Goal: Task Accomplishment & Management: Manage account settings

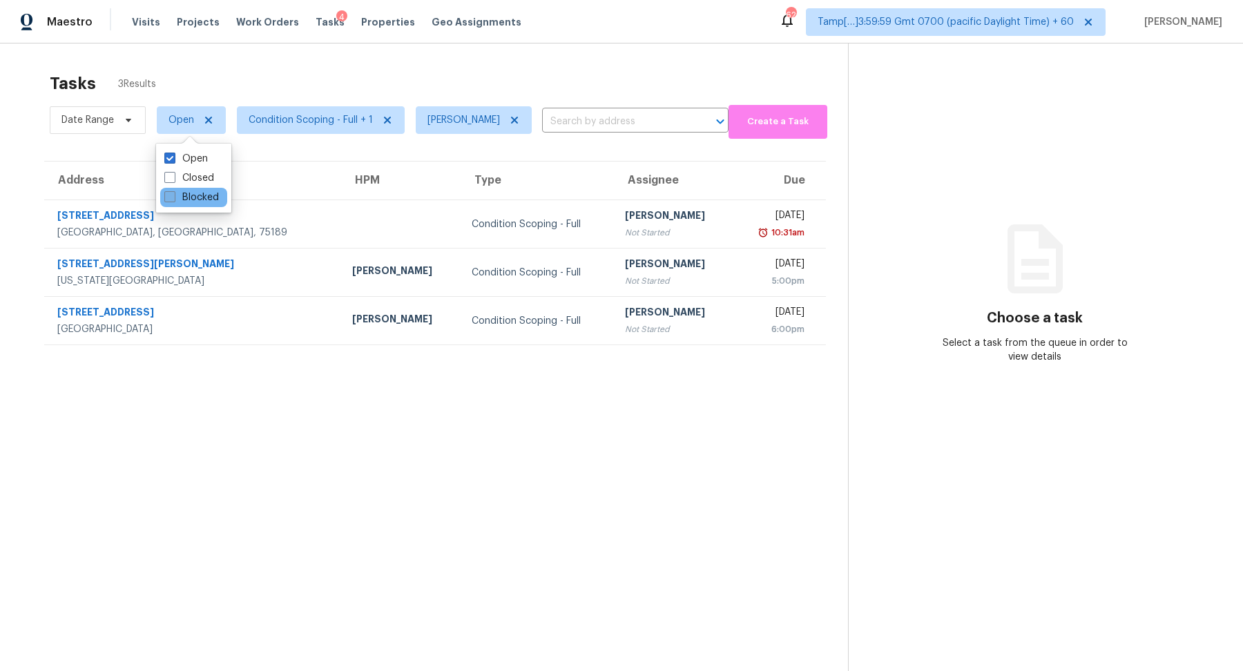
click at [192, 193] on label "Blocked" at bounding box center [191, 198] width 55 height 14
click at [173, 193] on input "Blocked" at bounding box center [168, 195] width 9 height 9
click at [192, 193] on label "Blocked" at bounding box center [191, 198] width 55 height 14
click at [173, 193] on input "Blocked" at bounding box center [168, 195] width 9 height 9
checkbox input "false"
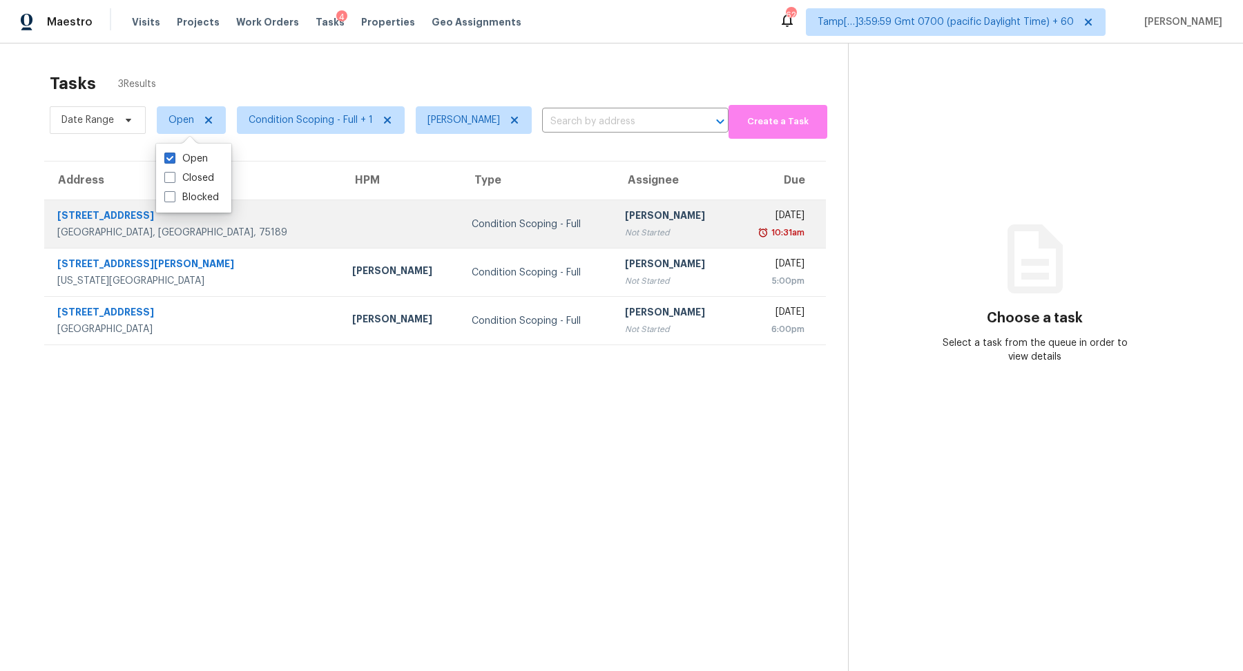
click at [472, 217] on div "Condition Scoping - Full" at bounding box center [537, 224] width 131 height 14
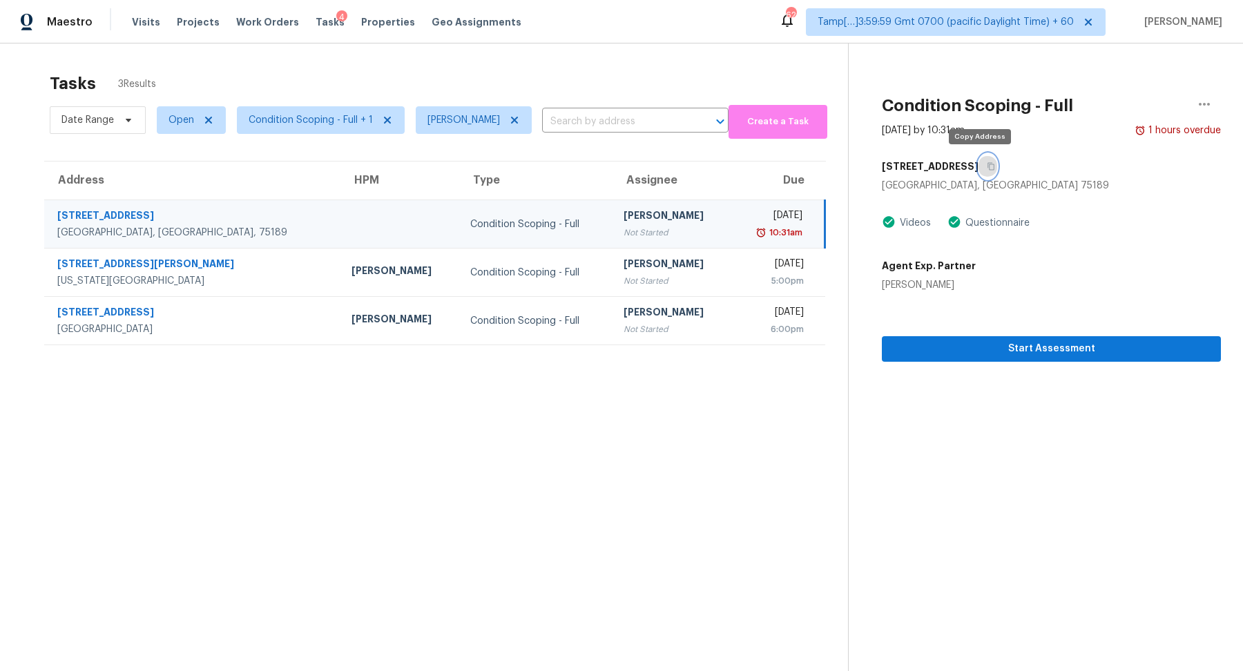
click at [988, 166] on icon "button" at bounding box center [991, 167] width 7 height 8
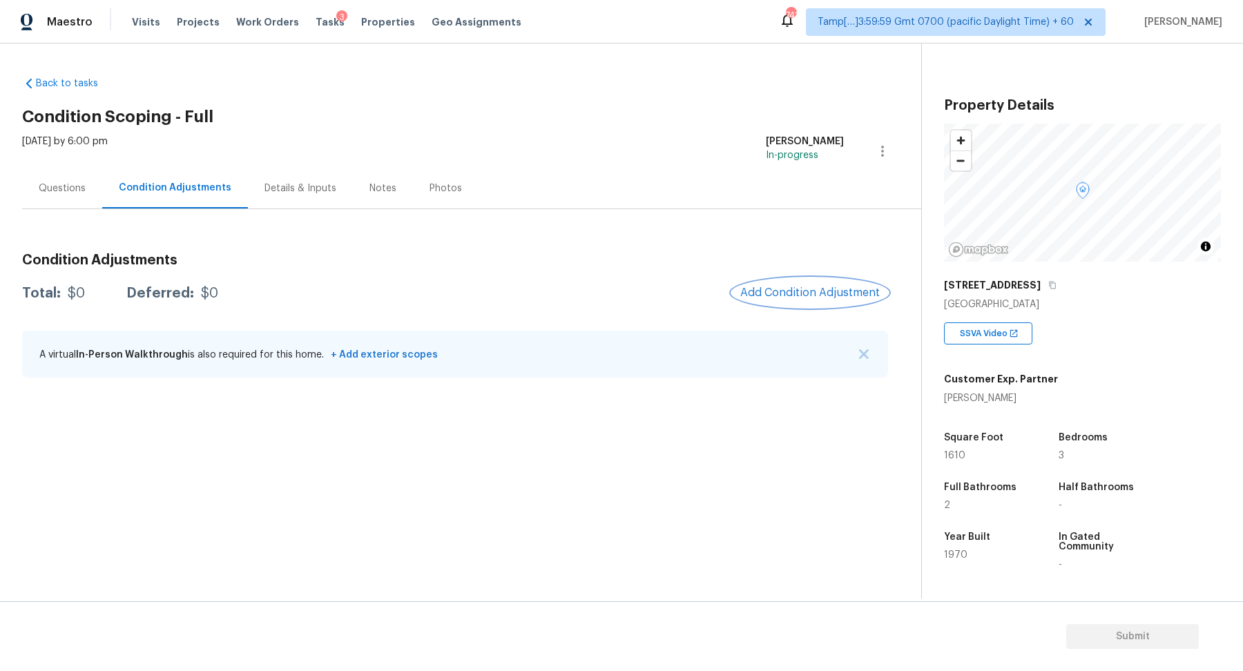
click at [833, 294] on span "Add Condition Adjustment" at bounding box center [809, 293] width 139 height 12
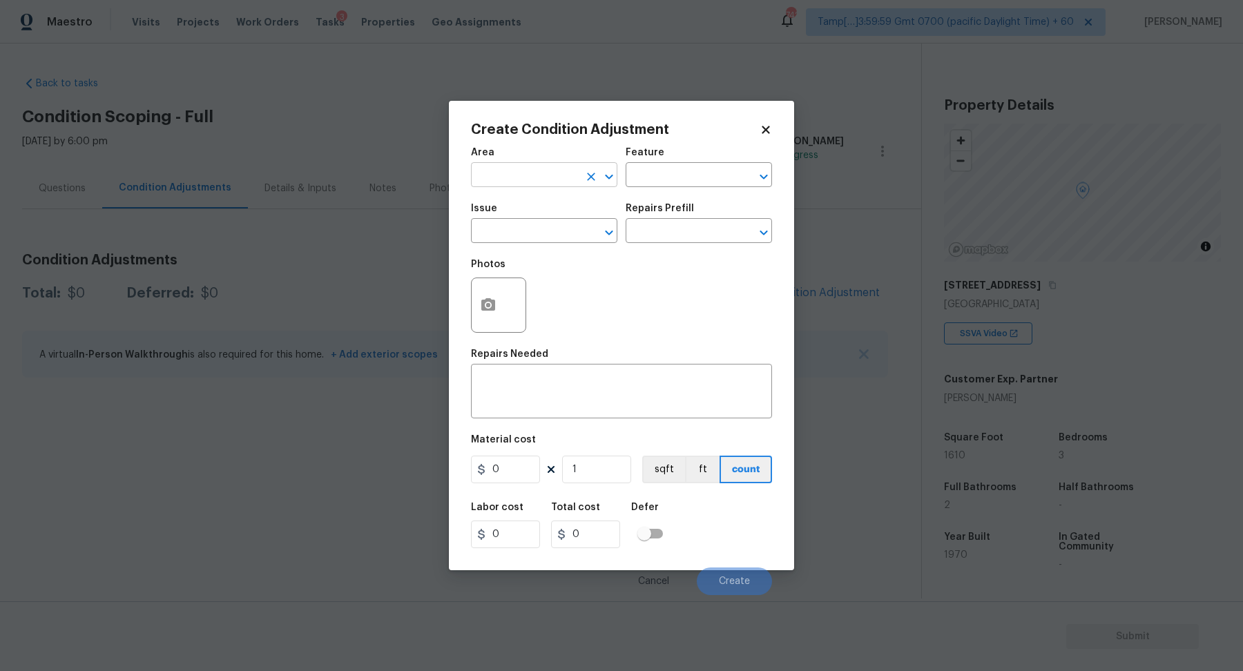
click at [561, 182] on input "text" at bounding box center [525, 176] width 108 height 21
click at [539, 232] on li "Interior Overall" at bounding box center [544, 229] width 146 height 23
type input "Interior Overall"
click at [539, 232] on input "text" at bounding box center [525, 232] width 108 height 21
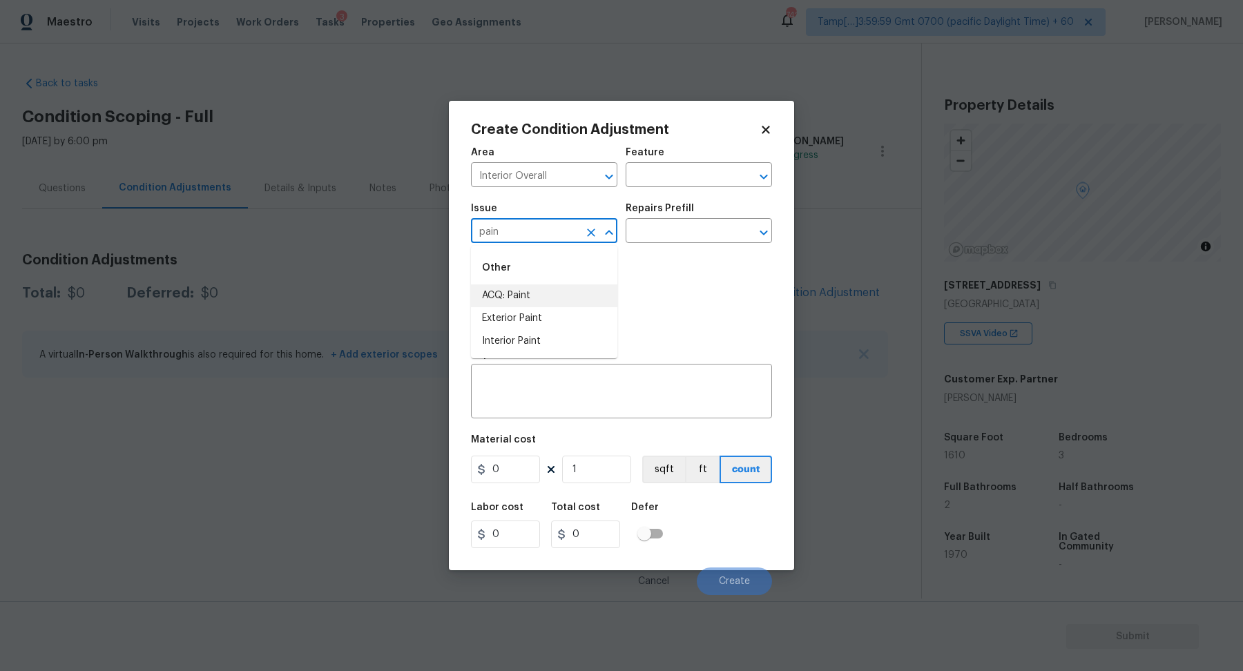
click at [530, 304] on li "ACQ: Paint" at bounding box center [544, 295] width 146 height 23
type input "ACQ: Paint"
click at [660, 238] on input "text" at bounding box center [680, 232] width 108 height 21
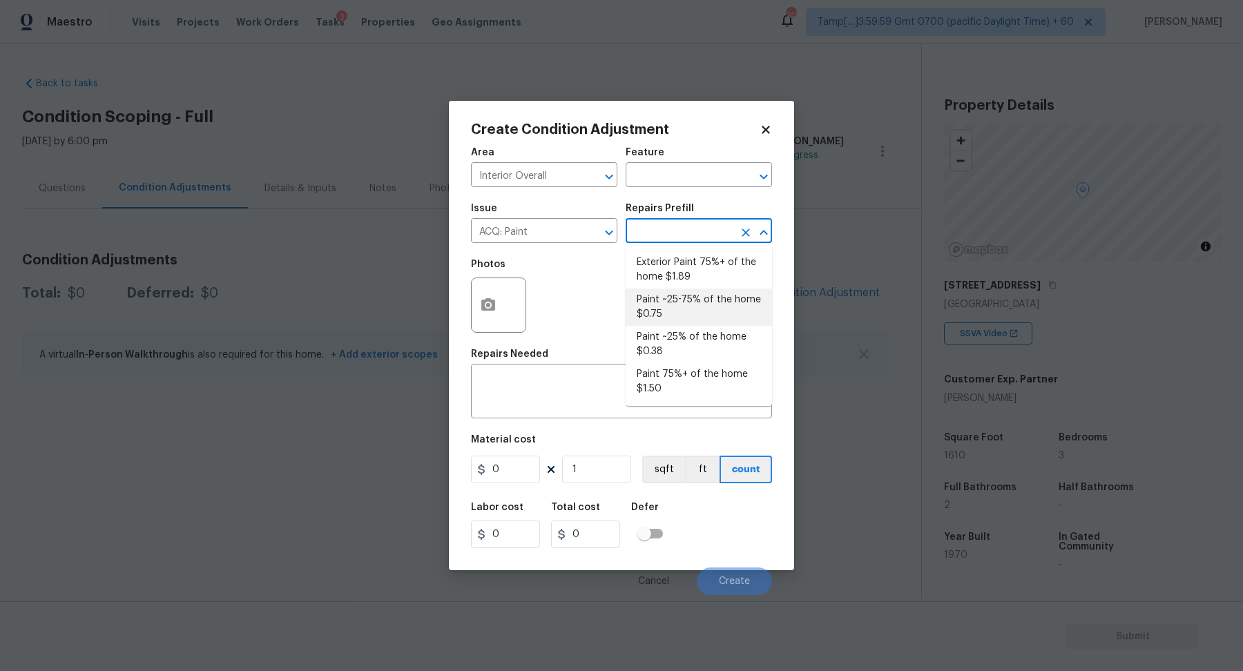
click at [668, 321] on li "Paint ~25-75% of the home $0.75" at bounding box center [699, 307] width 146 height 37
type input "Acquisition"
type textarea "Acquisition Scope: ~25 - 75% of the home needs interior paint"
type input "0.75"
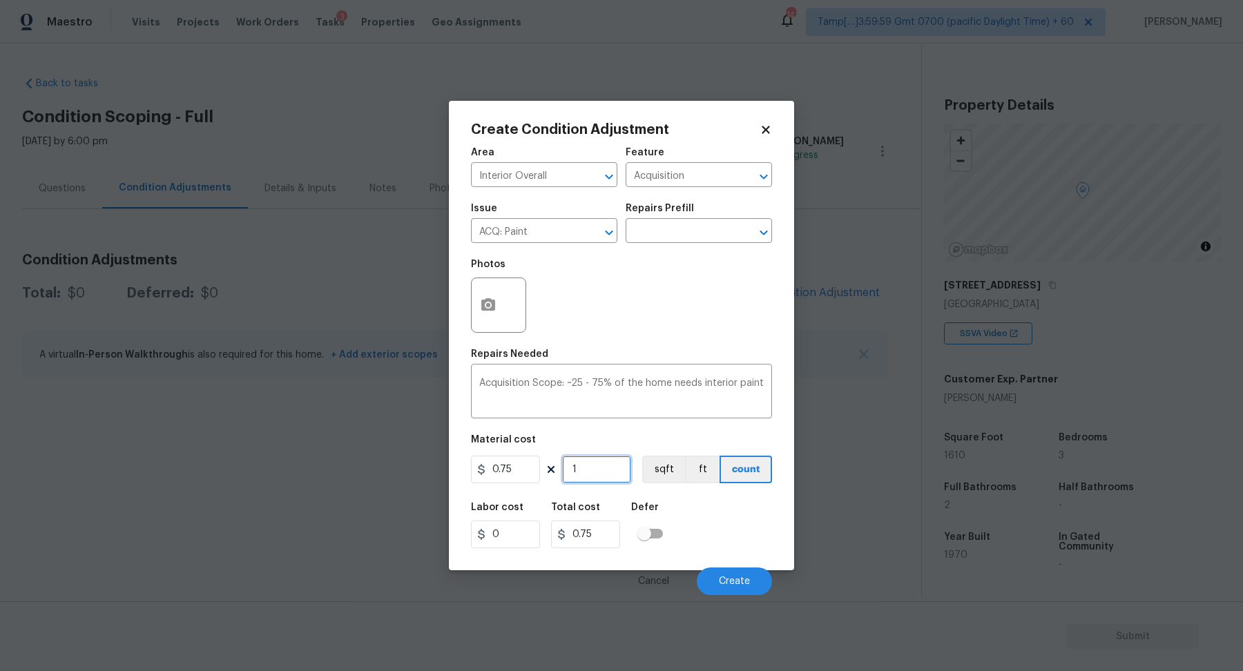
click at [602, 478] on input "1" at bounding box center [596, 470] width 69 height 28
type input "16"
type input "12"
type input "161"
type input "120.75"
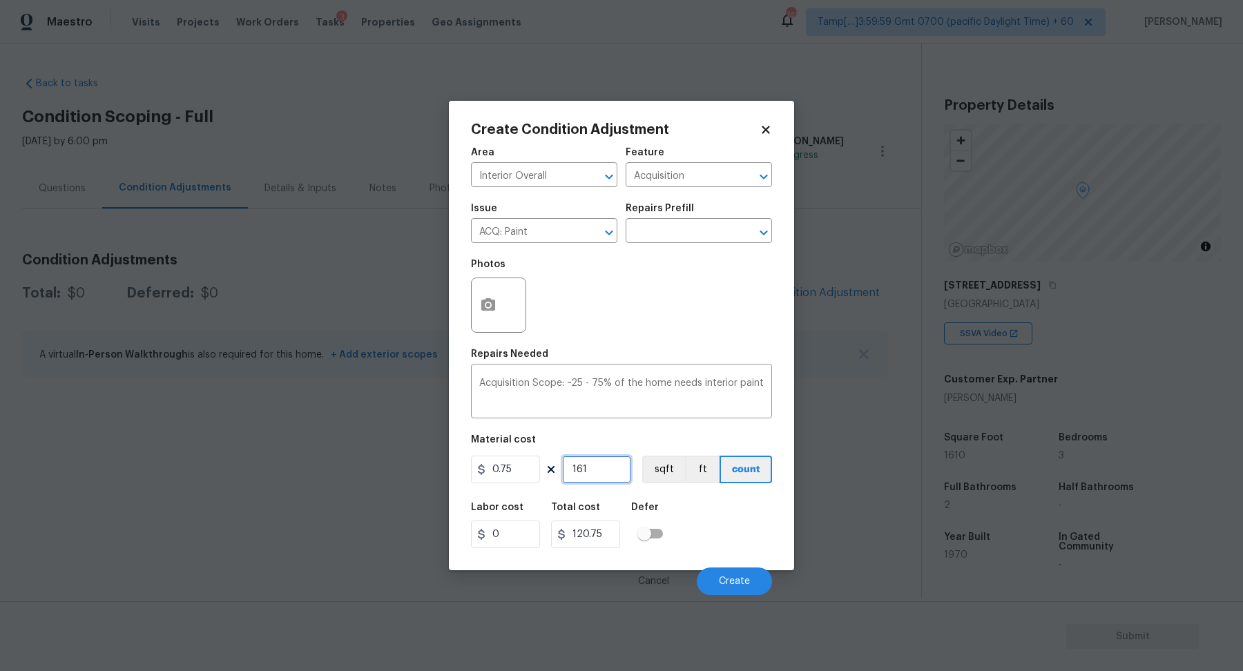
type input "1610"
type input "1207.5"
type input "1610"
click at [467, 305] on div "Create Condition Adjustment Area Interior Overall ​ Feature Acquisition ​ Issue…" at bounding box center [621, 336] width 345 height 470
click at [495, 307] on icon "button" at bounding box center [488, 305] width 17 height 17
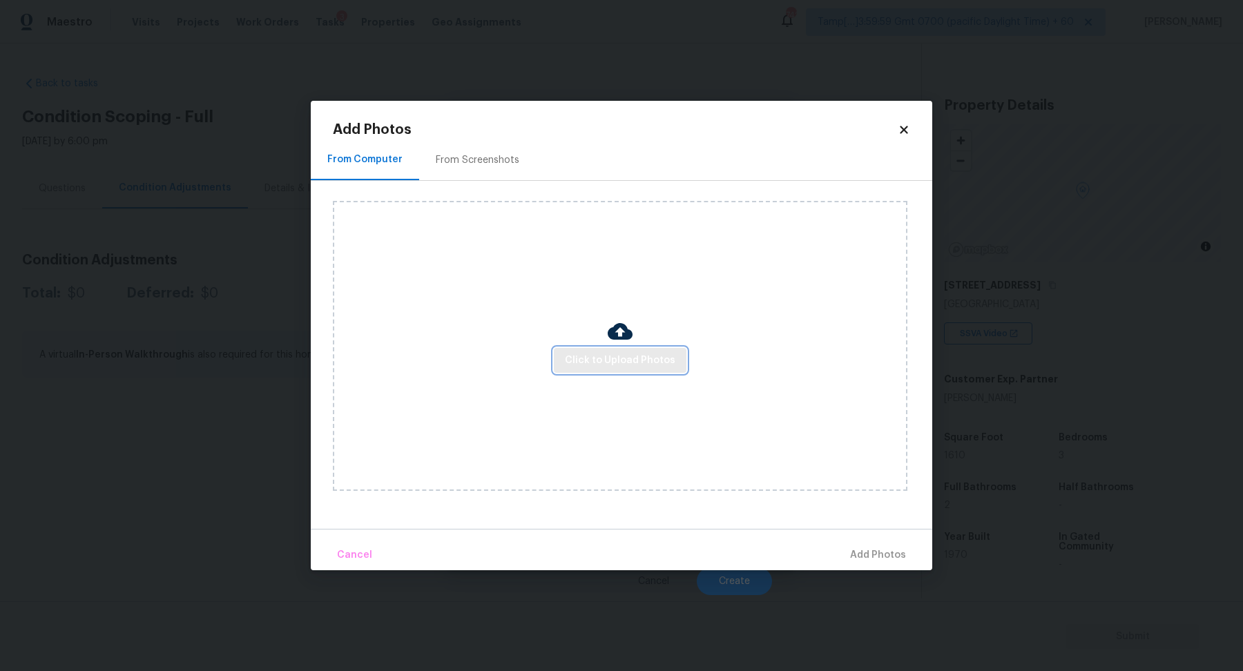
click at [572, 357] on span "Click to Upload Photos" at bounding box center [620, 360] width 110 height 17
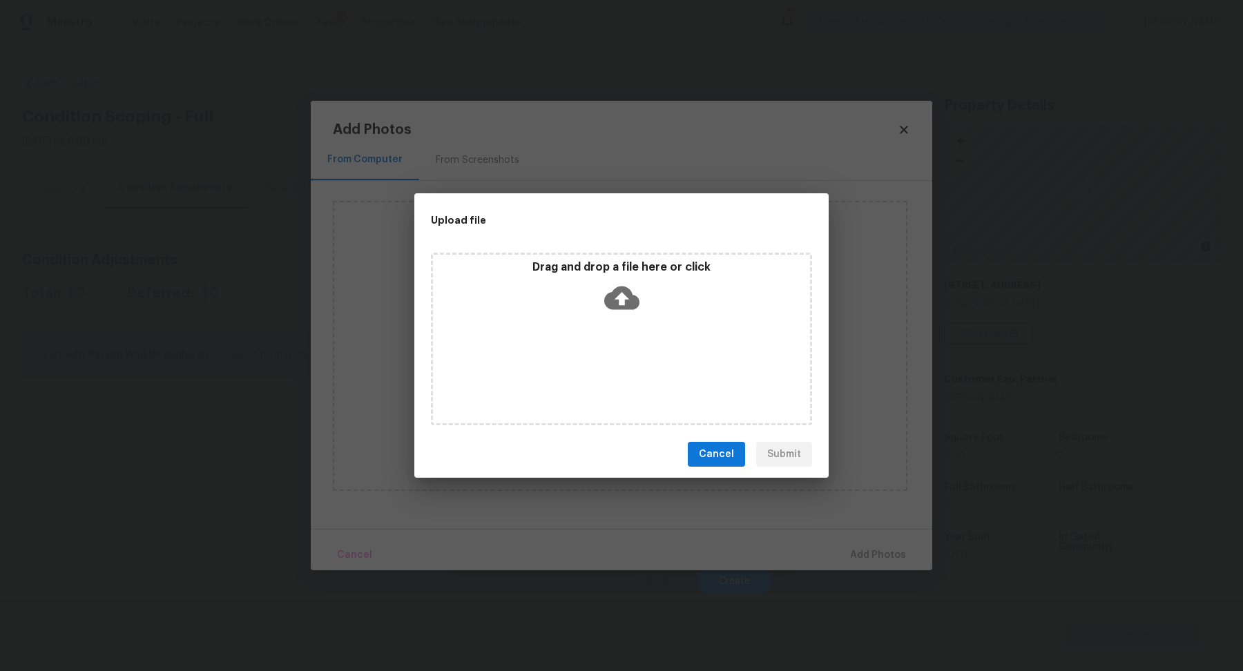
click at [644, 289] on div "Drag and drop a file here or click" at bounding box center [621, 289] width 377 height 59
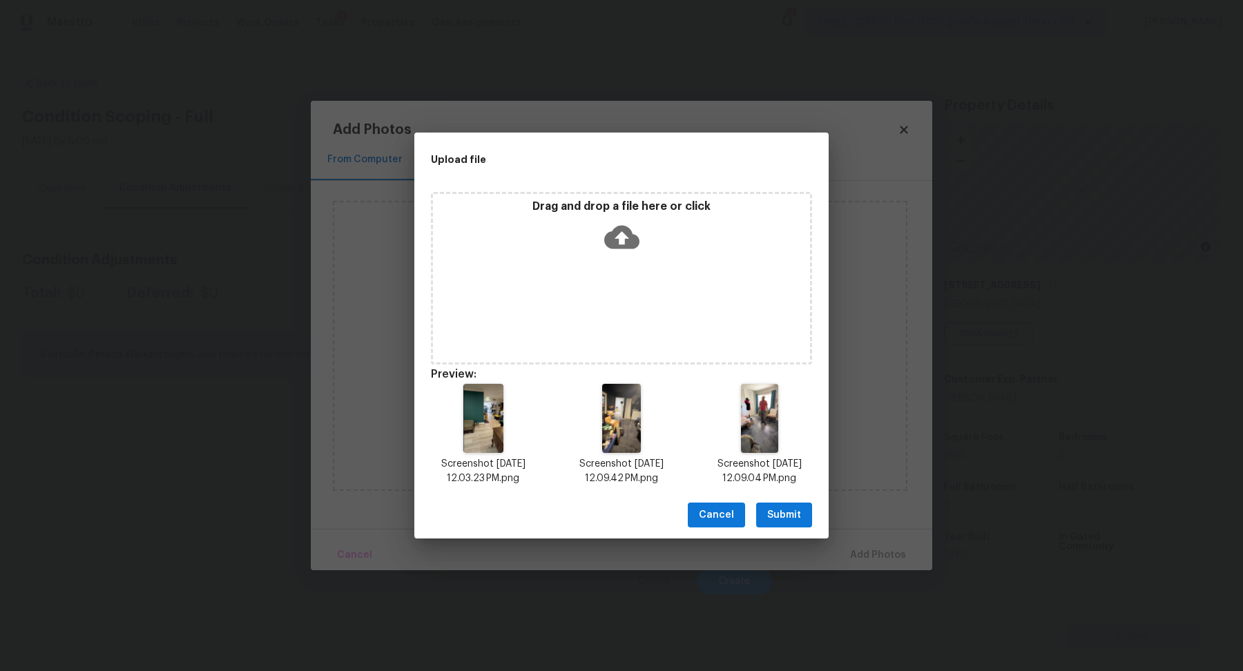
click at [800, 522] on span "Submit" at bounding box center [784, 515] width 34 height 17
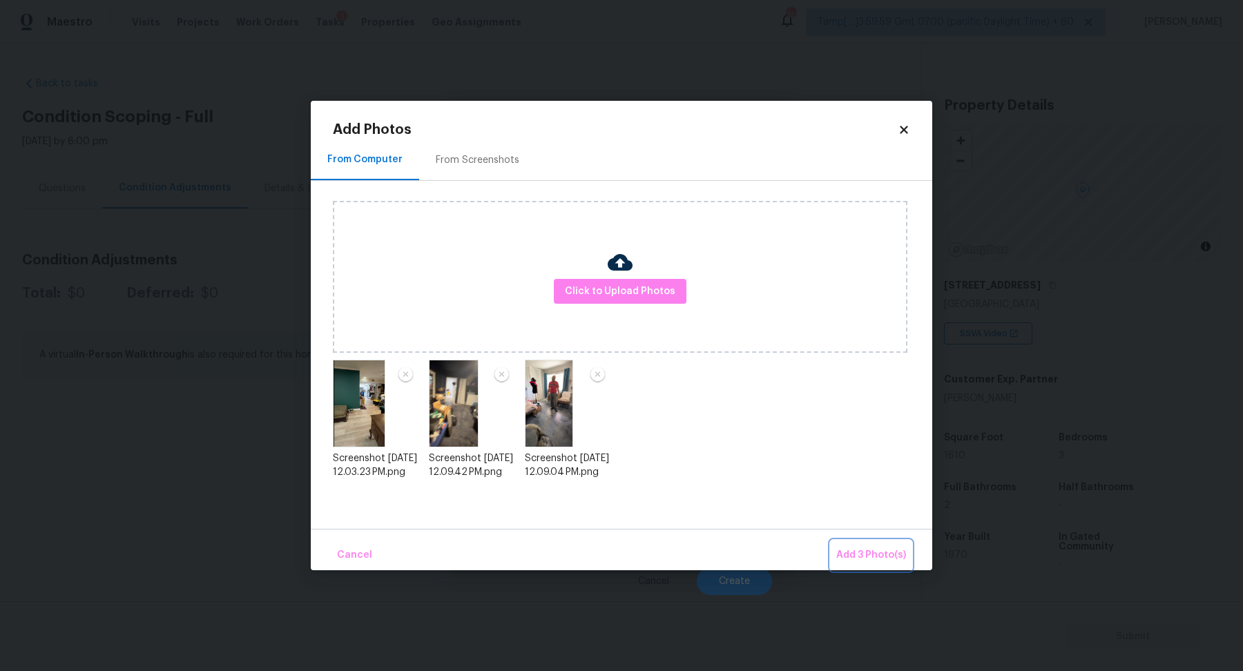
click at [854, 542] on button "Add 3 Photo(s)" at bounding box center [871, 556] width 81 height 30
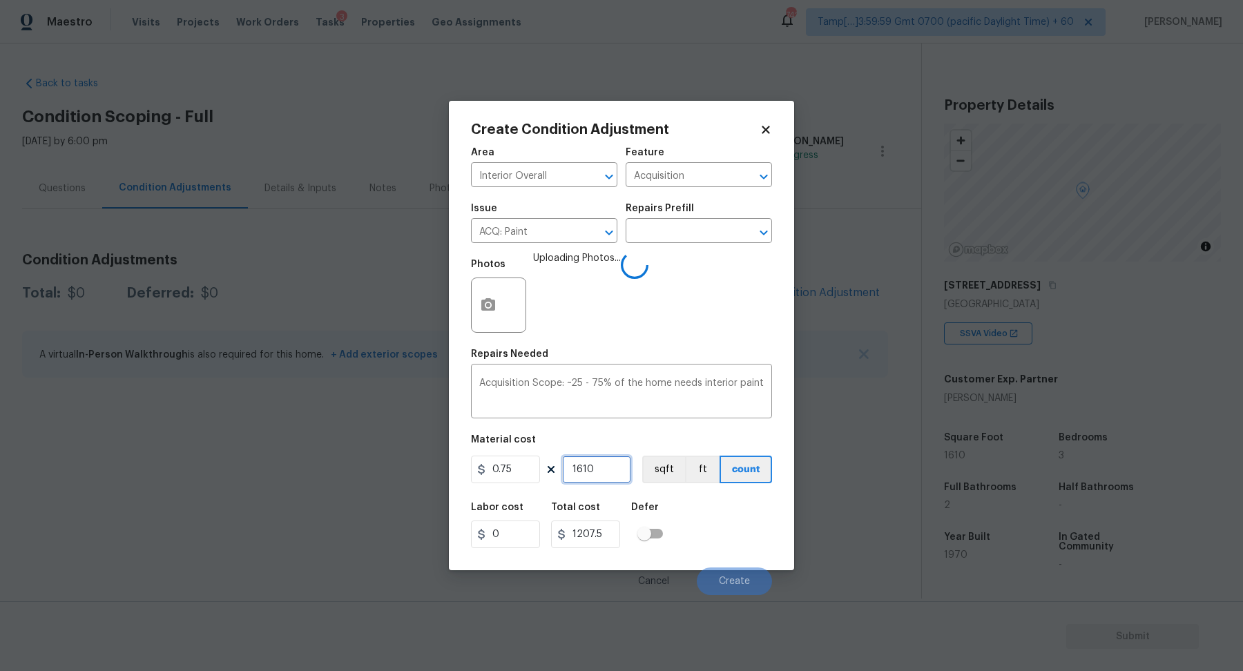
click at [619, 476] on input "1610" at bounding box center [596, 470] width 69 height 28
click at [724, 502] on div "Labor cost 0 Total cost 1207.5 Defer" at bounding box center [621, 525] width 301 height 62
click at [733, 577] on span "Create" at bounding box center [734, 582] width 31 height 10
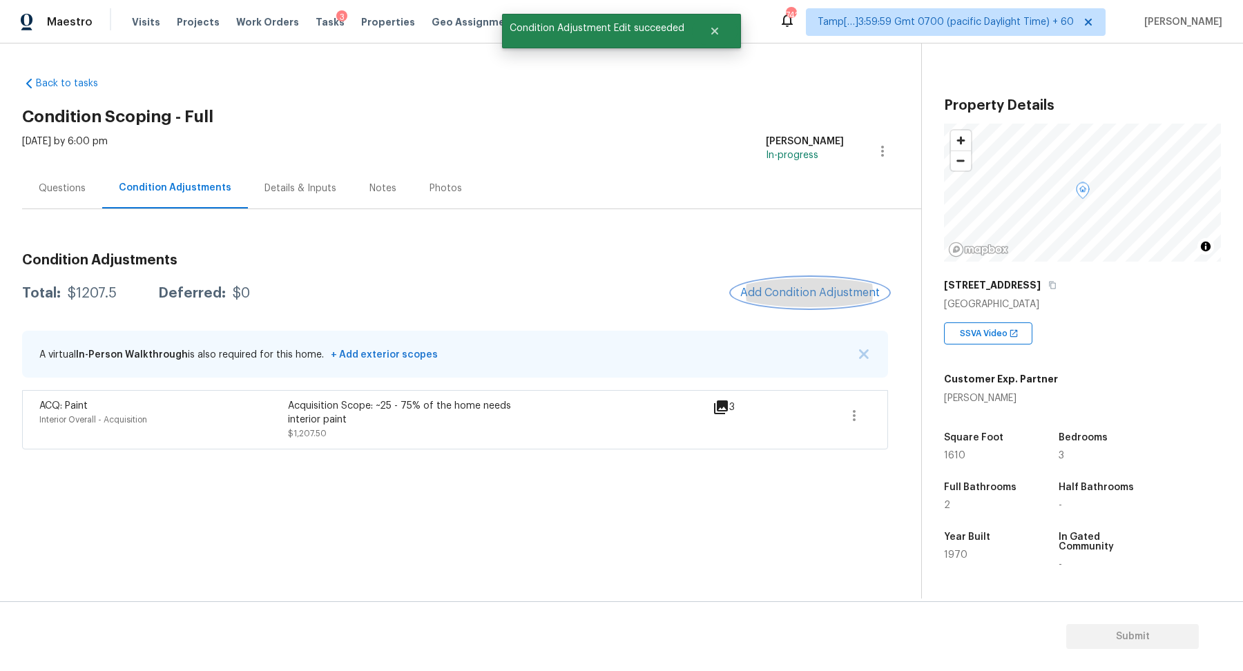
click at [824, 295] on span "Add Condition Adjustment" at bounding box center [809, 293] width 139 height 12
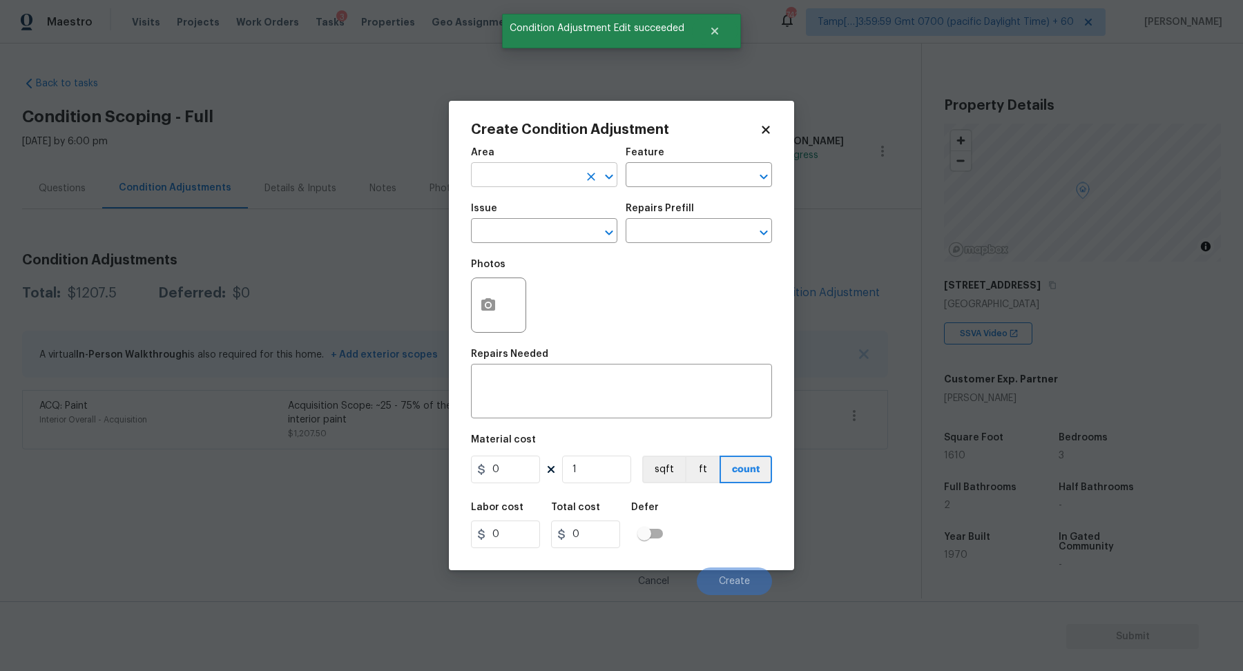
click at [553, 178] on input "text" at bounding box center [525, 176] width 108 height 21
click at [528, 244] on ul "Interior Addition Interior Overall" at bounding box center [544, 218] width 146 height 57
click at [535, 240] on li "Interior Overall" at bounding box center [544, 229] width 146 height 23
type input "Interior Overall"
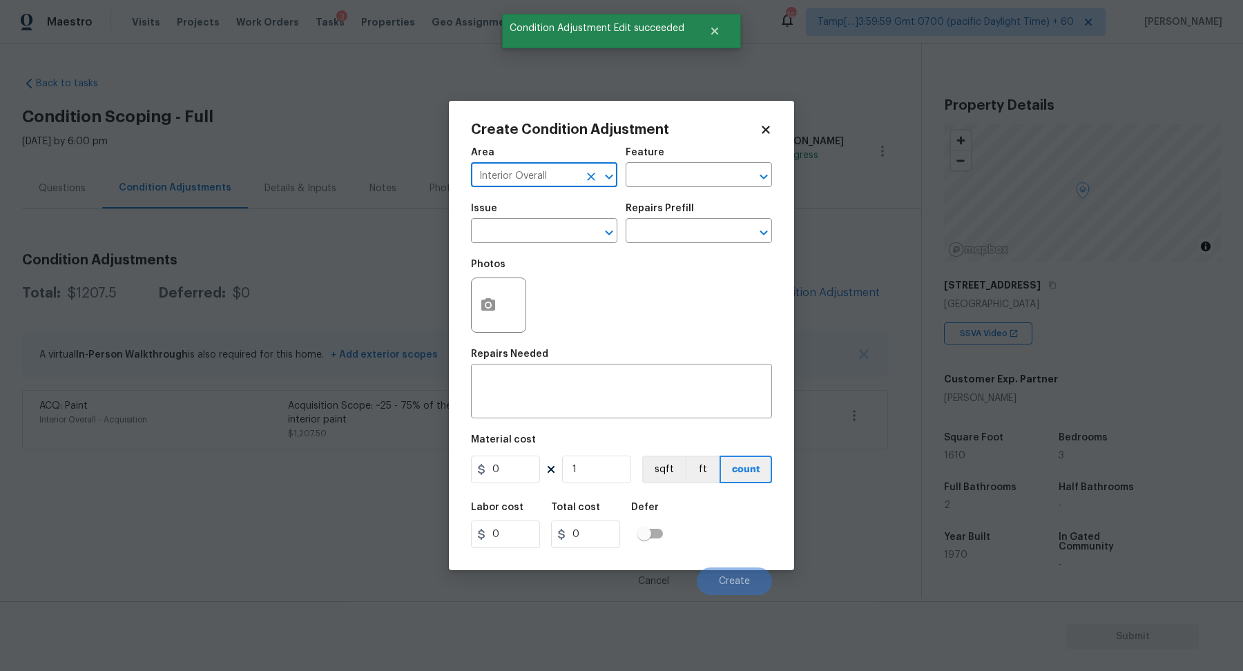
click at [535, 240] on input "text" at bounding box center [525, 232] width 108 height 21
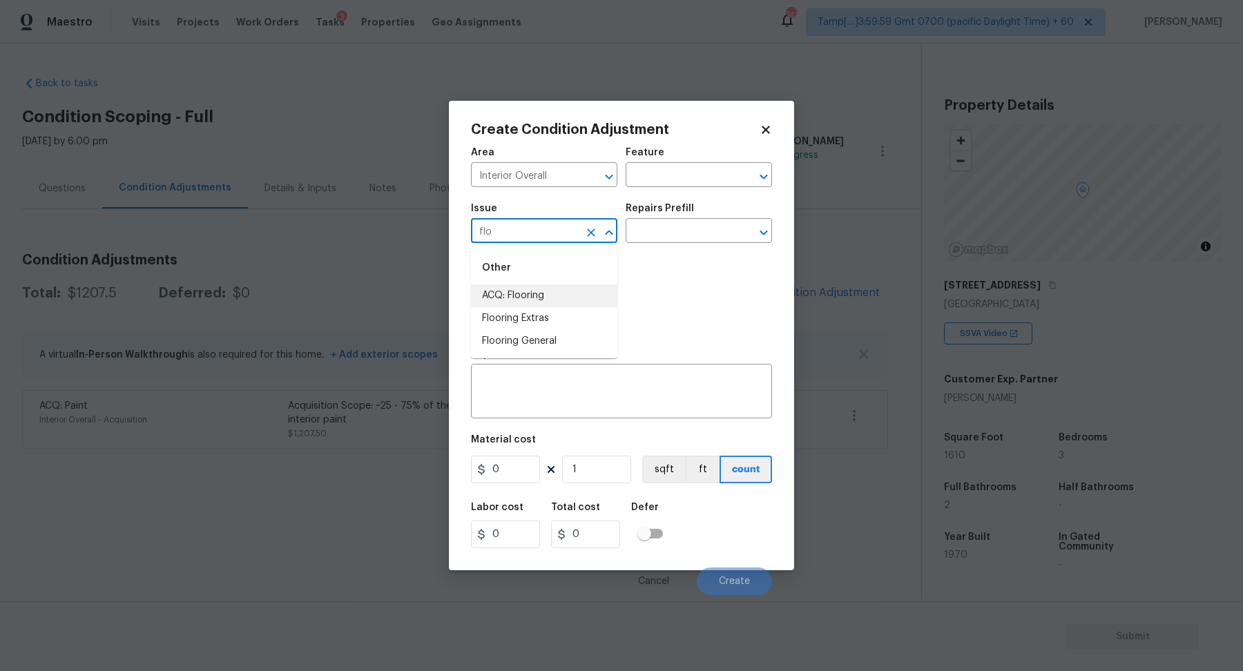
click at [568, 304] on li "ACQ: Flooring" at bounding box center [544, 295] width 146 height 23
type input "ACQ: Flooring"
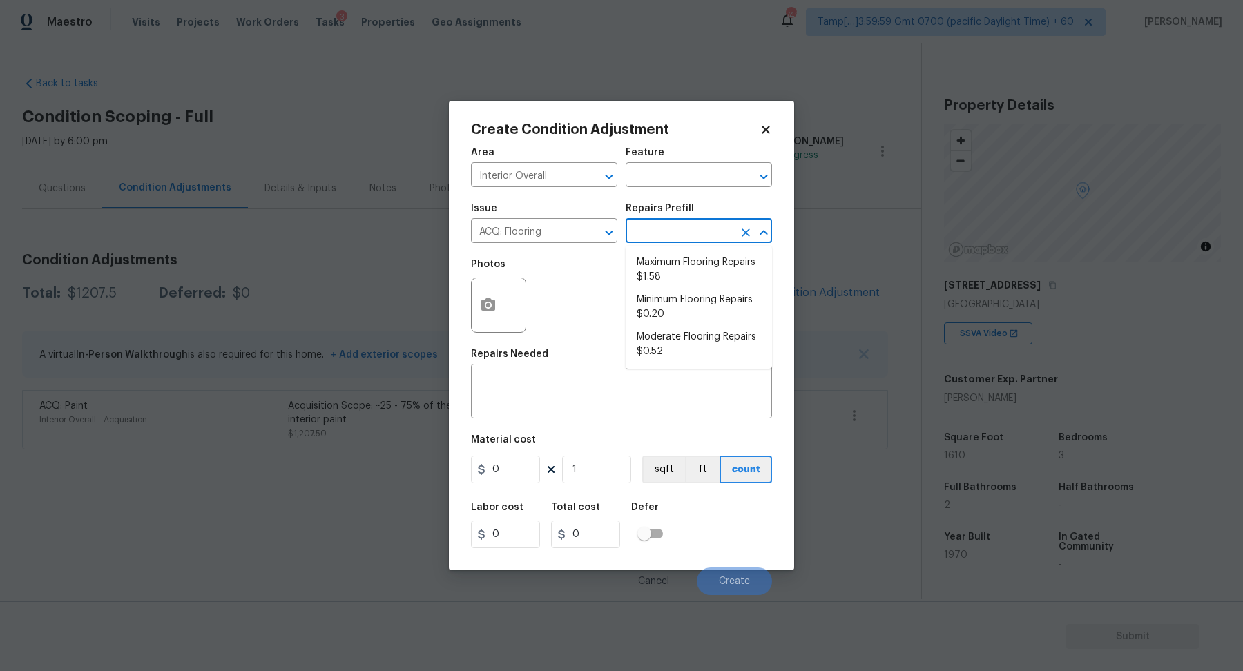
click at [688, 233] on input "text" at bounding box center [680, 232] width 108 height 21
click at [688, 283] on li "Maximum Flooring Repairs $1.58" at bounding box center [699, 269] width 146 height 37
type input "Acquisition"
type textarea "Acquisition Scope: Maximum flooring repairs"
type input "1.58"
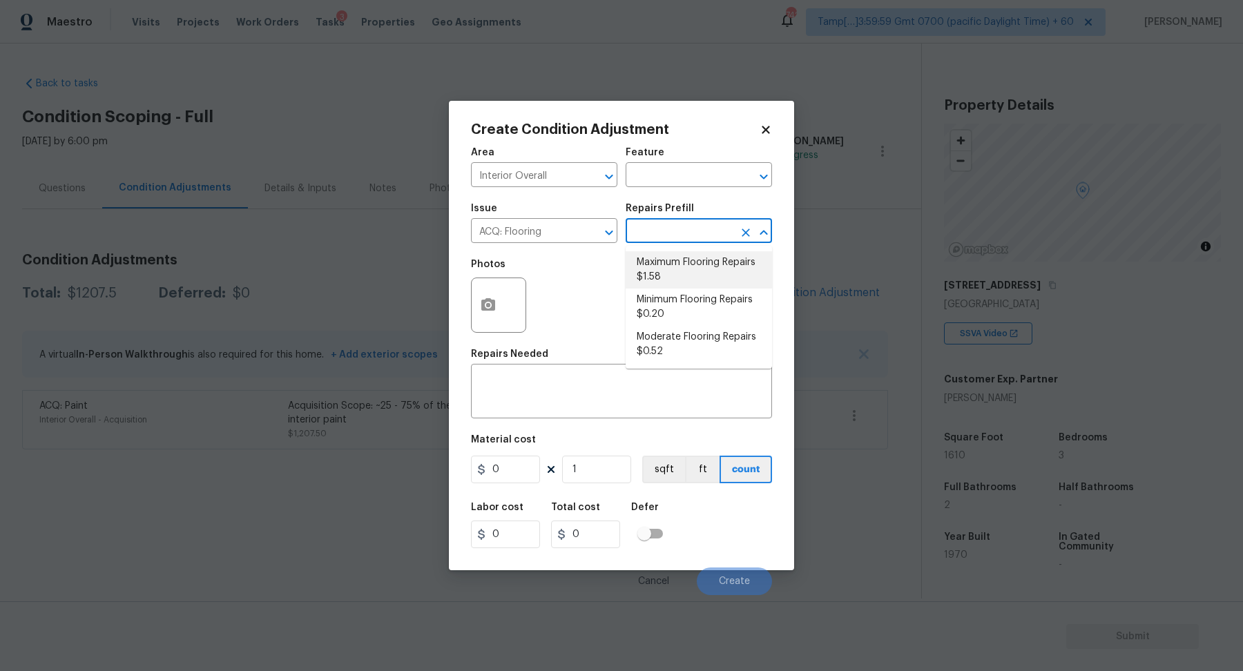
type input "1.58"
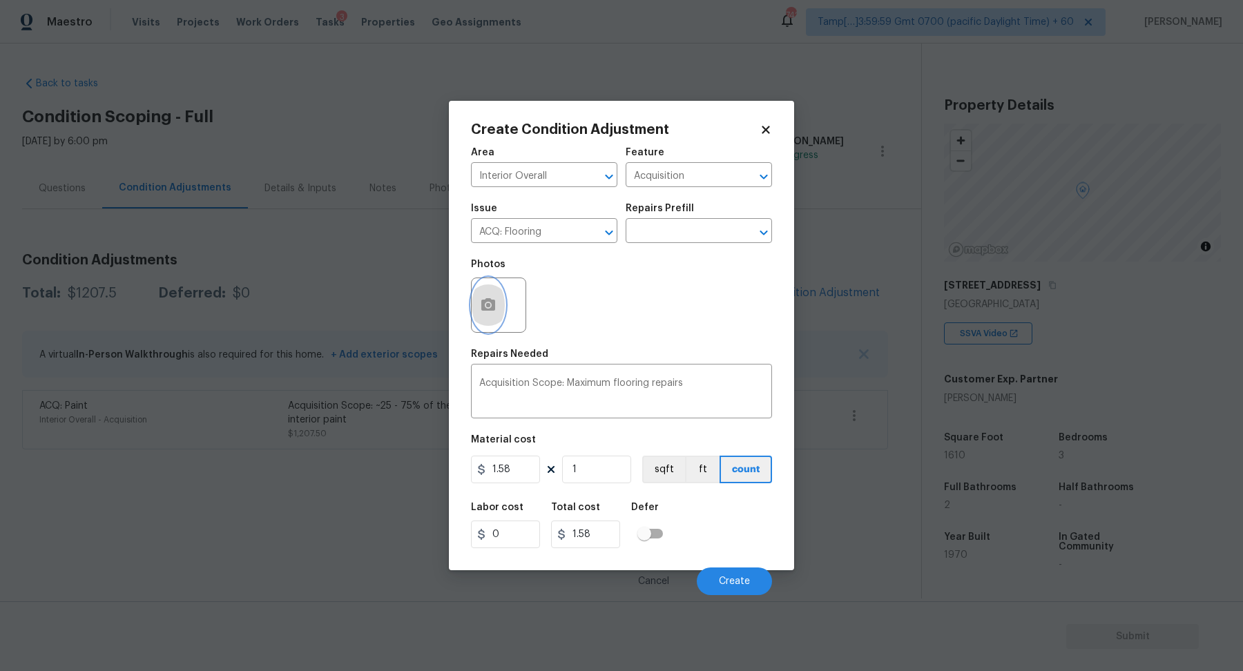
click at [497, 309] on button "button" at bounding box center [488, 305] width 33 height 54
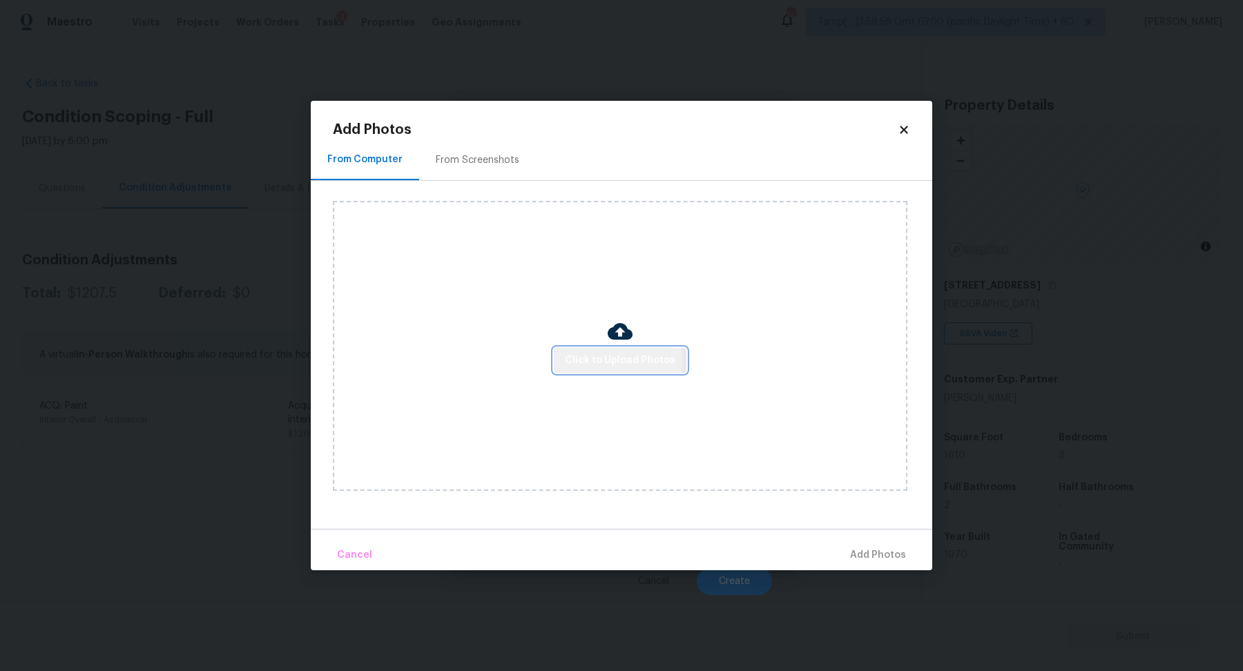
click at [617, 361] on span "Click to Upload Photos" at bounding box center [620, 360] width 110 height 17
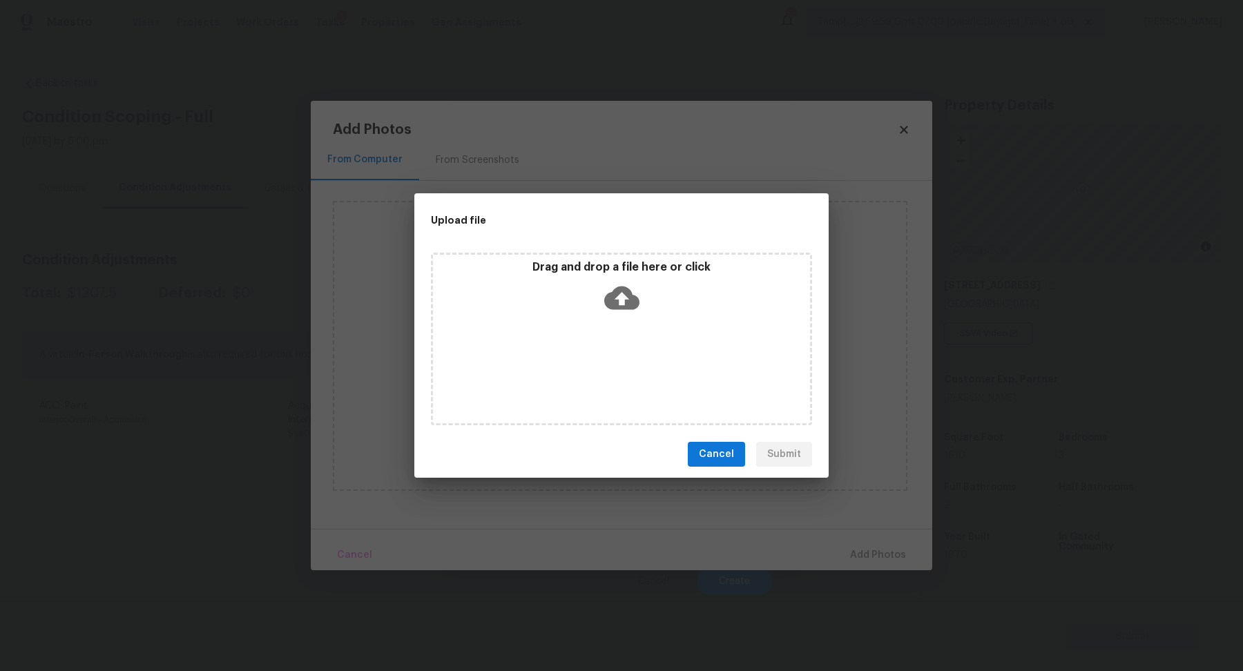
click at [639, 324] on div "Drag and drop a file here or click" at bounding box center [621, 339] width 381 height 173
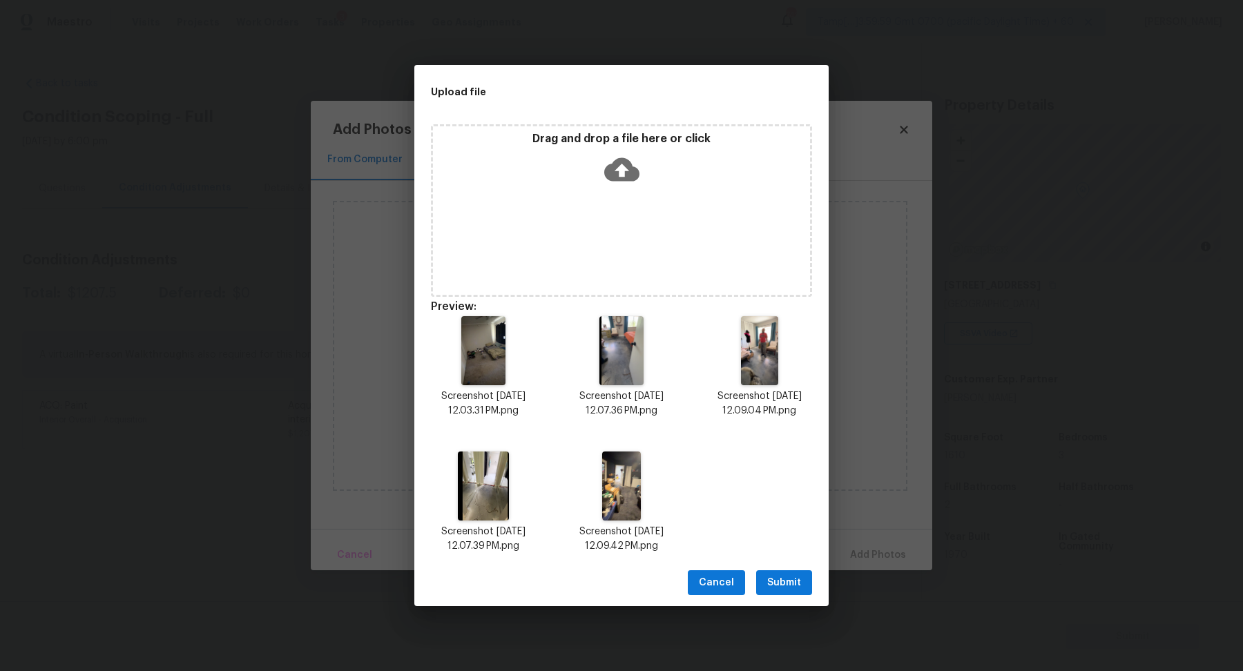
click at [791, 579] on span "Submit" at bounding box center [784, 582] width 34 height 17
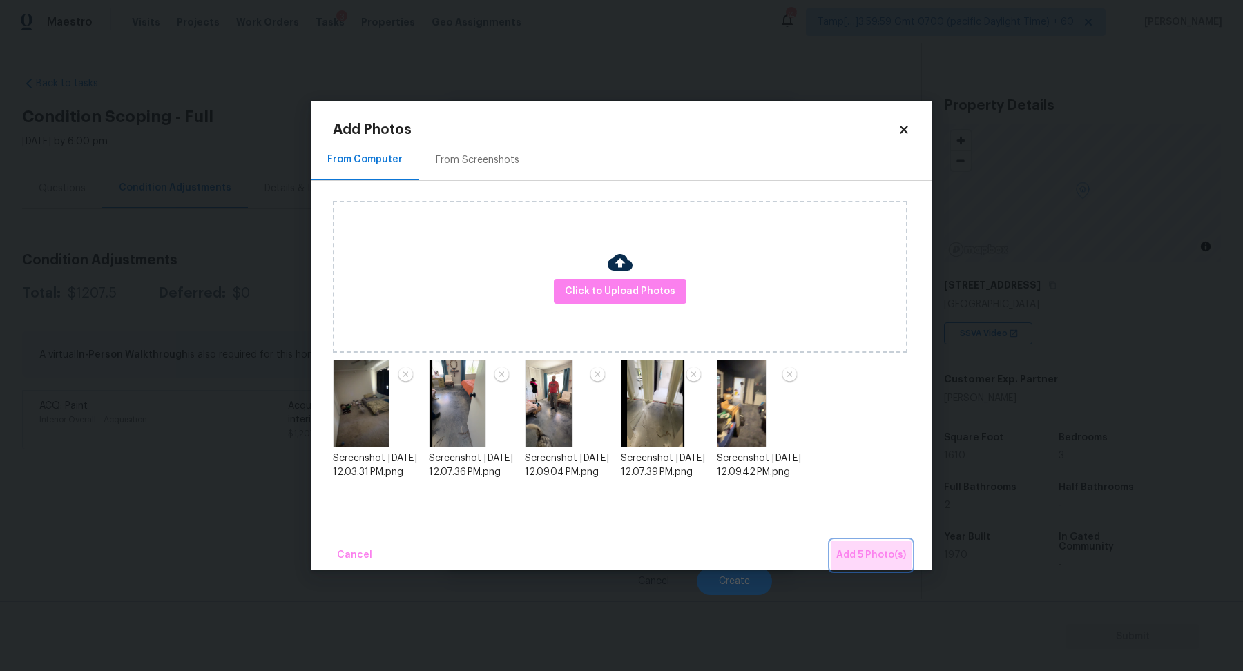
click at [880, 546] on button "Add 5 Photo(s)" at bounding box center [871, 556] width 81 height 30
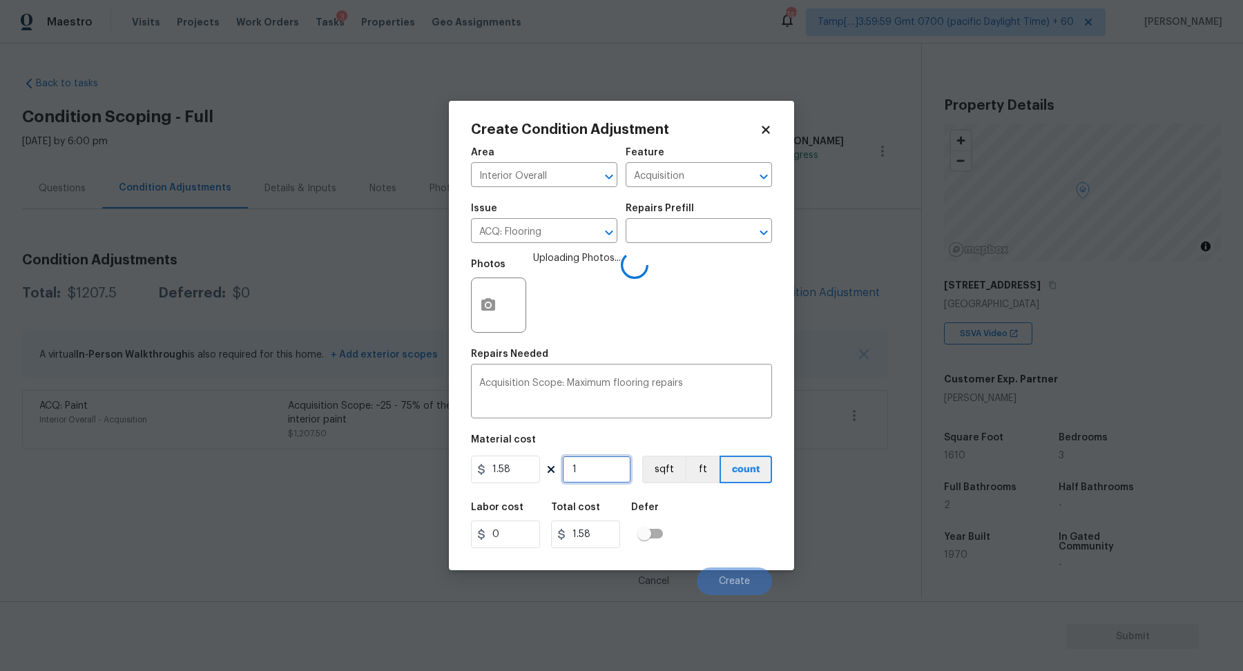
click at [603, 474] on input "1" at bounding box center [596, 470] width 69 height 28
type input "16"
type input "25.28"
type input "161"
type input "254.38"
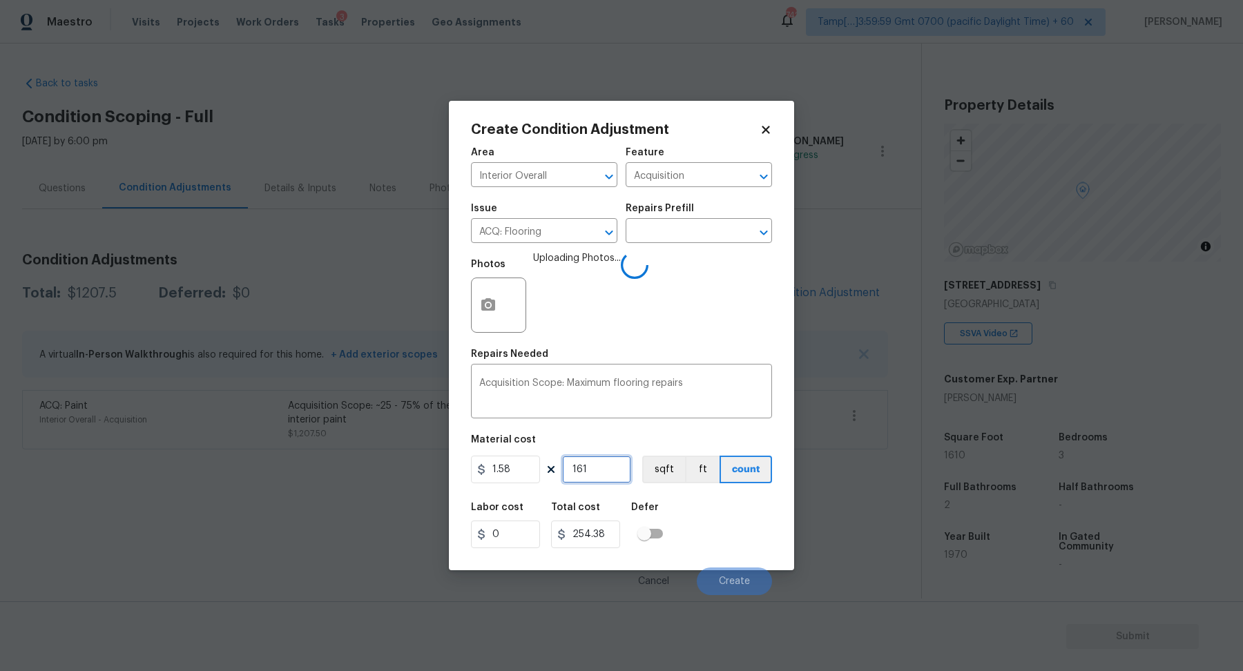
type input "1610"
type input "2543.8"
type input "1610"
click at [717, 525] on div "Labor cost 0 Total cost 2543.8 Defer" at bounding box center [621, 525] width 301 height 62
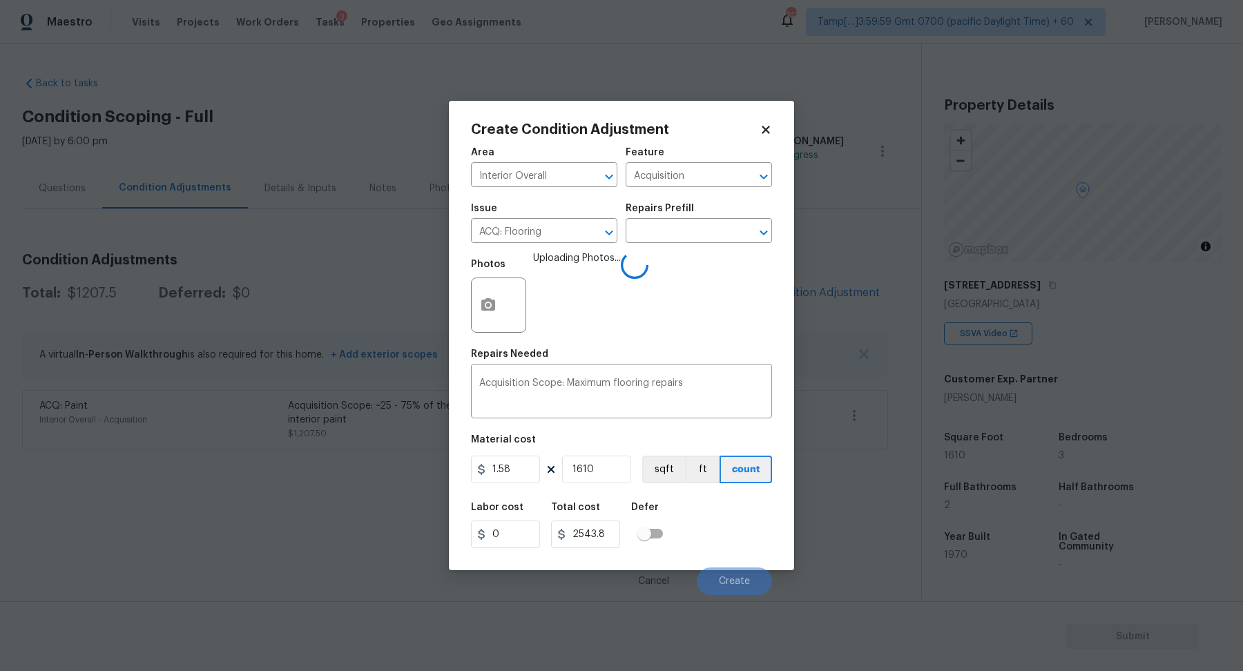
click at [717, 525] on div "Labor cost 0 Total cost 2543.8 Defer" at bounding box center [621, 525] width 301 height 62
click at [615, 476] on input "1610" at bounding box center [596, 470] width 69 height 28
click at [709, 514] on div "Labor cost 0 Total cost 2543.8 Defer" at bounding box center [621, 525] width 301 height 62
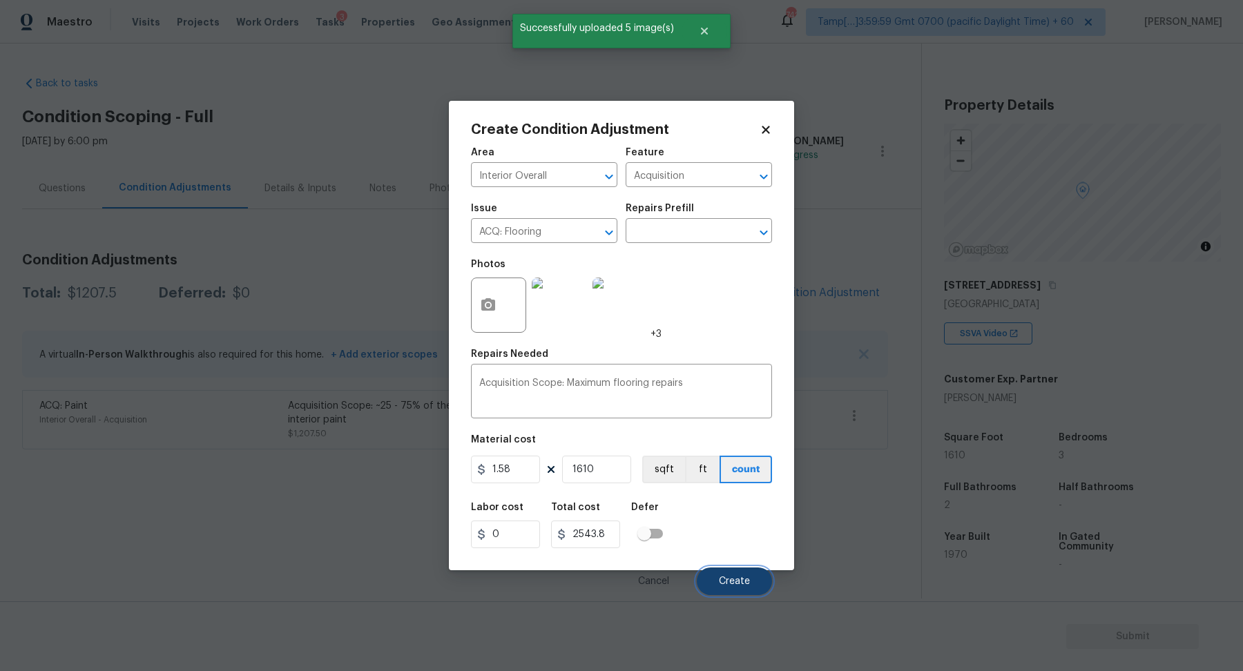
click at [728, 577] on span "Create" at bounding box center [734, 582] width 31 height 10
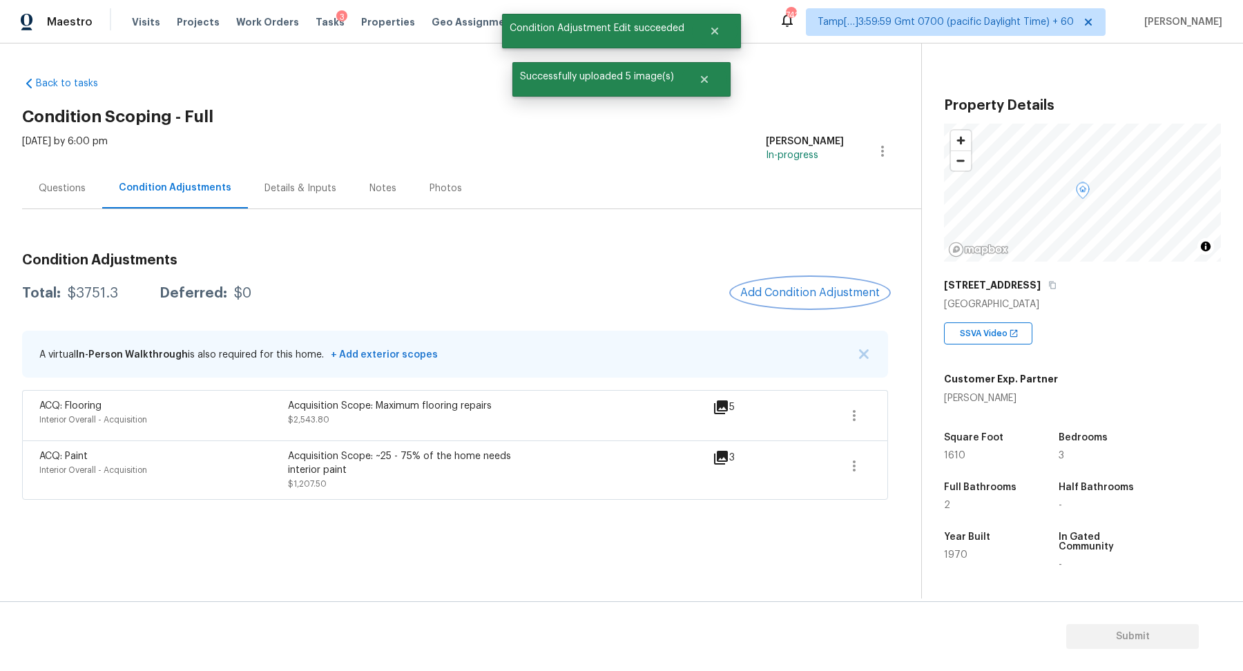
click at [858, 287] on span "Add Condition Adjustment" at bounding box center [809, 293] width 139 height 12
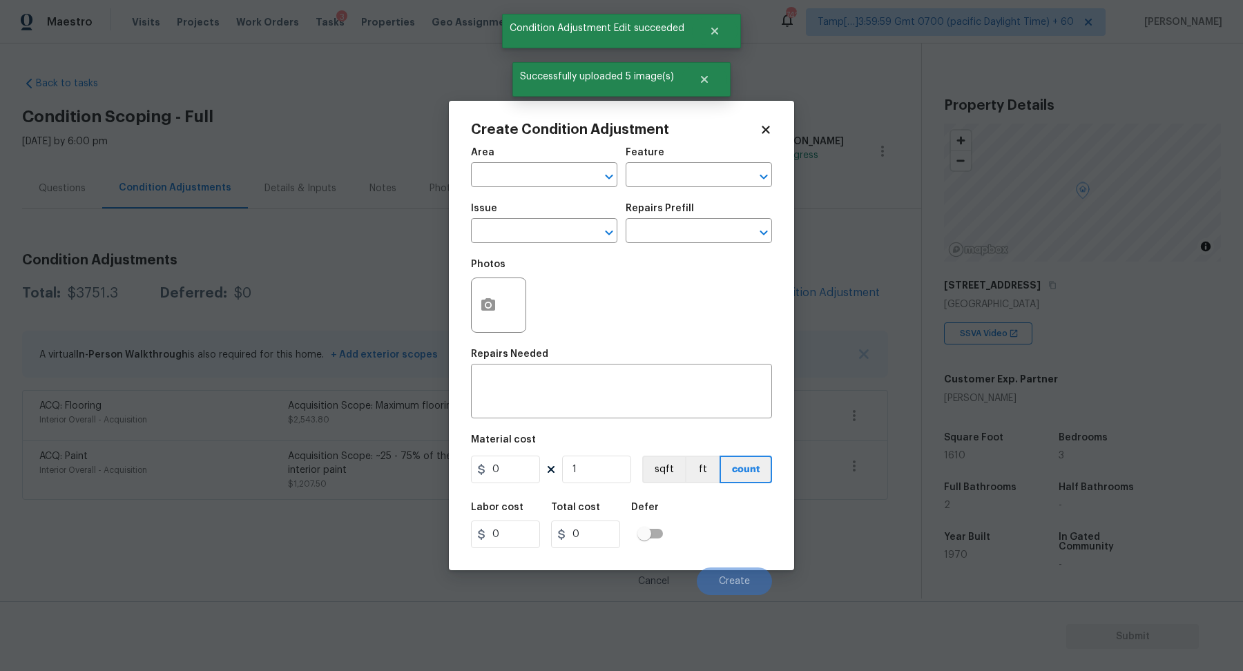
click at [583, 190] on span "Area ​" at bounding box center [544, 167] width 146 height 56
click at [569, 186] on span "Area ​" at bounding box center [544, 167] width 146 height 56
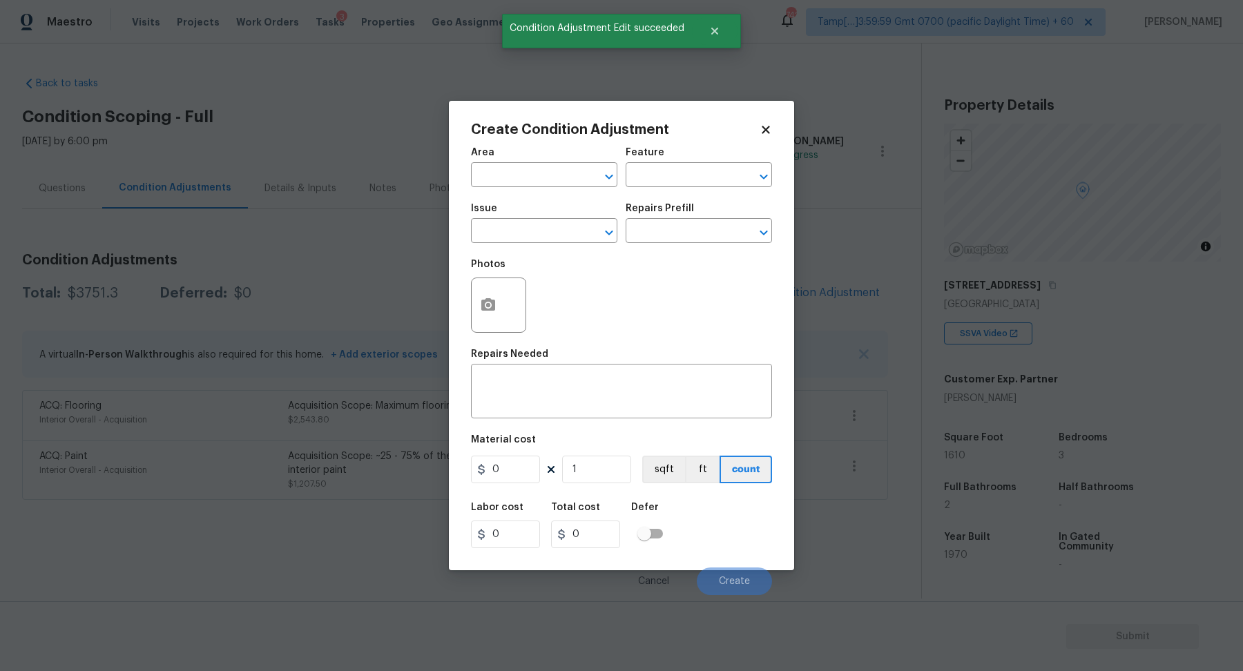
click at [543, 187] on span "Area ​" at bounding box center [544, 167] width 146 height 56
click at [536, 169] on input "text" at bounding box center [525, 176] width 108 height 21
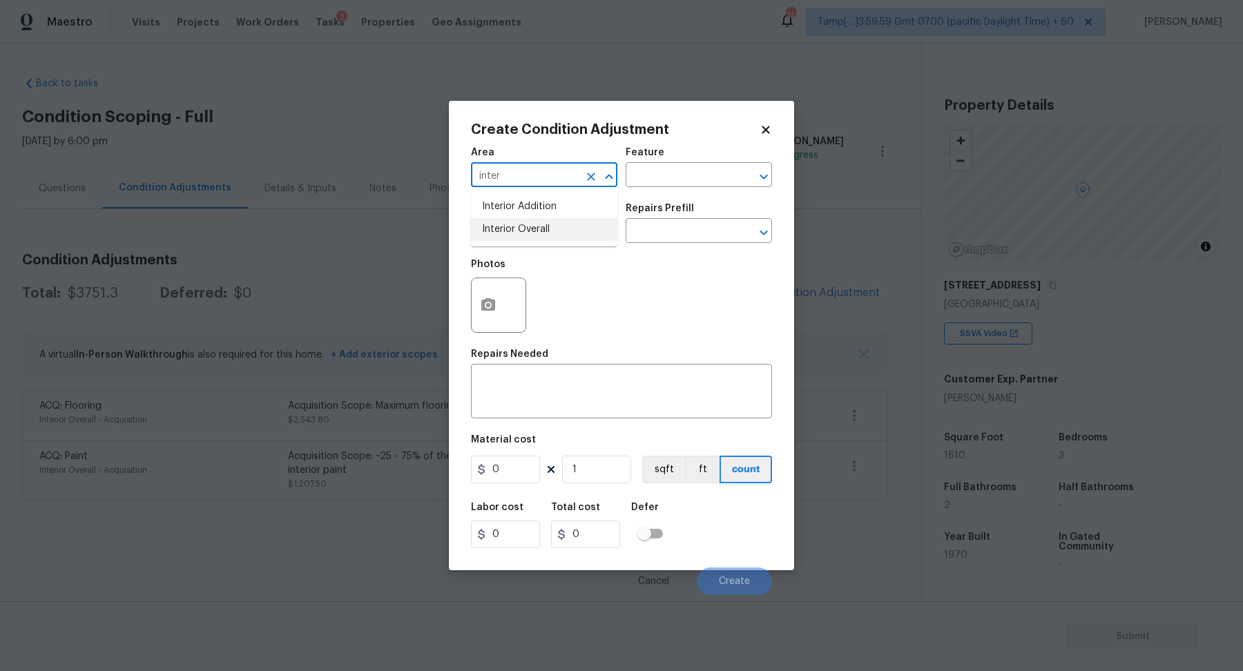
click at [504, 226] on li "Interior Overall" at bounding box center [544, 229] width 146 height 23
type input "Interior Overall"
click at [504, 226] on input "text" at bounding box center [525, 232] width 108 height 21
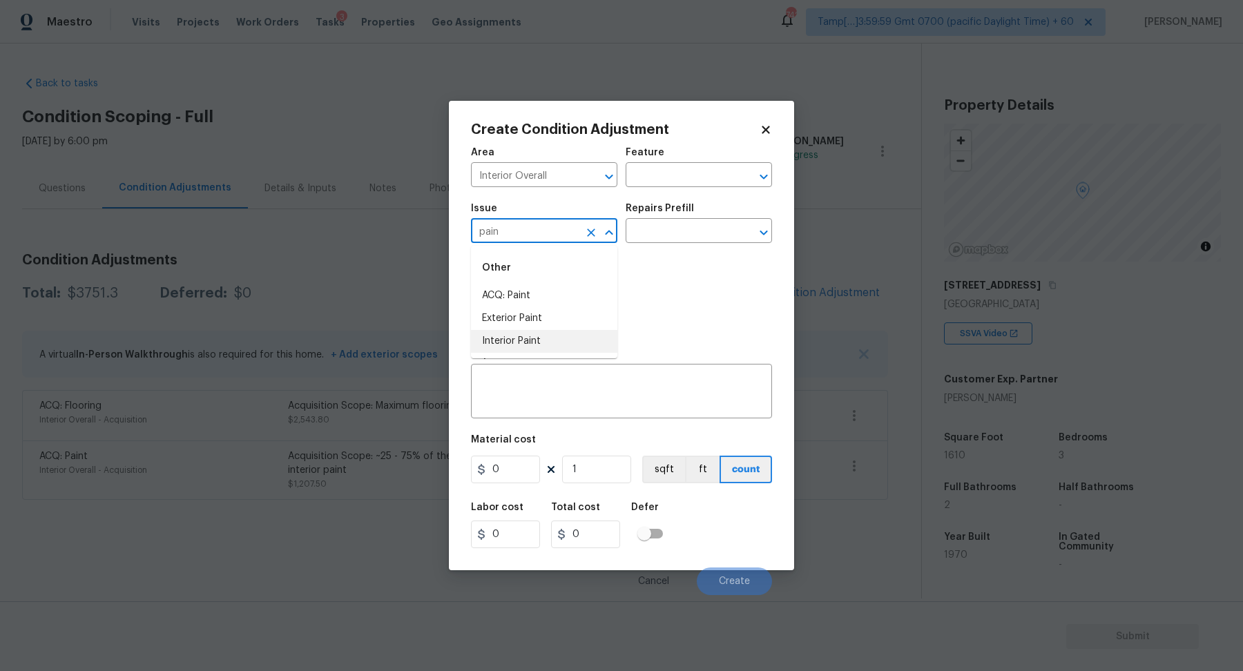
click at [490, 342] on li "Interior Paint" at bounding box center [544, 341] width 146 height 23
type input "Interior Paint"
click at [704, 241] on input "text" at bounding box center [680, 232] width 108 height 21
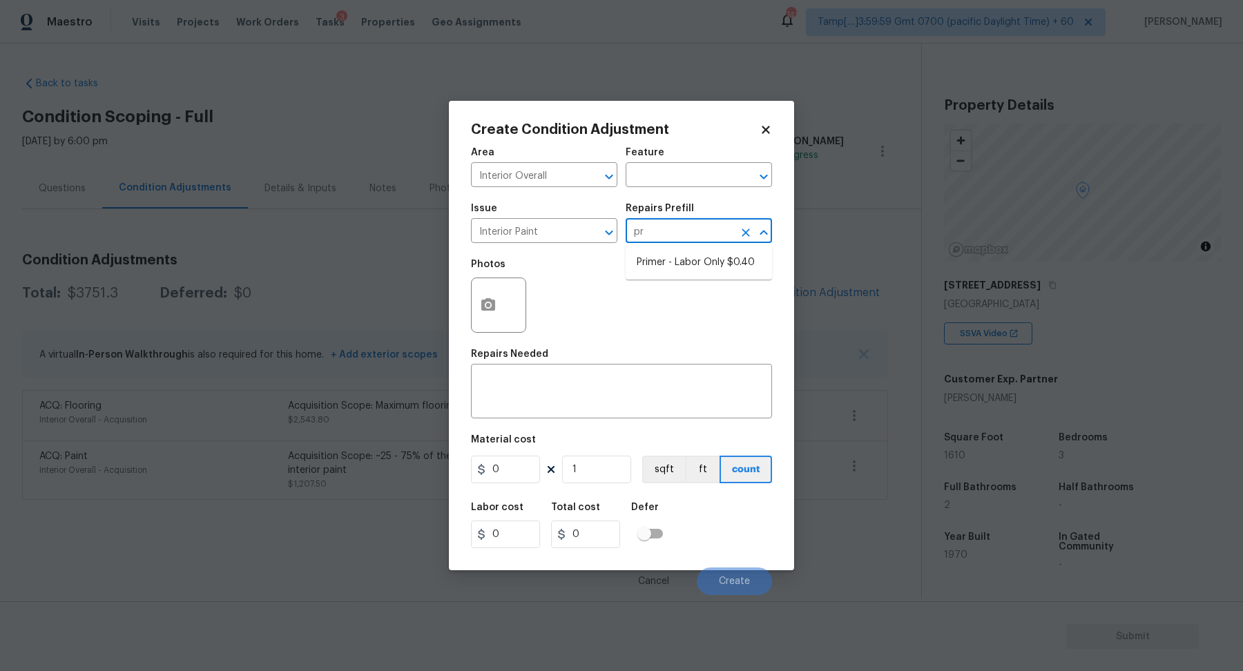
type input "pri"
click at [690, 267] on li "Primer - Labor Only $0.40" at bounding box center [699, 262] width 146 height 23
type input "Overall Paint"
type textarea "Interior primer - PRIMER PROVIDED BY OPENDOOR - All nails, screws, drywall anch…"
type input "0.4"
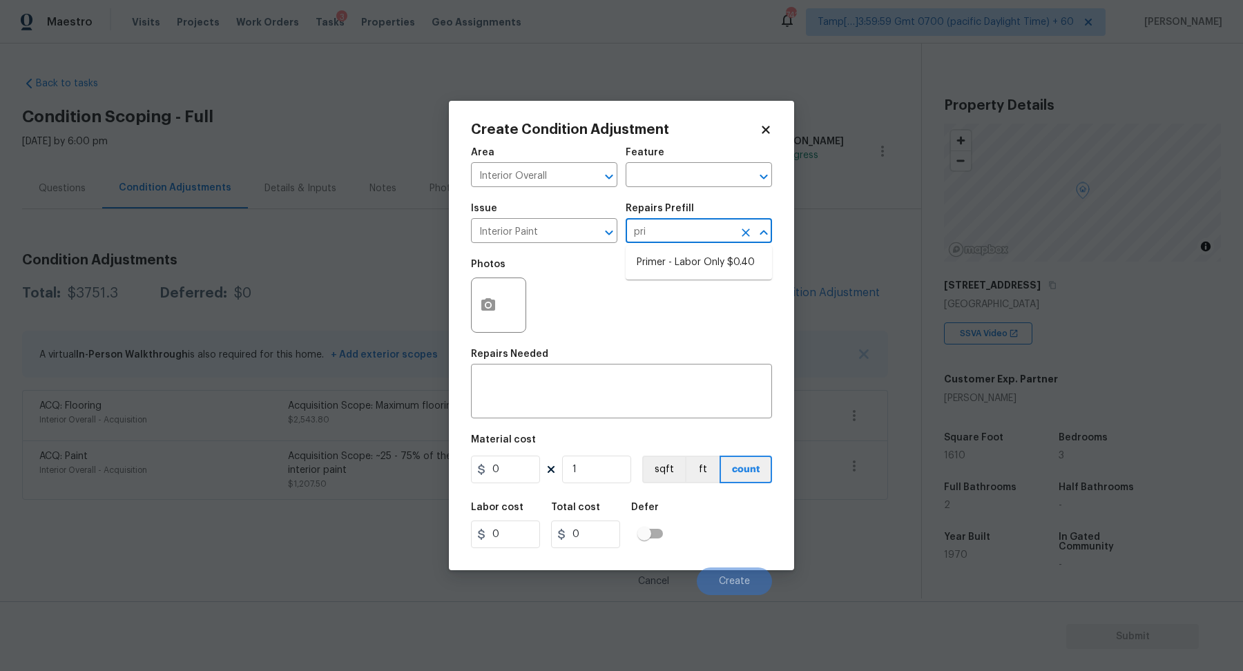
type input "0.4"
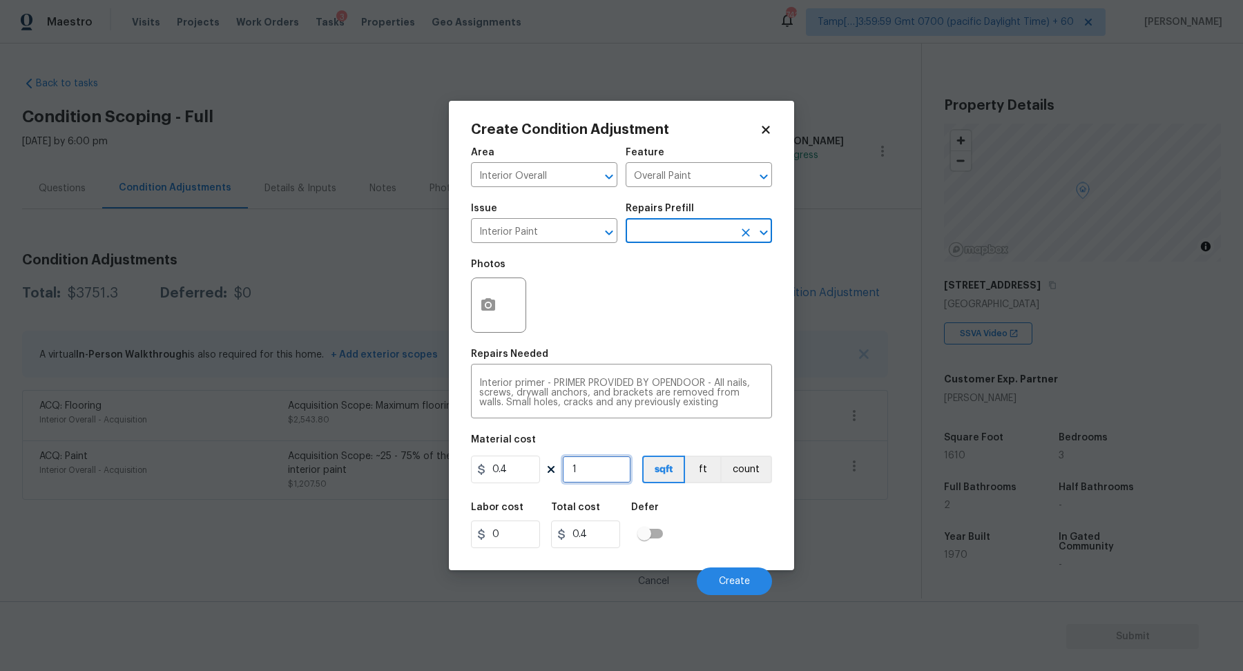
click at [597, 465] on input "1" at bounding box center [596, 470] width 69 height 28
type input "0"
type input "8"
type input "3.2"
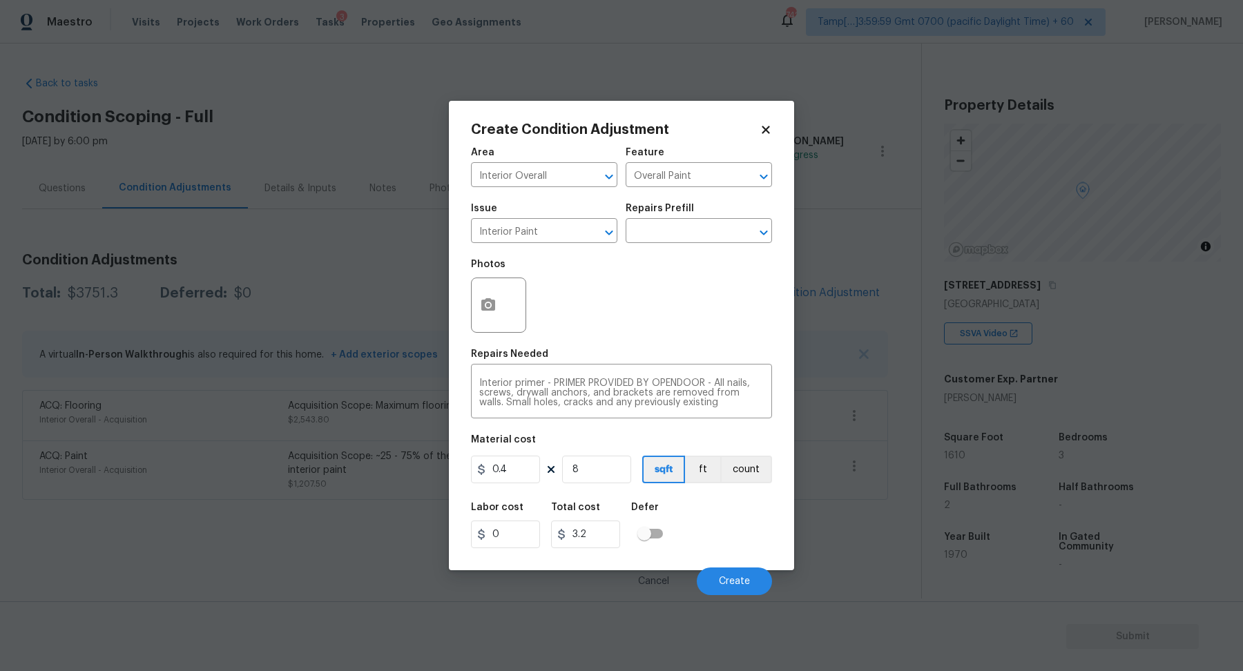
type input "80"
type input "32"
type input "800"
type input "320"
type input "800"
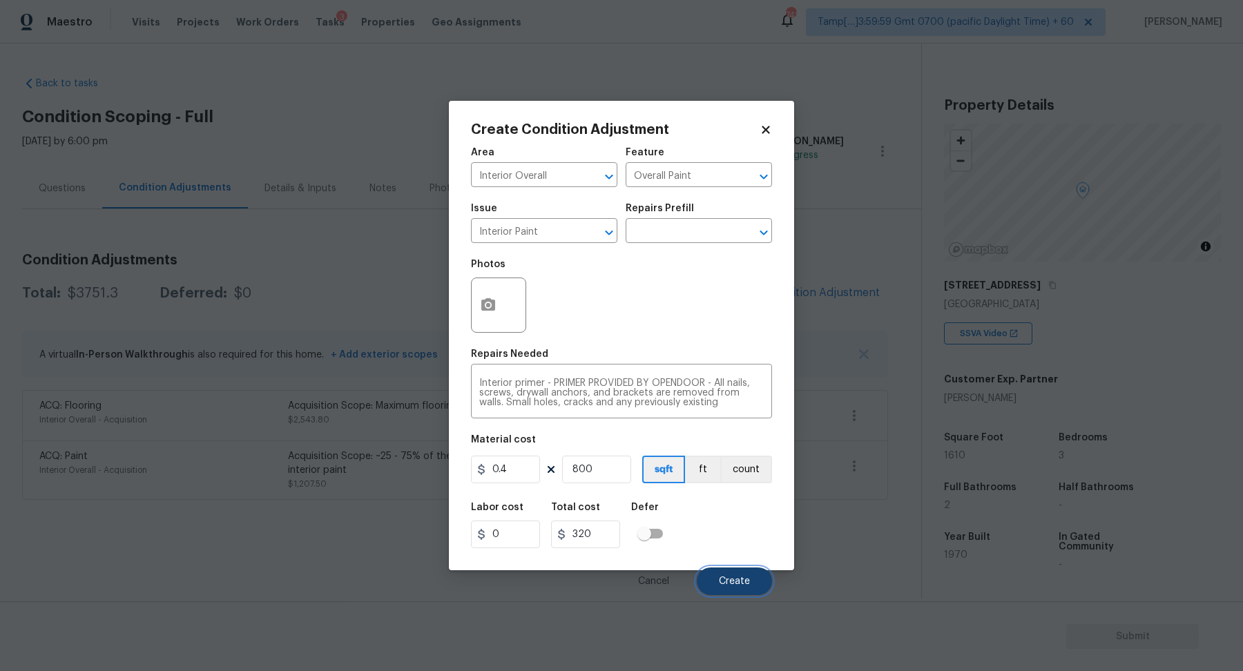
click at [716, 572] on button "Create" at bounding box center [734, 582] width 75 height 28
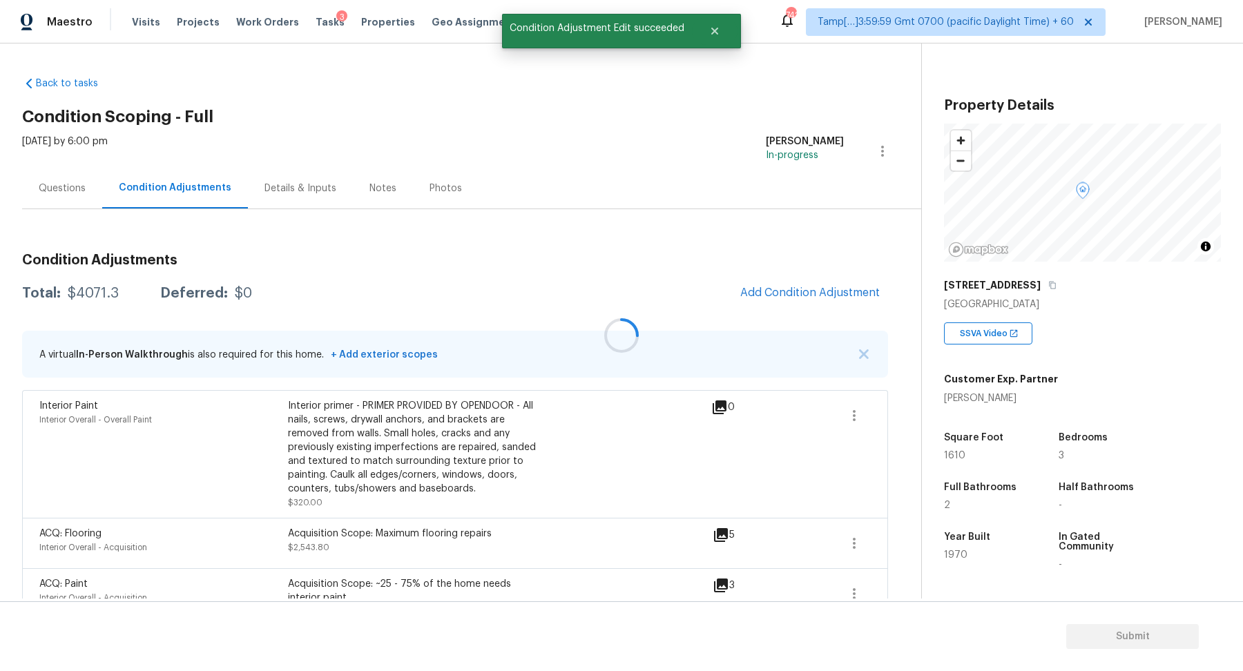
click at [822, 286] on div at bounding box center [621, 335] width 1243 height 671
click at [822, 287] on span "Add Condition Adjustment" at bounding box center [809, 293] width 139 height 12
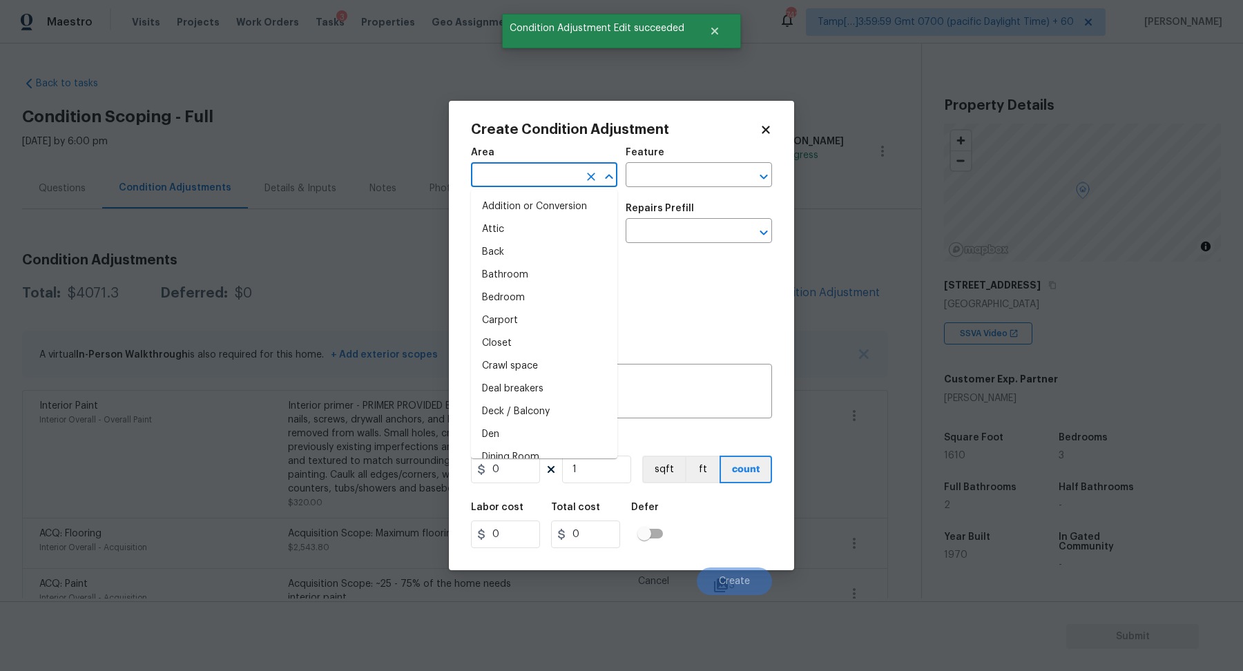
click at [540, 182] on input "text" at bounding box center [525, 176] width 108 height 21
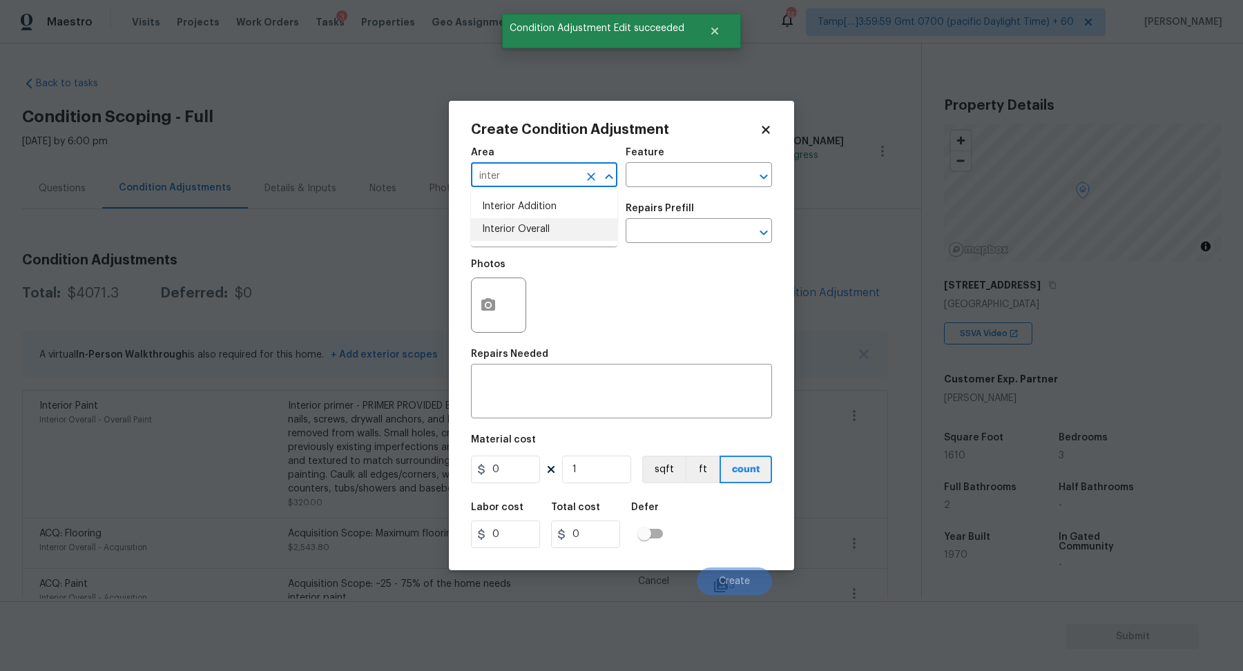
click at [480, 237] on li "Interior Overall" at bounding box center [544, 229] width 146 height 23
type input "Interior Overall"
click at [480, 237] on input "text" at bounding box center [525, 232] width 108 height 21
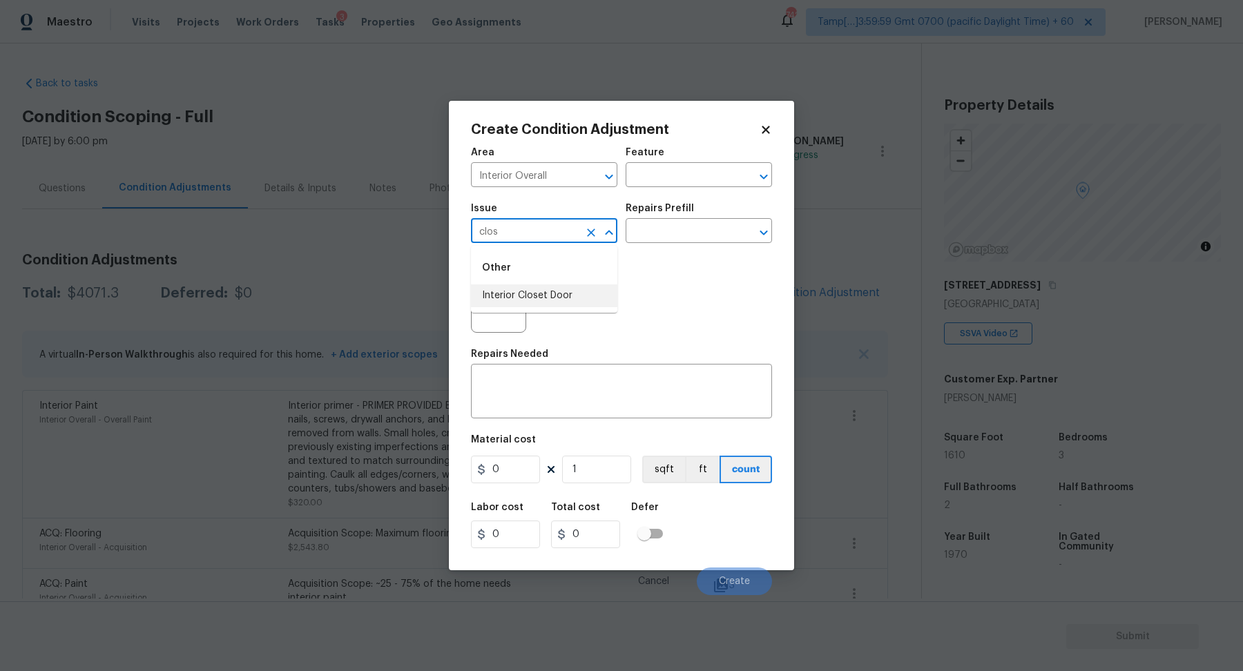
click at [545, 302] on li "Interior Closet Door" at bounding box center [544, 295] width 146 height 23
type input "Interior Closet Door"
click at [717, 229] on input "text" at bounding box center [680, 232] width 108 height 21
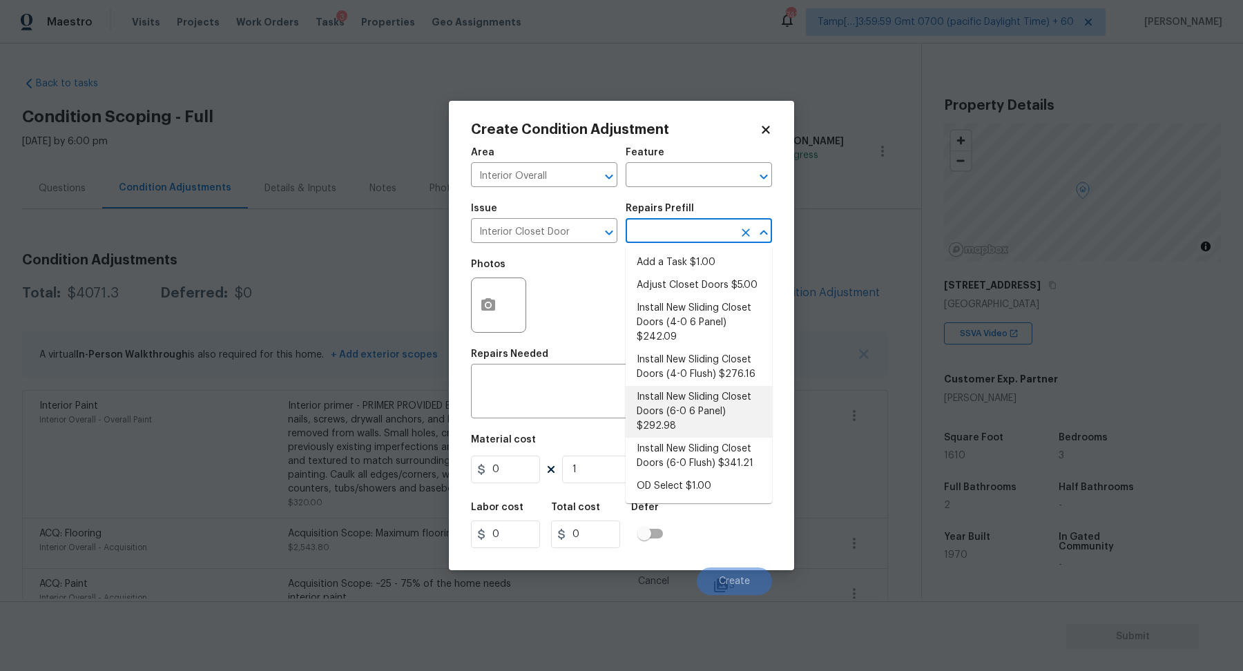
click at [702, 405] on li "Install New Sliding Closet Doors (6-0 6 Panel) $292.98" at bounding box center [699, 412] width 146 height 52
type input "Interior Door"
type textarea "Remove the existing door (if present). Install a new 6-0 bi-fold 6 panel interi…"
type input "292.98"
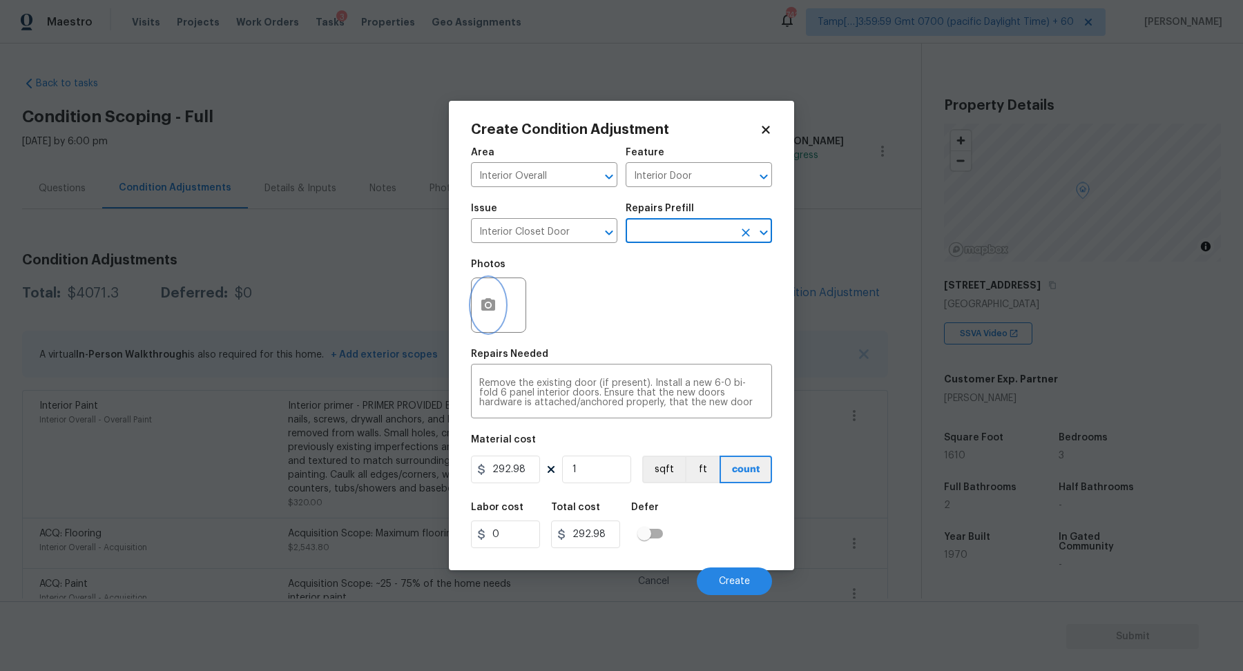
click at [498, 323] on button "button" at bounding box center [488, 305] width 33 height 54
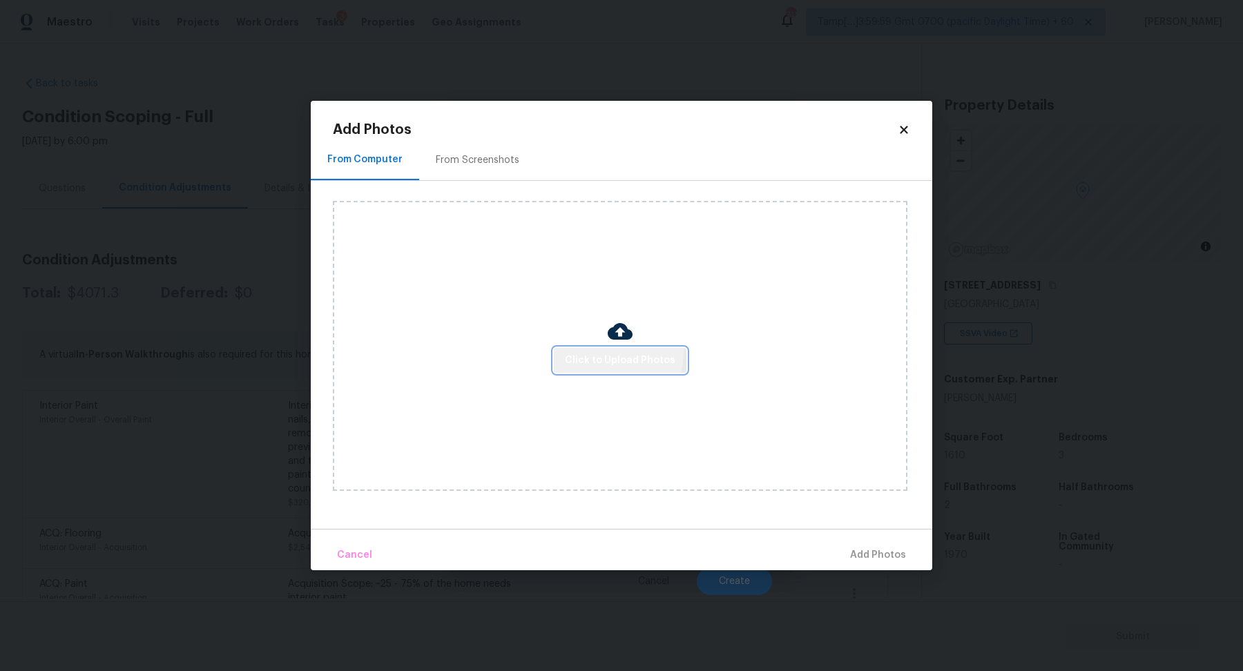
click at [585, 351] on button "Click to Upload Photos" at bounding box center [620, 361] width 133 height 26
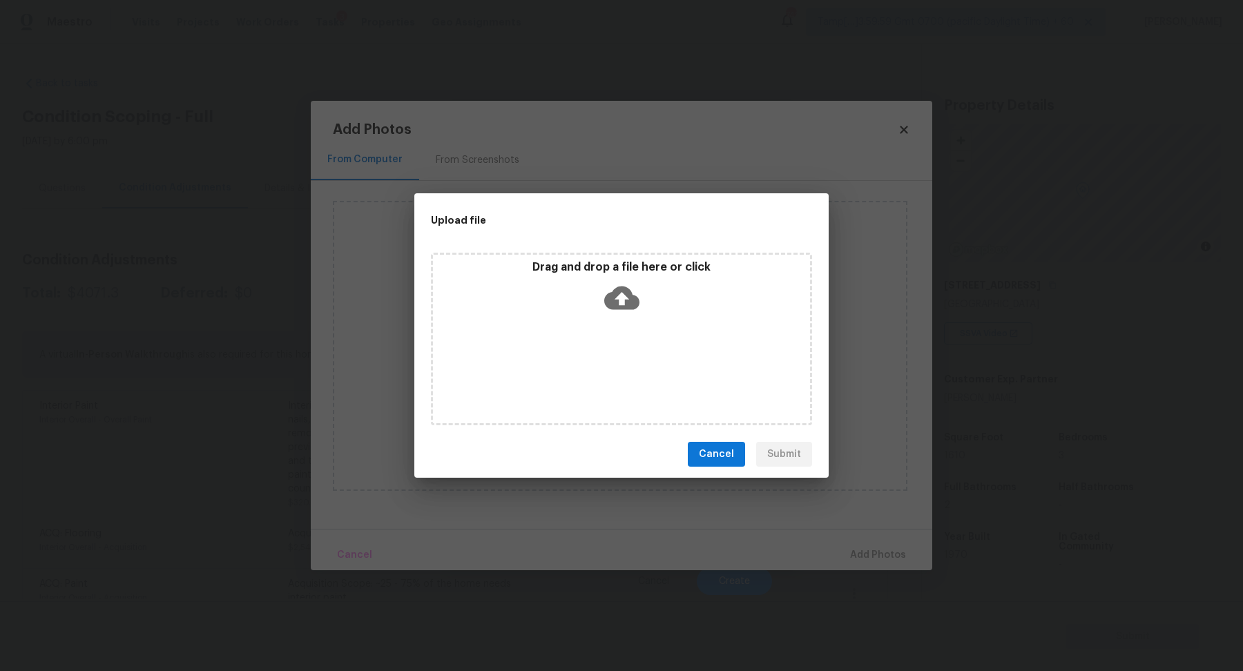
click at [623, 313] on icon at bounding box center [621, 297] width 35 height 35
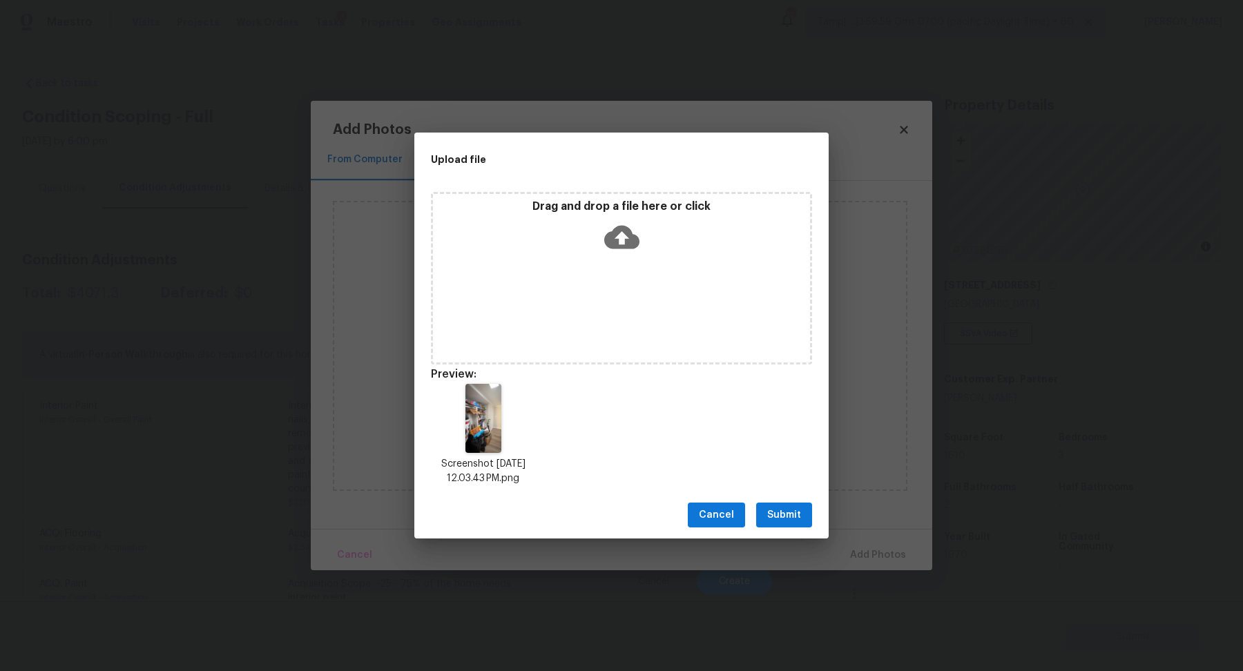
click at [786, 519] on span "Submit" at bounding box center [784, 515] width 34 height 17
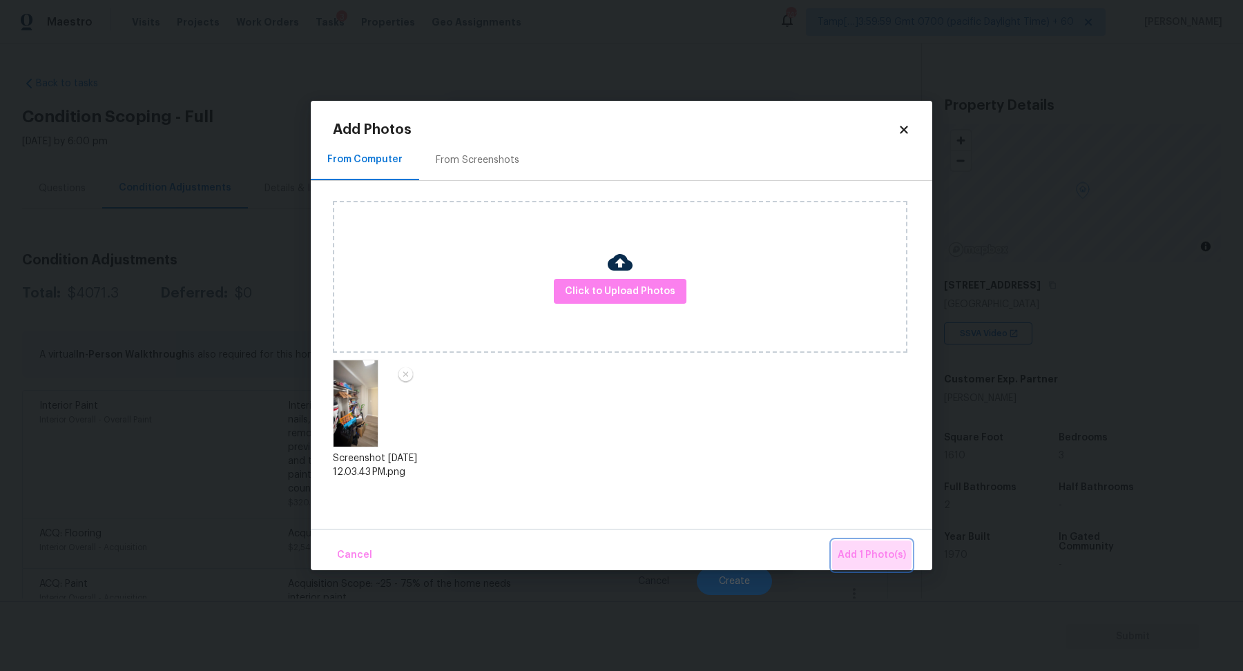
click at [865, 541] on button "Add 1 Photo(s)" at bounding box center [871, 556] width 79 height 30
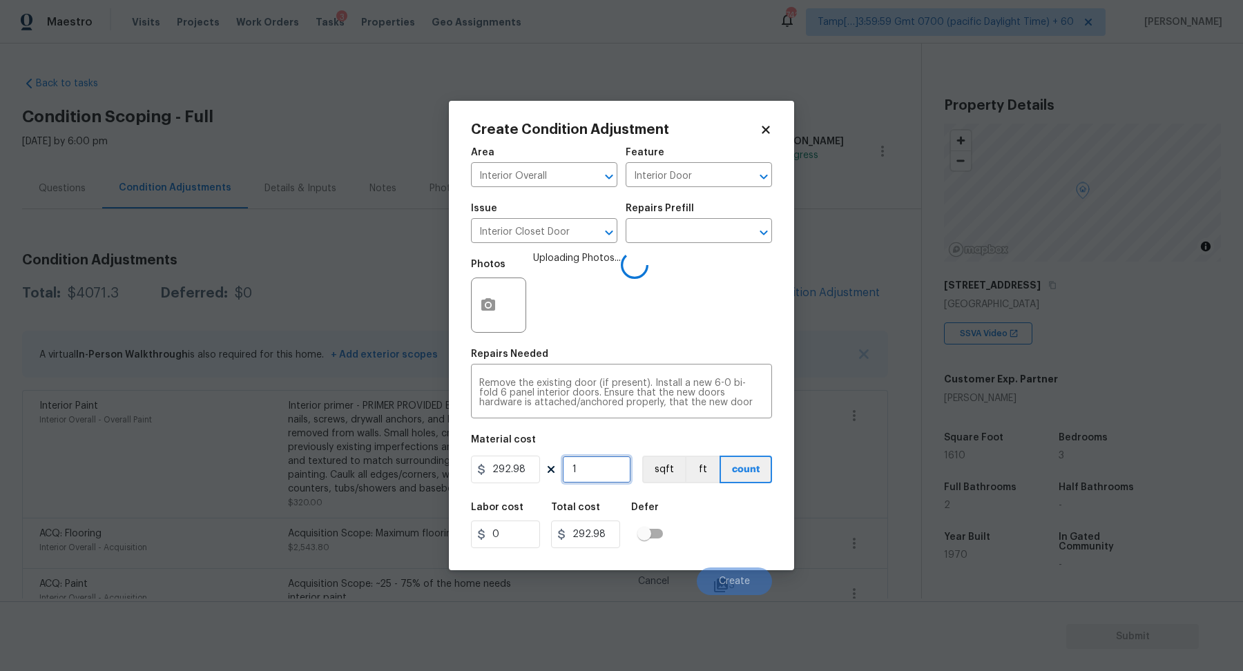
click at [587, 472] on input "1" at bounding box center [596, 470] width 69 height 28
click at [744, 534] on div "Labor cost 0 Total cost 292.98 Defer" at bounding box center [621, 525] width 301 height 62
click at [616, 474] on input "1" at bounding box center [596, 470] width 69 height 28
click at [696, 499] on div "Labor cost 0 Total cost 292.98 Defer" at bounding box center [621, 525] width 301 height 62
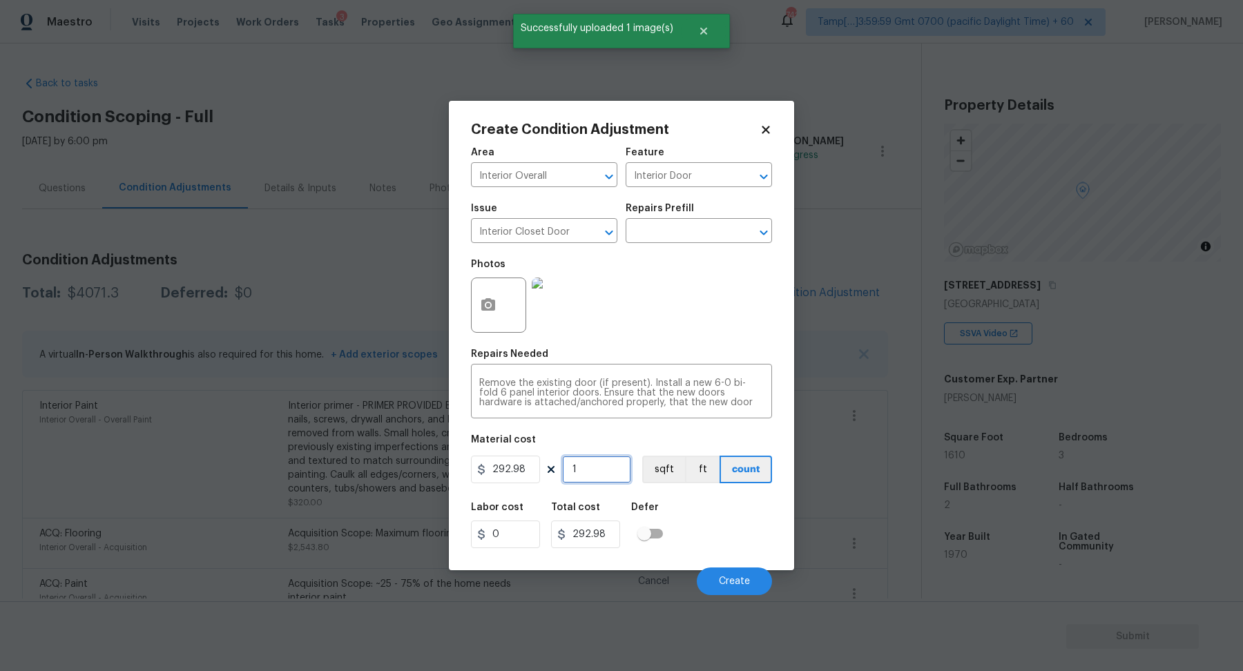
click at [617, 464] on input "1" at bounding box center [596, 470] width 69 height 28
click at [734, 579] on span "Create" at bounding box center [734, 582] width 31 height 10
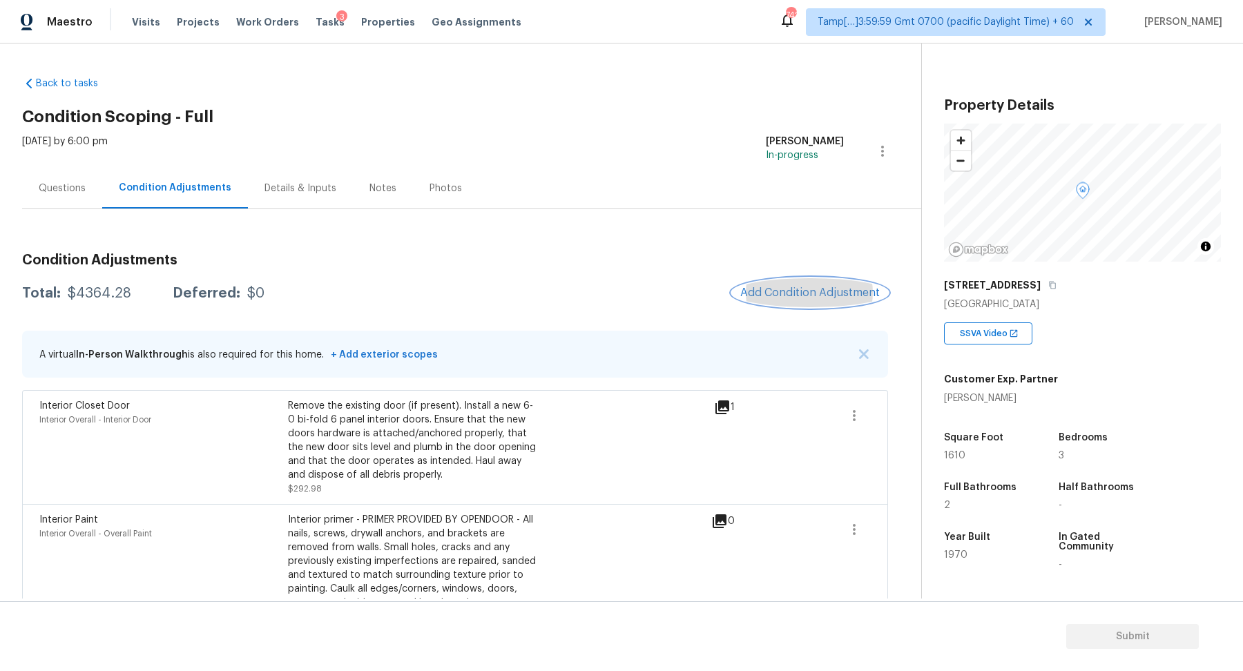
click at [829, 305] on button "Add Condition Adjustment" at bounding box center [810, 292] width 156 height 29
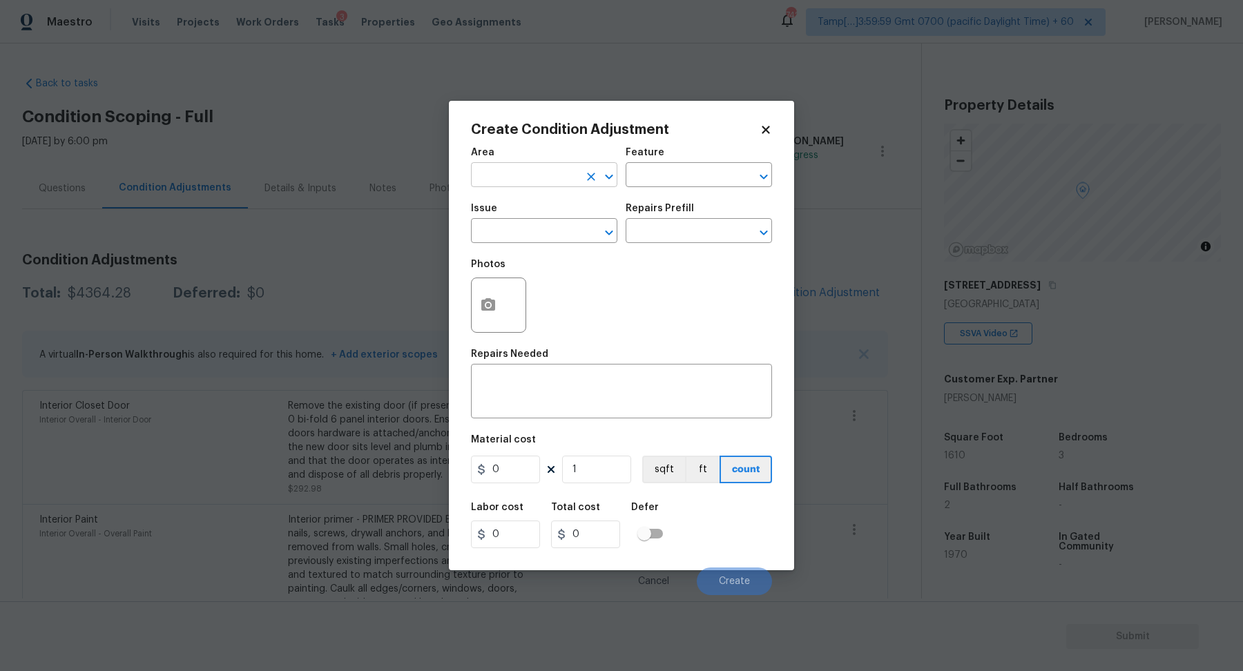
click at [481, 173] on input "text" at bounding box center [525, 176] width 108 height 21
click at [510, 224] on li "Interior Overall" at bounding box center [544, 229] width 146 height 23
type input "Interior Overall"
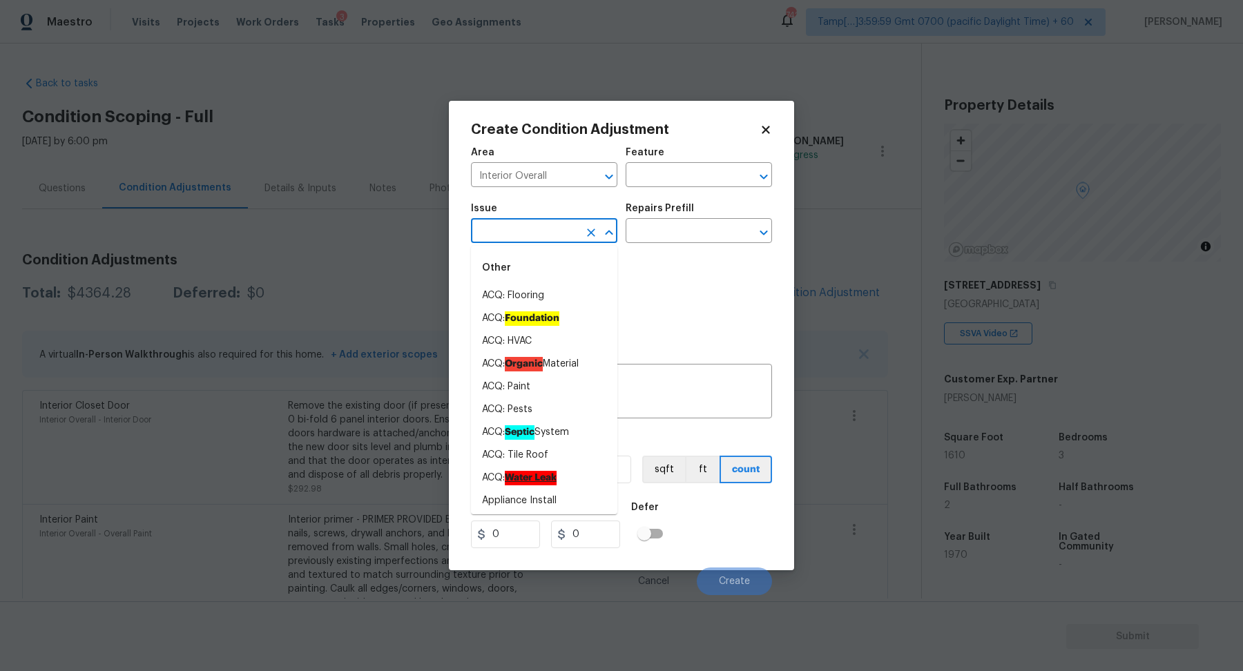
click at [510, 224] on input "text" at bounding box center [525, 232] width 108 height 21
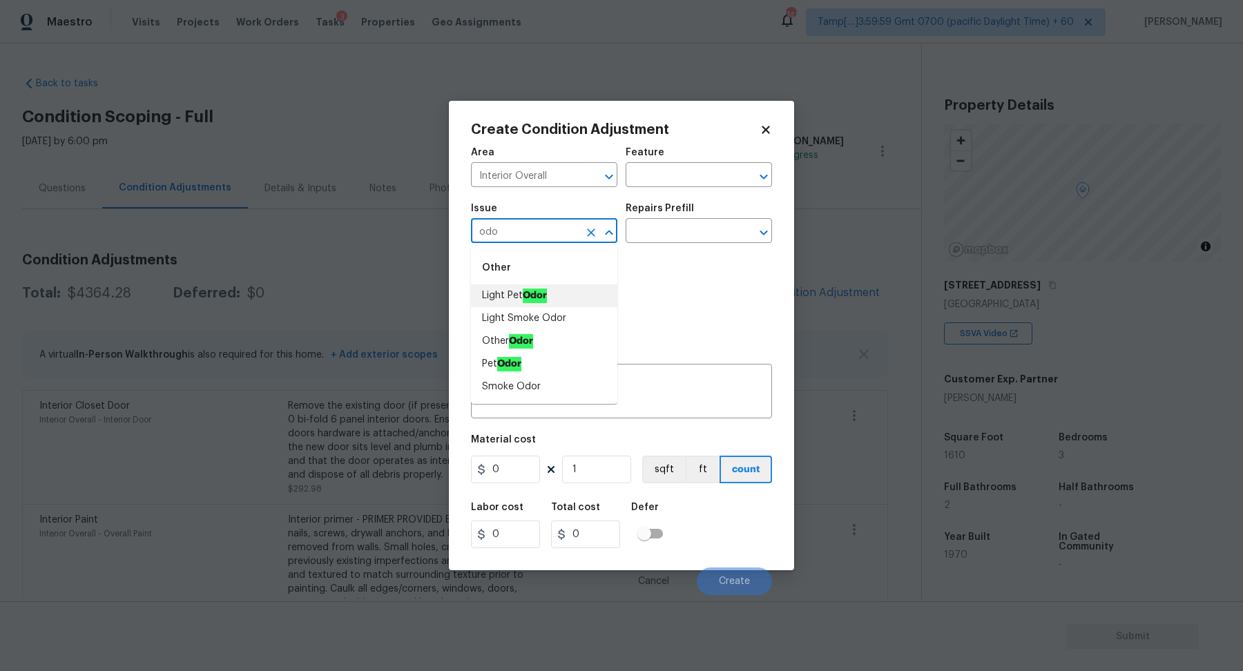
click at [552, 289] on li "Light Pet Odor" at bounding box center [544, 295] width 146 height 23
type input "Light Pet Odor"
click at [669, 236] on input "text" at bounding box center [680, 232] width 108 height 21
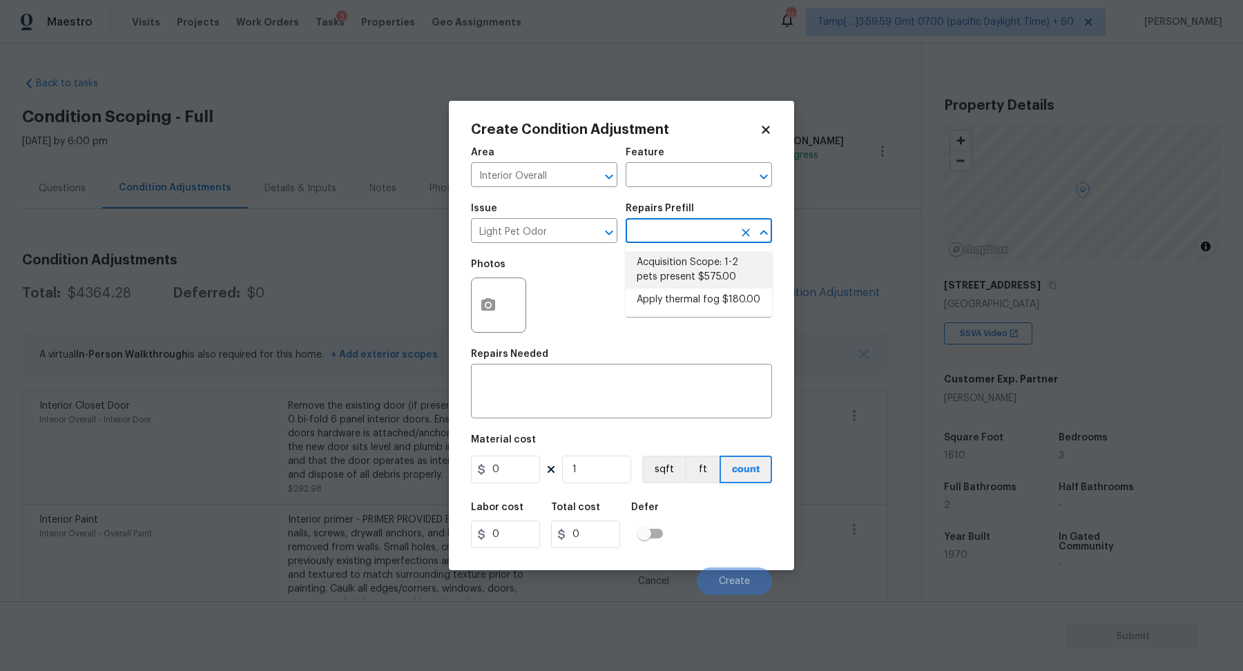
click at [670, 284] on li "Acquisition Scope: 1-2 pets present $575.00" at bounding box center [699, 269] width 146 height 37
type textarea "Acquisition Scope: 1-2 pets present"
type input "575"
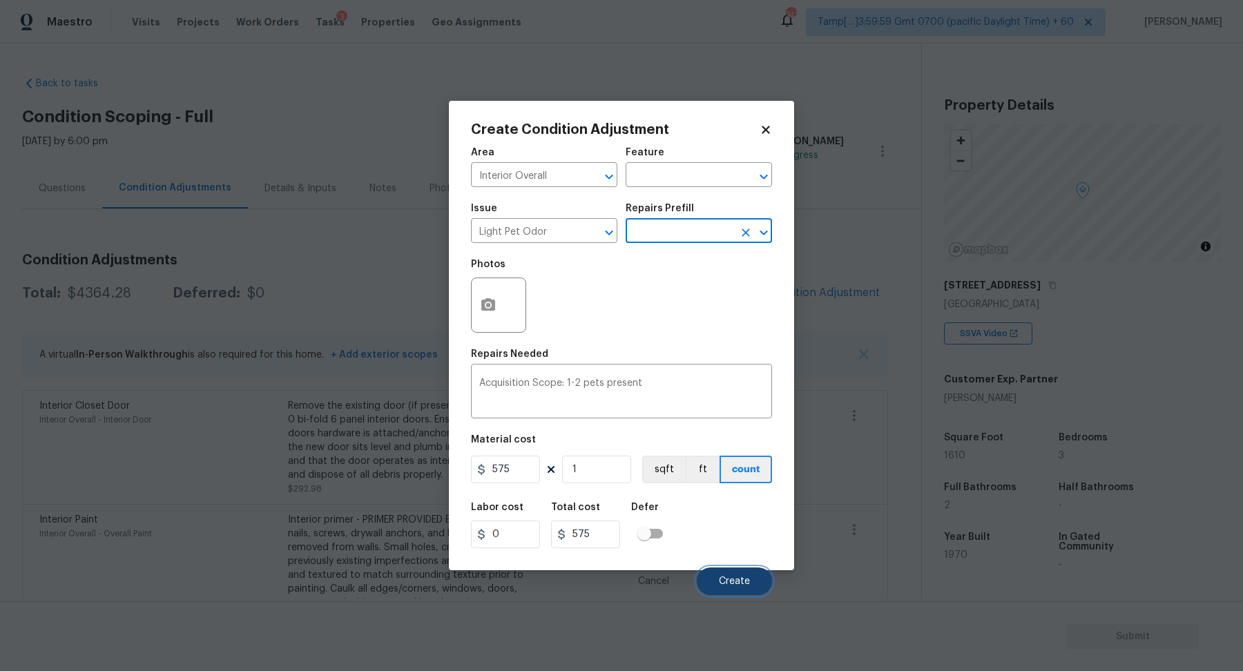
click at [730, 579] on span "Create" at bounding box center [734, 582] width 31 height 10
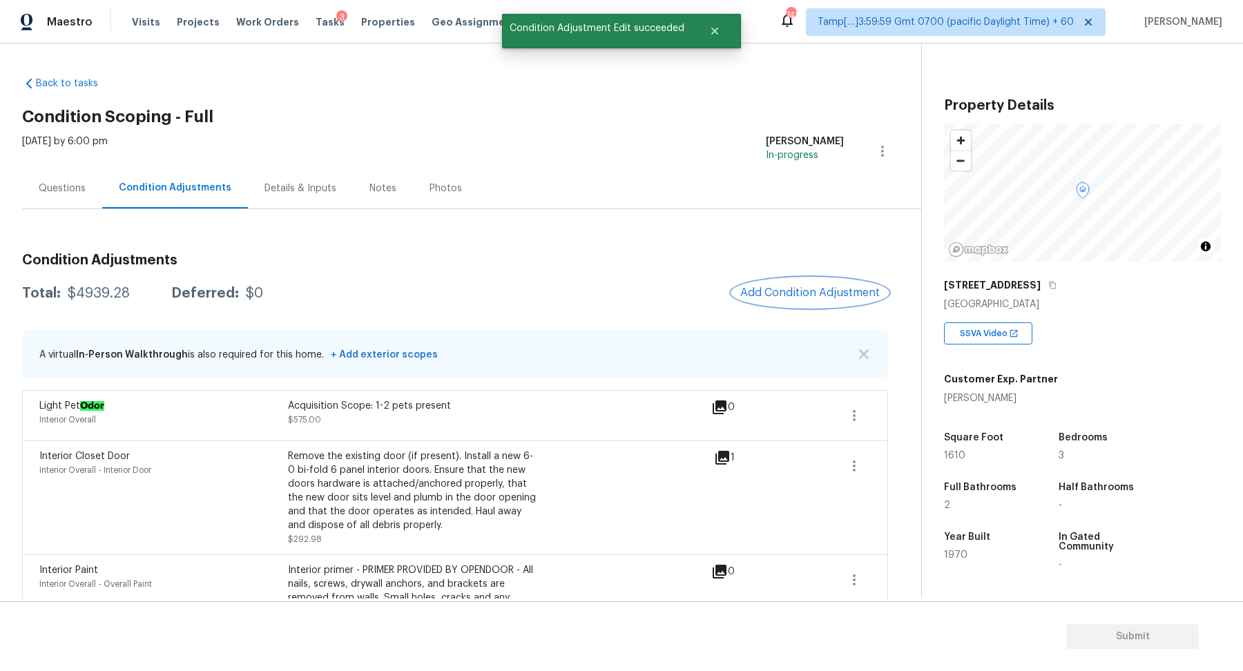
click at [814, 298] on span "Add Condition Adjustment" at bounding box center [809, 293] width 139 height 12
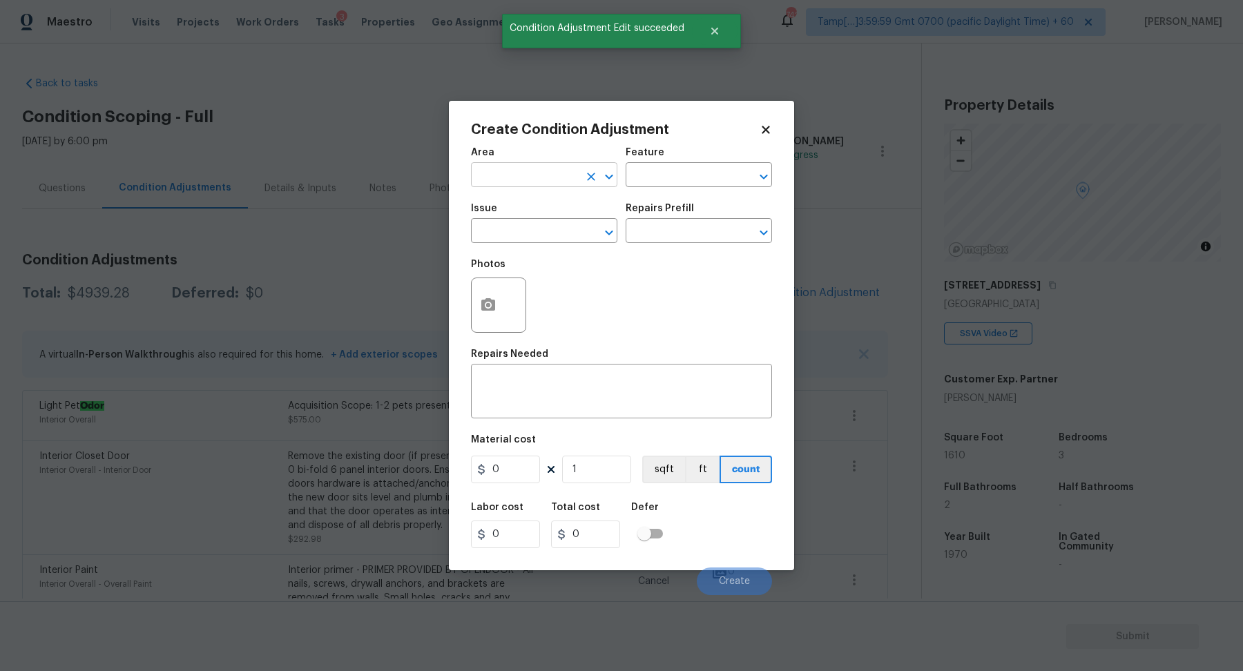
click at [505, 181] on input "text" at bounding box center [525, 176] width 108 height 21
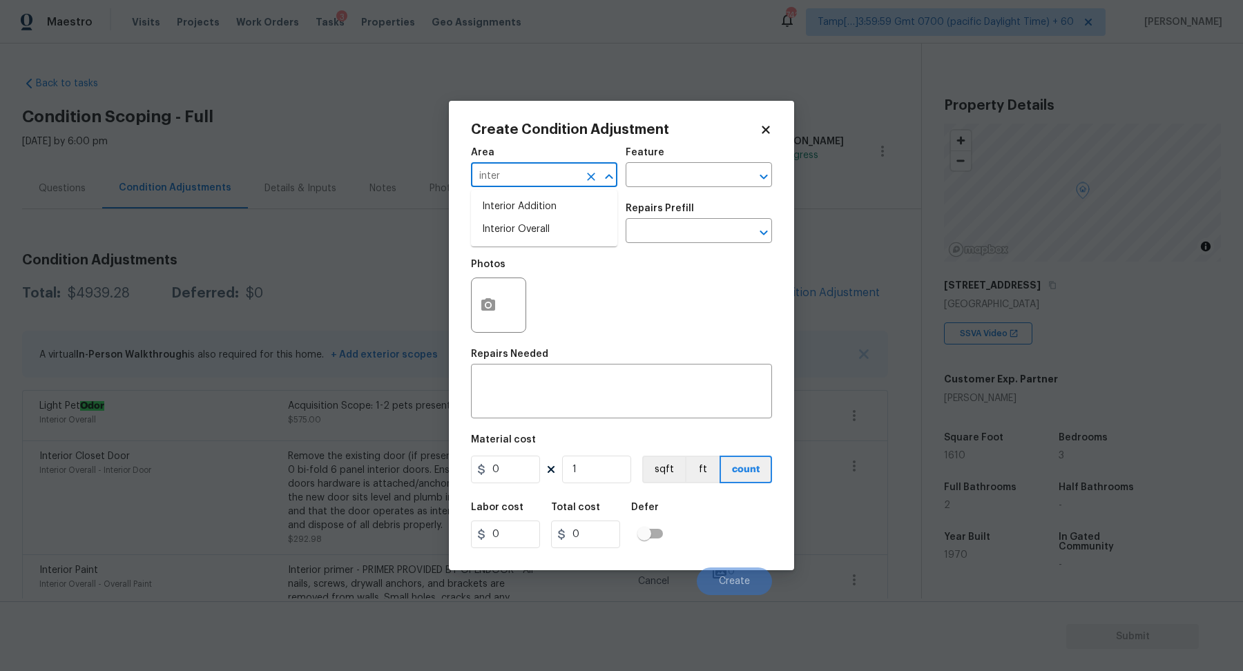
click at [512, 175] on input "inter" at bounding box center [525, 176] width 108 height 21
click at [499, 224] on li "Exterior Overall" at bounding box center [544, 229] width 146 height 23
type input "Exterior Overall"
click at [499, 224] on input "text" at bounding box center [525, 232] width 108 height 21
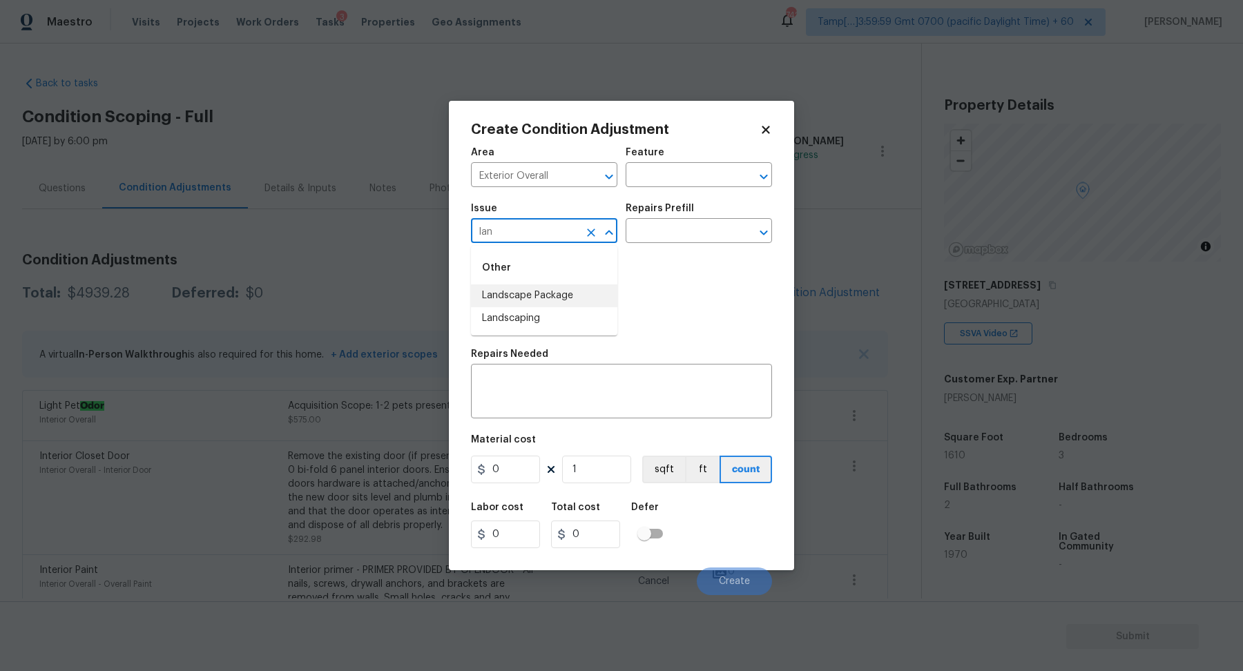
click at [533, 240] on input "lan" at bounding box center [525, 232] width 108 height 21
click at [571, 294] on li "ACQ: Foundation" at bounding box center [544, 295] width 146 height 23
type input "ACQ: Foundation"
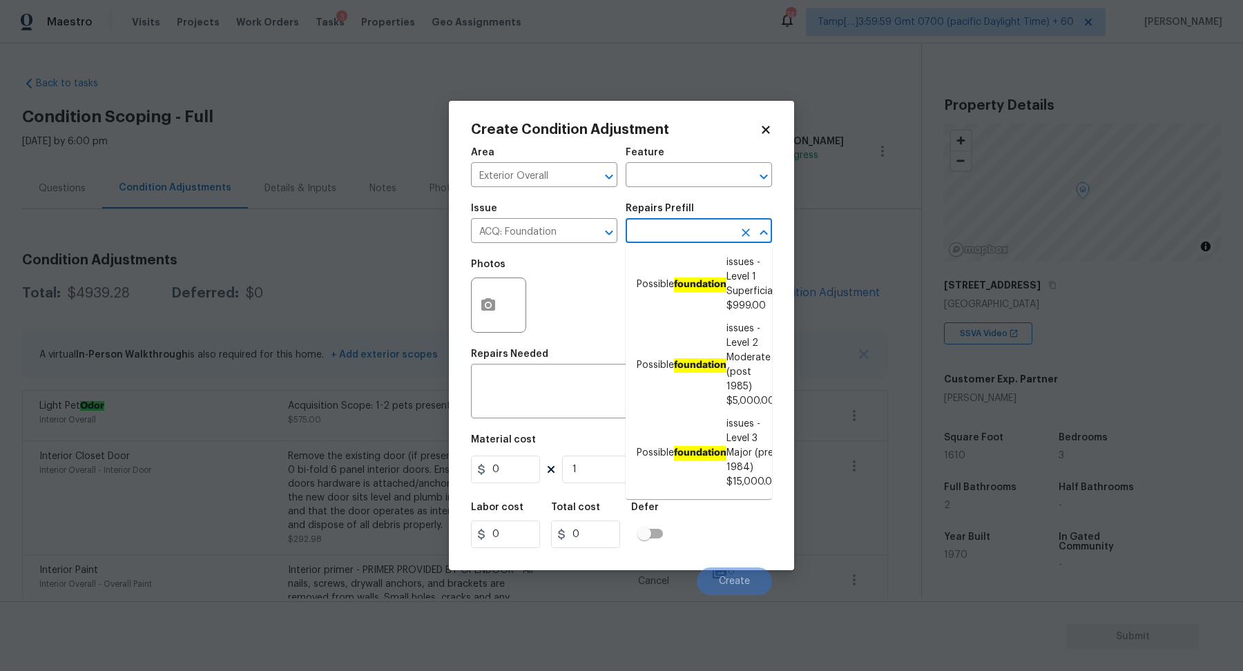
click at [708, 233] on input "text" at bounding box center [680, 232] width 108 height 21
click at [708, 356] on li "Possible foundation issues - Level 2 Moderate (post 1985) $5,000.00" at bounding box center [699, 365] width 146 height 95
type input "Acquisition"
type textarea "Possible foundation issues - Level 2 Moderate: Disclaimer: This is NOT a techni…"
type input "5000"
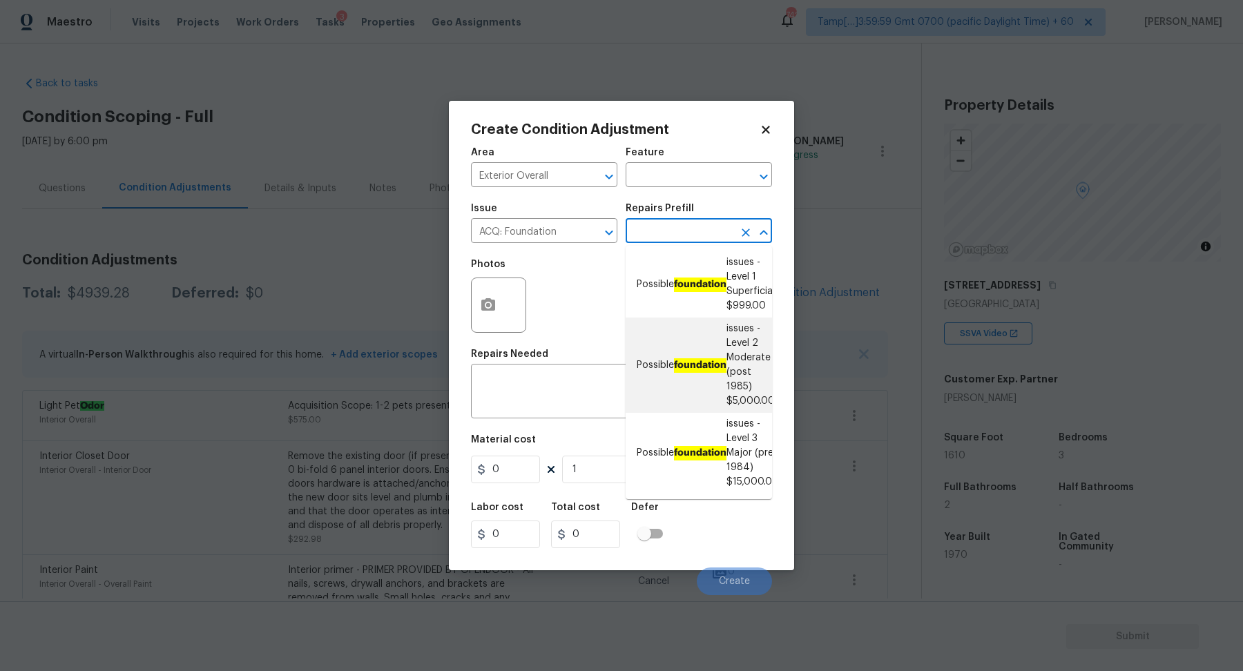
type input "5000"
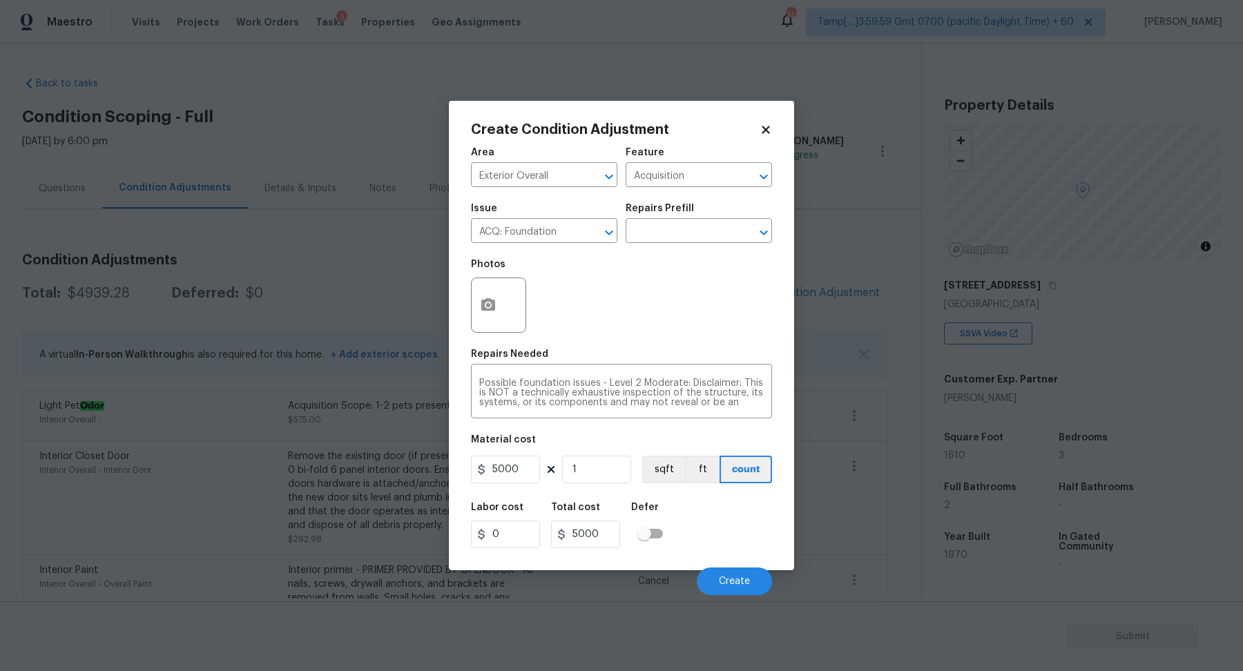
click at [505, 293] on div at bounding box center [498, 305] width 55 height 55
click at [500, 296] on button "button" at bounding box center [488, 305] width 33 height 54
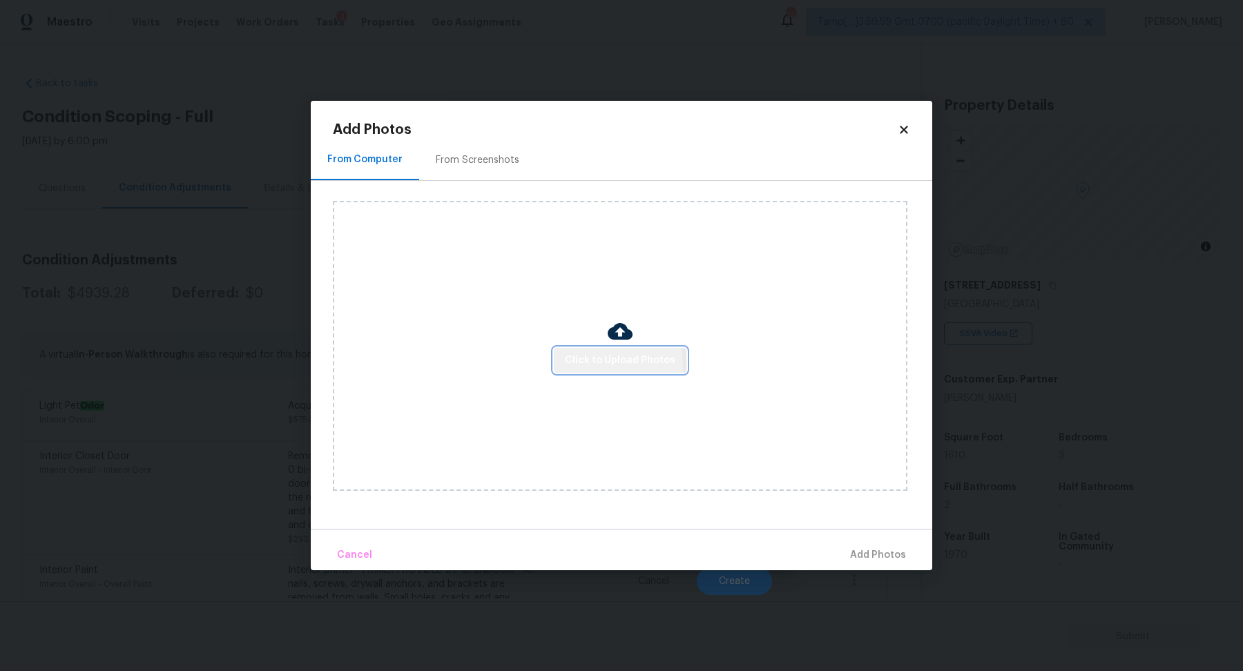
click at [587, 367] on span "Click to Upload Photos" at bounding box center [620, 360] width 110 height 17
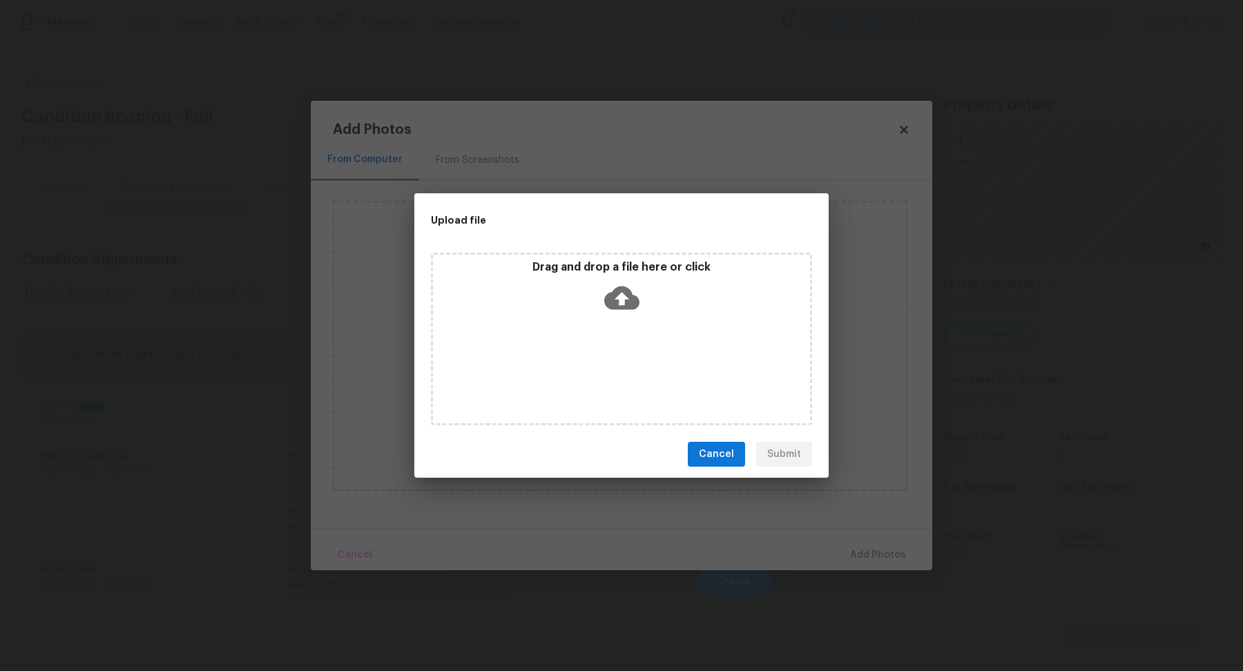
click at [629, 321] on div "Drag and drop a file here or click" at bounding box center [621, 339] width 381 height 173
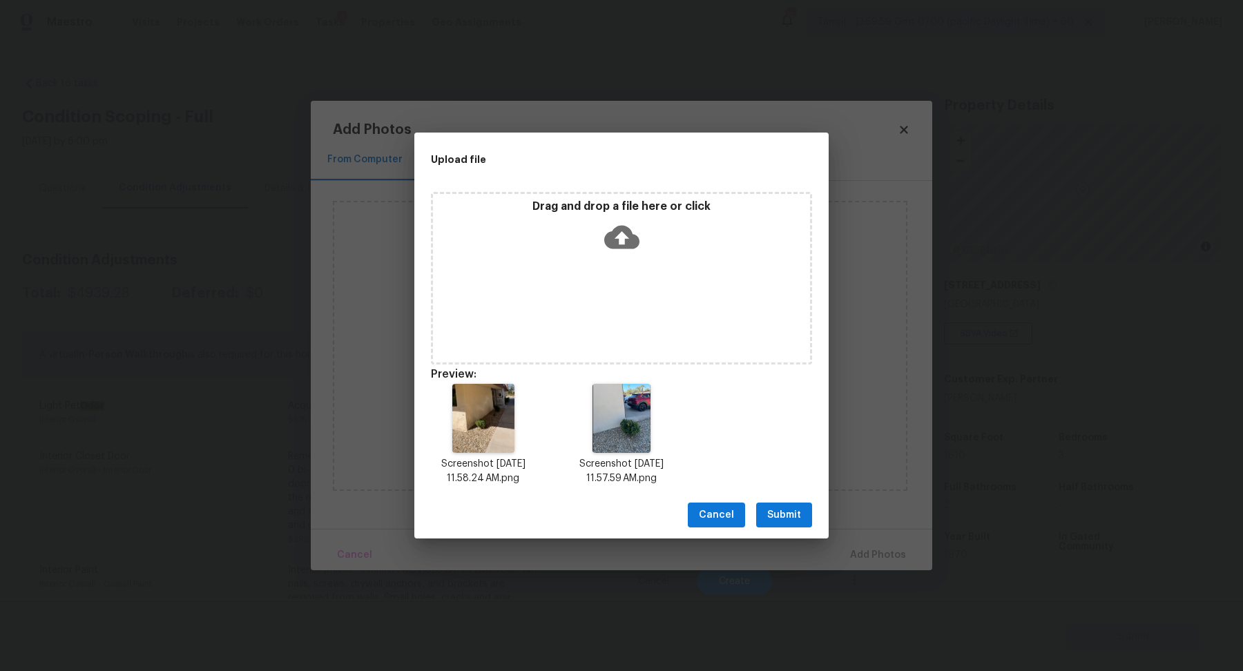
click at [786, 523] on button "Submit" at bounding box center [784, 516] width 56 height 26
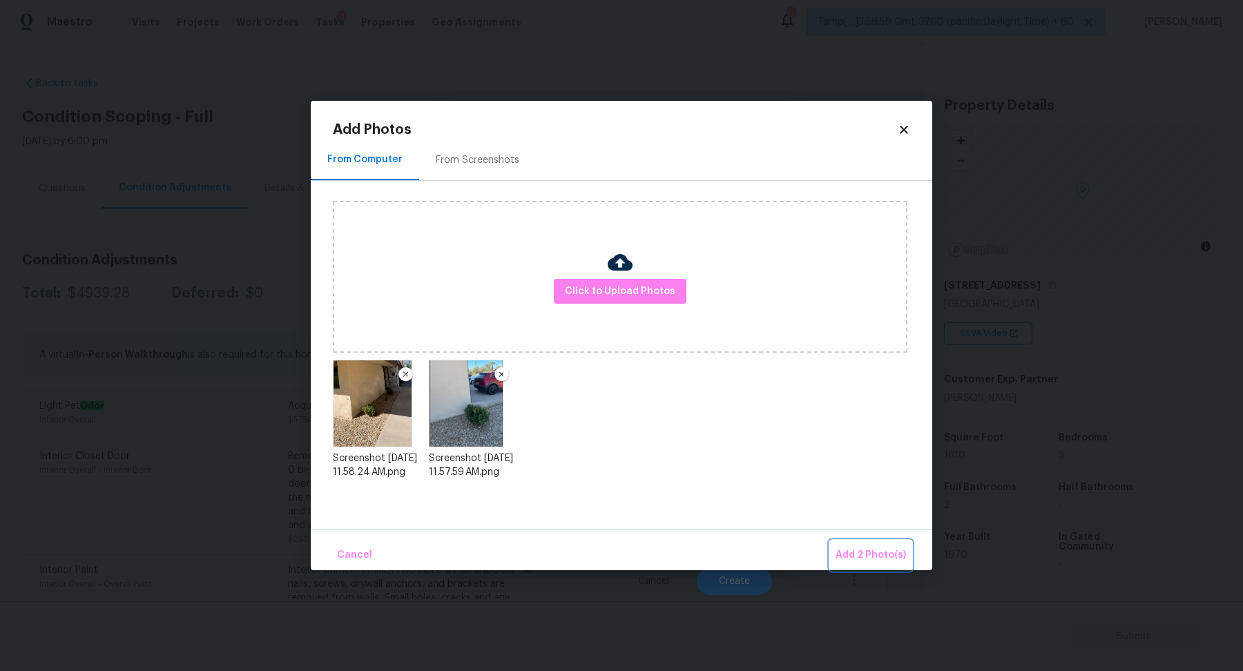
click at [853, 553] on span "Add 2 Photo(s)" at bounding box center [870, 555] width 70 height 17
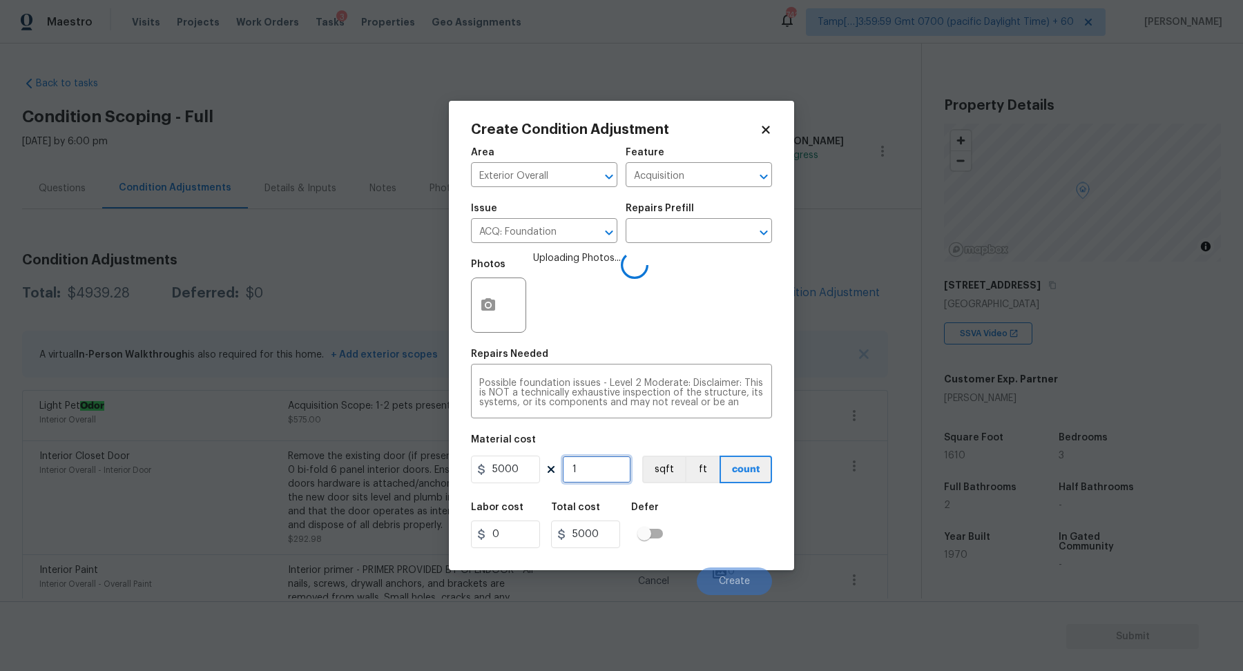
click at [597, 475] on input "1" at bounding box center [596, 470] width 69 height 28
click at [746, 516] on div "Labor cost 0 Total cost 5000 Defer" at bounding box center [621, 525] width 301 height 62
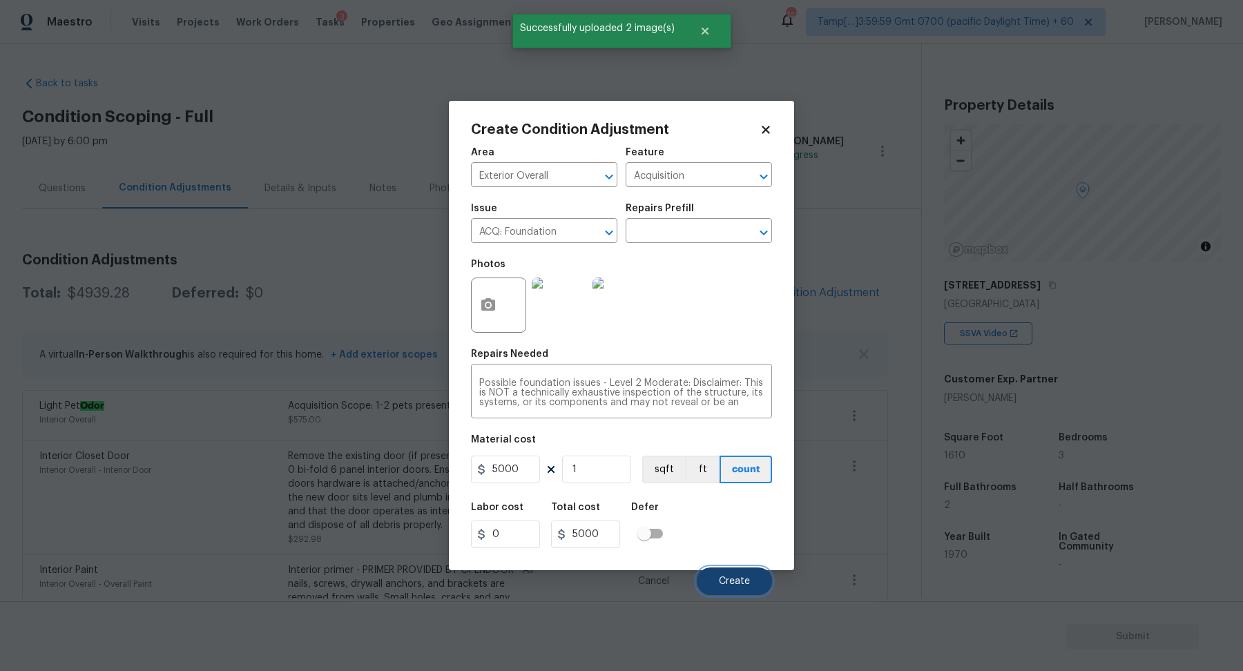
click at [714, 572] on button "Create" at bounding box center [734, 582] width 75 height 28
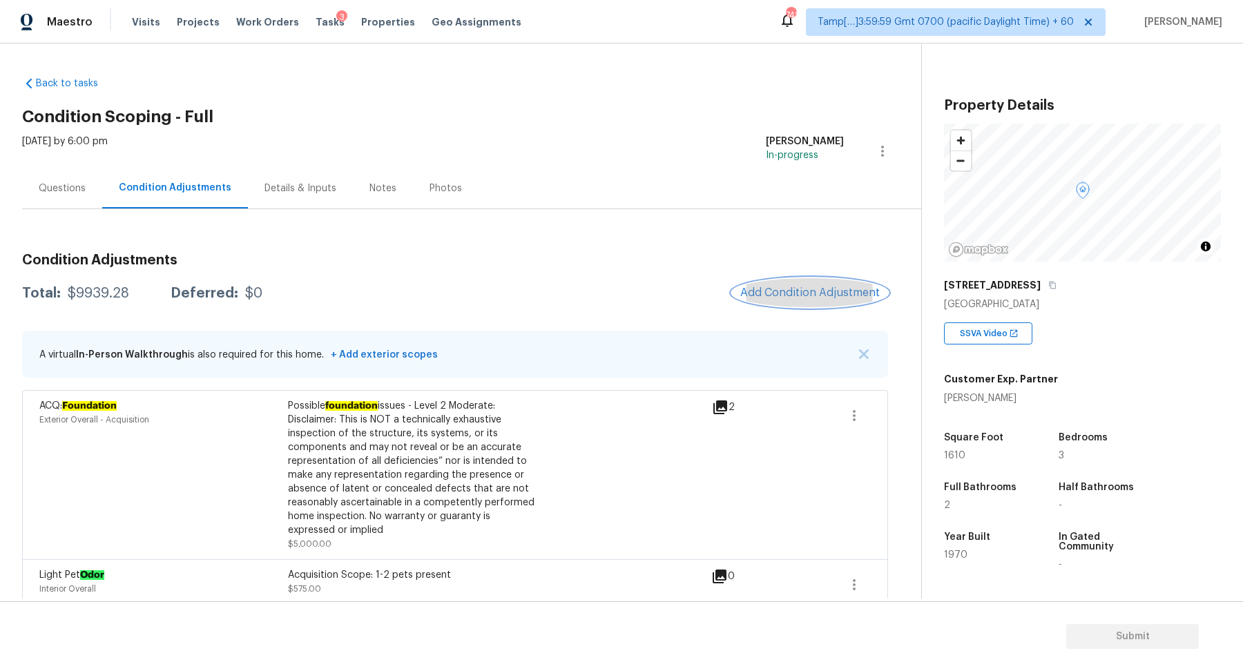
click at [788, 292] on span "Add Condition Adjustment" at bounding box center [809, 293] width 139 height 12
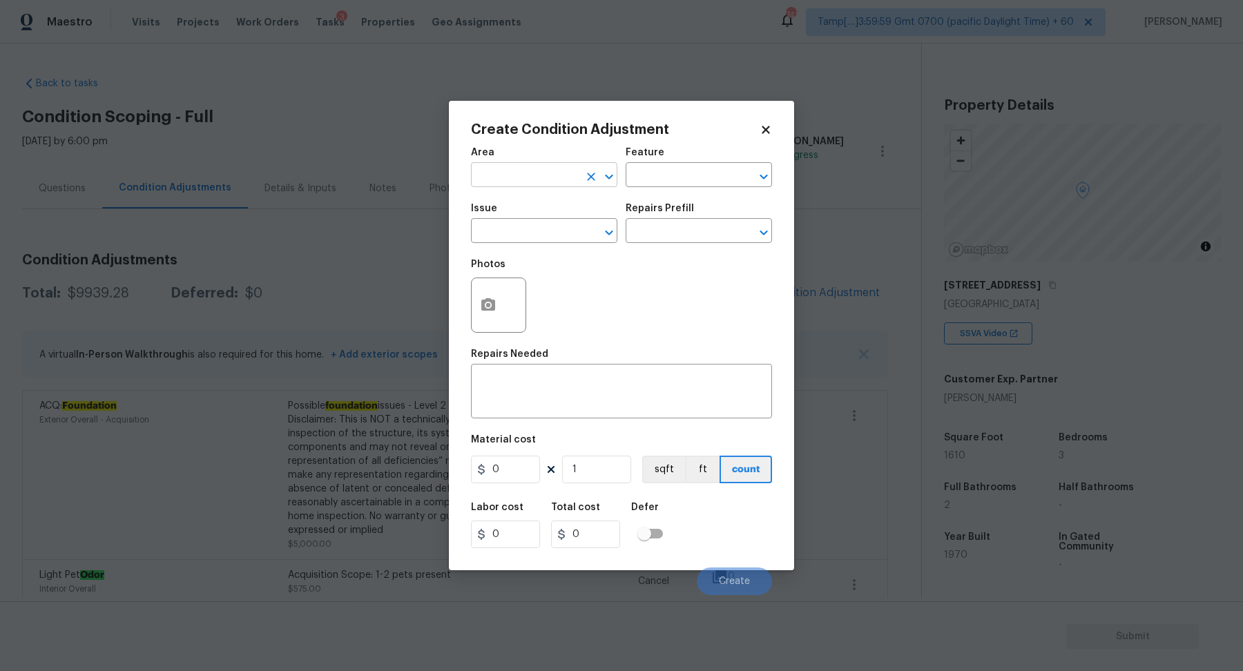
click at [504, 181] on input "text" at bounding box center [525, 176] width 108 height 21
click at [528, 233] on li "Exterior Overall" at bounding box center [544, 229] width 146 height 23
type input "Exterior Overall"
click at [528, 233] on input "text" at bounding box center [525, 232] width 108 height 21
click at [593, 300] on li "ACQ: Water Leak" at bounding box center [544, 295] width 146 height 23
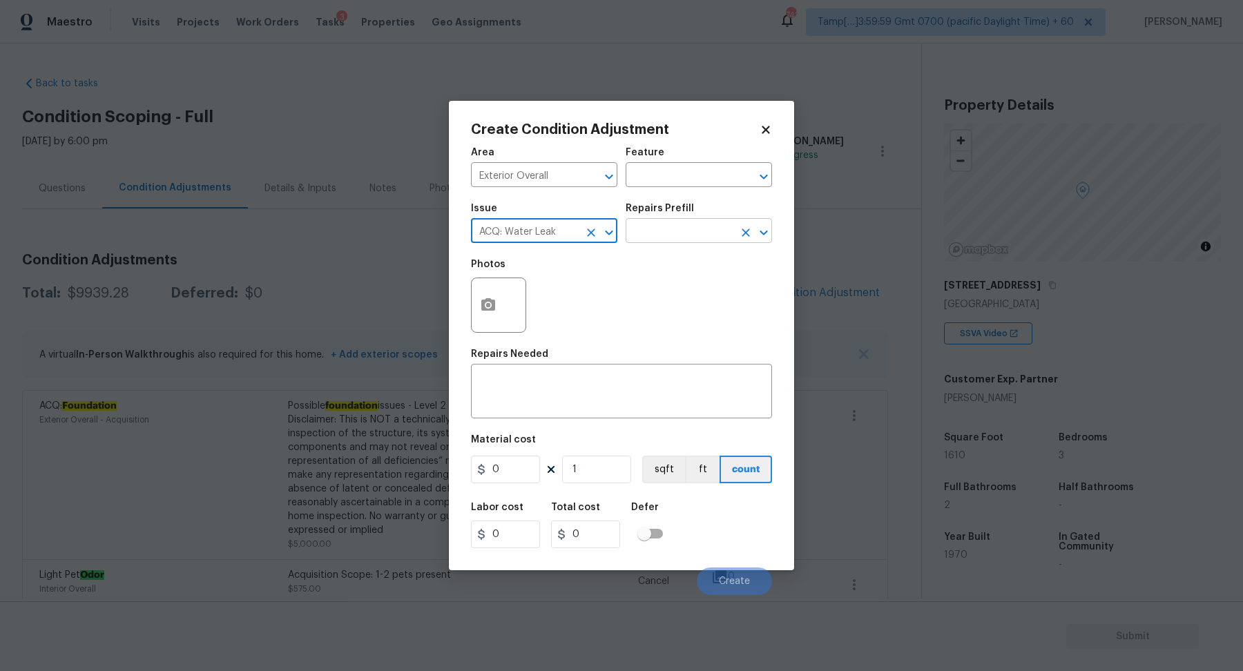
type input "ACQ: Water Leak"
click at [702, 235] on input "text" at bounding box center [680, 232] width 108 height 21
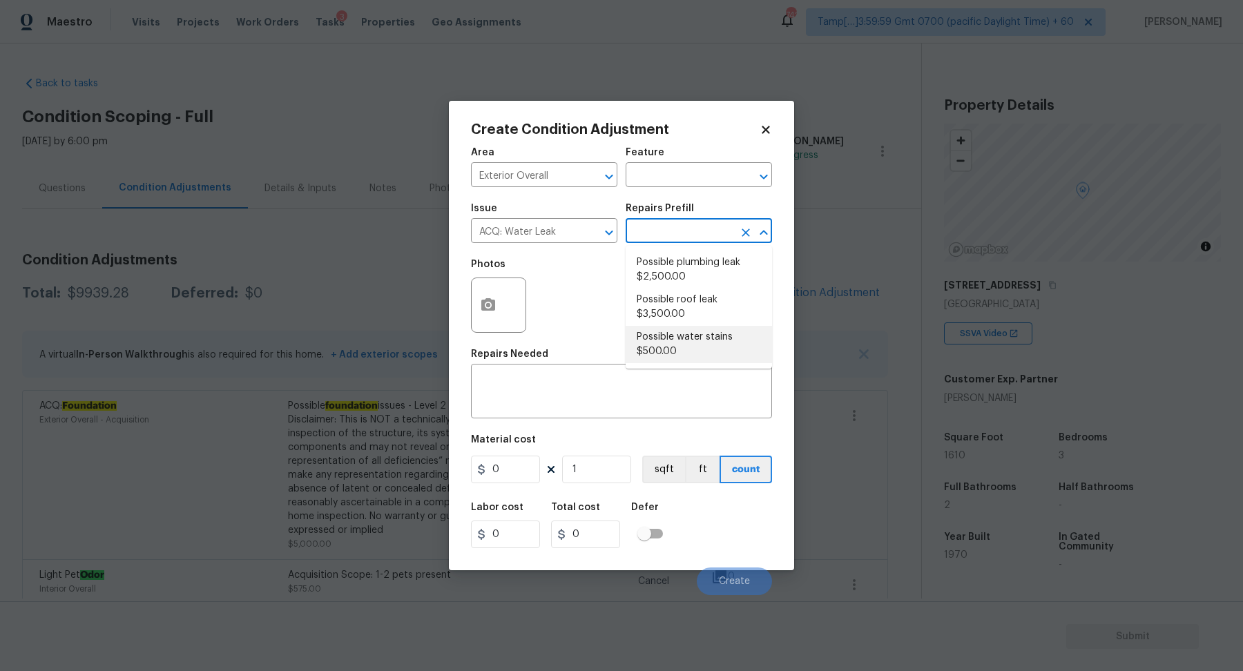
click at [688, 350] on li "Possible water stains $500.00" at bounding box center [699, 344] width 146 height 37
type input "Acquisition"
type textarea "Acquisition Scope: Possible water stains"
type input "500"
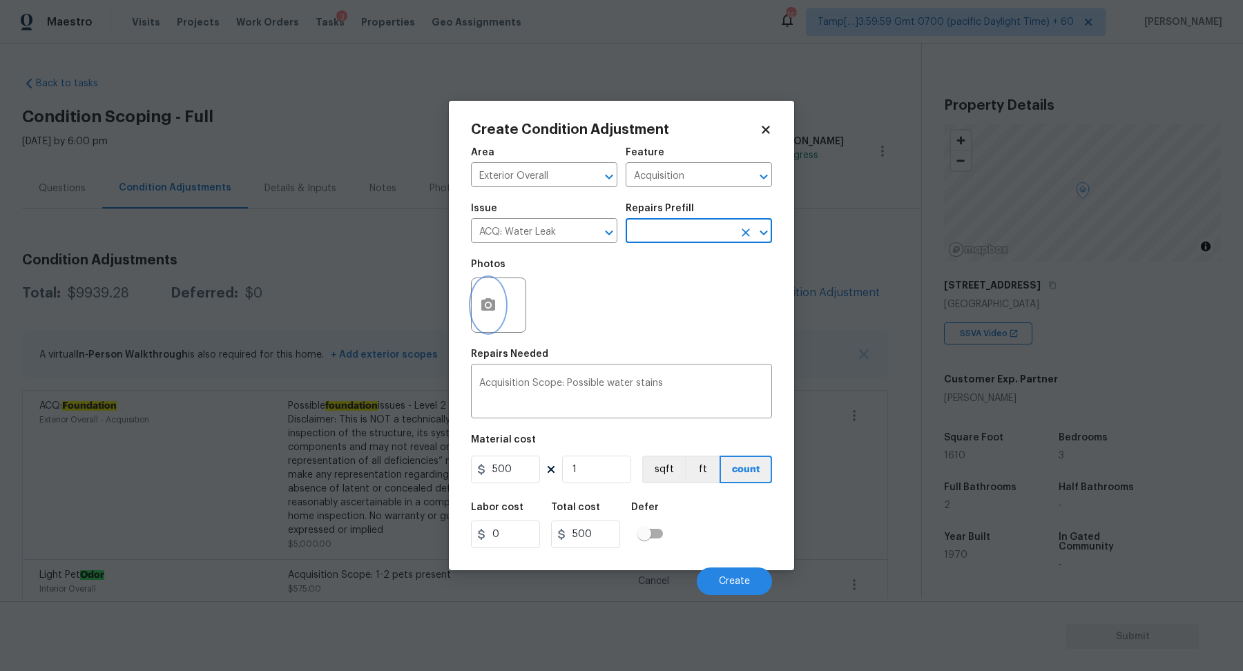
click at [499, 300] on button "button" at bounding box center [488, 305] width 33 height 54
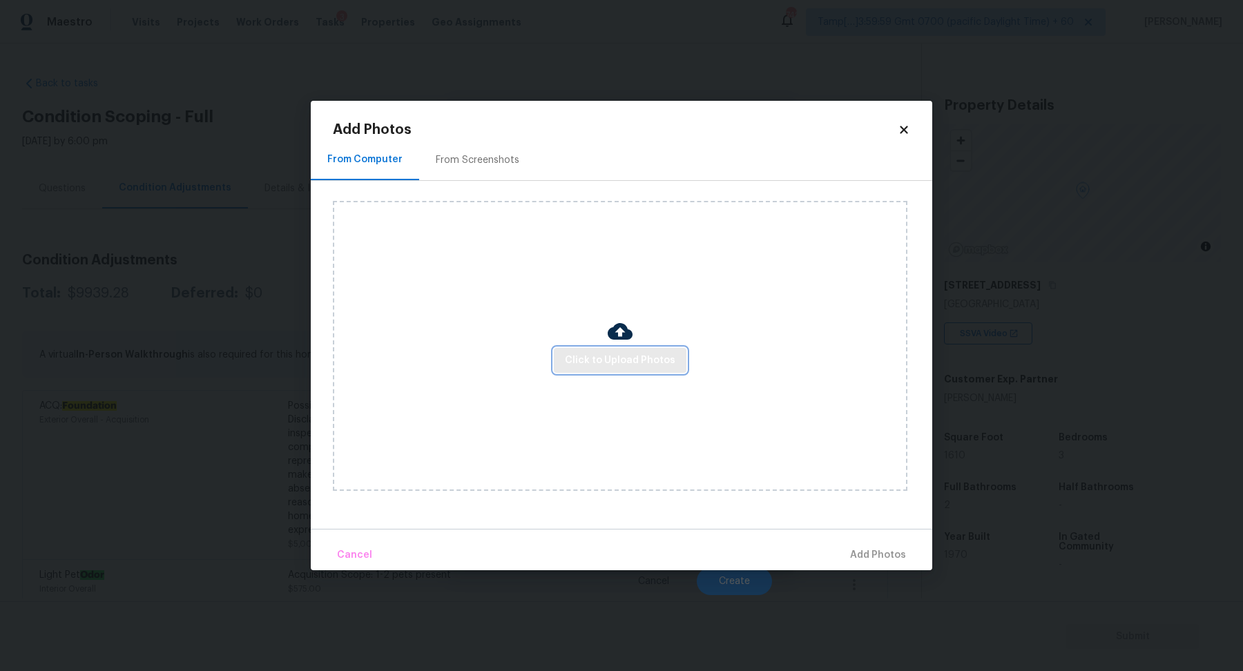
click at [570, 360] on span "Click to Upload Photos" at bounding box center [620, 360] width 110 height 17
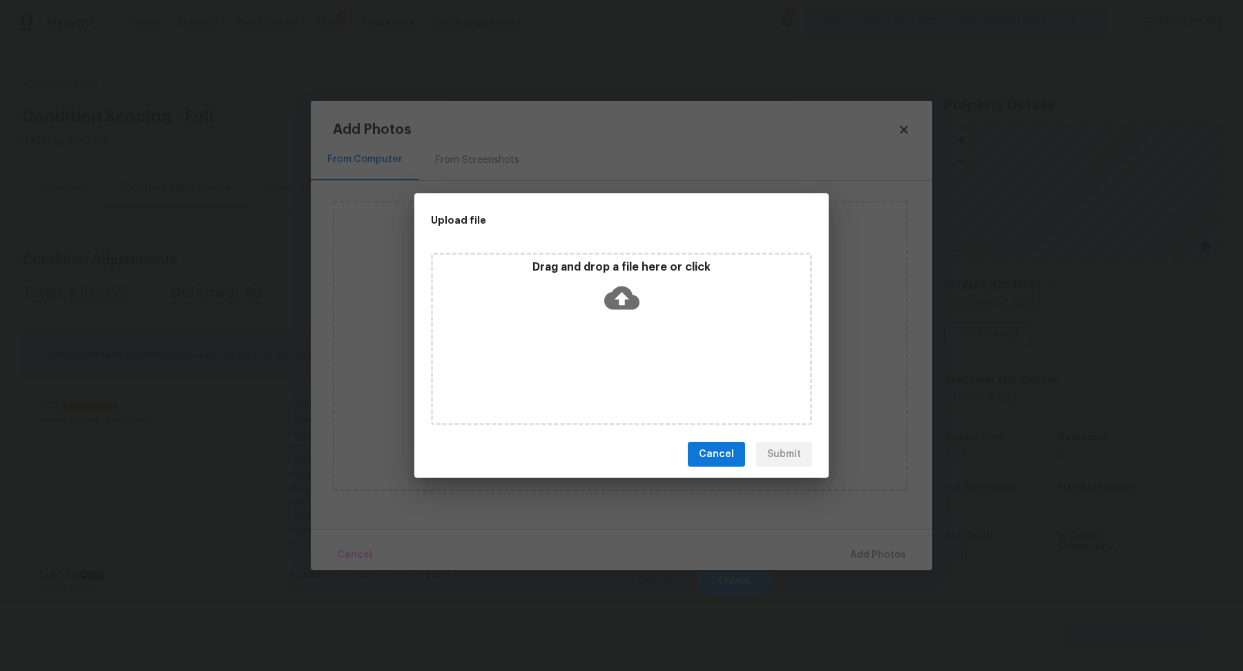
click at [611, 331] on div "Drag and drop a file here or click" at bounding box center [621, 339] width 381 height 173
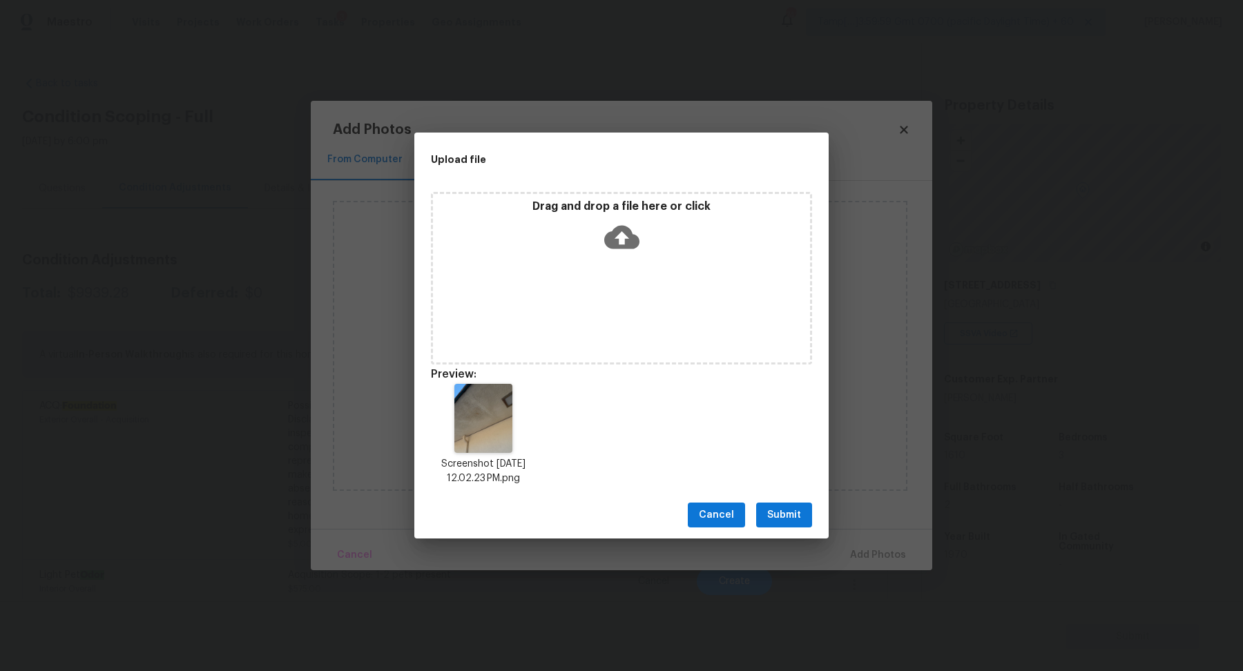
click at [793, 515] on span "Submit" at bounding box center [784, 515] width 34 height 17
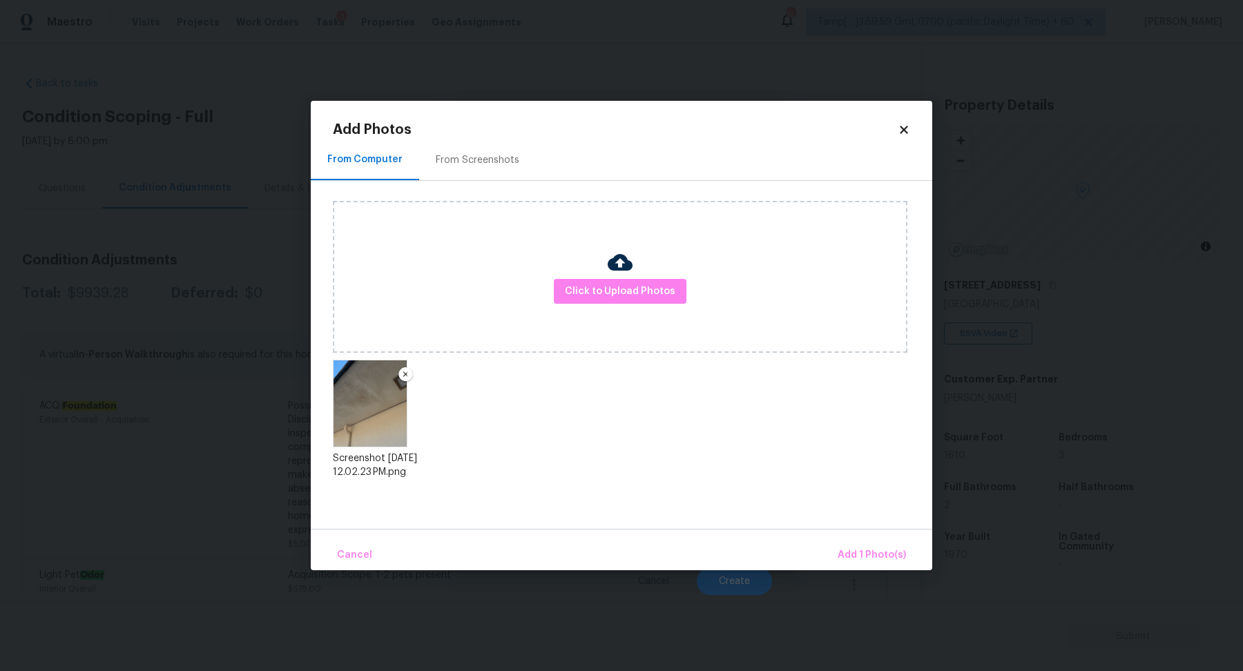
click at [853, 538] on div "Cancel Add 1 Photo(s)" at bounding box center [621, 549] width 621 height 41
click at [853, 545] on button "Add 1 Photo(s)" at bounding box center [871, 556] width 79 height 30
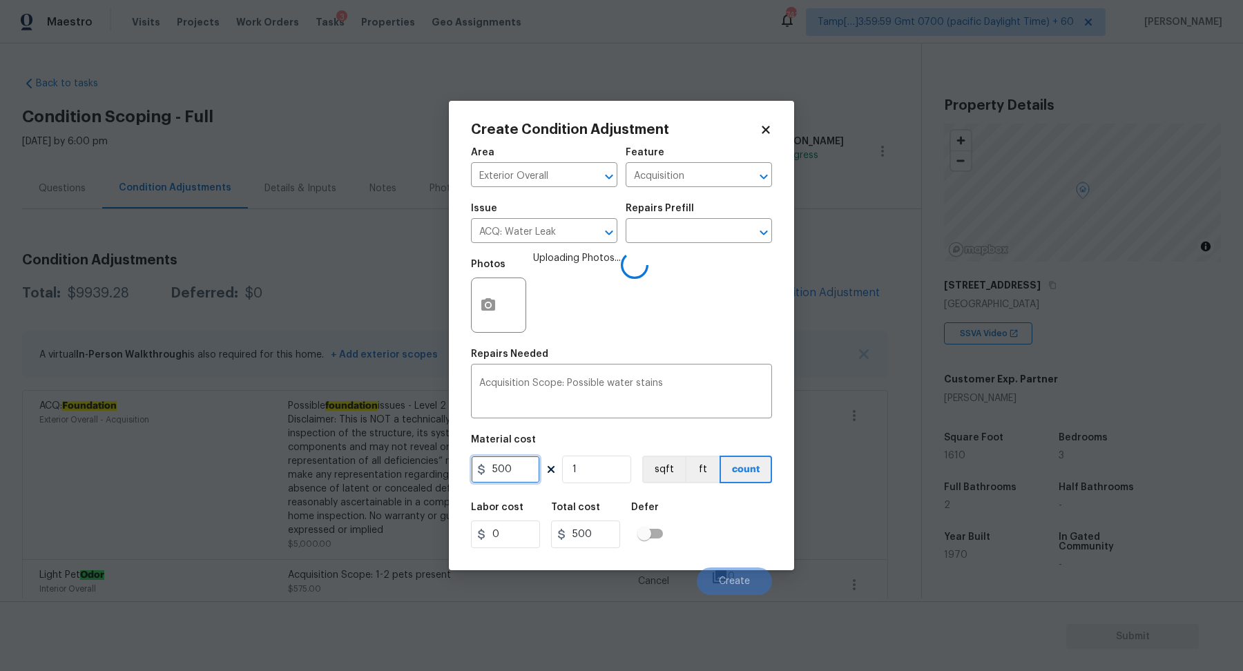
click at [519, 469] on input "500" at bounding box center [505, 470] width 69 height 28
click at [706, 513] on div "Labor cost 0 Total cost 500 Defer" at bounding box center [621, 525] width 301 height 62
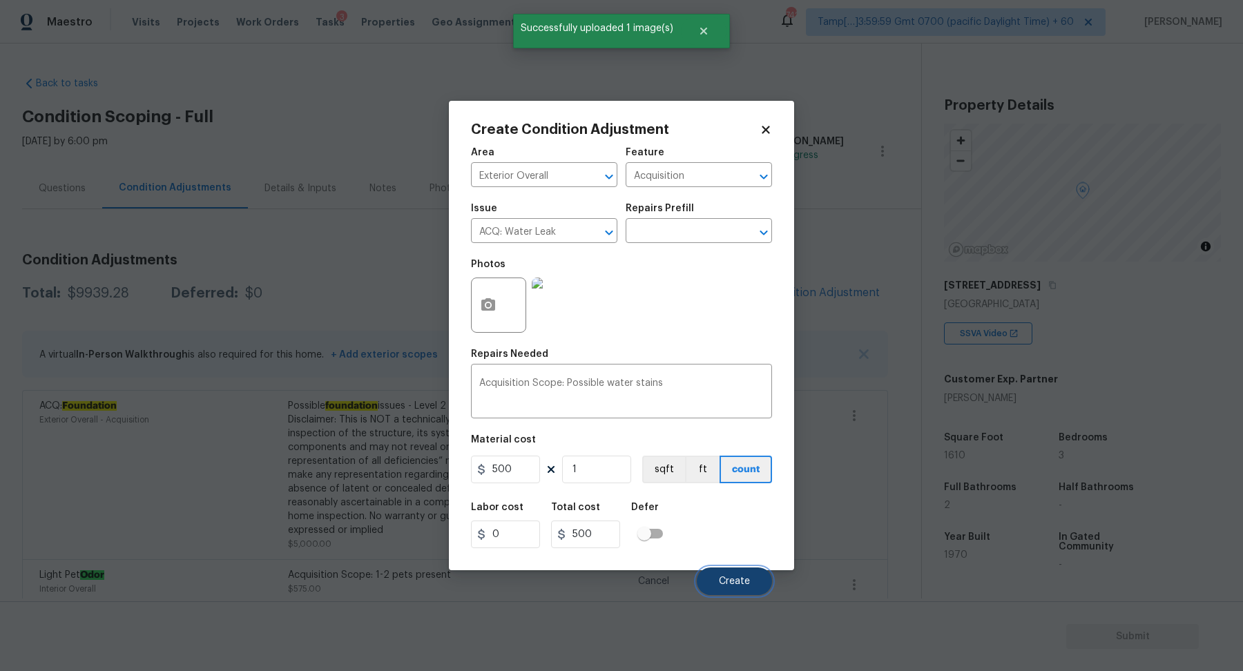
click at [737, 570] on button "Create" at bounding box center [734, 582] width 75 height 28
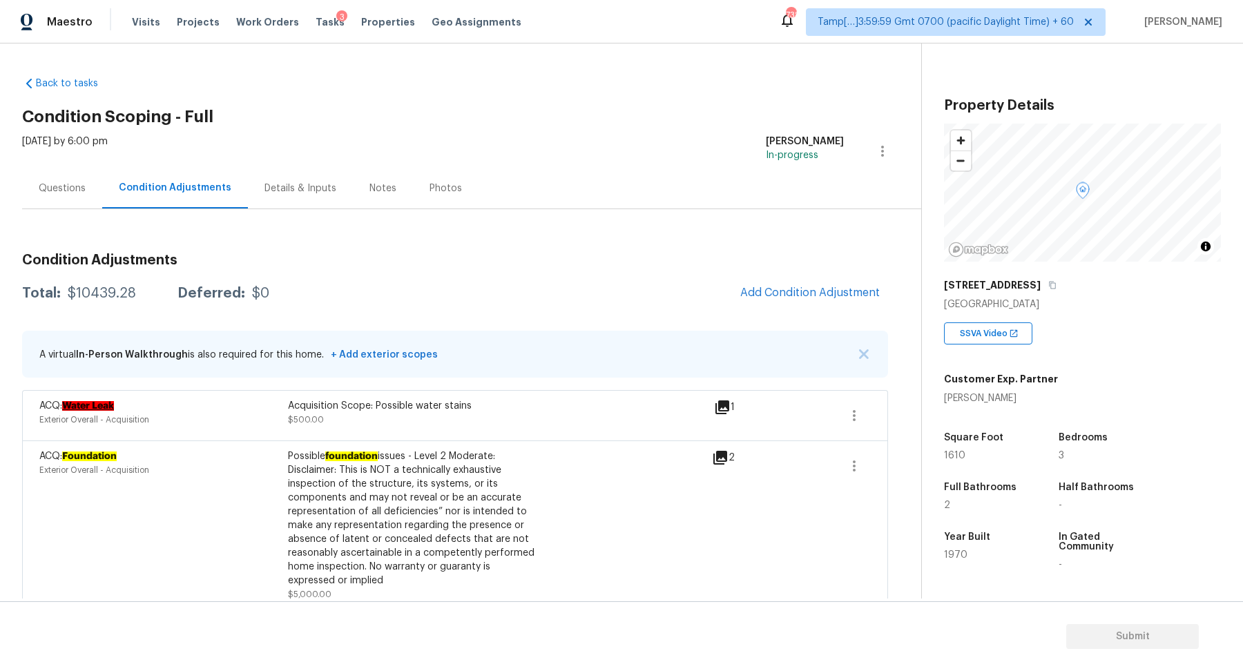
click at [118, 291] on div "$10439.28" at bounding box center [102, 294] width 68 height 14
copy div "$10439.28"
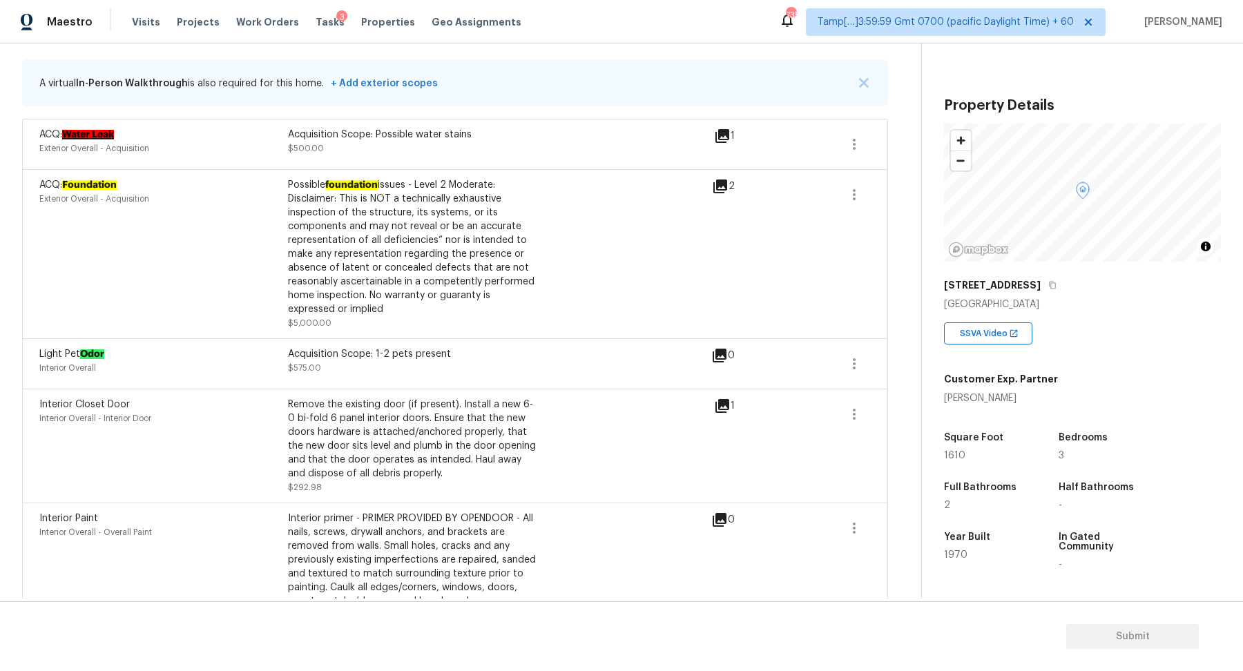
scroll to position [416, 0]
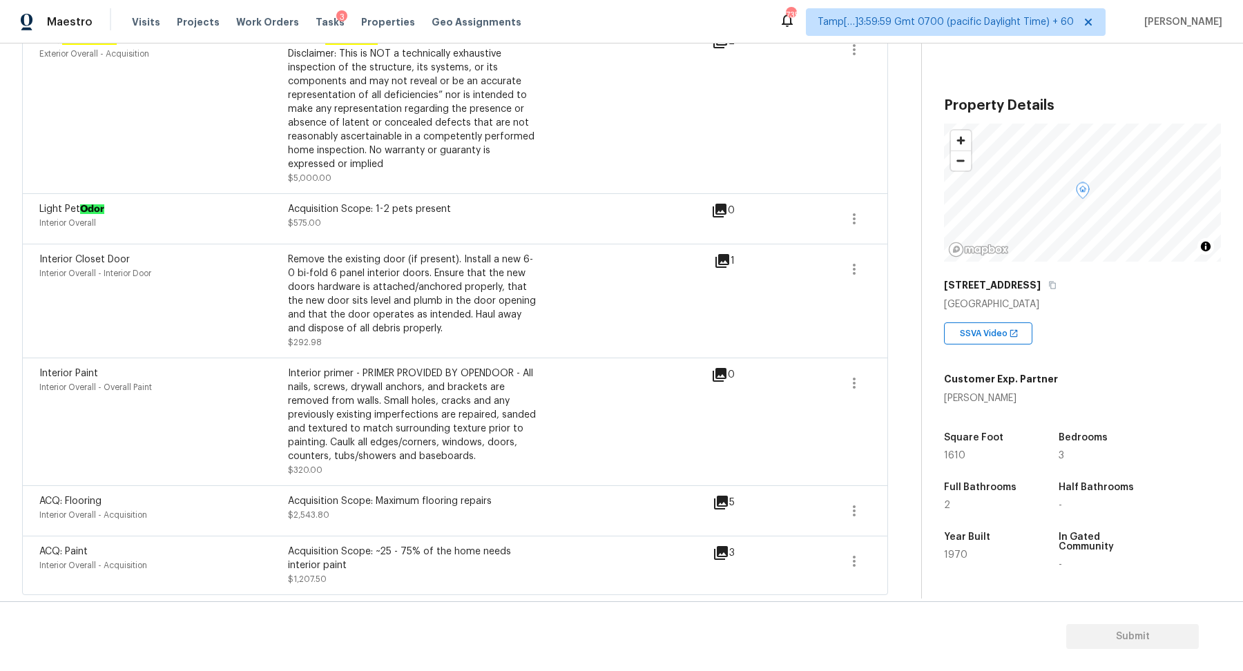
drag, startPoint x: 392, startPoint y: 421, endPoint x: 722, endPoint y: 421, distance: 329.4
click at [560, 421] on div "Interior Paint Interior Overall - Overall Paint Interior primer - PRIMER PROVID…" at bounding box center [375, 422] width 672 height 110
drag, startPoint x: 427, startPoint y: 310, endPoint x: 746, endPoint y: 318, distance: 319.1
click at [728, 315] on div "Interior Closet Door Interior Overall - Interior Door Remove the existing door …" at bounding box center [454, 301] width 831 height 97
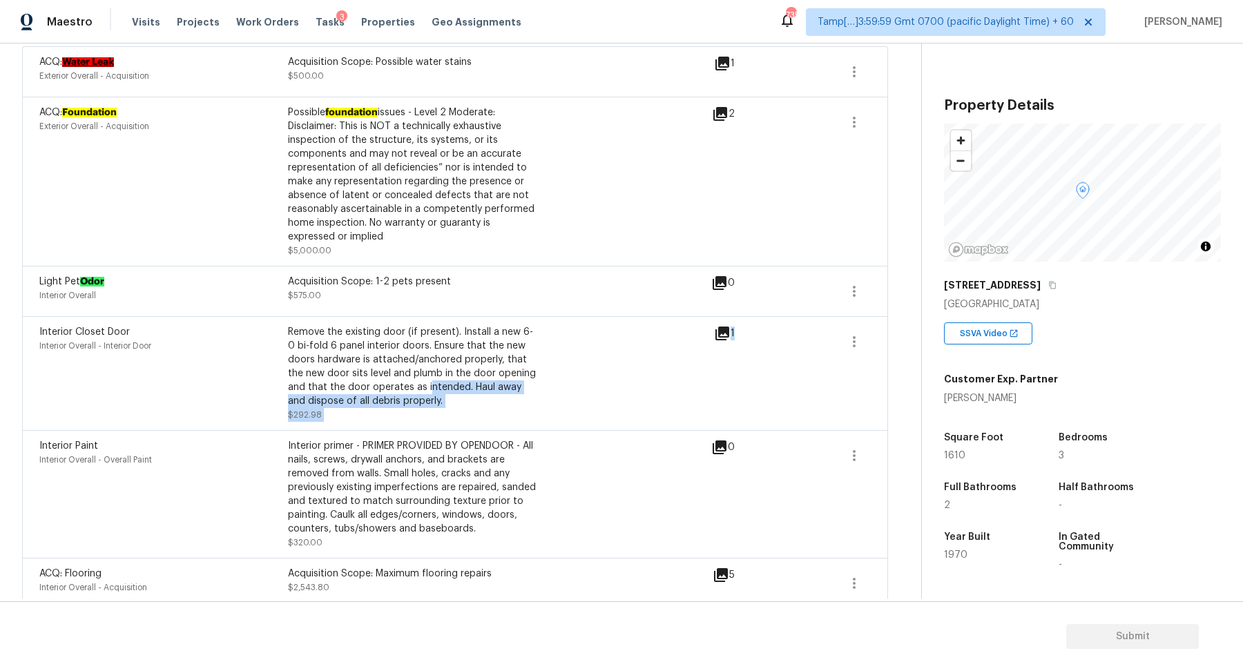
scroll to position [273, 0]
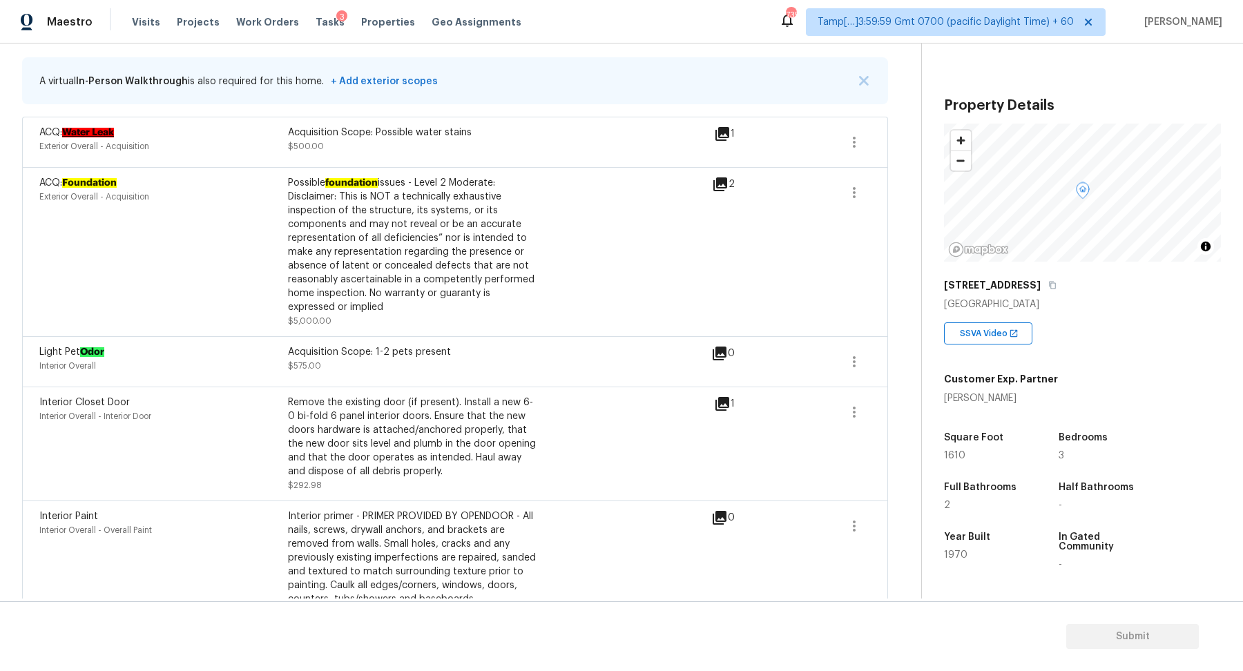
click at [570, 323] on div "ACQ: Foundation Exterior Overall - Acquisition Possible foundation issues - Lev…" at bounding box center [375, 252] width 673 height 152
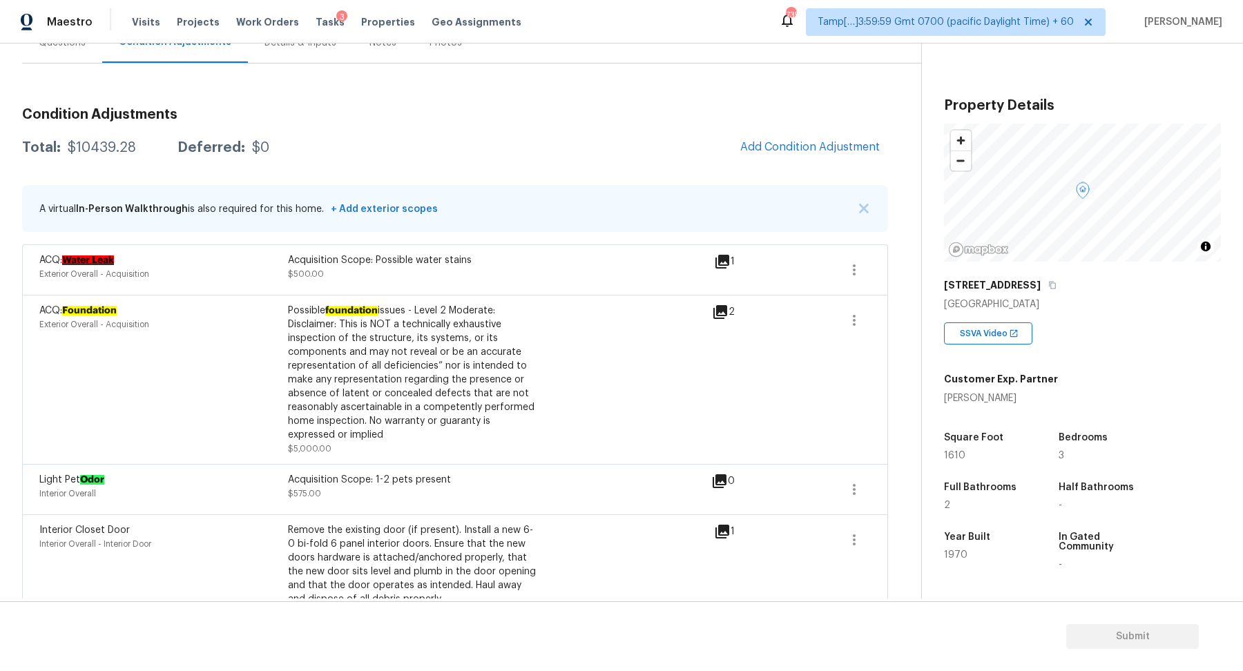
scroll to position [134, 0]
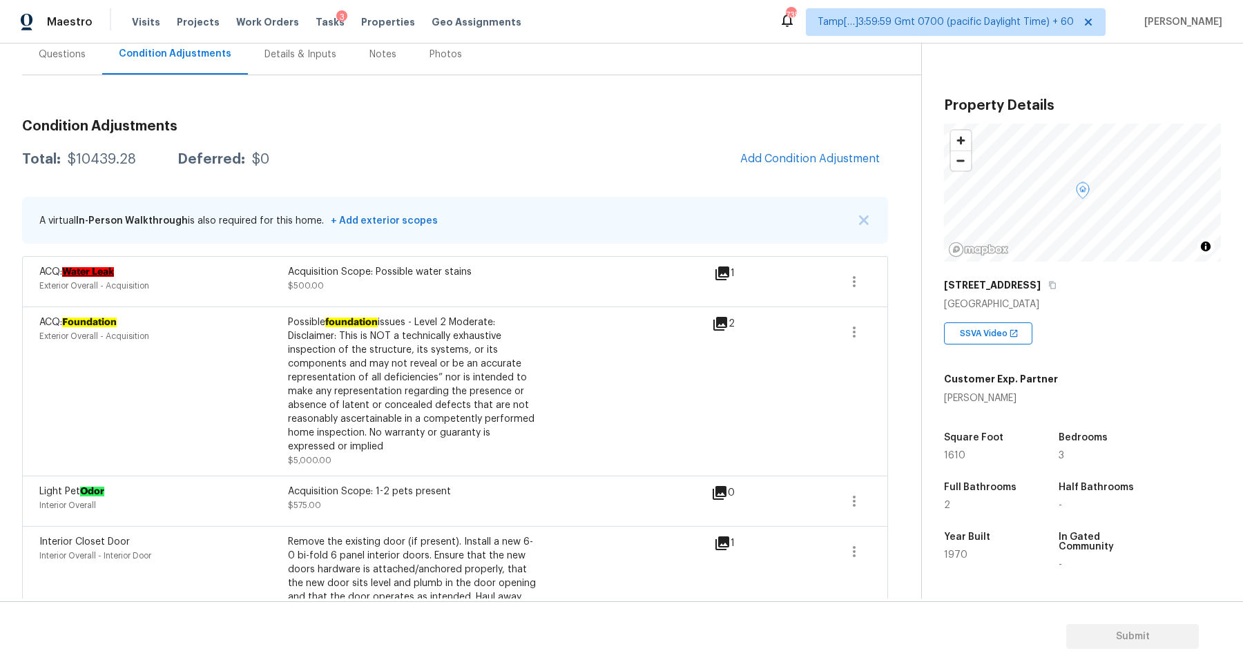
click at [108, 163] on div "$10439.28" at bounding box center [102, 160] width 68 height 14
copy div "$10439.28"
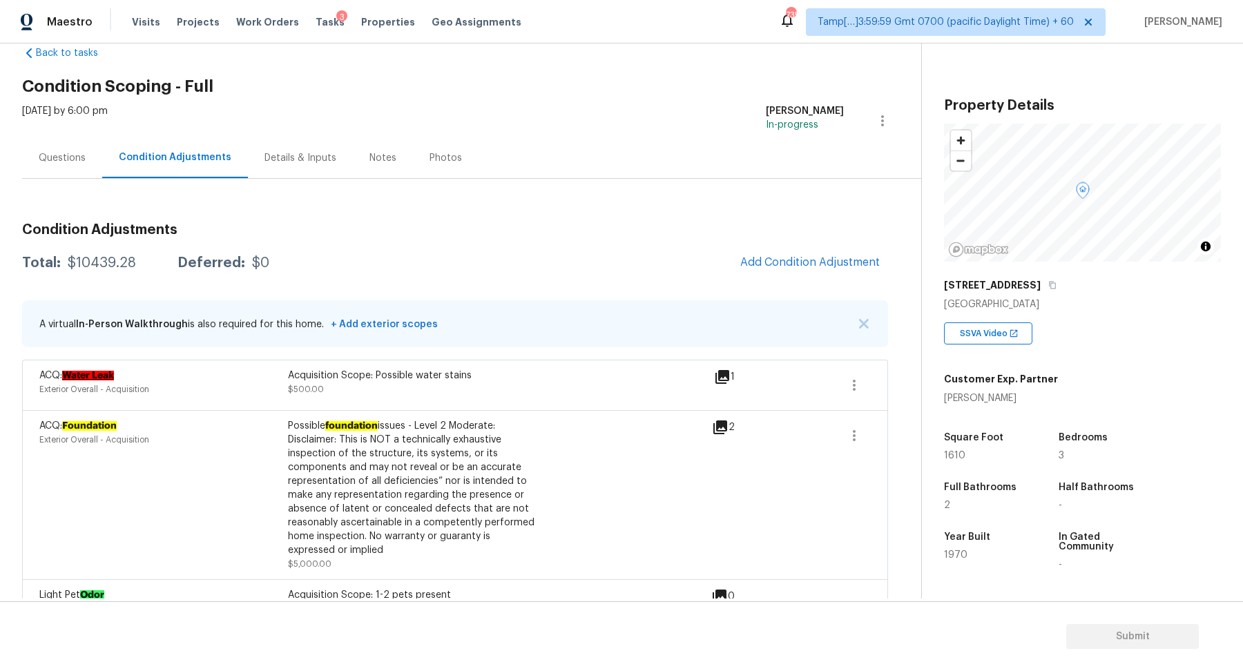
click at [36, 176] on div "Questions" at bounding box center [62, 157] width 80 height 41
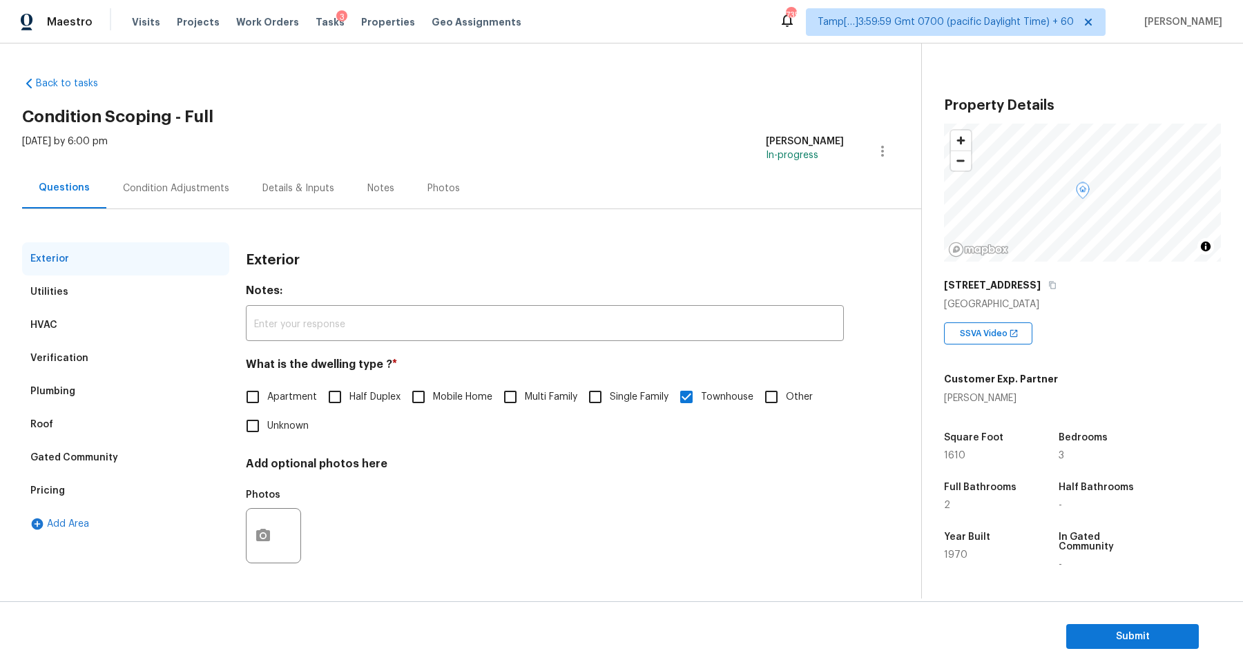
click at [94, 375] on div "Plumbing" at bounding box center [125, 391] width 207 height 33
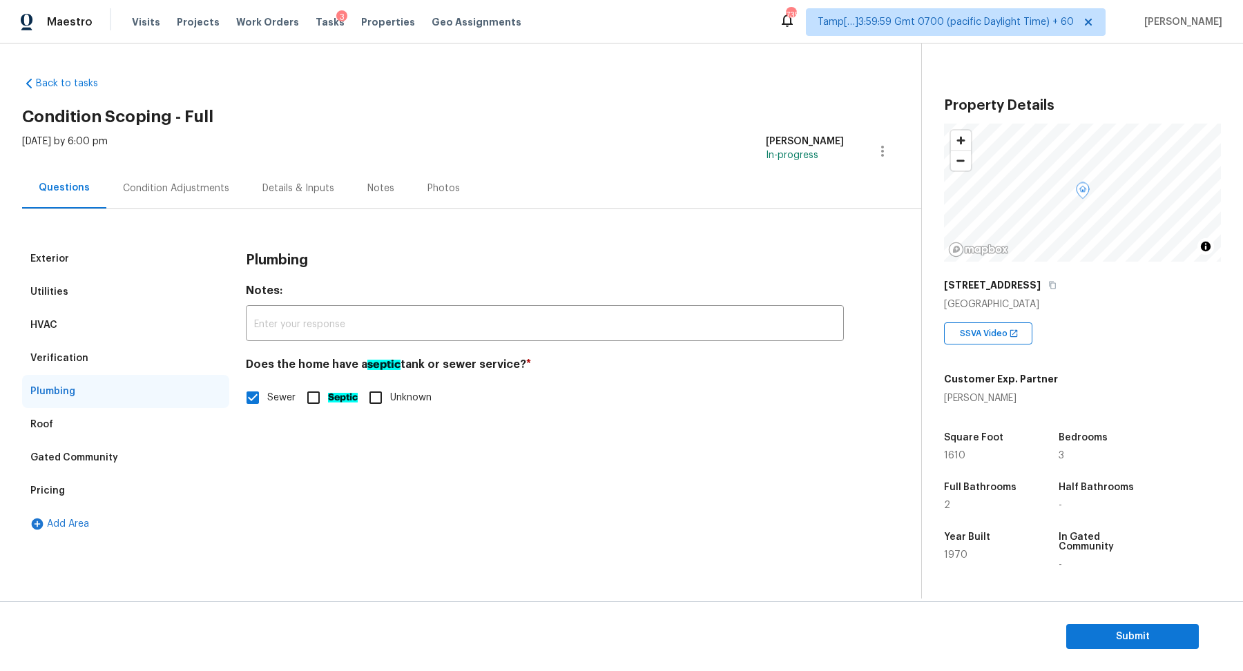
click at [117, 365] on div "Verification" at bounding box center [125, 358] width 207 height 33
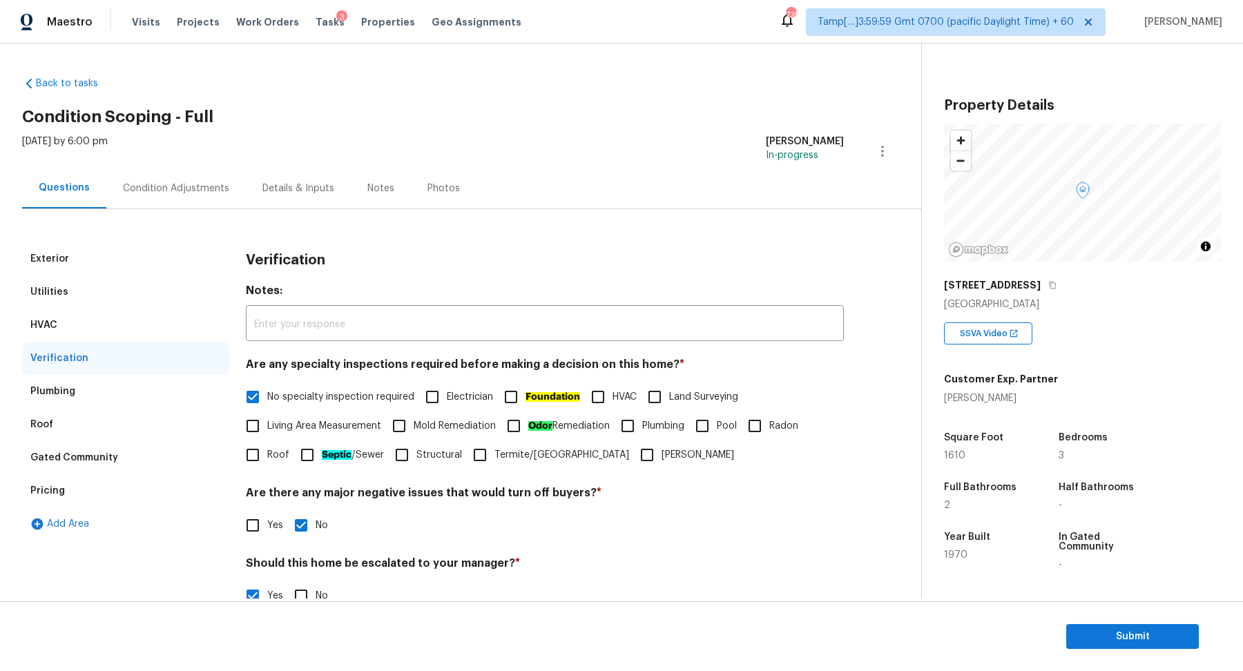
scroll to position [246, 0]
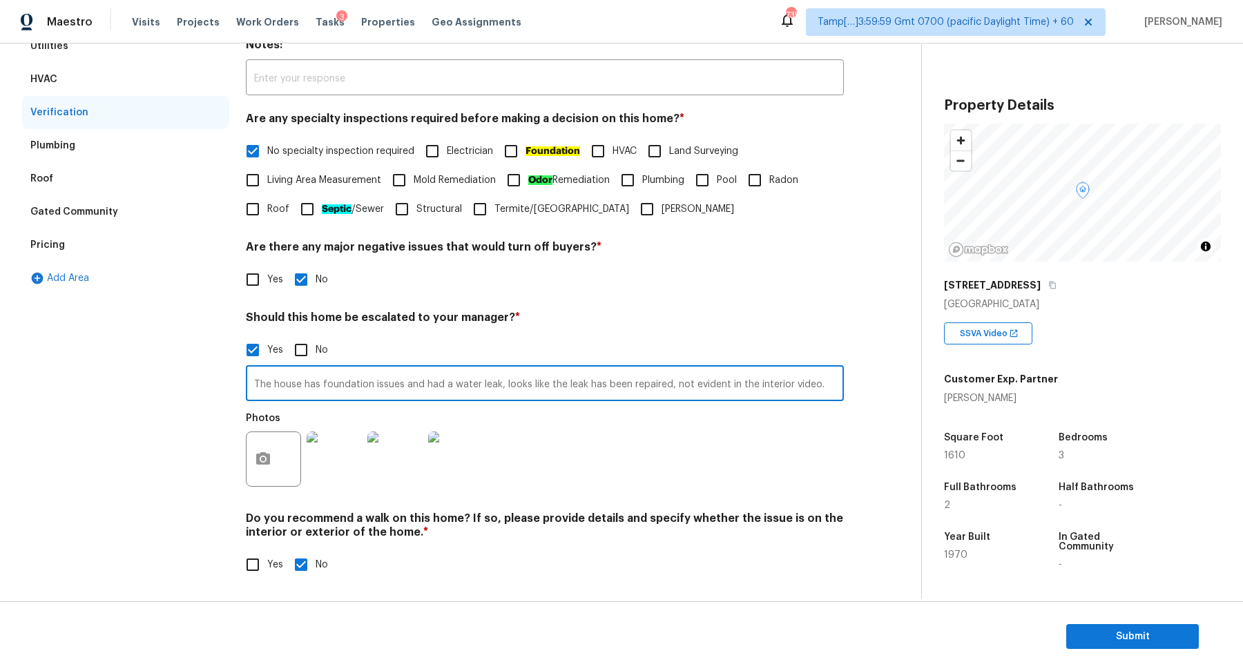
click at [450, 385] on input "The house has foundation issues and had a water leak, looks like the leak has b…" at bounding box center [545, 385] width 598 height 32
drag, startPoint x: 545, startPoint y: 384, endPoint x: 1242, endPoint y: 407, distance: 697.8
click at [1242, 407] on body "Maestro Visits Projects Work Orders Tasks 3 Properties Geo Assignments 735 Tamp…" at bounding box center [621, 335] width 1243 height 671
type input "The house has foundation issues and had a previous water leak, the agent mentio…"
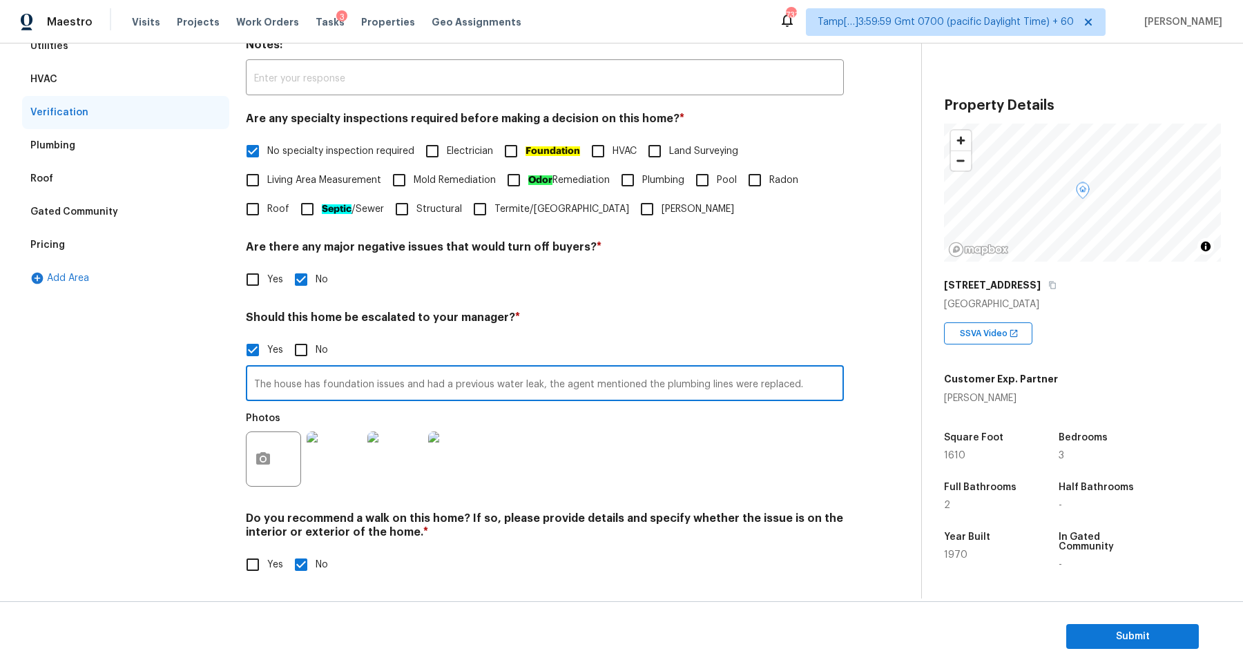
click at [722, 311] on h4 "Should this home be escalated to your manager? *" at bounding box center [545, 320] width 598 height 19
drag, startPoint x: 273, startPoint y: 385, endPoint x: 791, endPoint y: 411, distance: 518.5
click at [791, 411] on div "The house has foundation issues and had a previous water leak, the agent mentio…" at bounding box center [545, 430] width 598 height 130
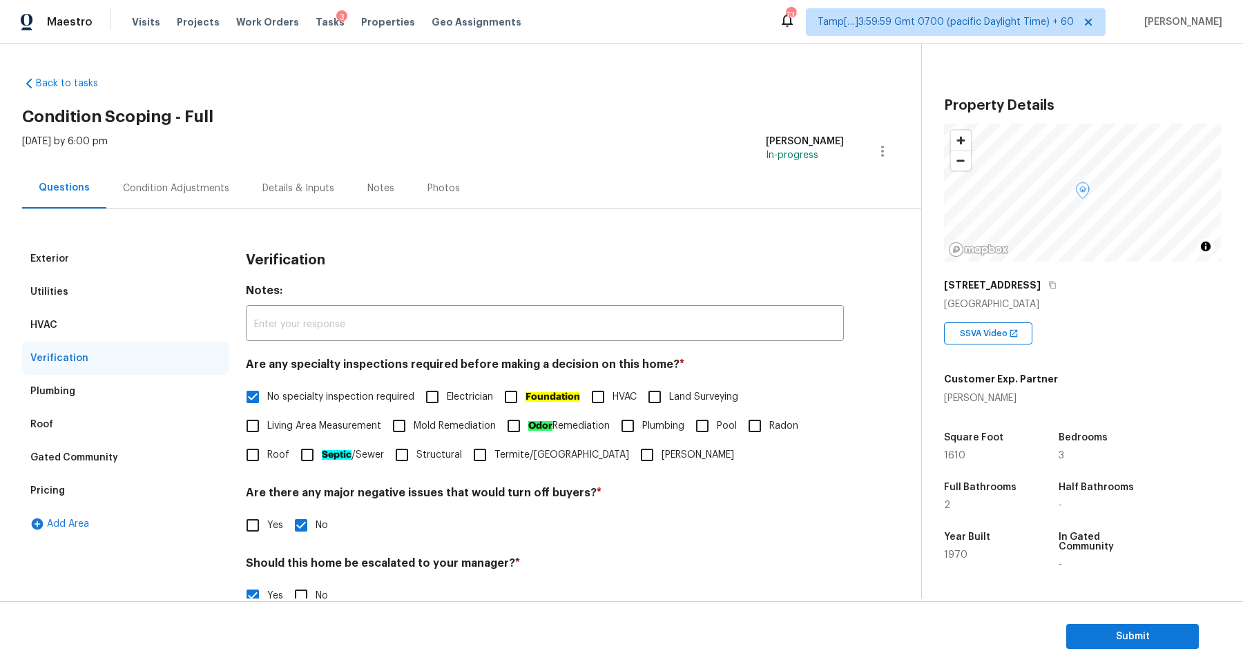
click at [201, 193] on div "Condition Adjustments" at bounding box center [176, 189] width 106 height 14
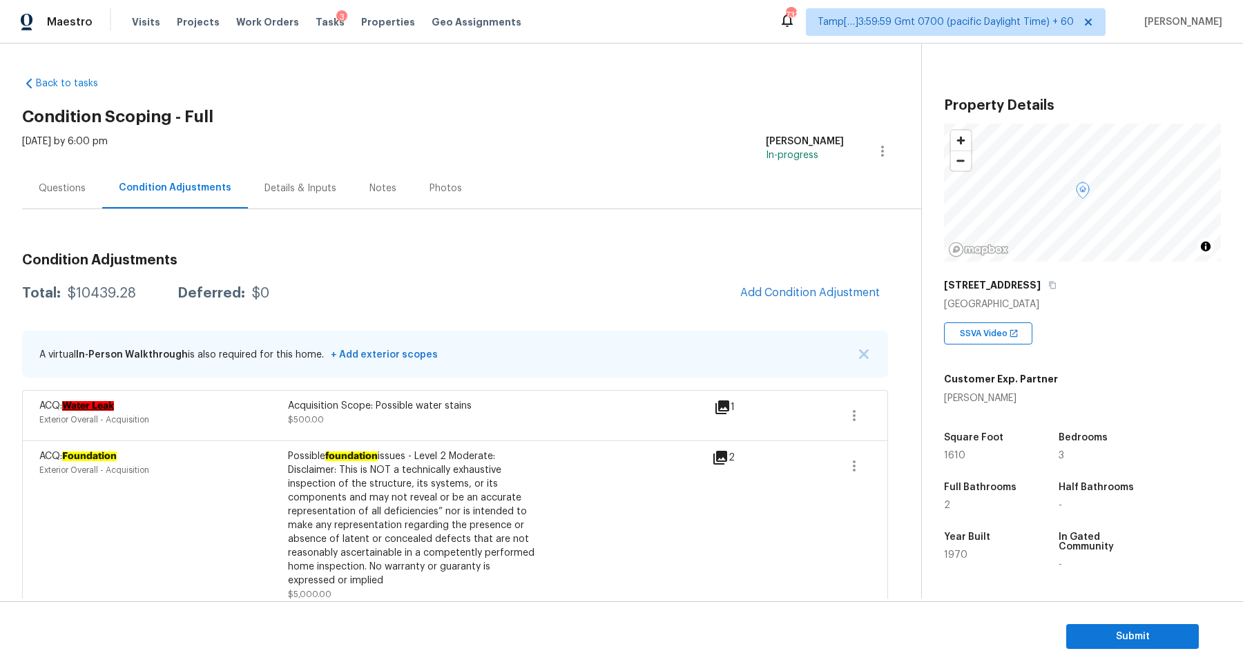
click at [118, 293] on div "$10439.28" at bounding box center [102, 294] width 68 height 14
copy div "$10439.28"
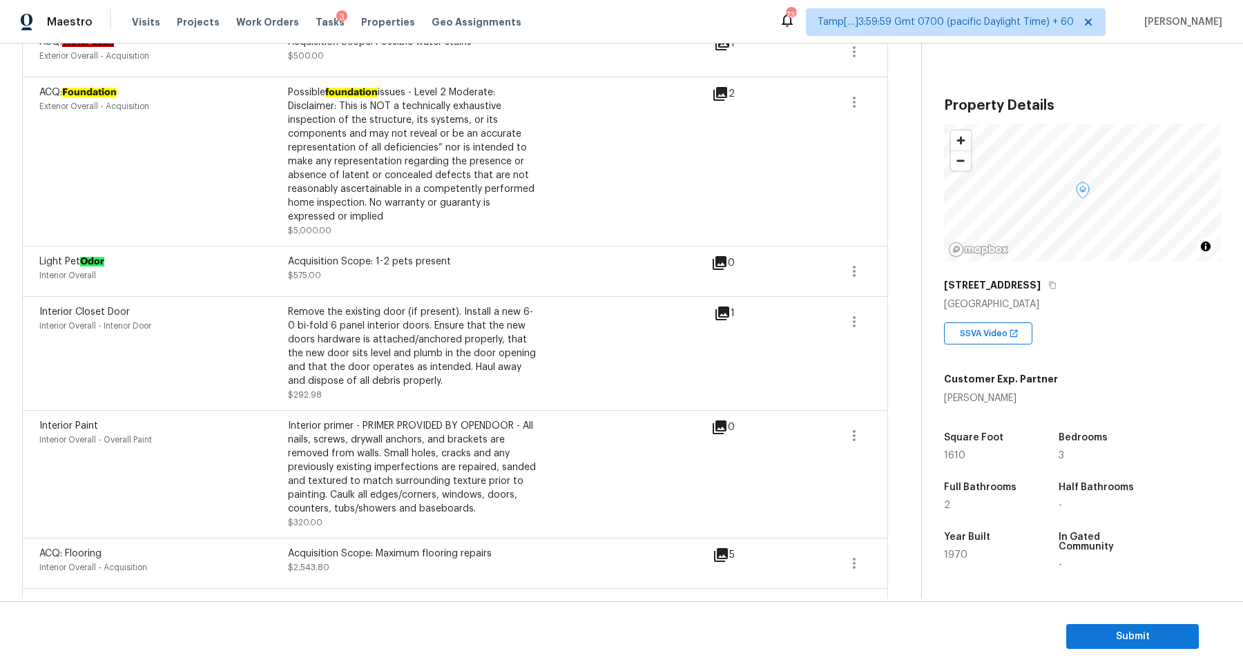
scroll to position [416, 0]
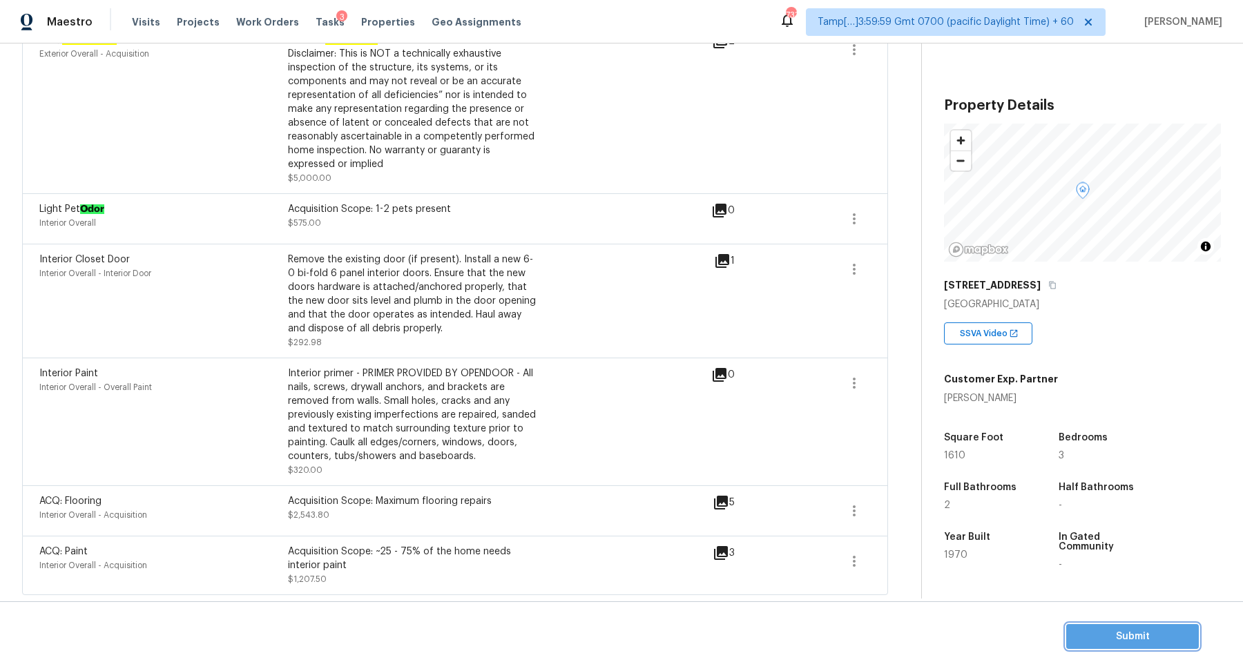
click at [1066, 635] on button "Submit" at bounding box center [1132, 637] width 133 height 26
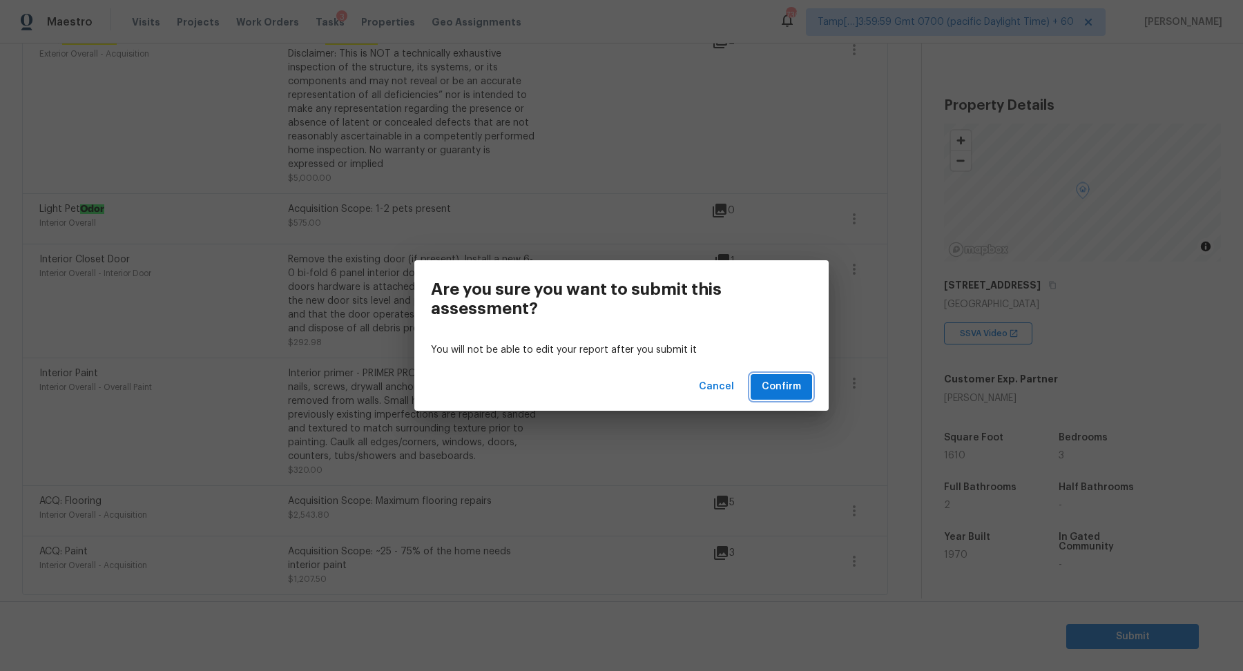
click at [793, 395] on span "Confirm" at bounding box center [781, 386] width 39 height 17
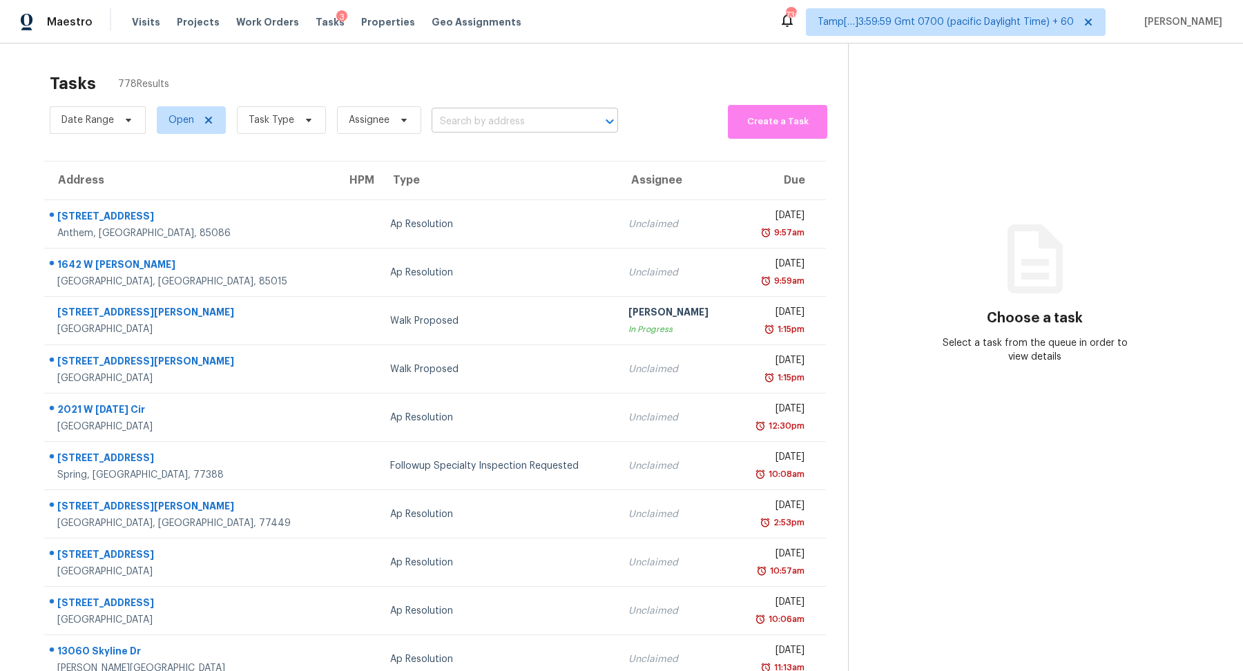
click at [457, 126] on input "text" at bounding box center [506, 121] width 148 height 21
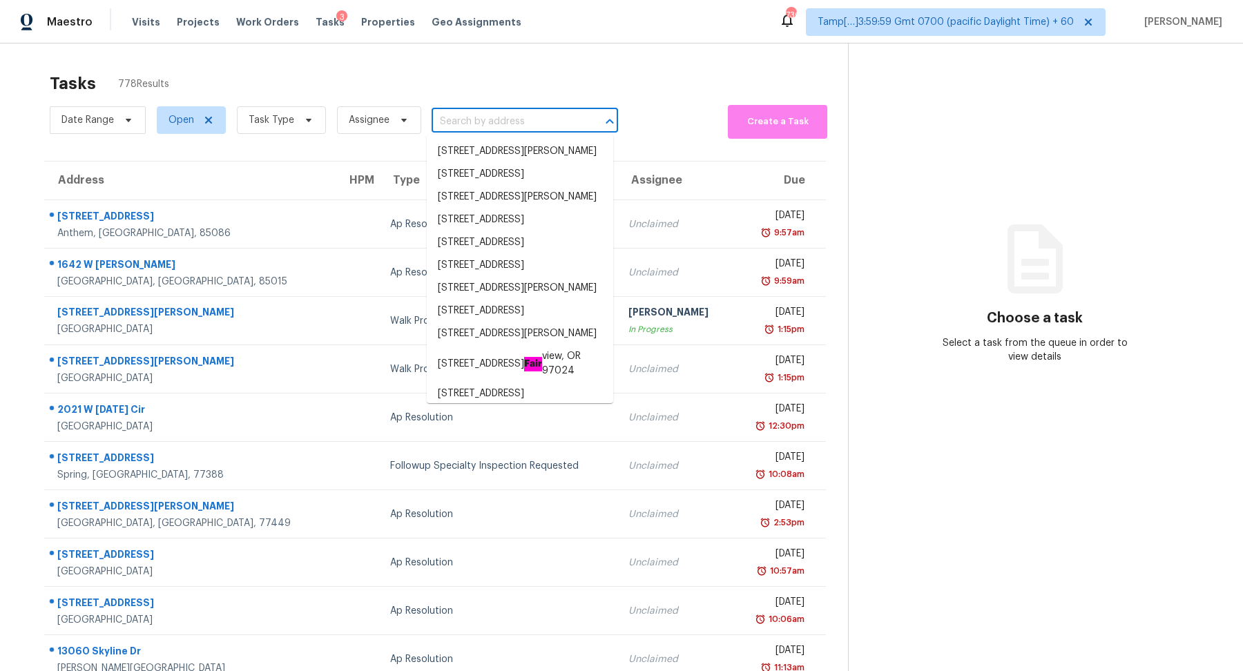
paste input "5370 Bradley Cir, Colorado Springs, CO, 80911"
type input "5370 Bradley Cir, Colorado Springs, CO, 80911"
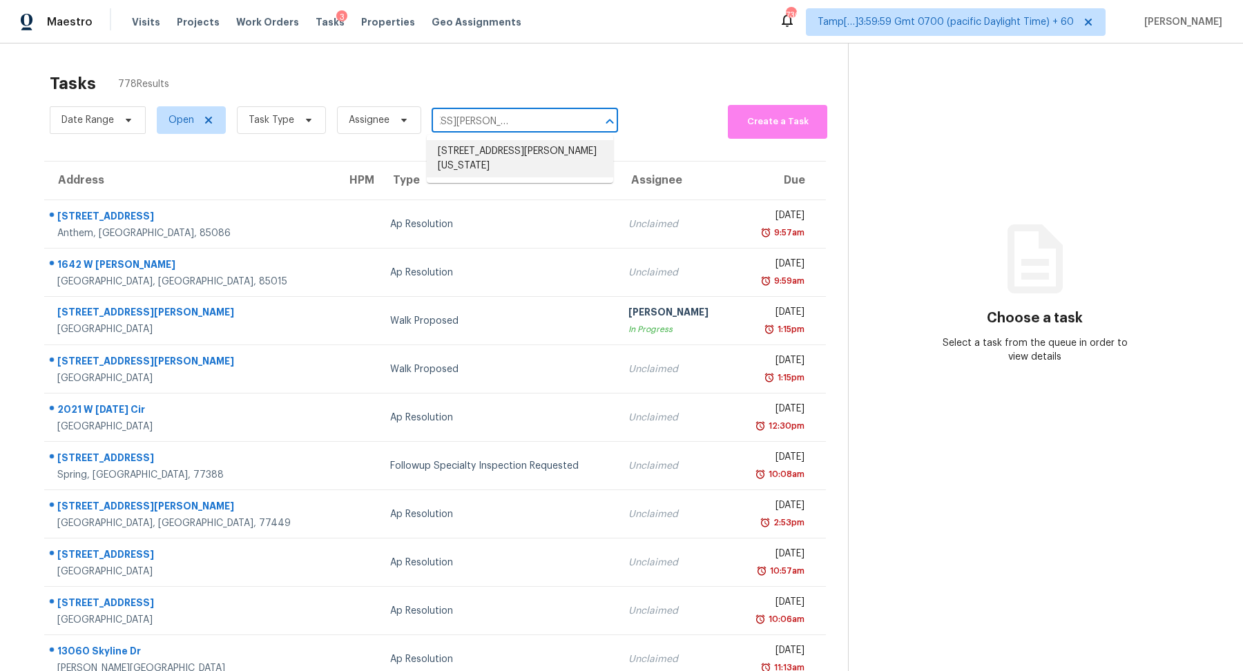
click at [512, 155] on li "[STREET_ADDRESS][PERSON_NAME][US_STATE]" at bounding box center [520, 158] width 186 height 37
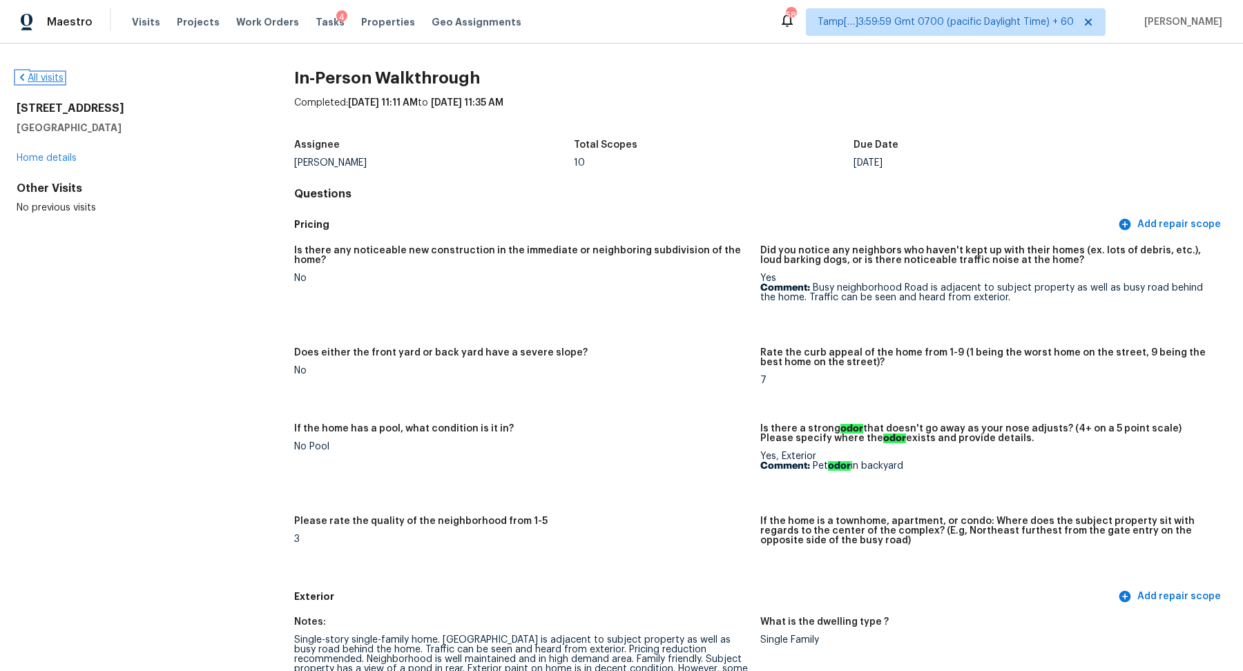
click at [56, 80] on link "All visits" at bounding box center [40, 78] width 47 height 10
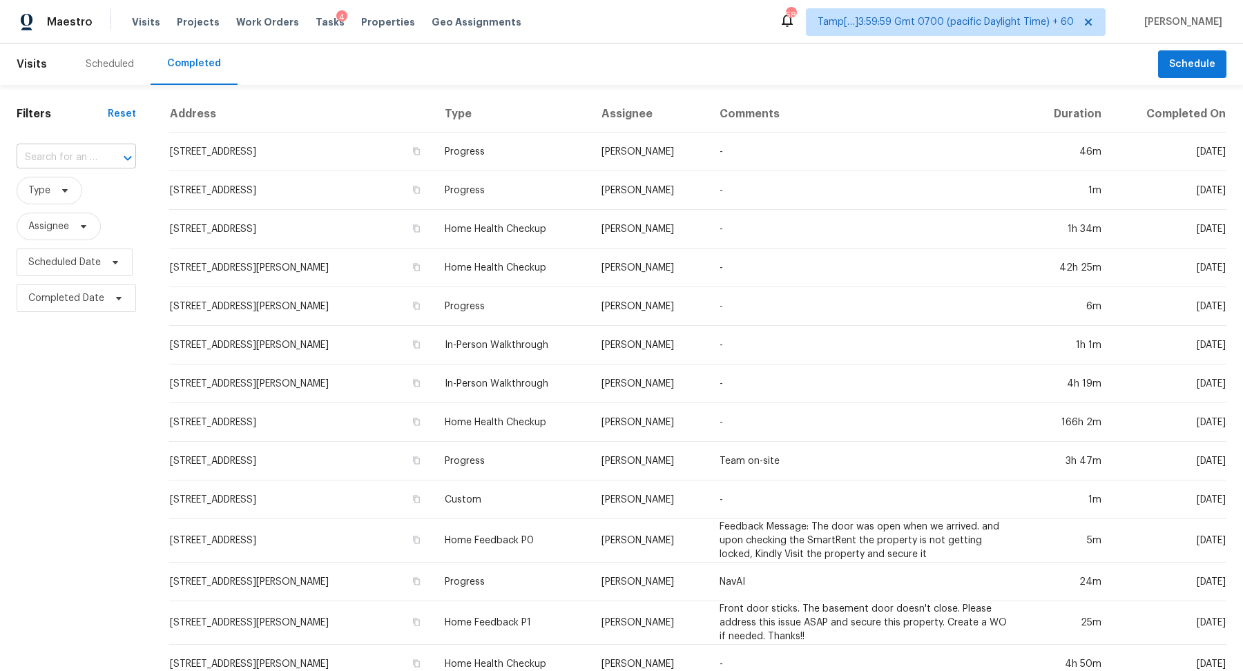
click at [82, 161] on input "text" at bounding box center [57, 157] width 81 height 21
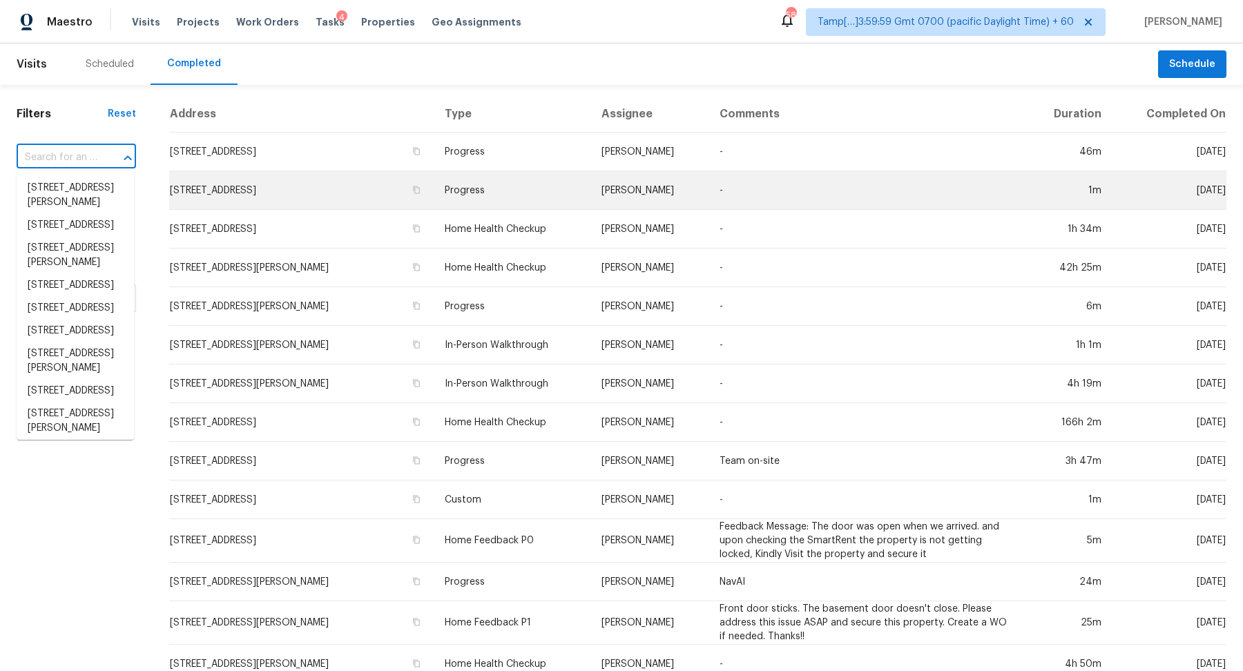
paste input "[STREET_ADDRESS][PERSON_NAME]"
type input "[STREET_ADDRESS][PERSON_NAME]"
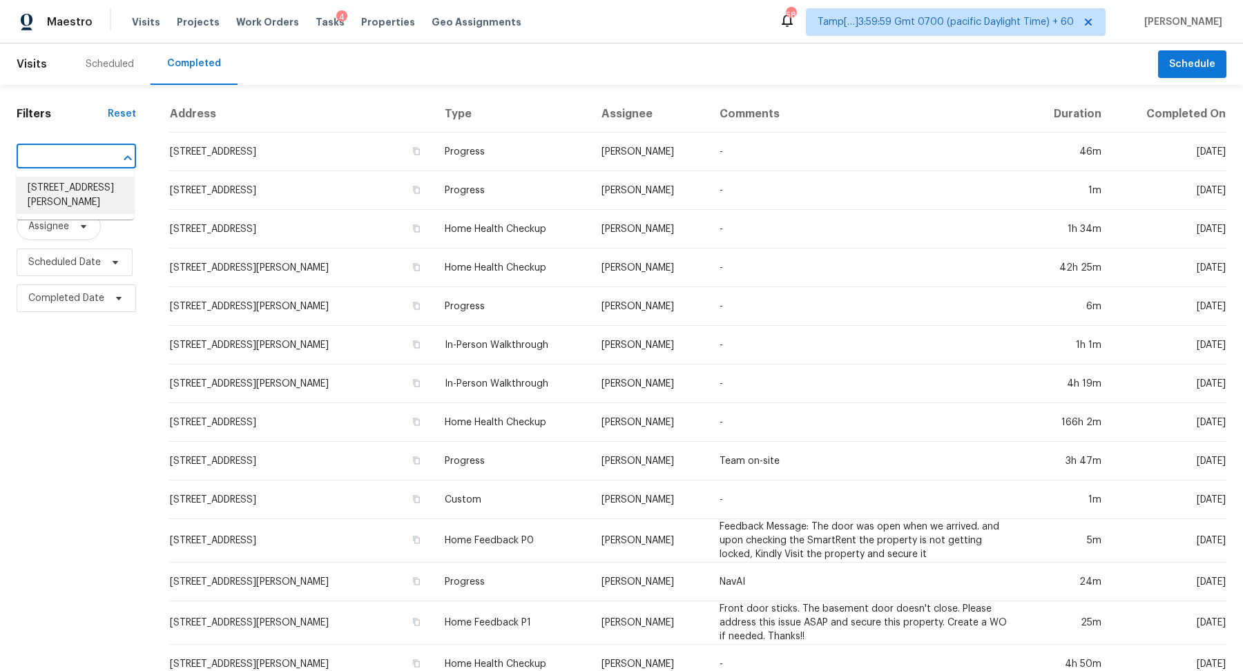
click at [78, 195] on li "[STREET_ADDRESS][PERSON_NAME]" at bounding box center [75, 195] width 117 height 37
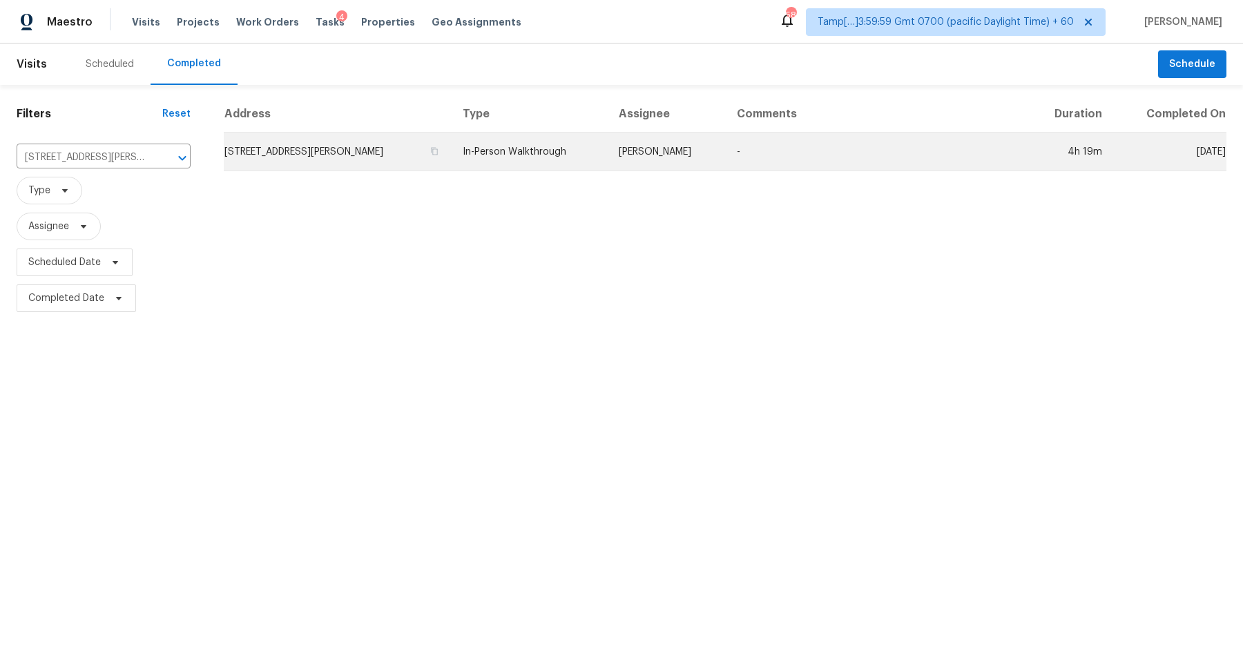
click at [322, 157] on td "1944 Kingsley Ave, Akron, OH 44313" at bounding box center [338, 152] width 228 height 39
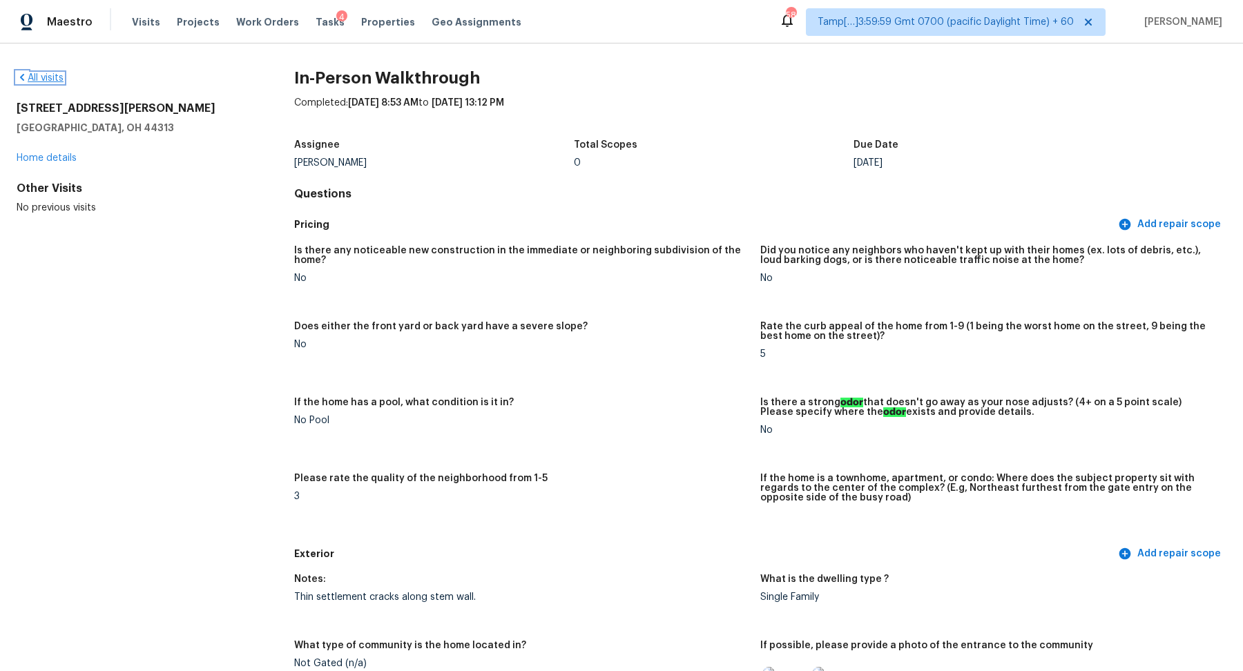
click at [41, 75] on link "All visits" at bounding box center [40, 78] width 47 height 10
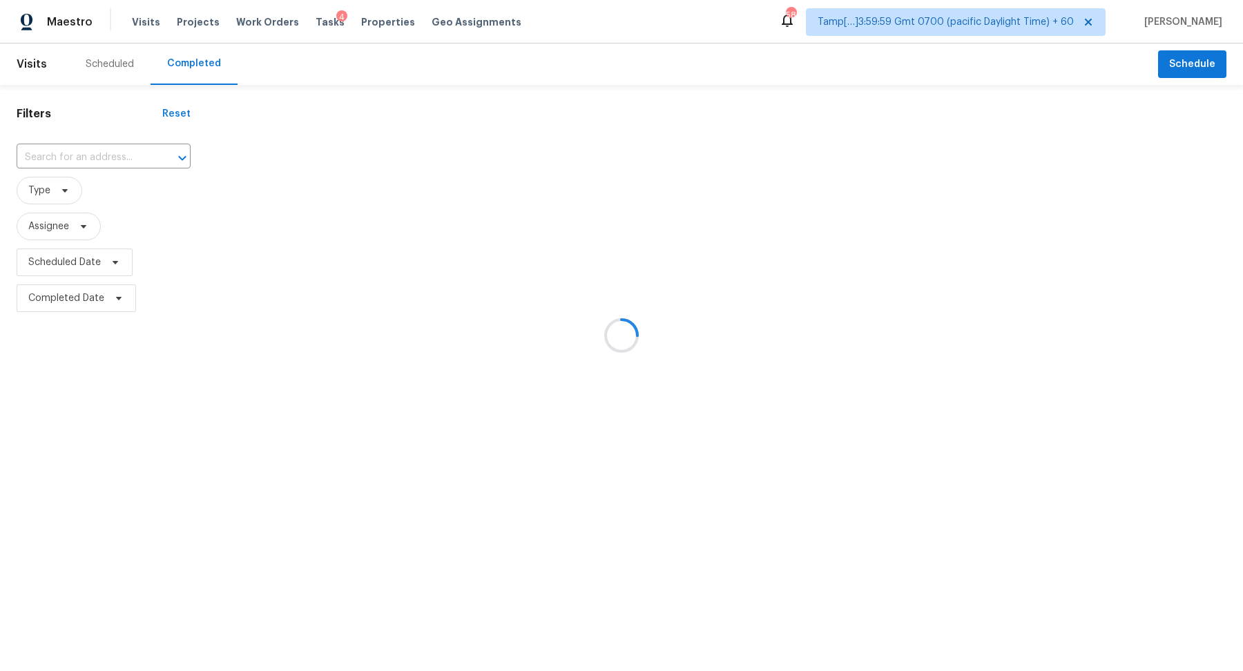
click at [74, 173] on div at bounding box center [621, 335] width 1243 height 671
click at [102, 164] on div at bounding box center [621, 335] width 1243 height 671
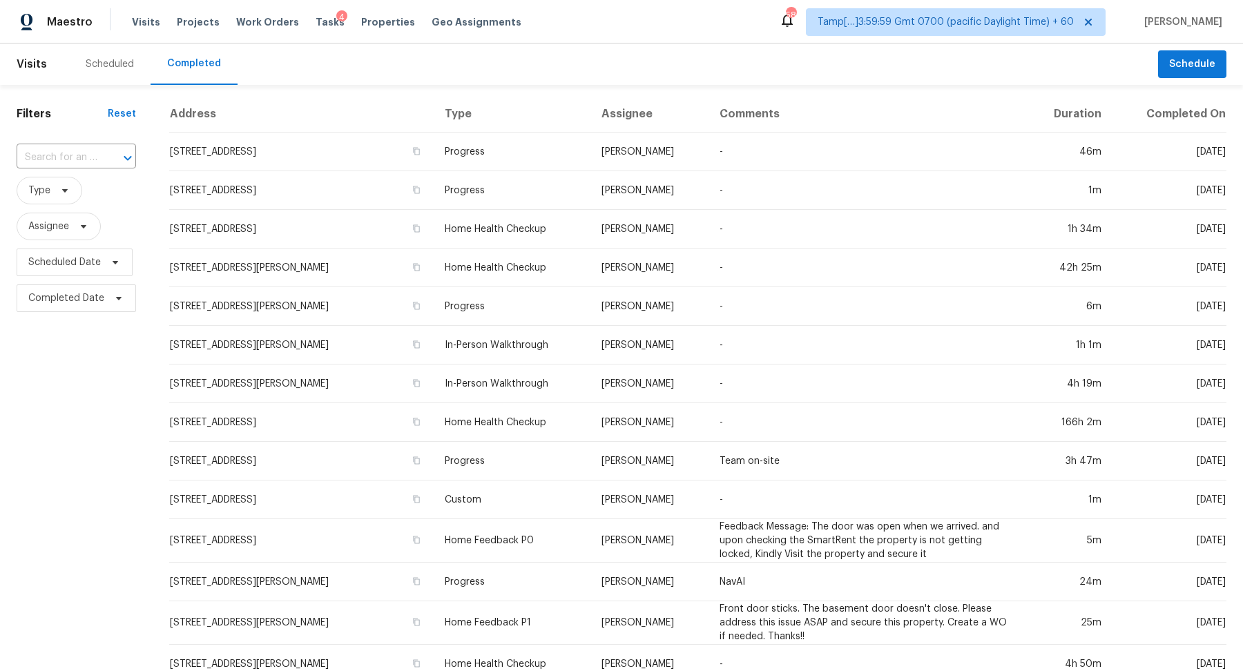
click at [102, 164] on div at bounding box center [118, 157] width 36 height 19
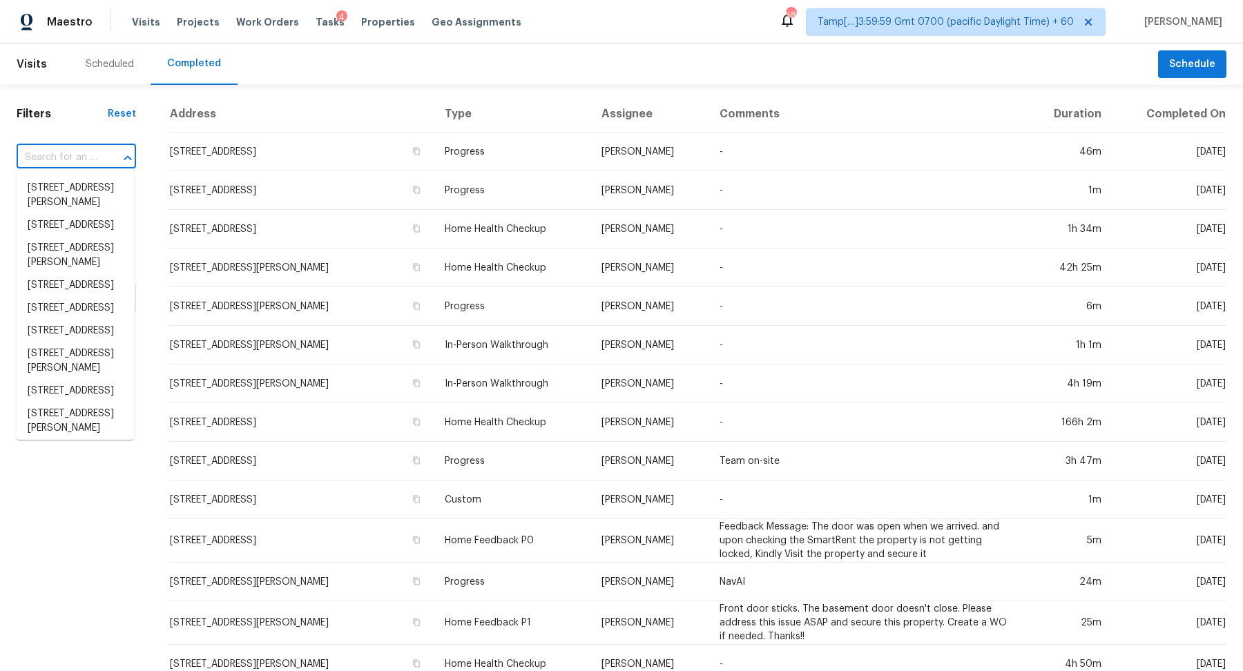
paste input "302 Garden Ct, Round Rock, TX 78664"
type input "302 Garden Ct, Round Rock, TX 78664"
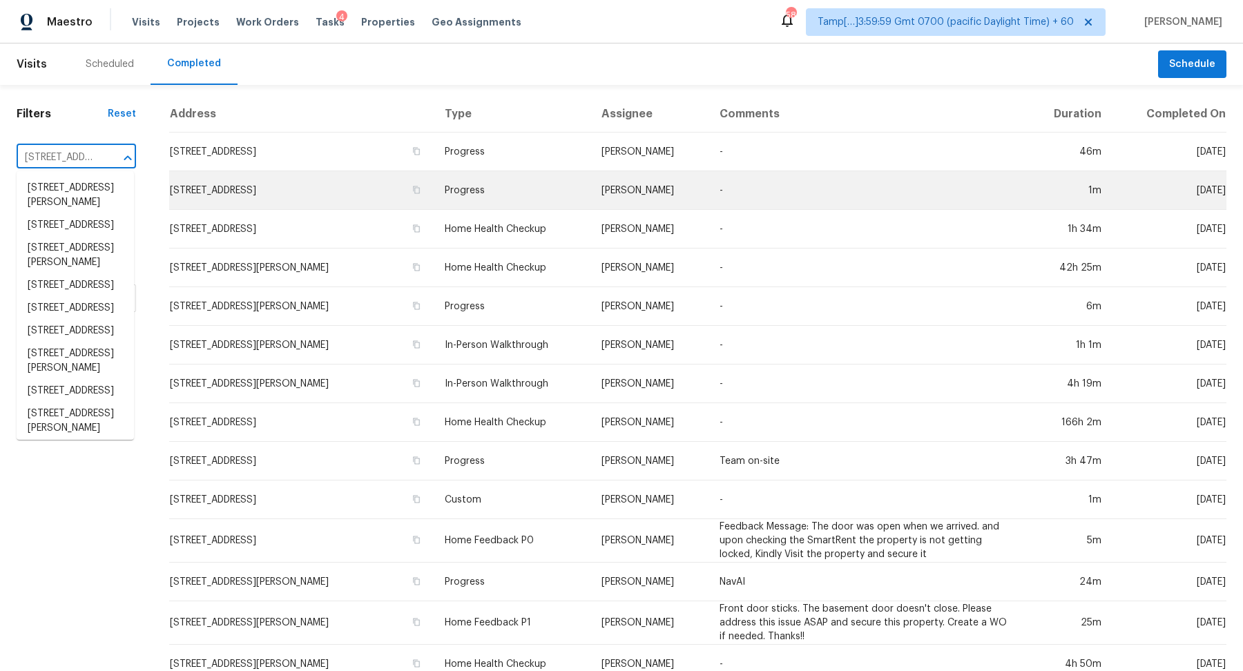
scroll to position [0, 104]
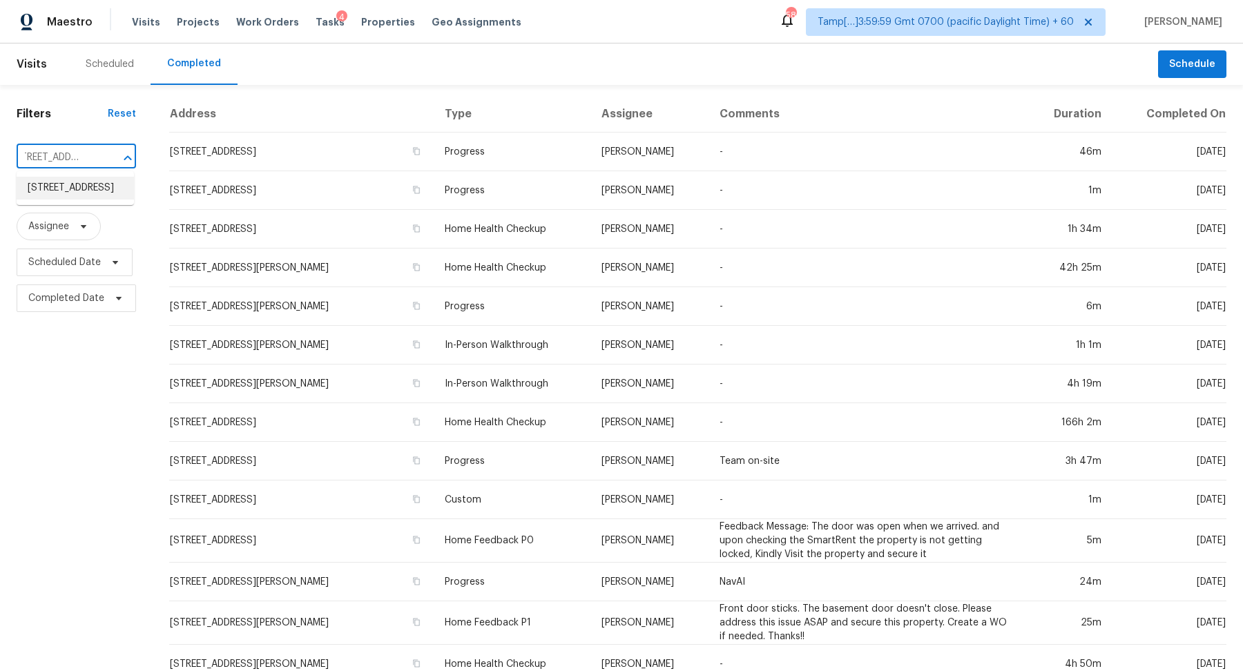
click at [66, 193] on li "302 Garden Ct, Round Rock, TX 78664" at bounding box center [75, 188] width 117 height 23
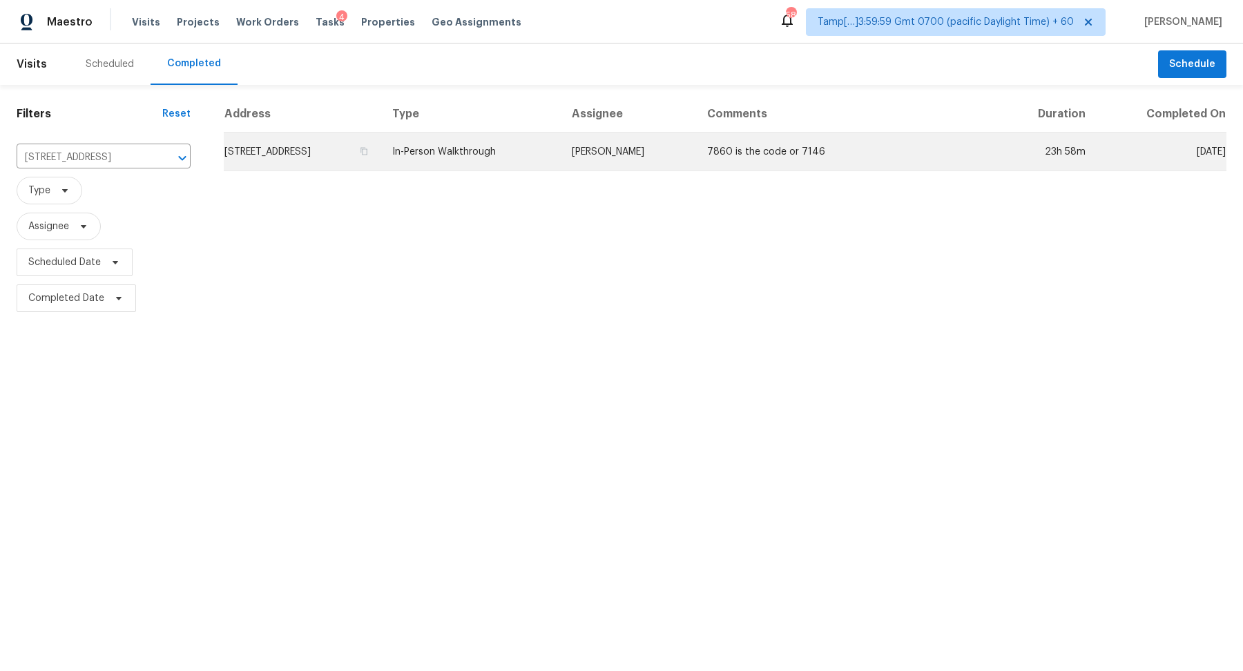
click at [293, 166] on td "302 Garden Ct, Round Rock, TX 78664" at bounding box center [302, 152] width 157 height 39
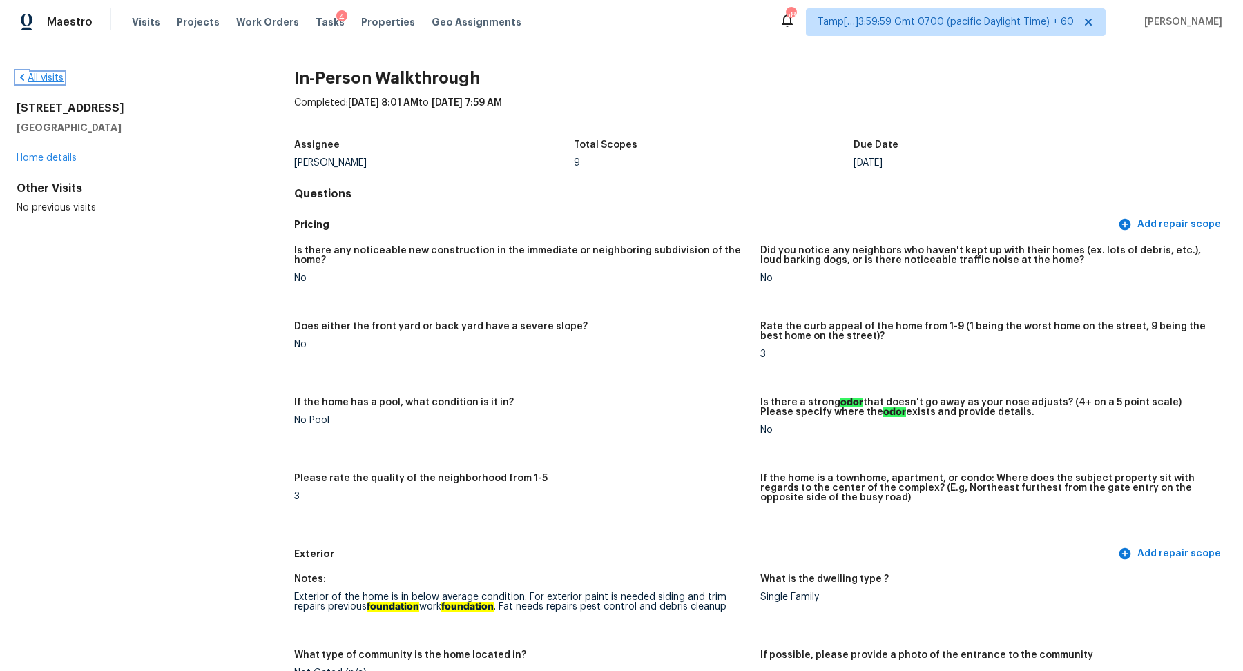
click at [50, 79] on link "All visits" at bounding box center [40, 78] width 47 height 10
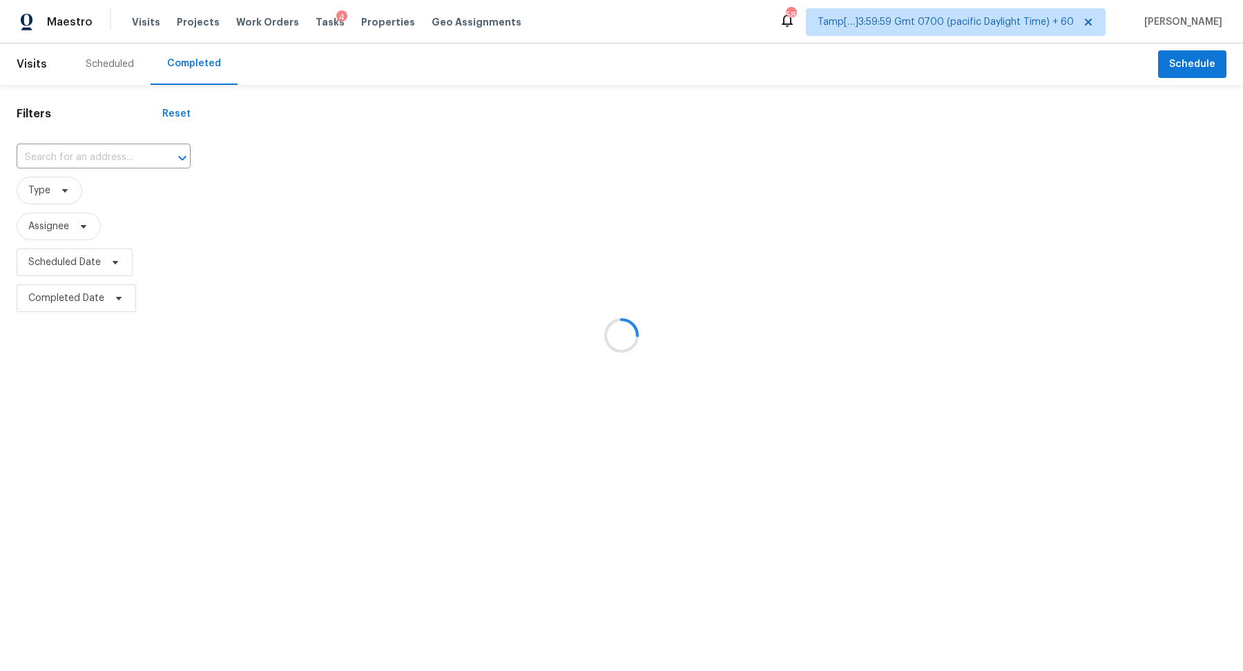
click at [98, 163] on div at bounding box center [621, 335] width 1243 height 671
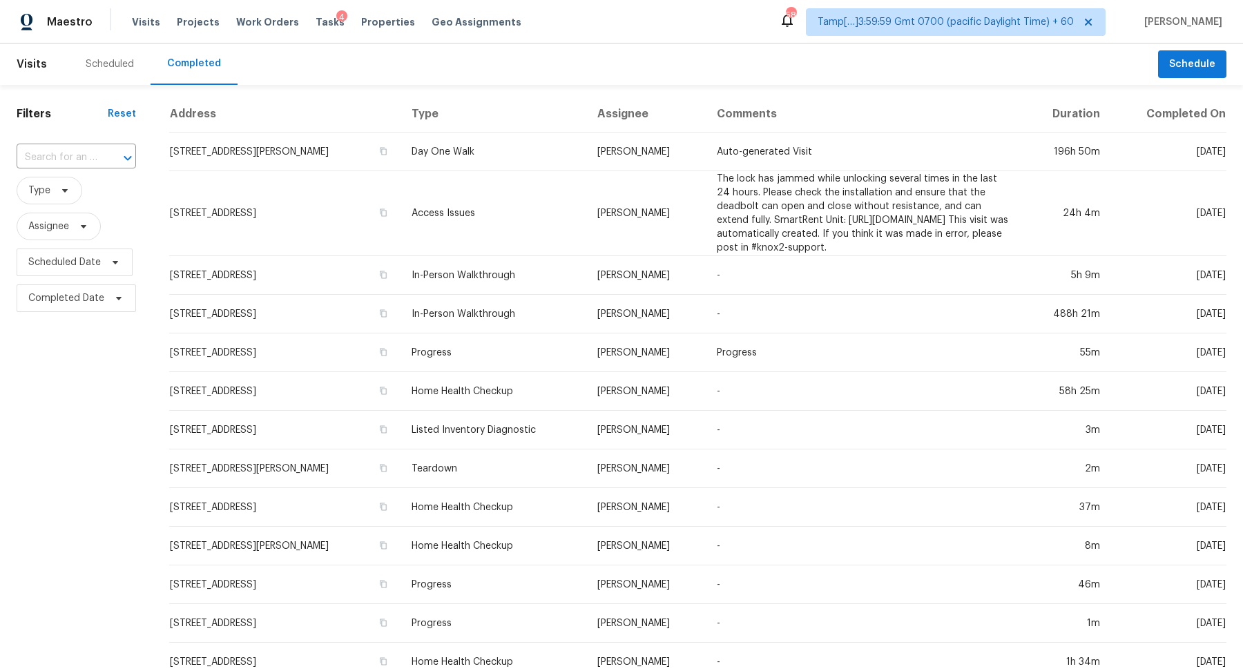
click at [100, 163] on div at bounding box center [118, 157] width 36 height 19
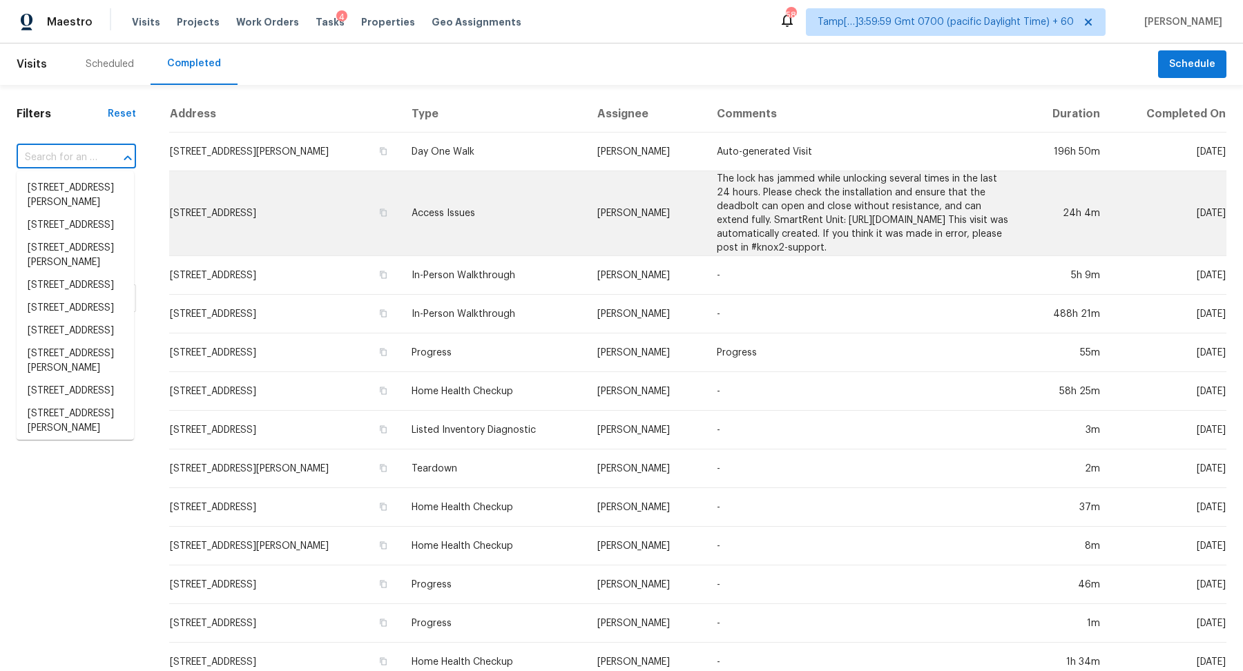
paste input "967 Luxborough Dr, Hendersonville, TN 37075"
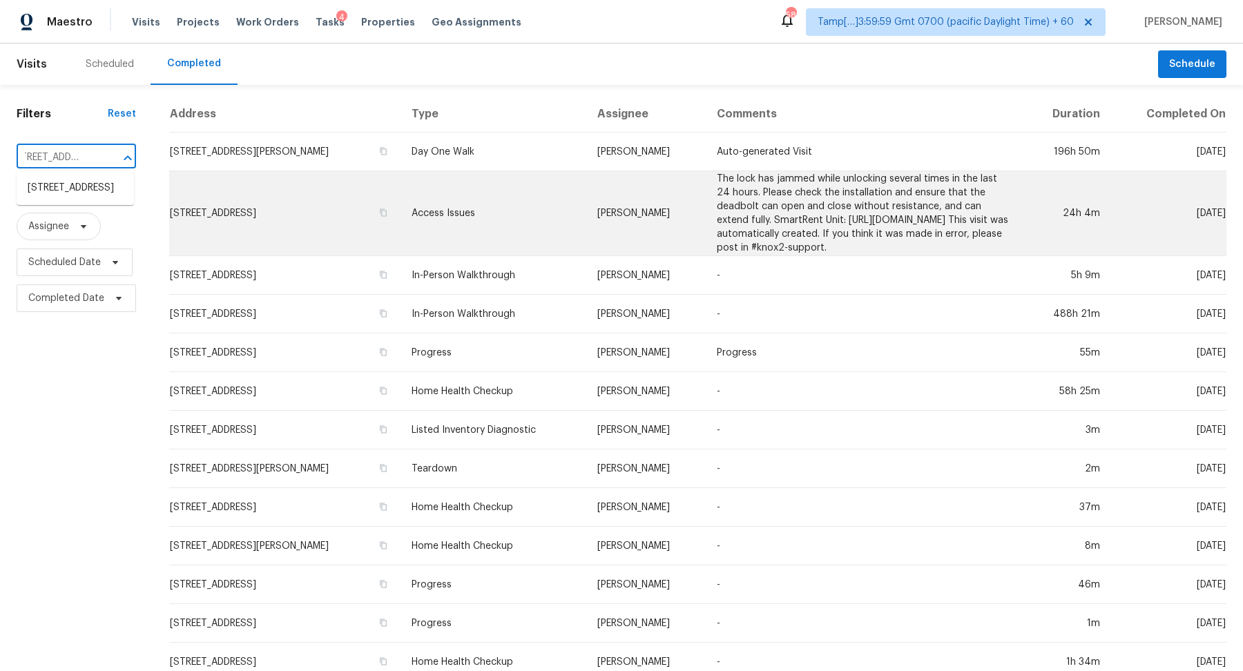
type input "967 Luxborough Dr, Hendersonville, TN 37075"
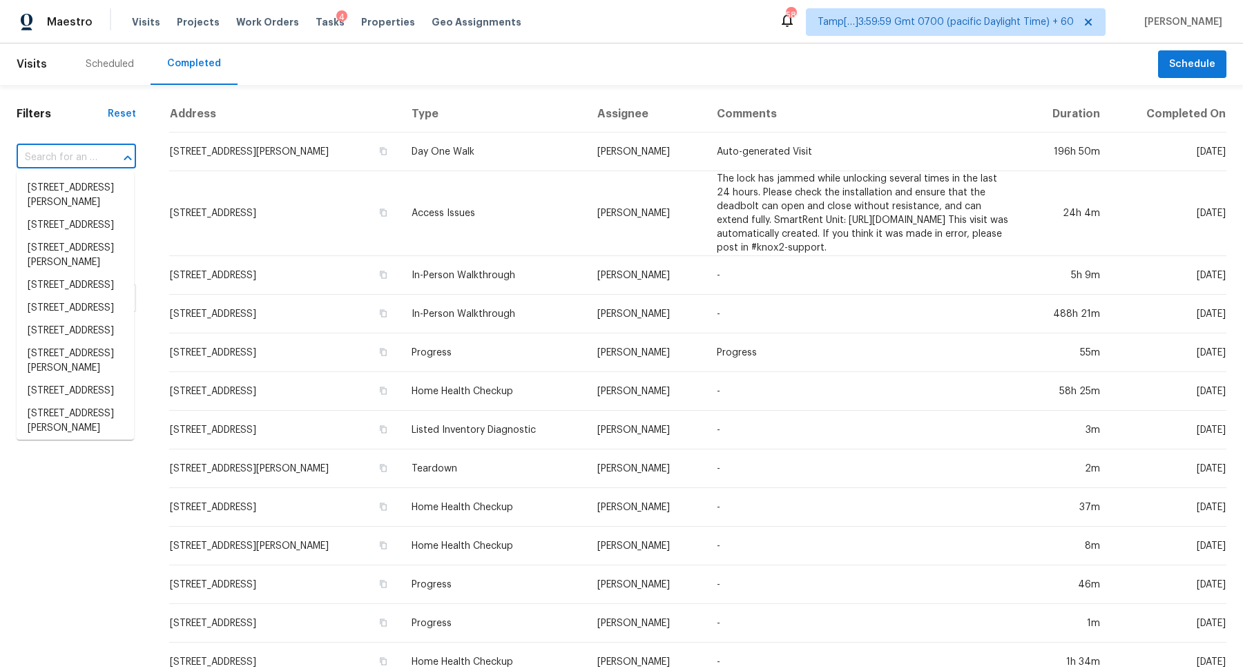
click at [96, 162] on div "​" at bounding box center [76, 157] width 119 height 21
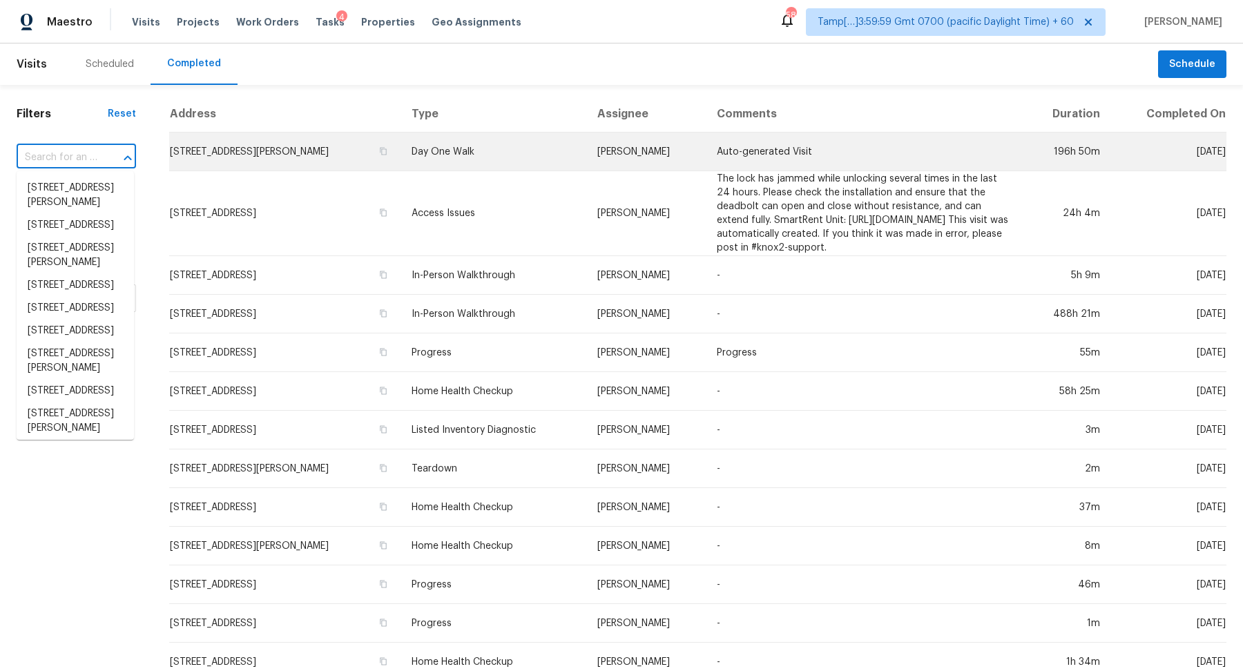
paste input "967 Luxborough Dr, Hendersonville, TN 37075"
type input "967 Luxborough Dr, Hendersonville, TN 37075"
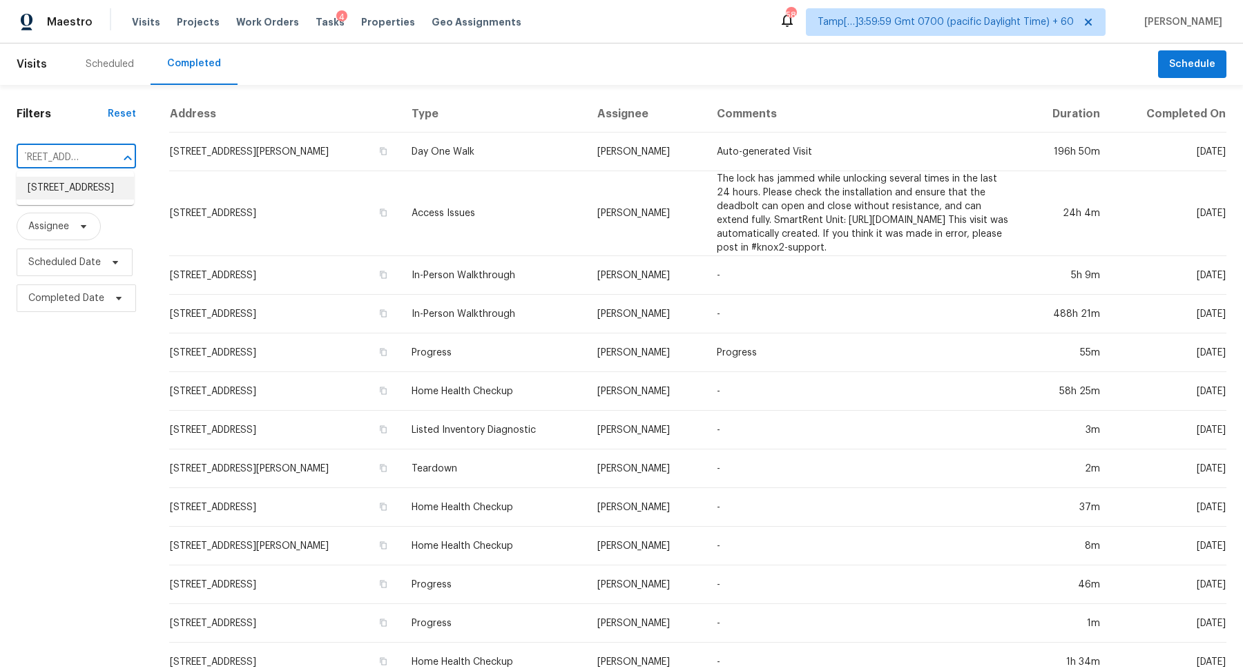
click at [130, 188] on li "967 Luxborough Dr, Hendersonville, TN 37075" at bounding box center [75, 188] width 117 height 23
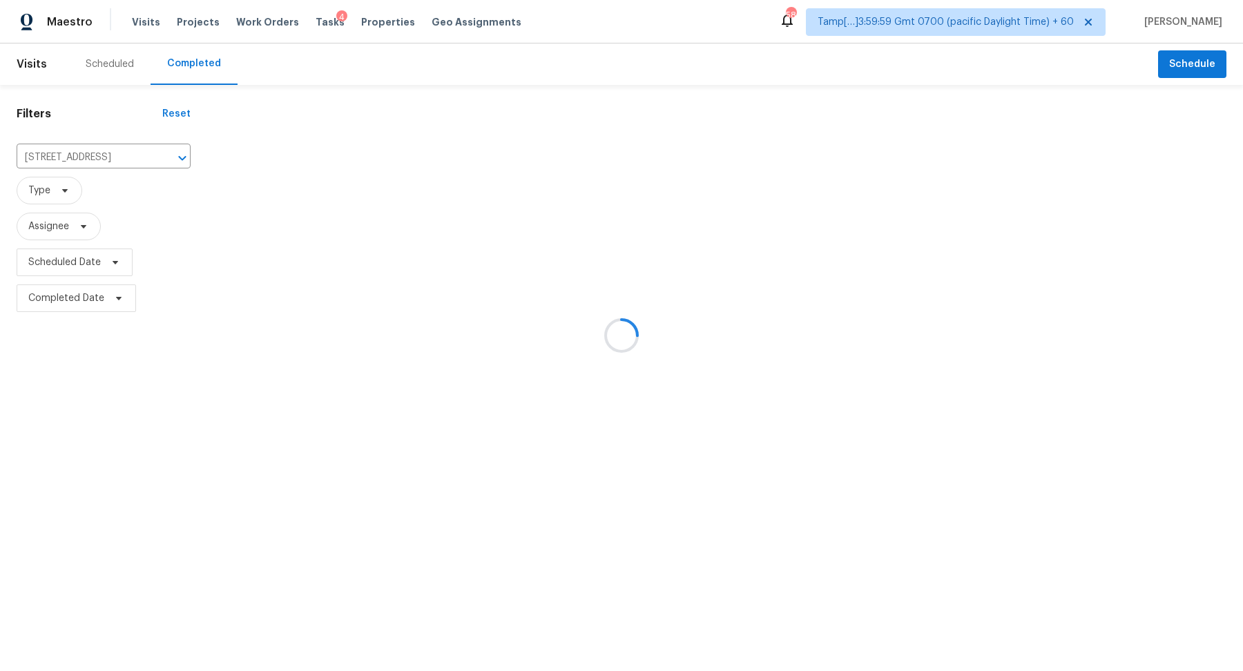
click at [142, 158] on div at bounding box center [621, 335] width 1243 height 671
click at [120, 156] on div at bounding box center [621, 335] width 1243 height 671
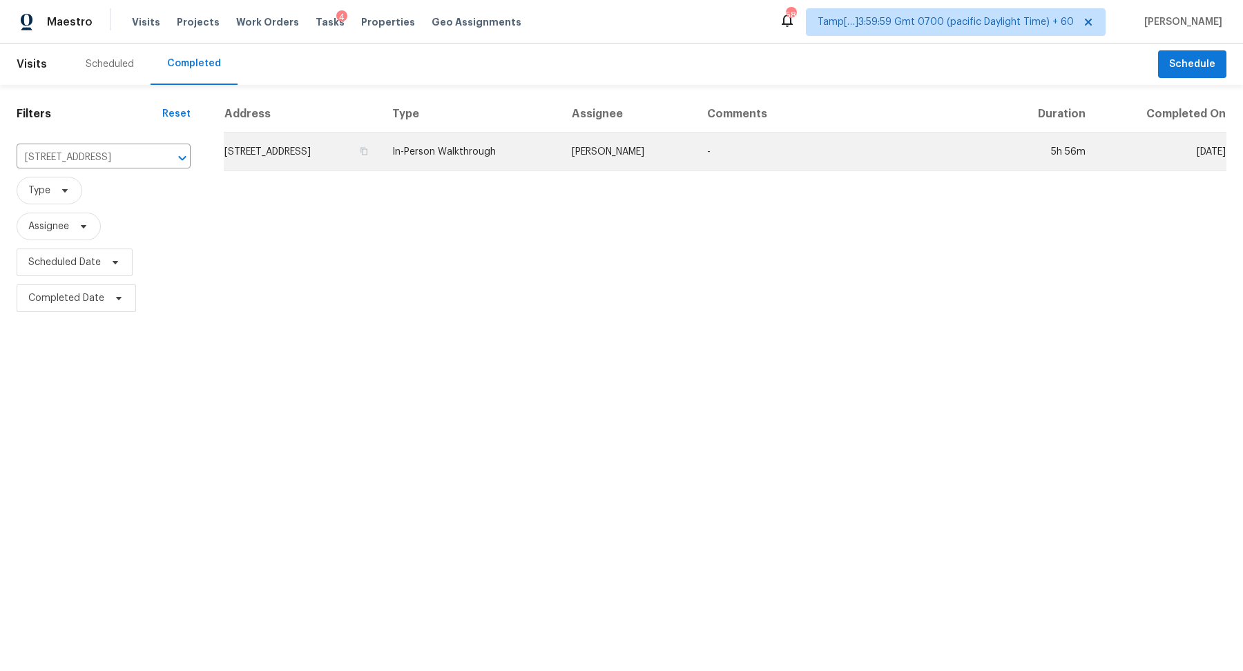
click at [260, 154] on td "967 Luxborough Dr, Hendersonville, TN 37075" at bounding box center [302, 152] width 157 height 39
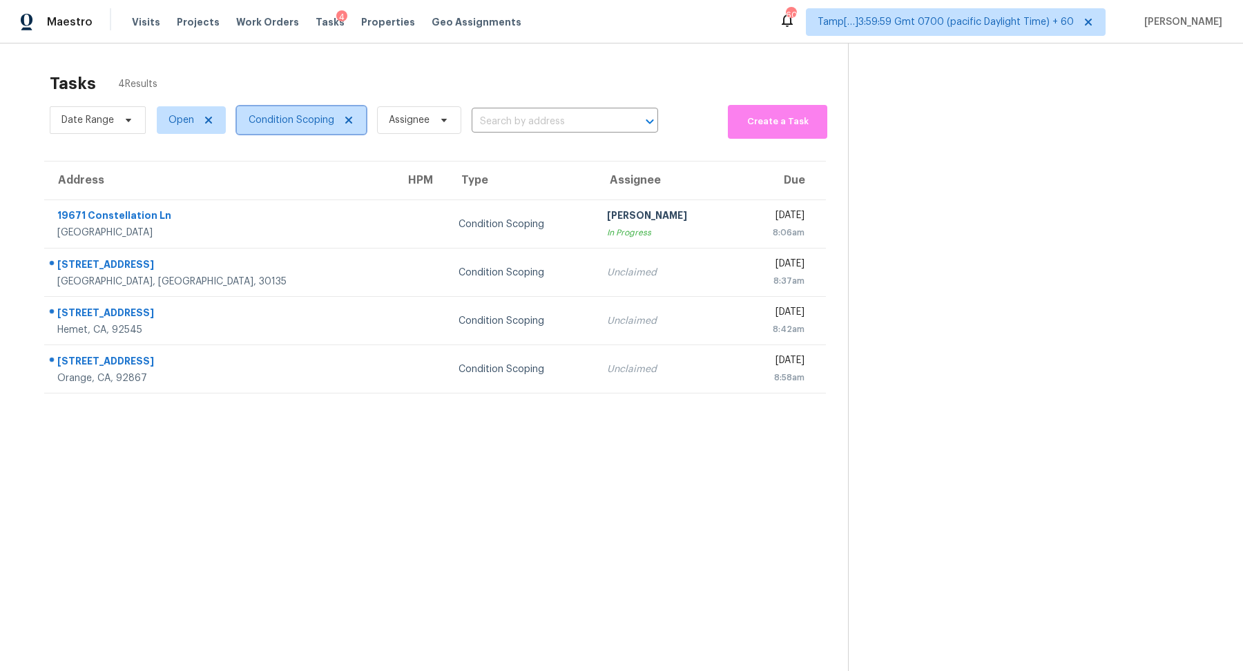
click at [298, 128] on span "Condition Scoping" at bounding box center [301, 120] width 129 height 28
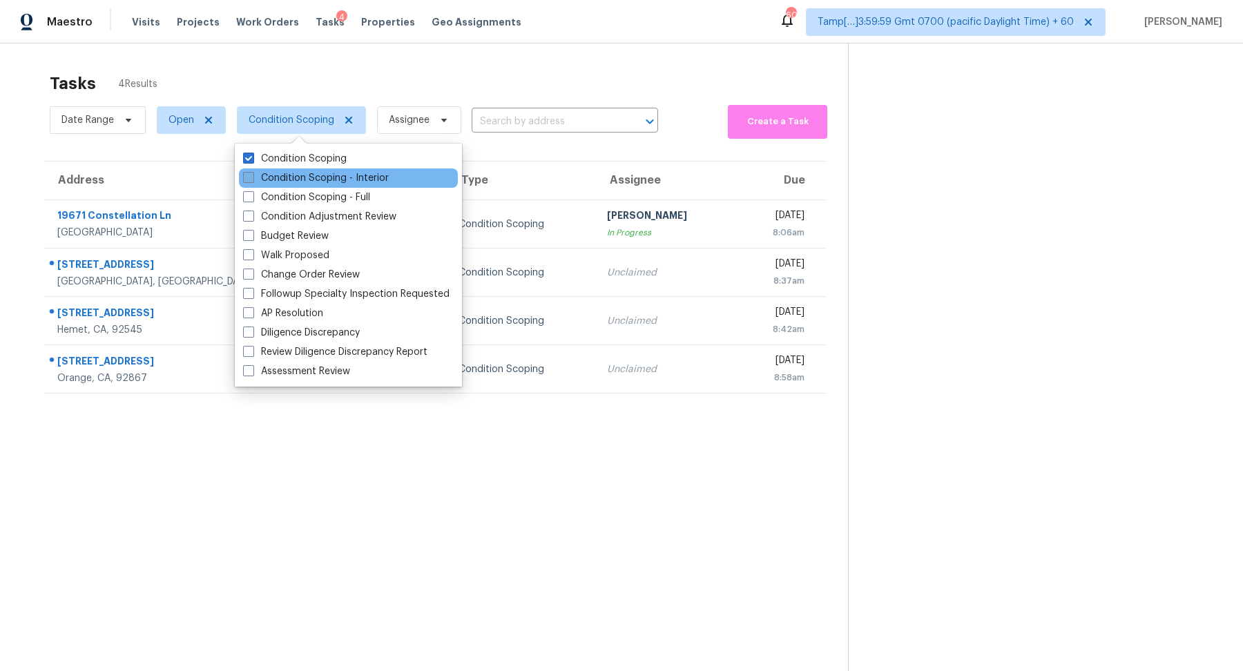
click at [311, 180] on label "Condition Scoping - Interior" at bounding box center [316, 178] width 146 height 14
click at [252, 180] on input "Condition Scoping - Interior" at bounding box center [247, 175] width 9 height 9
checkbox input "true"
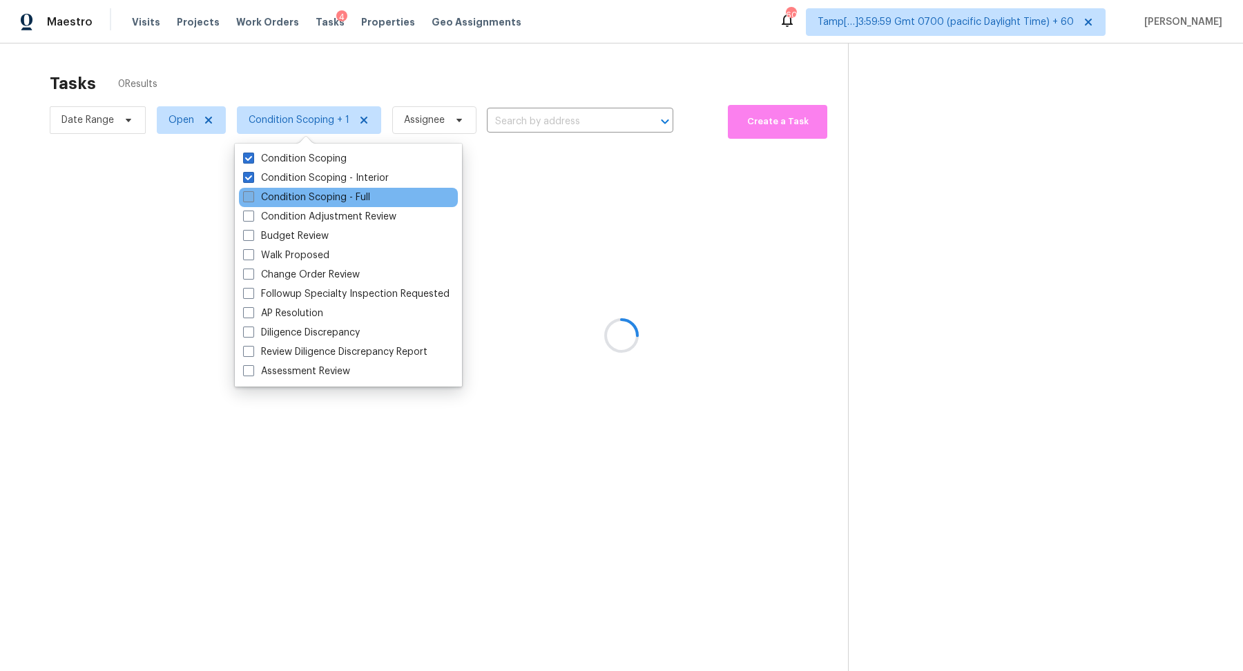
click at [314, 197] on label "Condition Scoping - Full" at bounding box center [306, 198] width 127 height 14
click at [252, 197] on input "Condition Scoping - Full" at bounding box center [247, 195] width 9 height 9
checkbox input "true"
click at [512, 93] on div at bounding box center [621, 335] width 1243 height 671
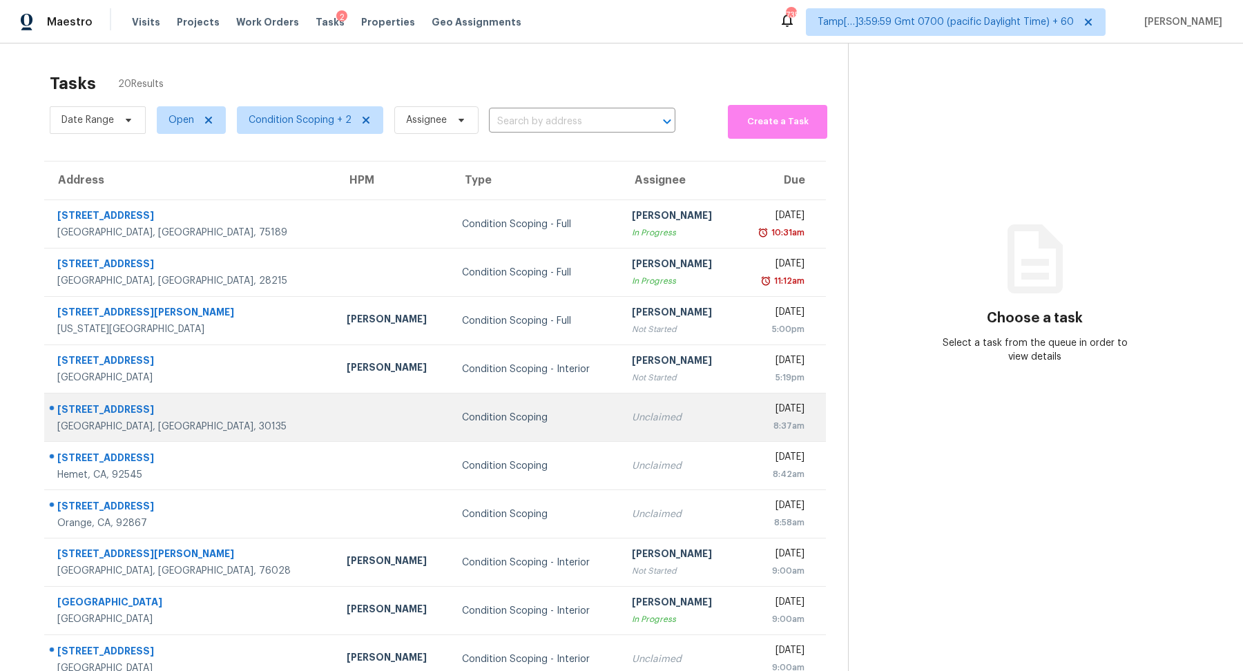
scroll to position [48, 0]
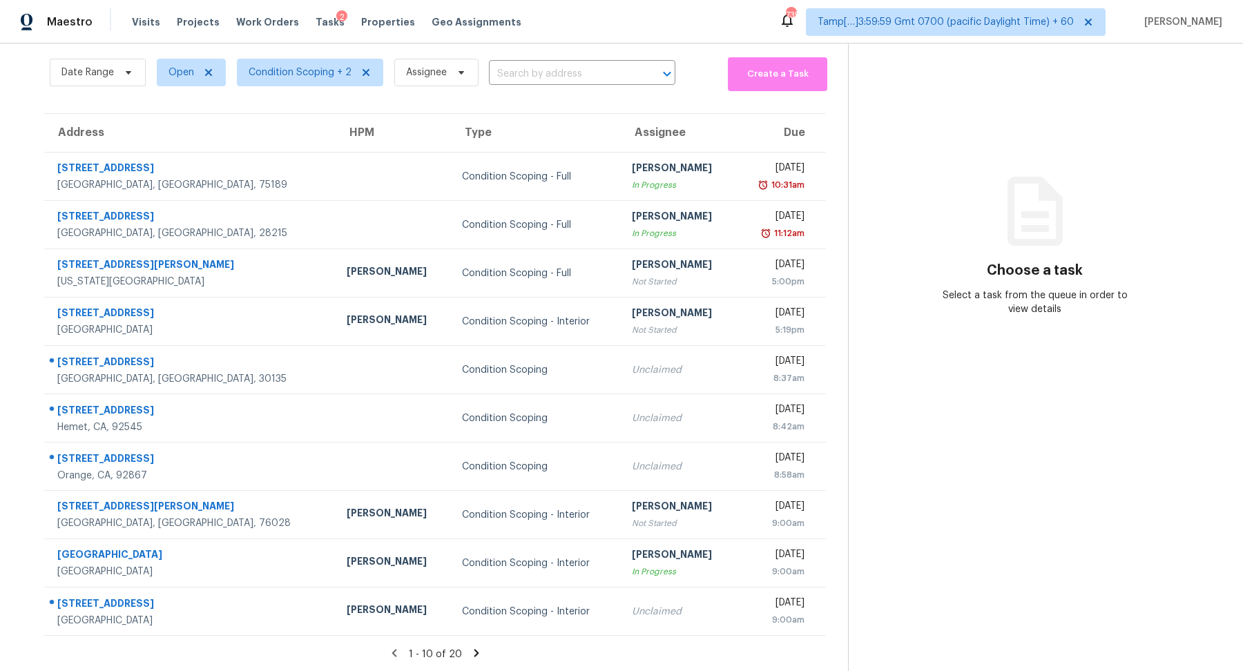
click at [470, 650] on icon at bounding box center [476, 653] width 12 height 12
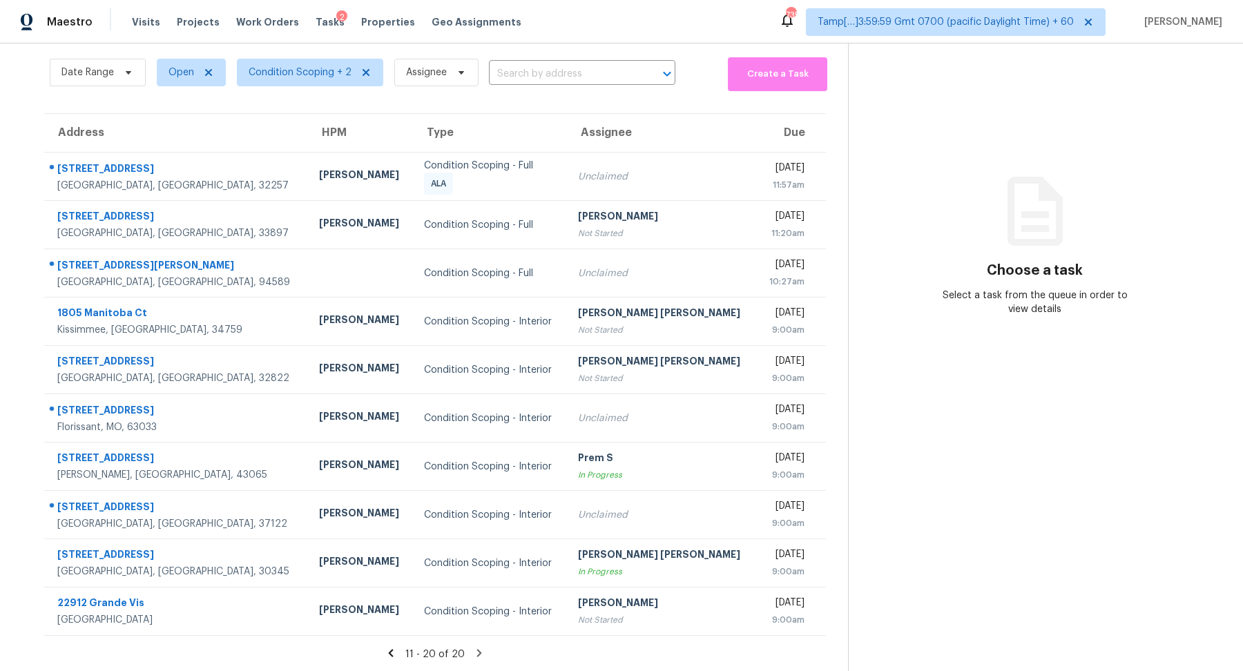
click at [393, 652] on icon at bounding box center [391, 653] width 5 height 8
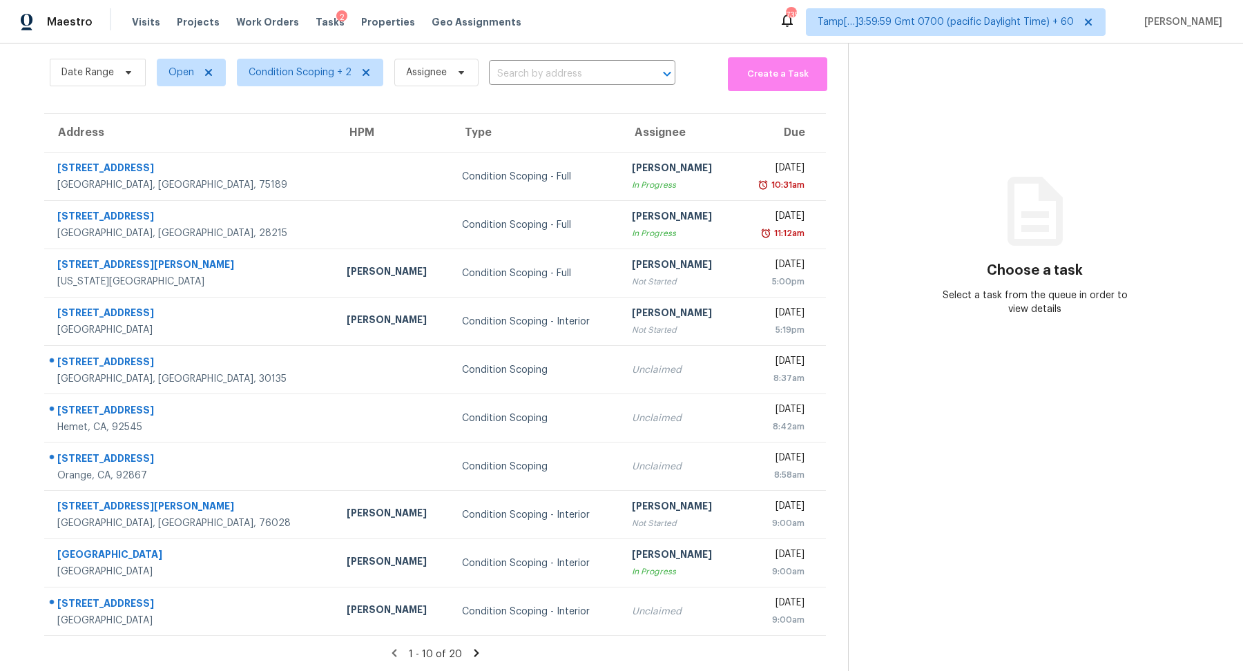
click at [470, 657] on icon at bounding box center [476, 653] width 12 height 12
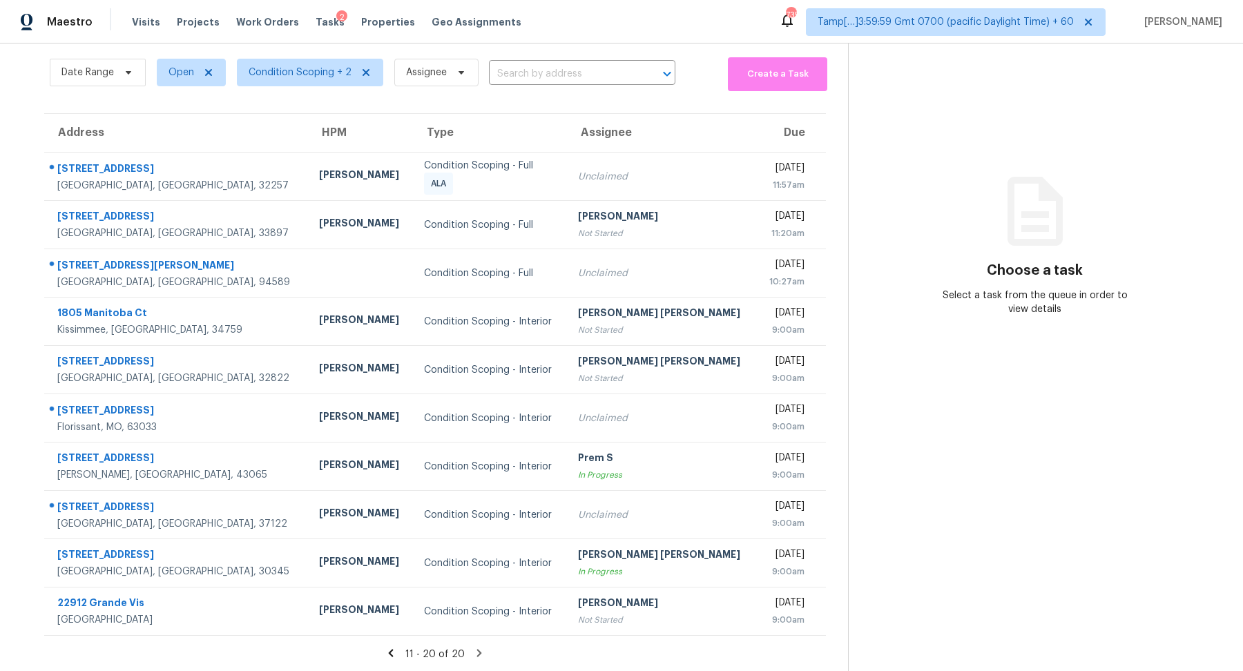
click at [476, 652] on icon at bounding box center [479, 653] width 12 height 12
click at [481, 651] on icon at bounding box center [479, 653] width 12 height 12
click at [477, 653] on icon at bounding box center [479, 653] width 5 height 8
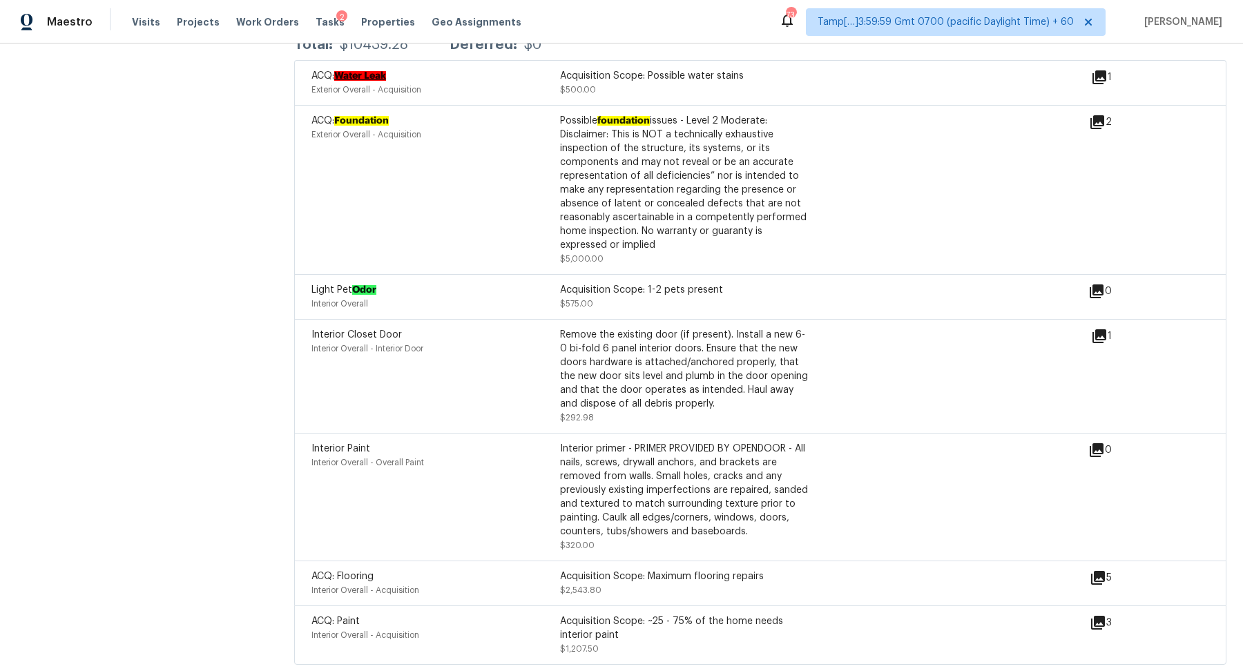
scroll to position [1775, 0]
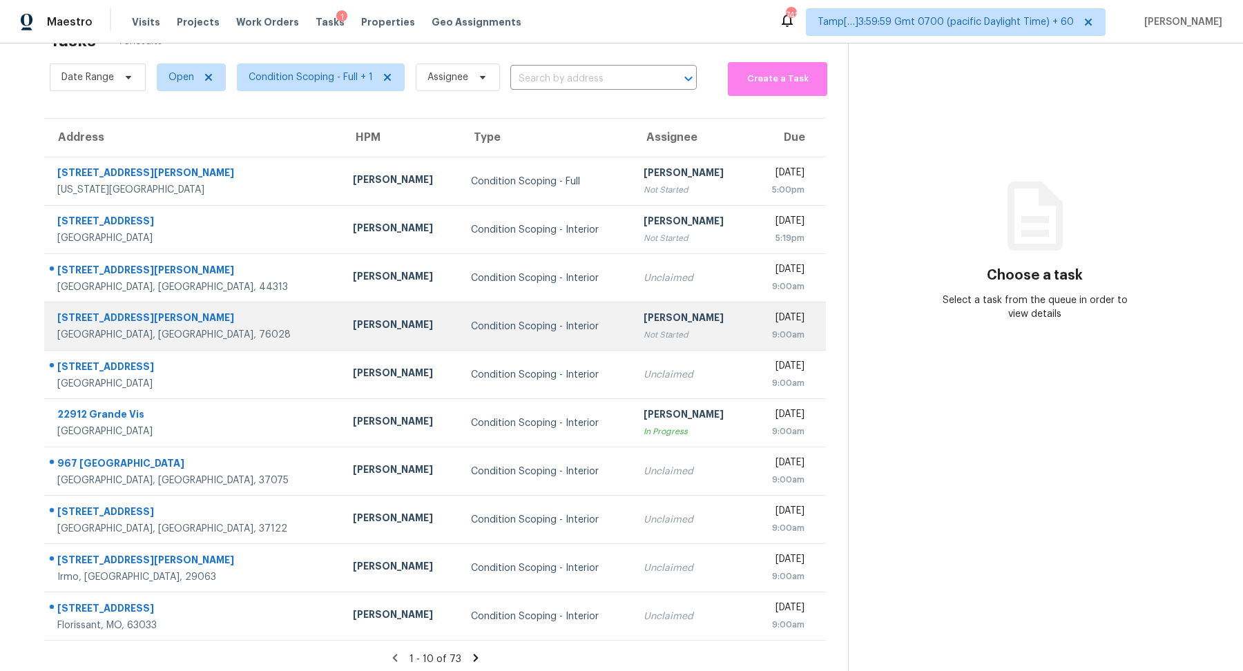
scroll to position [48, 0]
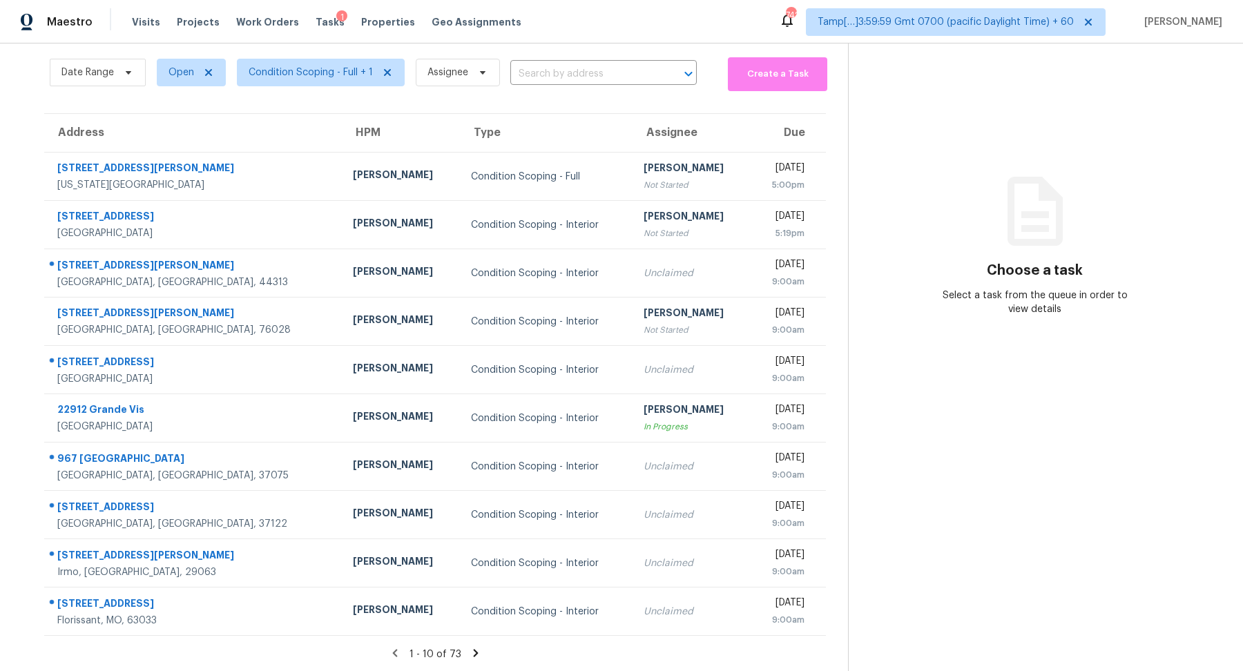
click at [463, 656] on div "1 - 10 of 73" at bounding box center [435, 654] width 826 height 14
click at [473, 650] on icon at bounding box center [475, 653] width 5 height 8
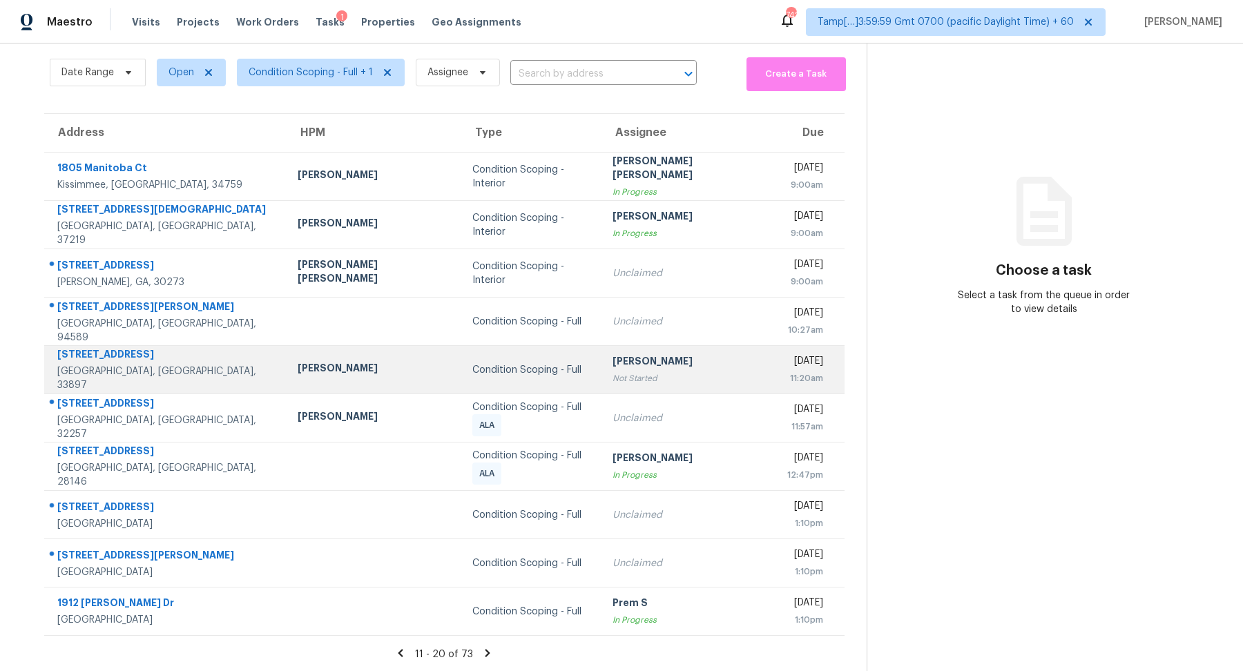
scroll to position [0, 0]
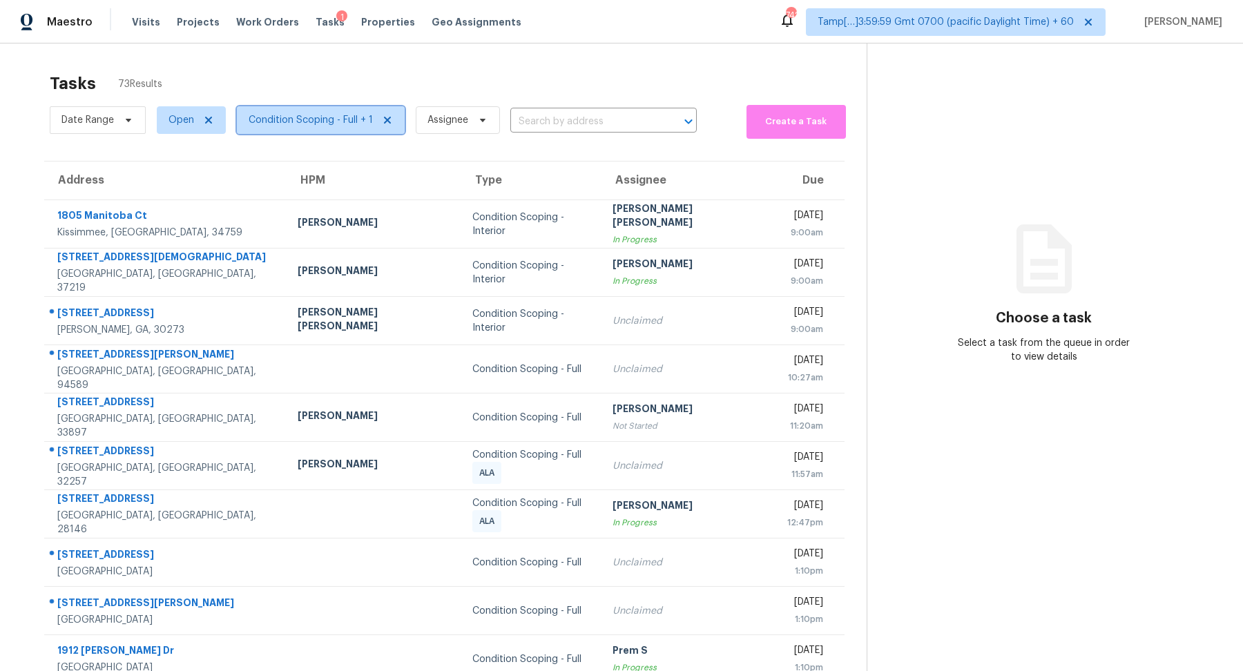
click at [311, 125] on span "Condition Scoping - Full + 1" at bounding box center [311, 120] width 124 height 14
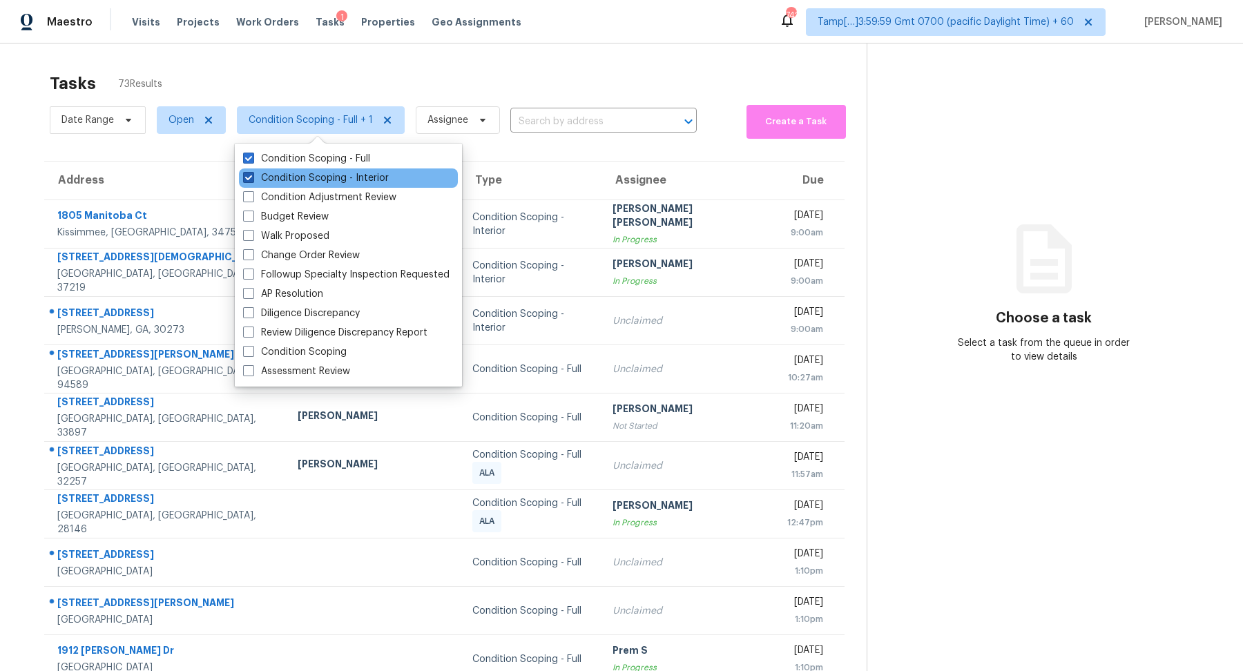
click at [350, 175] on label "Condition Scoping - Interior" at bounding box center [316, 178] width 146 height 14
click at [252, 175] on input "Condition Scoping - Interior" at bounding box center [247, 175] width 9 height 9
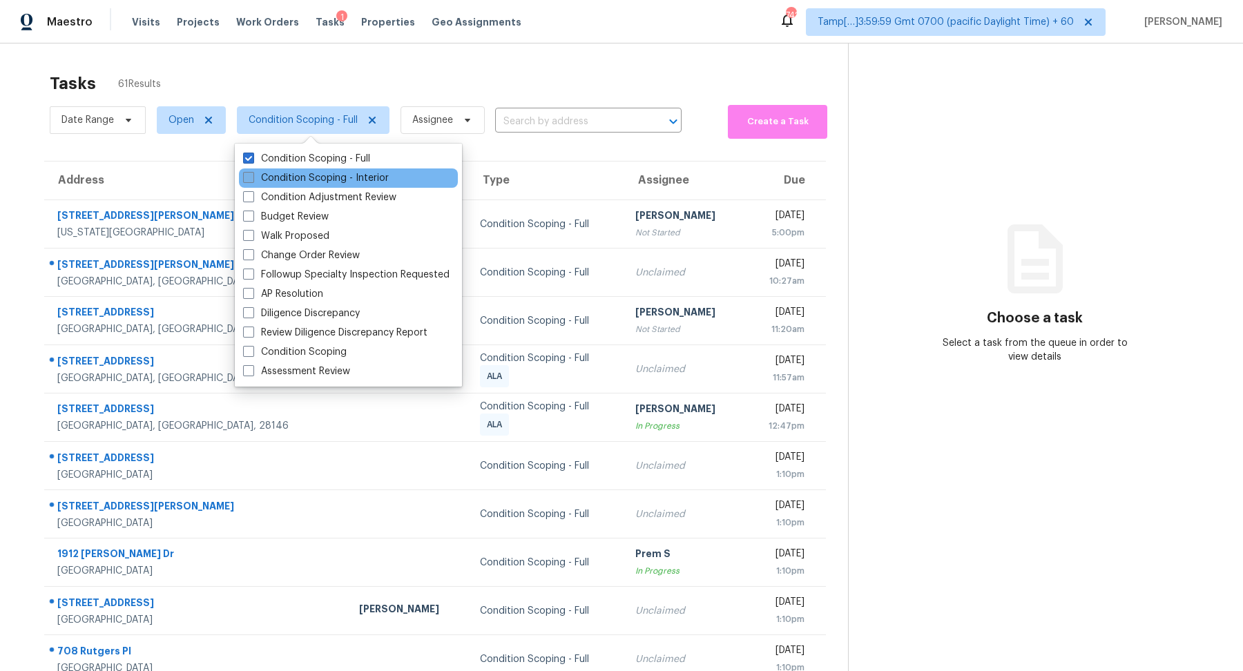
click at [346, 177] on label "Condition Scoping - Interior" at bounding box center [316, 178] width 146 height 14
click at [252, 177] on input "Condition Scoping - Interior" at bounding box center [247, 175] width 9 height 9
checkbox input "true"
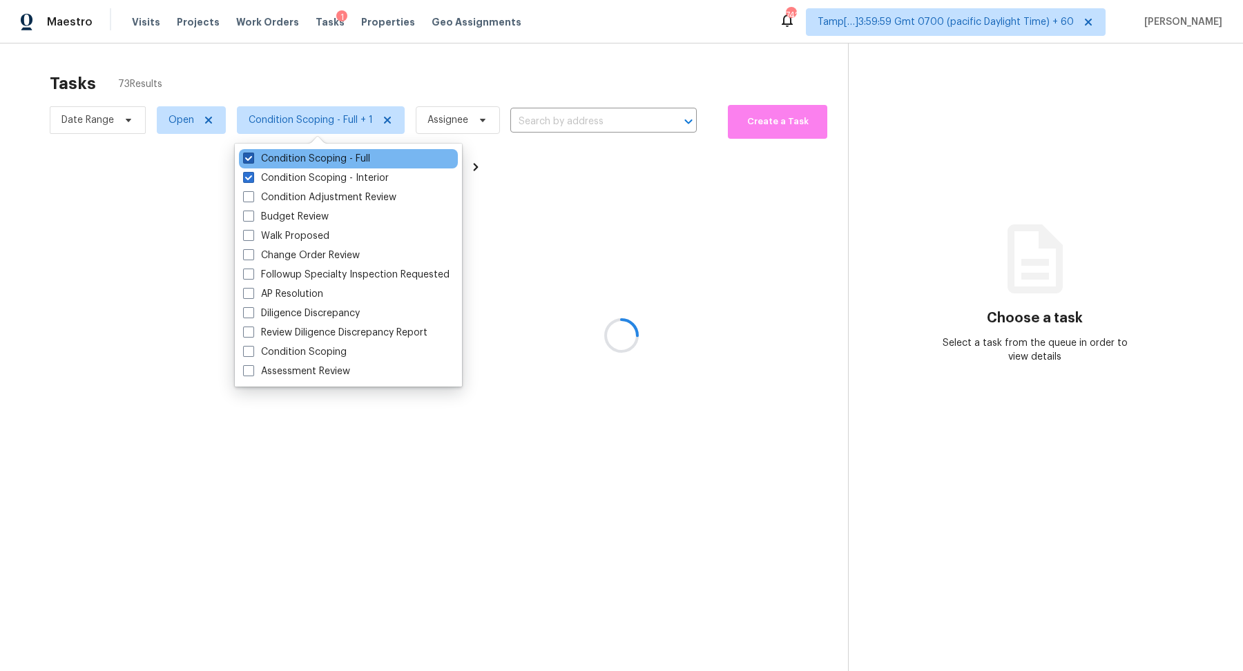
click at [367, 160] on label "Condition Scoping - Full" at bounding box center [306, 159] width 127 height 14
click at [252, 160] on input "Condition Scoping - Full" at bounding box center [247, 156] width 9 height 9
checkbox input "false"
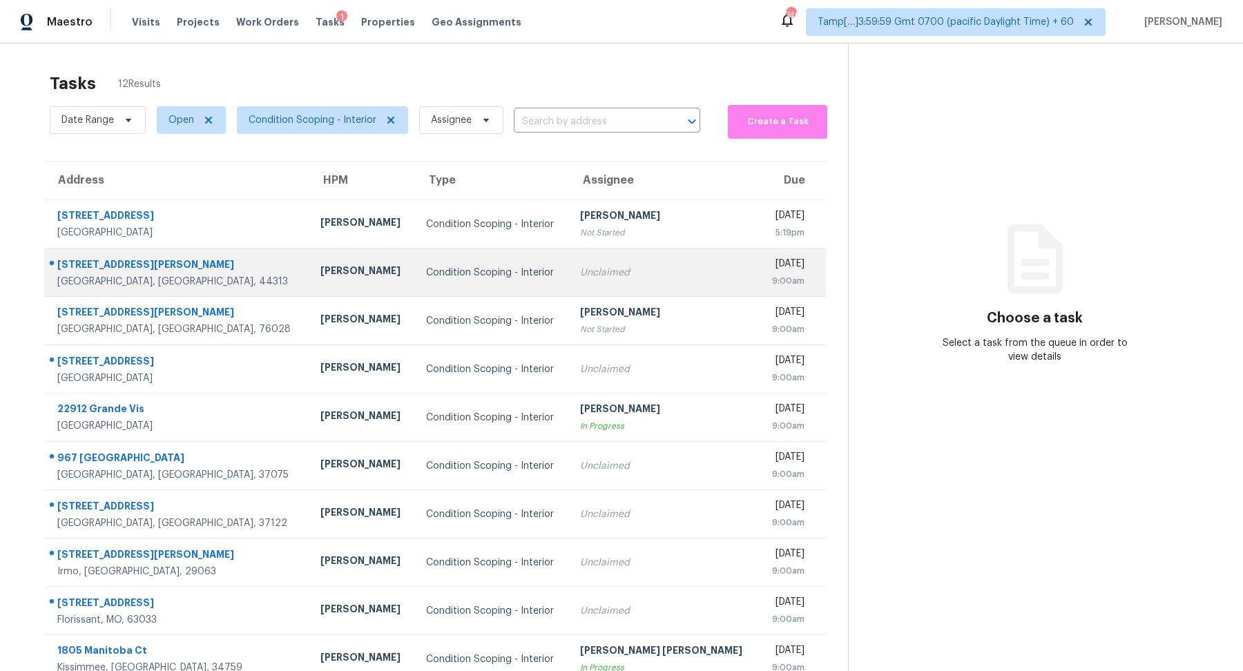
click at [629, 262] on td "Unclaimed" at bounding box center [664, 273] width 190 height 48
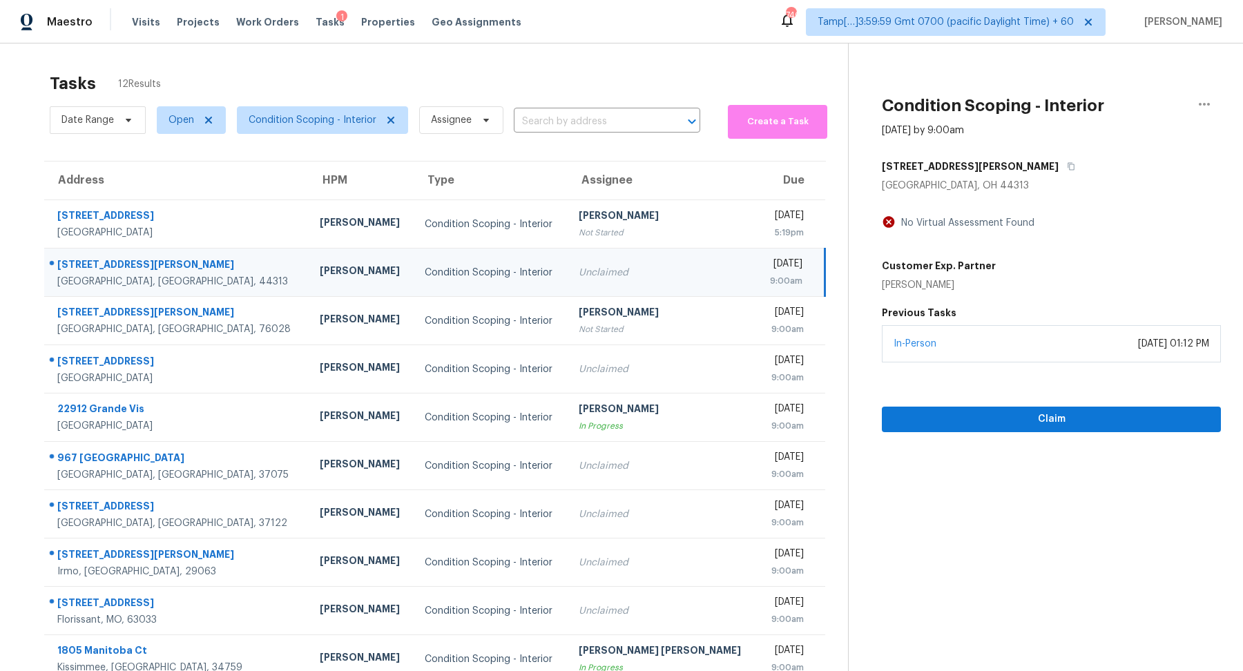
click at [954, 165] on h5 "[STREET_ADDRESS][PERSON_NAME]" at bounding box center [970, 166] width 177 height 14
click at [1058, 165] on button "button" at bounding box center [1067, 166] width 19 height 25
click at [1058, 158] on button "button" at bounding box center [1067, 166] width 19 height 25
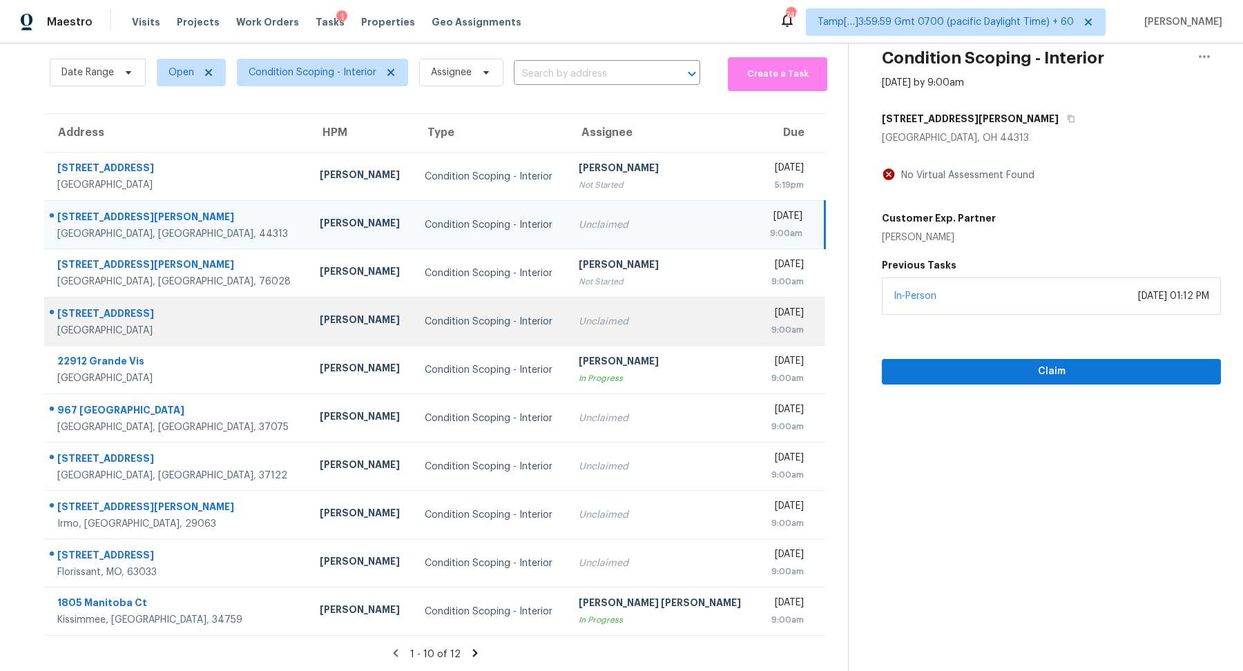
click at [635, 338] on td "Unclaimed" at bounding box center [662, 322] width 189 height 48
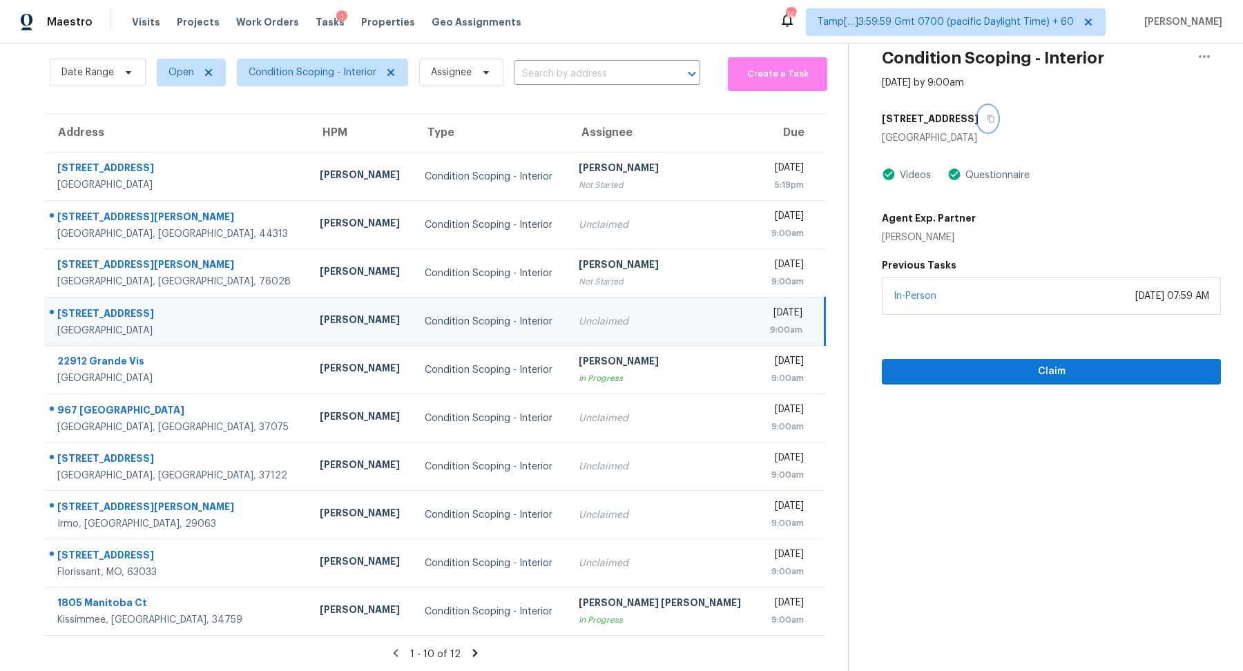
click at [987, 119] on icon "button" at bounding box center [991, 119] width 8 height 8
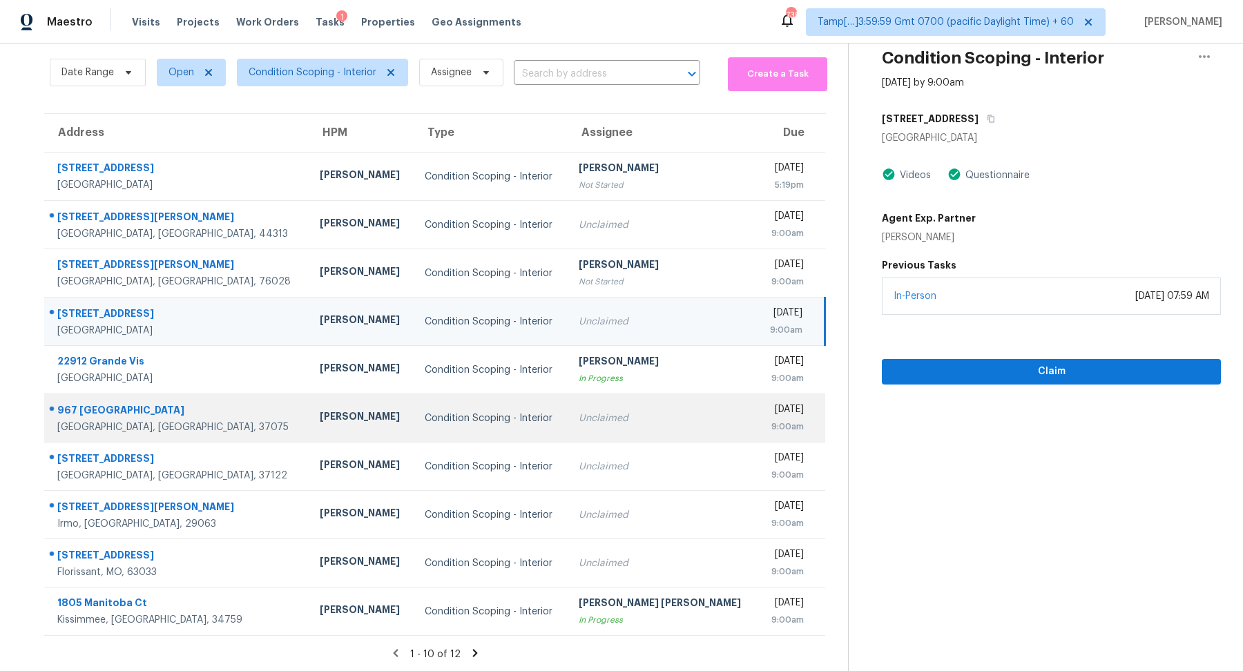
click at [579, 414] on div "Unclaimed" at bounding box center [662, 419] width 167 height 14
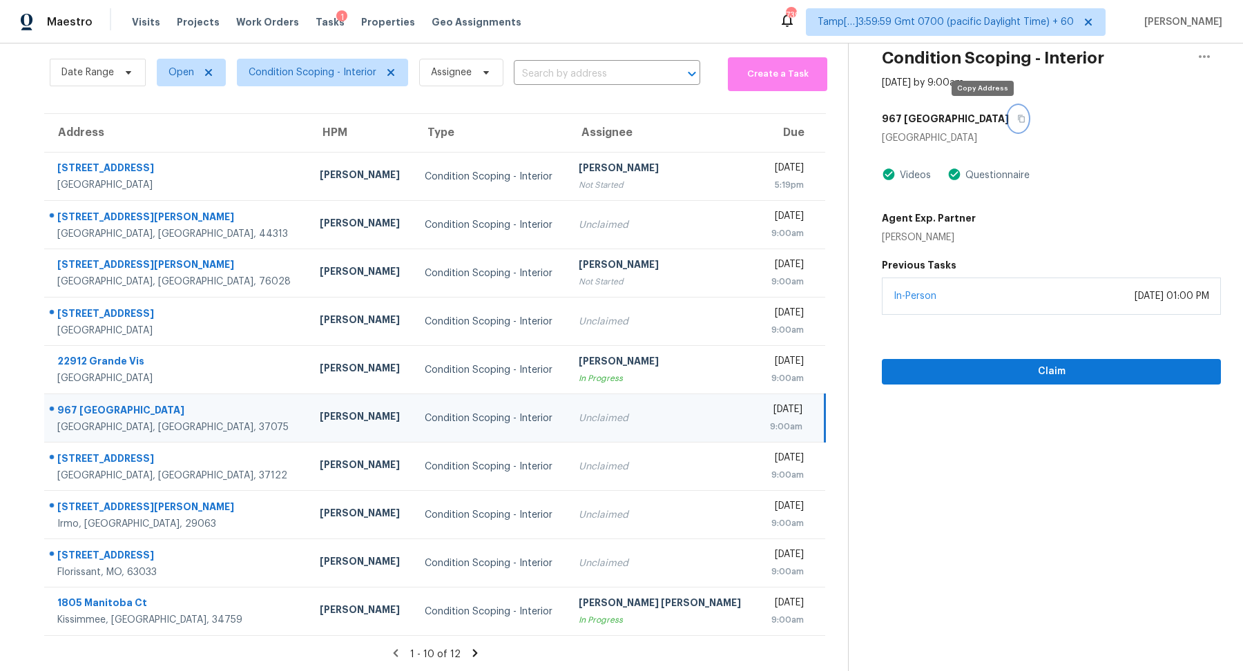
click at [1017, 115] on icon "button" at bounding box center [1021, 119] width 8 height 8
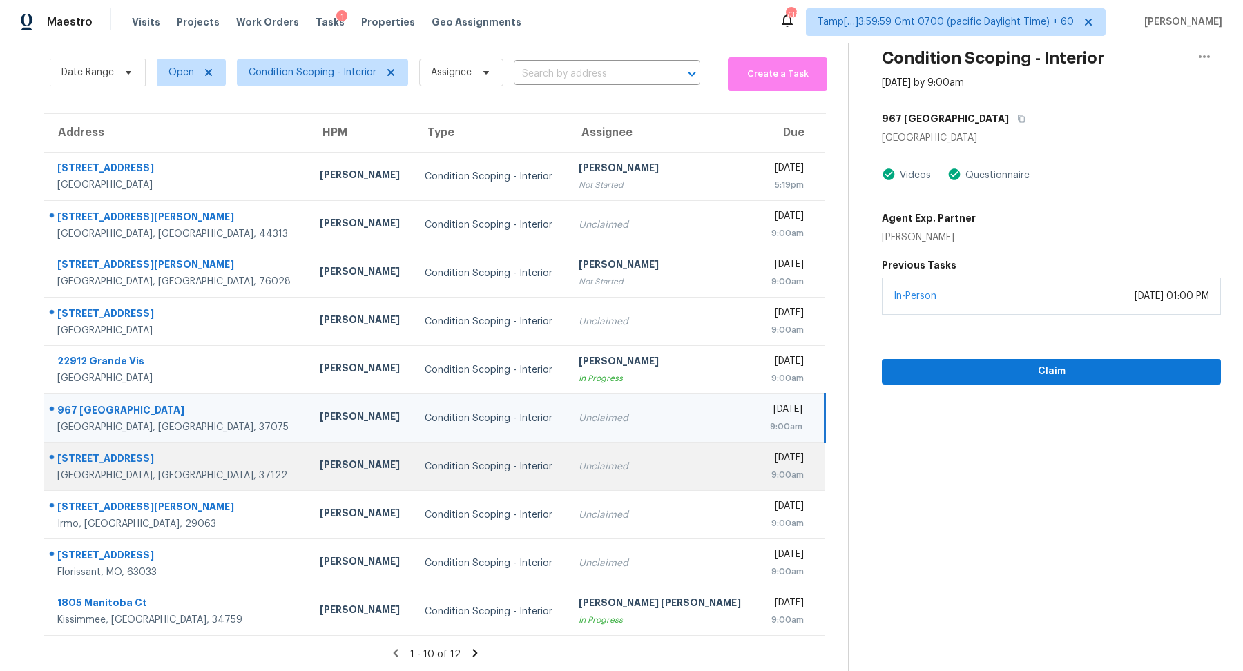
click at [625, 480] on td "Unclaimed" at bounding box center [662, 467] width 189 height 48
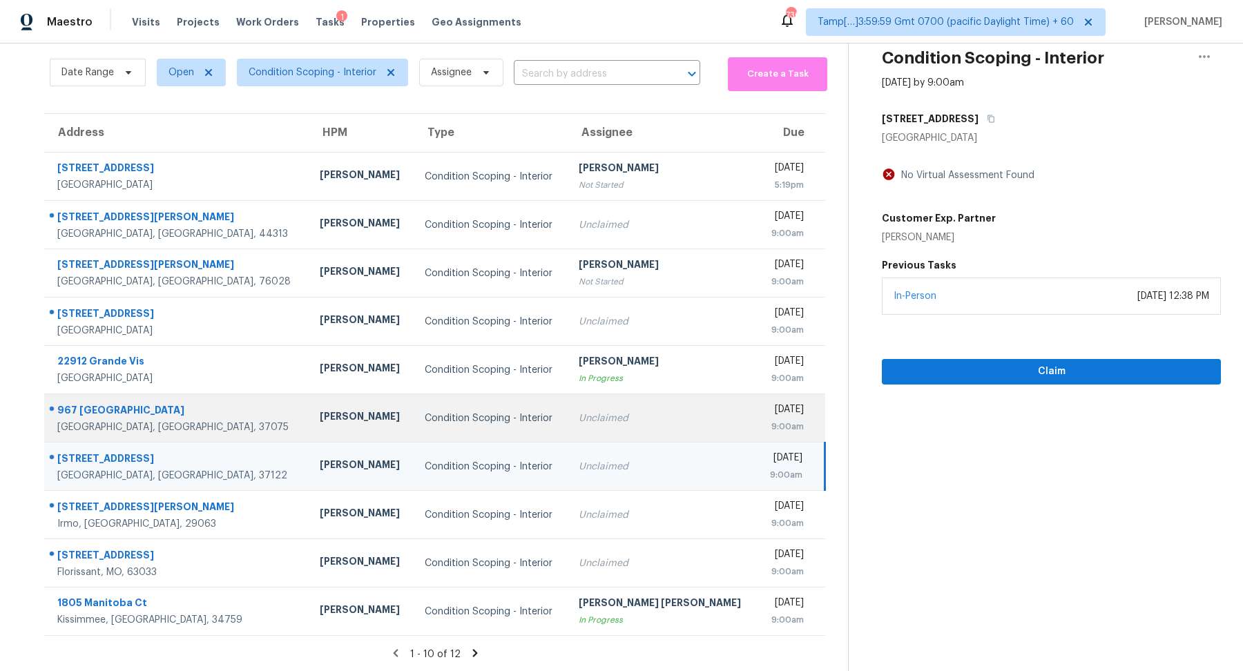
click at [571, 400] on td "Unclaimed" at bounding box center [662, 418] width 189 height 48
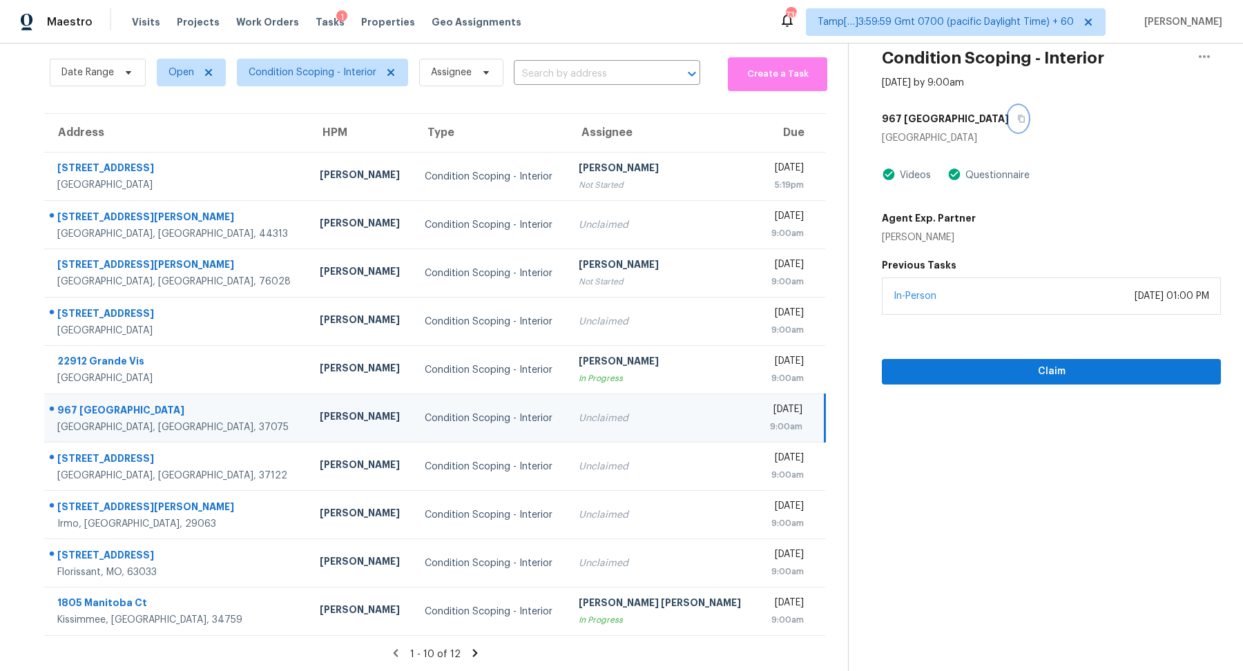
click at [1017, 117] on icon "button" at bounding box center [1021, 119] width 8 height 8
click at [988, 375] on span "Claim" at bounding box center [1051, 371] width 317 height 17
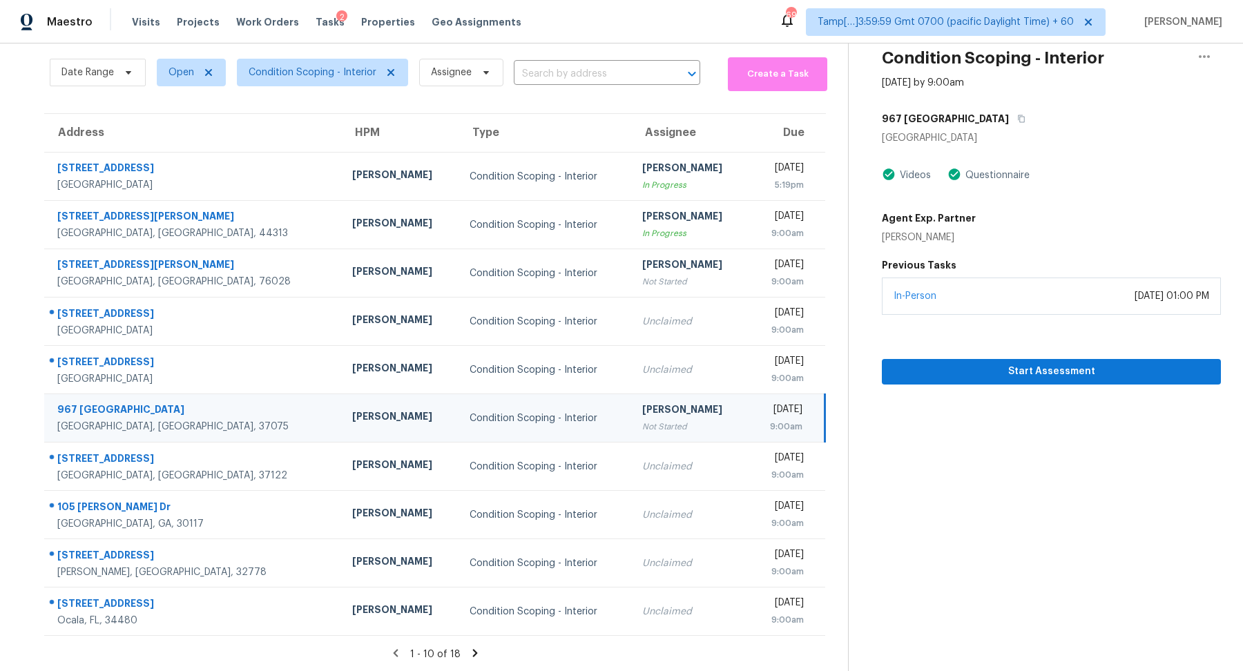
click at [942, 385] on section "Condition Scoping - Interior Sep 25th 2025 by 9:00am 967 Luxborough Dr Henderso…" at bounding box center [1034, 334] width 373 height 677
click at [960, 380] on button "Start Assessment" at bounding box center [1051, 372] width 339 height 26
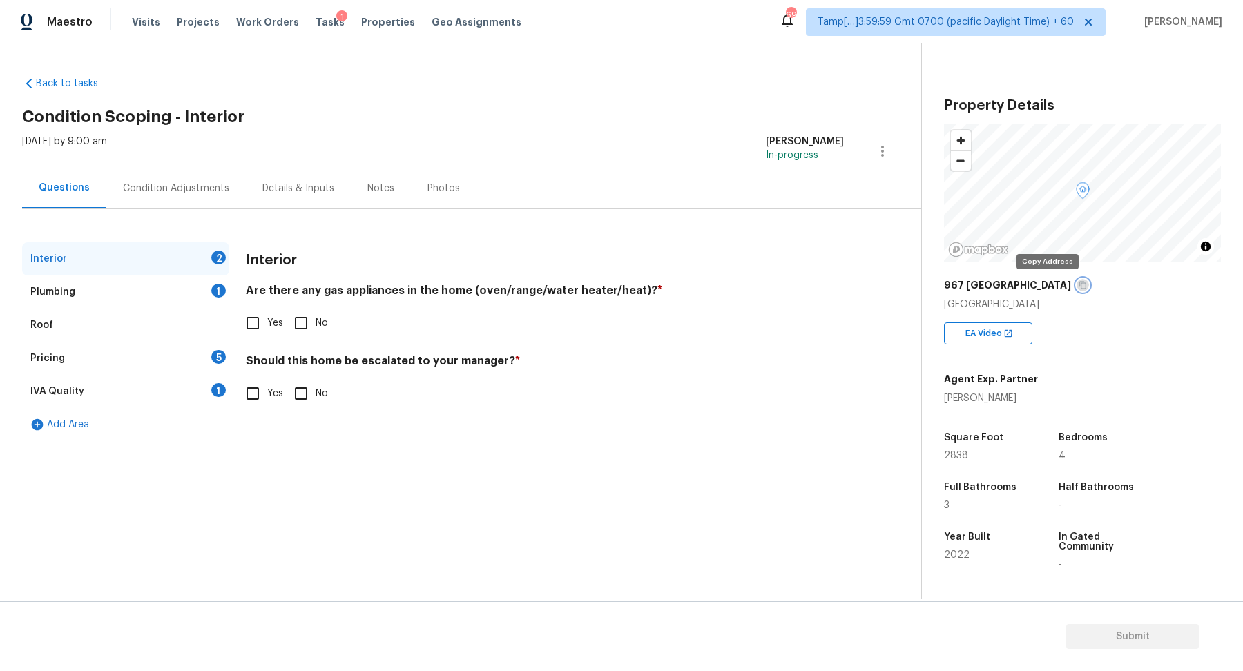
click at [1079, 281] on icon "button" at bounding box center [1083, 285] width 8 height 8
click at [231, 338] on div "Interior 2 Plumbing 1 Roof Pricing 5 IVA Quality 1 Add Area Interior Are there …" at bounding box center [455, 341] width 866 height 199
click at [253, 331] on input "Yes" at bounding box center [252, 323] width 29 height 29
checkbox input "true"
click at [304, 383] on input "No" at bounding box center [301, 393] width 29 height 29
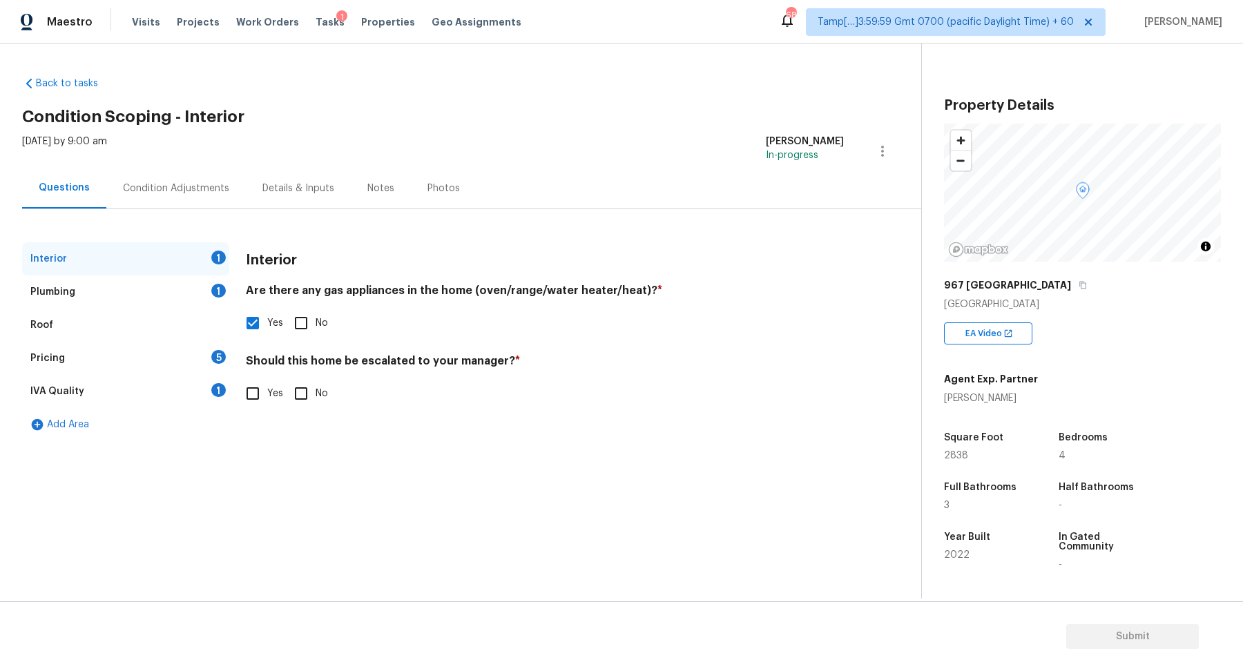
checkbox input "true"
click at [209, 282] on div "Plumbing 1" at bounding box center [125, 291] width 207 height 33
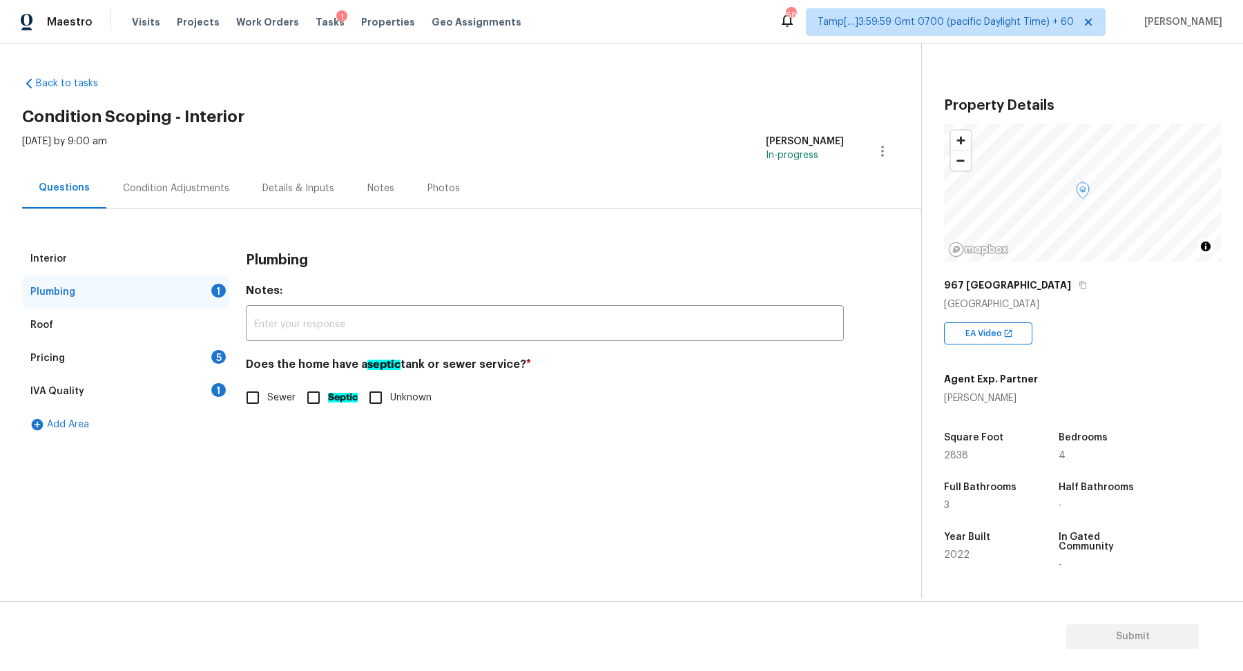
click at [293, 385] on label "Sewer" at bounding box center [266, 397] width 57 height 29
click at [267, 385] on input "Sewer" at bounding box center [252, 397] width 29 height 29
checkbox input "true"
click at [184, 345] on div "Pricing 5" at bounding box center [125, 358] width 207 height 33
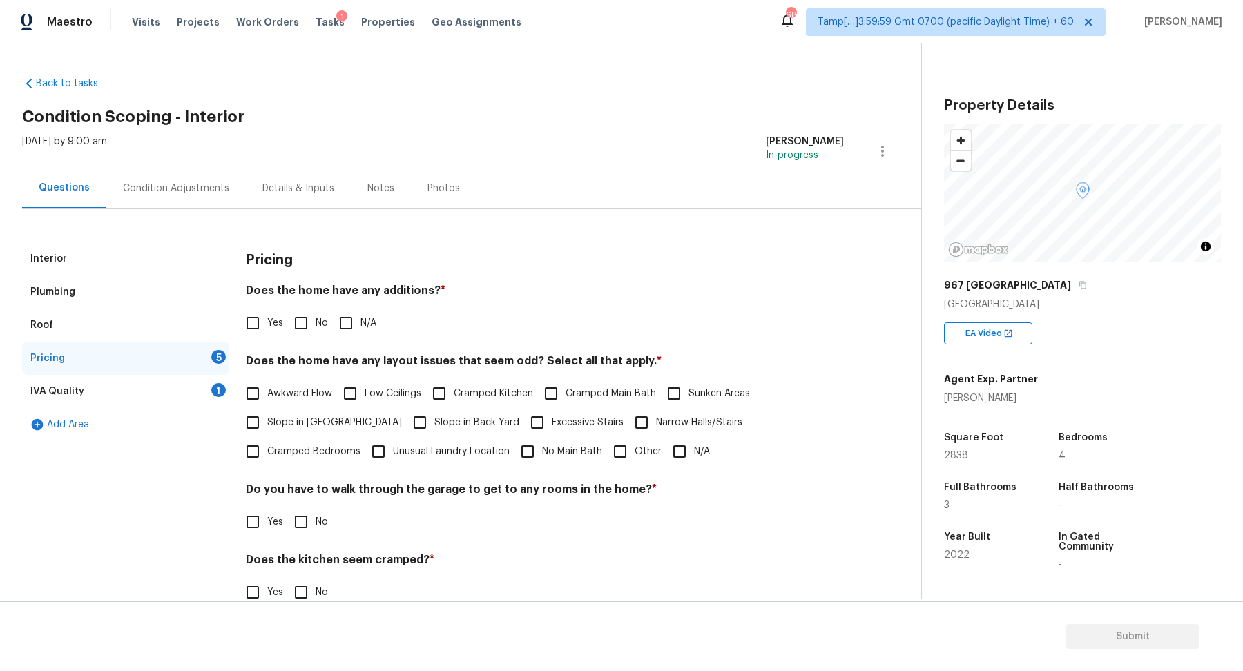
click at [303, 325] on input "No" at bounding box center [301, 323] width 29 height 29
checkbox input "true"
click at [326, 422] on span "Slope in Front Yard" at bounding box center [334, 423] width 135 height 14
click at [267, 422] on input "Slope in Front Yard" at bounding box center [252, 422] width 29 height 29
checkbox input "true"
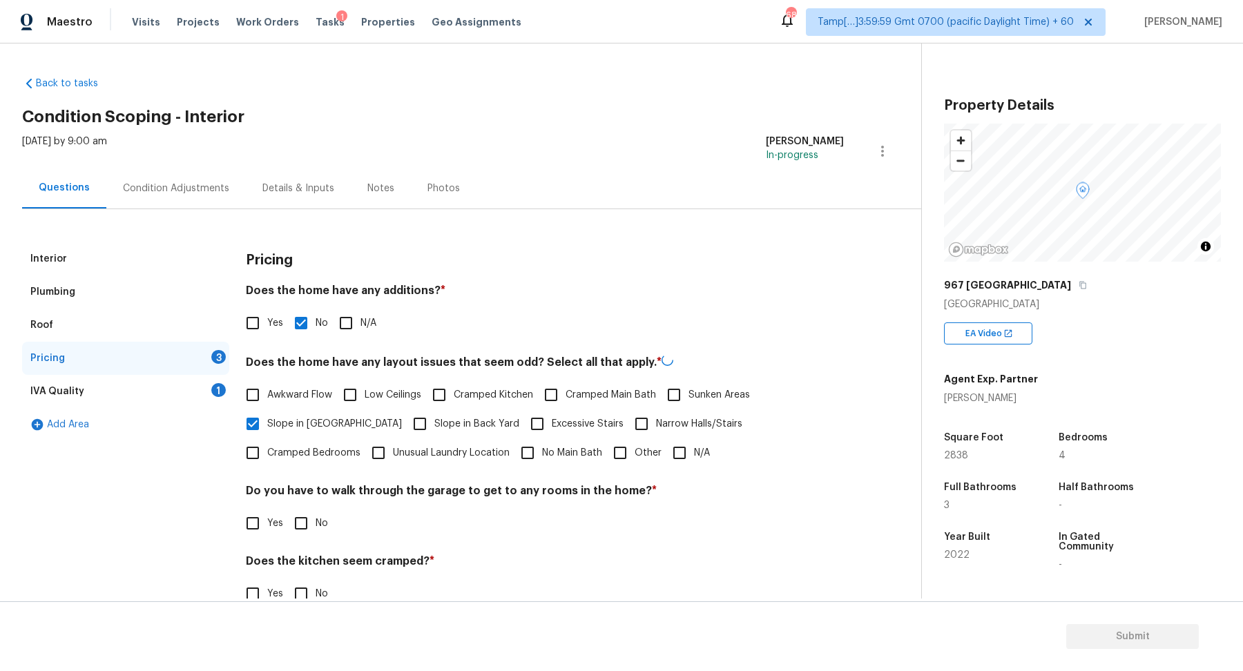
click at [434, 422] on span "Slope in Back Yard" at bounding box center [476, 424] width 85 height 14
click at [407, 422] on input "Slope in Back Yard" at bounding box center [419, 423] width 29 height 29
checkbox input "true"
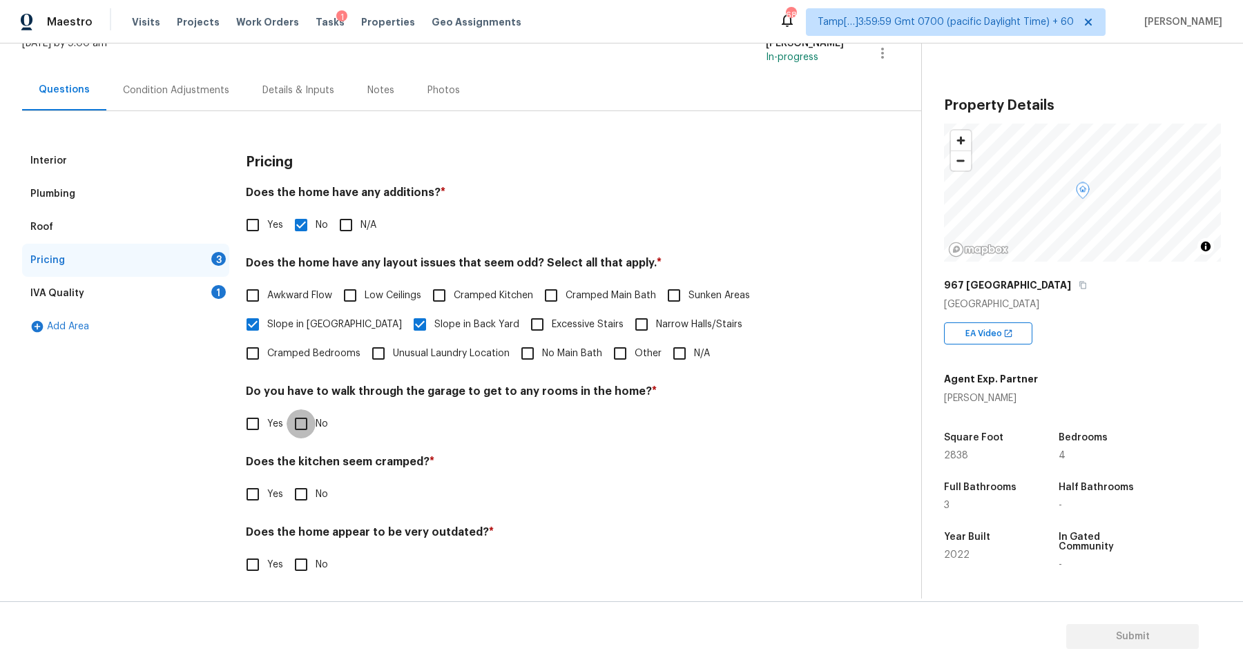
click at [303, 429] on input "No" at bounding box center [301, 423] width 29 height 29
checkbox input "true"
click at [287, 481] on input "No" at bounding box center [301, 495] width 29 height 29
checkbox input "true"
click at [287, 552] on input "No" at bounding box center [301, 566] width 29 height 29
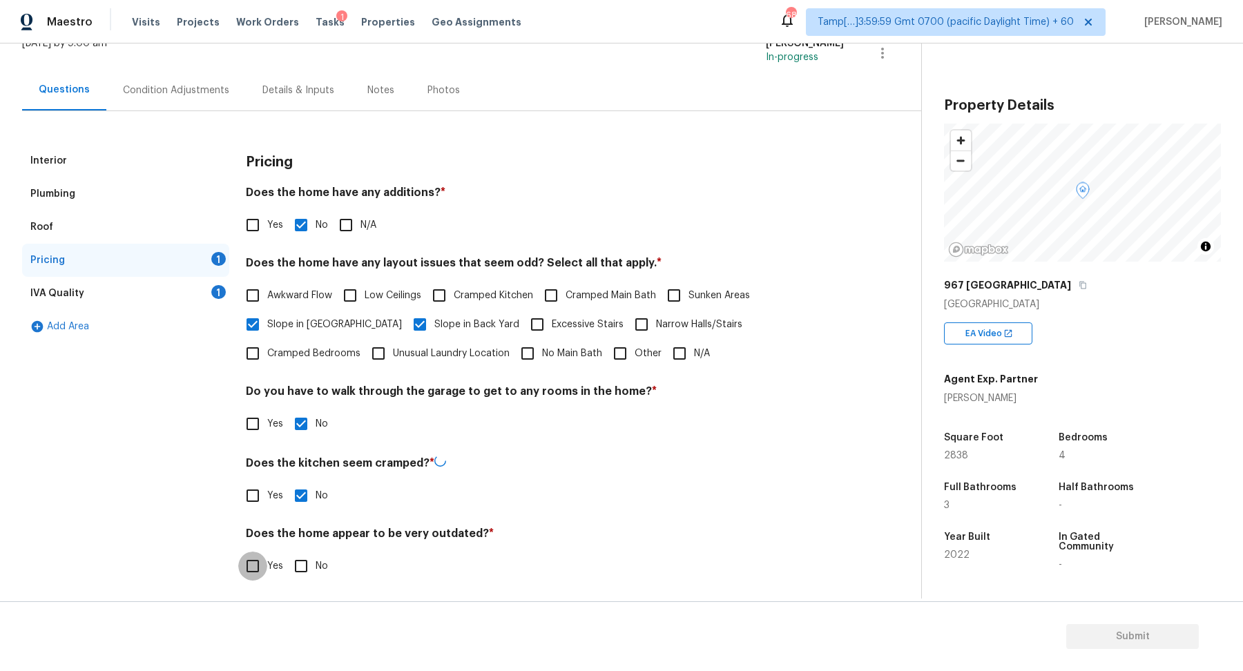
checkbox input "true"
click at [188, 295] on div "IVA Quality 1" at bounding box center [125, 293] width 207 height 33
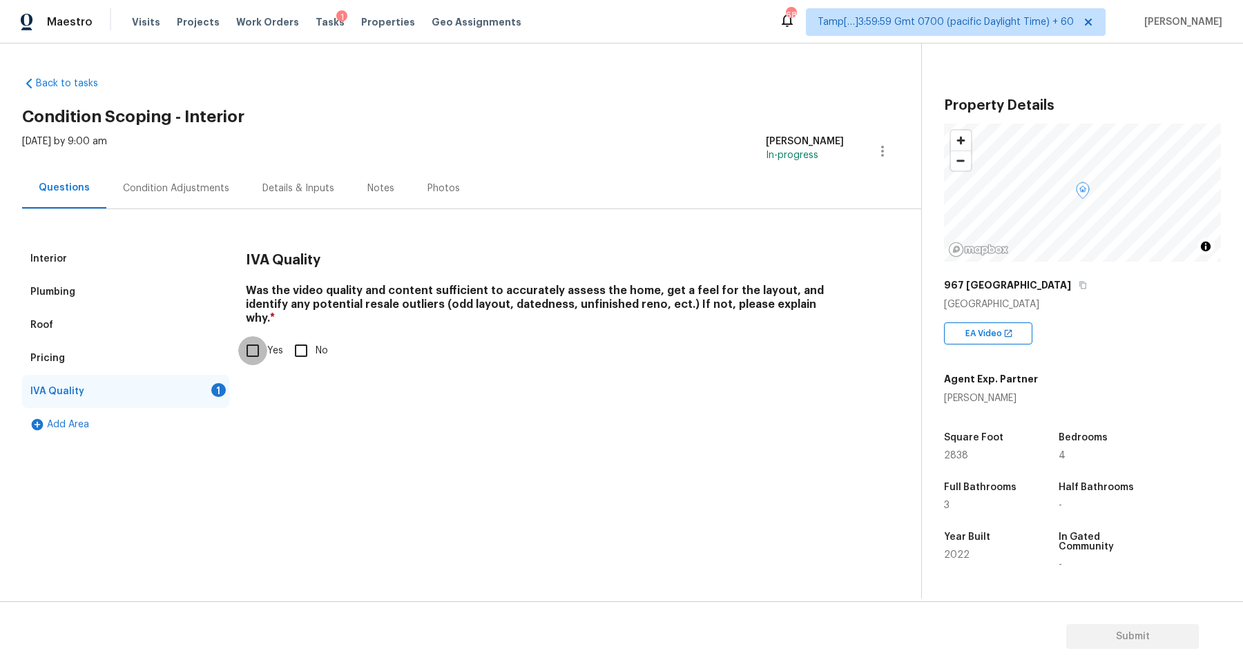
click at [262, 348] on input "Yes" at bounding box center [252, 350] width 29 height 29
checkbox input "true"
click at [216, 204] on div "Condition Adjustments" at bounding box center [175, 188] width 139 height 41
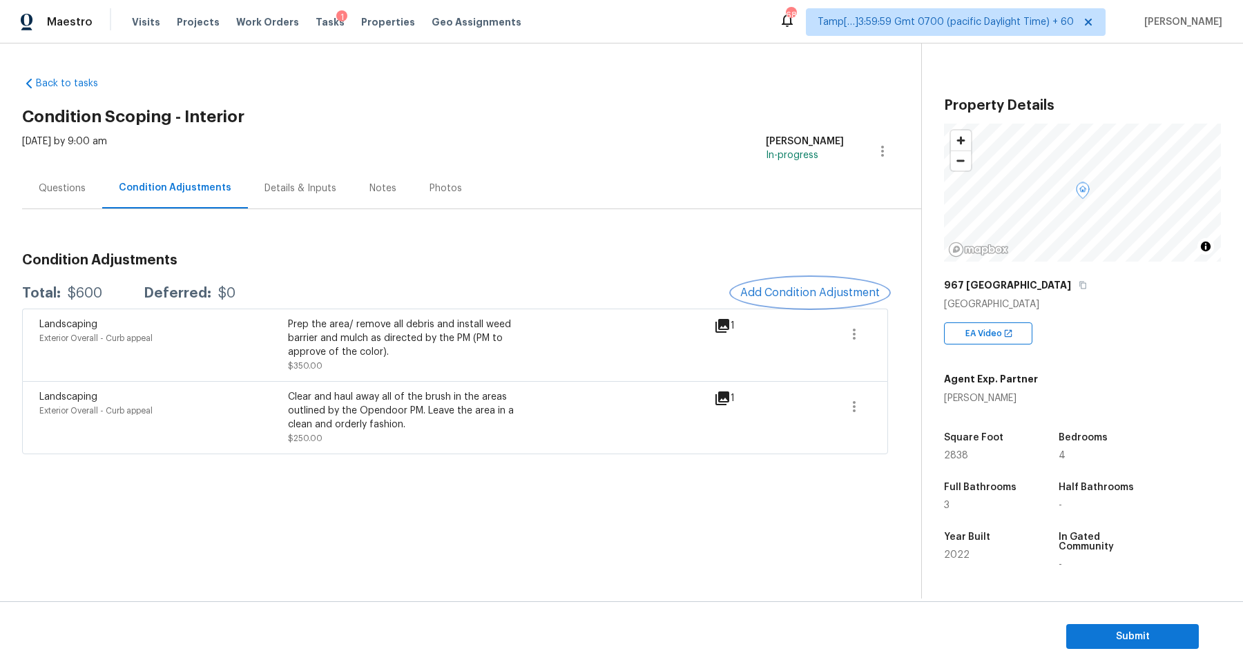
click at [826, 280] on button "Add Condition Adjustment" at bounding box center [810, 292] width 156 height 29
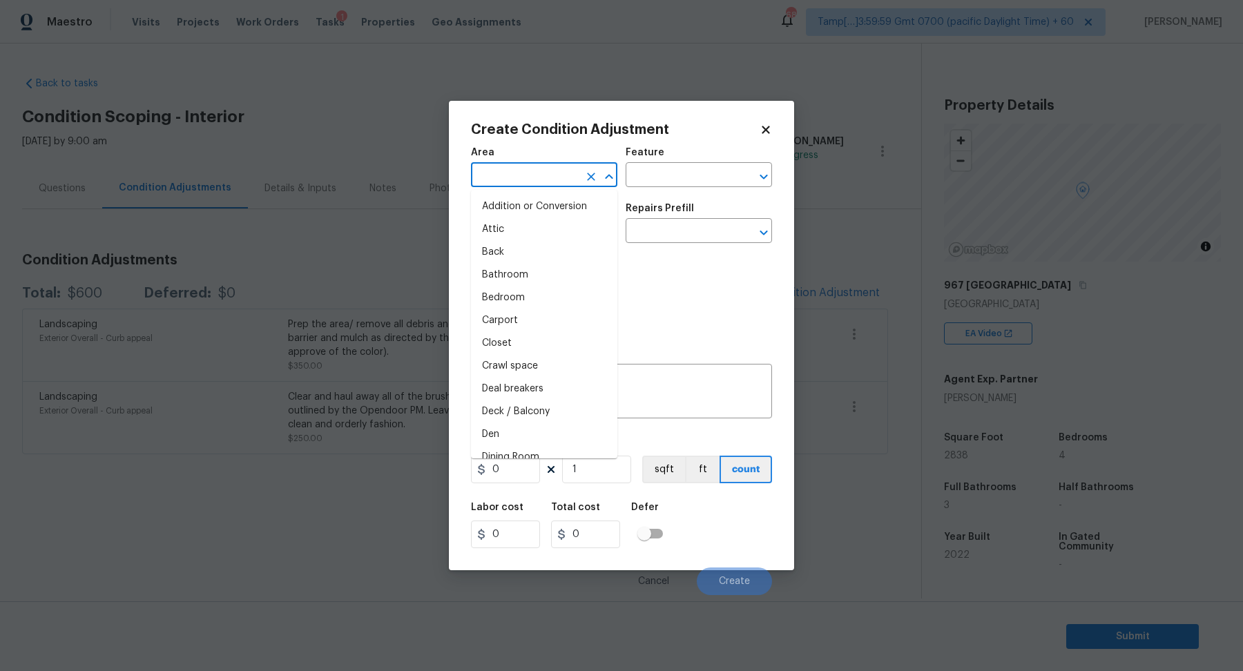
click at [526, 182] on input "text" at bounding box center [525, 176] width 108 height 21
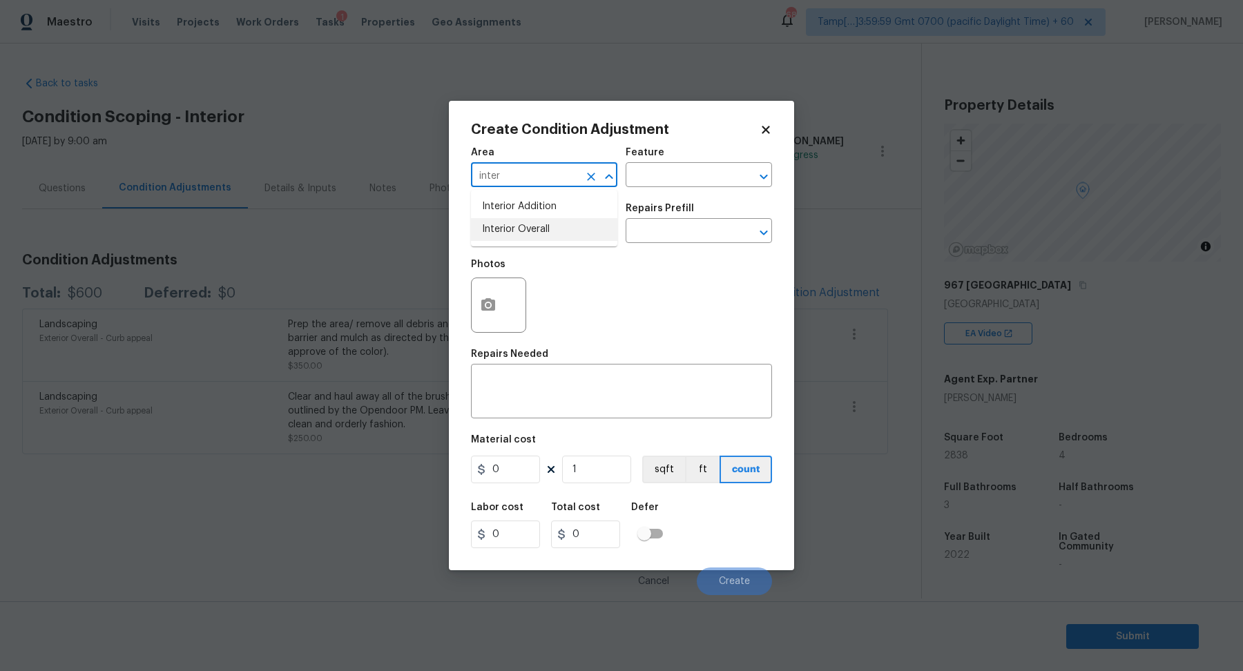
click at [550, 229] on li "Interior Overall" at bounding box center [544, 229] width 146 height 23
type input "Interior Overall"
click at [550, 229] on input "text" at bounding box center [525, 232] width 108 height 21
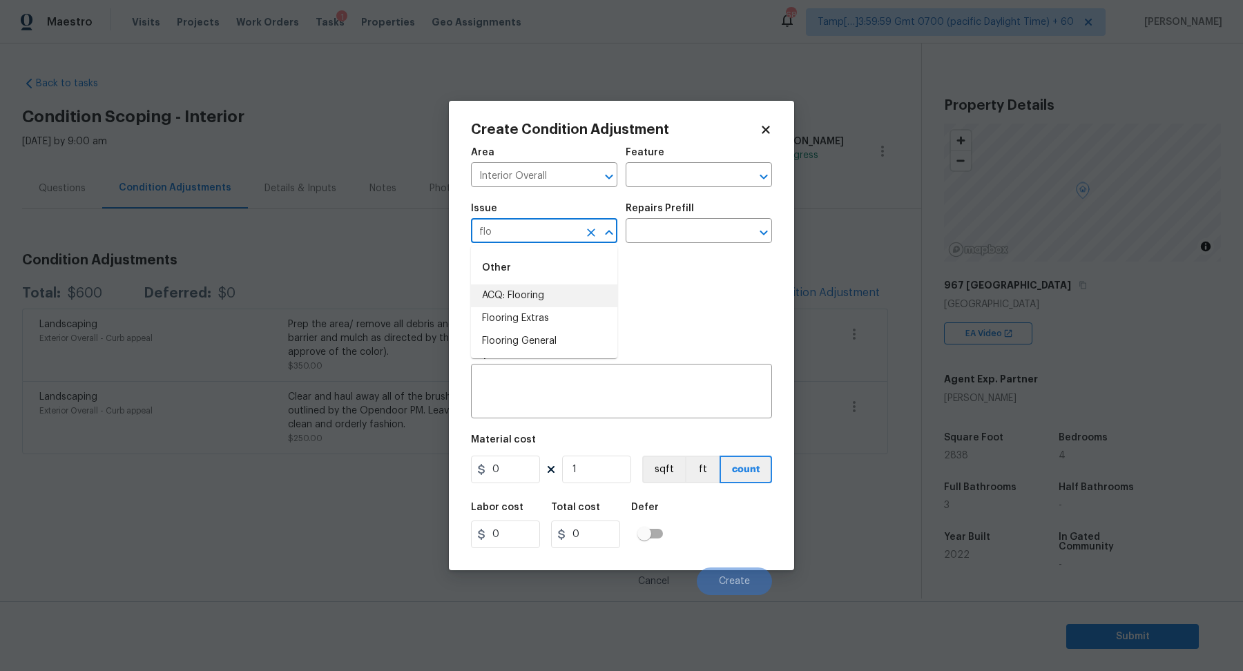
click at [532, 241] on input "flo" at bounding box center [525, 232] width 108 height 21
click at [504, 294] on li "ACQ: Paint" at bounding box center [544, 295] width 146 height 23
type input "ACQ: Paint"
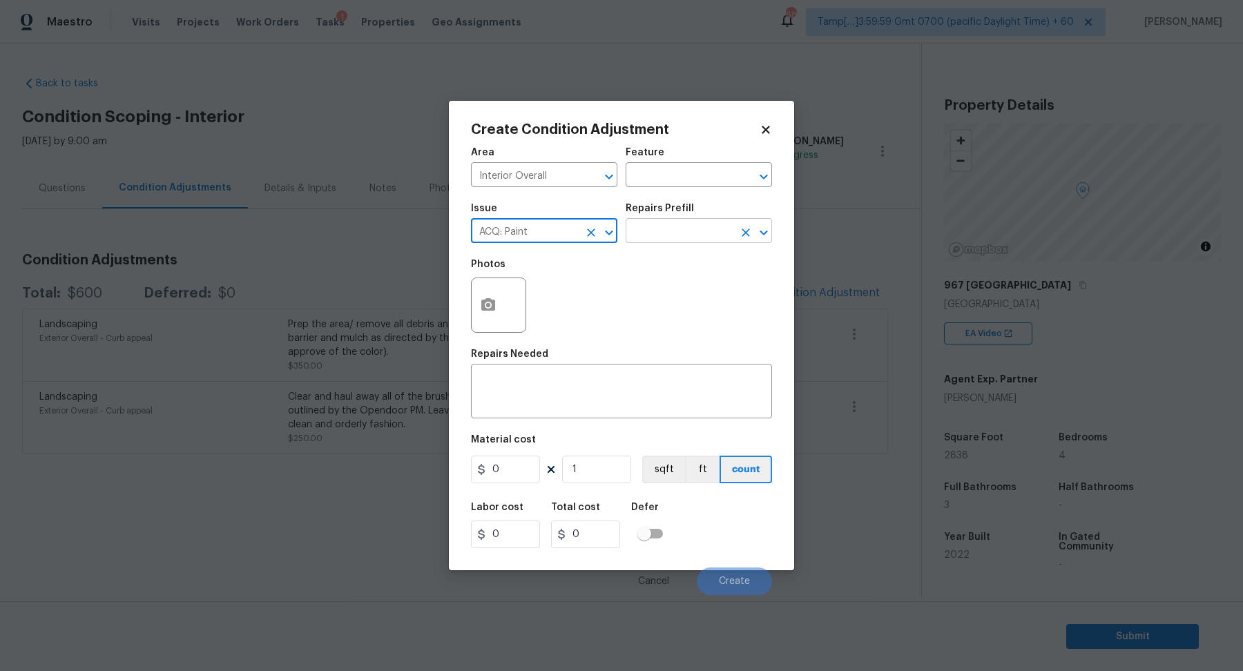
click at [684, 242] on input "text" at bounding box center [680, 232] width 108 height 21
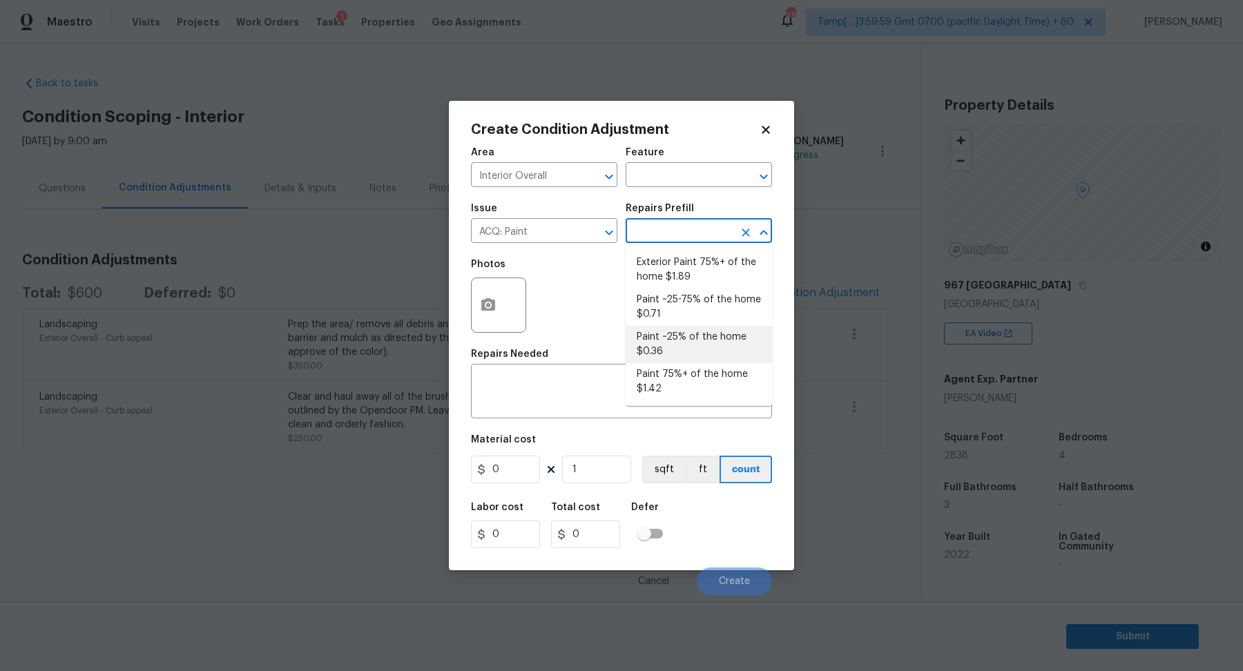
click at [672, 360] on li "Paint ~25% of the home $0.36" at bounding box center [699, 344] width 146 height 37
type input "Acquisition"
type textarea "Acquisition Scope: ~25% of the home needs interior paint"
type input "0.36"
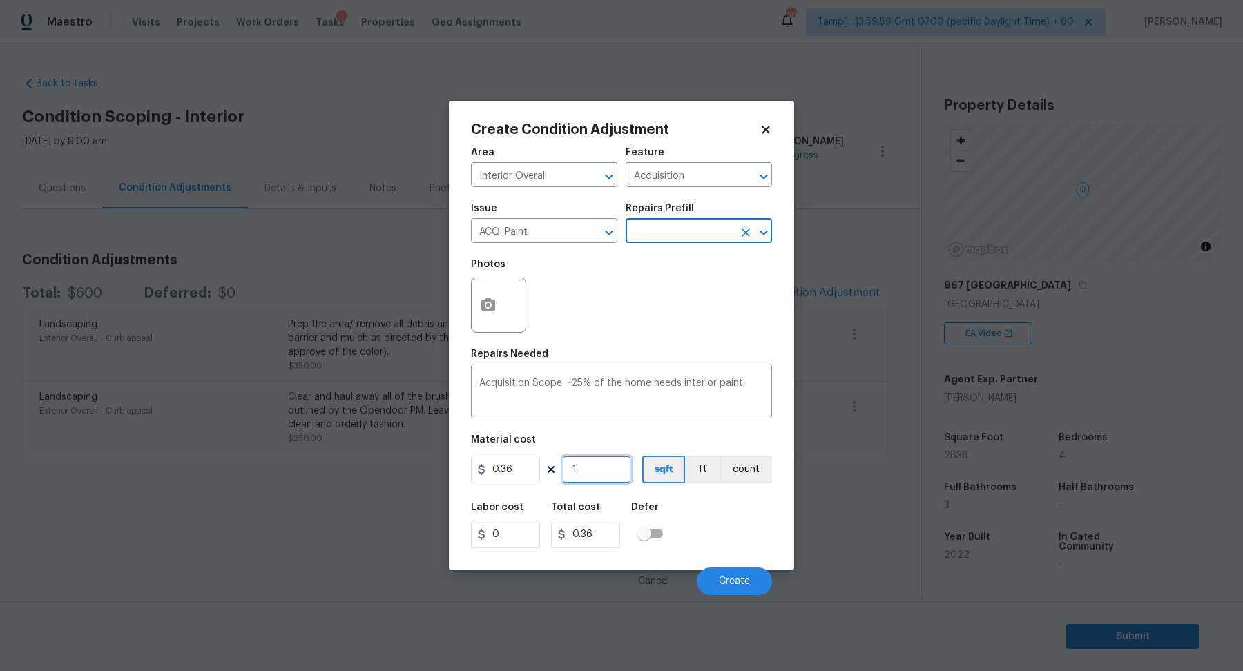
click at [599, 481] on input "1" at bounding box center [596, 470] width 69 height 28
type input "2"
type input "0.72"
type input "28"
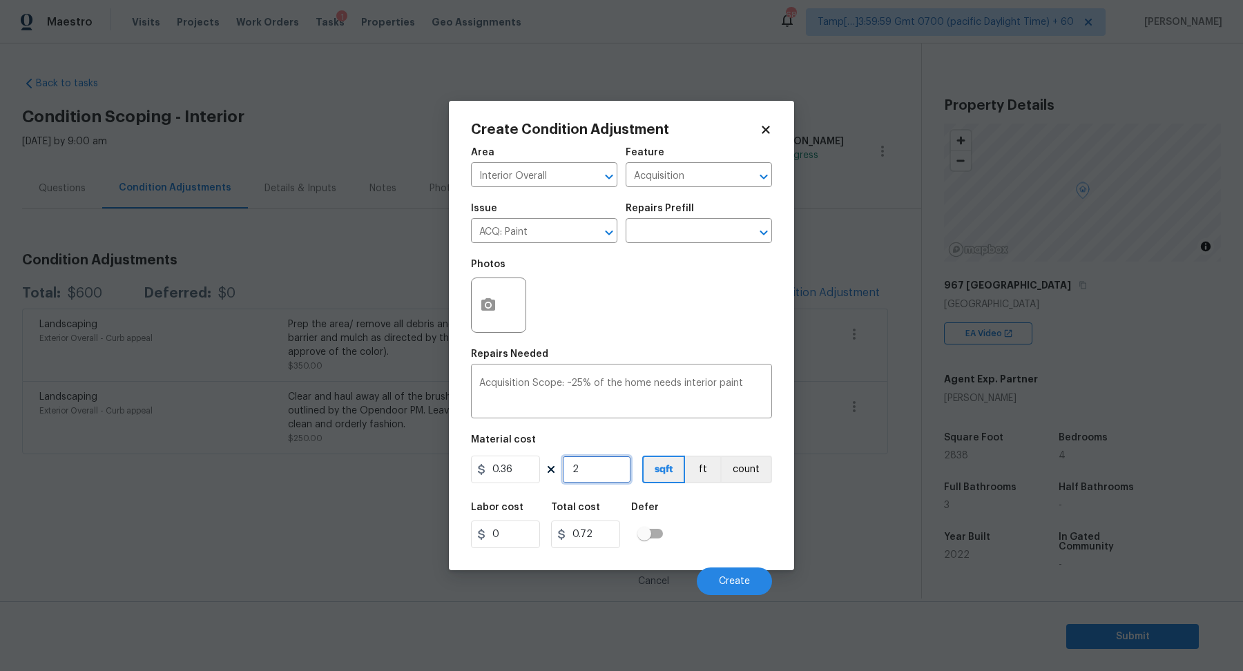
type input "10.08"
type input "283"
type input "101.88"
type input "2838"
type input "1021.68"
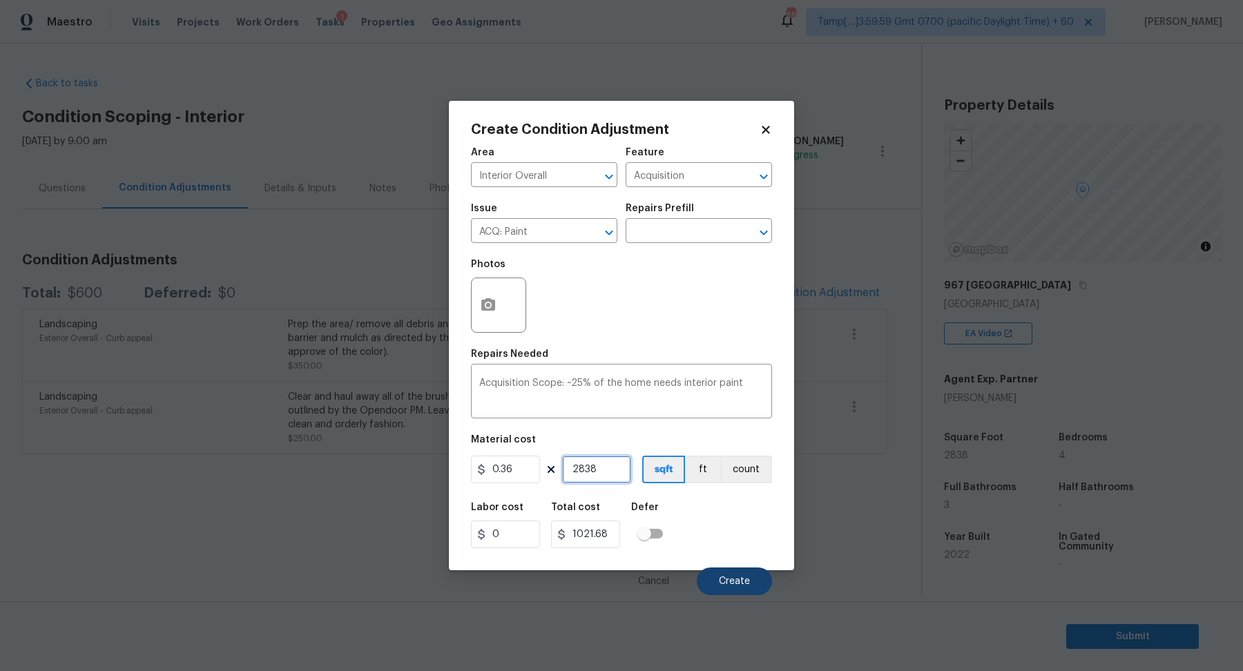
type input "2838"
click at [740, 584] on span "Create" at bounding box center [734, 582] width 31 height 10
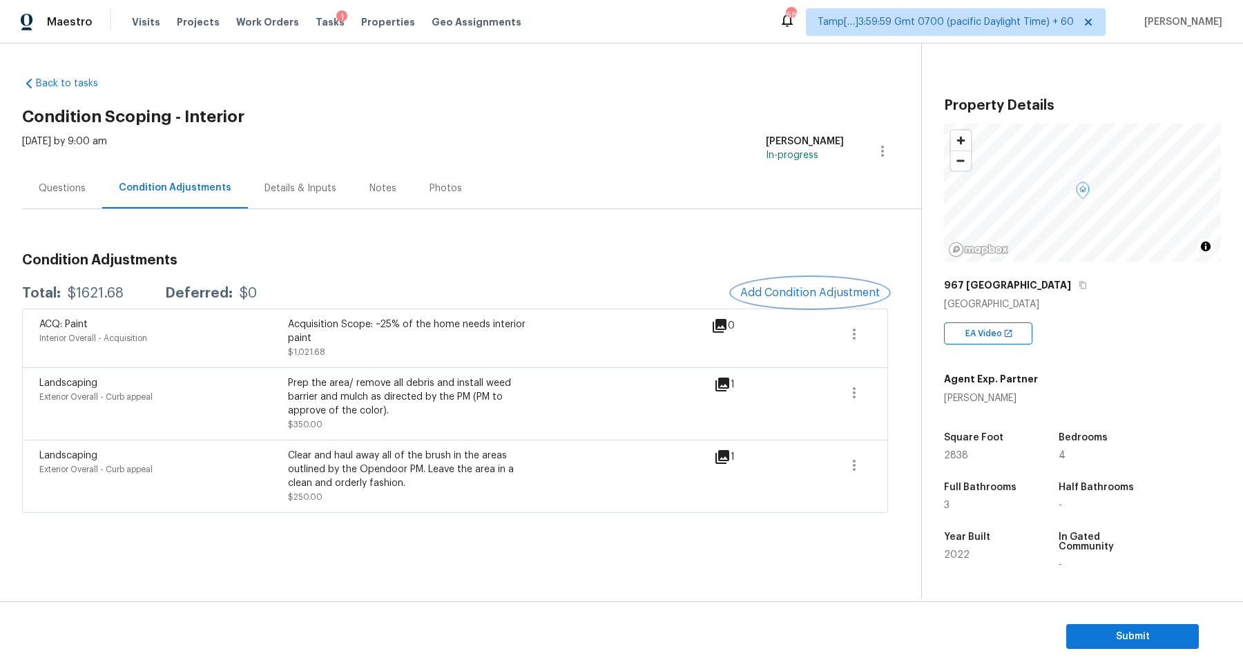
click at [835, 290] on span "Add Condition Adjustment" at bounding box center [809, 293] width 139 height 12
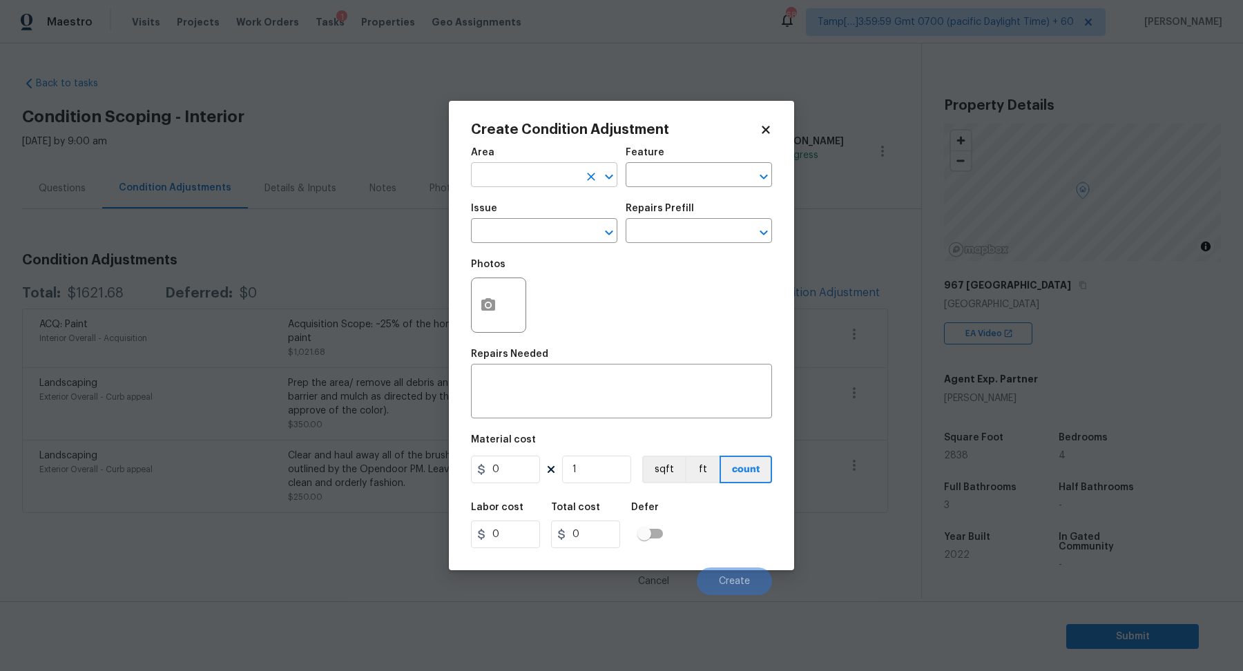
click at [528, 180] on input "text" at bounding box center [525, 176] width 108 height 21
click at [560, 227] on li "Interior Overall" at bounding box center [544, 229] width 146 height 23
type input "Interior Overall"
click at [560, 227] on input "text" at bounding box center [525, 232] width 108 height 21
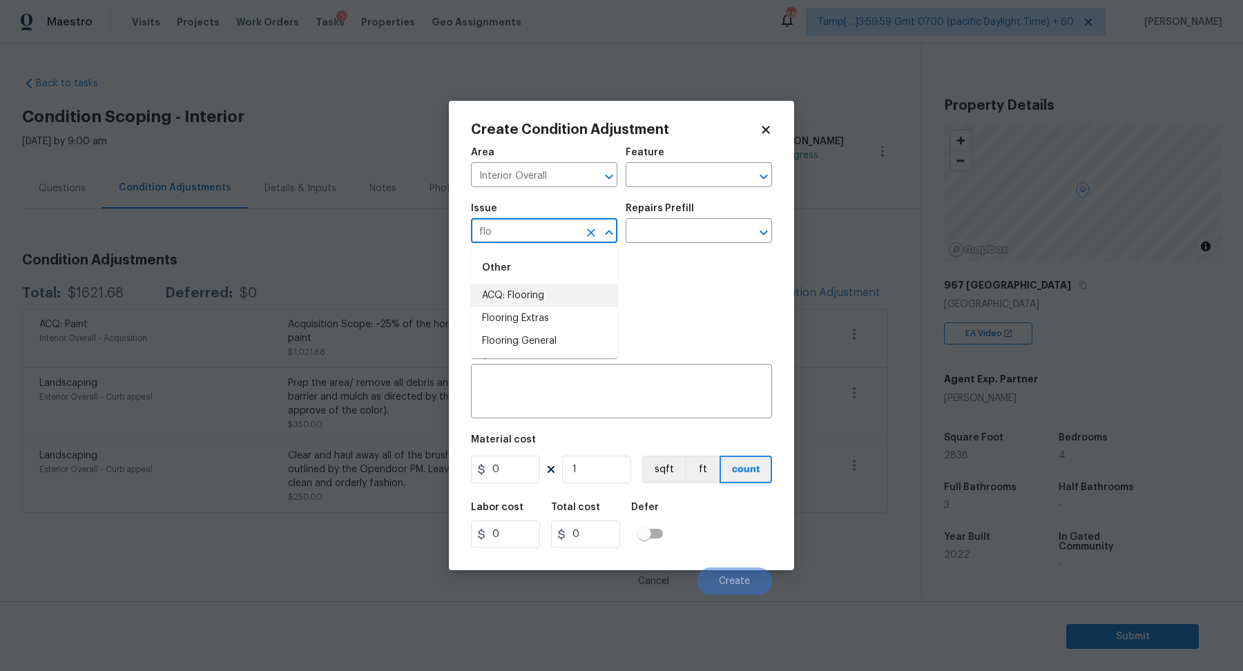
click at [565, 300] on li "ACQ: Flooring" at bounding box center [544, 295] width 146 height 23
type input "ACQ: Flooring"
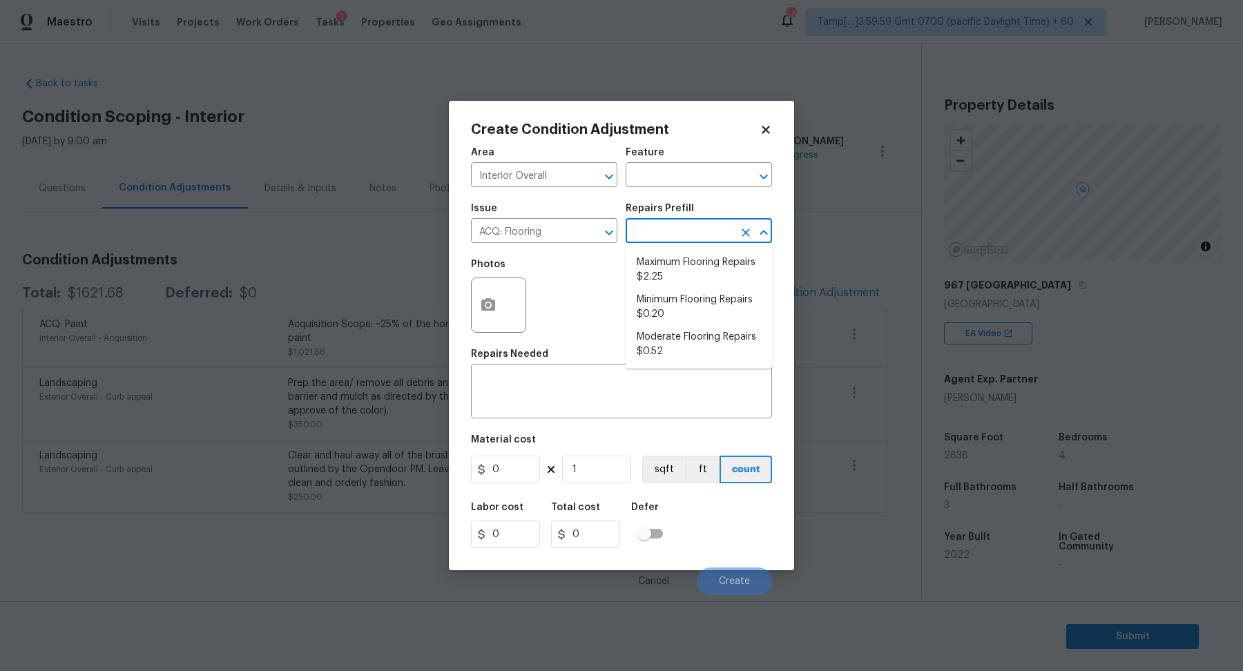
click at [673, 233] on input "text" at bounding box center [680, 232] width 108 height 21
click at [675, 302] on li "Minimum Flooring Repairs $0.20" at bounding box center [699, 307] width 146 height 37
type input "Acquisition"
type textarea "Acquisition Scope: Minimum flooring repairs"
type input "0.2"
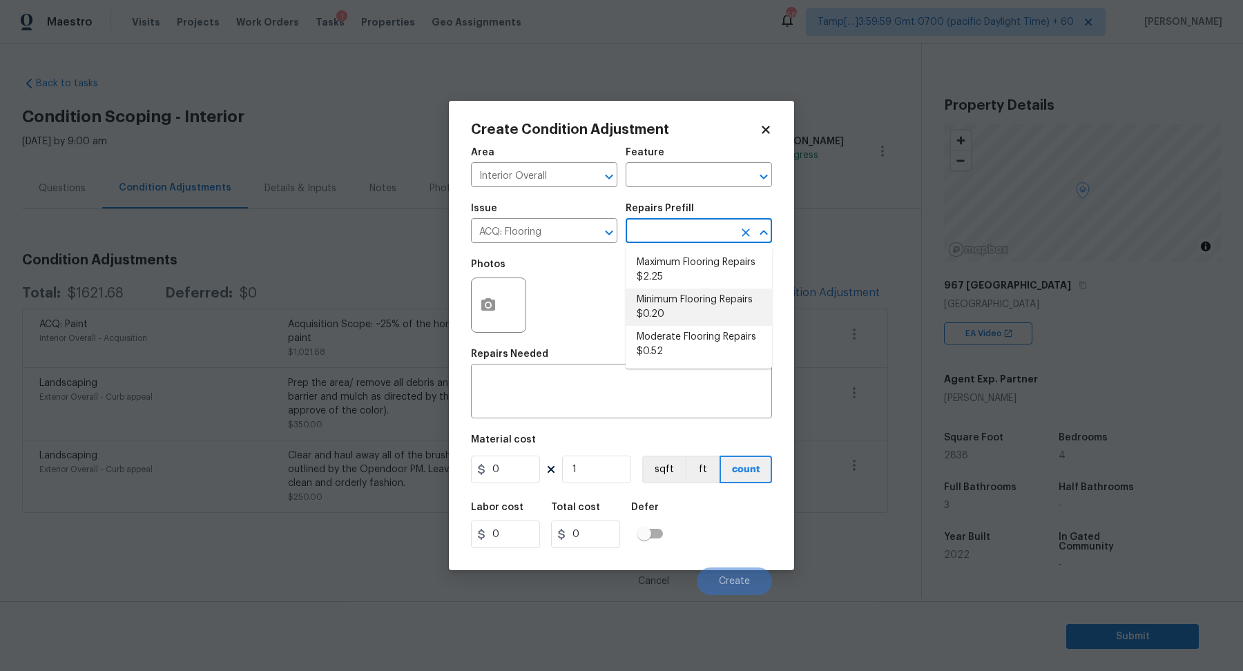
type input "0.2"
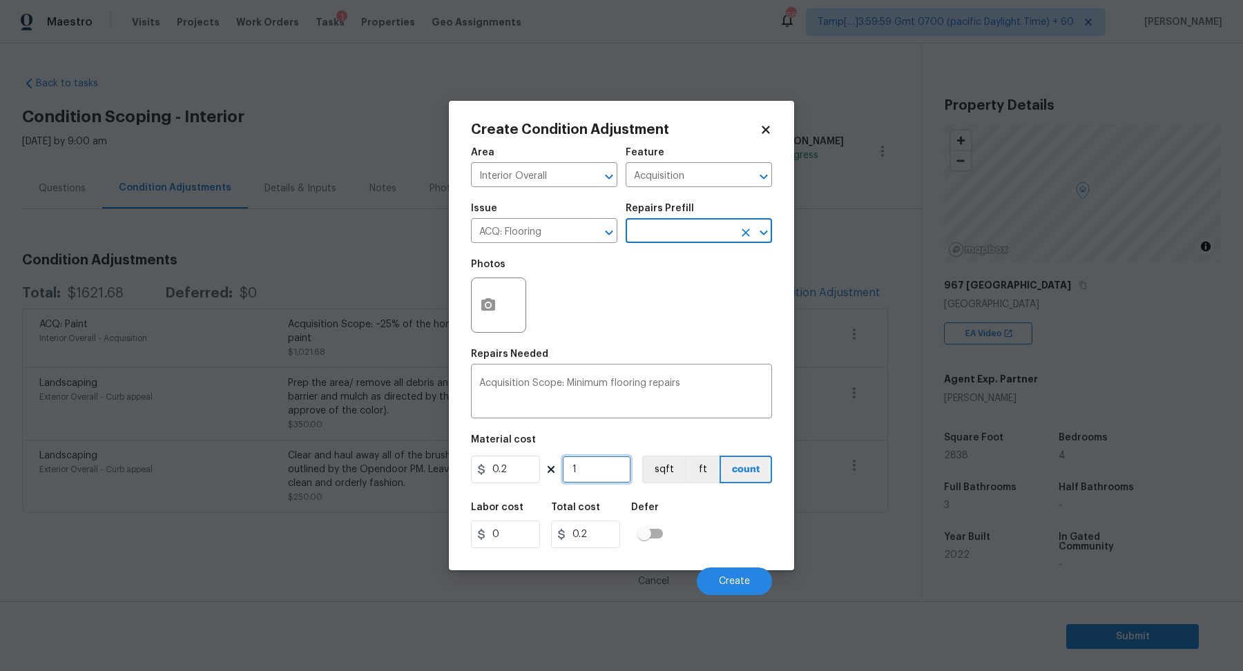
click at [624, 470] on input "1" at bounding box center [596, 470] width 69 height 28
type input "2"
type input "0.4"
type input "28"
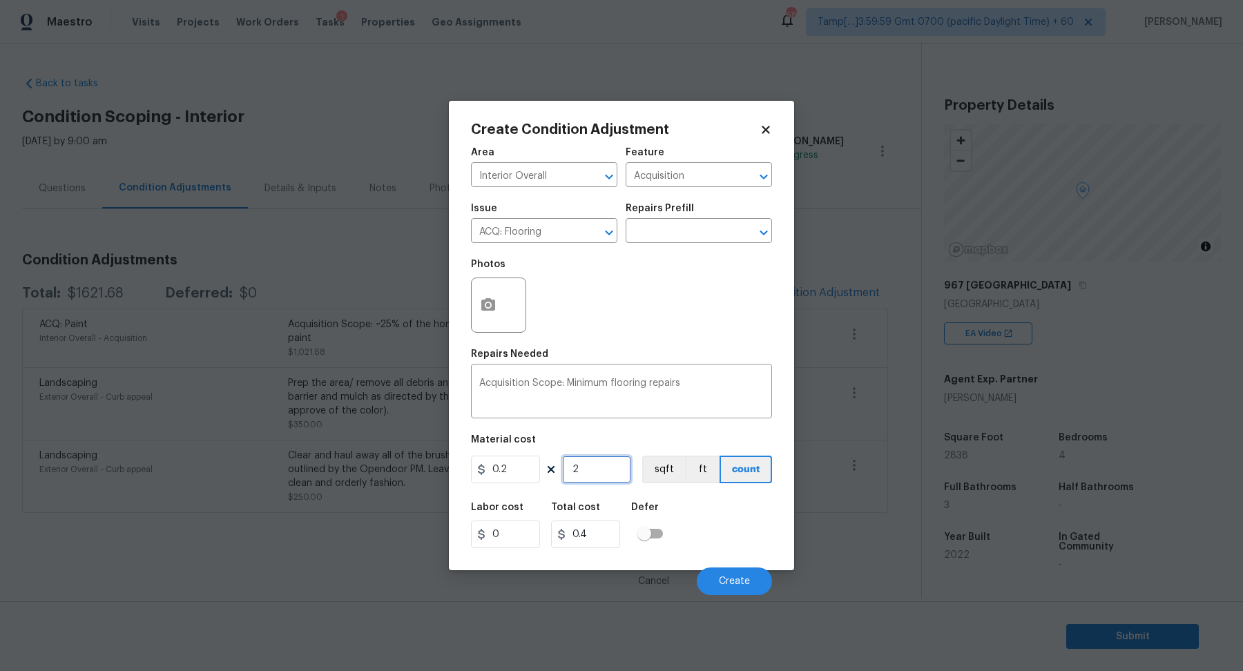
type input "5.6"
type input "283"
type input "56.6"
type input "2838"
type input "567.6"
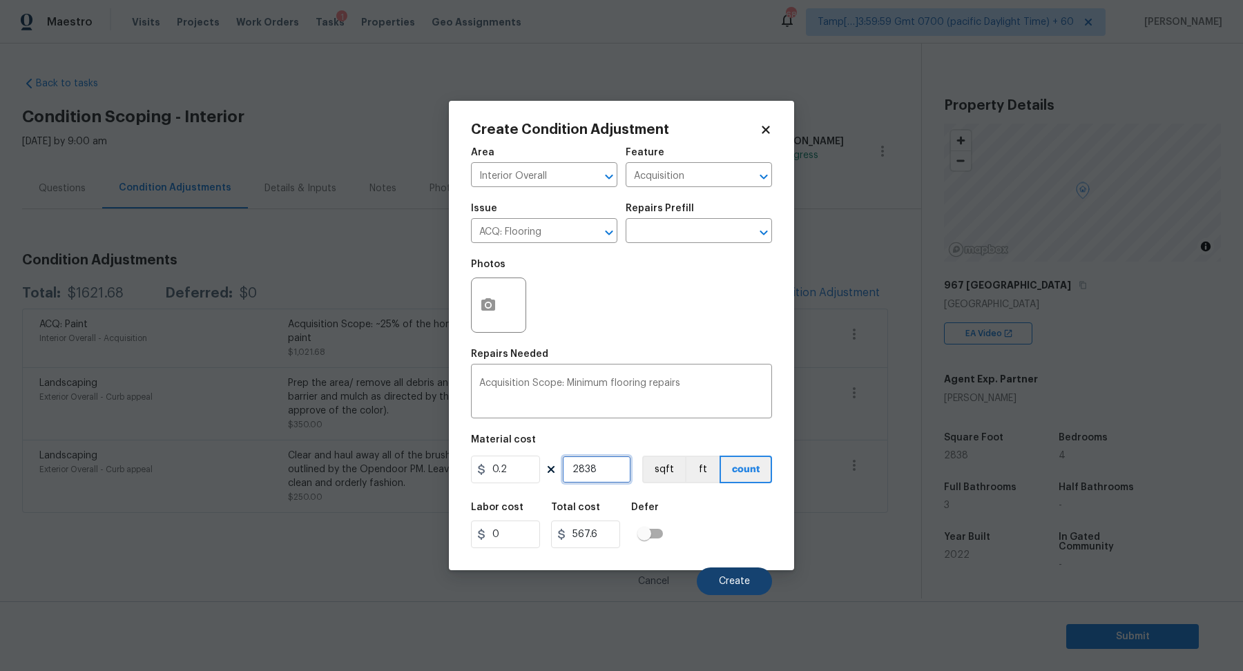
type input "2838"
click at [726, 579] on span "Create" at bounding box center [734, 582] width 31 height 10
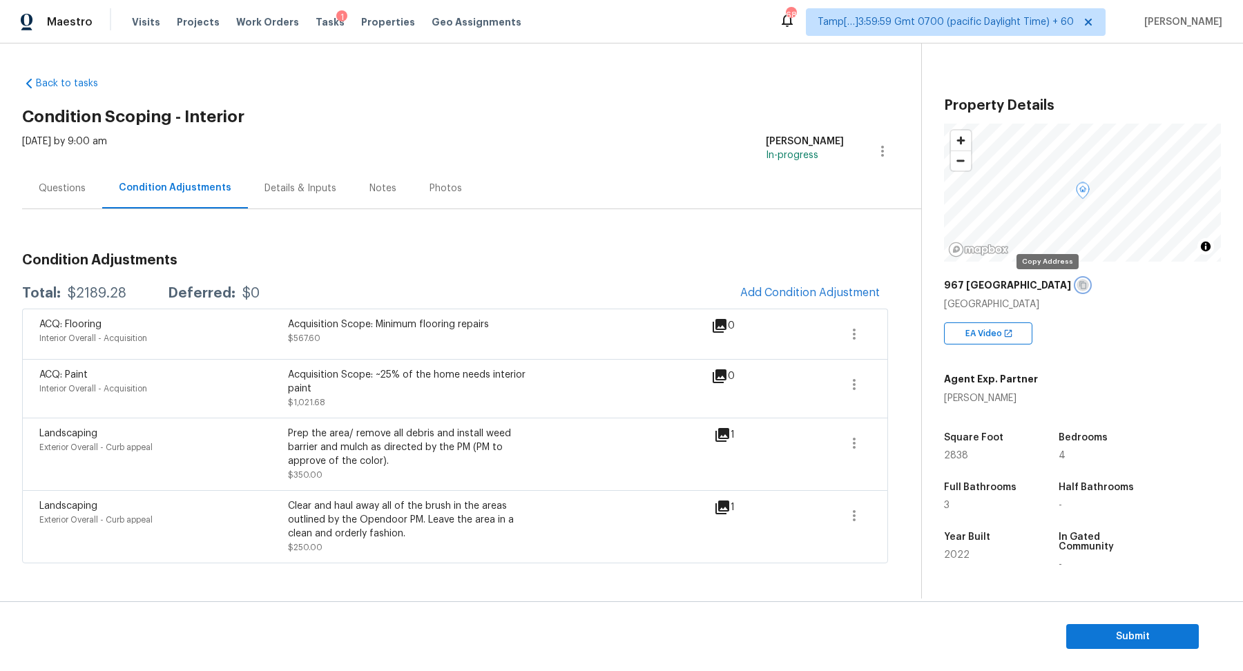
click at [1079, 288] on icon "button" at bounding box center [1082, 286] width 7 height 8
click at [95, 291] on div "$2189.28" at bounding box center [97, 294] width 59 height 14
copy div "$2189.28"
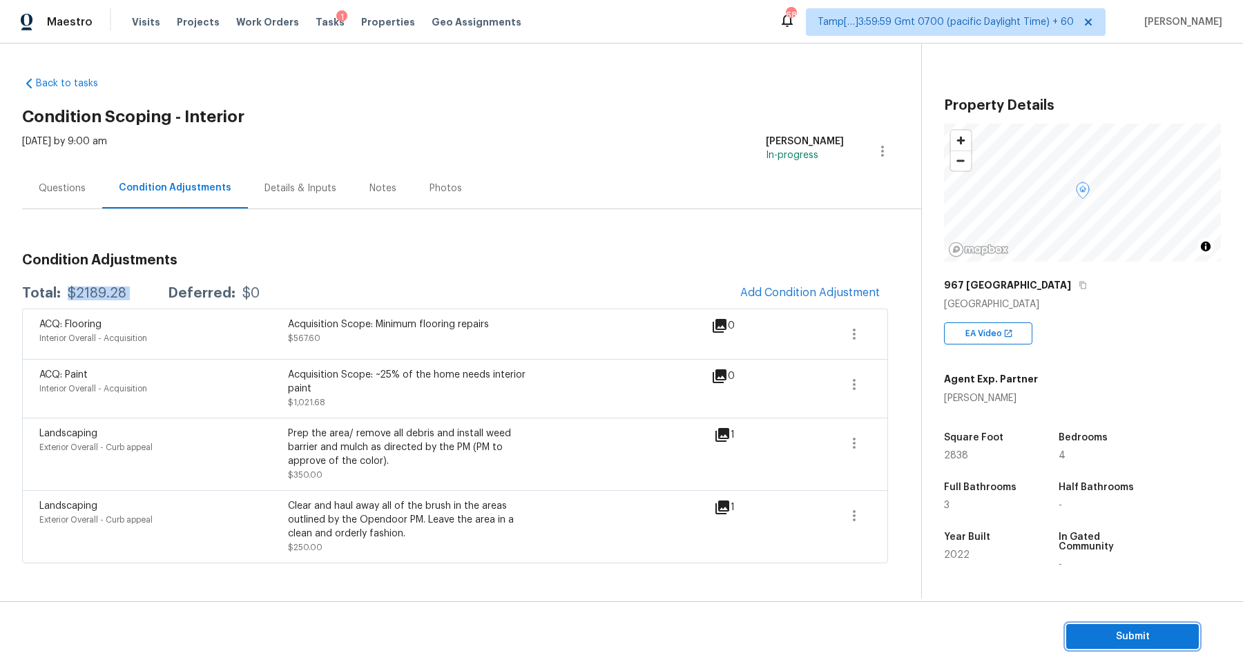
click at [1114, 627] on button "Submit" at bounding box center [1132, 637] width 133 height 26
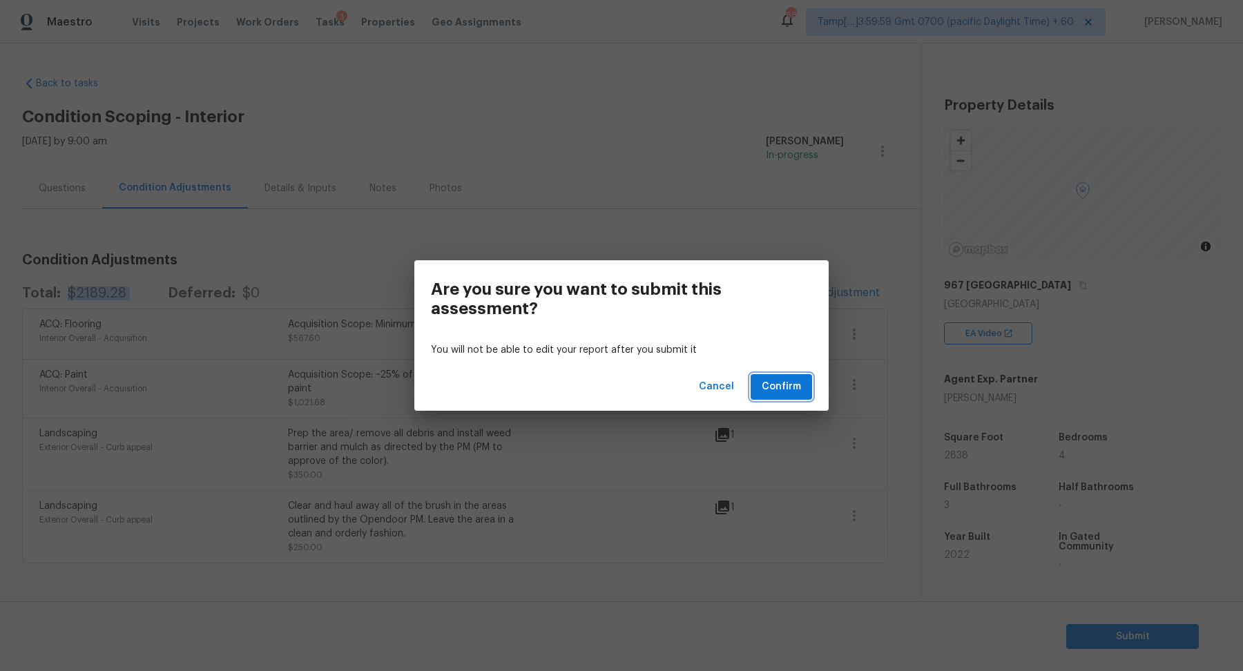
click at [805, 395] on button "Confirm" at bounding box center [781, 387] width 61 height 26
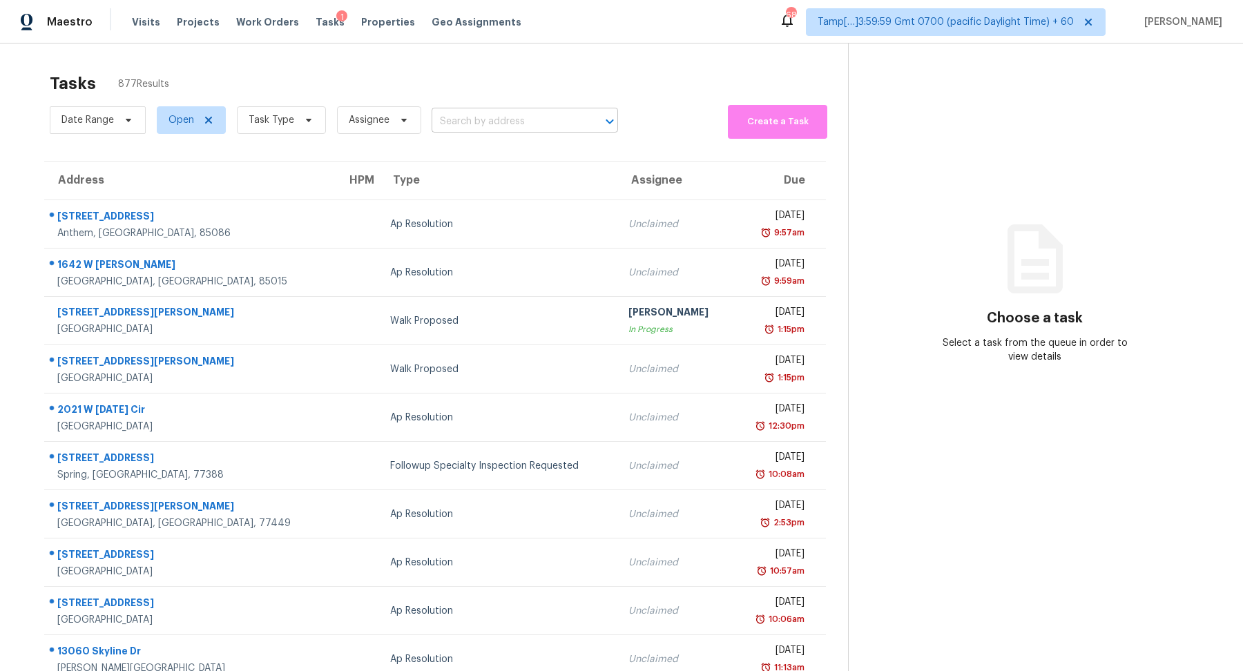
click at [466, 122] on input "text" at bounding box center [506, 121] width 148 height 21
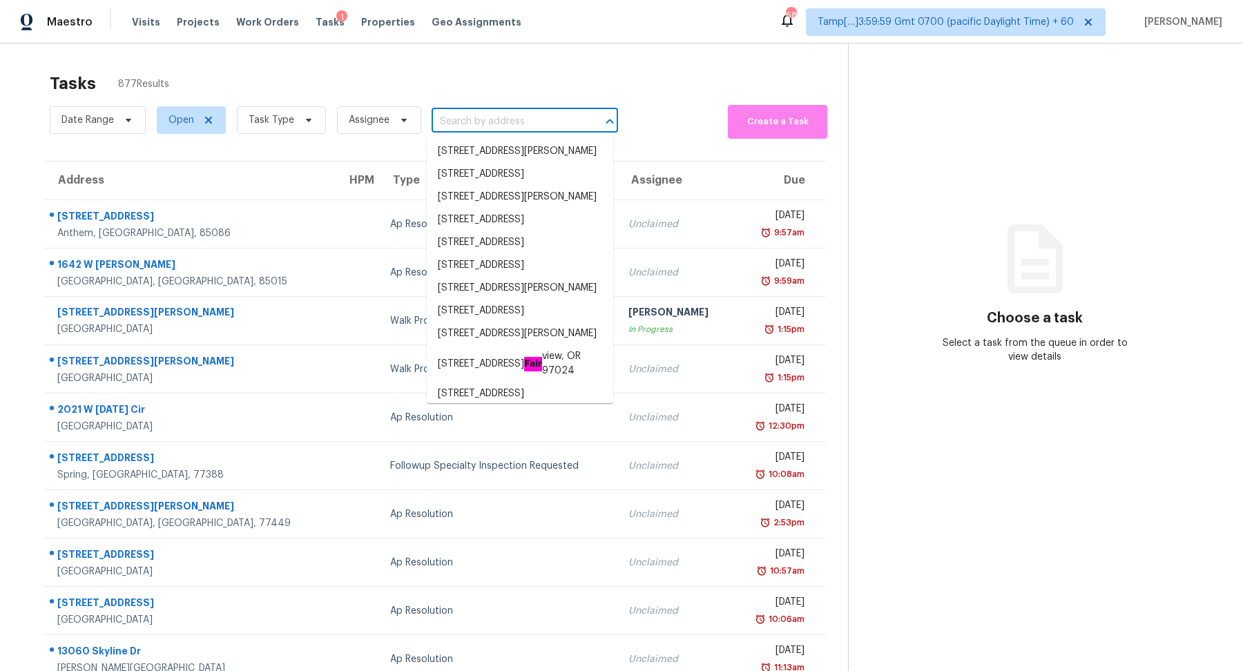
paste input "9100 Park Blvd Apt 8, Seminole, FL 33777"
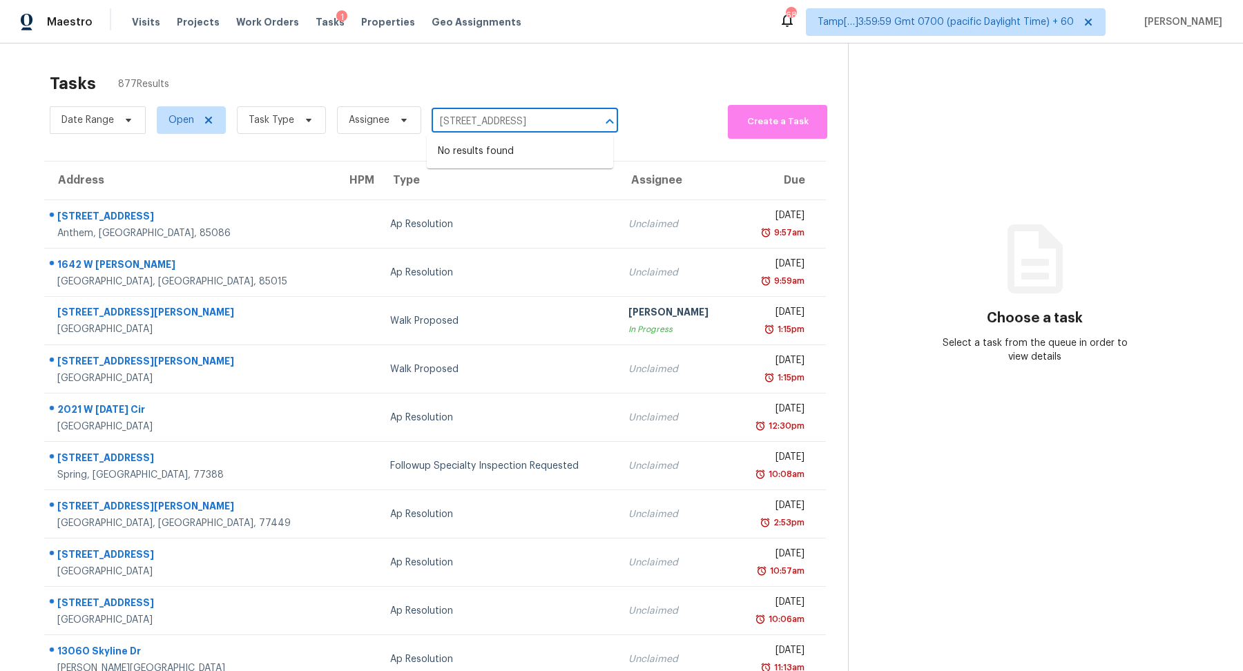
drag, startPoint x: 483, startPoint y: 122, endPoint x: 458, endPoint y: 122, distance: 24.2
click at [458, 122] on input "9100 Park Blvd Apt 8, Seminole, FL 33777" at bounding box center [506, 121] width 148 height 21
type input "9100 Park Blvd, Seminole, FL 33777"
click at [527, 121] on input "9100 Park Blvd, Seminole, FL 33777" at bounding box center [506, 121] width 148 height 21
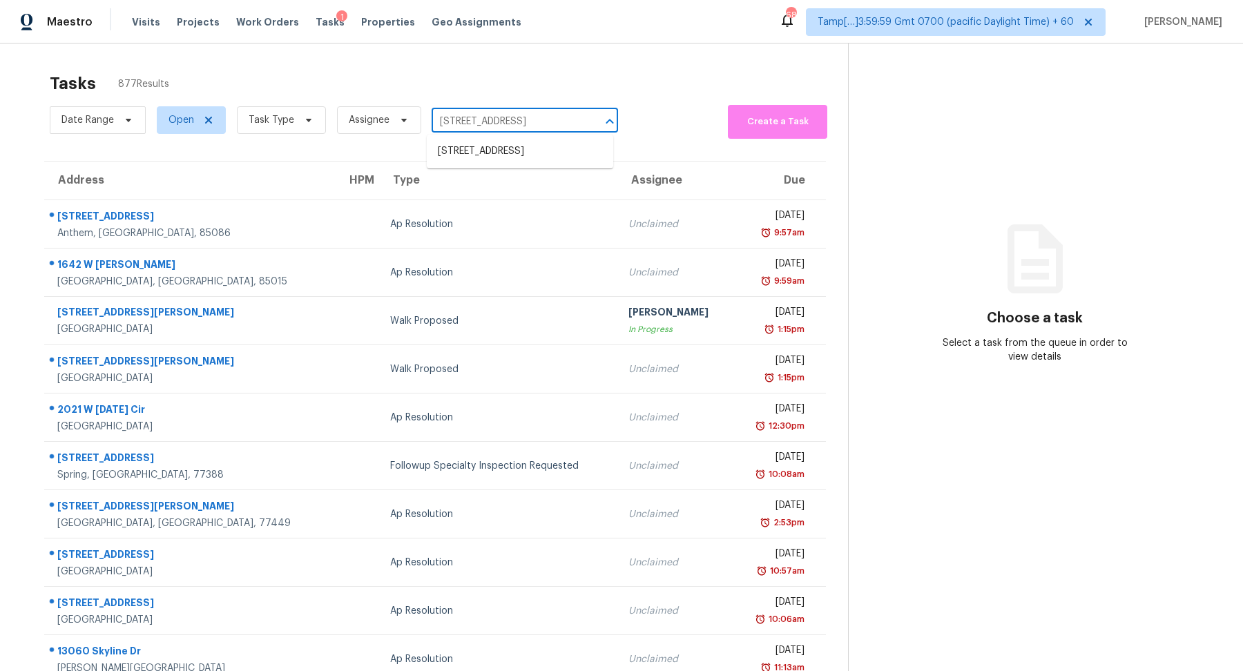
click at [527, 121] on input "9100 Park Blvd, Seminole, FL 33777" at bounding box center [506, 121] width 148 height 21
click at [517, 145] on li "9100 Park Blvd Apt 8, Seminole, FL 33777" at bounding box center [520, 151] width 186 height 23
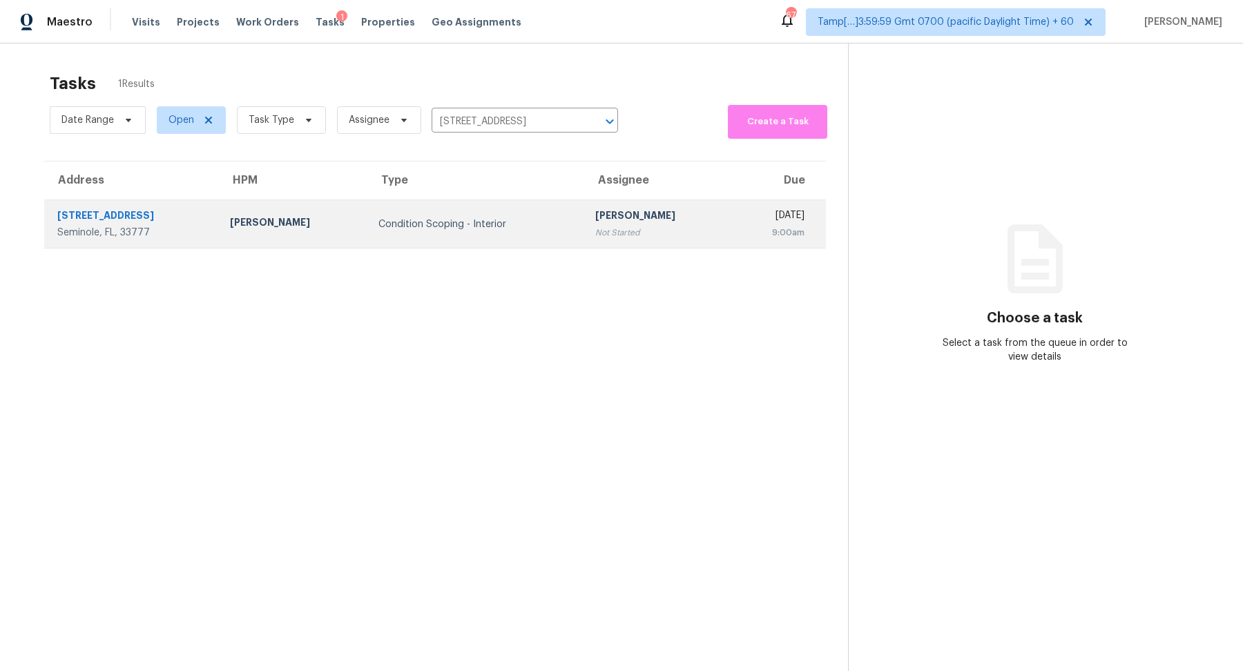
click at [624, 215] on div "[PERSON_NAME]" at bounding box center [658, 217] width 126 height 17
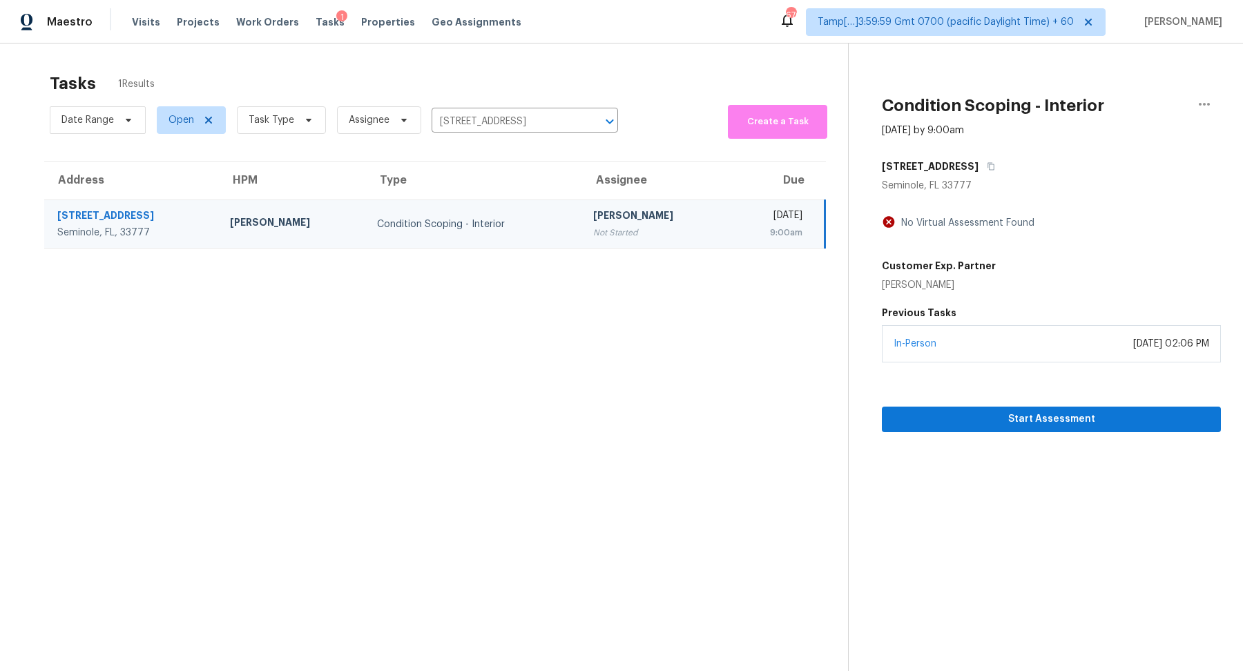
click at [1133, 349] on div "September 24, 2025 at 02:06 PM" at bounding box center [1171, 344] width 76 height 14
click at [1055, 423] on span "Start Assessment" at bounding box center [1051, 419] width 317 height 17
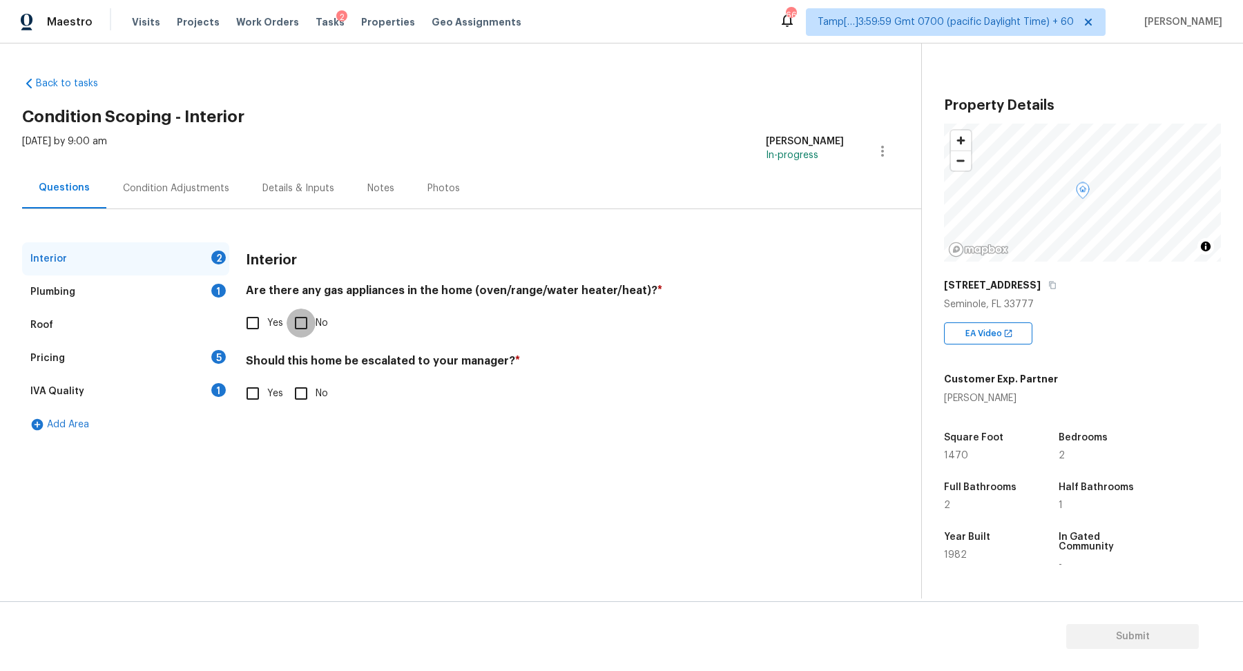
click at [297, 309] on input "No" at bounding box center [301, 323] width 29 height 29
checkbox input "true"
click at [297, 387] on input "No" at bounding box center [301, 393] width 29 height 29
checkbox input "true"
click at [177, 282] on div "Plumbing 1" at bounding box center [125, 291] width 207 height 33
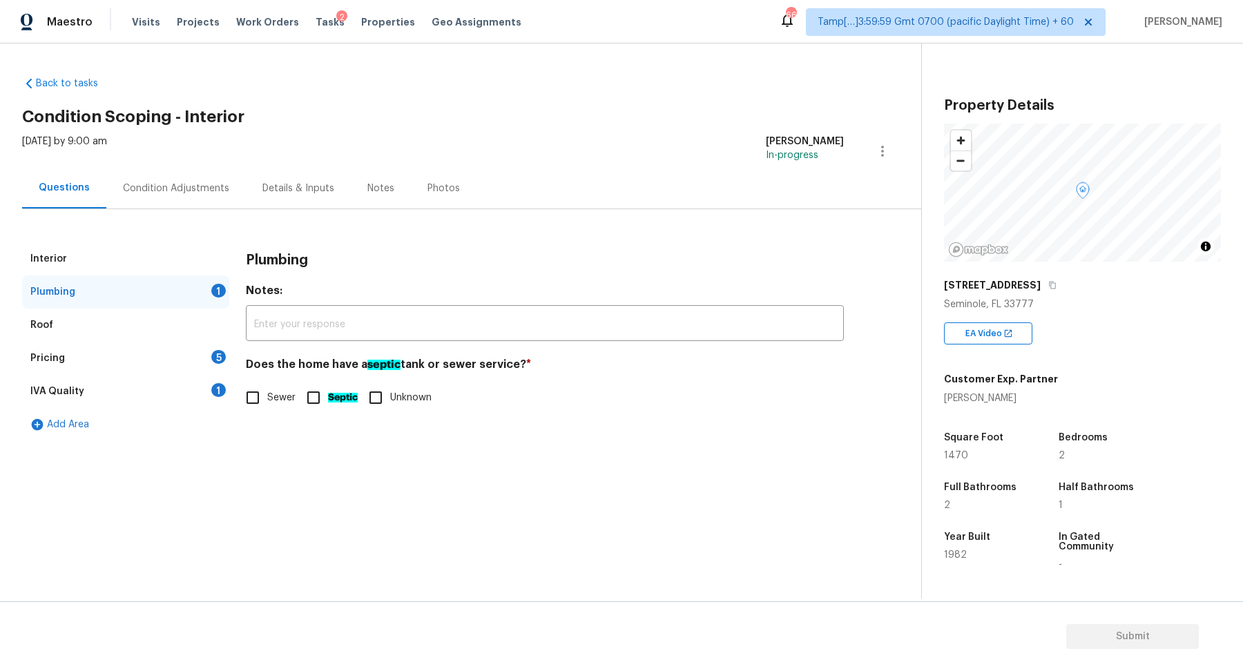
click at [265, 408] on input "Sewer" at bounding box center [252, 397] width 29 height 29
checkbox input "true"
click at [181, 337] on div "Roof" at bounding box center [125, 325] width 207 height 33
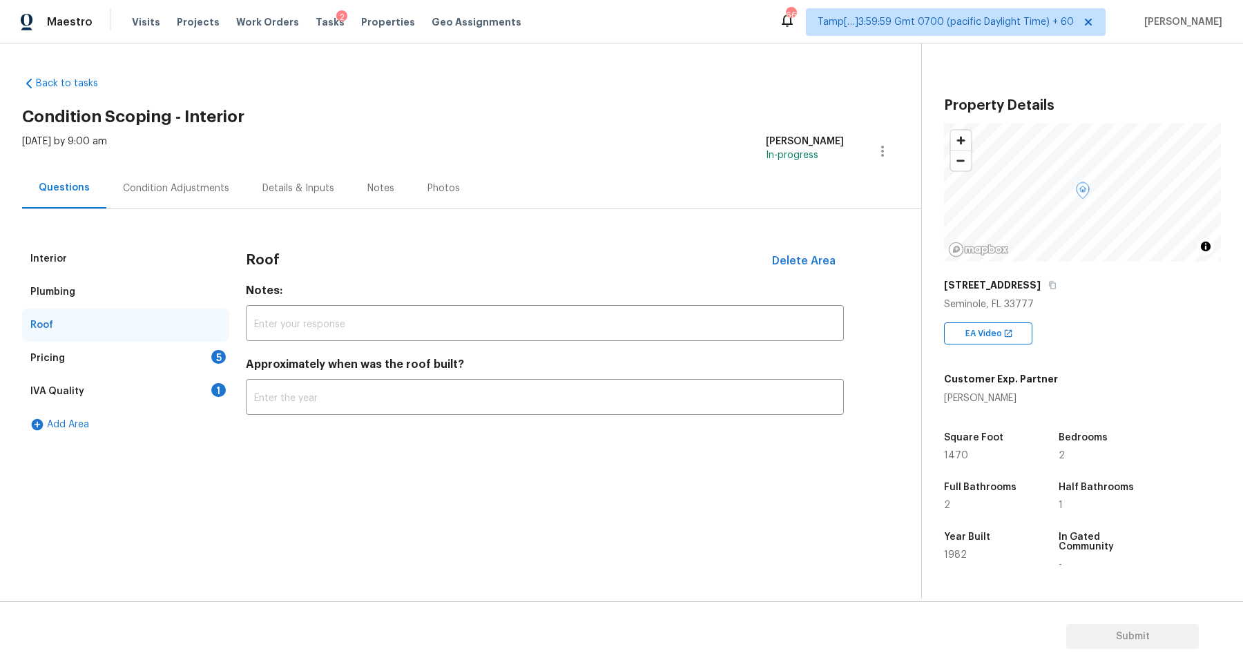
click at [189, 354] on div "Pricing 5" at bounding box center [125, 358] width 207 height 33
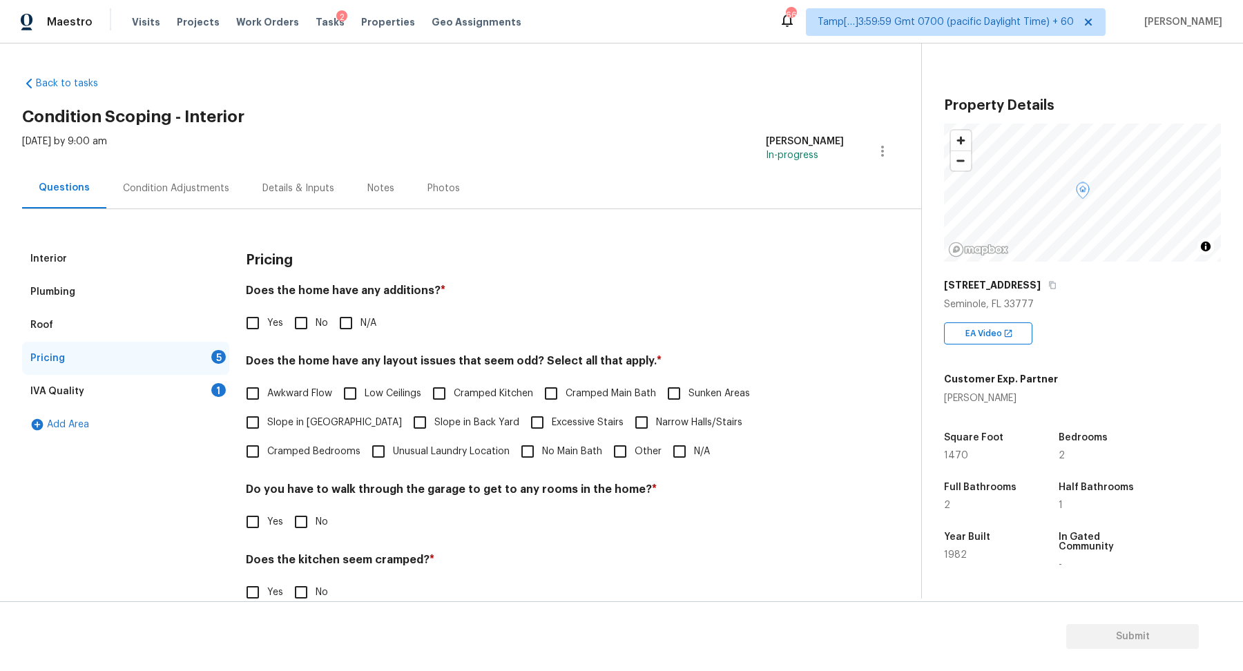
click at [318, 316] on span "No" at bounding box center [322, 323] width 12 height 14
click at [316, 316] on input "No" at bounding box center [301, 323] width 29 height 29
checkbox input "true"
click at [307, 424] on span "Slope in Front Yard" at bounding box center [334, 424] width 135 height 14
click at [267, 424] on input "Slope in Front Yard" at bounding box center [252, 423] width 29 height 29
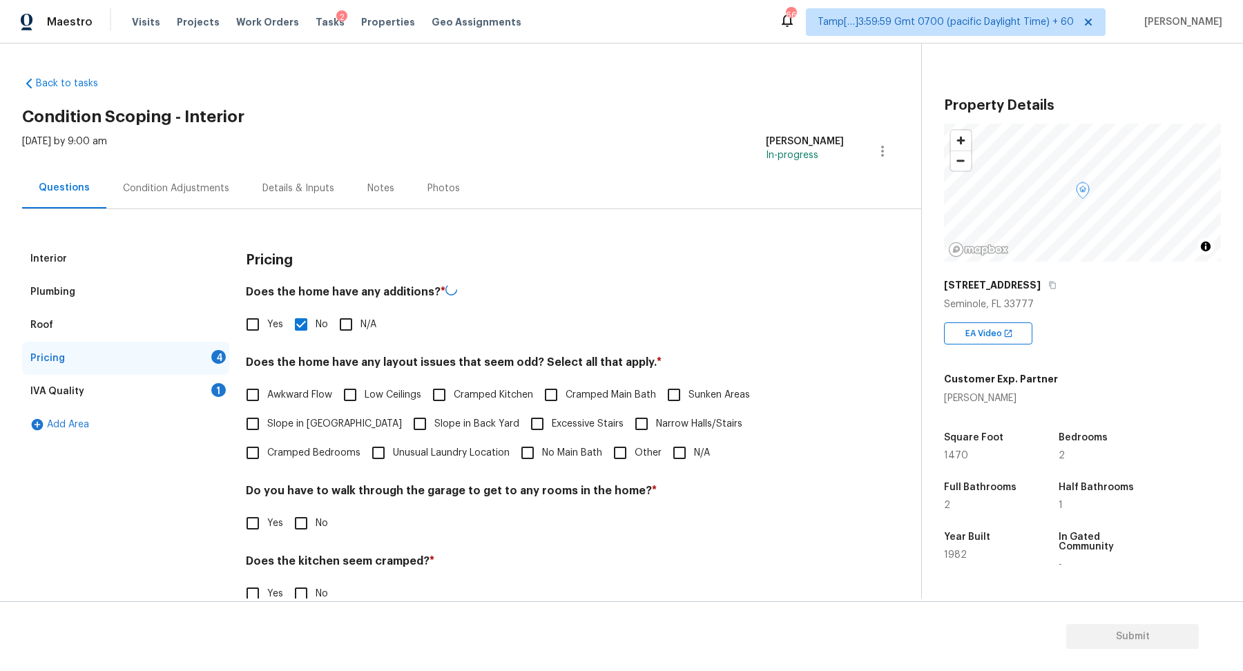
checkbox input "true"
click at [434, 424] on span "Slope in Back Yard" at bounding box center [476, 424] width 85 height 14
click at [405, 424] on input "Slope in Back Yard" at bounding box center [419, 423] width 29 height 29
checkbox input "true"
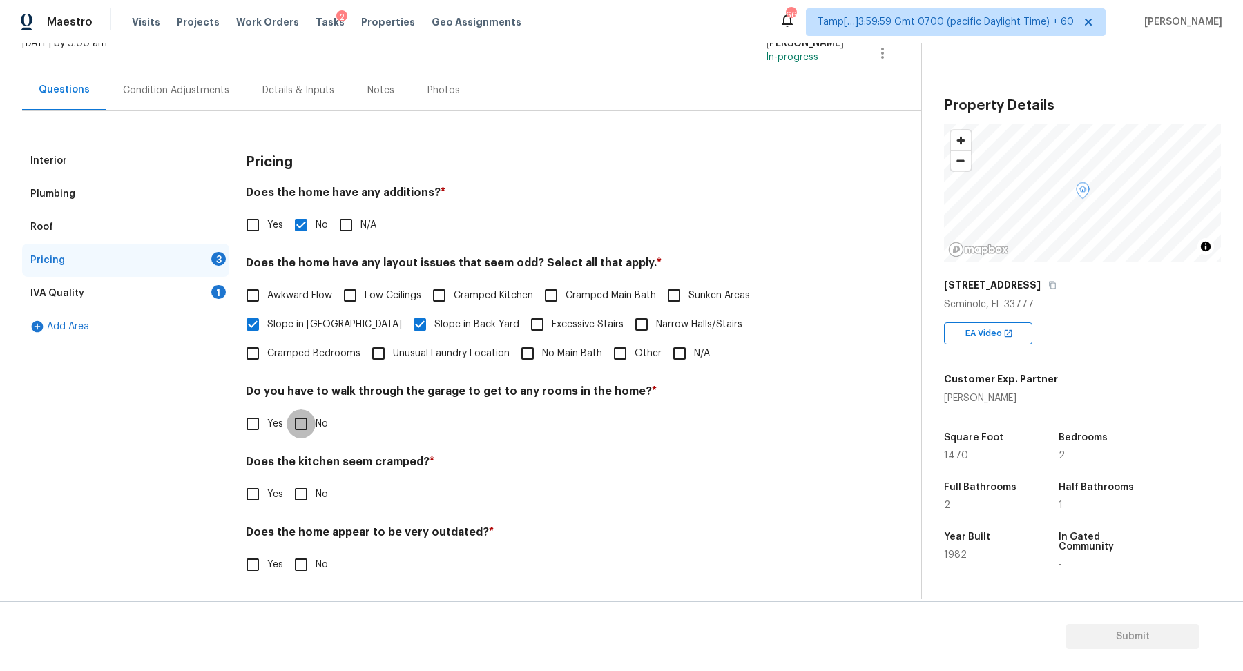
click at [313, 421] on input "No" at bounding box center [301, 423] width 29 height 29
checkbox input "true"
click at [287, 480] on input "No" at bounding box center [301, 494] width 29 height 29
checkbox input "true"
click at [287, 552] on input "No" at bounding box center [301, 566] width 29 height 29
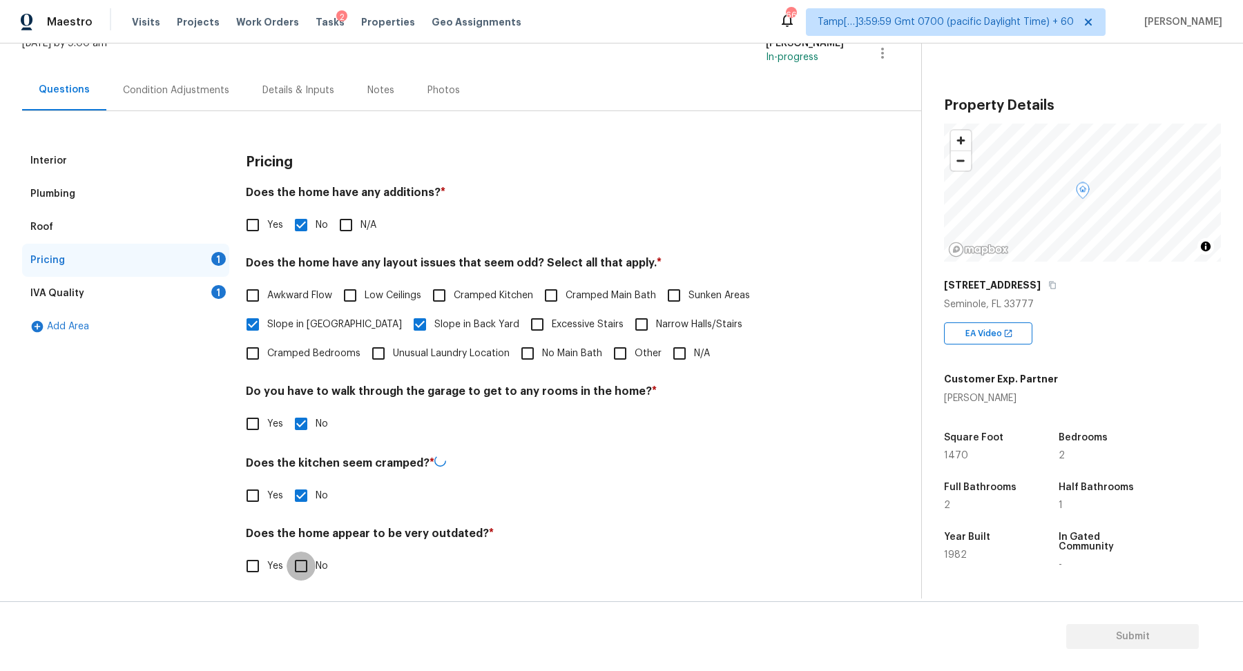
checkbox input "true"
click at [205, 304] on div "IVA Quality 1" at bounding box center [125, 293] width 207 height 33
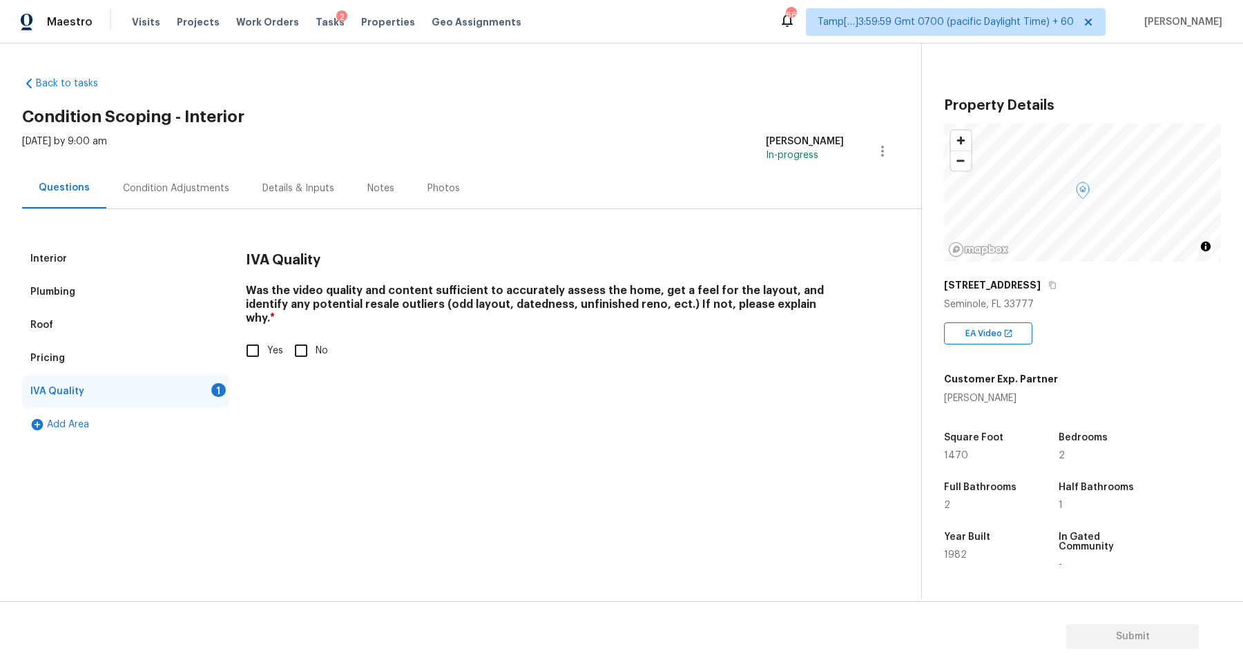
scroll to position [0, 0]
click at [266, 351] on div "IVA Quality Was the video quality and content sufficient to accurately assess t…" at bounding box center [545, 311] width 598 height 139
click at [251, 342] on input "Yes" at bounding box center [252, 350] width 29 height 29
checkbox input "true"
click at [204, 204] on div "Condition Adjustments" at bounding box center [175, 188] width 139 height 41
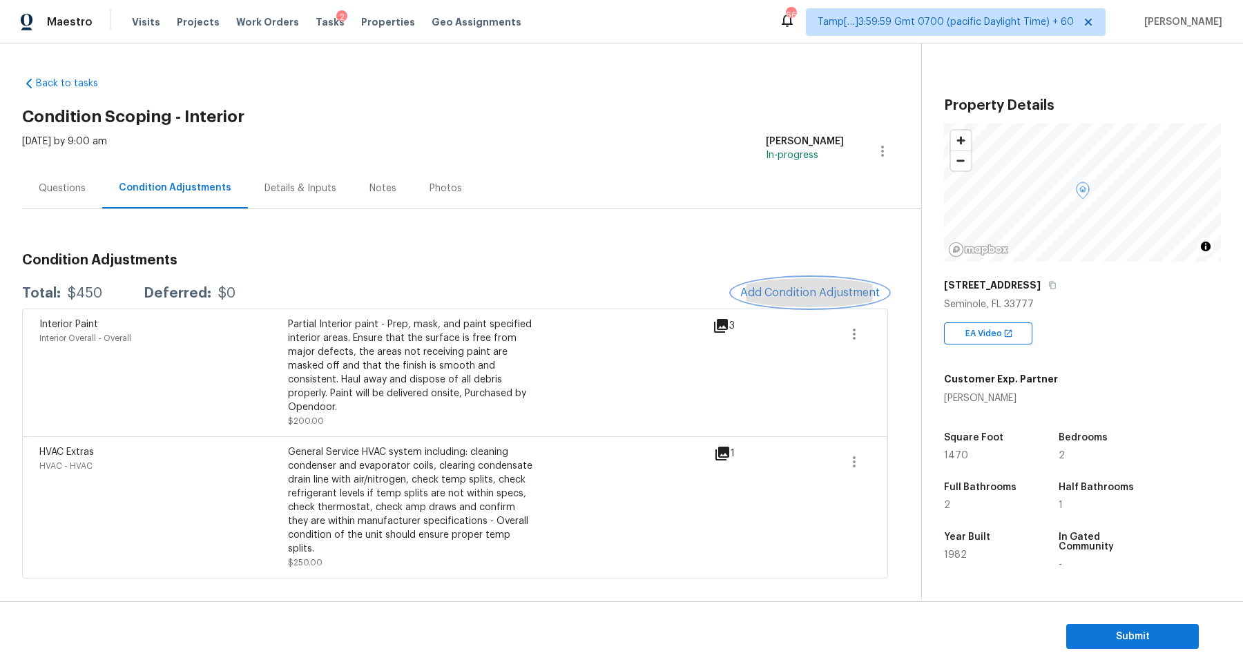
click at [810, 291] on span "Add Condition Adjustment" at bounding box center [809, 293] width 139 height 12
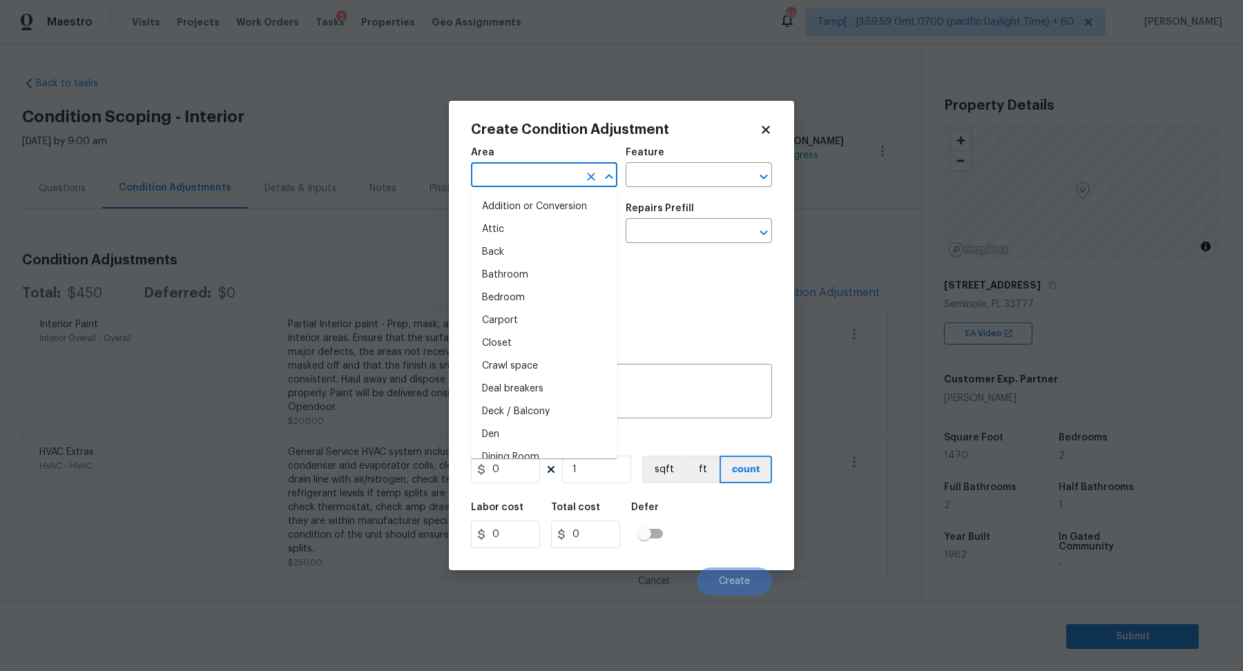
click at [526, 177] on input "text" at bounding box center [525, 176] width 108 height 21
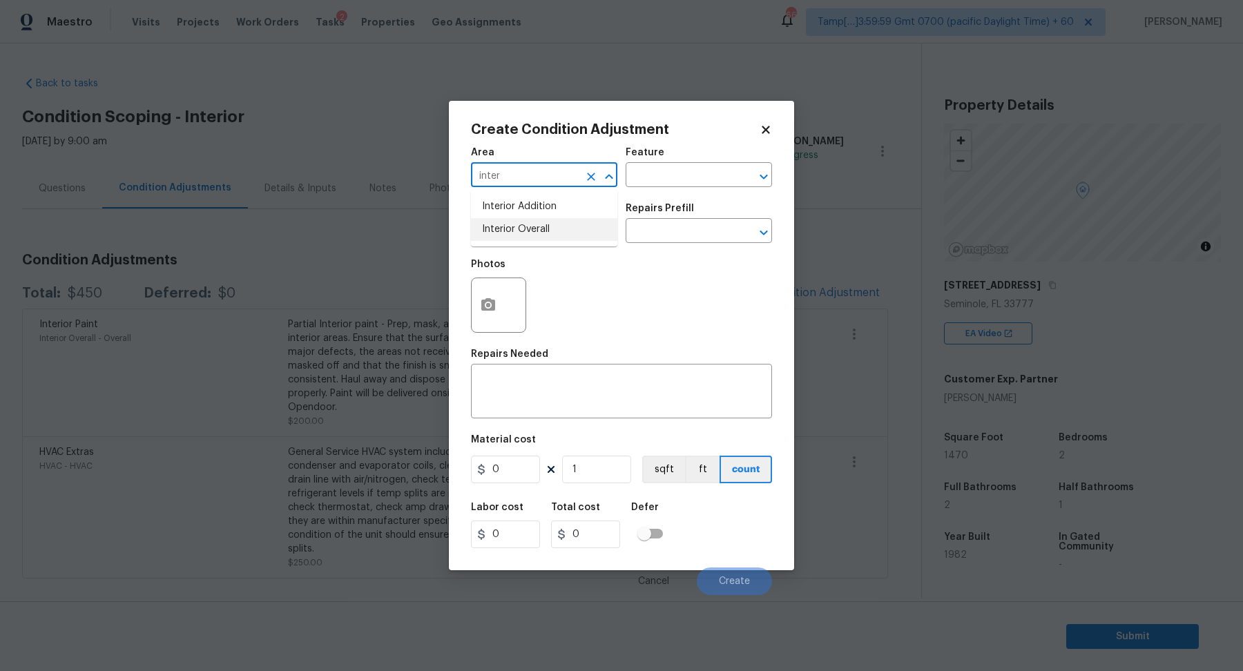
click at [554, 236] on li "Interior Overall" at bounding box center [544, 229] width 146 height 23
type input "Interior Overall"
click at [554, 236] on input "text" at bounding box center [525, 232] width 108 height 21
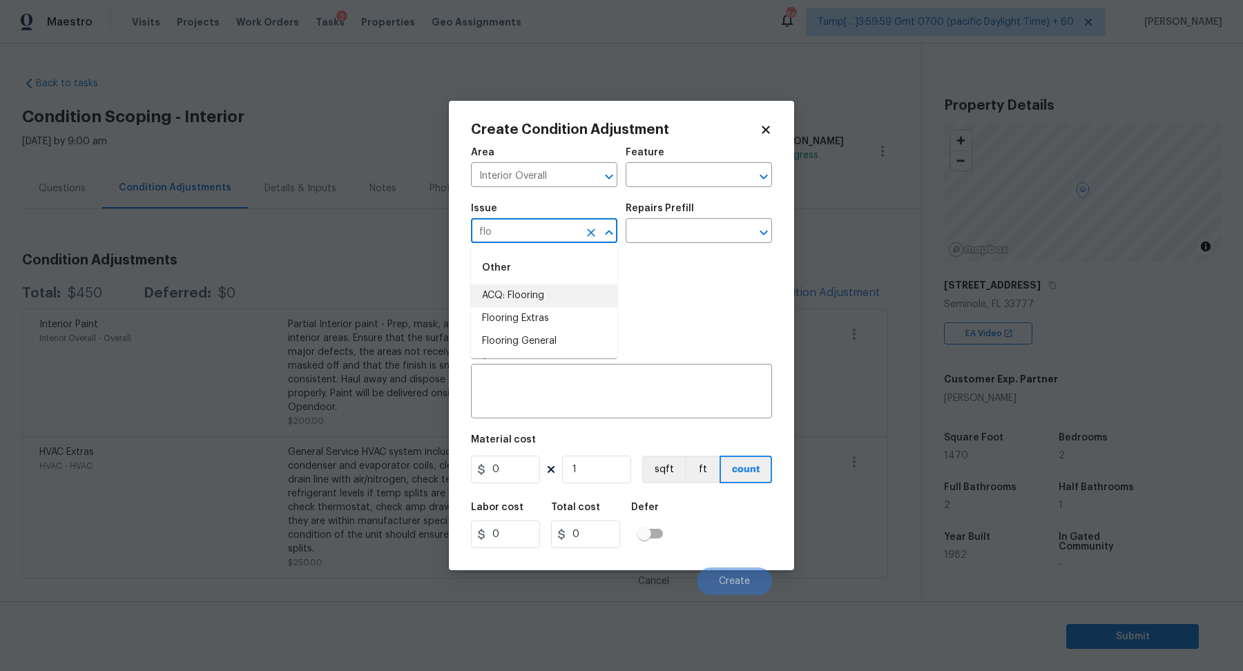
click at [548, 298] on li "ACQ: Flooring" at bounding box center [544, 295] width 146 height 23
type input "ACQ: Flooring"
click at [695, 235] on input "text" at bounding box center [680, 232] width 108 height 21
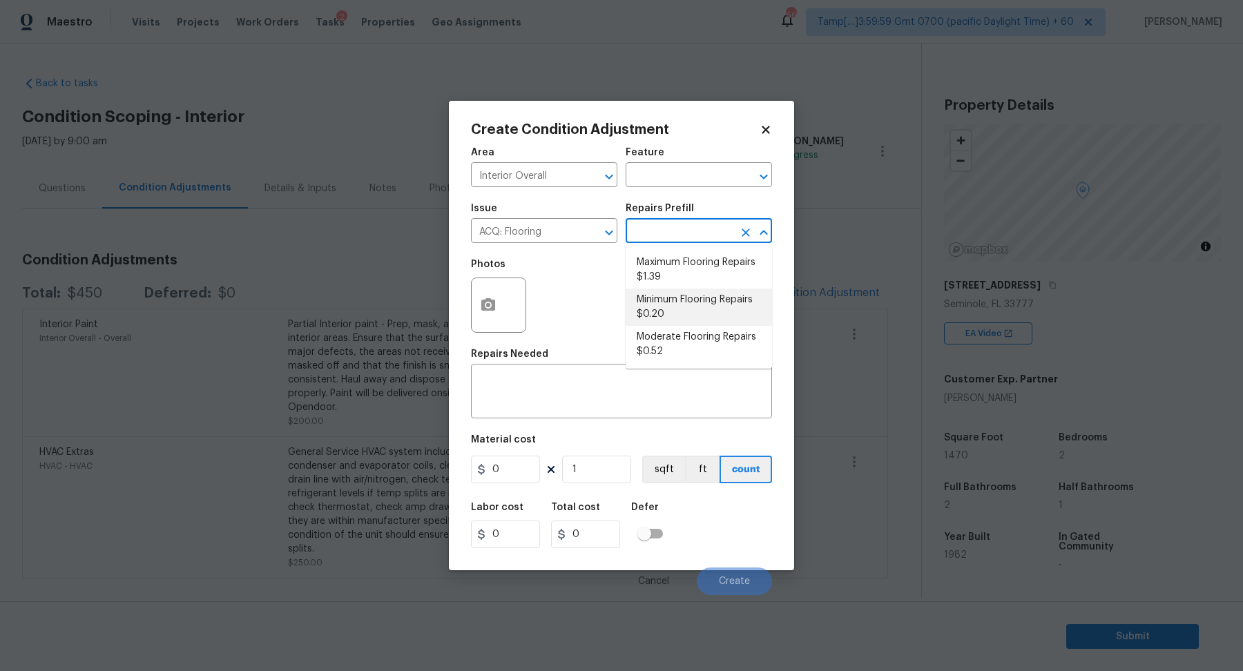
click at [697, 312] on li "Minimum Flooring Repairs $0.20" at bounding box center [699, 307] width 146 height 37
type input "Acquisition"
type textarea "Acquisition Scope: Minimum flooring repairs"
type input "0.2"
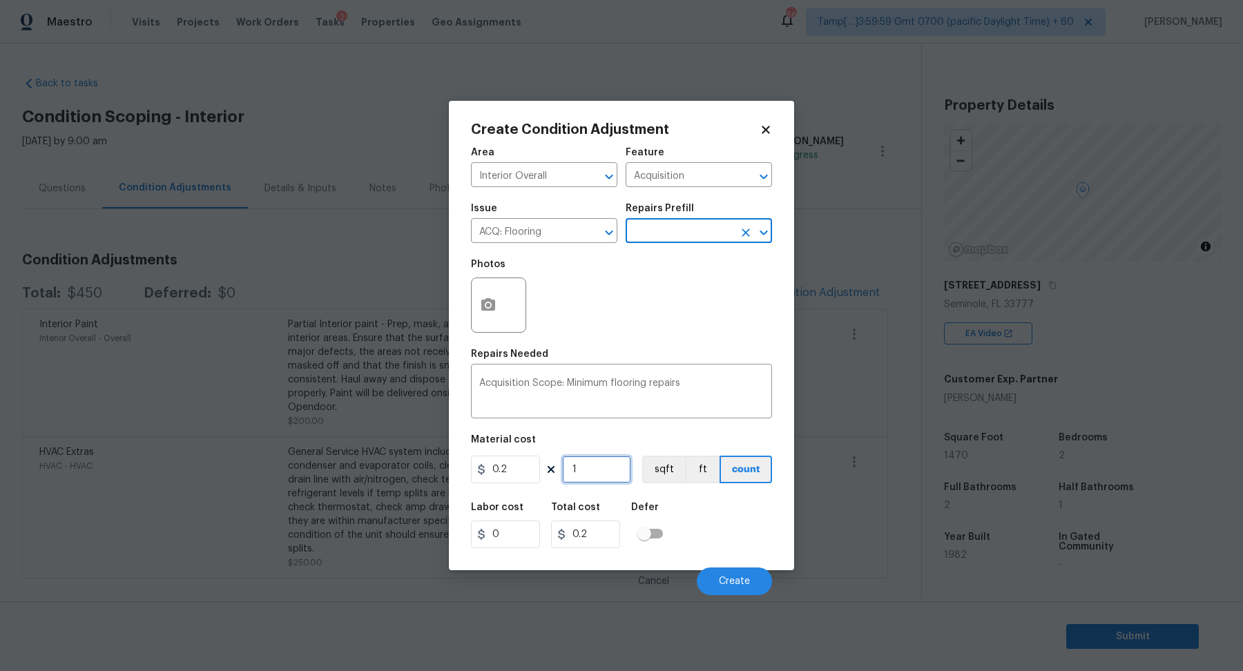
click at [611, 474] on input "1" at bounding box center [596, 470] width 69 height 28
type input "14"
type input "2.8"
type input "147"
type input "29.4"
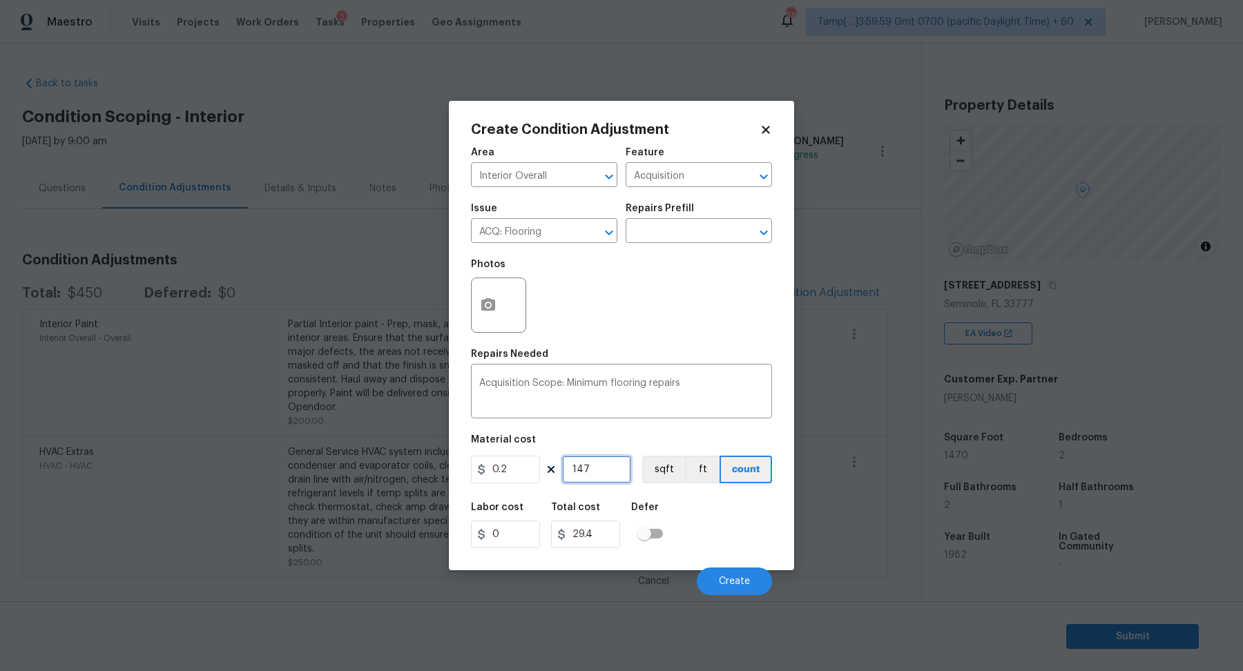
type input "1470"
type input "294"
type input "1470"
click at [735, 590] on button "Create" at bounding box center [734, 582] width 75 height 28
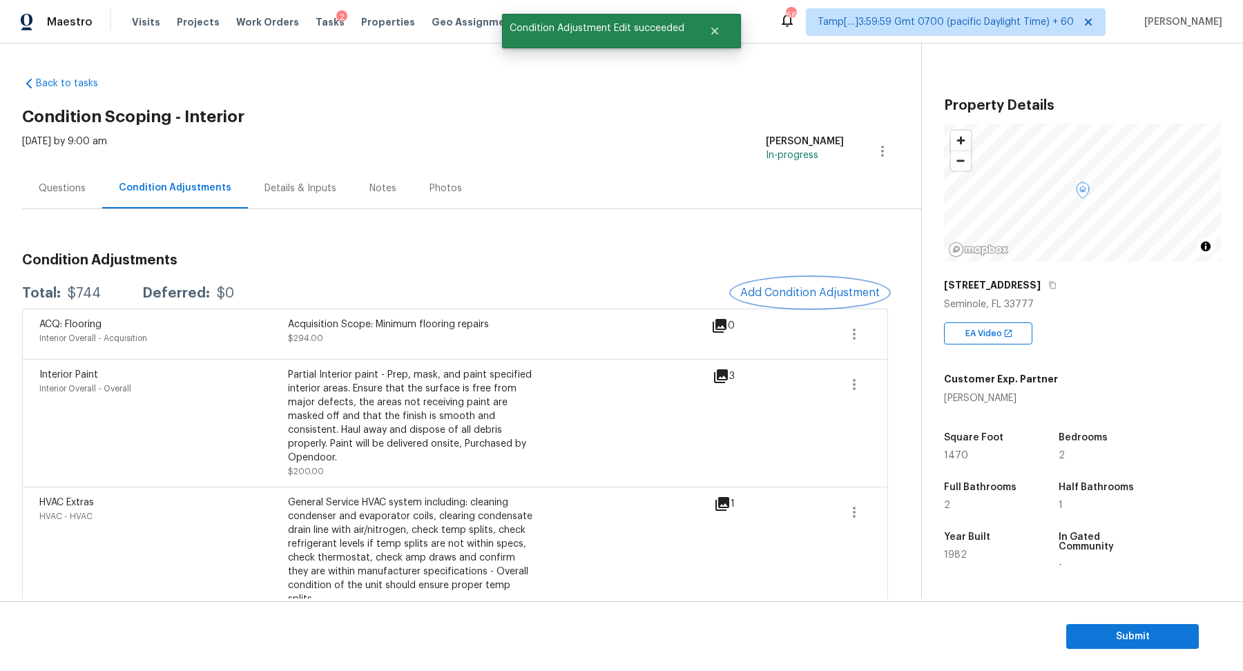
click at [794, 299] on button "Add Condition Adjustment" at bounding box center [810, 292] width 156 height 29
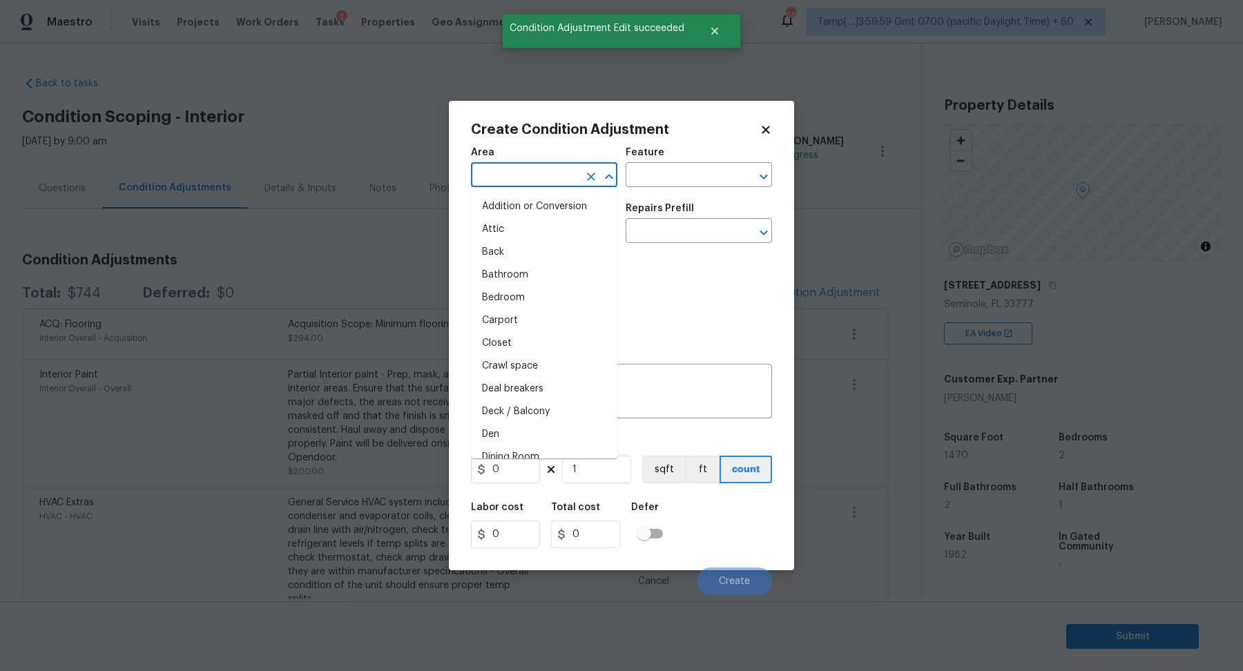
click at [541, 184] on input "text" at bounding box center [525, 176] width 108 height 21
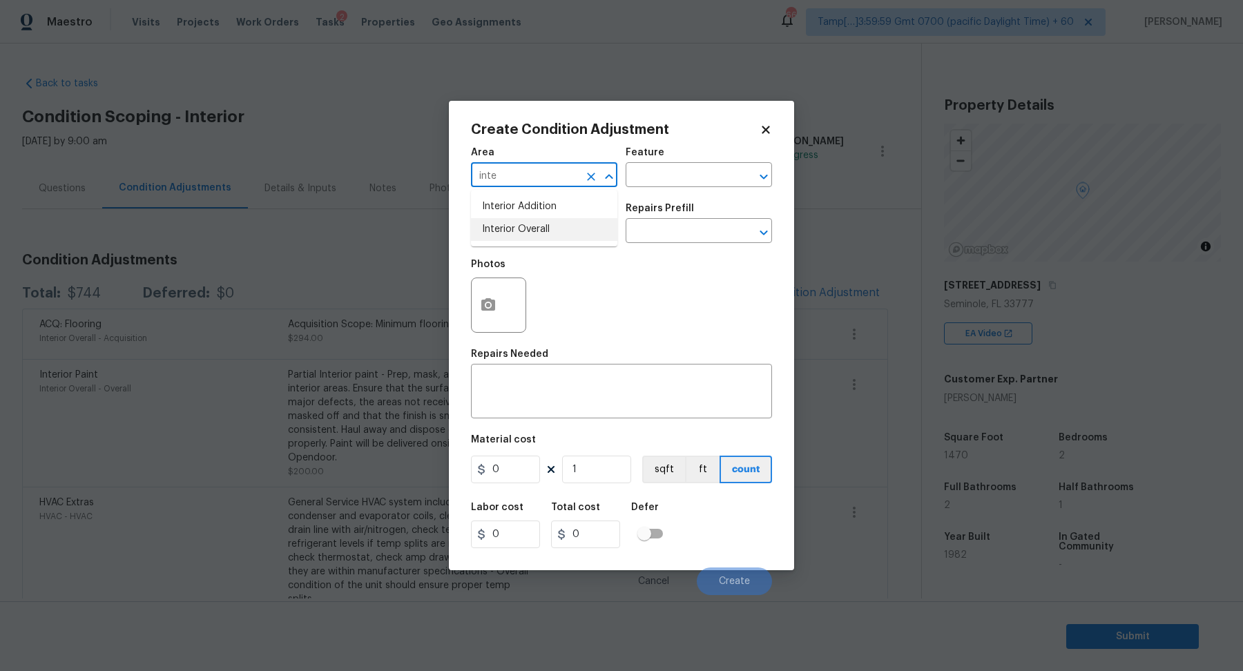
click at [520, 232] on li "Interior Overall" at bounding box center [544, 229] width 146 height 23
click at [520, 232] on input "text" at bounding box center [525, 232] width 108 height 21
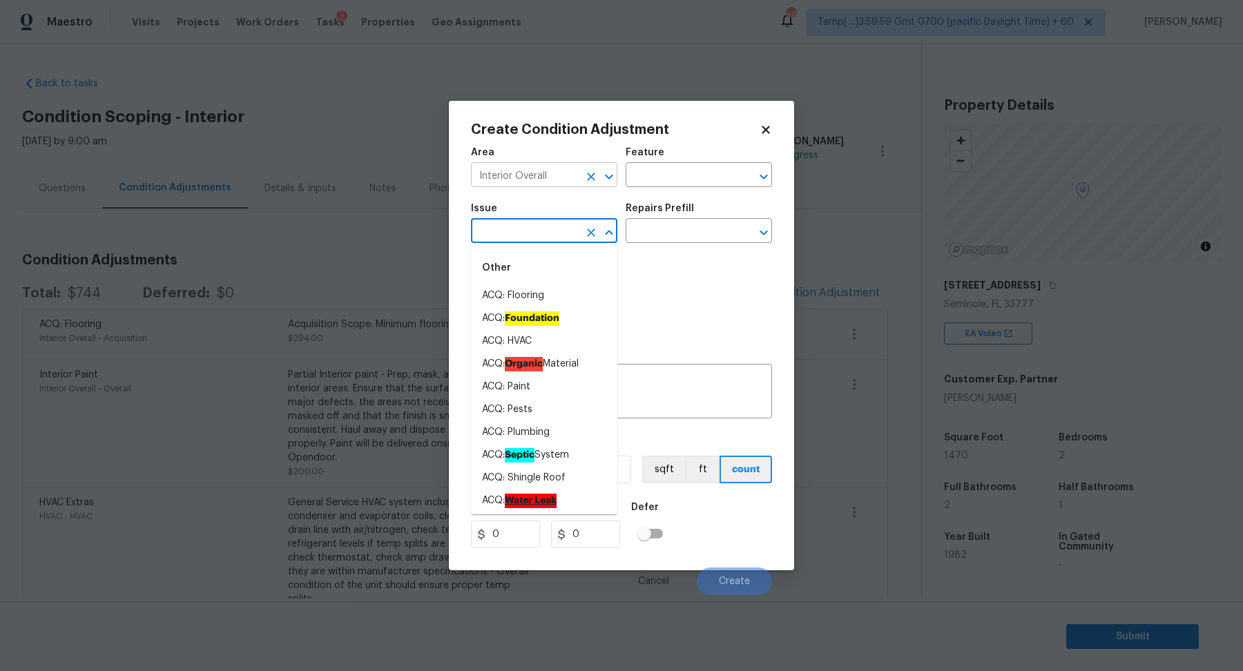
click at [554, 175] on input "Interior Overall" at bounding box center [525, 176] width 108 height 21
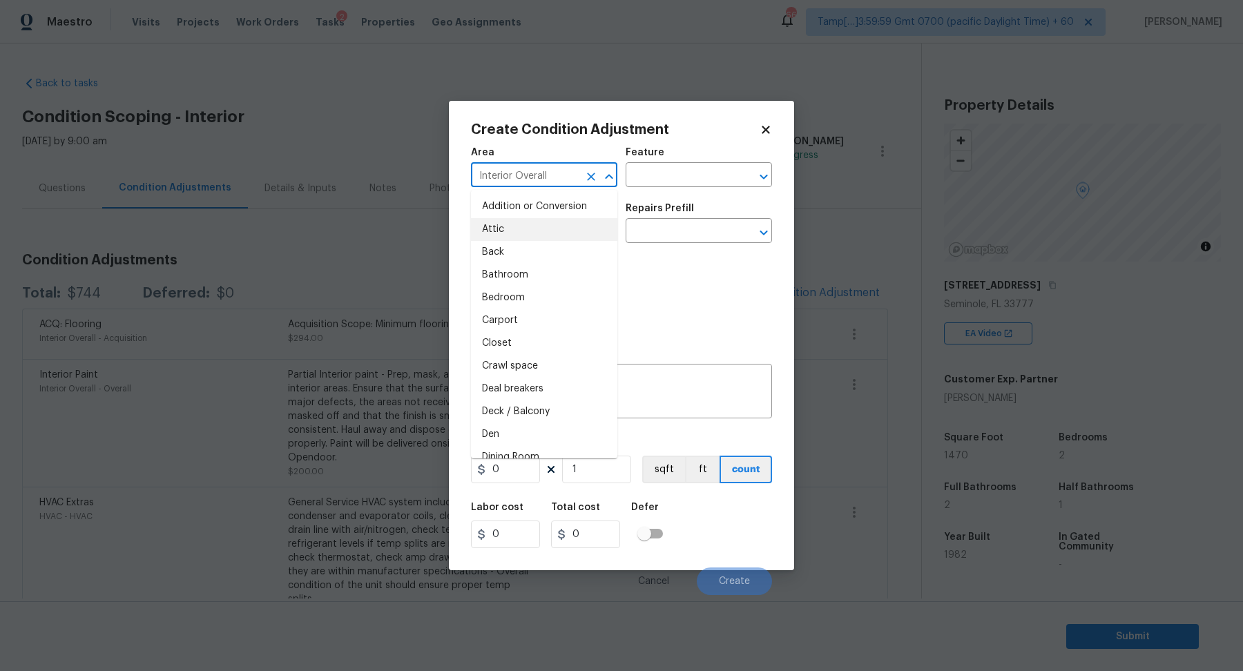
click at [554, 175] on input "Interior Overall" at bounding box center [525, 176] width 108 height 21
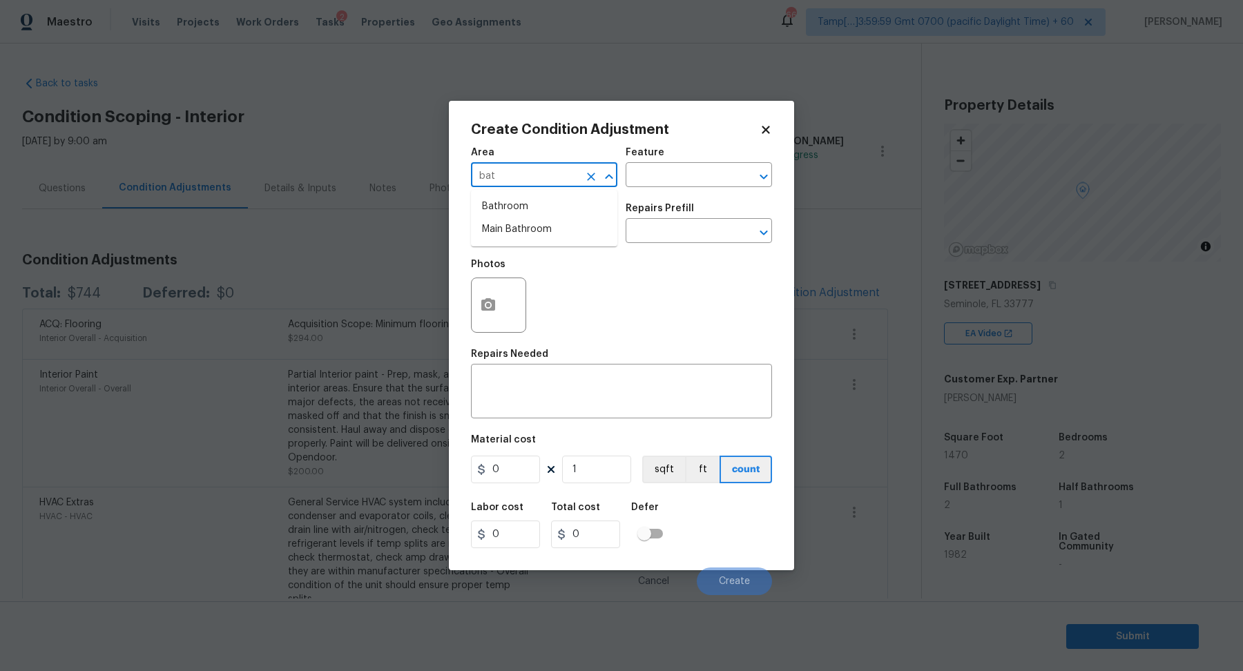
click at [523, 200] on li "Bathroom" at bounding box center [544, 206] width 146 height 23
type input "Bathroom"
click at [523, 228] on input "text" at bounding box center [525, 232] width 108 height 21
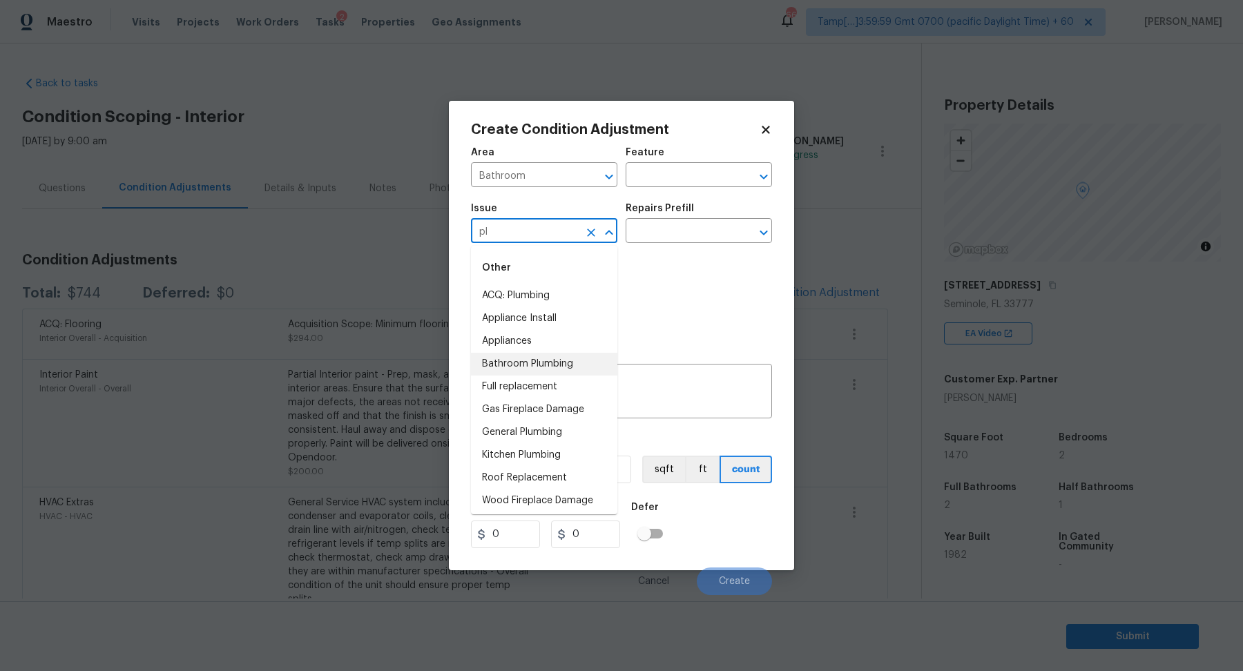
click at [536, 362] on li "Bathroom Plumbing" at bounding box center [544, 364] width 146 height 23
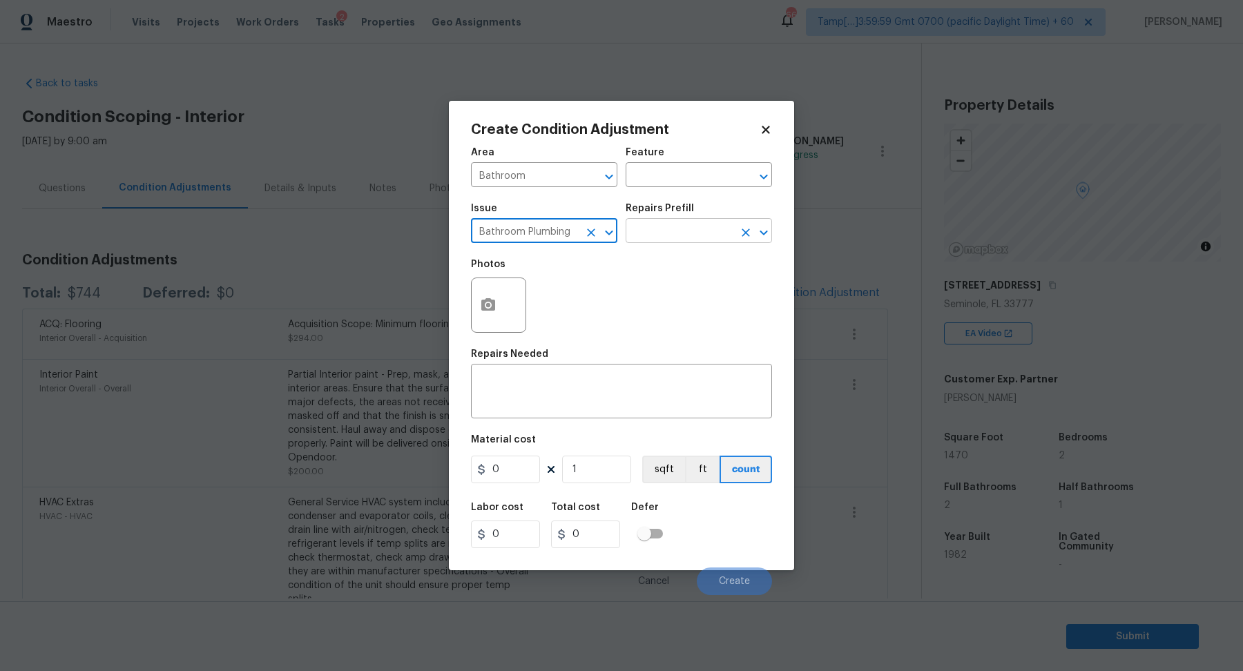
type input "Bathroom Plumbing"
click at [726, 235] on input "text" at bounding box center [680, 232] width 108 height 21
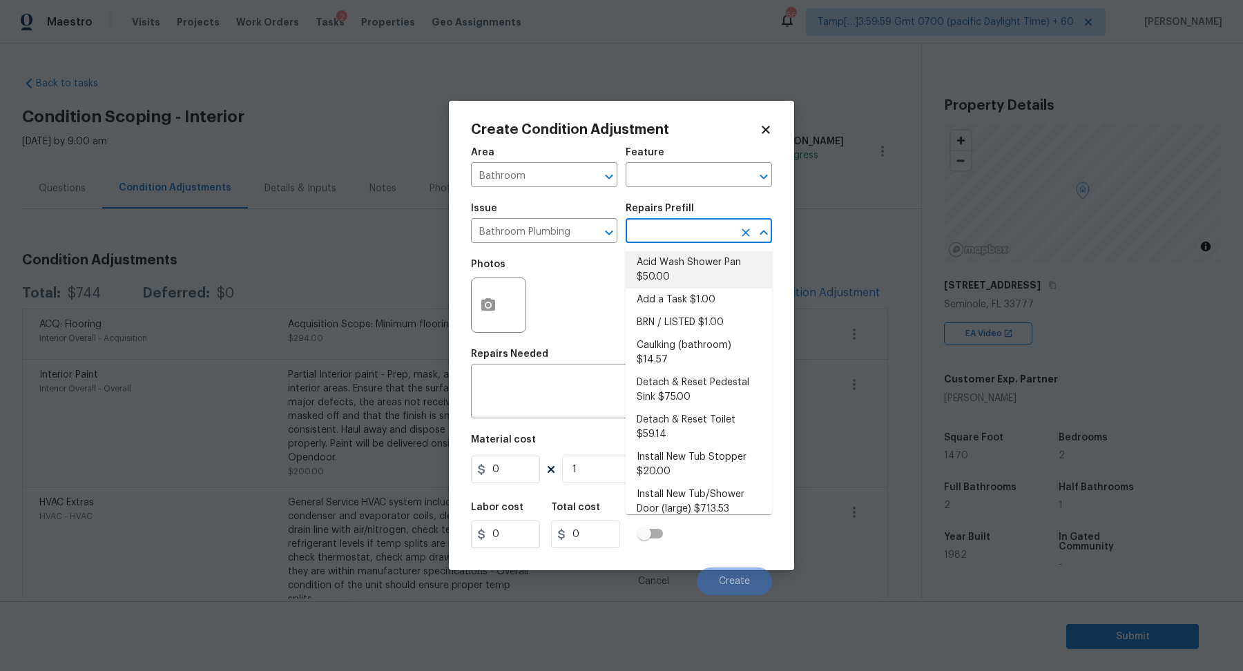
click at [708, 266] on li "Acid Wash Shower Pan $50.00" at bounding box center [699, 269] width 146 height 37
type input "Plumbing"
type textarea "Prep and acid wash/deep clean the shower pan."
type input "50"
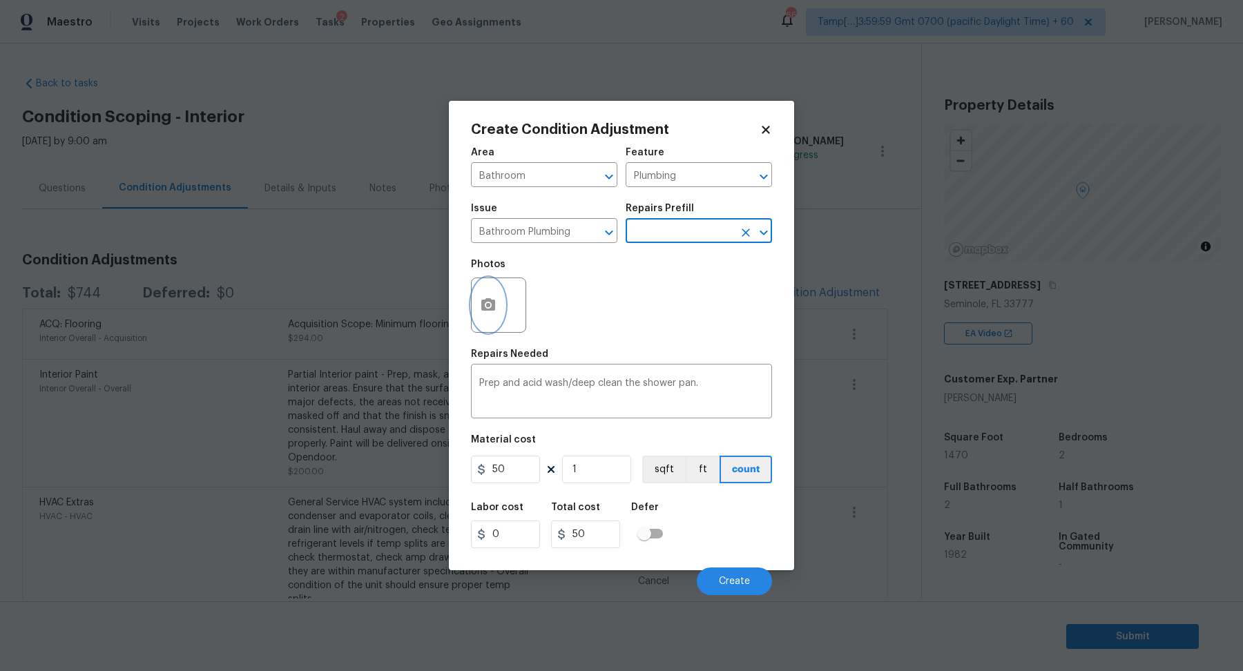
click at [497, 316] on button "button" at bounding box center [488, 305] width 33 height 54
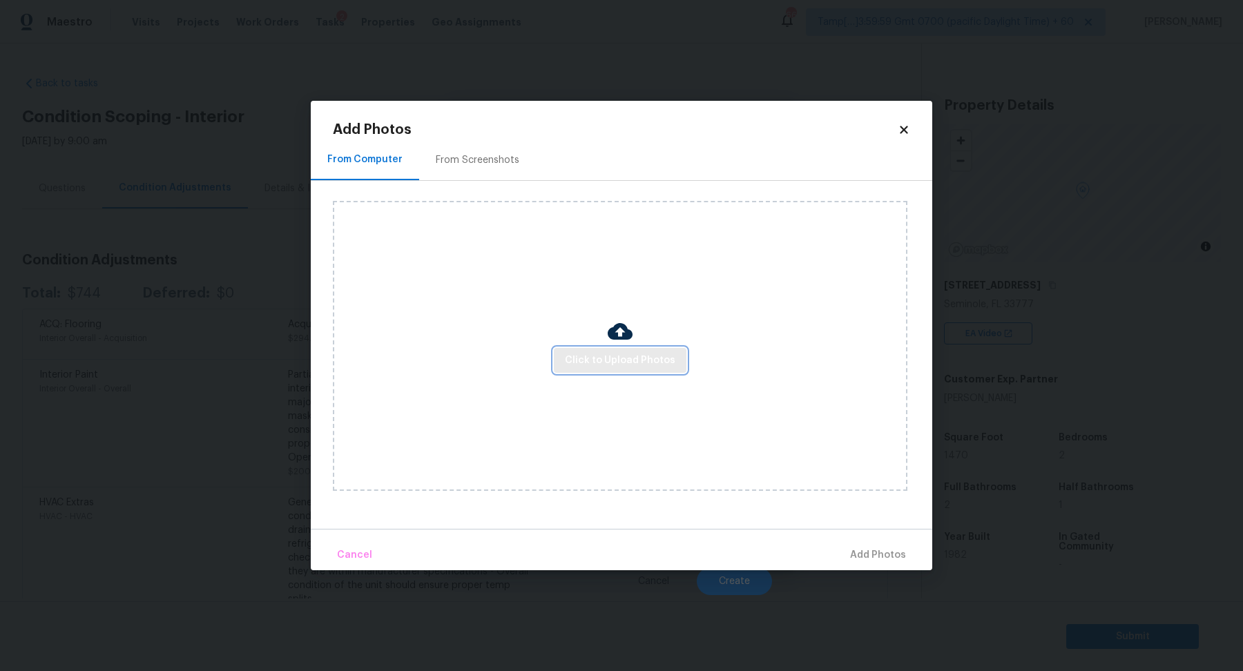
click at [608, 349] on button "Click to Upload Photos" at bounding box center [620, 361] width 133 height 26
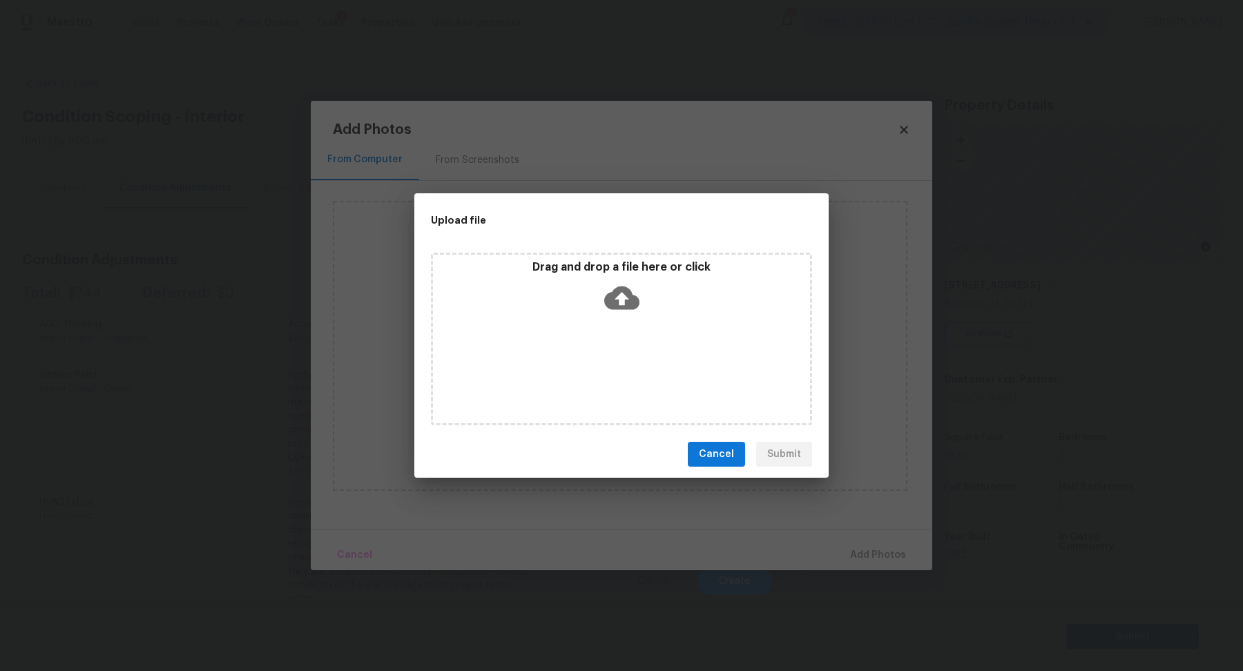
click at [640, 311] on div "Drag and drop a file here or click" at bounding box center [621, 289] width 377 height 59
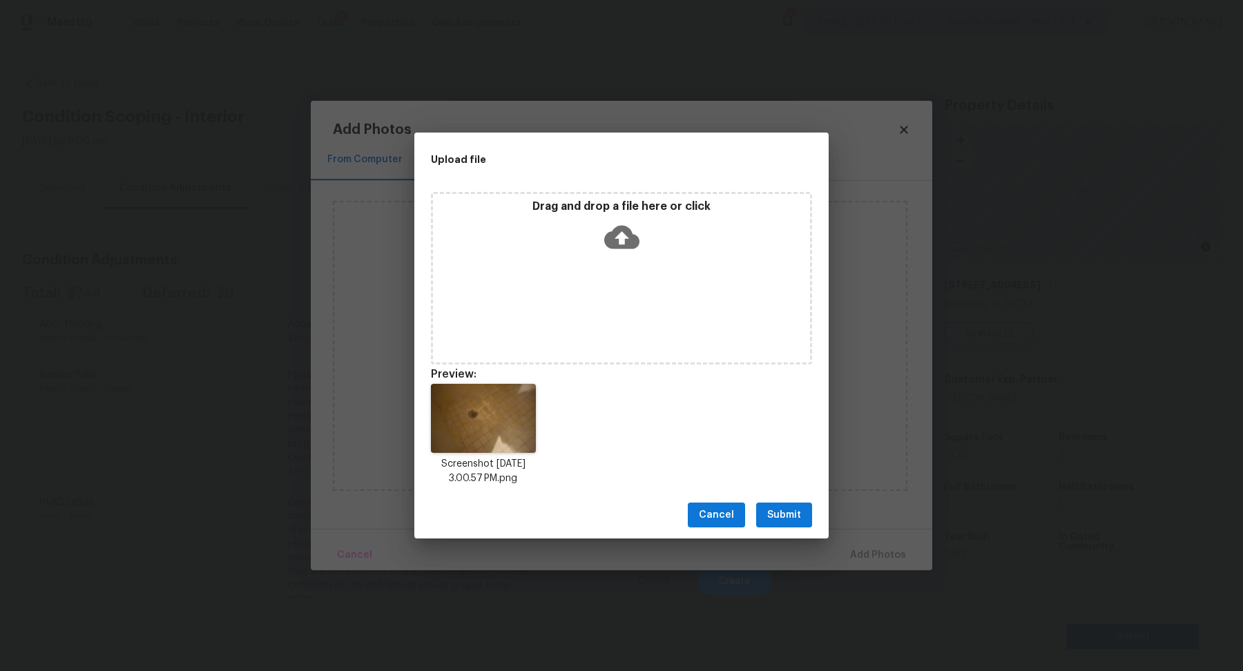
click at [800, 514] on span "Submit" at bounding box center [784, 515] width 34 height 17
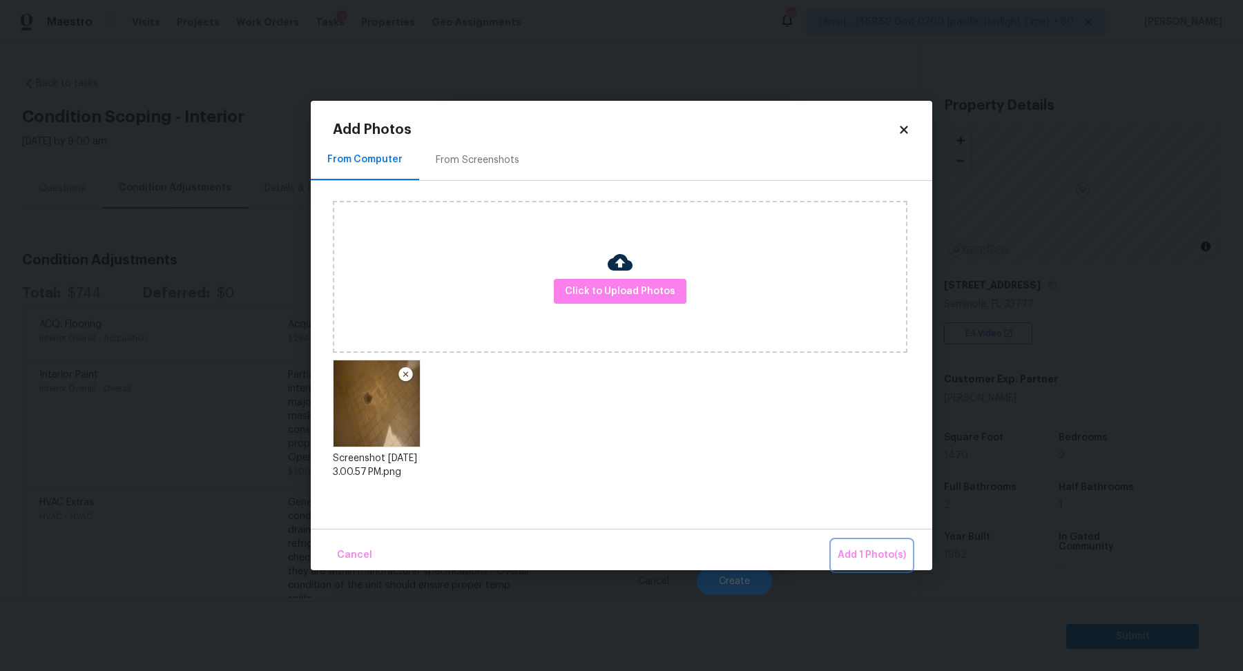
click at [847, 545] on button "Add 1 Photo(s)" at bounding box center [871, 556] width 79 height 30
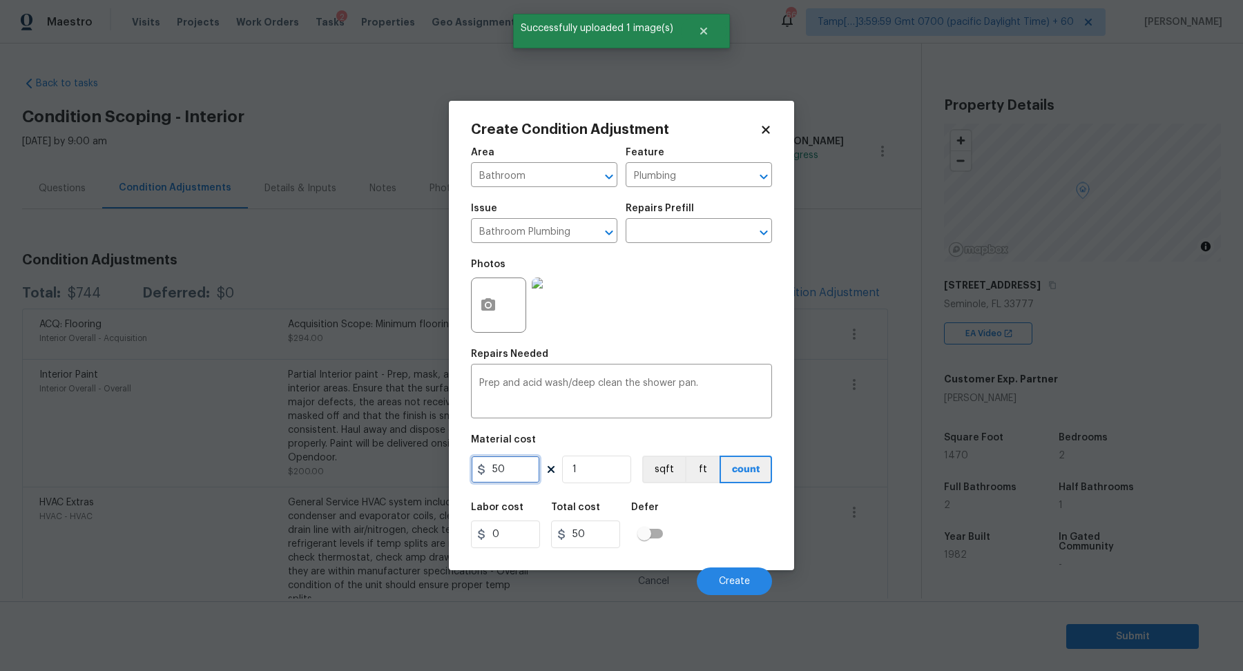
click at [528, 462] on input "50" at bounding box center [505, 470] width 69 height 28
click at [571, 229] on input "Bathroom Plumbing" at bounding box center [525, 232] width 108 height 21
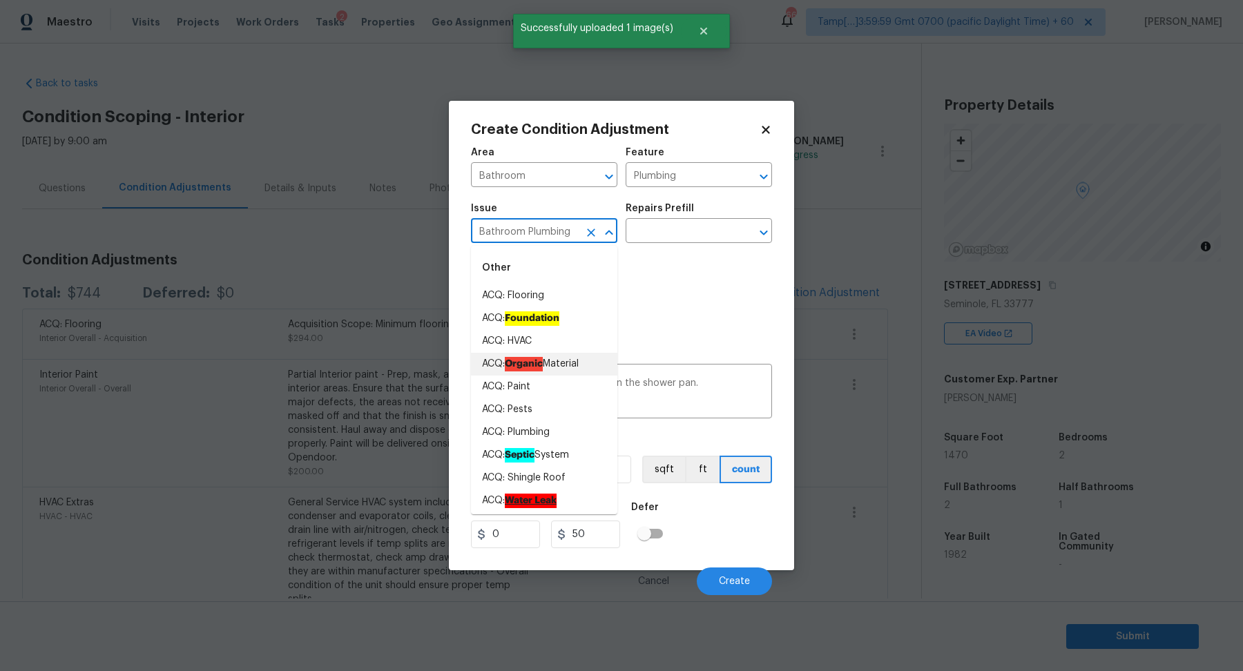
click at [571, 229] on input "Bathroom Plumbing" at bounding box center [525, 232] width 108 height 21
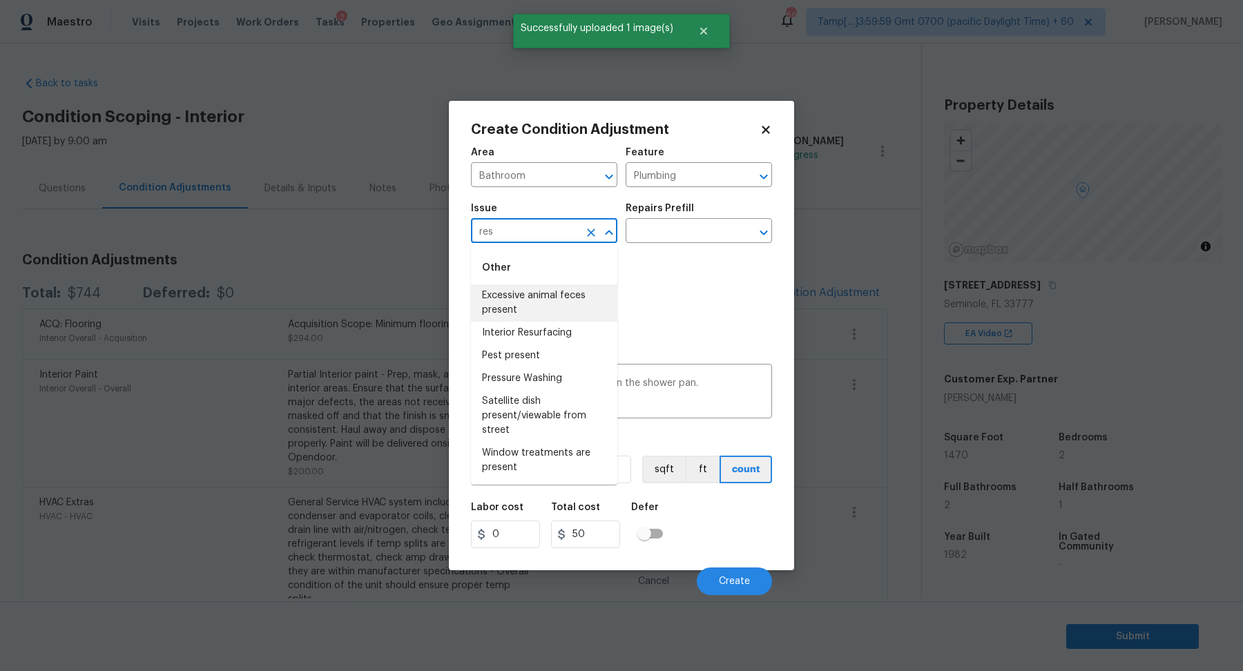
click at [512, 326] on li "Interior Resurfacing" at bounding box center [544, 333] width 146 height 23
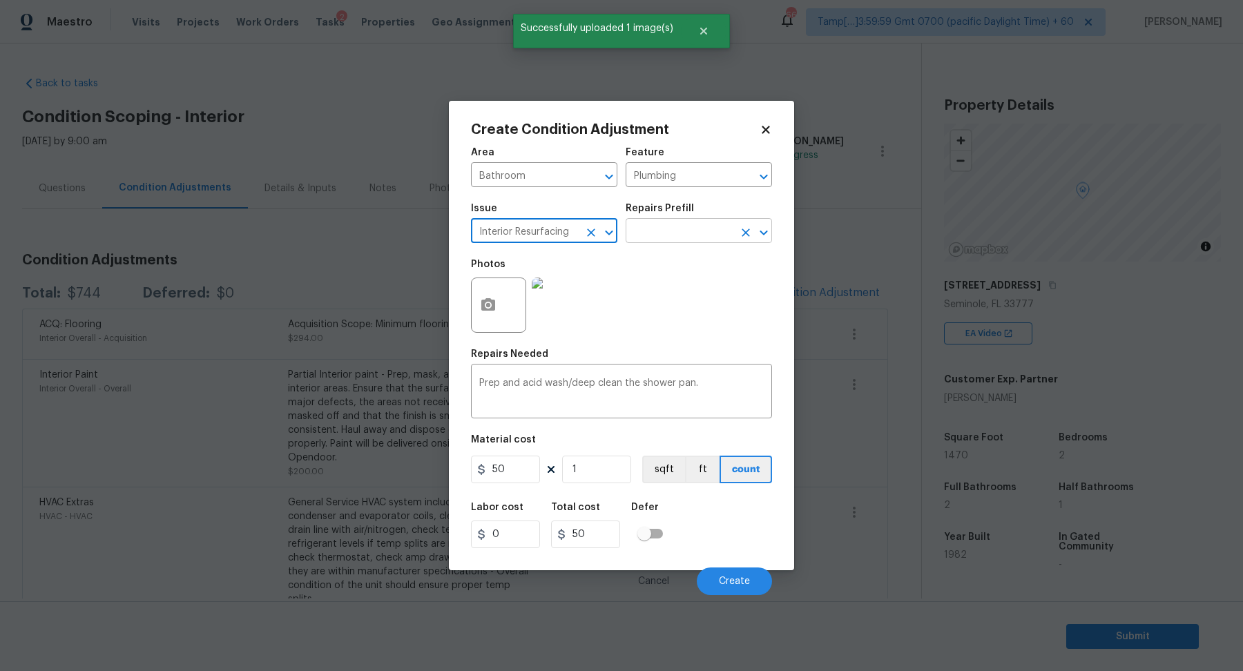
type input "Interior Resurfacing"
click at [665, 241] on input "text" at bounding box center [680, 232] width 108 height 21
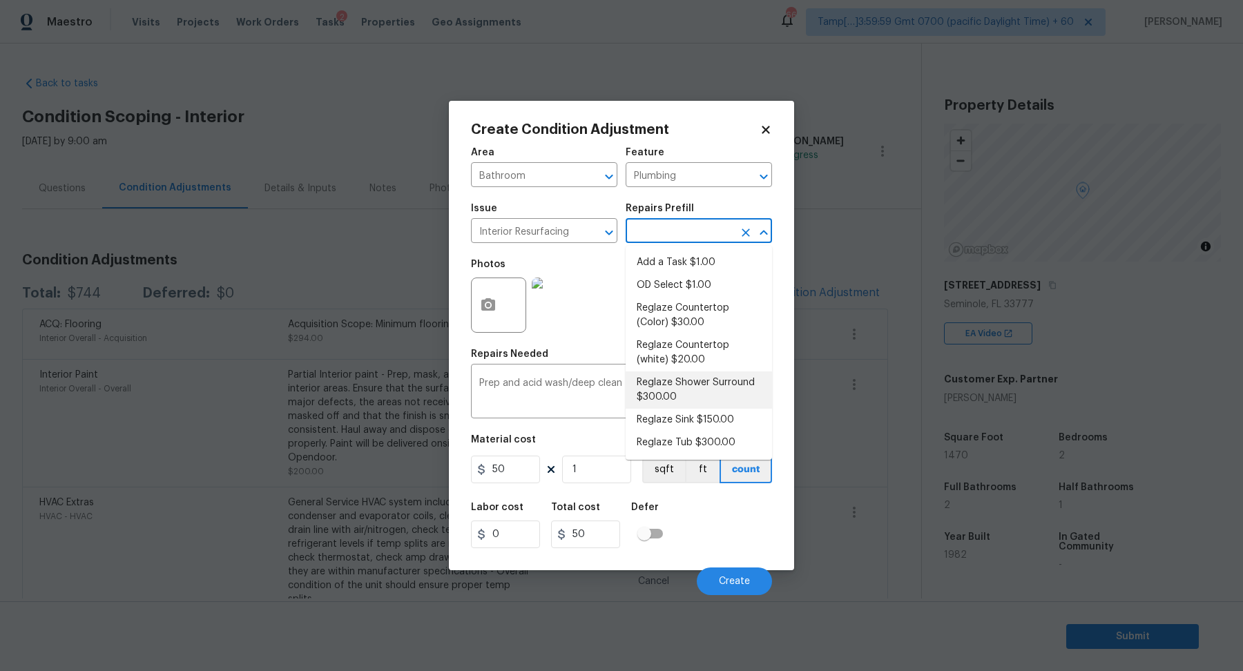
click at [691, 404] on li "Reglaze Shower Surround $300.00" at bounding box center [699, 389] width 146 height 37
type textarea "Prep, mask, clean and reglaze the fiberglass shower surround (white) both on th…"
type input "300"
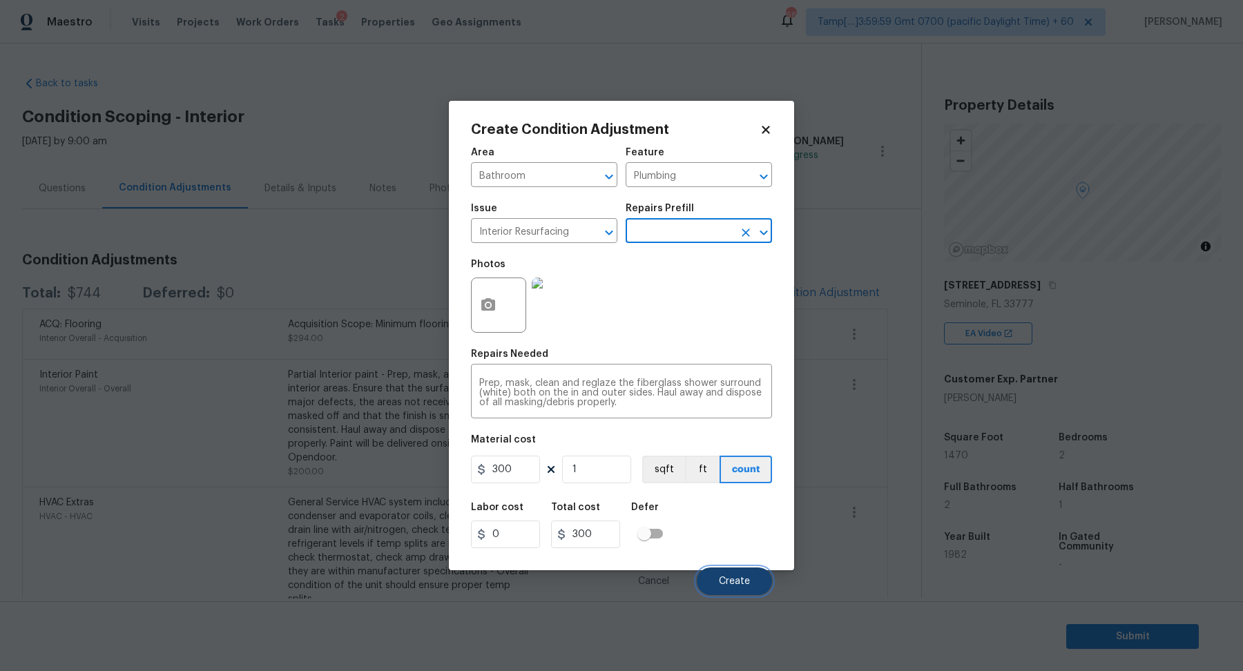
click at [722, 573] on button "Create" at bounding box center [734, 582] width 75 height 28
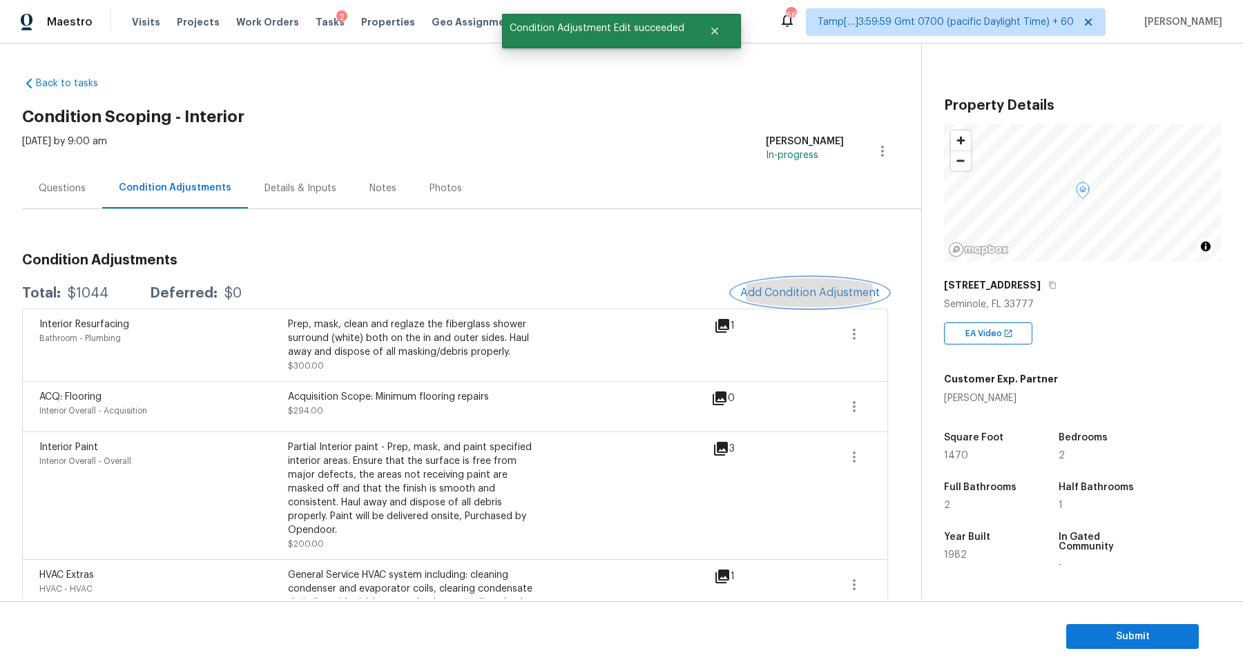
click at [818, 301] on button "Add Condition Adjustment" at bounding box center [810, 292] width 156 height 29
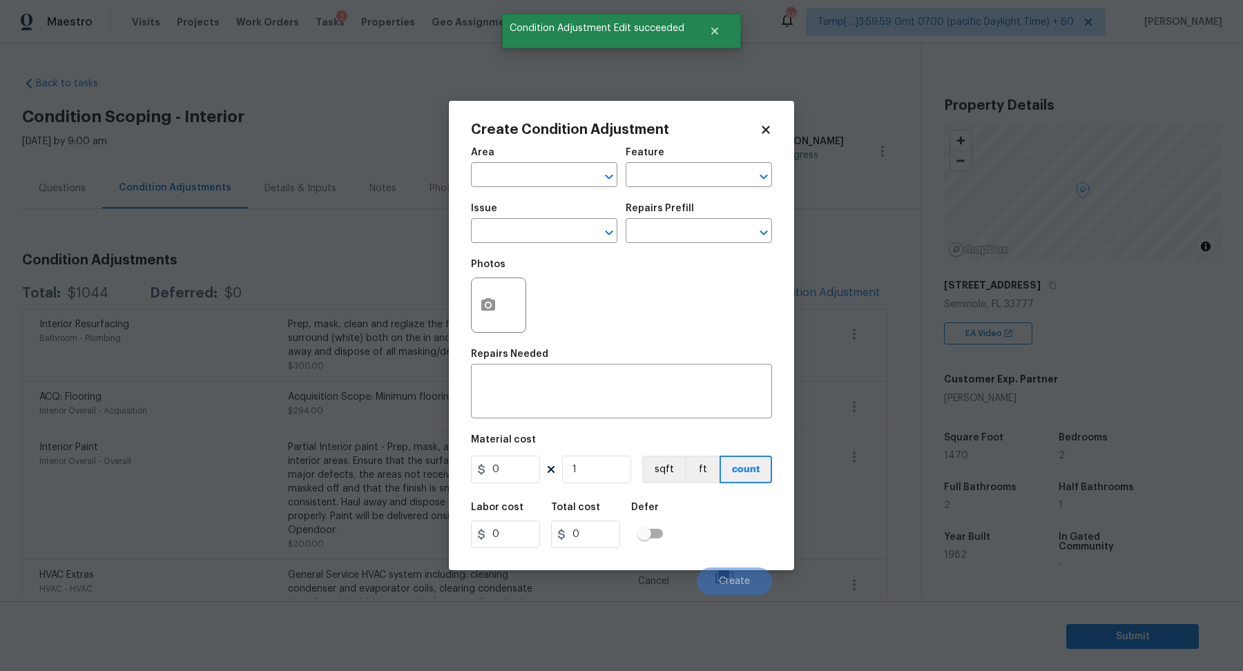
click at [532, 188] on span "Area ​" at bounding box center [544, 167] width 146 height 56
click at [516, 175] on input "text" at bounding box center [525, 176] width 108 height 21
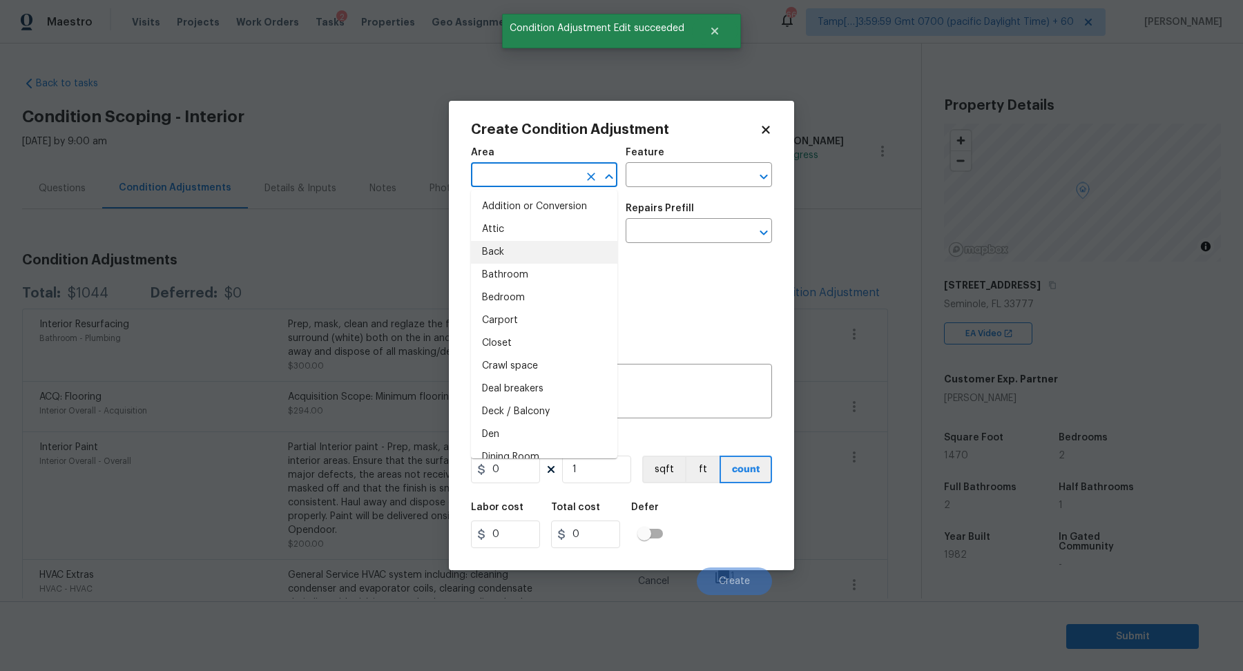
click at [318, 264] on body "Maestro Visits Projects Work Orders Tasks 2 Properties Geo Assignments 667 Tamp…" at bounding box center [621, 335] width 1243 height 671
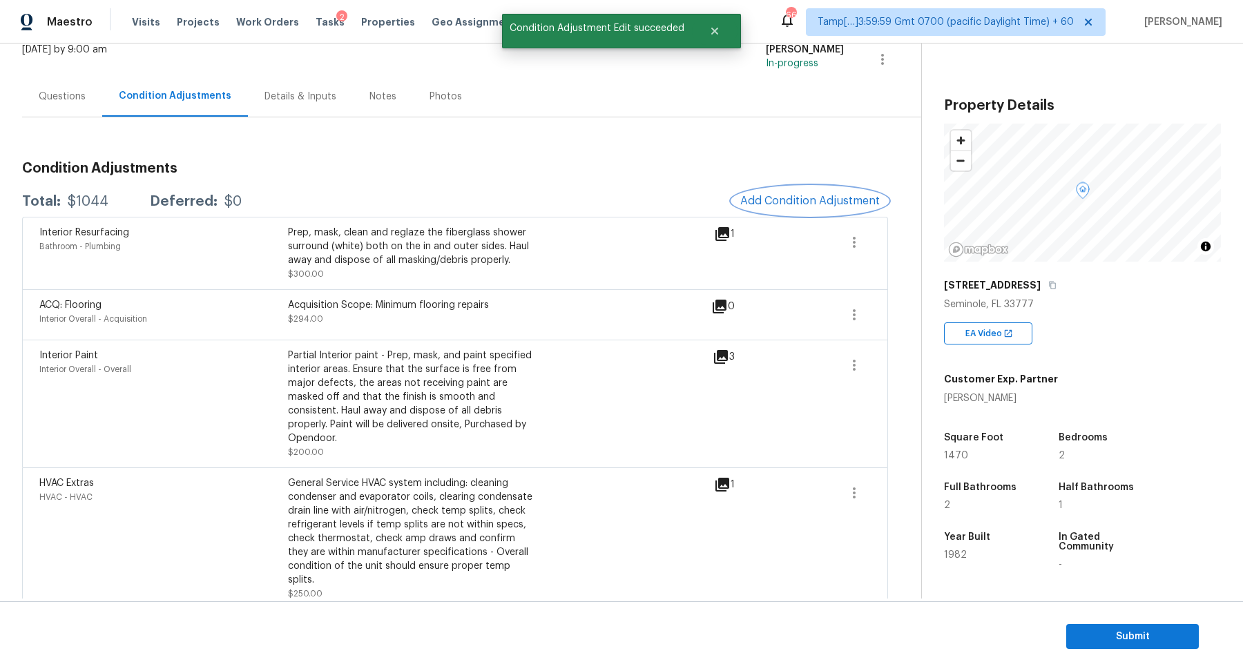
scroll to position [85, 0]
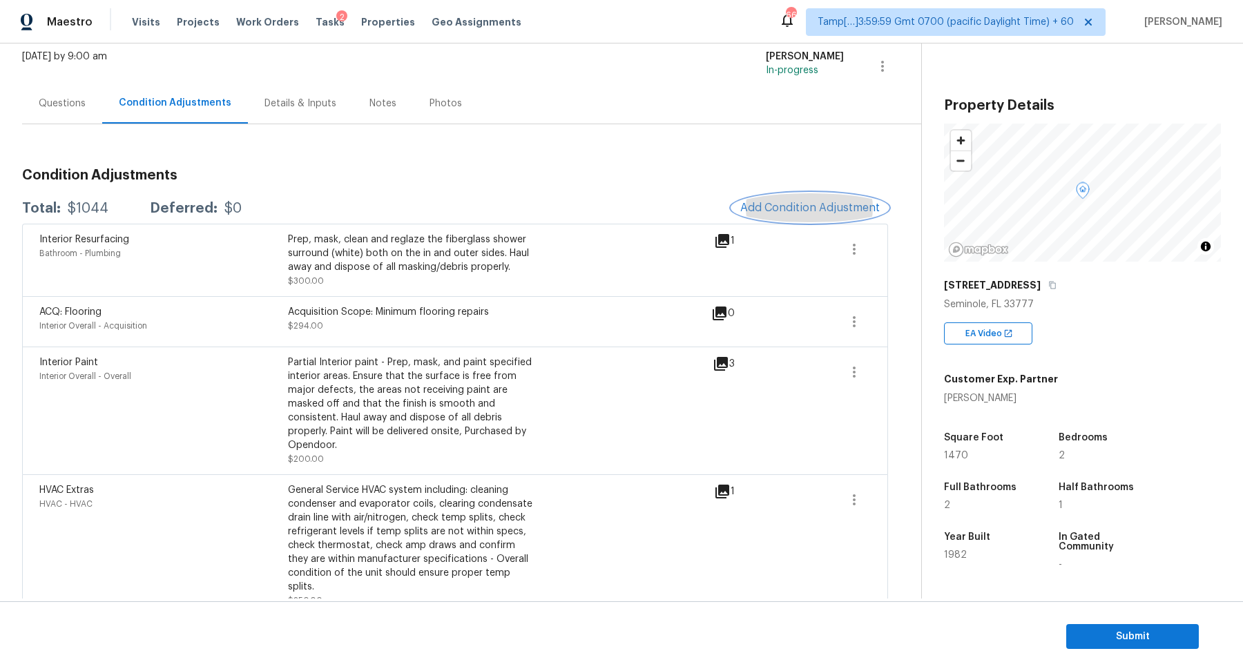
click at [806, 204] on span "Add Condition Adjustment" at bounding box center [809, 208] width 139 height 12
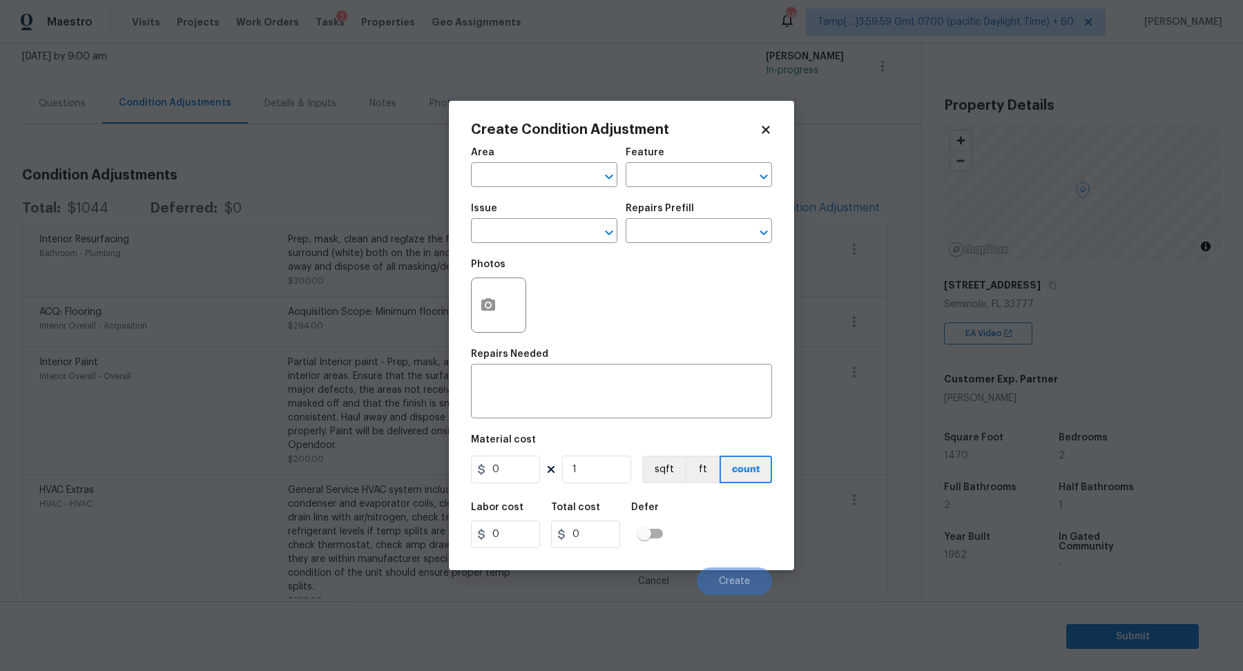
click at [503, 163] on div "Area" at bounding box center [544, 157] width 146 height 18
click at [503, 179] on input "text" at bounding box center [525, 176] width 108 height 21
click at [518, 209] on li "Roof" at bounding box center [544, 206] width 146 height 23
type input "Roof"
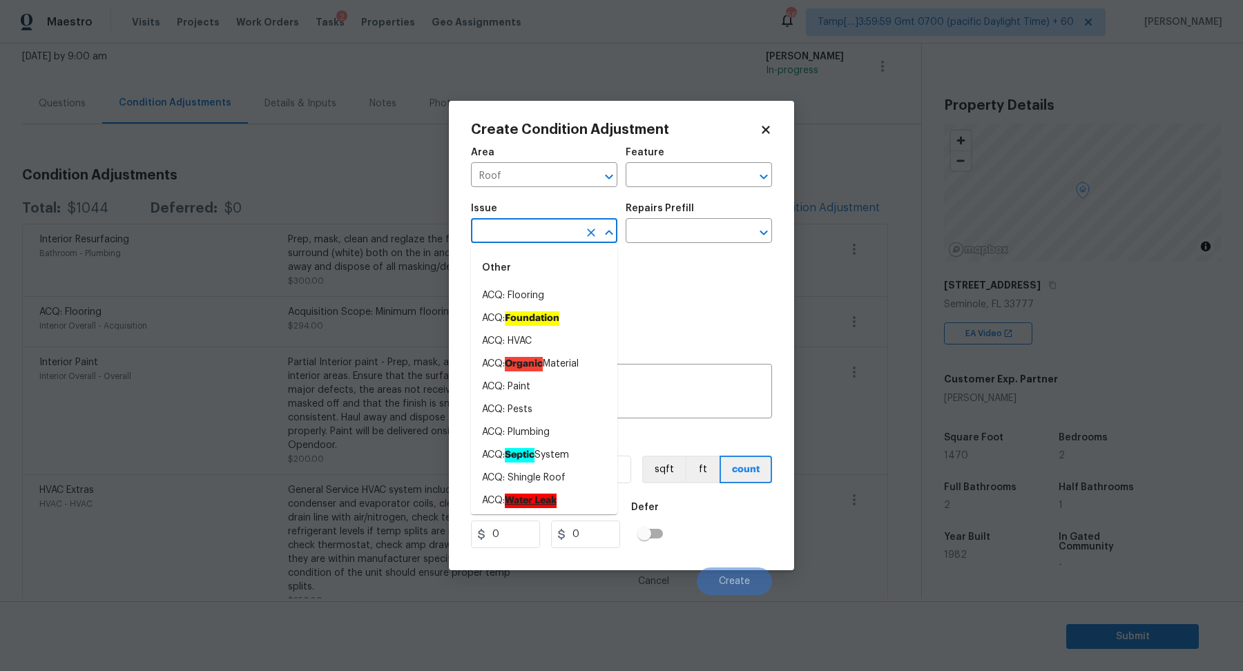
click at [519, 227] on input "text" at bounding box center [525, 232] width 108 height 21
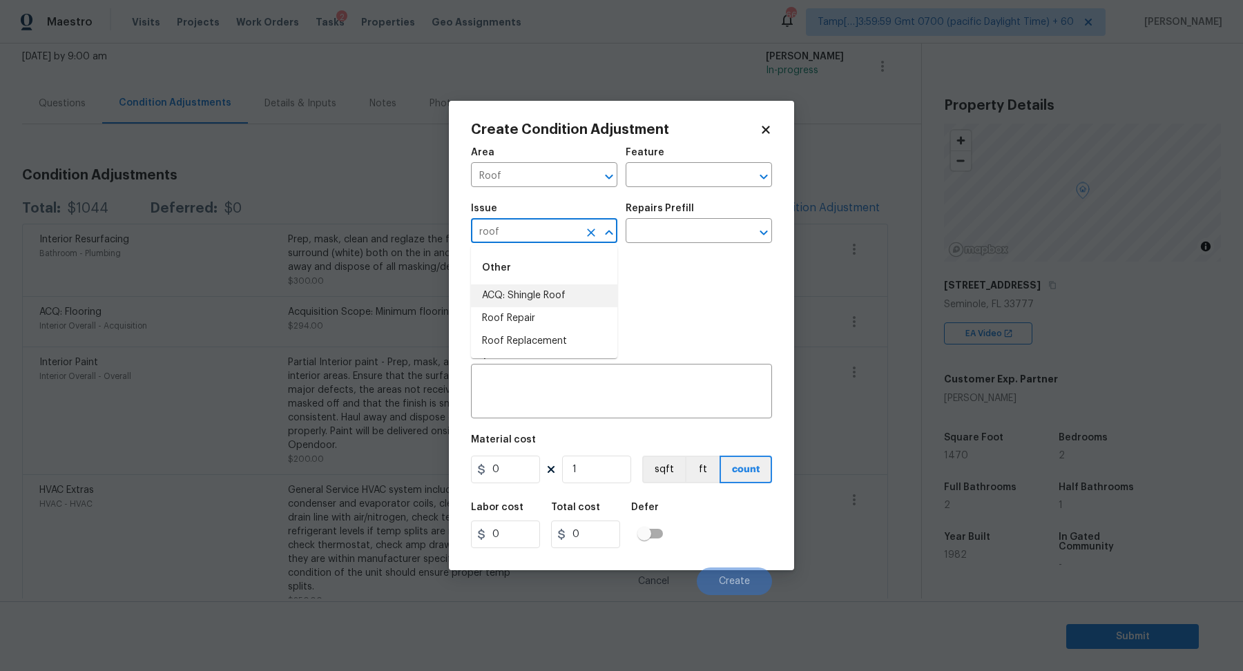
click at [571, 304] on li "ACQ: Shingle Roof" at bounding box center [544, 295] width 146 height 23
type input "ACQ: Shingle Roof"
click at [704, 229] on input "text" at bounding box center [680, 232] width 108 height 21
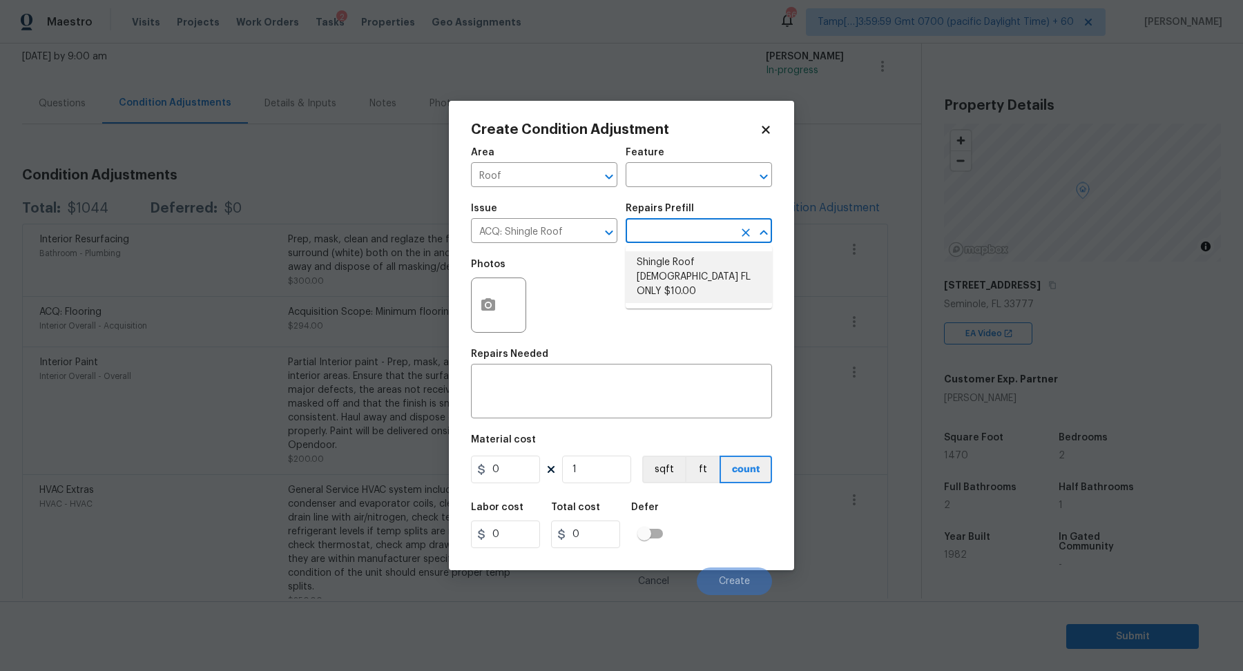
click at [704, 277] on li "Shingle Roof 15+ Years Old FL ONLY $10.00" at bounding box center [699, 277] width 146 height 52
type input "Acquisition"
type textarea "Acquisition Scope (Florida Only): Shingle Roof 15+ years in age maintenance."
type input "10"
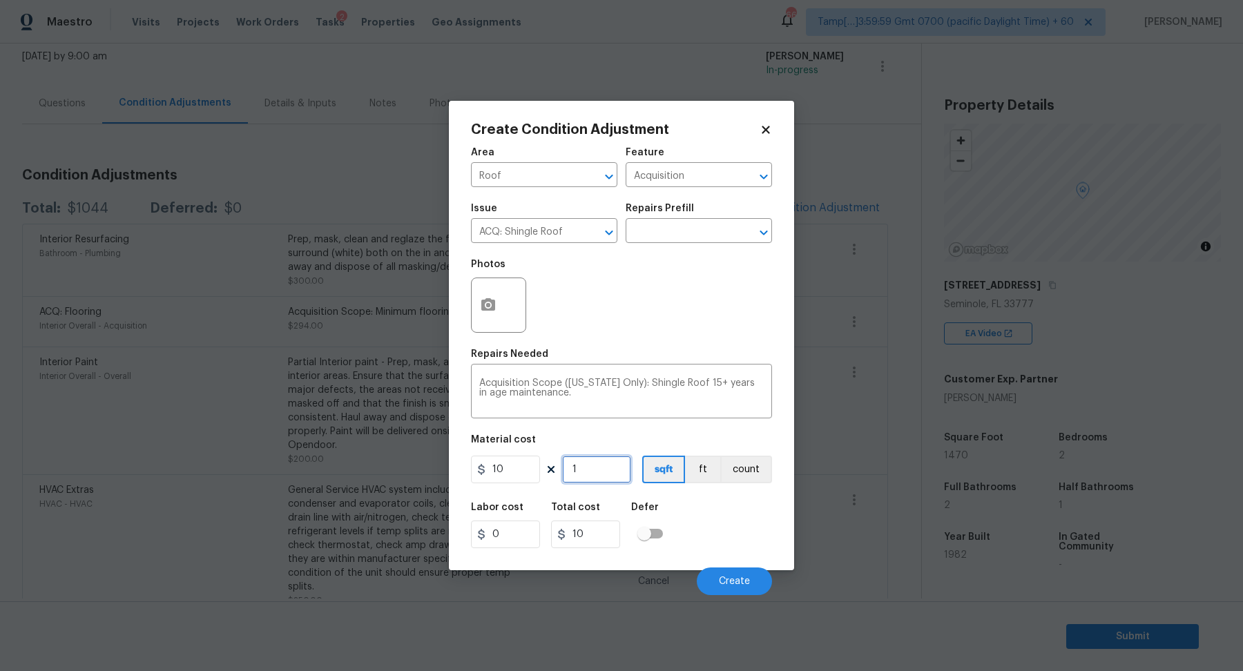
click at [621, 476] on input "1" at bounding box center [596, 470] width 69 height 28
type input "14"
type input "140"
type input "147"
type input "1470"
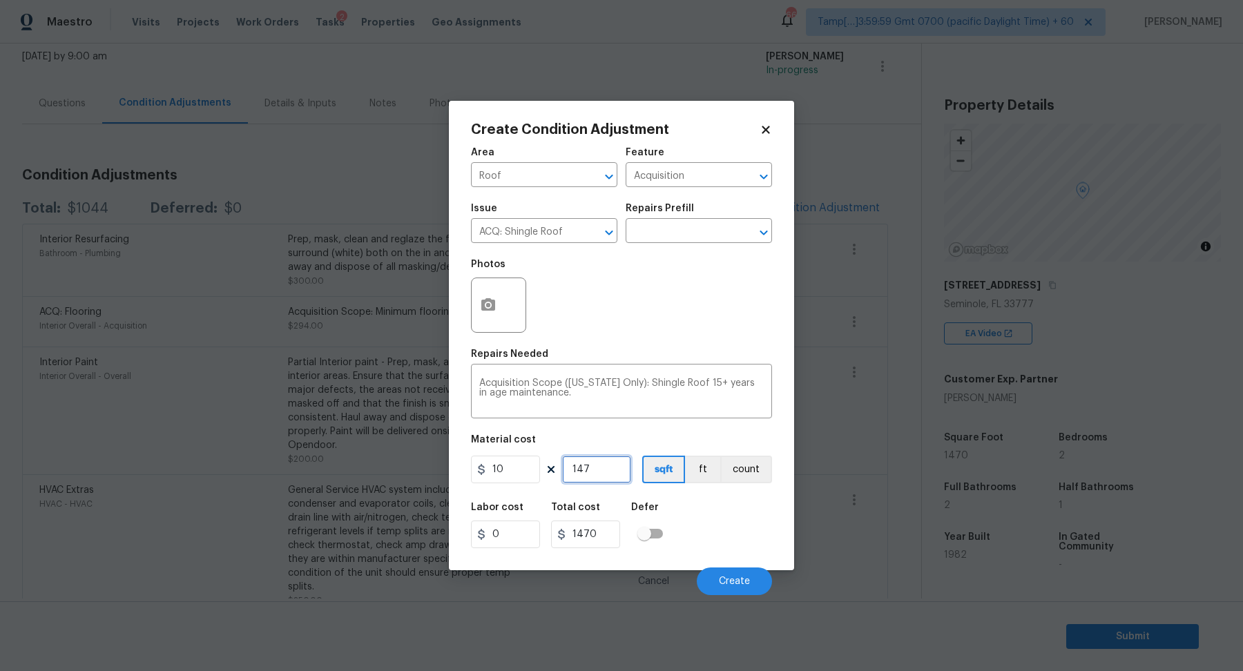
type input "1470"
type input "14700"
type input "1470"
click at [724, 569] on button "Create" at bounding box center [734, 582] width 75 height 28
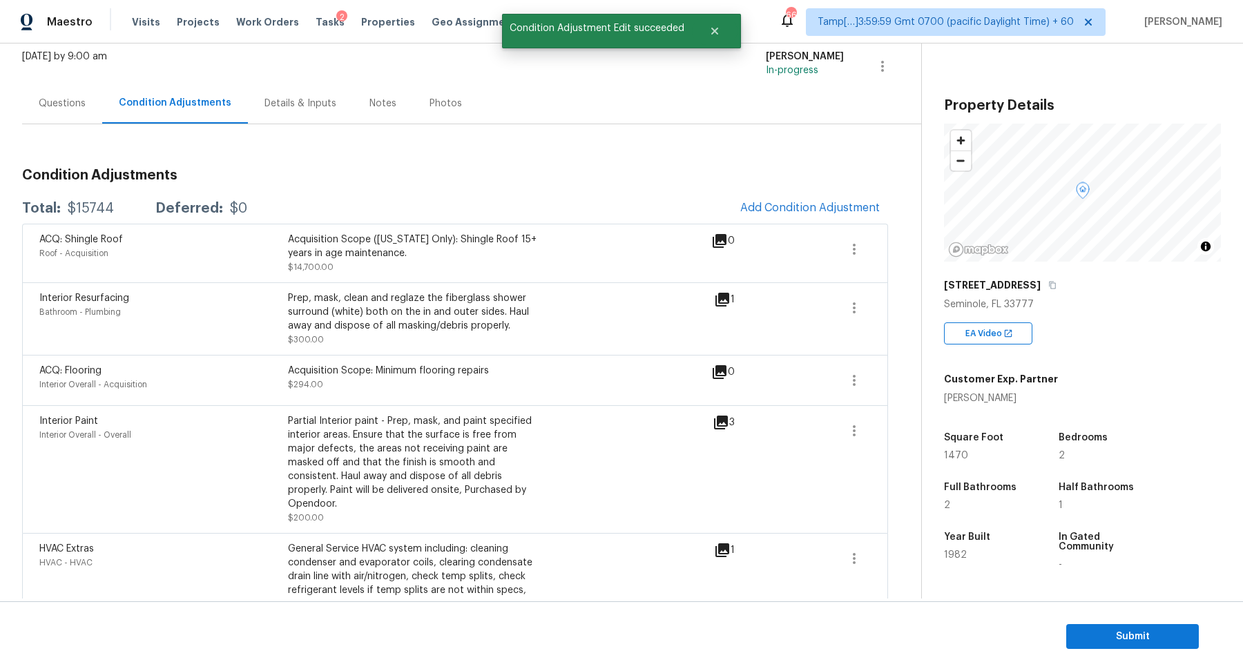
click at [97, 206] on div "$15744" at bounding box center [91, 209] width 46 height 14
copy div "$15744"
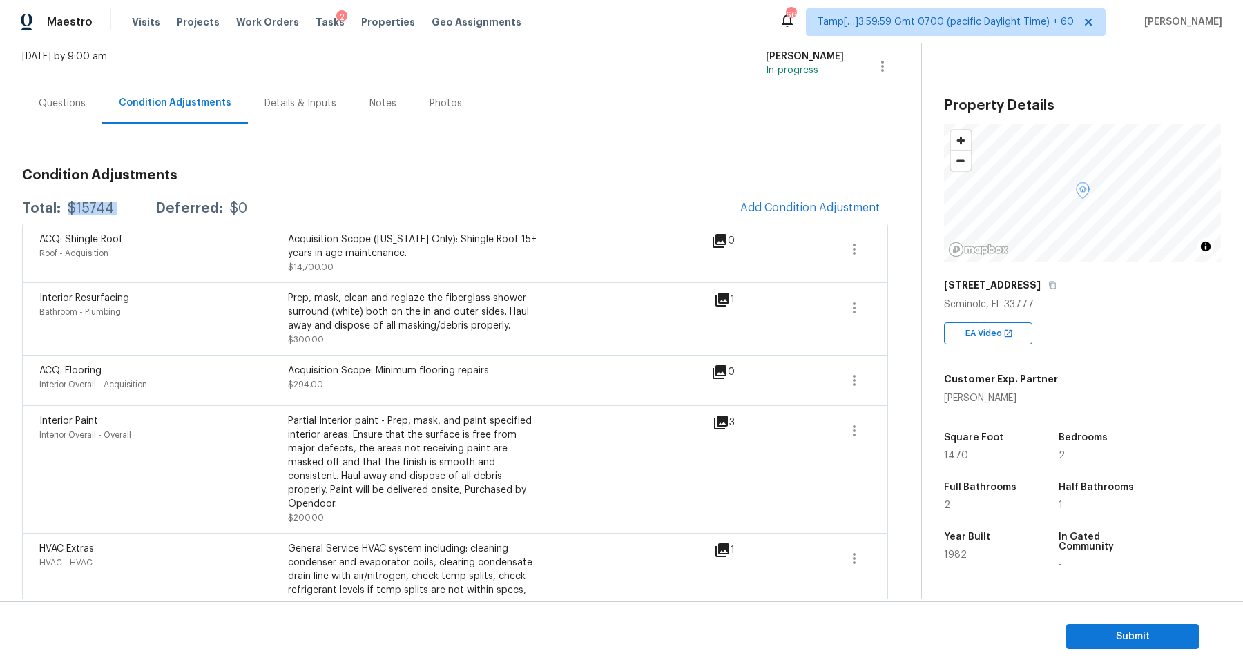
scroll to position [151, 0]
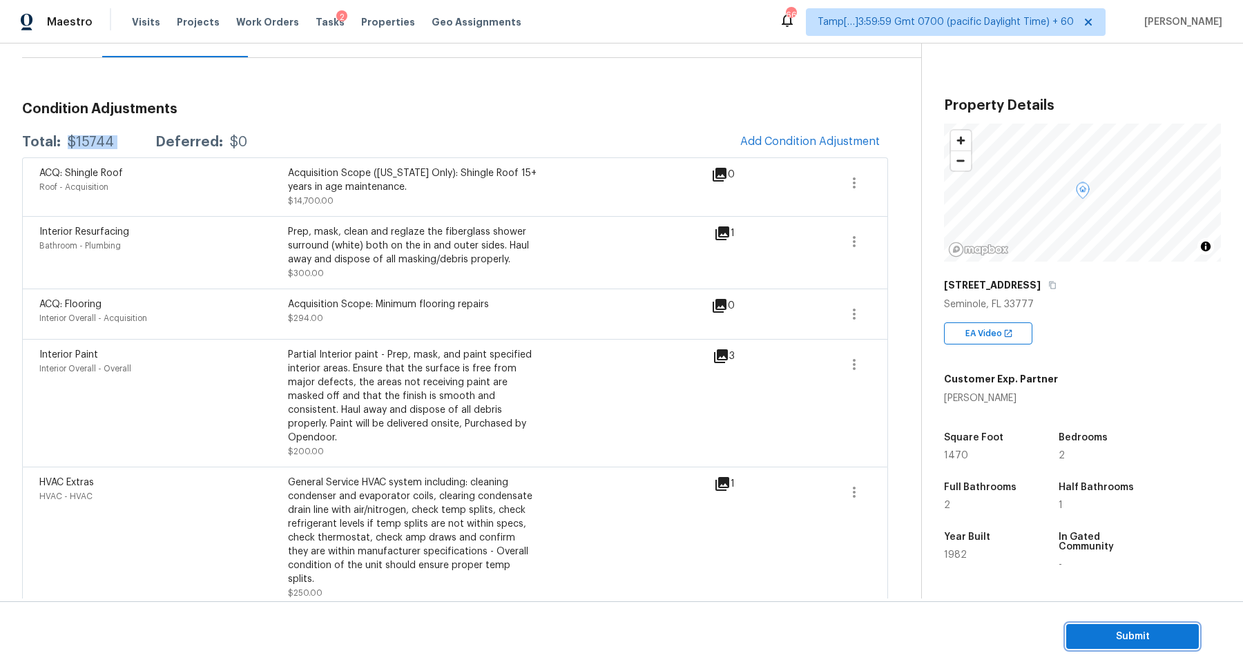
click at [1085, 624] on button "Submit" at bounding box center [1132, 637] width 133 height 26
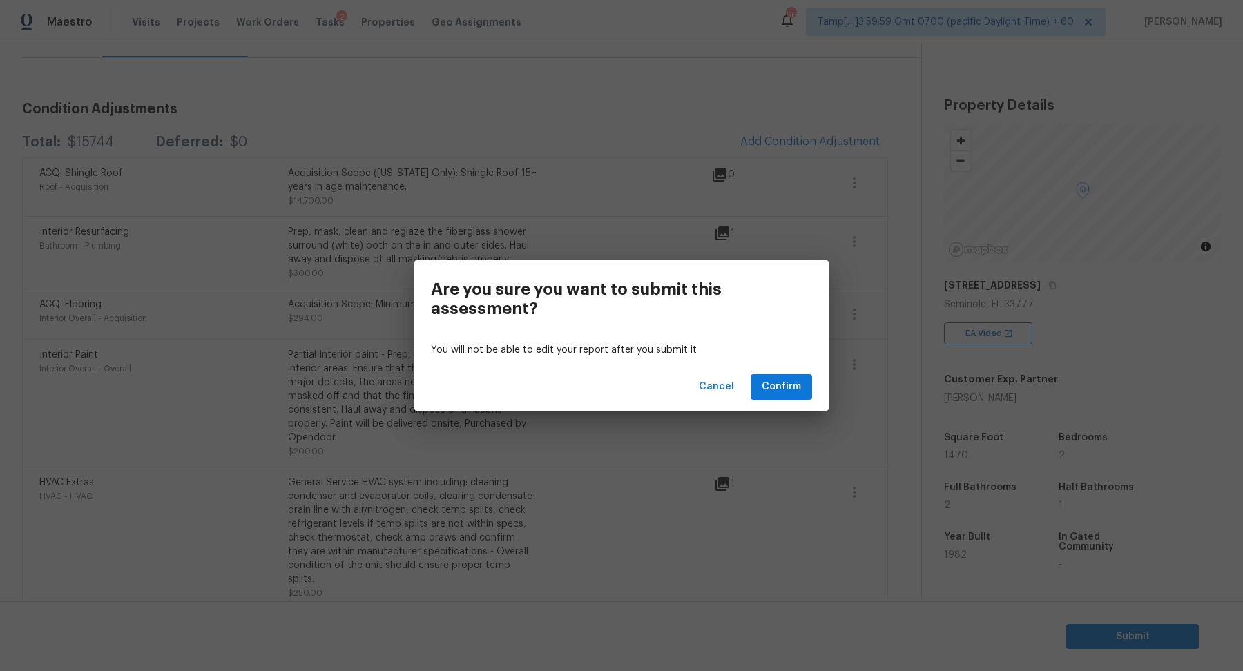
click at [784, 372] on div "Cancel Confirm" at bounding box center [621, 387] width 414 height 48
click at [784, 379] on span "Confirm" at bounding box center [781, 386] width 39 height 17
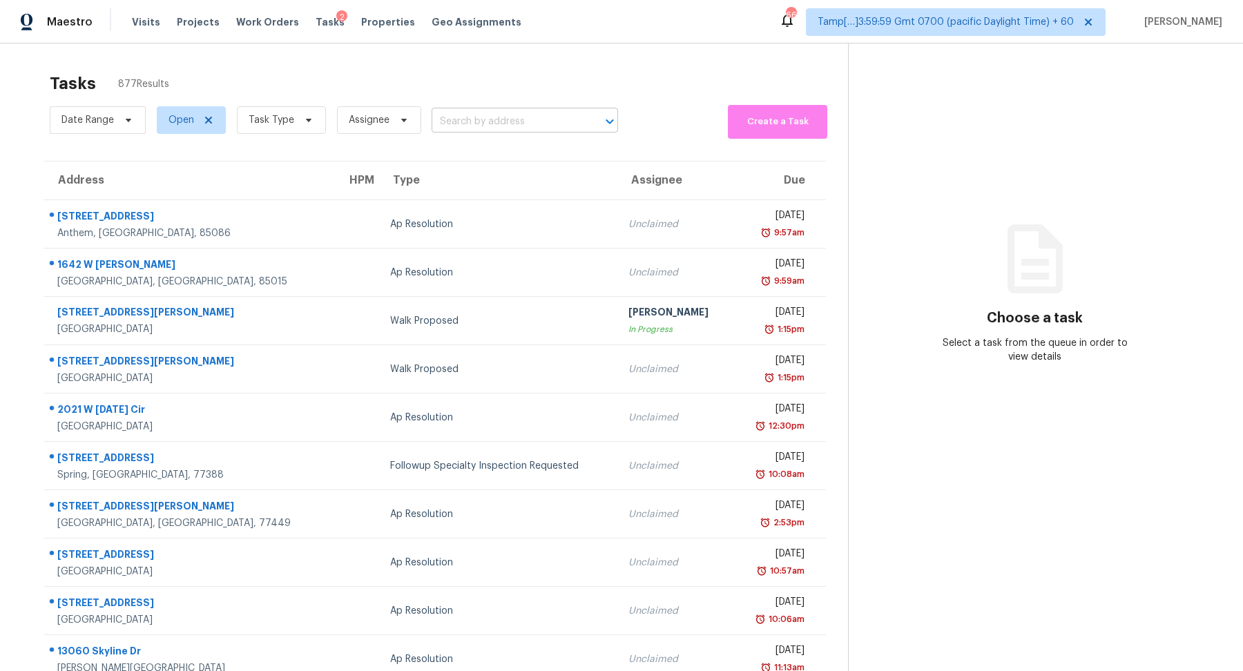
click at [454, 122] on input "text" at bounding box center [506, 121] width 148 height 21
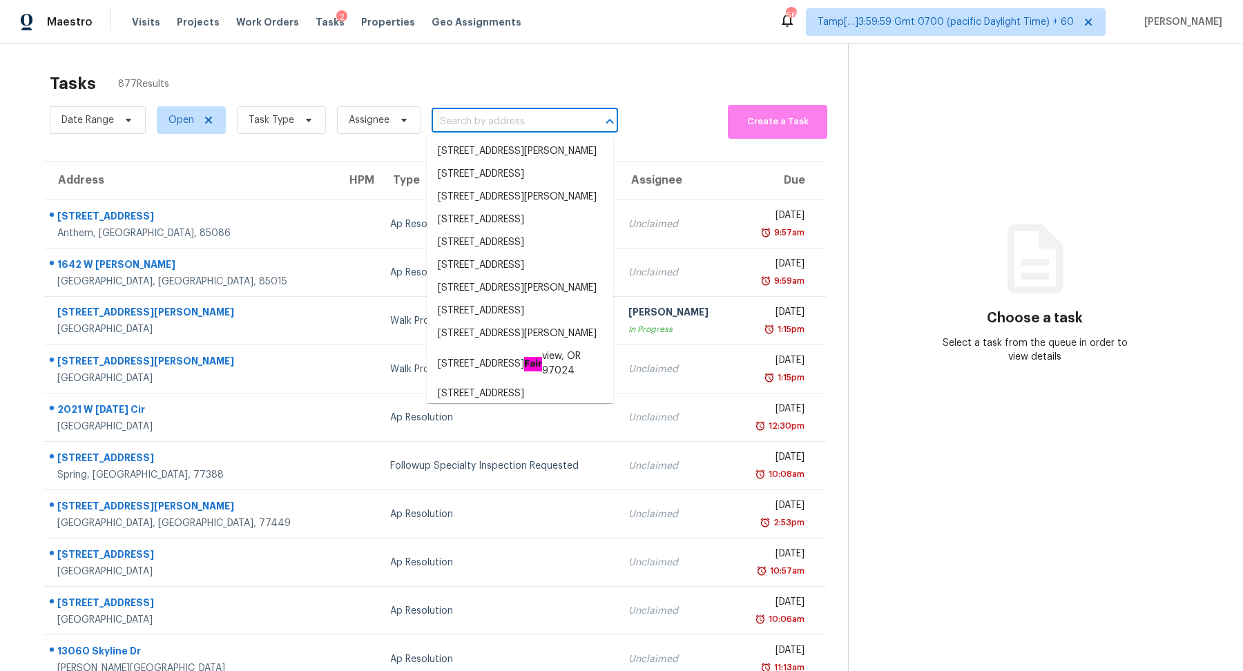
paste input "[STREET_ADDRESS]"
type input "[STREET_ADDRESS]"
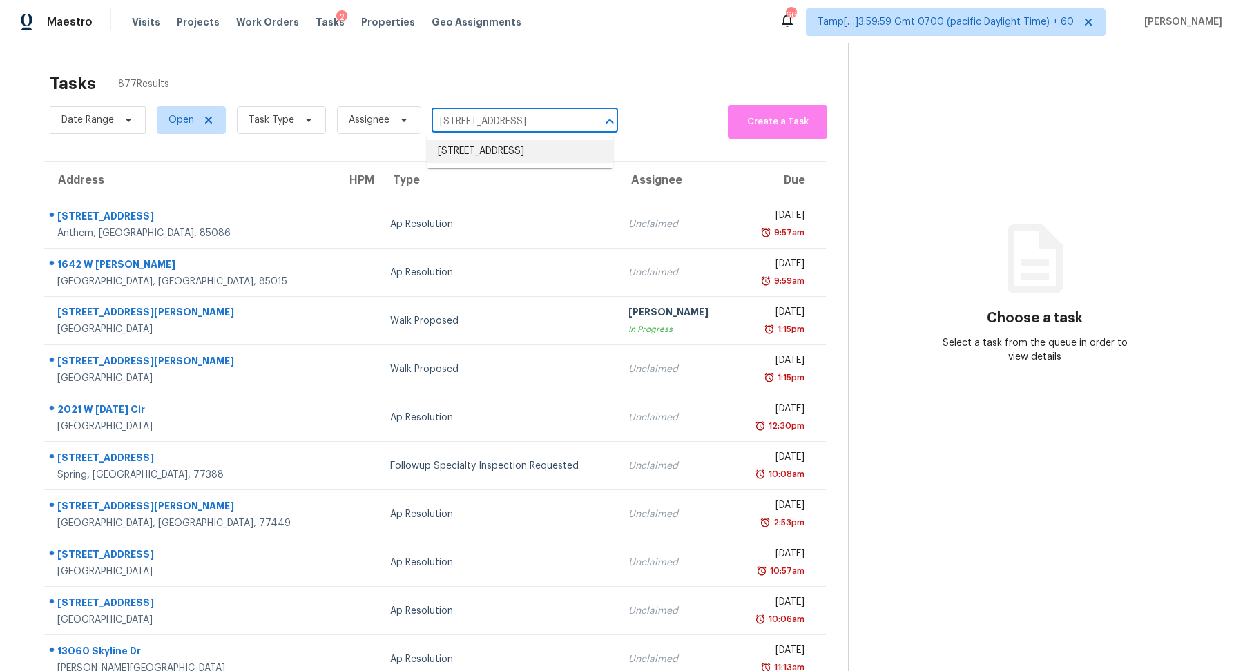
click at [520, 155] on li "[STREET_ADDRESS]" at bounding box center [520, 151] width 186 height 23
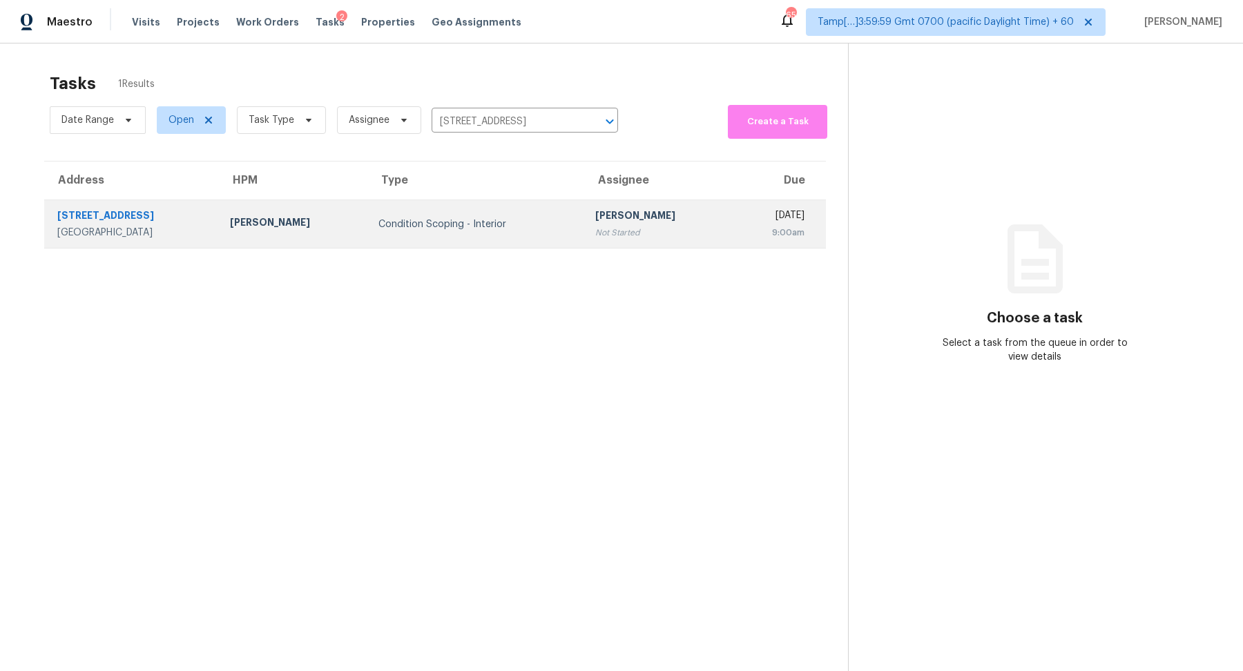
click at [439, 217] on div "Condition Scoping - Interior" at bounding box center [475, 224] width 195 height 14
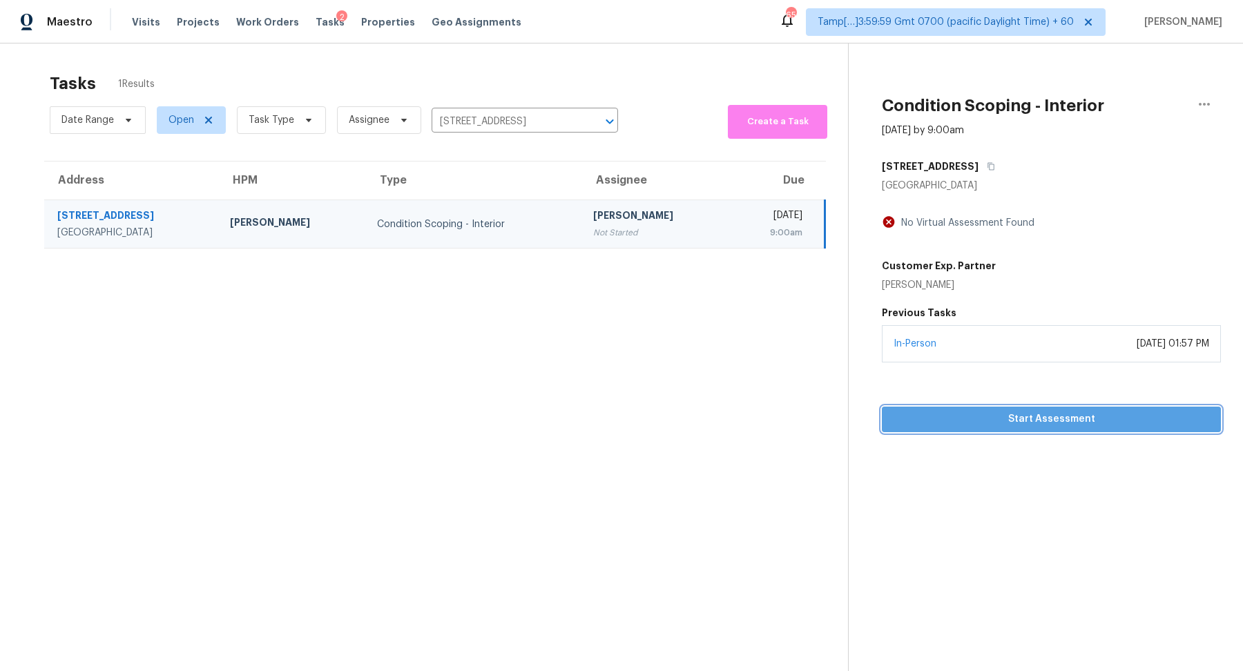
click at [936, 413] on span "Start Assessment" at bounding box center [1051, 419] width 317 height 17
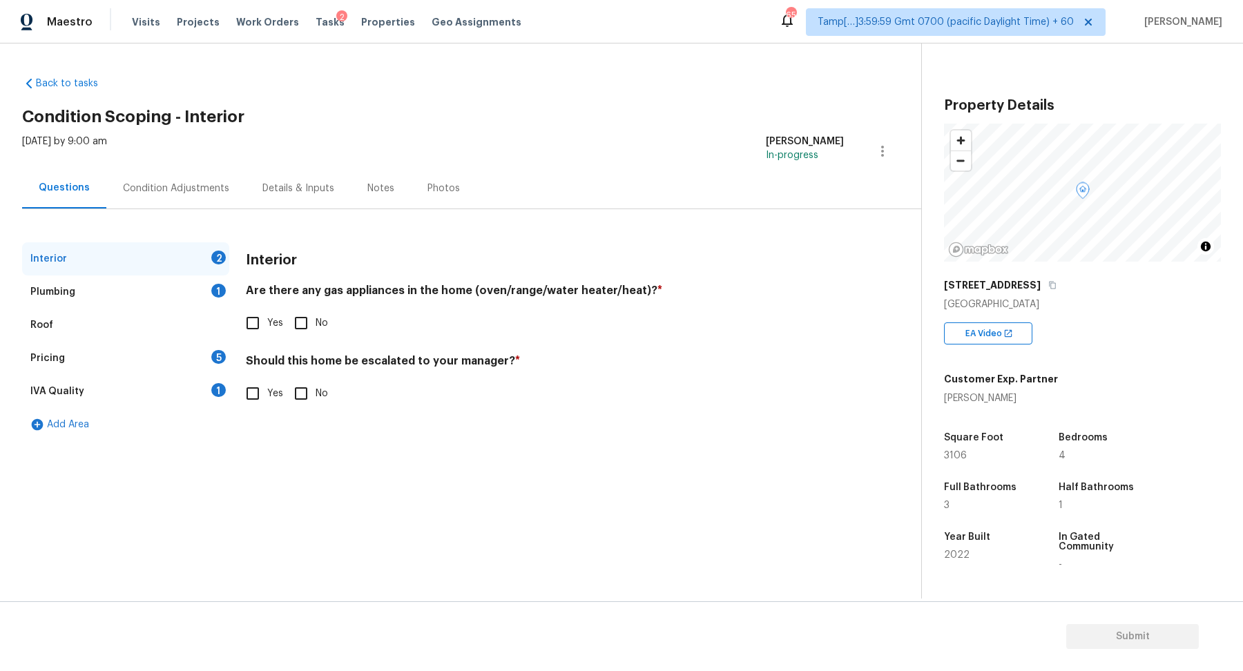
click at [307, 337] on div "Interior Are there any gas appliances in the home (oven/range/water heater/heat…" at bounding box center [545, 333] width 598 height 182
click at [301, 320] on input "No" at bounding box center [301, 323] width 29 height 29
checkbox input "true"
click at [306, 400] on input "No" at bounding box center [301, 393] width 29 height 29
checkbox input "true"
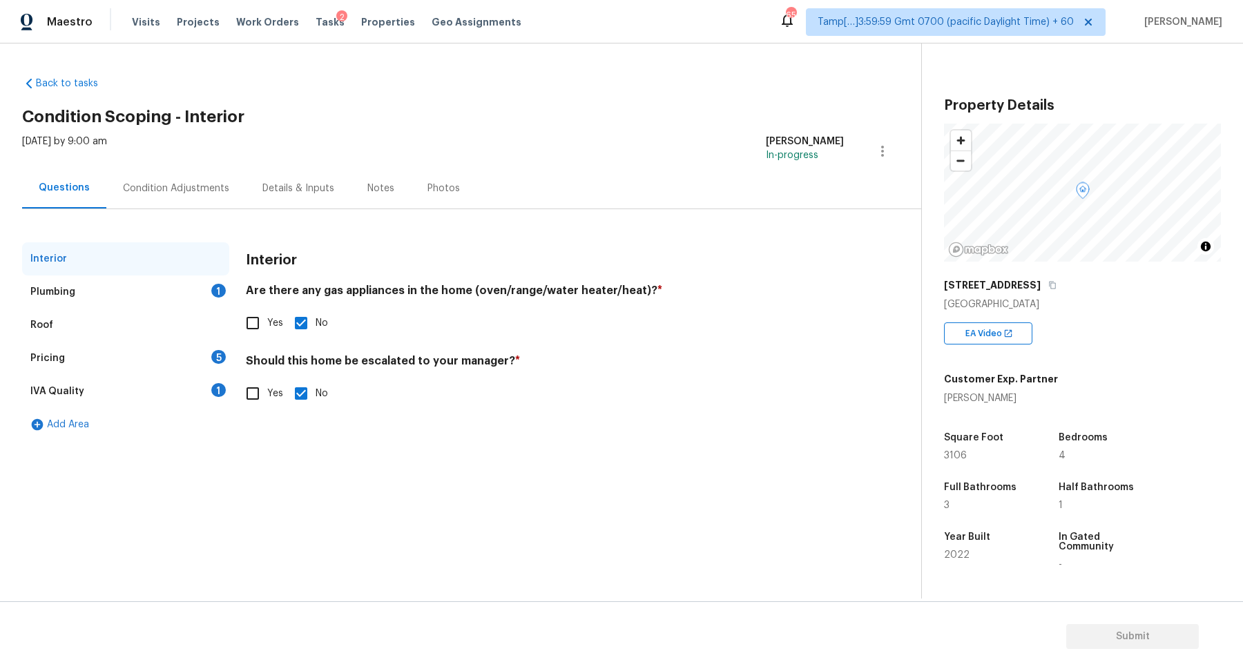
click at [211, 300] on div "Plumbing 1" at bounding box center [125, 291] width 207 height 33
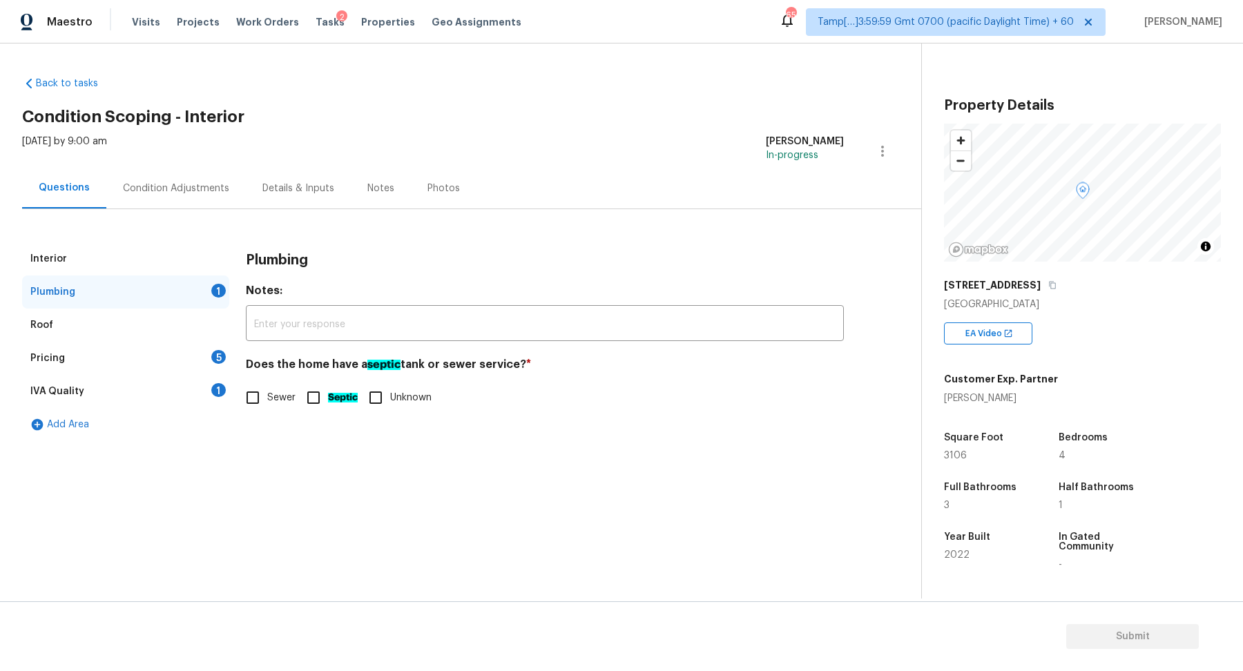
click at [273, 395] on span "Sewer" at bounding box center [281, 398] width 28 height 14
click at [267, 395] on input "Sewer" at bounding box center [252, 397] width 29 height 29
checkbox input "true"
click at [210, 360] on div "Pricing 5" at bounding box center [125, 358] width 207 height 33
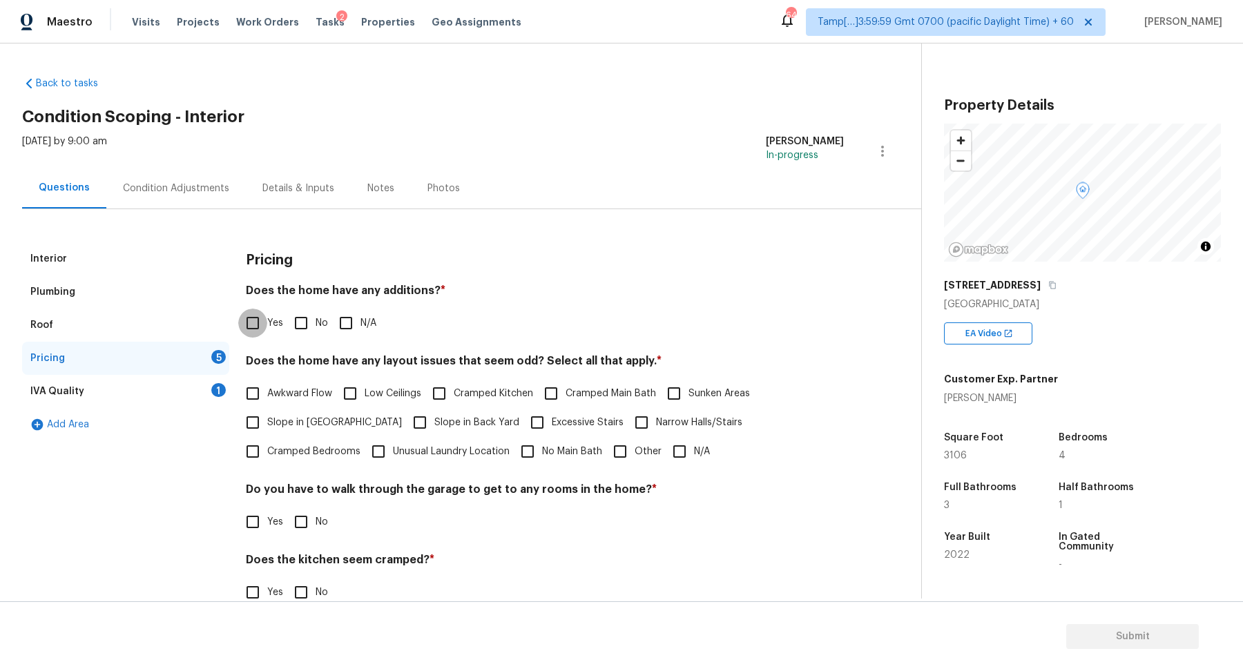
click at [254, 322] on input "Yes" at bounding box center [252, 323] width 29 height 29
checkbox input "true"
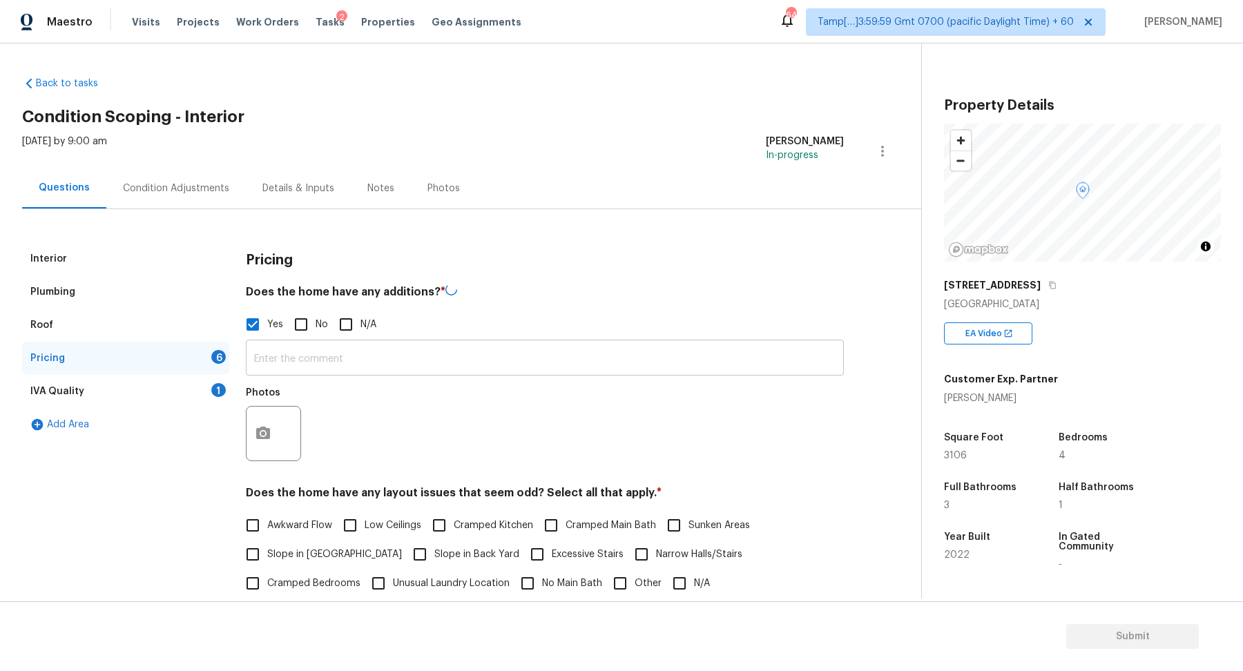
click at [320, 353] on input "text" at bounding box center [545, 359] width 598 height 32
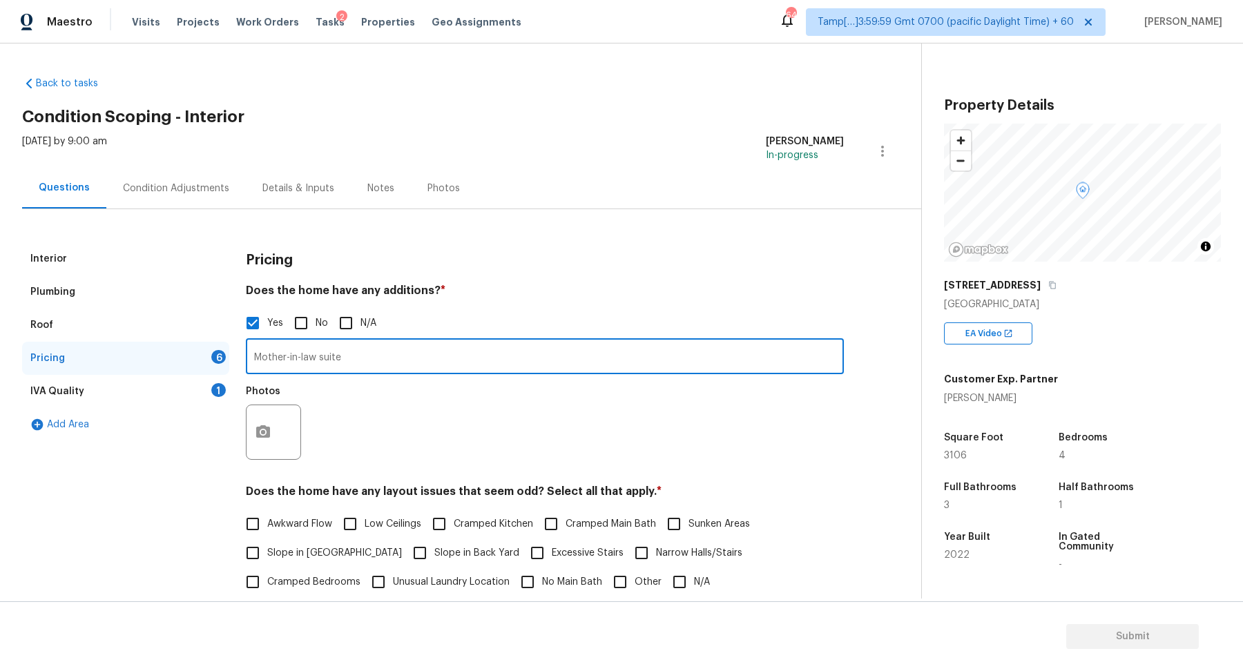
type input "Mother-in-law suite"
click at [262, 449] on button "button" at bounding box center [262, 432] width 33 height 54
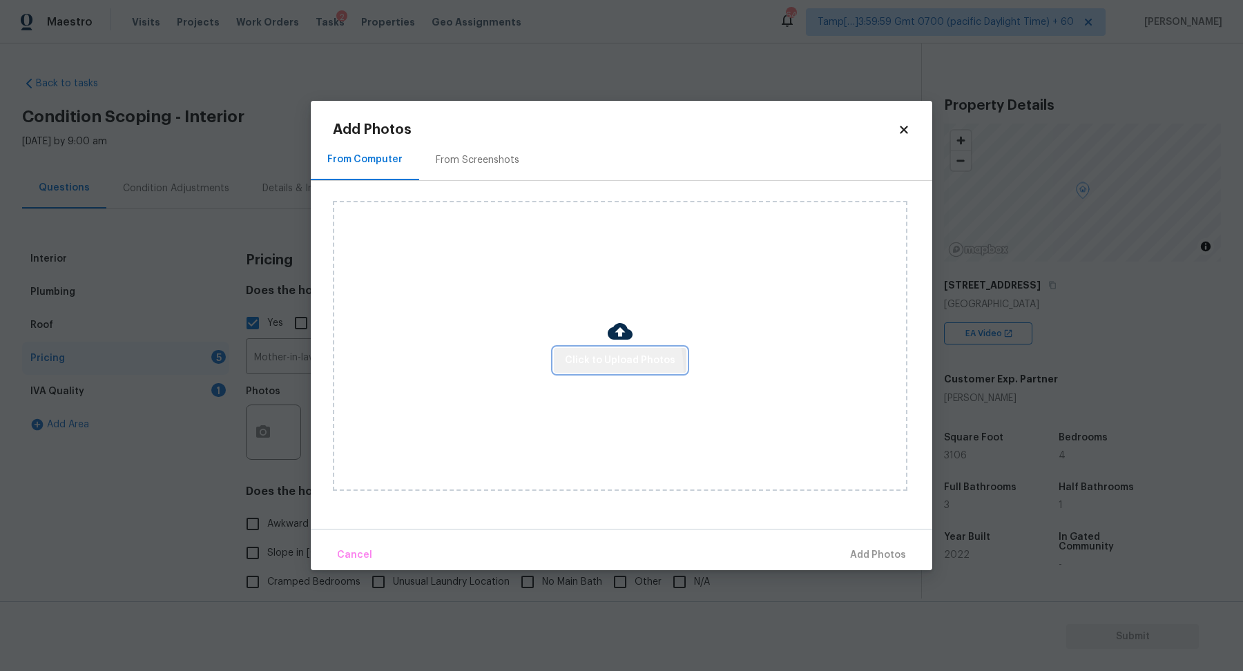
click at [583, 370] on button "Click to Upload Photos" at bounding box center [620, 361] width 133 height 26
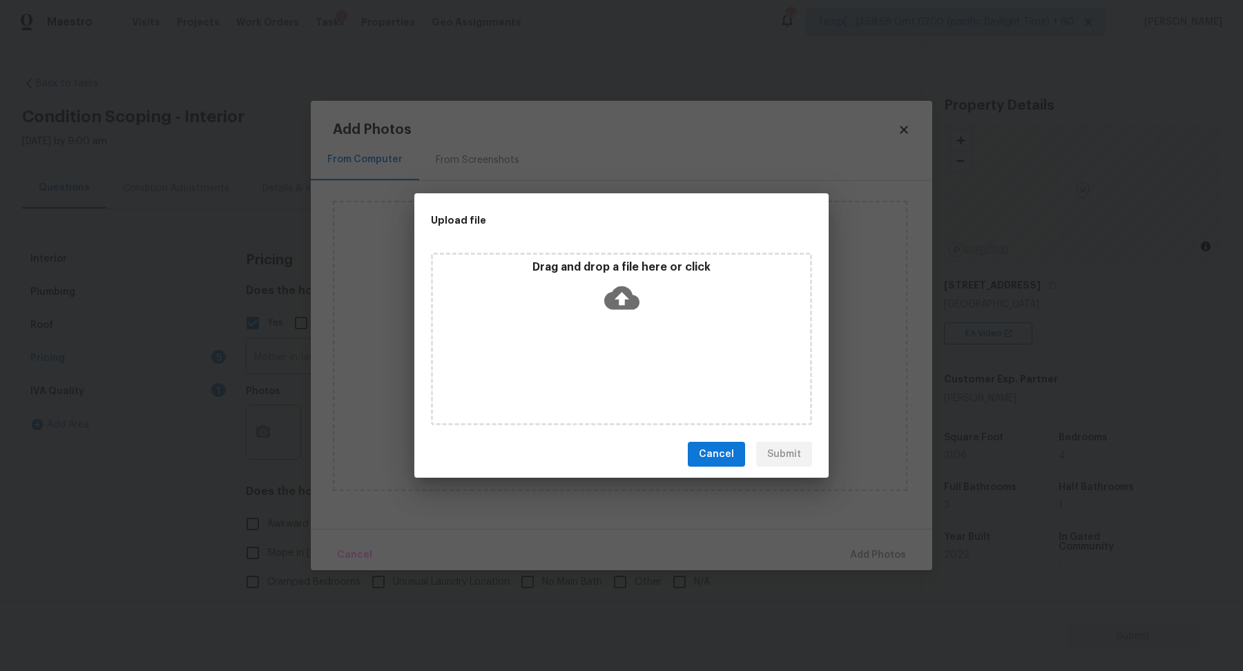
click at [652, 336] on div "Drag and drop a file here or click" at bounding box center [621, 339] width 381 height 173
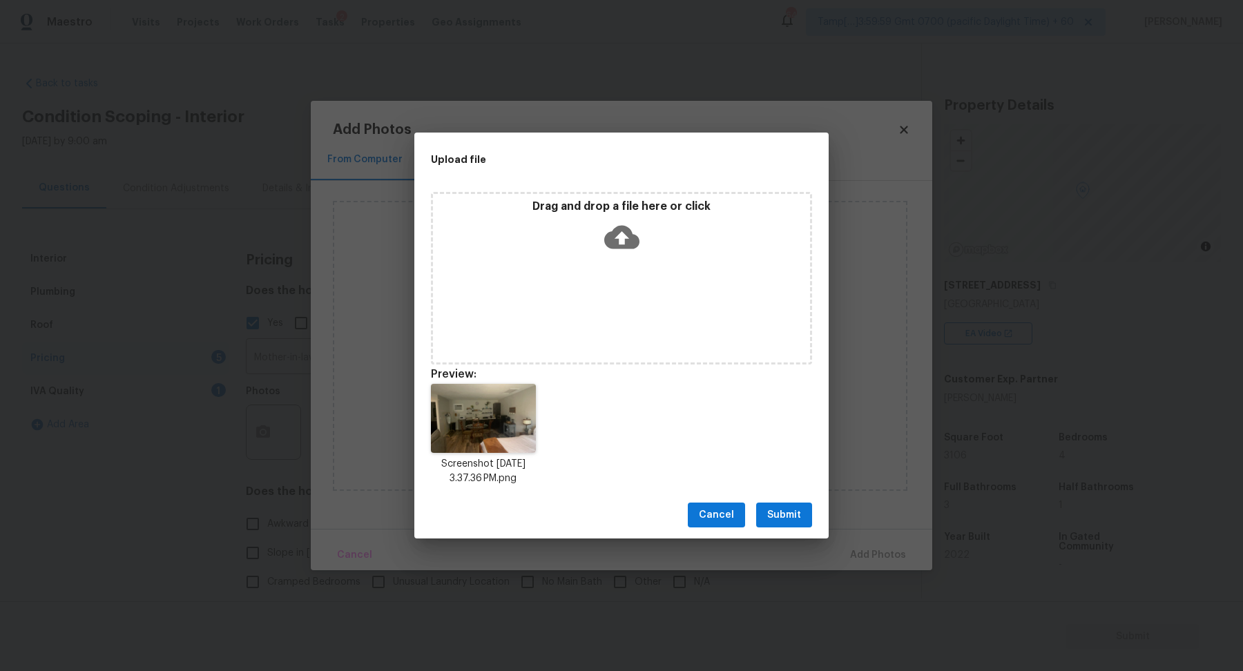
click at [784, 524] on button "Submit" at bounding box center [784, 516] width 56 height 26
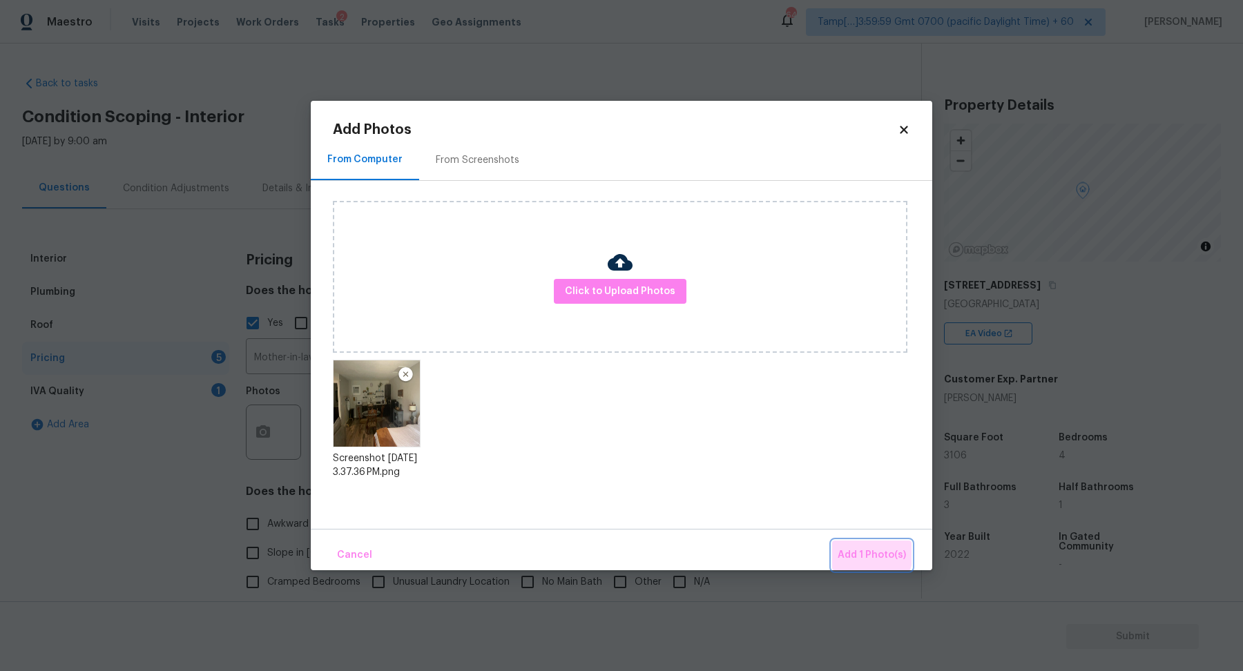
click at [851, 549] on span "Add 1 Photo(s)" at bounding box center [872, 555] width 68 height 17
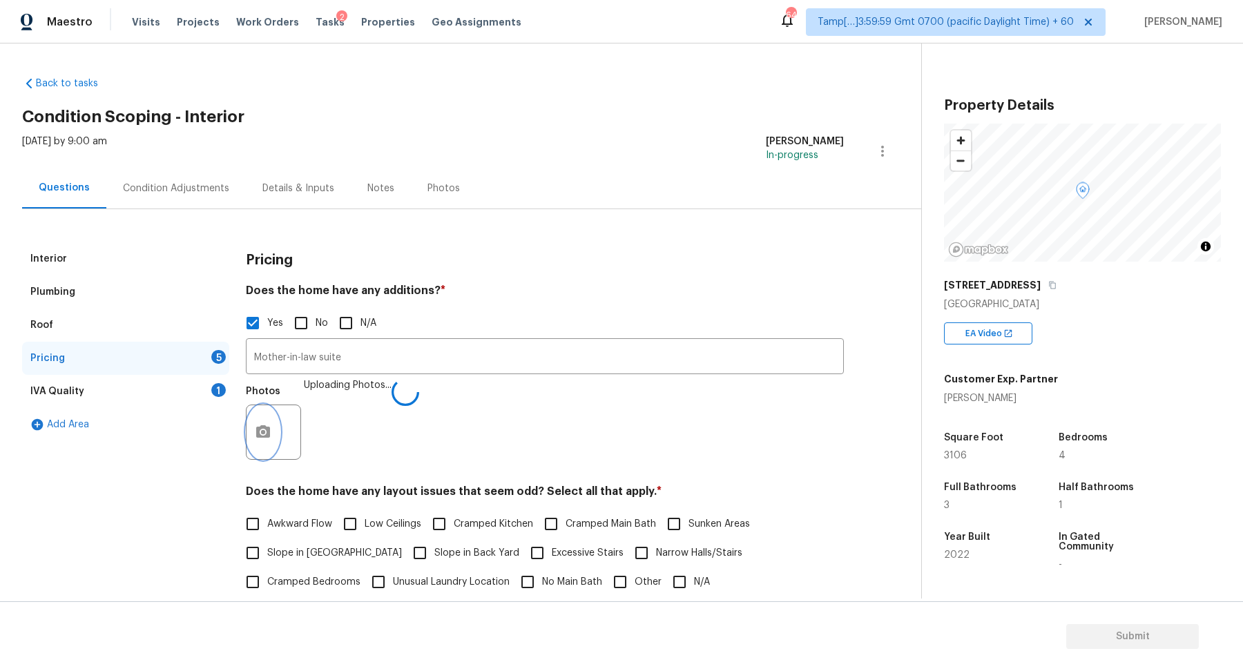
scroll to position [226, 0]
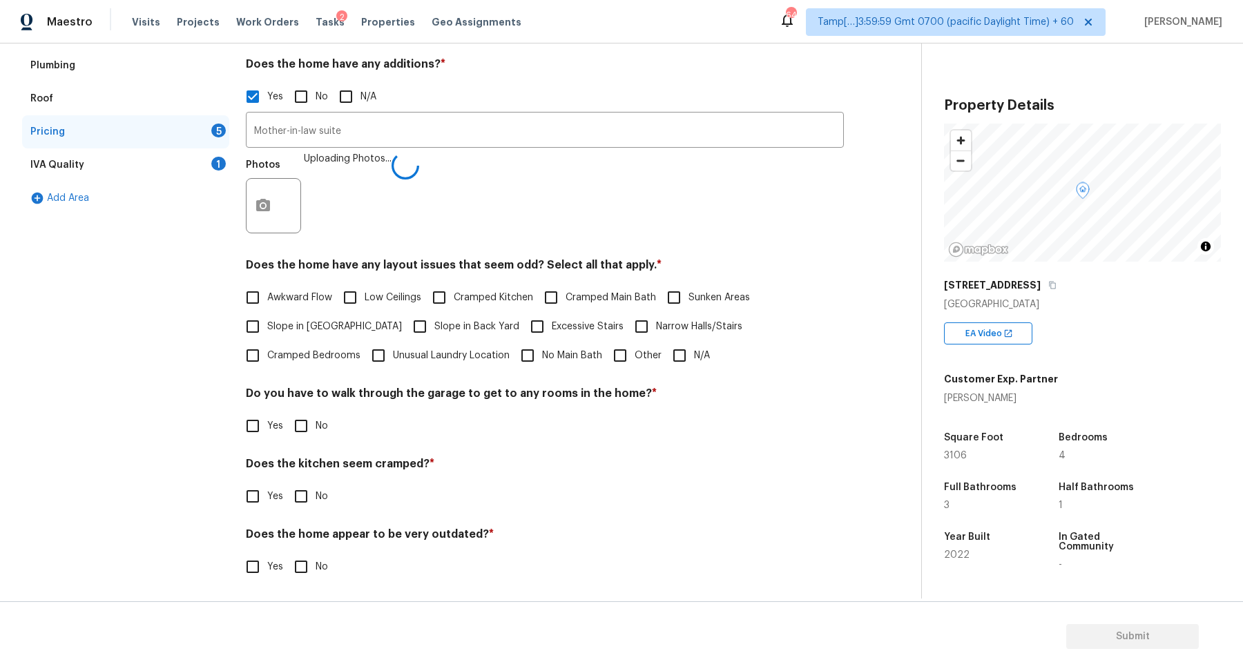
click at [318, 331] on span "Slope in Front Yard" at bounding box center [334, 327] width 135 height 14
click at [267, 331] on input "Slope in Front Yard" at bounding box center [252, 326] width 29 height 29
checkbox input "true"
click at [434, 330] on span "Slope in Back Yard" at bounding box center [476, 328] width 85 height 14
click at [405, 330] on input "Slope in Back Yard" at bounding box center [419, 327] width 29 height 29
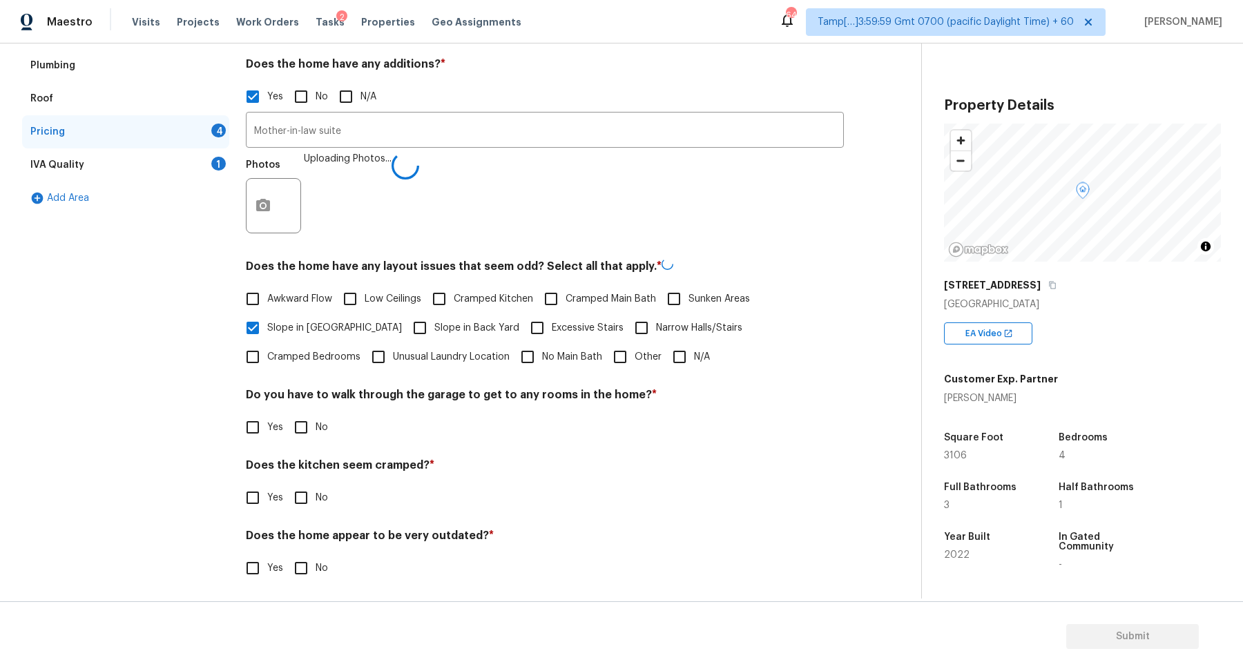
checkbox input "true"
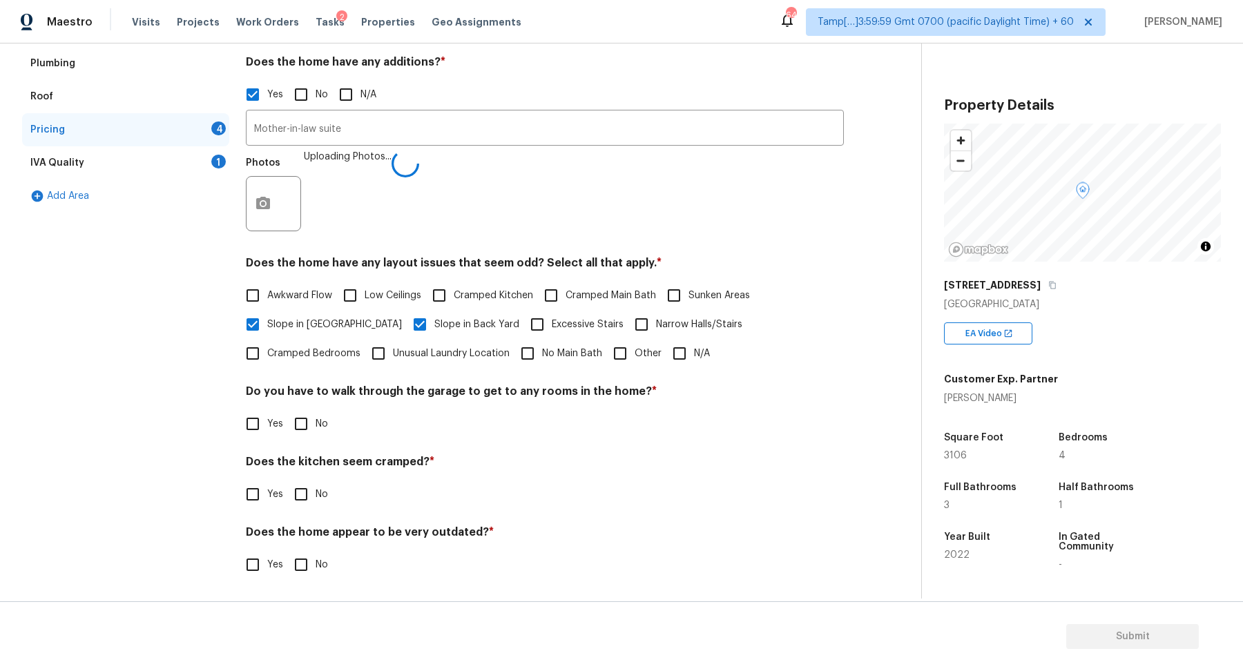
click at [304, 422] on input "No" at bounding box center [301, 423] width 29 height 29
checkbox input "true"
click at [287, 480] on input "No" at bounding box center [301, 494] width 29 height 29
checkbox input "true"
click at [287, 552] on input "No" at bounding box center [301, 566] width 29 height 29
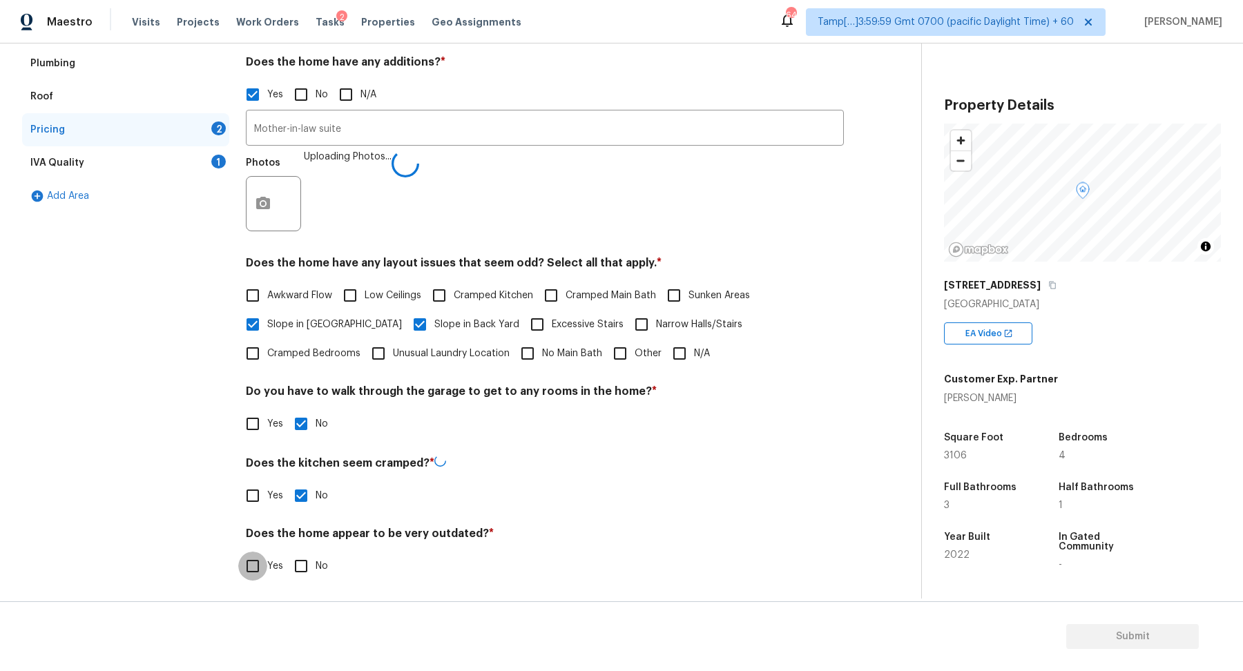
checkbox input "true"
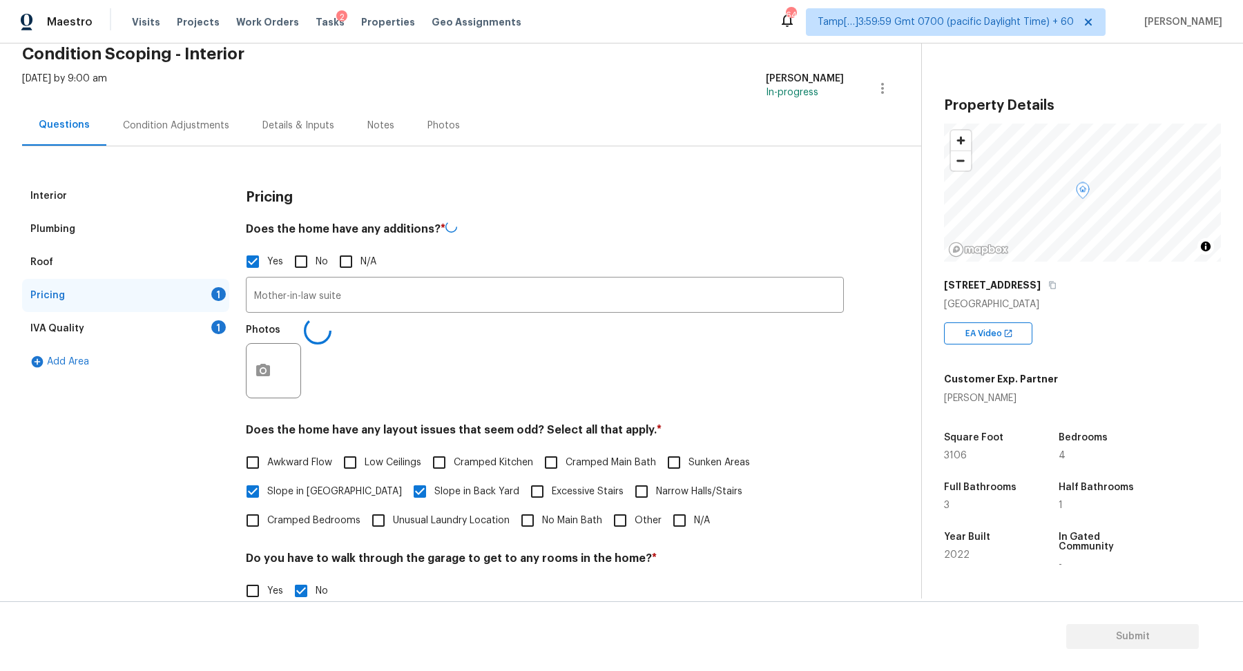
scroll to position [14, 0]
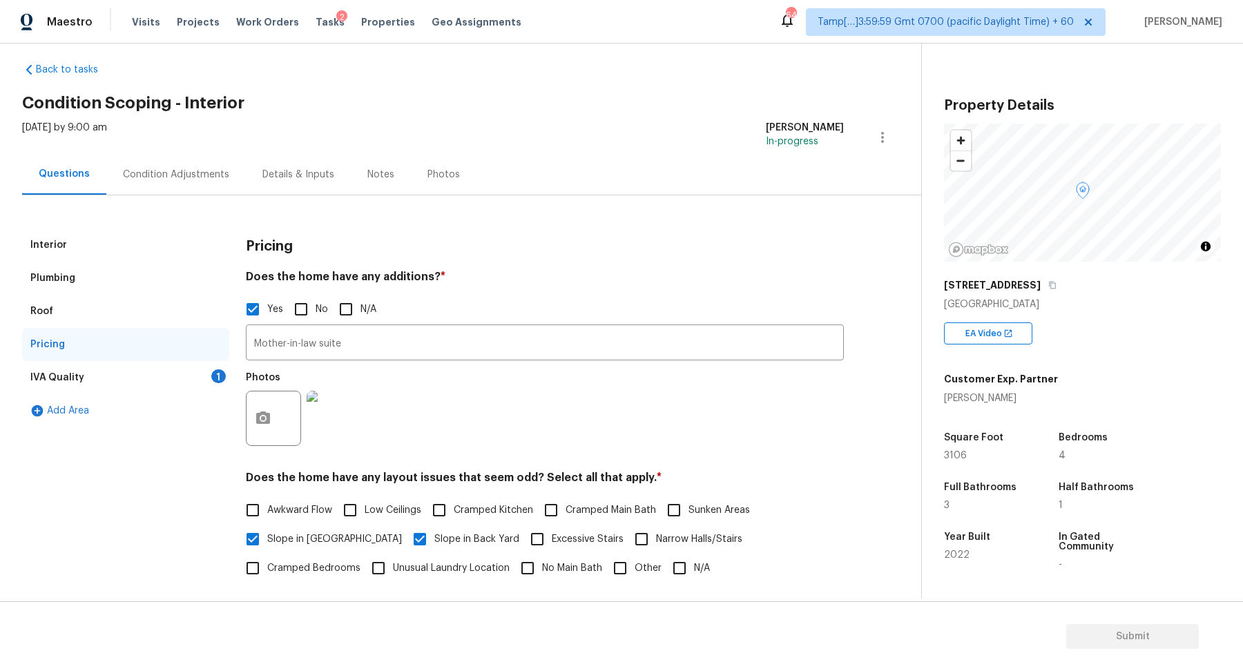
click at [200, 367] on div "IVA Quality 1" at bounding box center [125, 377] width 207 height 33
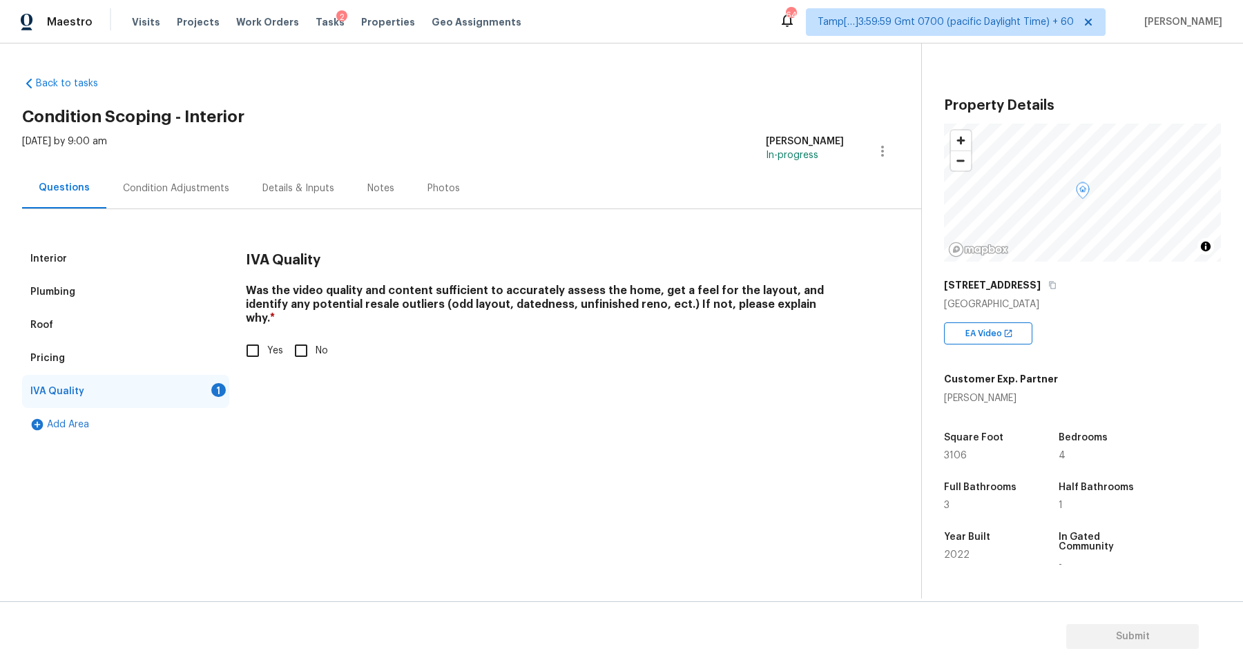
scroll to position [0, 0]
click at [275, 345] on label "Yes" at bounding box center [260, 350] width 45 height 29
click at [267, 345] on input "Yes" at bounding box center [252, 350] width 29 height 29
checkbox input "true"
click at [206, 210] on div "Interior Plumbing Roof Pricing IVA Quality Add Area IVA Quality Was the video q…" at bounding box center [455, 325] width 866 height 232
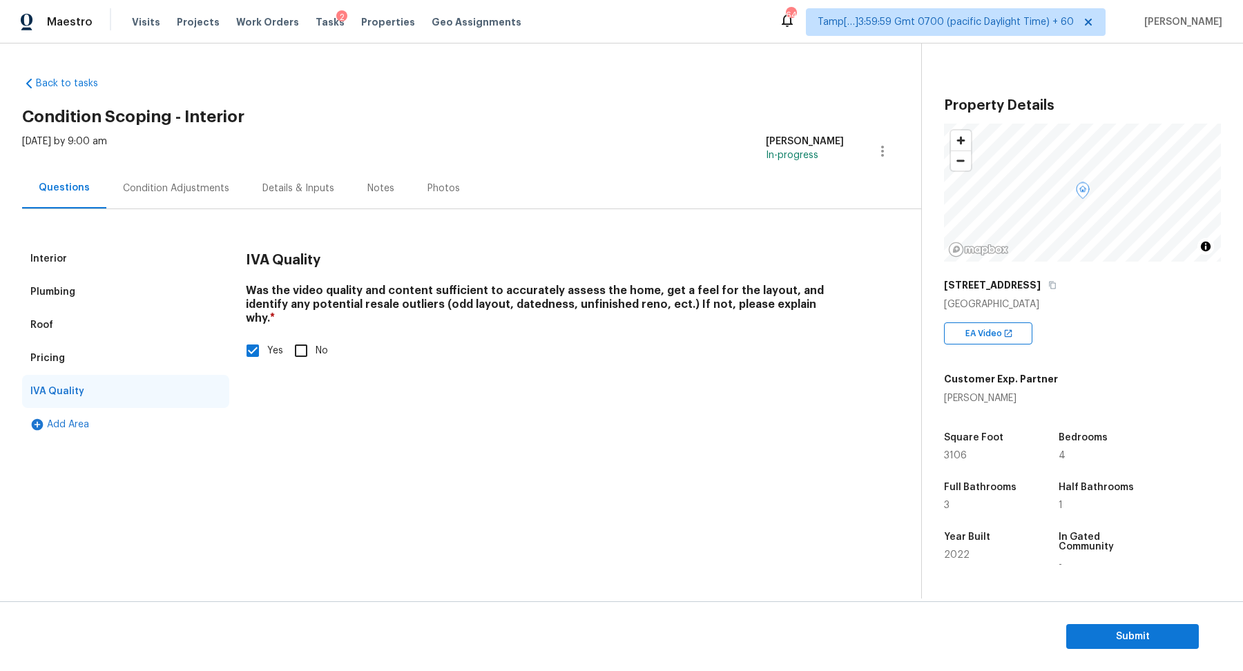
click at [228, 183] on div "Condition Adjustments" at bounding box center [175, 188] width 139 height 41
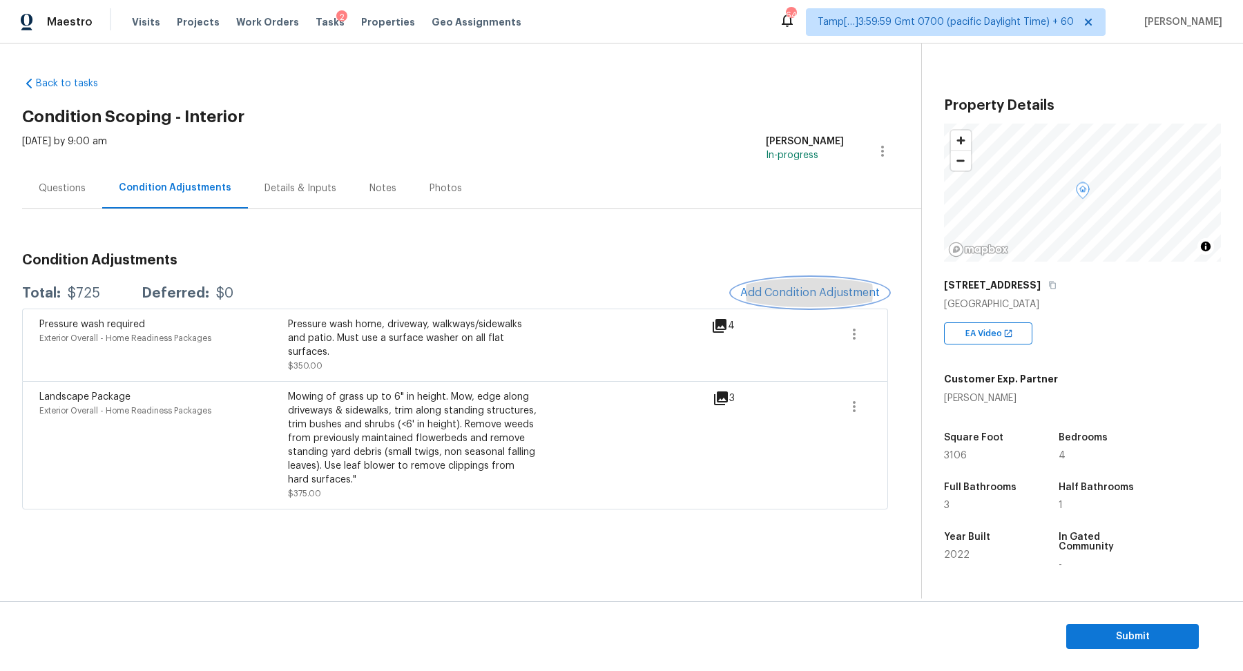
click at [852, 293] on span "Add Condition Adjustment" at bounding box center [809, 293] width 139 height 12
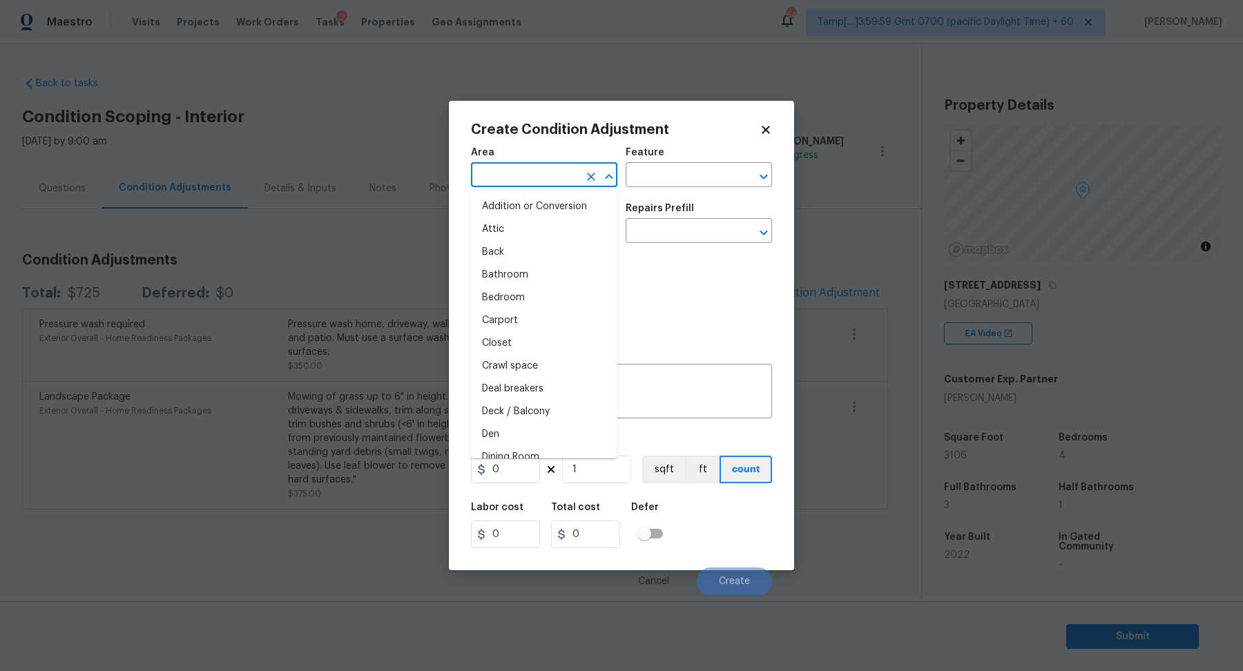
click at [538, 184] on input "text" at bounding box center [525, 176] width 108 height 21
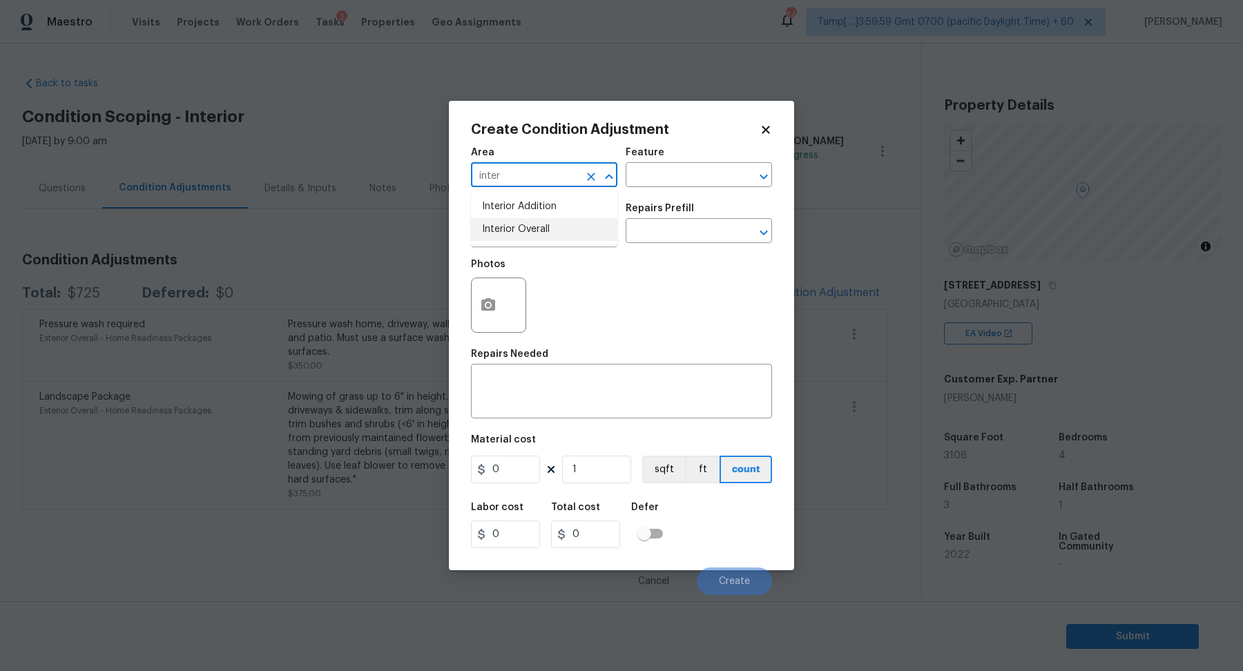
click at [557, 229] on li "Interior Overall" at bounding box center [544, 229] width 146 height 23
type input "Interior Overall"
click at [557, 229] on input "text" at bounding box center [525, 232] width 108 height 21
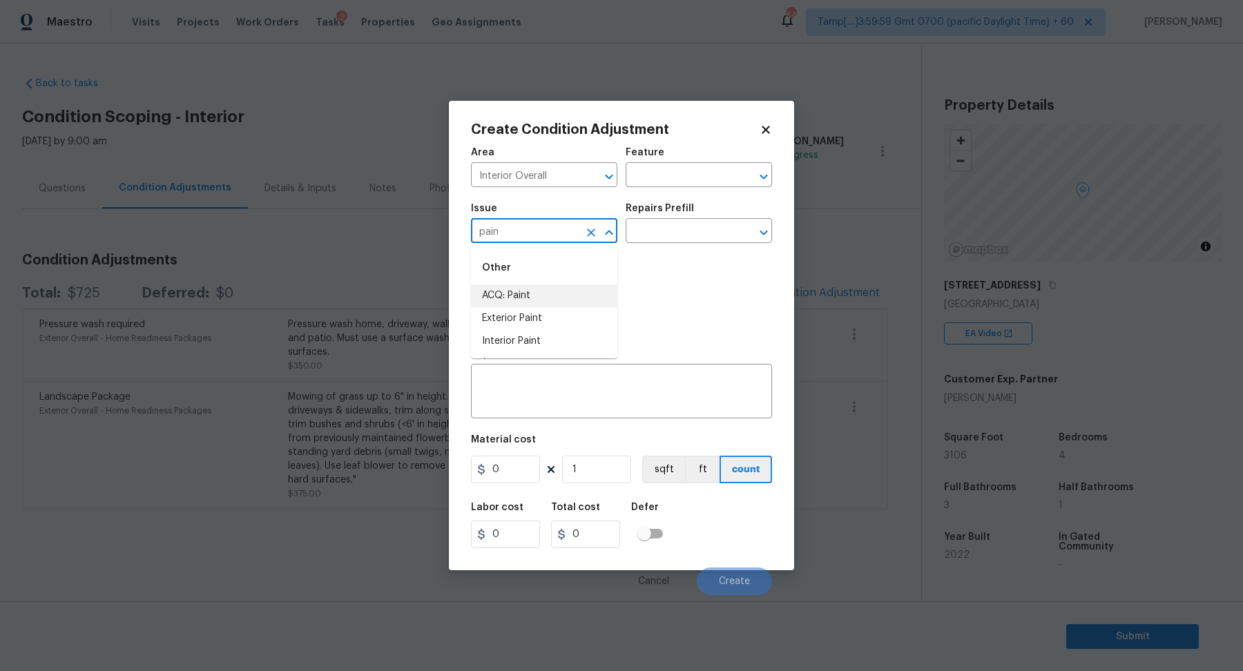
click at [567, 304] on li "ACQ: Paint" at bounding box center [544, 295] width 146 height 23
type input "ACQ: Paint"
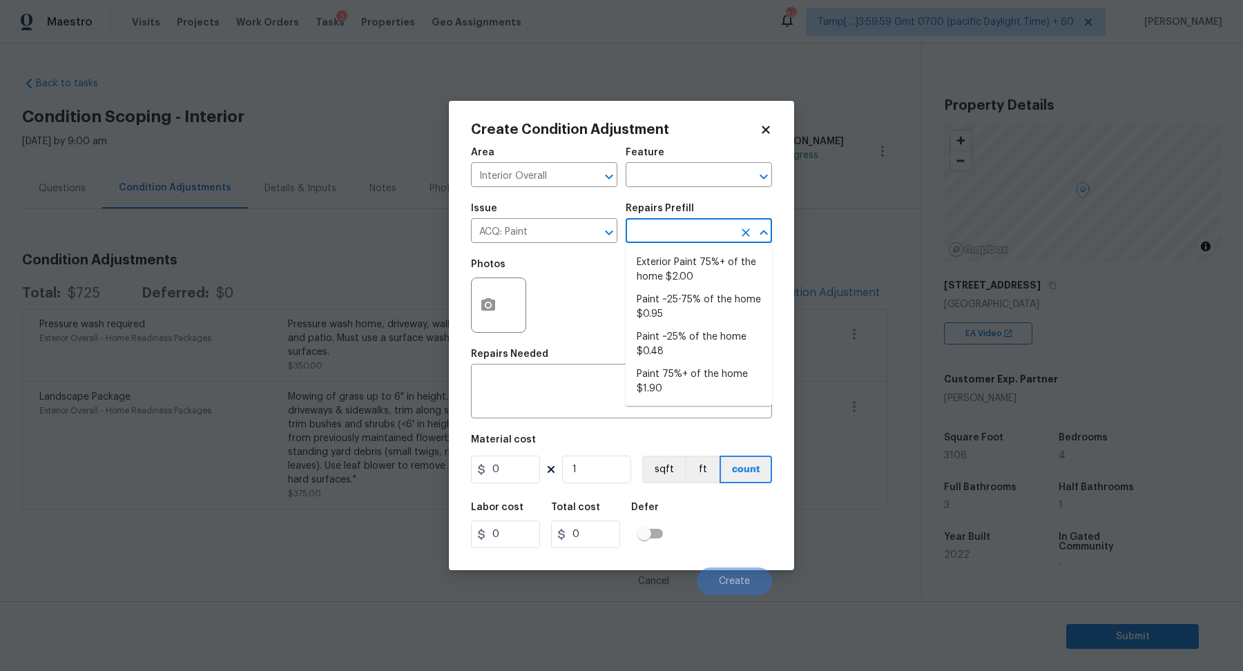
click at [664, 240] on input "text" at bounding box center [680, 232] width 108 height 21
click at [695, 317] on li "Paint ~25-75% of the home $0.95" at bounding box center [699, 307] width 146 height 37
type input "Acquisition"
type textarea "Acquisition Scope: ~25 - 75% of the home needs interior paint"
type input "0.95"
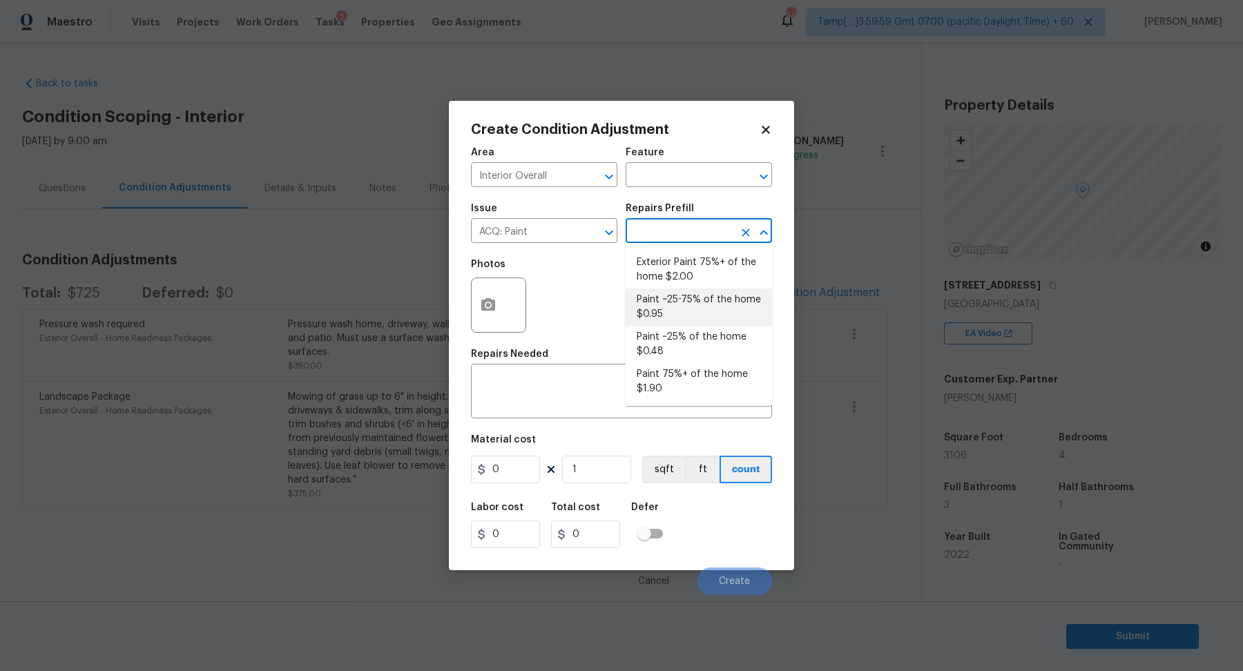
type input "0.95"
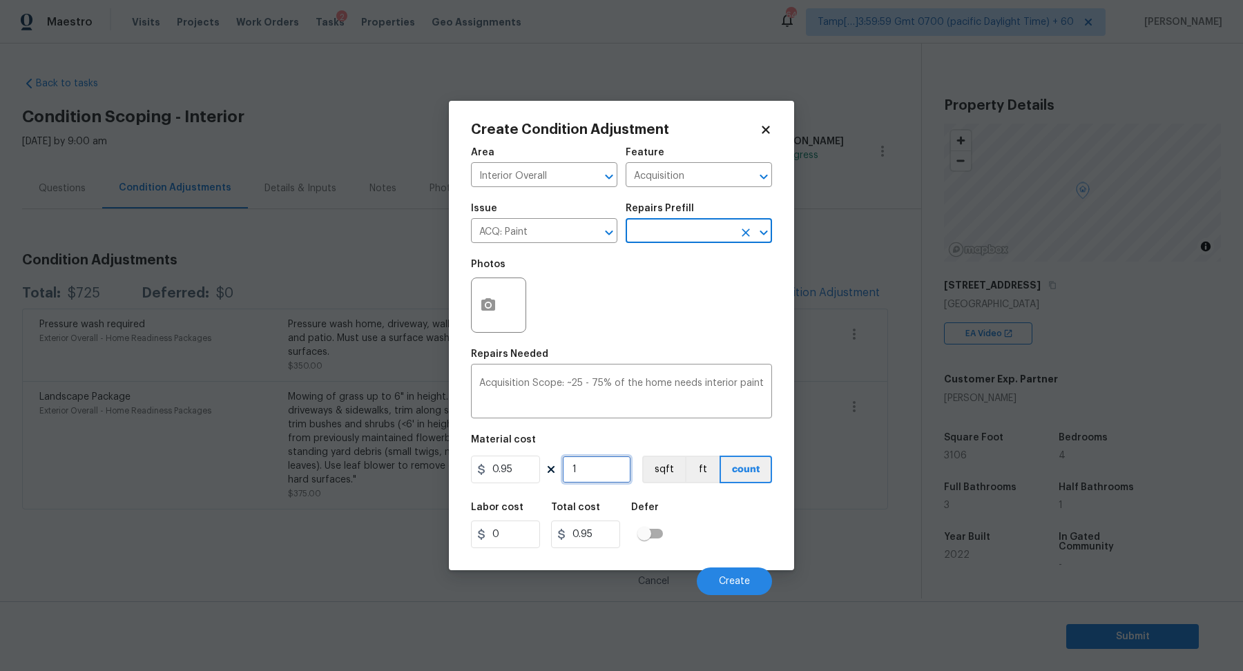
click at [609, 478] on input "1" at bounding box center [596, 470] width 69 height 28
type input "3"
type input "2.85"
type input "31"
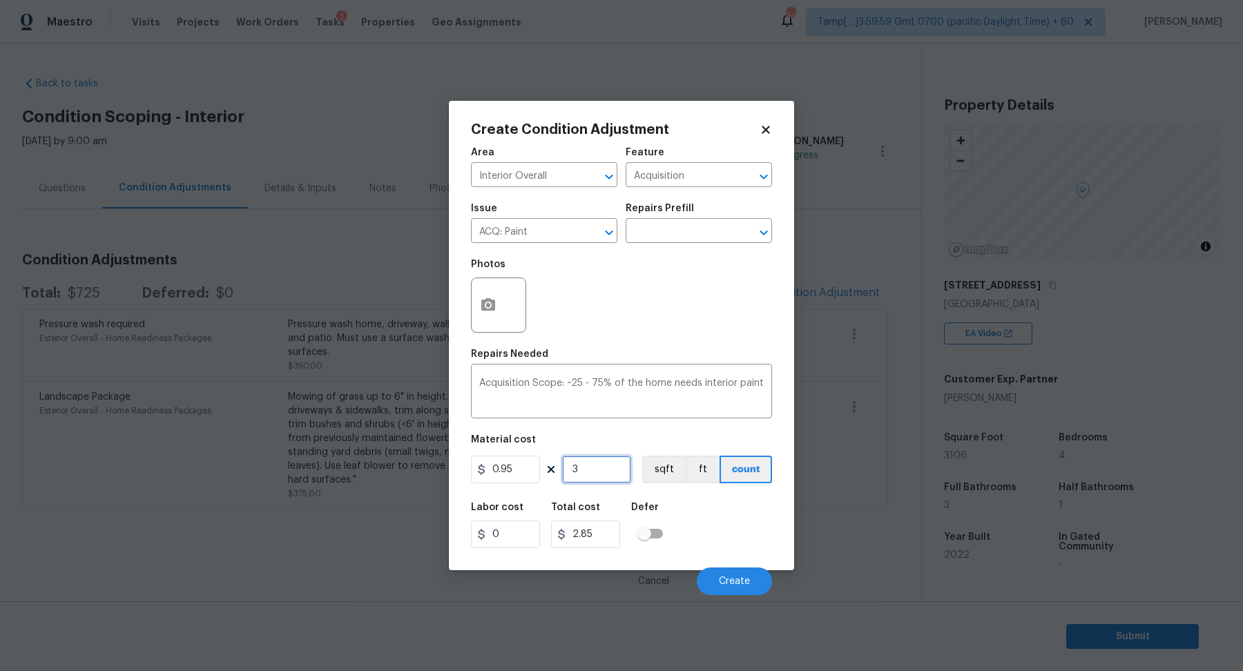
type input "29.45"
type input "310"
type input "294.5"
type input "3106"
type input "2950.7"
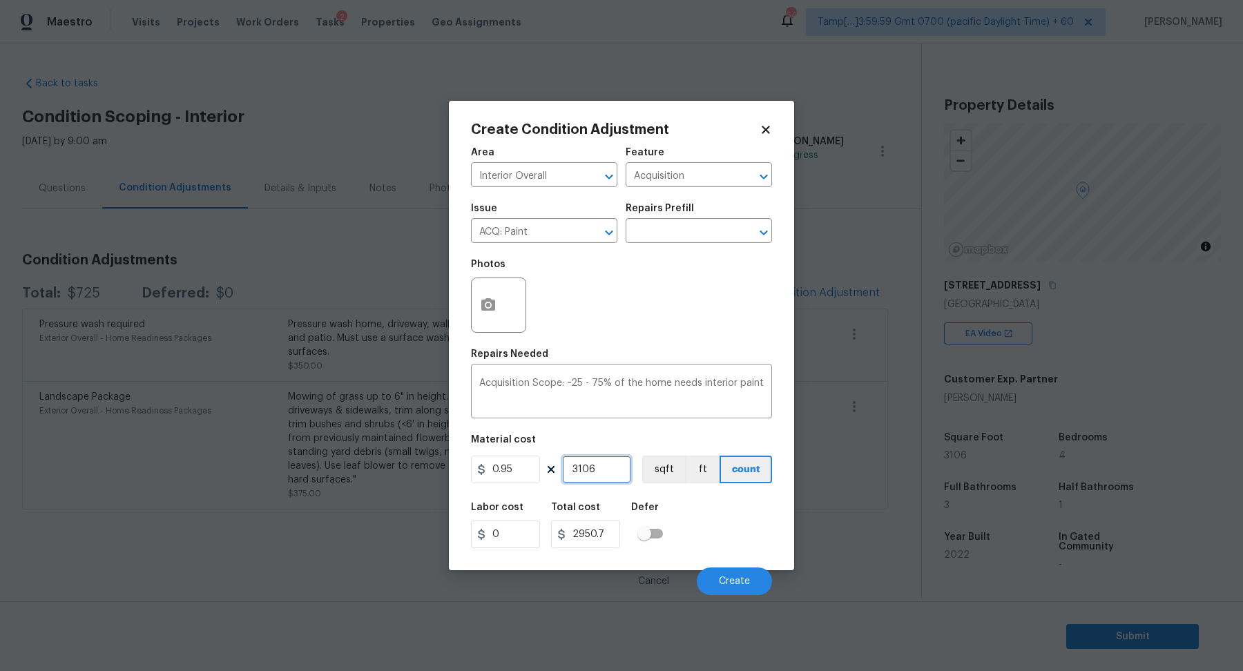
type input "3106"
click at [488, 325] on button "button" at bounding box center [488, 305] width 33 height 54
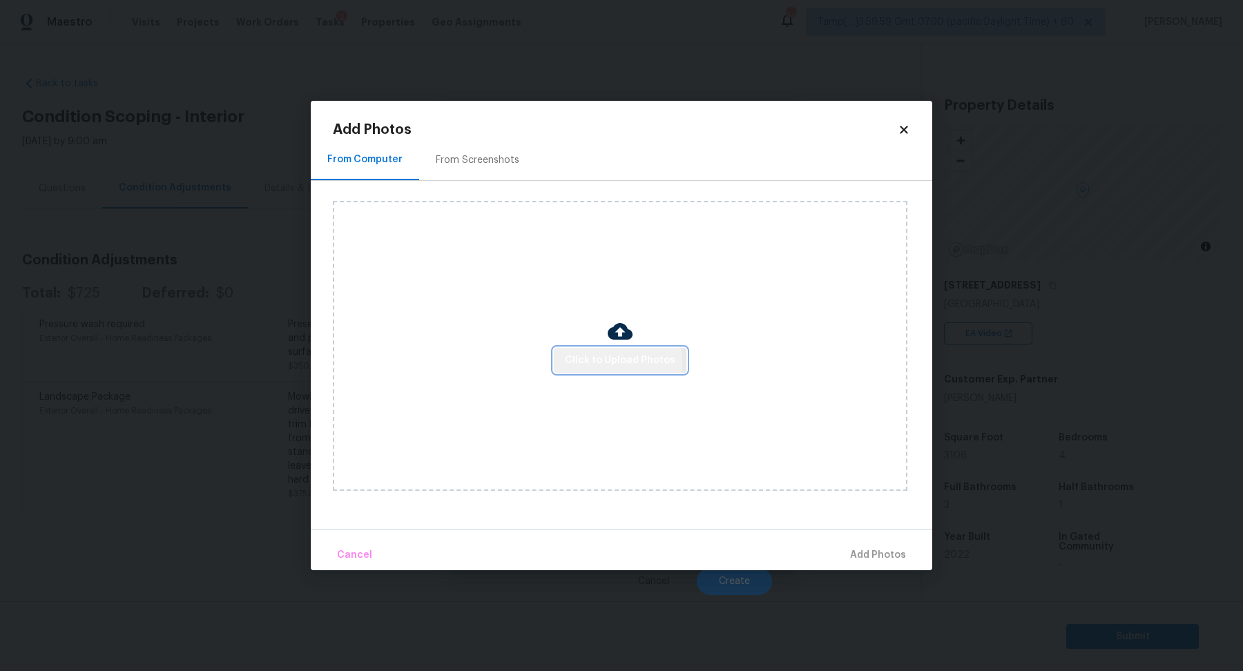
click at [590, 362] on span "Click to Upload Photos" at bounding box center [620, 360] width 110 height 17
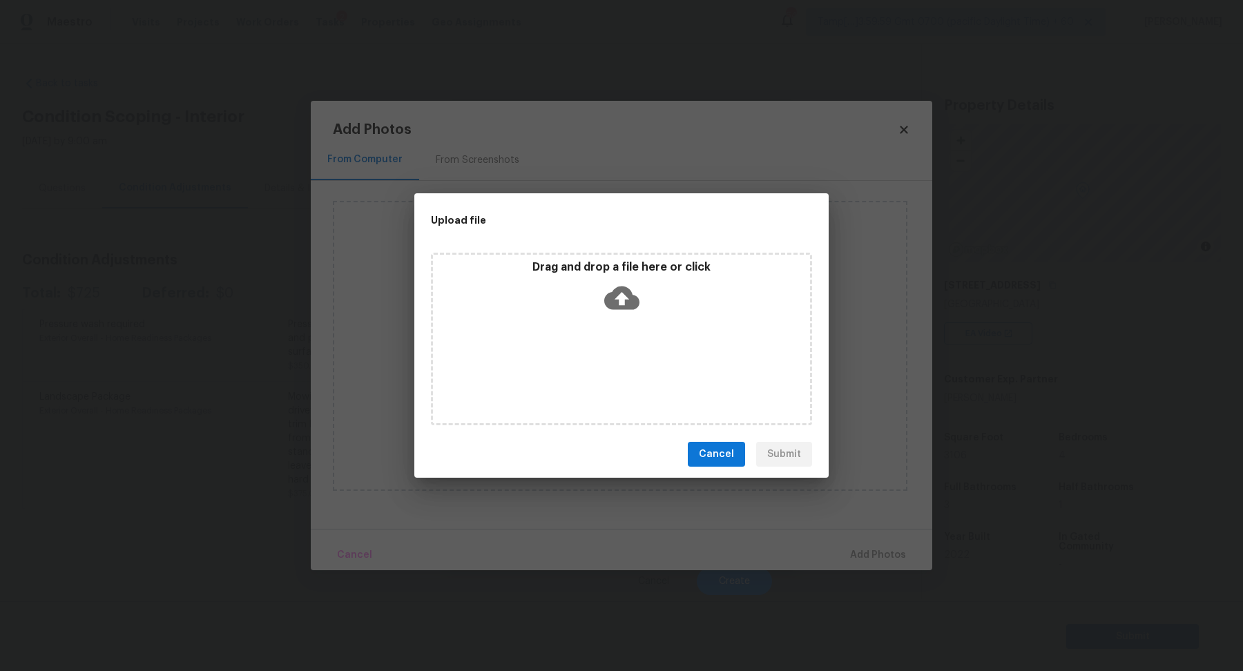
click at [644, 303] on div "Drag and drop a file here or click" at bounding box center [621, 289] width 377 height 59
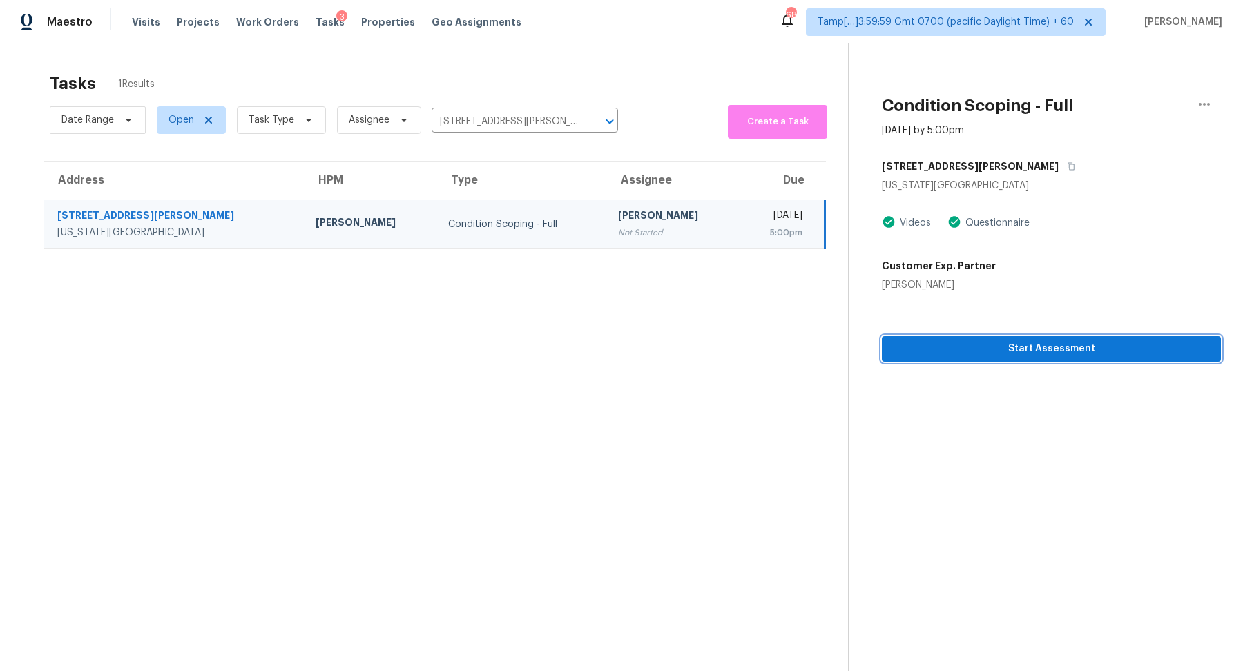
click at [949, 351] on span "Start Assessment" at bounding box center [1051, 348] width 317 height 17
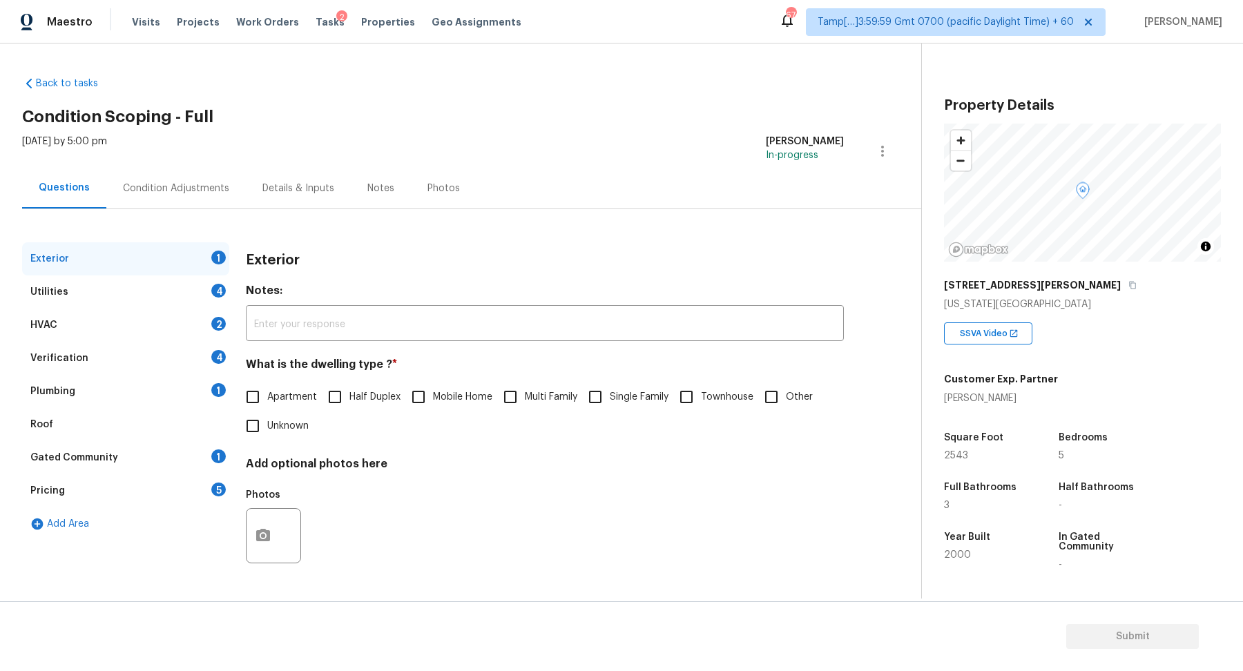
click at [615, 398] on span "Single Family" at bounding box center [639, 397] width 59 height 14
click at [610, 398] on input "Single Family" at bounding box center [595, 397] width 29 height 29
checkbox input "true"
click at [183, 271] on div "Exterior" at bounding box center [125, 258] width 207 height 33
click at [187, 285] on div "Utilities 4" at bounding box center [125, 291] width 207 height 33
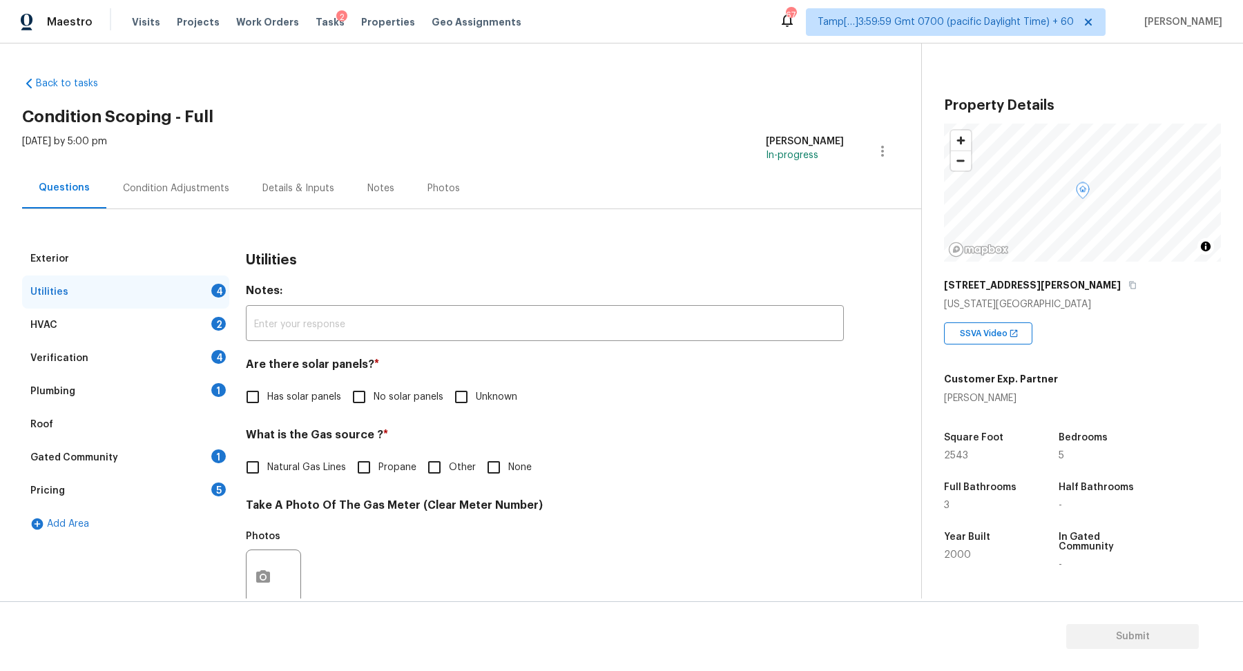
click at [405, 400] on span "No solar panels" at bounding box center [409, 397] width 70 height 14
click at [374, 400] on input "No solar panels" at bounding box center [359, 397] width 29 height 29
checkbox input "true"
click at [249, 479] on input "Natural Gas Lines" at bounding box center [252, 468] width 29 height 29
checkbox input "true"
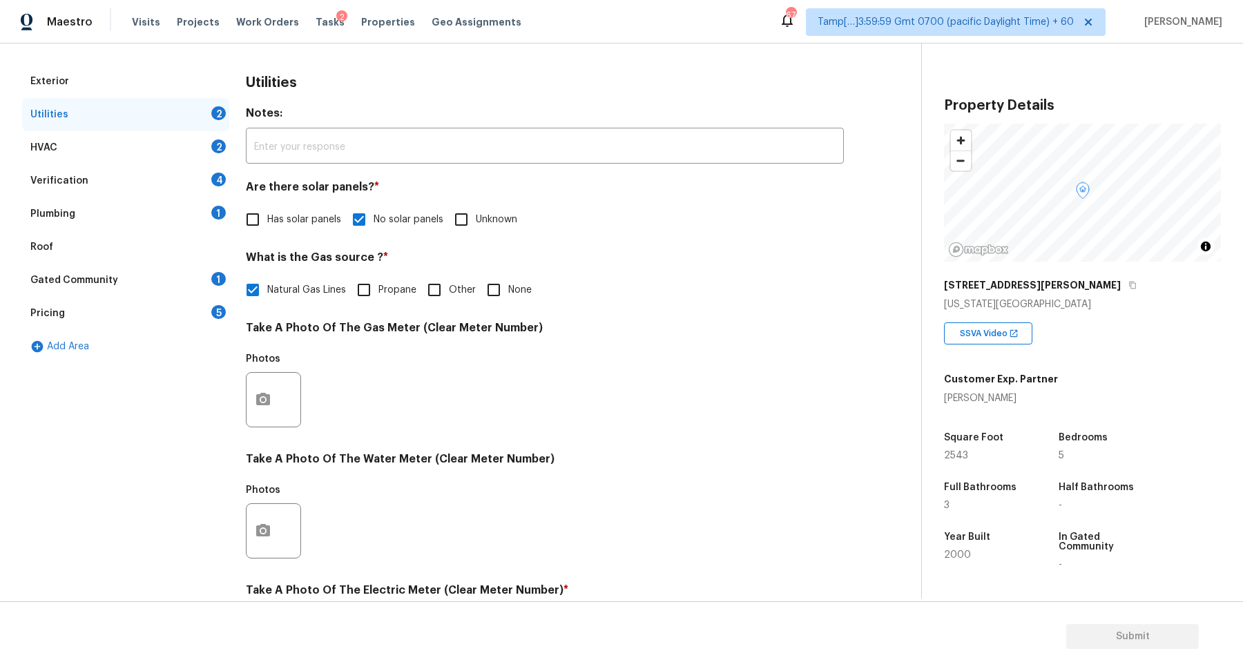
scroll to position [367, 0]
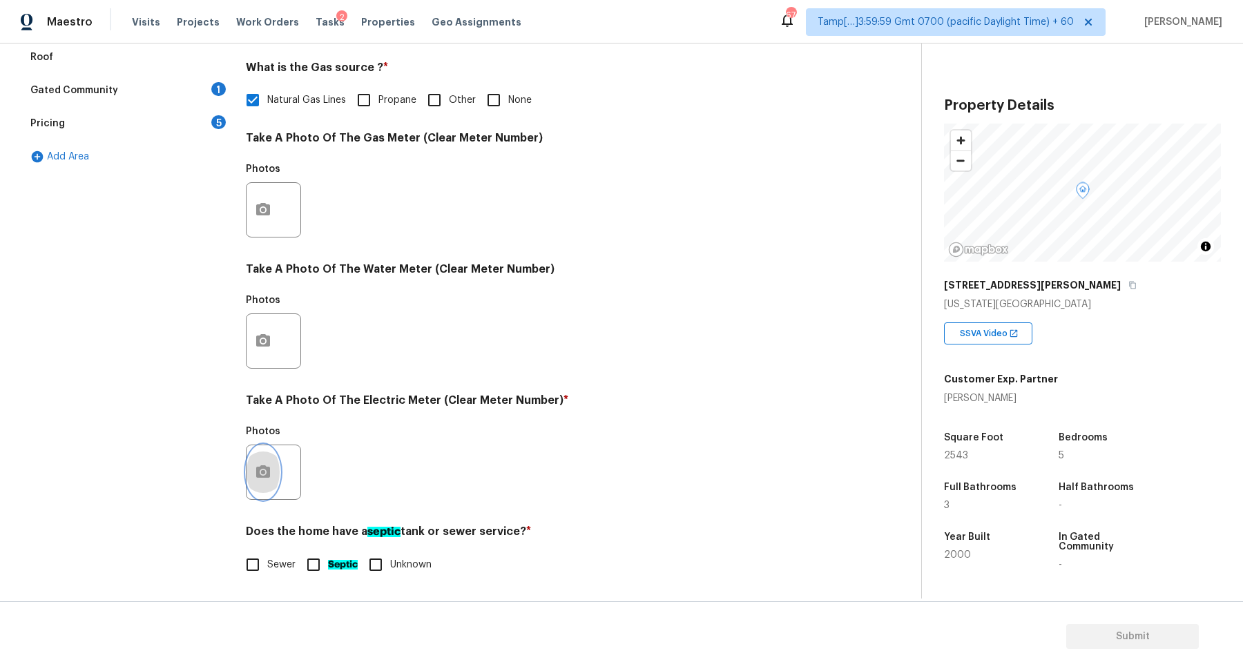
click at [269, 483] on button "button" at bounding box center [262, 472] width 33 height 54
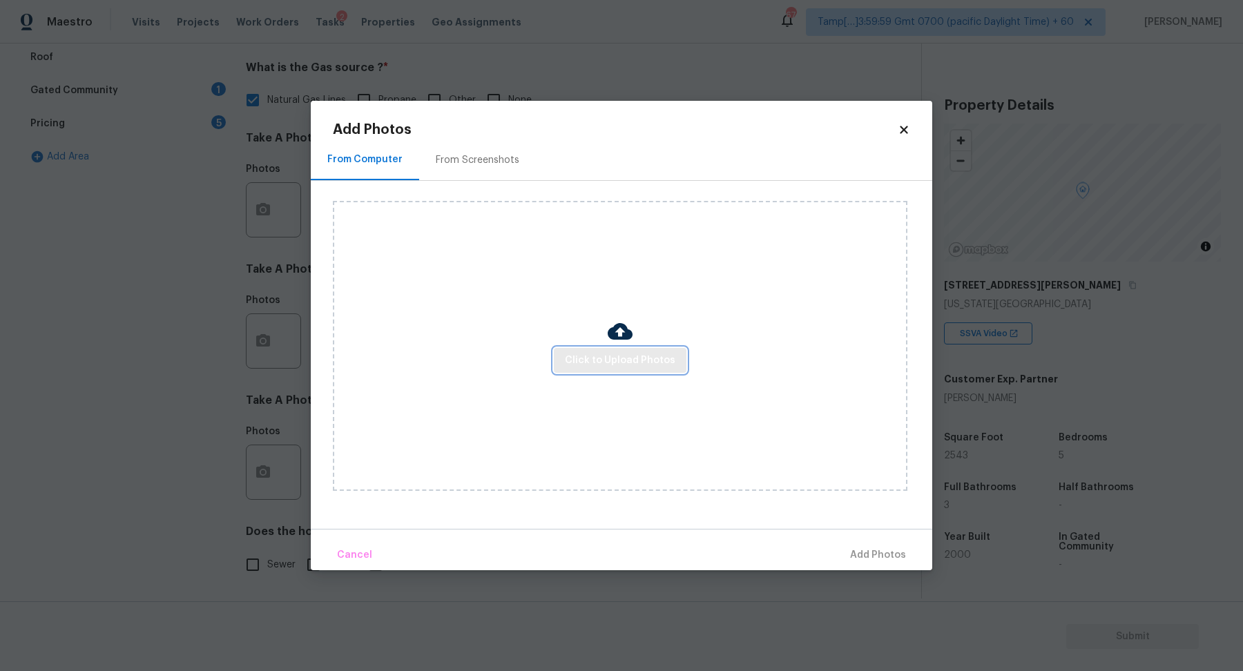
click at [623, 353] on span "Click to Upload Photos" at bounding box center [620, 360] width 110 height 17
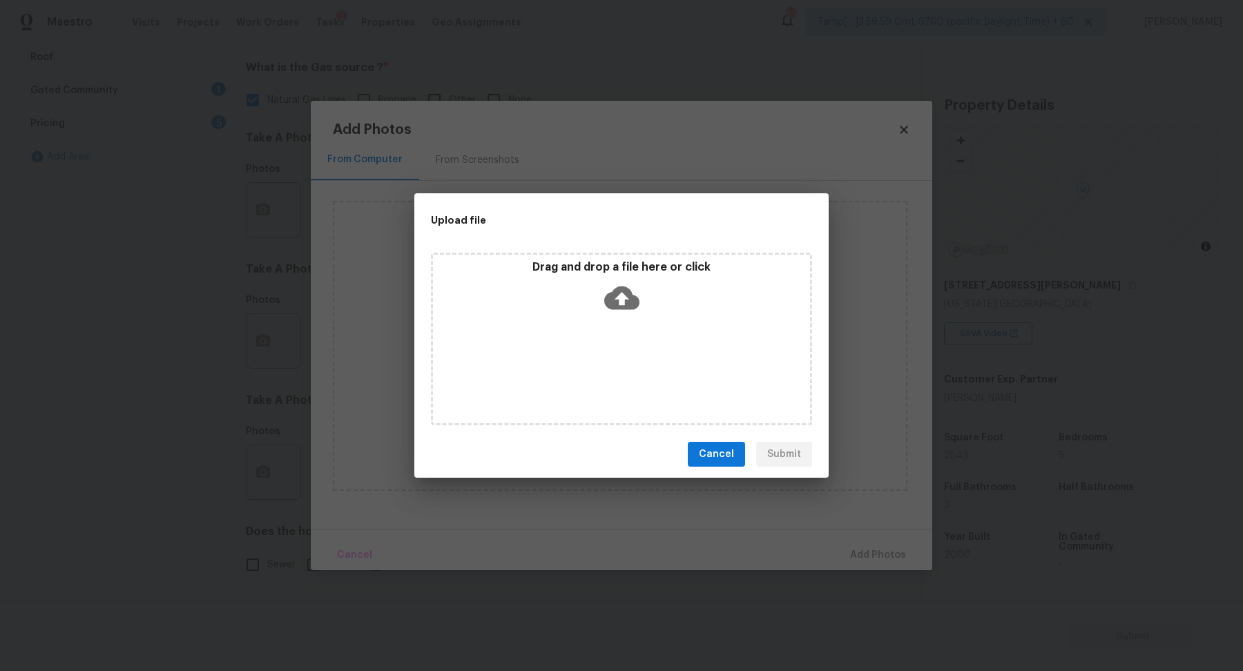
click at [661, 326] on div "Drag and drop a file here or click" at bounding box center [621, 339] width 381 height 173
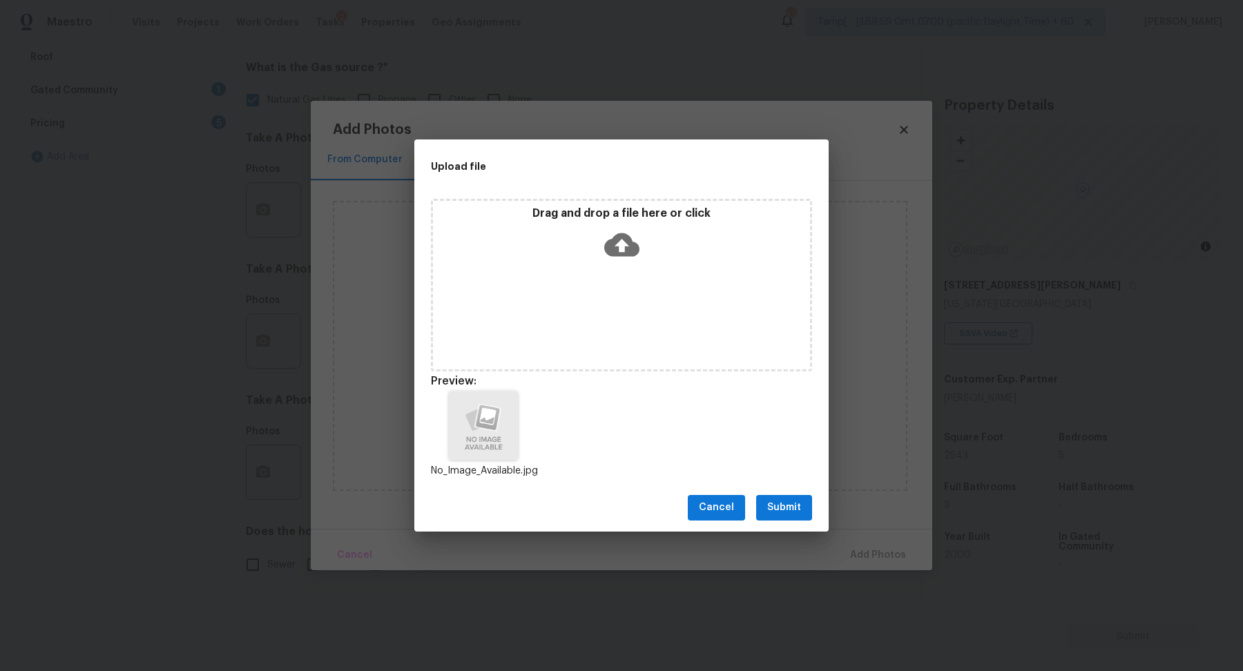
click at [792, 506] on span "Submit" at bounding box center [784, 507] width 34 height 17
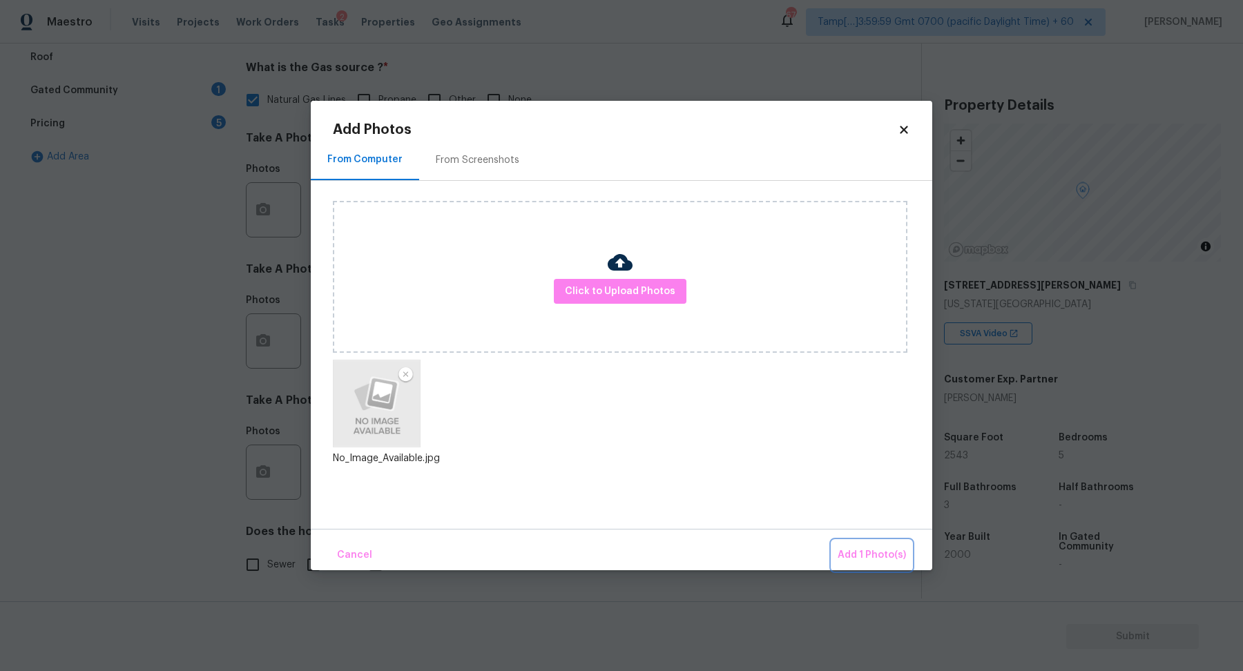
click at [860, 545] on button "Add 1 Photo(s)" at bounding box center [871, 556] width 79 height 30
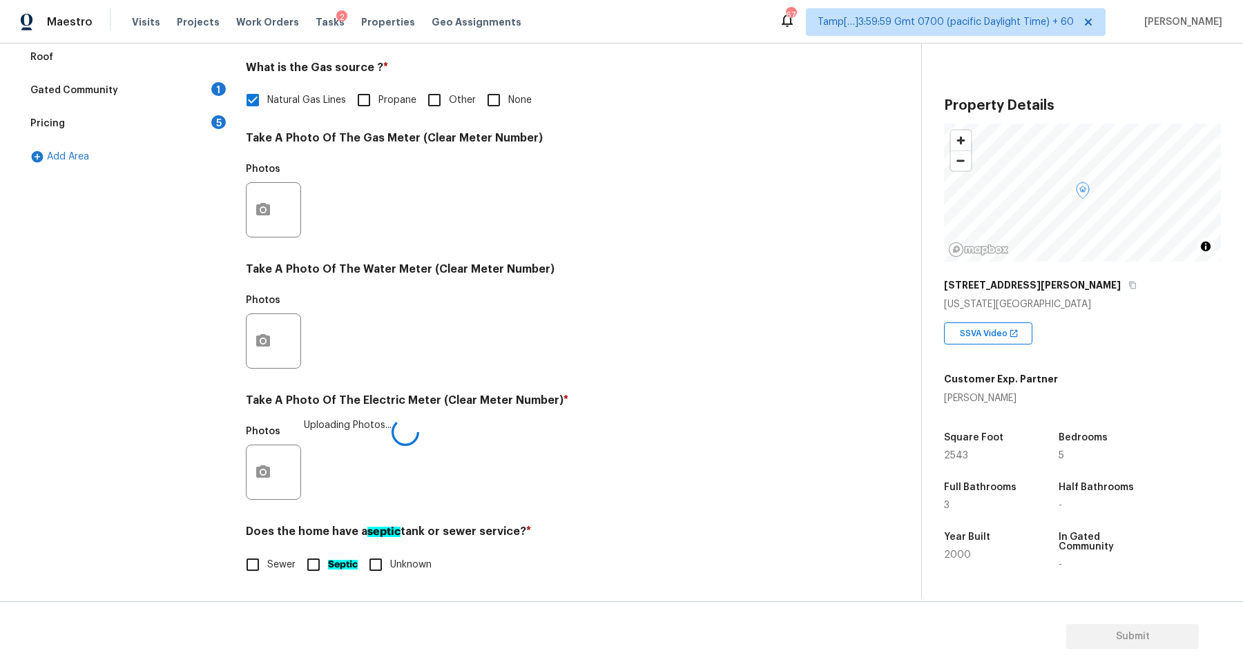
click at [278, 544] on div "Does the home have a septic tank or sewer service? * Sewer Septic Unknown" at bounding box center [545, 552] width 598 height 55
click at [276, 559] on span "Sewer" at bounding box center [281, 565] width 28 height 14
click at [267, 559] on input "Sewer" at bounding box center [252, 564] width 29 height 29
checkbox input "true"
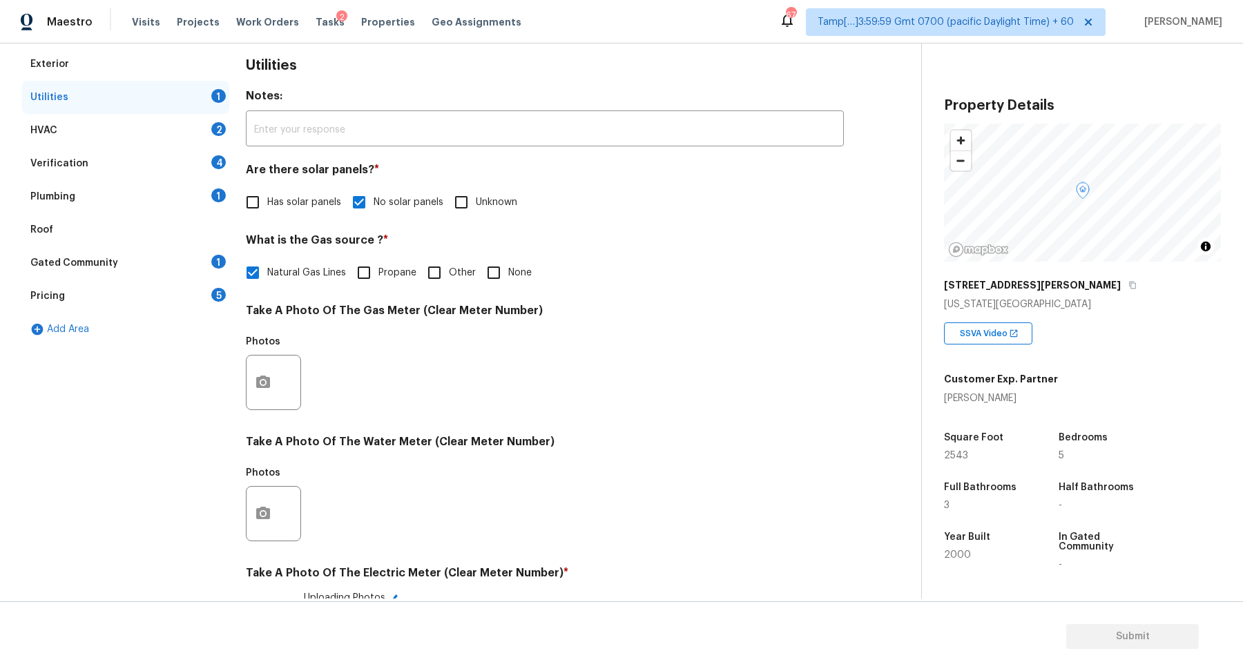
scroll to position [0, 0]
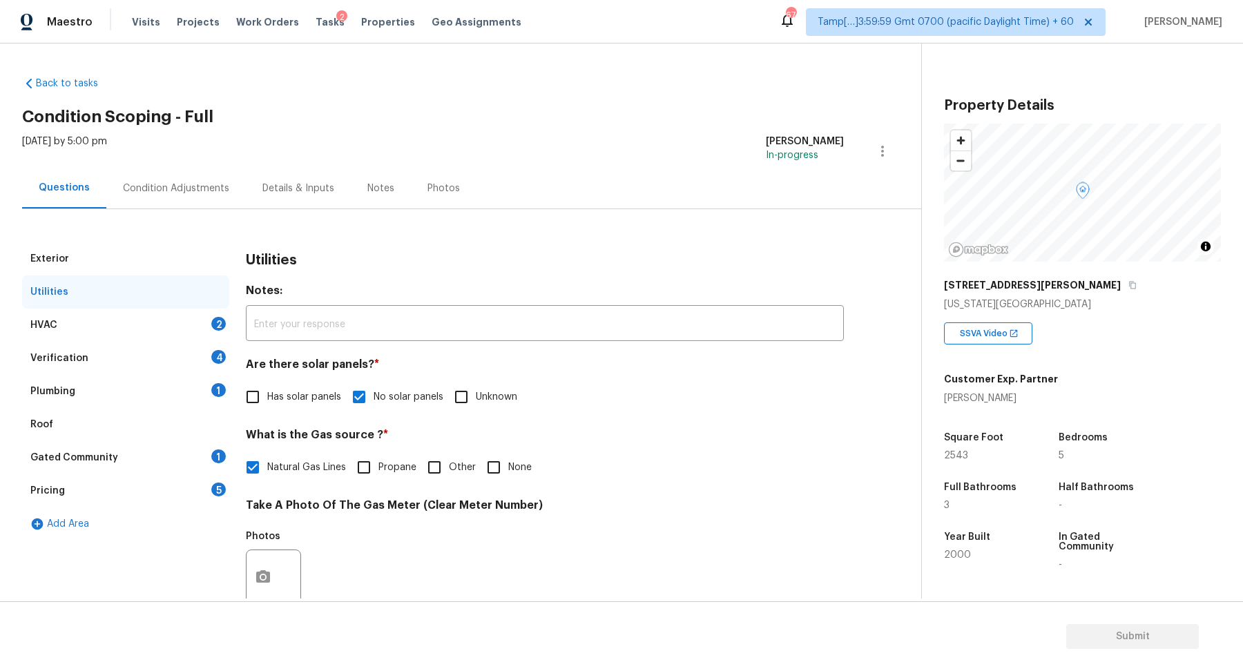
click at [199, 316] on div "HVAC 2" at bounding box center [125, 325] width 207 height 33
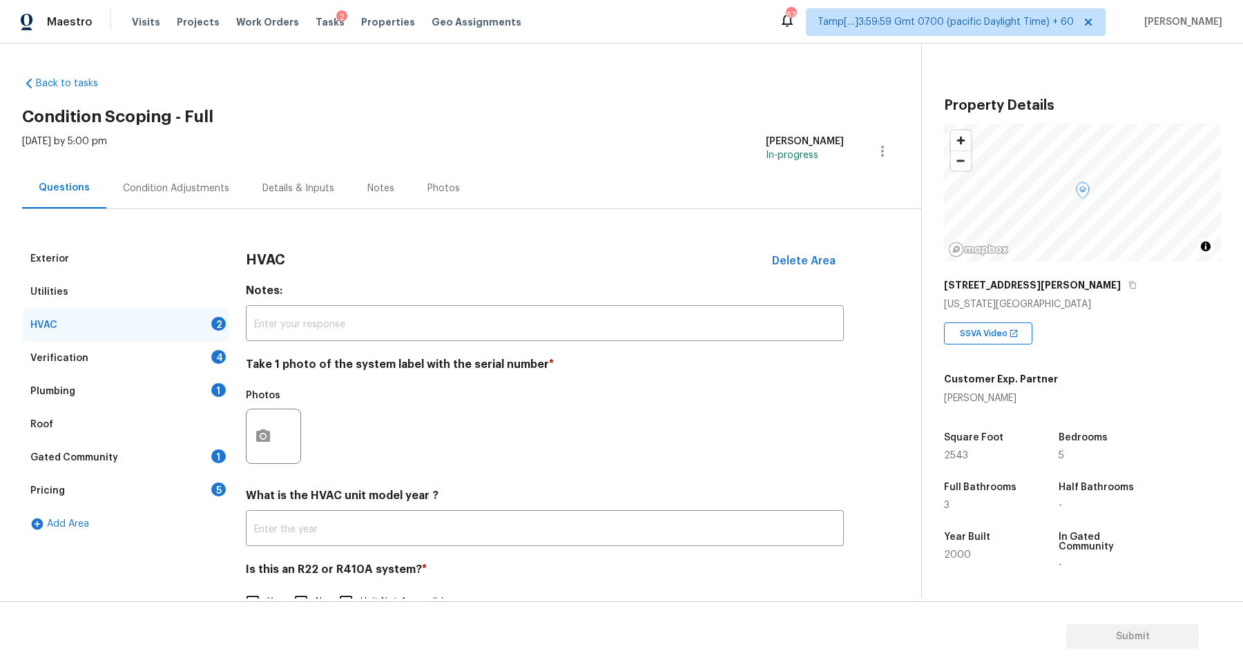
click at [278, 418] on div at bounding box center [273, 436] width 55 height 55
click at [273, 429] on button "button" at bounding box center [262, 436] width 33 height 54
click at [485, 429] on div "Add Photos From Computer From Screenshots Click to Upload Photos Cancel Add Pho…" at bounding box center [621, 335] width 1243 height 671
click at [253, 436] on button "button" at bounding box center [262, 436] width 33 height 54
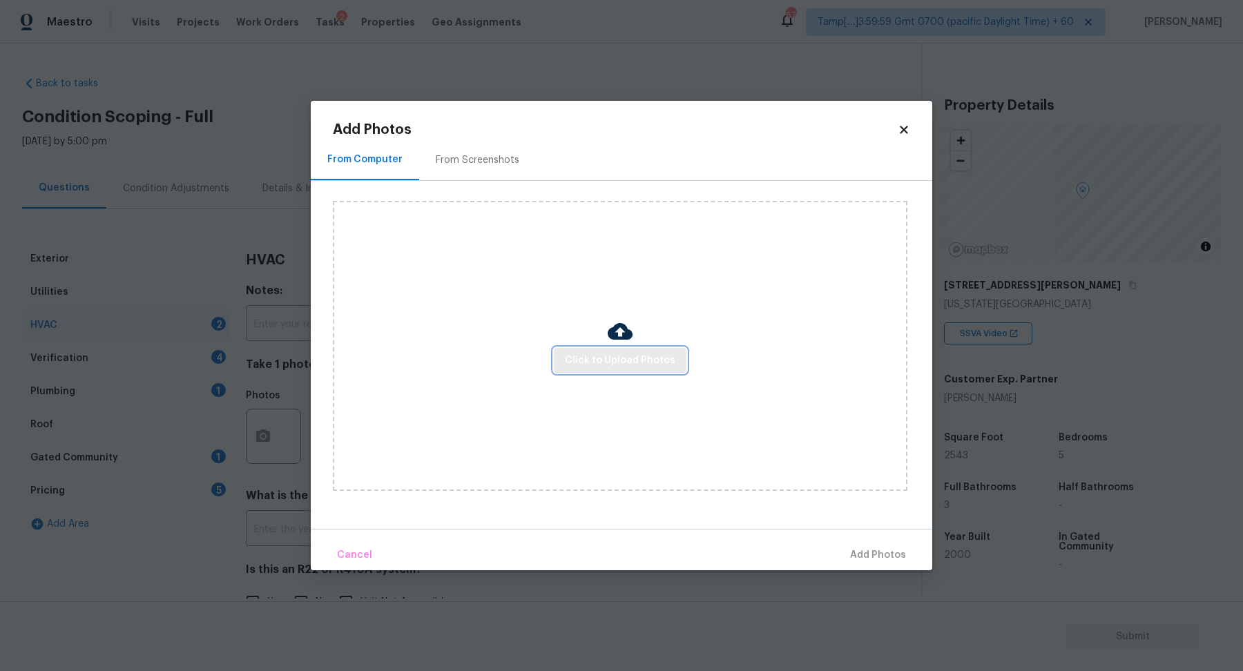
click at [594, 359] on span "Click to Upload Photos" at bounding box center [620, 360] width 110 height 17
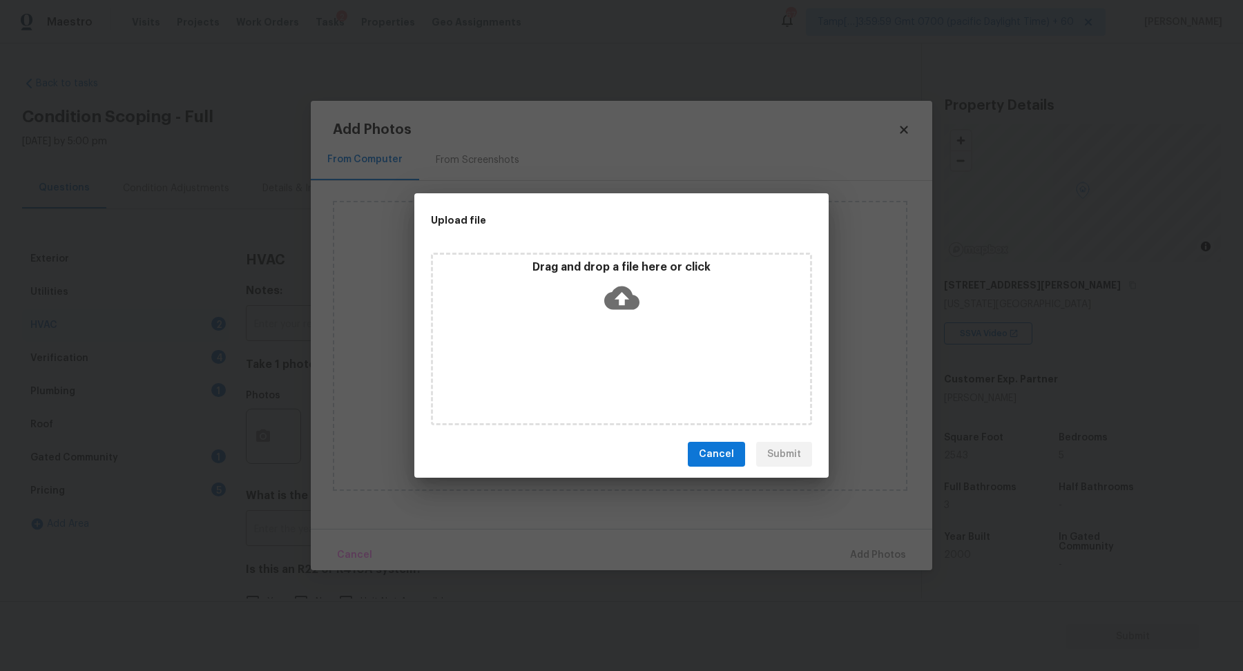
click at [684, 304] on div "Drag and drop a file here or click" at bounding box center [621, 289] width 377 height 59
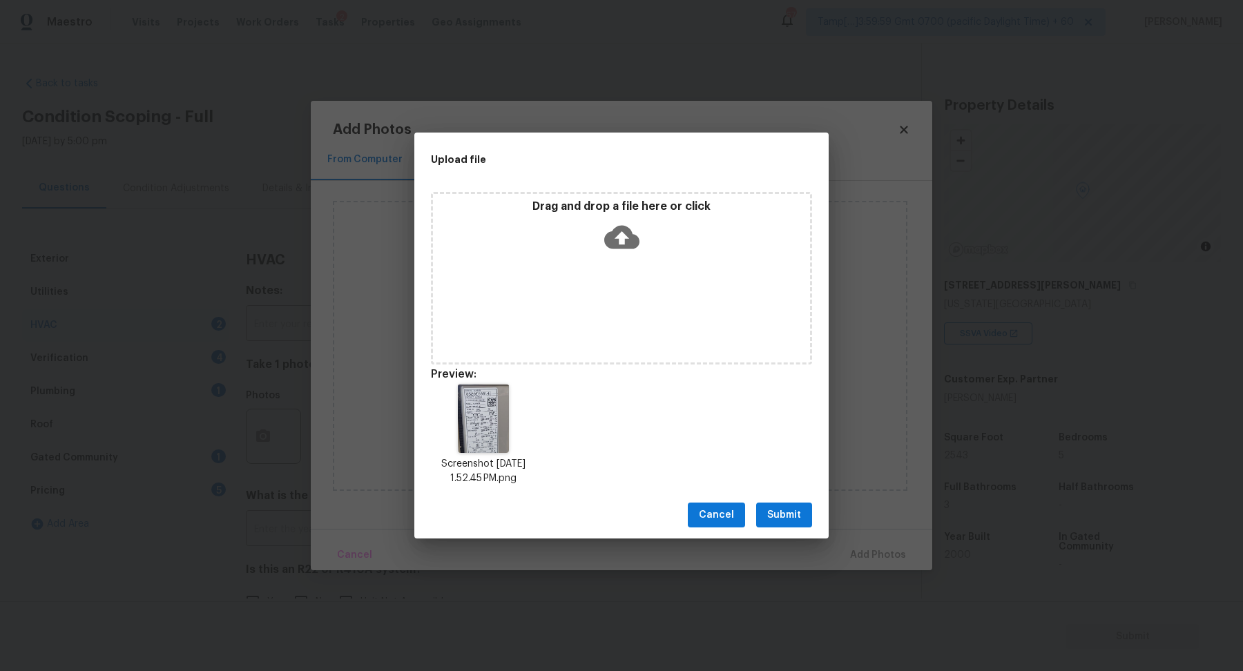
click at [762, 512] on button "Submit" at bounding box center [784, 516] width 56 height 26
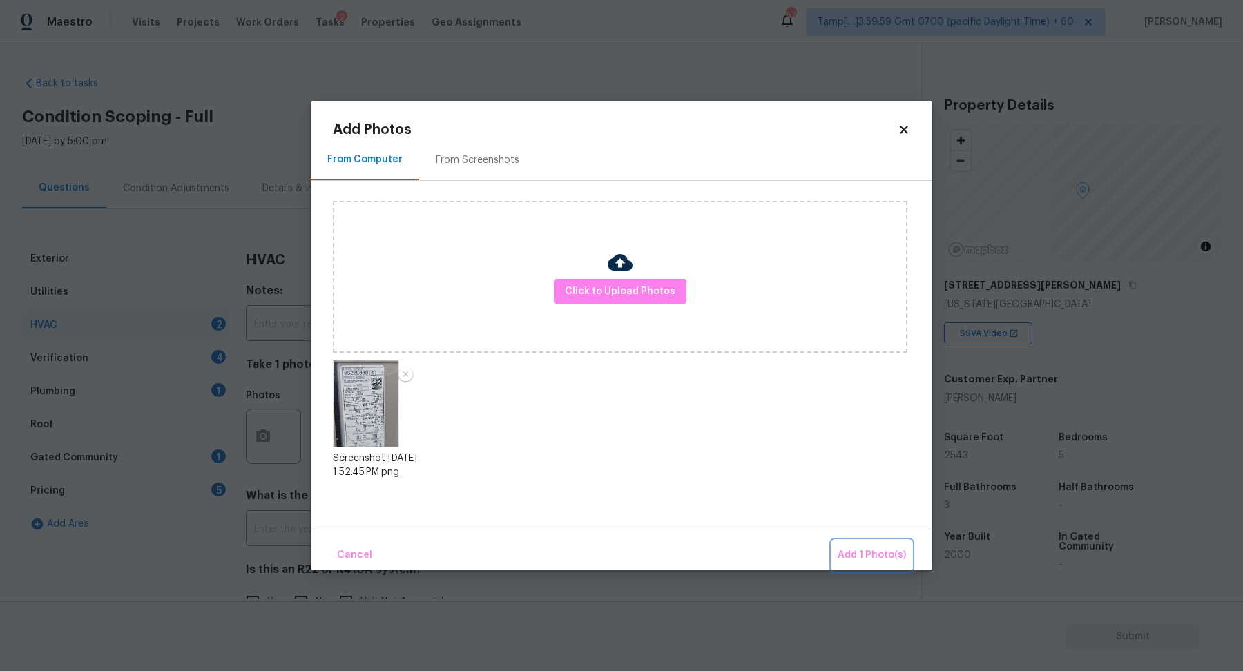
click at [873, 553] on span "Add 1 Photo(s)" at bounding box center [872, 555] width 68 height 17
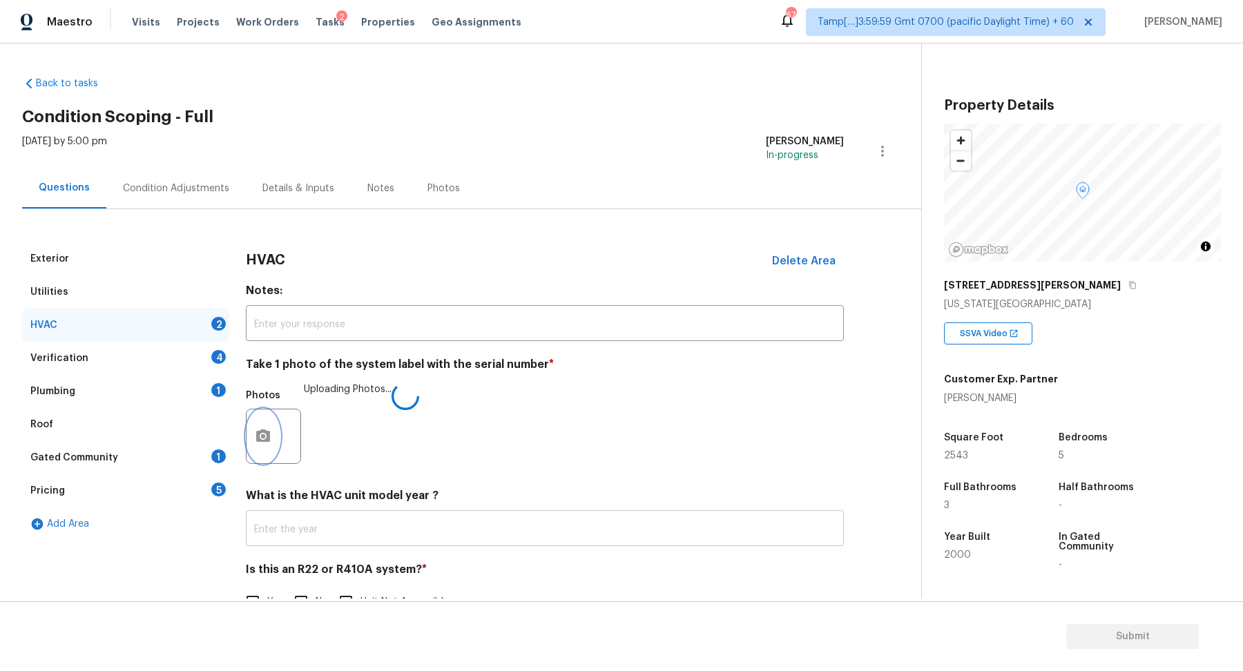
scroll to position [38, 0]
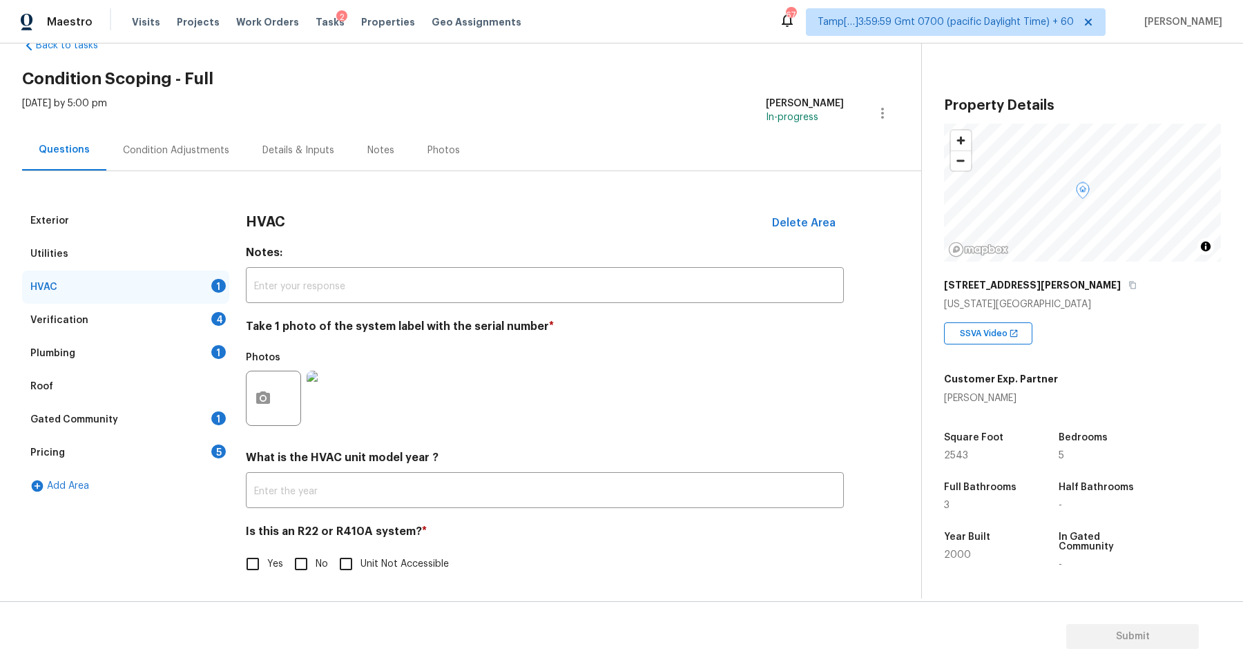
click at [262, 561] on input "Yes" at bounding box center [252, 564] width 29 height 29
checkbox input "true"
click at [191, 320] on div "Verification 4" at bounding box center [125, 320] width 207 height 33
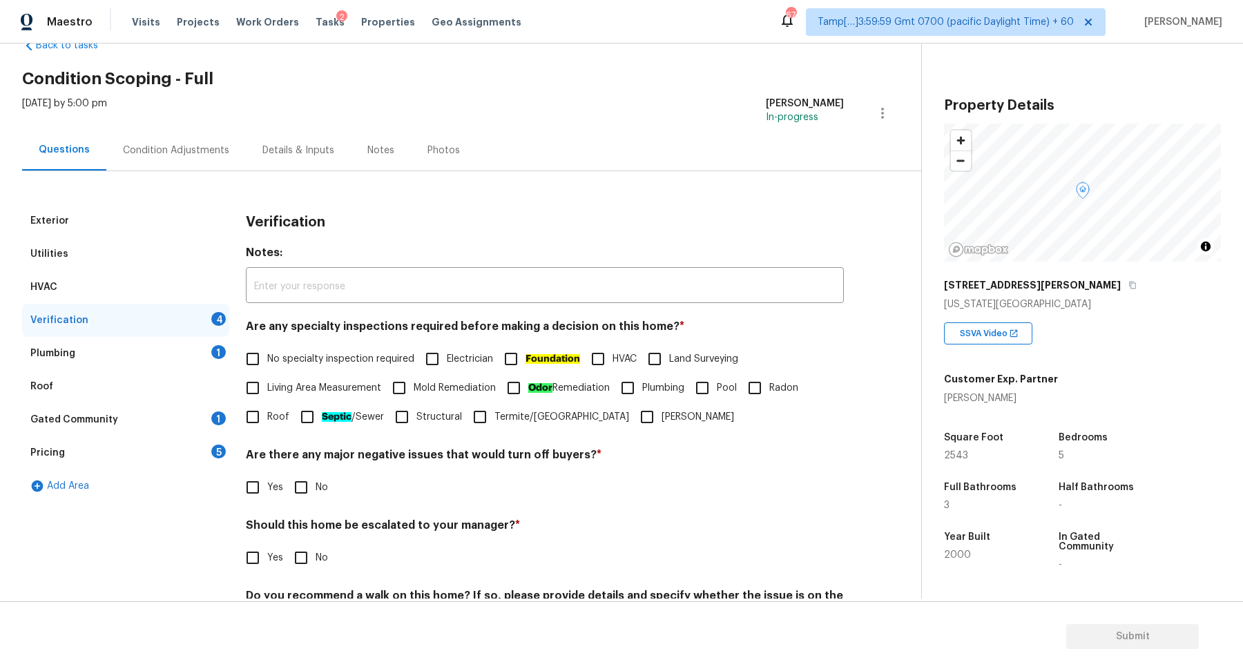
click at [264, 367] on input "No specialty inspection required" at bounding box center [252, 359] width 29 height 29
checkbox input "true"
click at [299, 492] on input "No" at bounding box center [301, 487] width 29 height 29
checkbox input "true"
click at [267, 529] on h4 "Should this home be escalated to your manager? *" at bounding box center [545, 528] width 598 height 19
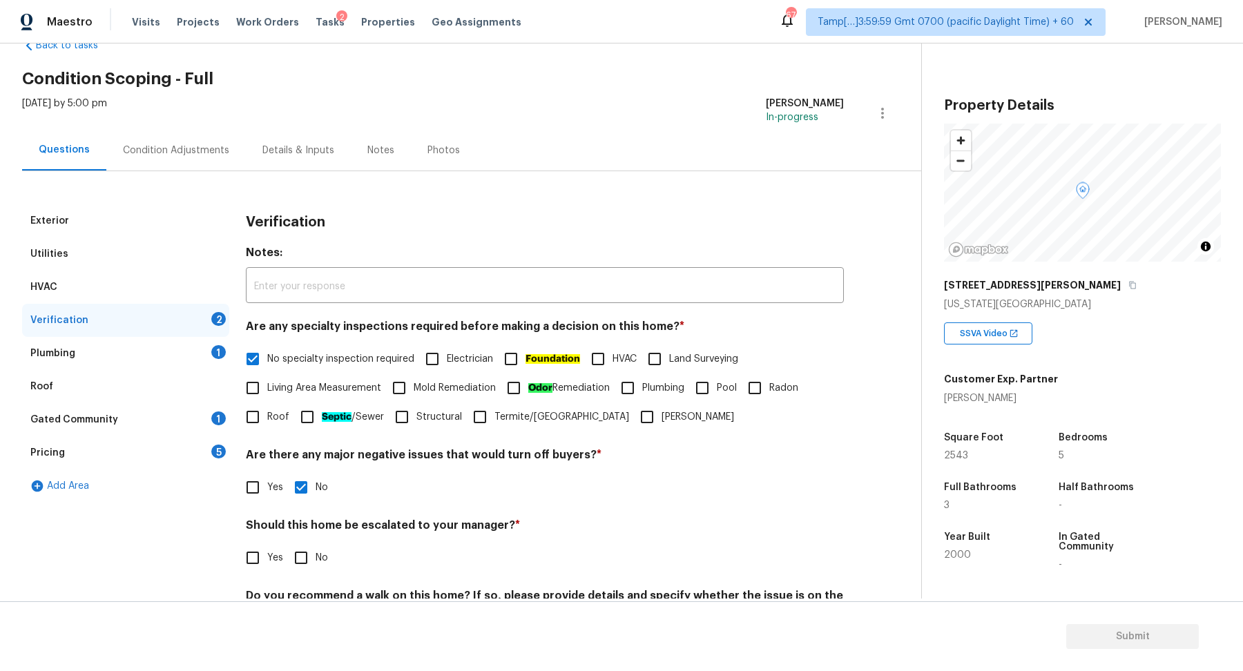
click at [267, 552] on input "Yes" at bounding box center [252, 557] width 29 height 29
checkbox input "true"
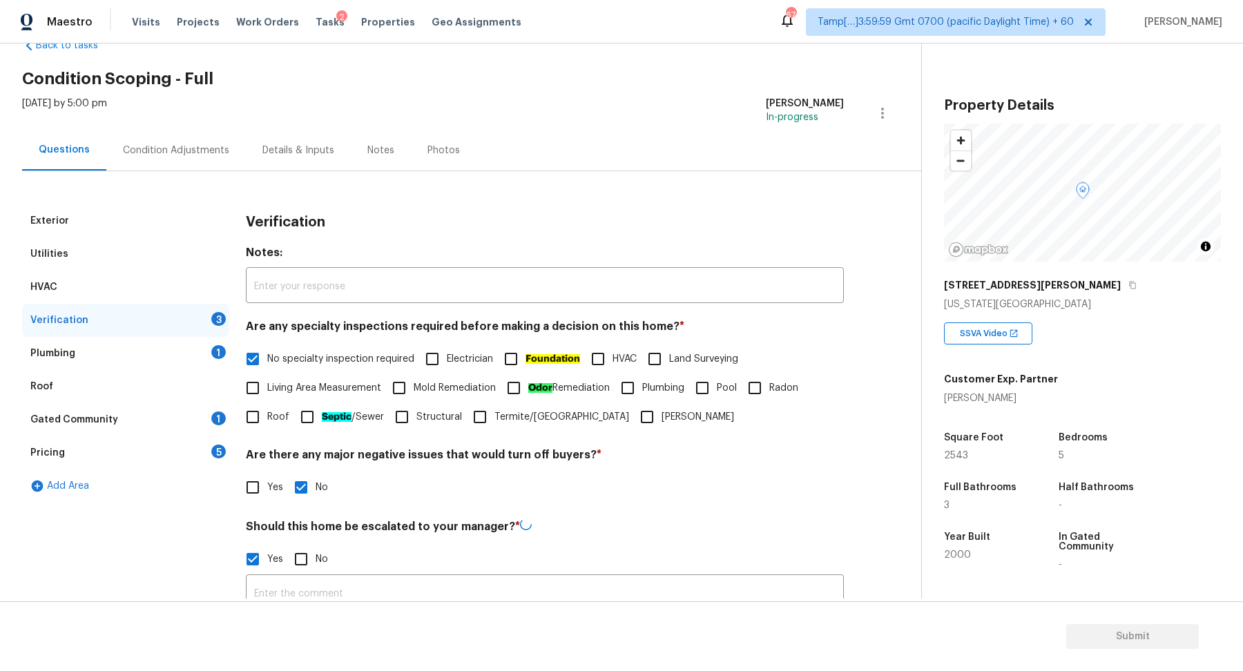
scroll to position [246, 0]
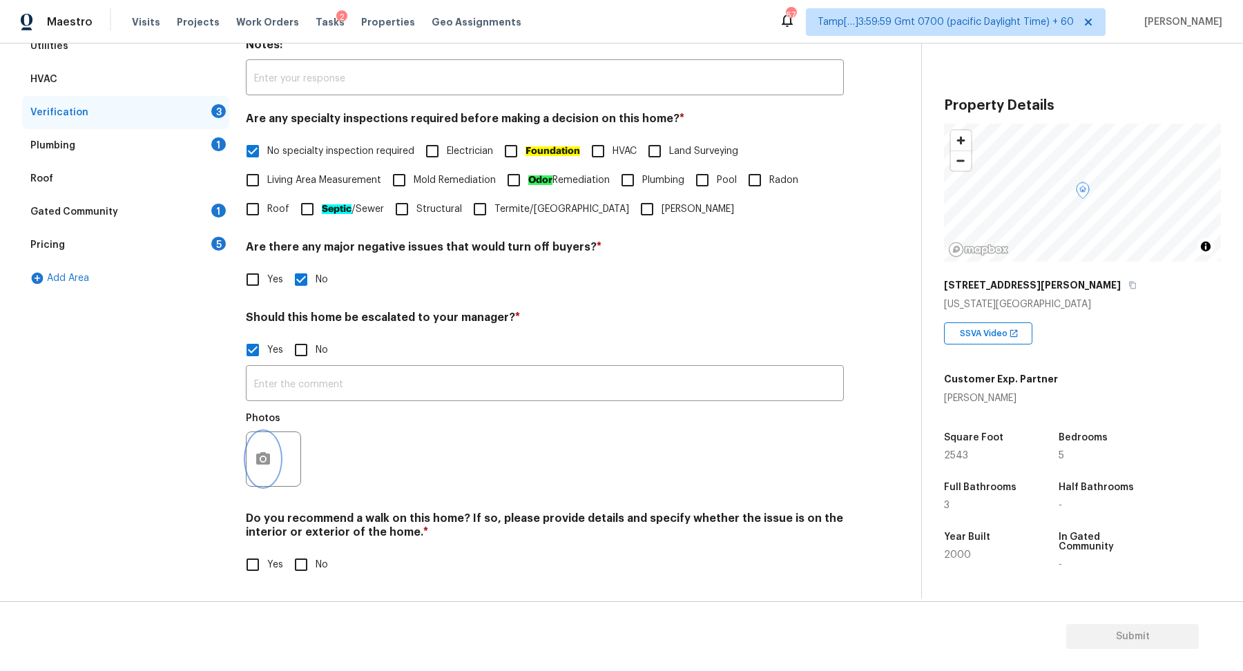
click at [269, 474] on button "button" at bounding box center [262, 459] width 33 height 54
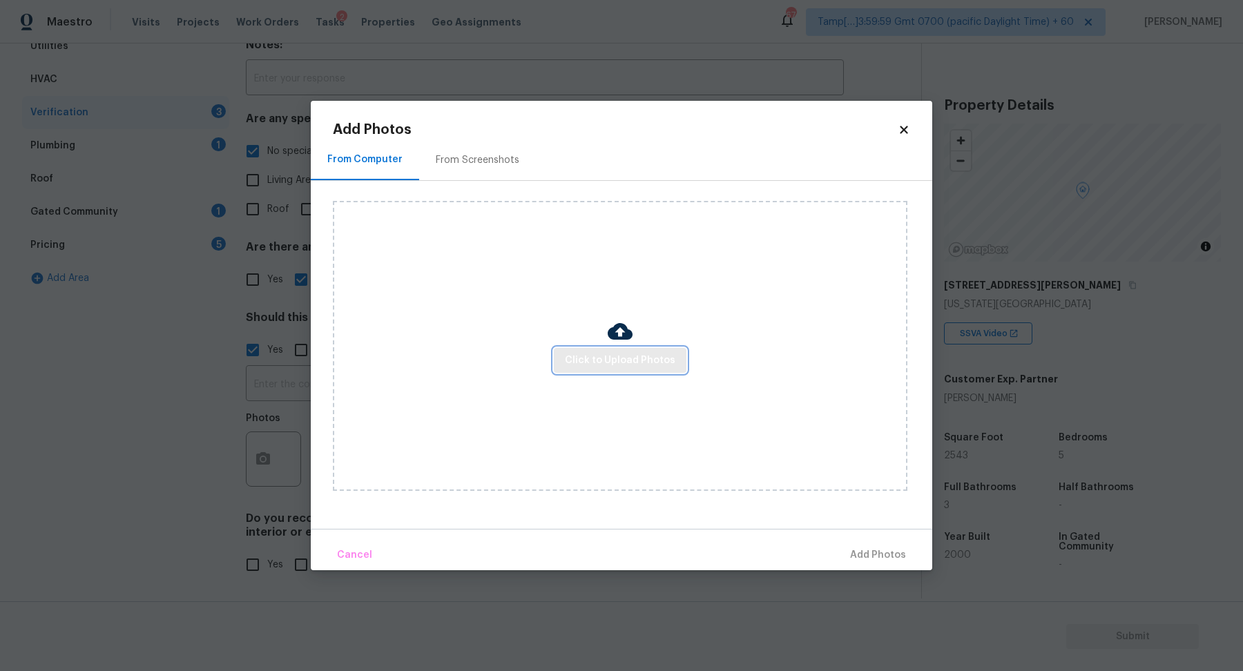
click at [601, 366] on span "Click to Upload Photos" at bounding box center [620, 360] width 110 height 17
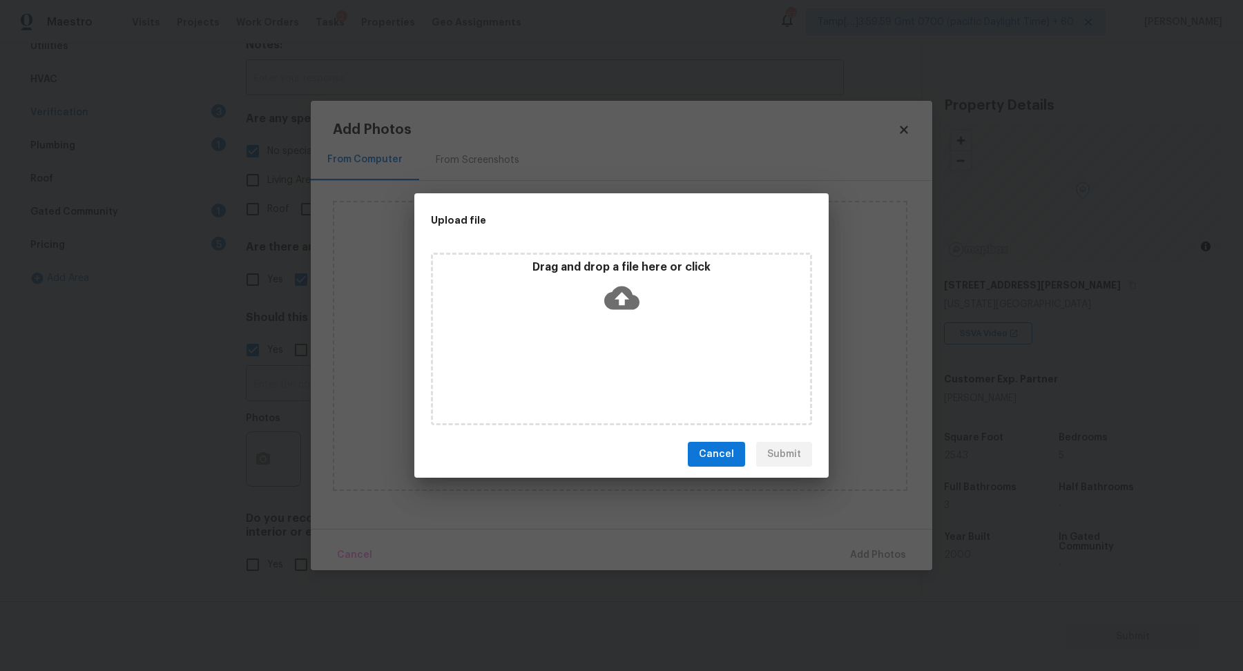
click at [648, 315] on div "Drag and drop a file here or click" at bounding box center [621, 289] width 377 height 59
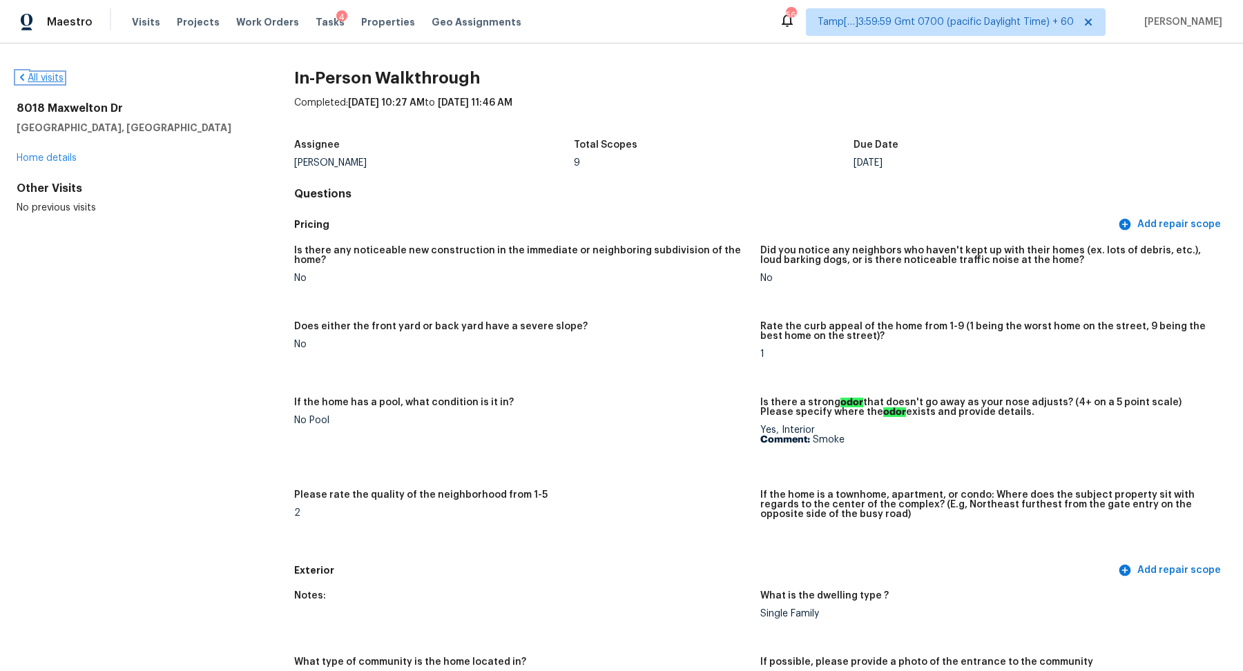
click at [40, 77] on link "All visits" at bounding box center [40, 78] width 47 height 10
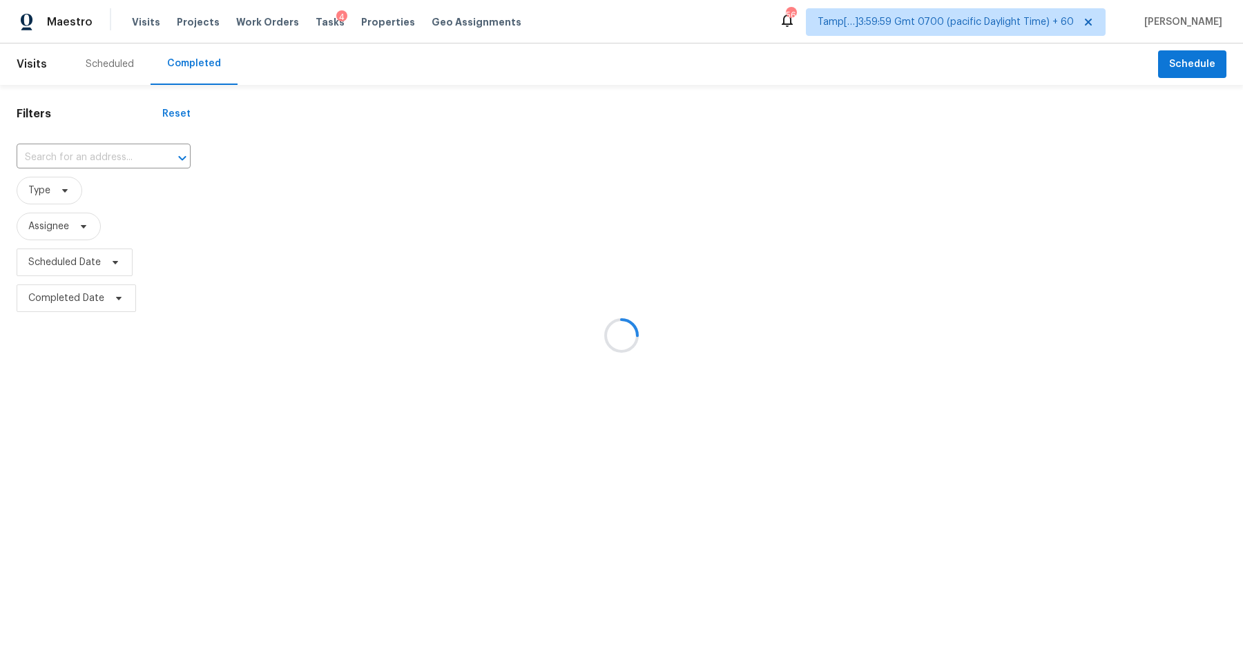
click at [95, 149] on div at bounding box center [621, 335] width 1243 height 671
click at [95, 152] on div at bounding box center [621, 335] width 1243 height 671
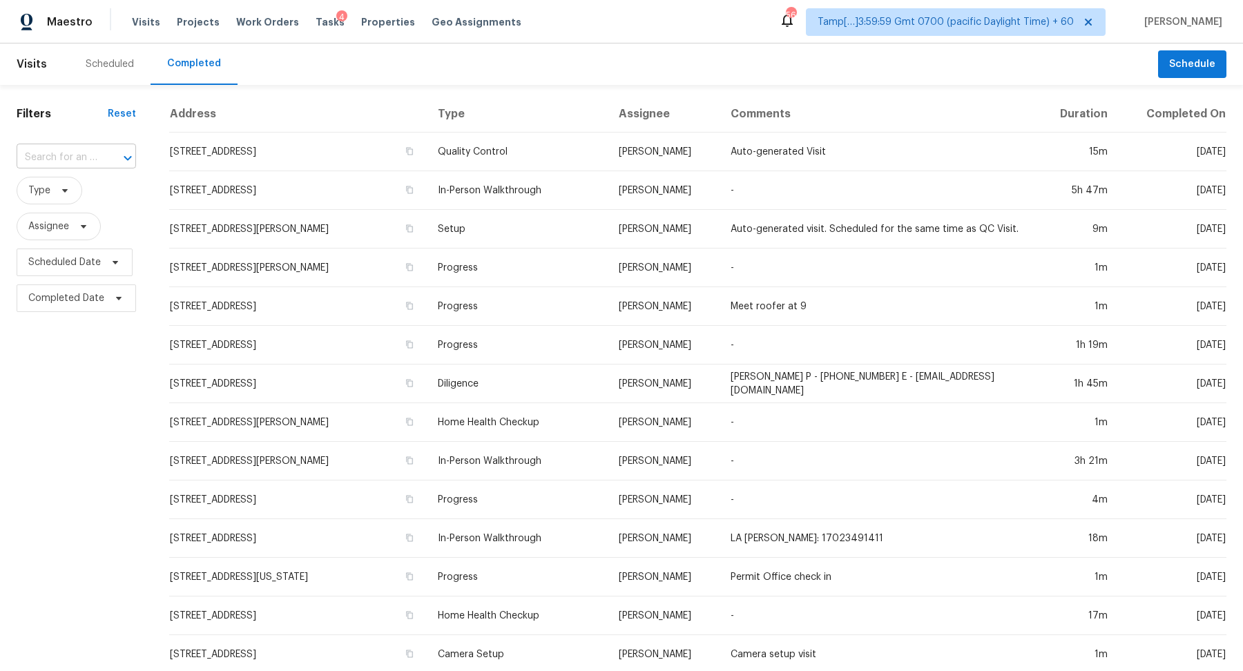
click at [84, 154] on input "text" at bounding box center [57, 157] width 81 height 21
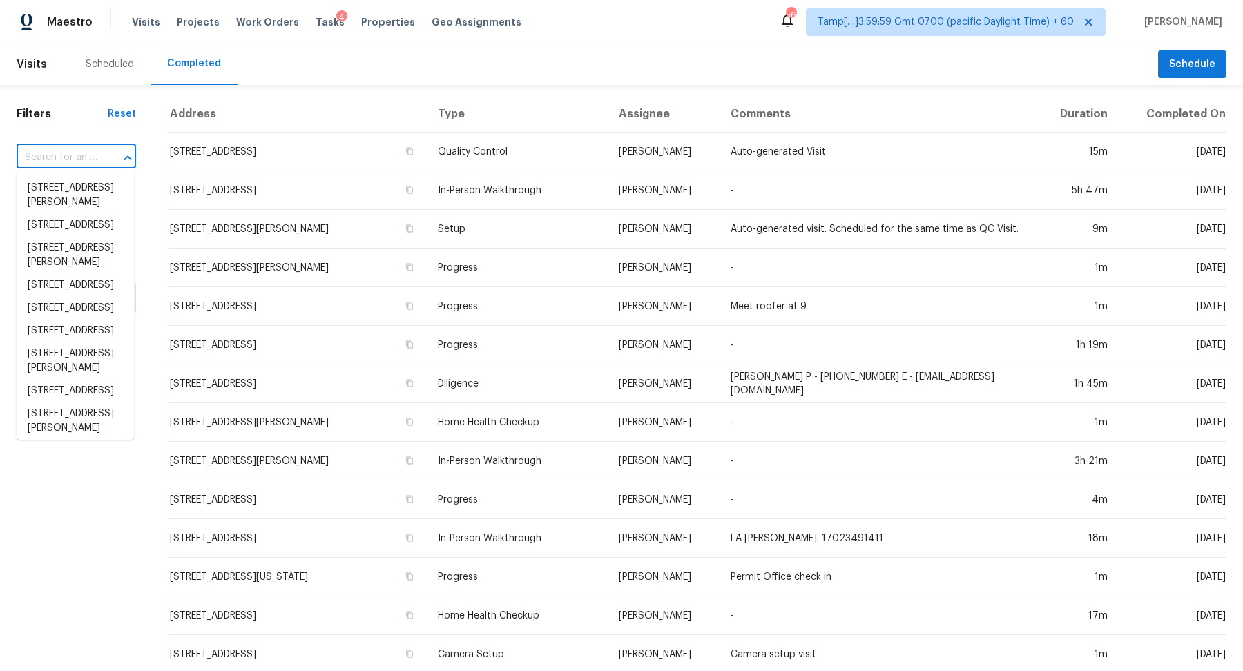
paste input "[STREET_ADDRESS]"
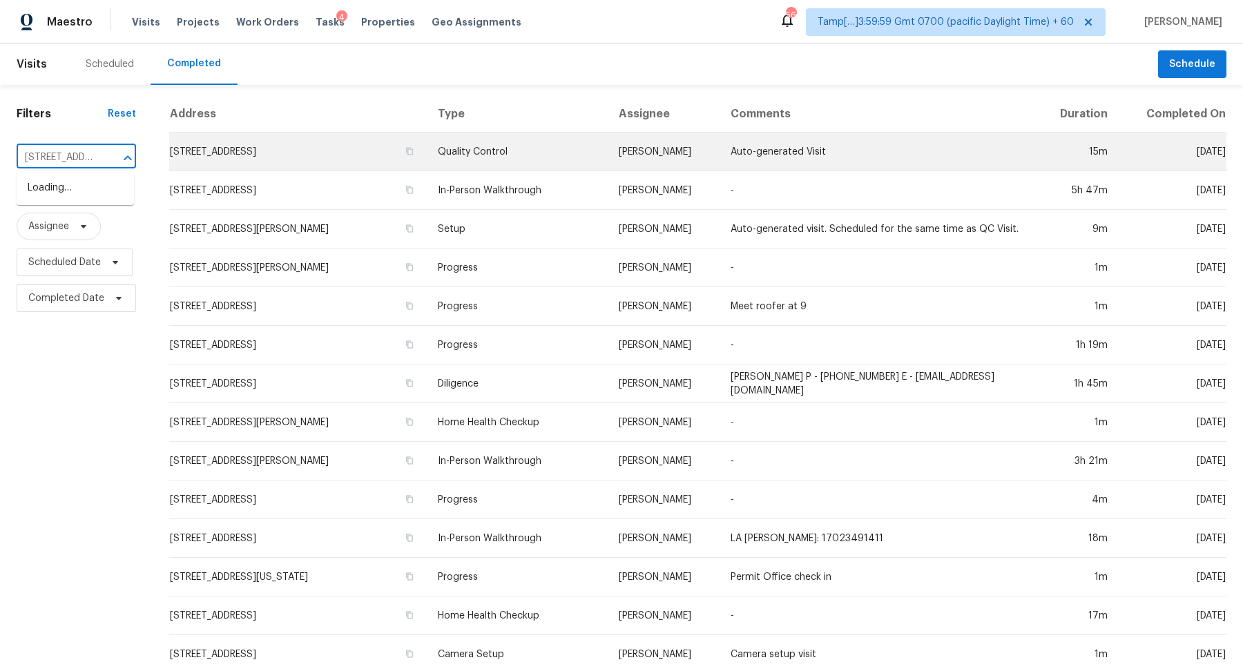
scroll to position [0, 116]
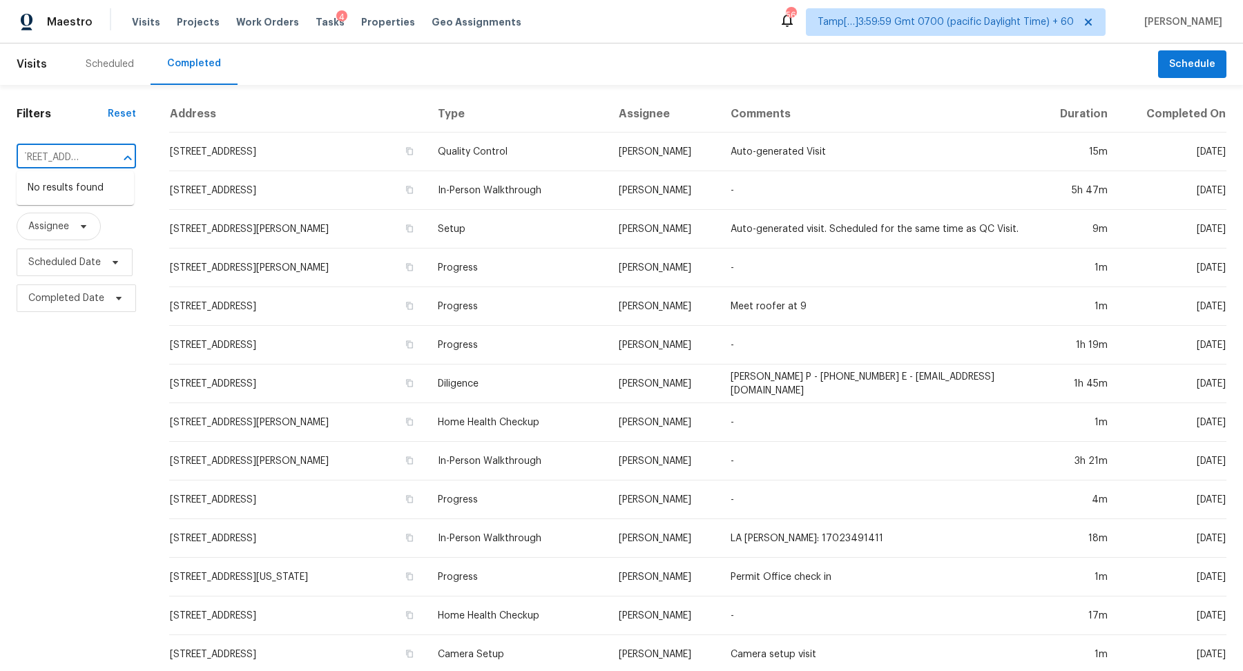
type input "[STREET_ADDRESS]"
click at [78, 164] on input "text" at bounding box center [57, 157] width 81 height 21
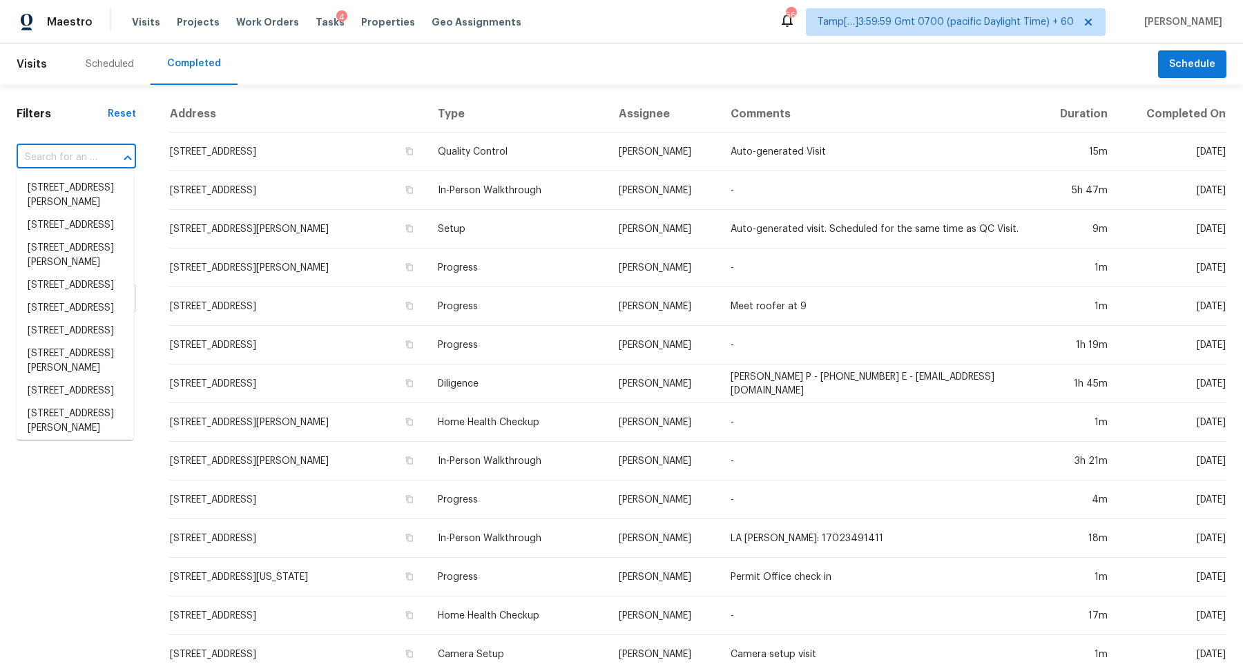
paste input "[STREET_ADDRESS]"
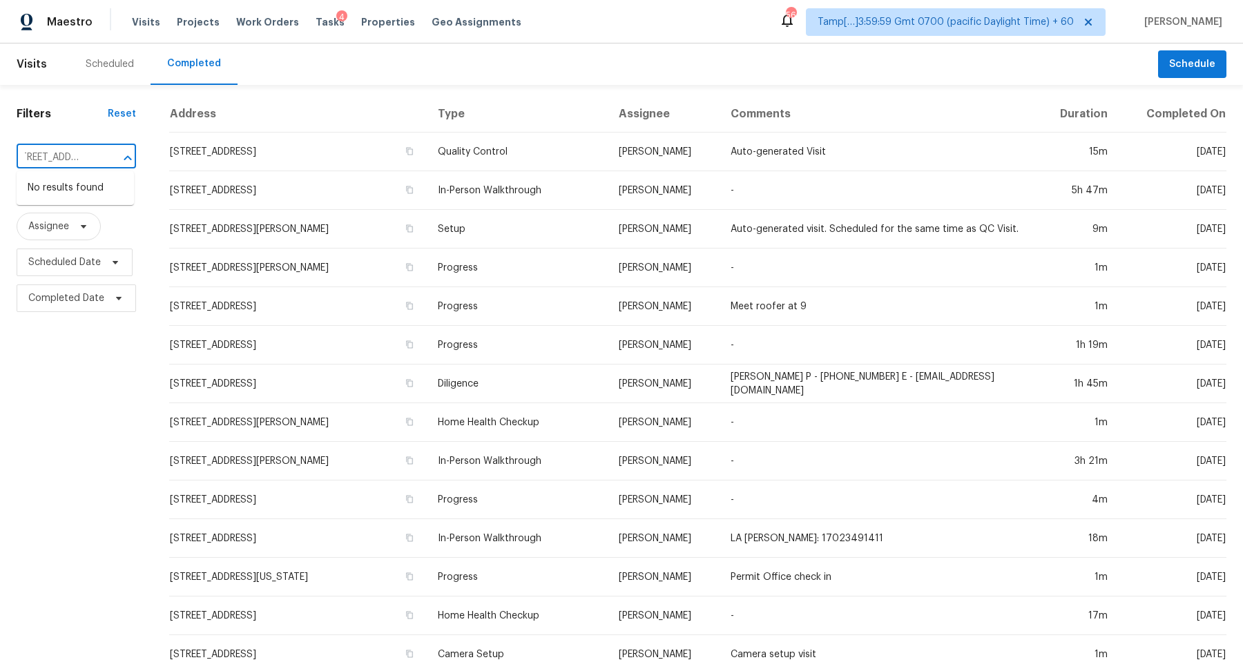
scroll to position [0, 52]
drag, startPoint x: 42, startPoint y: 158, endPoint x: 65, endPoint y: 158, distance: 22.8
click at [65, 158] on input "[STREET_ADDRESS]" at bounding box center [57, 157] width 81 height 21
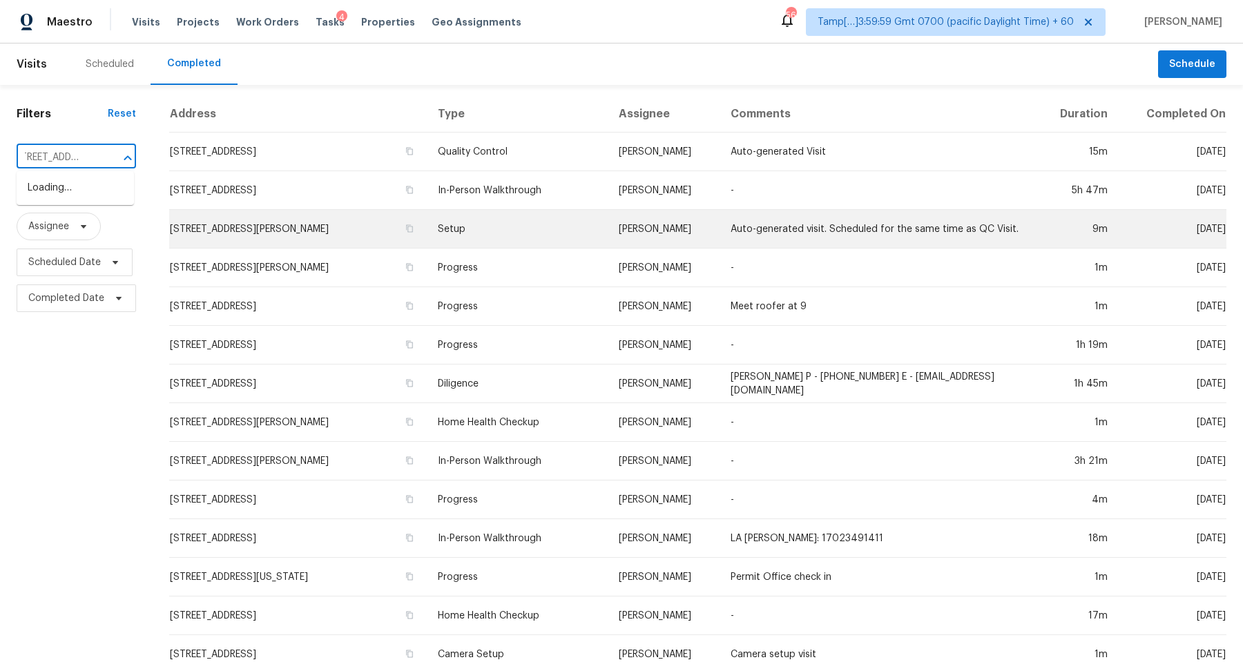
type input "[STREET_ADDRESS]"
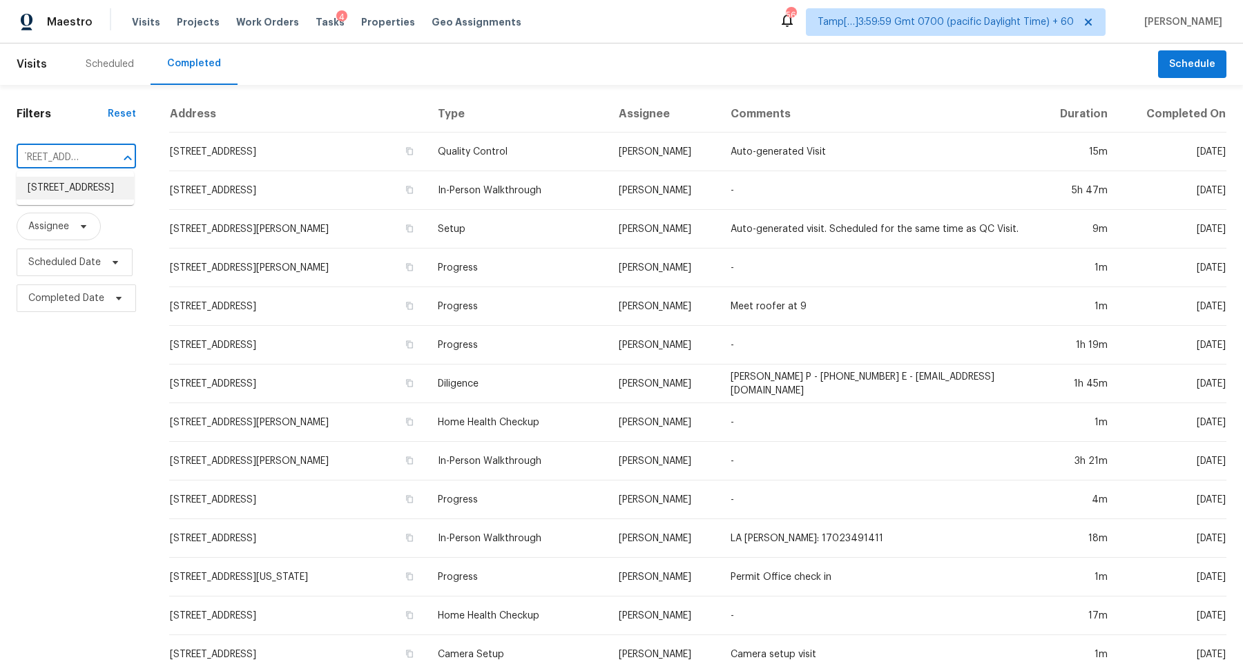
click at [90, 200] on li "[STREET_ADDRESS]" at bounding box center [75, 188] width 117 height 23
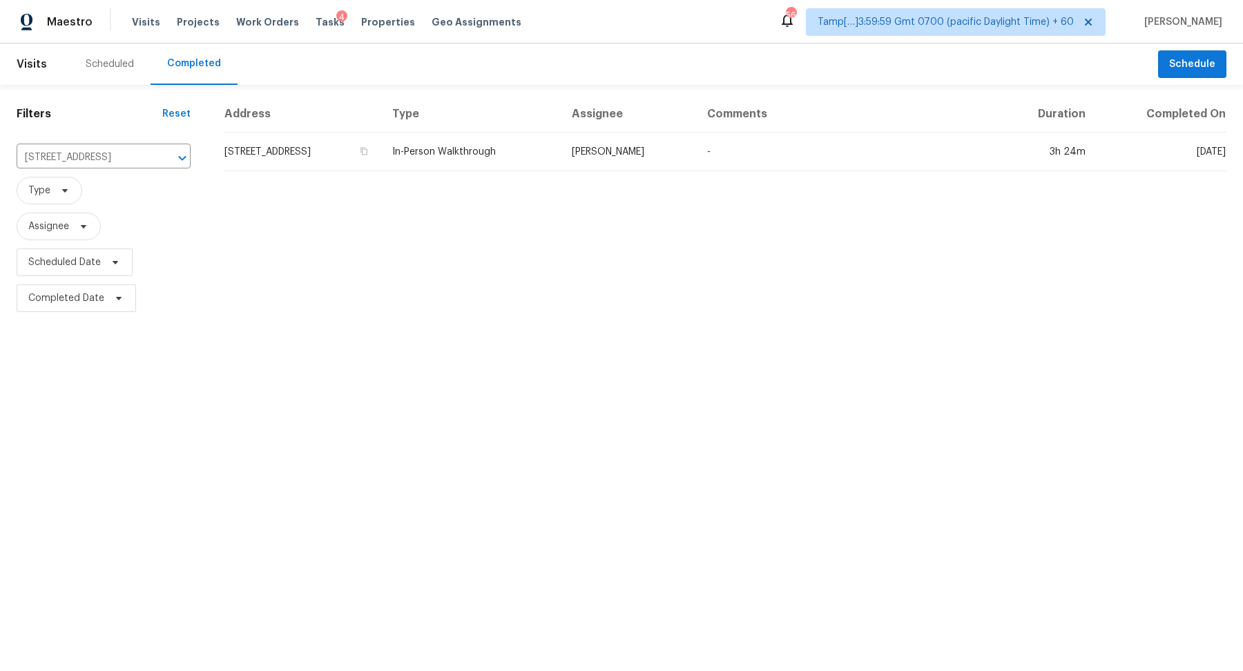
click at [370, 141] on td "[STREET_ADDRESS]" at bounding box center [302, 152] width 157 height 39
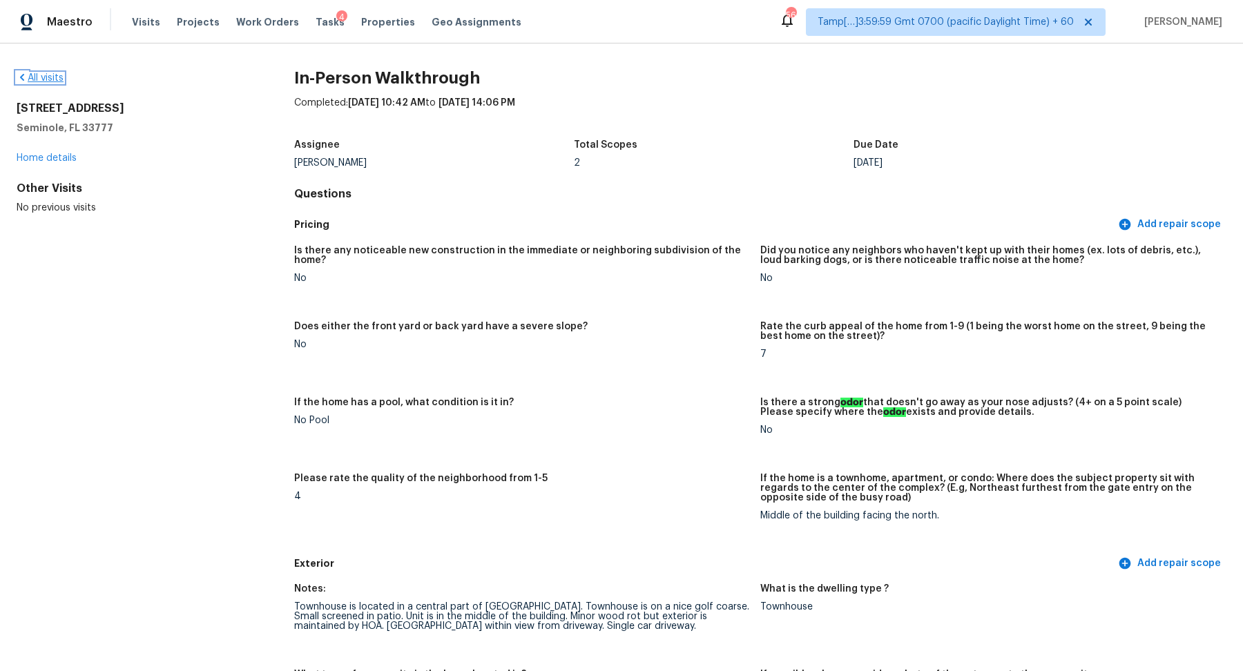
click at [57, 77] on link "All visits" at bounding box center [40, 78] width 47 height 10
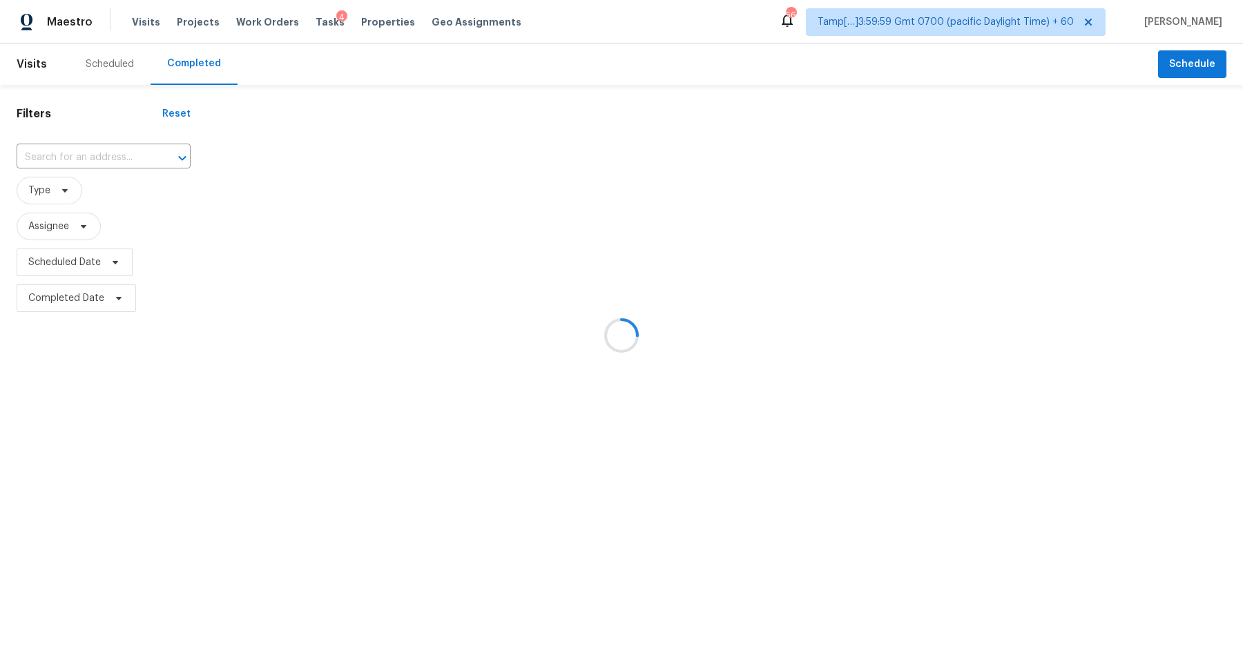
click at [117, 141] on div at bounding box center [621, 335] width 1243 height 671
click at [86, 164] on div at bounding box center [621, 335] width 1243 height 671
click at [97, 164] on div at bounding box center [621, 335] width 1243 height 671
click at [122, 151] on div at bounding box center [621, 335] width 1243 height 671
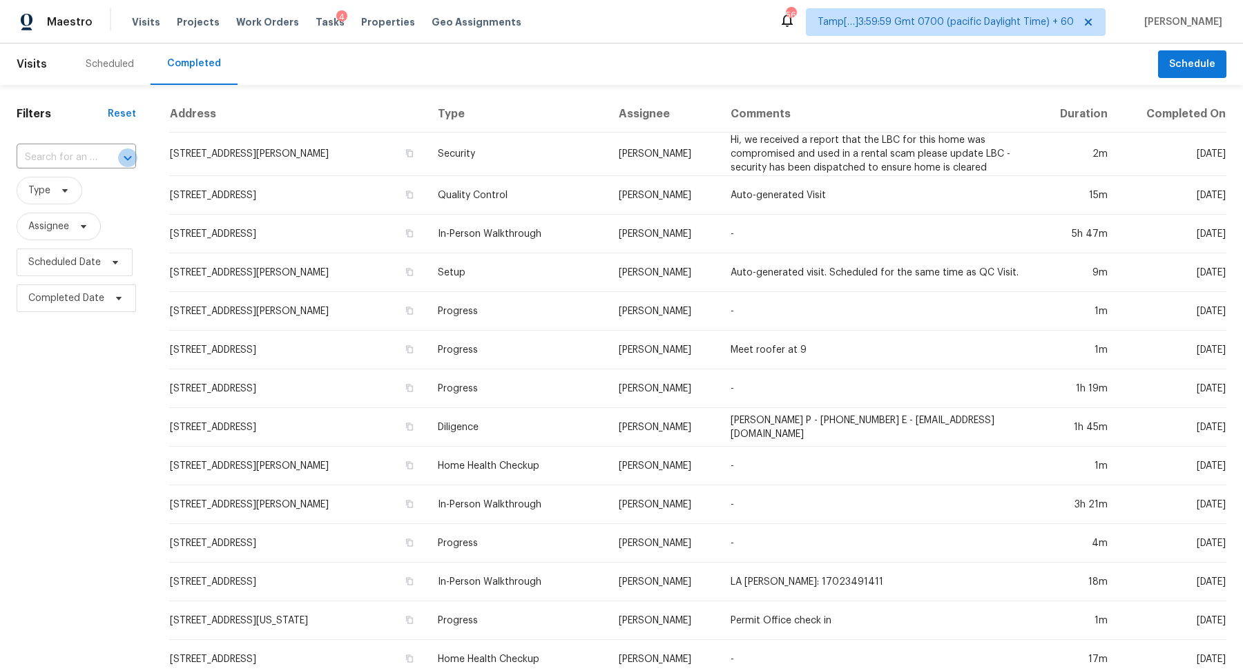
click at [122, 151] on icon "Open" at bounding box center [127, 158] width 17 height 17
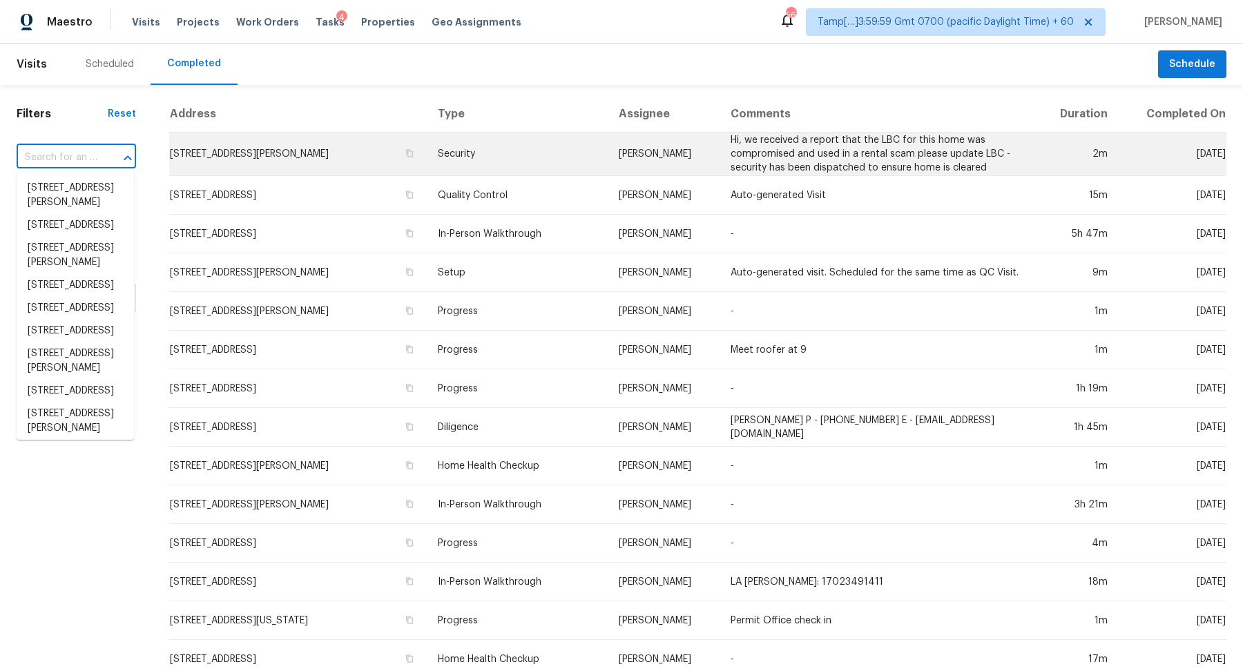
paste input "[STREET_ADDRESS]"
type input "[STREET_ADDRESS]"
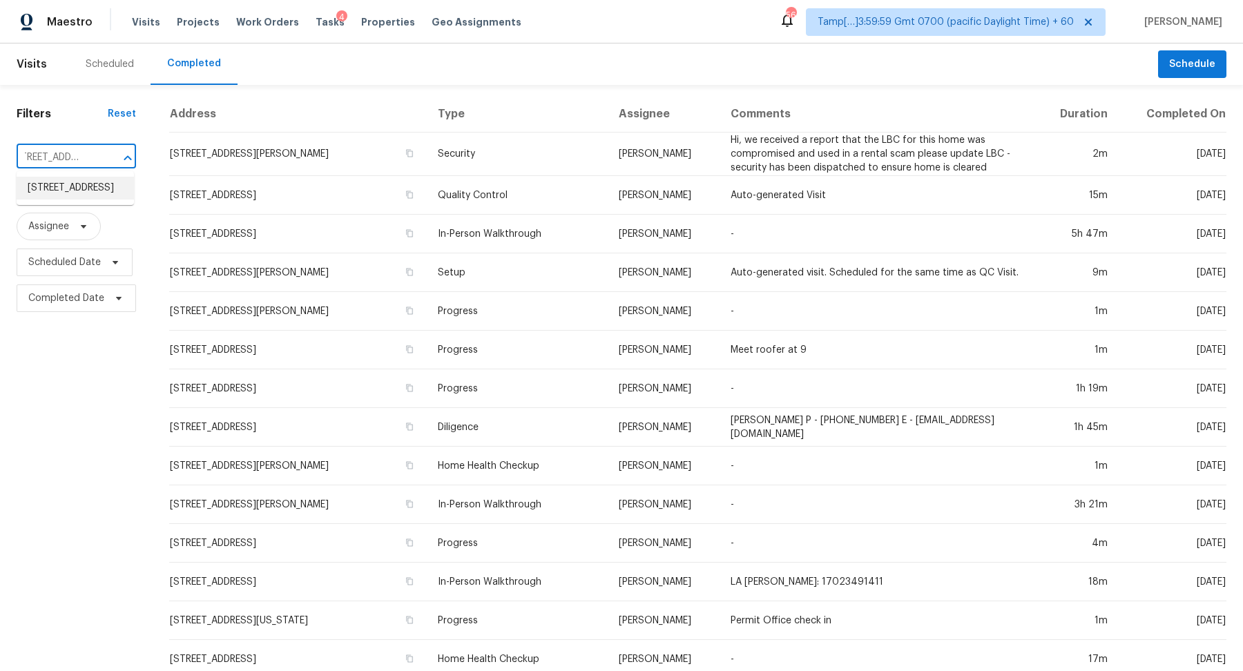
click at [81, 200] on li "[STREET_ADDRESS]" at bounding box center [75, 188] width 117 height 23
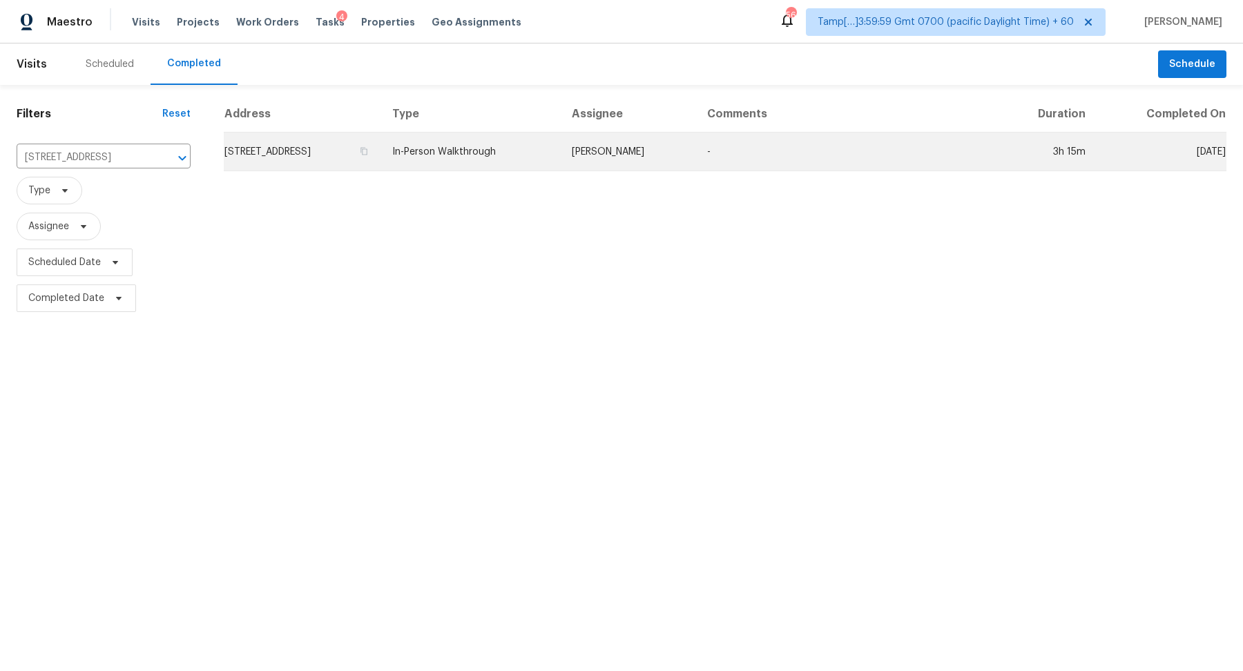
click at [263, 150] on td "[STREET_ADDRESS]" at bounding box center [302, 152] width 157 height 39
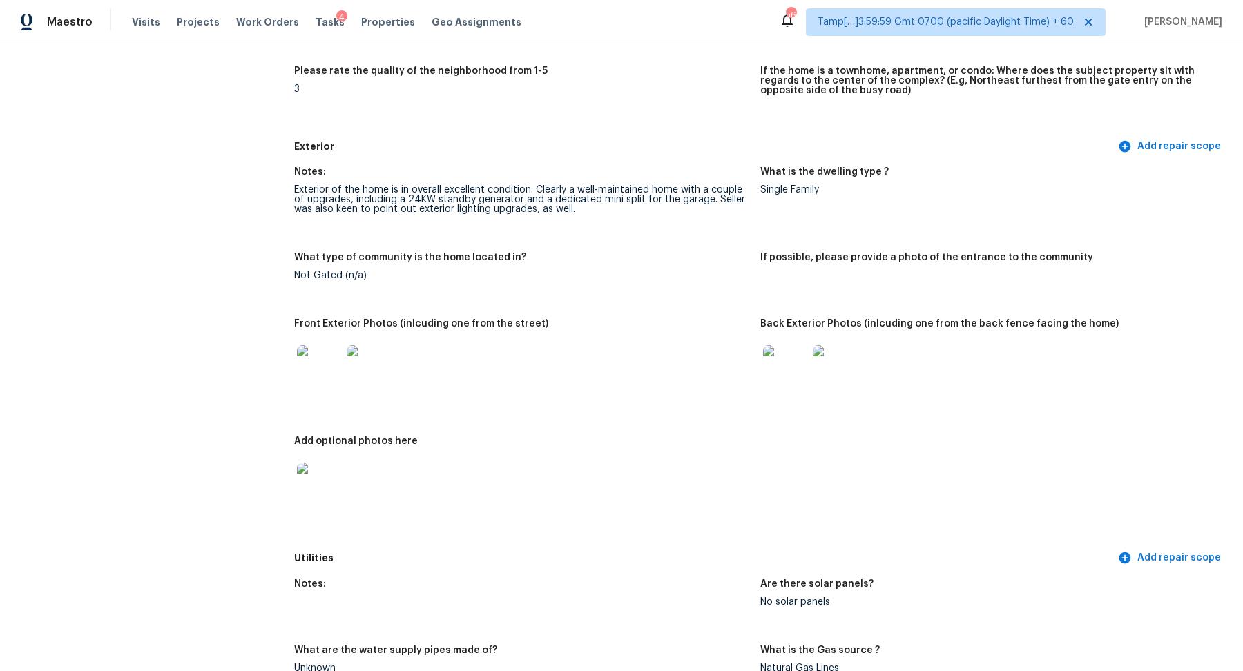
scroll to position [456, 0]
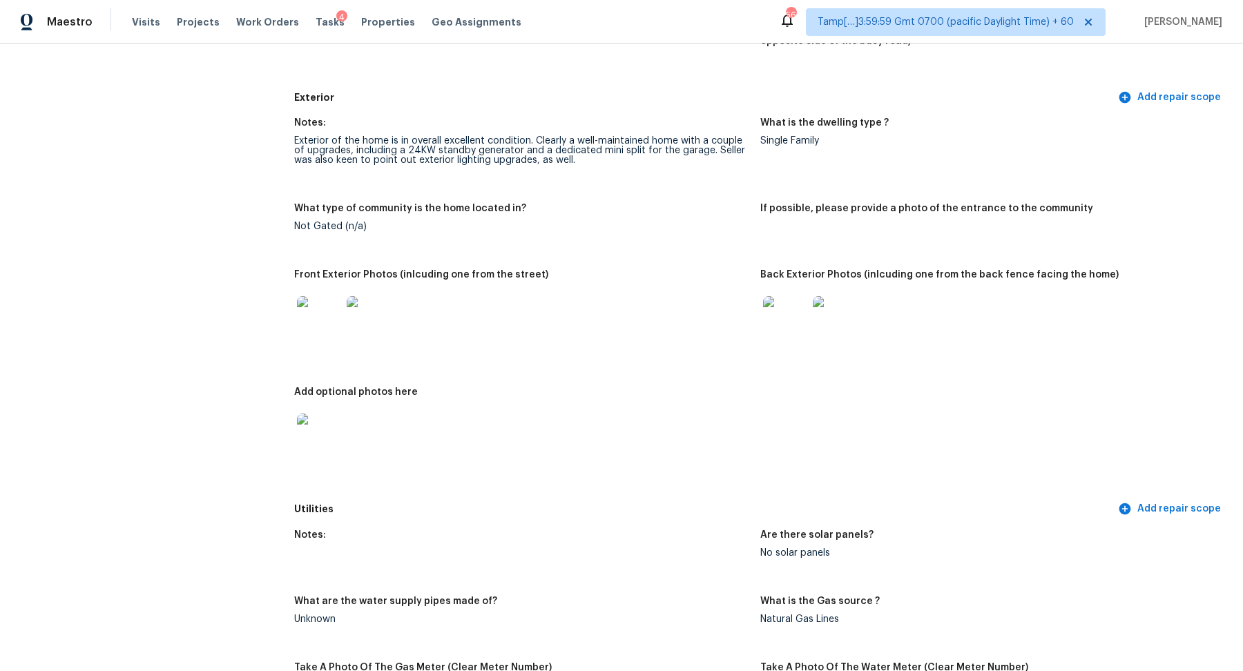
click at [786, 338] on img at bounding box center [785, 318] width 44 height 44
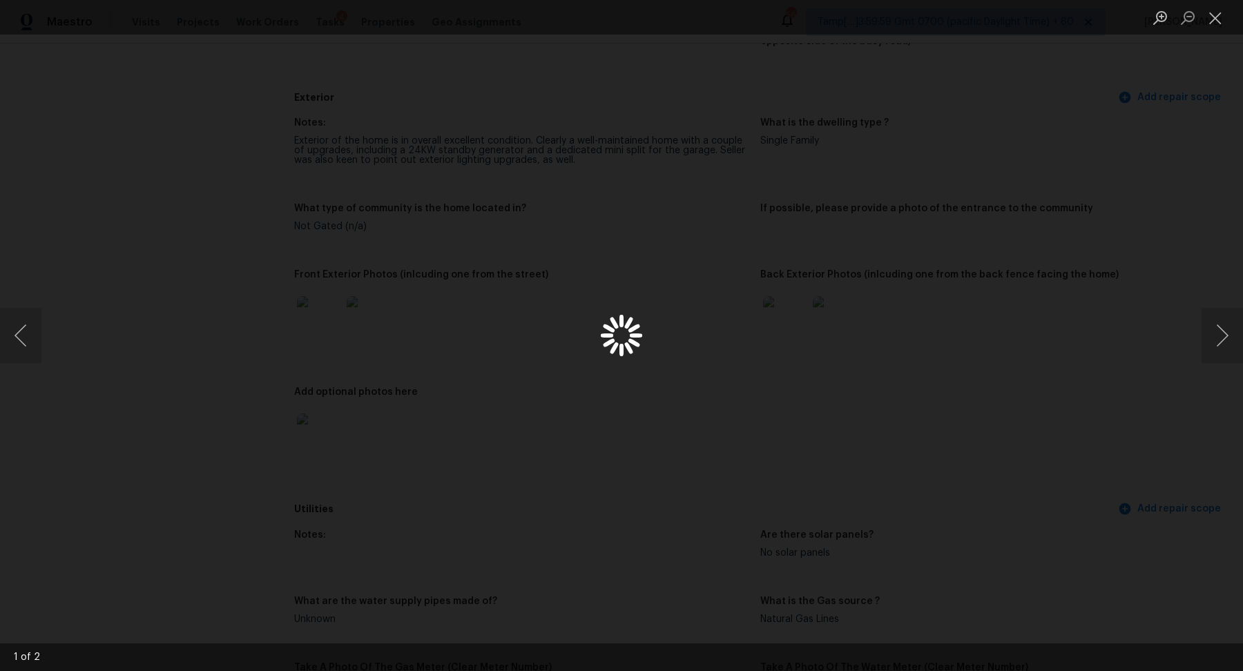
click at [786, 338] on div "Lightbox" at bounding box center [621, 335] width 1243 height 671
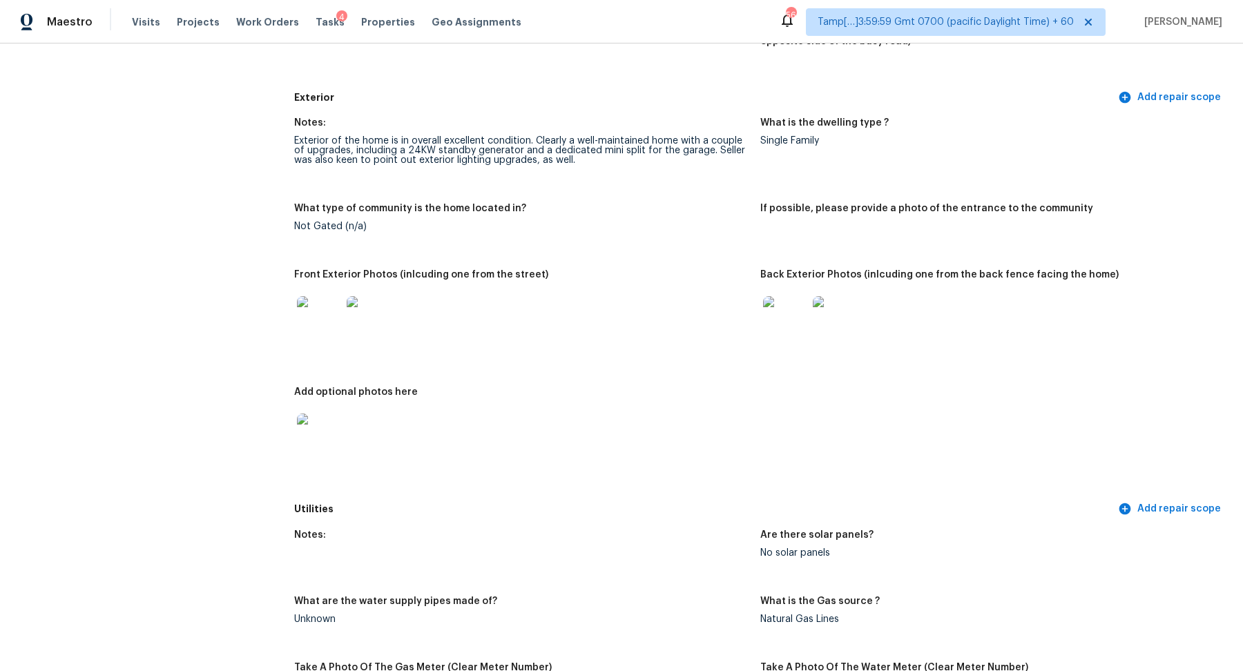
click at [826, 331] on img at bounding box center [835, 318] width 44 height 44
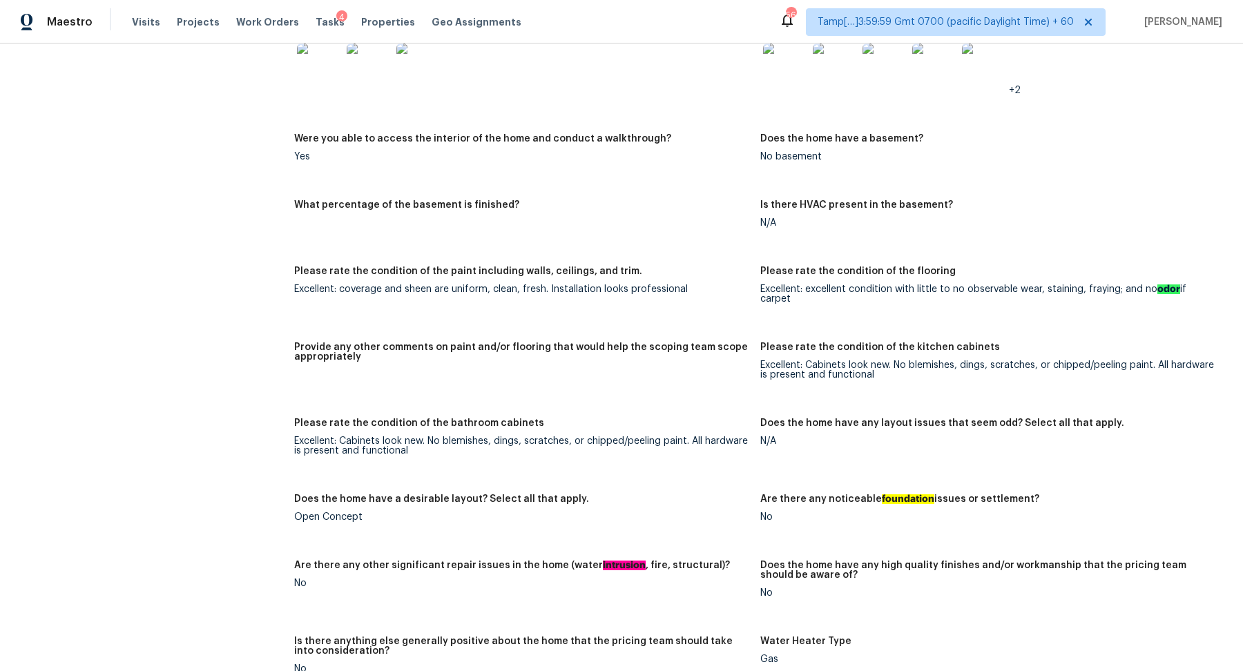
scroll to position [1535, 0]
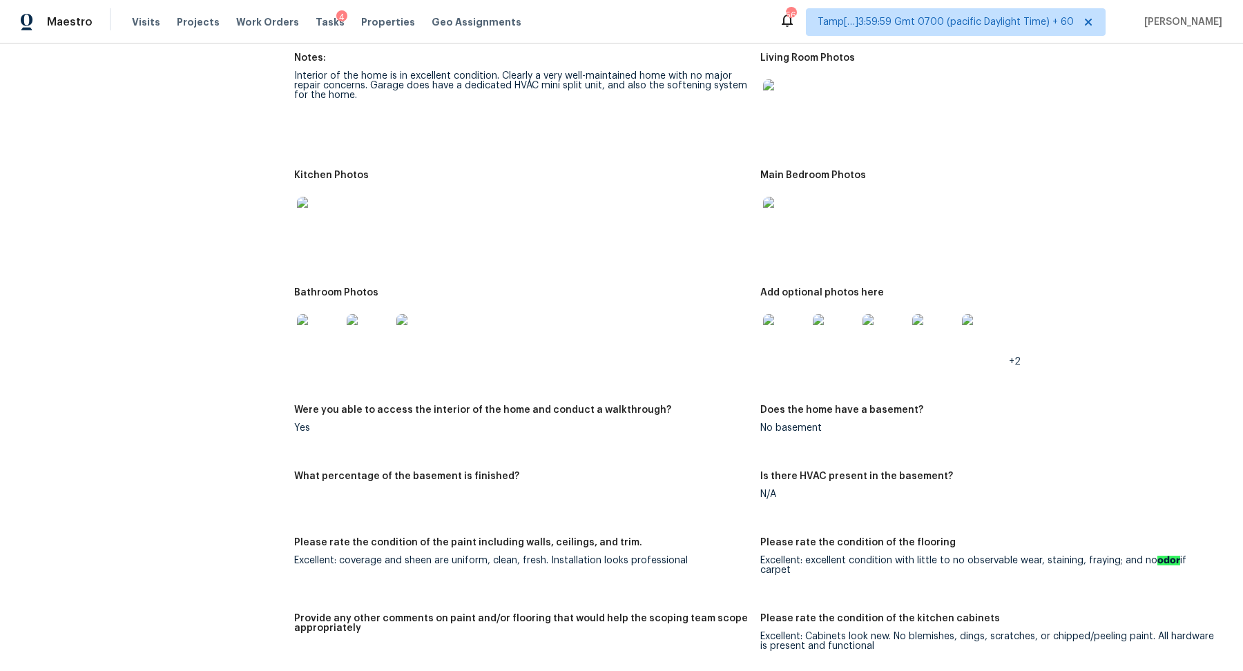
click at [335, 238] on img at bounding box center [319, 219] width 44 height 44
click at [802, 234] on img at bounding box center [785, 219] width 44 height 44
click at [784, 88] on img at bounding box center [785, 101] width 44 height 44
click at [311, 333] on img at bounding box center [319, 336] width 44 height 44
click at [786, 343] on img at bounding box center [785, 336] width 44 height 44
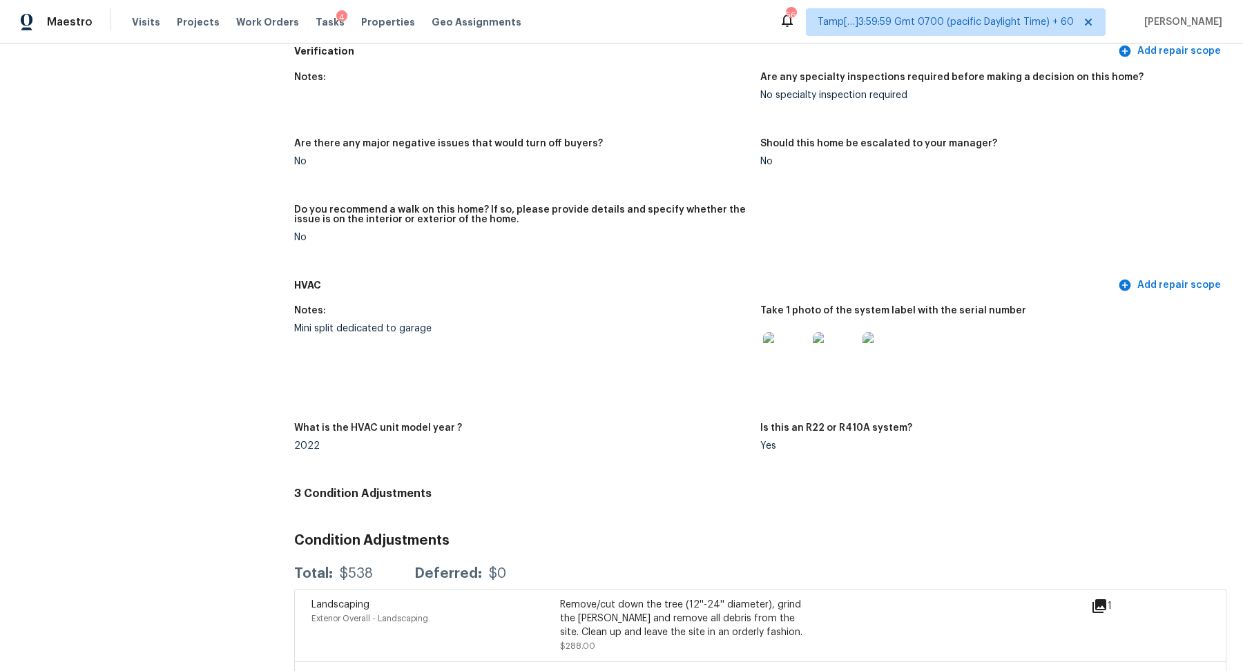
scroll to position [3133, 0]
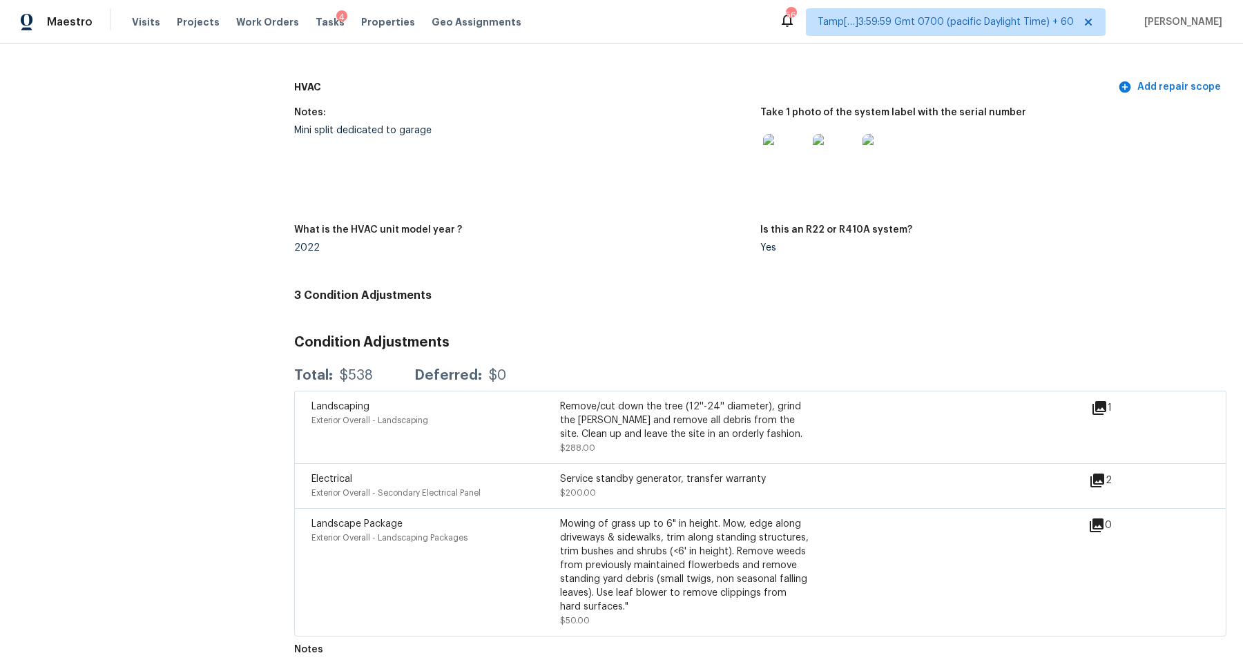
click at [884, 160] on img at bounding box center [884, 156] width 44 height 44
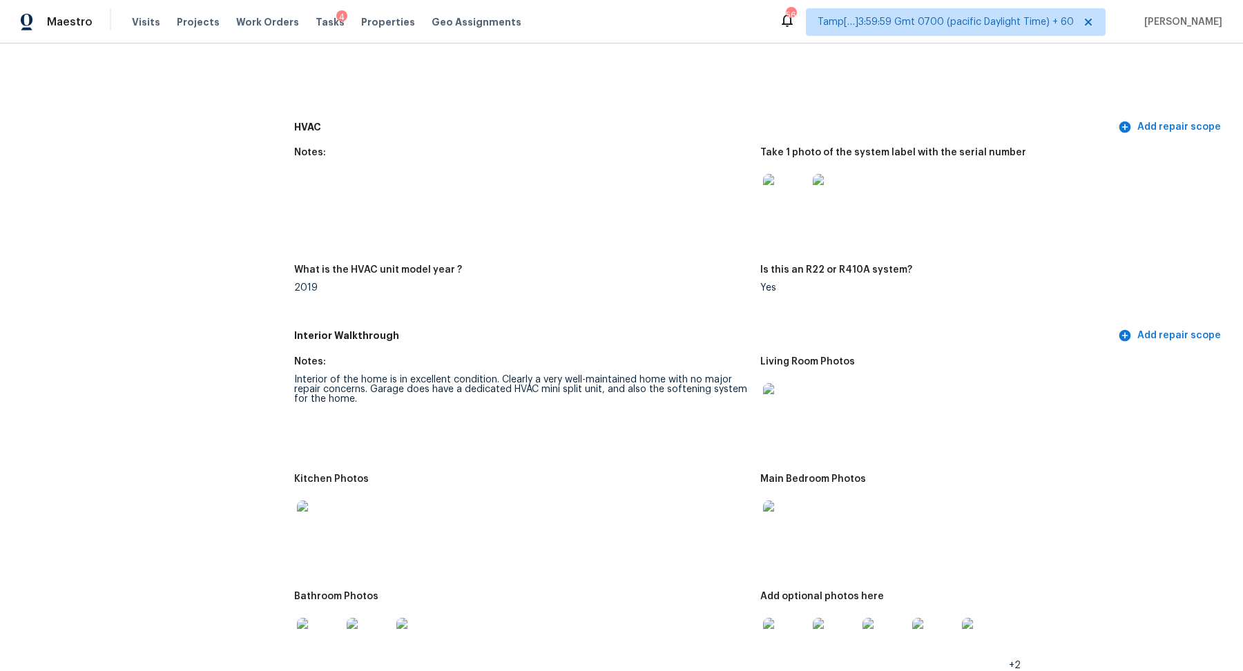
scroll to position [986, 0]
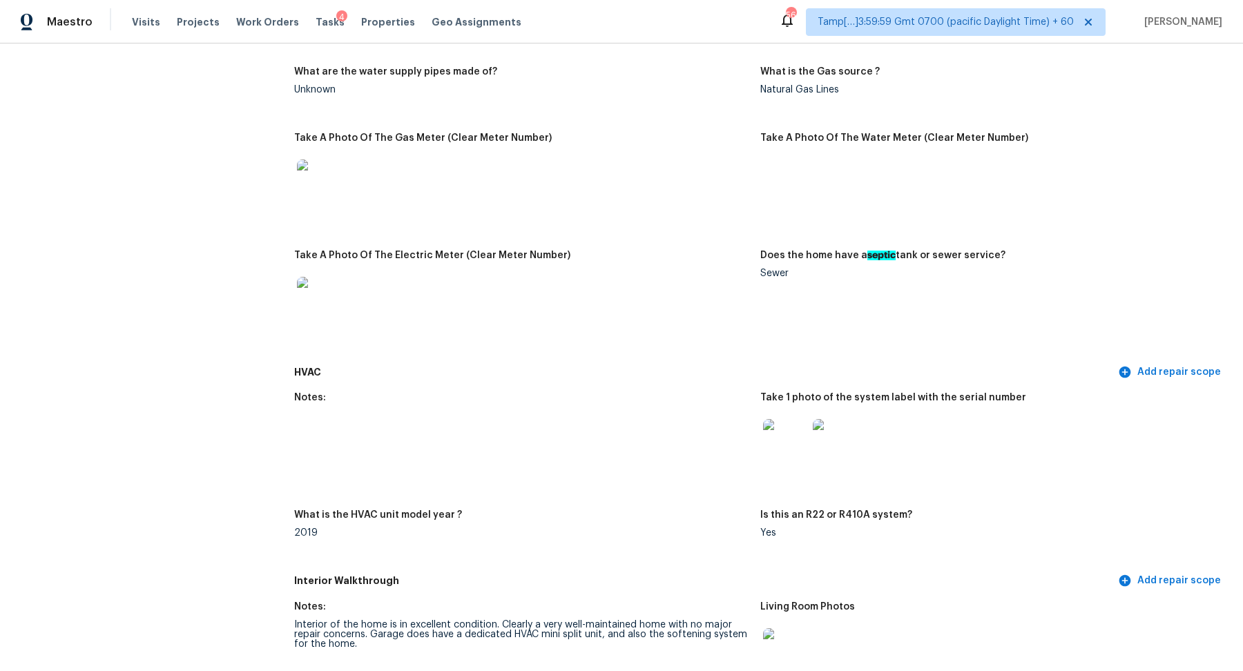
click at [802, 423] on img at bounding box center [785, 441] width 44 height 44
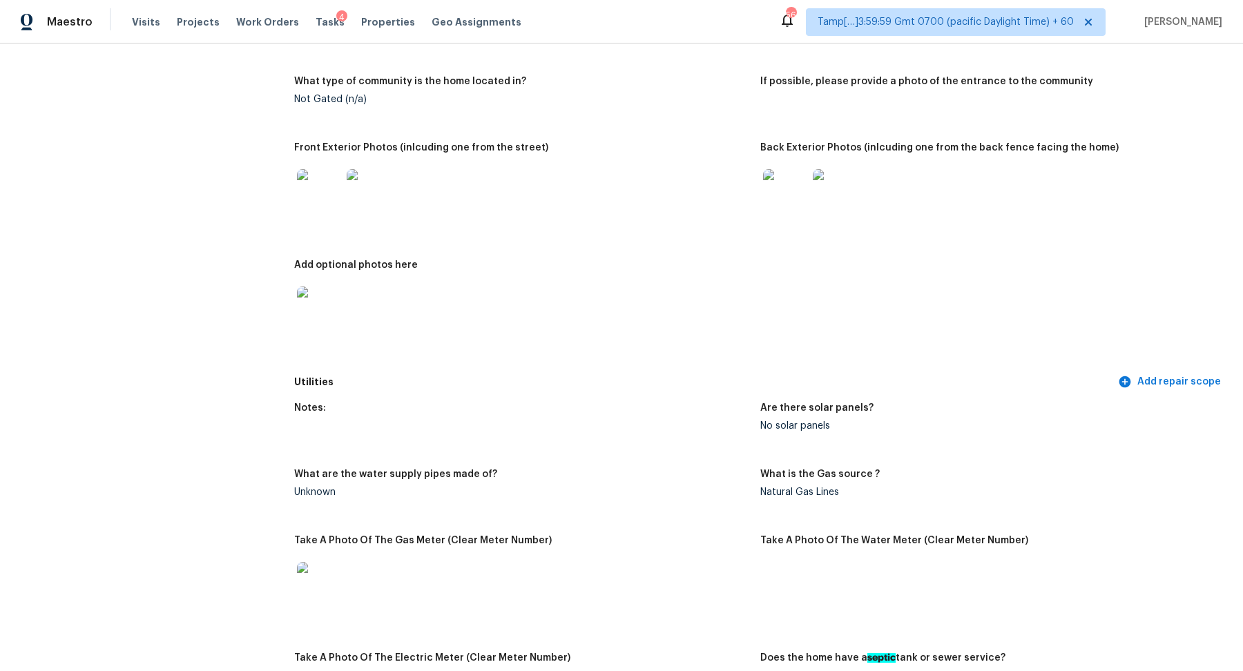
scroll to position [470, 0]
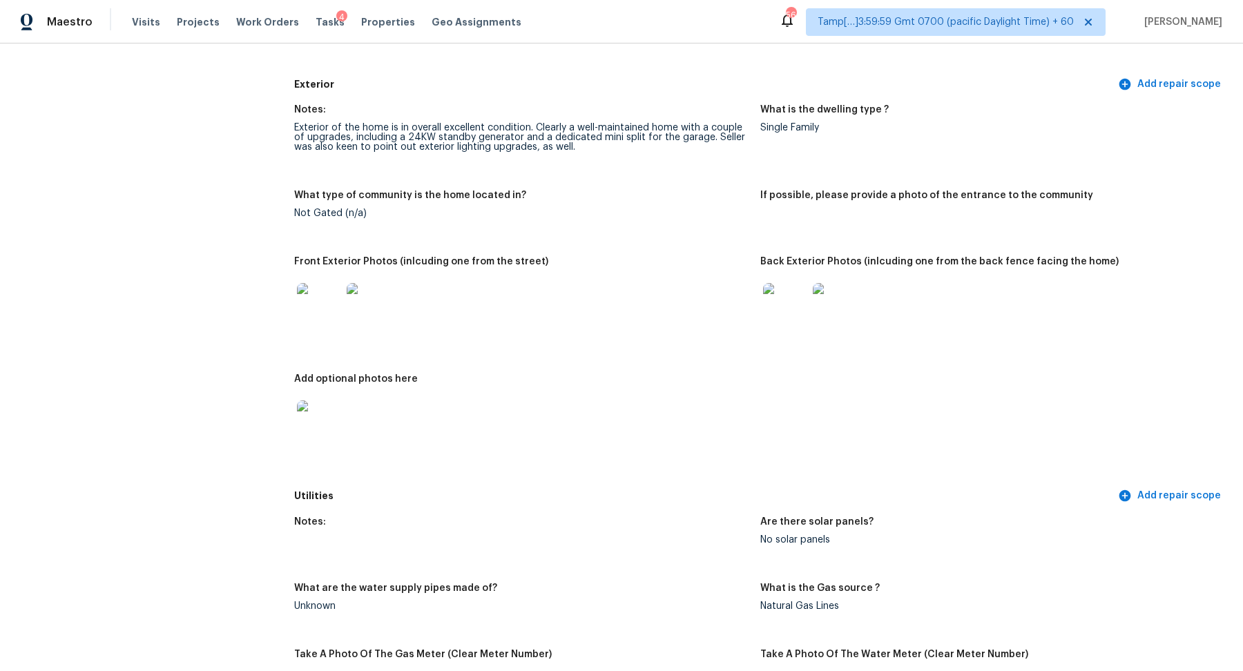
click at [388, 299] on img at bounding box center [369, 305] width 44 height 44
click at [791, 300] on img at bounding box center [785, 305] width 44 height 44
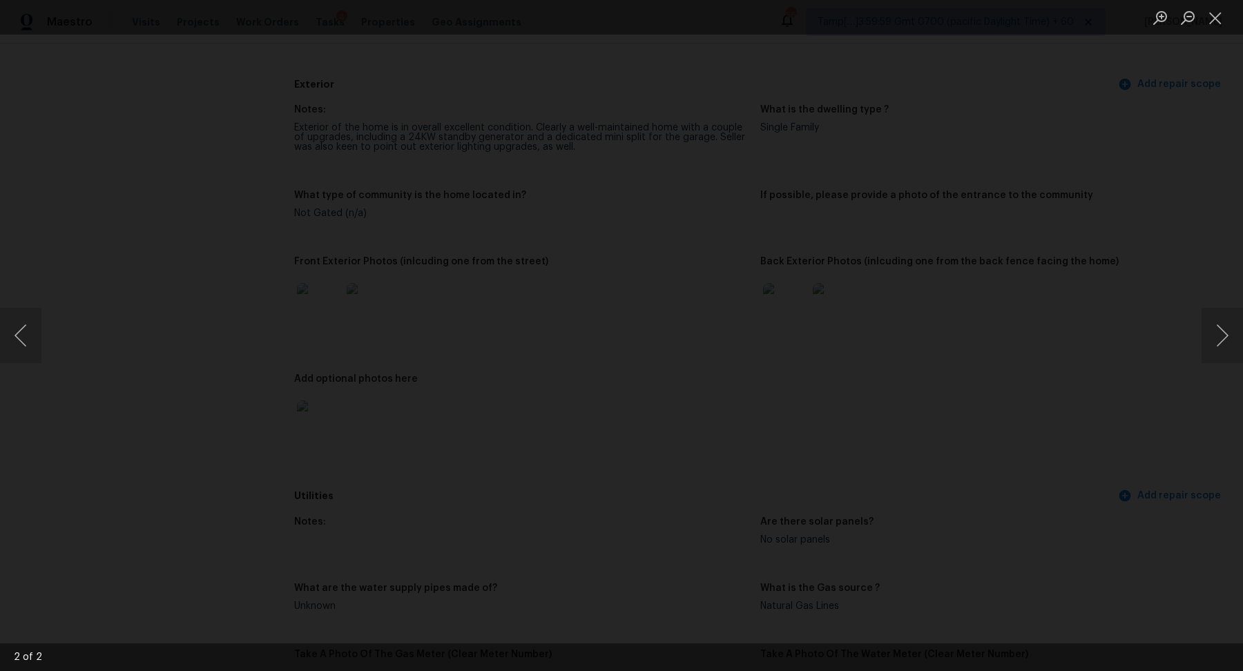
click at [820, 483] on img "Lightbox" at bounding box center [134, 384] width 3861 height 2085
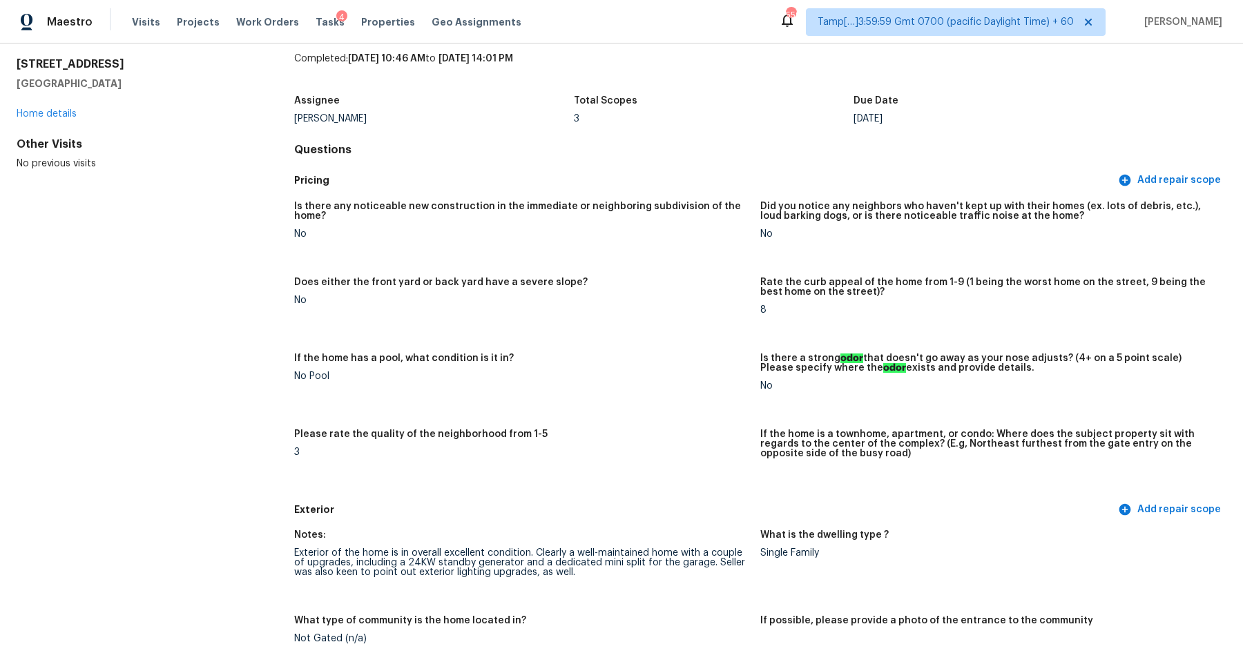
scroll to position [0, 0]
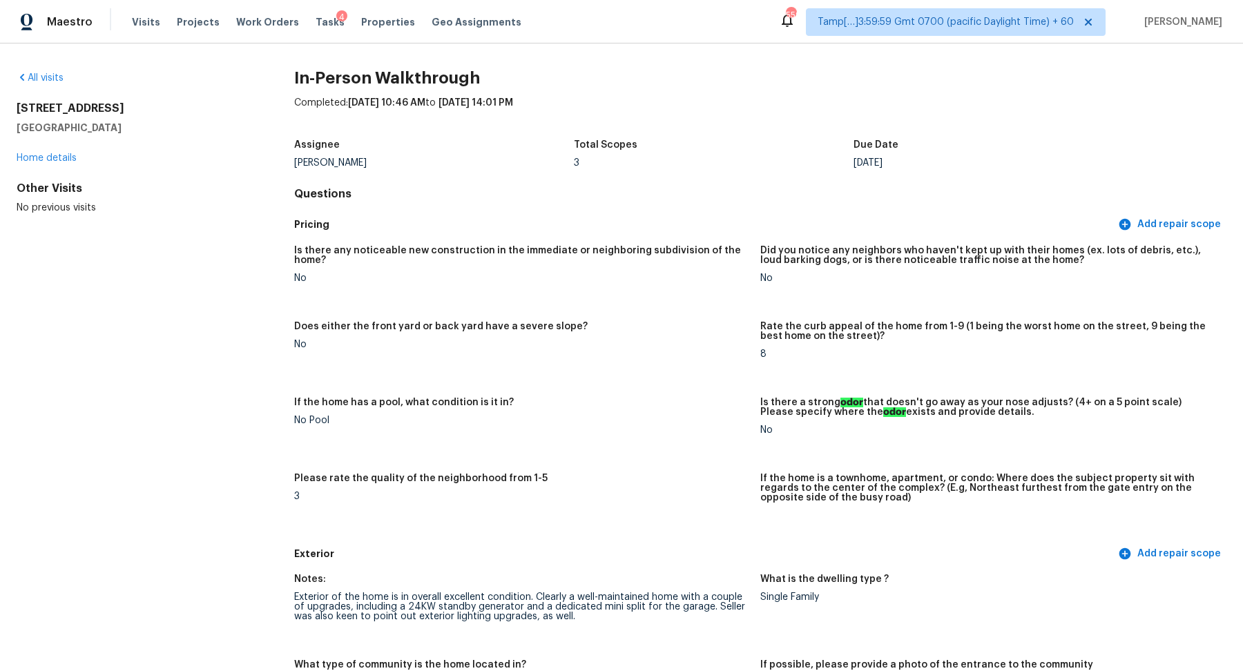
click at [25, 82] on div "All visits" at bounding box center [133, 78] width 233 height 14
click at [39, 79] on link "All visits" at bounding box center [40, 78] width 47 height 10
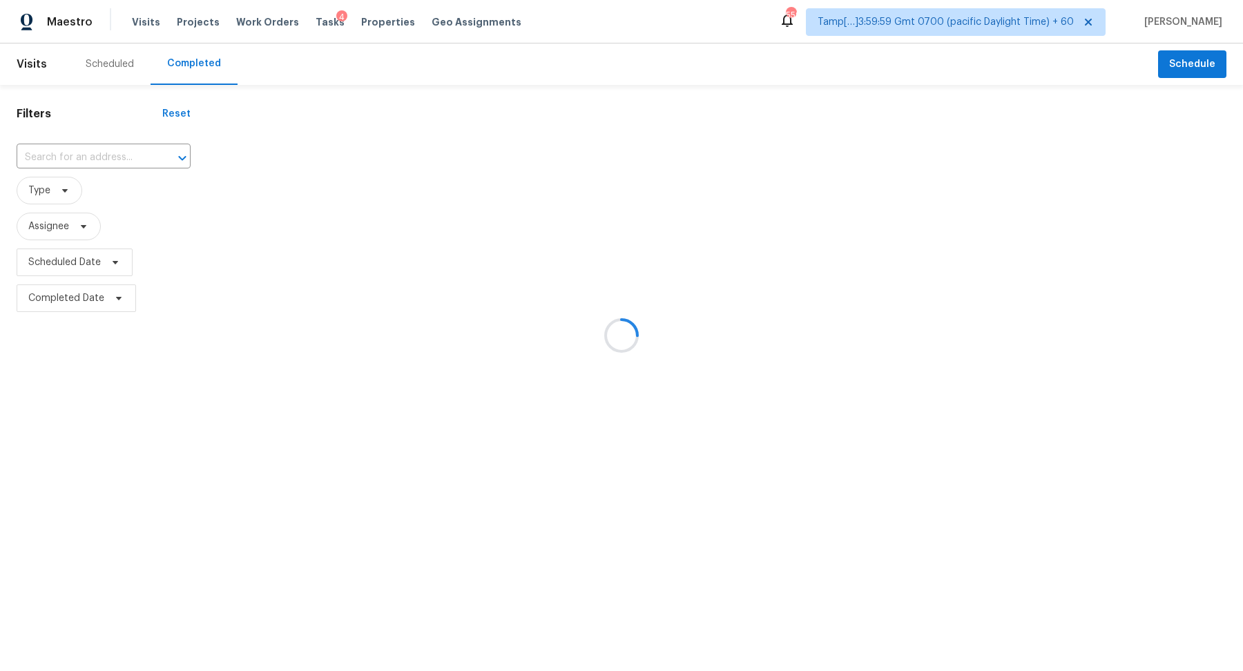
click at [83, 151] on div at bounding box center [621, 335] width 1243 height 671
click at [98, 160] on div at bounding box center [621, 335] width 1243 height 671
click at [119, 152] on div at bounding box center [621, 335] width 1243 height 671
click at [88, 154] on div at bounding box center [621, 335] width 1243 height 671
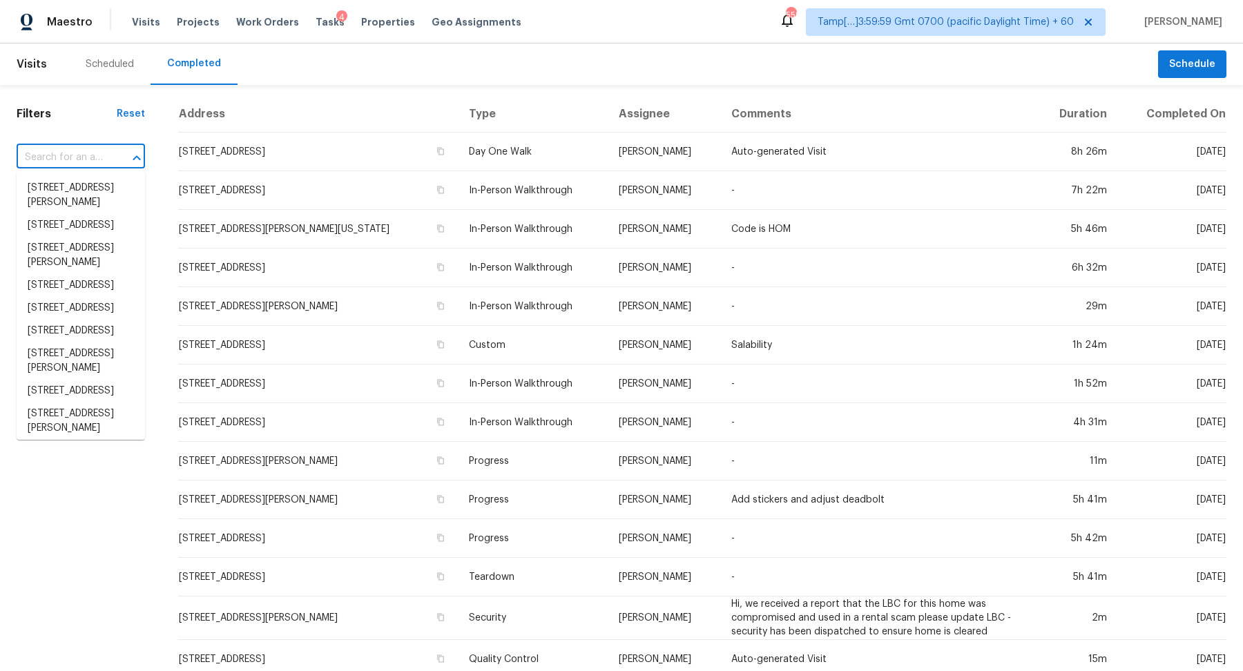
click at [94, 156] on input "text" at bounding box center [62, 157] width 90 height 21
paste input "302 Garden Ct, Round Rock, TX 78664"
type input "302 Garden Ct, Round Rock, TX 78664"
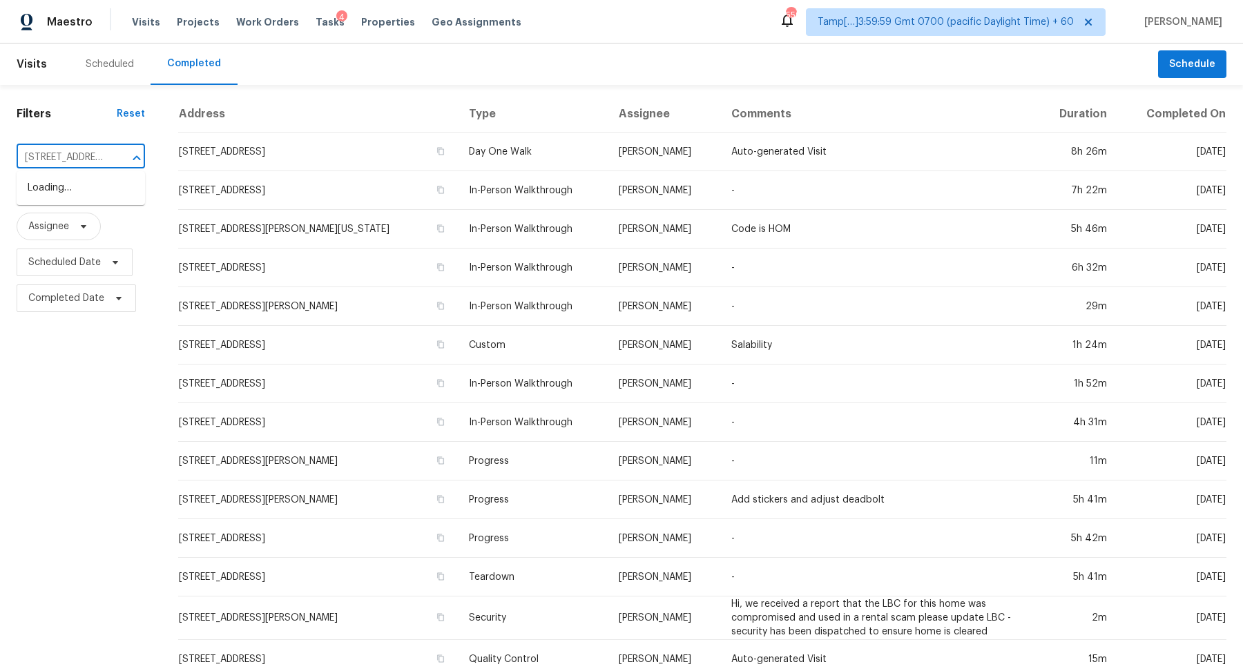
scroll to position [0, 93]
click at [61, 196] on li "302 Garden Ct, Round Rock, TX 78664" at bounding box center [81, 188] width 128 height 23
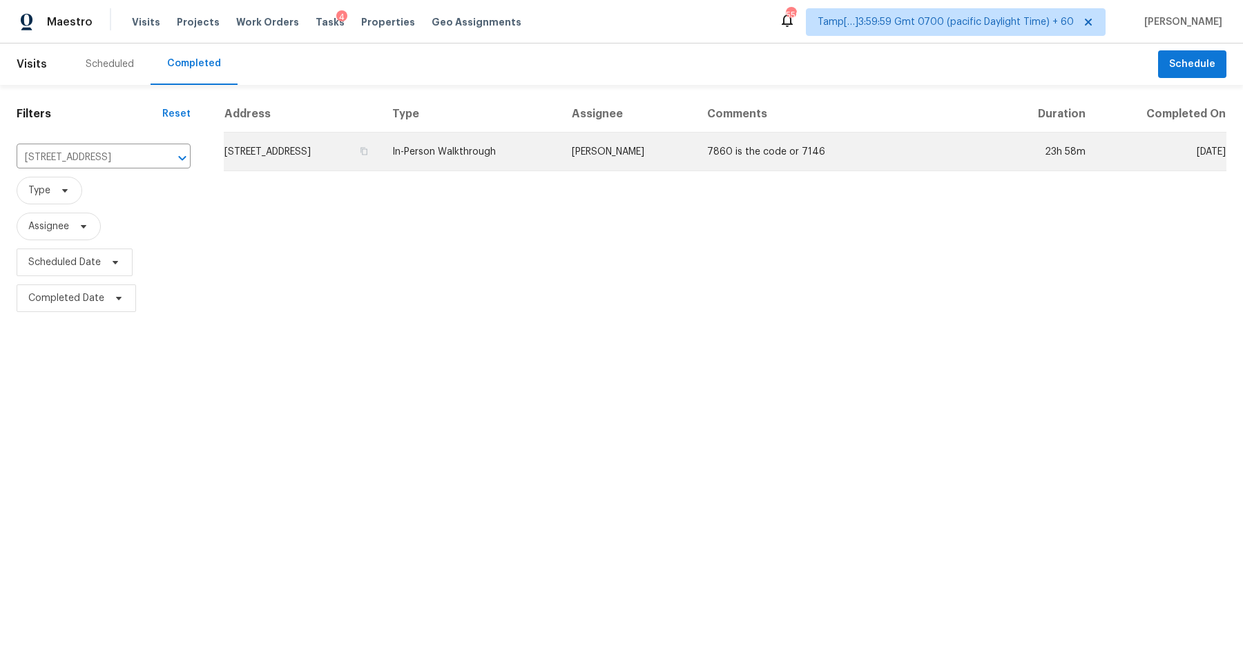
click at [343, 151] on td "302 Garden Ct, Round Rock, TX 78664" at bounding box center [302, 152] width 157 height 39
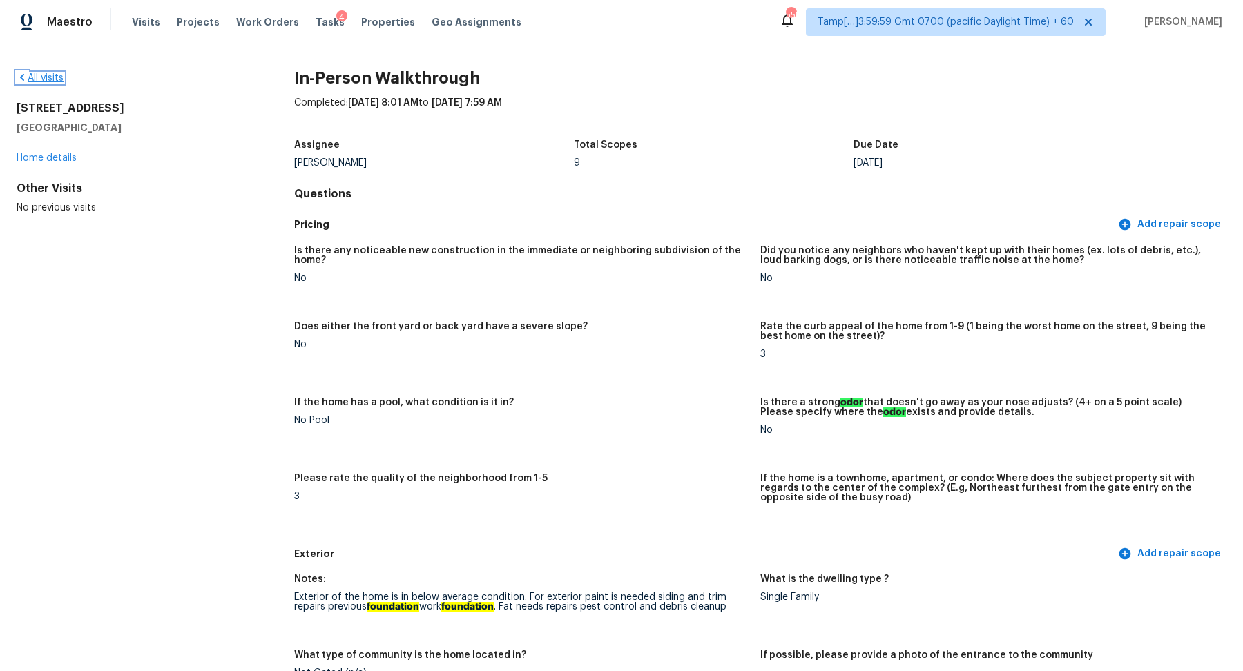
click at [56, 81] on link "All visits" at bounding box center [40, 78] width 47 height 10
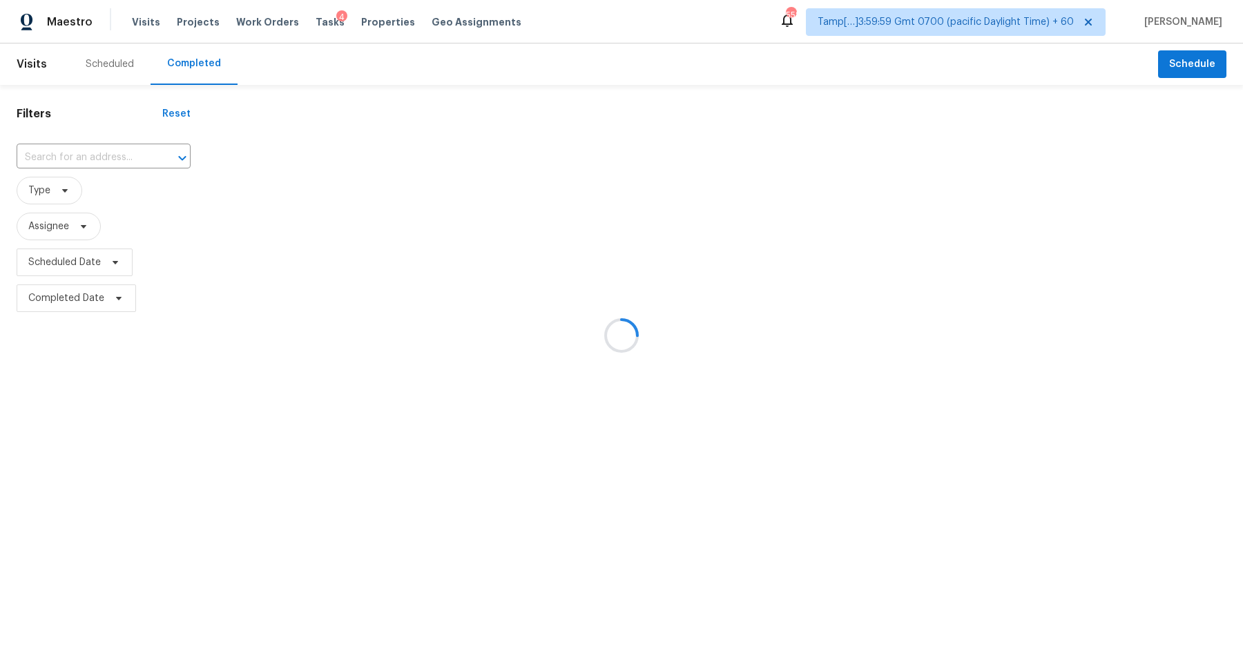
click at [97, 155] on div at bounding box center [621, 335] width 1243 height 671
click at [106, 156] on div at bounding box center [621, 335] width 1243 height 671
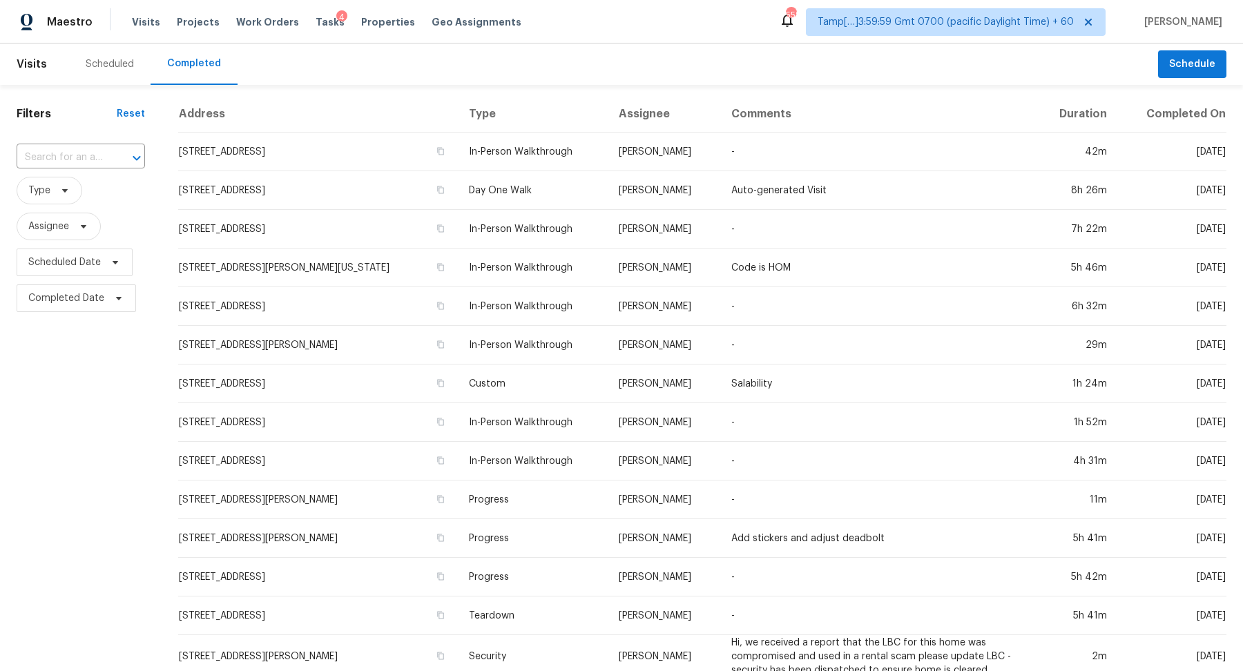
click at [106, 156] on input "text" at bounding box center [62, 157] width 90 height 21
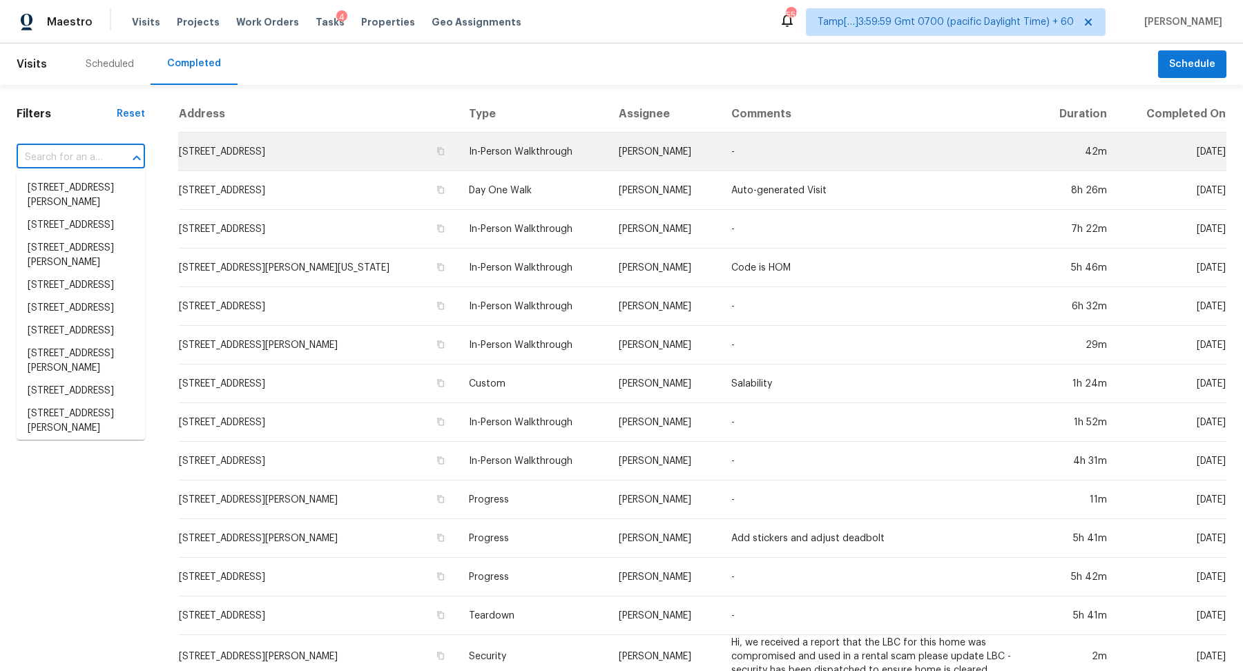
paste input "4577 Peakview Ct, Liberty Twp, OH 45011"
type input "4577 Peakview Ct, Liberty Twp, OH 45011"
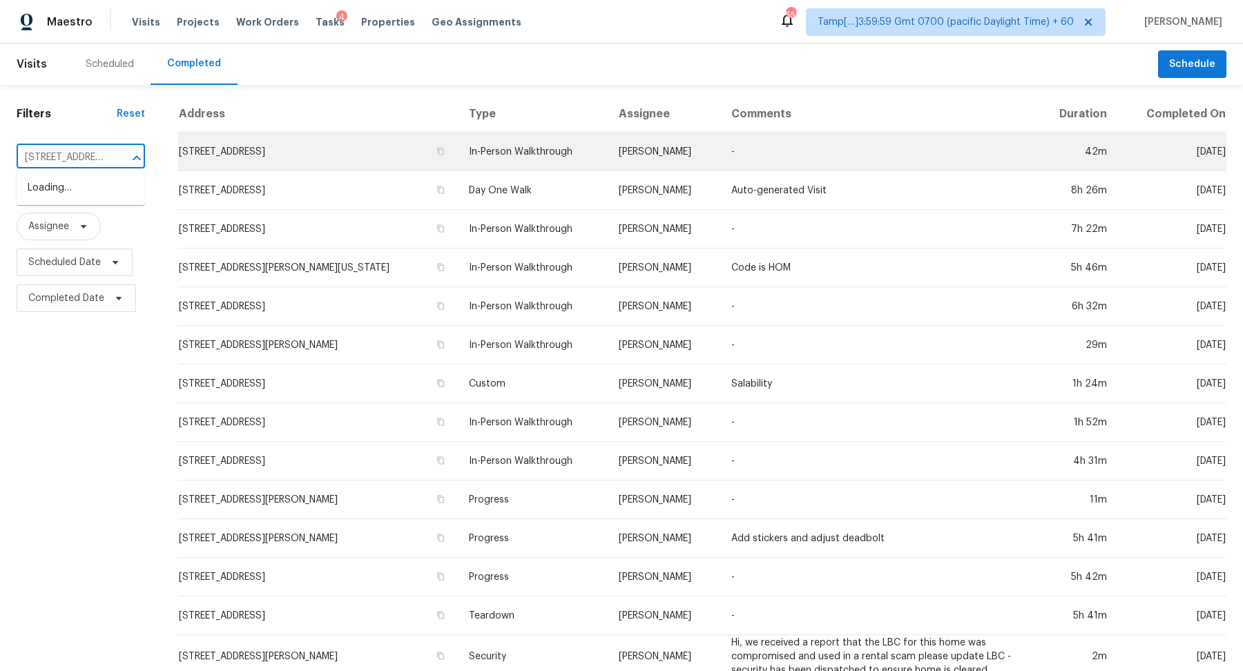
scroll to position [0, 104]
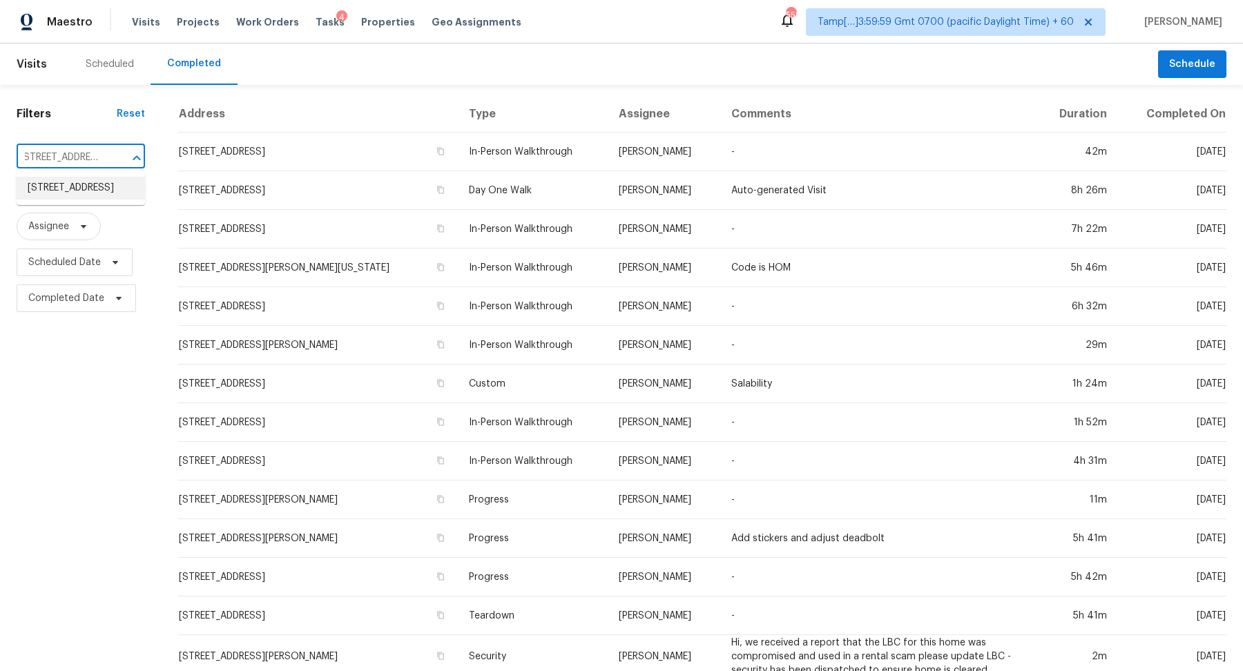
click at [38, 194] on li "4577 Peakview Ct, Liberty Twp, OH 45011" at bounding box center [81, 188] width 128 height 23
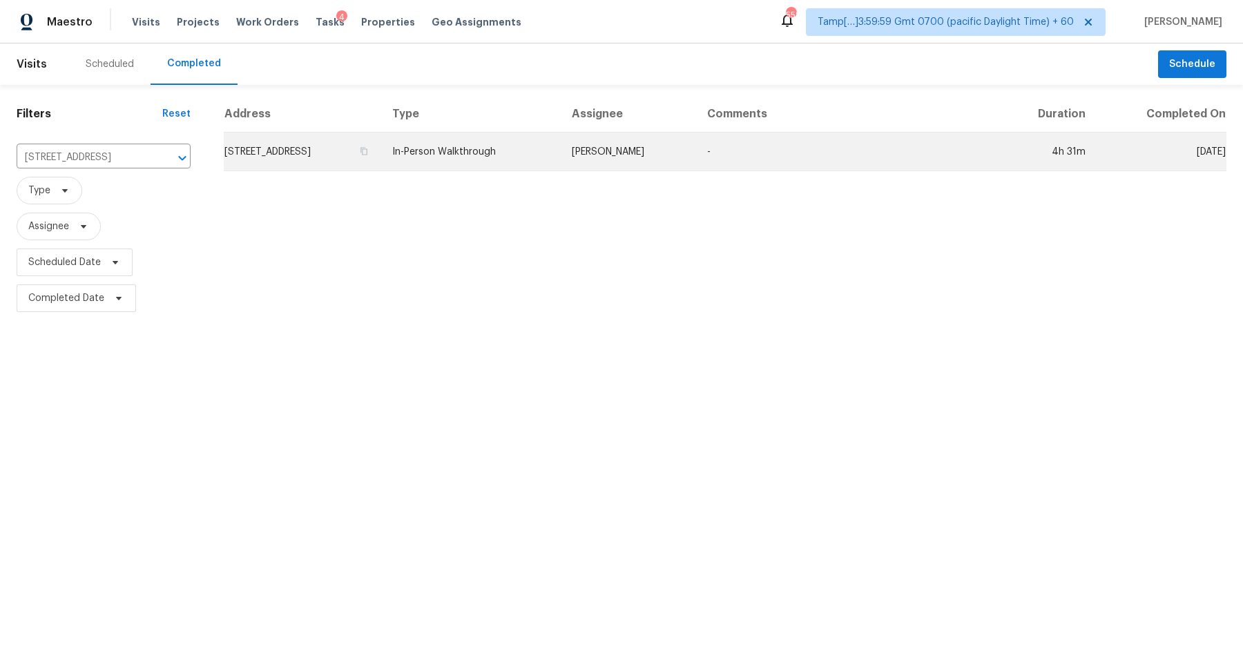
click at [297, 163] on td "4577 Peakview Ct, Liberty Twp, OH 45011" at bounding box center [302, 152] width 157 height 39
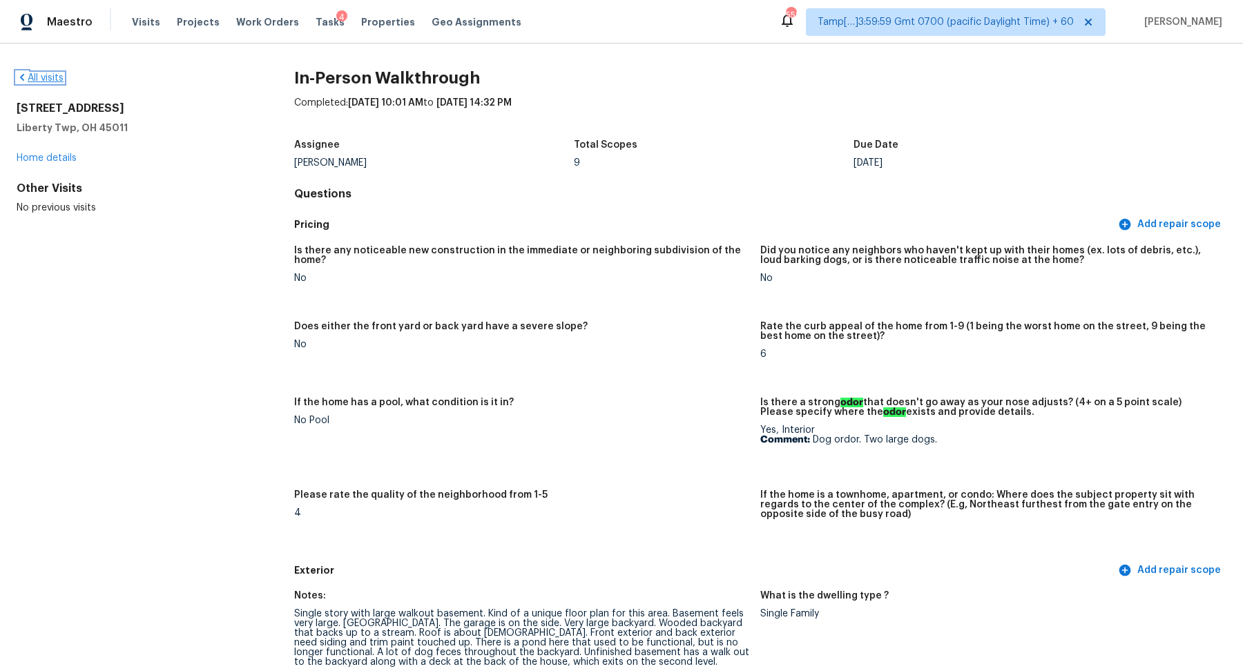
click at [57, 80] on link "All visits" at bounding box center [40, 78] width 47 height 10
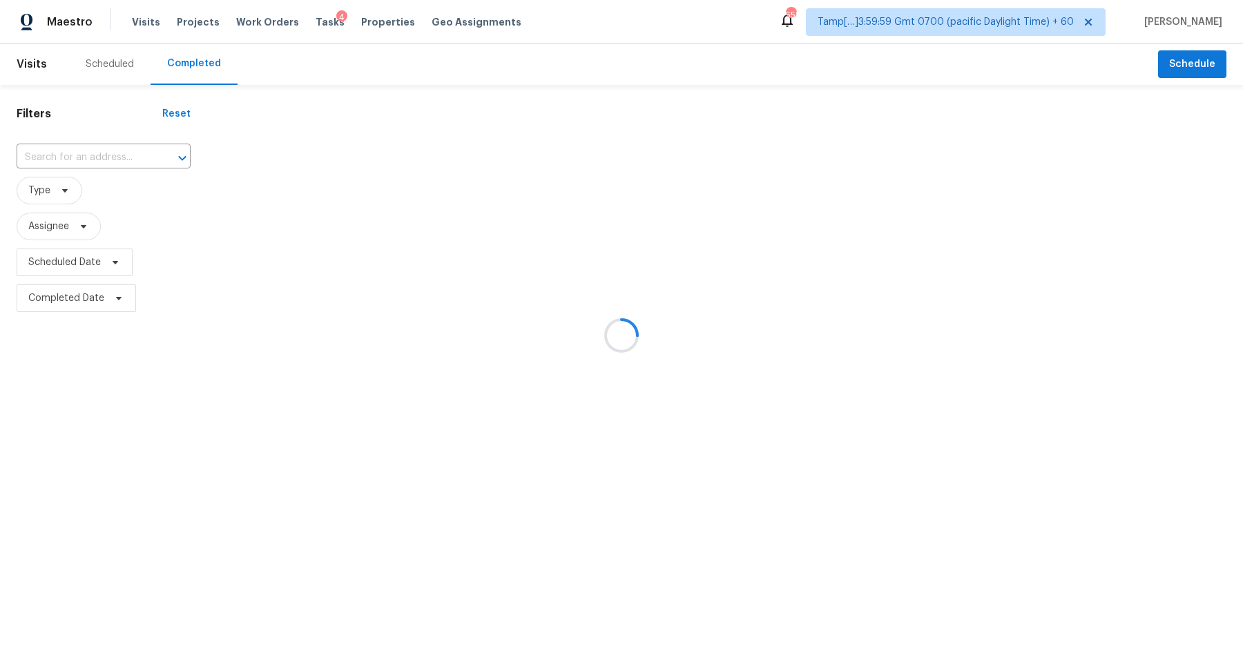
click at [141, 144] on div at bounding box center [621, 335] width 1243 height 671
click at [140, 153] on div at bounding box center [621, 335] width 1243 height 671
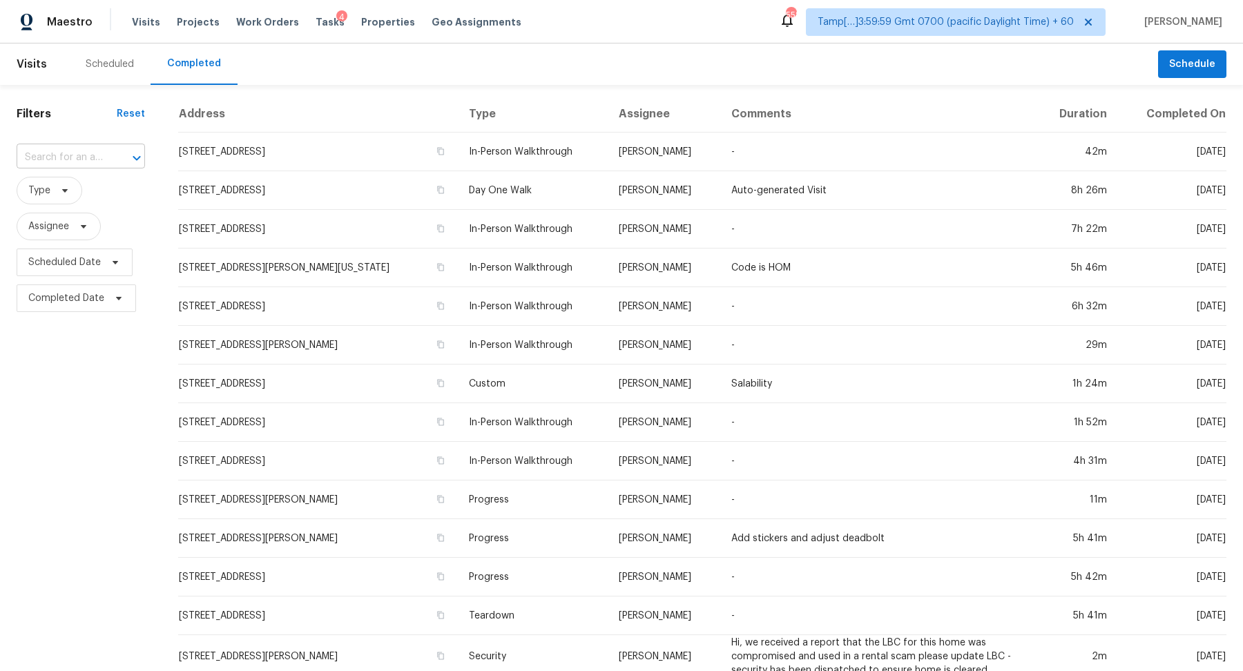
click at [127, 153] on div at bounding box center [127, 157] width 36 height 19
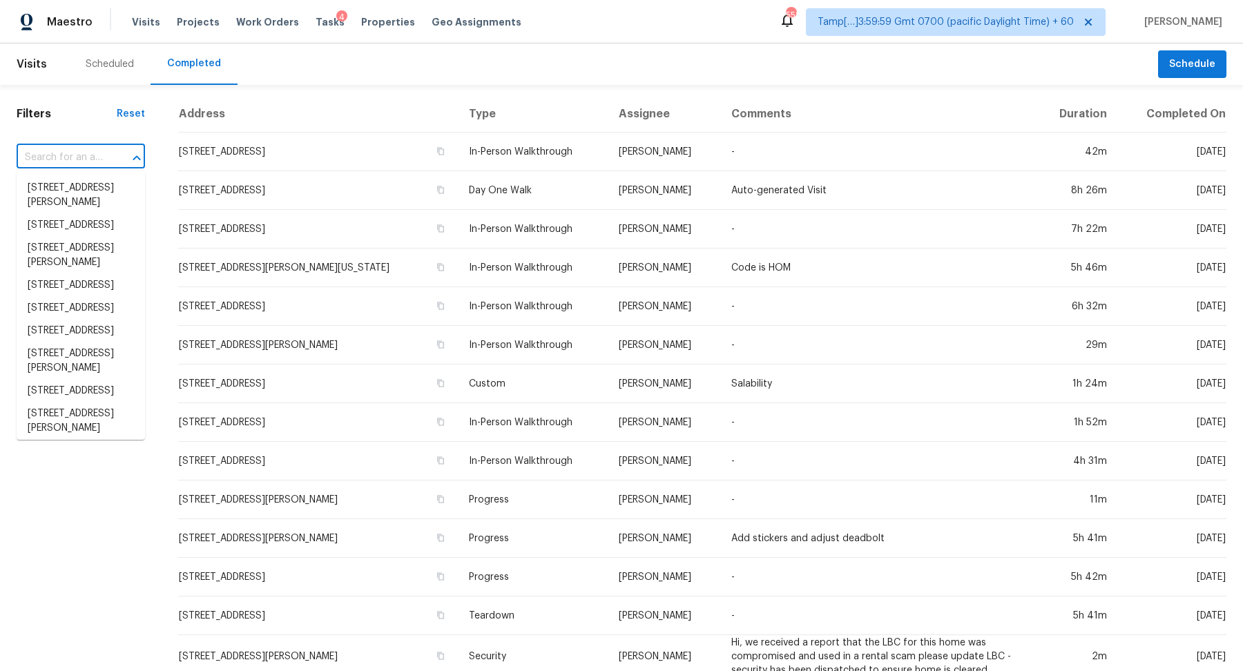
paste input "6212 Trevor Ct, Raleigh, NC 27613"
type input "6212 Trevor Ct, Raleigh, NC 27613"
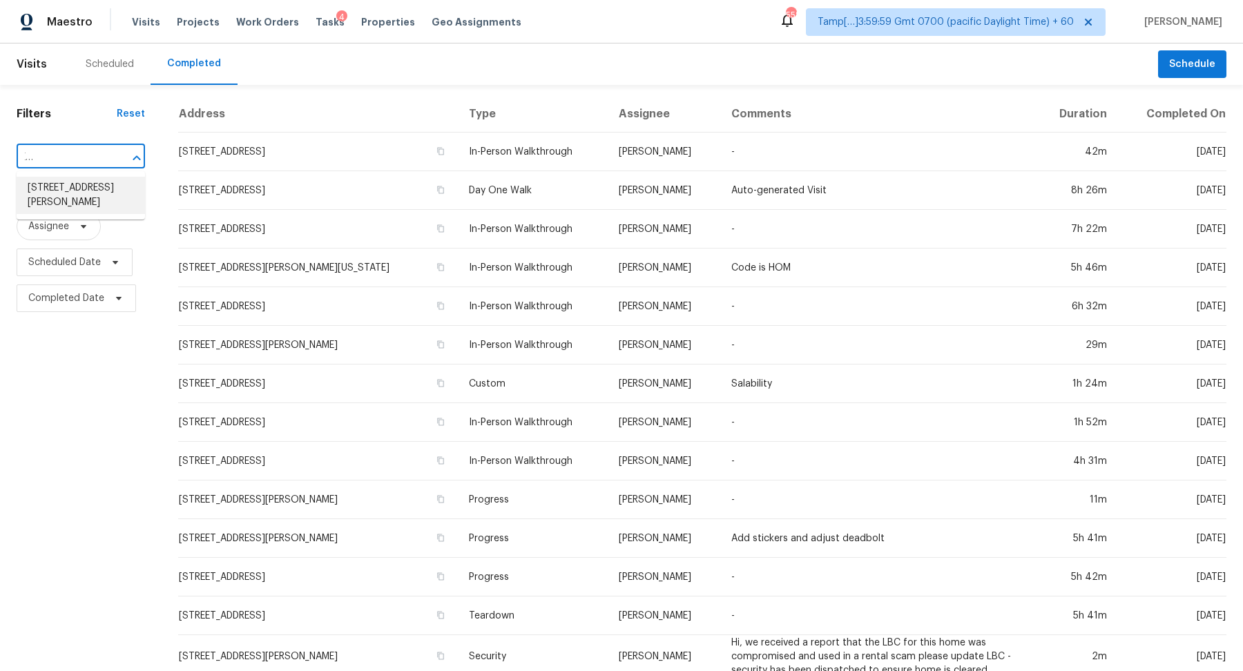
click at [113, 190] on li "6212 Trevor Ct, Raleigh, NC 27613" at bounding box center [81, 195] width 128 height 37
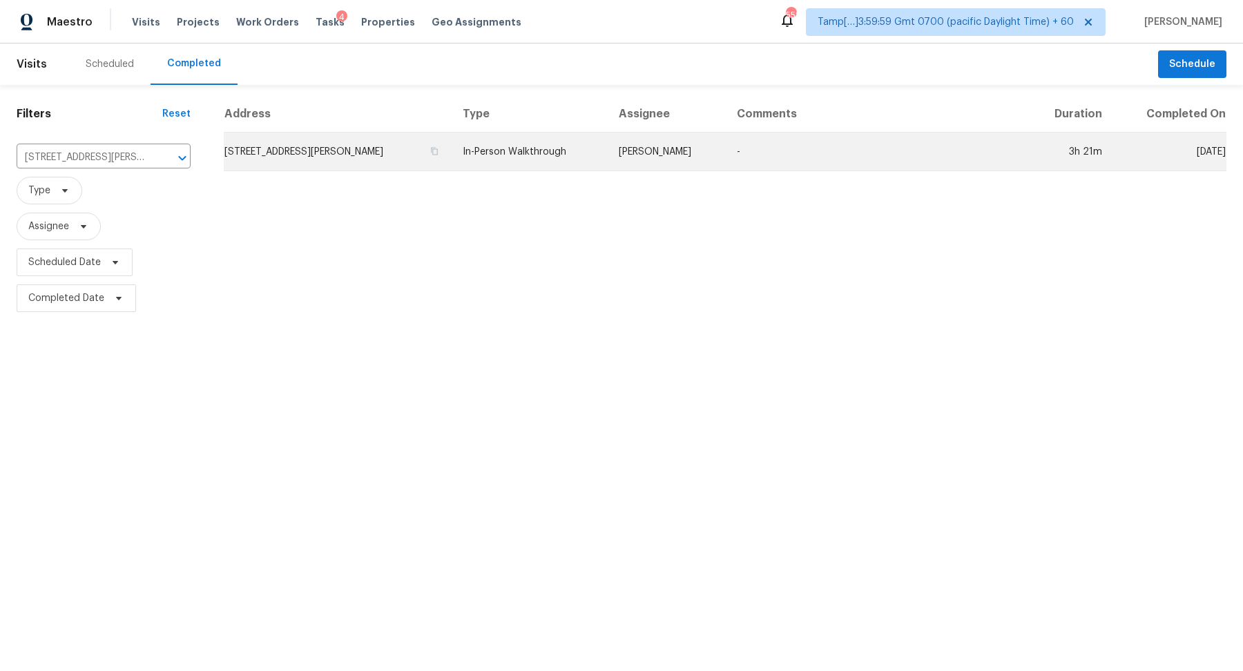
drag, startPoint x: 334, startPoint y: 164, endPoint x: 354, endPoint y: 157, distance: 21.0
click at [354, 157] on td "6212 Trevor Ct, Raleigh, NC 27613" at bounding box center [338, 152] width 228 height 39
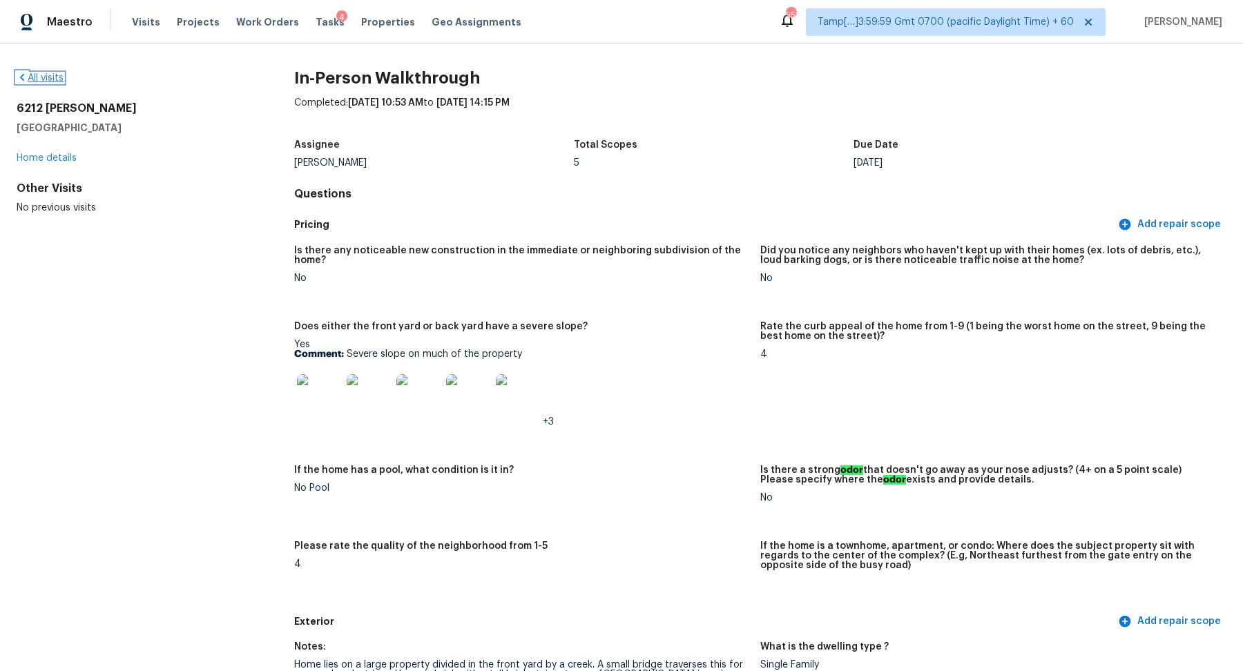
click at [39, 80] on link "All visits" at bounding box center [40, 78] width 47 height 10
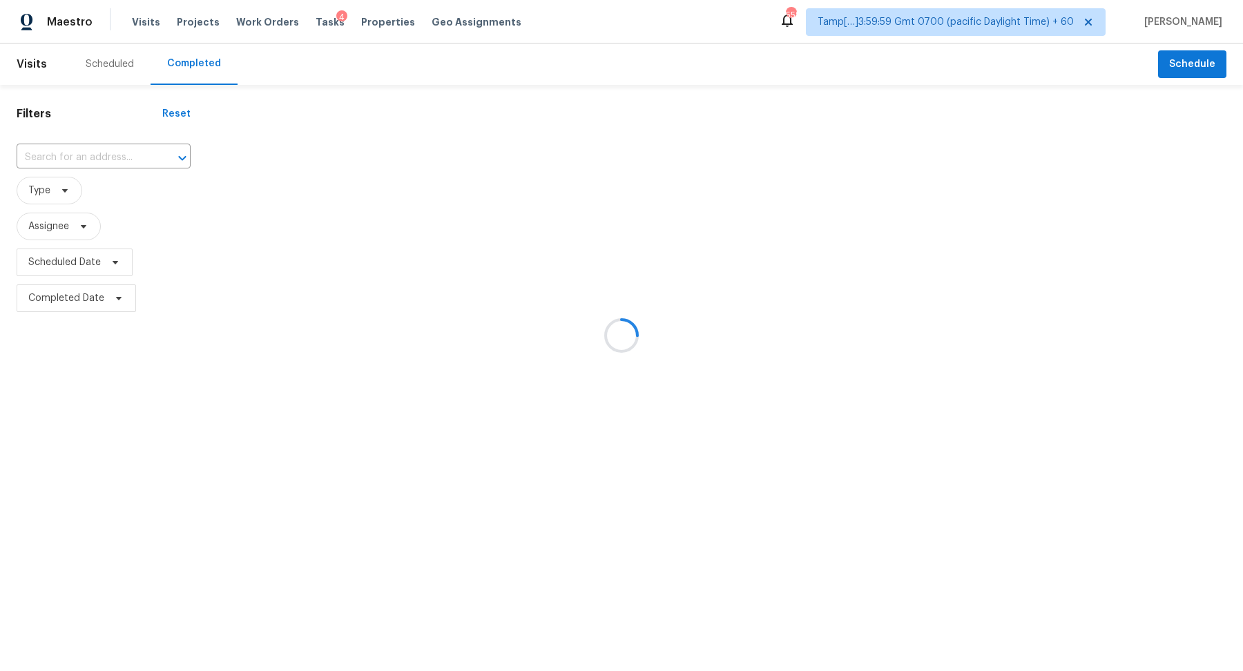
click at [92, 157] on div at bounding box center [621, 335] width 1243 height 671
click at [108, 153] on div at bounding box center [621, 335] width 1243 height 671
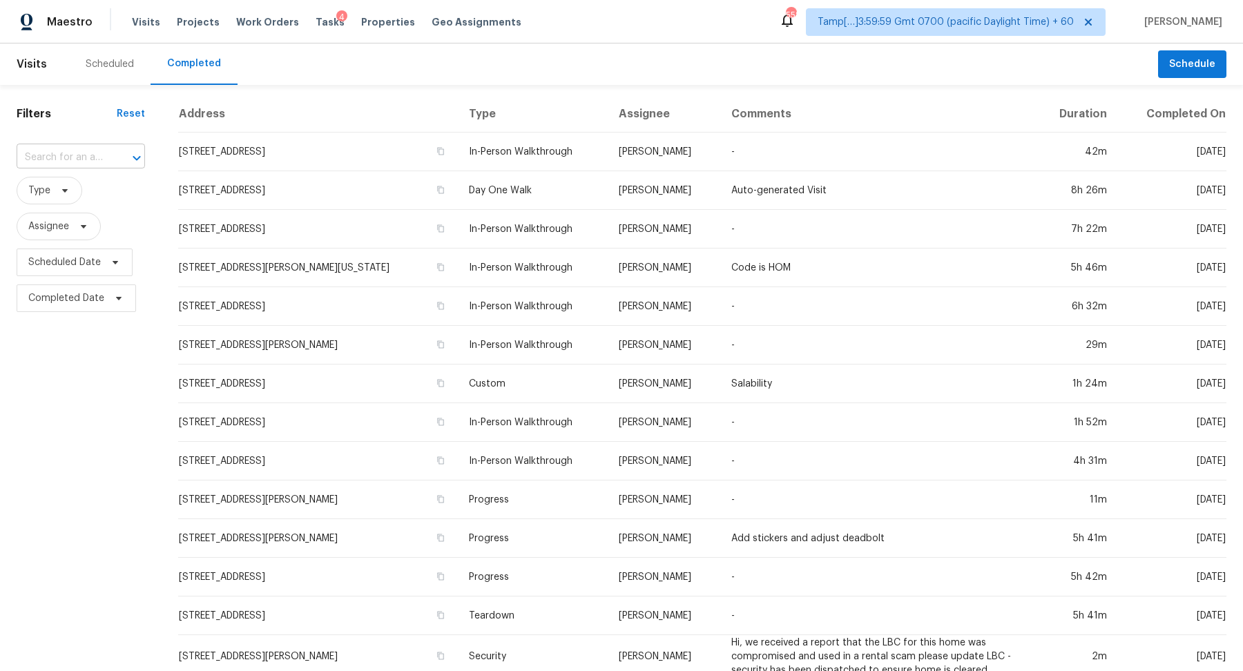
click at [81, 157] on input "text" at bounding box center [62, 157] width 90 height 21
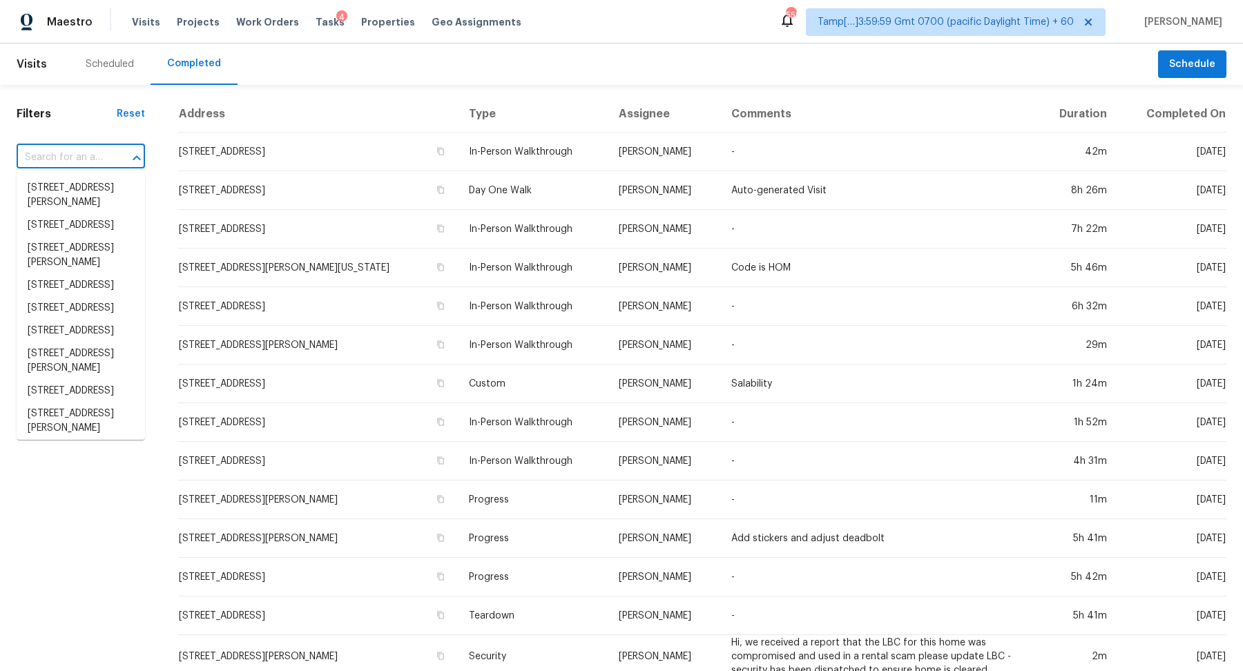
paste input "[STREET_ADDRESS][PERSON_NAME][US_STATE]"
type input "[STREET_ADDRESS][PERSON_NAME][US_STATE]"
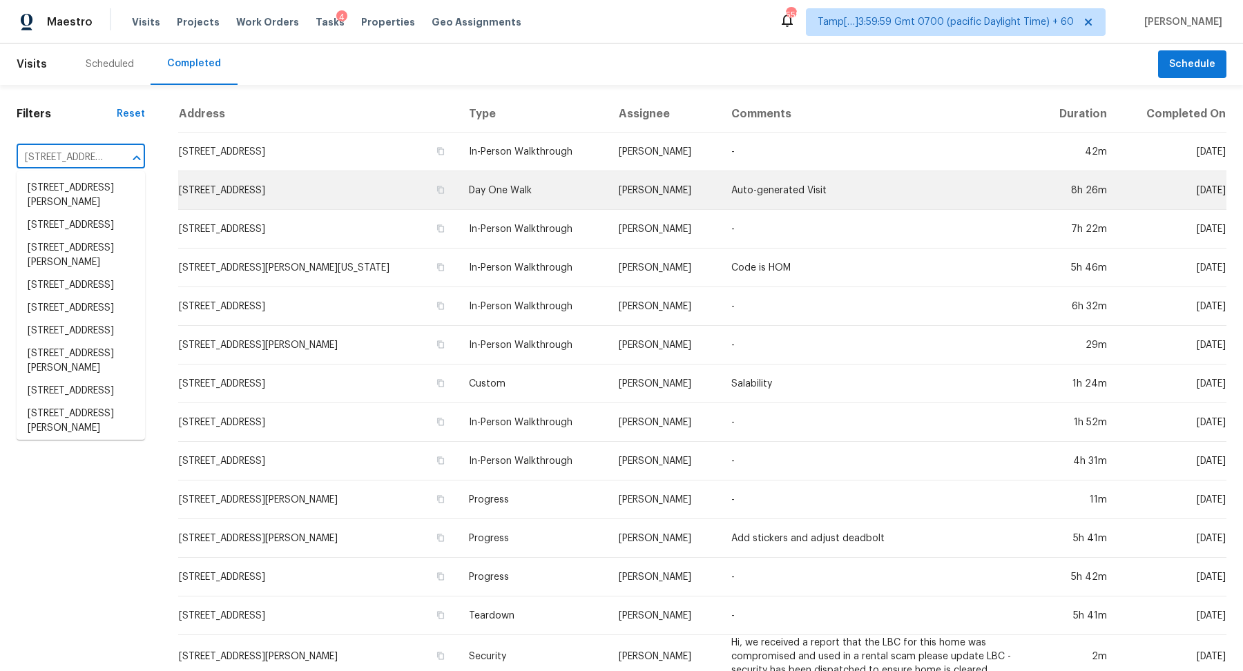
scroll to position [0, 126]
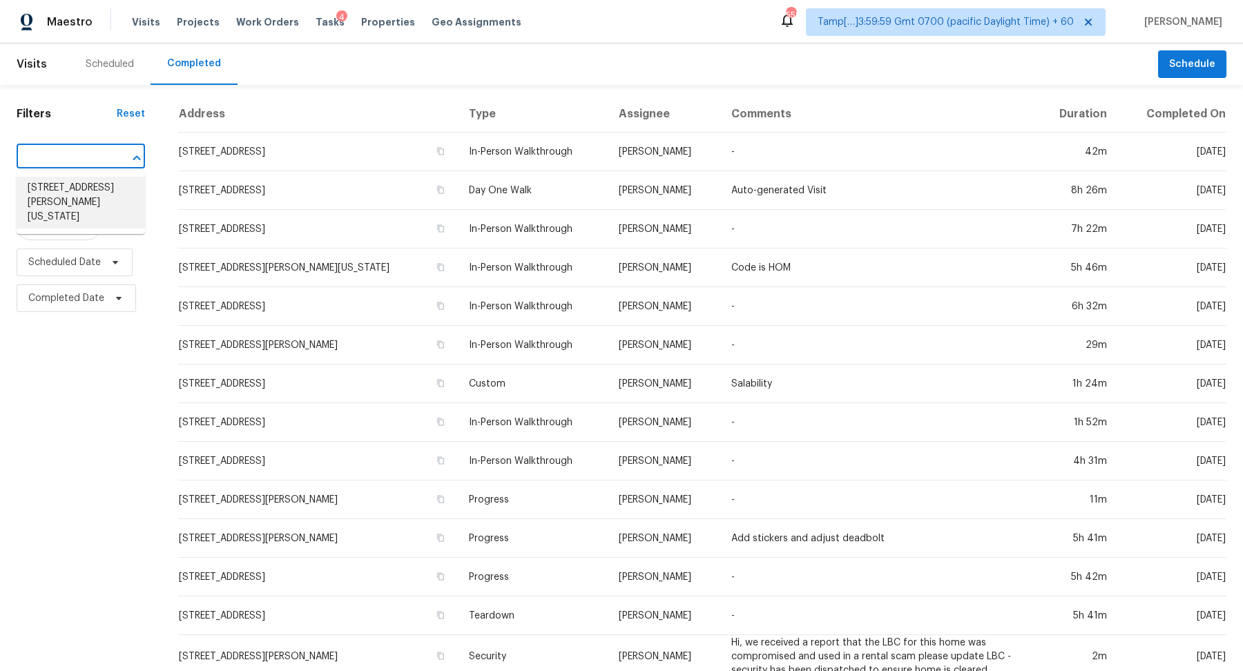
click at [90, 181] on li "[STREET_ADDRESS][PERSON_NAME][US_STATE]" at bounding box center [81, 203] width 128 height 52
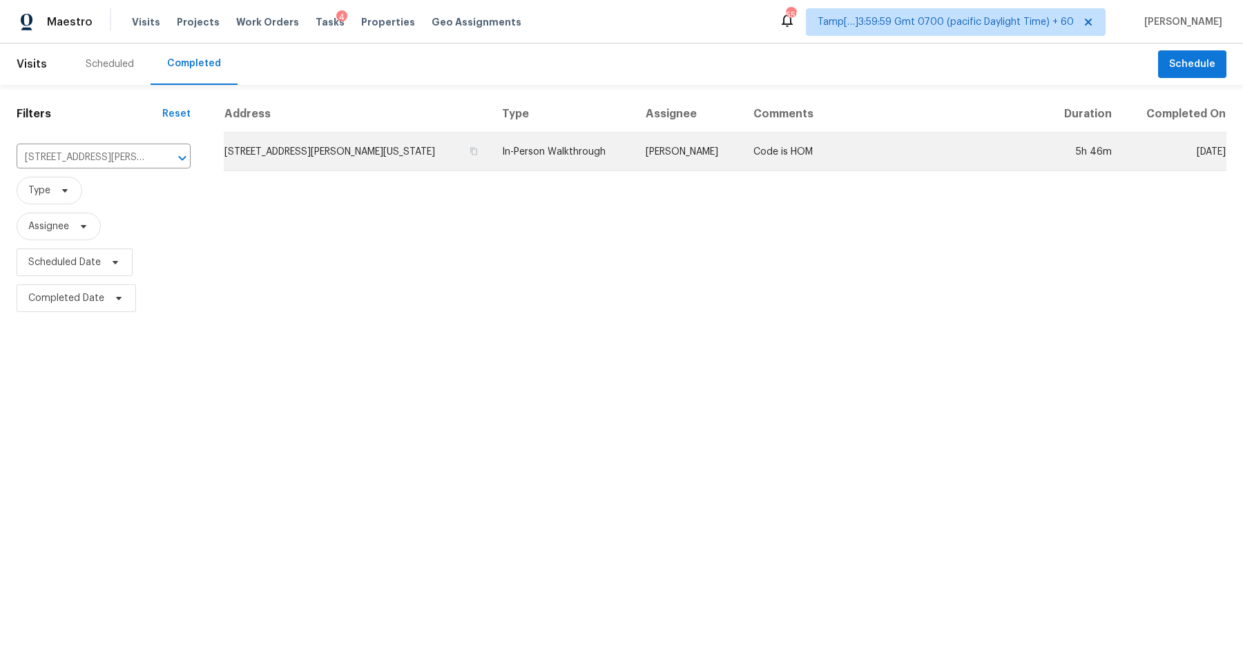
click at [268, 159] on td "[STREET_ADDRESS][PERSON_NAME][US_STATE]" at bounding box center [357, 152] width 267 height 39
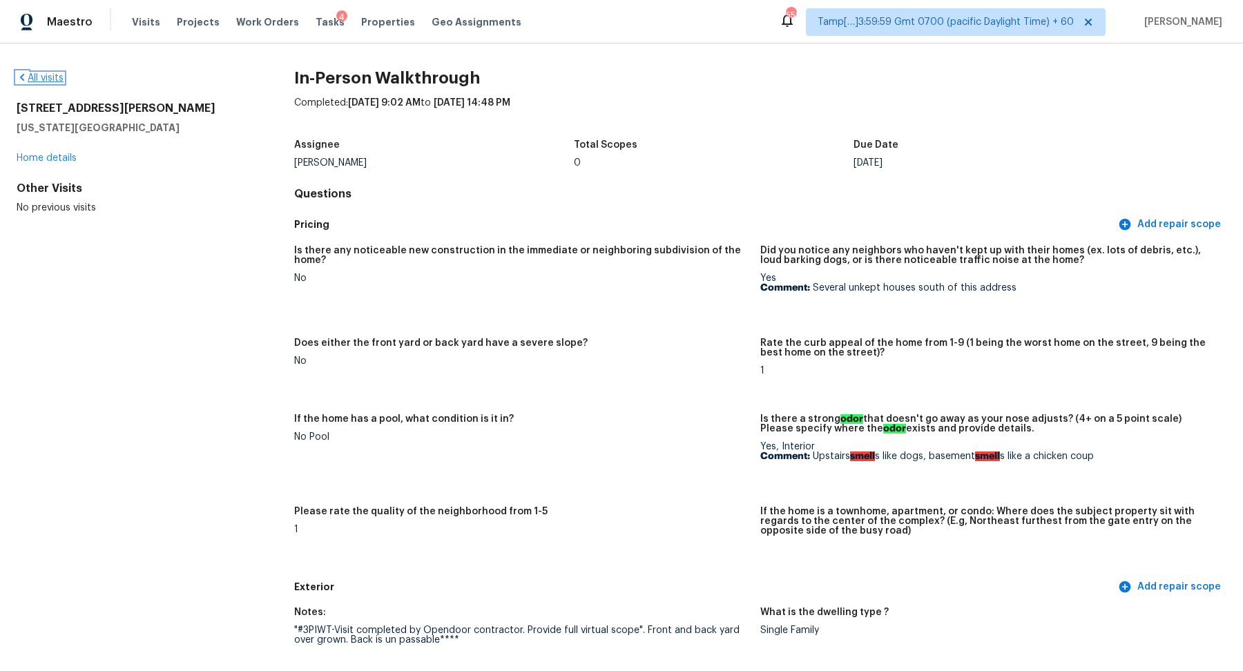
click at [47, 77] on link "All visits" at bounding box center [40, 78] width 47 height 10
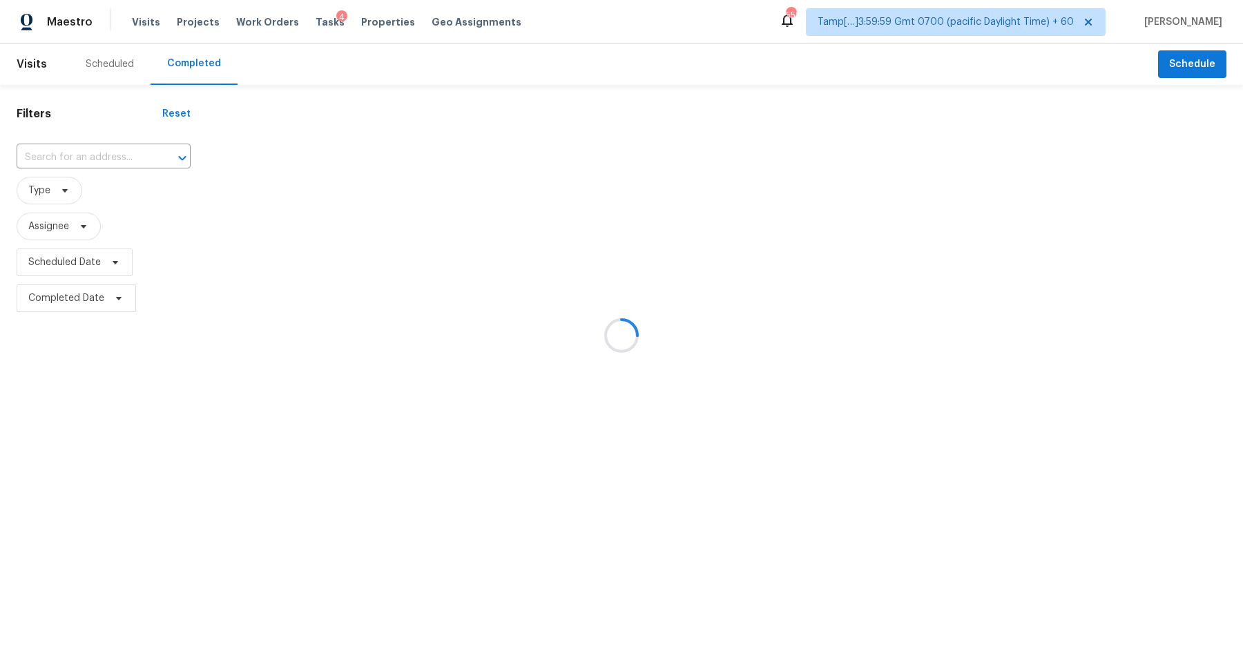
click at [92, 146] on div at bounding box center [621, 335] width 1243 height 671
click at [94, 154] on div at bounding box center [621, 335] width 1243 height 671
click at [106, 155] on div at bounding box center [621, 335] width 1243 height 671
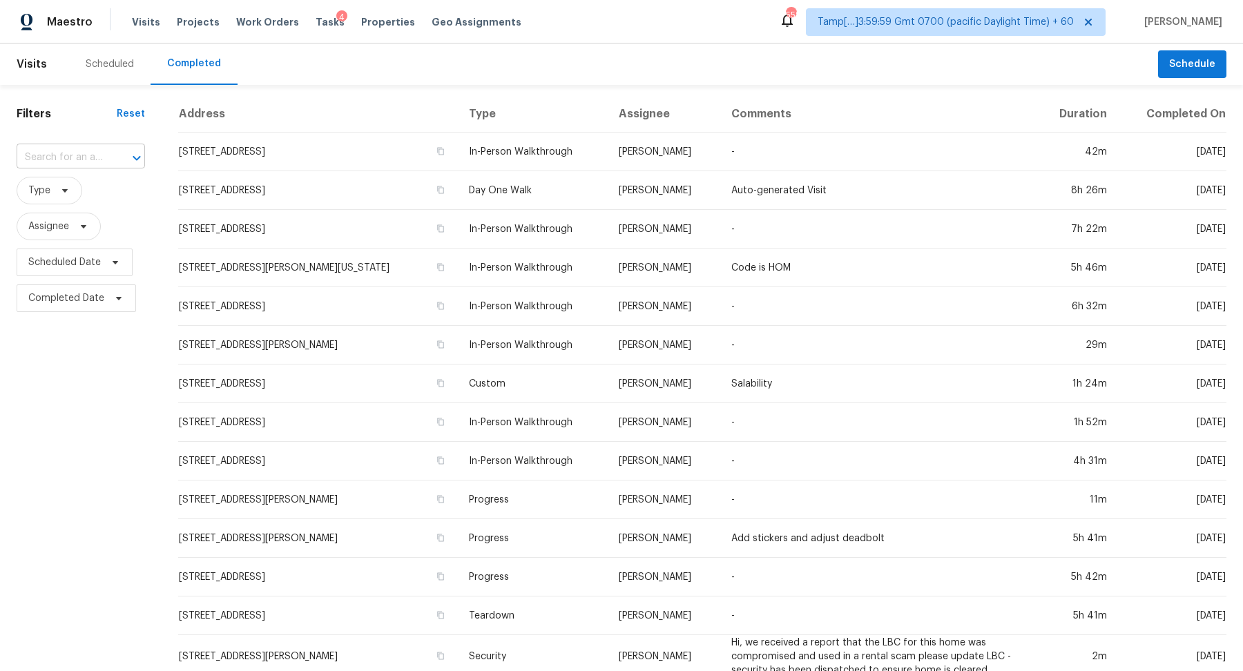
click at [31, 151] on input "text" at bounding box center [62, 157] width 90 height 21
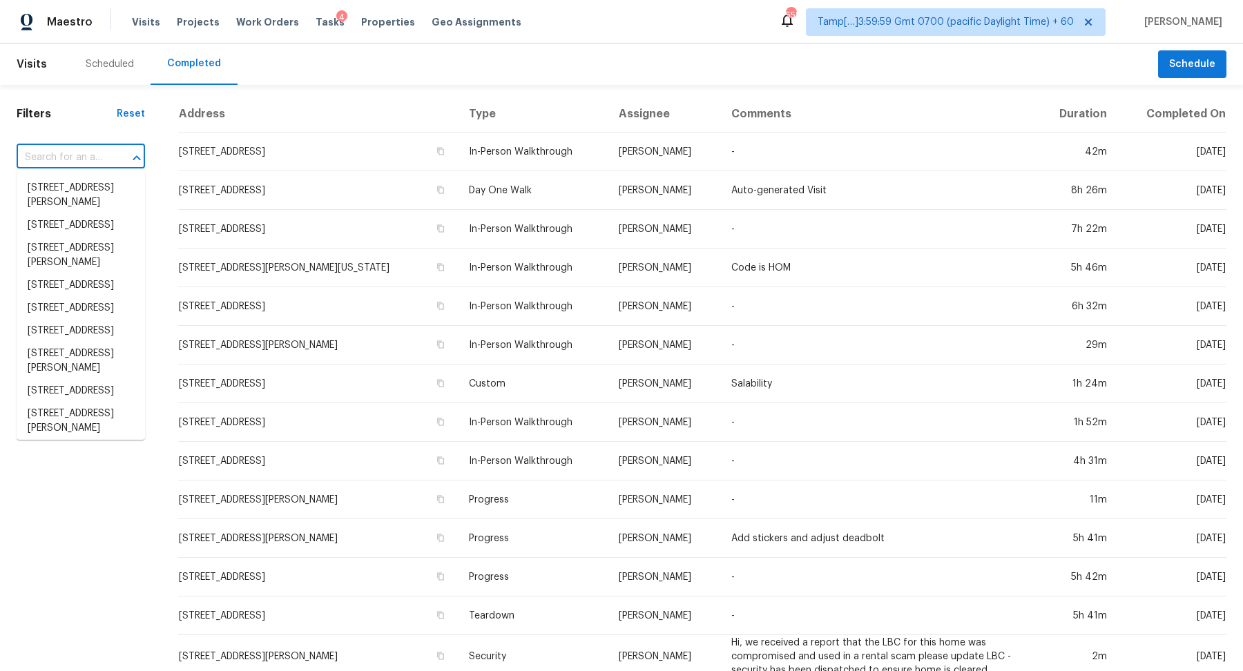
paste input "[STREET_ADDRESS]"
type input "[STREET_ADDRESS]"
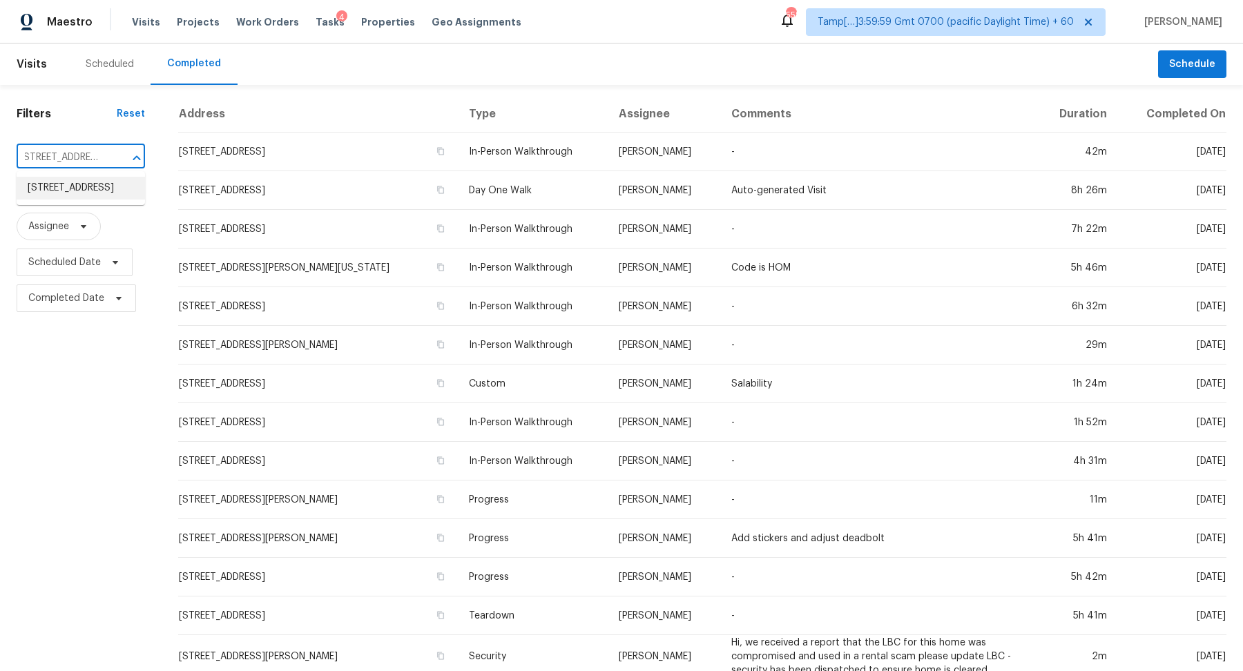
click at [56, 195] on li "[STREET_ADDRESS]" at bounding box center [81, 188] width 128 height 23
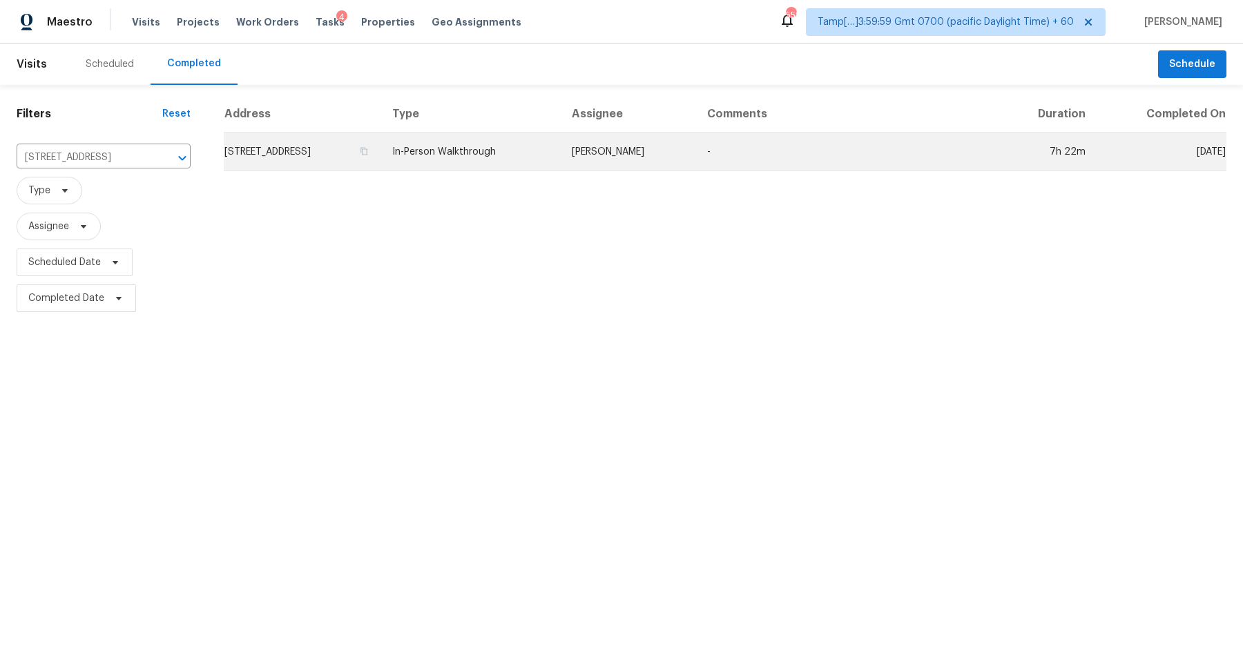
click at [307, 157] on td "[STREET_ADDRESS]" at bounding box center [302, 152] width 157 height 39
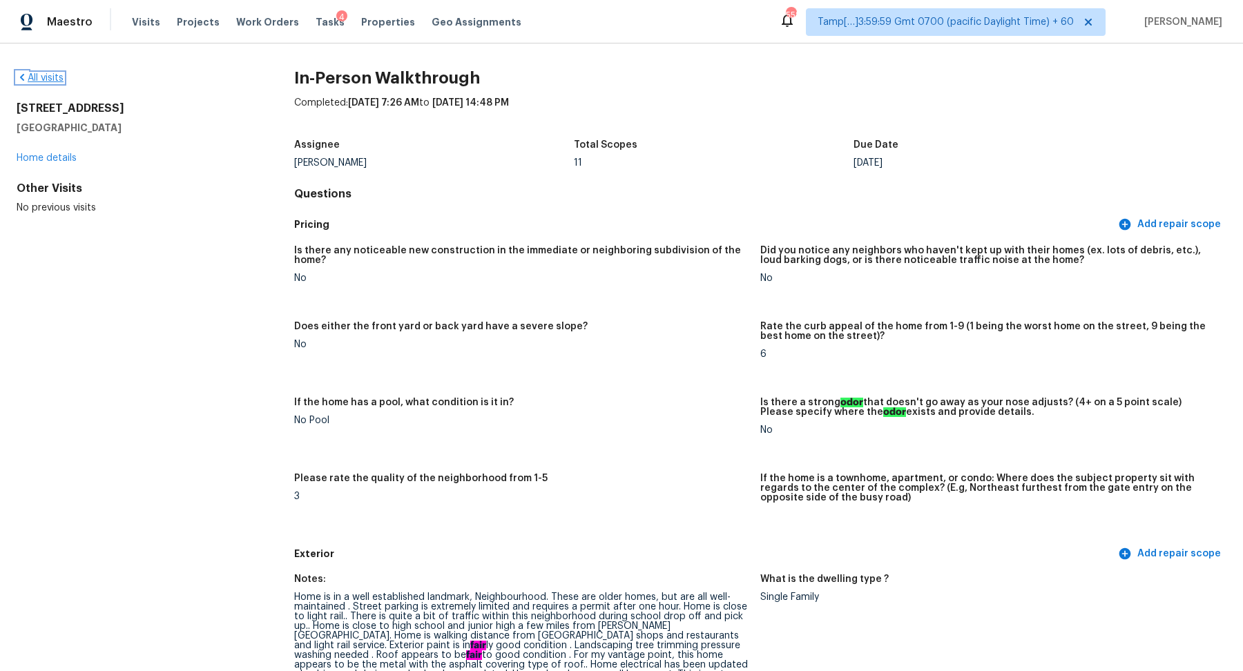
click at [59, 79] on link "All visits" at bounding box center [40, 78] width 47 height 10
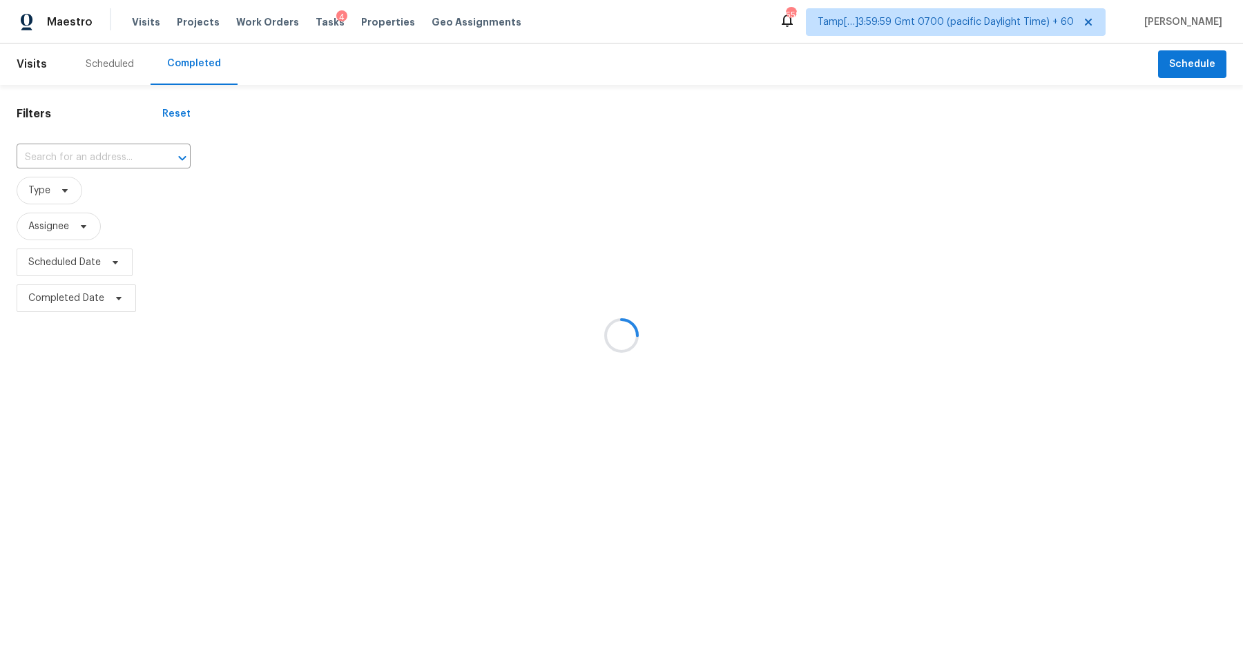
click at [56, 159] on div at bounding box center [621, 335] width 1243 height 671
click at [99, 159] on div at bounding box center [621, 335] width 1243 height 671
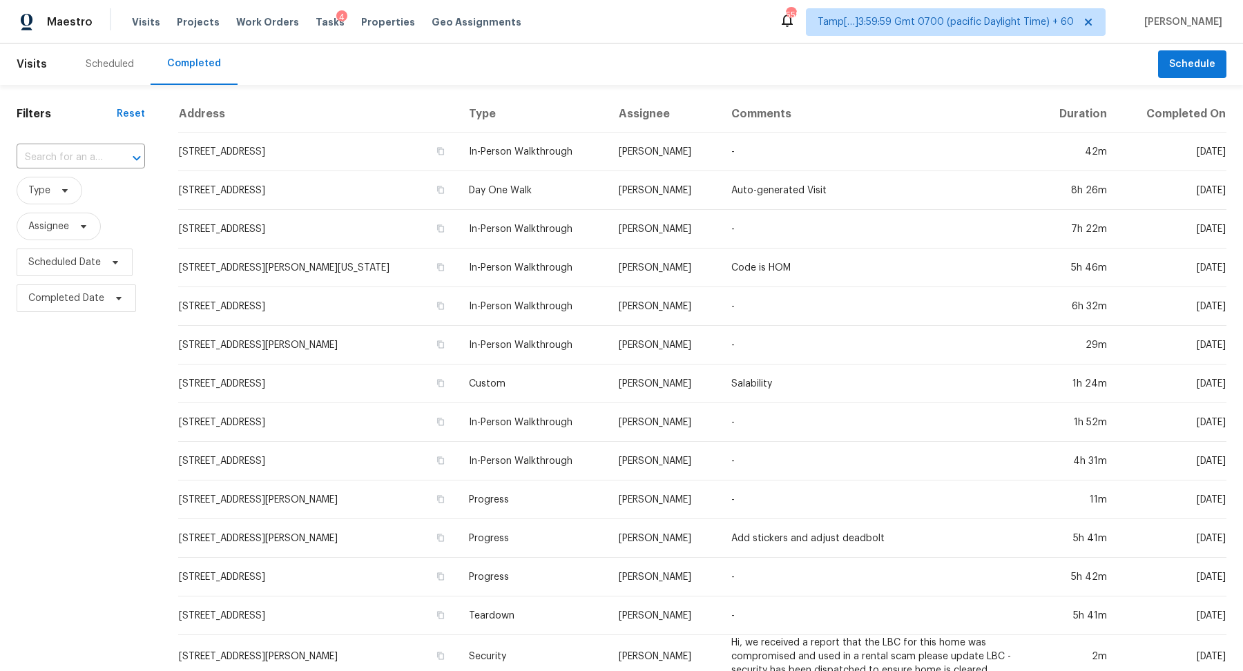
click at [99, 159] on input "text" at bounding box center [62, 157] width 90 height 21
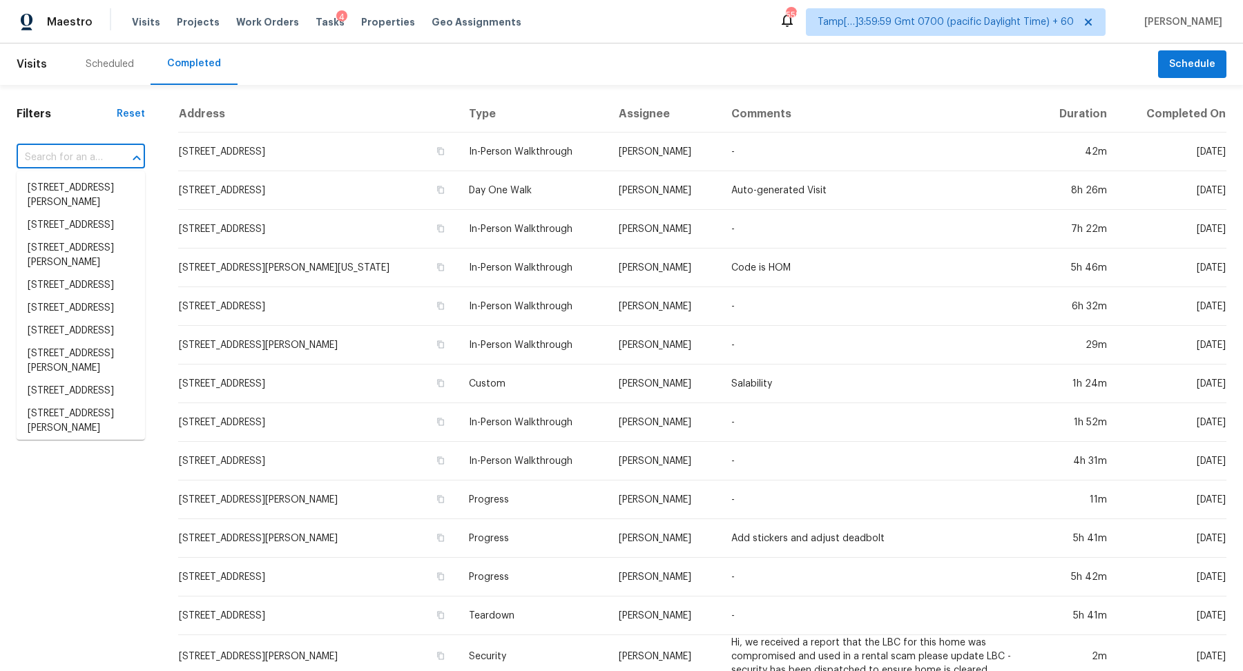
paste input "[STREET_ADDRESS][PERSON_NAME]"
type input "[STREET_ADDRESS][PERSON_NAME]"
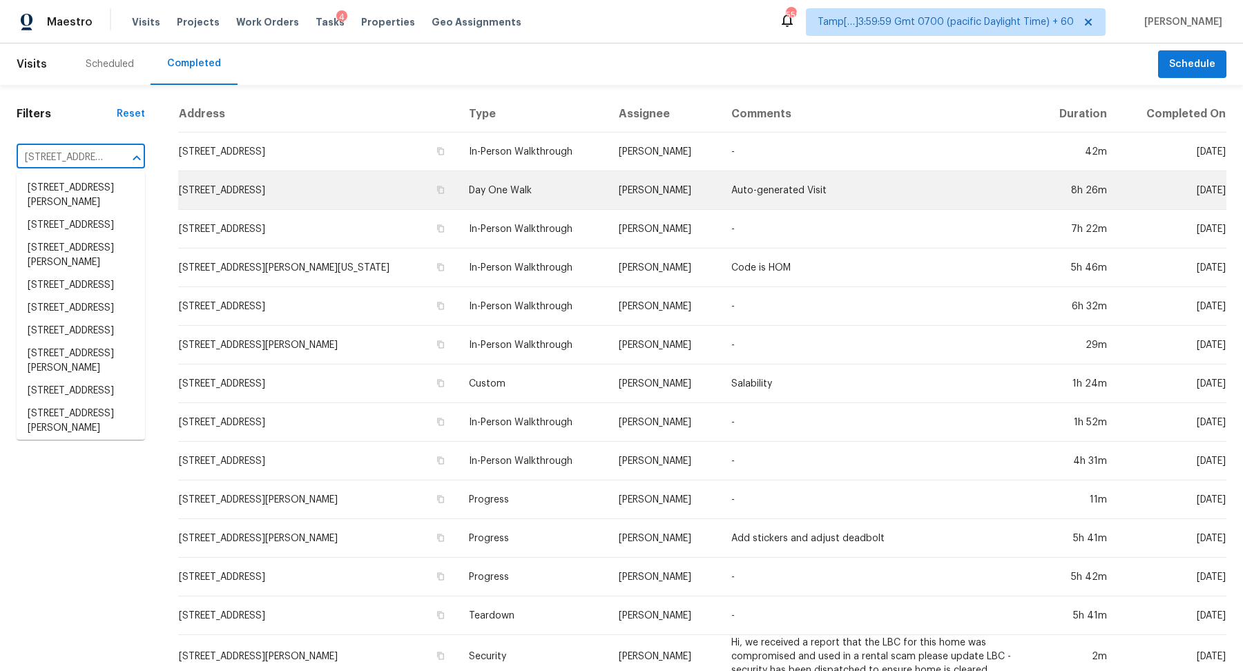
scroll to position [0, 87]
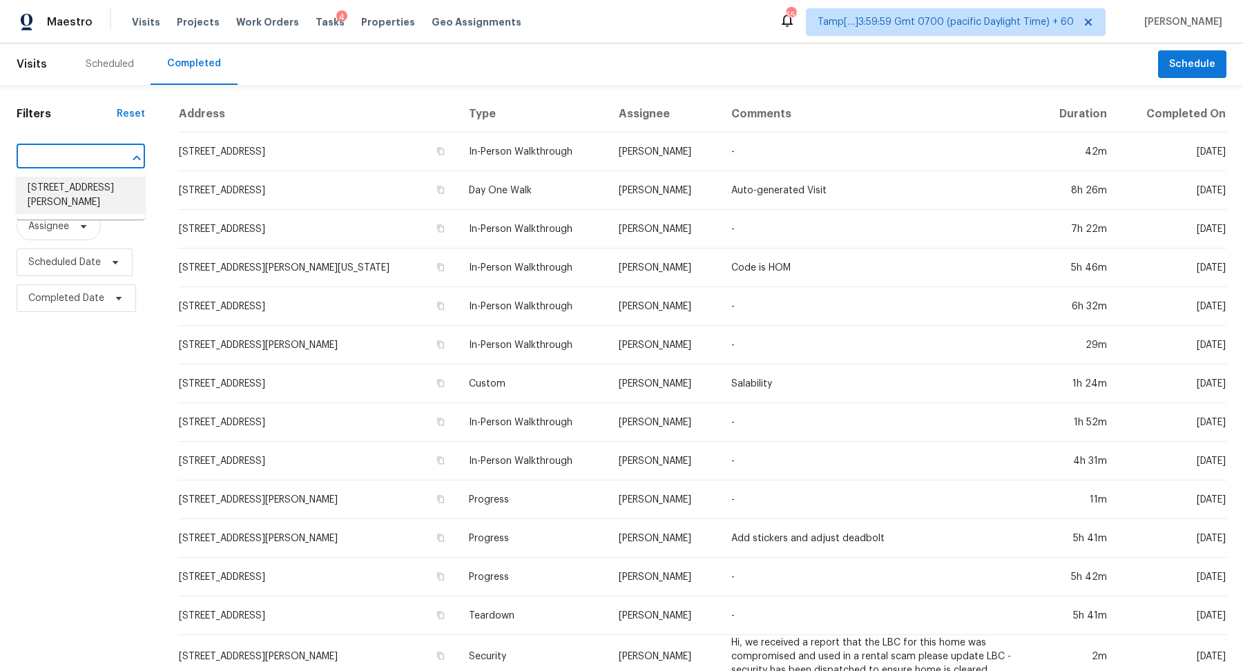
click at [113, 184] on li "[STREET_ADDRESS][PERSON_NAME]" at bounding box center [81, 195] width 128 height 37
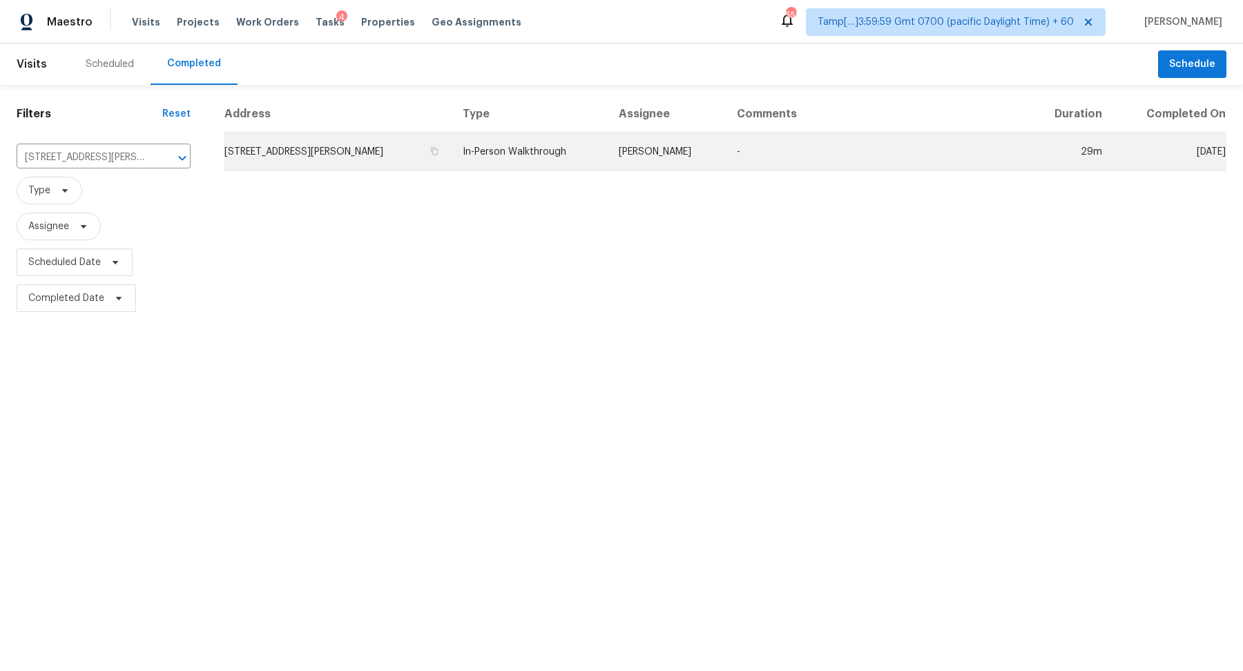
click at [318, 161] on td "[STREET_ADDRESS][PERSON_NAME]" at bounding box center [338, 152] width 228 height 39
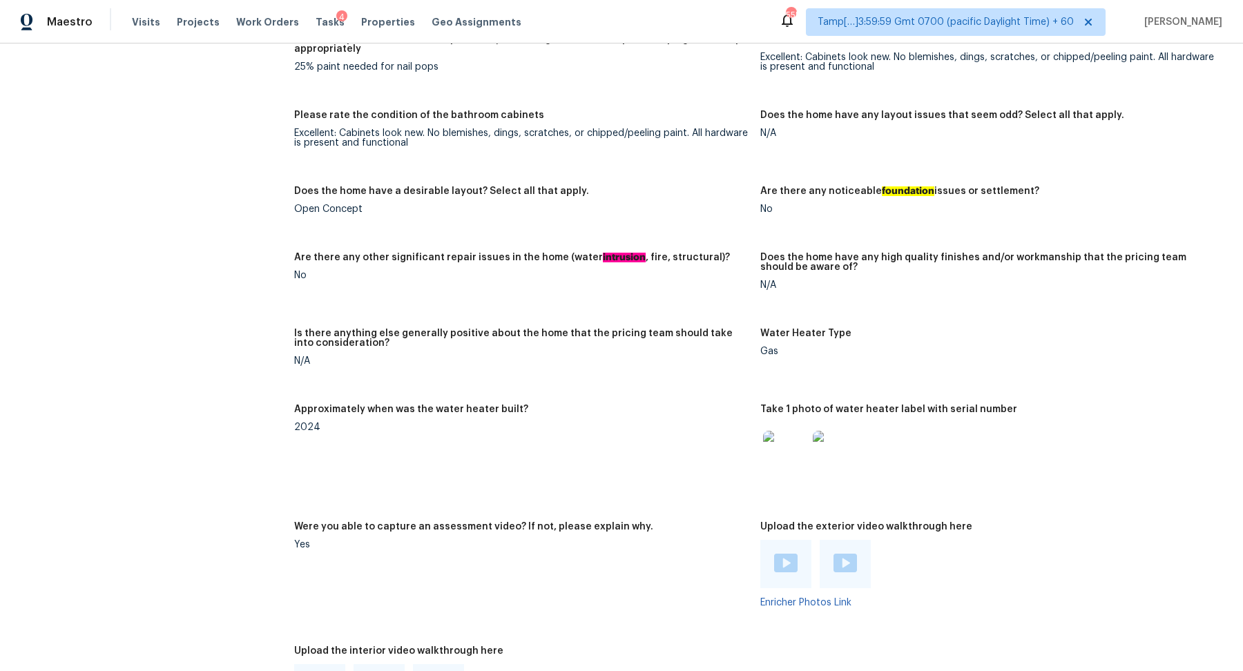
scroll to position [2049, 0]
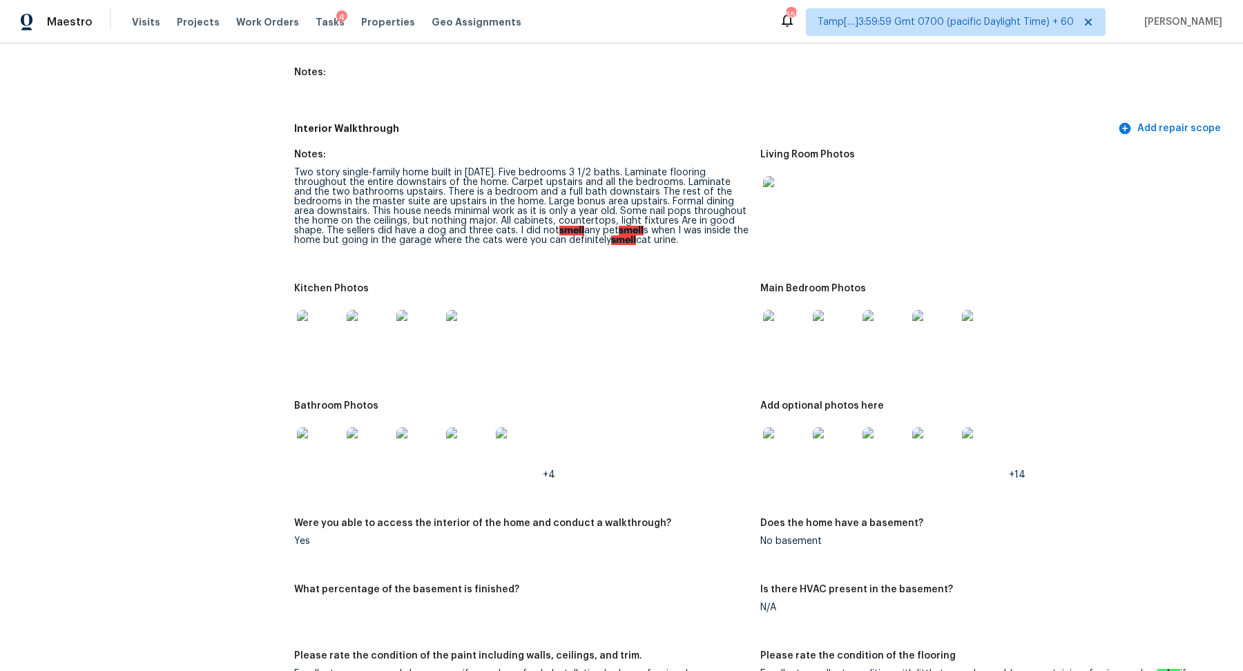
click at [796, 188] on img at bounding box center [785, 198] width 44 height 44
click at [318, 320] on img at bounding box center [319, 332] width 44 height 44
click at [391, 302] on div at bounding box center [369, 332] width 50 height 61
click at [376, 310] on img at bounding box center [369, 332] width 44 height 44
click at [777, 315] on img at bounding box center [785, 332] width 44 height 44
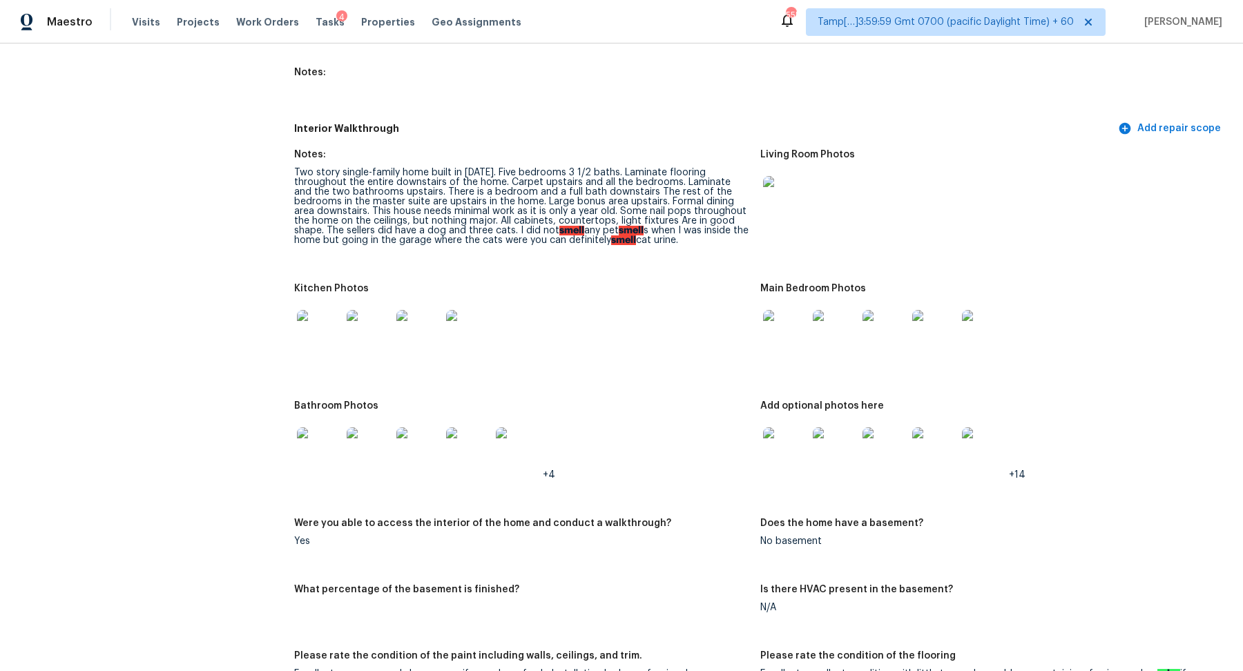
click at [774, 310] on img at bounding box center [785, 332] width 44 height 44
click at [308, 427] on img at bounding box center [319, 449] width 44 height 44
click at [801, 427] on img at bounding box center [785, 449] width 44 height 44
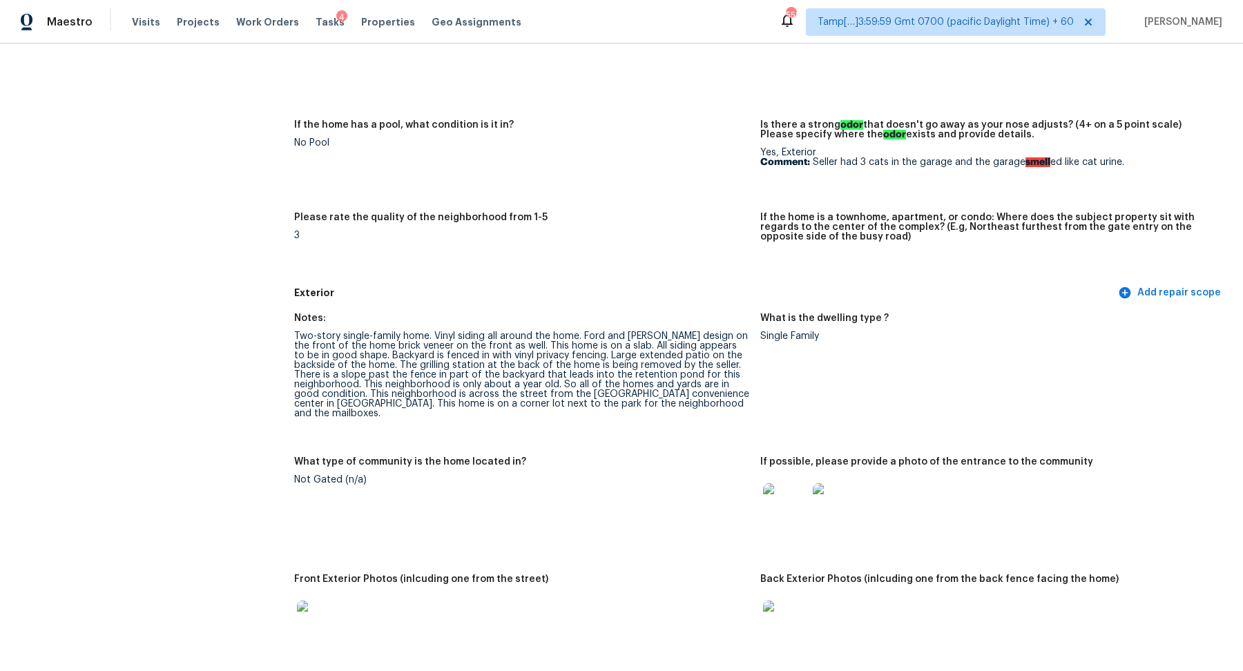
scroll to position [0, 0]
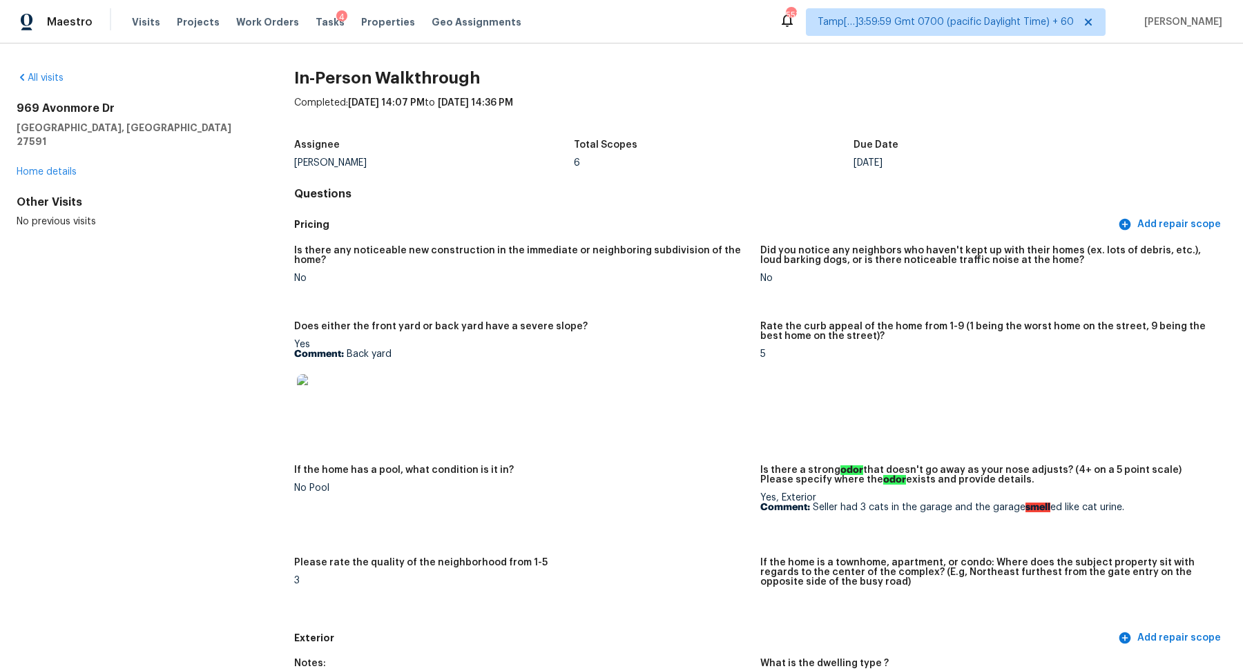
click at [41, 86] on div "All visits 969 Avonmore Dr Wendell, NC 27591 Home details Other Visits No previ…" at bounding box center [133, 149] width 233 height 157
click at [39, 76] on link "All visits" at bounding box center [40, 78] width 47 height 10
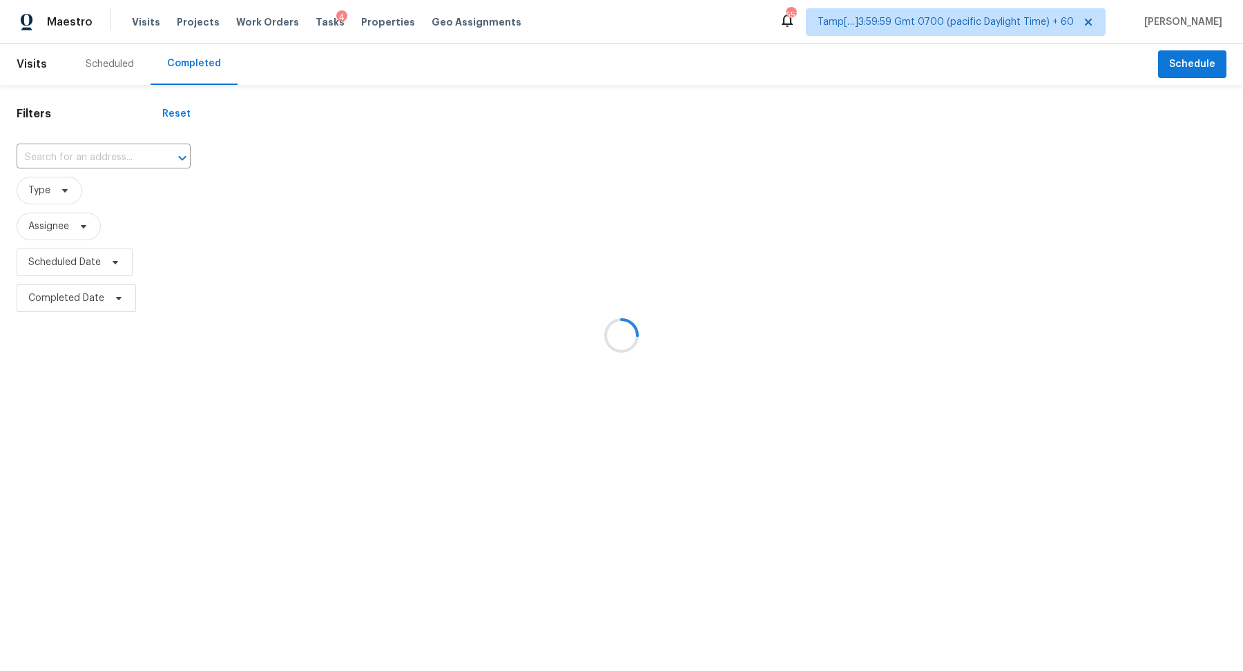
click at [61, 151] on div at bounding box center [621, 335] width 1243 height 671
click at [77, 151] on div at bounding box center [621, 335] width 1243 height 671
click at [110, 153] on div at bounding box center [621, 335] width 1243 height 671
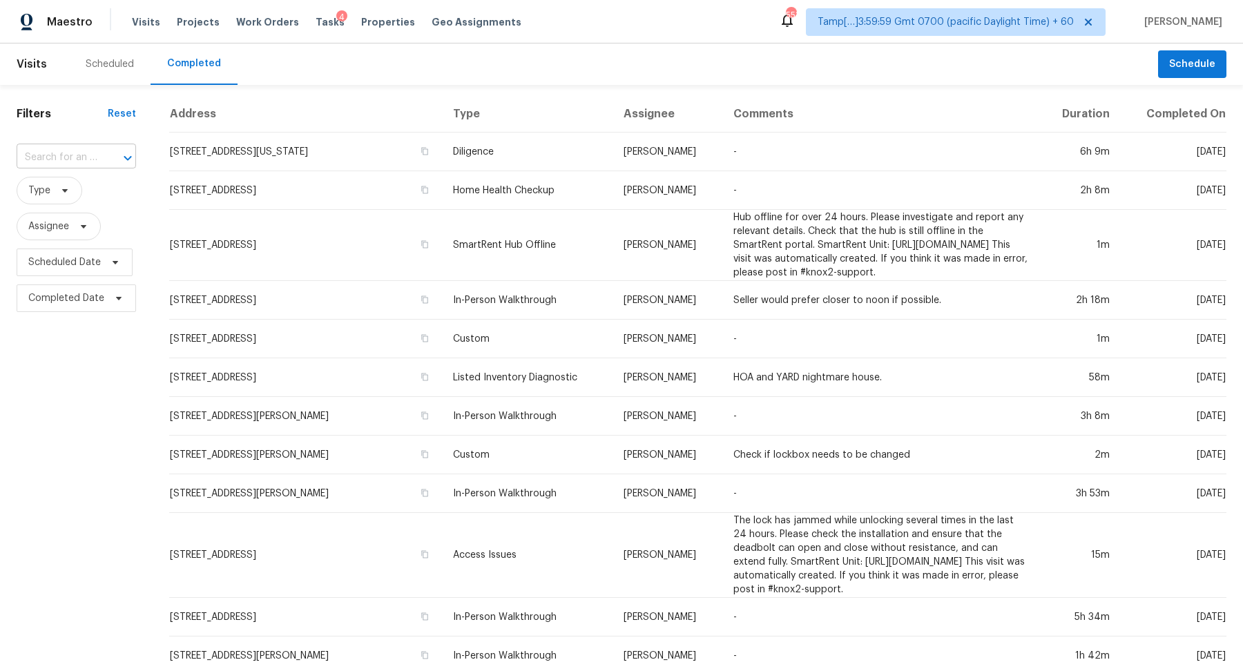
click at [110, 159] on div at bounding box center [118, 157] width 36 height 19
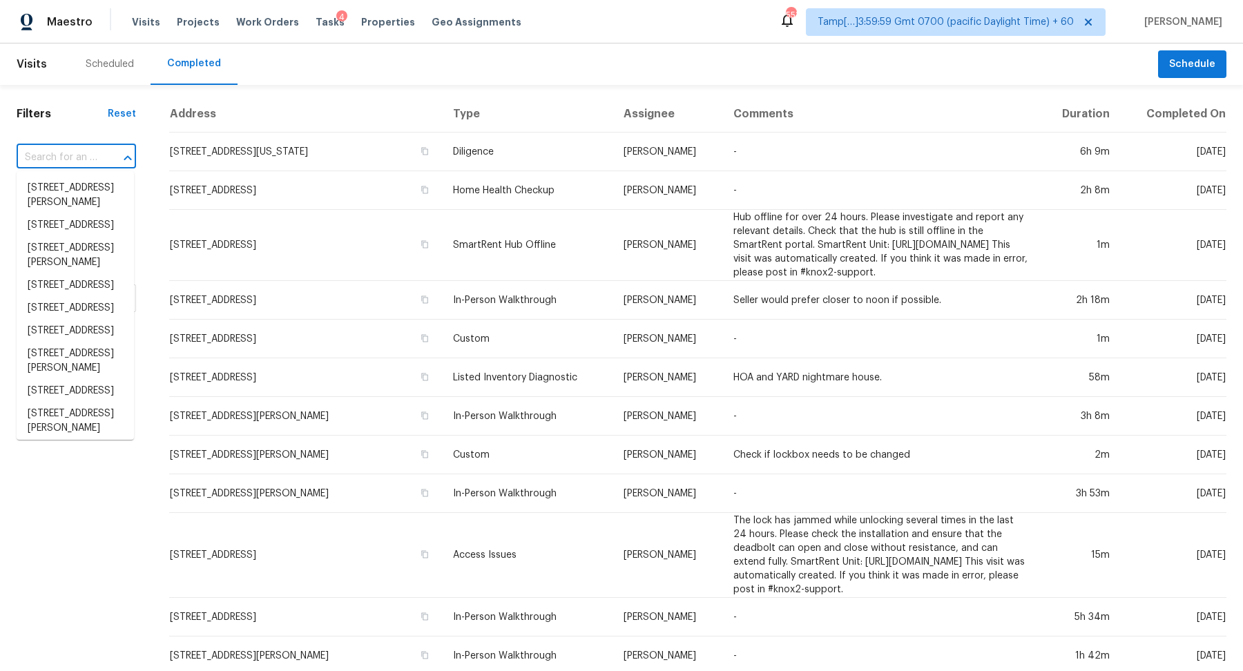
paste input "[STREET_ADDRESS][PERSON_NAME]"
type input "[STREET_ADDRESS][PERSON_NAME]"
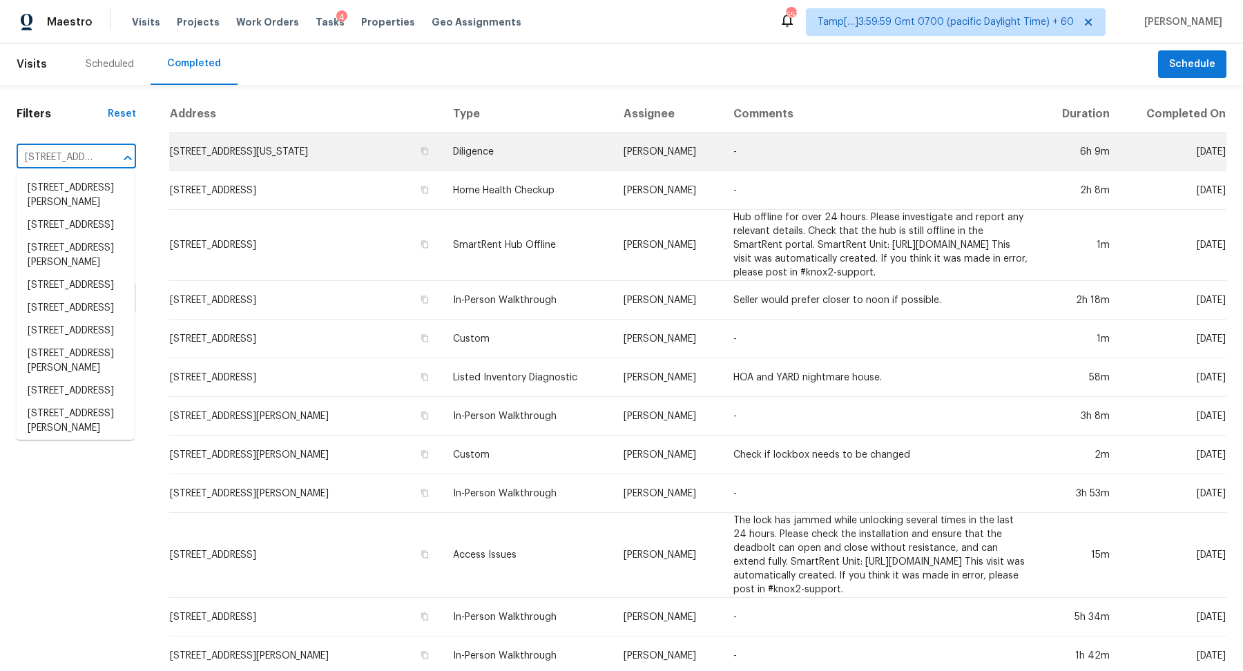
scroll to position [0, 91]
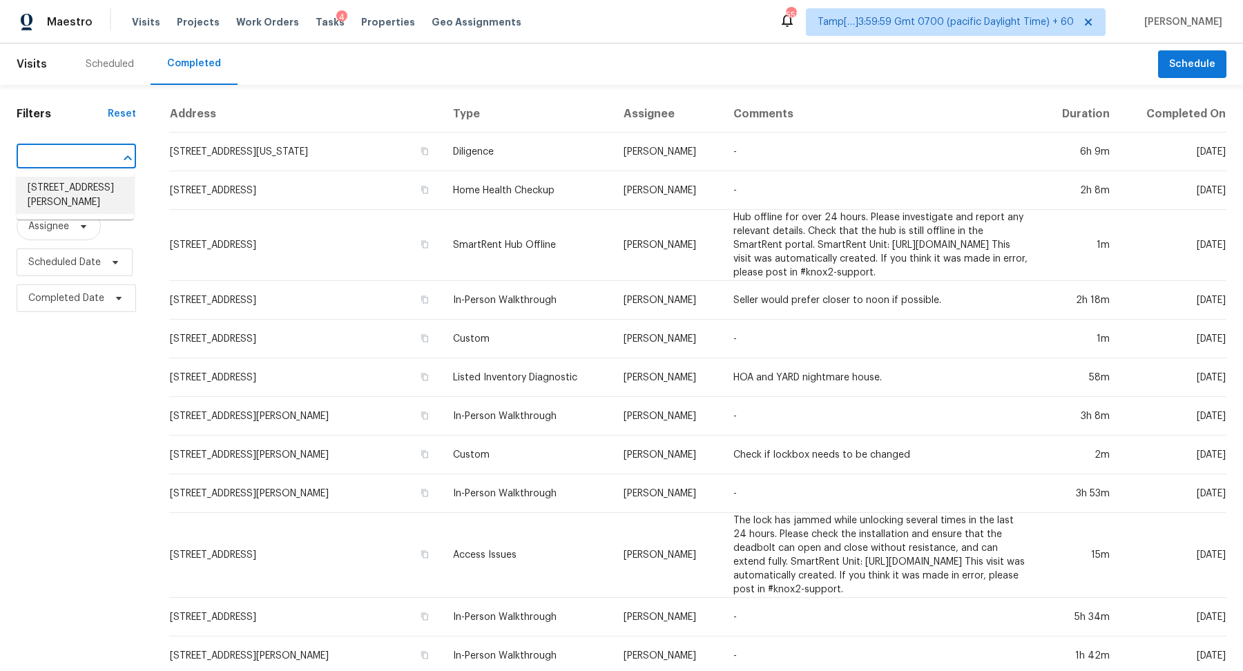
click at [39, 188] on li "[STREET_ADDRESS][PERSON_NAME]" at bounding box center [75, 195] width 117 height 37
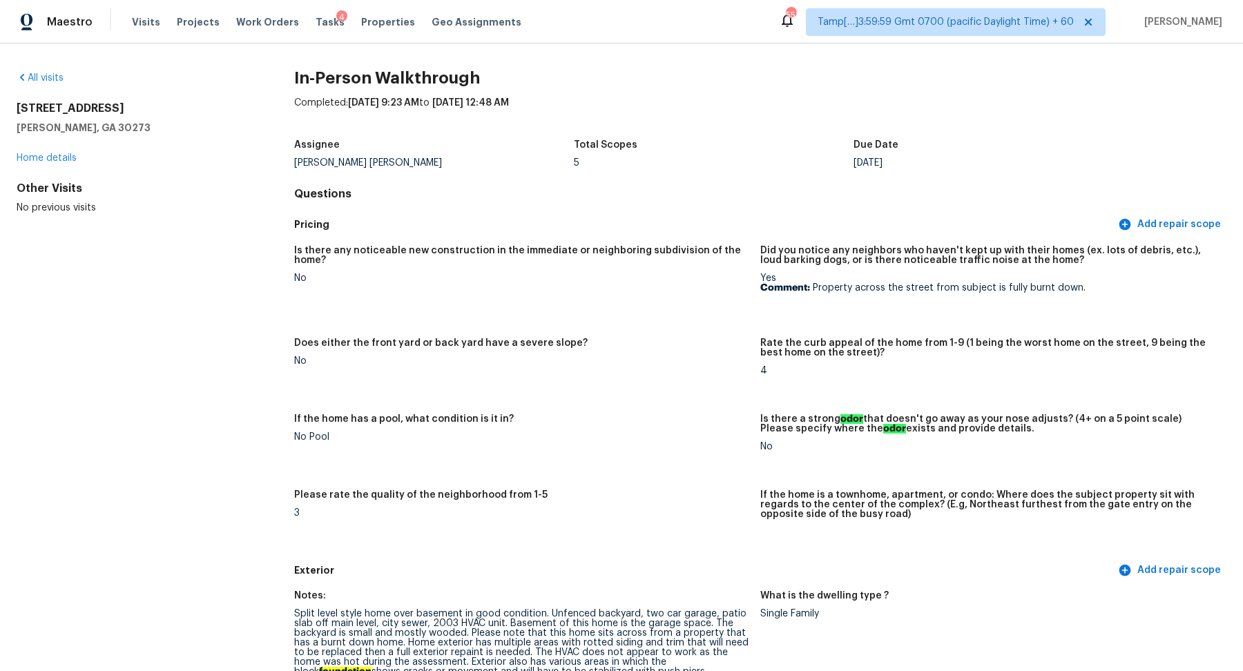
click at [48, 70] on div "All visits 3307 Canterbury Trl Rex, GA 30273 Home details Other Visits No previ…" at bounding box center [621, 357] width 1243 height 628
click at [48, 76] on link "All visits" at bounding box center [40, 78] width 47 height 10
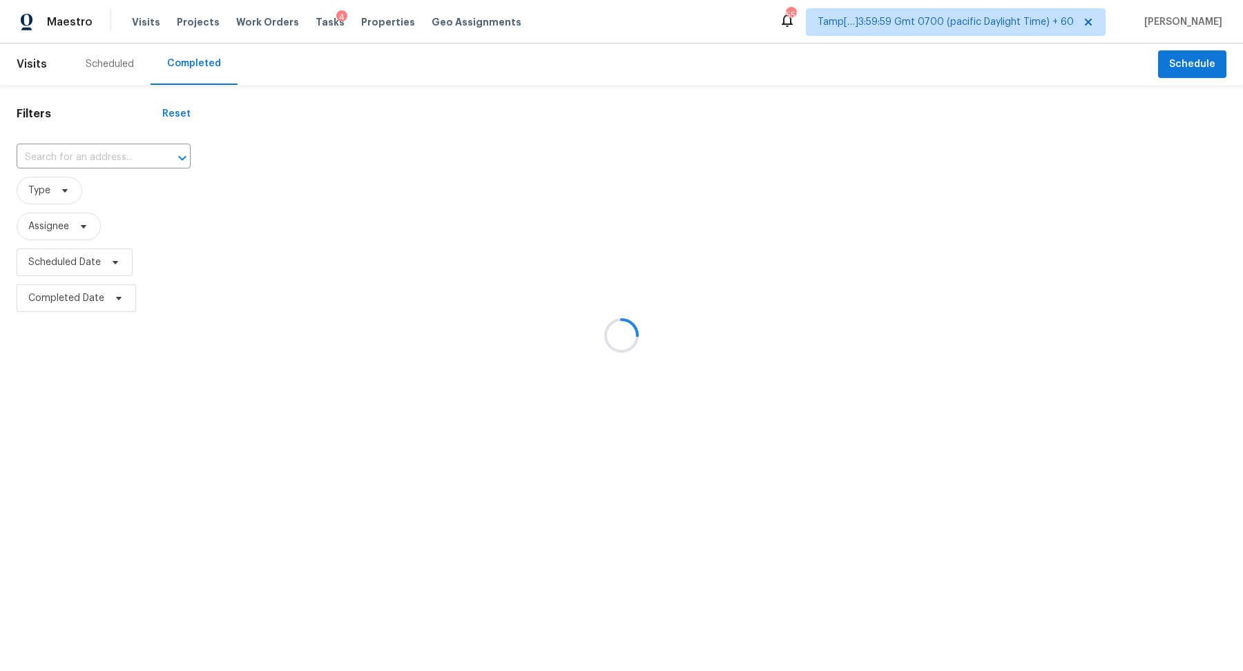
click at [77, 151] on div at bounding box center [621, 335] width 1243 height 671
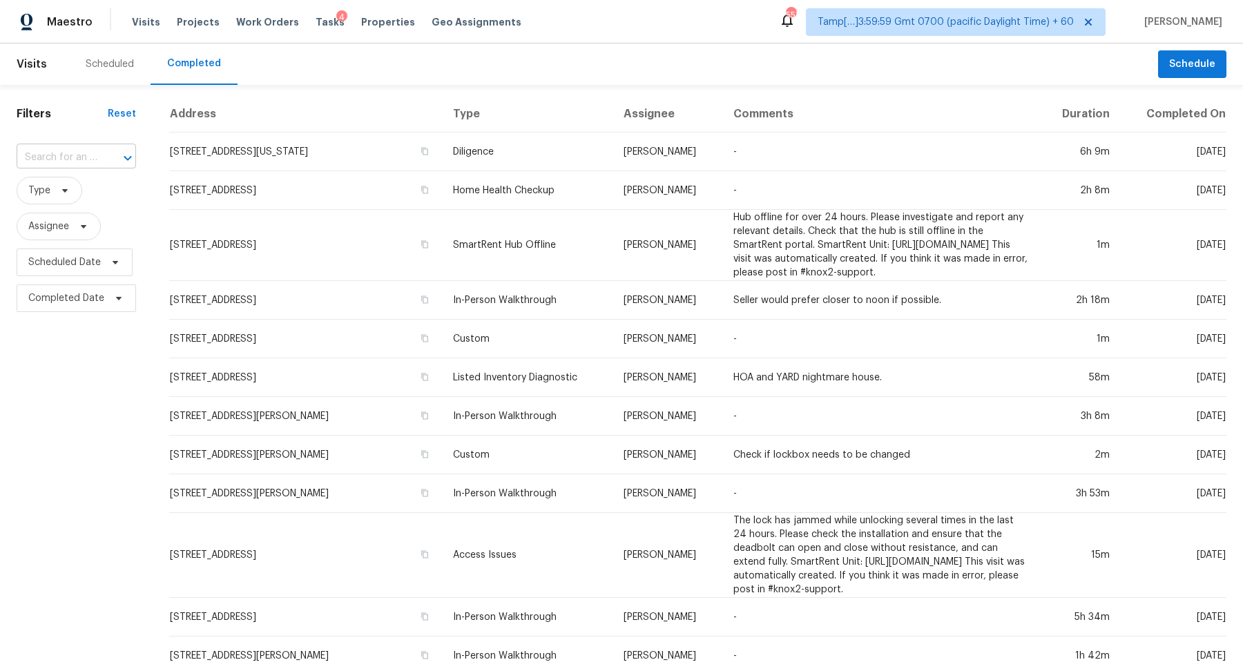
click at [119, 150] on icon "Open" at bounding box center [127, 158] width 17 height 17
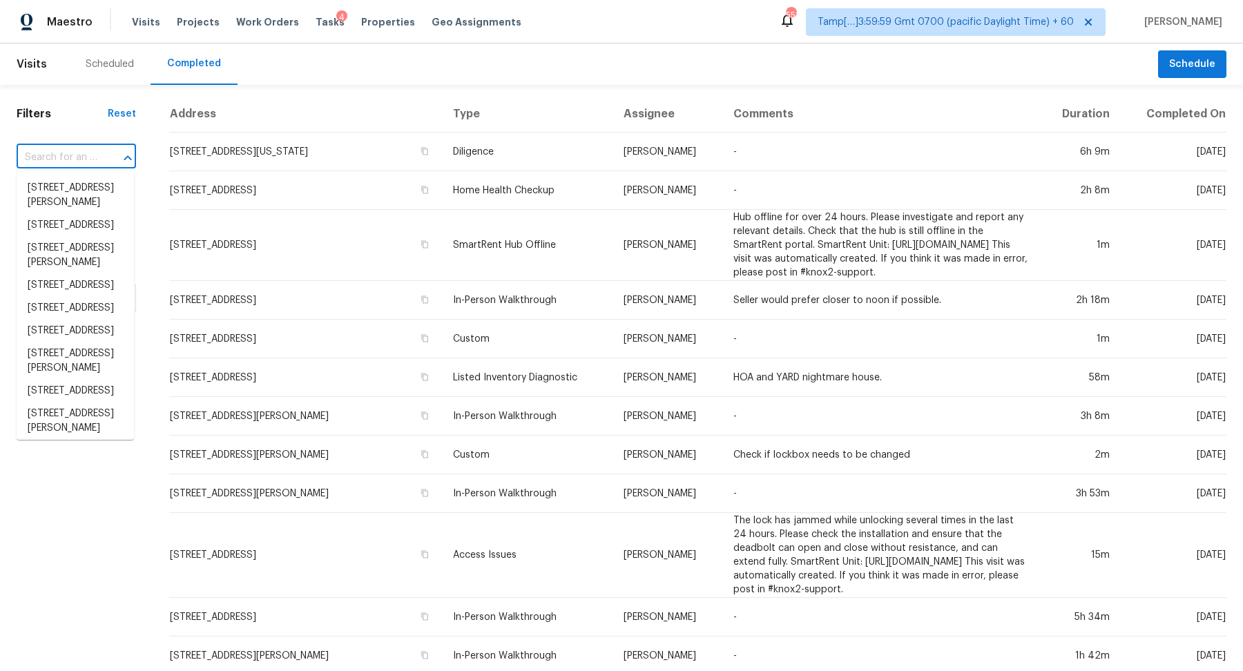
paste input "[STREET_ADDRESS]"
type input "[STREET_ADDRESS]"
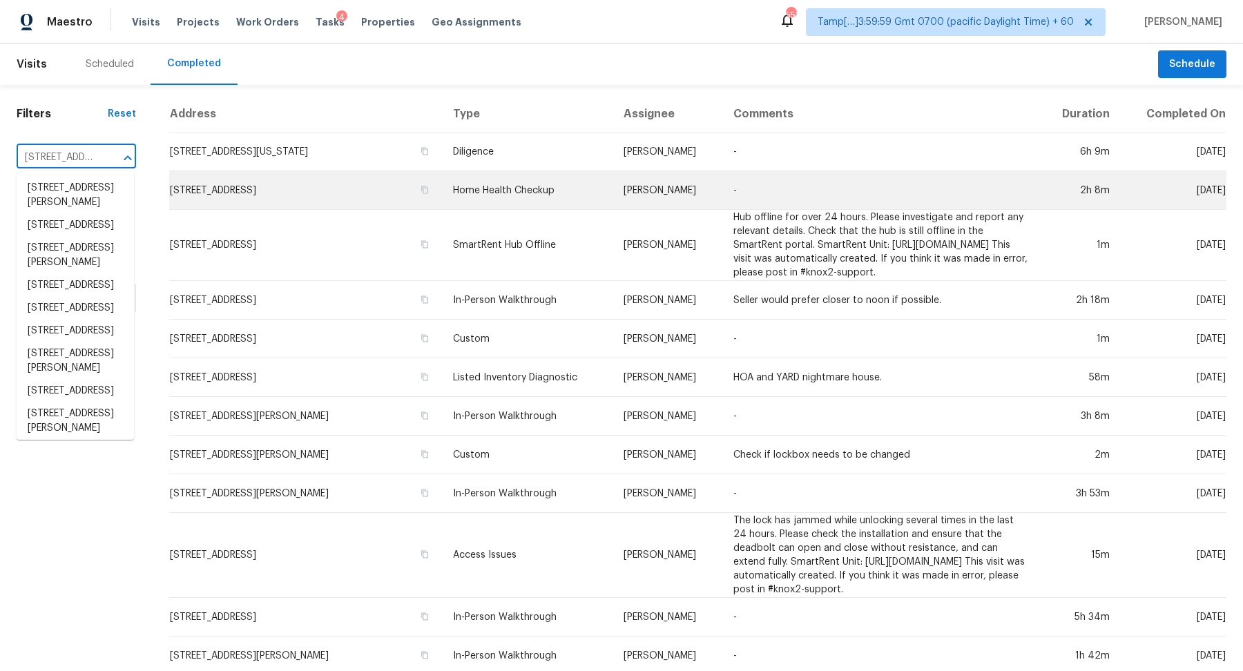
scroll to position [0, 75]
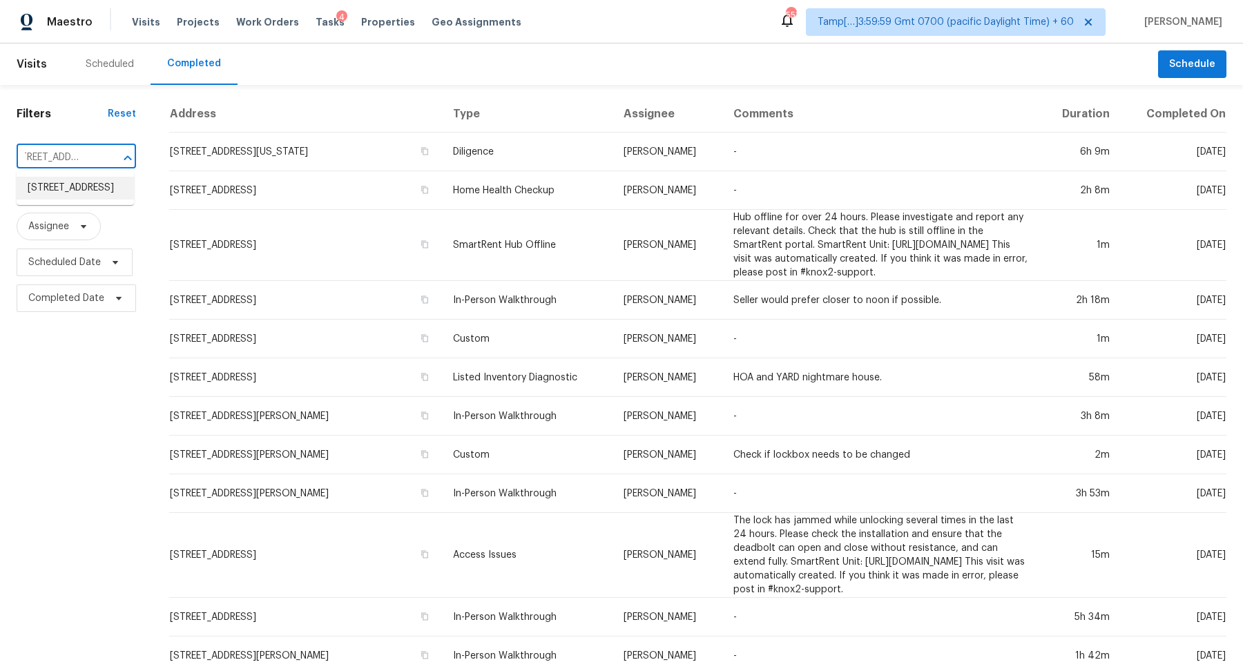
click at [105, 196] on li "[STREET_ADDRESS]" at bounding box center [75, 188] width 117 height 23
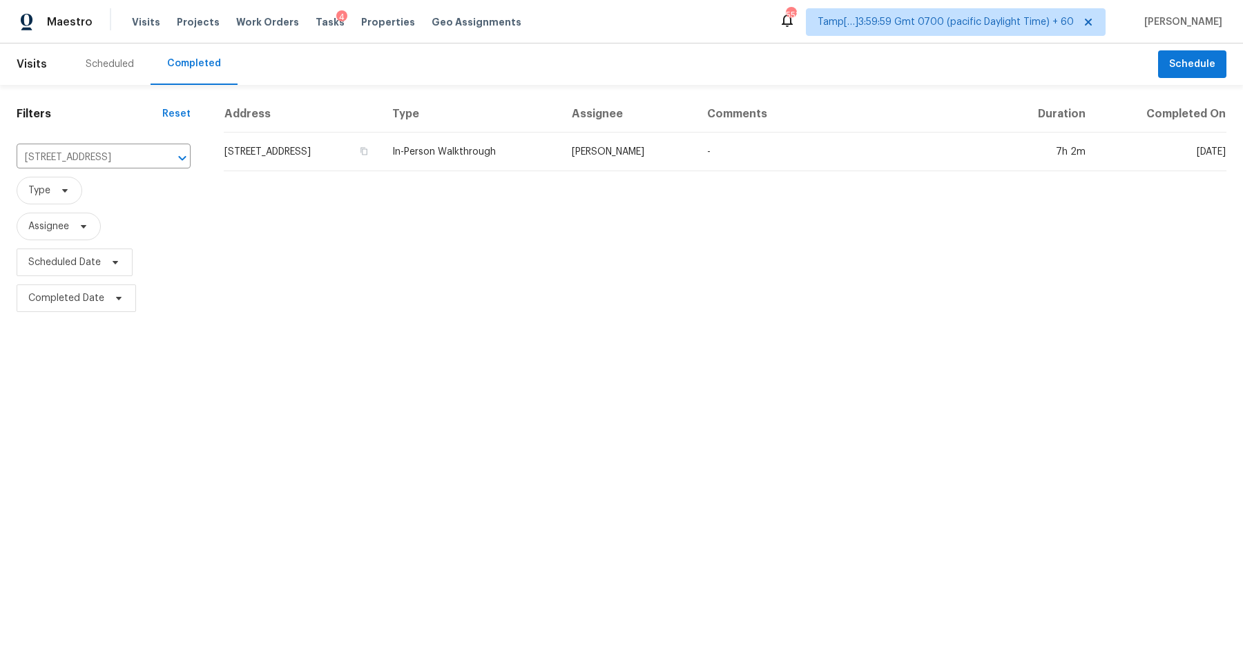
click at [296, 155] on td "[STREET_ADDRESS]" at bounding box center [302, 152] width 157 height 39
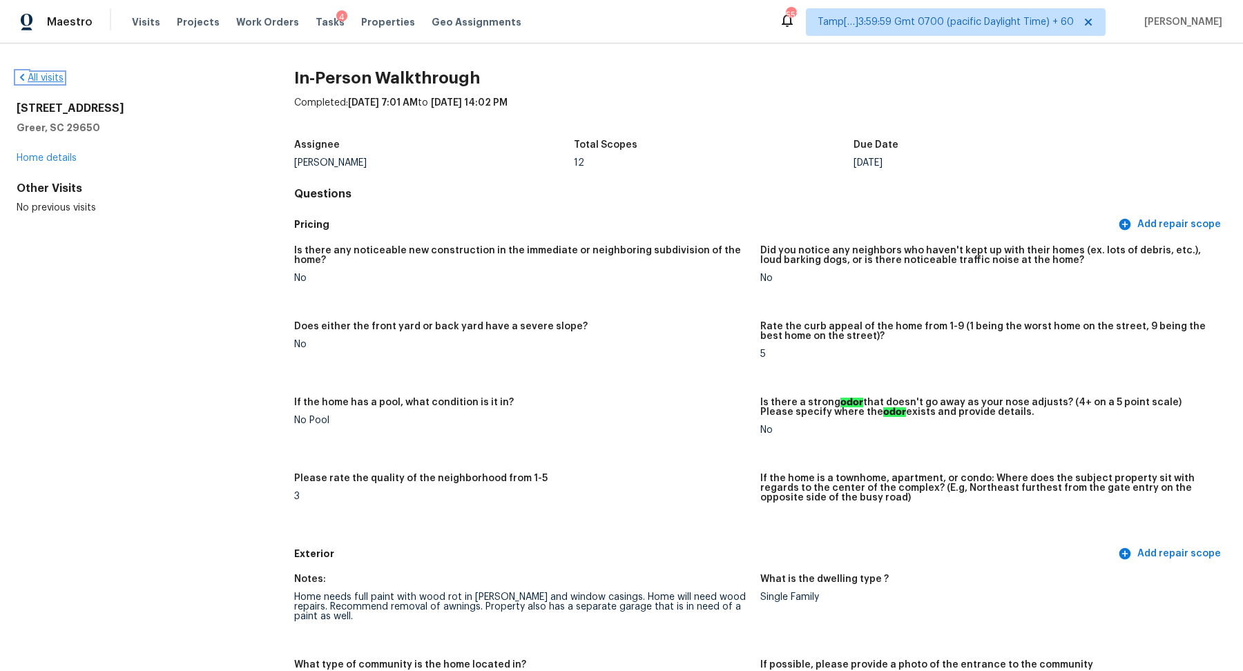
click at [44, 79] on link "All visits" at bounding box center [40, 78] width 47 height 10
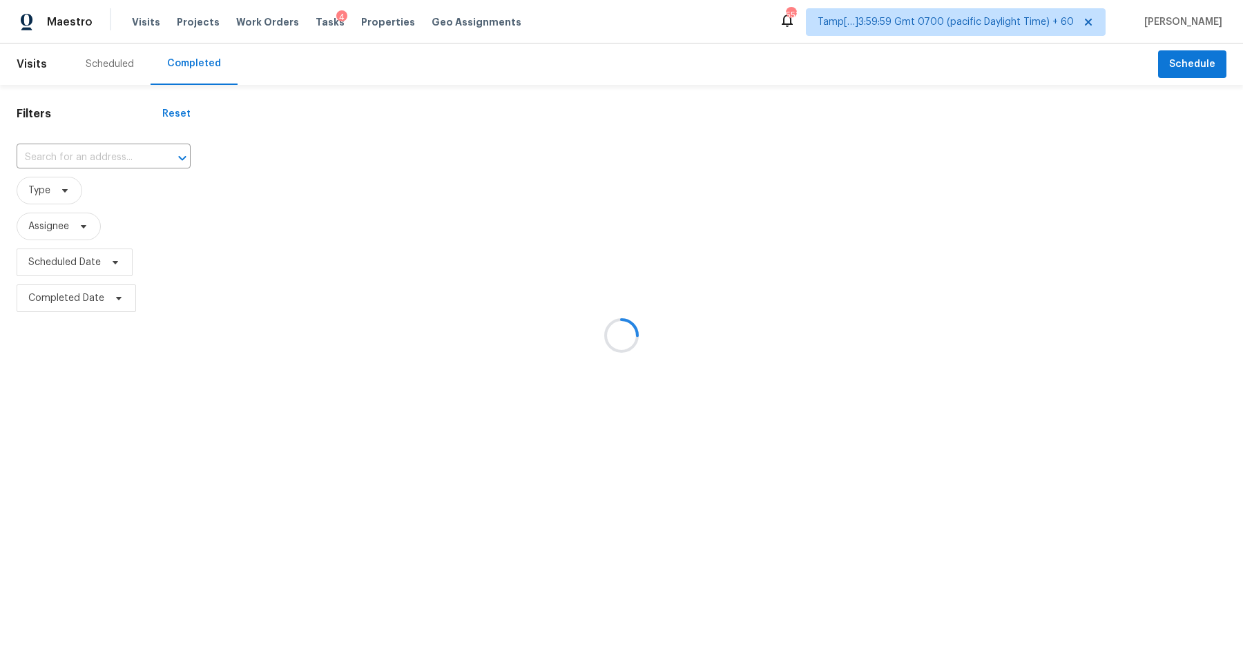
click at [93, 151] on div at bounding box center [621, 335] width 1243 height 671
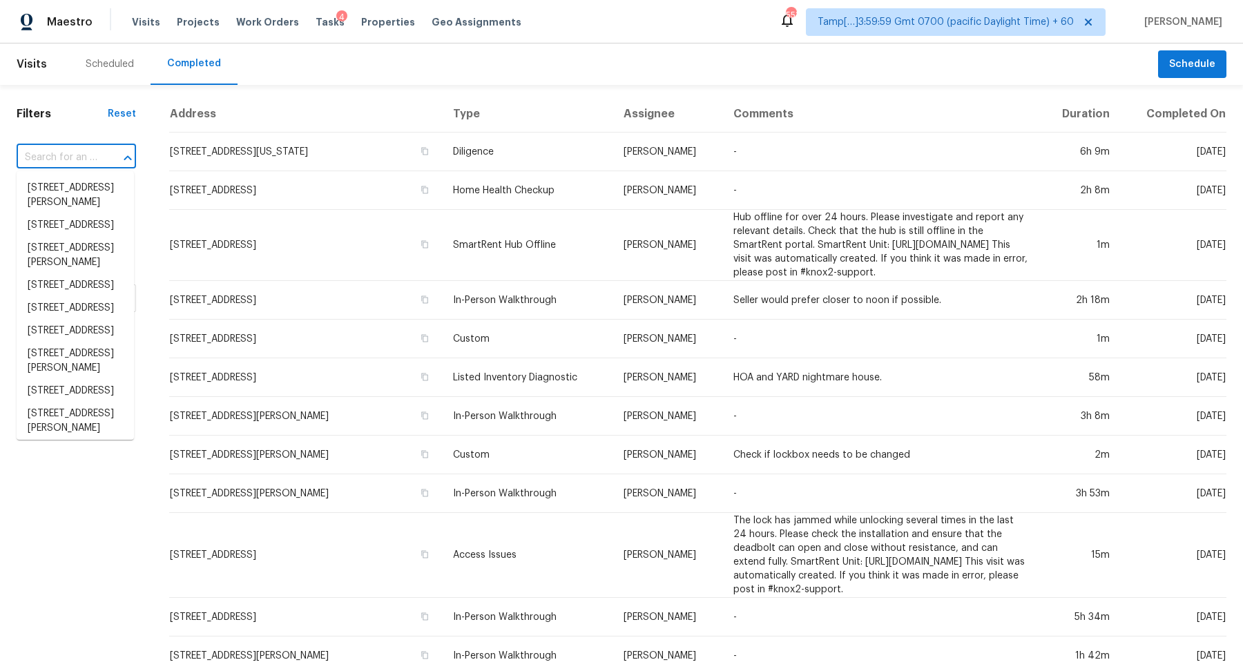
click at [93, 152] on input "text" at bounding box center [57, 157] width 81 height 21
paste input "11340 Wamsutta Trl, Florissant, MO 63033"
type input "11340 Wamsutta Trl, Florissant, MO 63033"
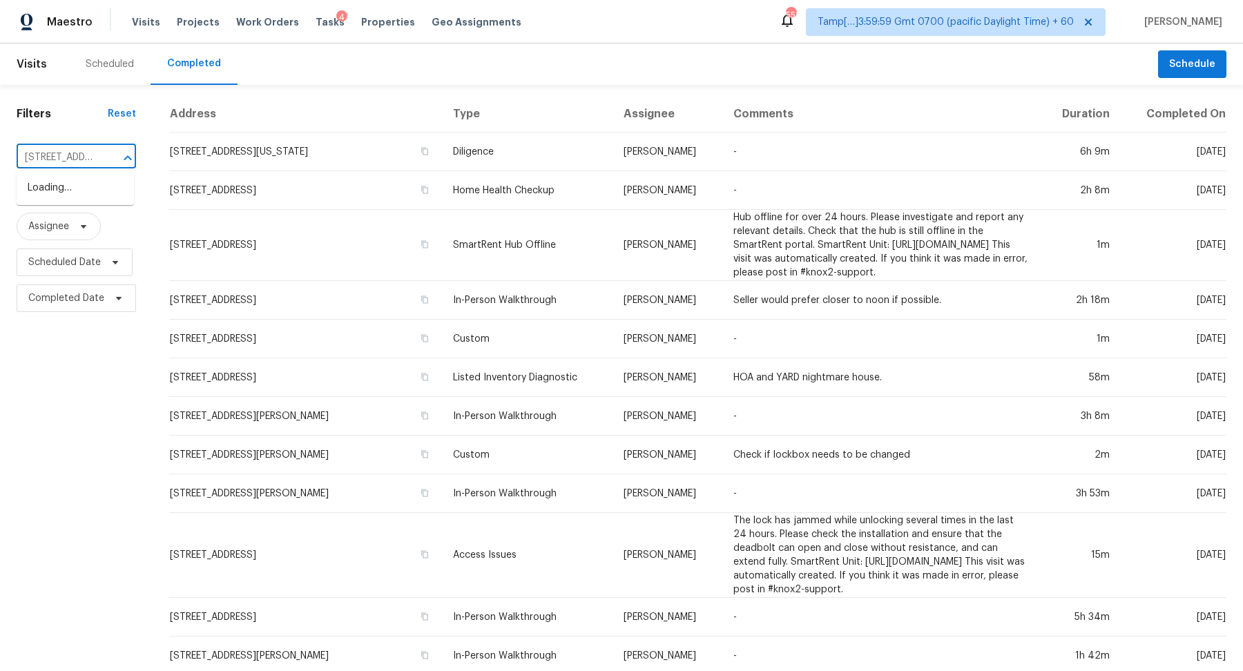
scroll to position [0, 119]
click at [53, 188] on li "11340 Wamsutta Trl, Florissant, MO 63033" at bounding box center [75, 188] width 117 height 23
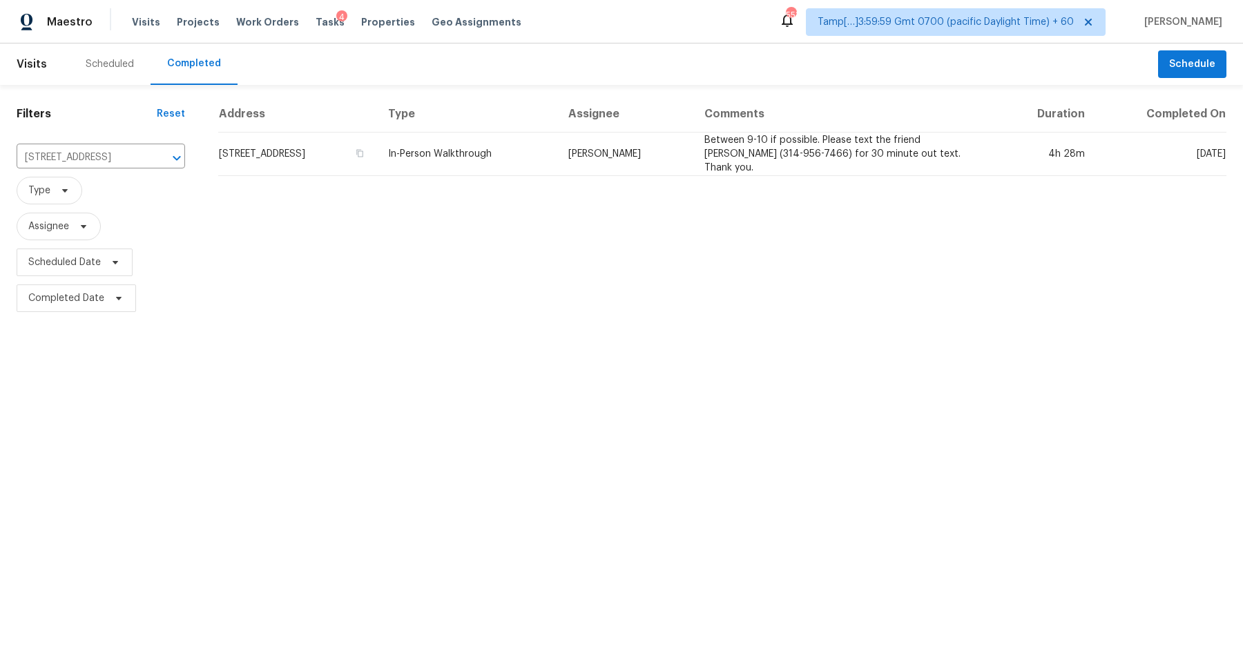
click at [283, 155] on td "11340 Wamsutta Trl, Florissant, MO 63033" at bounding box center [297, 154] width 159 height 43
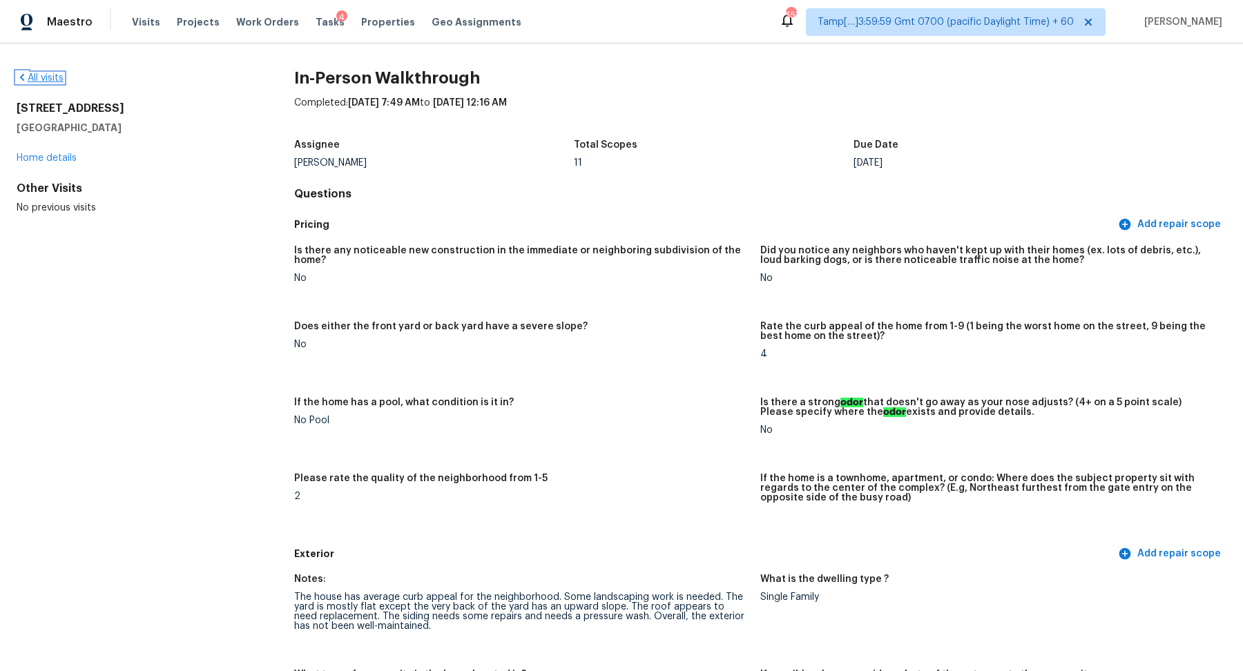
click at [41, 81] on link "All visits" at bounding box center [40, 78] width 47 height 10
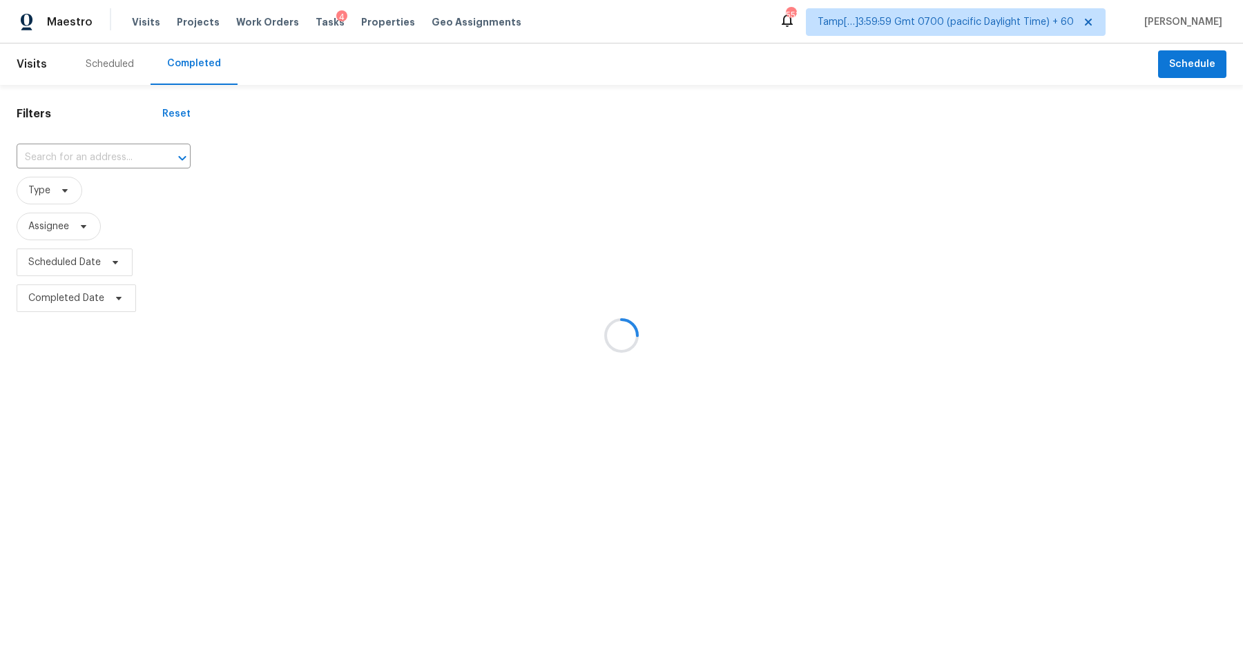
click at [84, 151] on div at bounding box center [621, 335] width 1243 height 671
click at [88, 155] on div at bounding box center [621, 335] width 1243 height 671
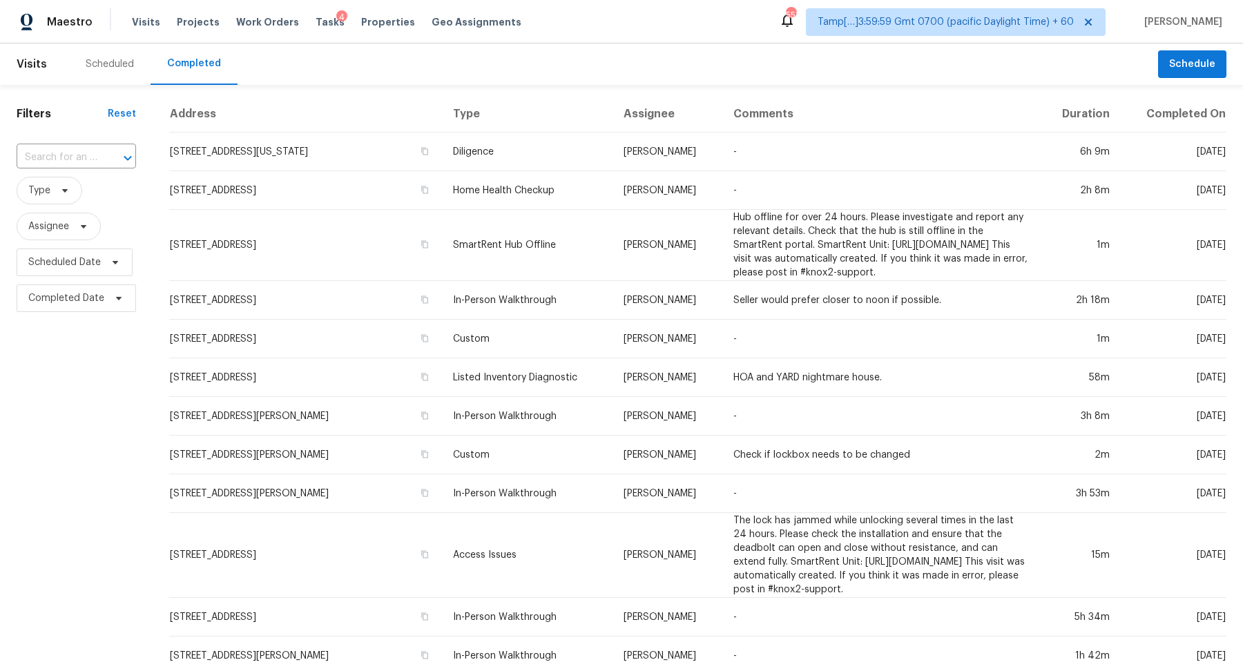
click at [88, 155] on input "text" at bounding box center [57, 157] width 81 height 21
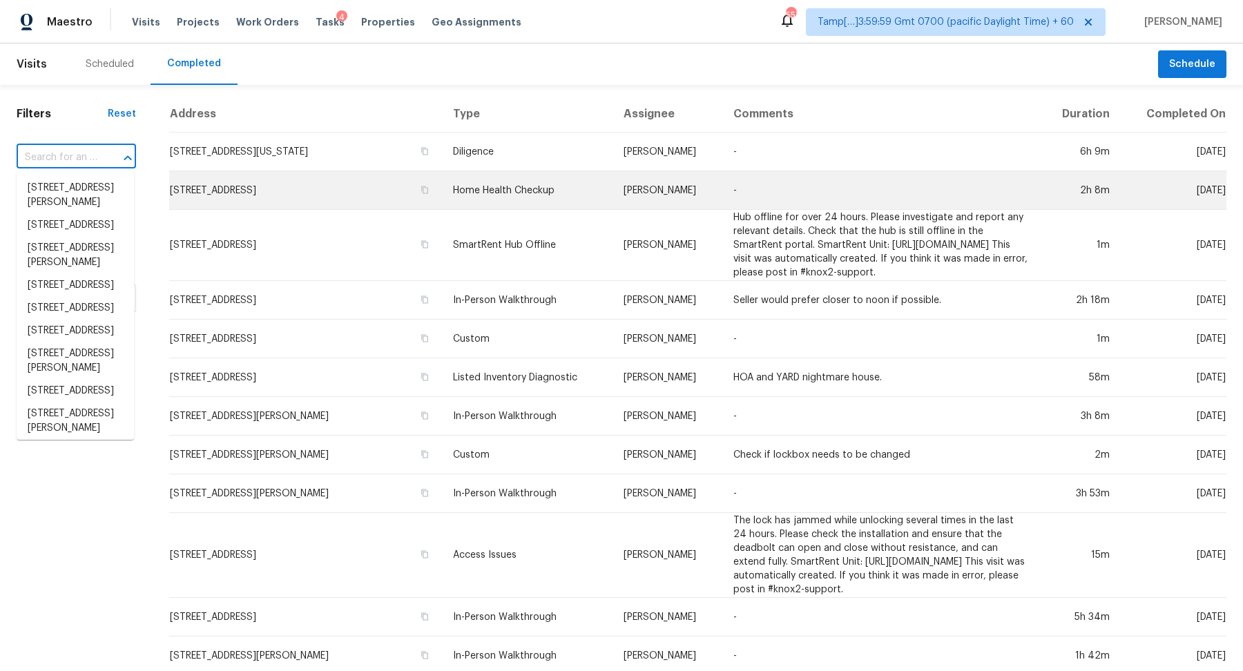
paste input "26813 Cherry Willow Dr, Canyon Country, CA 91387"
type input "26813 Cherry Willow Dr, Canyon Country, CA 91387"
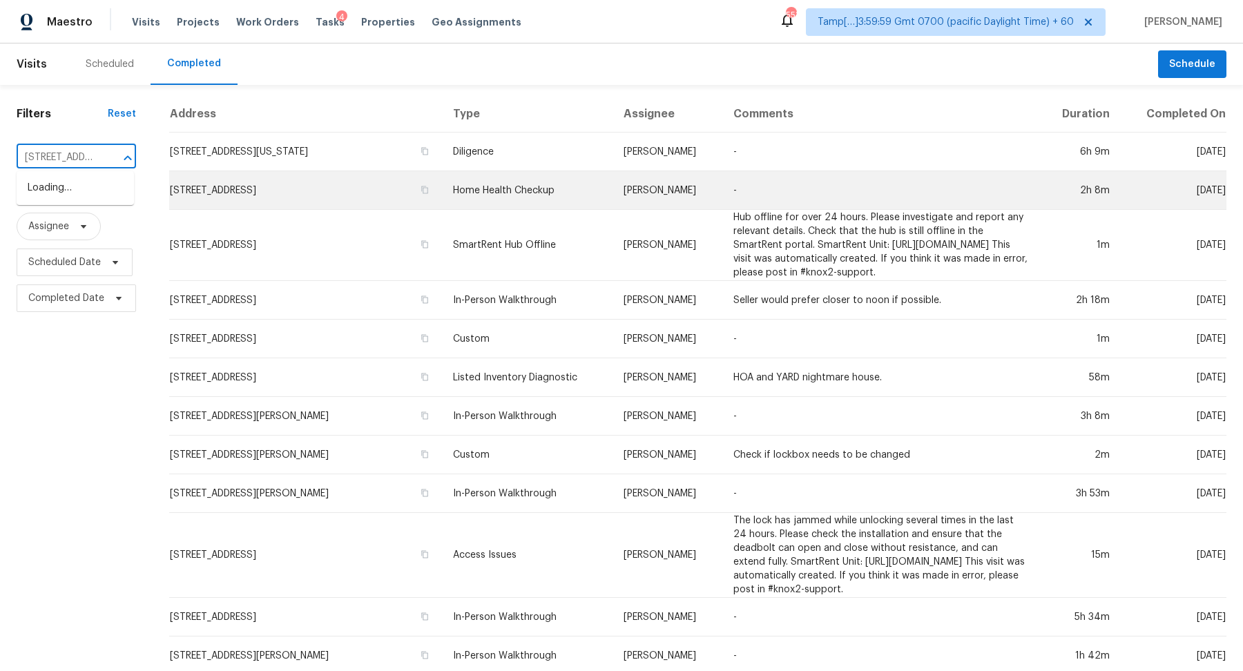
scroll to position [0, 160]
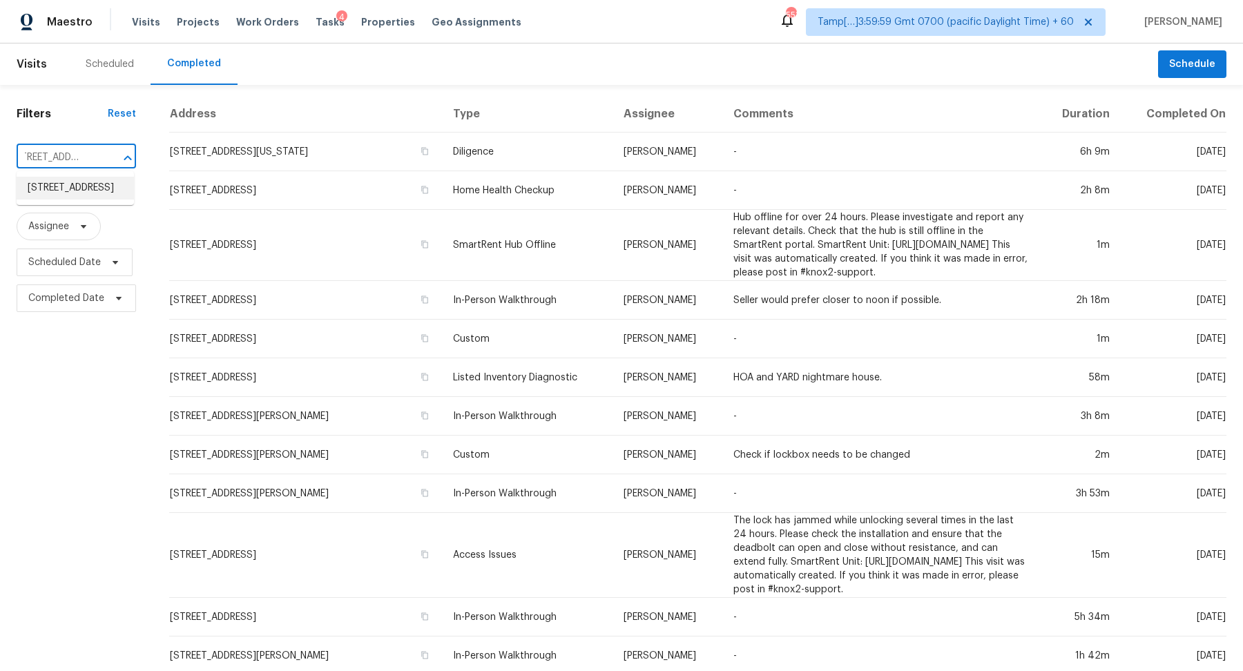
click at [42, 200] on li "26813 Cherry Willow Dr, Canyon Country, CA 91387" at bounding box center [75, 188] width 117 height 23
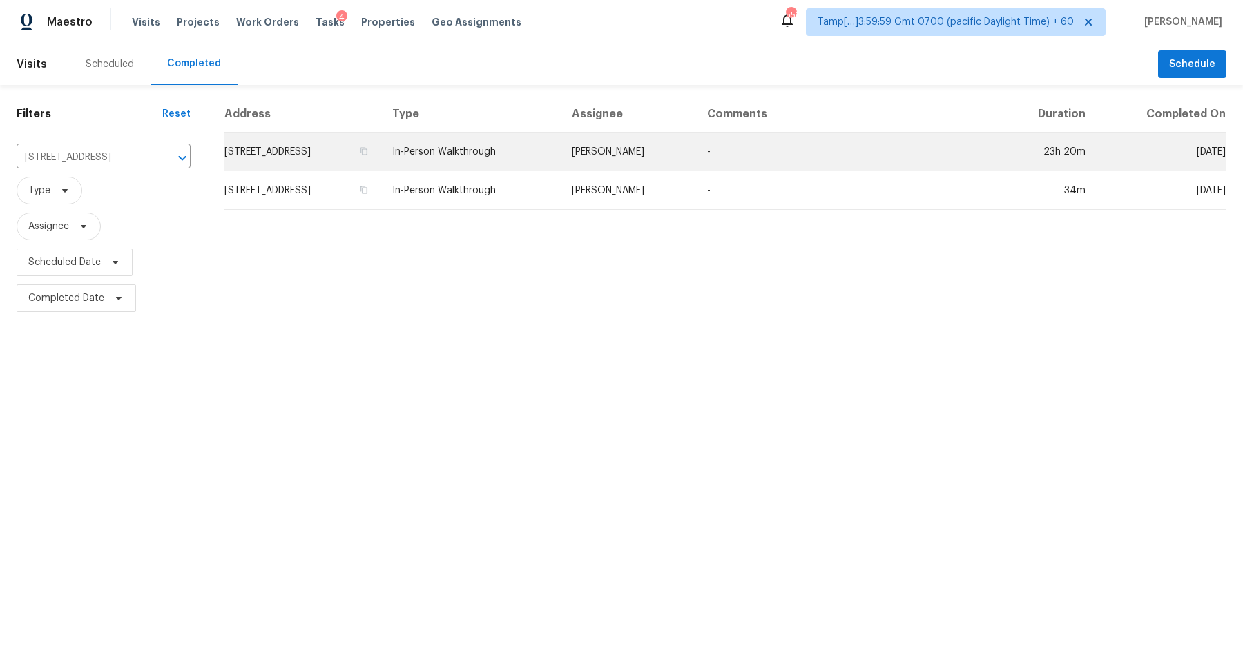
click at [260, 161] on td "26813 Cherry Willow Dr, Canyon Country, CA 91387" at bounding box center [302, 152] width 157 height 39
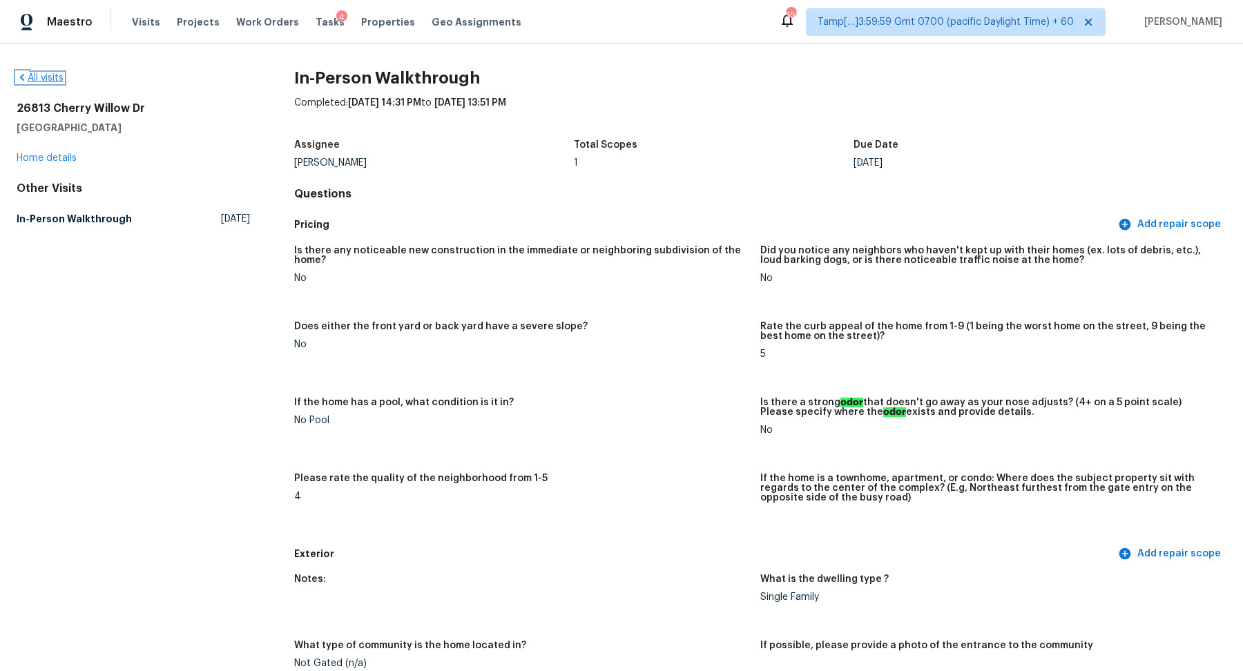
click at [46, 79] on link "All visits" at bounding box center [40, 78] width 47 height 10
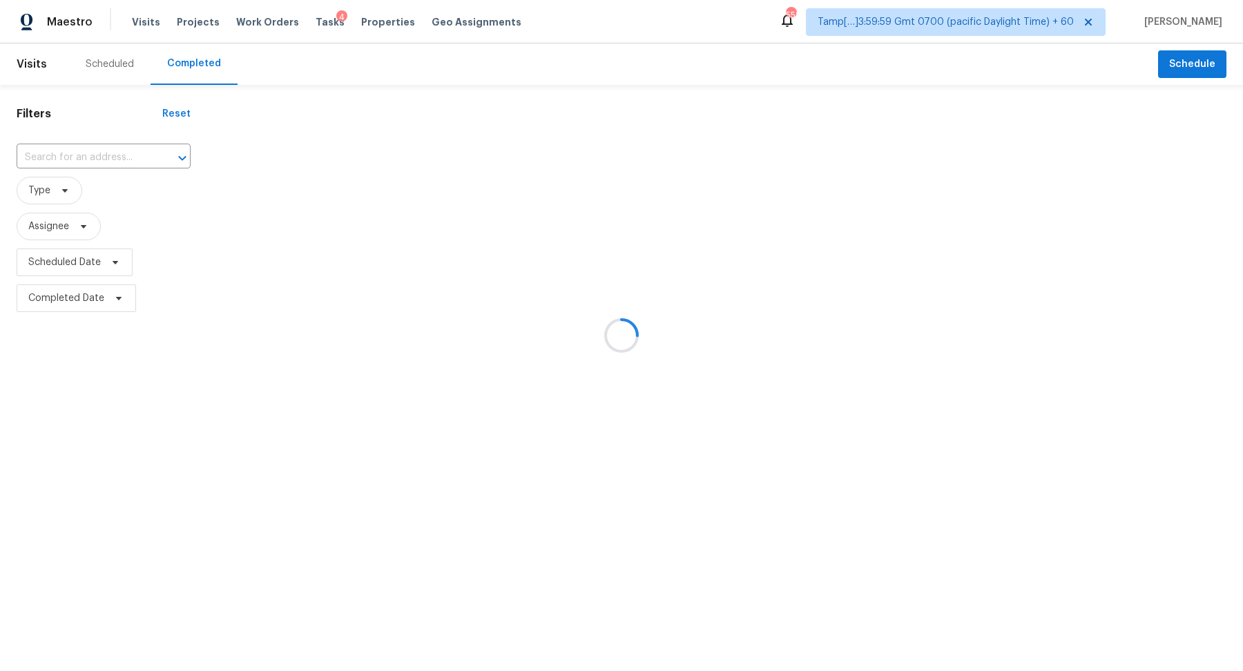
click at [113, 148] on div at bounding box center [621, 335] width 1243 height 671
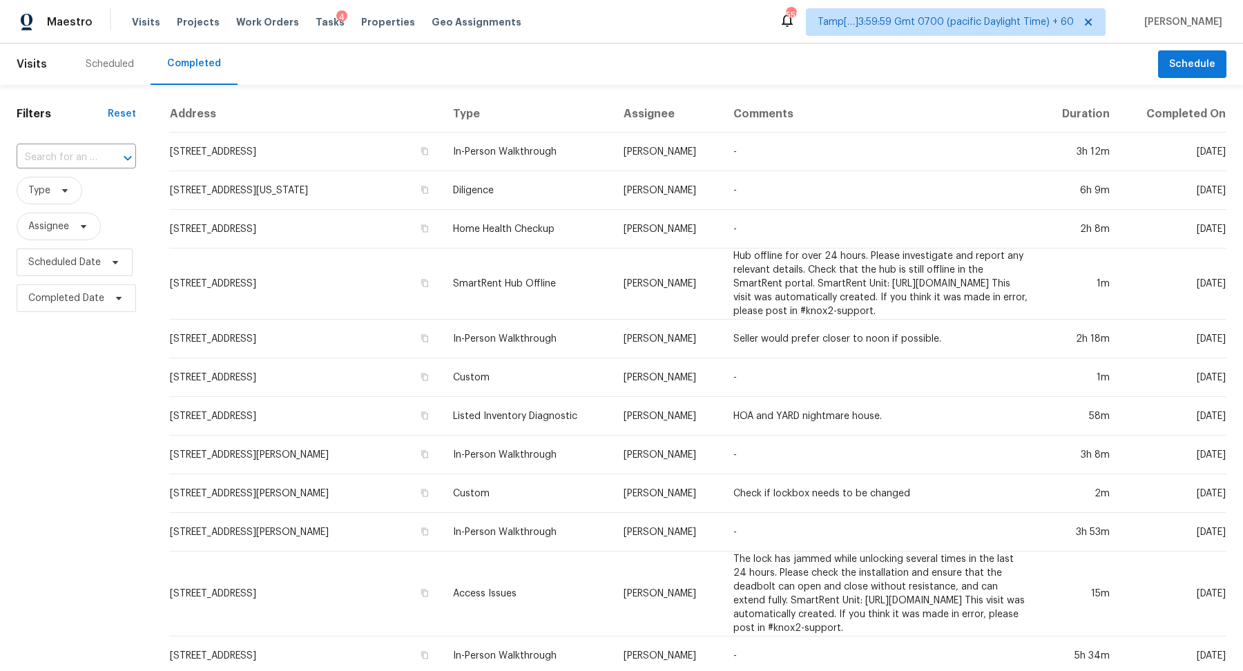
click at [113, 148] on div at bounding box center [118, 157] width 36 height 19
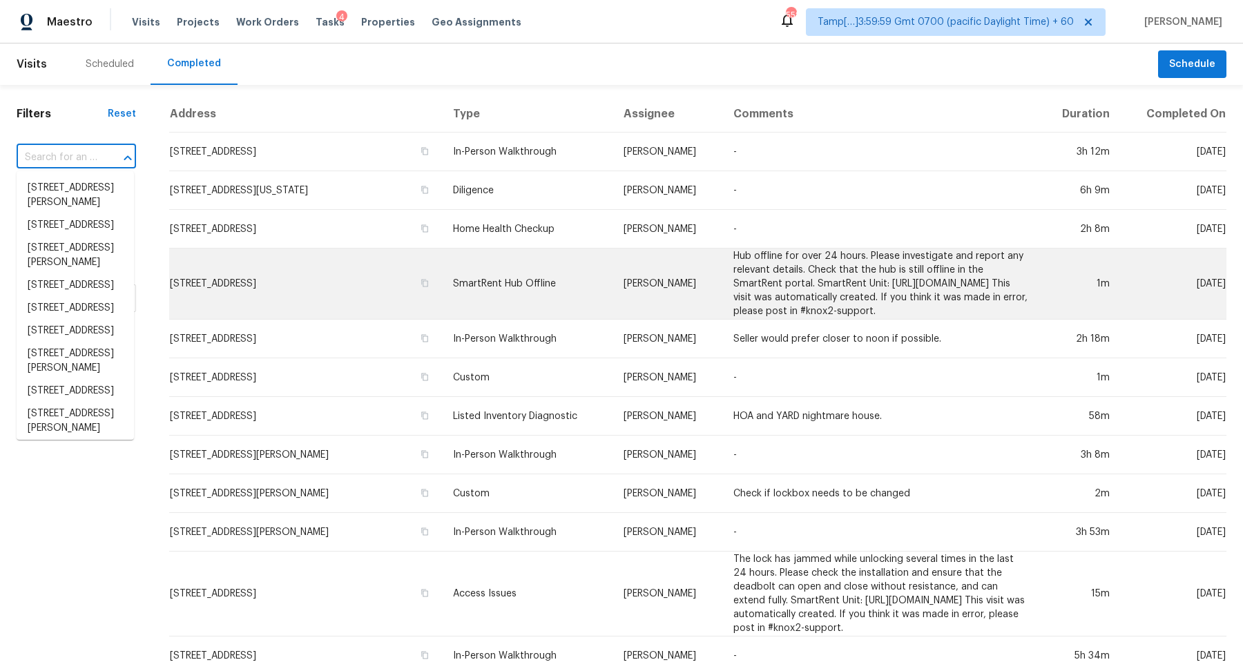
paste input "[STREET_ADDRESS]"
type input "[STREET_ADDRESS]"
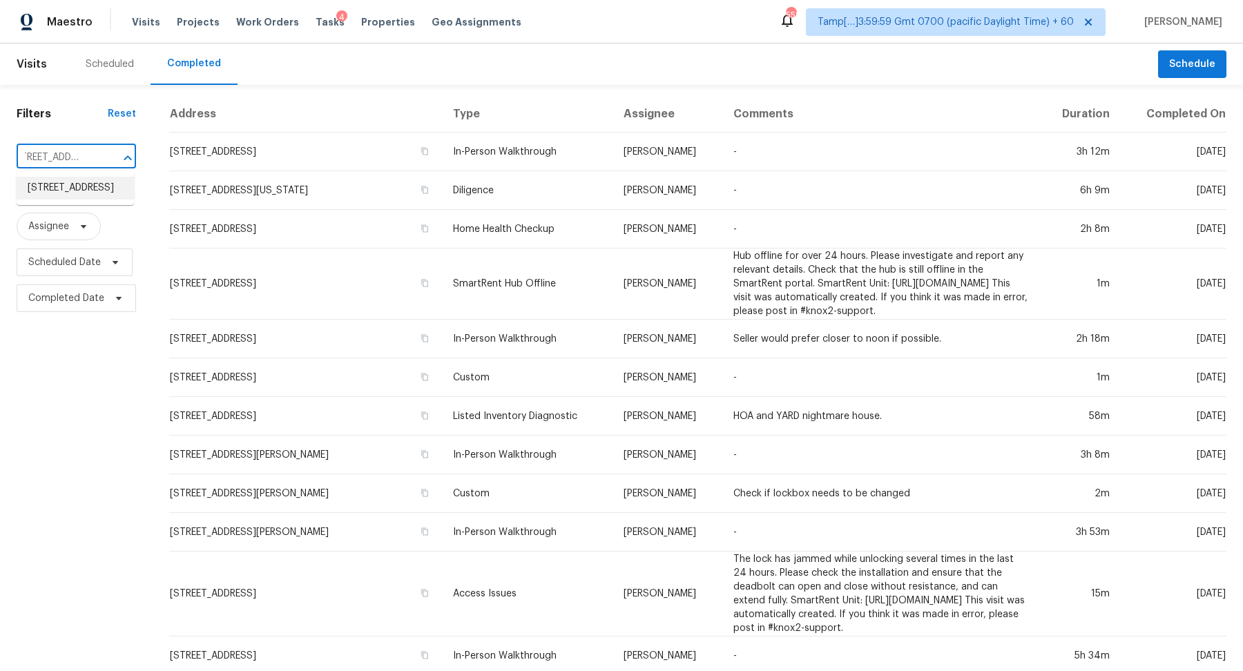
click at [63, 193] on li "[STREET_ADDRESS]" at bounding box center [75, 188] width 117 height 23
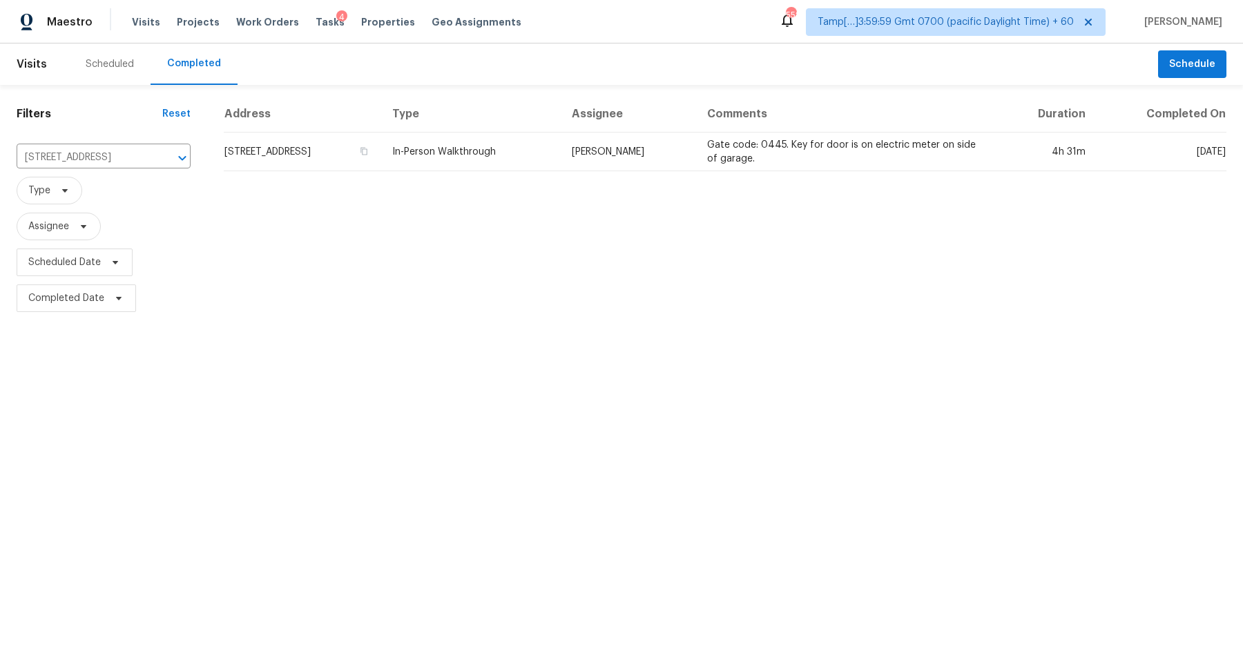
click at [313, 144] on td "[STREET_ADDRESS]" at bounding box center [302, 152] width 157 height 39
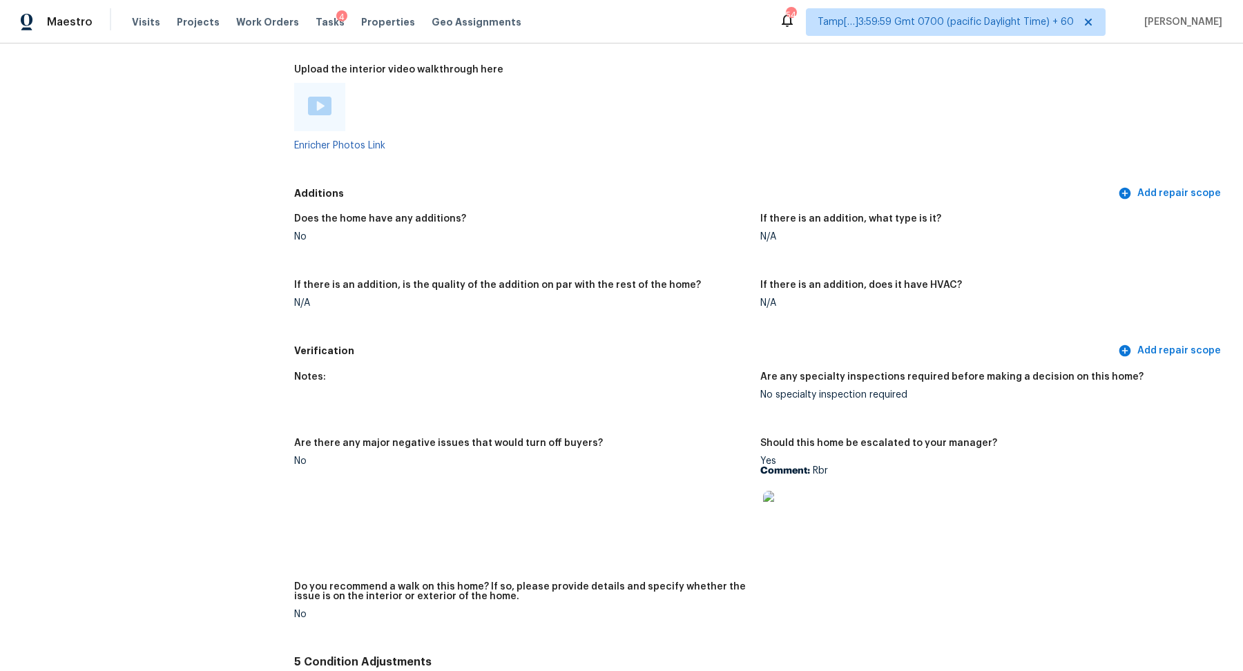
scroll to position [2396, 0]
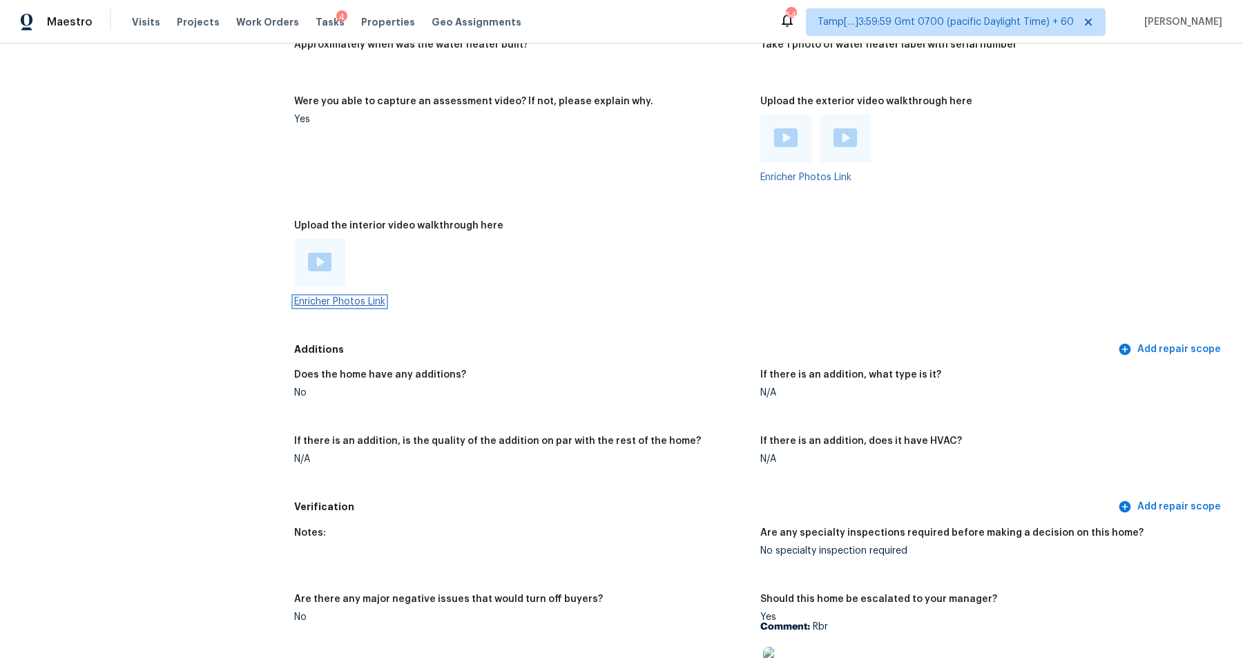
click at [365, 304] on link "Enricher Photos Link" at bounding box center [339, 302] width 91 height 10
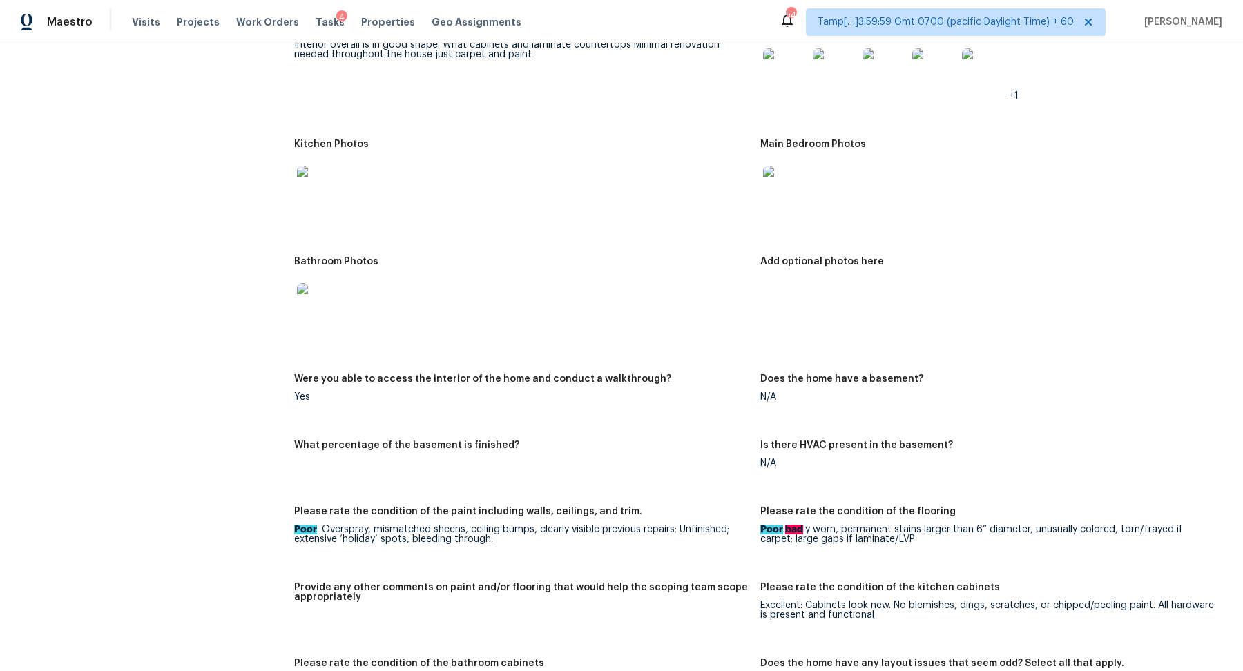
scroll to position [1441, 0]
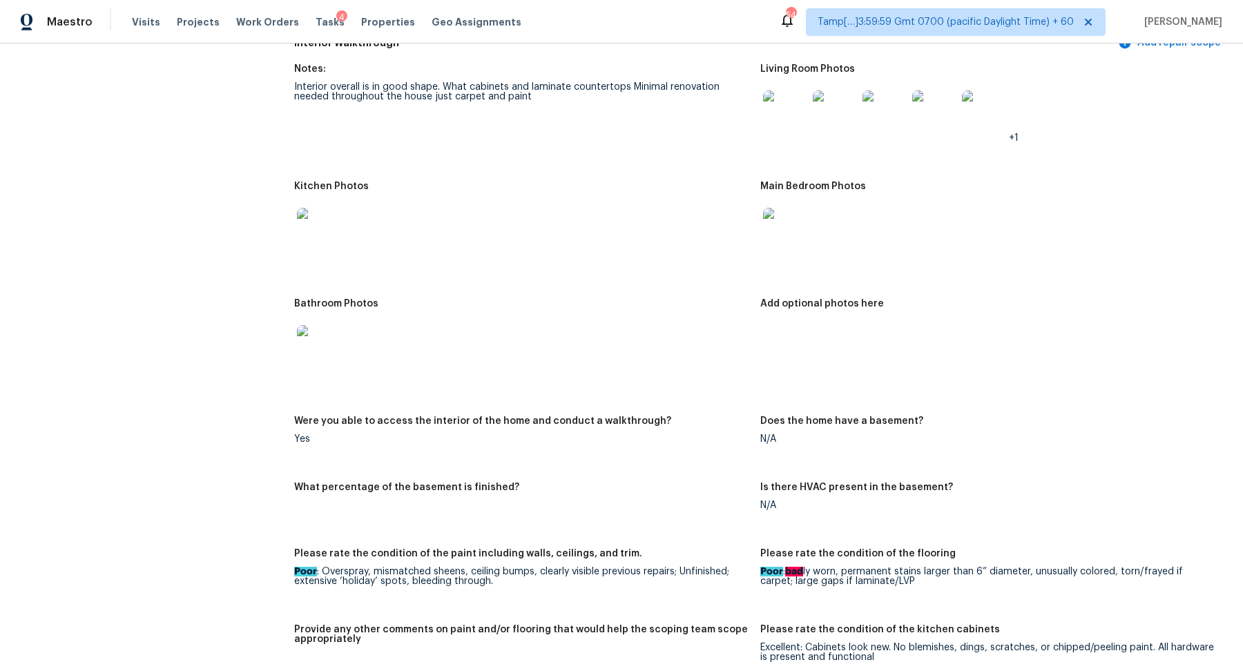
click at [780, 120] on img at bounding box center [785, 112] width 44 height 44
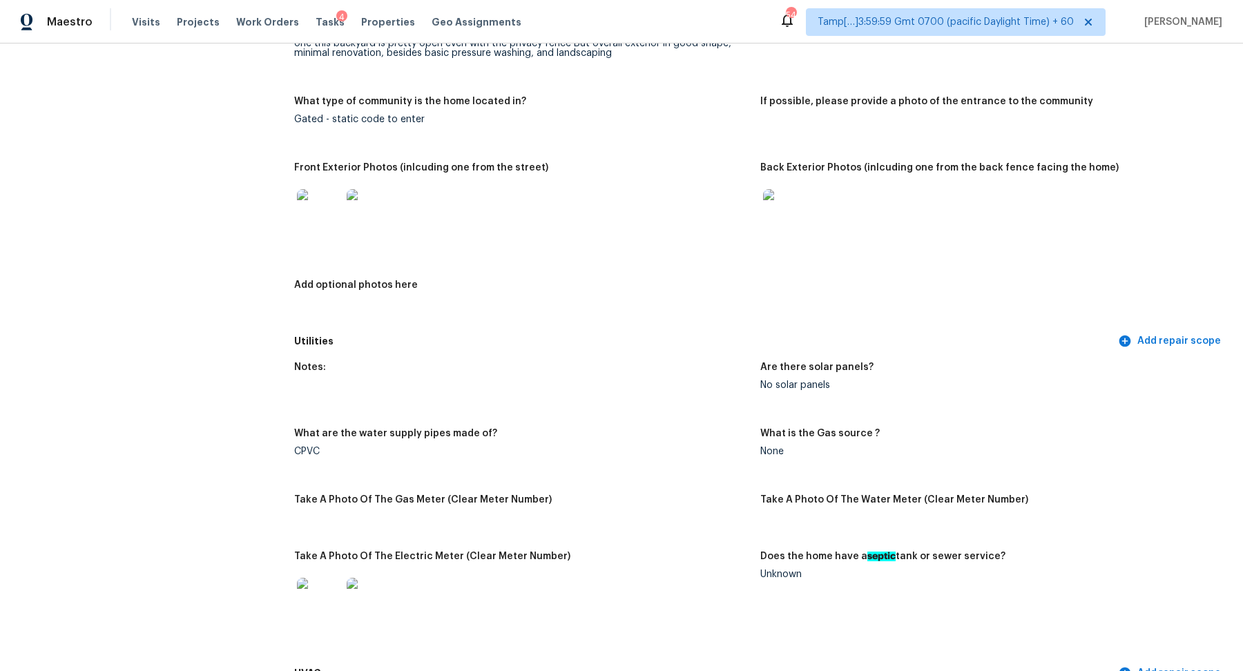
scroll to position [599, 0]
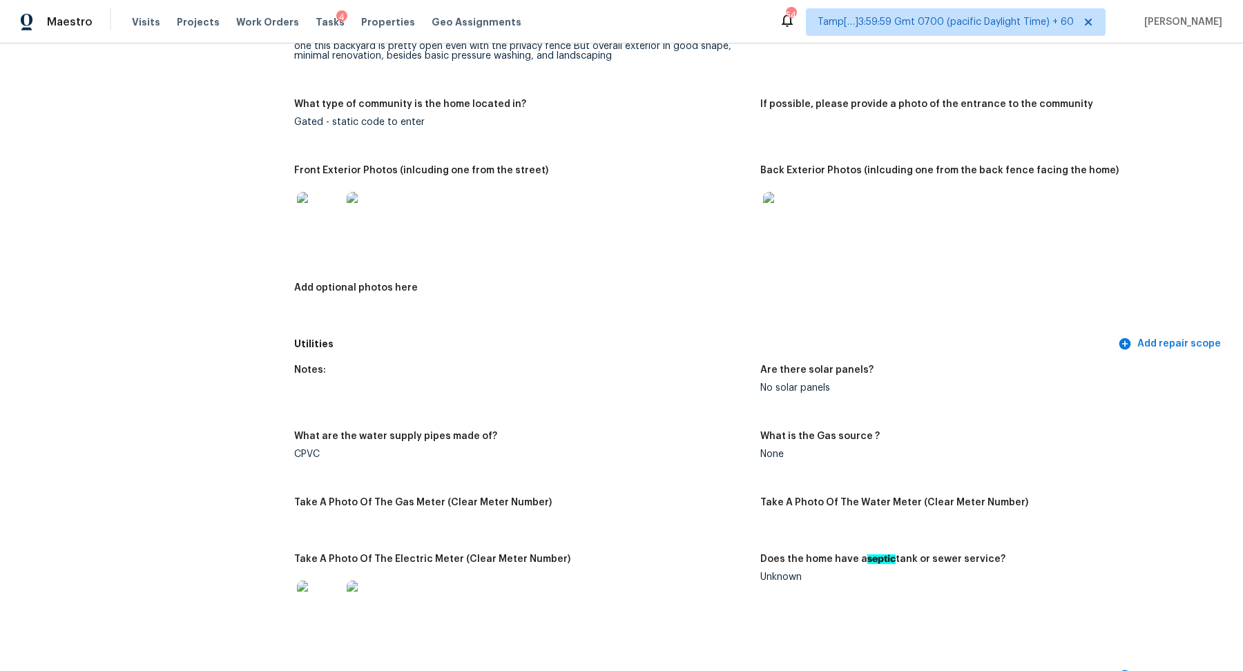
click at [782, 209] on img at bounding box center [785, 214] width 44 height 44
click at [313, 222] on img at bounding box center [319, 214] width 44 height 44
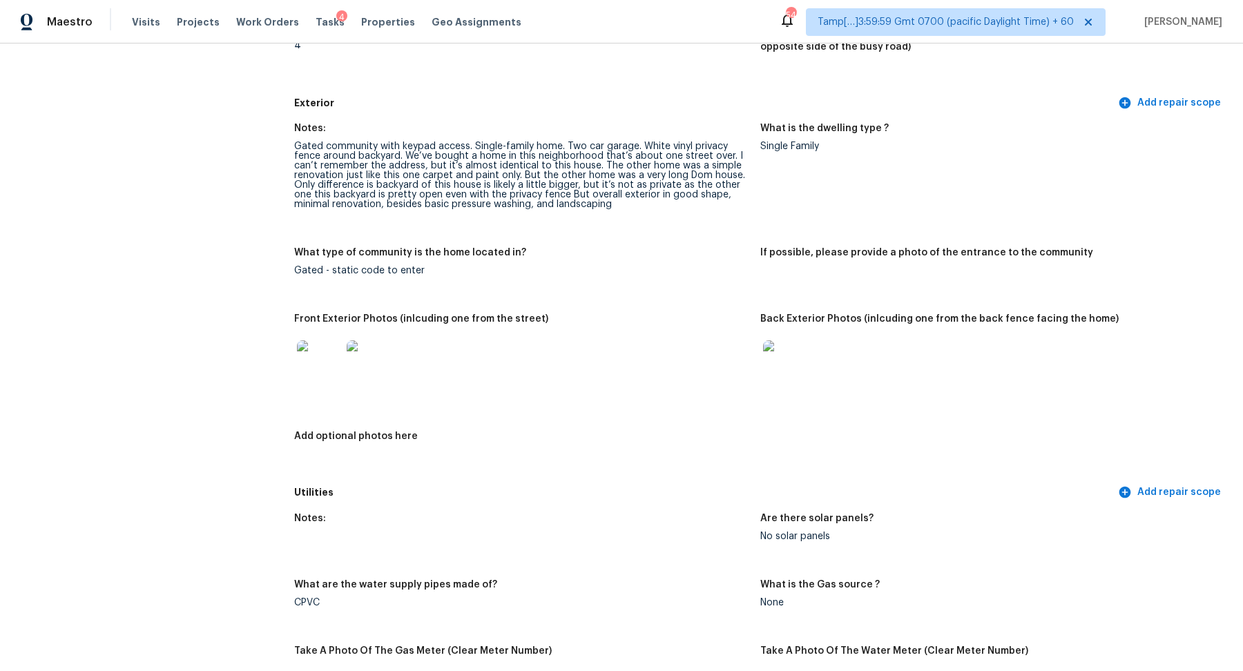
scroll to position [0, 0]
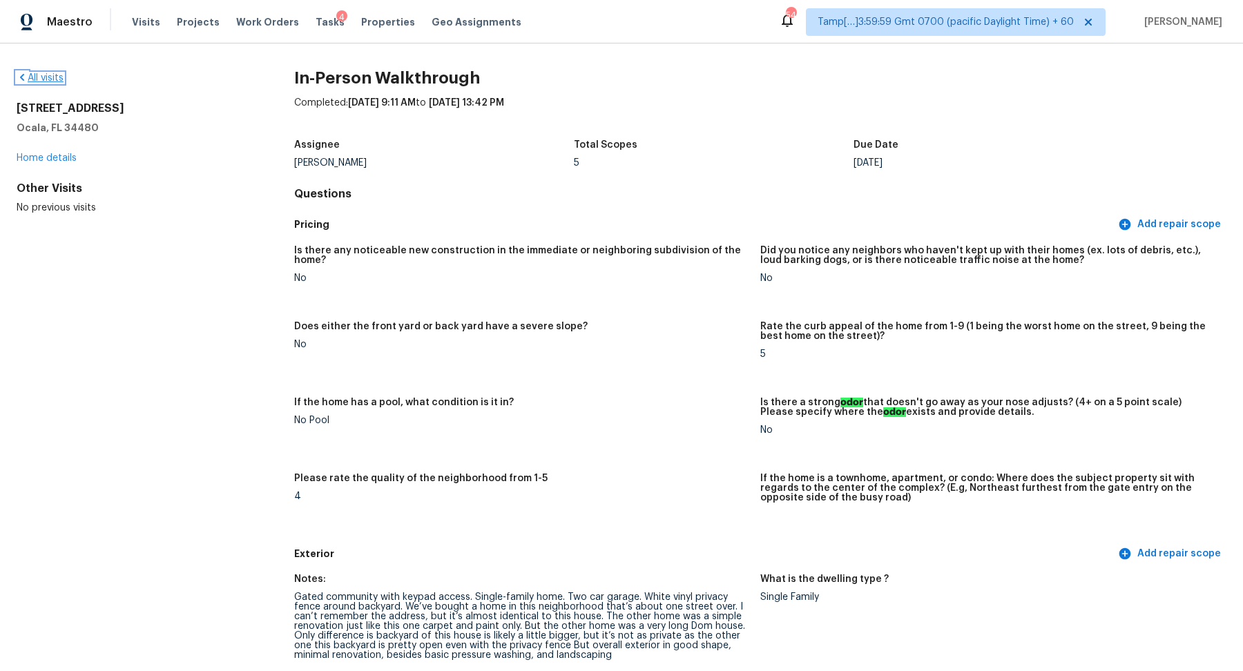
click at [53, 73] on link "All visits" at bounding box center [40, 78] width 47 height 10
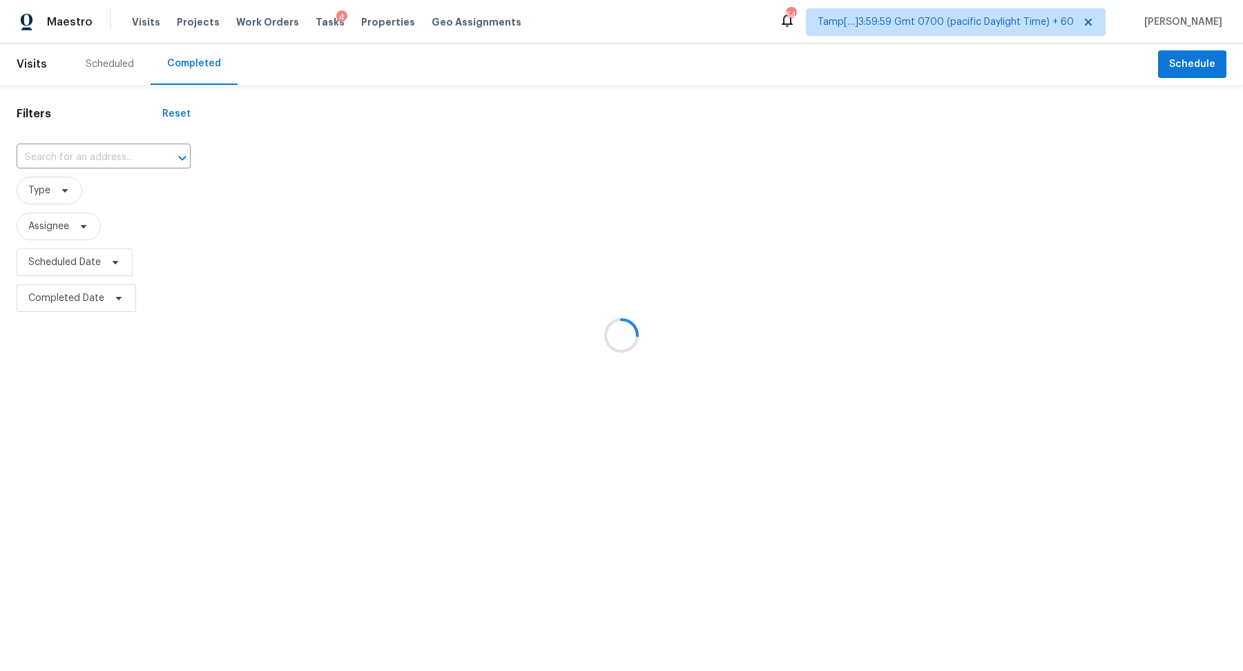
click at [122, 144] on div at bounding box center [621, 335] width 1243 height 671
click at [123, 155] on div at bounding box center [621, 335] width 1243 height 671
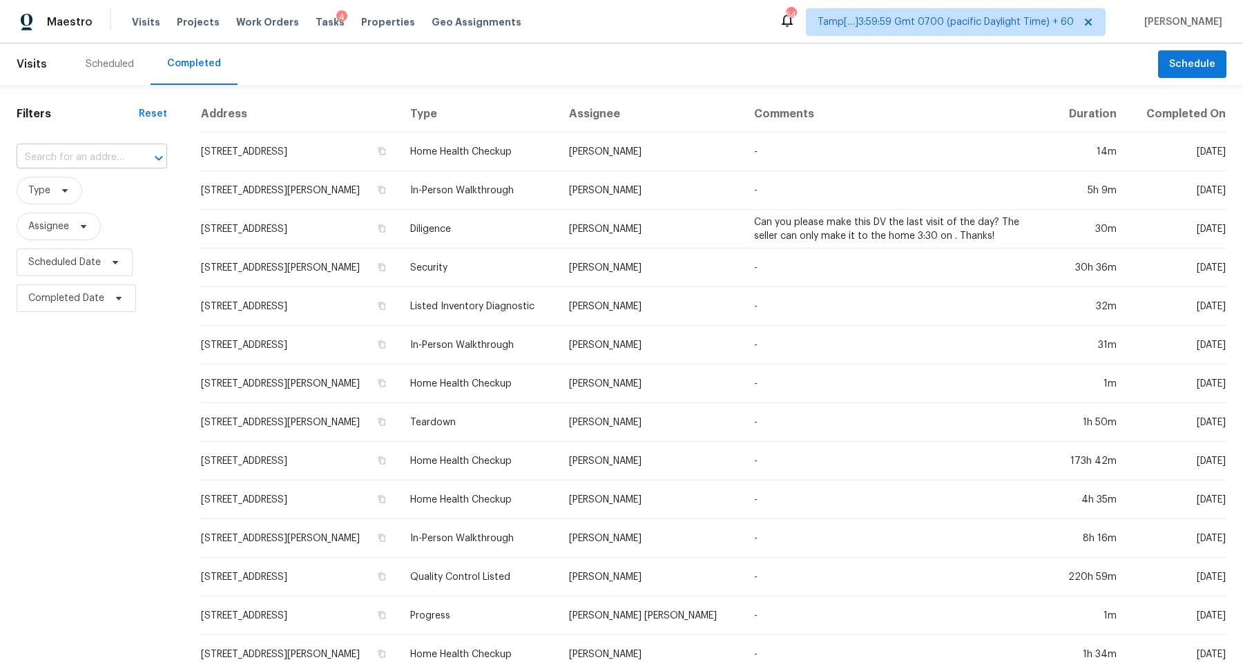
click at [94, 162] on input "text" at bounding box center [73, 157] width 112 height 21
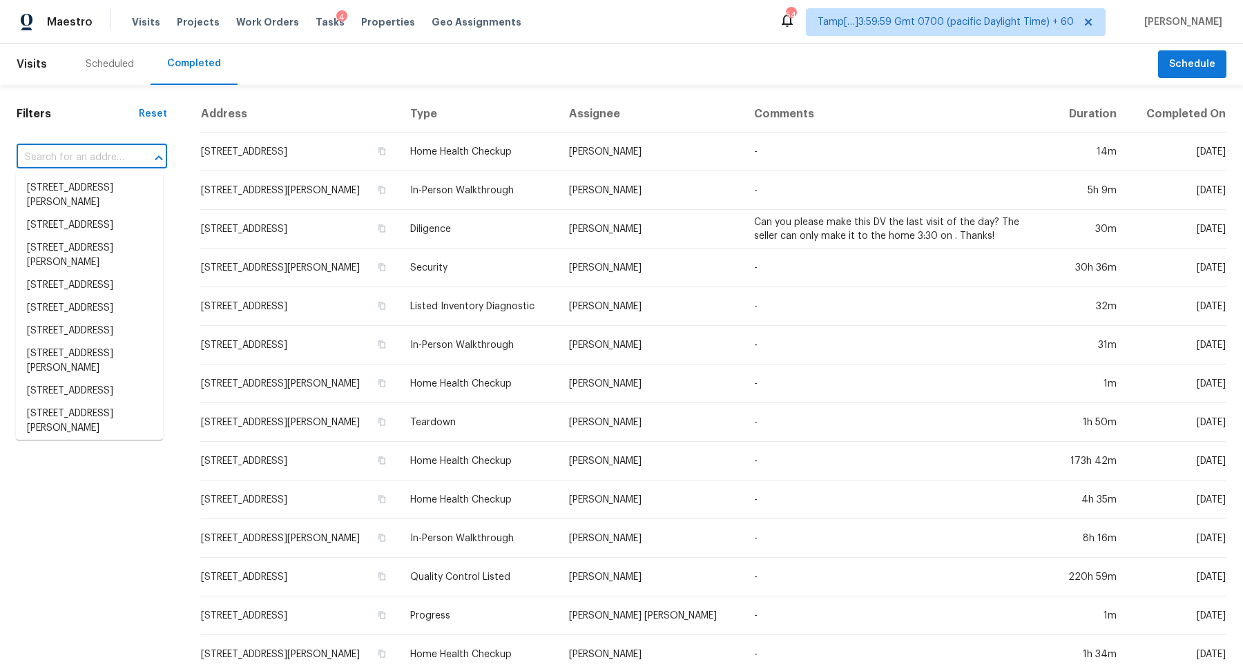
paste input "6212 Trevor Ct, Raleigh, NC 27613"
type input "6212 Trevor Ct, Raleigh, NC 27613"
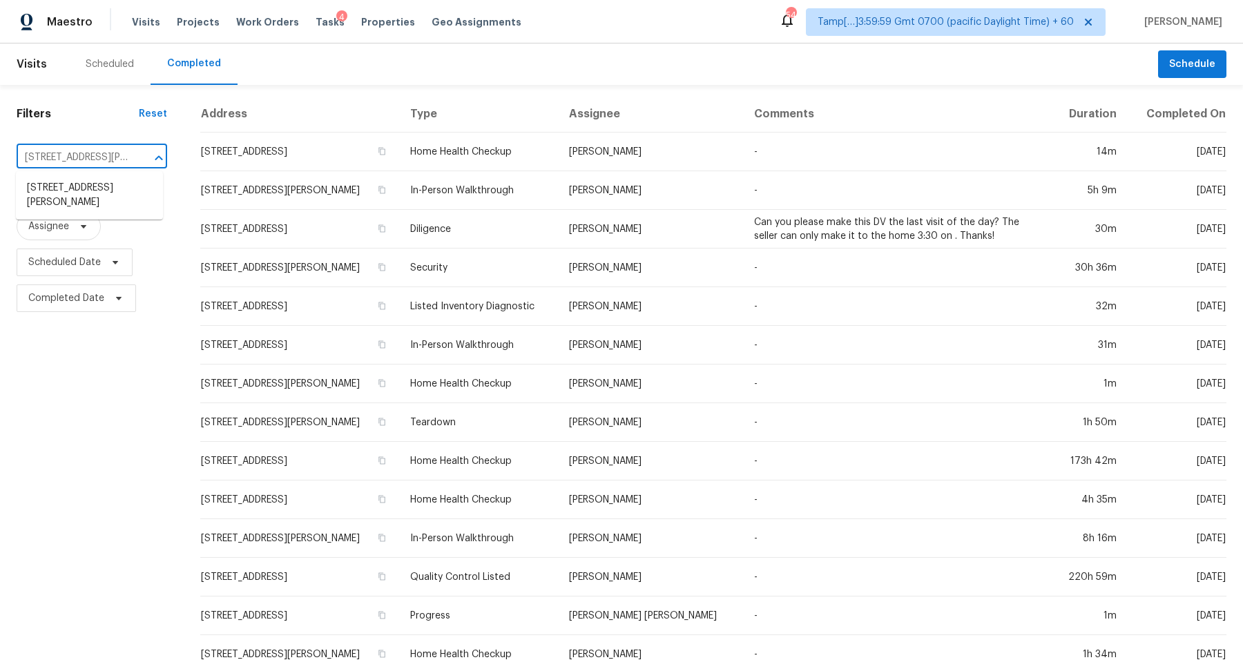
scroll to position [0, 51]
click at [77, 187] on li "6212 Trevor Ct, Raleigh, NC 27613" at bounding box center [89, 195] width 147 height 37
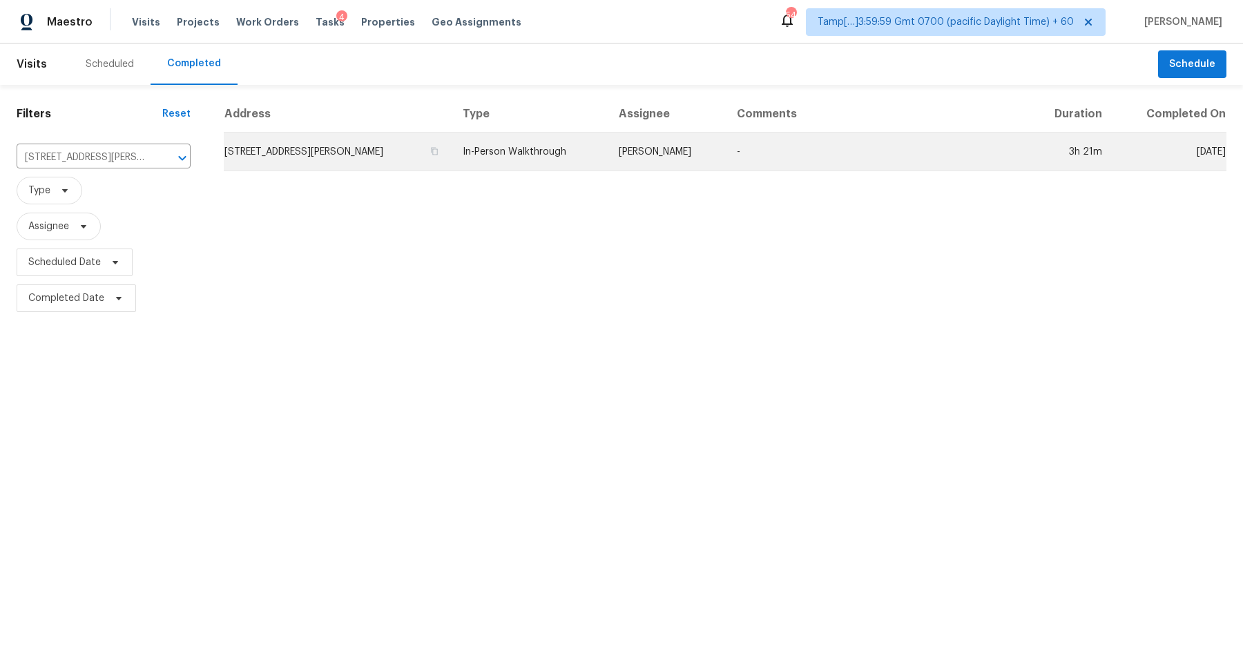
click at [251, 155] on td "6212 Trevor Ct, Raleigh, NC 27613" at bounding box center [338, 152] width 228 height 39
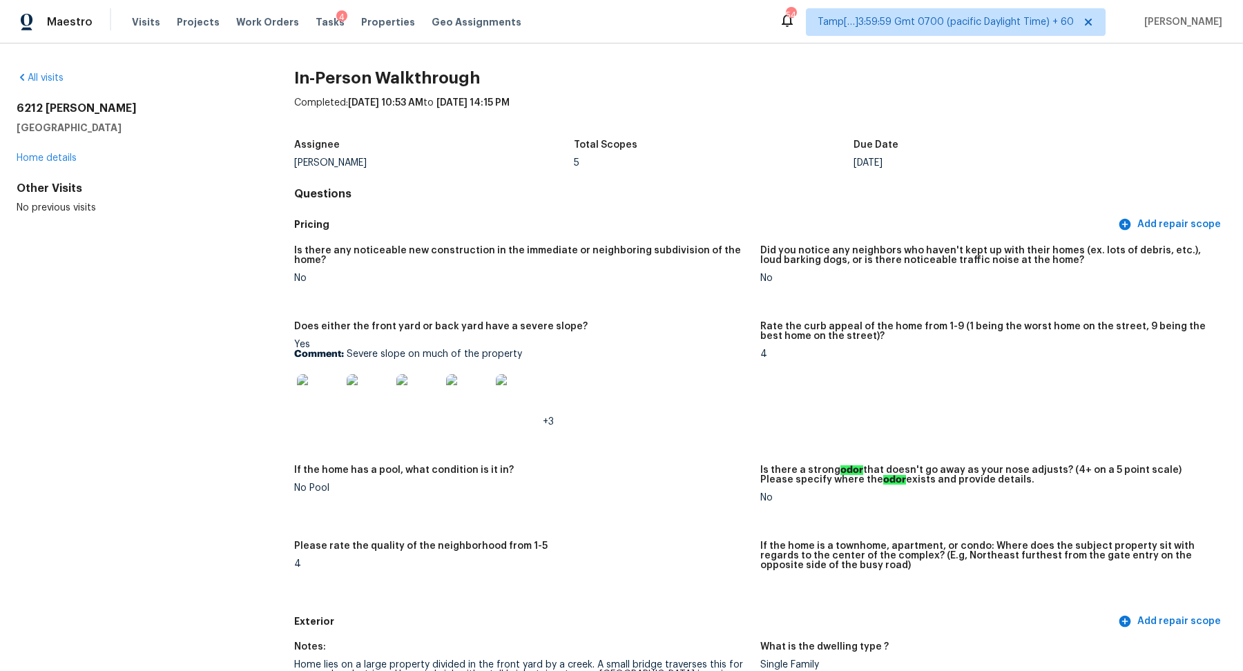
click at [36, 71] on div "All visits" at bounding box center [133, 78] width 233 height 14
click at [37, 74] on link "All visits" at bounding box center [40, 78] width 47 height 10
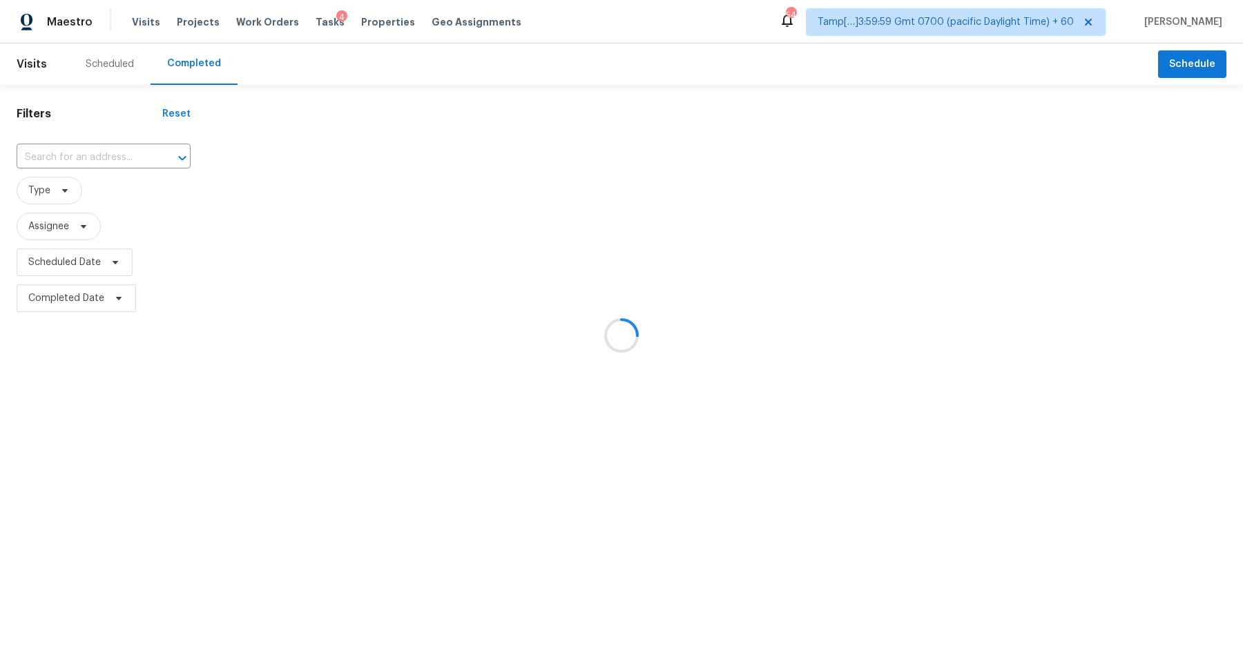
click at [84, 170] on div at bounding box center [621, 335] width 1243 height 671
click at [94, 163] on div at bounding box center [621, 335] width 1243 height 671
click at [97, 163] on div at bounding box center [621, 335] width 1243 height 671
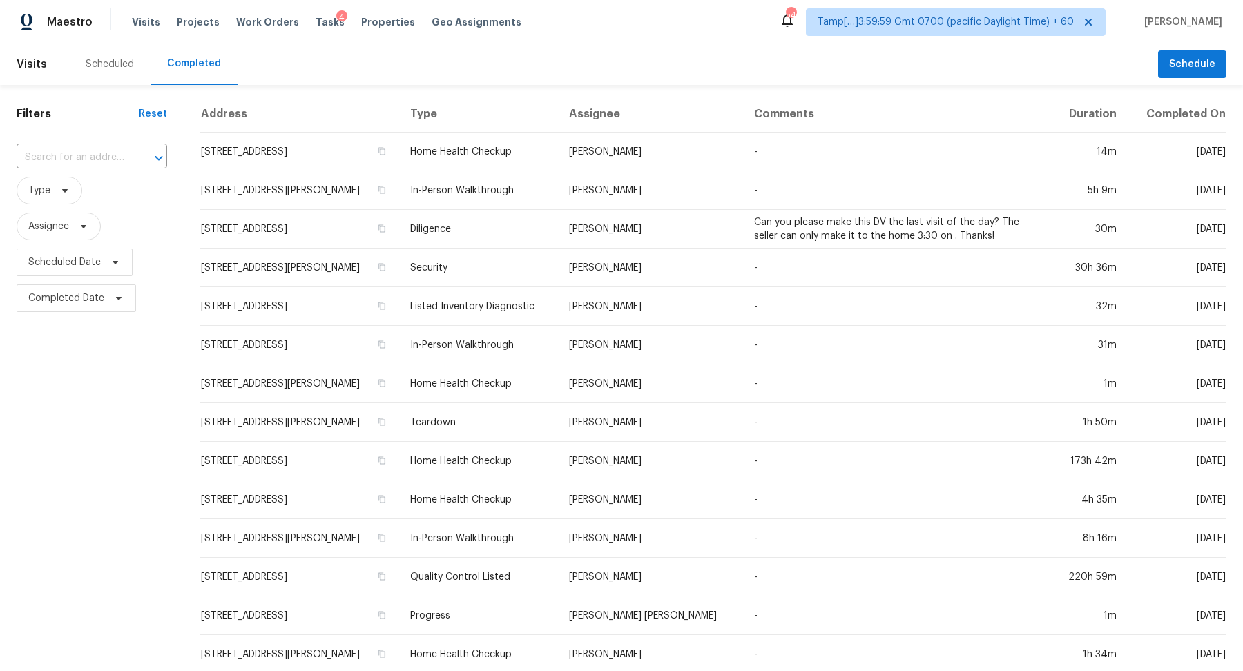
click at [97, 163] on input "text" at bounding box center [73, 157] width 112 height 21
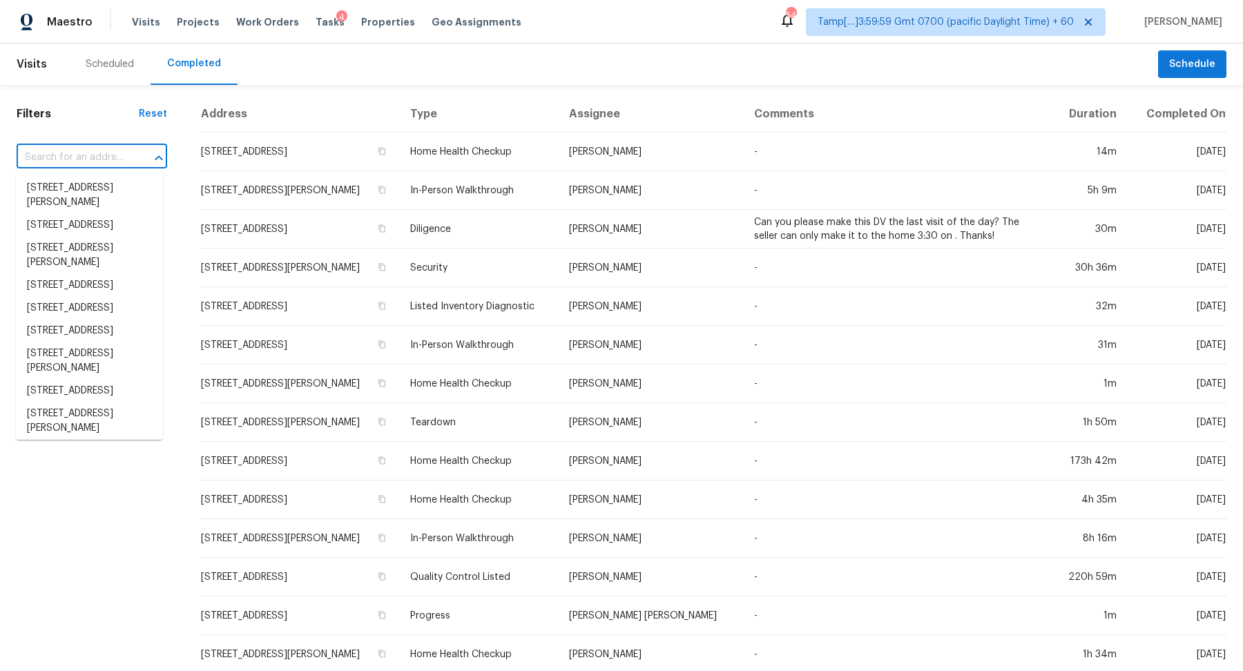
paste input "[STREET_ADDRESS][PERSON_NAME]"
type input "[STREET_ADDRESS][PERSON_NAME]"
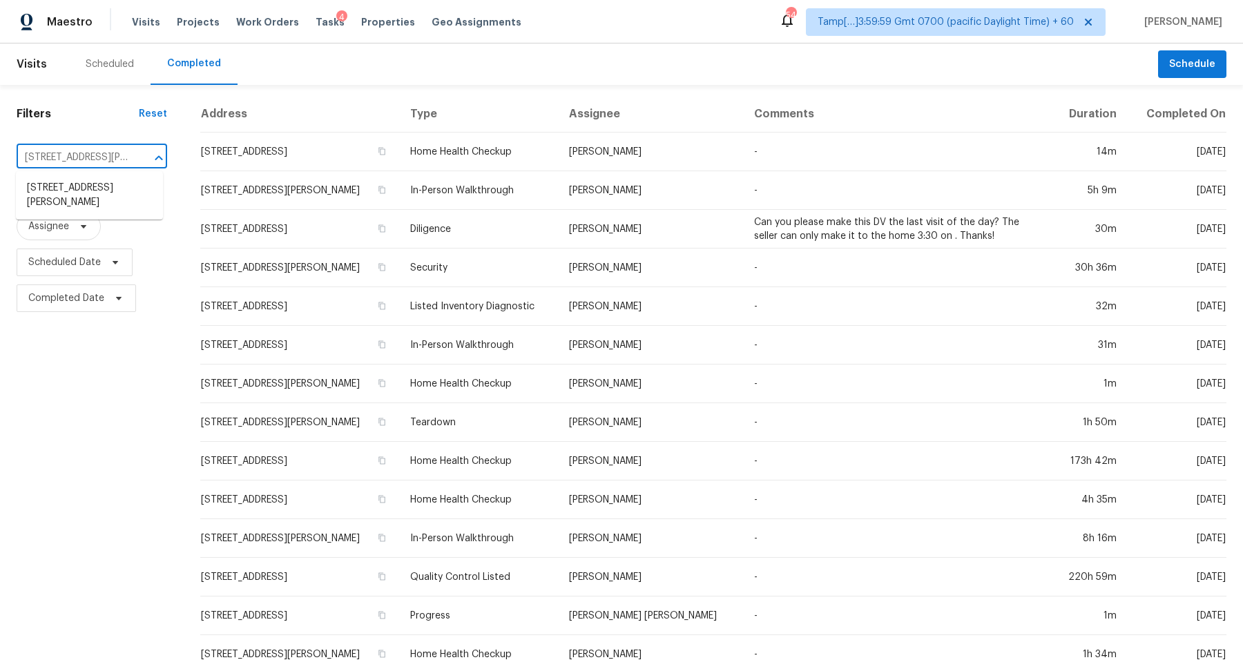
scroll to position [0, 62]
click at [80, 202] on li "[STREET_ADDRESS][PERSON_NAME]" at bounding box center [89, 195] width 147 height 37
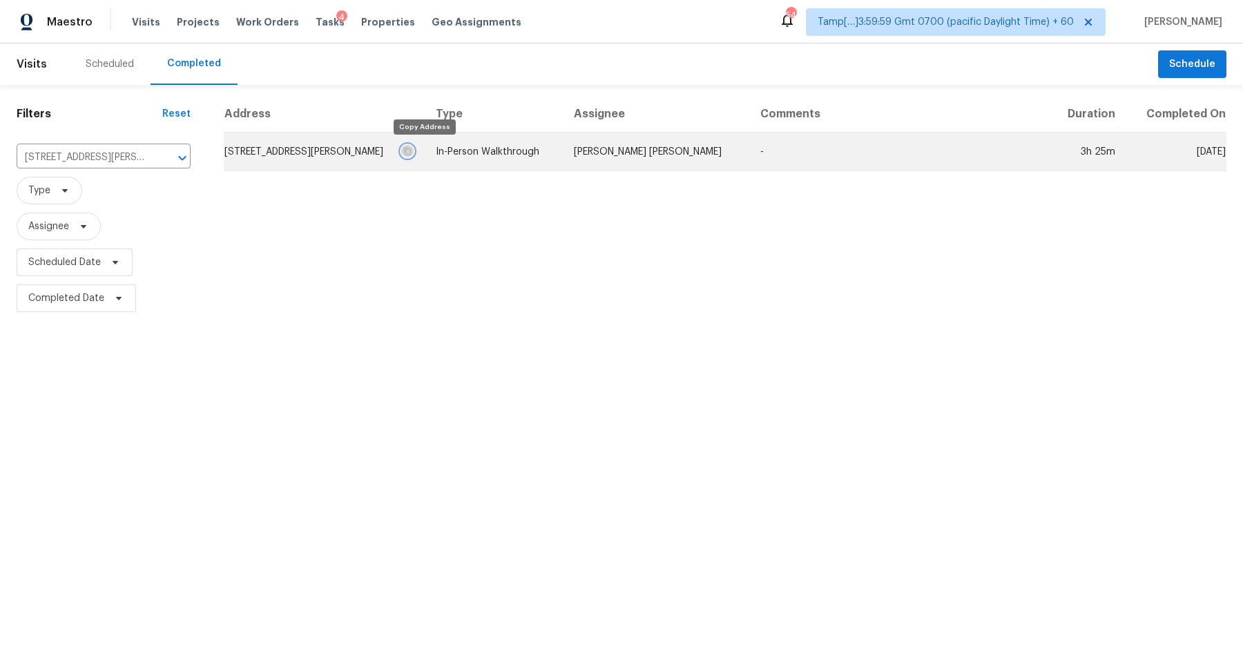
click at [414, 155] on button "button" at bounding box center [407, 151] width 12 height 12
click at [646, 137] on td "[PERSON_NAME] [PERSON_NAME]" at bounding box center [656, 152] width 186 height 39
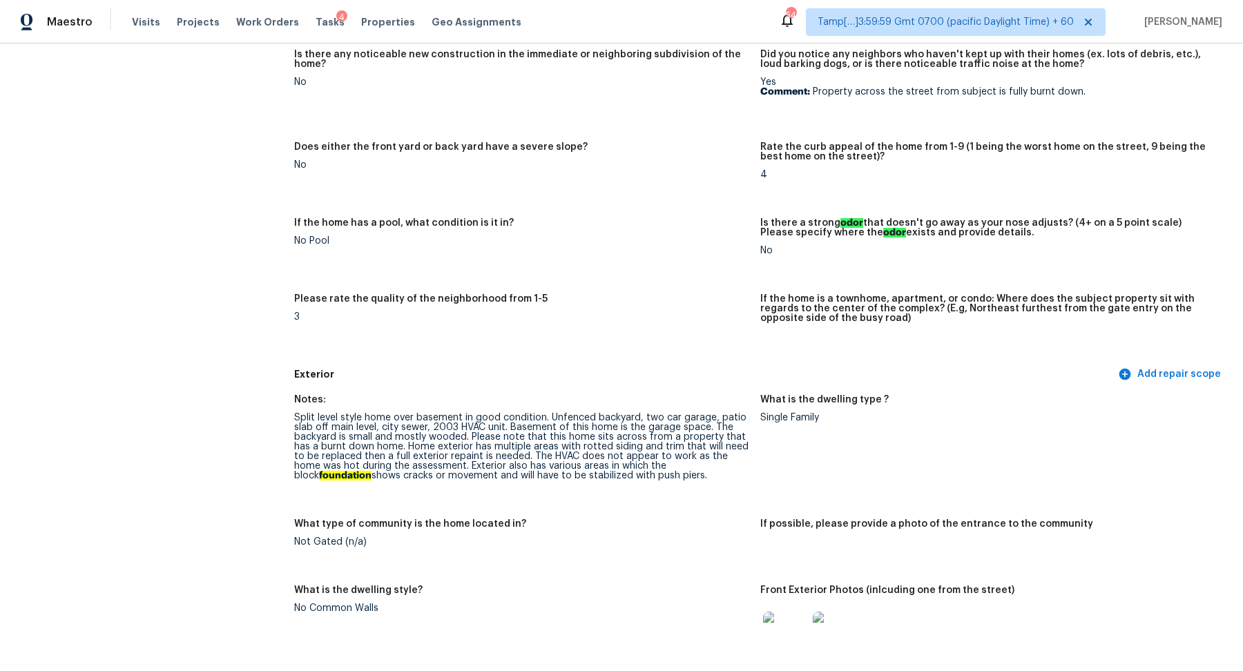
scroll to position [192, 0]
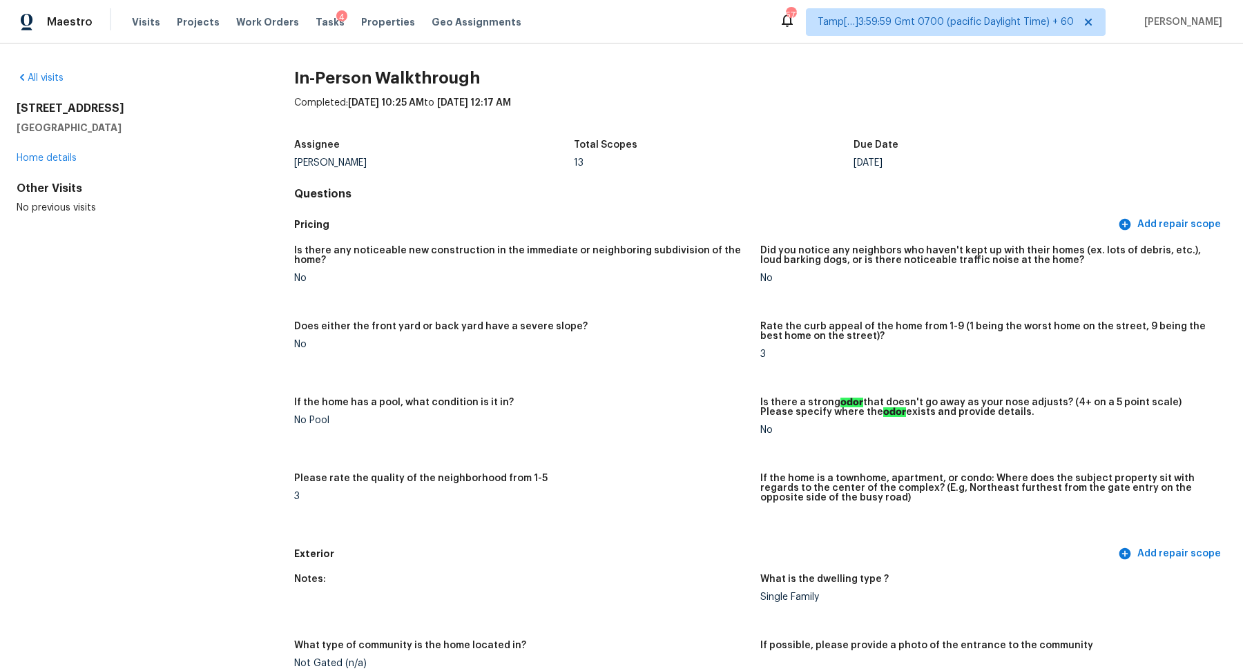
click at [39, 71] on div "All visits" at bounding box center [133, 78] width 233 height 14
click at [39, 76] on link "All visits" at bounding box center [40, 78] width 47 height 10
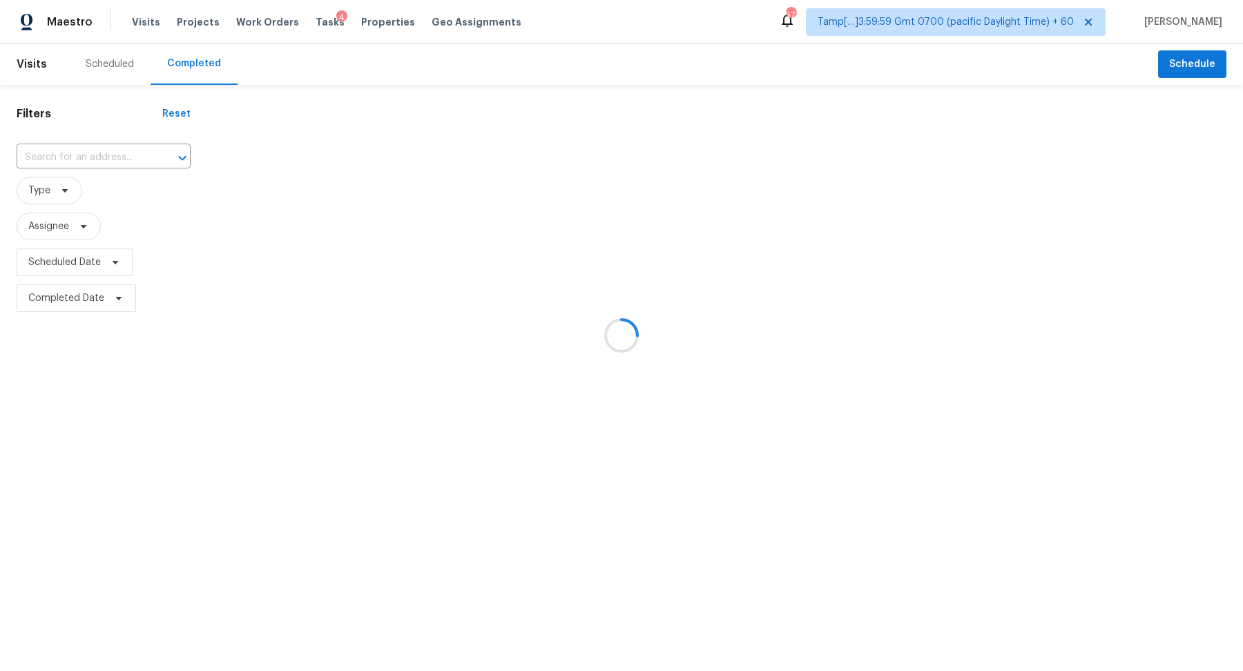
click at [115, 171] on div at bounding box center [621, 335] width 1243 height 671
click at [124, 163] on div at bounding box center [621, 335] width 1243 height 671
click at [85, 163] on div at bounding box center [621, 335] width 1243 height 671
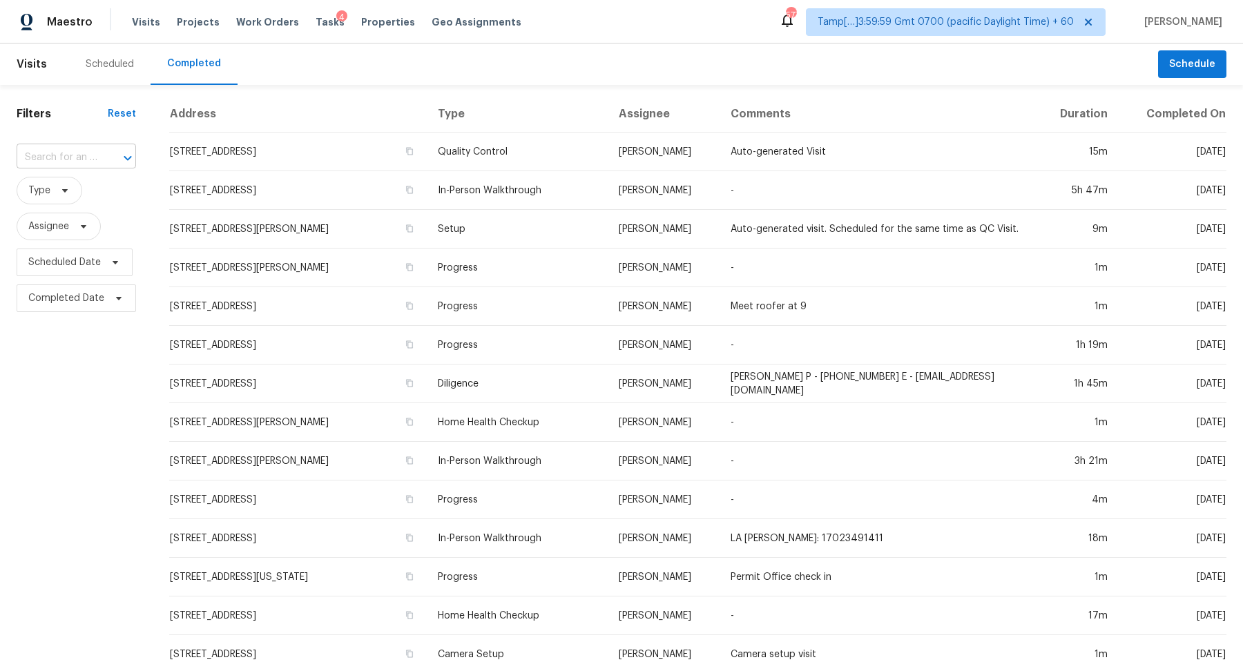
click at [115, 161] on div at bounding box center [118, 157] width 36 height 19
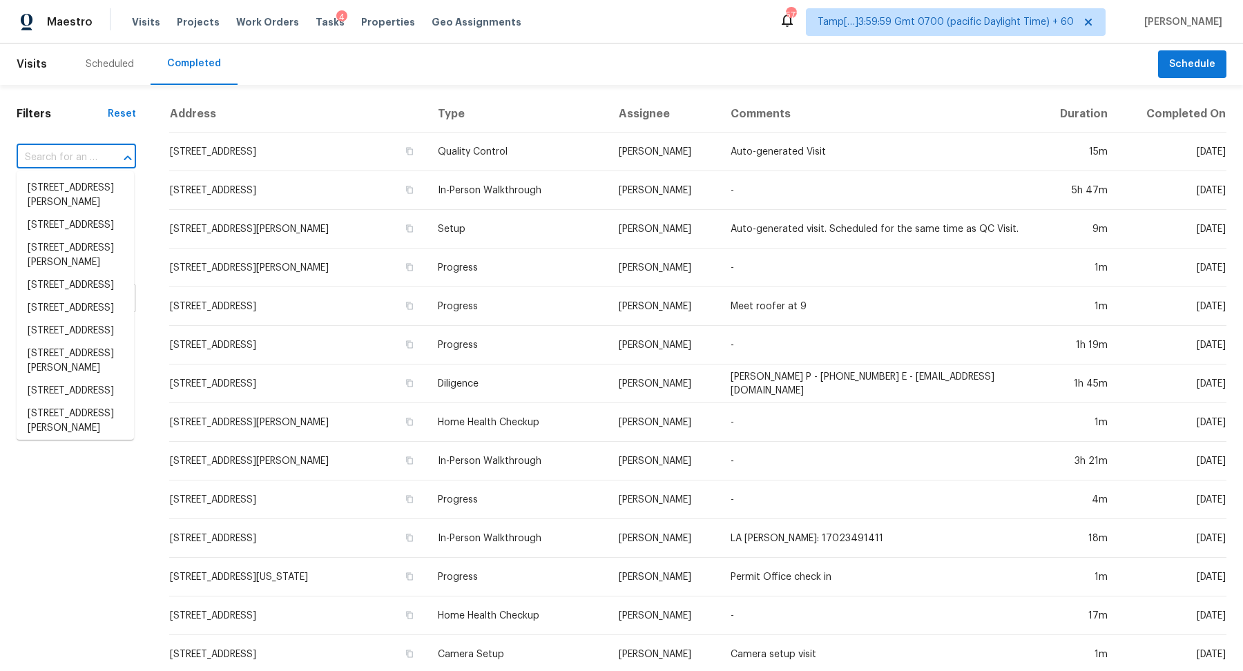
paste input "[STREET_ADDRESS][PERSON_NAME]"
type input "[STREET_ADDRESS][PERSON_NAME]"
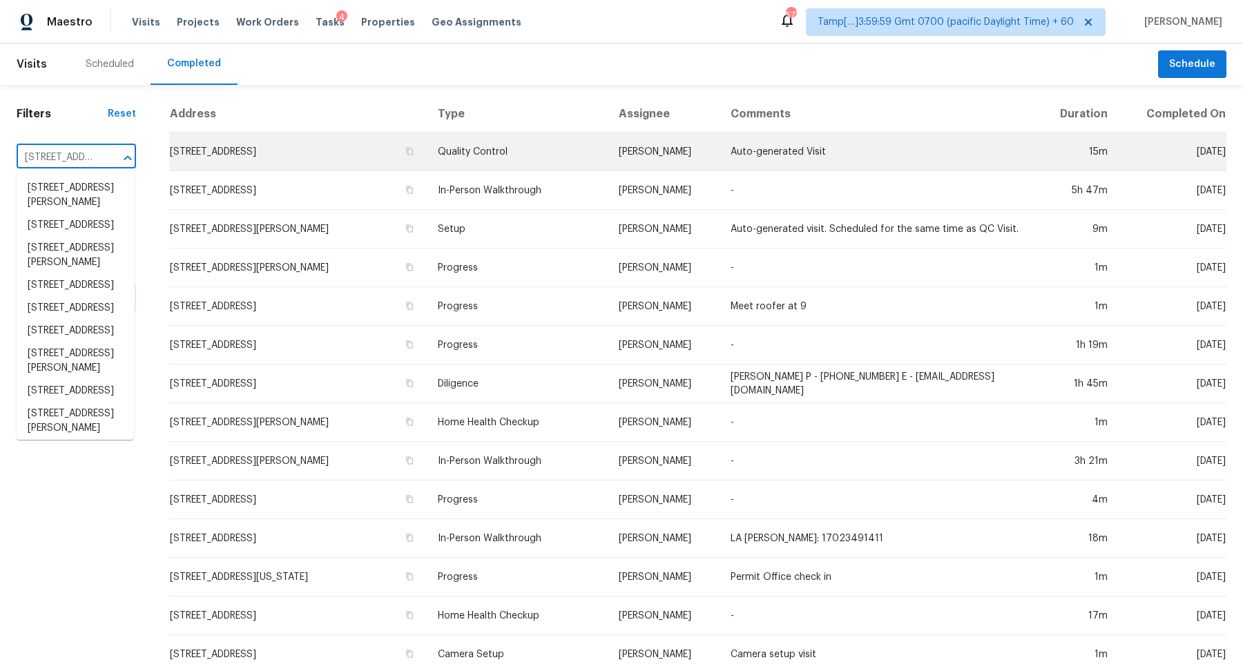
scroll to position [0, 81]
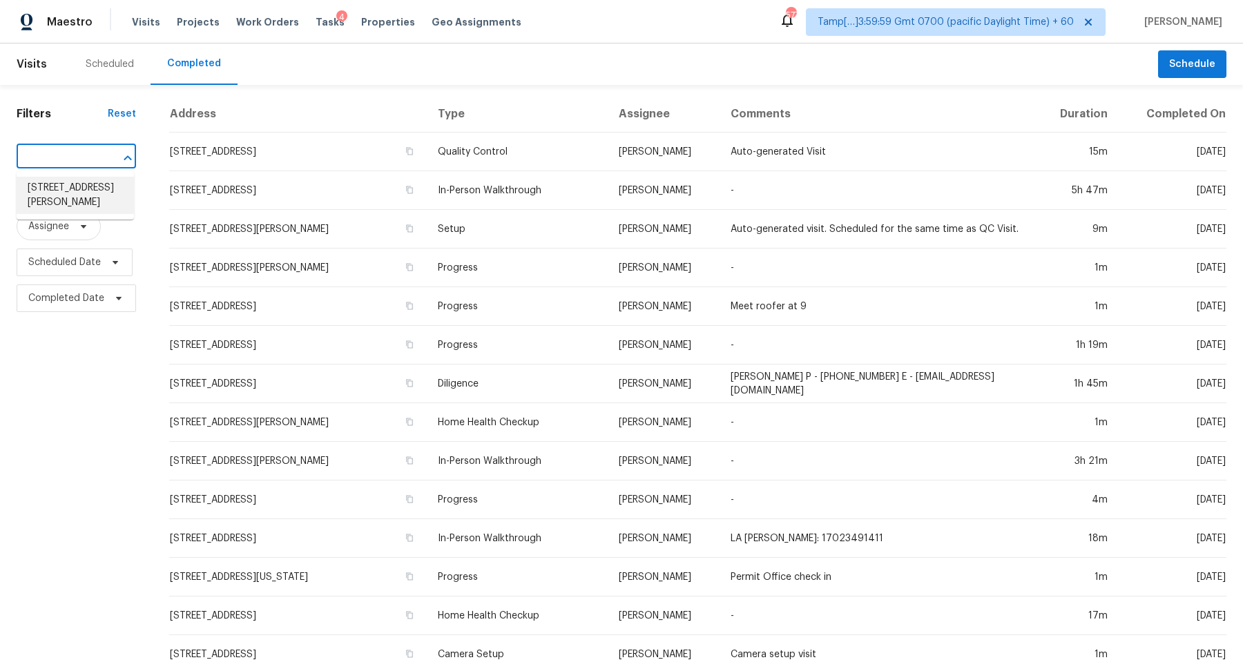
click at [53, 183] on li "[STREET_ADDRESS][PERSON_NAME]" at bounding box center [75, 195] width 117 height 37
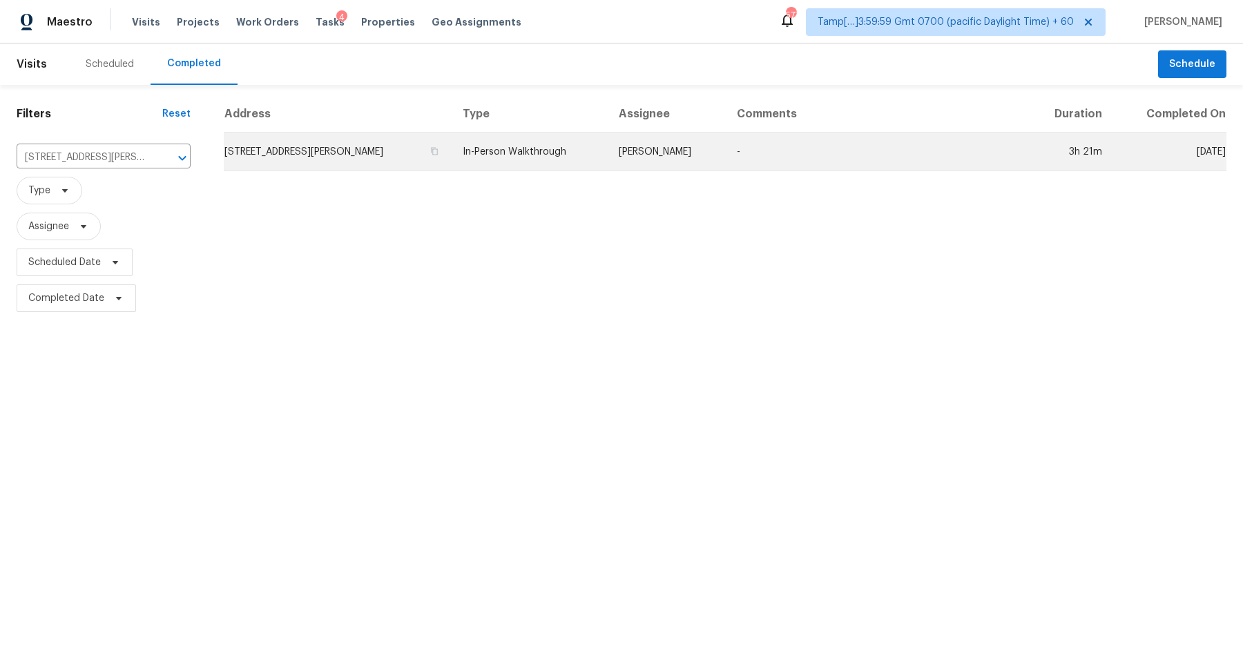
click at [270, 157] on td "[STREET_ADDRESS][PERSON_NAME]" at bounding box center [338, 152] width 228 height 39
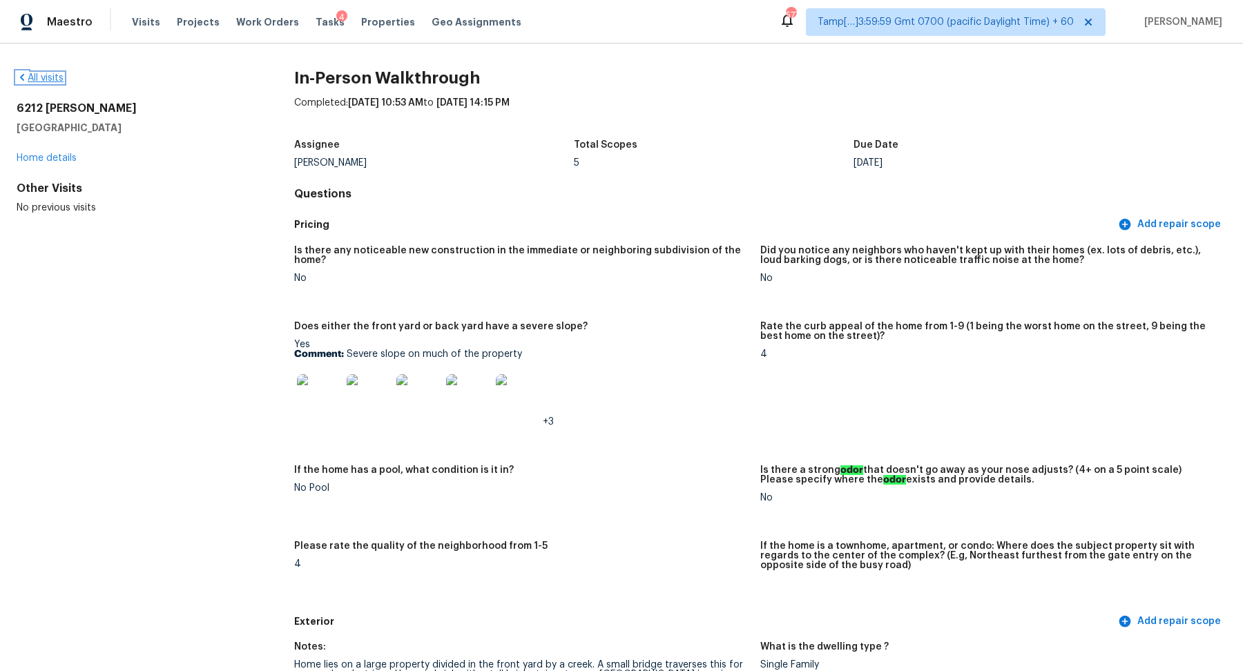
click at [49, 77] on link "All visits" at bounding box center [40, 78] width 47 height 10
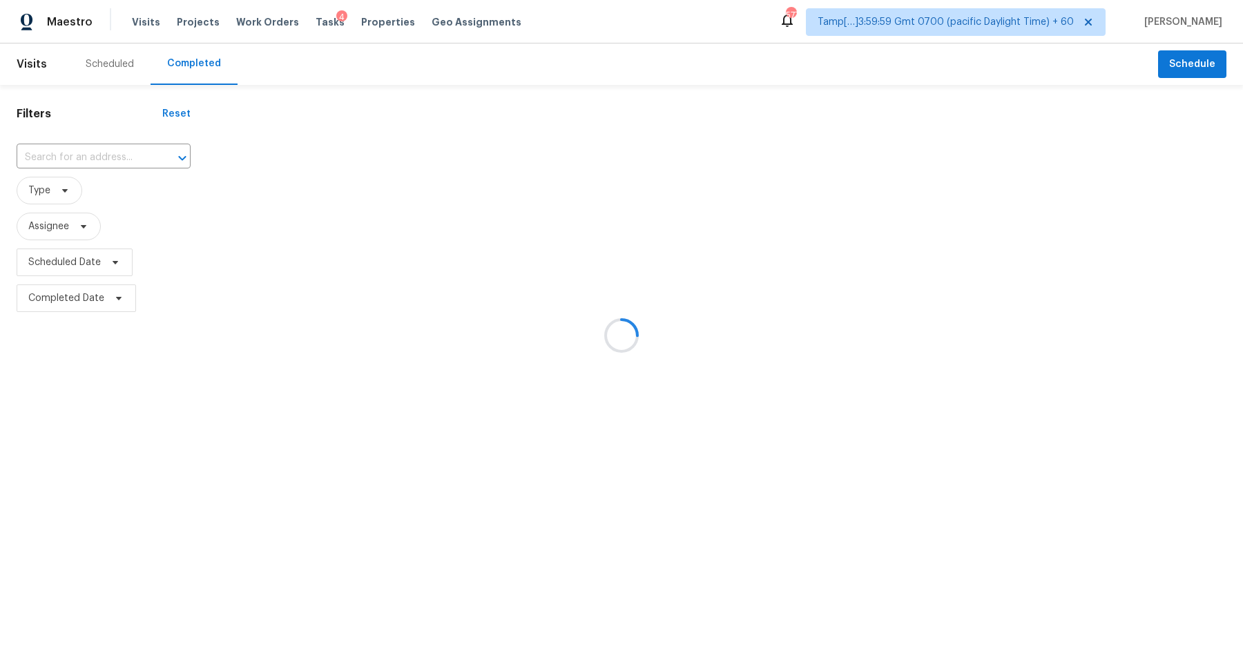
click at [82, 168] on div at bounding box center [621, 335] width 1243 height 671
click at [122, 158] on div at bounding box center [621, 335] width 1243 height 671
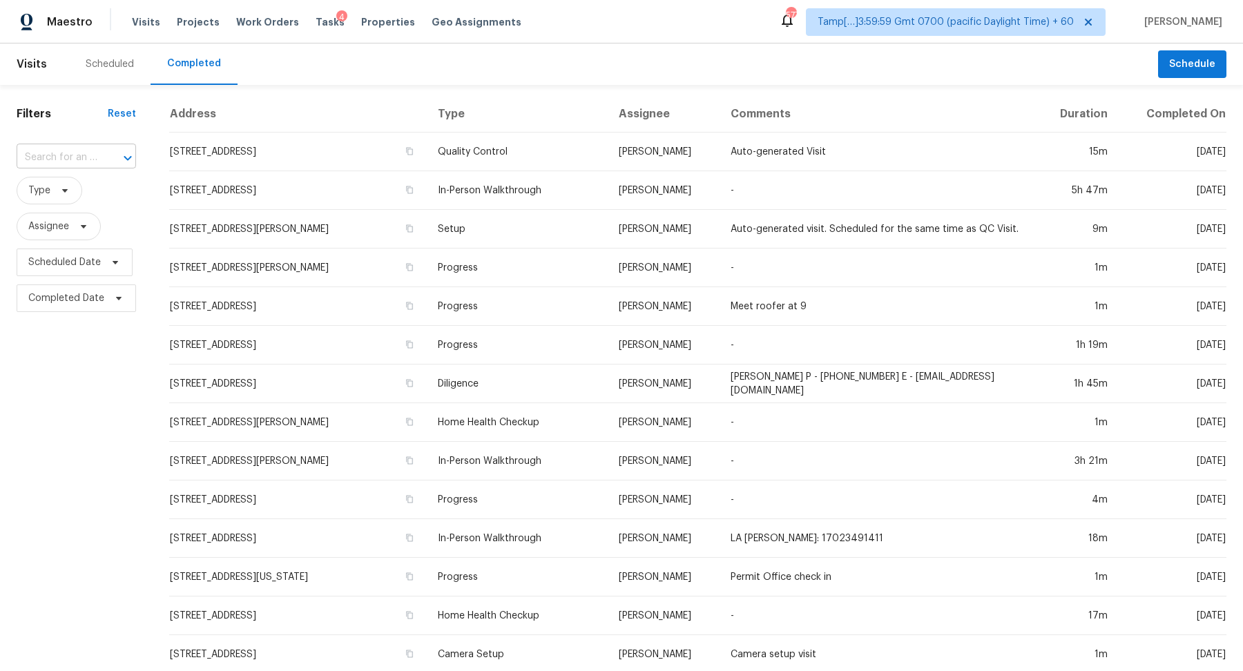
click at [106, 162] on div at bounding box center [118, 157] width 36 height 19
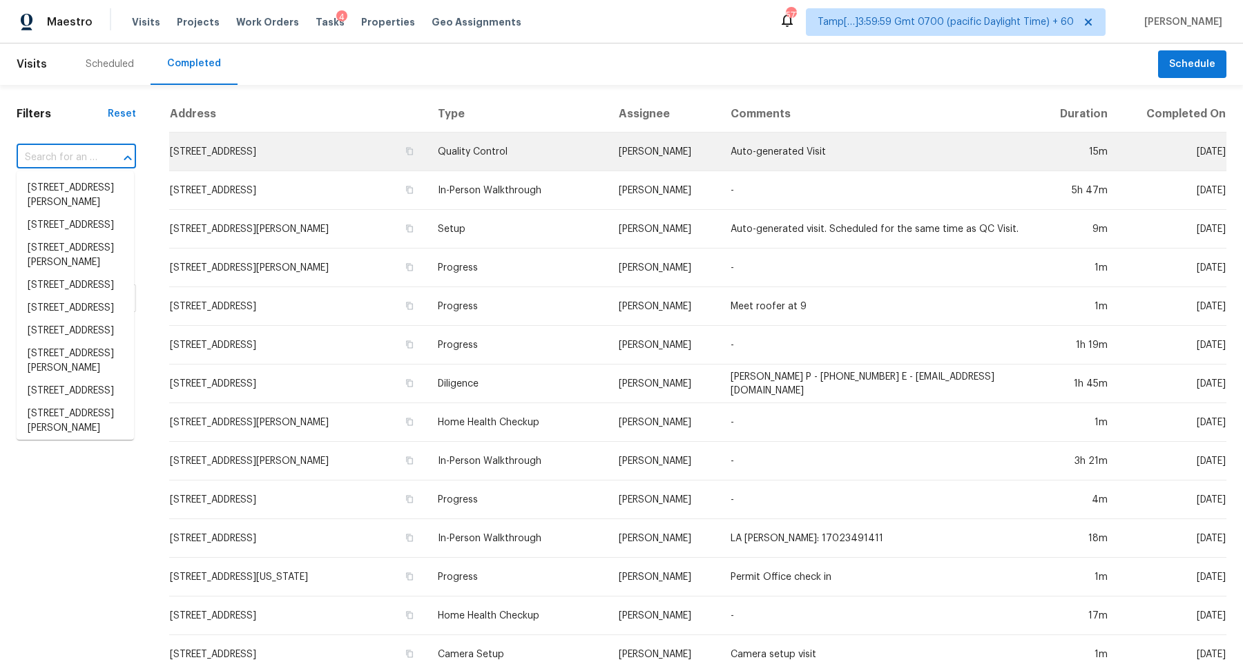
paste input "[STREET_ADDRESS]"
type input "[STREET_ADDRESS]"
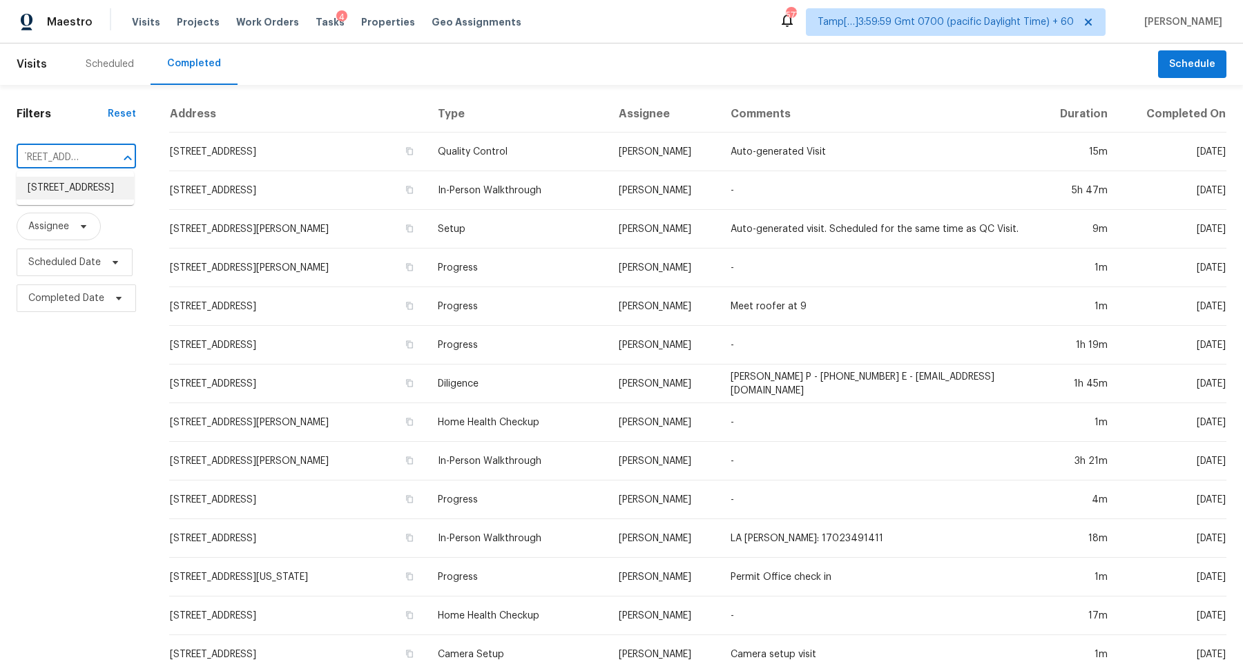
click at [122, 196] on li "[STREET_ADDRESS]" at bounding box center [75, 188] width 117 height 23
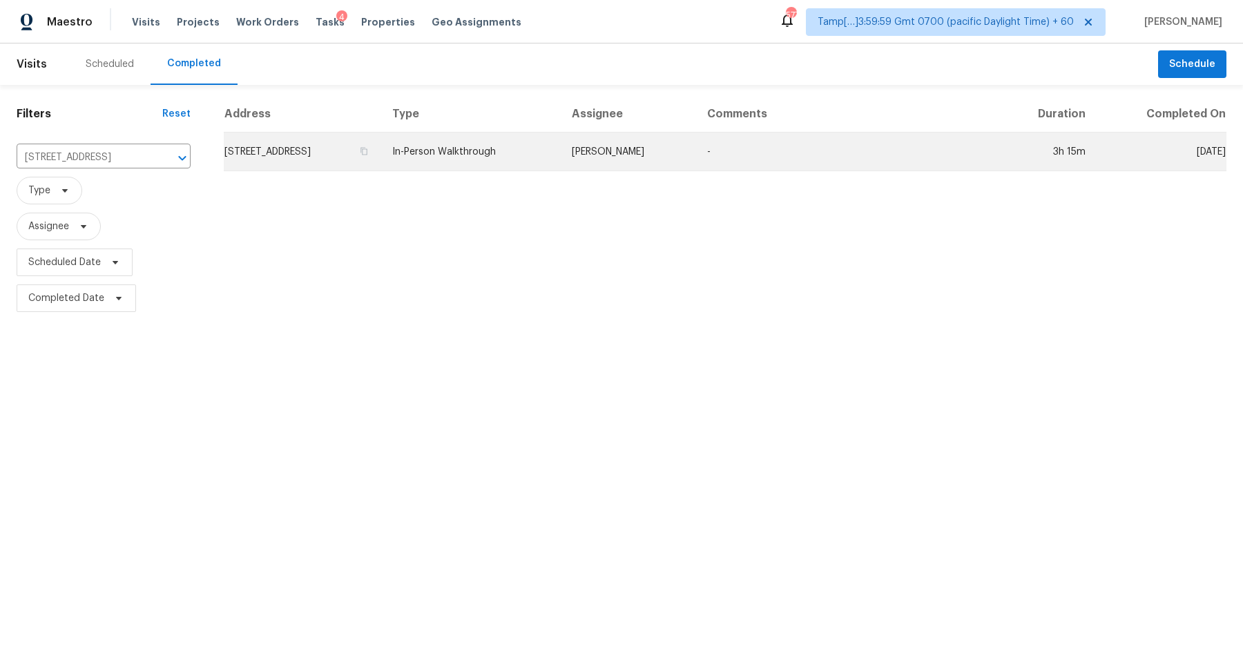
click at [283, 155] on td "[STREET_ADDRESS]" at bounding box center [302, 152] width 157 height 39
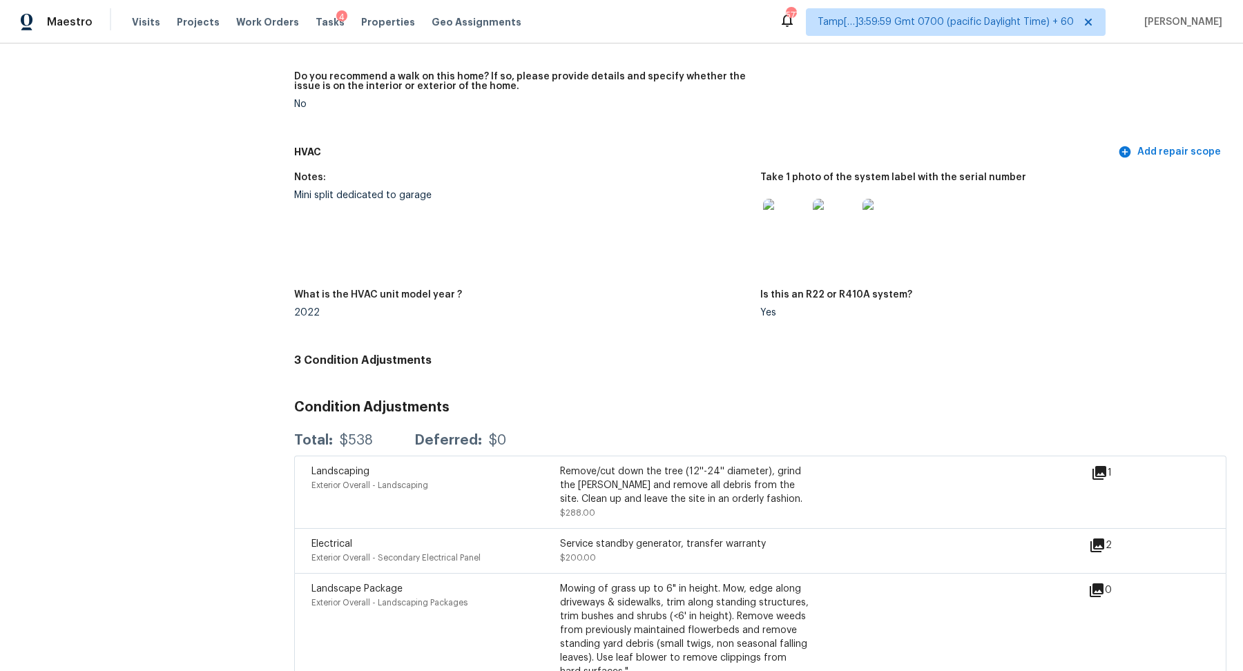
scroll to position [3133, 0]
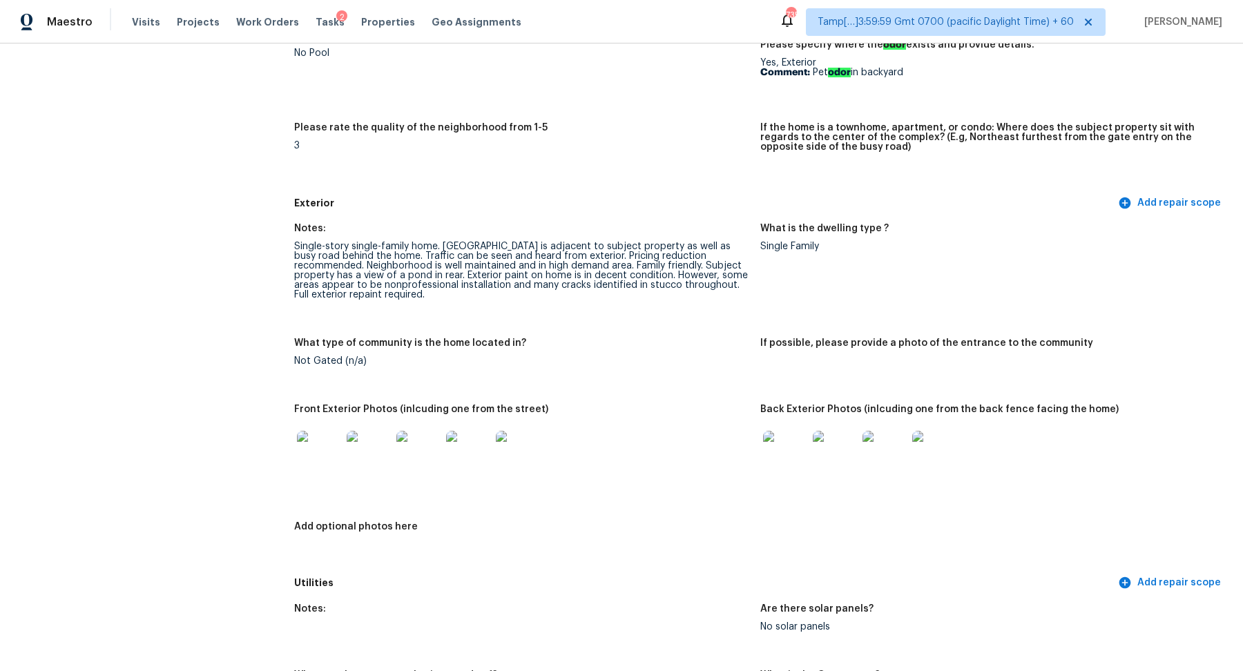
scroll to position [398, 0]
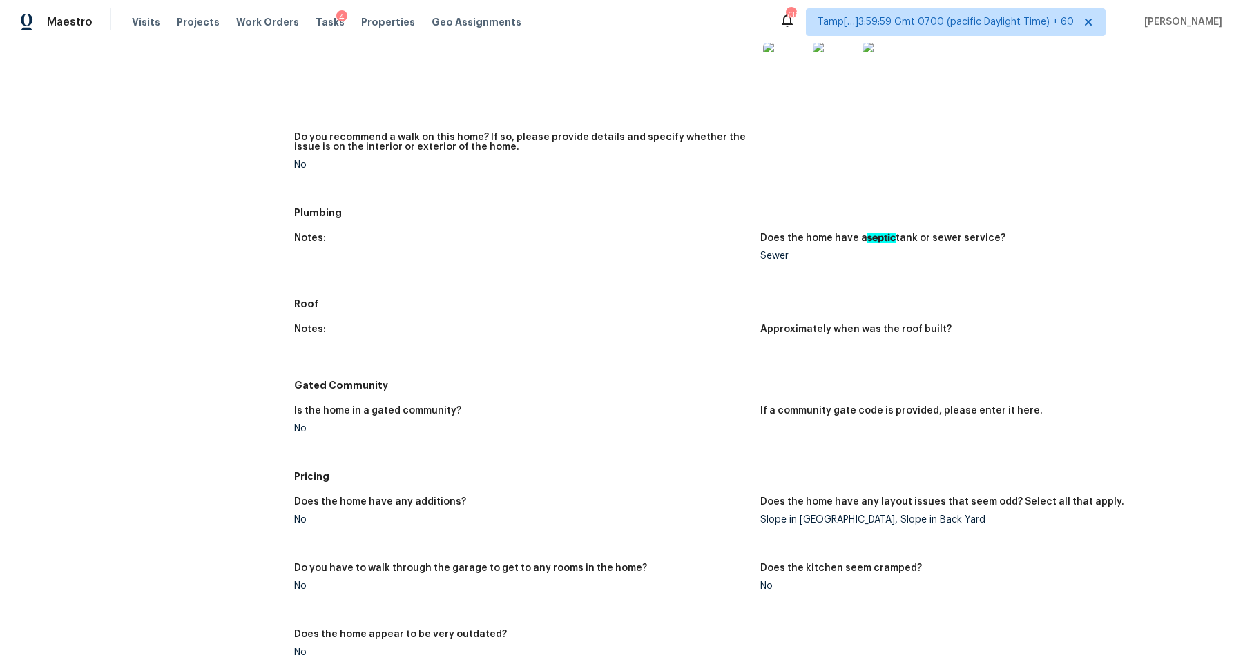
scroll to position [753, 0]
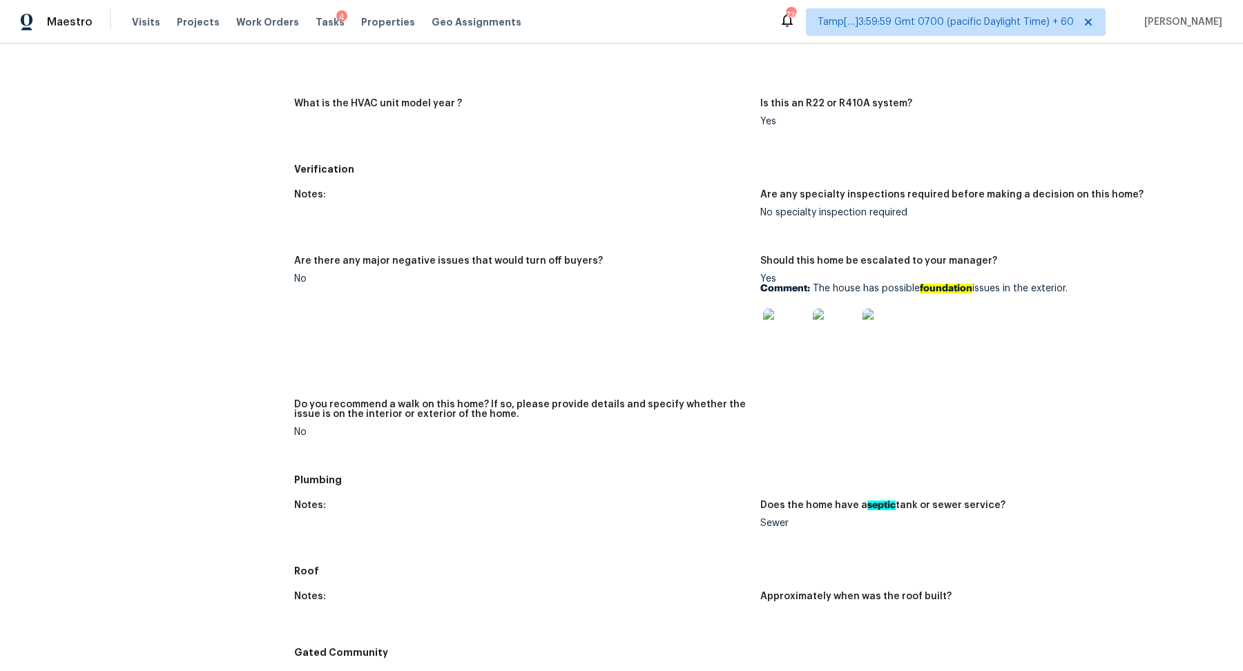
drag, startPoint x: 833, startPoint y: 289, endPoint x: 1117, endPoint y: 291, distance: 283.8
click at [1117, 291] on p "Comment: The house has possible foundation issues in the exterior." at bounding box center [987, 289] width 455 height 10
copy p "house has possible foundation issues in the exterior."
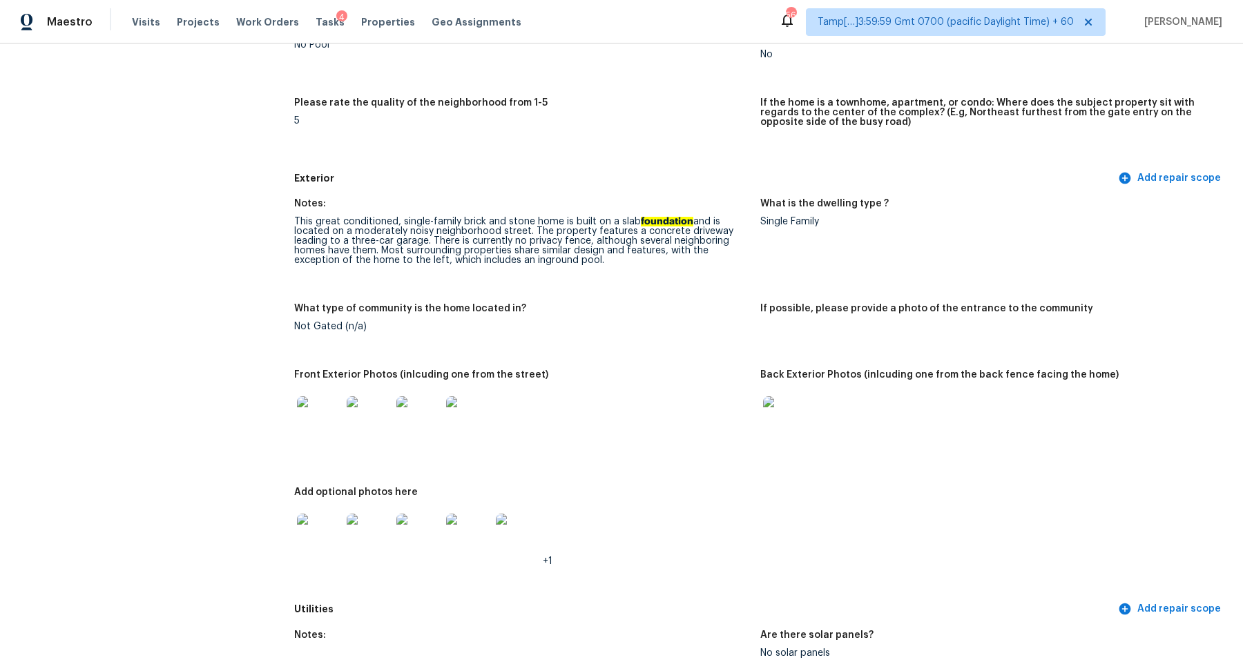
scroll to position [530, 0]
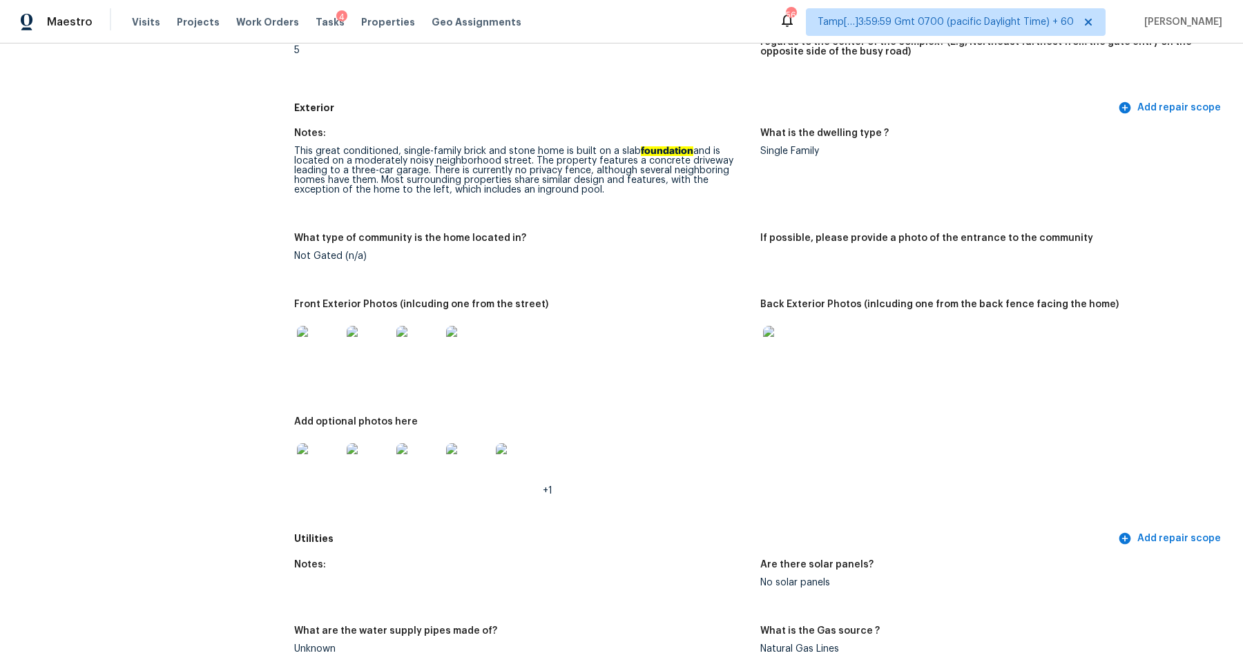
click at [327, 368] on img at bounding box center [319, 348] width 44 height 44
click at [809, 369] on div at bounding box center [785, 348] width 50 height 61
click at [796, 367] on img at bounding box center [785, 348] width 44 height 44
click at [309, 476] on img at bounding box center [319, 465] width 44 height 44
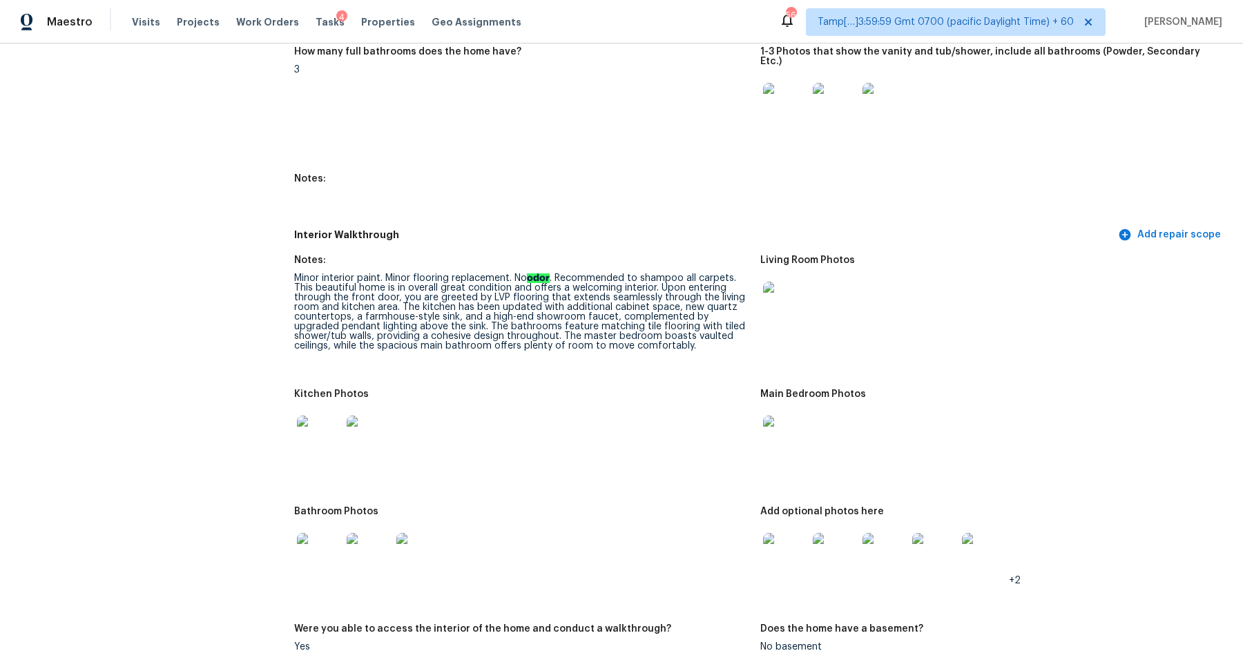
scroll to position [1741, 0]
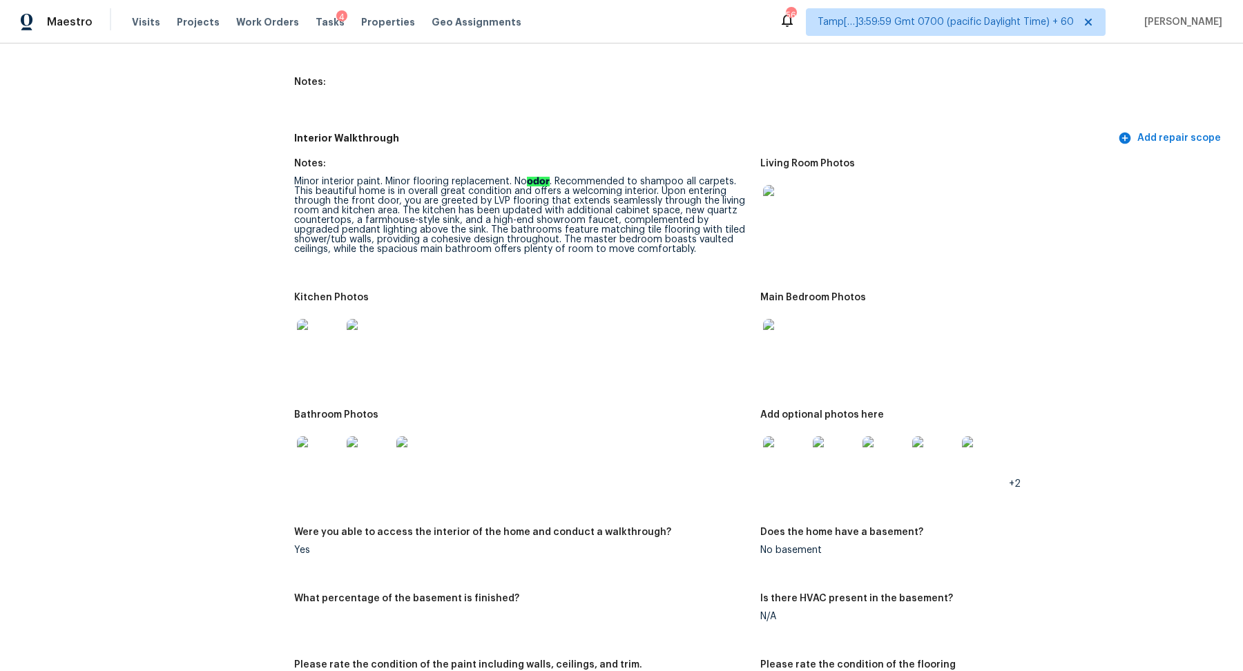
click at [310, 320] on img at bounding box center [319, 341] width 44 height 44
click at [784, 451] on img at bounding box center [785, 458] width 44 height 44
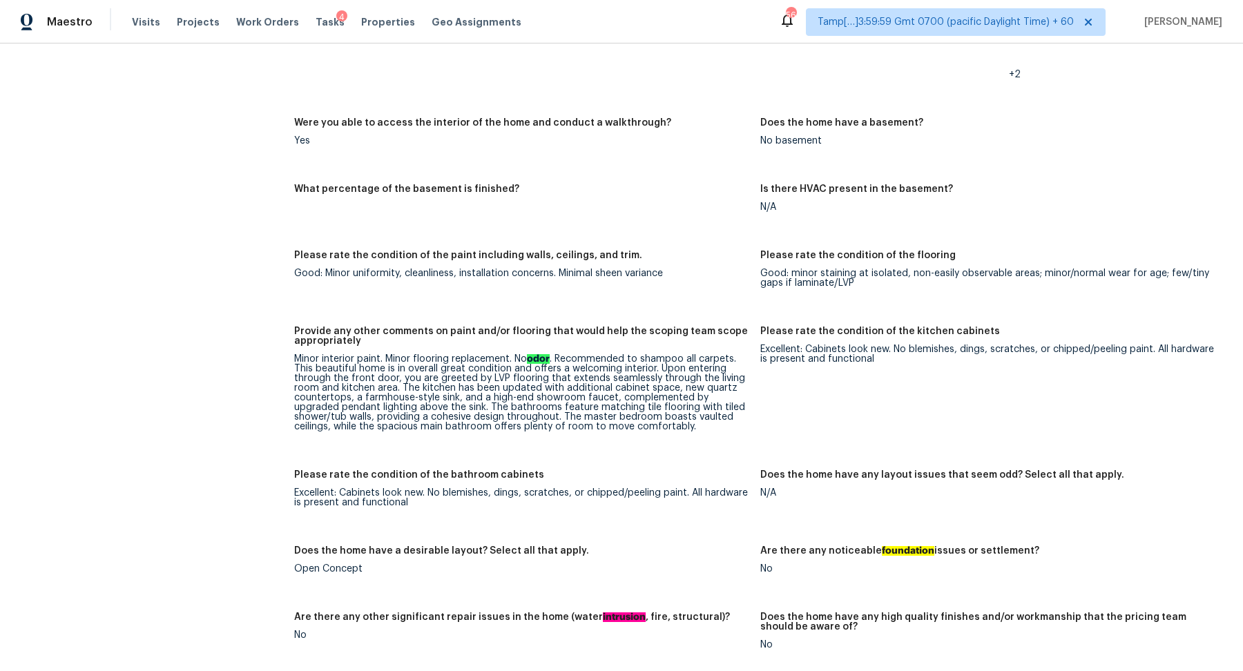
scroll to position [1895, 0]
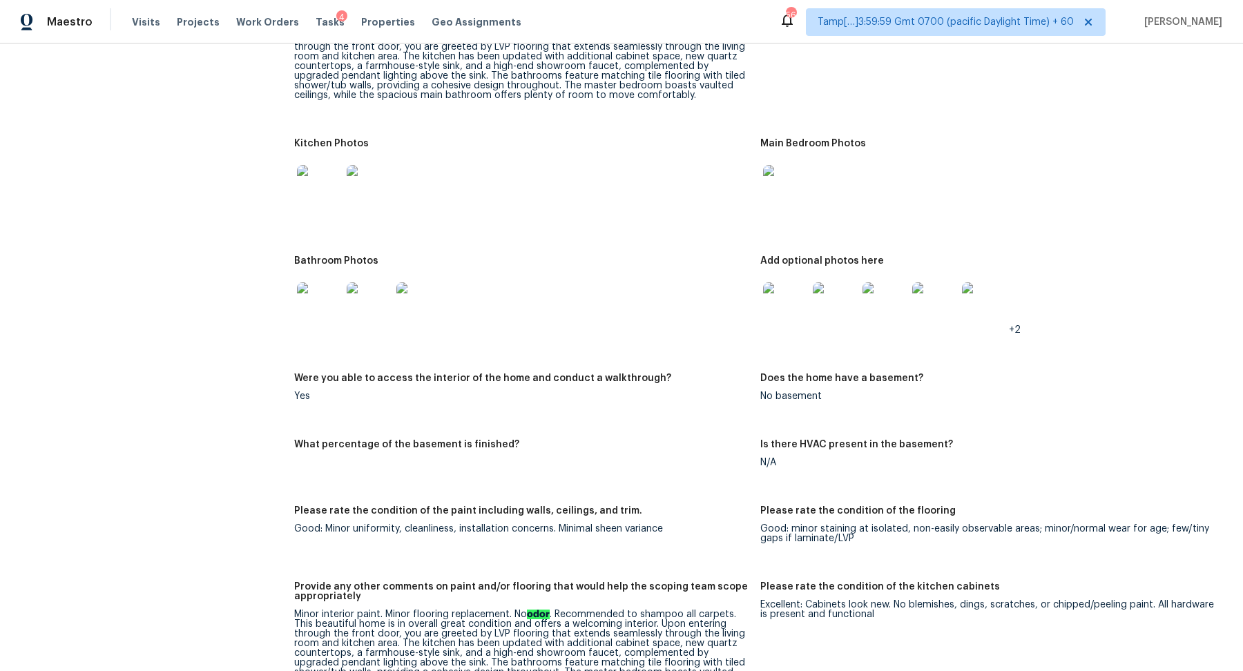
click at [784, 298] on img at bounding box center [785, 304] width 44 height 44
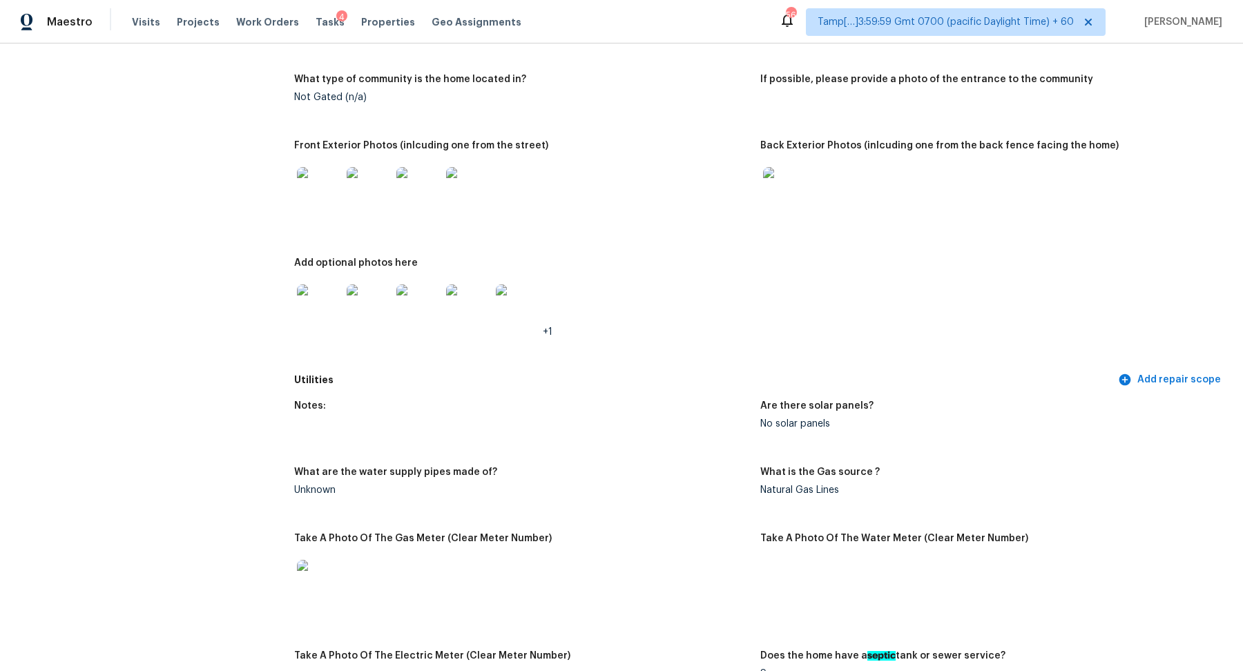
scroll to position [637, 0]
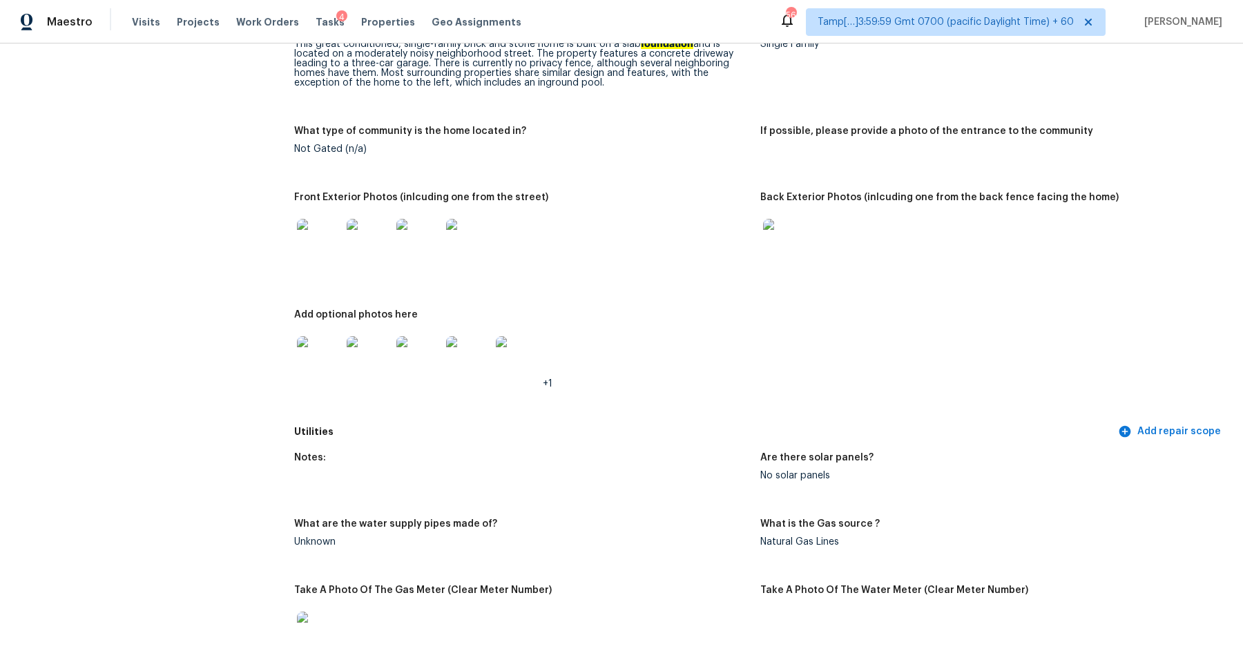
click at [777, 231] on img at bounding box center [785, 241] width 44 height 44
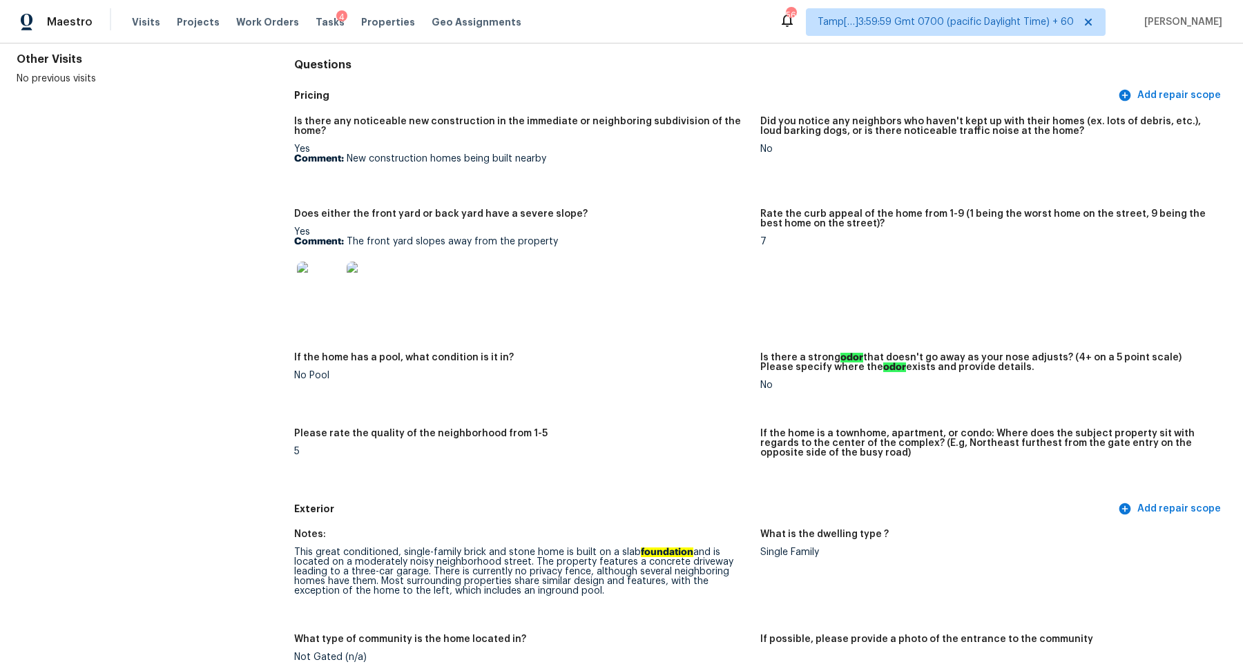
scroll to position [0, 0]
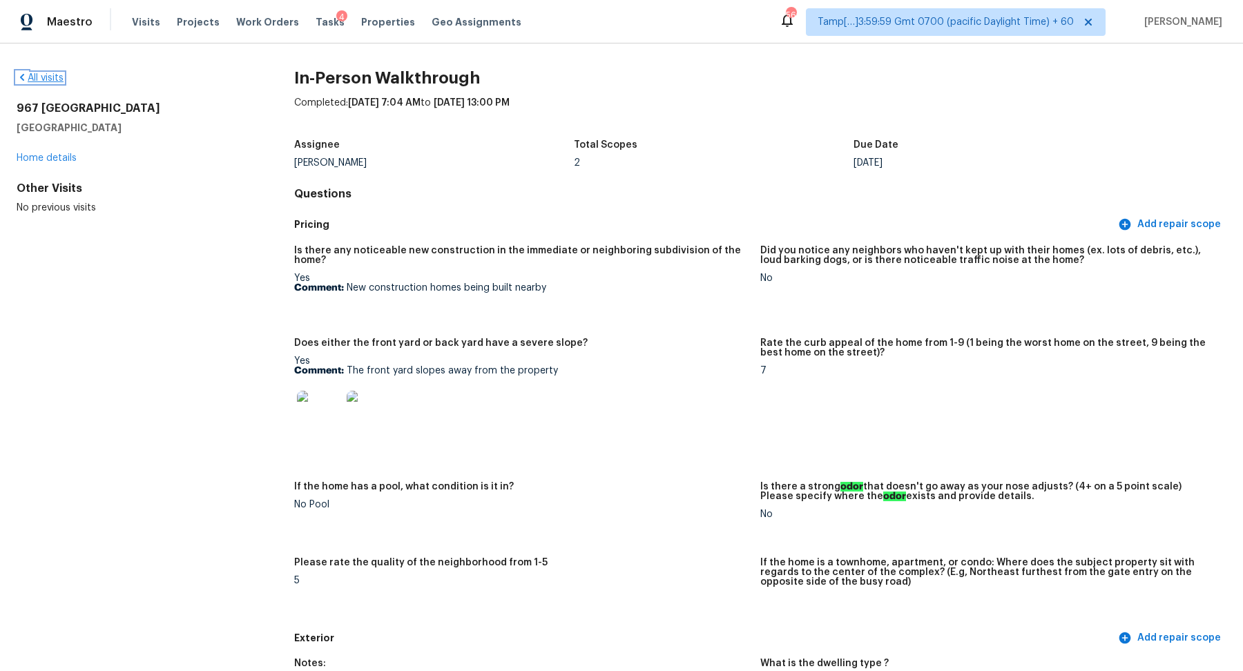
click at [45, 77] on link "All visits" at bounding box center [40, 78] width 47 height 10
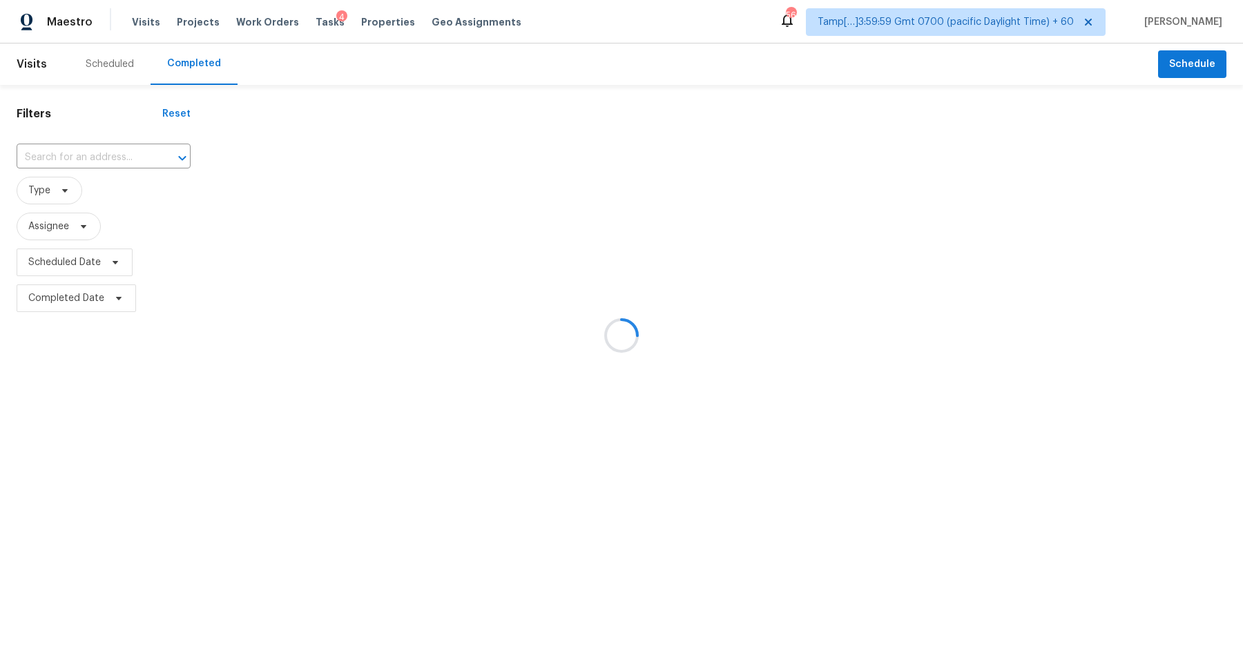
click at [81, 151] on div at bounding box center [621, 335] width 1243 height 671
click at [95, 152] on div at bounding box center [621, 335] width 1243 height 671
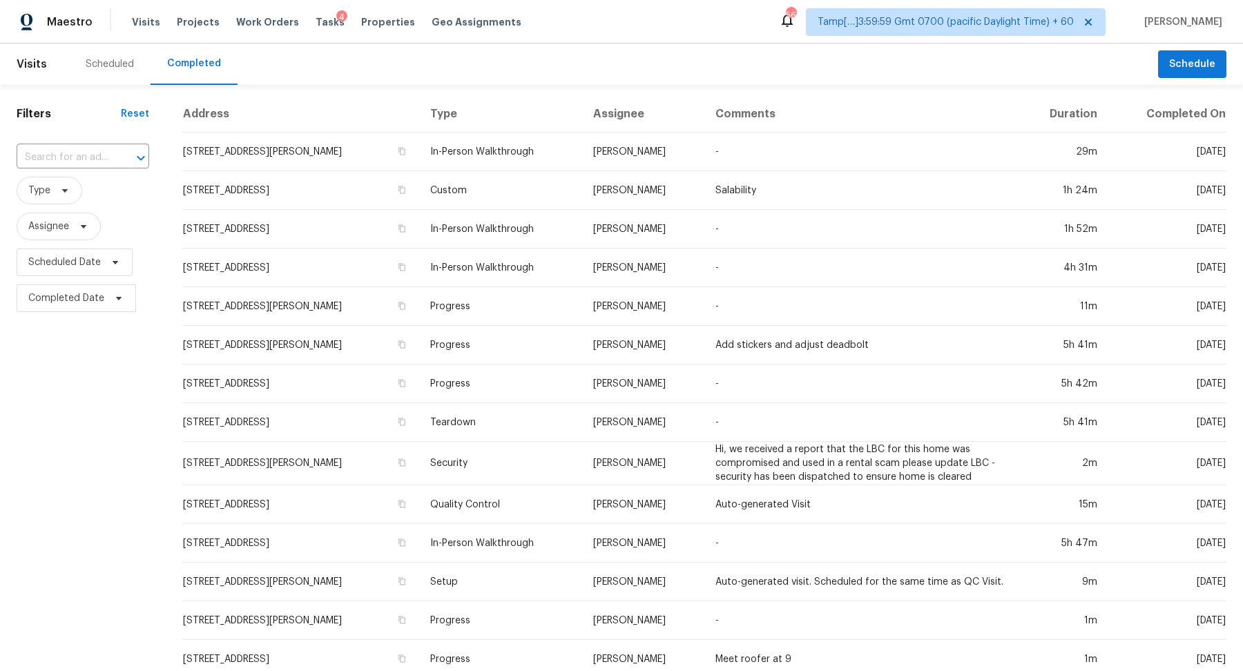
click at [95, 152] on input "text" at bounding box center [64, 157] width 94 height 21
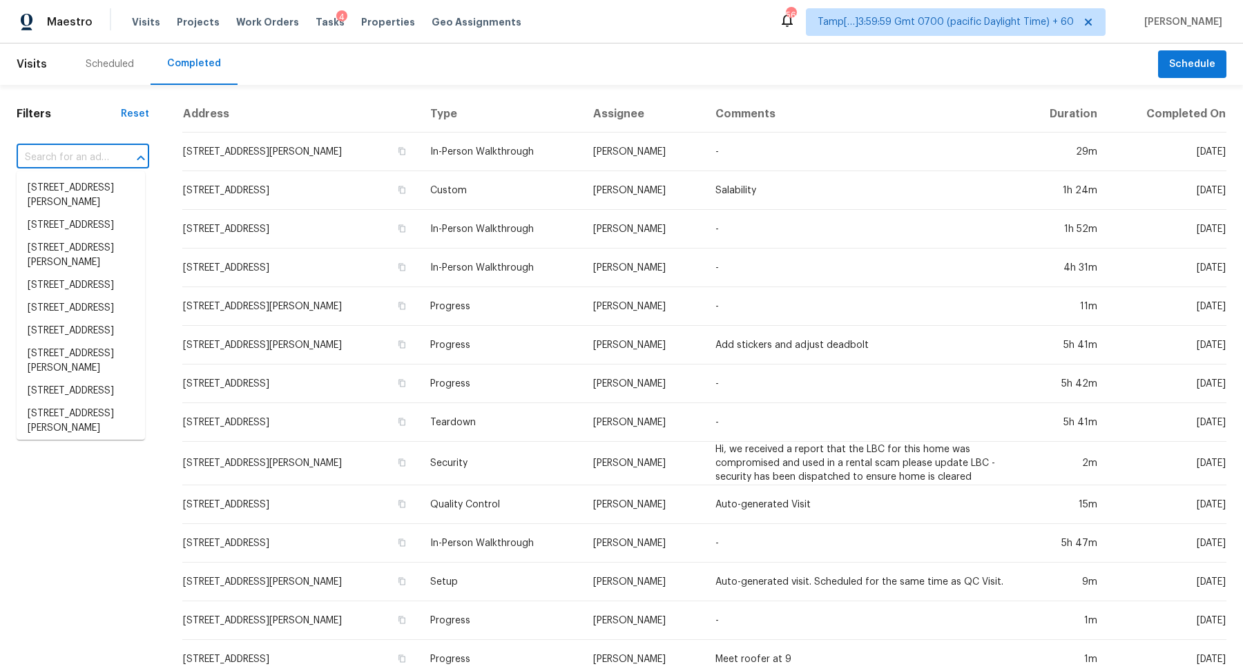
paste input "9100 Park Blvd, Seminole, FL 33777"
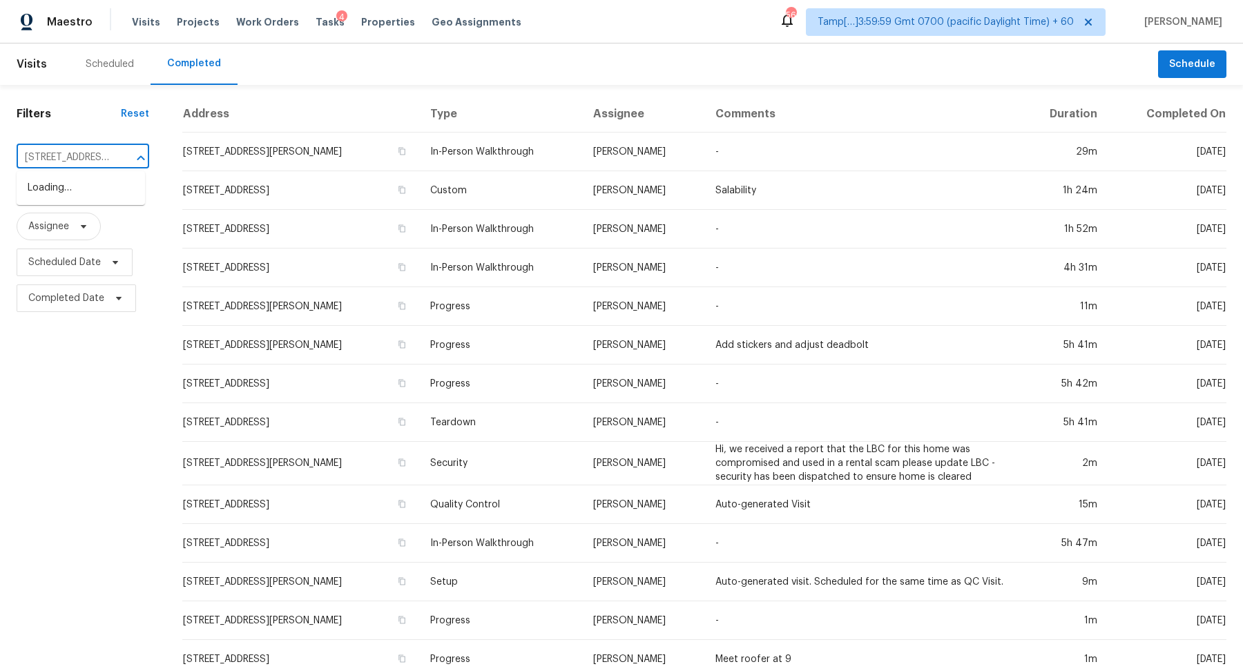
scroll to position [0, 78]
type input "9100 Park Blvd, Seminole, FL 33777"
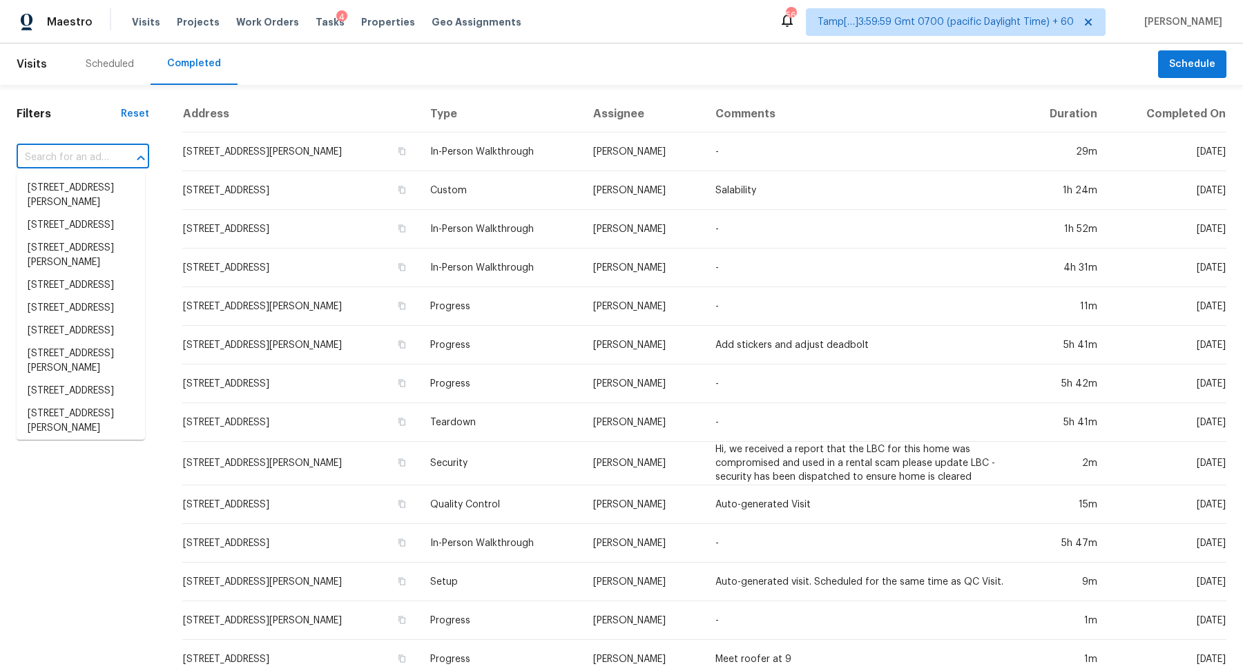
click at [90, 161] on input "text" at bounding box center [64, 157] width 94 height 21
paste input "9100 Park Blvd, Seminole, FL 33777"
type input "9100 Park Blvd, Seminole, FL 33777"
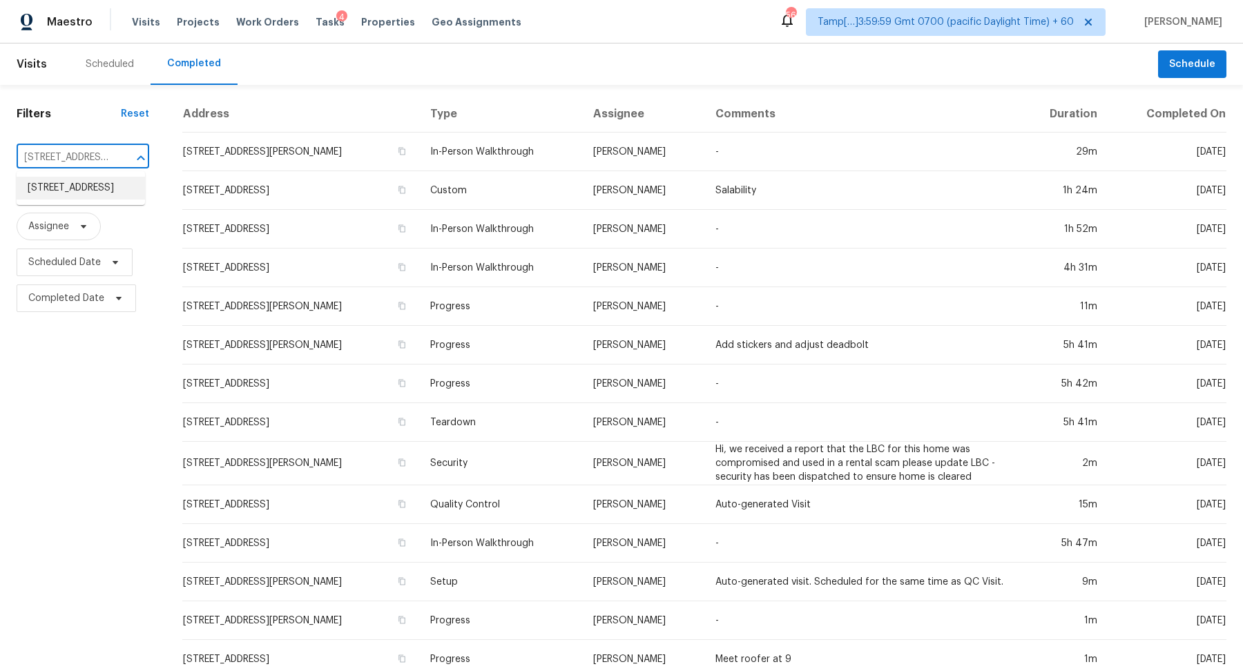
click at [88, 186] on li "9100 Park Blvd Apt 8, Seminole, FL 33777" at bounding box center [81, 188] width 128 height 23
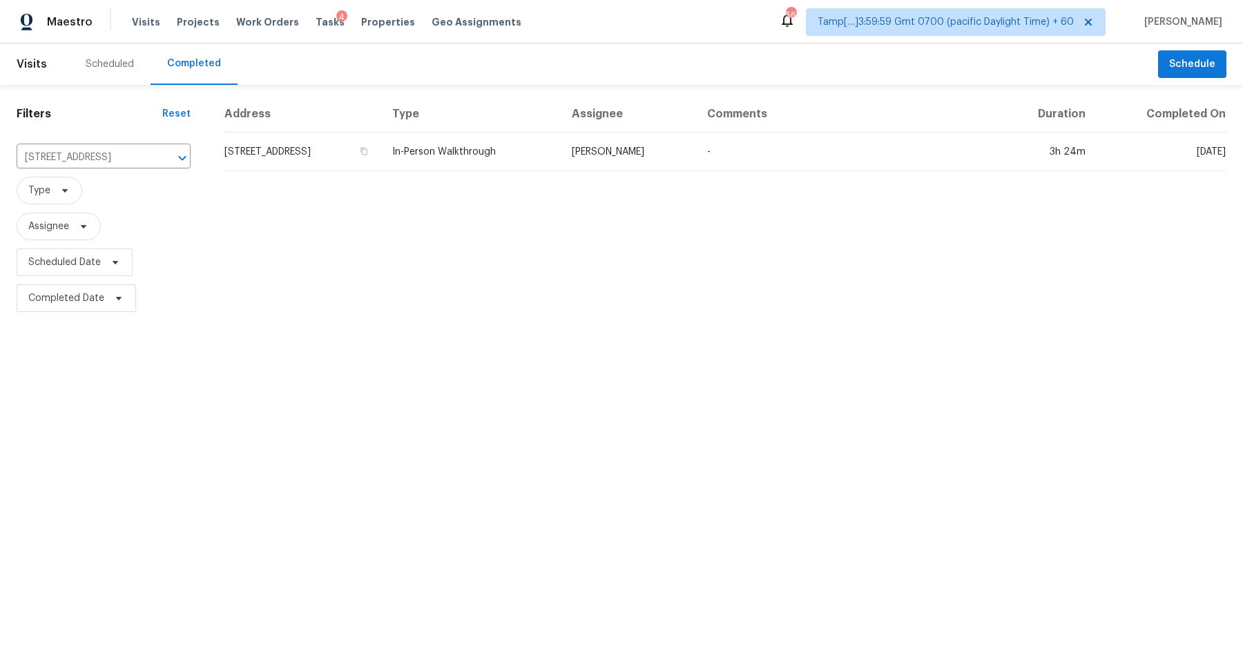
click at [254, 157] on td "9100 Park Blvd Apt 8, Seminole, FL 33777" at bounding box center [302, 152] width 157 height 39
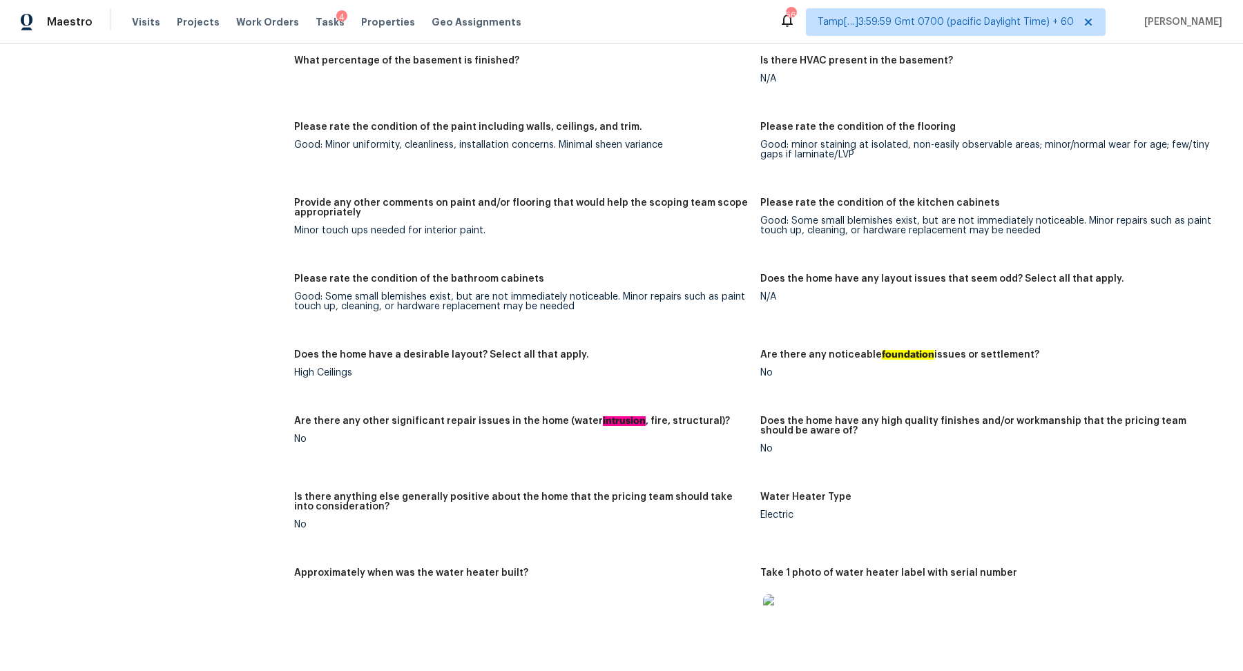
scroll to position [2356, 0]
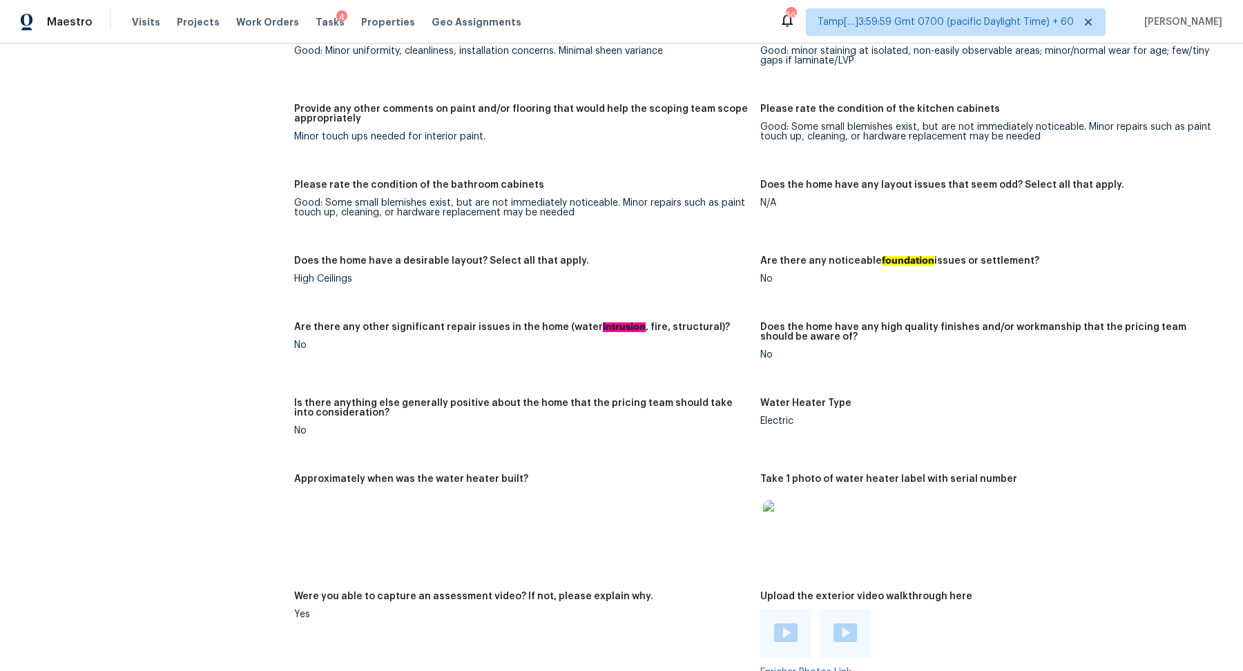
click at [504, 325] on div "Are there any other significant repair issues in the home (water intrusion , fi…" at bounding box center [521, 331] width 455 height 18
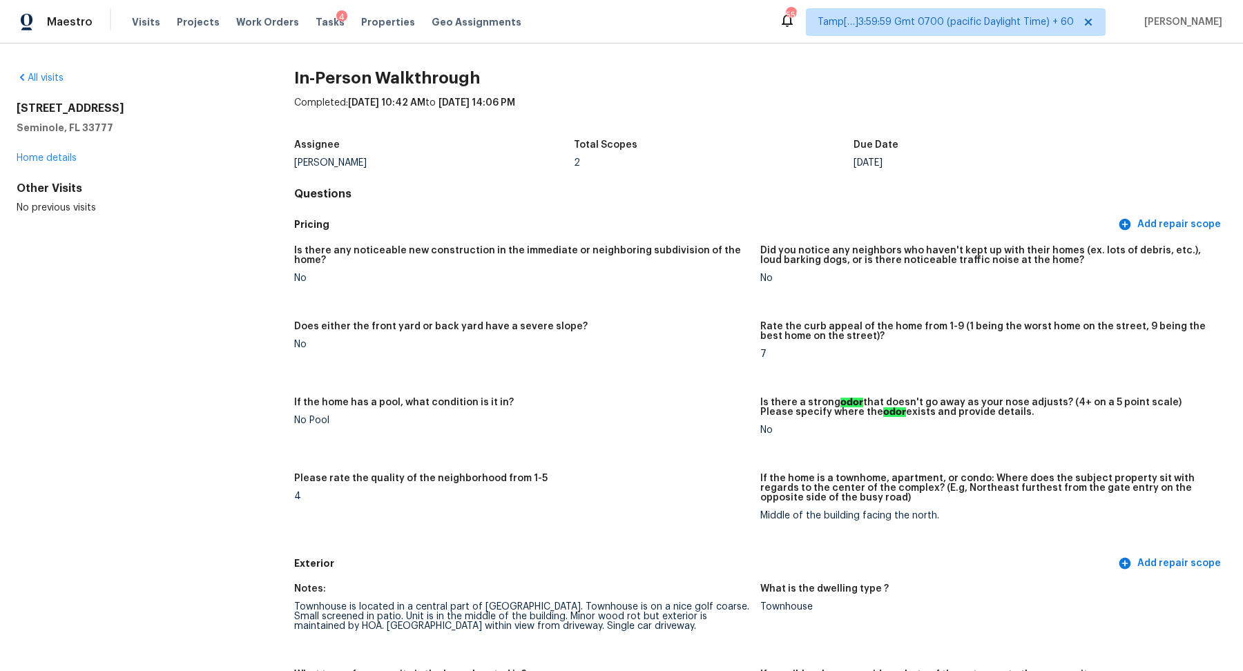
scroll to position [403, 0]
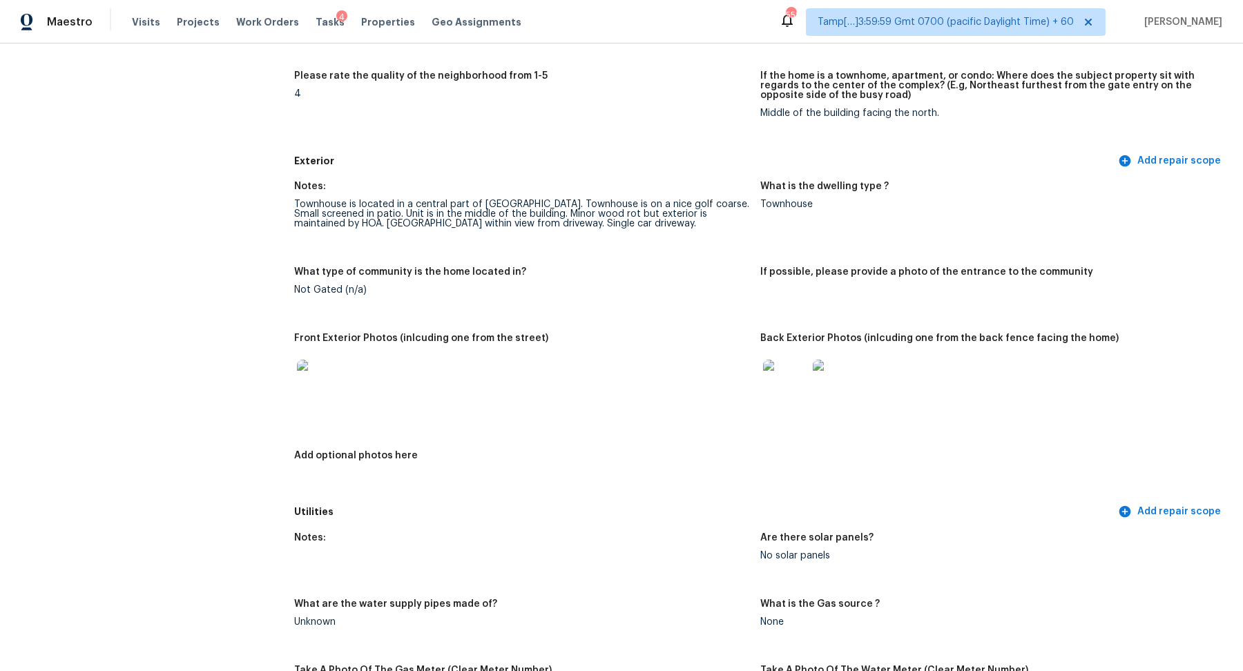
click at [777, 377] on img at bounding box center [785, 382] width 44 height 44
click at [766, 391] on img at bounding box center [785, 382] width 44 height 44
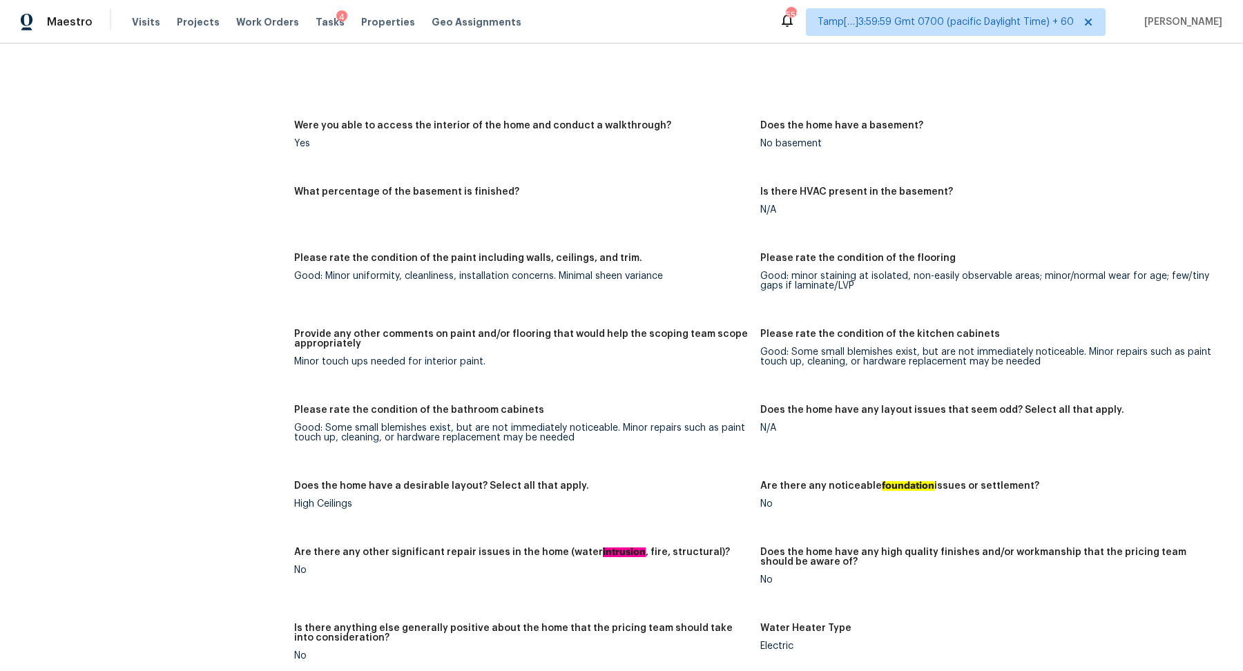
scroll to position [1797, 0]
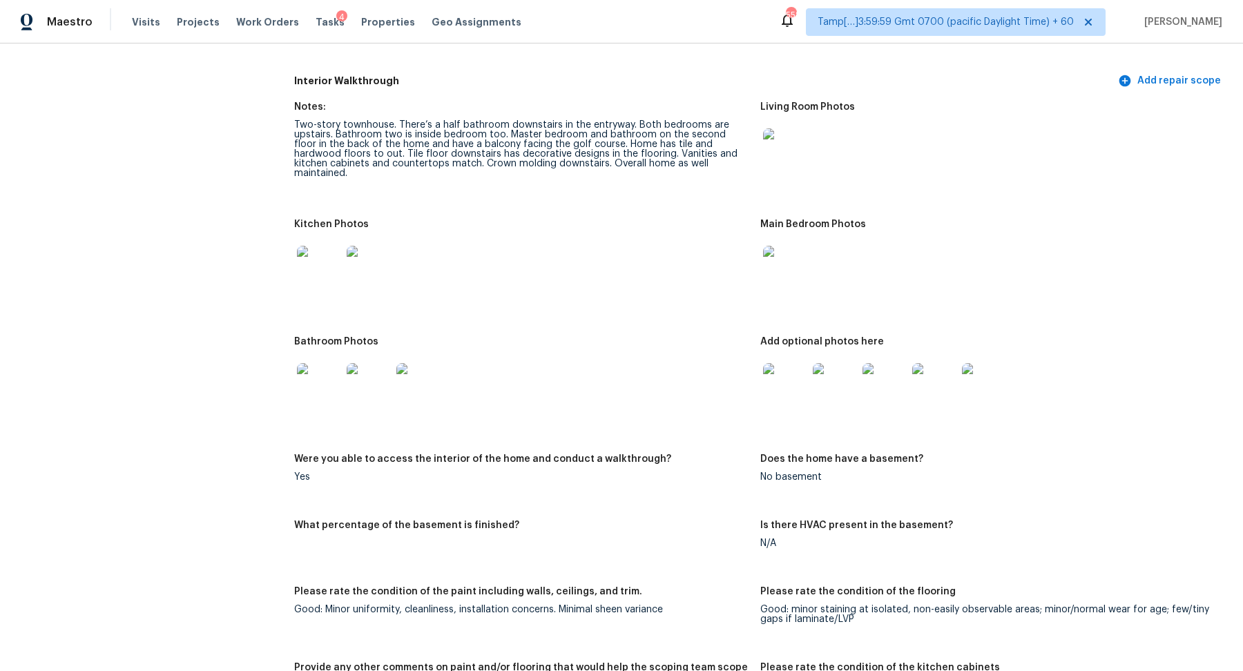
click at [792, 159] on img at bounding box center [785, 150] width 44 height 44
click at [789, 270] on img at bounding box center [785, 268] width 44 height 44
click at [331, 270] on img at bounding box center [319, 268] width 44 height 44
click at [280, 393] on div "All visits 9100 Park Blvd Apt 8 Seminole, FL 33777 Home details Other Visits No…" at bounding box center [622, 234] width 1210 height 3920
click at [320, 382] on img at bounding box center [319, 385] width 44 height 44
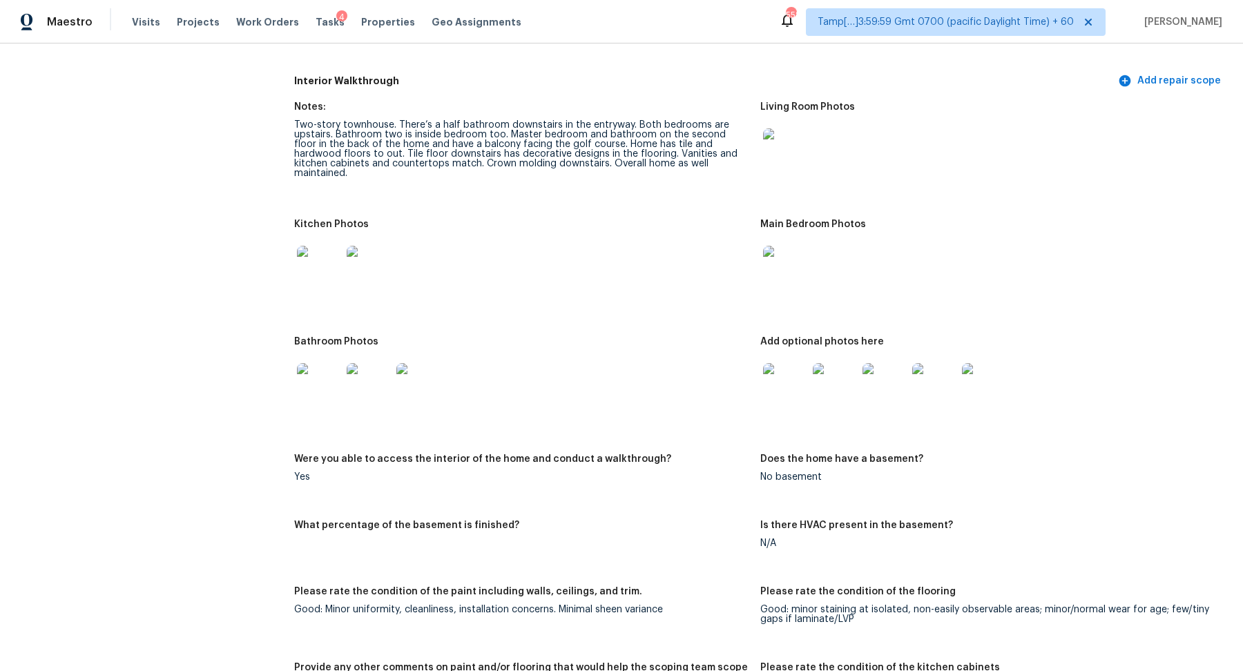
click at [321, 391] on img at bounding box center [319, 385] width 44 height 44
click at [284, 370] on div "All visits 9100 Park Blvd Apt 8 Seminole, FL 33777 Home details Other Visits No…" at bounding box center [622, 234] width 1210 height 3920
click at [297, 370] on img at bounding box center [319, 385] width 44 height 44
click at [787, 396] on img at bounding box center [785, 385] width 44 height 44
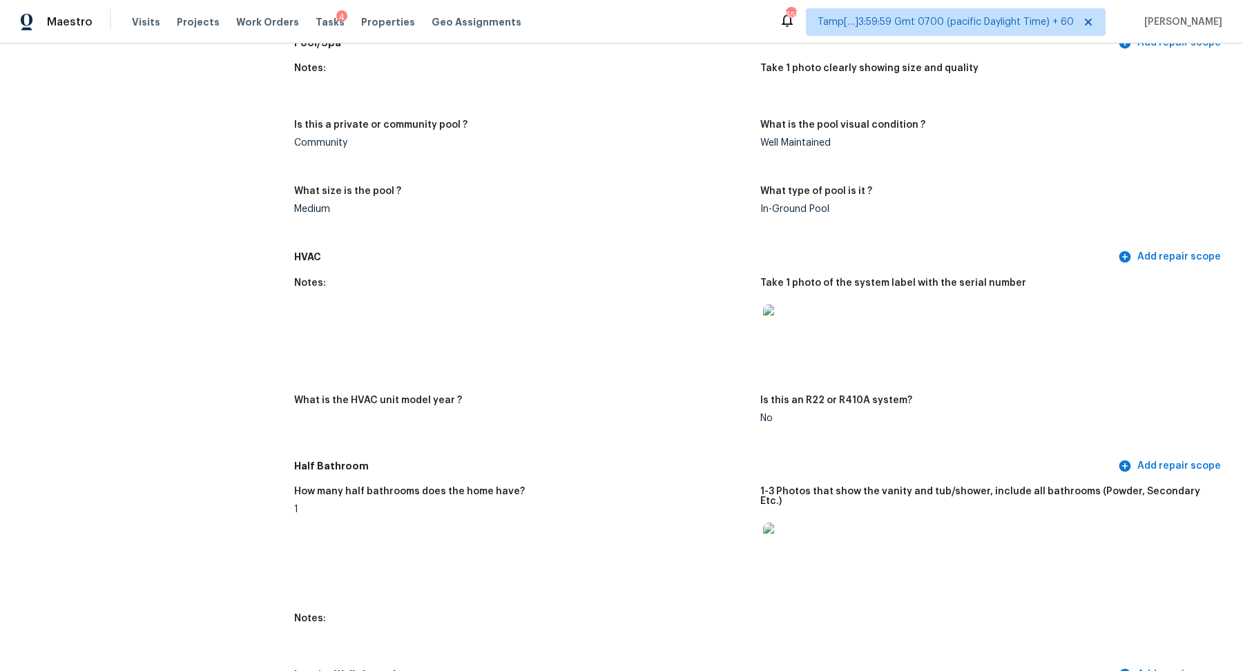
scroll to position [1005, 0]
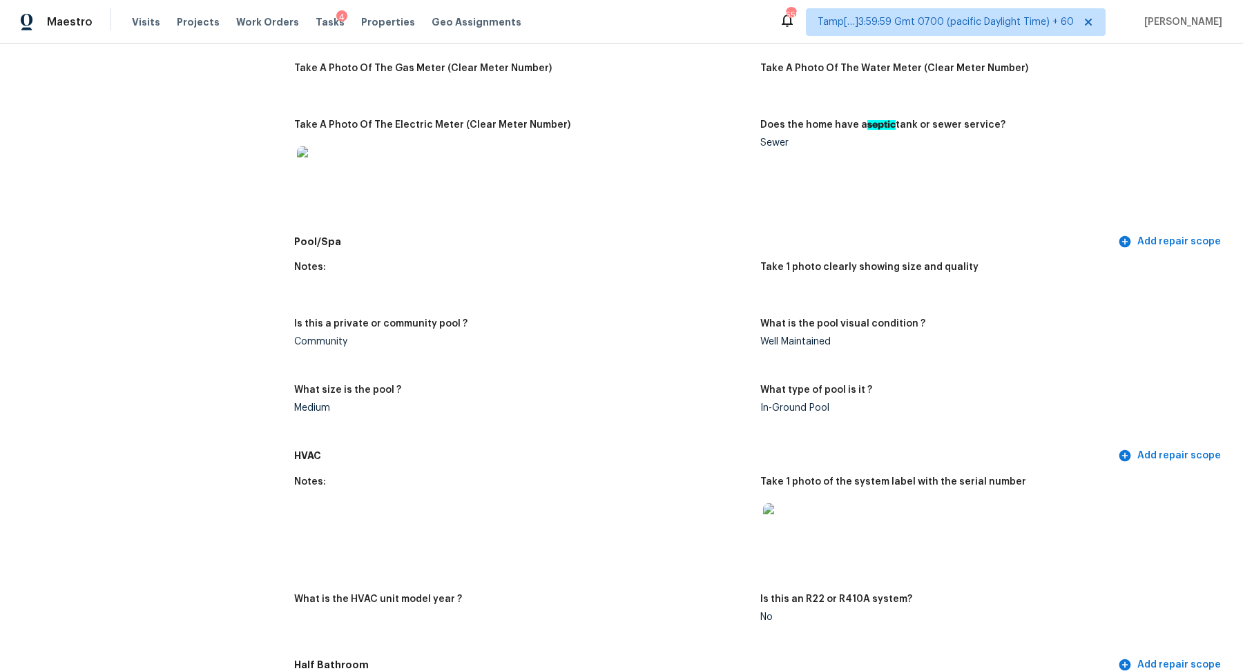
click at [788, 509] on img at bounding box center [785, 525] width 44 height 44
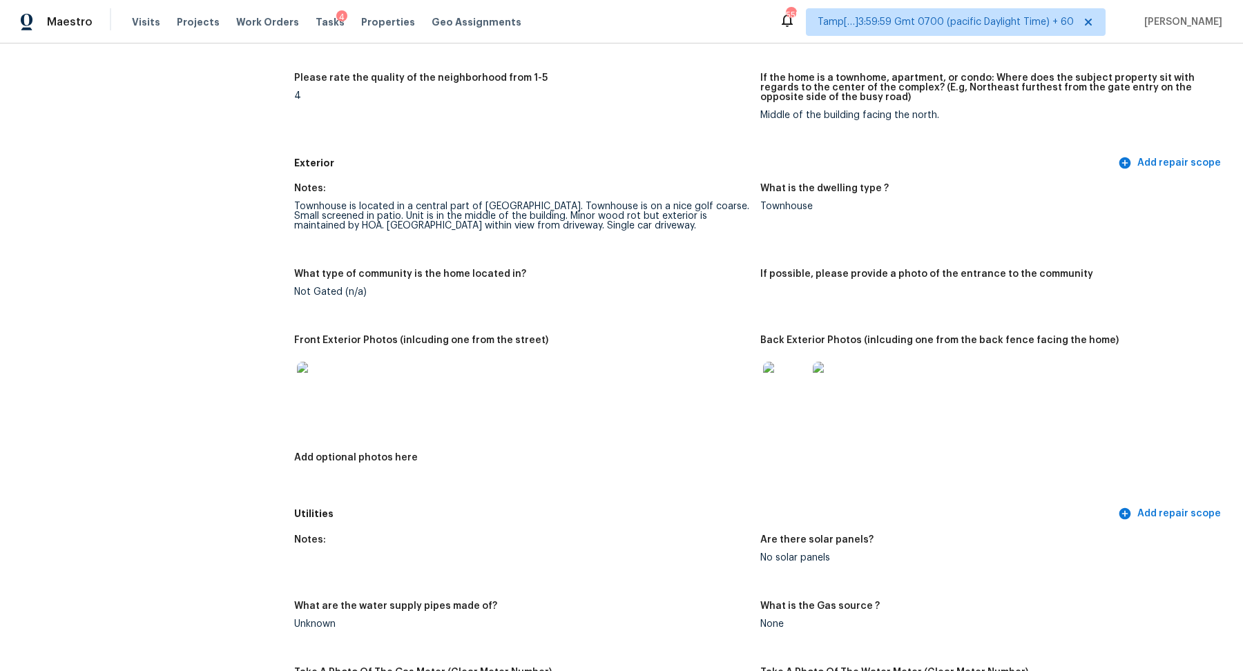
scroll to position [458, 0]
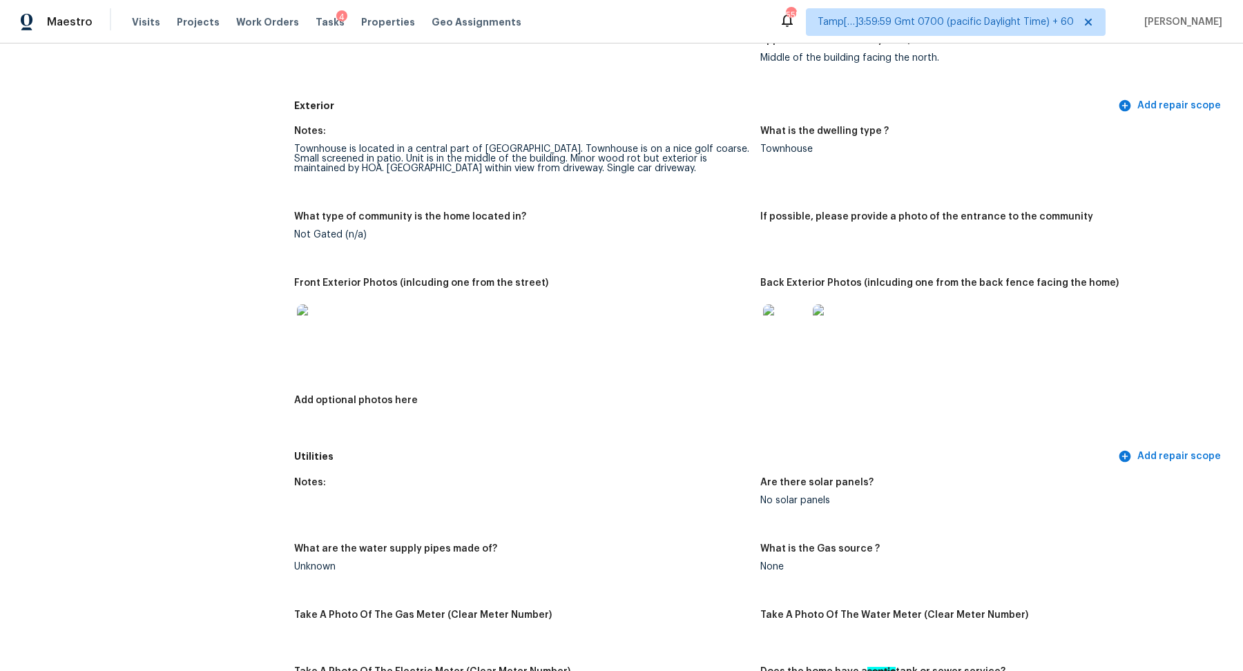
click at [810, 320] on div at bounding box center [835, 326] width 50 height 61
click at [781, 335] on img at bounding box center [785, 326] width 44 height 44
click at [327, 322] on img at bounding box center [319, 326] width 44 height 44
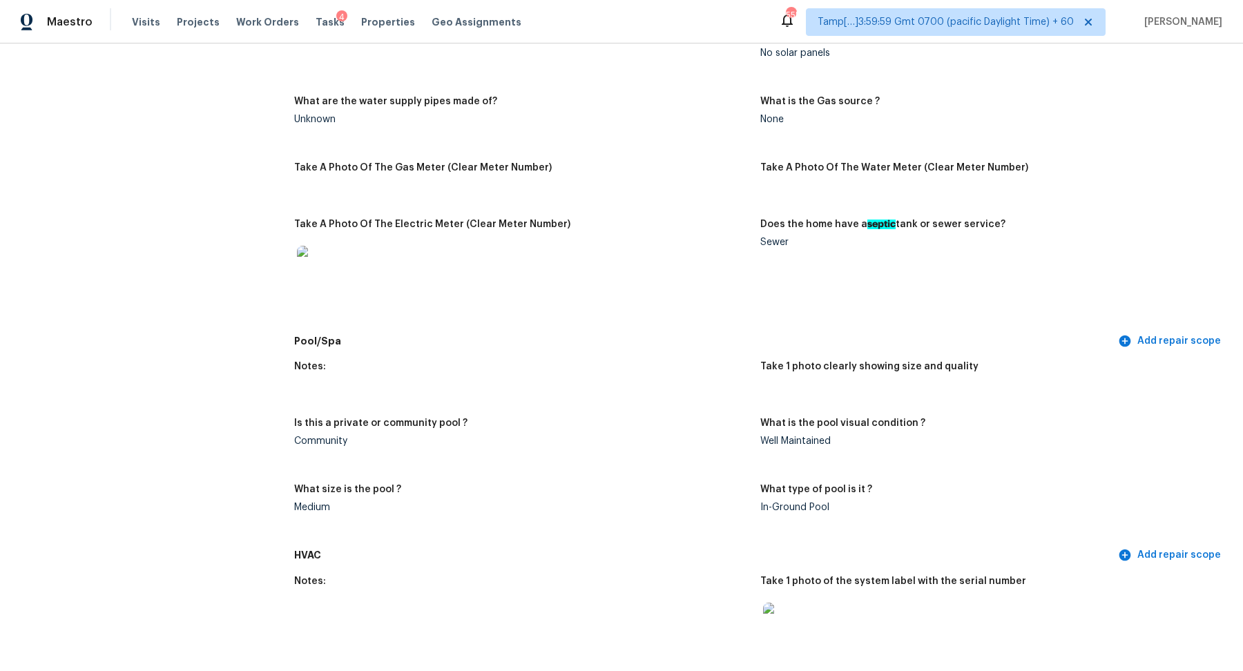
scroll to position [0, 0]
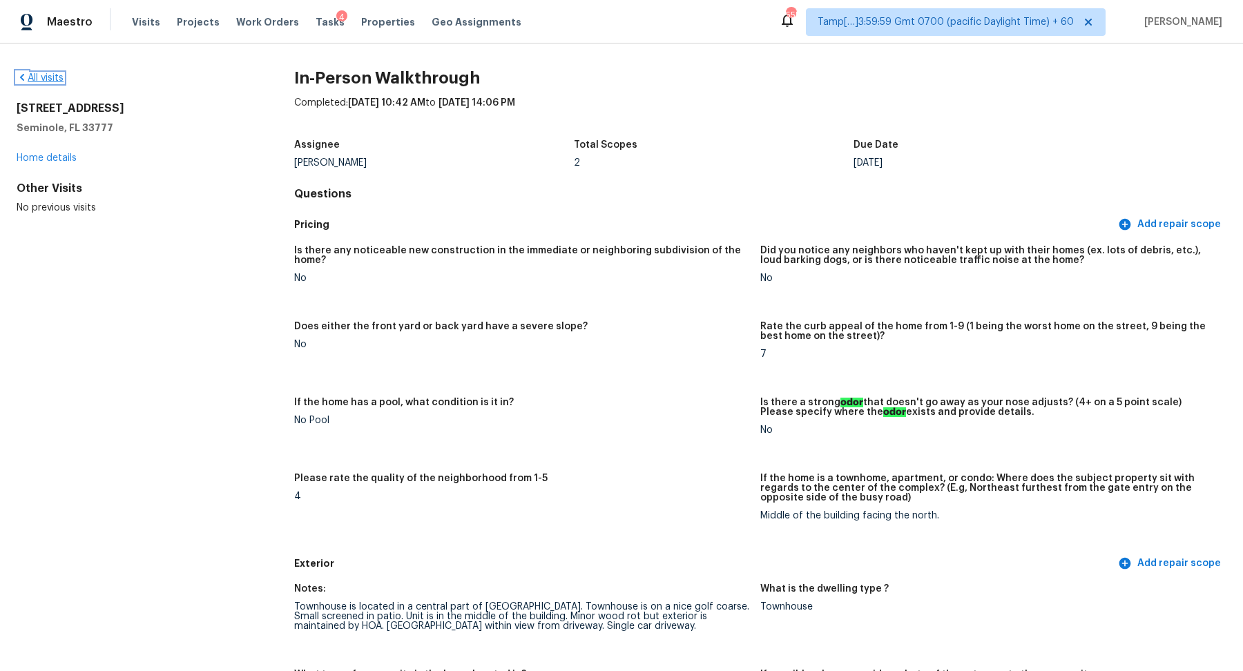
click at [59, 78] on link "All visits" at bounding box center [40, 78] width 47 height 10
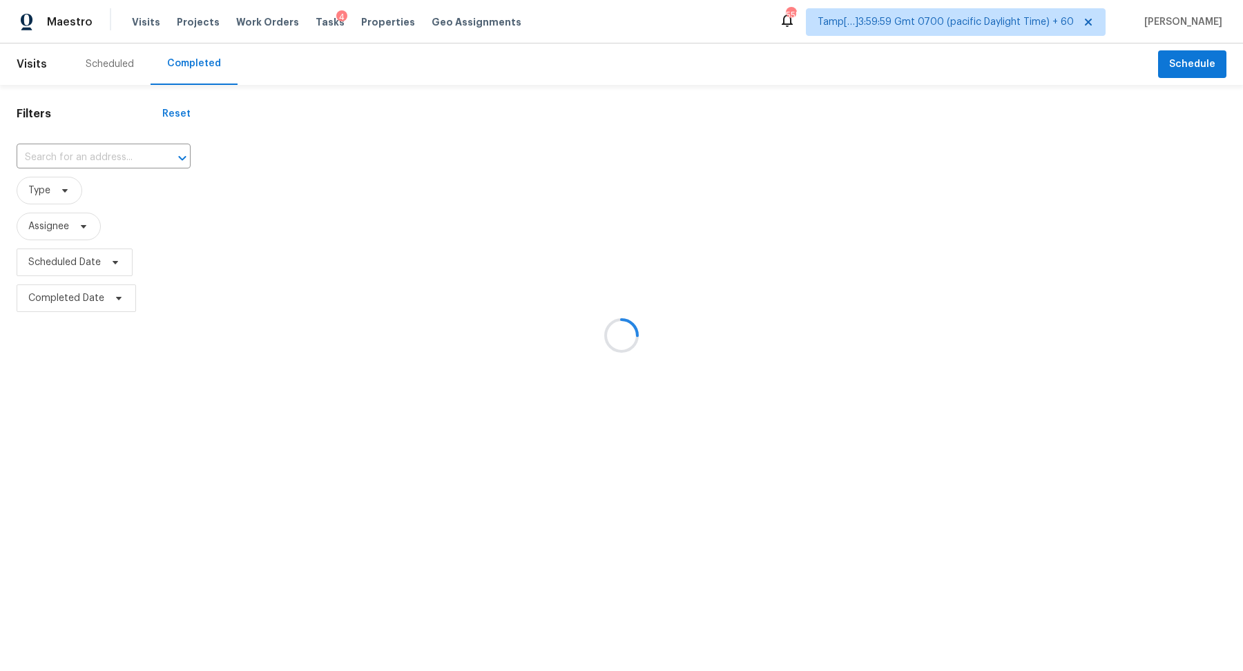
click at [79, 190] on div at bounding box center [621, 335] width 1243 height 671
click at [88, 183] on div at bounding box center [621, 335] width 1243 height 671
click at [133, 154] on div at bounding box center [621, 335] width 1243 height 671
click at [104, 154] on div at bounding box center [621, 335] width 1243 height 671
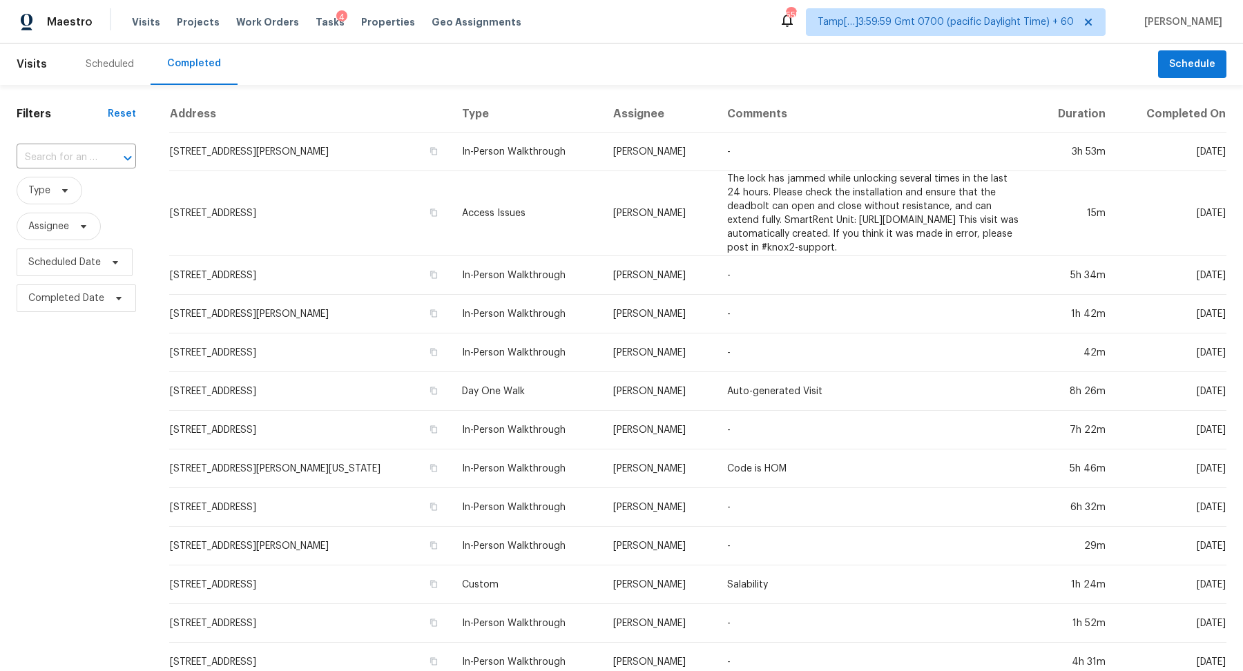
click at [104, 154] on div at bounding box center [118, 157] width 36 height 19
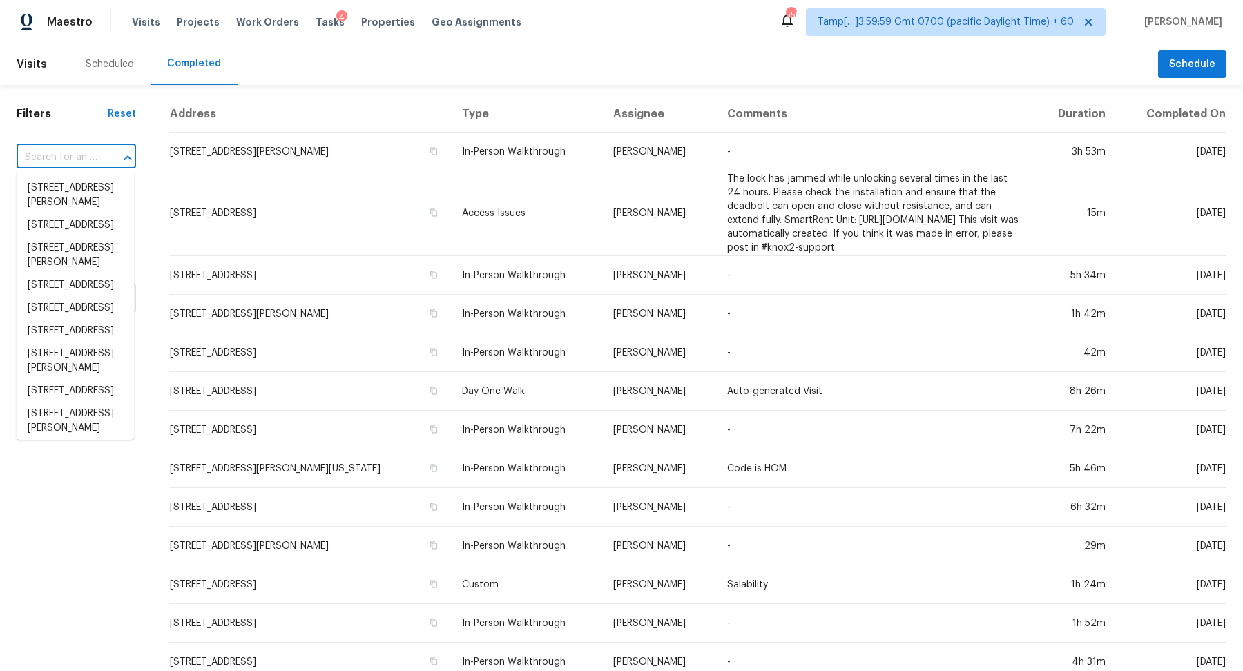
click at [104, 154] on div at bounding box center [118, 157] width 36 height 19
paste input "[STREET_ADDRESS]"
type input "[STREET_ADDRESS]"
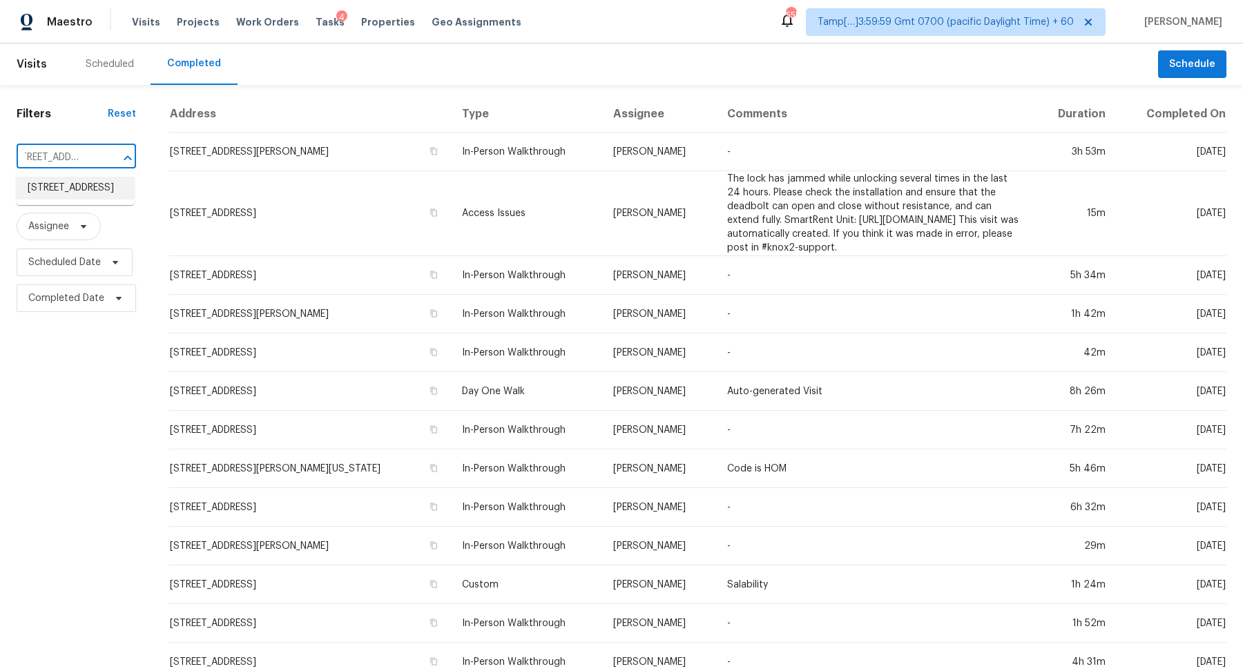
click at [78, 196] on li "[STREET_ADDRESS]" at bounding box center [75, 188] width 117 height 23
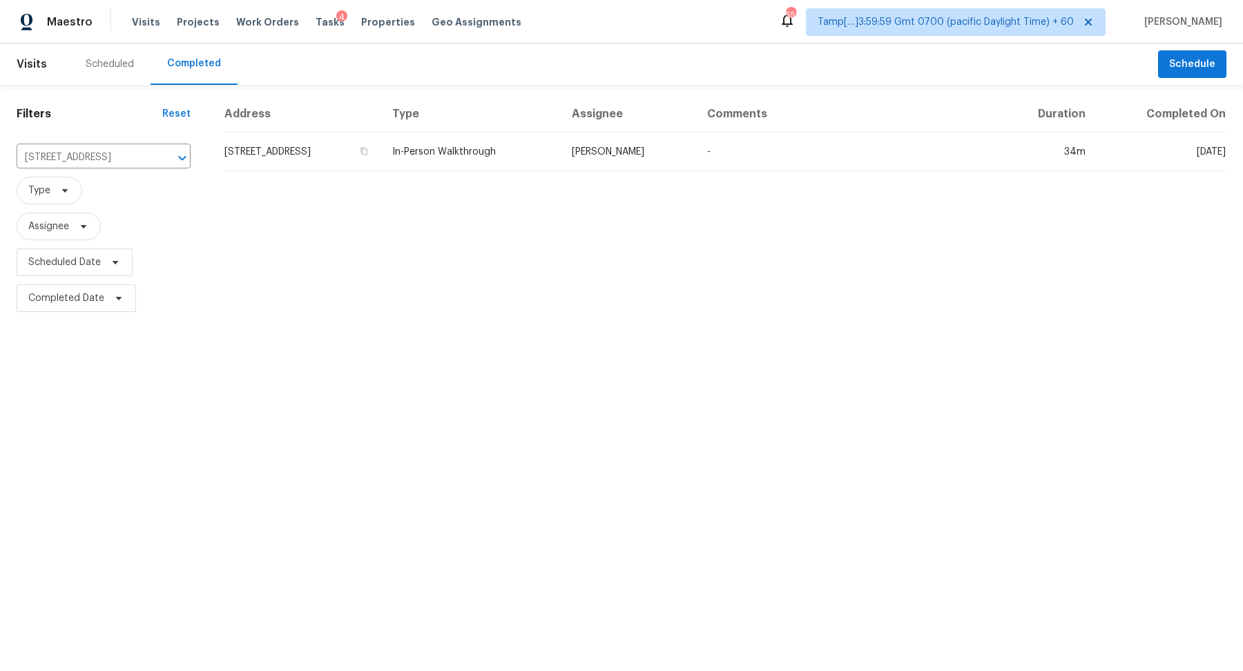
click at [365, 146] on td "[STREET_ADDRESS]" at bounding box center [302, 152] width 157 height 39
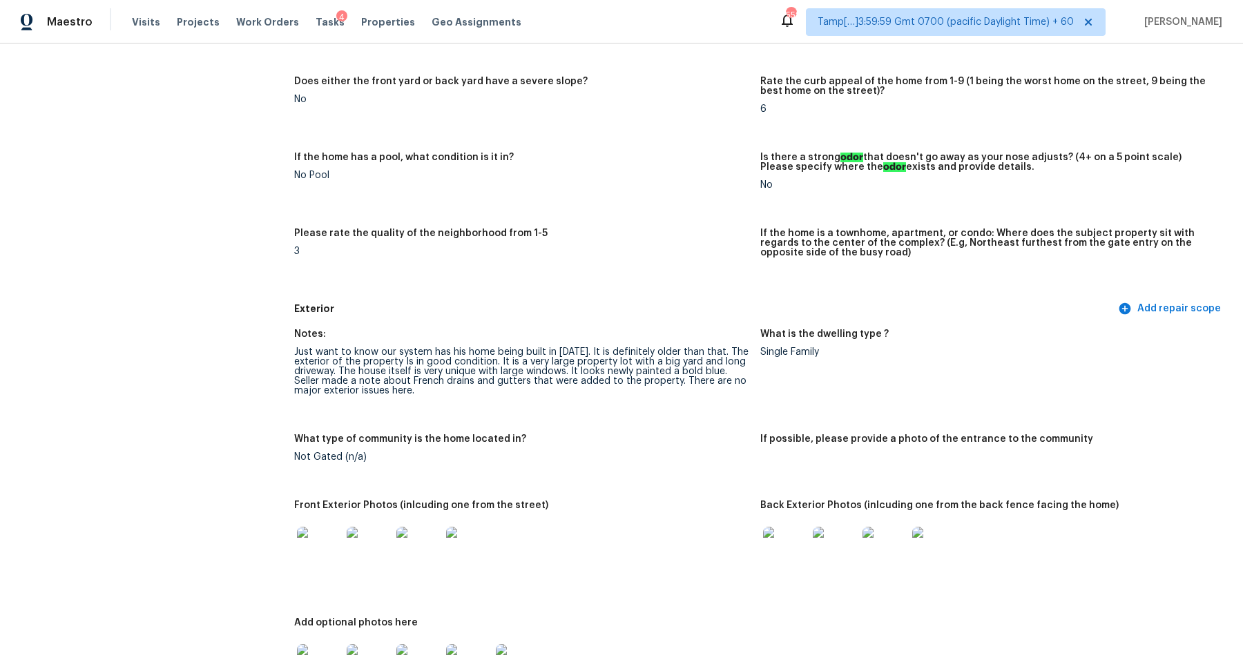
scroll to position [353, 0]
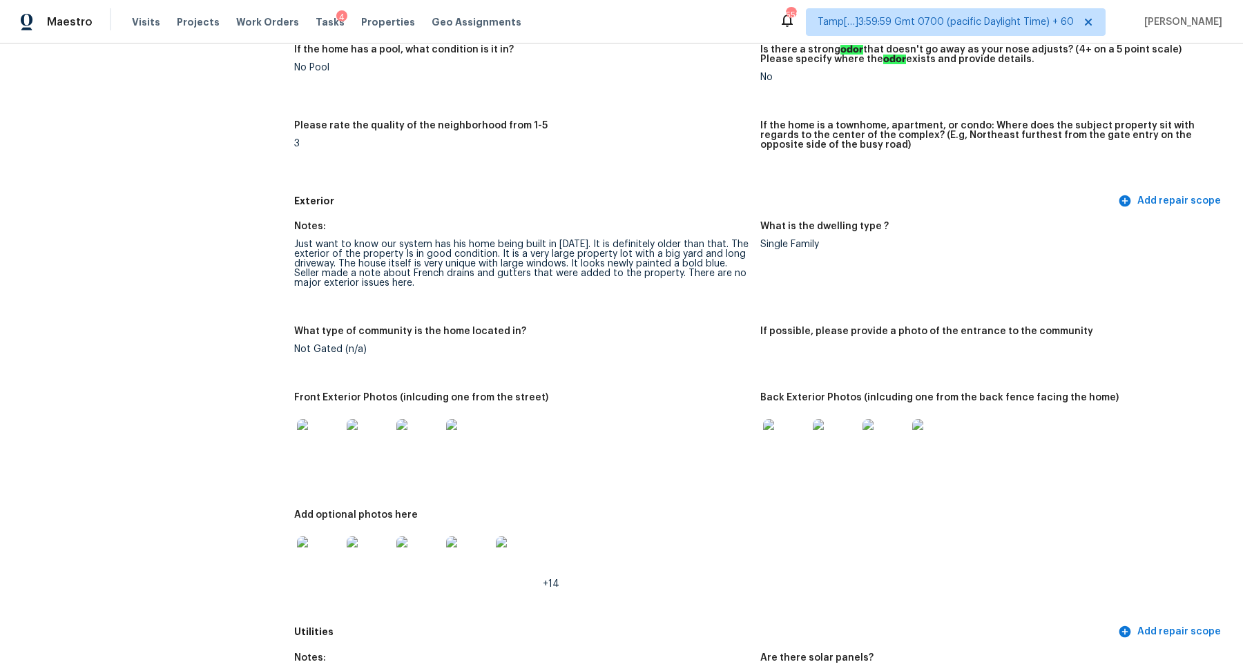
click at [792, 436] on img at bounding box center [785, 441] width 44 height 44
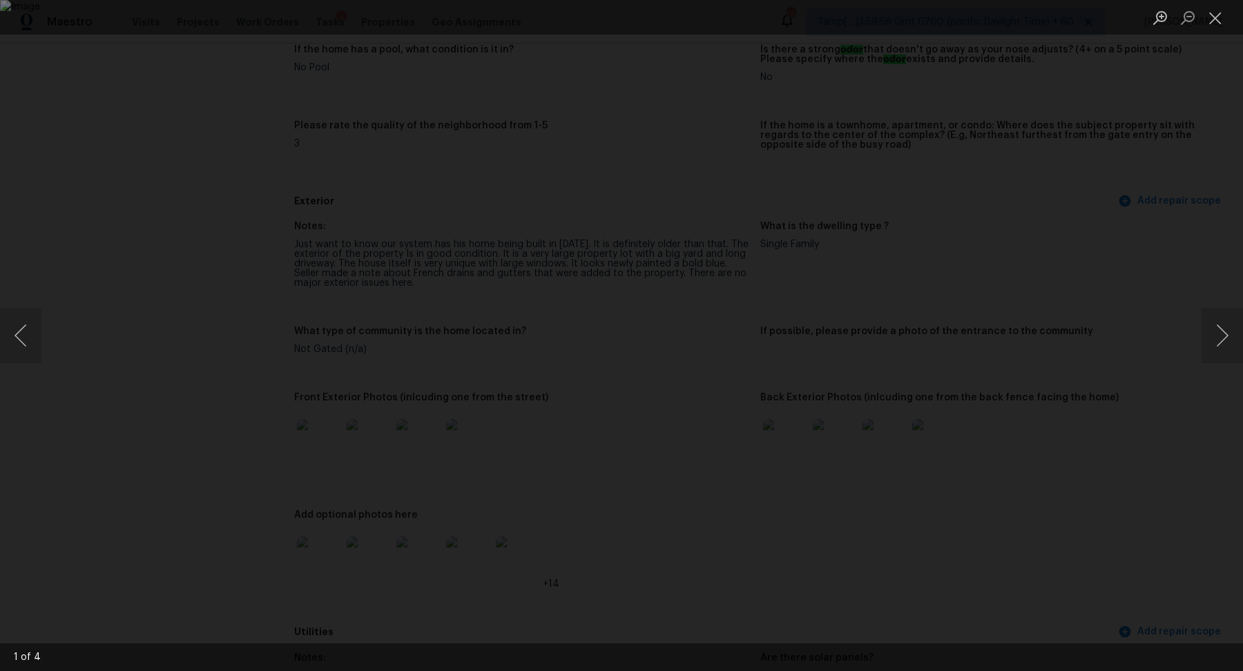
drag, startPoint x: 1242, startPoint y: 522, endPoint x: 1200, endPoint y: 512, distance: 43.4
click at [1225, 520] on body "Maestro Visits Projects Work Orders Tasks 4 Properties Geo Assignments 552 Tamp…" at bounding box center [621, 335] width 1243 height 671
click at [1200, 512] on div "Lightbox" at bounding box center [621, 335] width 1243 height 671
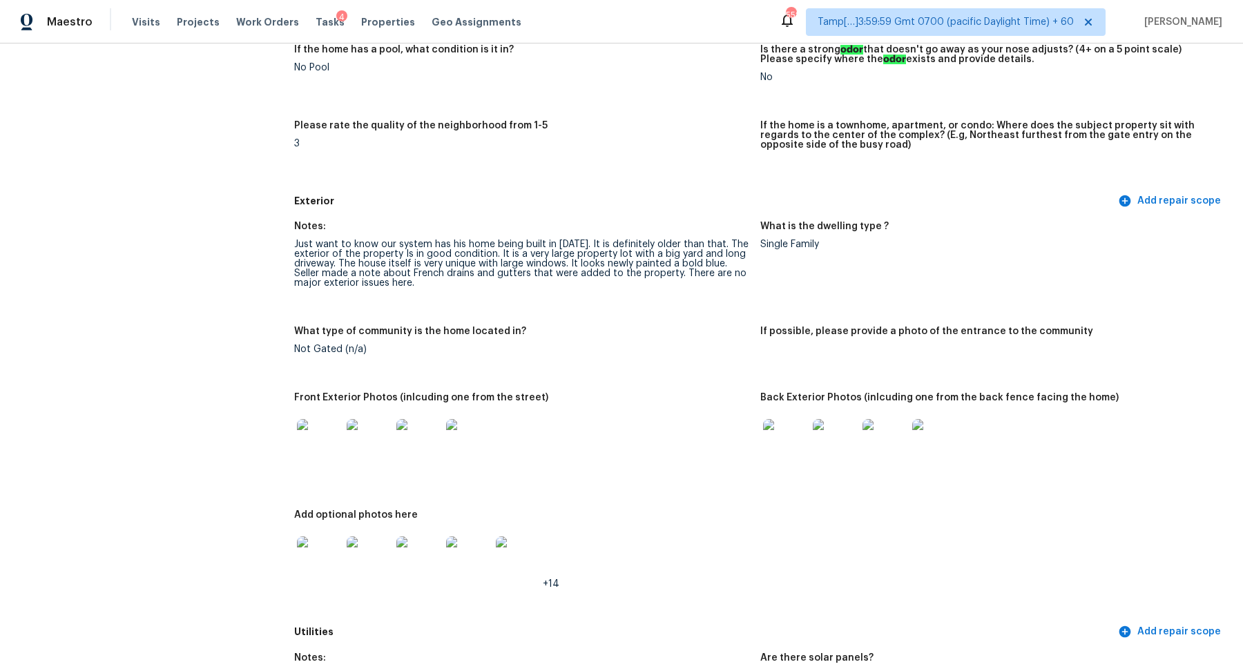
click at [804, 447] on img at bounding box center [785, 441] width 44 height 44
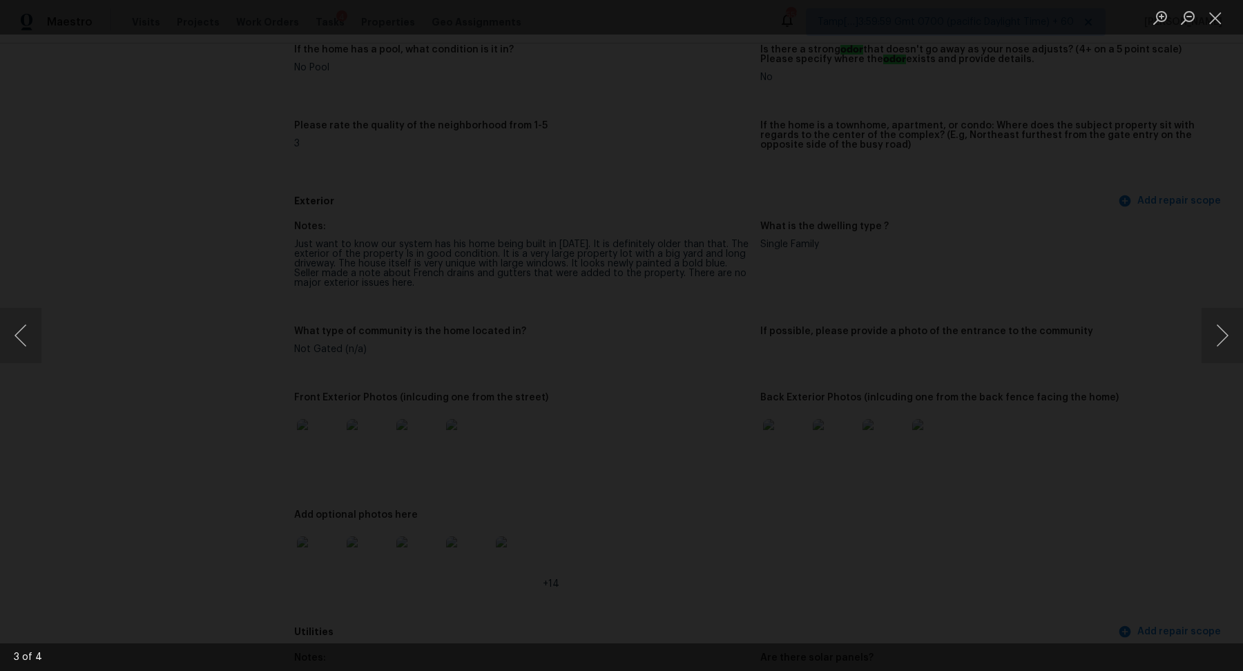
click at [554, 391] on img "Lightbox" at bounding box center [692, 390] width 4104 height 2216
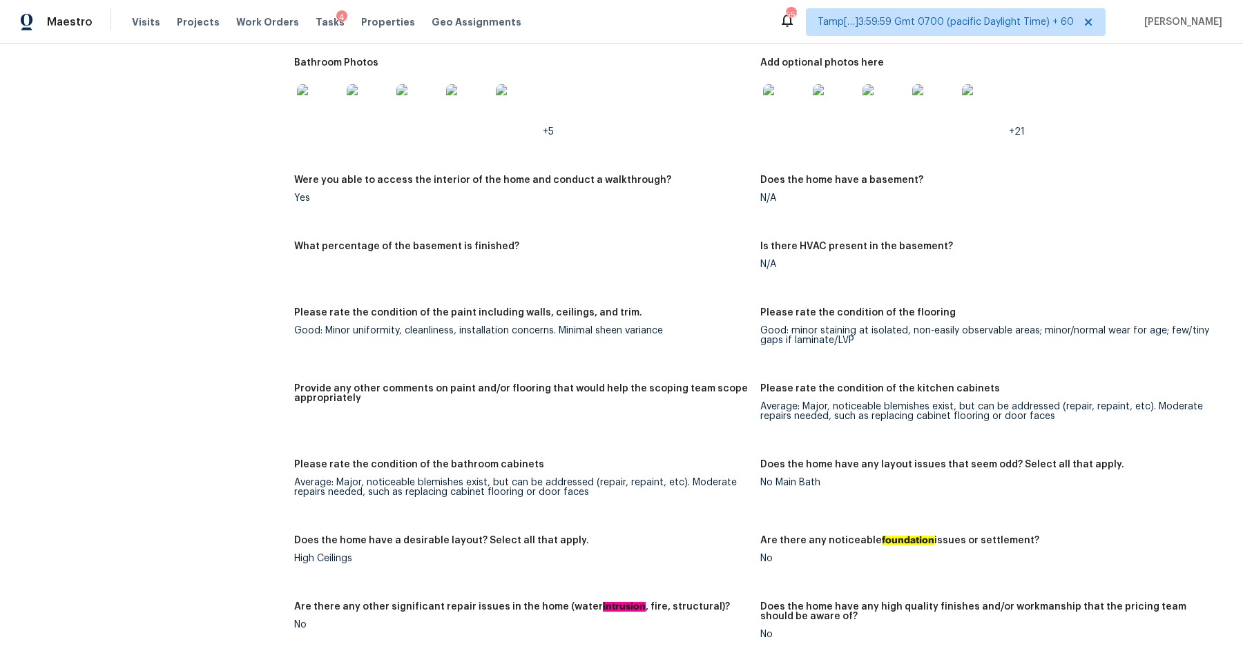
scroll to position [2082, 0]
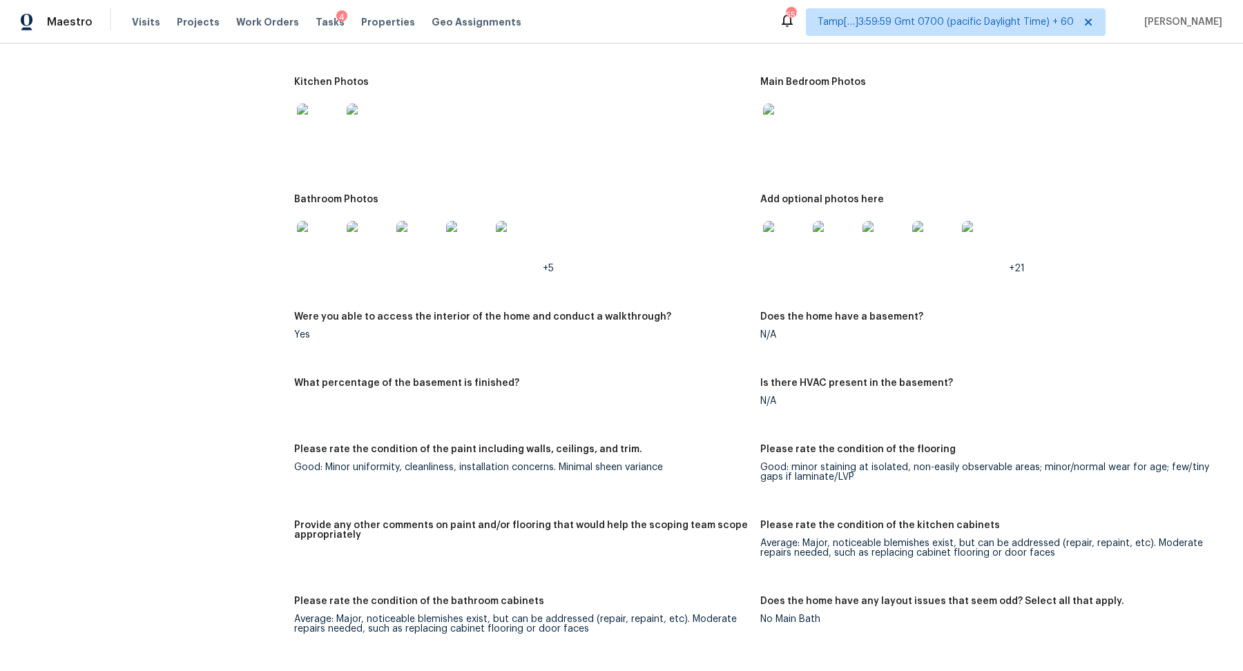
click at [323, 238] on img at bounding box center [319, 243] width 44 height 44
click at [792, 250] on img at bounding box center [785, 243] width 44 height 44
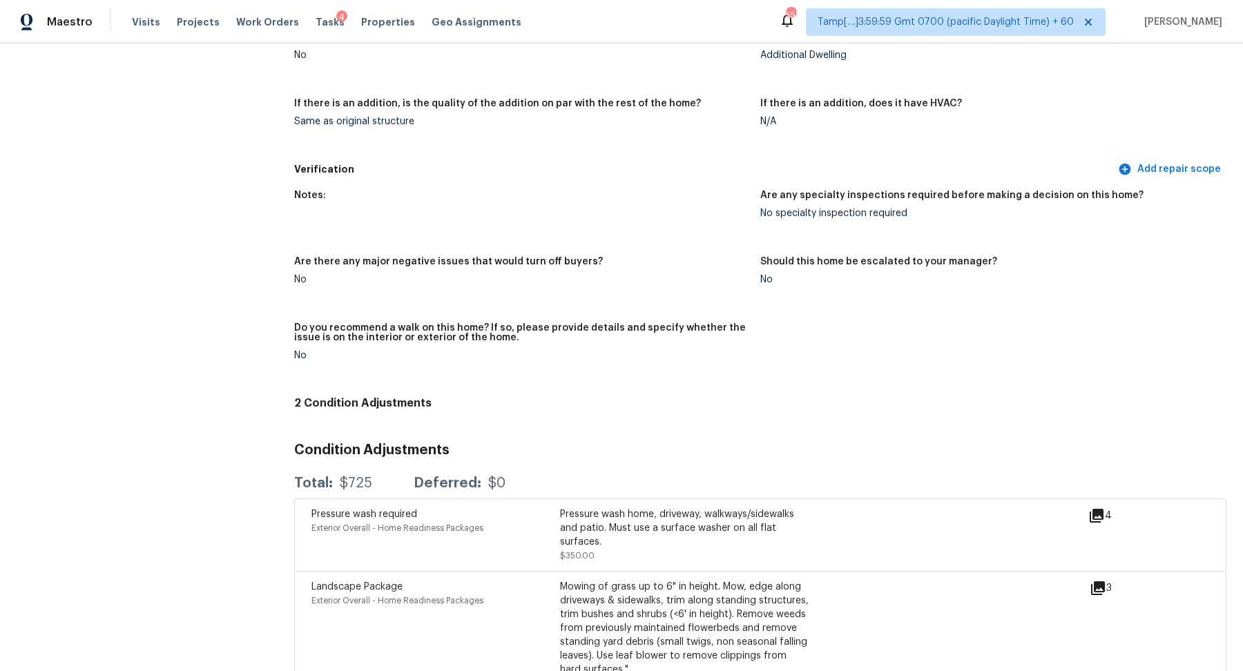
scroll to position [3383, 0]
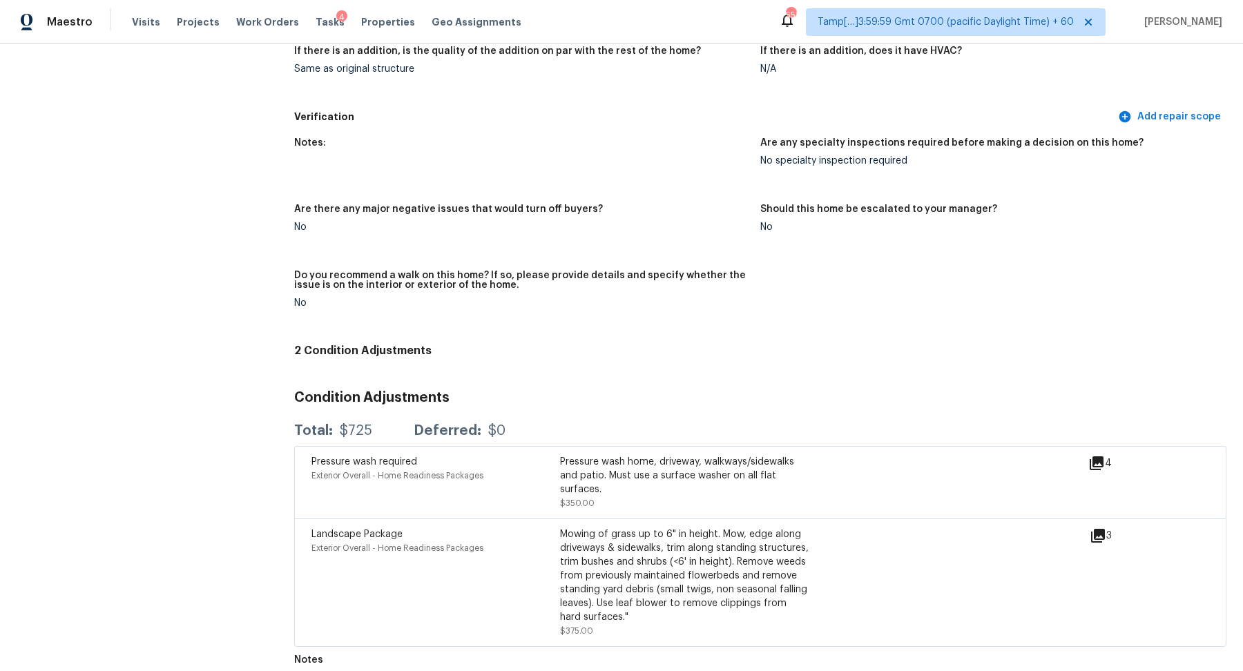
click at [1099, 456] on icon at bounding box center [1097, 463] width 14 height 14
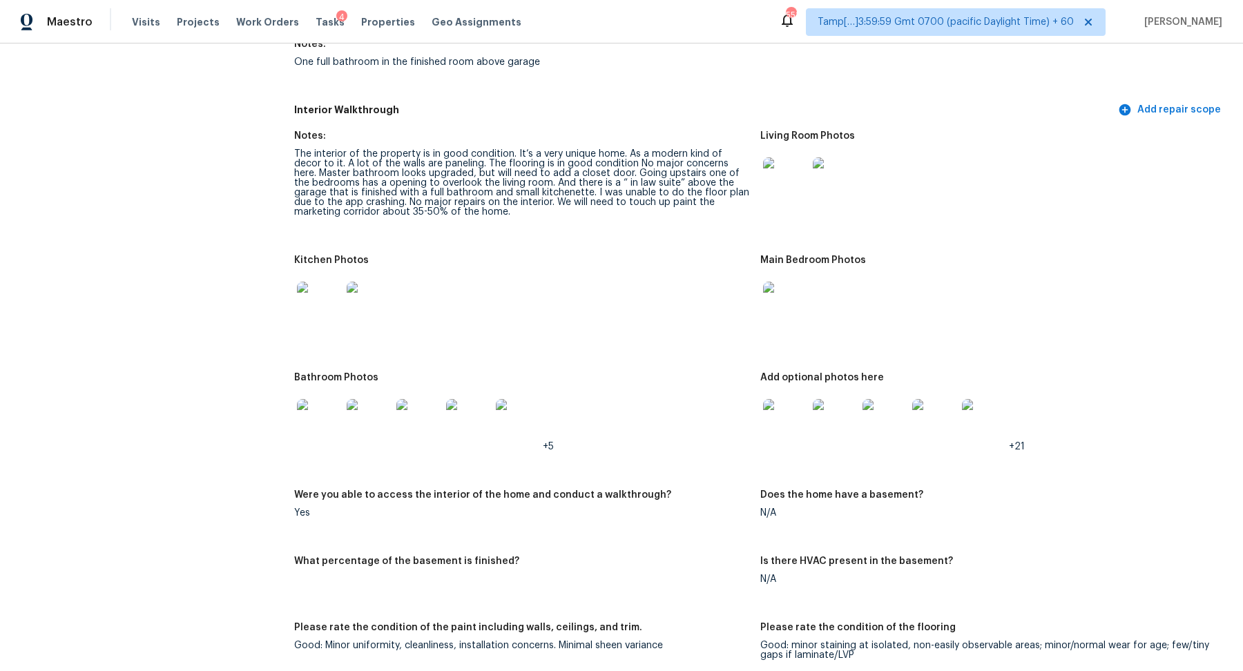
scroll to position [1870, 0]
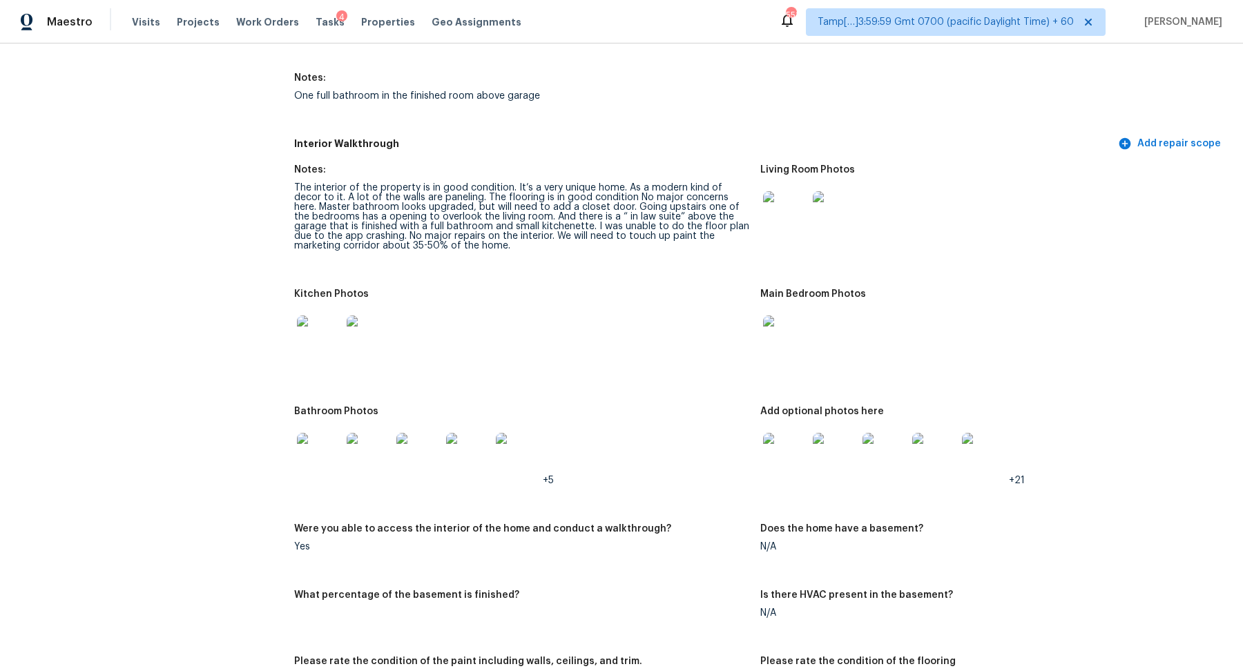
click at [345, 410] on div "Bathroom Photos" at bounding box center [521, 416] width 455 height 18
click at [337, 433] on img at bounding box center [319, 455] width 44 height 44
click at [776, 436] on img at bounding box center [785, 455] width 44 height 44
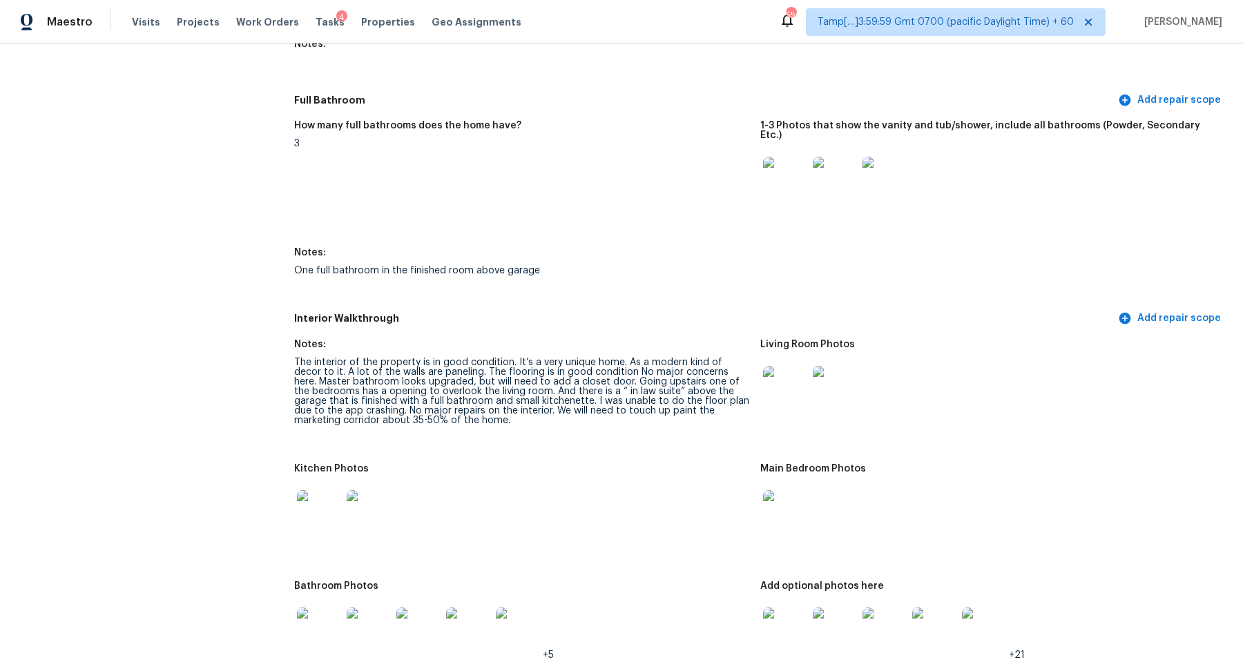
scroll to position [1466, 0]
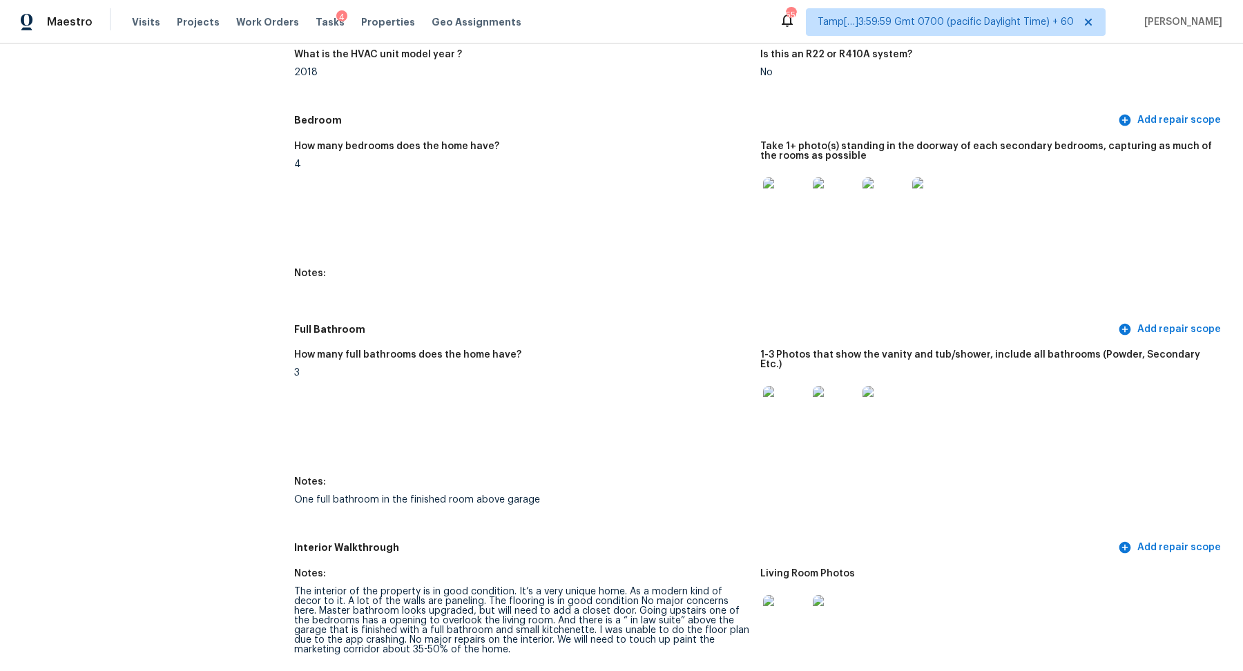
click at [798, 196] on img at bounding box center [785, 199] width 44 height 44
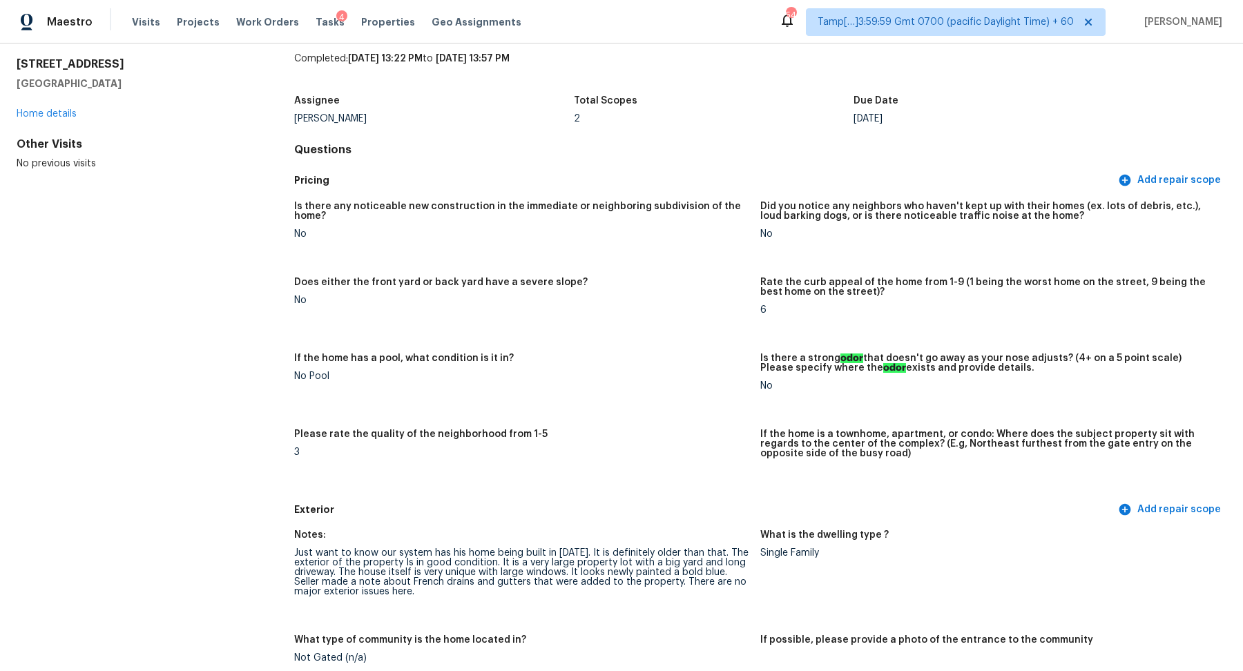
scroll to position [0, 0]
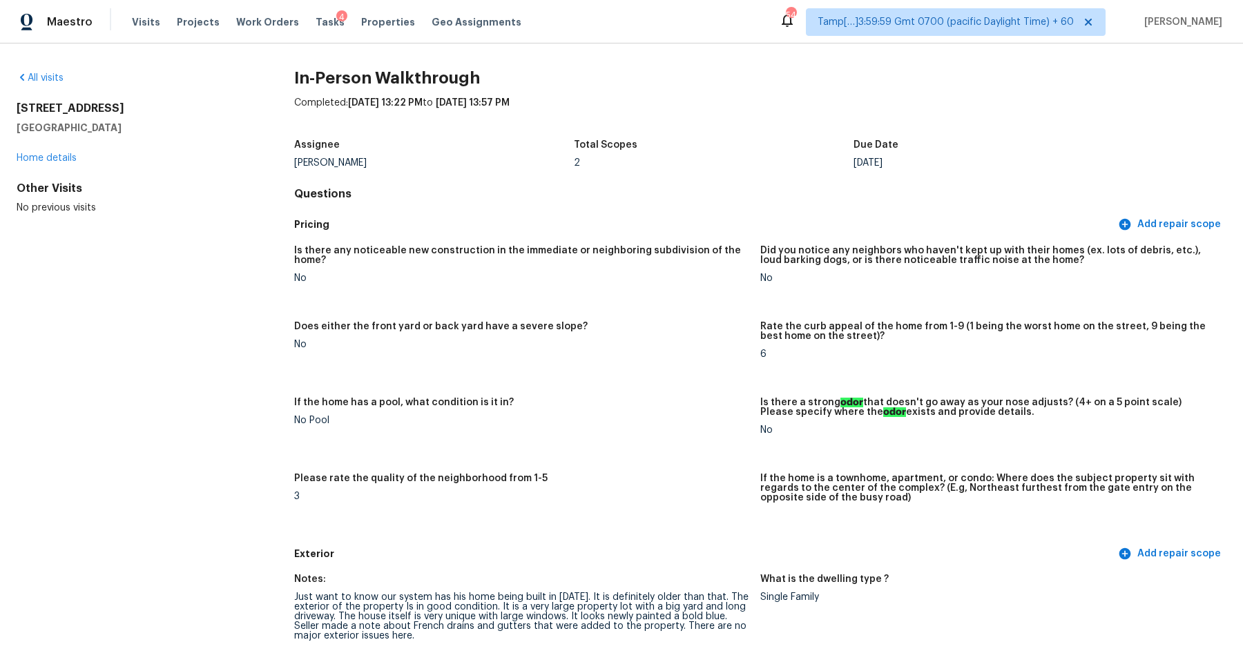
click at [37, 83] on div "All visits" at bounding box center [133, 78] width 233 height 14
click at [55, 76] on link "All visits" at bounding box center [40, 78] width 47 height 10
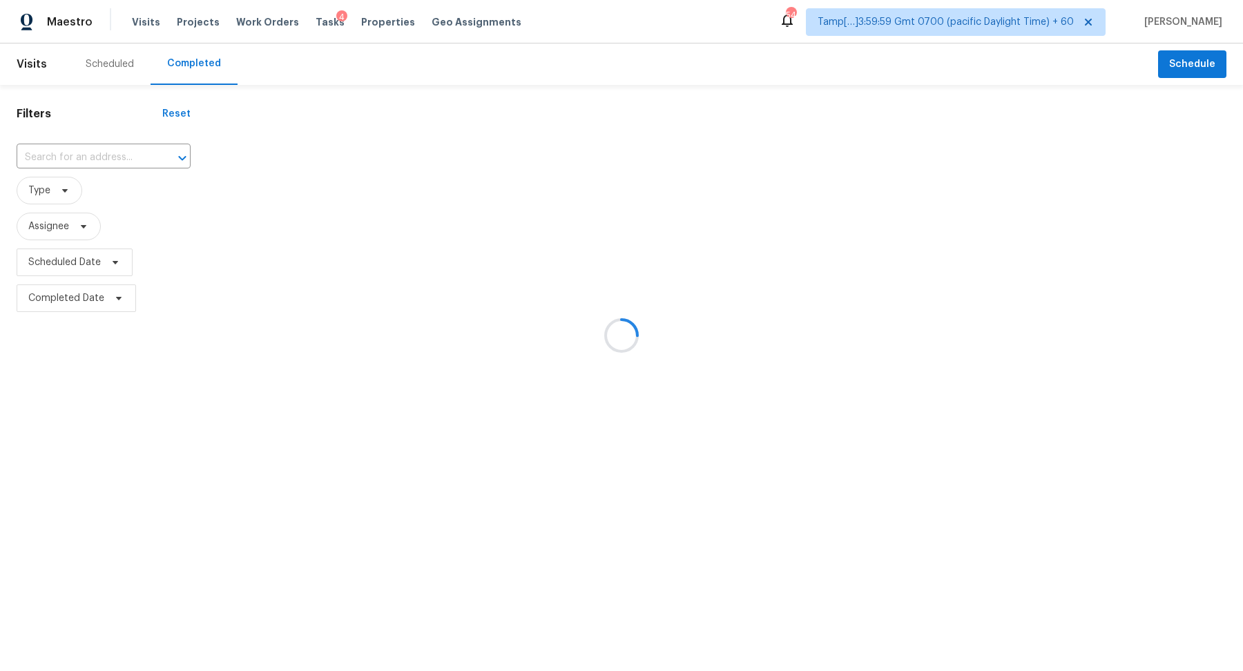
click at [158, 162] on div at bounding box center [621, 335] width 1243 height 671
click at [138, 153] on div at bounding box center [621, 335] width 1243 height 671
click at [103, 148] on div at bounding box center [621, 335] width 1243 height 671
click at [124, 132] on div at bounding box center [621, 335] width 1243 height 671
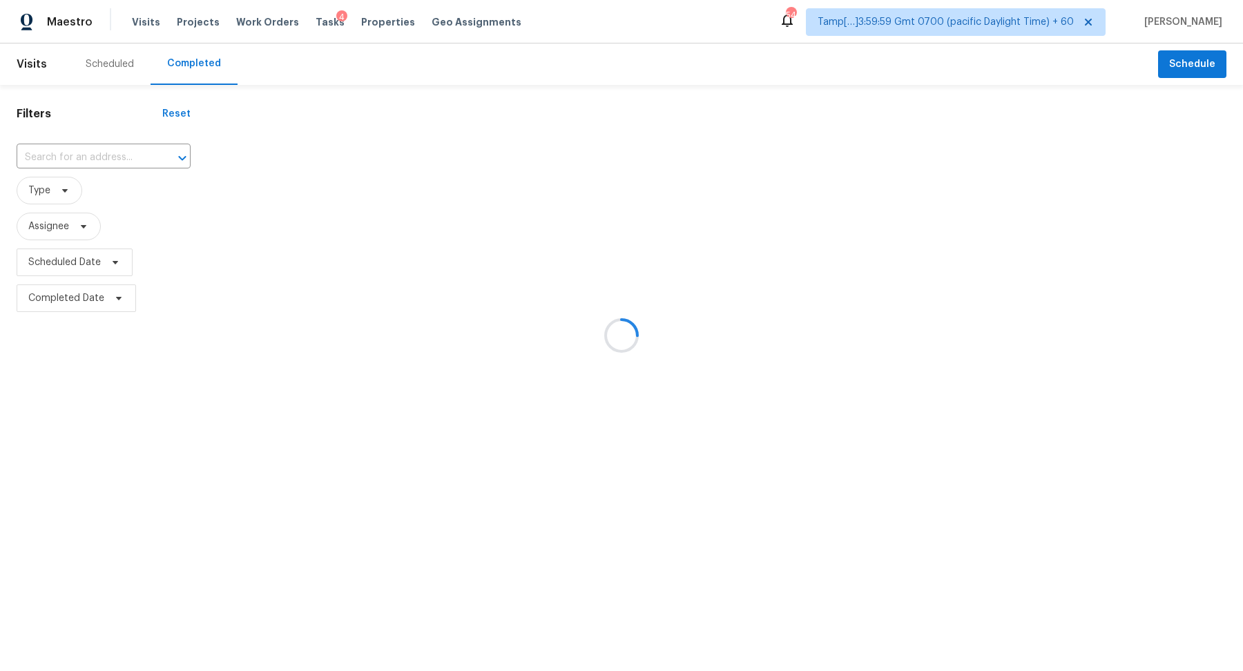
click at [125, 158] on div at bounding box center [621, 335] width 1243 height 671
click at [125, 155] on div at bounding box center [621, 335] width 1243 height 671
click at [82, 157] on div at bounding box center [621, 335] width 1243 height 671
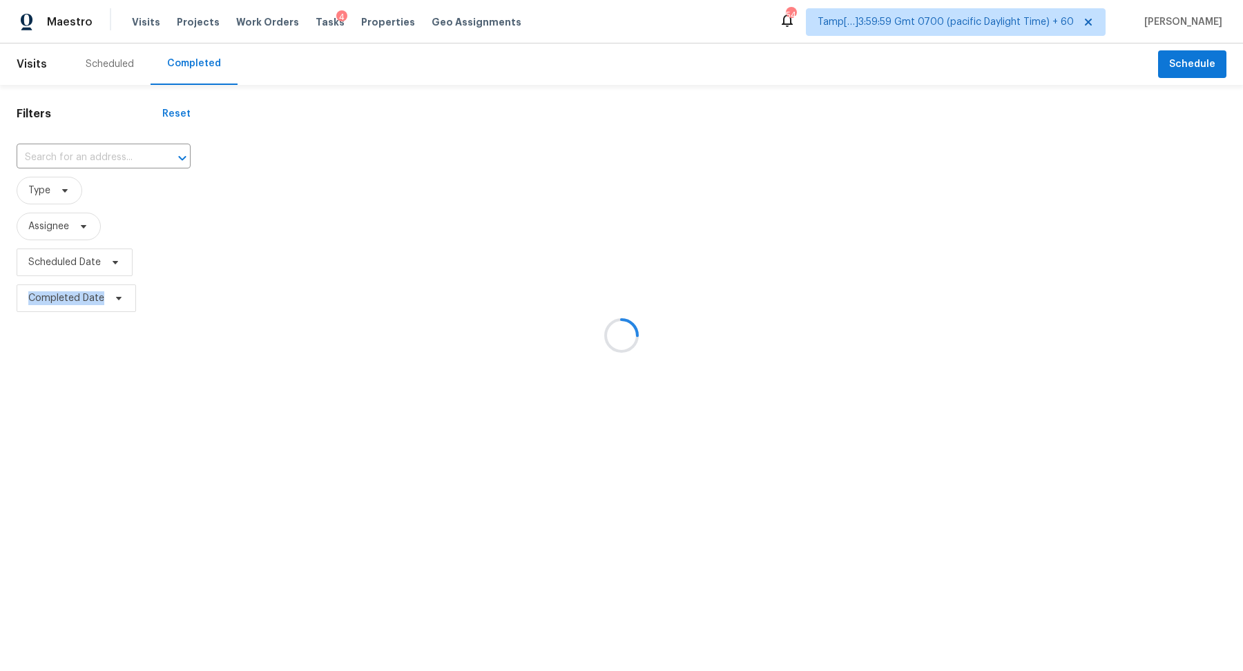
click at [82, 157] on div at bounding box center [621, 335] width 1243 height 671
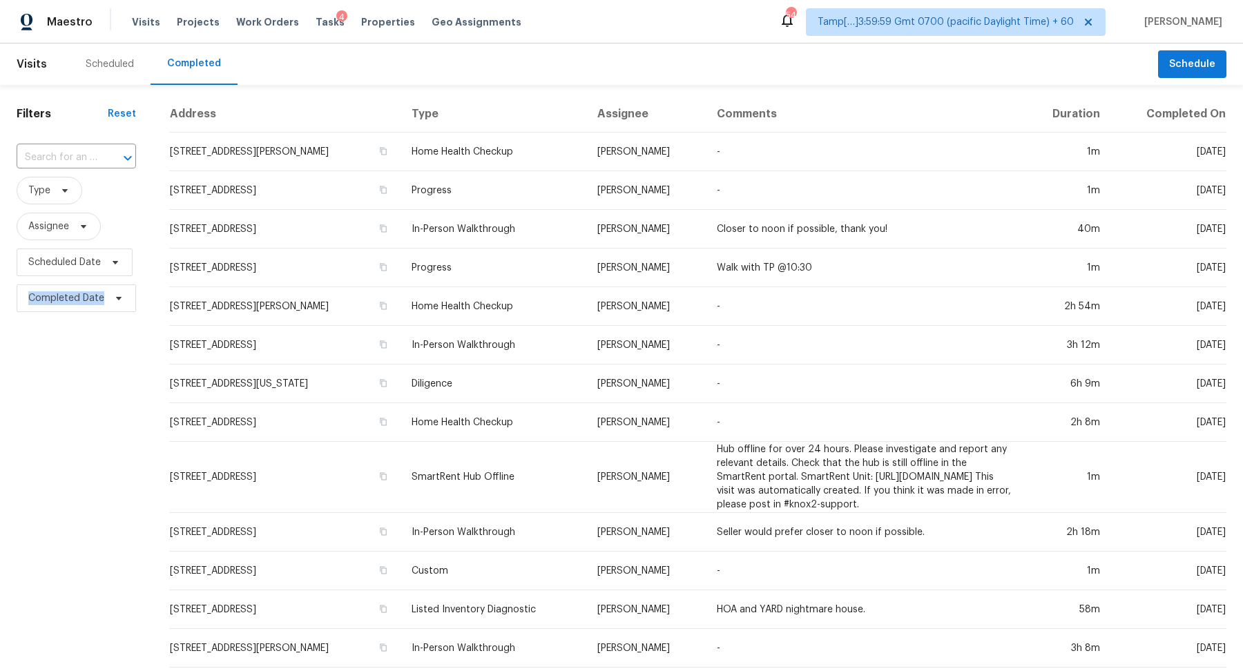
click at [82, 157] on input "text" at bounding box center [57, 157] width 81 height 21
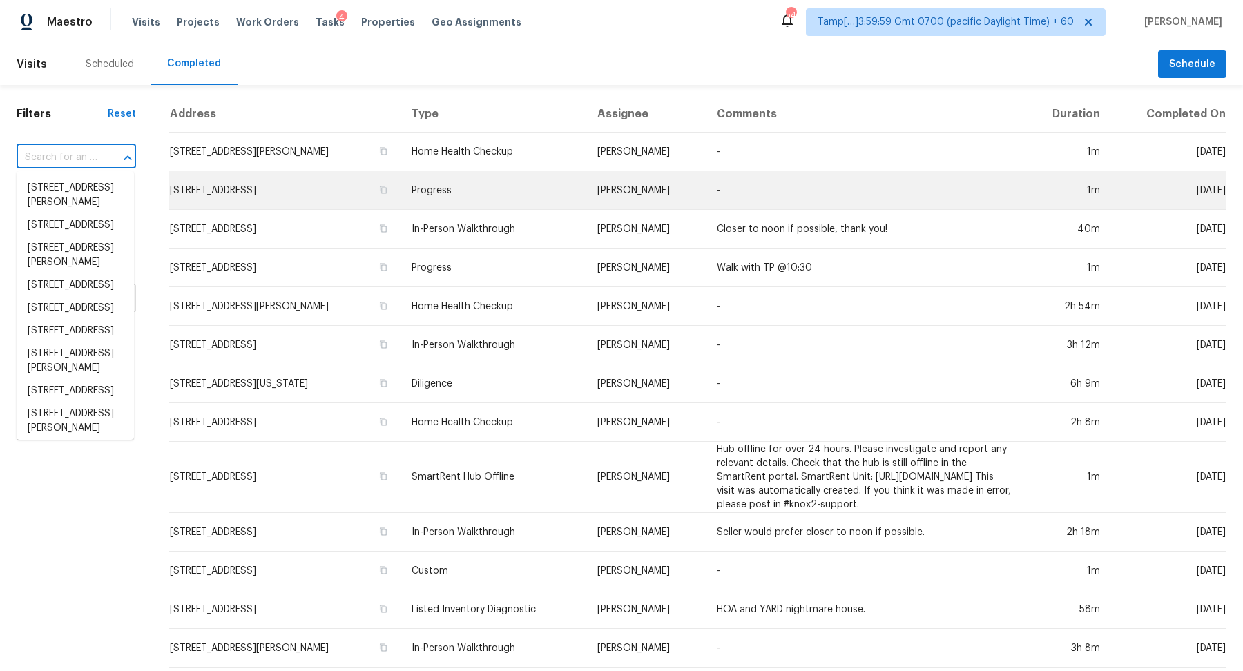
paste input "[STREET_ADDRESS]"
type input "[STREET_ADDRESS]"
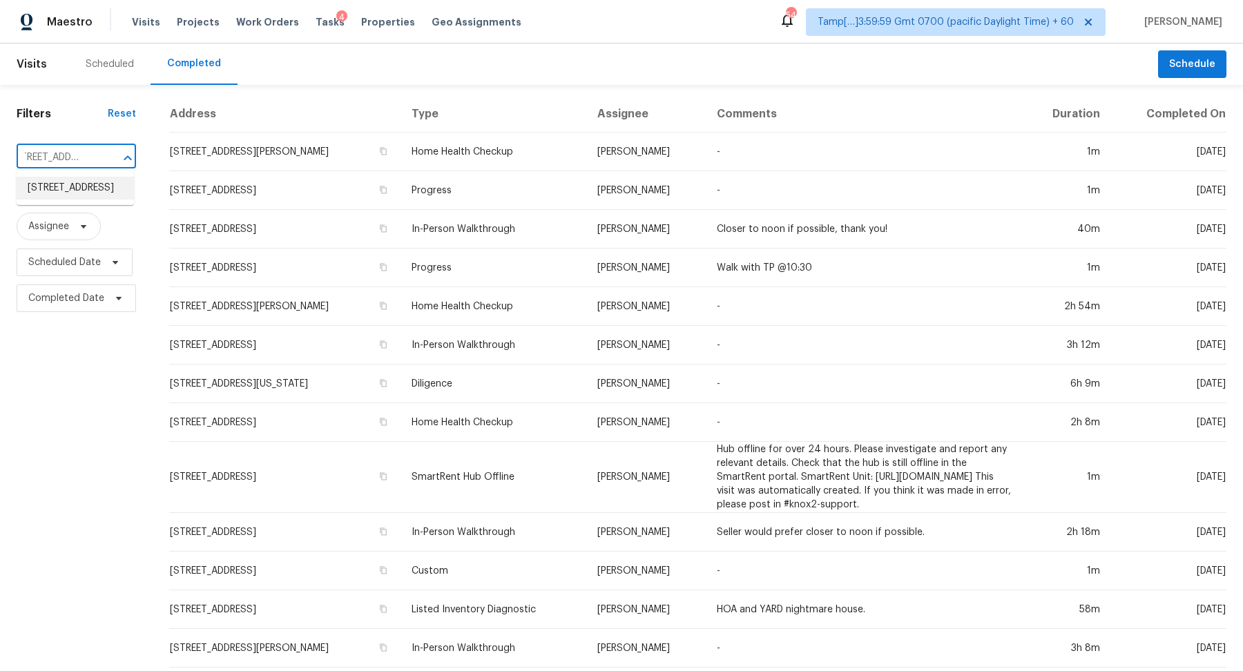
click at [73, 200] on li "[STREET_ADDRESS]" at bounding box center [75, 188] width 117 height 23
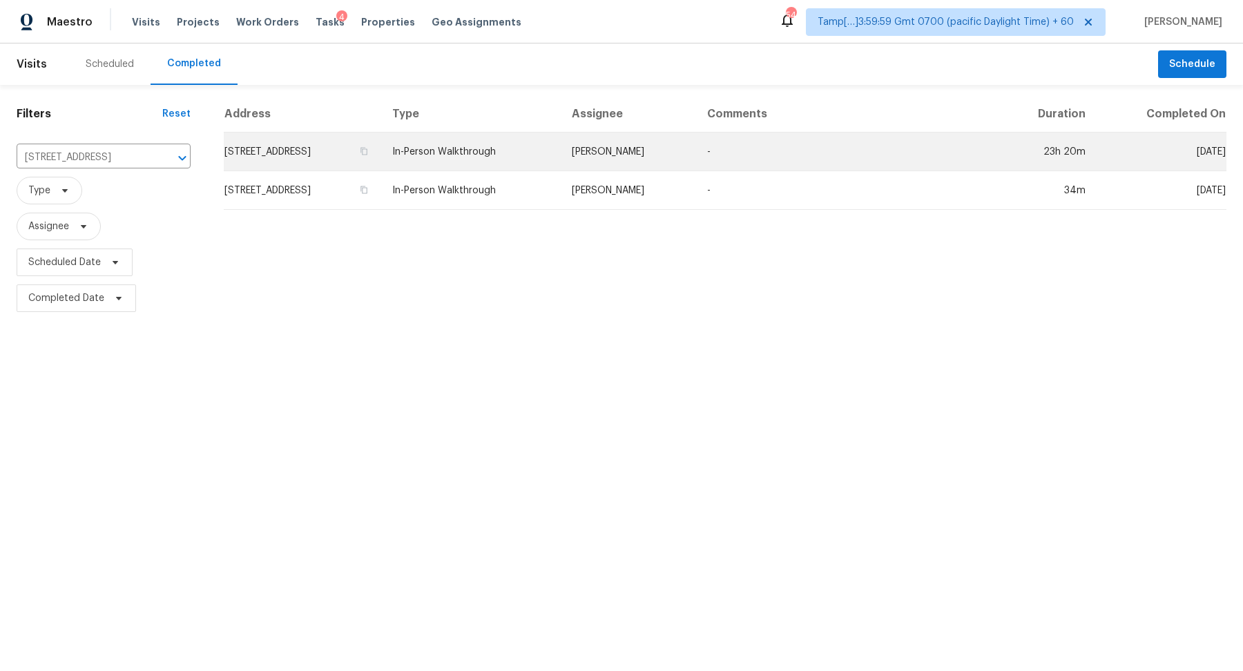
click at [336, 144] on td "[STREET_ADDRESS]" at bounding box center [302, 152] width 157 height 39
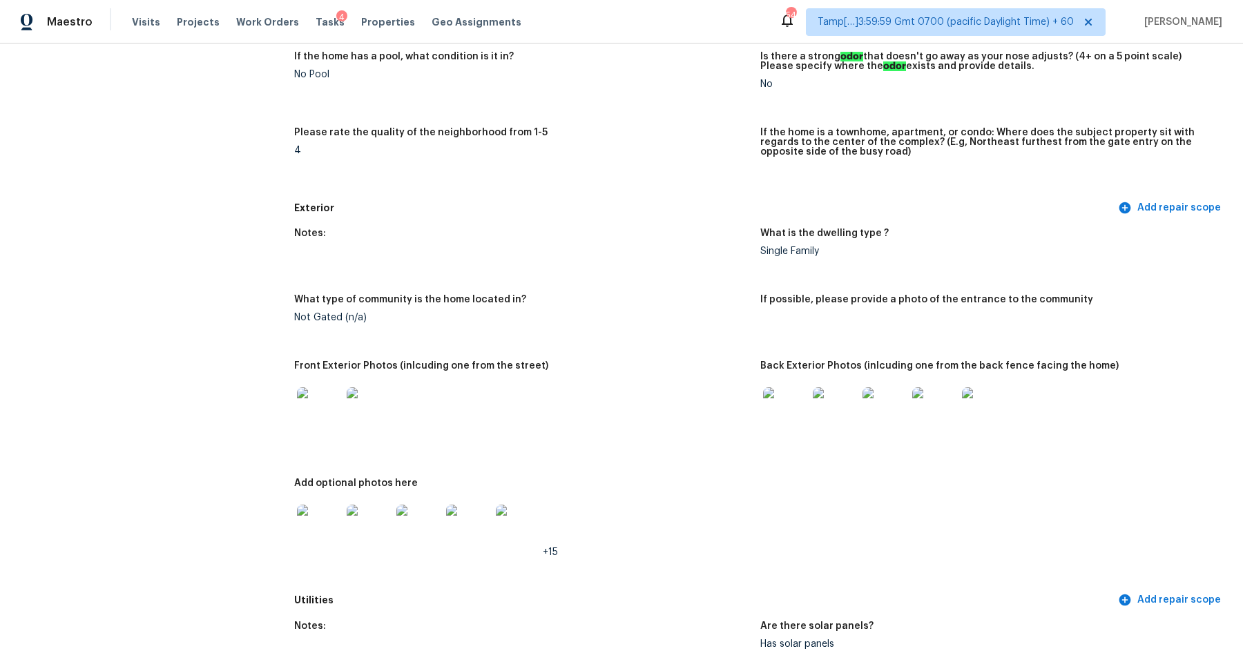
scroll to position [443, 0]
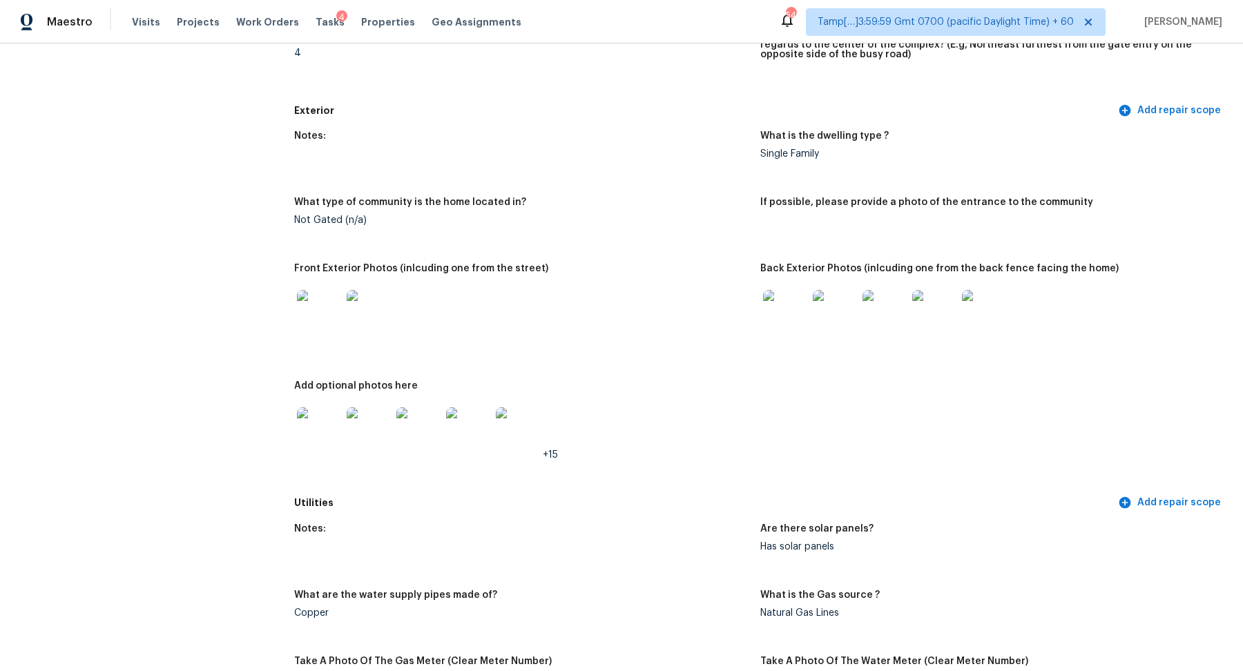
click at [764, 320] on img at bounding box center [785, 312] width 44 height 44
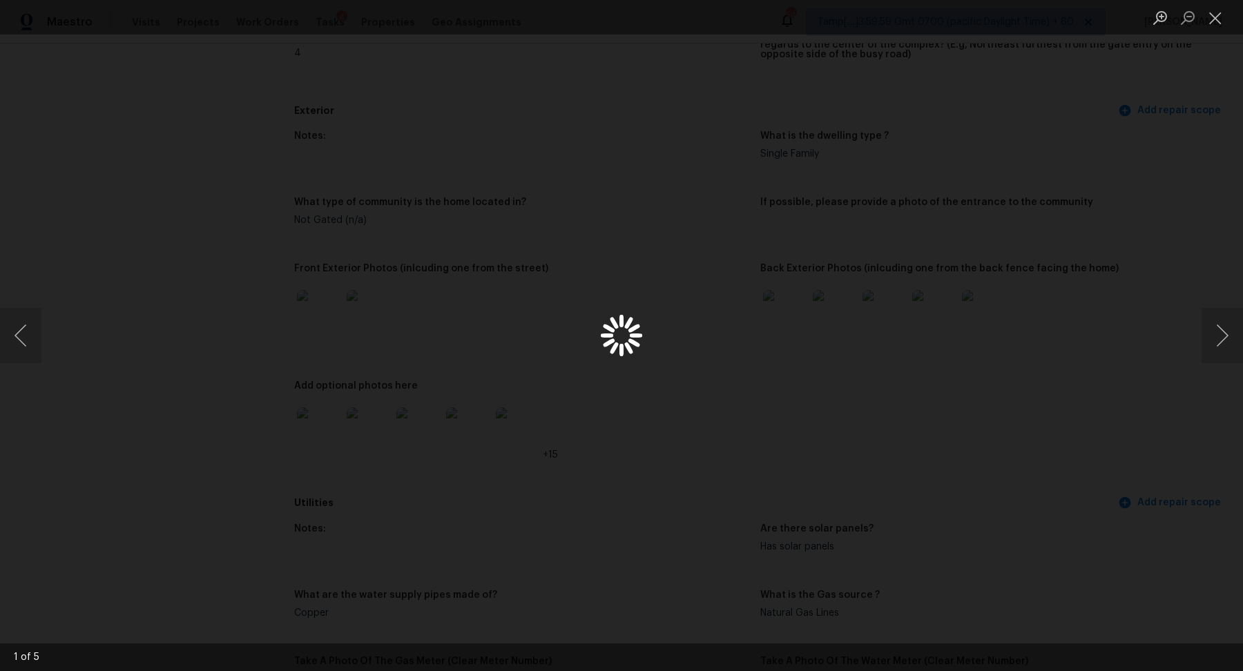
click at [773, 320] on div "Lightbox" at bounding box center [621, 335] width 1243 height 671
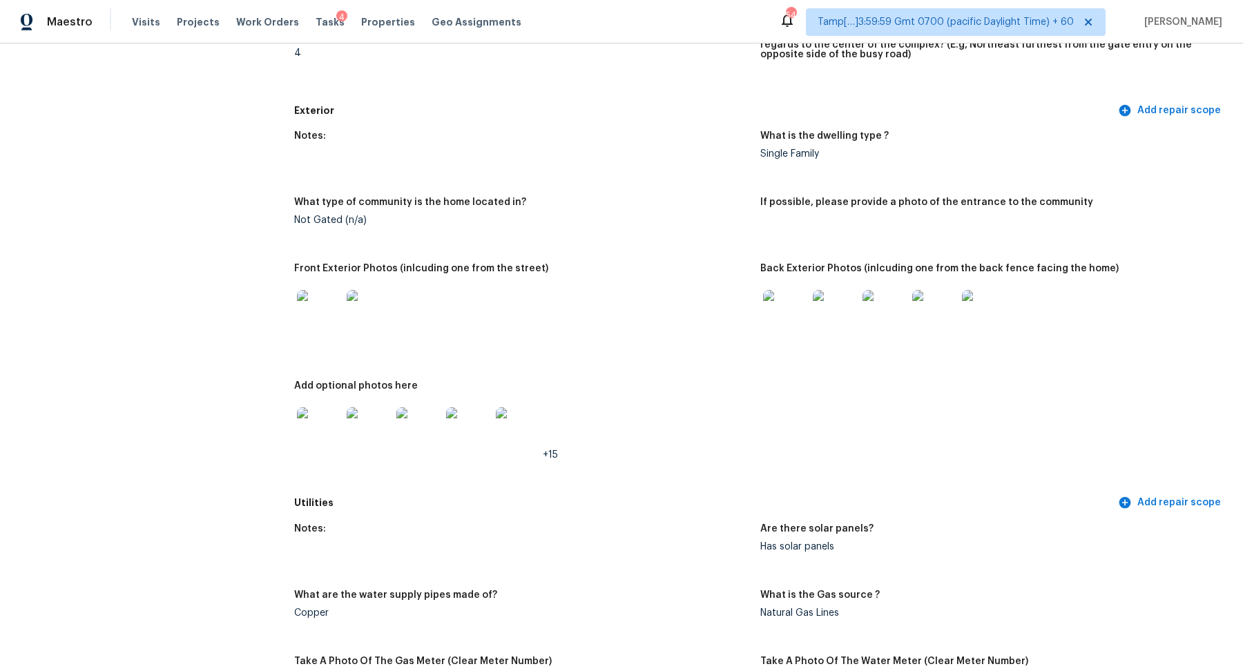
click at [327, 304] on img at bounding box center [319, 312] width 44 height 44
click at [302, 427] on img at bounding box center [319, 429] width 44 height 44
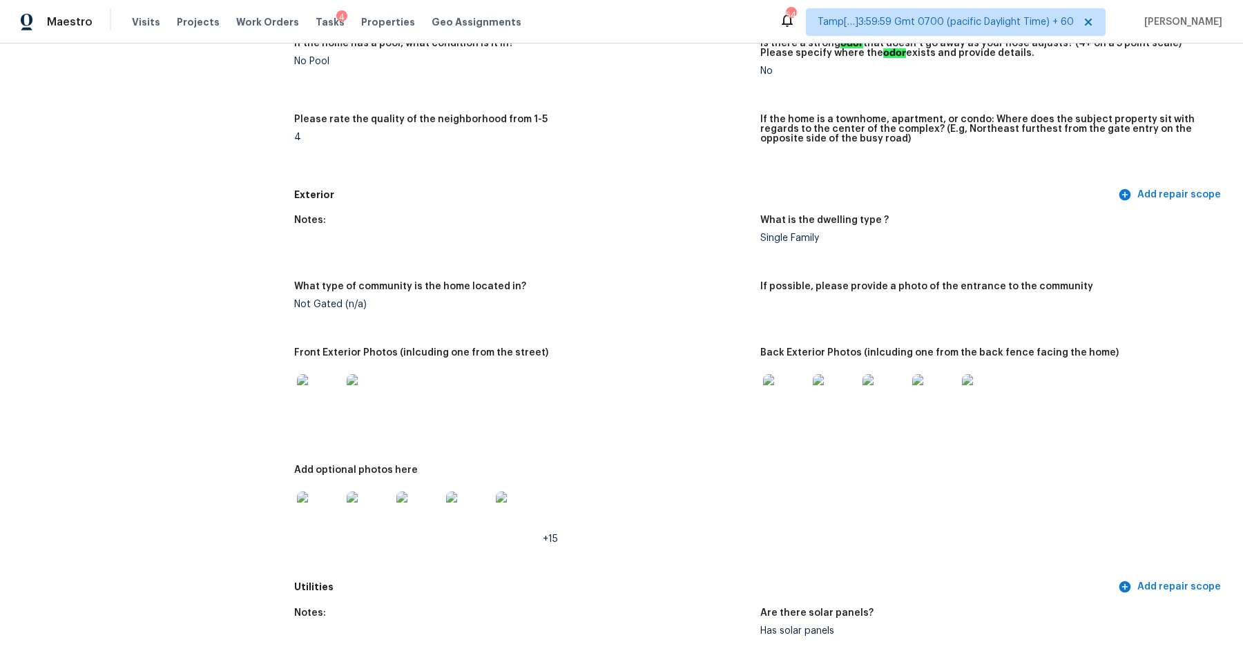
scroll to position [570, 0]
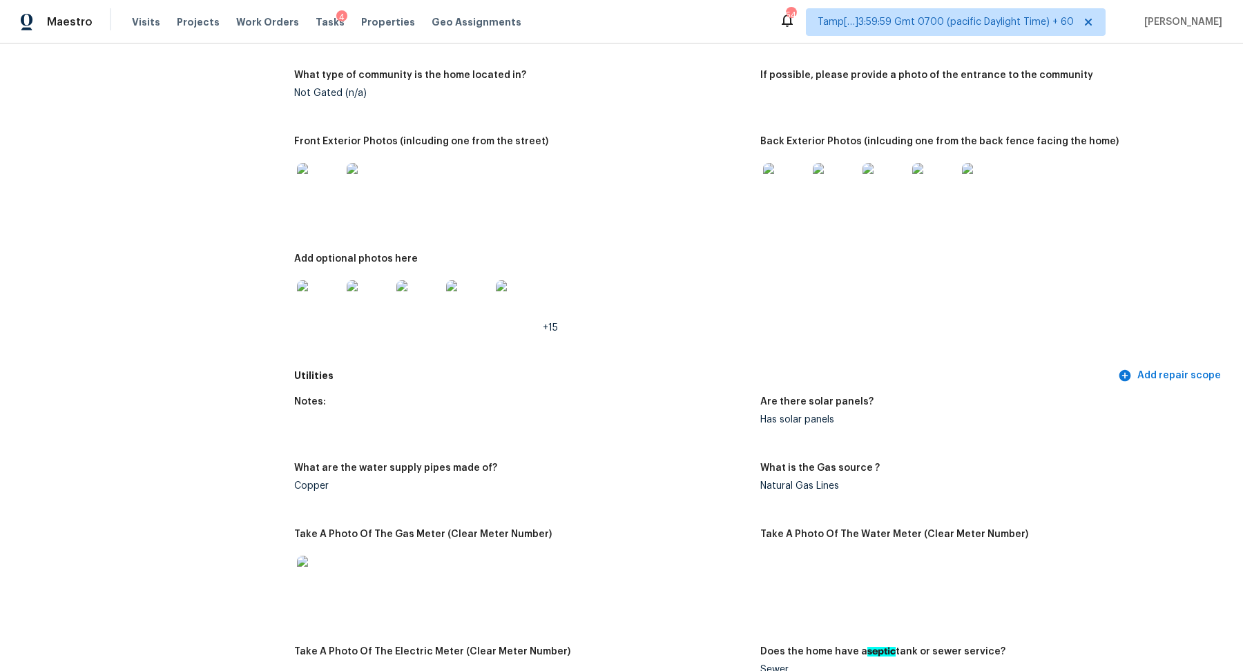
click at [322, 305] on img at bounding box center [319, 302] width 44 height 44
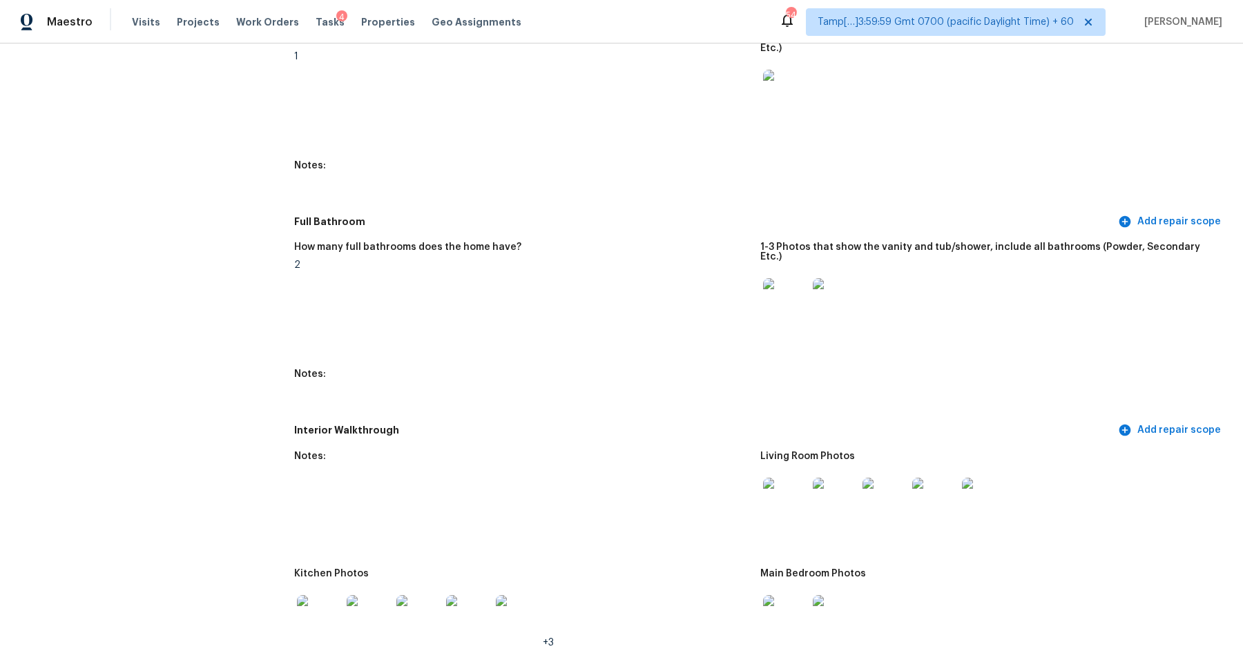
scroll to position [1896, 0]
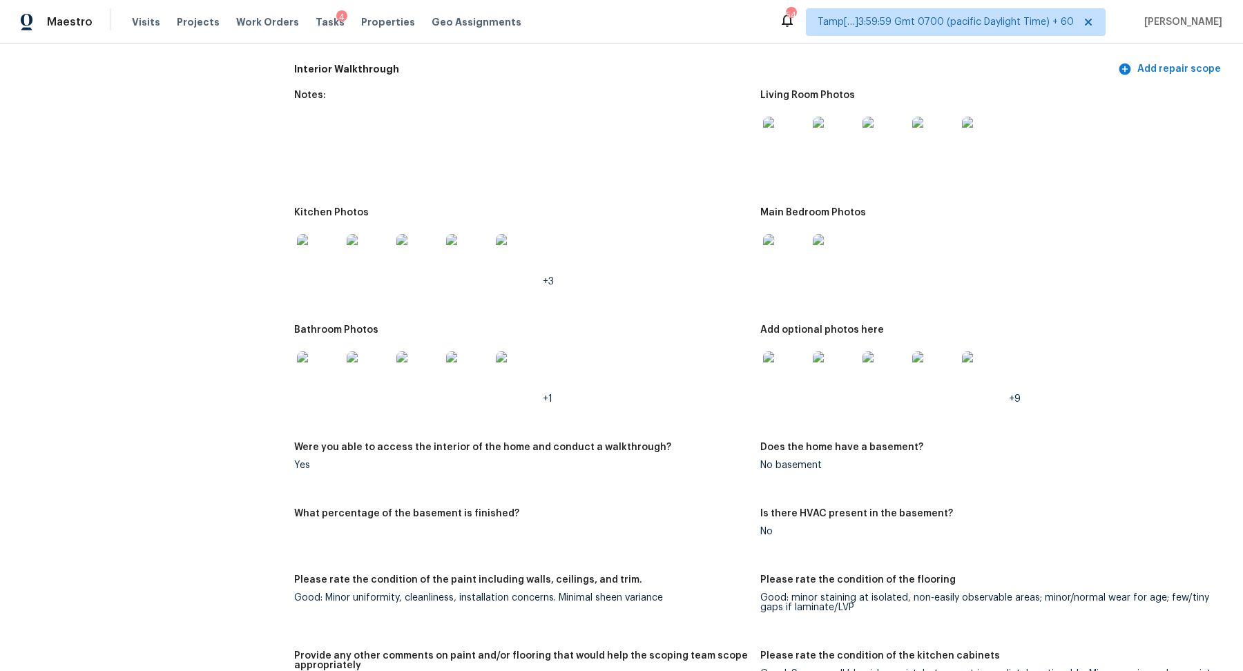
click at [801, 117] on img at bounding box center [785, 139] width 44 height 44
click at [328, 234] on img at bounding box center [319, 256] width 44 height 44
click at [790, 234] on img at bounding box center [785, 256] width 44 height 44
click at [798, 234] on img at bounding box center [785, 256] width 44 height 44
click at [304, 360] on img at bounding box center [319, 373] width 44 height 44
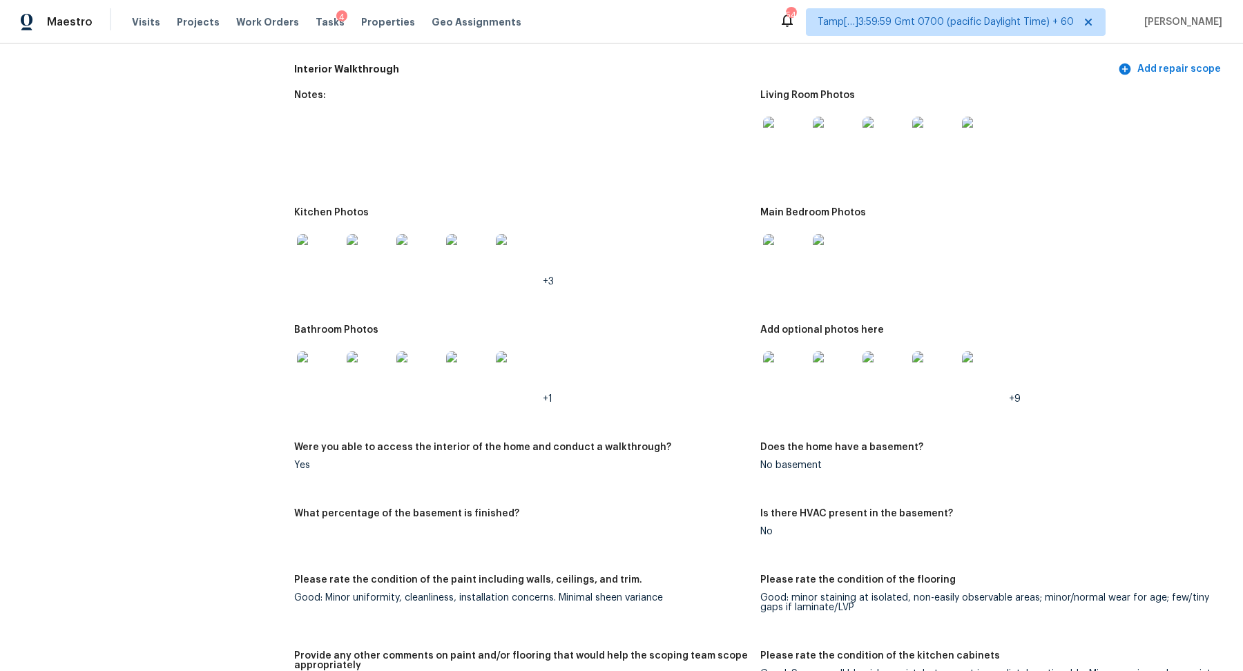
click at [787, 351] on img at bounding box center [785, 373] width 44 height 44
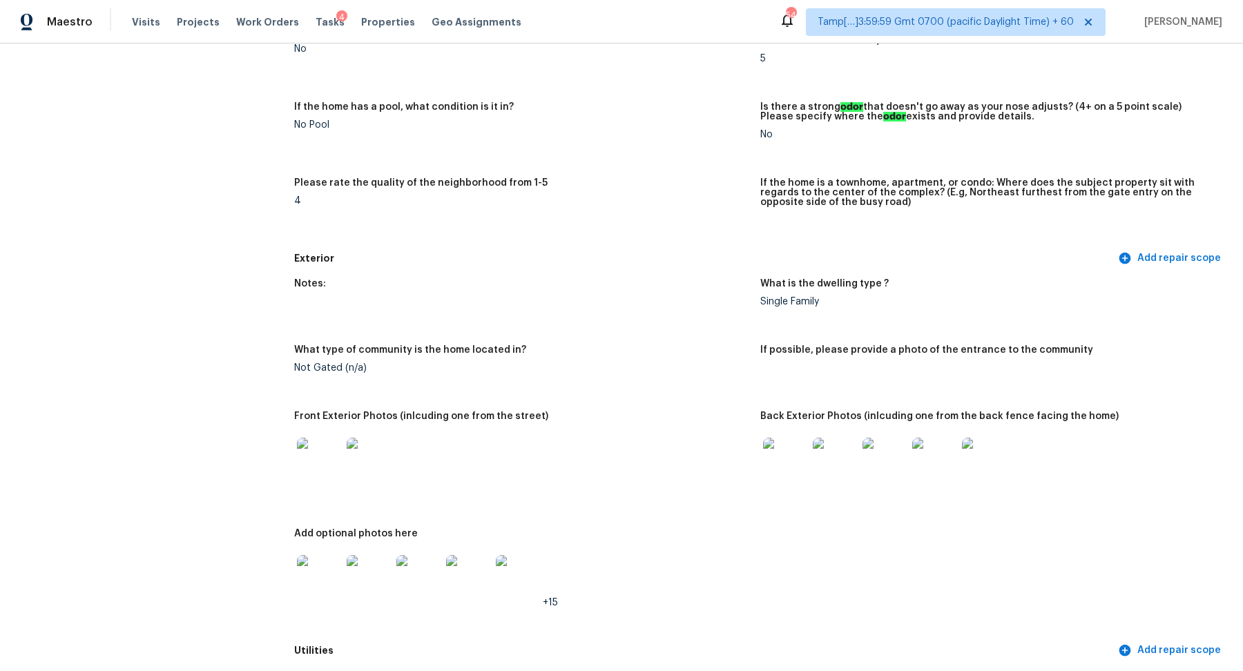
scroll to position [293, 0]
click at [797, 464] on img at bounding box center [785, 462] width 44 height 44
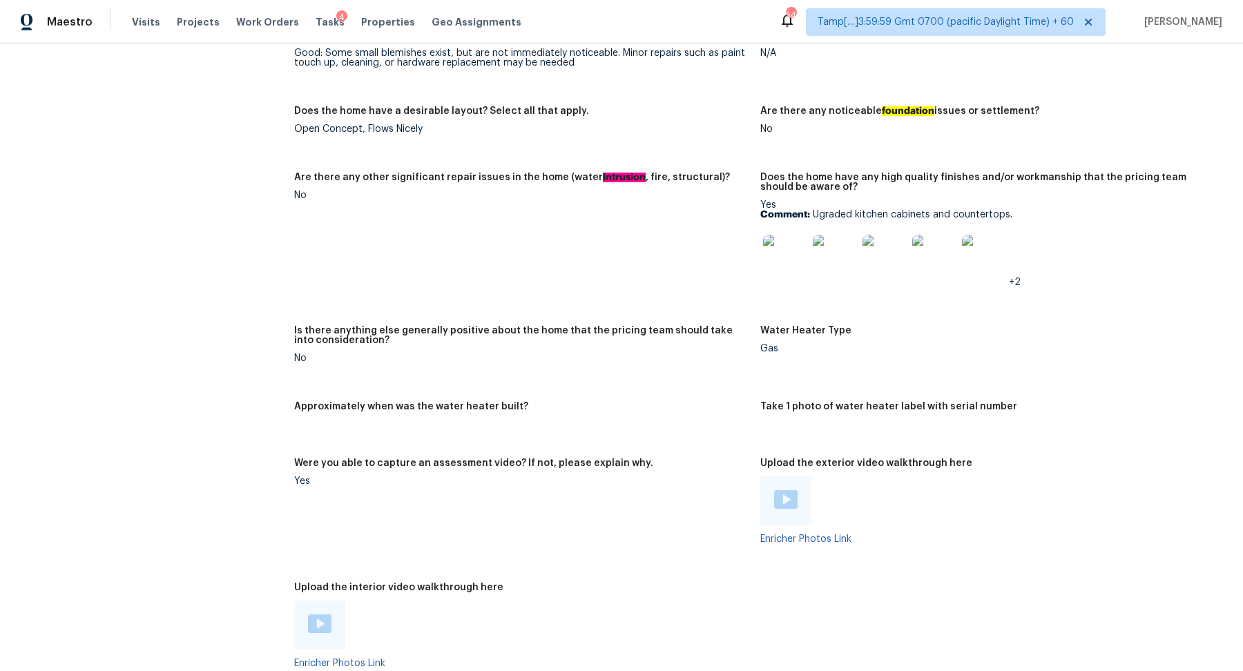
scroll to position [2020, 0]
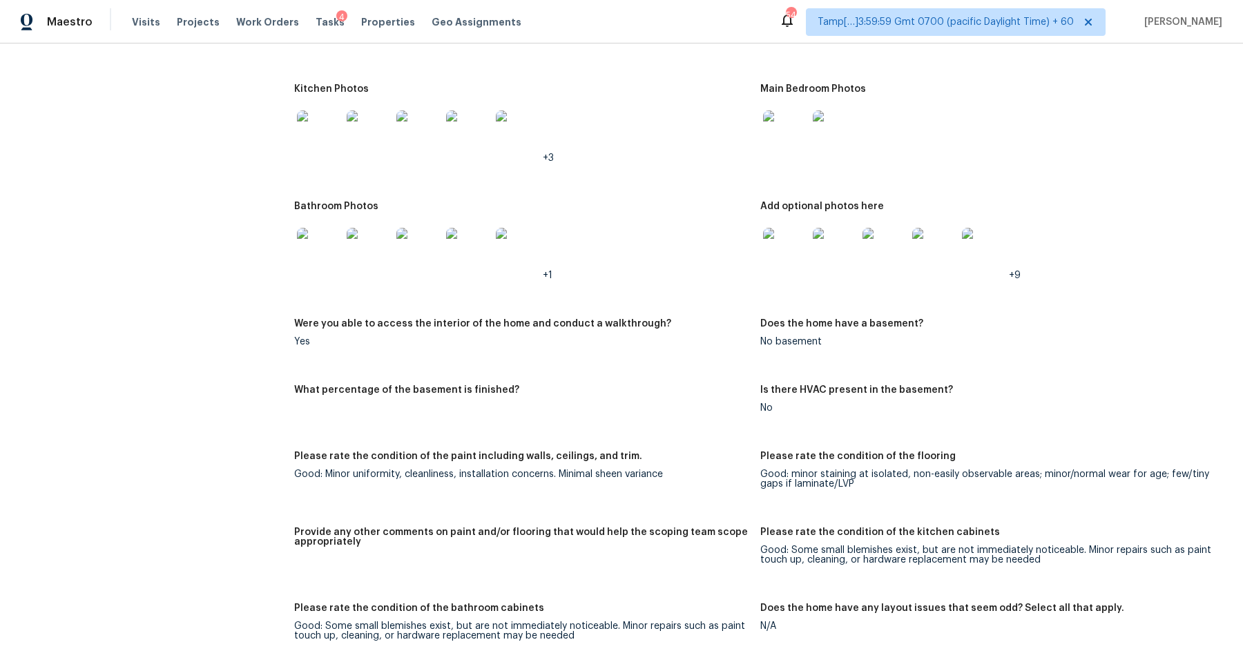
click at [318, 242] on img at bounding box center [319, 250] width 44 height 44
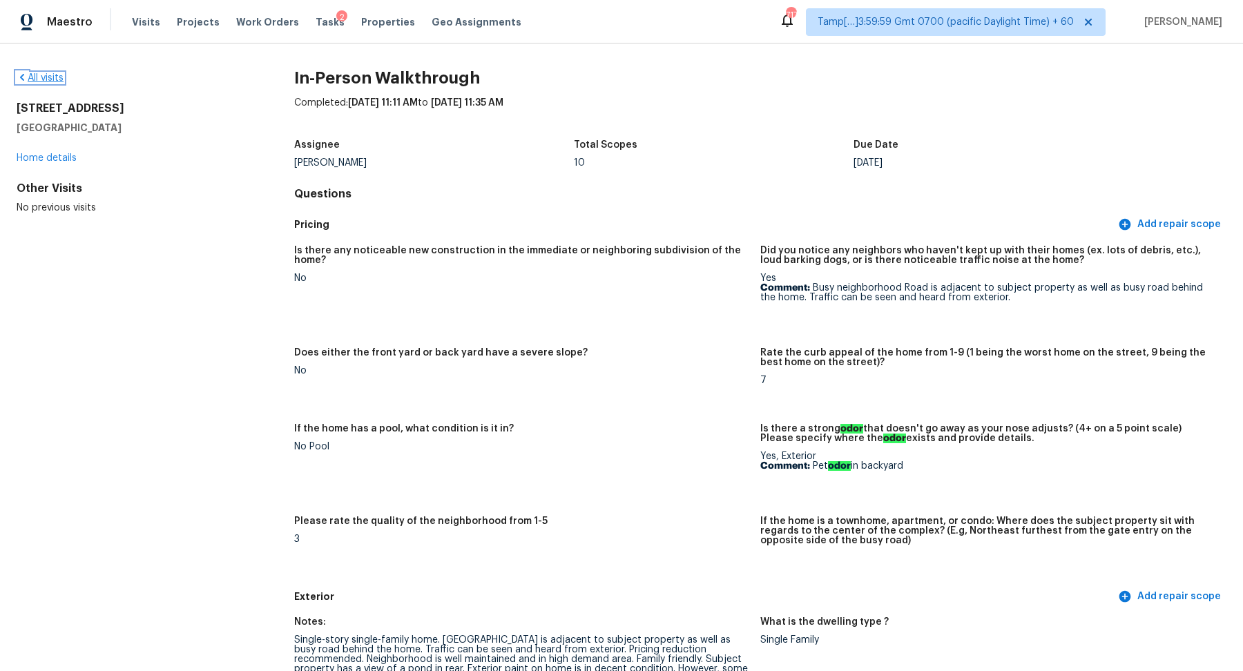
click at [46, 77] on link "All visits" at bounding box center [40, 78] width 47 height 10
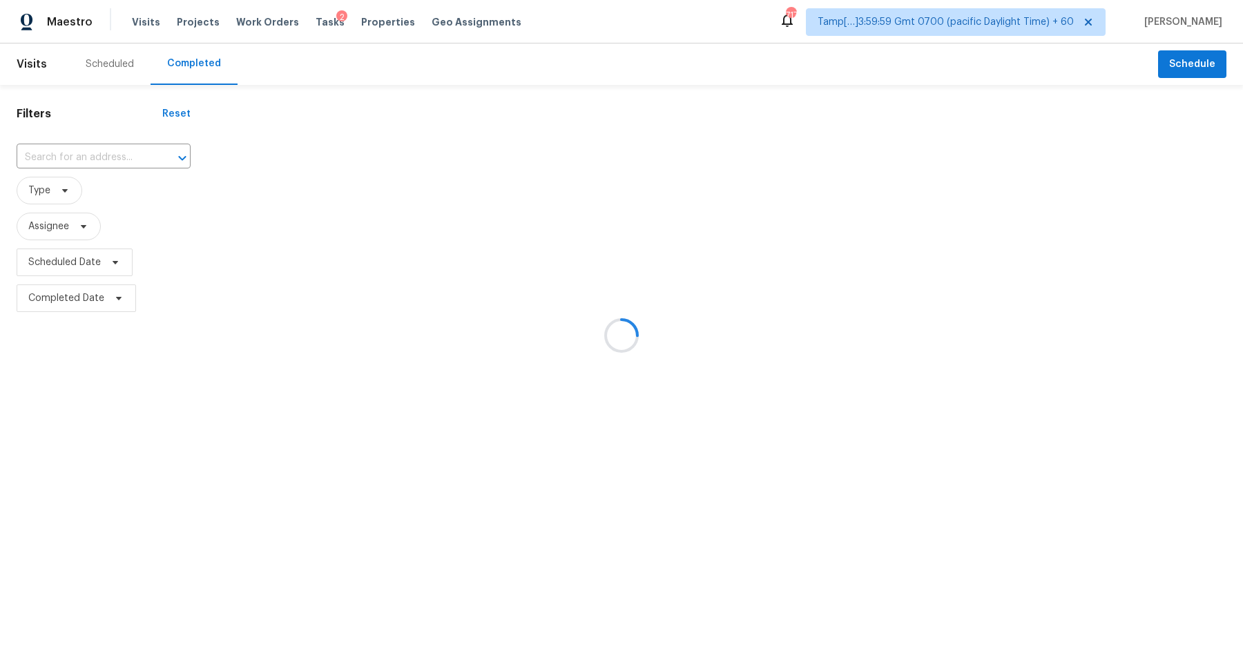
click at [140, 157] on div at bounding box center [621, 335] width 1243 height 671
click at [98, 157] on div at bounding box center [621, 335] width 1243 height 671
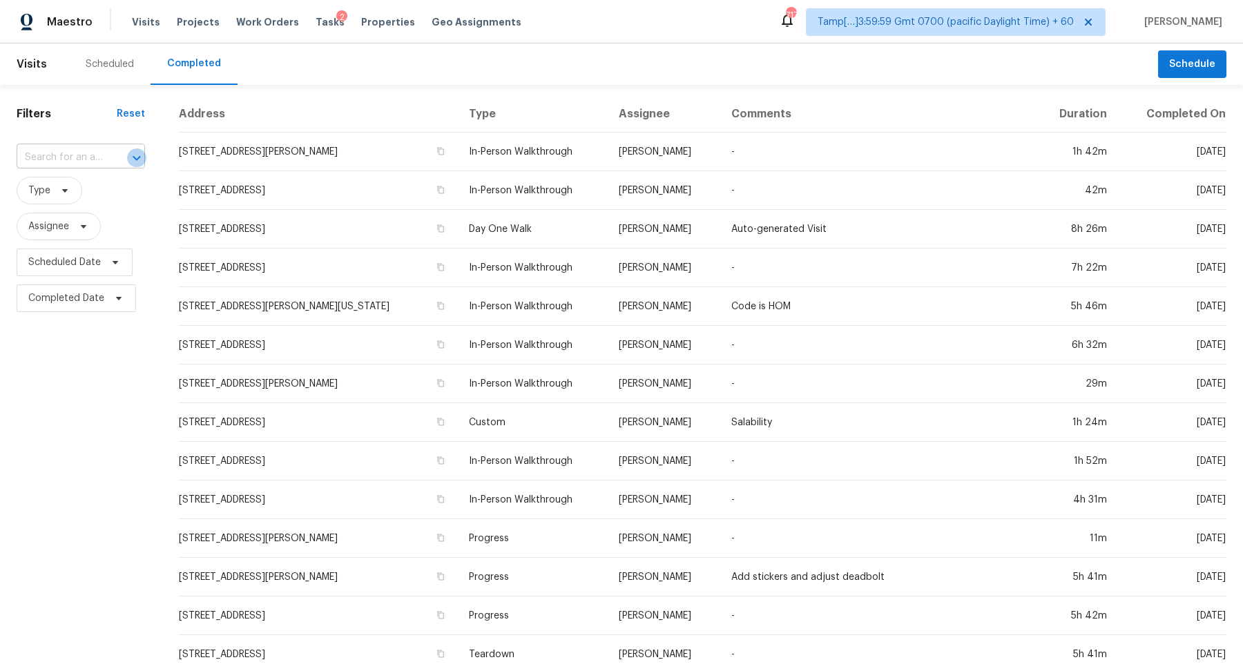
click at [135, 157] on icon "Open" at bounding box center [137, 157] width 8 height 5
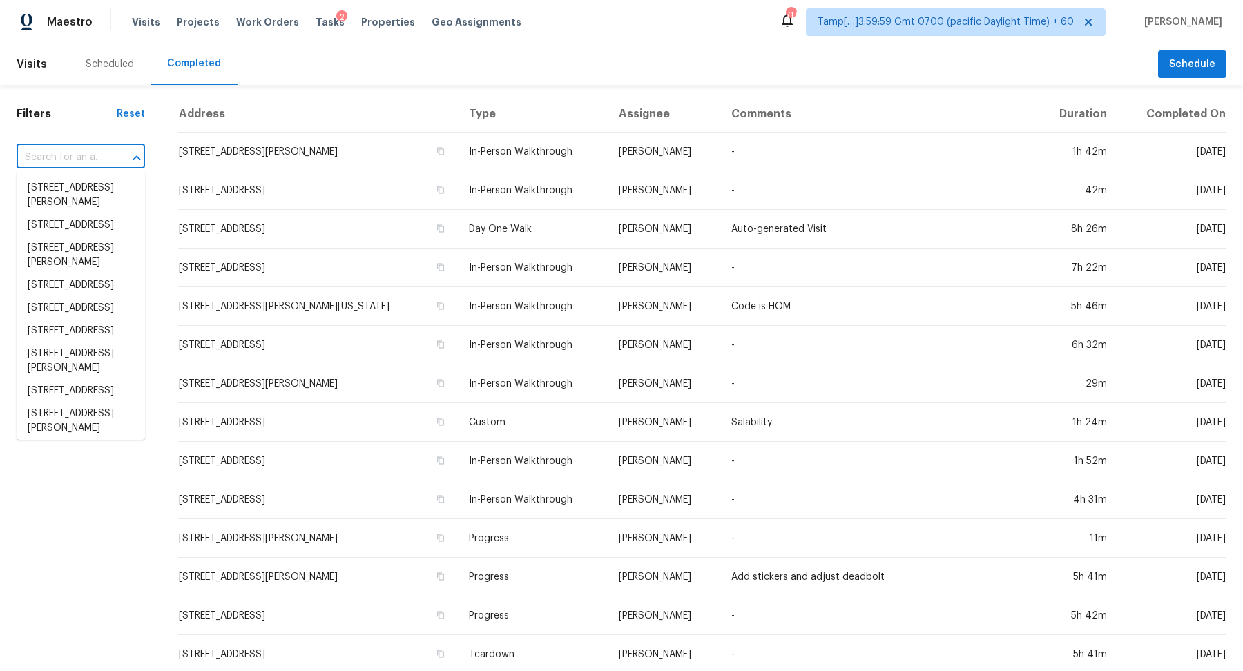
paste input "5141 Austen Ln, Cleveland, OH 44143"
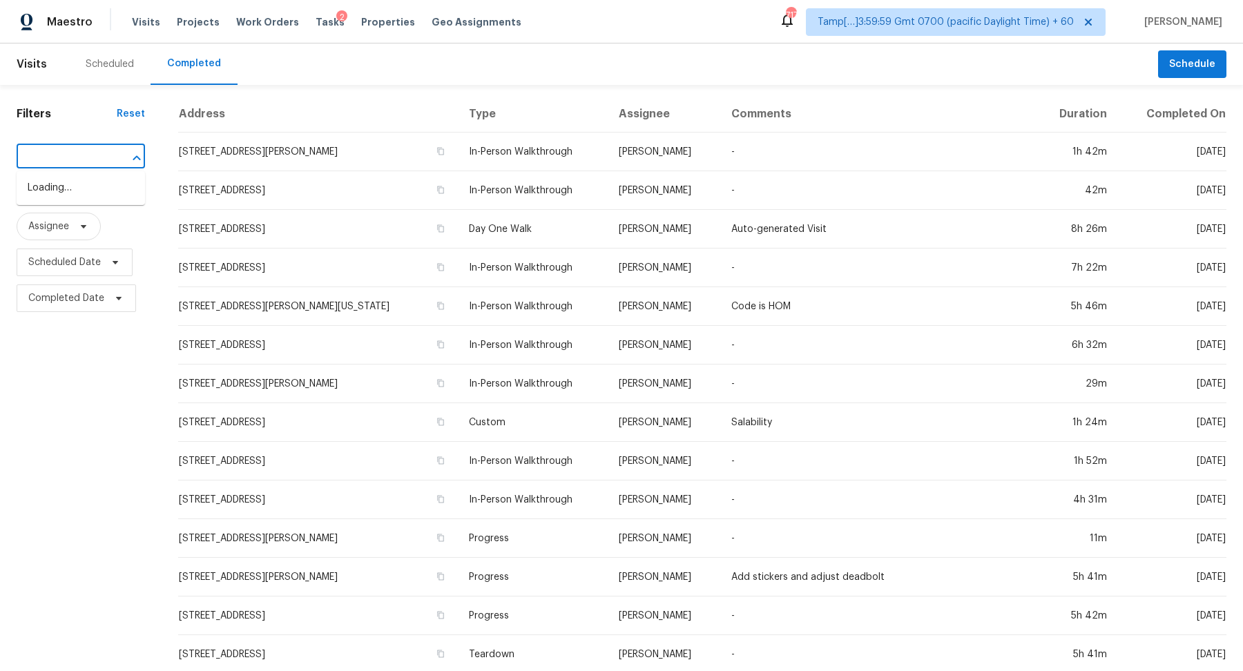
type input "5141 Austen Ln, Cleveland, OH 44143"
click at [79, 143] on div "​" at bounding box center [81, 158] width 128 height 30
click at [79, 156] on input "text" at bounding box center [62, 157] width 90 height 21
paste input "5141 Austen Ln, Cleveland, OH 44143"
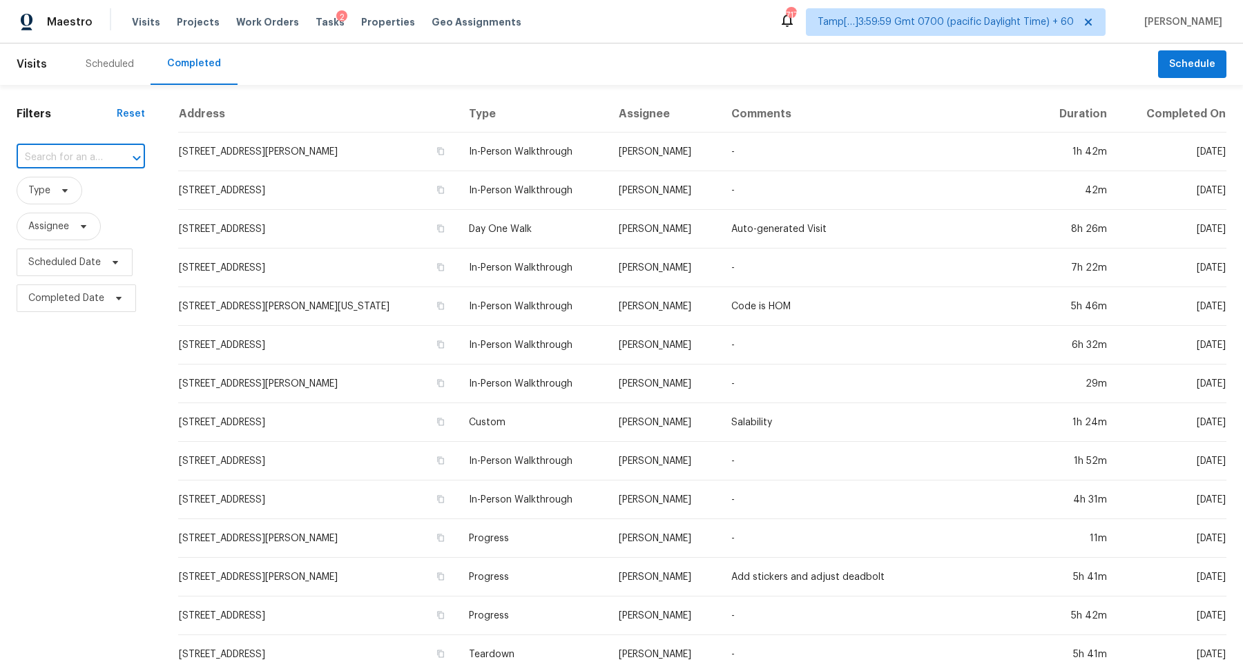
type input "5141 Austen Ln, Cleveland, OH 44143"
click at [89, 202] on li "5141 Austen Ln, Cleveland, OH 44143" at bounding box center [81, 195] width 128 height 37
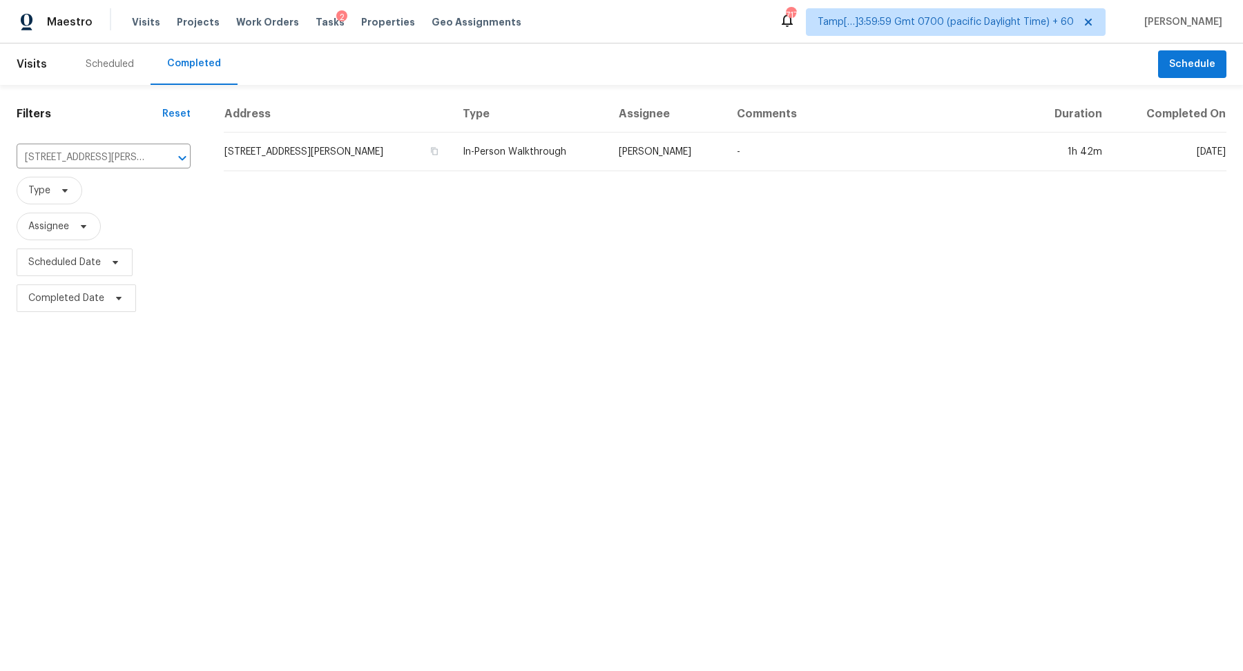
click at [275, 153] on td "5141 Austen Ln, Cleveland, OH 44143" at bounding box center [338, 152] width 228 height 39
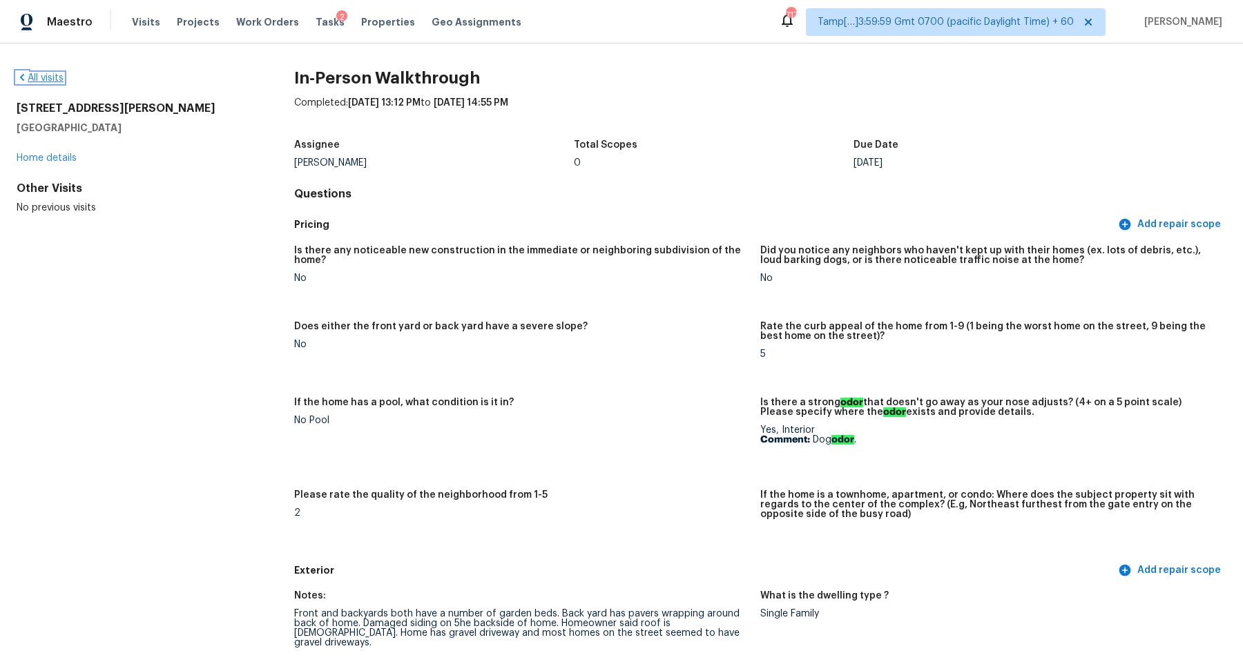
click at [38, 78] on link "All visits" at bounding box center [40, 78] width 47 height 10
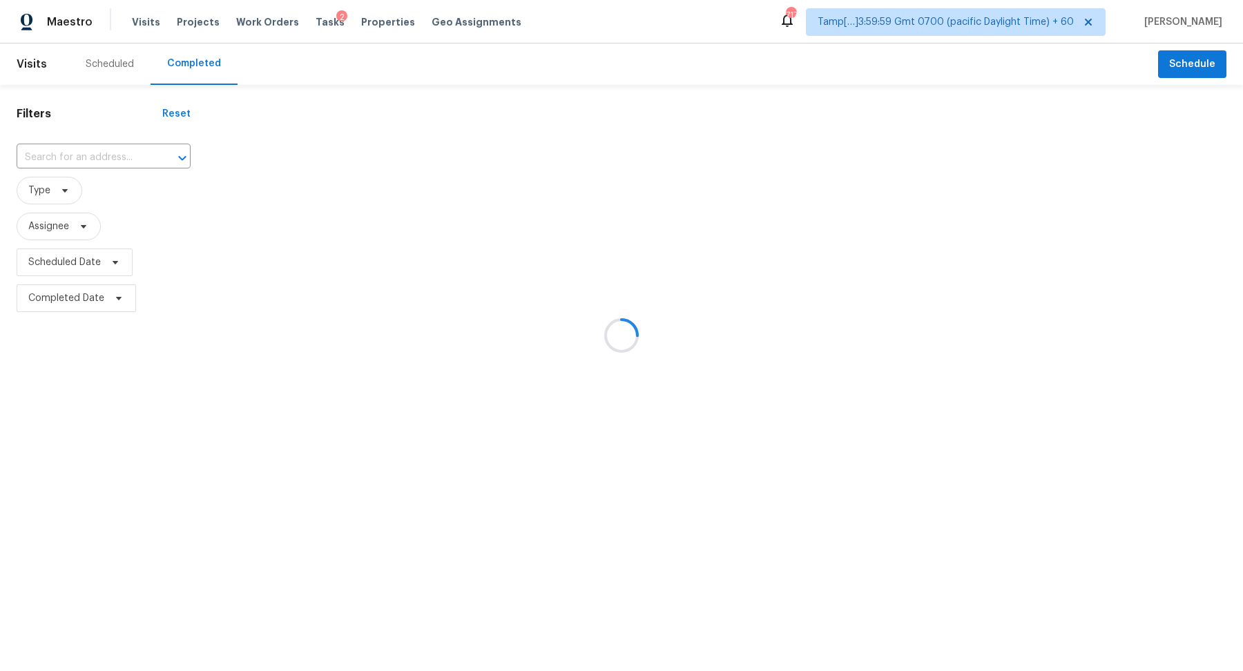
click at [86, 157] on div at bounding box center [621, 335] width 1243 height 671
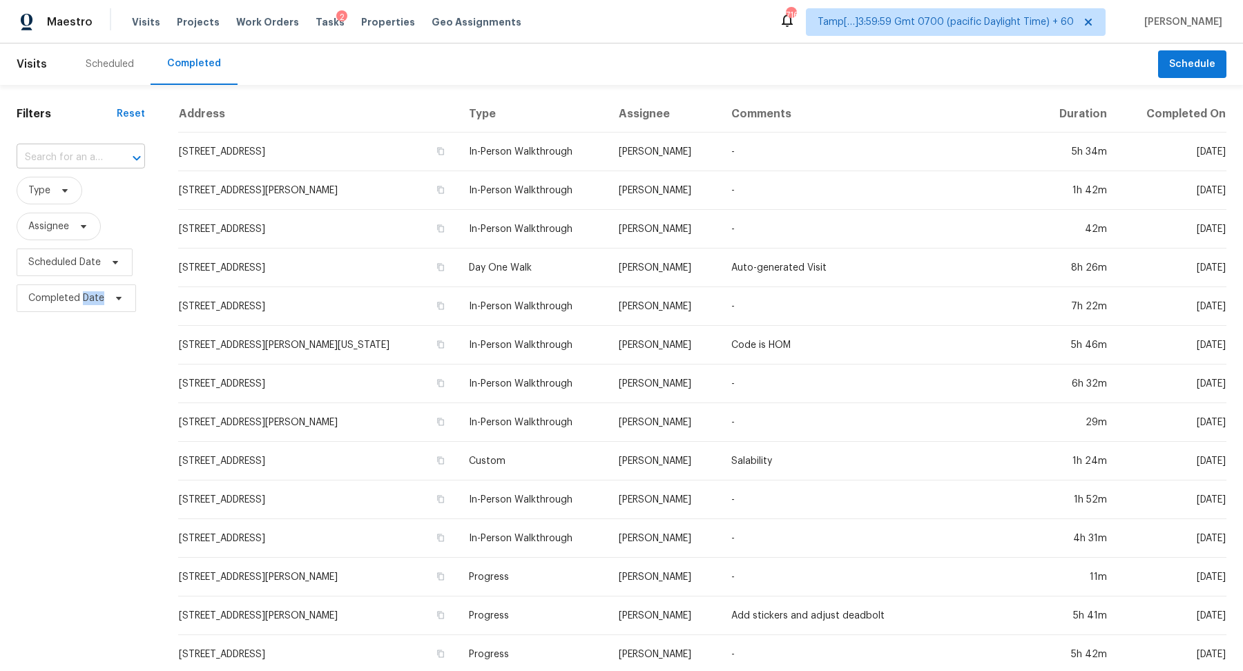
click at [112, 157] on div at bounding box center [127, 157] width 36 height 19
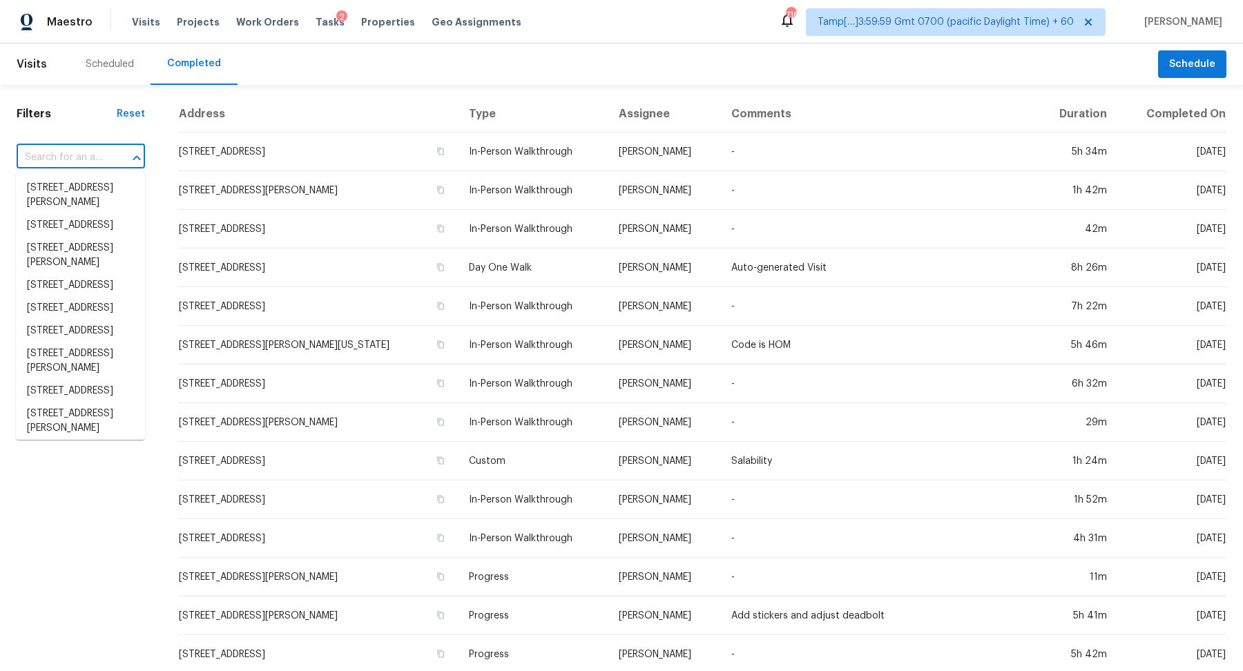
paste input "16 Dartmouth Rd, Annandale, NJ 08801"
type input "16 Dartmouth Rd, Annandale, NJ 08801"
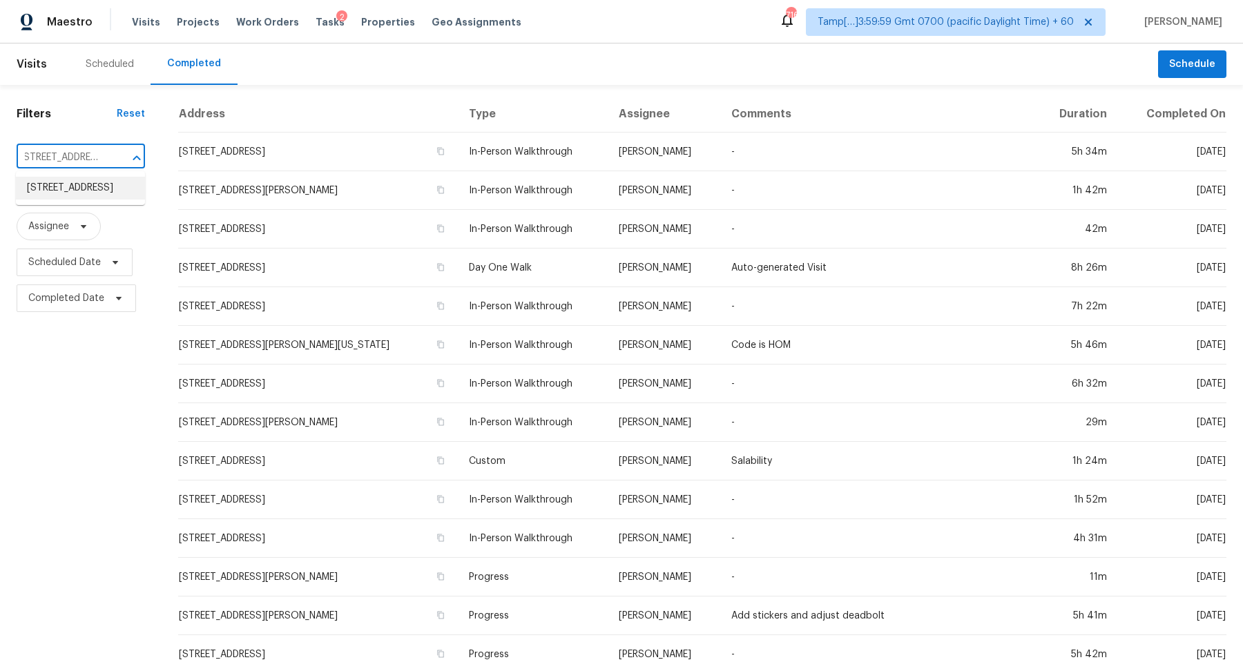
click at [58, 190] on li "16 Dartmouth Rd, Annandale, NJ 08801" at bounding box center [80, 188] width 129 height 23
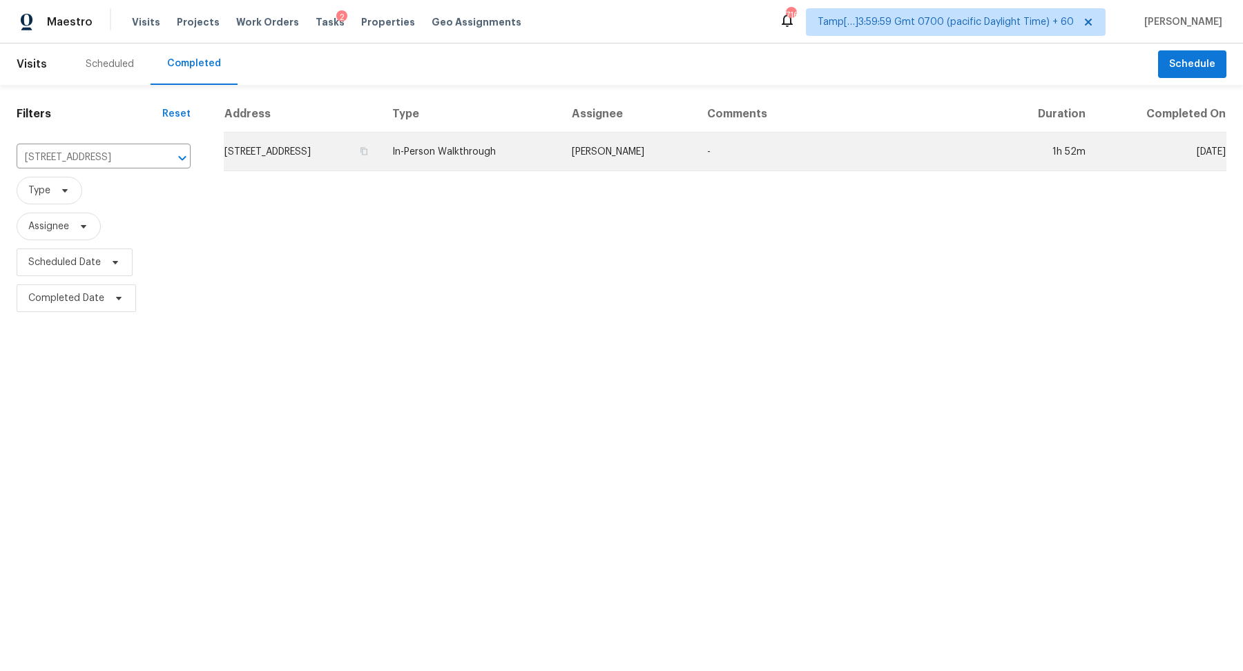
click at [309, 164] on td "16 Dartmouth Rd, Annandale, NJ 08801" at bounding box center [302, 152] width 157 height 39
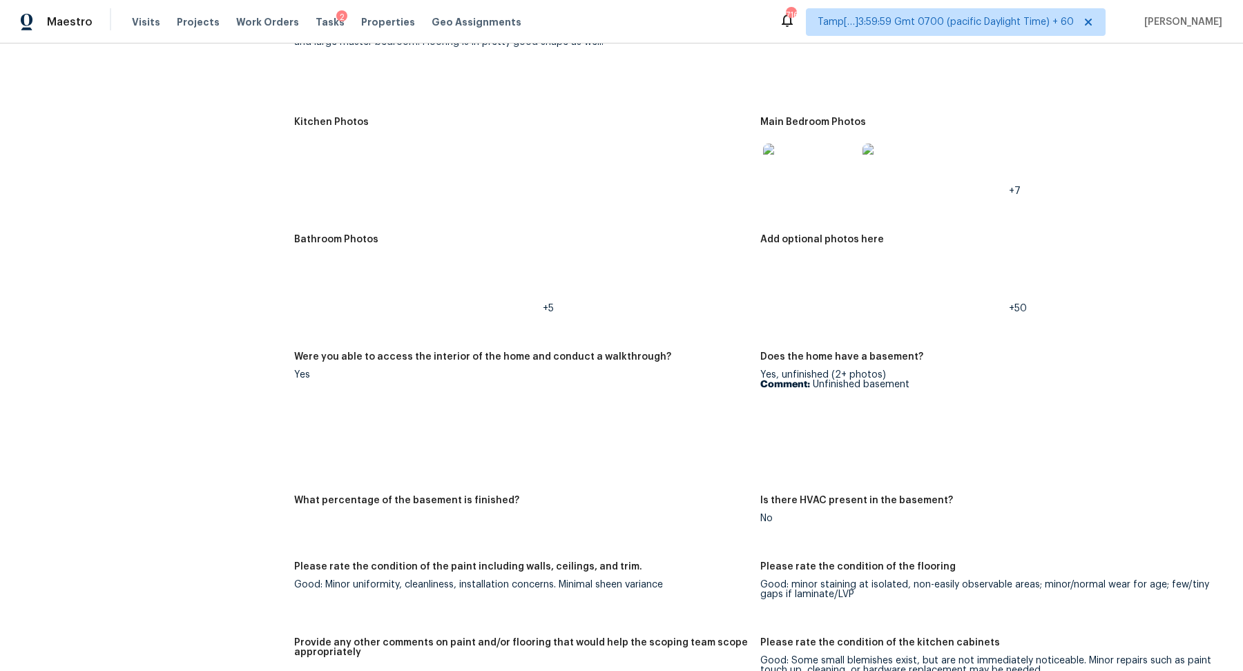
scroll to position [1752, 0]
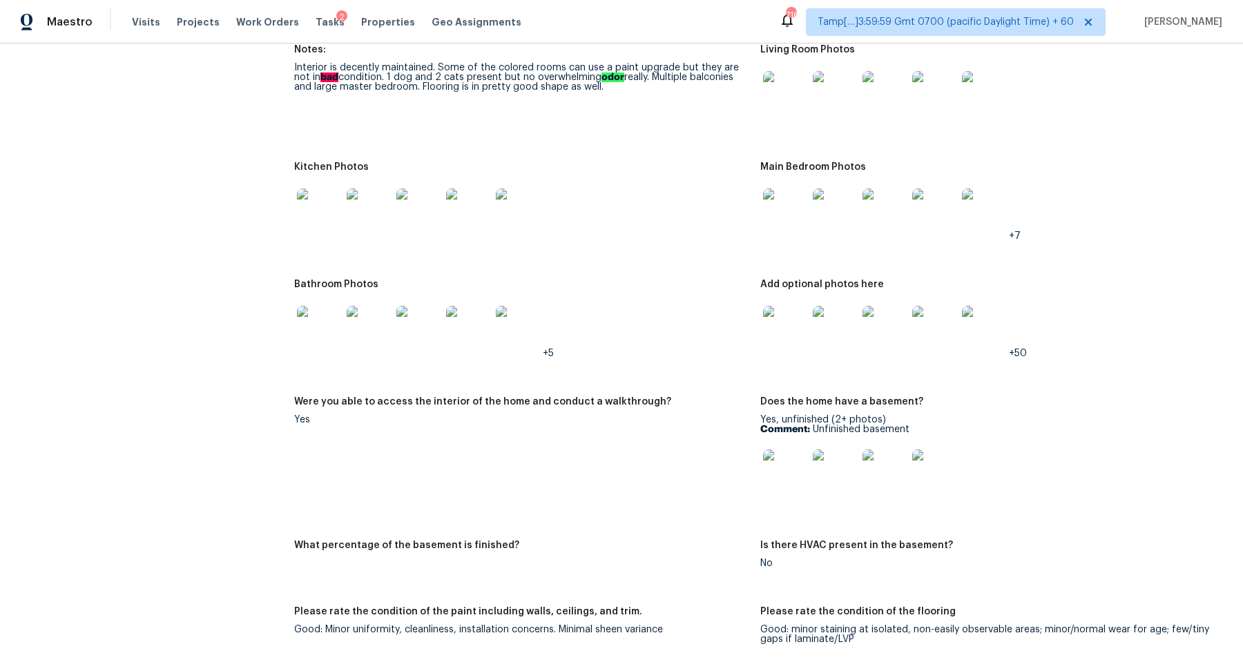
click at [793, 204] on img at bounding box center [785, 210] width 44 height 44
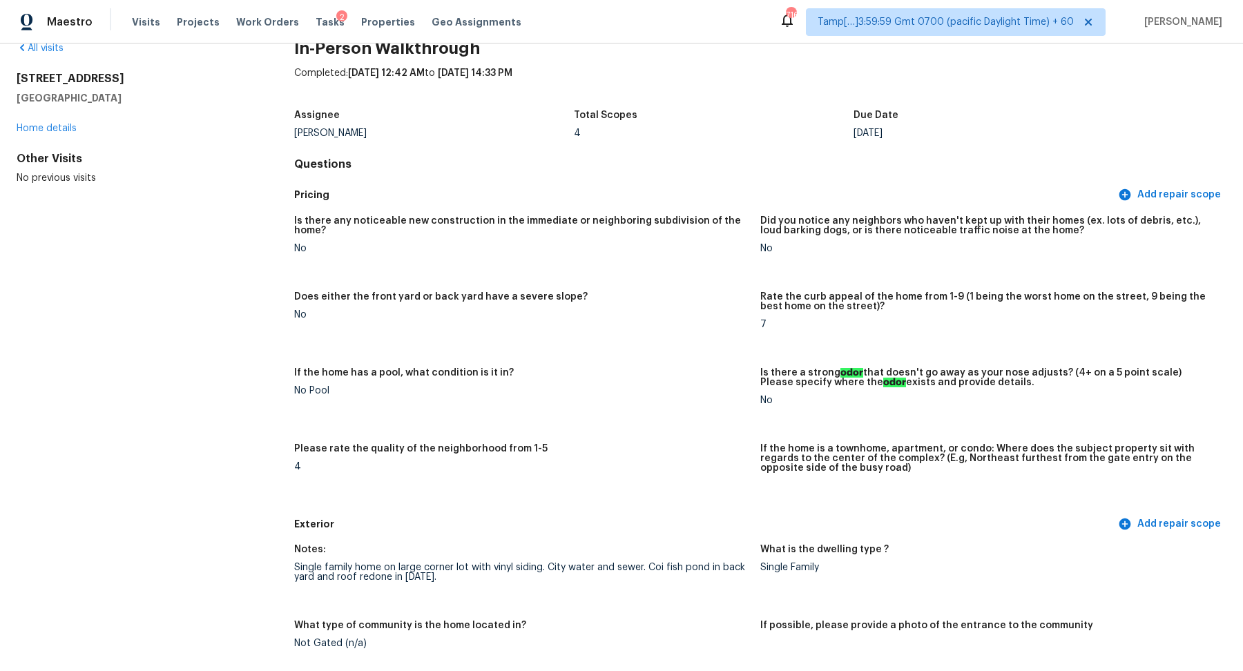
scroll to position [0, 0]
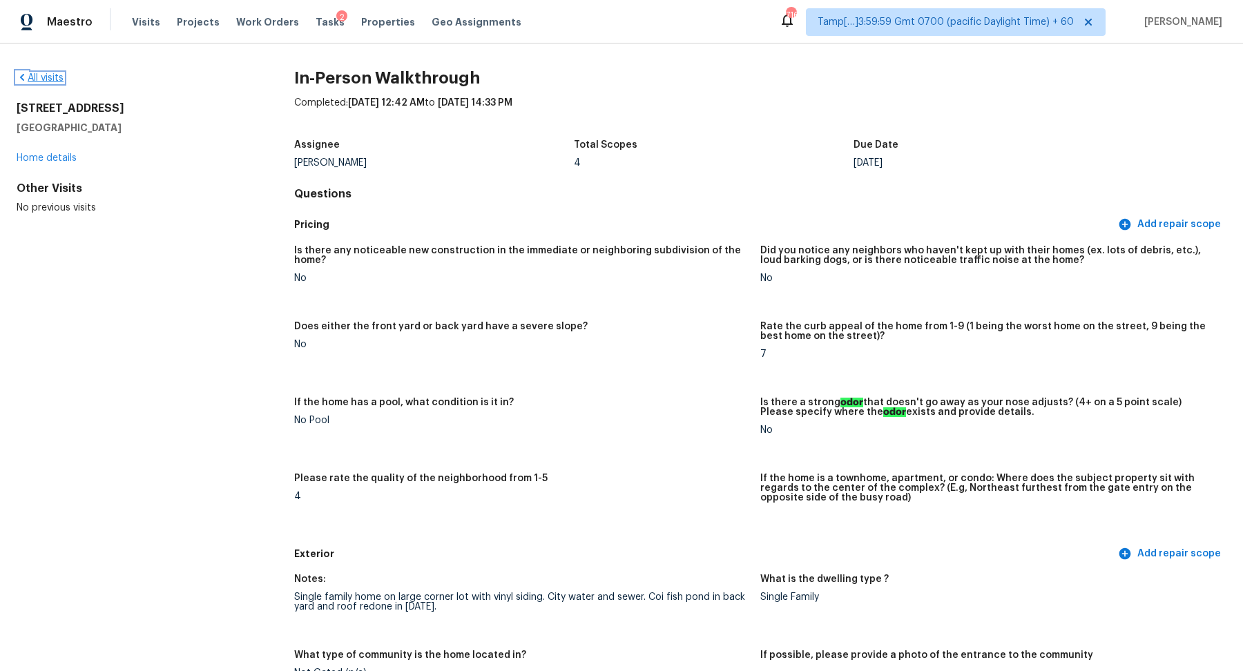
click at [35, 81] on link "All visits" at bounding box center [40, 78] width 47 height 10
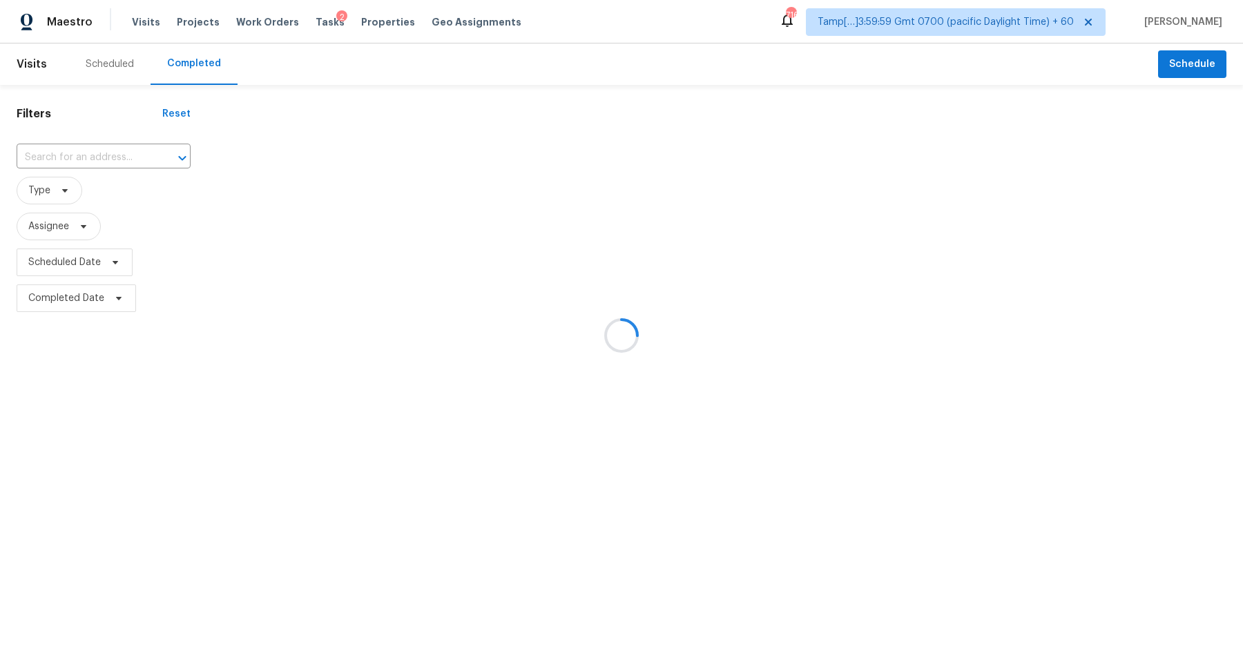
click at [81, 163] on div at bounding box center [621, 335] width 1243 height 671
click at [112, 161] on div at bounding box center [621, 335] width 1243 height 671
click at [80, 159] on div at bounding box center [621, 335] width 1243 height 671
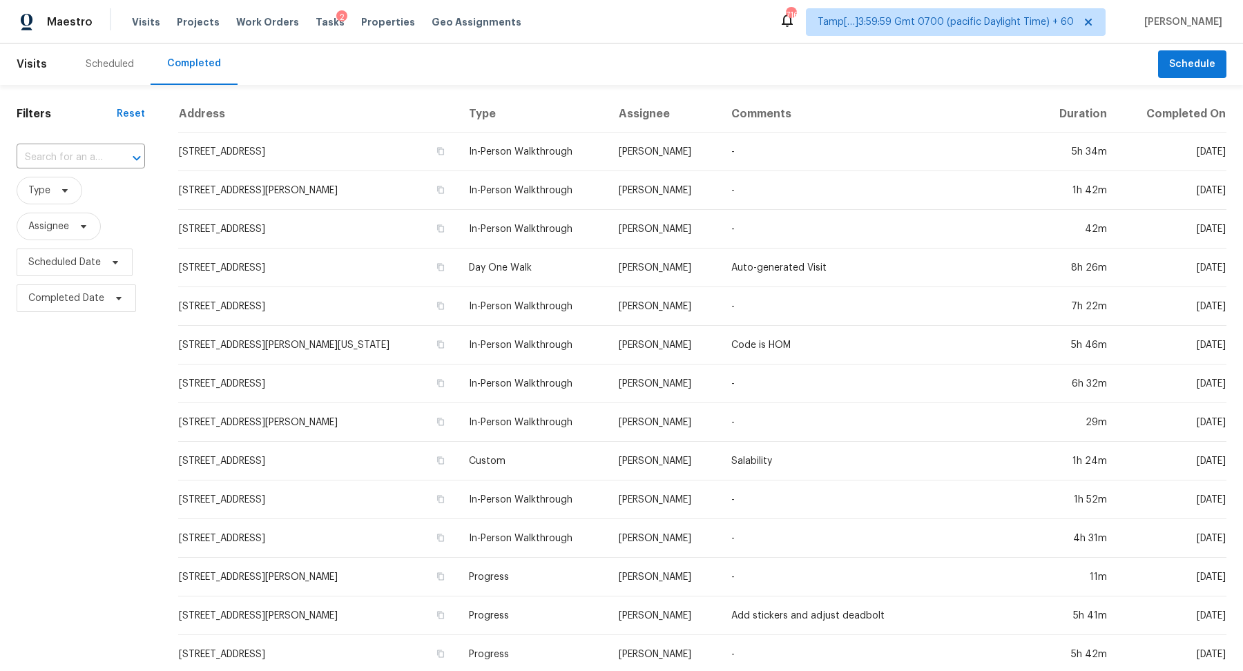
click at [80, 159] on input "text" at bounding box center [62, 157] width 90 height 21
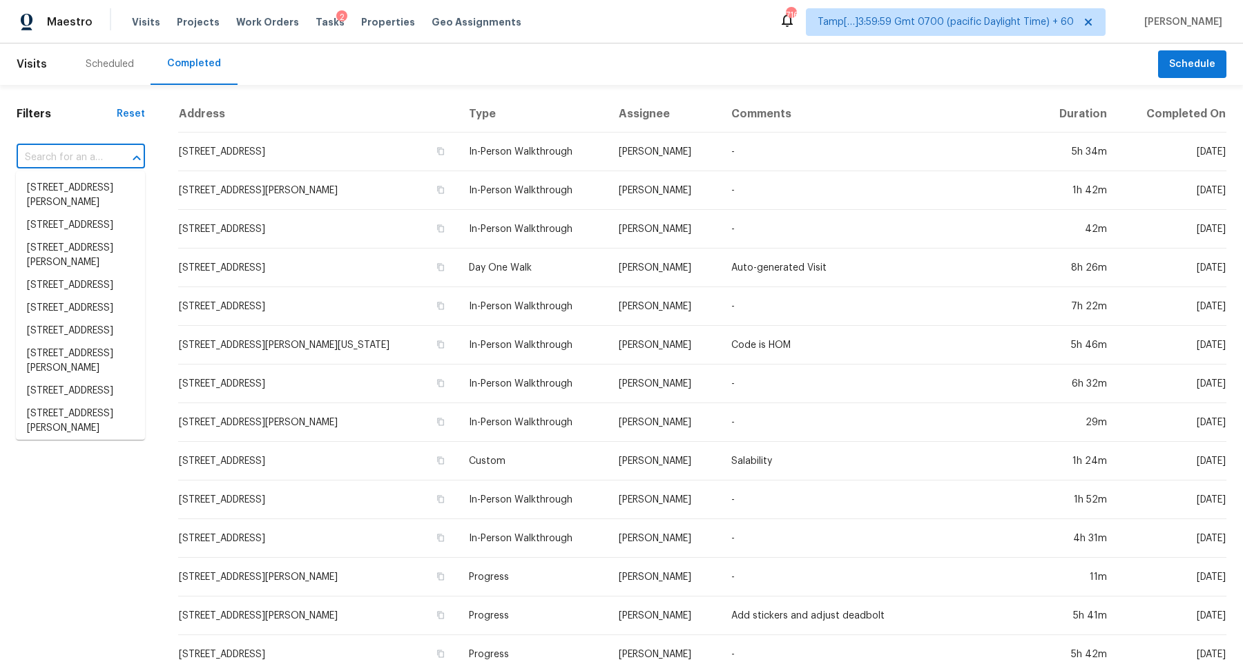
paste input "103 Stonefield Dr, Mount Juliet, TN 37122"
type input "103 Stonefield Dr, Mount Juliet, TN 37122"
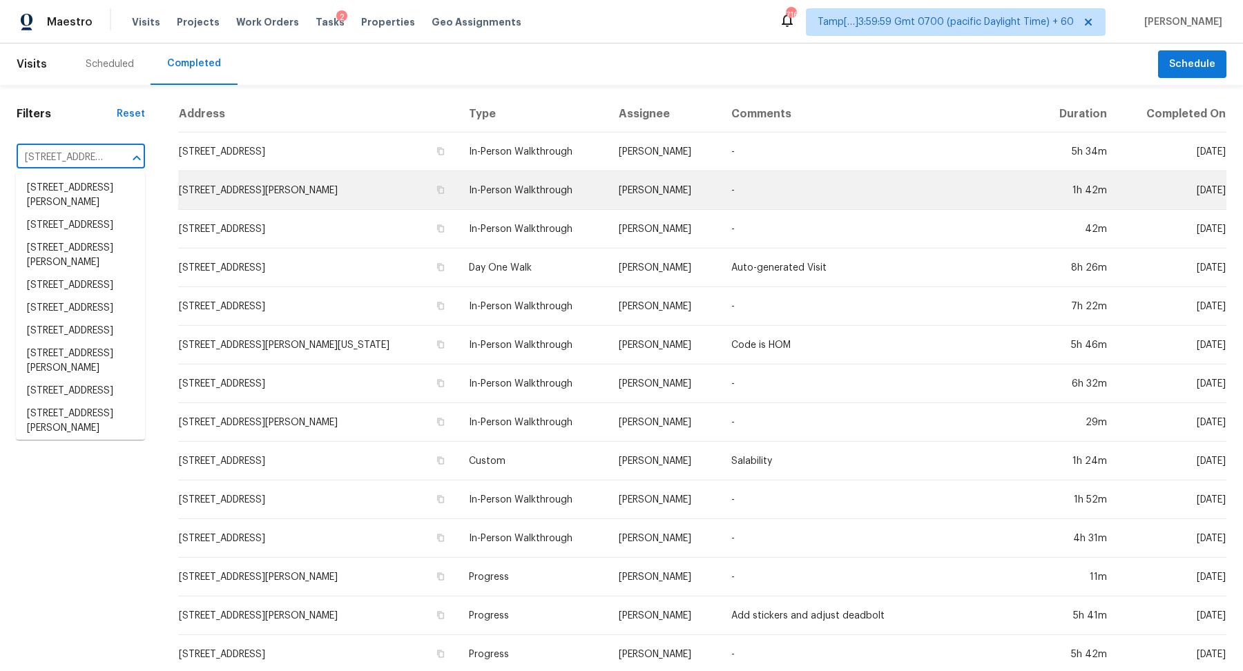
scroll to position [0, 101]
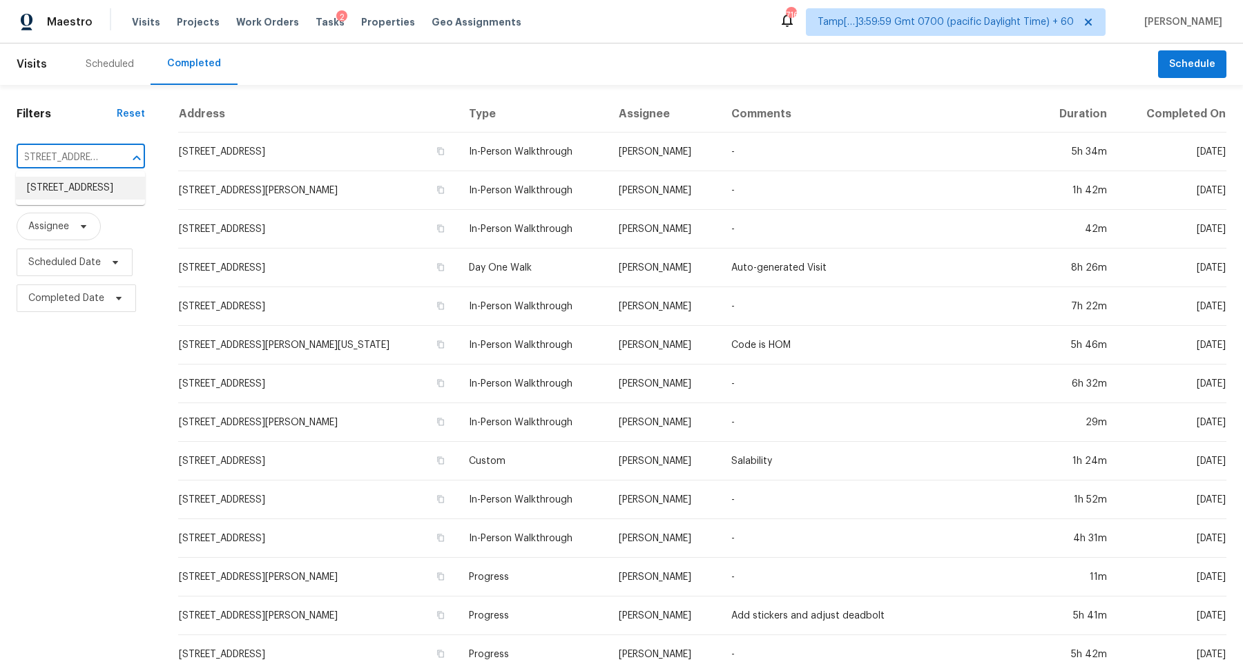
click at [101, 194] on li "103 Stonefield Dr, Mount Juliet, TN 37122" at bounding box center [80, 188] width 129 height 23
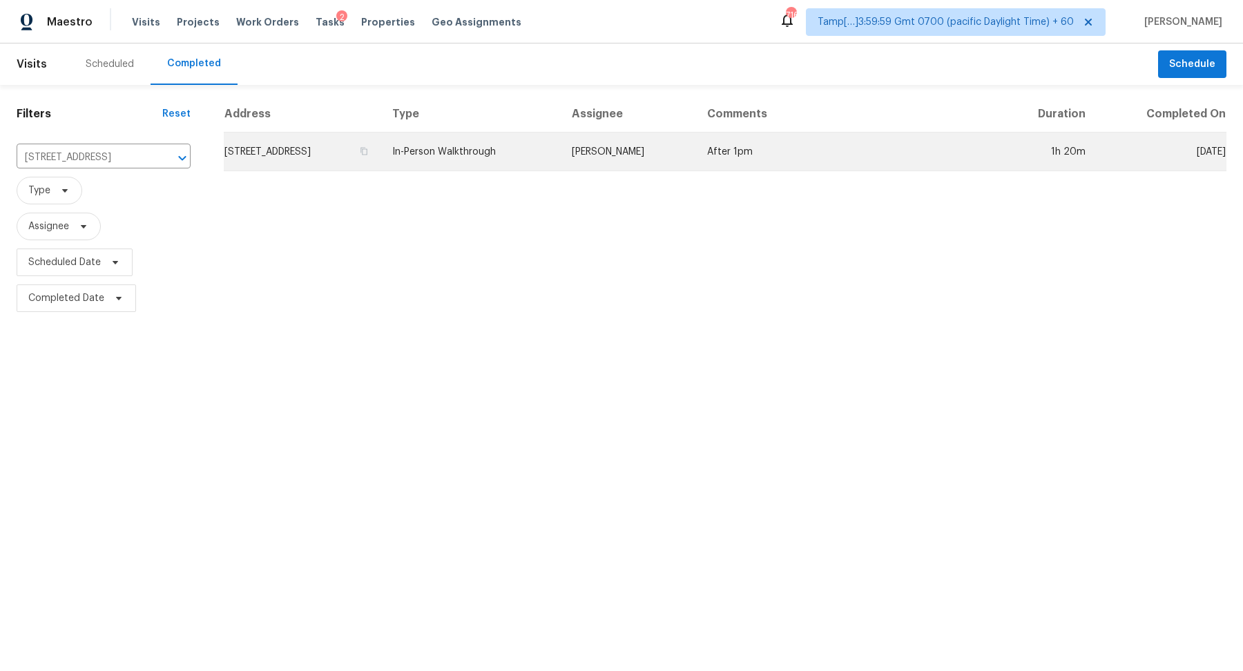
click at [300, 139] on td "103 Stonefield Dr, Mount Juliet, TN 37122" at bounding box center [302, 152] width 157 height 39
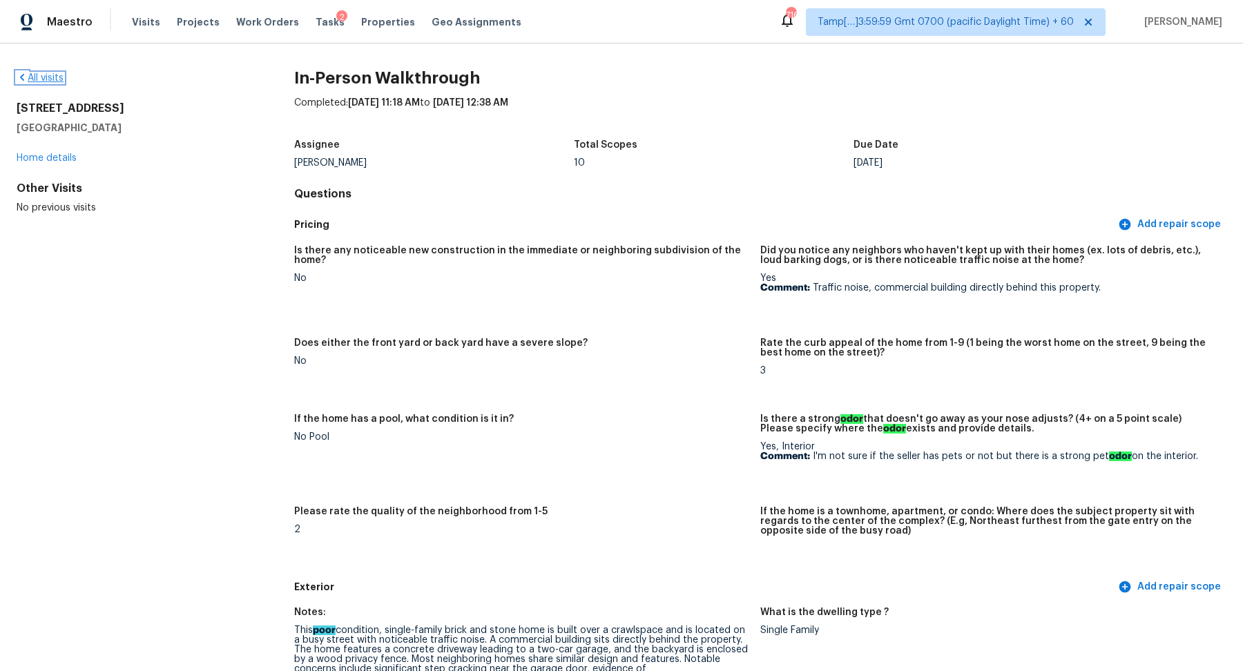
click at [27, 77] on icon at bounding box center [22, 77] width 11 height 11
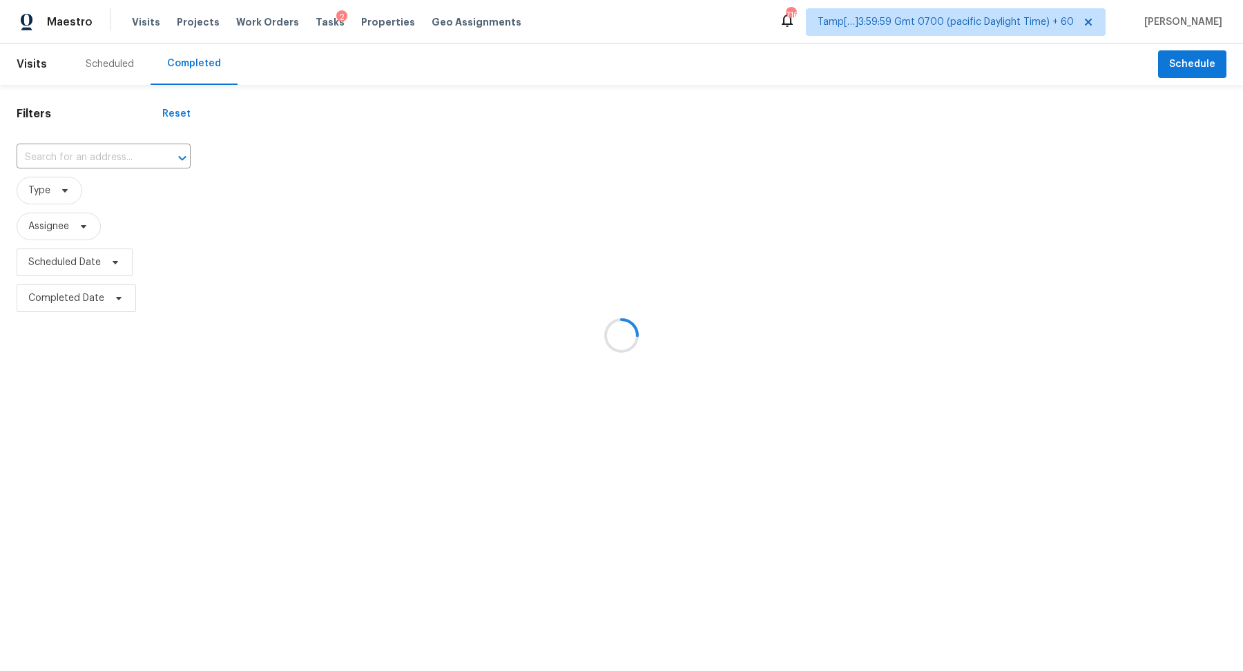
click at [59, 150] on div at bounding box center [621, 335] width 1243 height 671
click at [68, 153] on div at bounding box center [621, 335] width 1243 height 671
click at [81, 154] on div at bounding box center [621, 335] width 1243 height 671
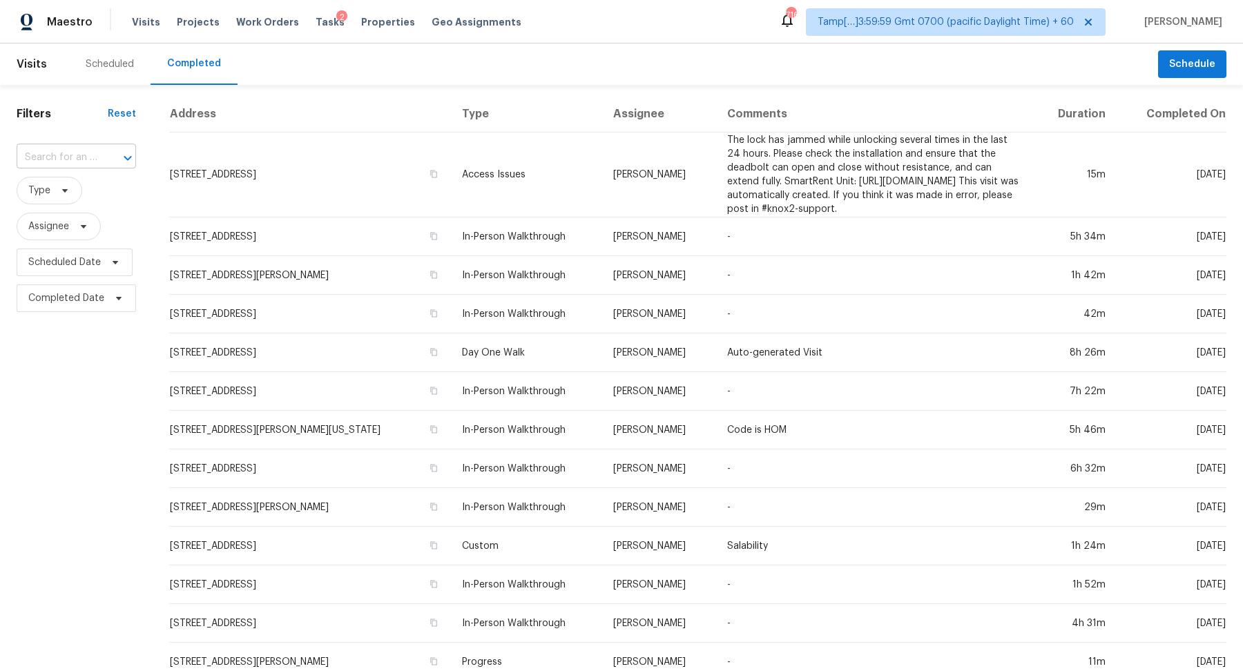
click at [91, 158] on input "text" at bounding box center [57, 157] width 81 height 21
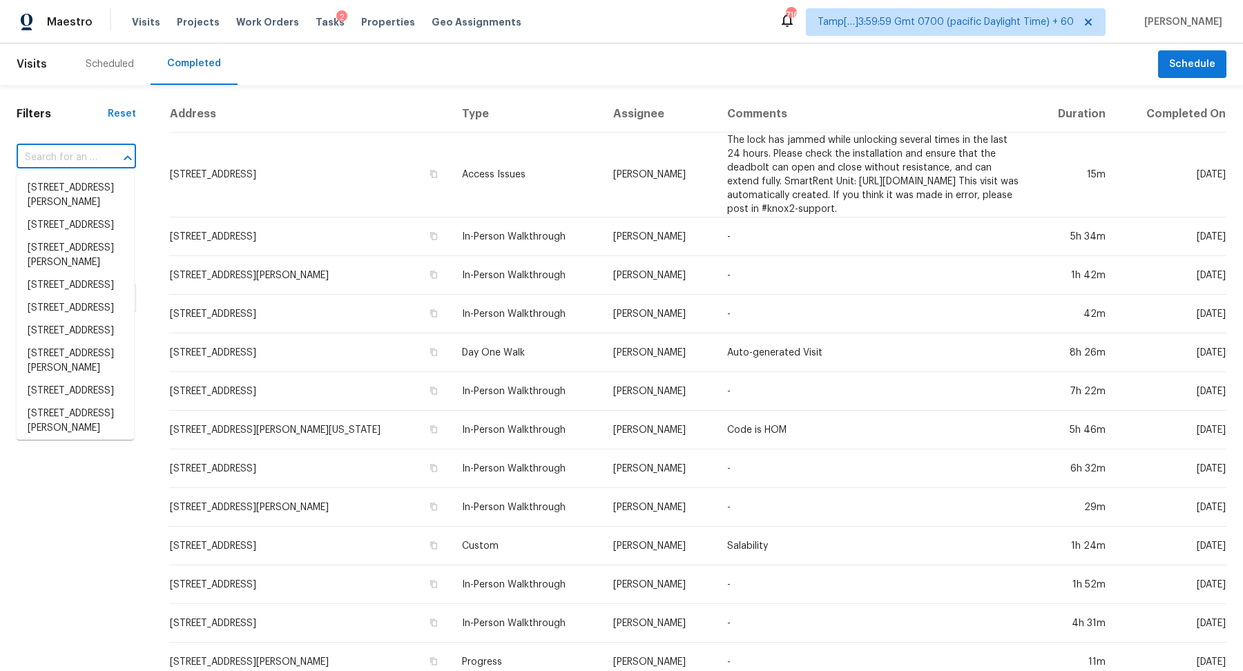
paste input "3307 Canterbury Trl, Rex, GA 30273"
type input "3307 Canterbury Trl, Rex, GA 30273"
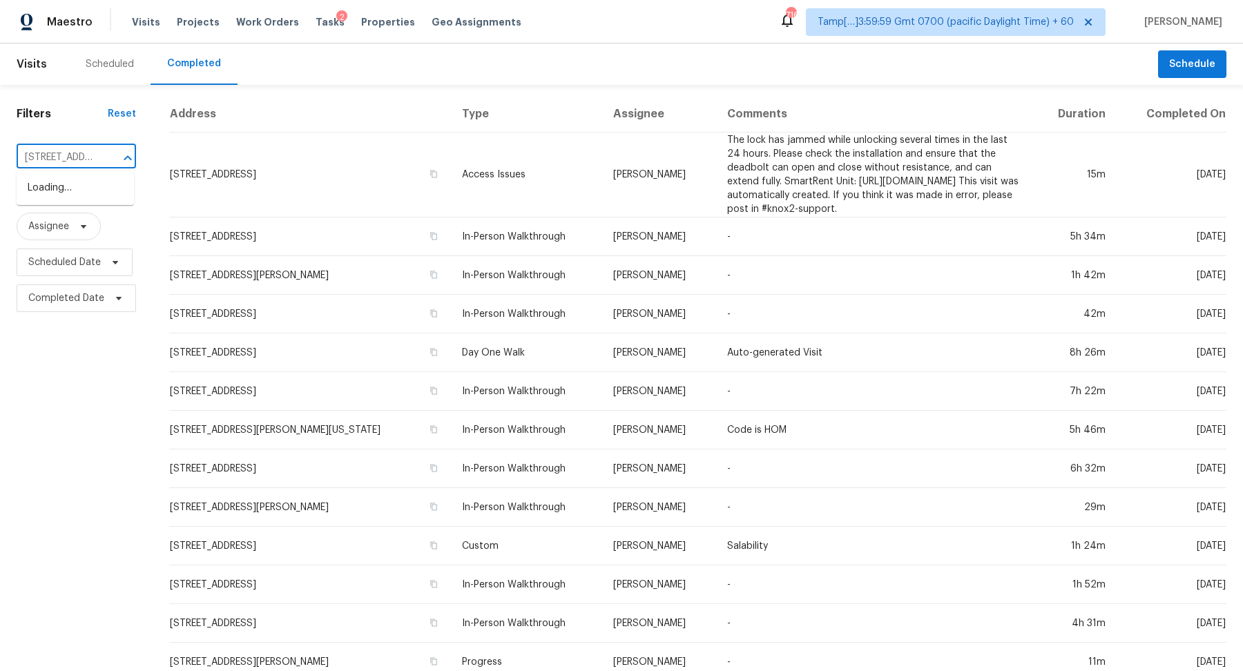
scroll to position [0, 91]
click at [84, 200] on li "3307 Canterbury Trl, Rex, GA 30273" at bounding box center [75, 195] width 117 height 37
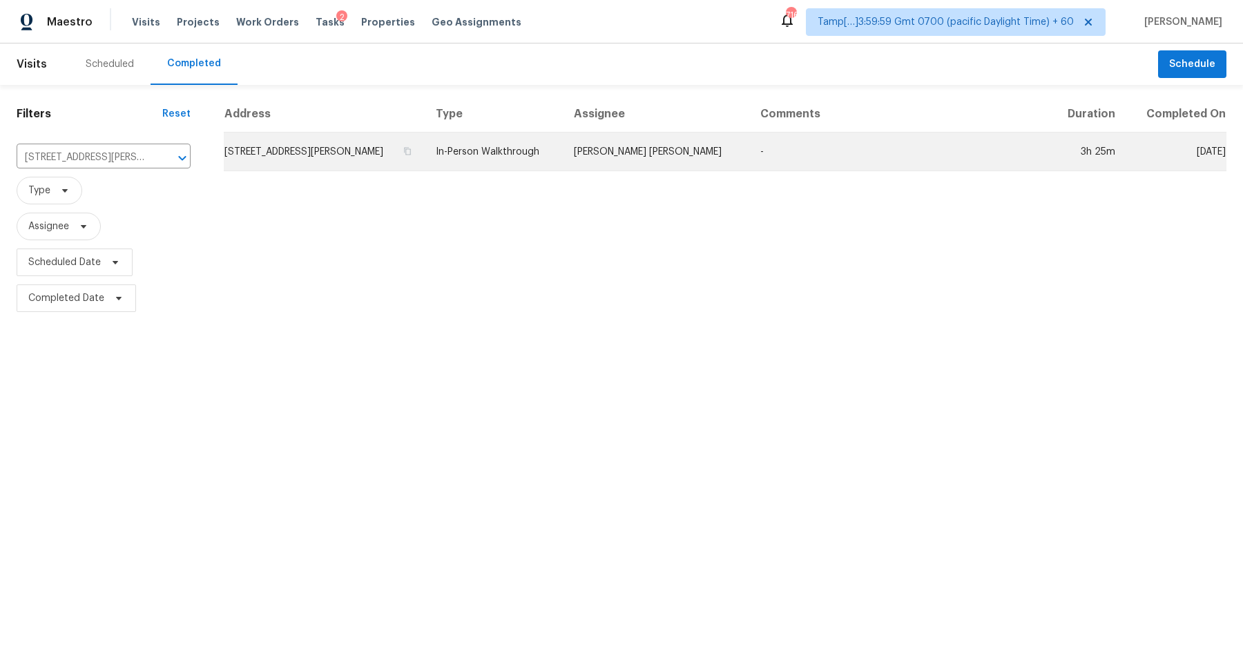
click at [336, 153] on td "3307 Canterbury Trl, Rex, GA 30273" at bounding box center [324, 152] width 201 height 39
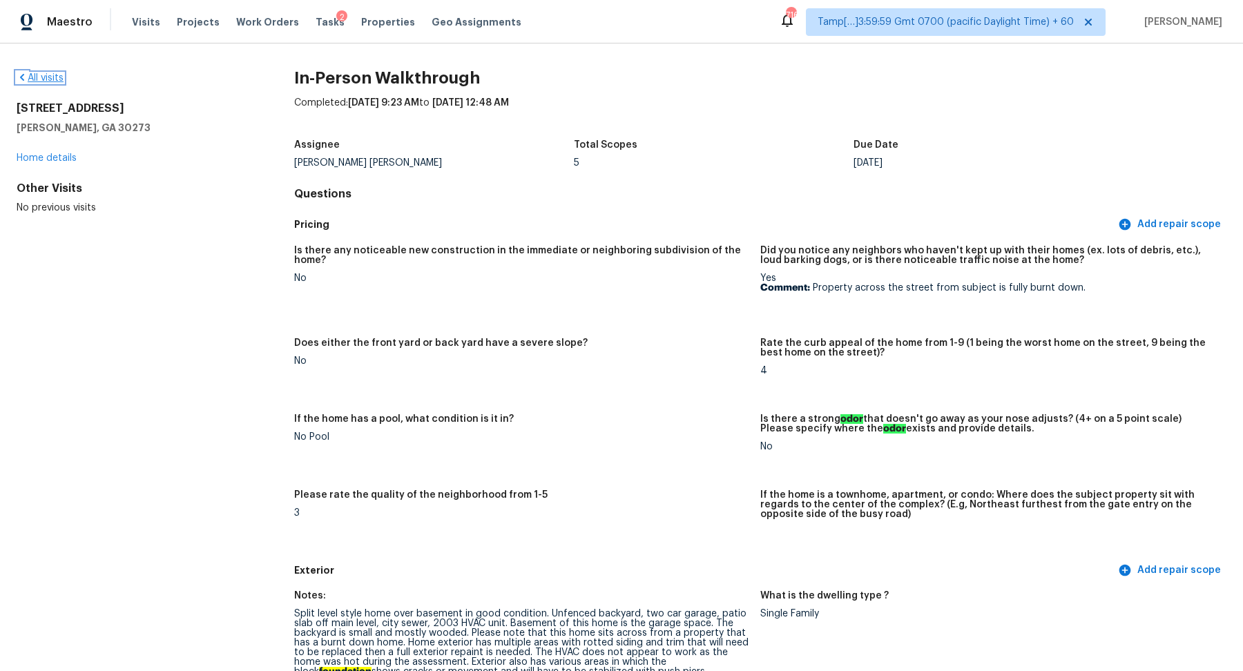
click at [52, 79] on link "All visits" at bounding box center [40, 78] width 47 height 10
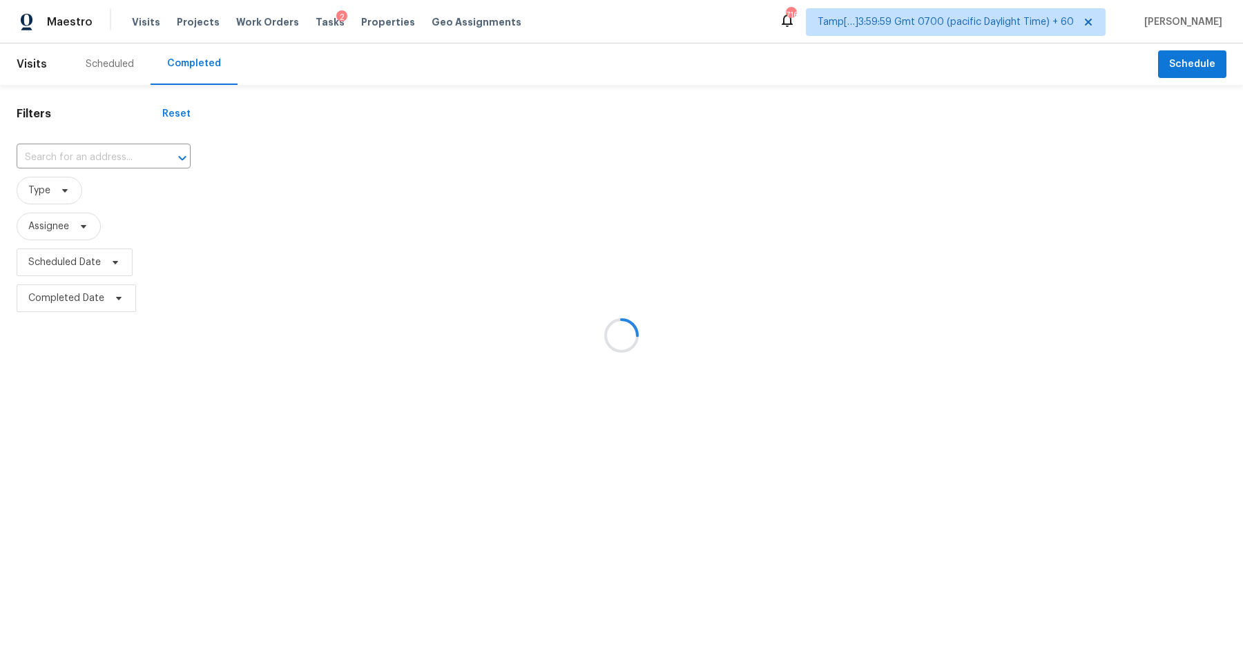
click at [84, 159] on div at bounding box center [621, 335] width 1243 height 671
click at [102, 158] on div at bounding box center [621, 335] width 1243 height 671
click at [70, 157] on div at bounding box center [621, 335] width 1243 height 671
click at [109, 157] on div at bounding box center [621, 335] width 1243 height 671
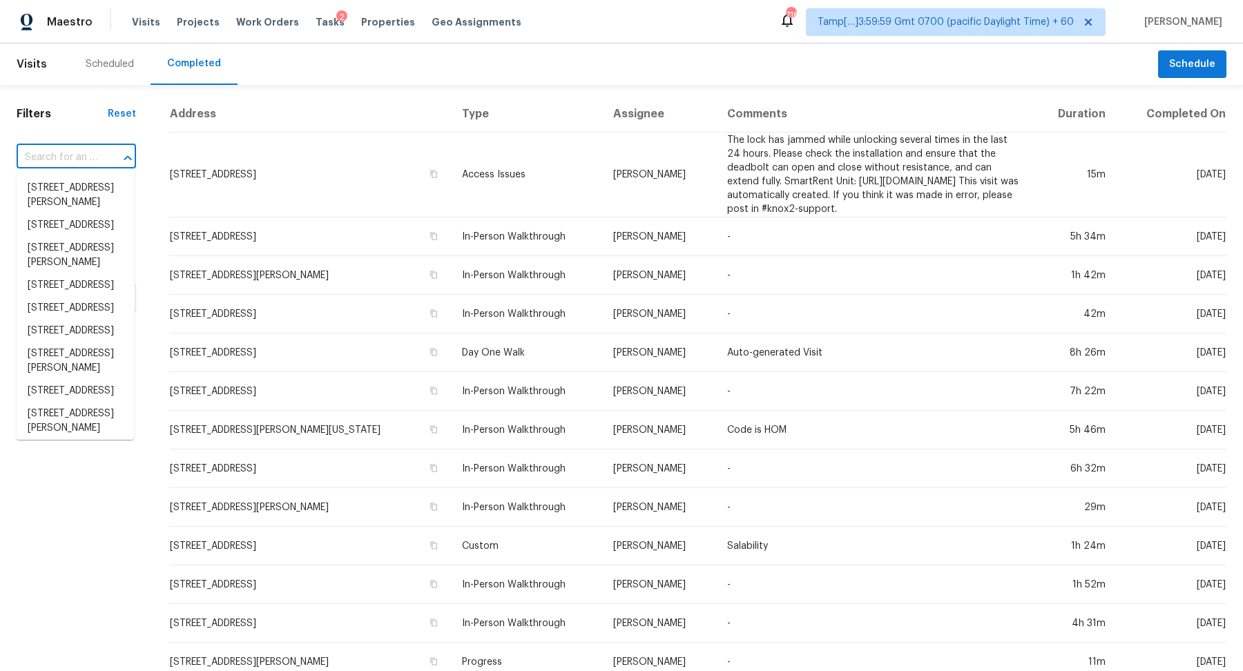
click at [73, 157] on input "text" at bounding box center [57, 157] width 81 height 21
paste input "202 Sumter St, Greer, SC 29650"
type input "202 Sumter St, Greer, SC 29650"
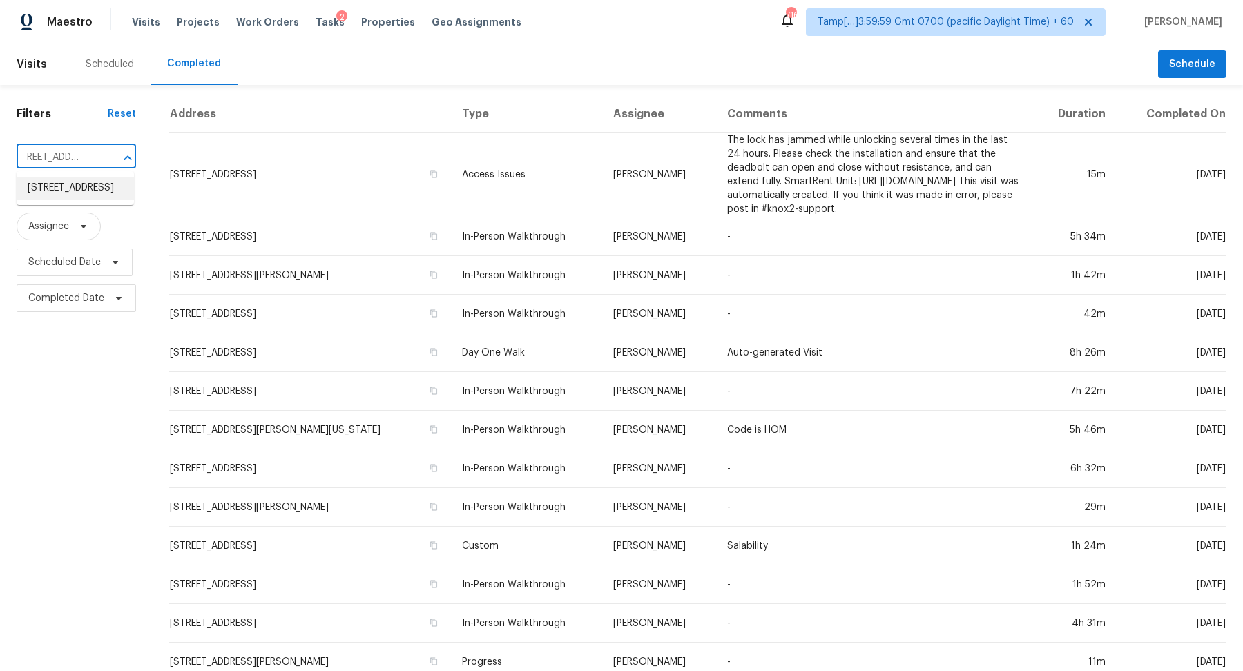
click at [55, 187] on li "202 Sumter St, Greer, SC 29650" at bounding box center [75, 188] width 117 height 23
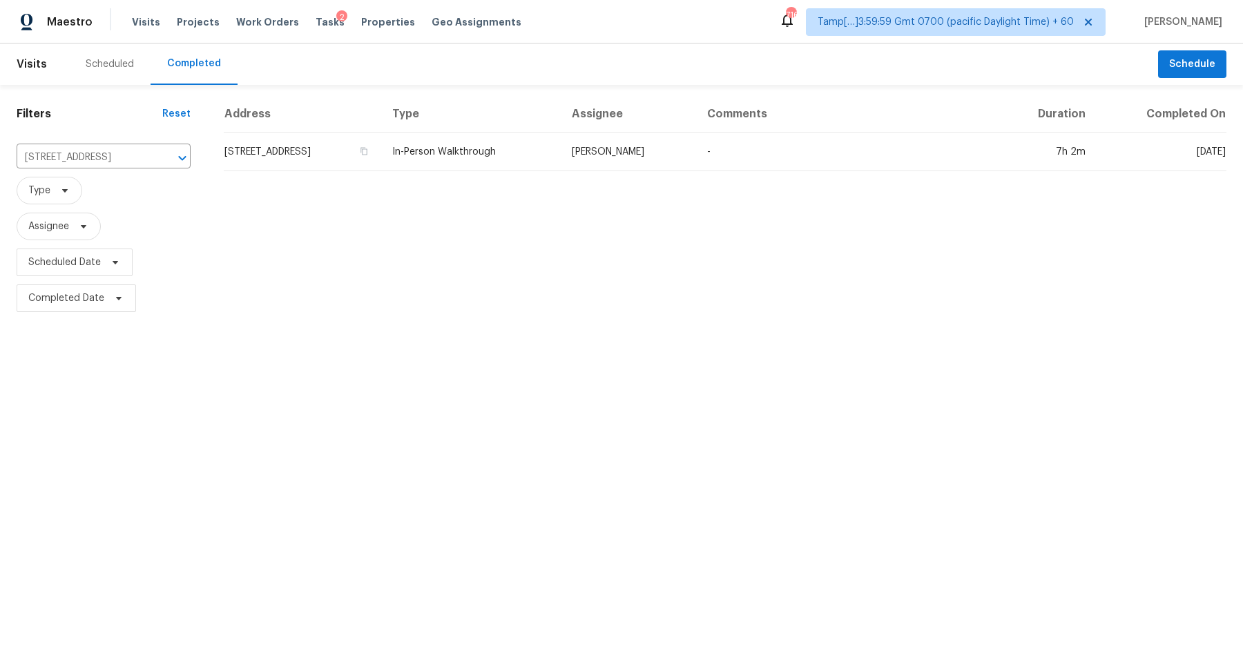
click at [381, 143] on td "202 Sumter St, Greer, SC 29650" at bounding box center [302, 152] width 157 height 39
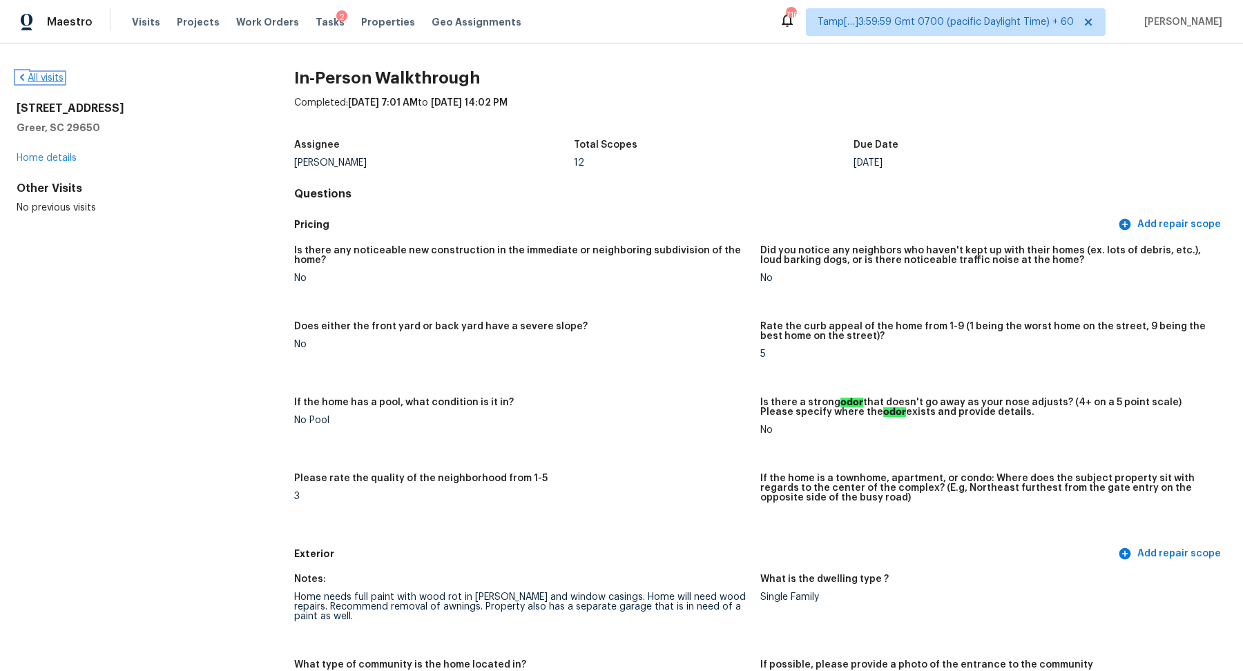
click at [49, 77] on link "All visits" at bounding box center [40, 78] width 47 height 10
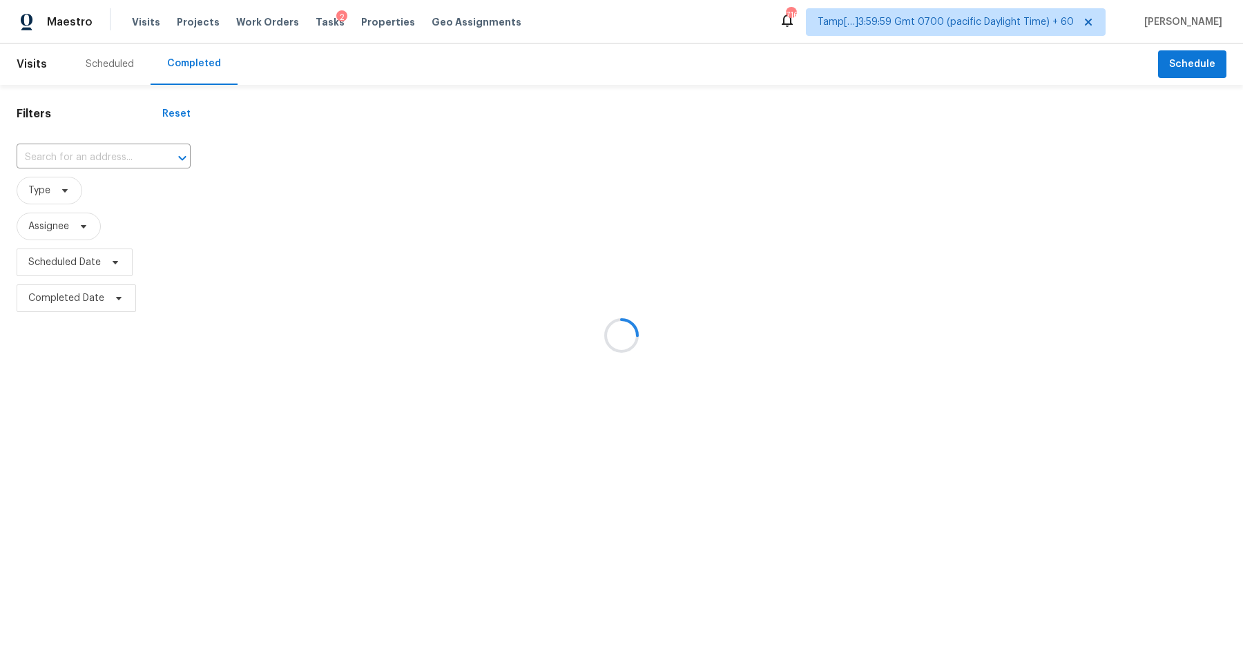
click at [87, 146] on div at bounding box center [621, 335] width 1243 height 671
click at [101, 148] on div at bounding box center [621, 335] width 1243 height 671
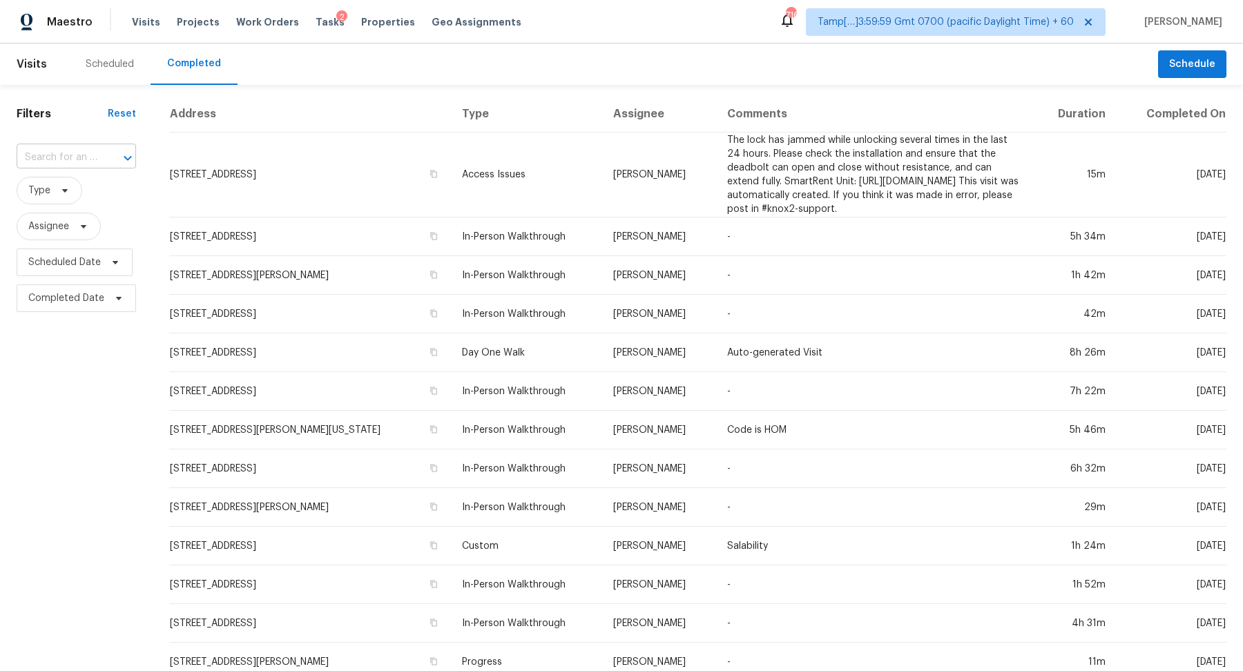
click at [104, 153] on div at bounding box center [118, 157] width 36 height 19
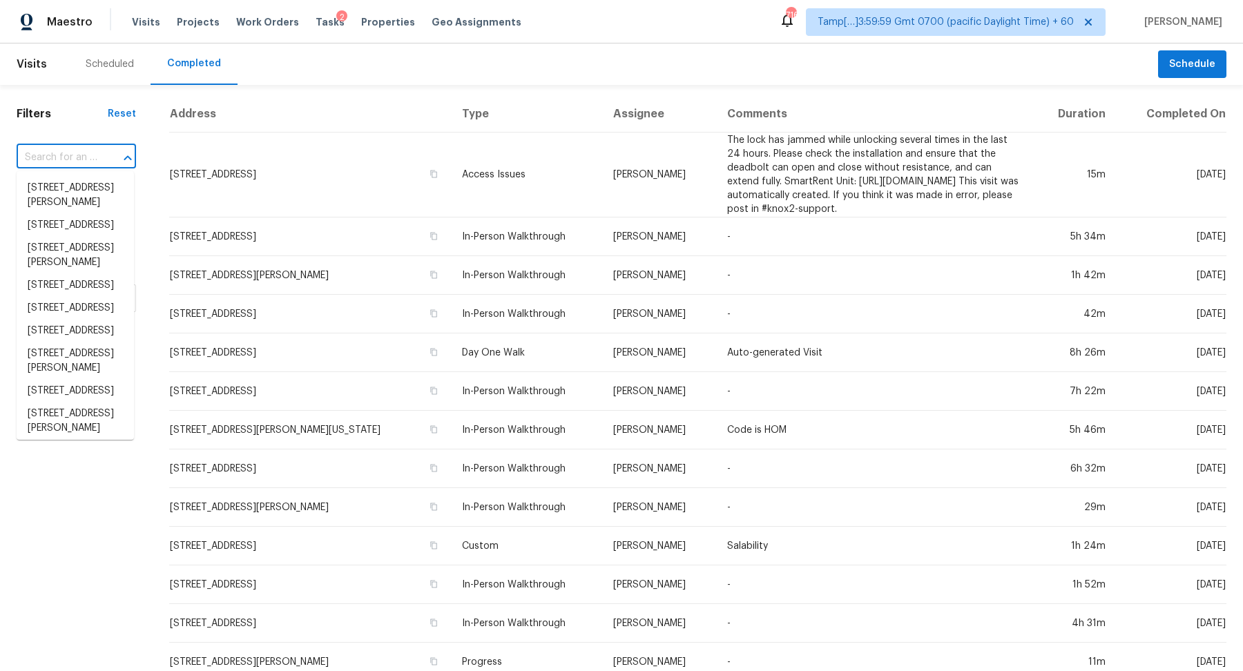
paste input "112 Goose Creek Dr, Goose Creek, SC 29445"
type input "112 Goose Creek Dr, Goose Creek, SC 29445"
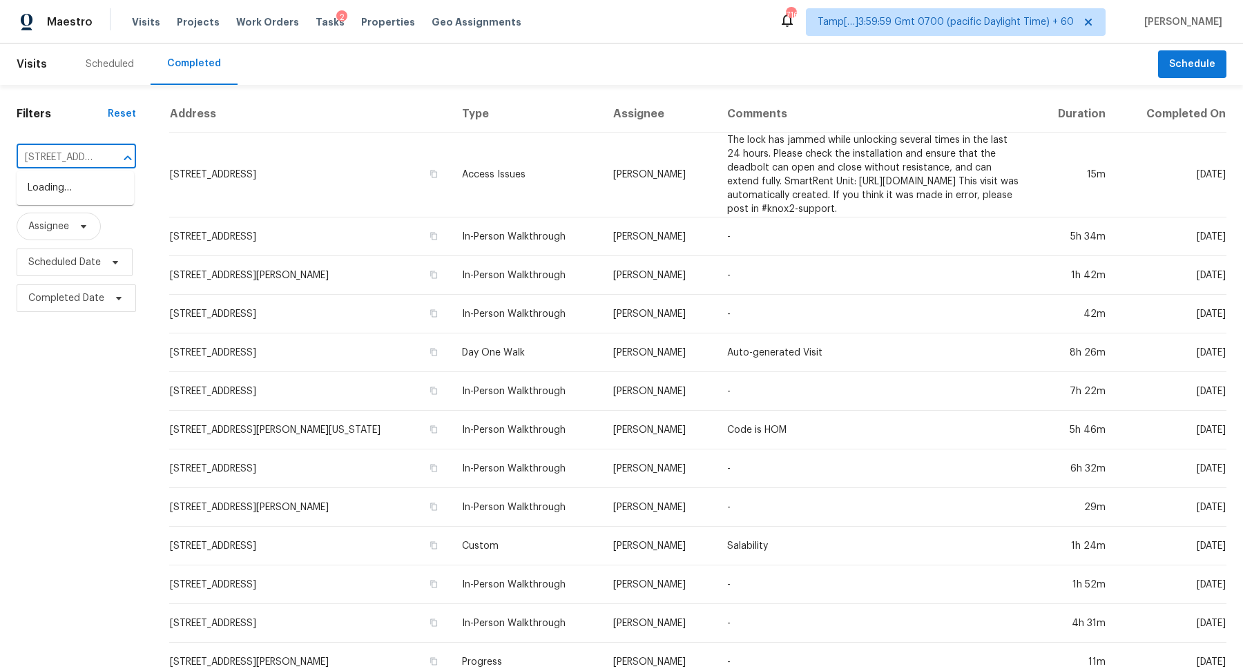
scroll to position [0, 129]
click at [59, 196] on li "112 Goose Creek Dr, Goose Creek, SC 29445" at bounding box center [75, 188] width 117 height 23
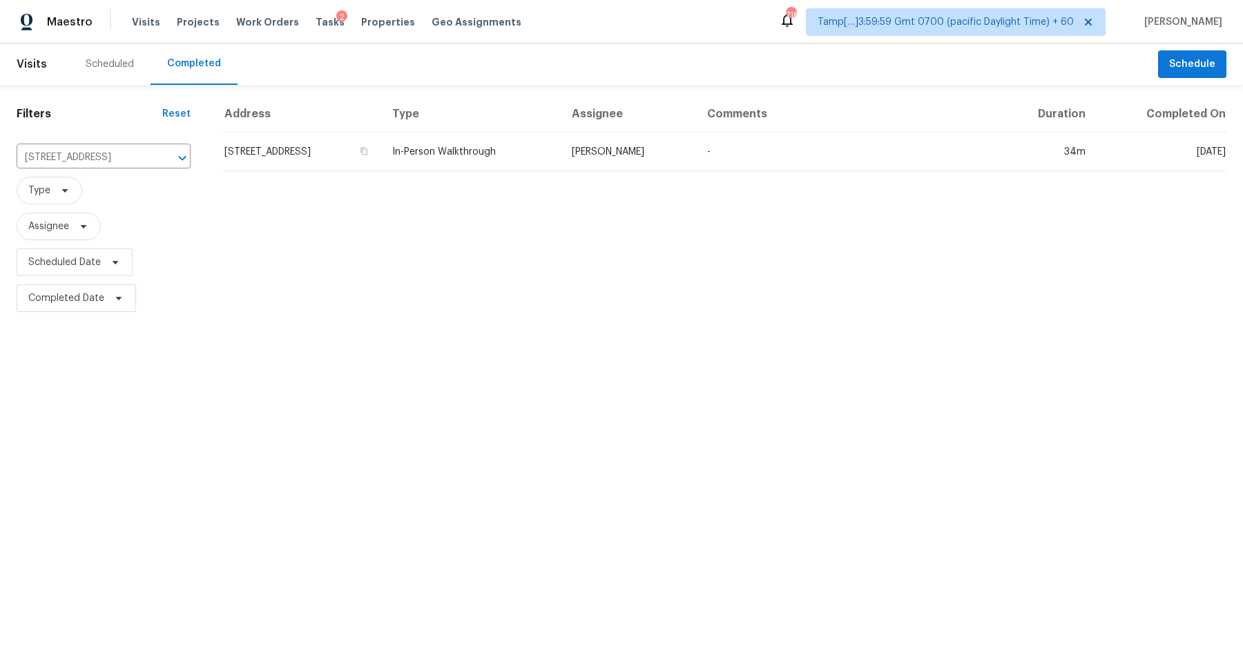
click at [376, 151] on td "112 Goose Creek Dr, Goose Creek, SC 29445" at bounding box center [302, 152] width 157 height 39
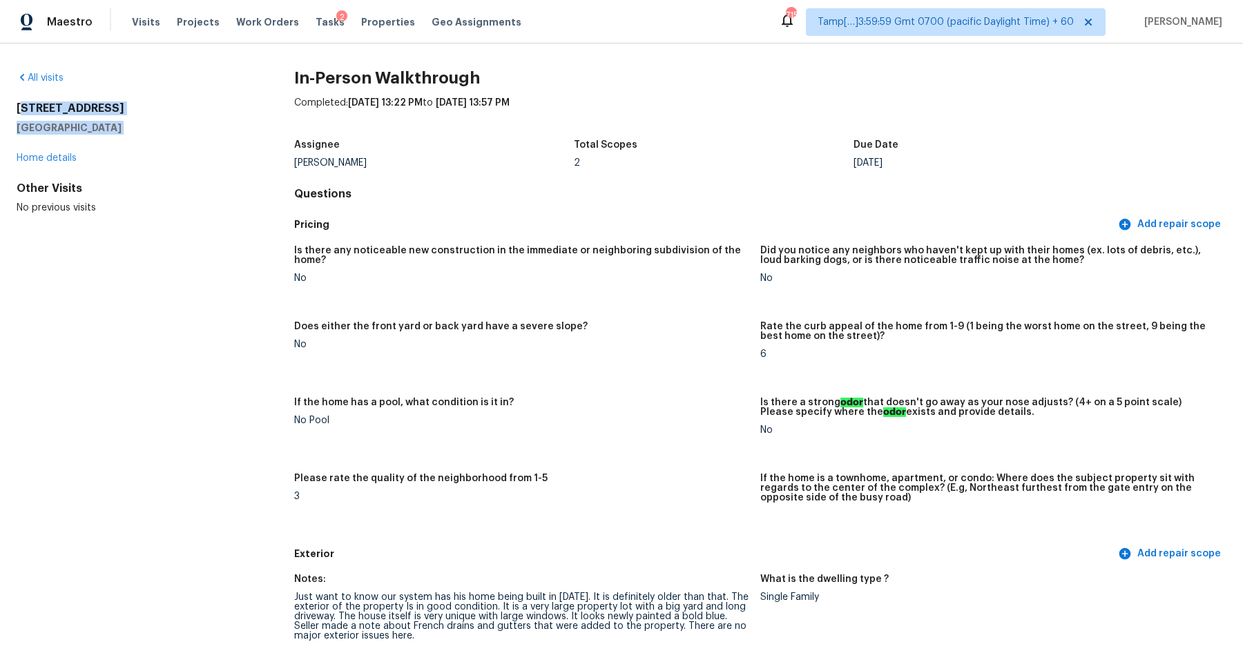
drag, startPoint x: 19, startPoint y: 108, endPoint x: 194, endPoint y: 140, distance: 178.2
click at [194, 140] on div "112 Goose Creek Dr Goose Creek, SC 29445 Home details" at bounding box center [133, 133] width 233 height 64
copy div "12 Goose Creek Dr Goose Creek, SC 29445"
click at [32, 75] on link "All visits" at bounding box center [40, 78] width 47 height 10
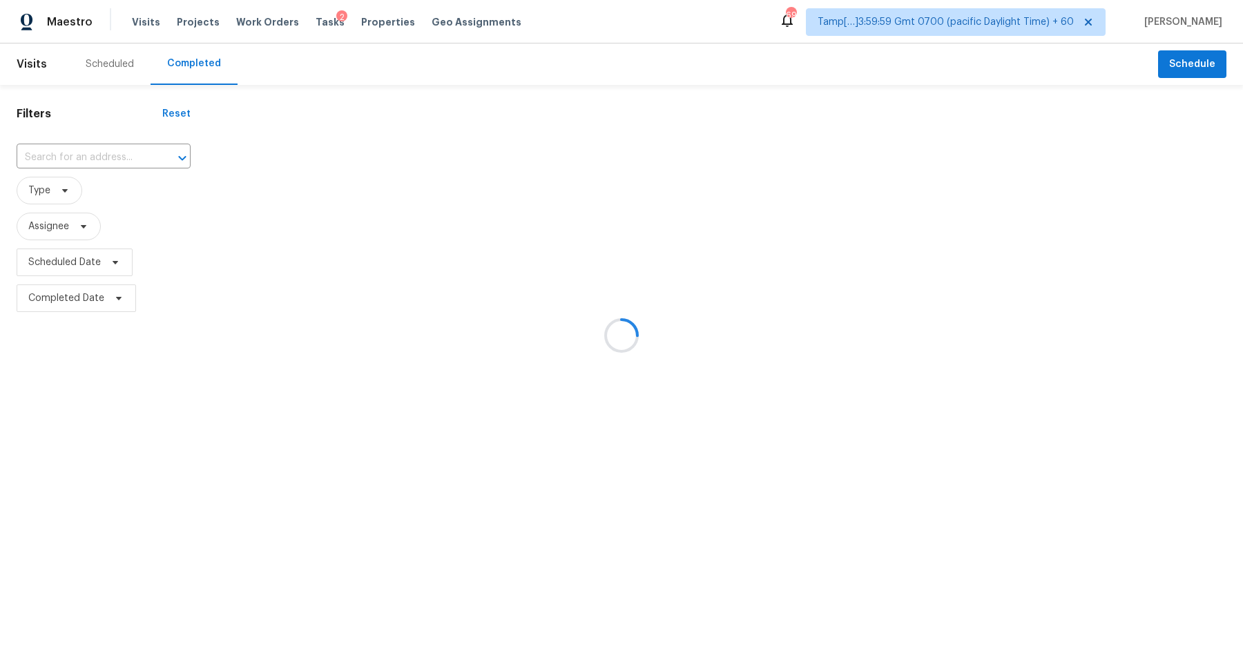
click at [90, 119] on div at bounding box center [621, 335] width 1243 height 671
click at [90, 134] on div at bounding box center [621, 335] width 1243 height 671
click at [97, 150] on div at bounding box center [621, 335] width 1243 height 671
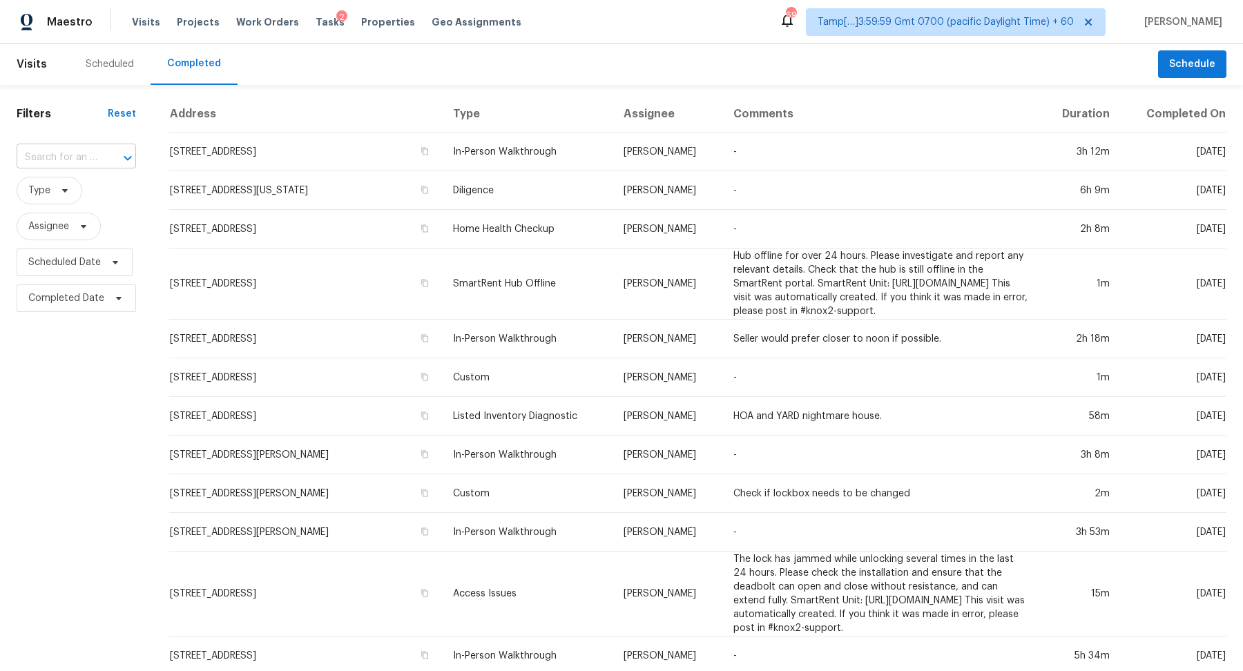
click at [100, 154] on div at bounding box center [118, 157] width 36 height 19
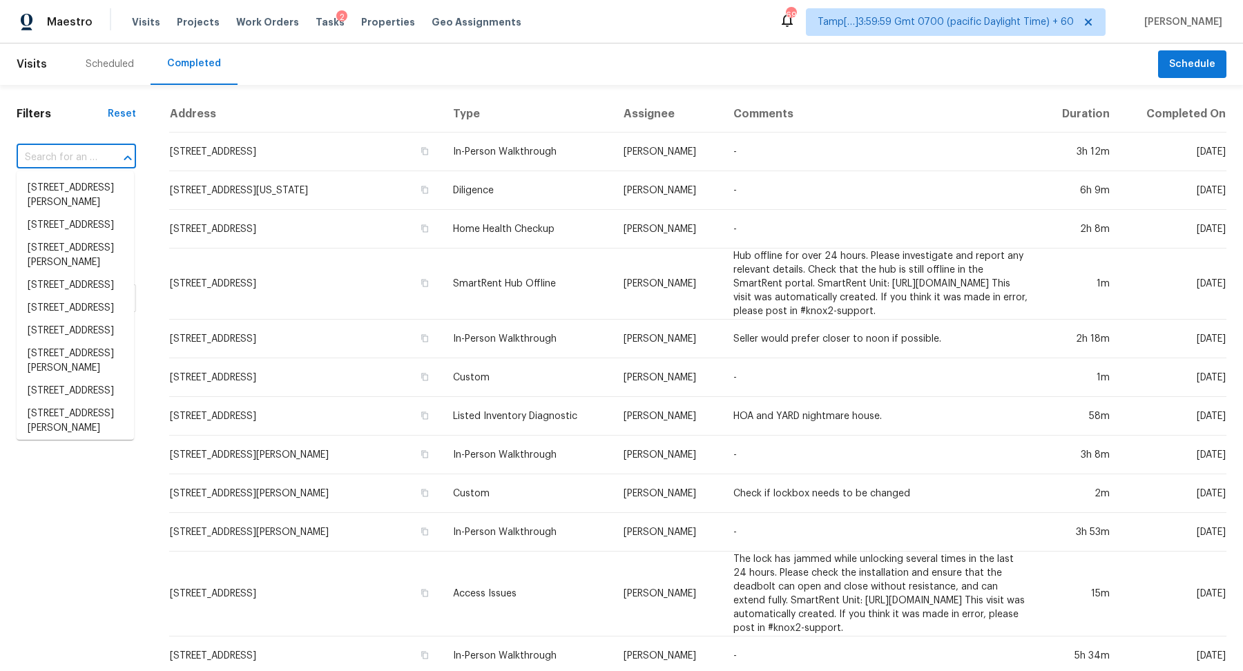
click at [100, 155] on div at bounding box center [118, 157] width 36 height 19
paste input "3235 SE 43rd Ave, Ocala, FL 34480"
type input "3235 SE 43rd Ave, Ocala, FL 34480"
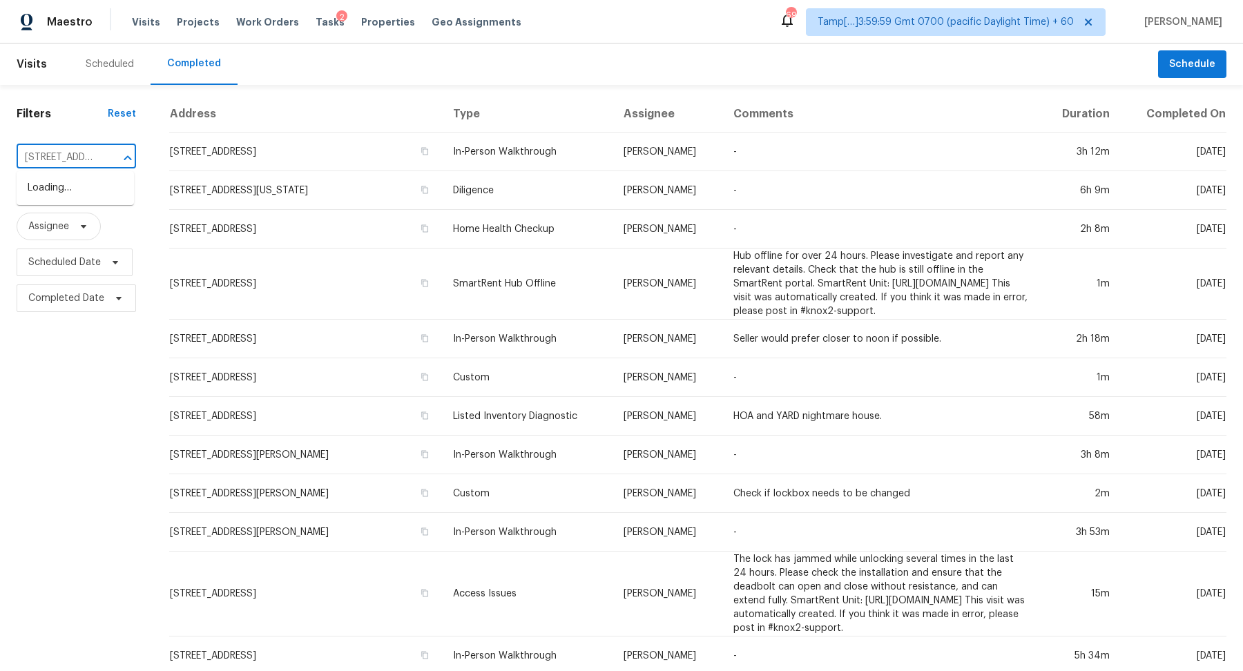
scroll to position [0, 89]
click at [97, 193] on li "3235 SE 43rd Ave, Ocala, FL 34480" at bounding box center [75, 188] width 117 height 23
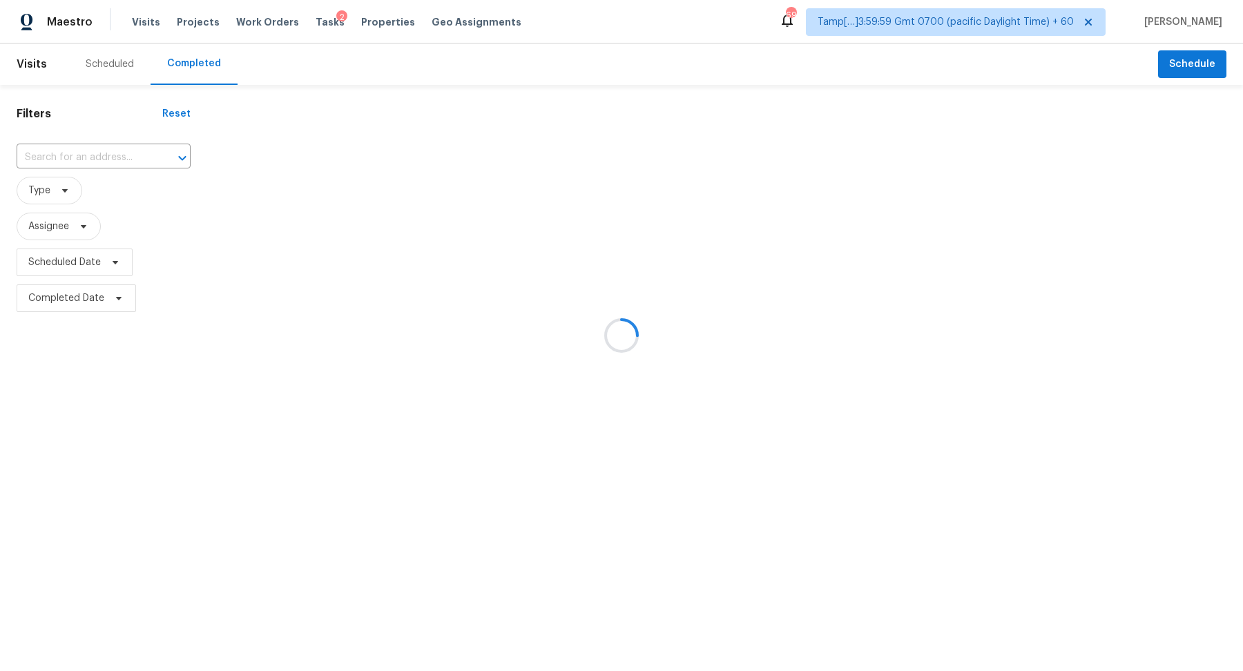
type input "3235 SE 43rd Ave, Ocala, FL 34480"
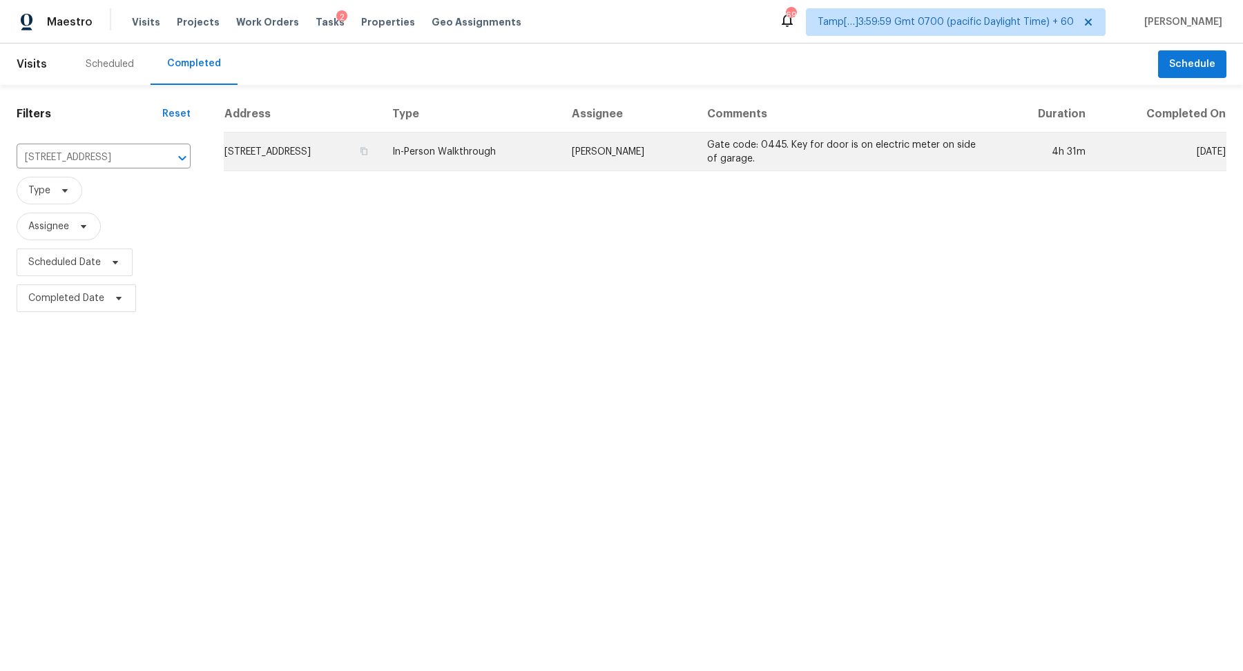
click at [255, 155] on td "3235 SE 43rd Ave, Ocala, FL 34480" at bounding box center [302, 152] width 157 height 39
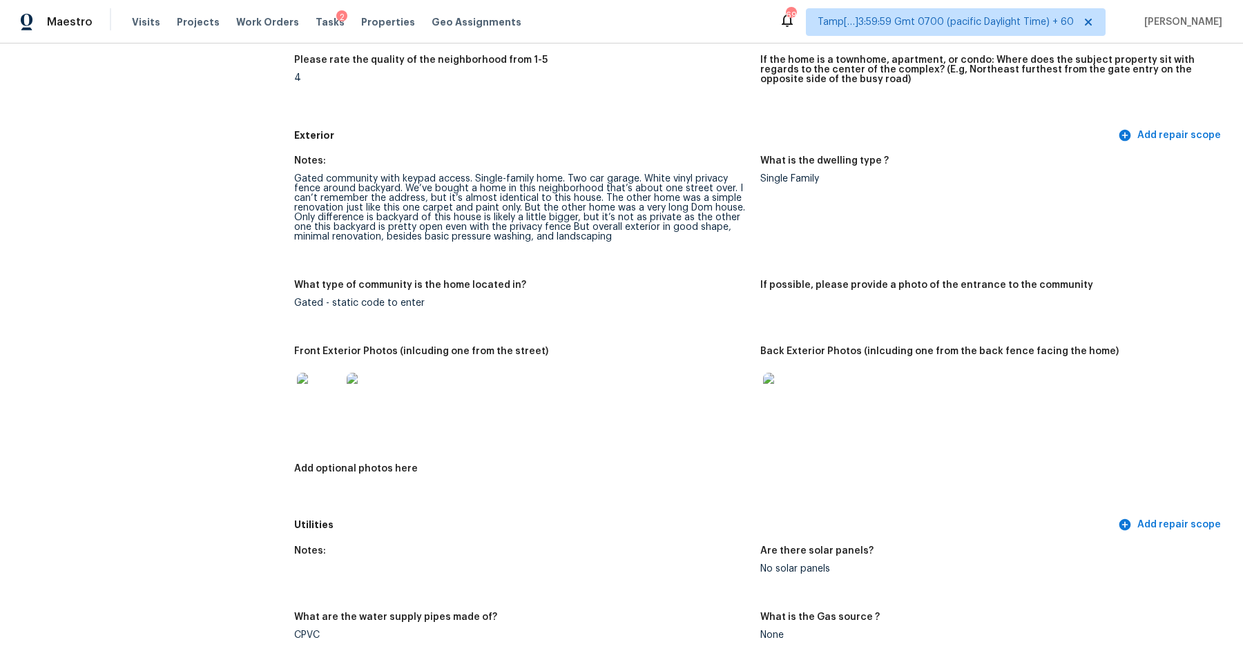
scroll to position [339, 0]
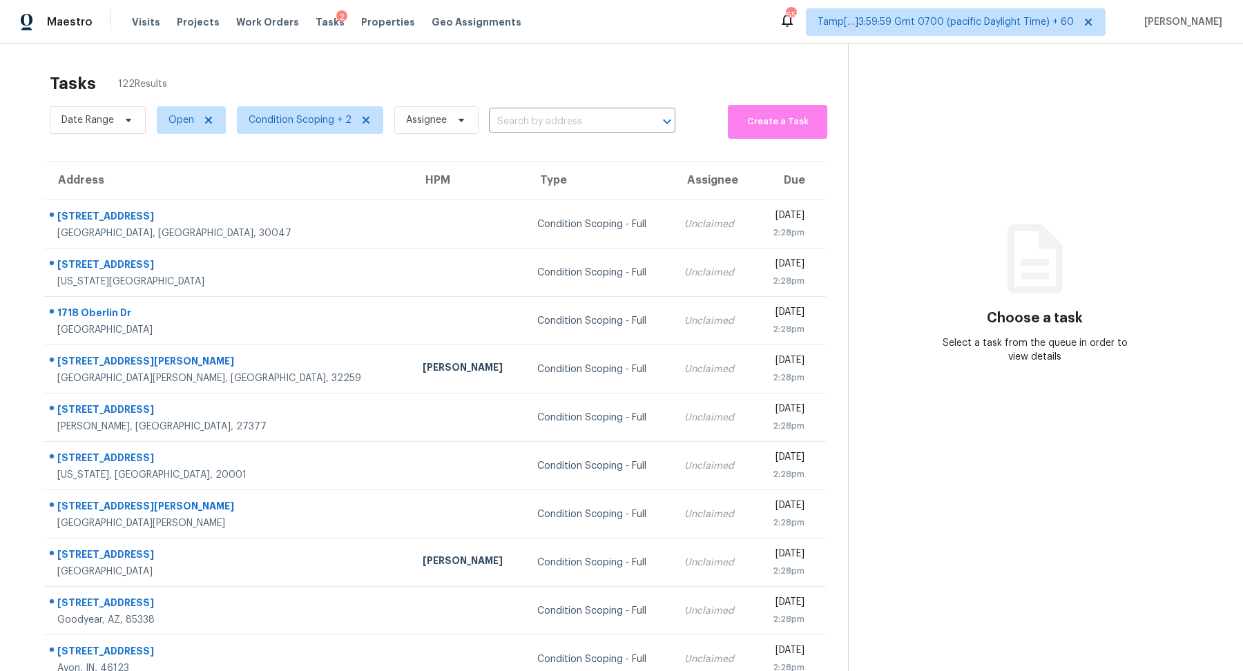
scroll to position [48, 0]
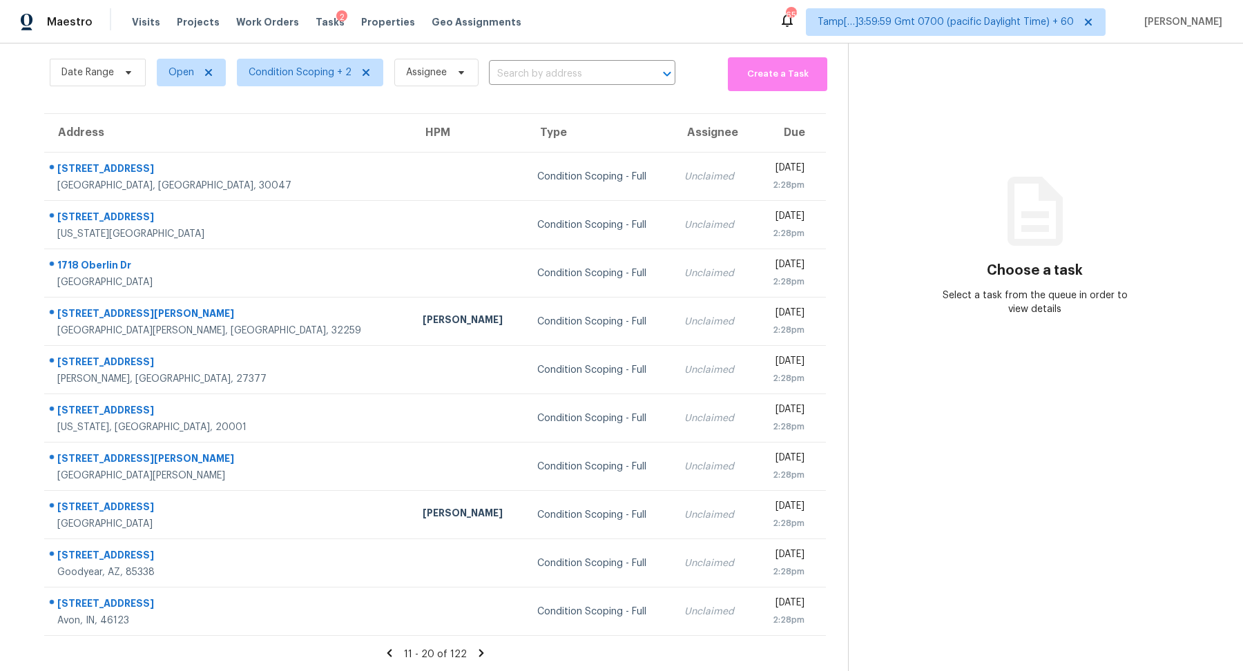
click at [621, 66] on input "text" at bounding box center [563, 74] width 148 height 21
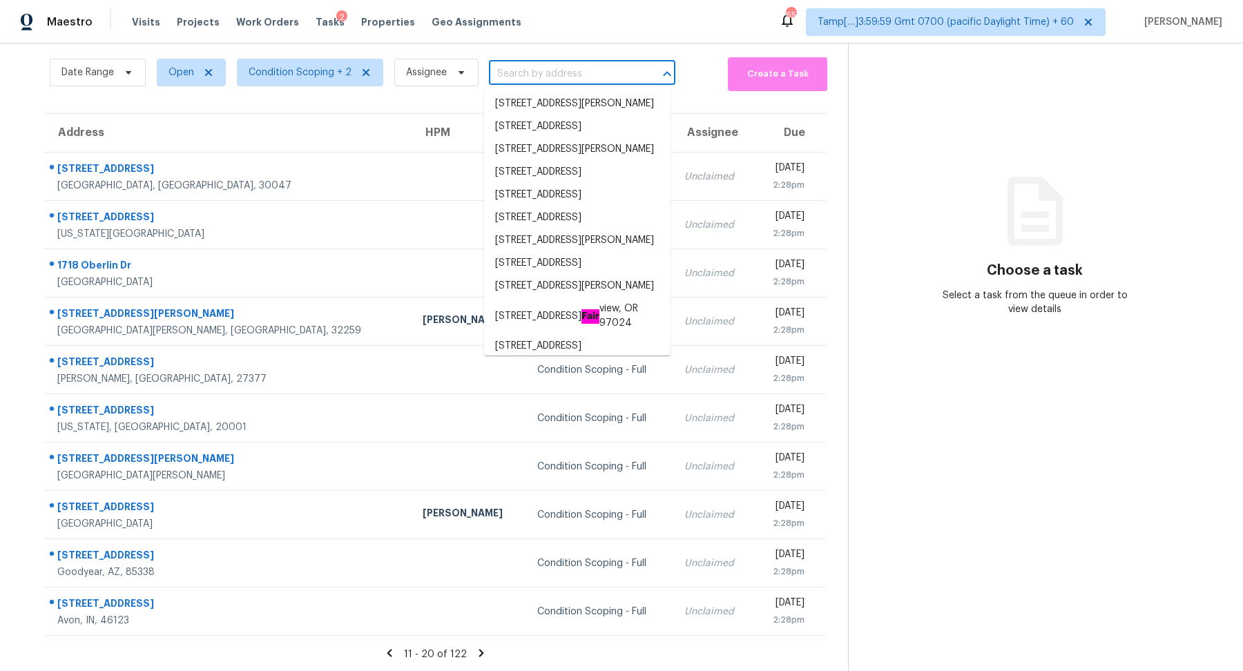
paste input "[STREET_ADDRESS]"
type input "[STREET_ADDRESS]"
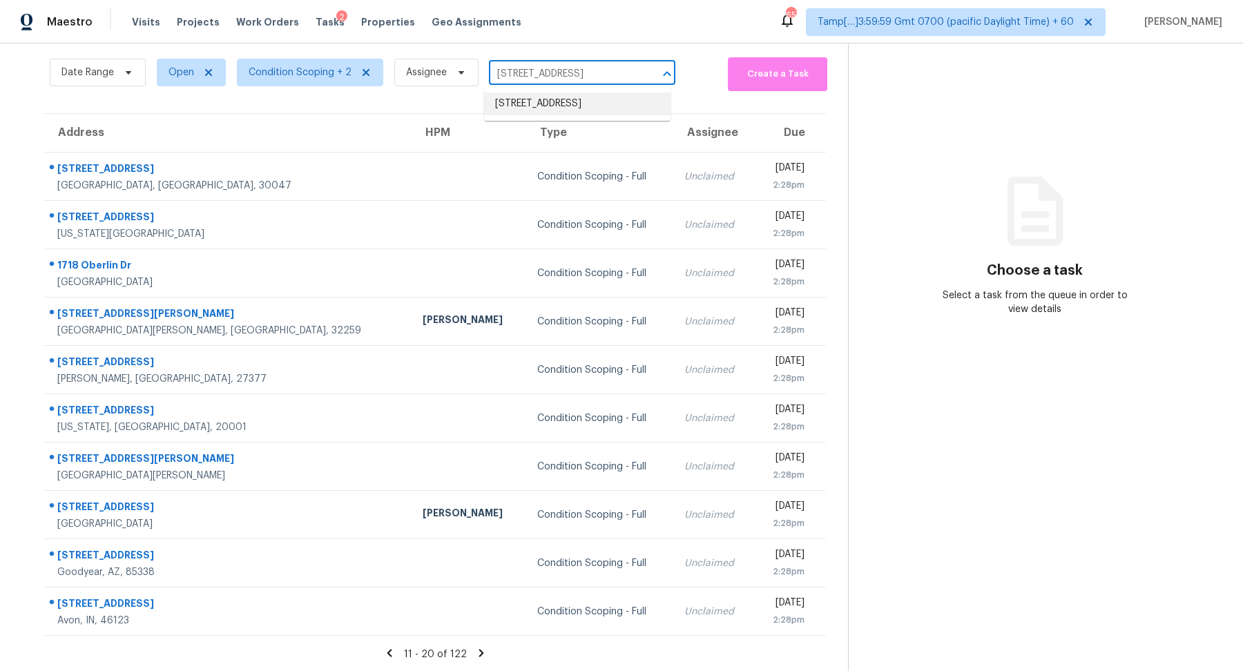
click at [587, 104] on li "112 Goose Creek Dr, Goose Creek, SC 29445" at bounding box center [577, 104] width 186 height 23
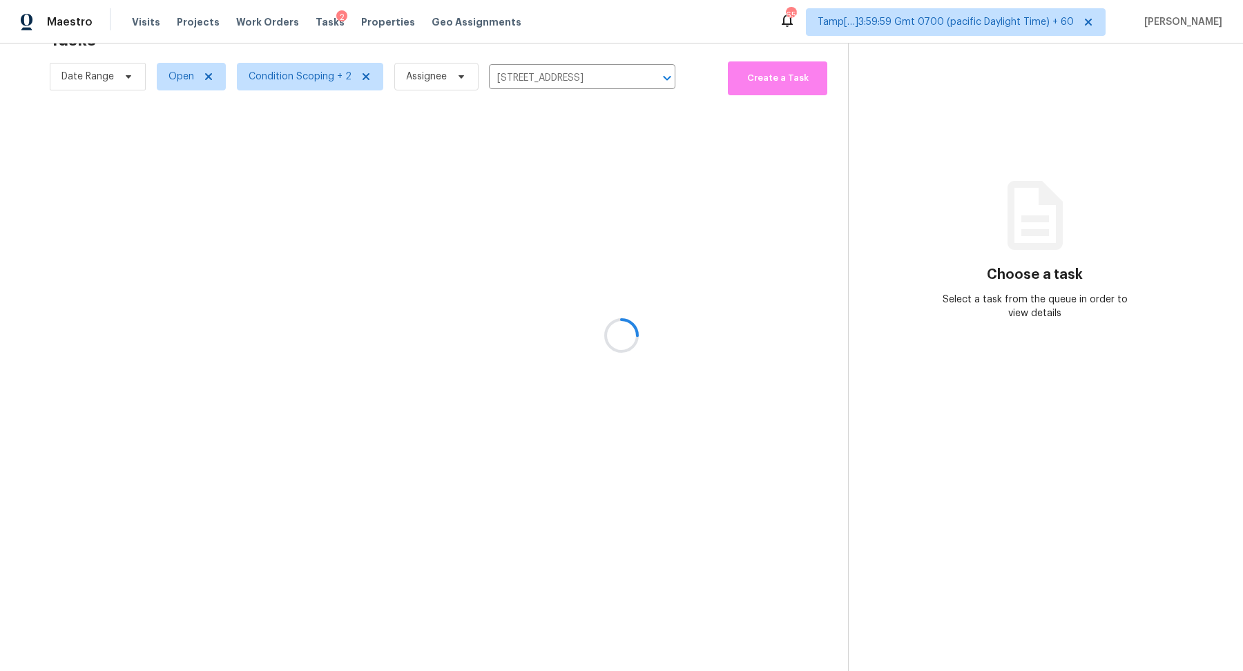
scroll to position [43, 0]
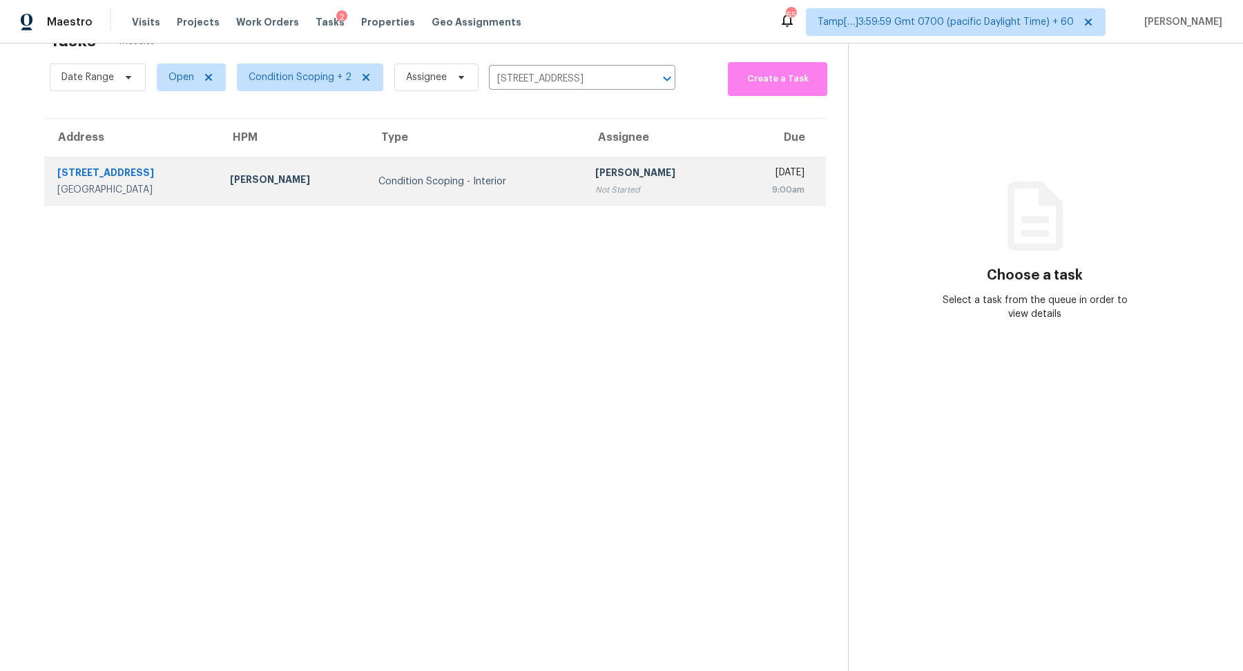
click at [608, 166] on div "[PERSON_NAME]" at bounding box center [658, 174] width 126 height 17
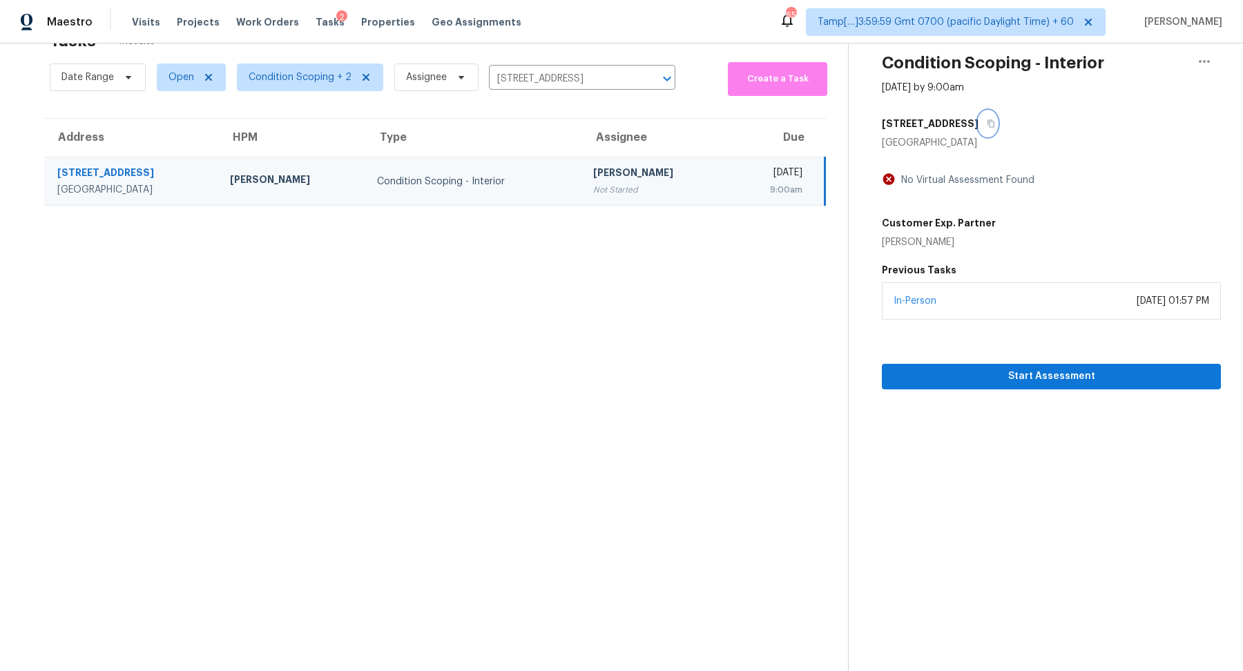
click at [987, 119] on icon "button" at bounding box center [991, 123] width 8 height 8
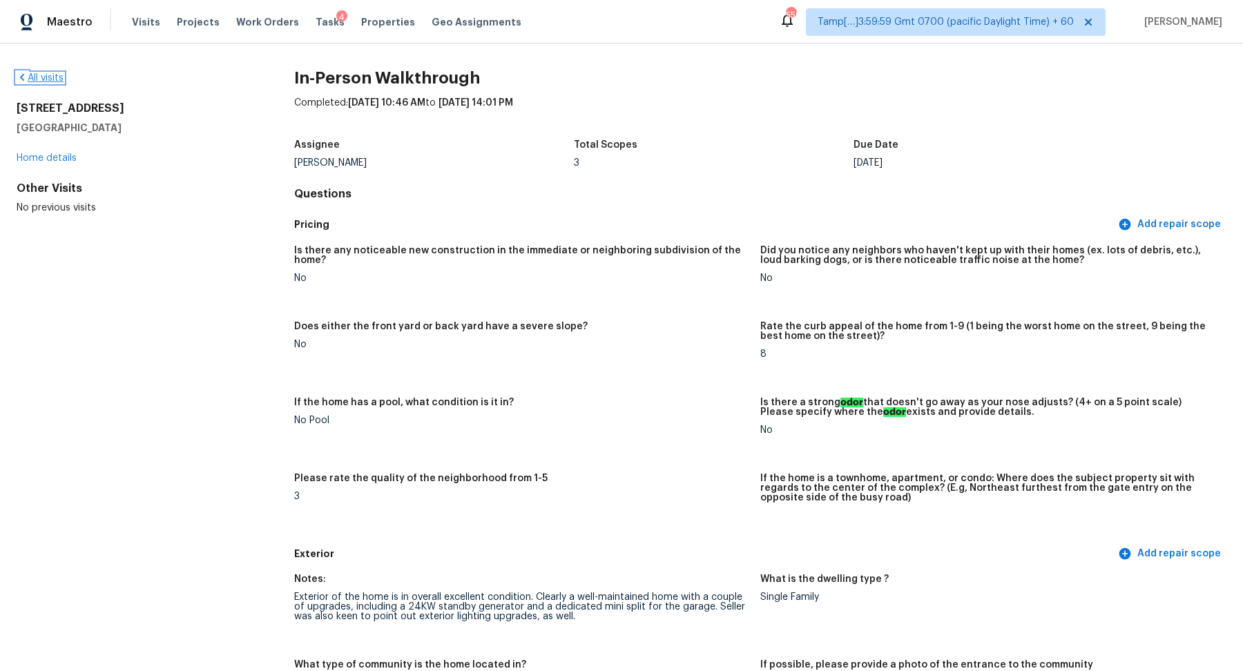
click at [35, 81] on link "All visits" at bounding box center [40, 78] width 47 height 10
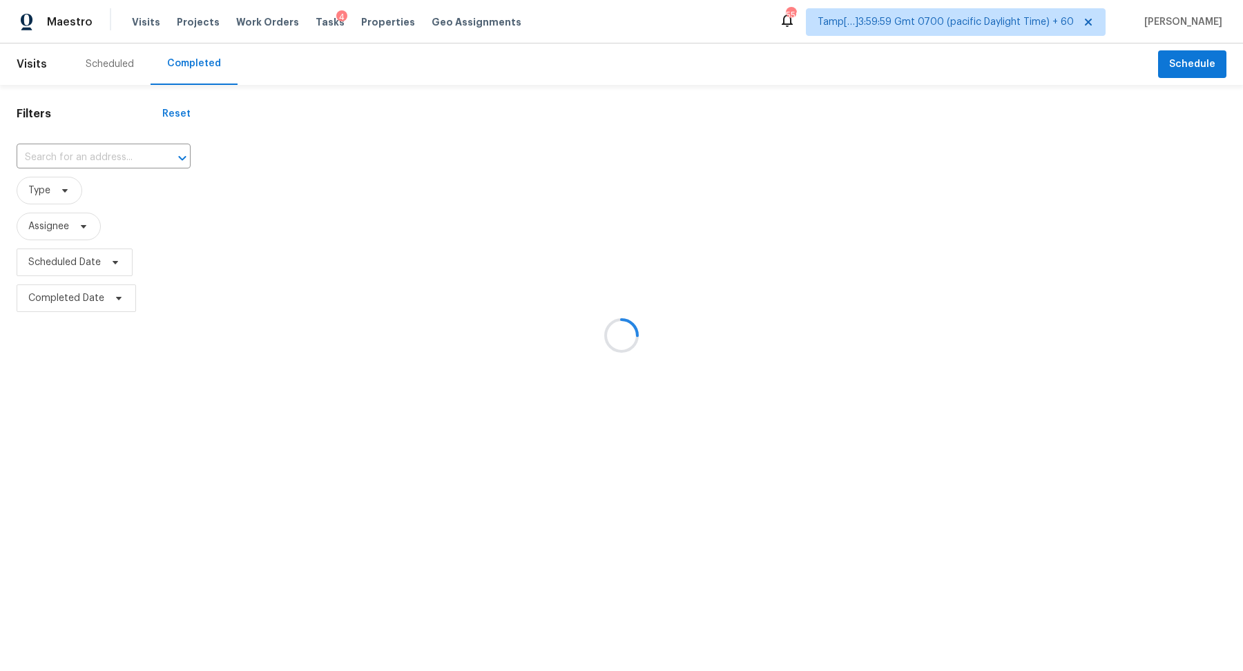
click at [105, 159] on div at bounding box center [621, 335] width 1243 height 671
click at [124, 157] on div at bounding box center [621, 335] width 1243 height 671
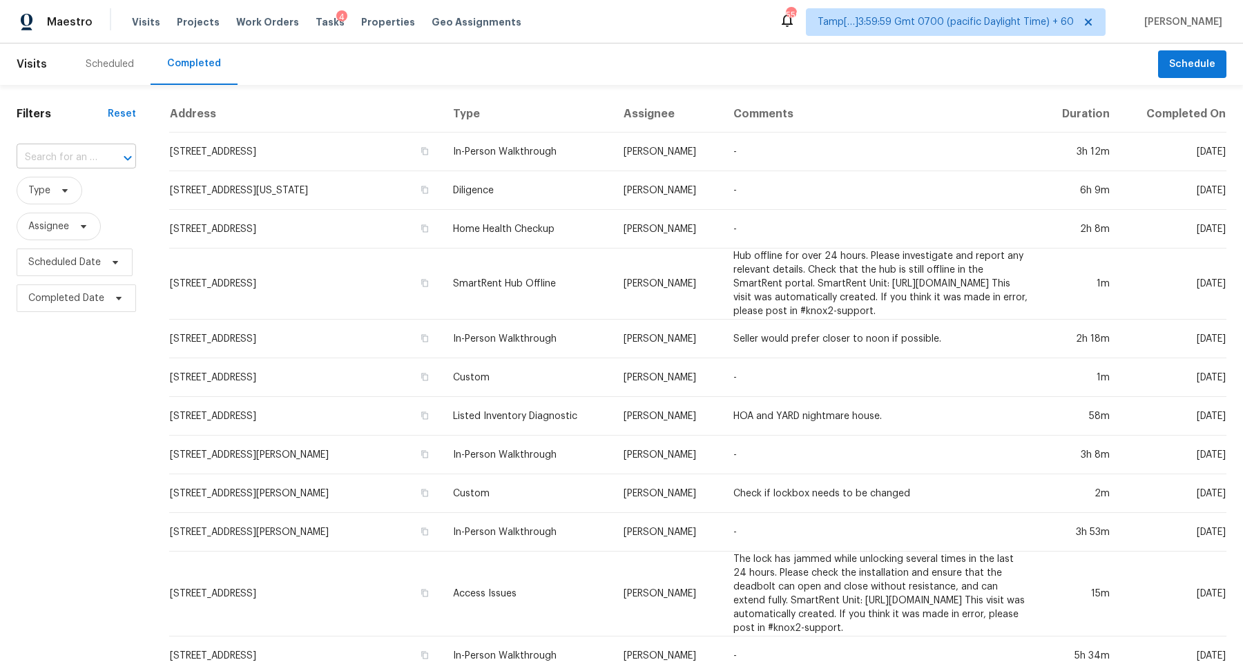
click at [100, 157] on div at bounding box center [118, 157] width 36 height 19
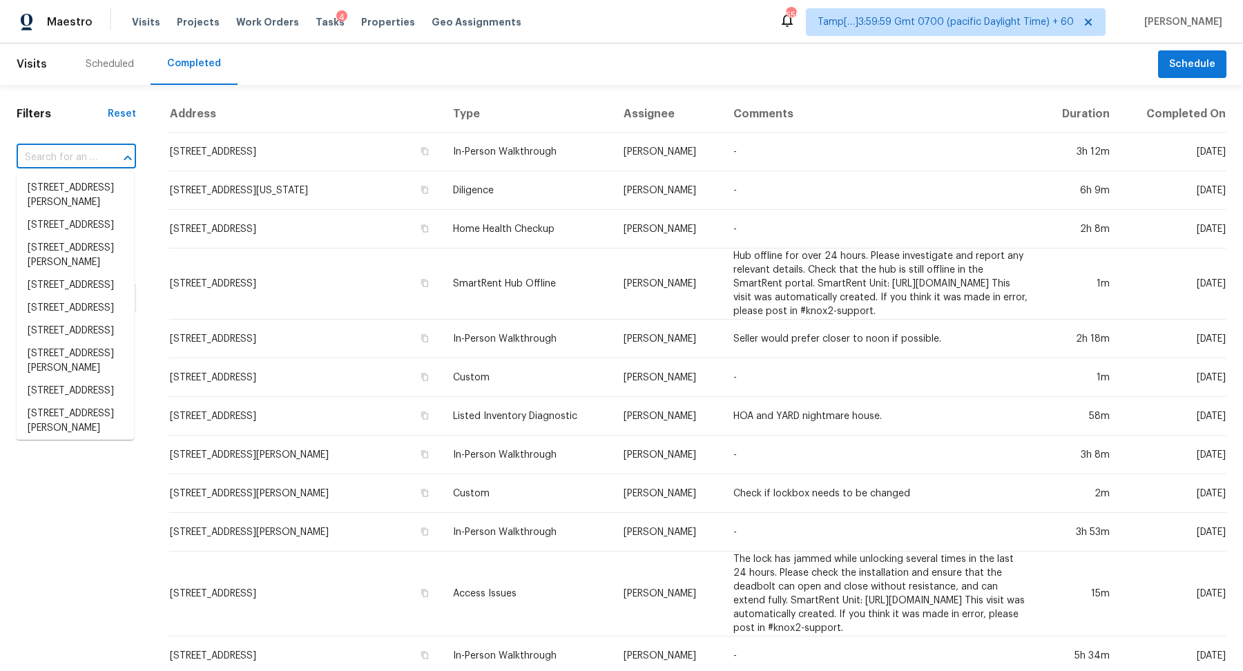
paste input "[STREET_ADDRESS]"
type input "[STREET_ADDRESS]"
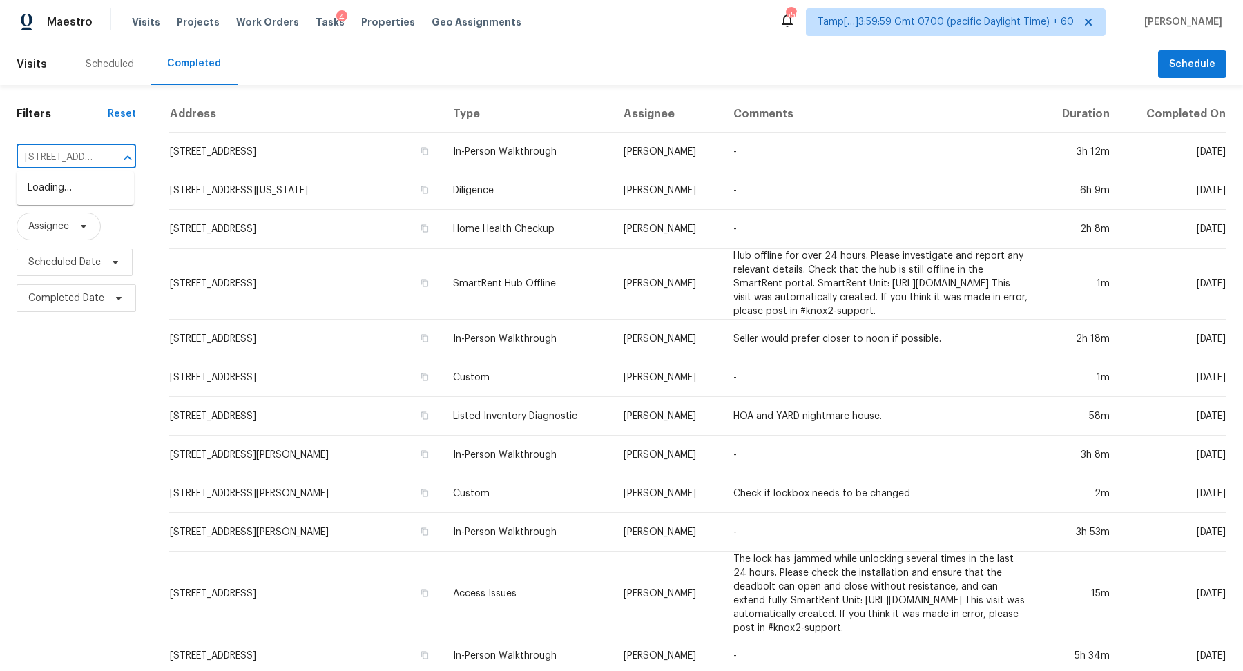
scroll to position [0, 75]
click at [52, 191] on li "202 Sumter St, Greer, SC 29650" at bounding box center [75, 188] width 117 height 23
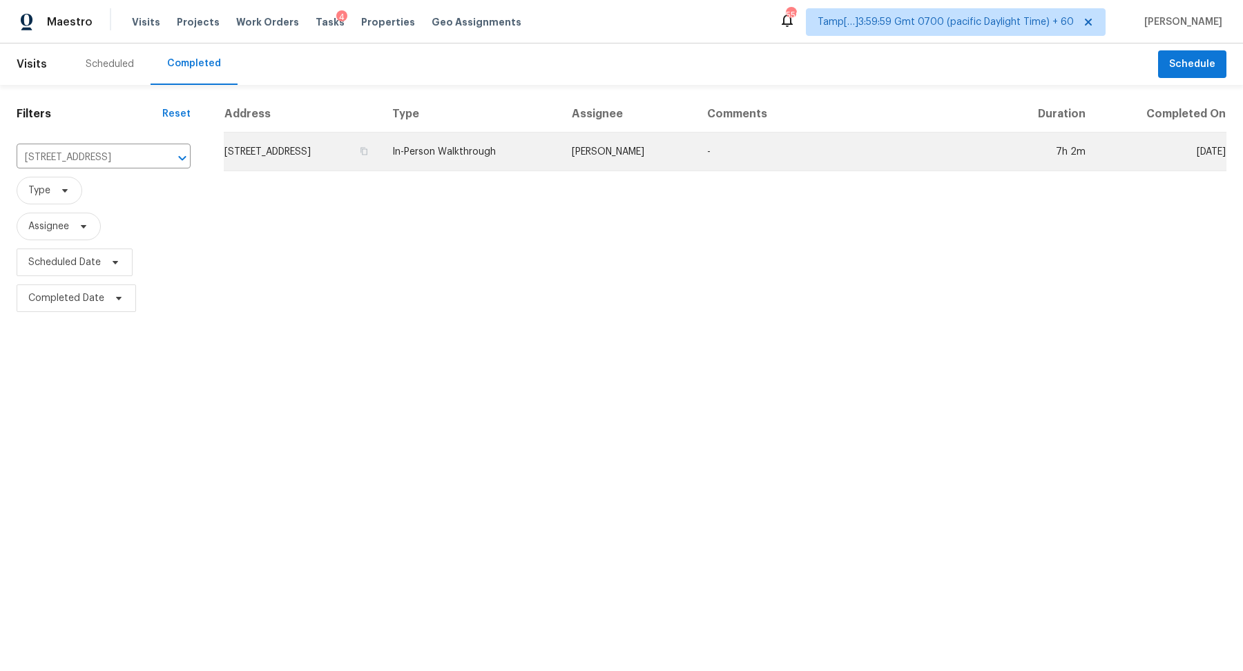
click at [293, 150] on td "202 Sumter St, Greer, SC 29650" at bounding box center [302, 152] width 157 height 39
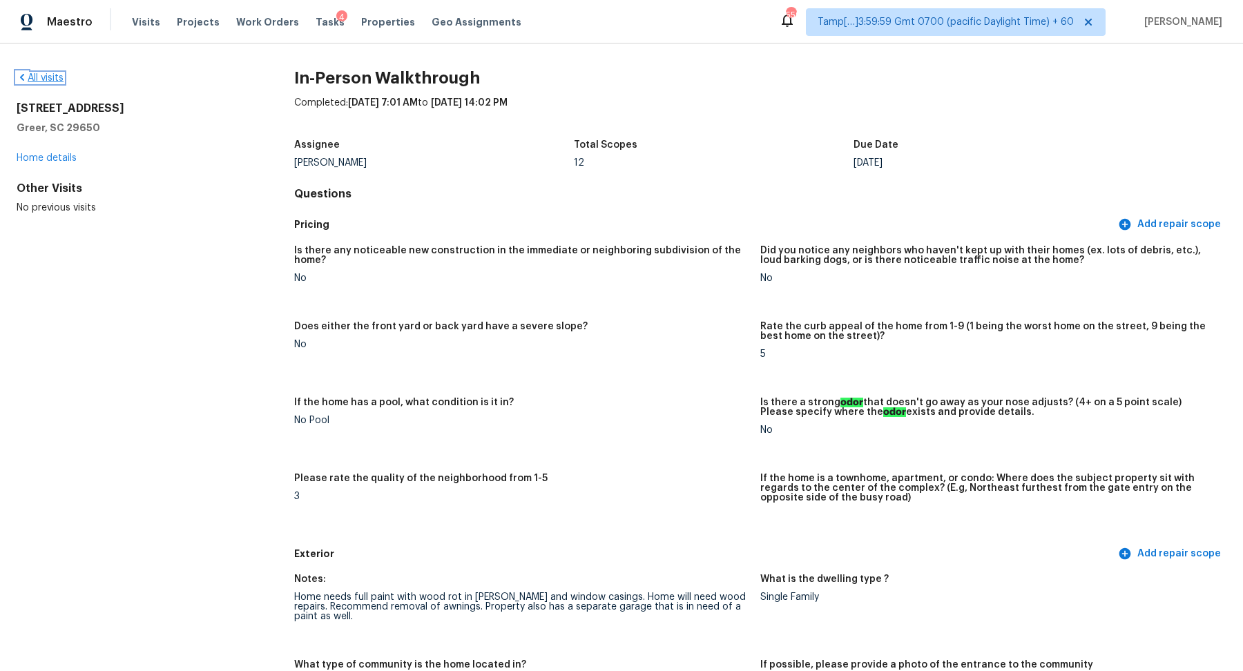
click at [22, 74] on icon at bounding box center [22, 77] width 4 height 7
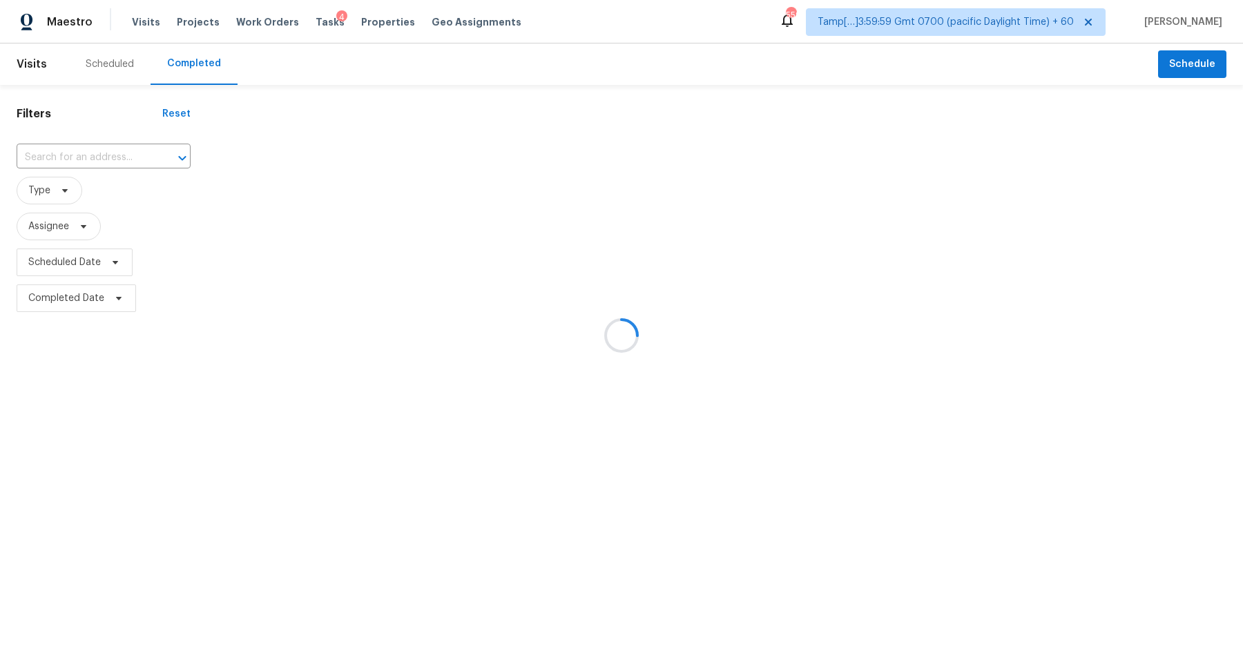
click at [112, 150] on div at bounding box center [621, 335] width 1243 height 671
click at [119, 151] on div at bounding box center [621, 335] width 1243 height 671
click at [174, 151] on icon "Open" at bounding box center [182, 158] width 17 height 17
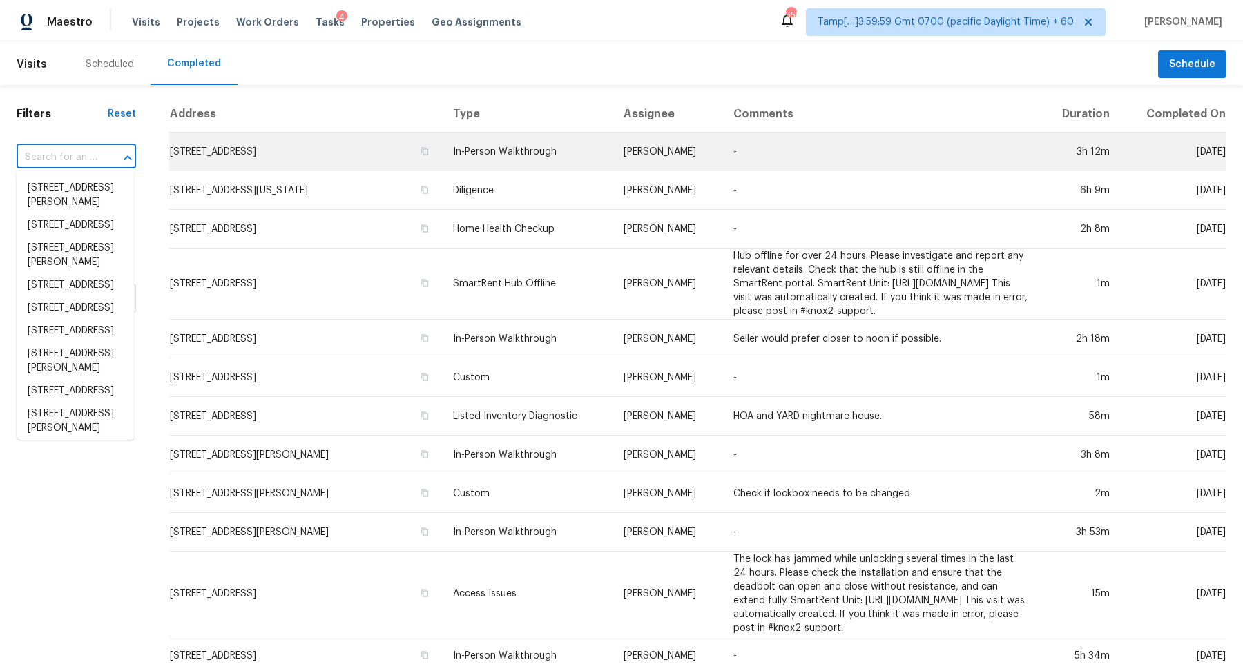
paste input "4909 Waters Gate Dr, Tavares, FL 32778"
type input "4909 Waters Gate Dr, Tavares, FL 32778"
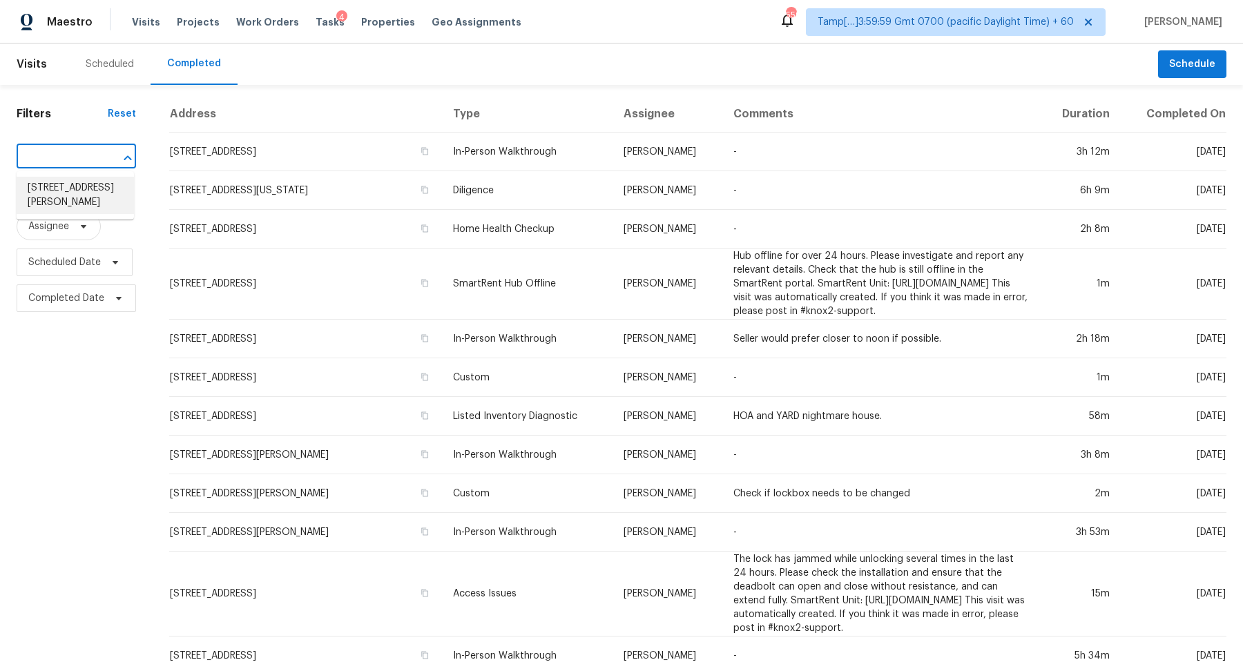
click at [66, 184] on li "4909 Waters Gate Dr, Tavares, FL 32778" at bounding box center [75, 195] width 117 height 37
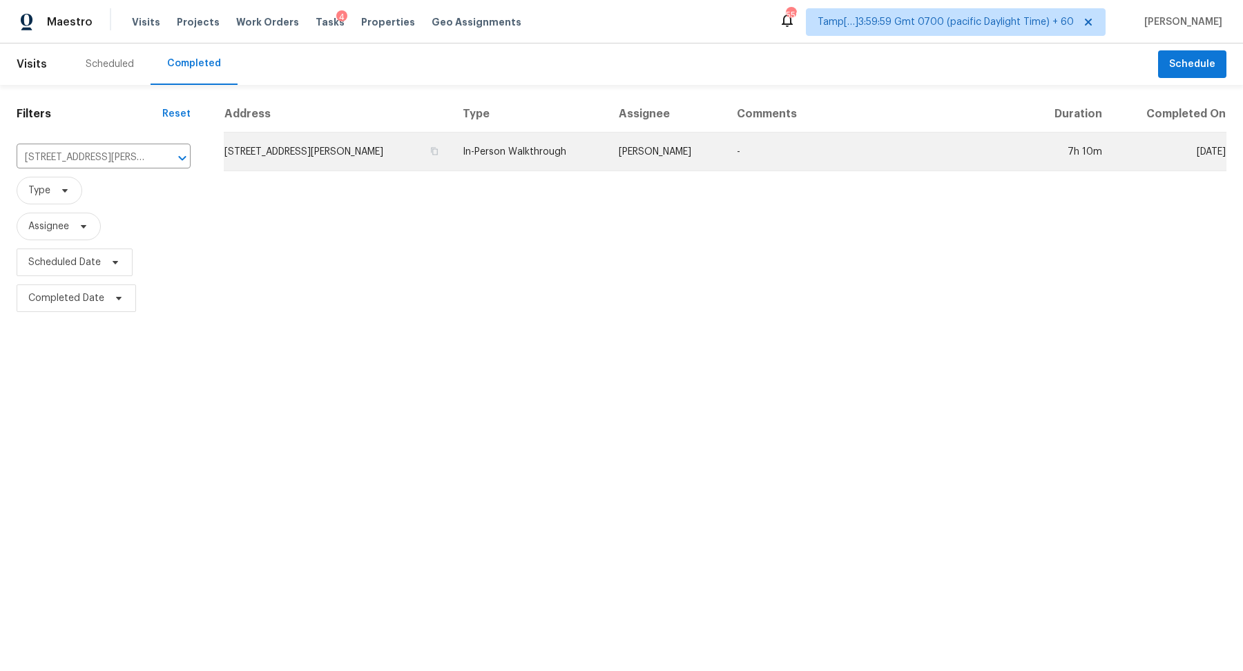
click at [271, 158] on td "4909 Waters Gate Dr, Tavares, FL 32778" at bounding box center [338, 152] width 228 height 39
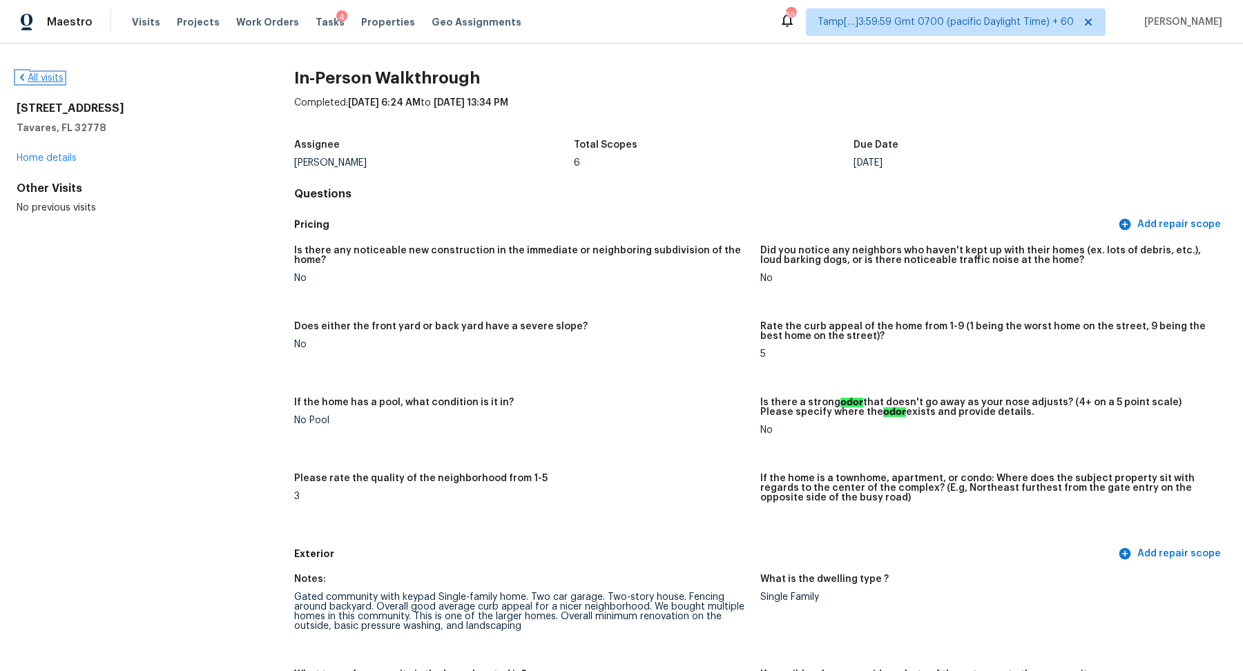
click at [60, 81] on link "All visits" at bounding box center [40, 78] width 47 height 10
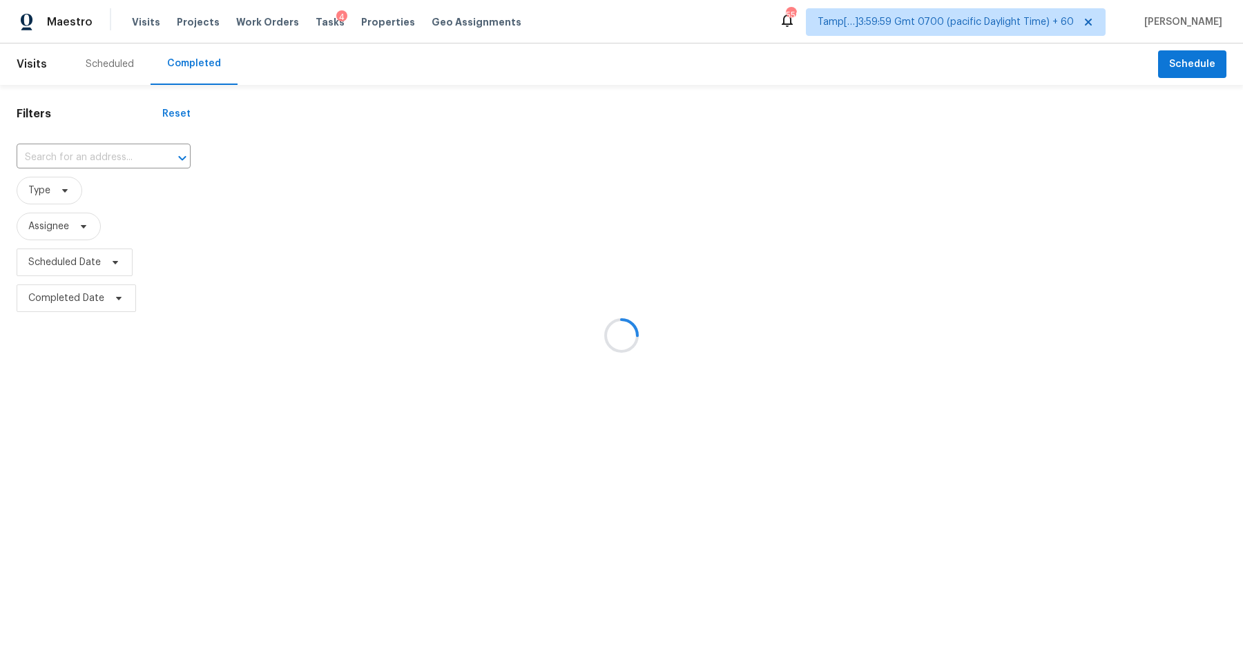
click at [110, 147] on div at bounding box center [621, 335] width 1243 height 671
click at [117, 154] on div at bounding box center [621, 335] width 1243 height 671
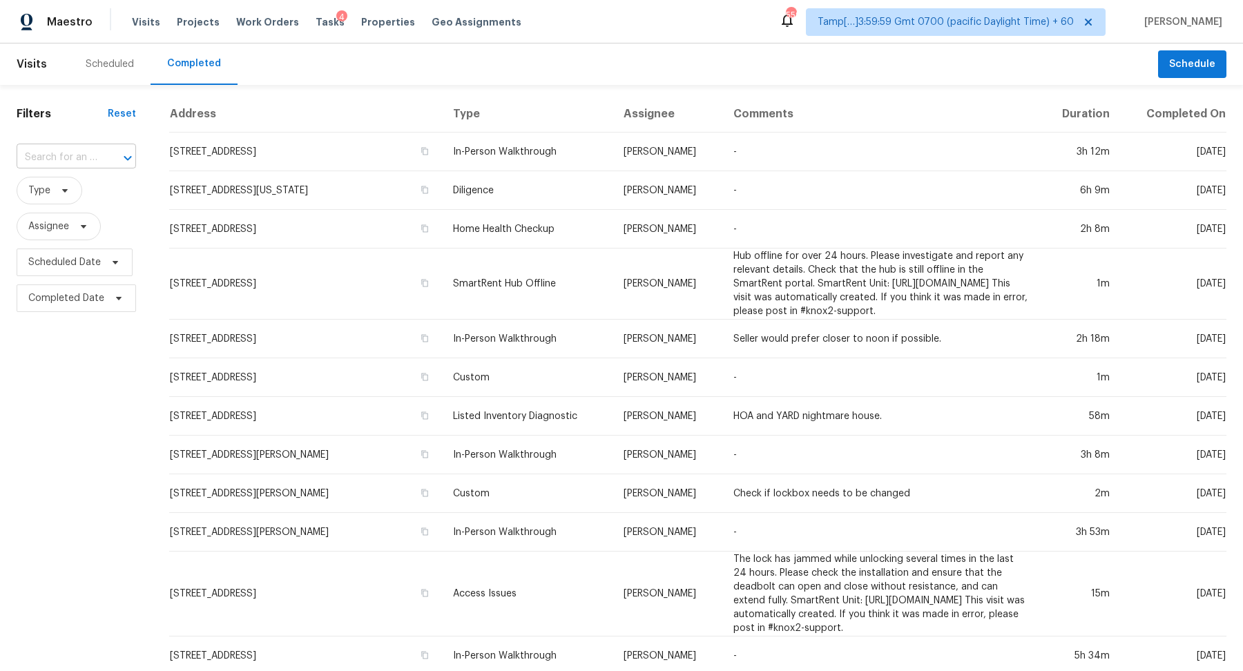
click at [112, 154] on div at bounding box center [118, 157] width 36 height 19
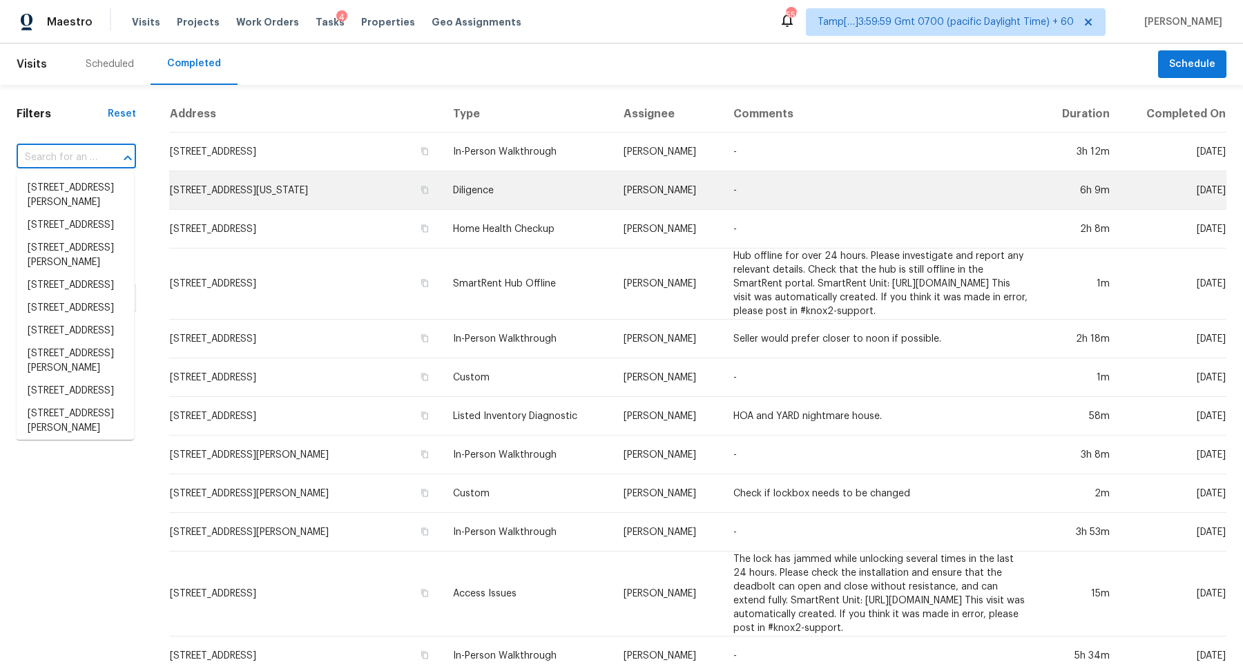
paste input "12302 May Laurel Dr, Houston, TX 77014"
type input "12302 May Laurel Dr, Houston, TX 77014"
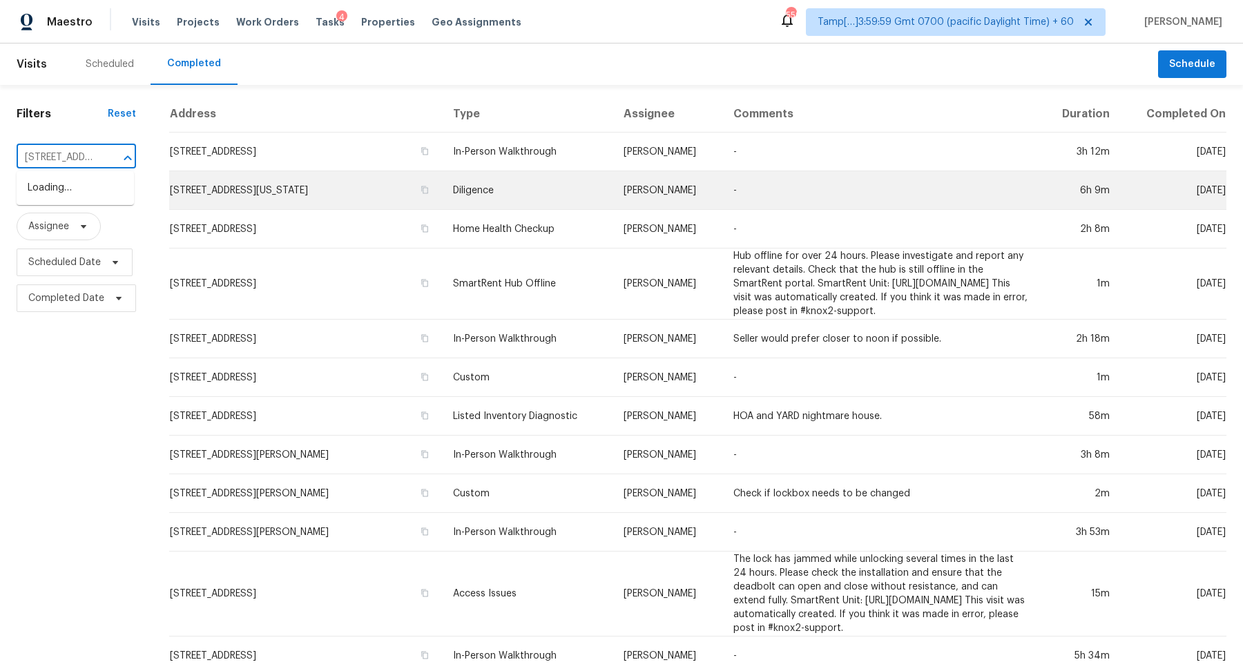
scroll to position [0, 109]
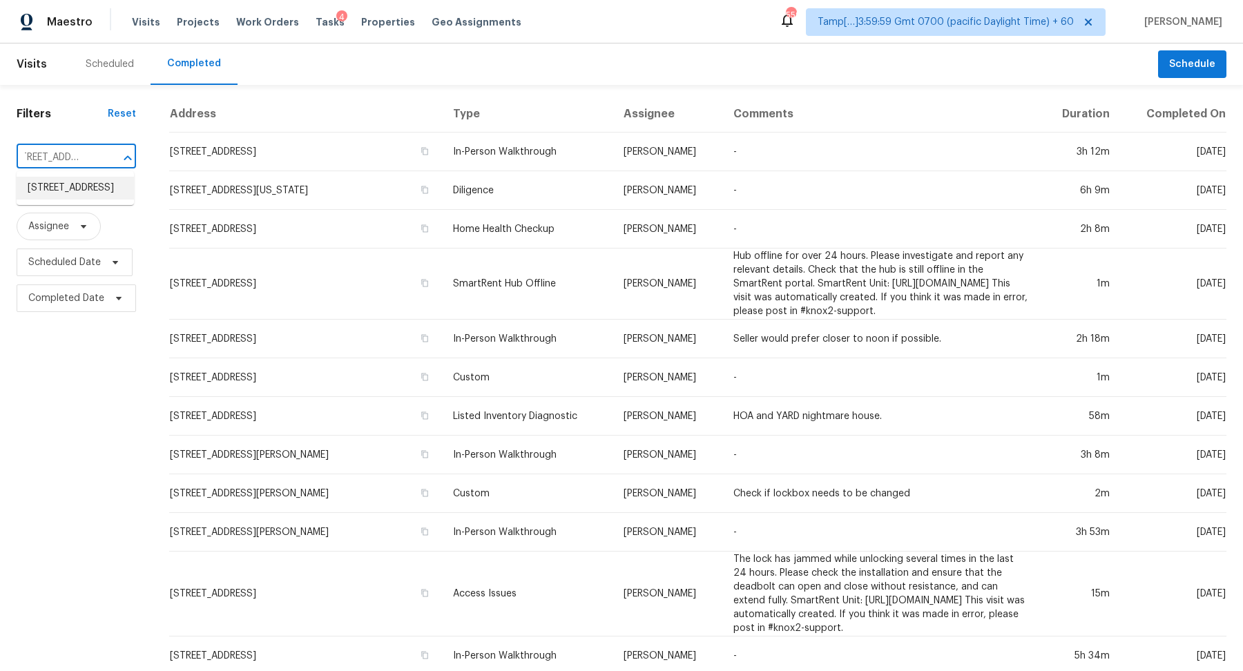
click at [81, 185] on li "12302 May Laurel Dr, Houston, TX 77014" at bounding box center [75, 188] width 117 height 23
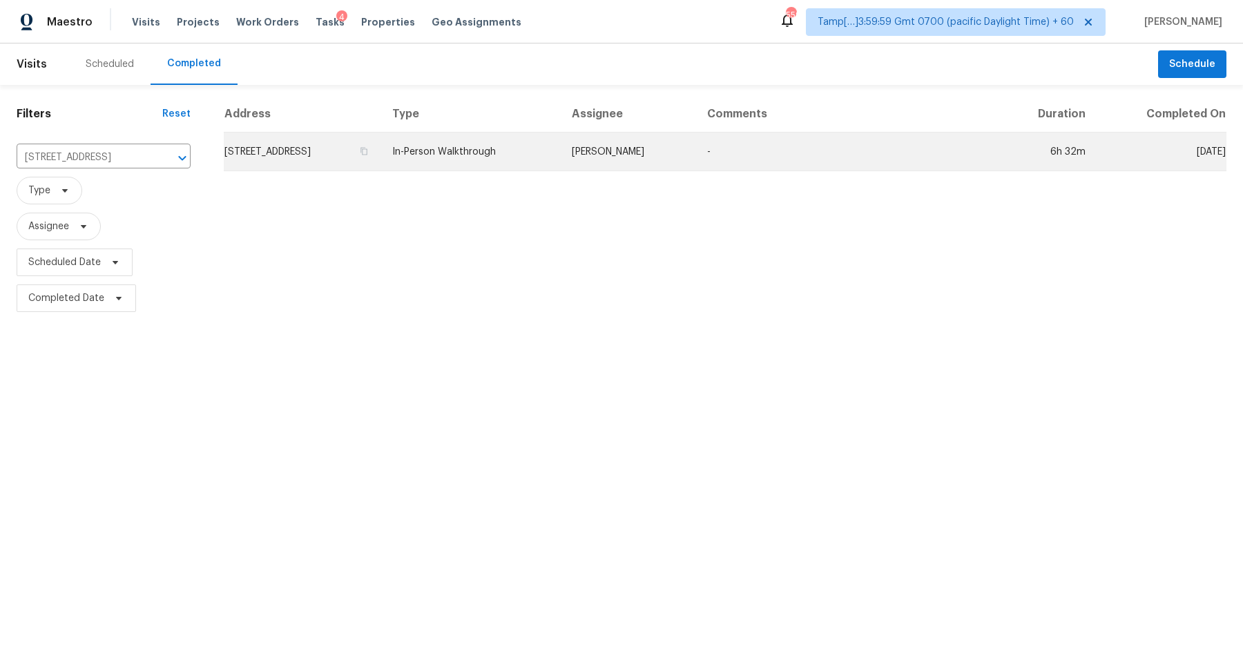
click at [255, 152] on td "12302 May Laurel Dr, Houston, TX 77014" at bounding box center [302, 152] width 157 height 39
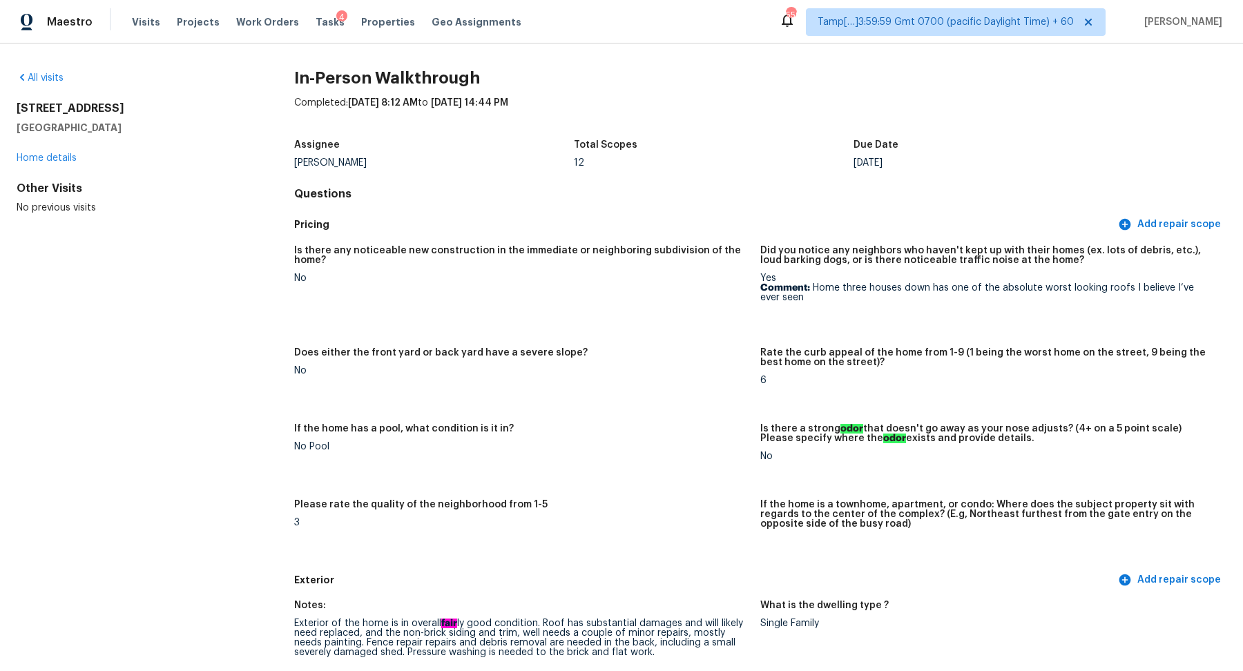
click at [35, 64] on div "All visits 12302 May Laurel Dr Houston, TX 77014 Home details Other Visits No p…" at bounding box center [621, 357] width 1243 height 628
click at [37, 75] on link "All visits" at bounding box center [40, 78] width 47 height 10
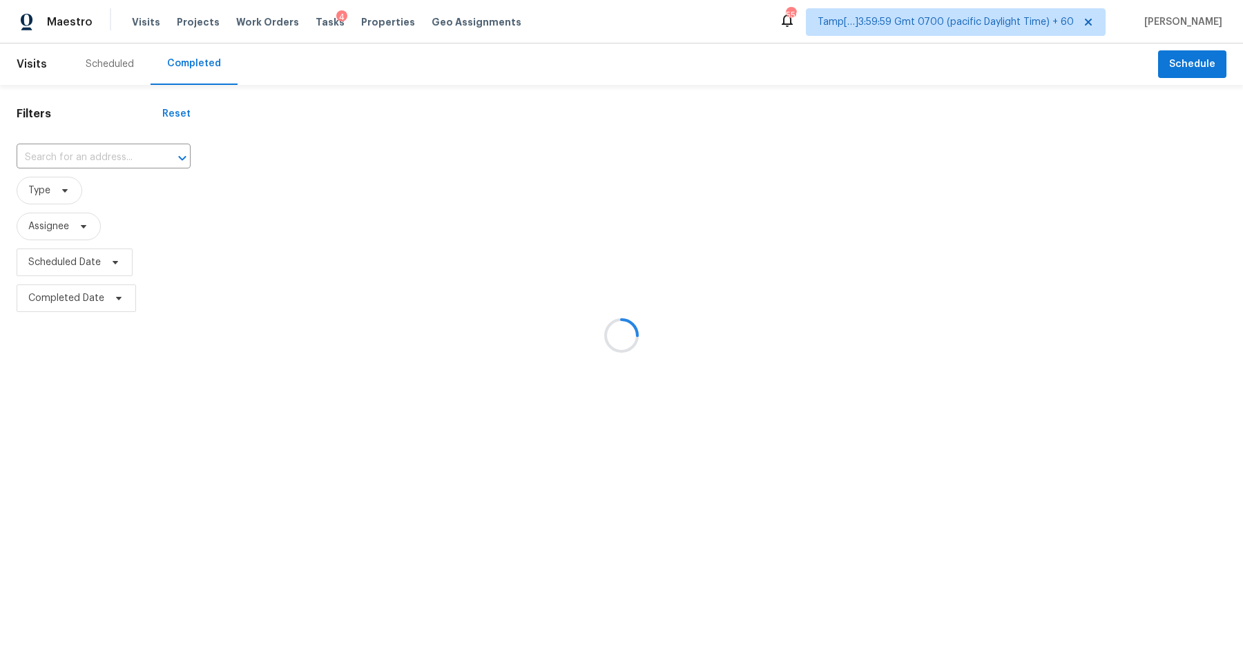
click at [86, 175] on div at bounding box center [621, 335] width 1243 height 671
click at [104, 160] on div at bounding box center [621, 335] width 1243 height 671
click at [155, 160] on div at bounding box center [173, 157] width 36 height 19
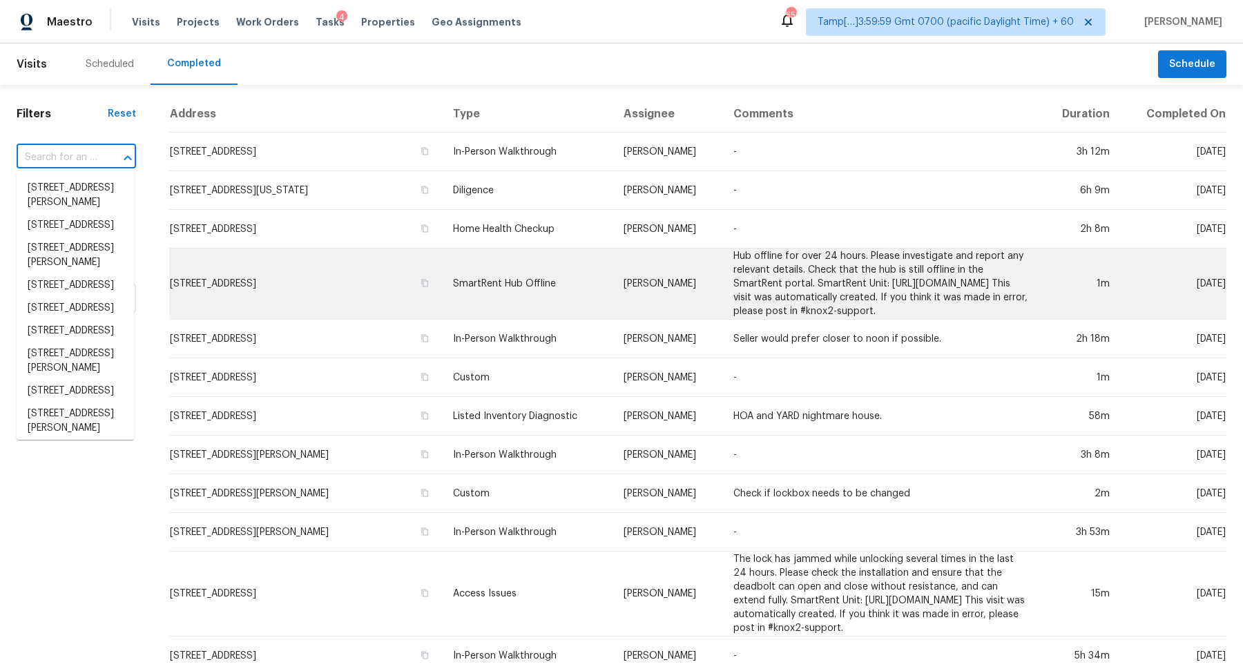
paste input "105 Kimberly Dr, Carrollton, GA 30117"
type input "105 Kimberly Dr, Carrollton, GA 30117"
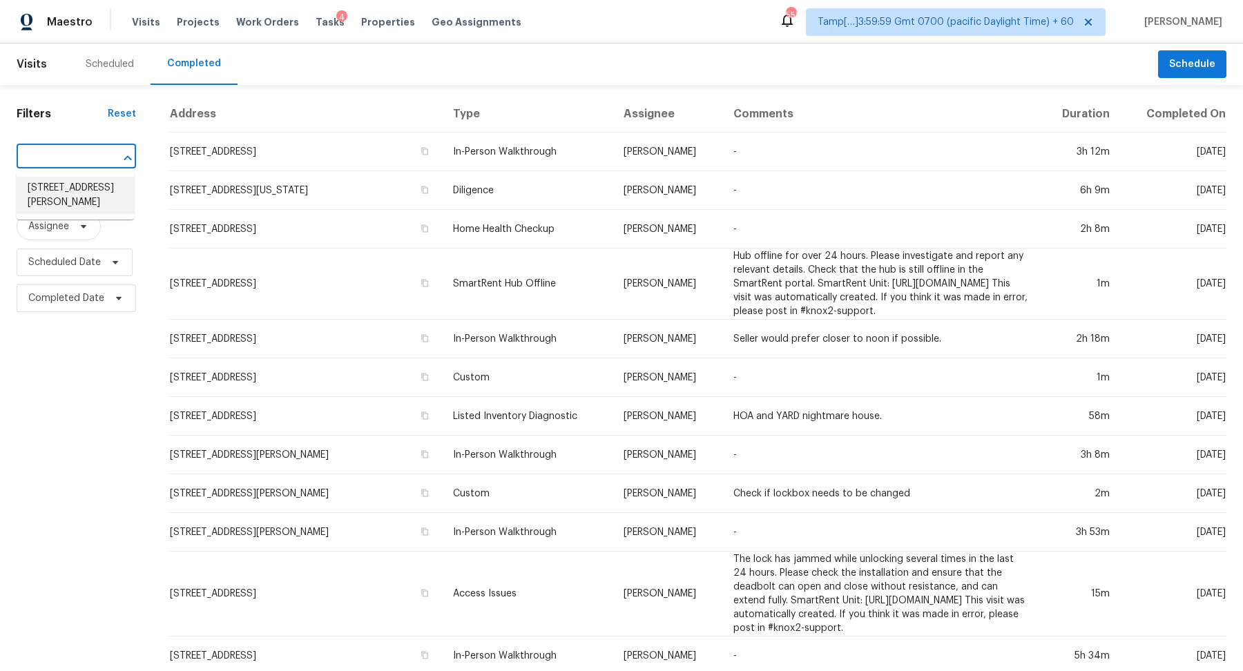
click at [119, 196] on li "105 Kimberly Dr, Carrollton, GA 30117" at bounding box center [75, 195] width 117 height 37
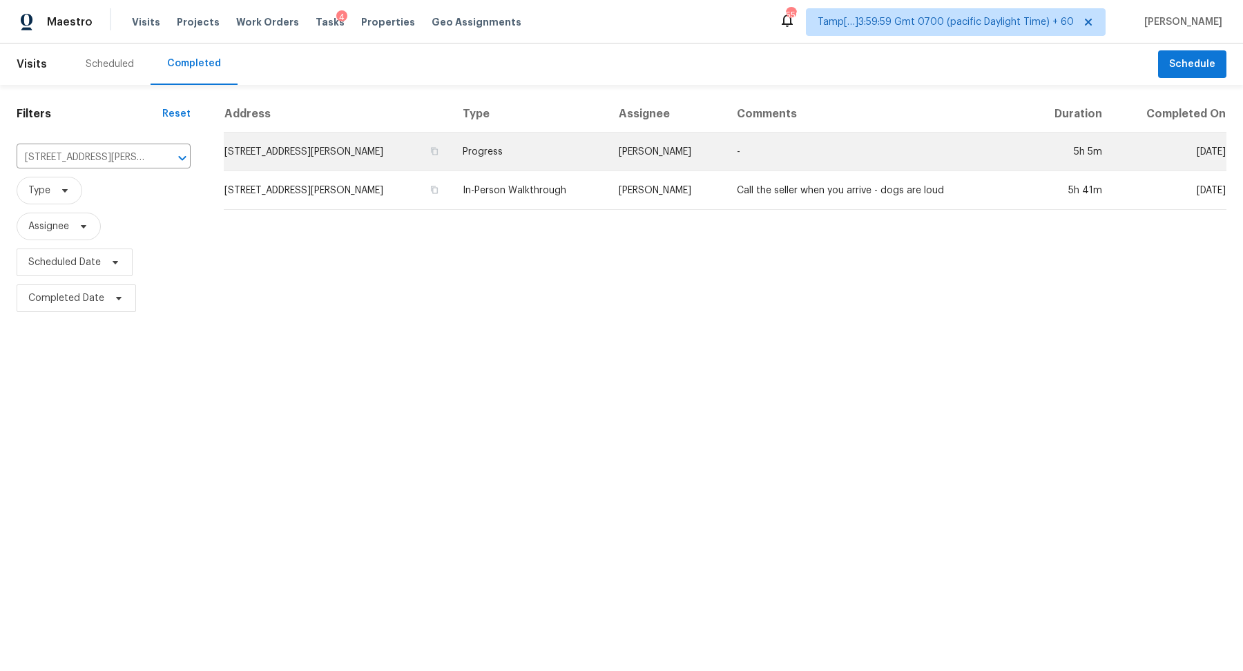
click at [277, 157] on td "105 Kimberly Dr, Carrollton, GA 30117" at bounding box center [338, 152] width 228 height 39
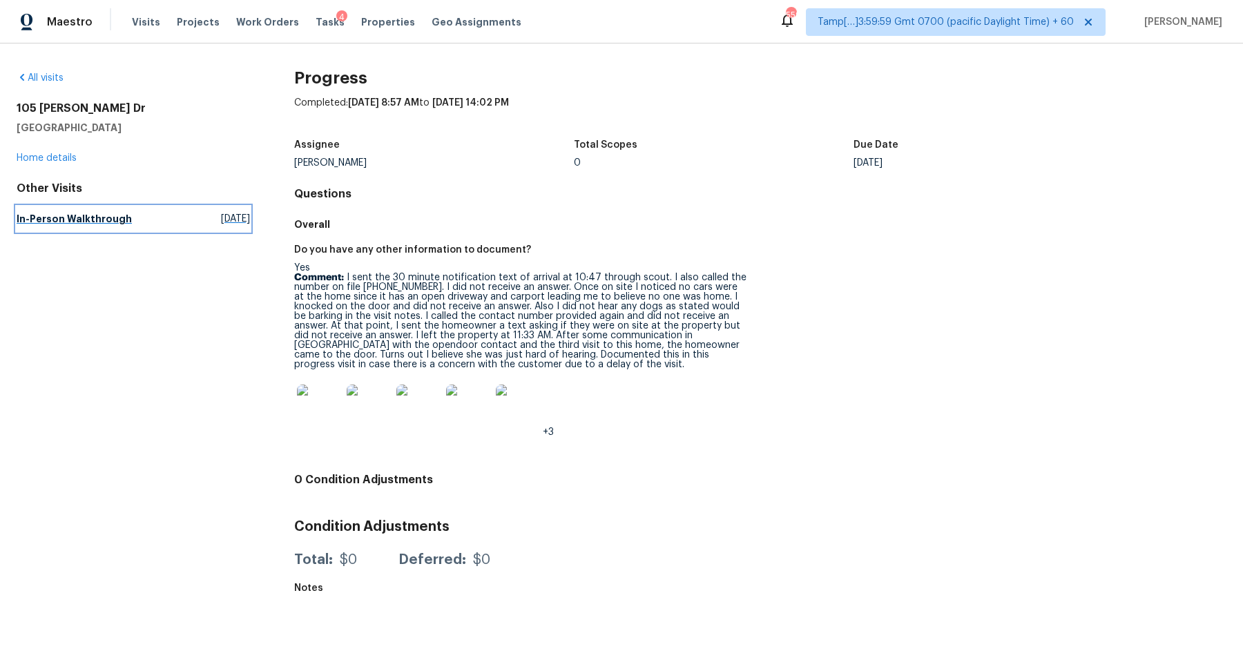
click at [153, 222] on link "In-Person Walkthrough Wed, Sep 24 2025" at bounding box center [133, 218] width 233 height 25
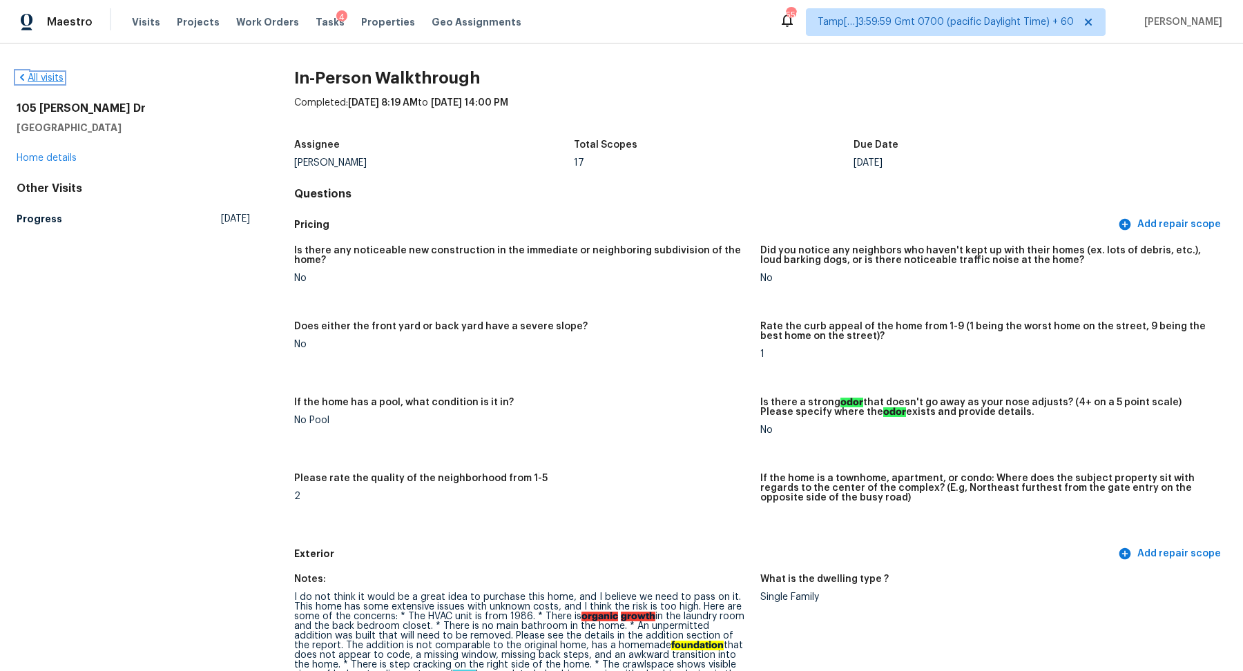
click at [48, 77] on link "All visits" at bounding box center [40, 78] width 47 height 10
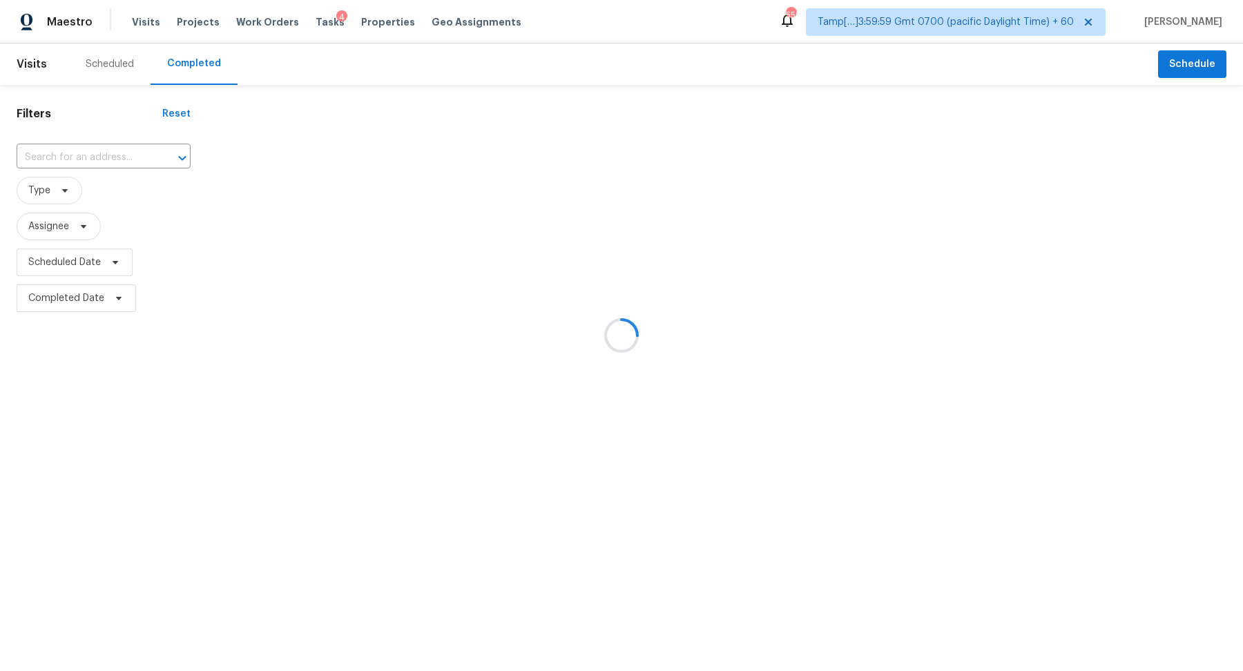
click at [71, 165] on div at bounding box center [621, 335] width 1243 height 671
click at [111, 164] on div at bounding box center [621, 335] width 1243 height 671
click at [75, 157] on div at bounding box center [621, 335] width 1243 height 671
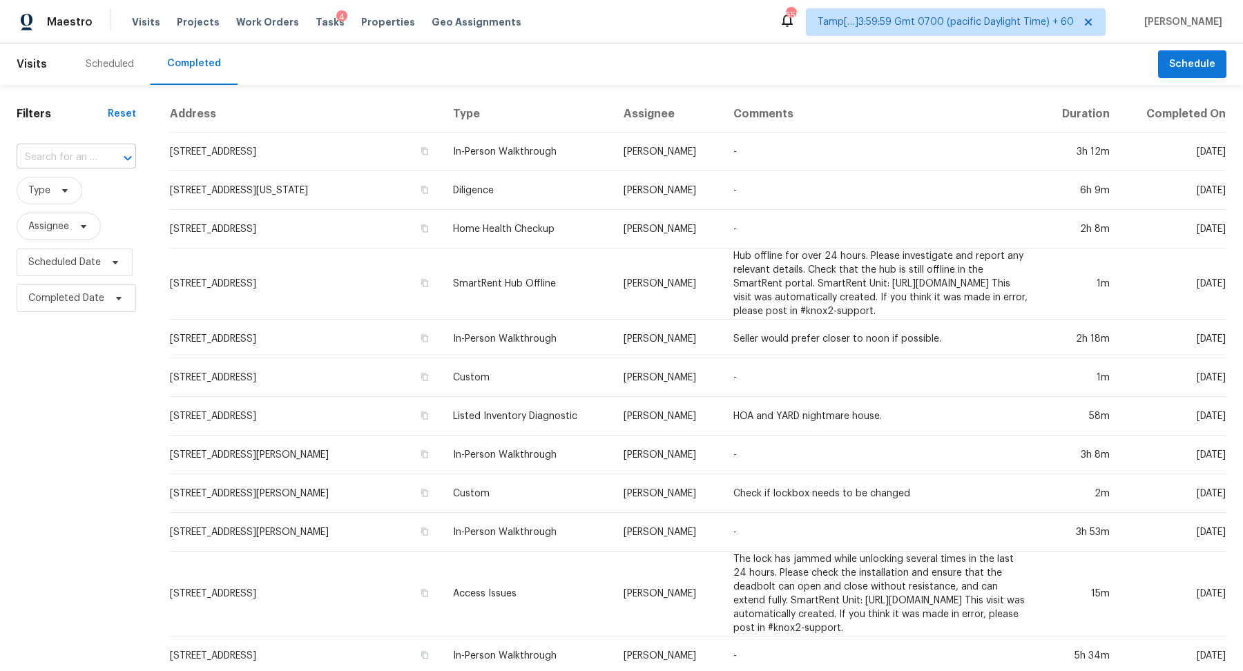
click at [91, 157] on input "text" at bounding box center [57, 157] width 81 height 21
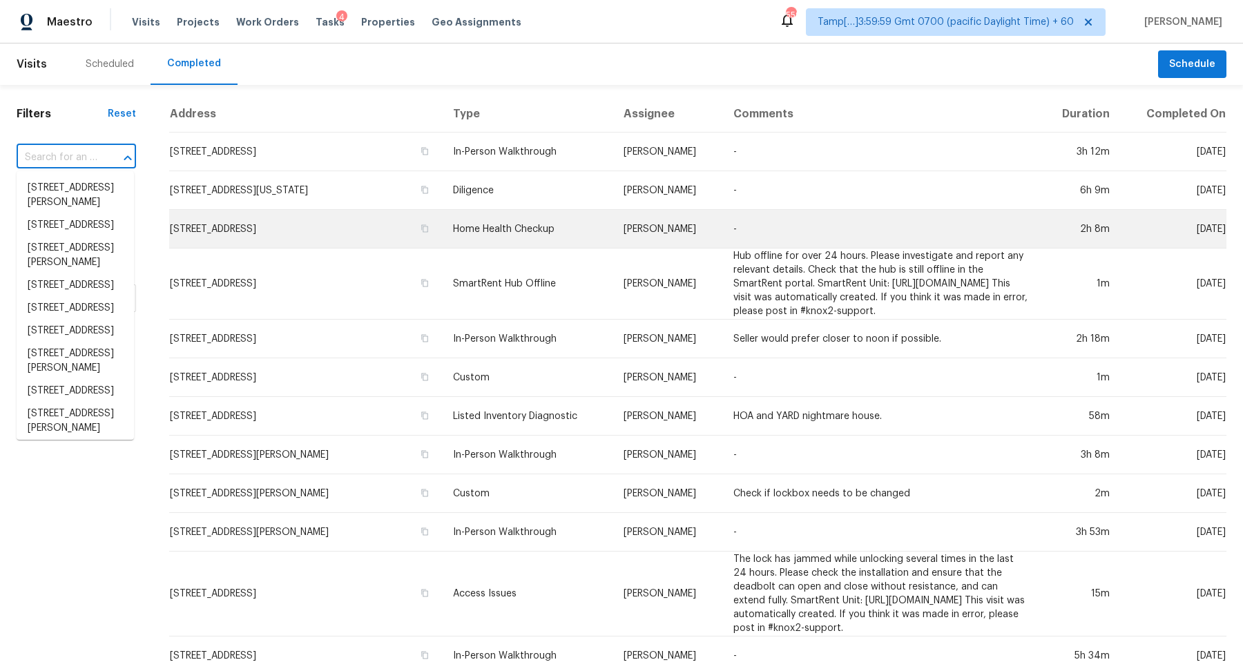
paste input "103 Stonefield Dr, Mount Juliet, TN 37122"
type input "103 Stonefield Dr, Mount Juliet, TN 37122"
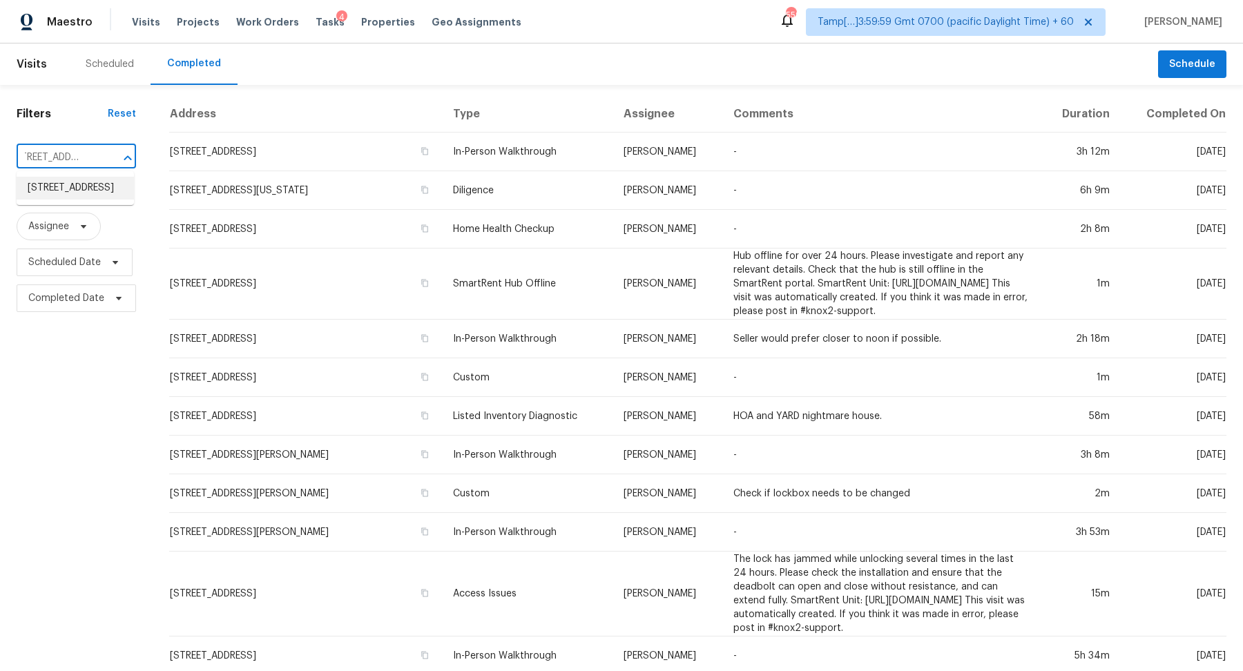
click at [50, 191] on li "103 Stonefield Dr, Mount Juliet, TN 37122" at bounding box center [75, 188] width 117 height 23
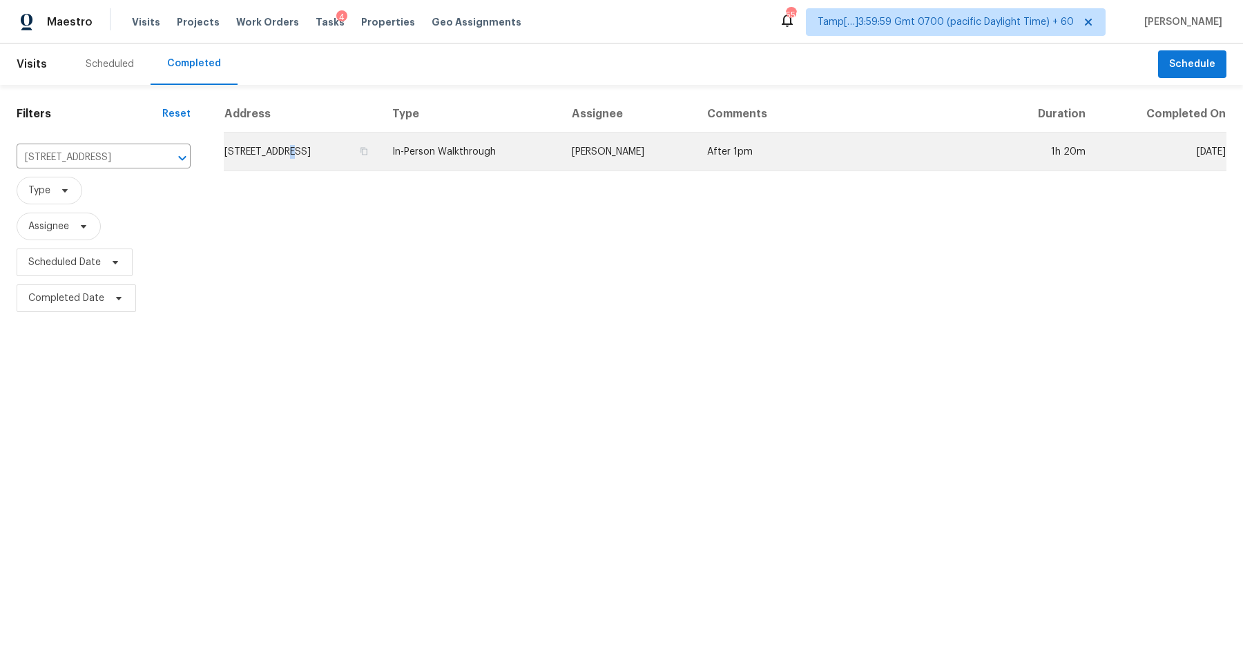
click at [282, 151] on td "103 Stonefield Dr, Mount Juliet, TN 37122" at bounding box center [302, 152] width 157 height 39
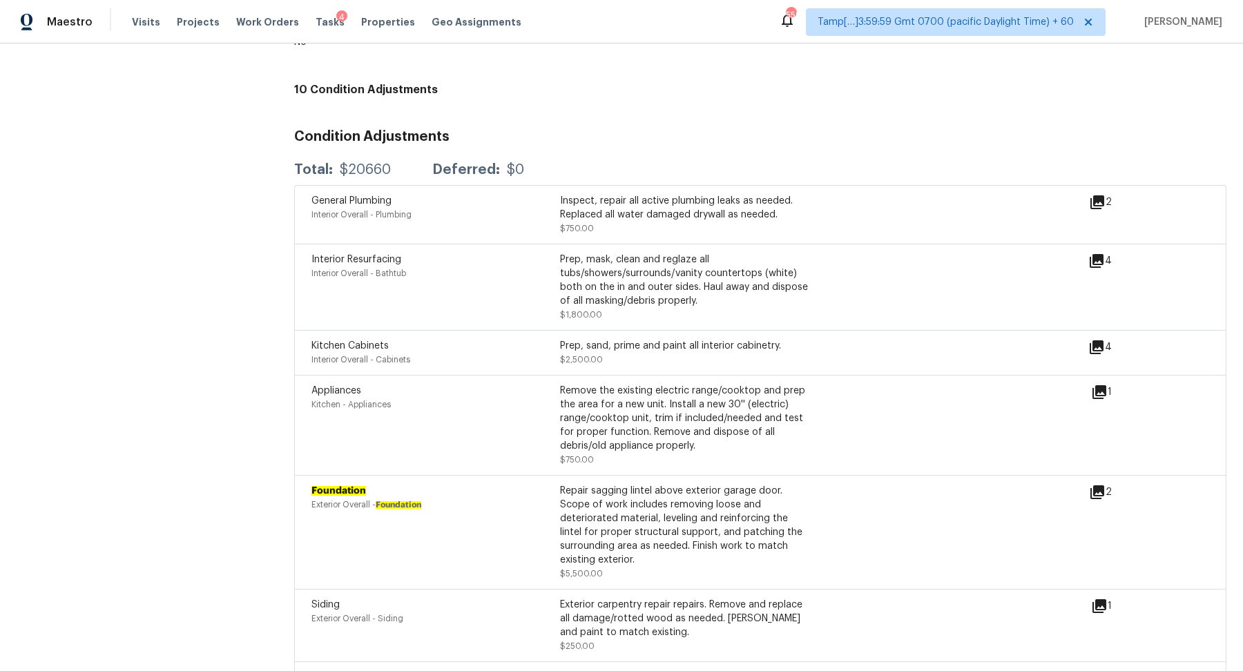
scroll to position [3197, 0]
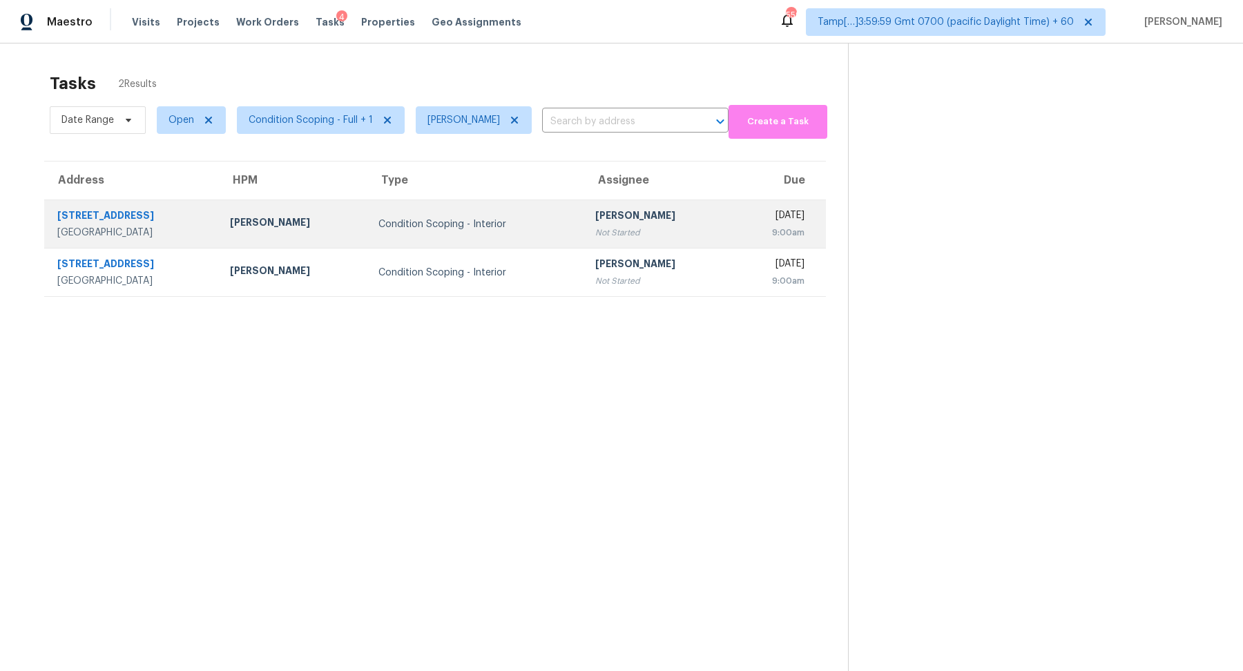
click at [367, 217] on td "Condition Scoping - Interior" at bounding box center [475, 224] width 217 height 48
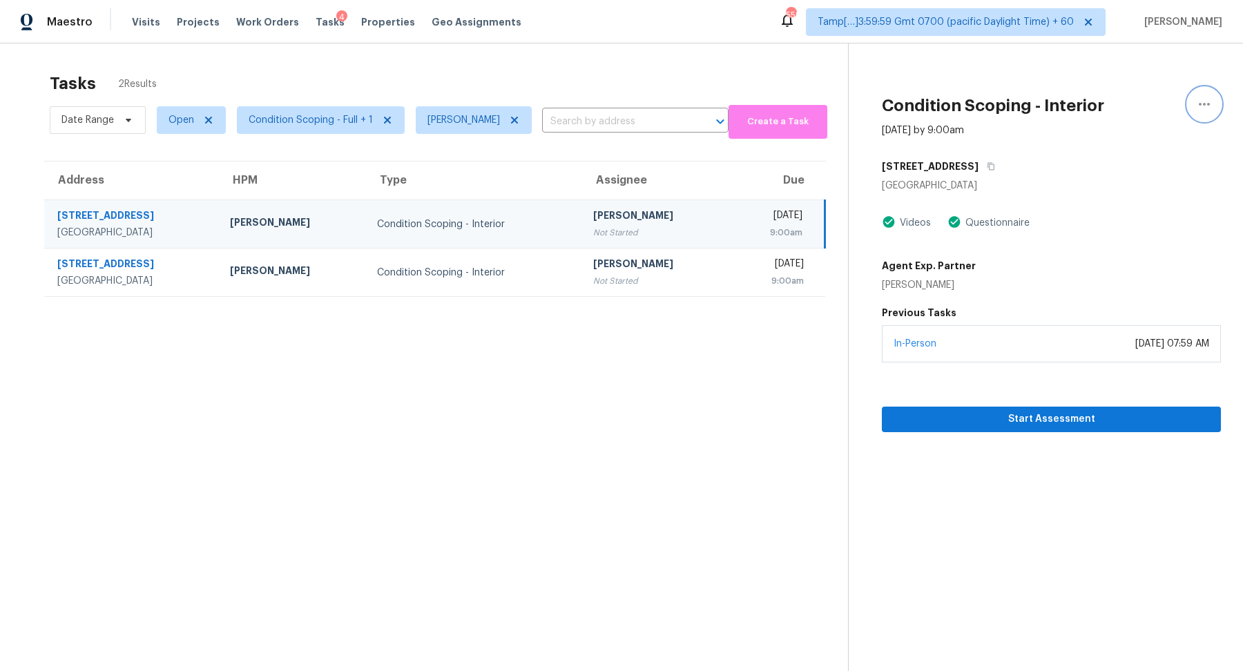
click at [1196, 106] on icon "button" at bounding box center [1204, 104] width 17 height 17
click at [1124, 93] on div "Unclaim this task" at bounding box center [1126, 86] width 108 height 14
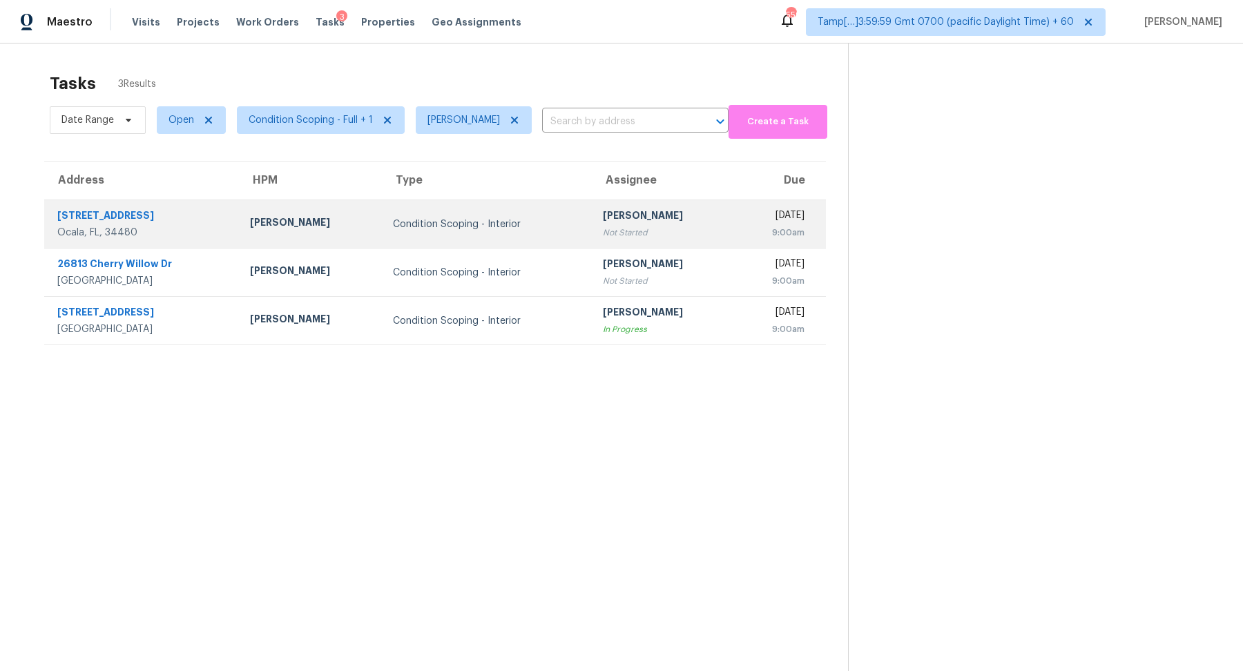
click at [603, 226] on div "Not Started" at bounding box center [663, 233] width 121 height 14
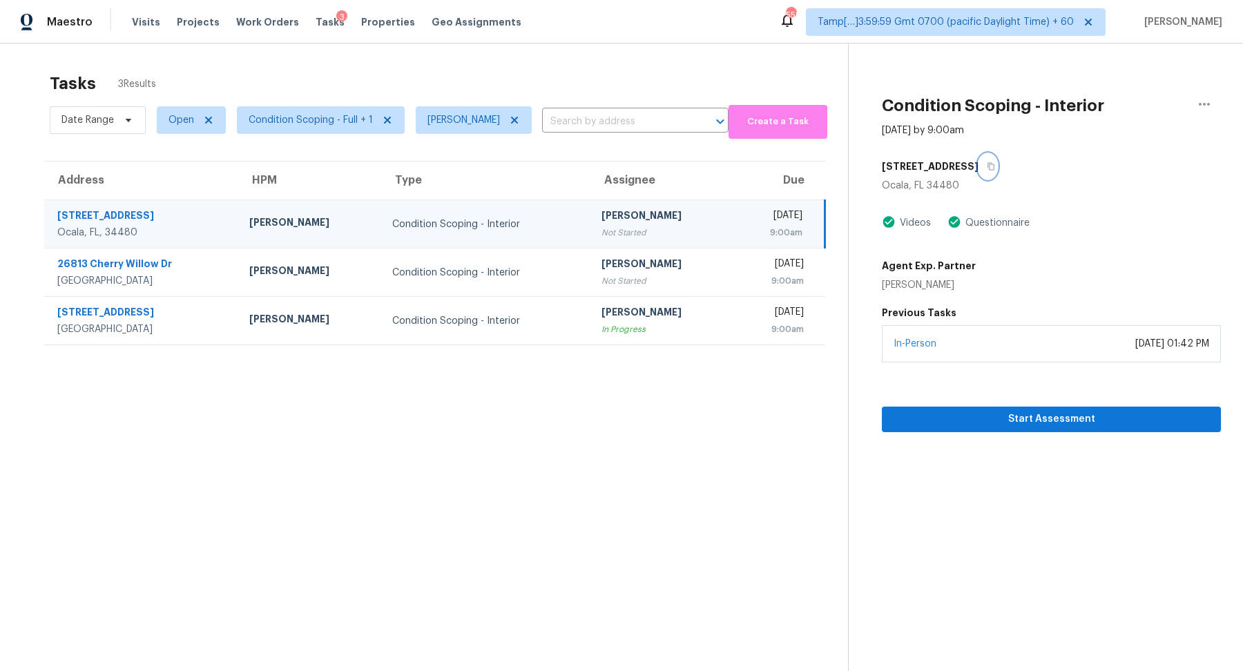
click at [978, 156] on button "button" at bounding box center [987, 166] width 19 height 25
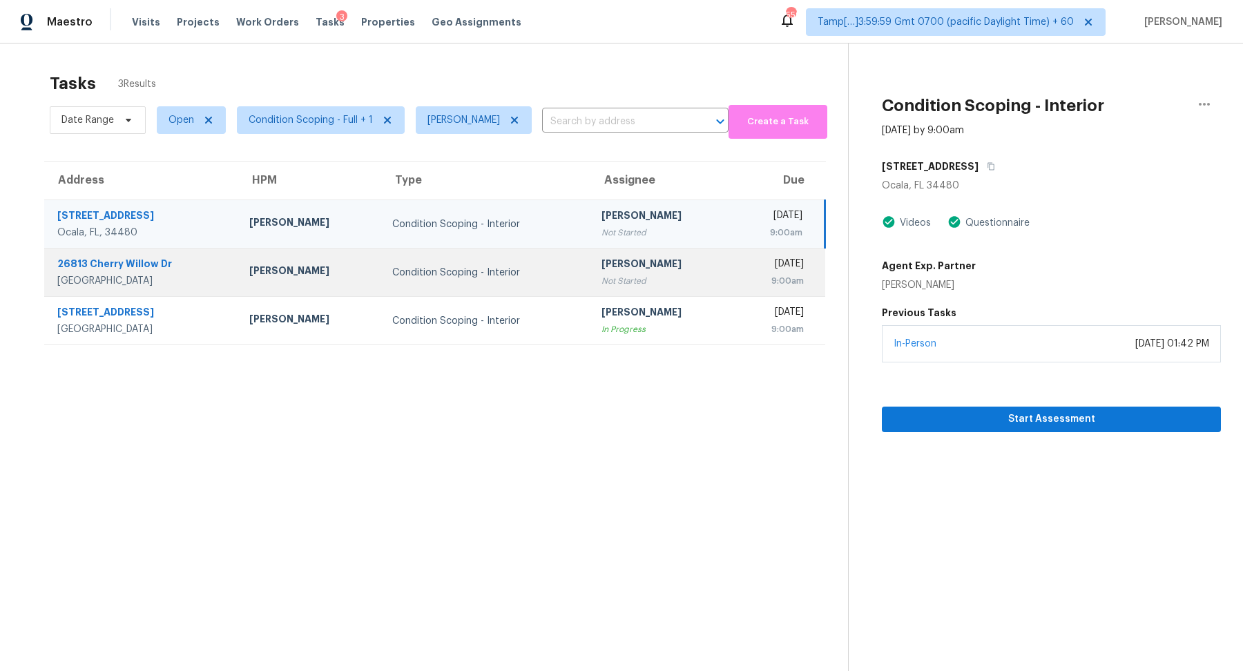
click at [661, 253] on td "[PERSON_NAME] Not Started" at bounding box center [661, 273] width 143 height 48
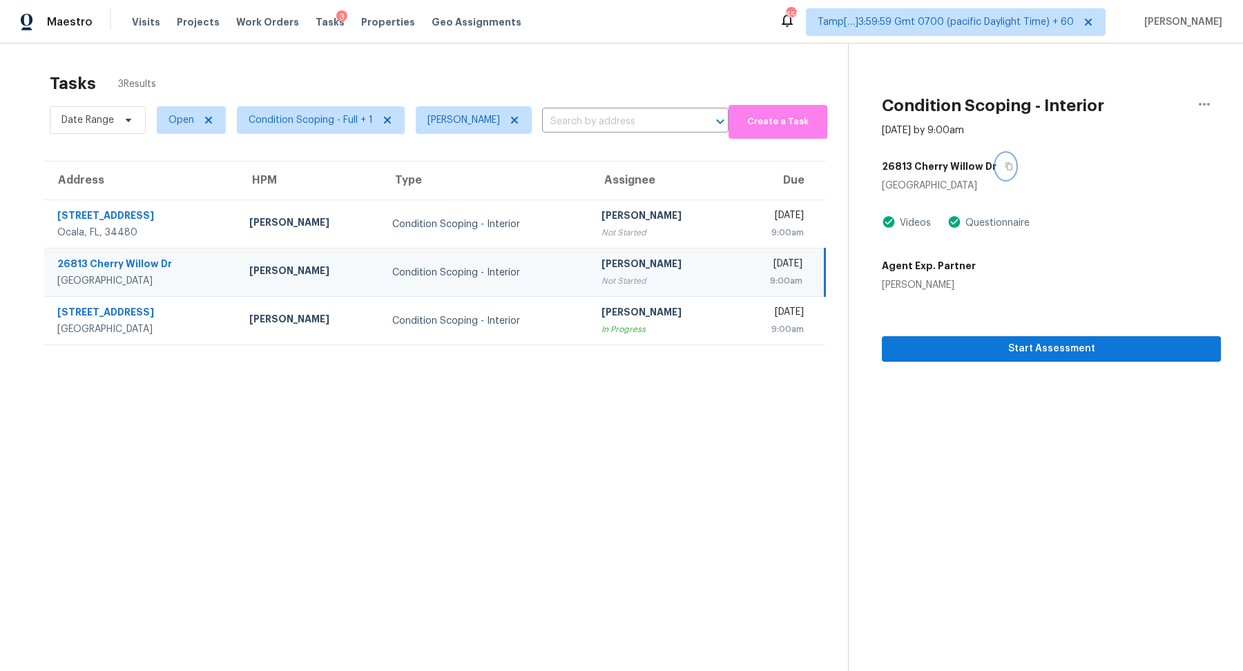
click at [997, 166] on button "button" at bounding box center [1005, 166] width 19 height 25
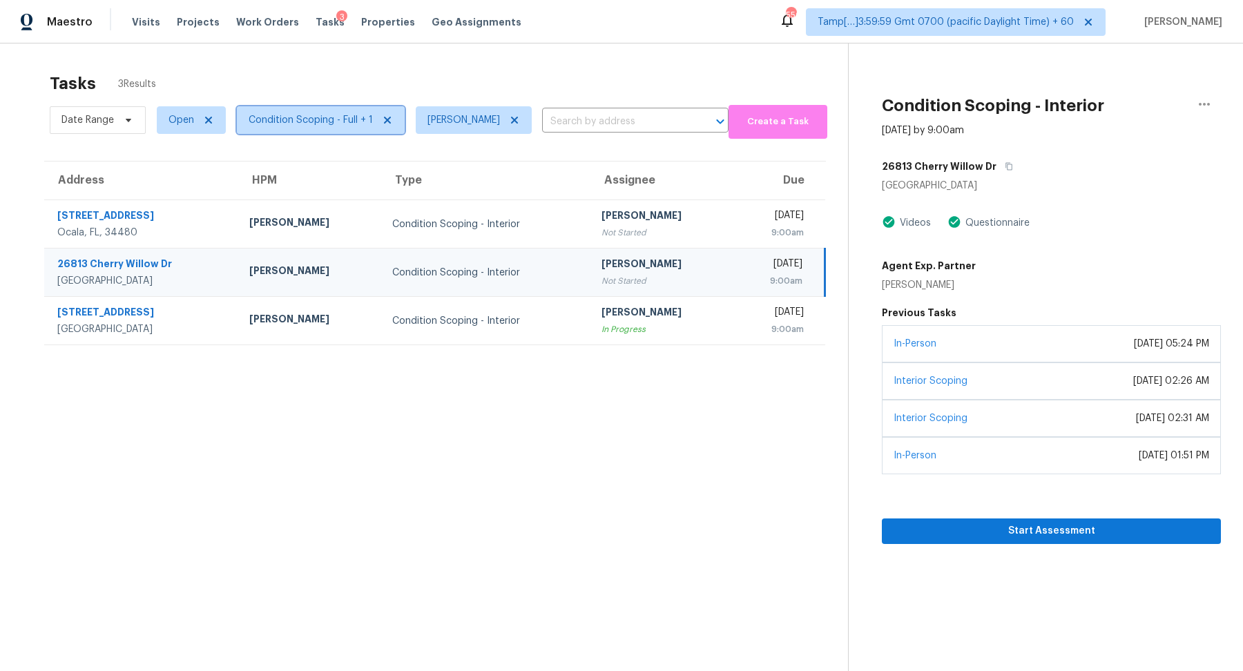
click at [300, 126] on span "Condition Scoping - Full + 1" at bounding box center [311, 120] width 124 height 14
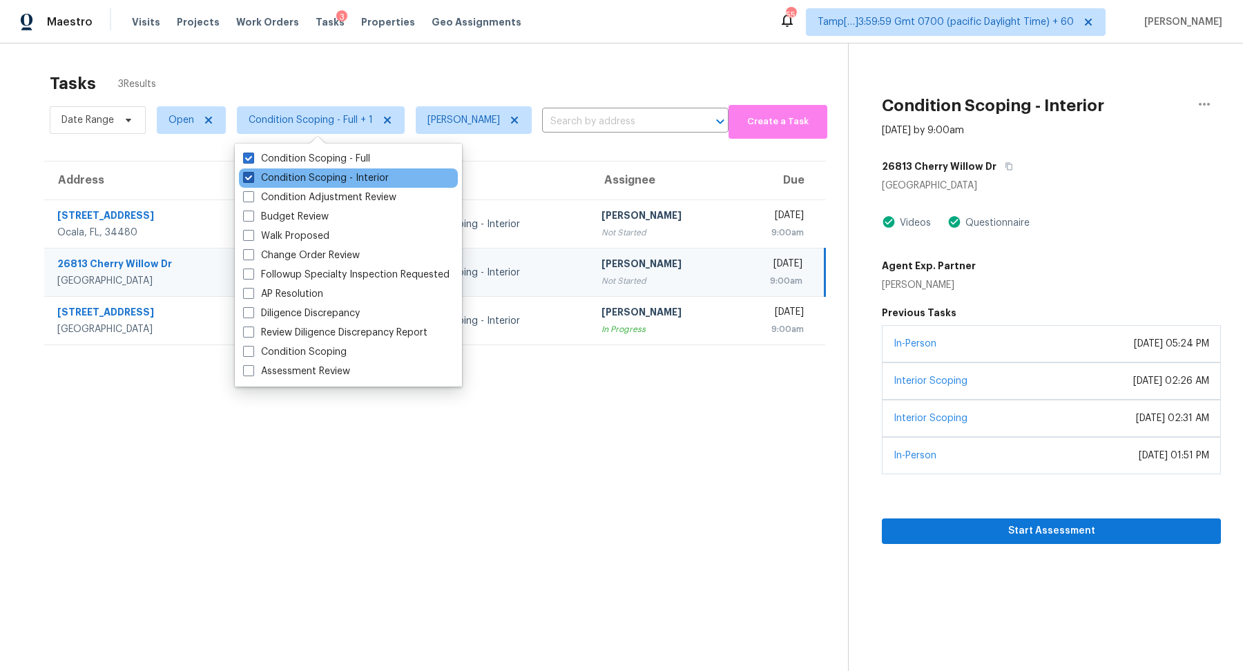
click at [321, 177] on label "Condition Scoping - Interior" at bounding box center [316, 178] width 146 height 14
click at [252, 177] on input "Condition Scoping - Interior" at bounding box center [247, 175] width 9 height 9
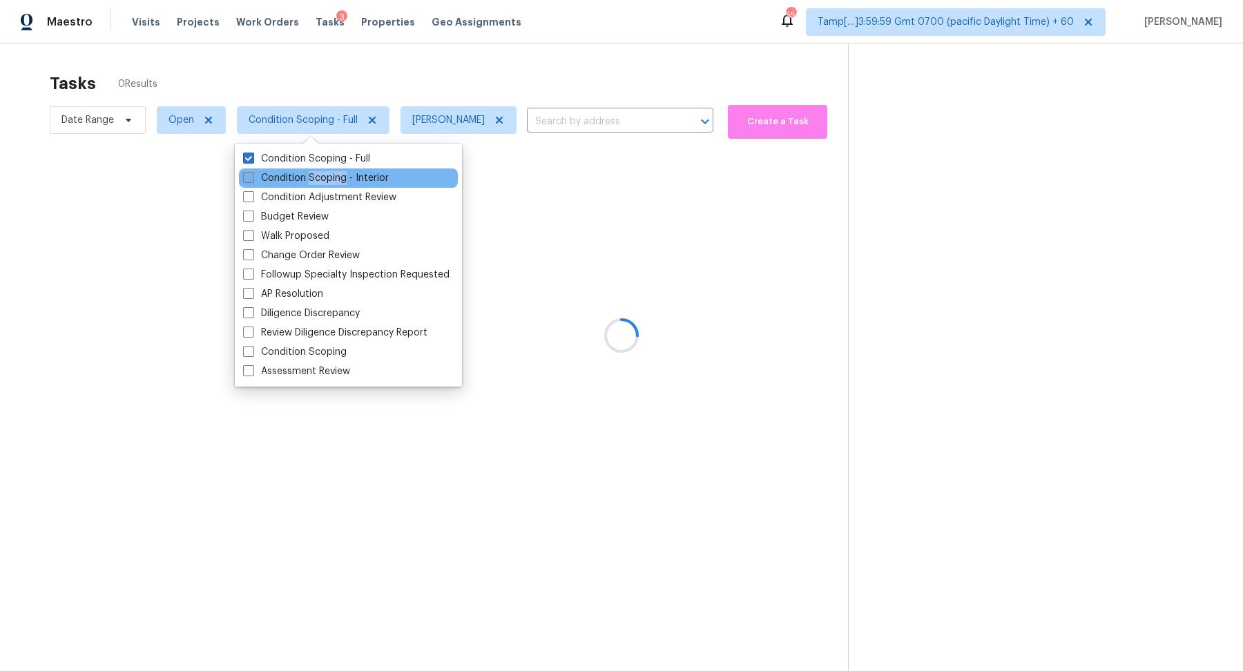
click at [321, 177] on label "Condition Scoping - Interior" at bounding box center [316, 178] width 146 height 14
click at [252, 177] on input "Condition Scoping - Interior" at bounding box center [247, 175] width 9 height 9
checkbox input "true"
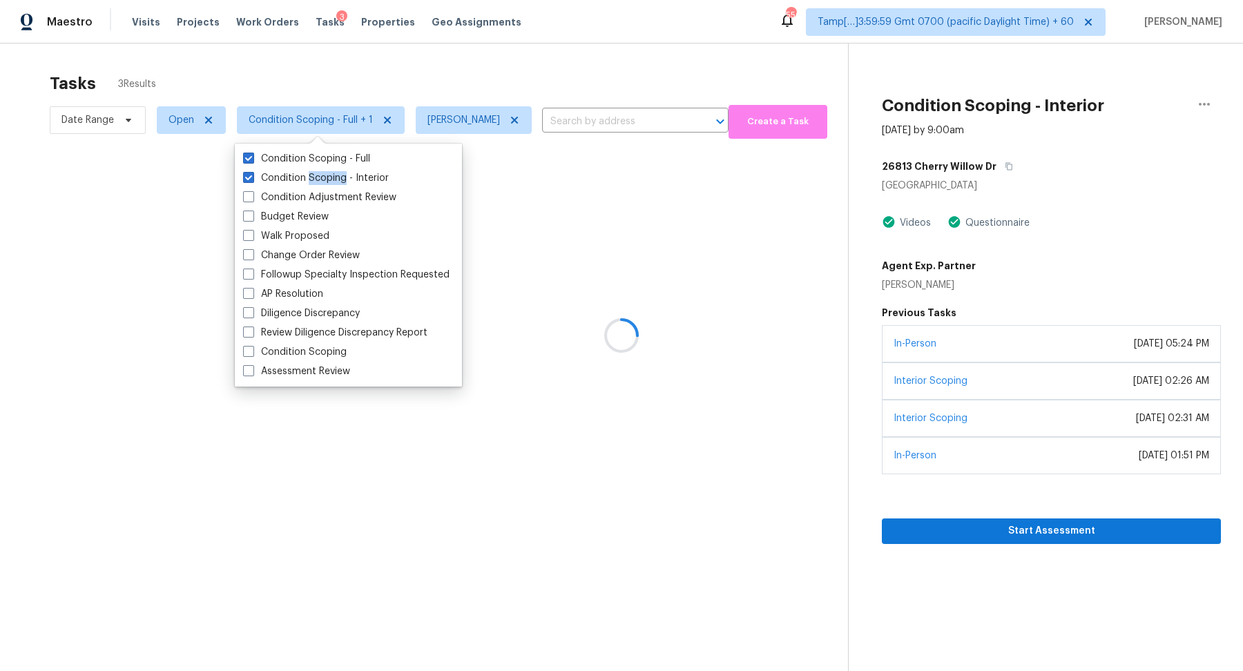
click at [493, 71] on div at bounding box center [621, 335] width 1243 height 671
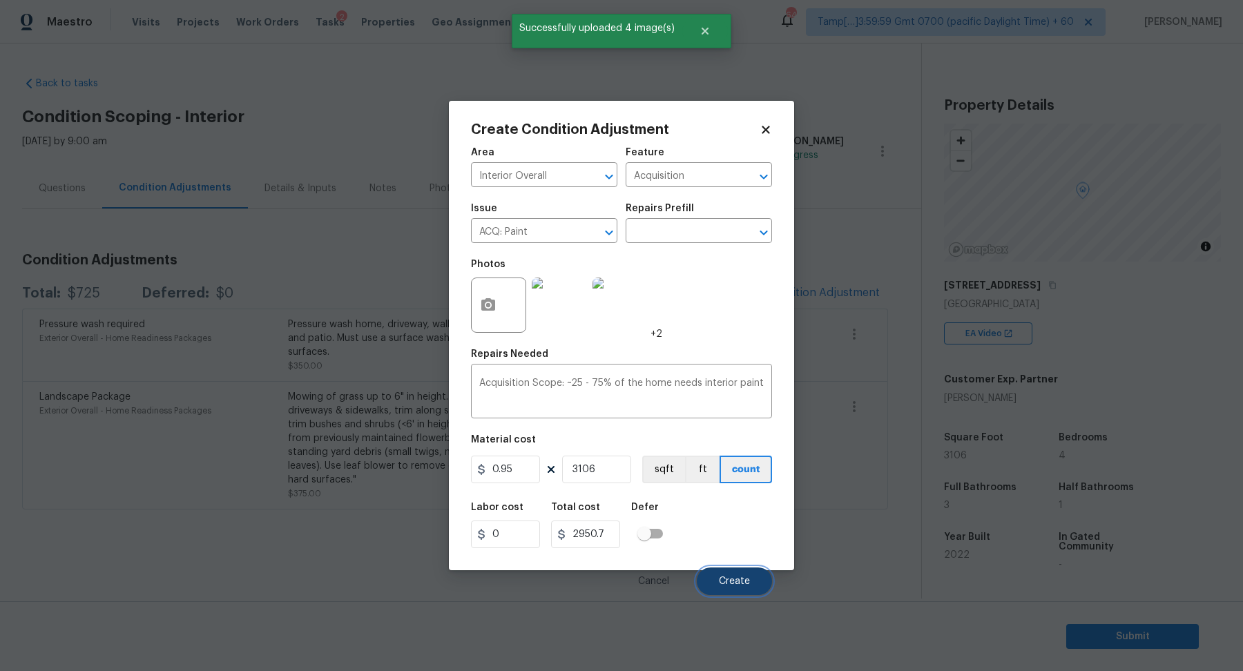
click at [755, 580] on button "Create" at bounding box center [734, 582] width 75 height 28
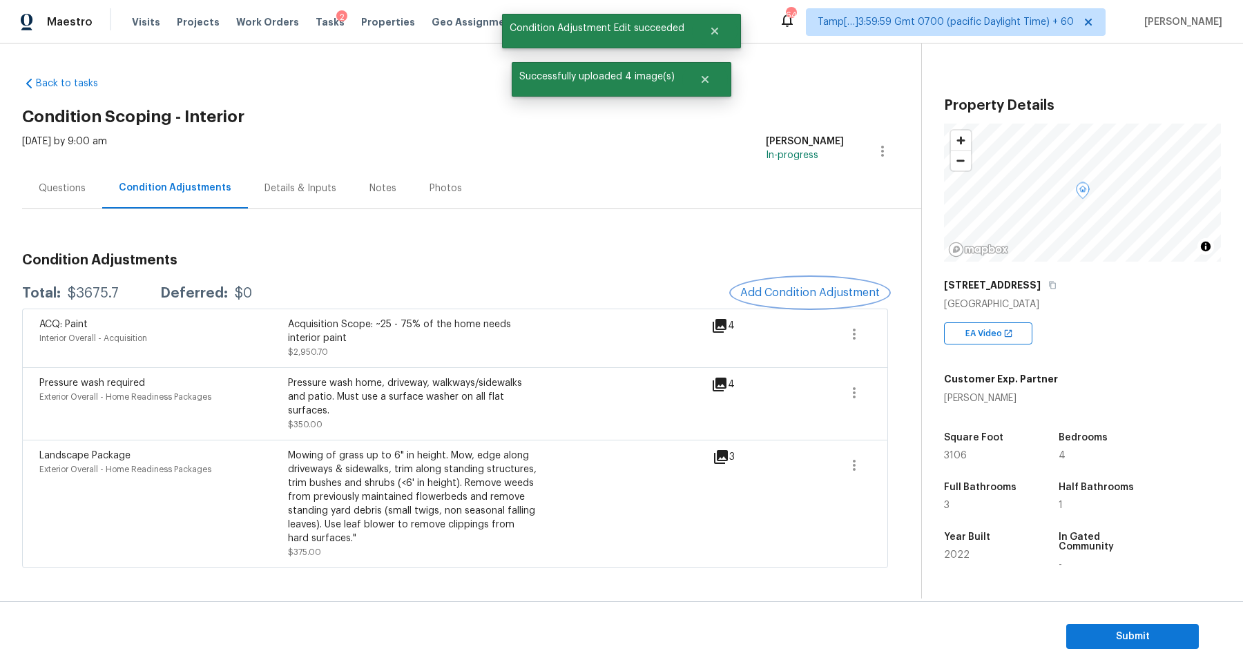
click at [846, 300] on button "Add Condition Adjustment" at bounding box center [810, 292] width 156 height 29
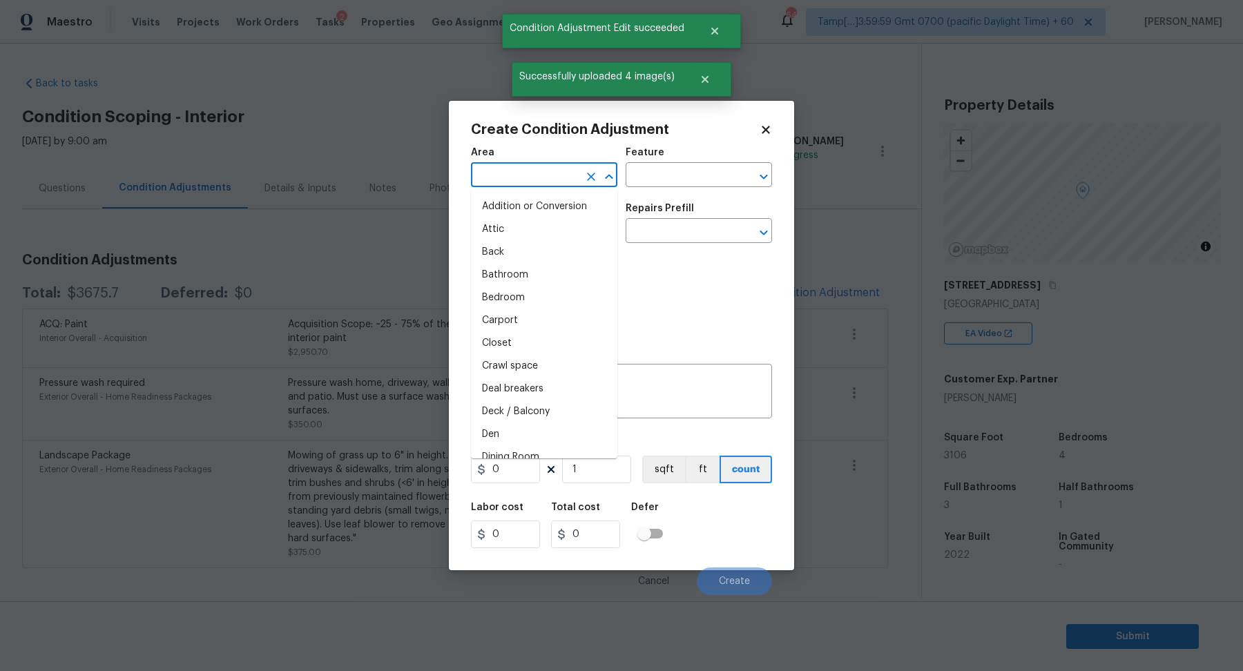
click at [554, 175] on input "text" at bounding box center [525, 176] width 108 height 21
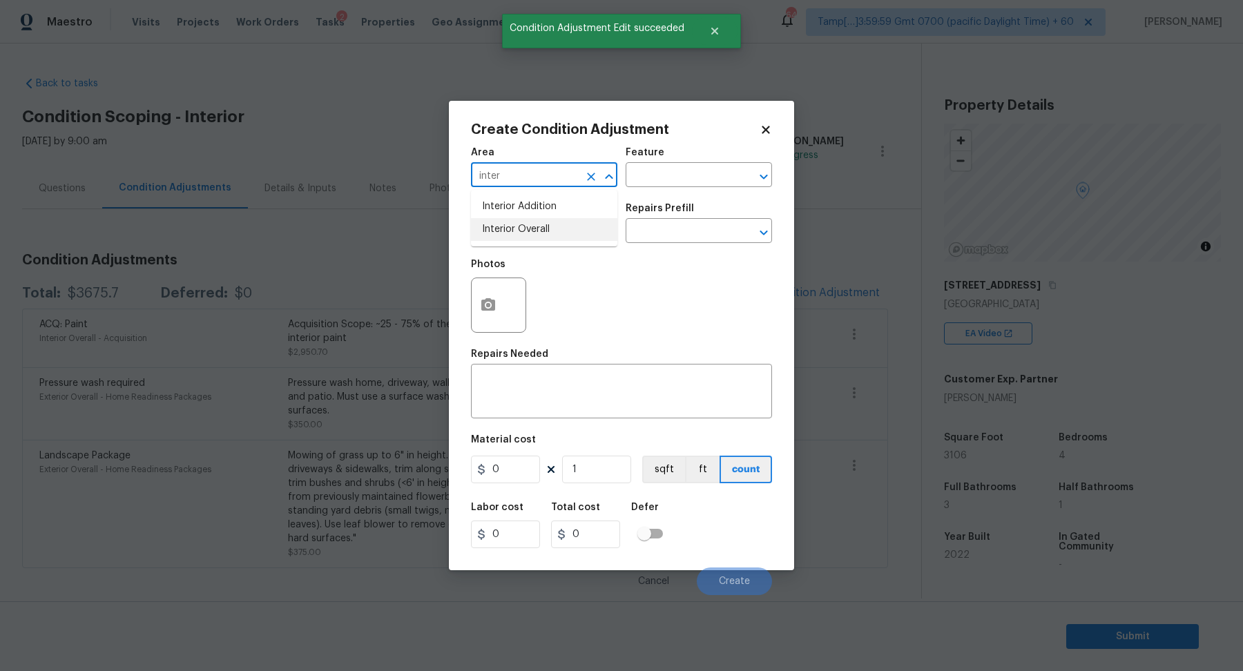
click at [539, 222] on li "Interior Overall" at bounding box center [544, 229] width 146 height 23
type input "Interior Overall"
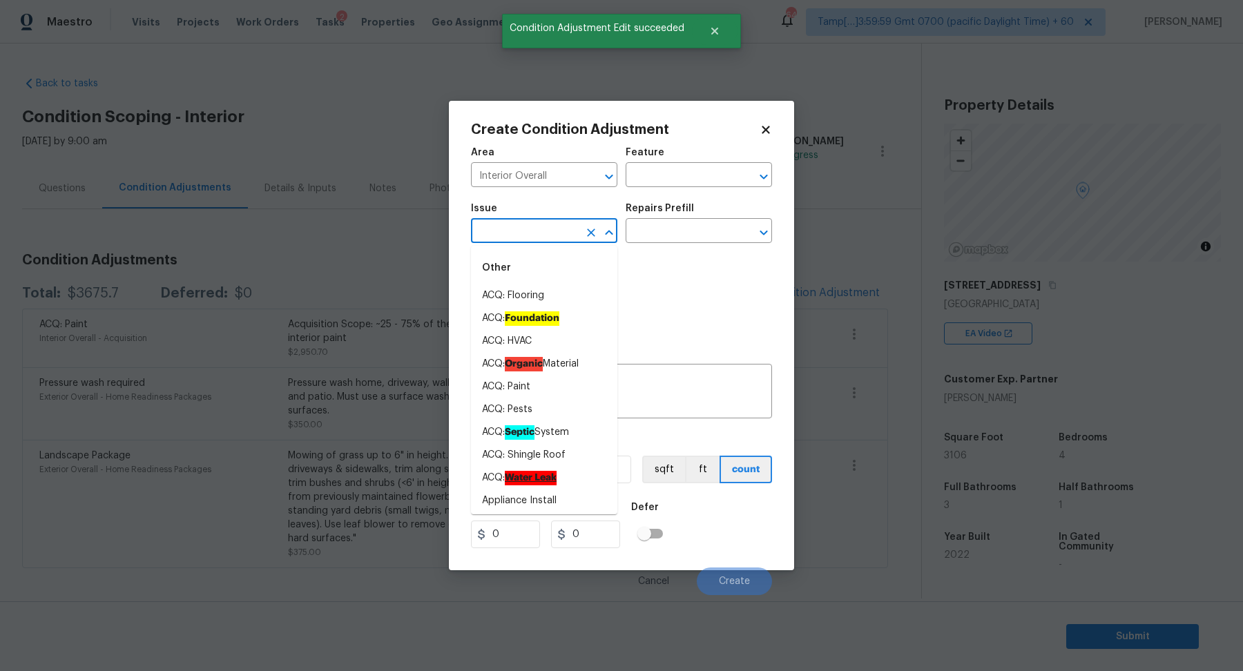
click at [539, 222] on input "text" at bounding box center [525, 232] width 108 height 21
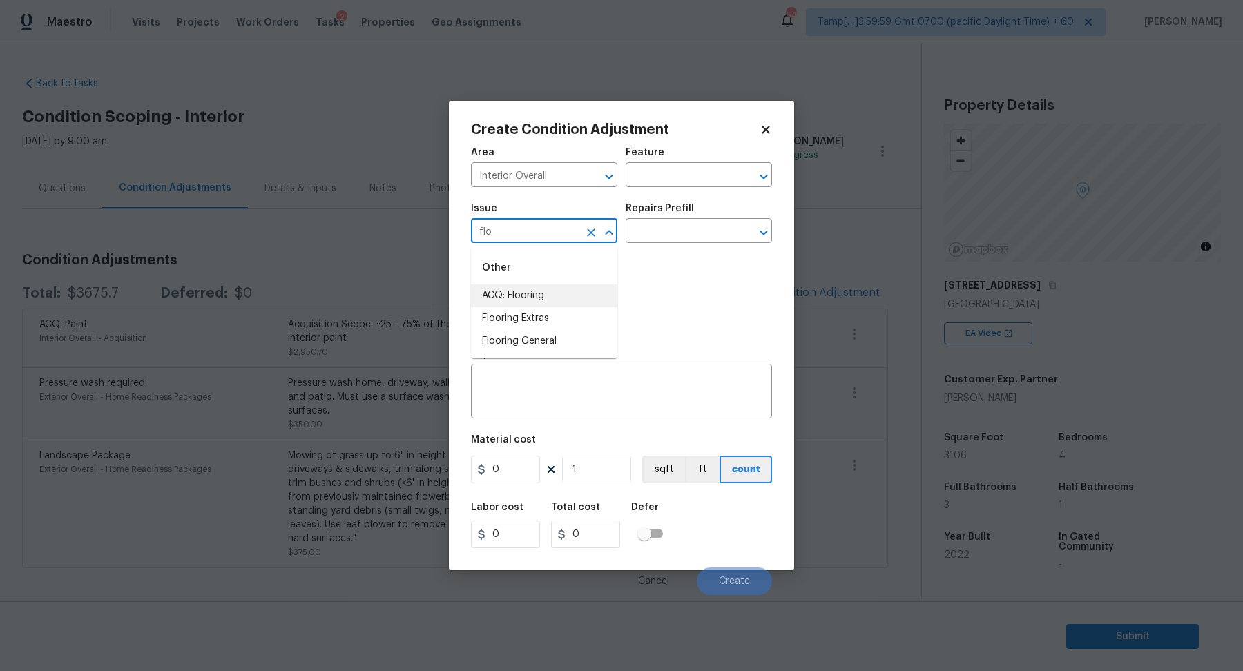
click at [559, 302] on li "ACQ: Flooring" at bounding box center [544, 295] width 146 height 23
type input "ACQ: Flooring"
click at [677, 238] on input "text" at bounding box center [680, 232] width 108 height 21
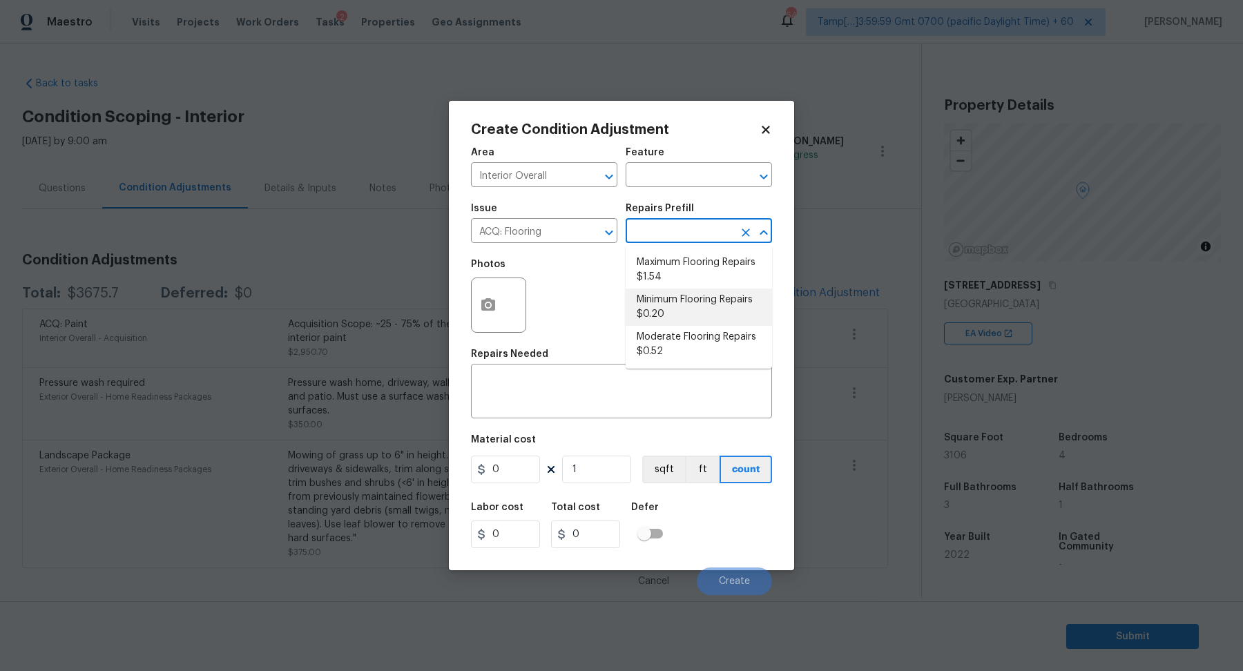
click at [678, 298] on li "Minimum Flooring Repairs $0.20" at bounding box center [699, 307] width 146 height 37
type input "Acquisition"
type textarea "Acquisition Scope: Minimum flooring repairs"
type input "0.2"
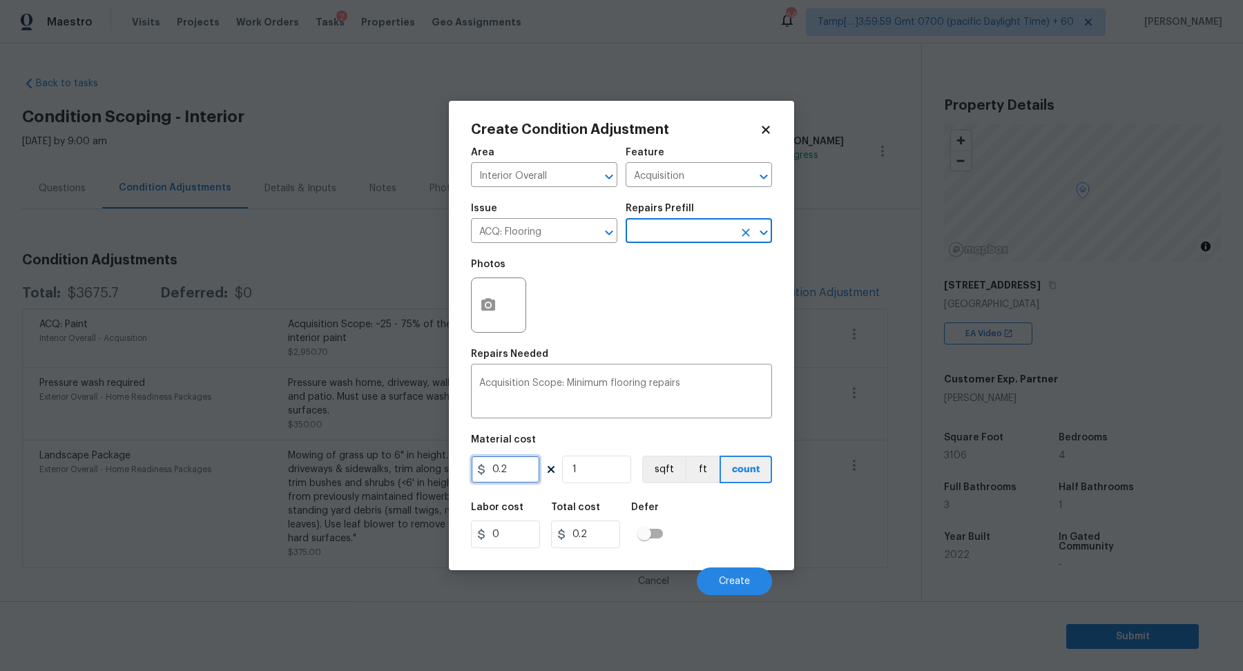
click at [519, 469] on input "0.2" at bounding box center [505, 470] width 69 height 28
type input "400"
click at [759, 588] on button "Create" at bounding box center [734, 582] width 75 height 28
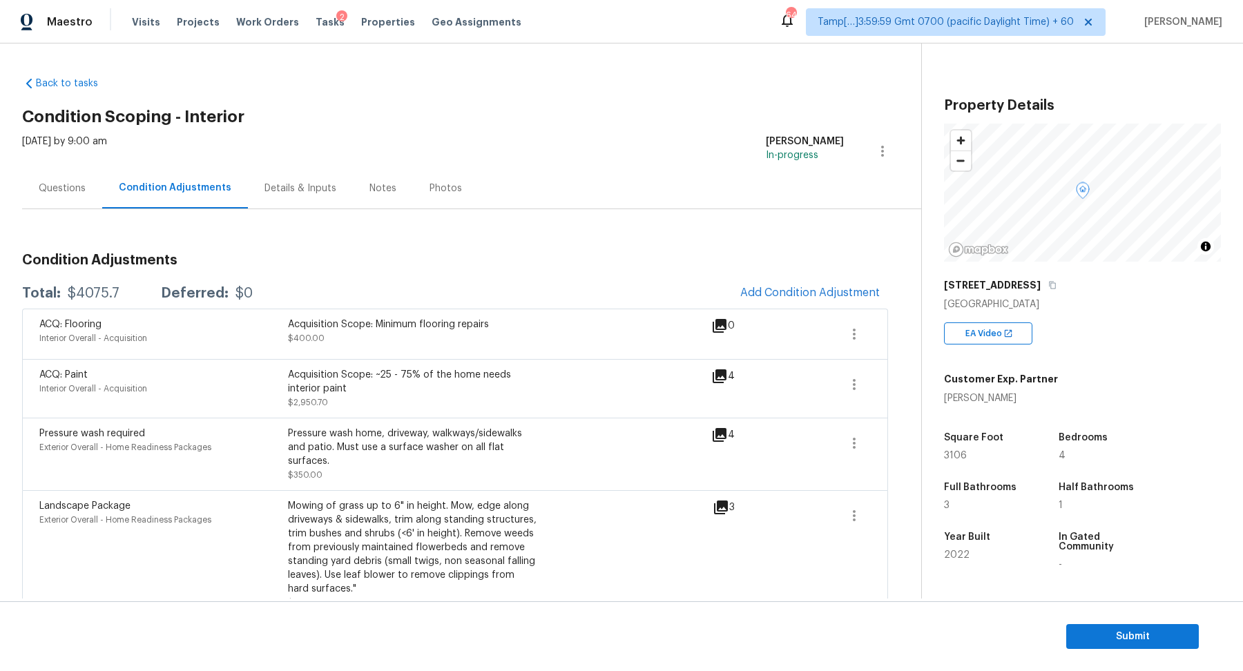
click at [106, 289] on div "$4075.7" at bounding box center [94, 294] width 52 height 14
copy div "$4075.7"
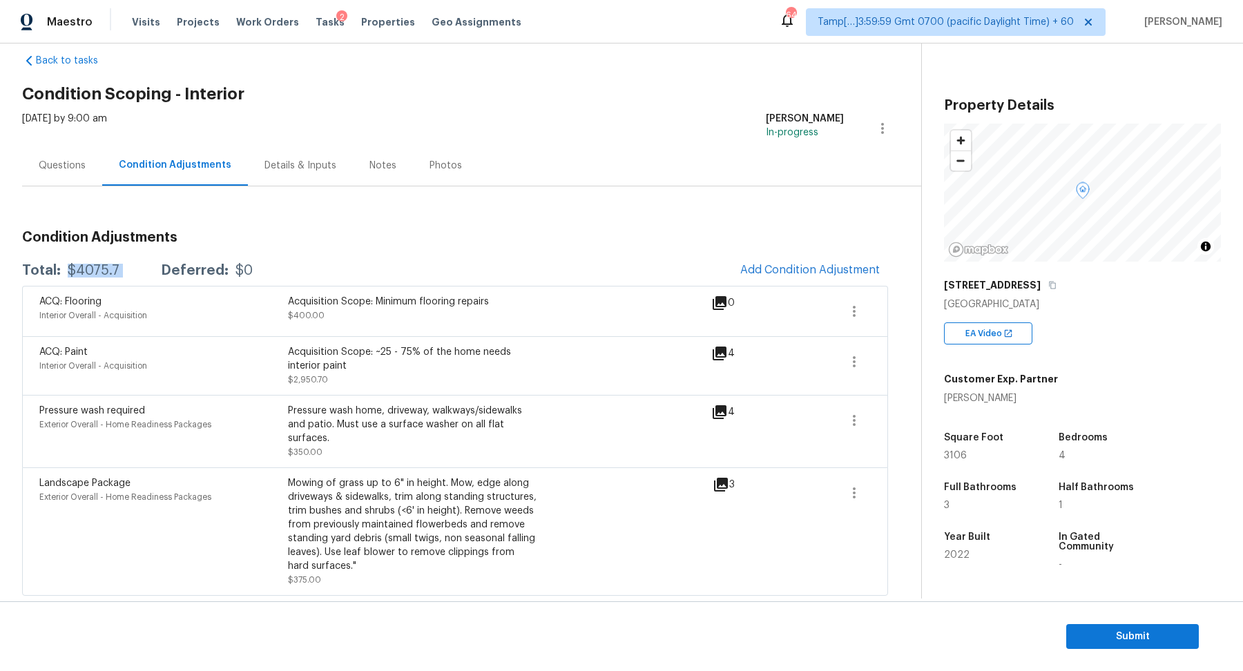
click at [93, 169] on div "Questions" at bounding box center [62, 165] width 80 height 41
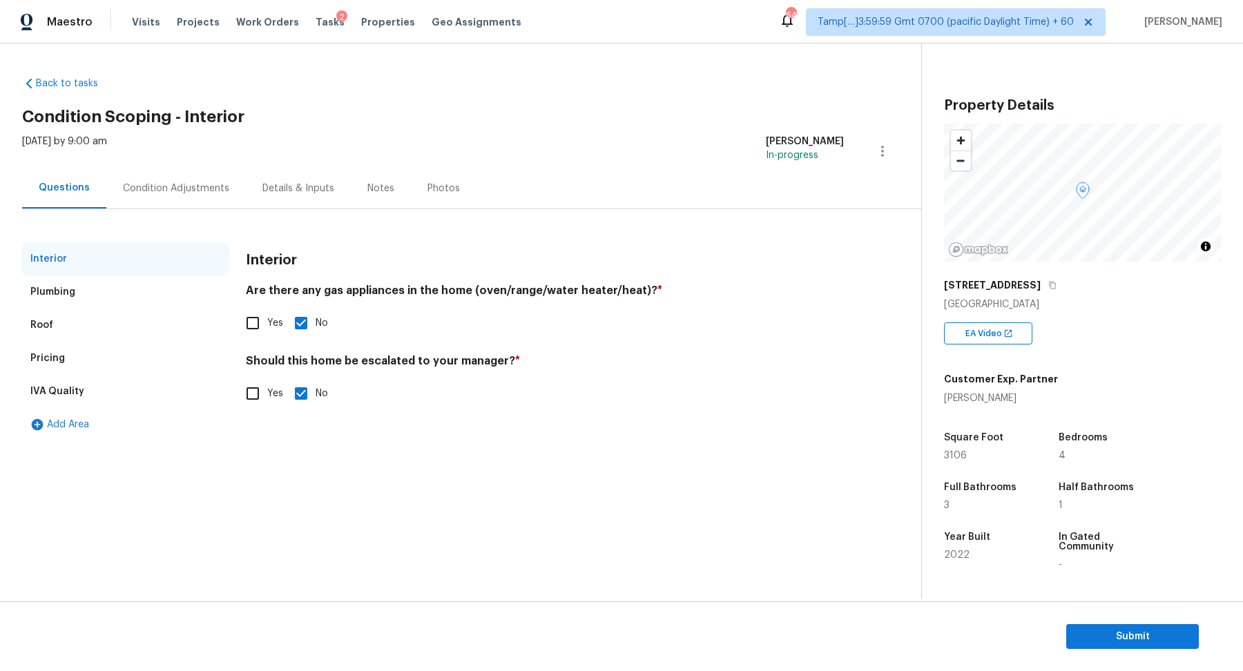
click at [122, 365] on div "Pricing" at bounding box center [125, 358] width 207 height 33
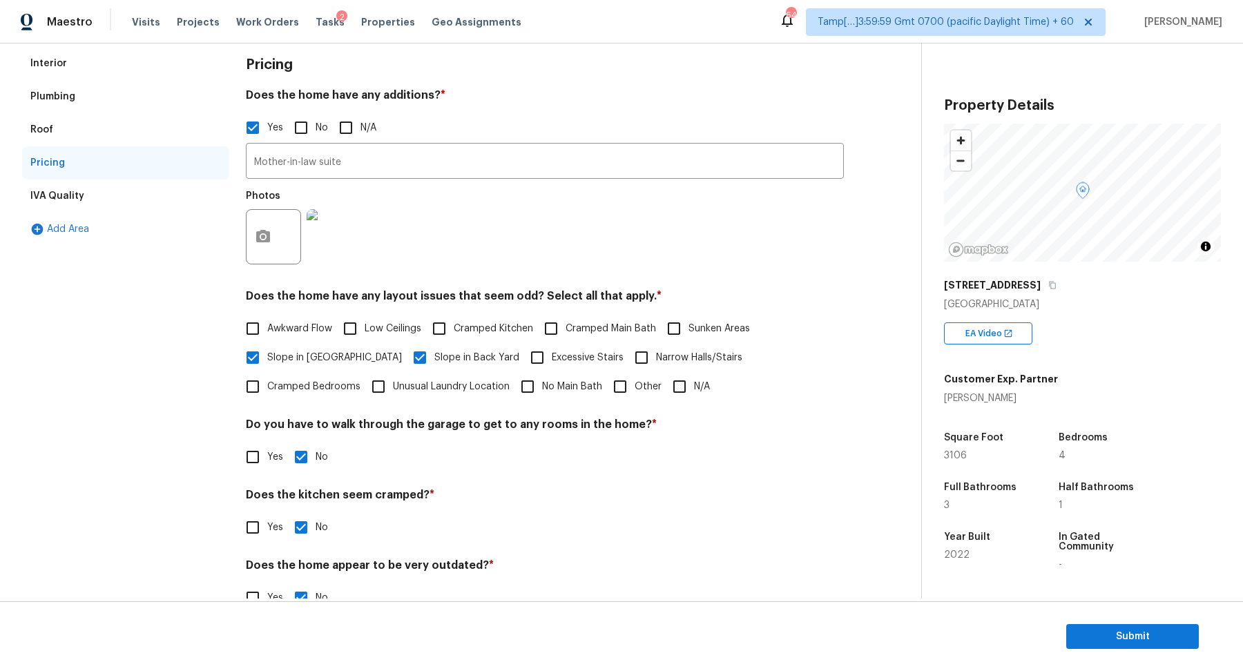
scroll to position [229, 0]
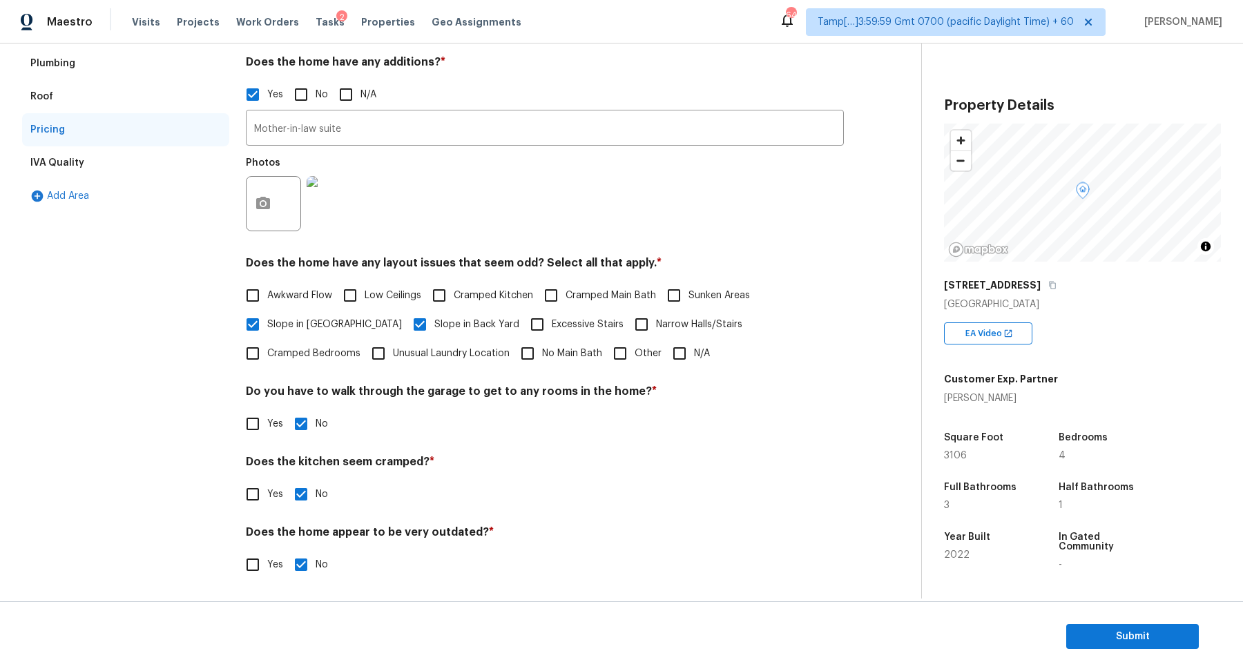
click at [606, 352] on input "Other" at bounding box center [620, 353] width 29 height 29
checkbox input "true"
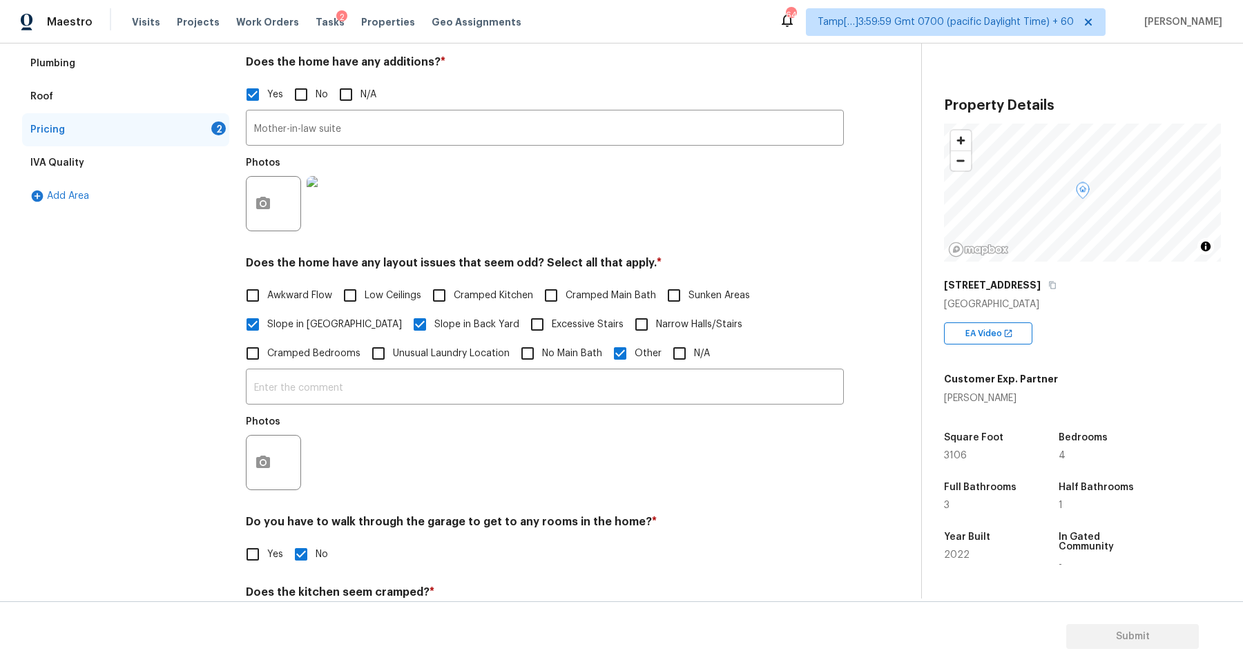
click at [281, 437] on div at bounding box center [273, 462] width 55 height 55
click at [257, 481] on button "button" at bounding box center [262, 463] width 33 height 54
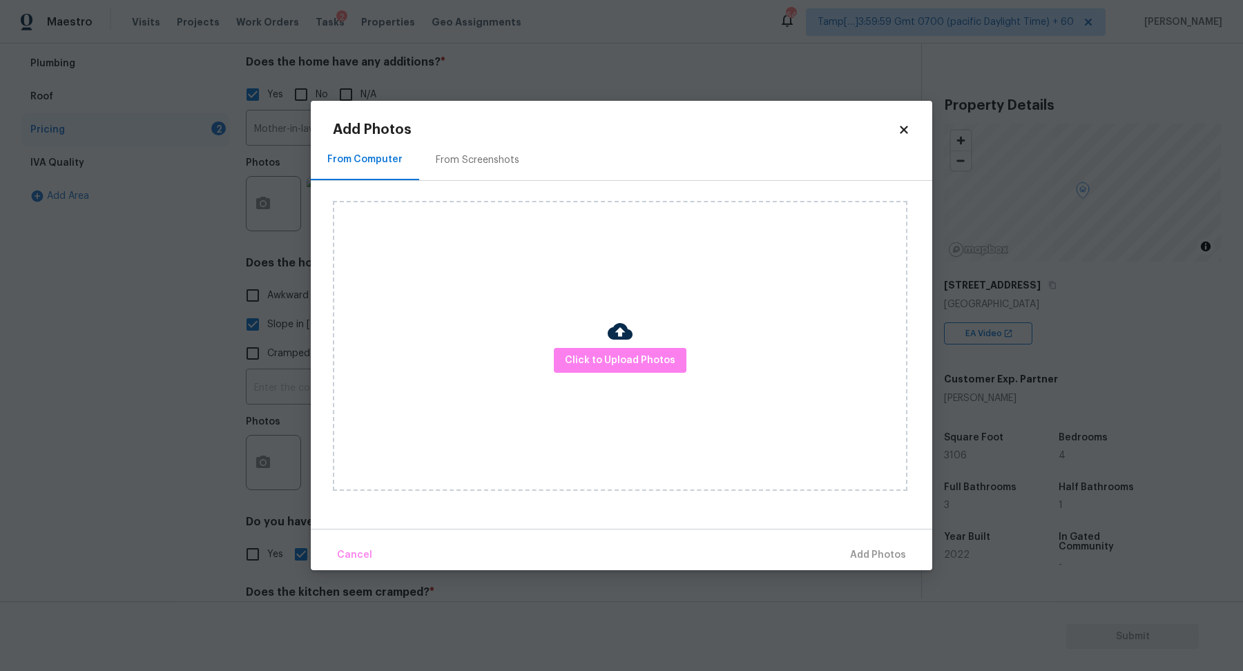
click at [578, 375] on div "Click to Upload Photos" at bounding box center [620, 346] width 574 height 290
click at [596, 369] on button "Click to Upload Photos" at bounding box center [620, 361] width 133 height 26
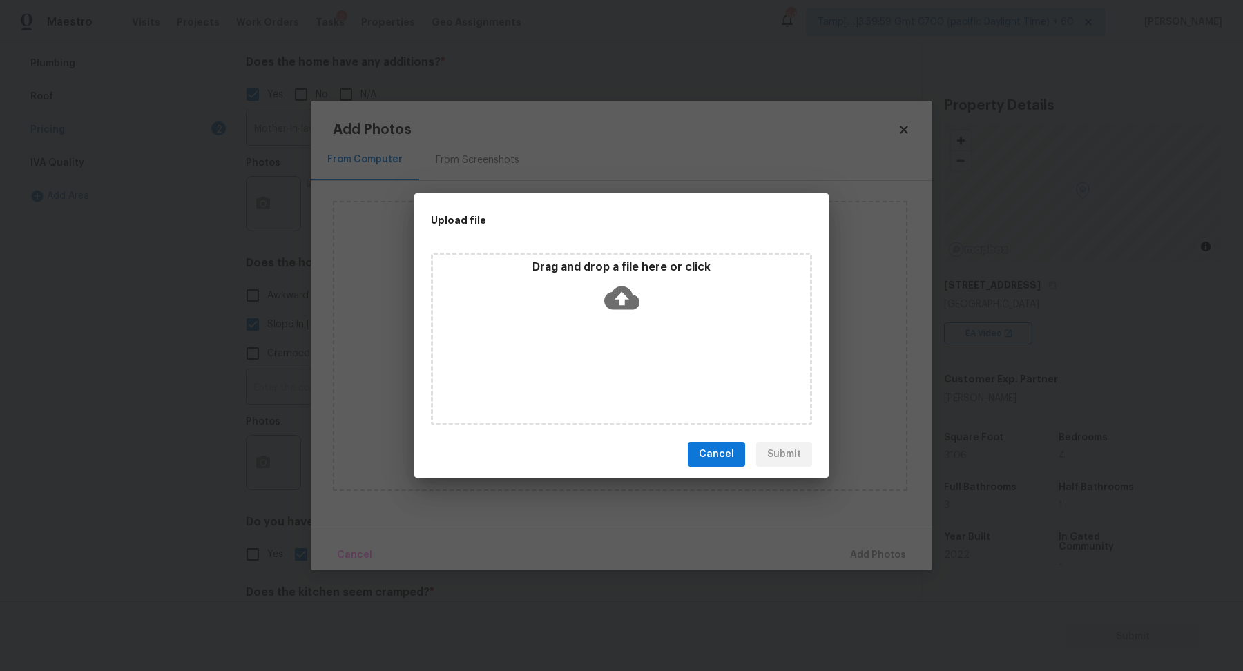
click at [678, 283] on div "Drag and drop a file here or click" at bounding box center [621, 289] width 377 height 59
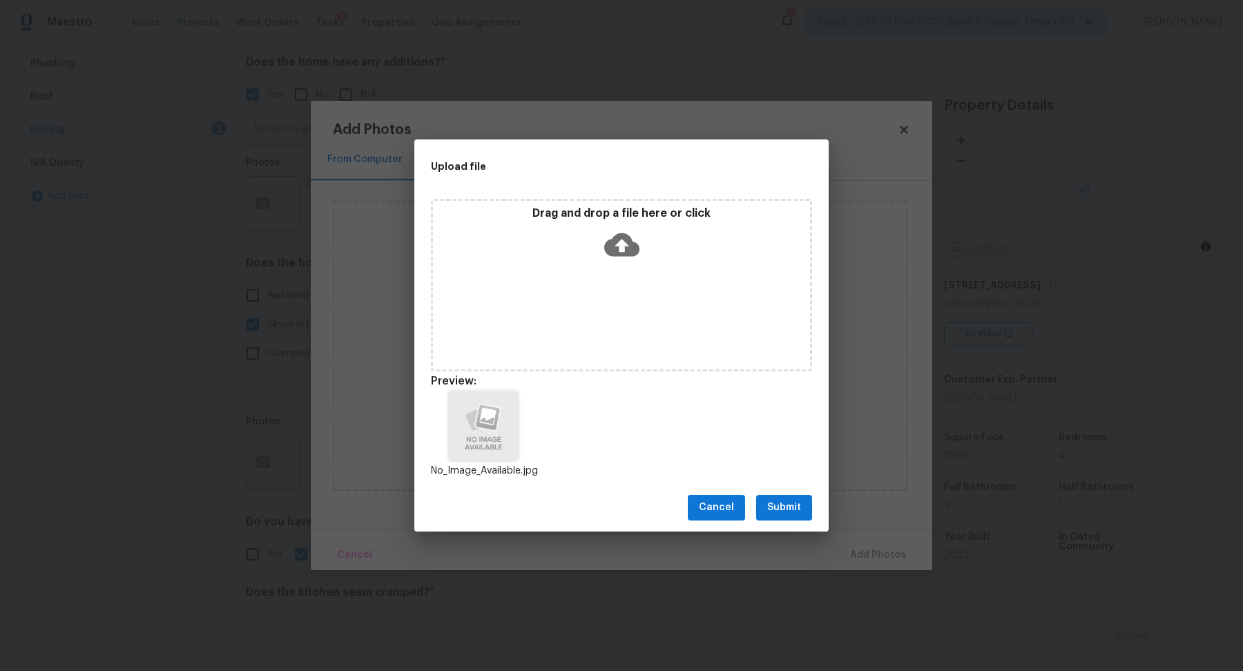
click at [809, 514] on button "Submit" at bounding box center [784, 508] width 56 height 26
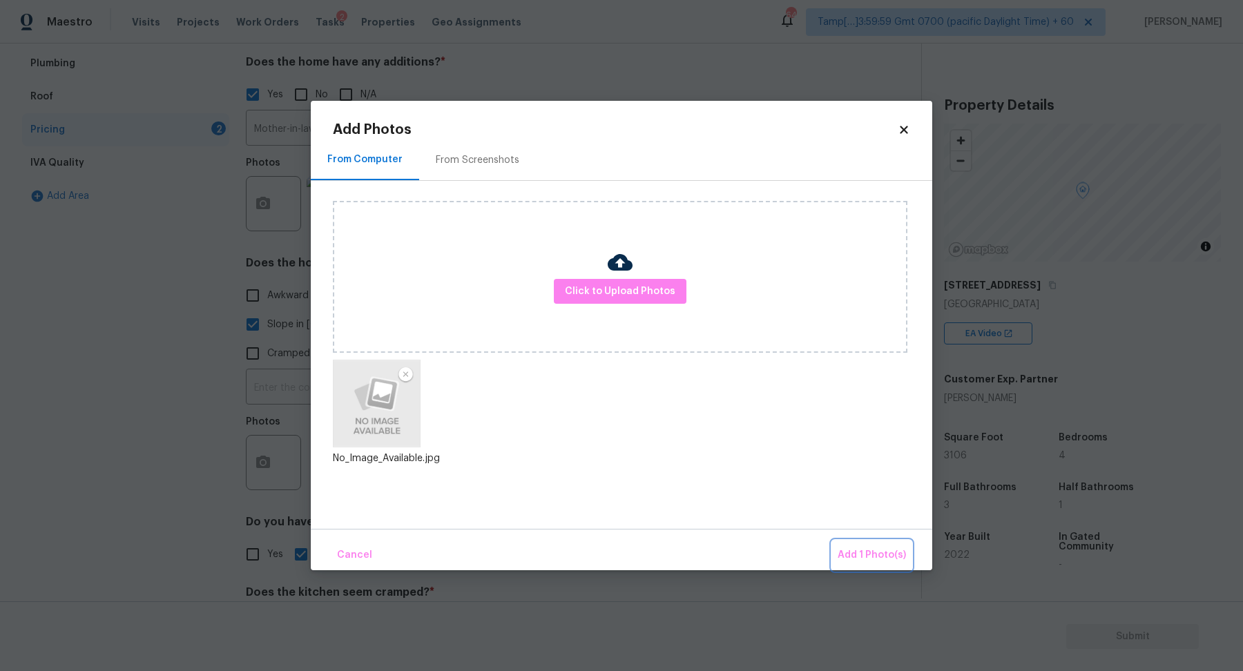
click at [860, 551] on span "Add 1 Photo(s)" at bounding box center [872, 555] width 68 height 17
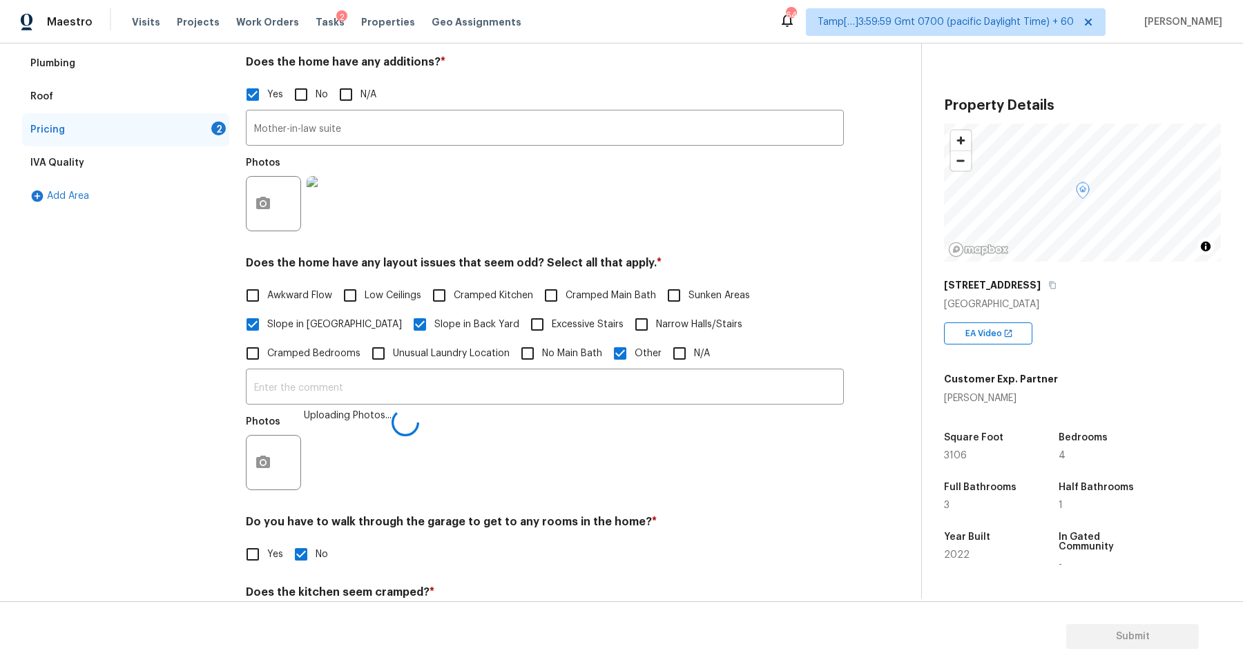
click at [665, 363] on label "N/A" at bounding box center [687, 353] width 45 height 29
click at [665, 363] on input "N/A" at bounding box center [679, 353] width 29 height 29
click at [574, 378] on input "text" at bounding box center [545, 390] width 598 height 32
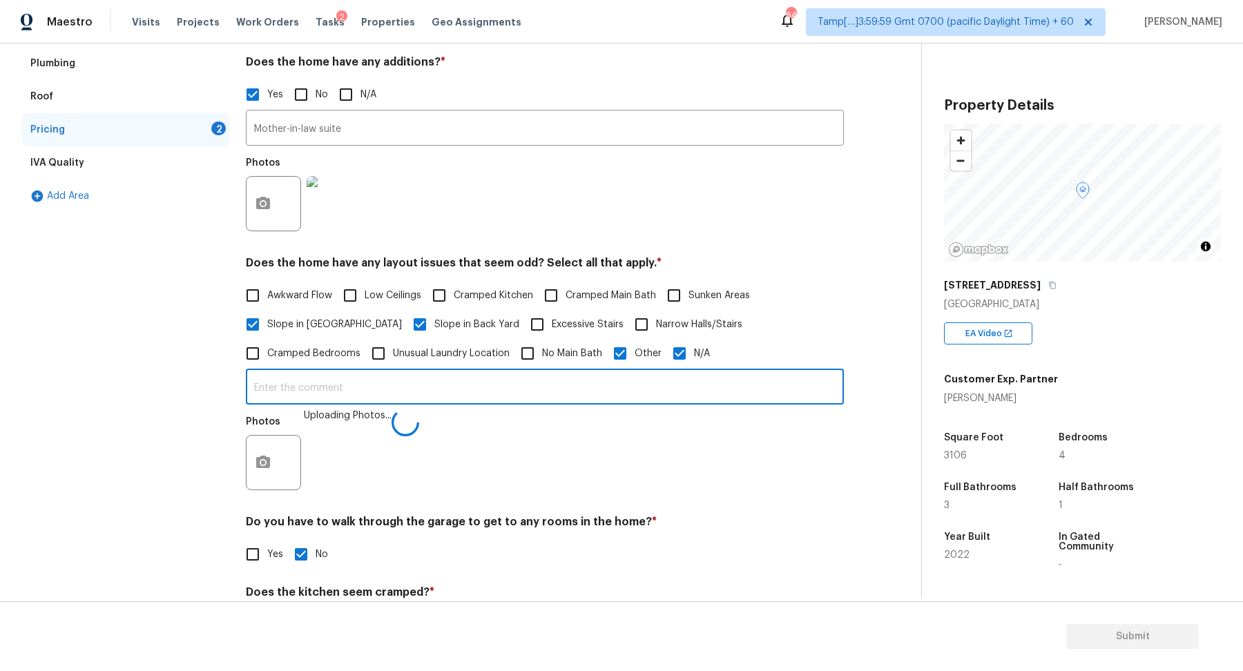
click at [665, 363] on label "N/A" at bounding box center [687, 353] width 45 height 29
click at [665, 363] on input "N/A" at bounding box center [679, 353] width 29 height 29
checkbox input "false"
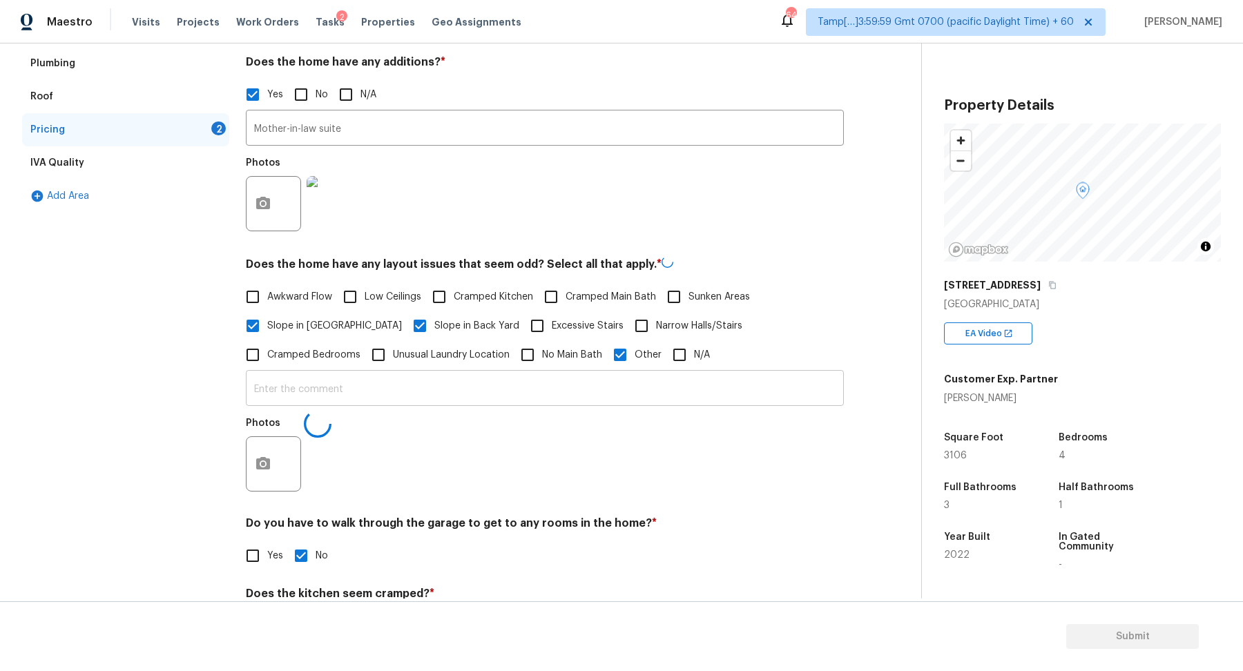
click at [575, 382] on input "text" at bounding box center [545, 390] width 598 height 32
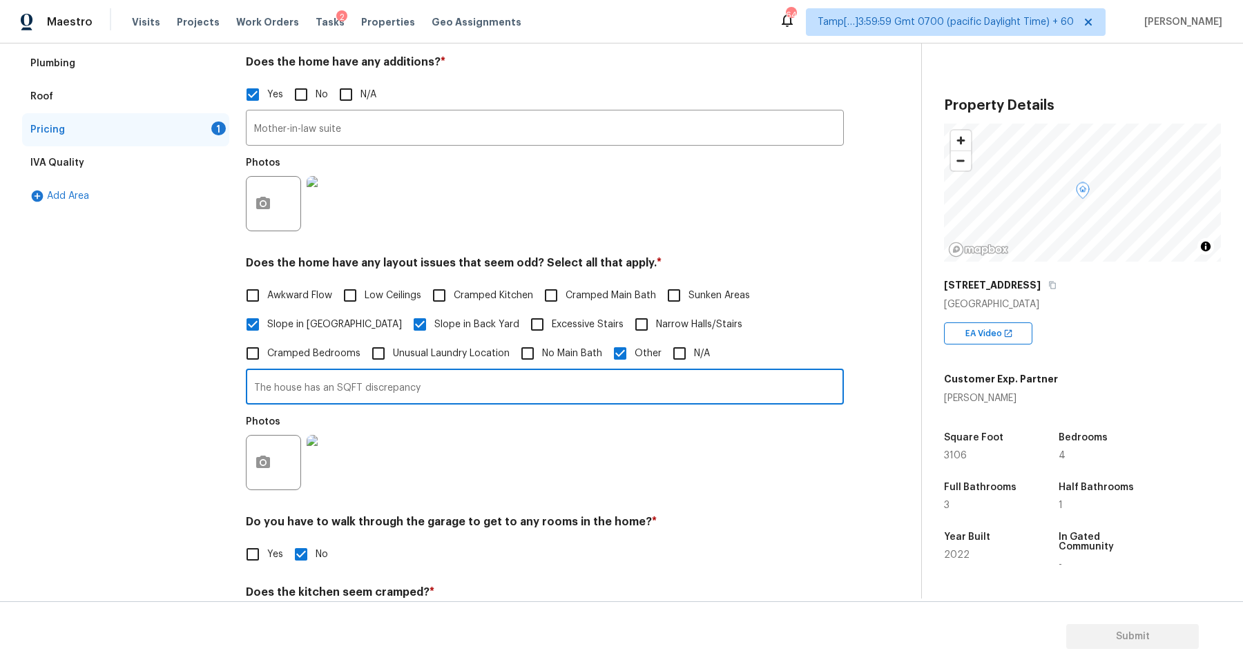
type input "The house has an SQFT discrepancy"
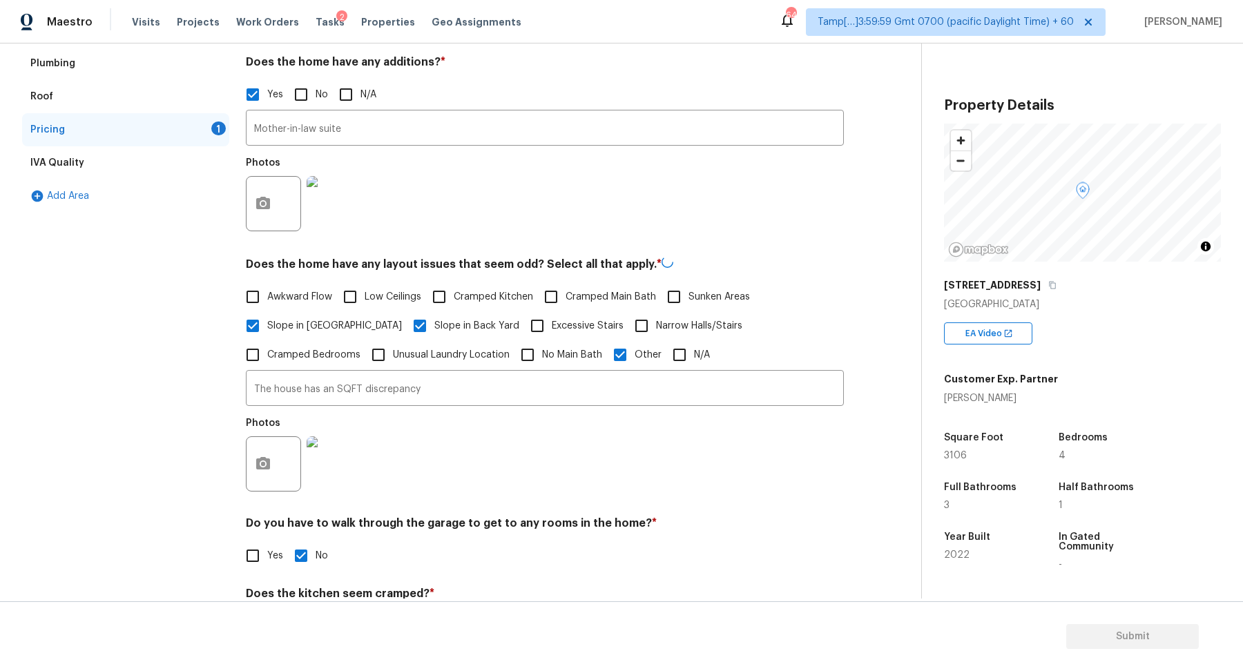
click at [802, 456] on div "Photos" at bounding box center [545, 455] width 598 height 90
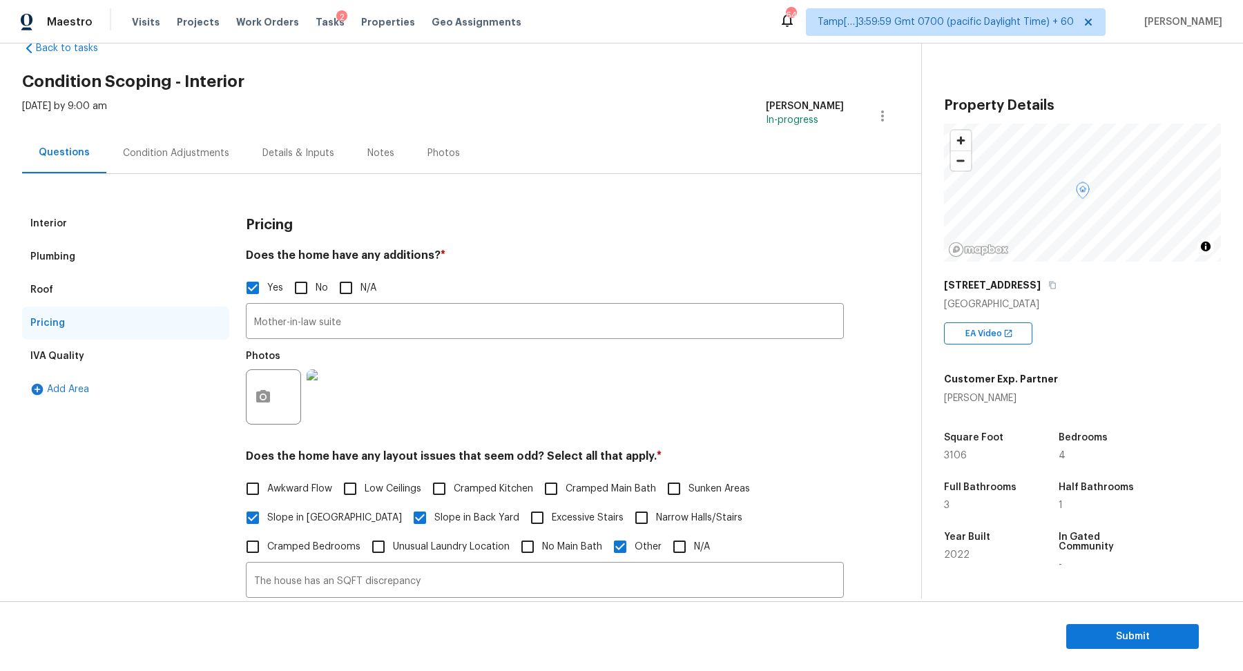
scroll to position [0, 0]
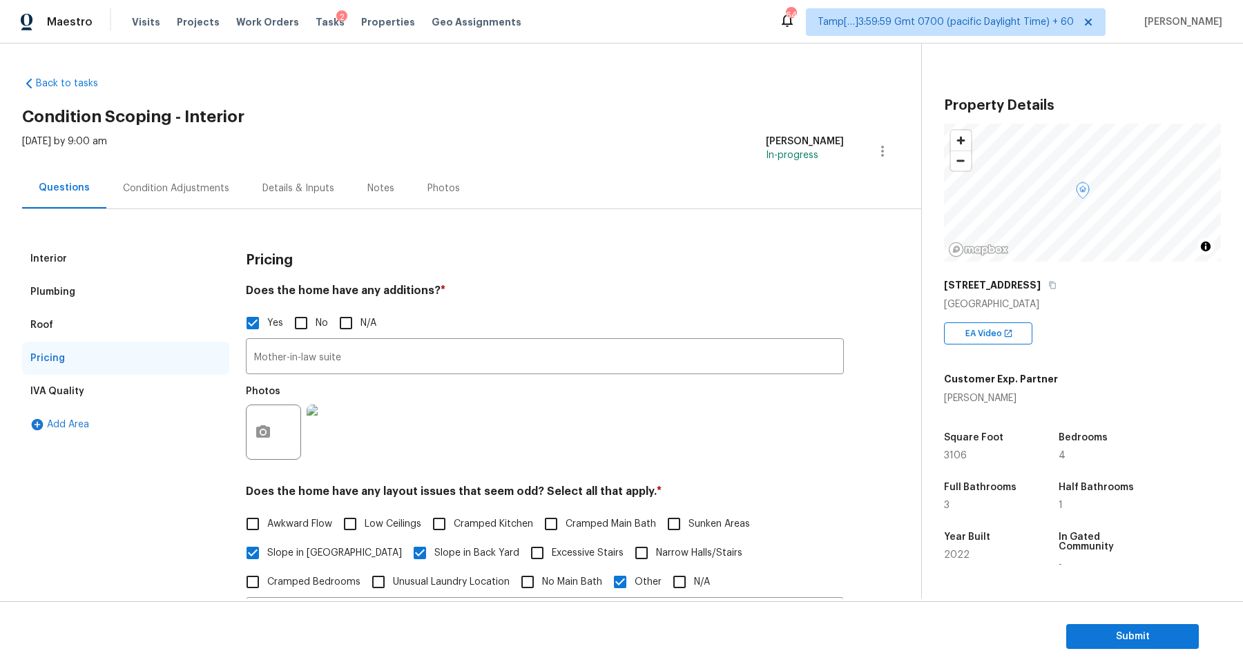
click at [166, 177] on div "Condition Adjustments" at bounding box center [175, 188] width 139 height 41
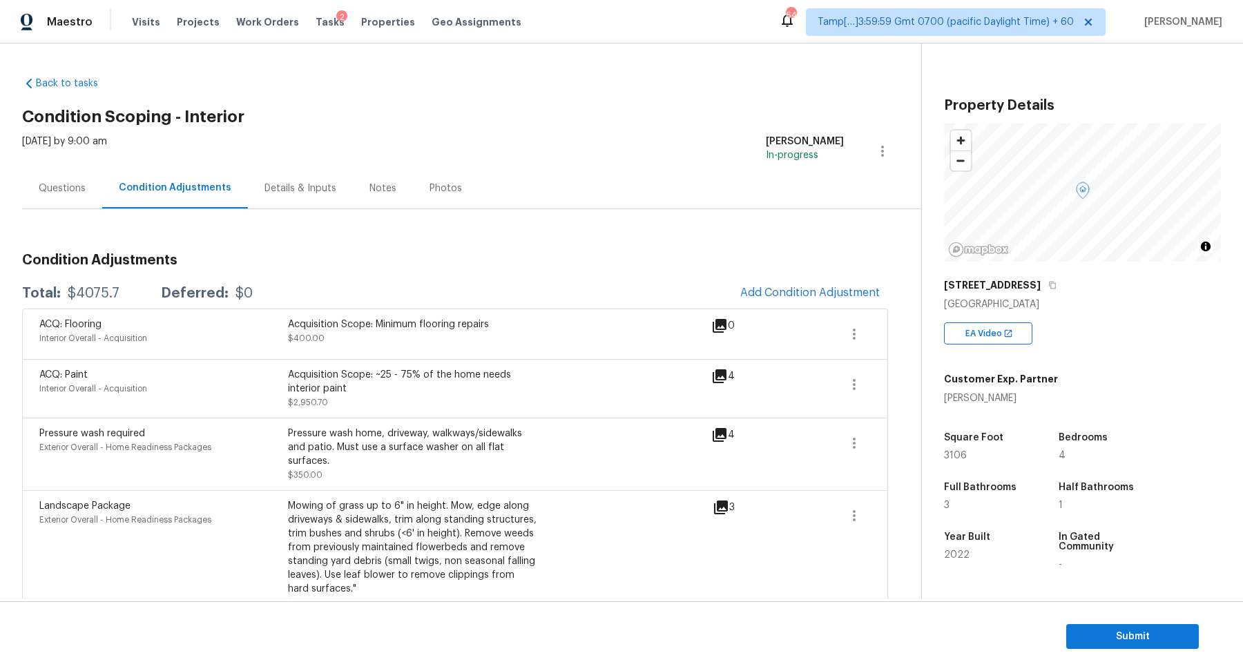
click at [80, 290] on div "$4075.7" at bounding box center [94, 294] width 52 height 14
copy div "$4075.7"
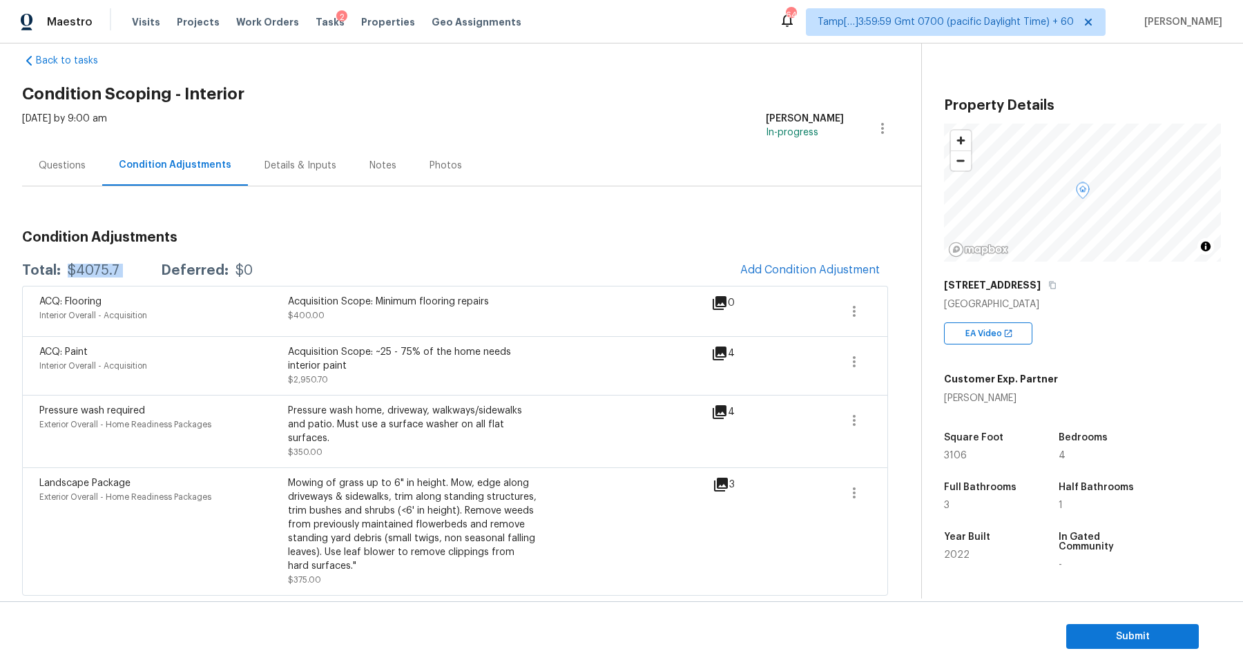
click at [82, 176] on div "Questions" at bounding box center [62, 165] width 80 height 41
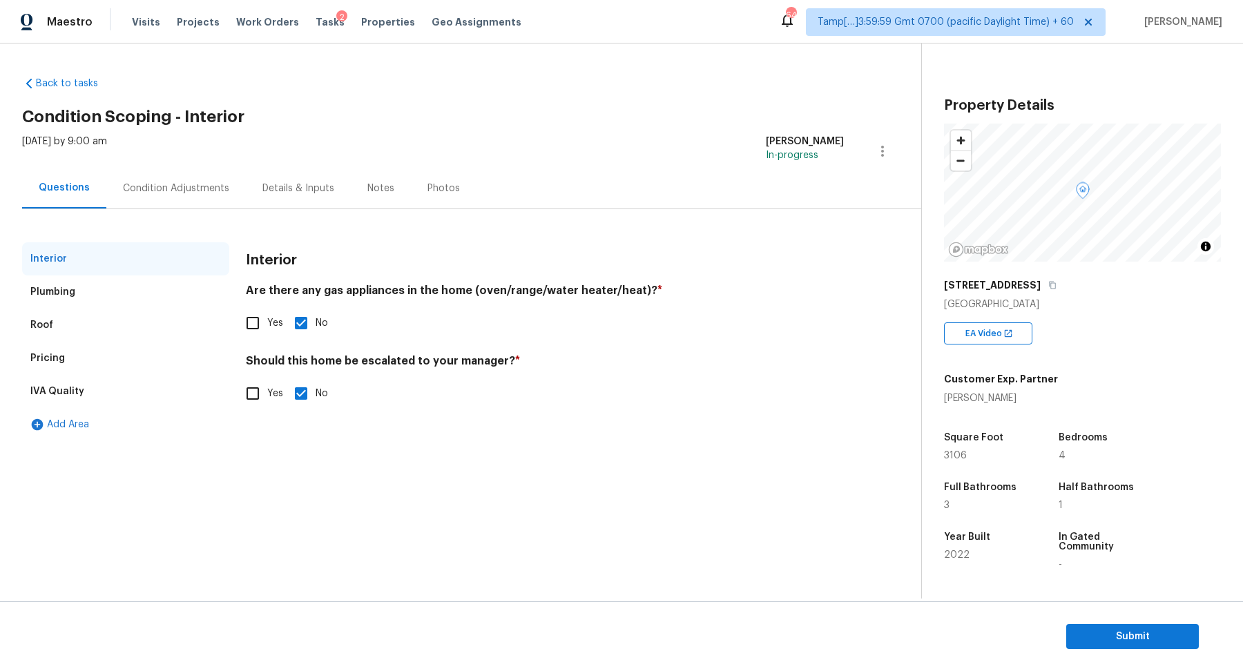
click at [98, 370] on div "Pricing" at bounding box center [125, 358] width 207 height 33
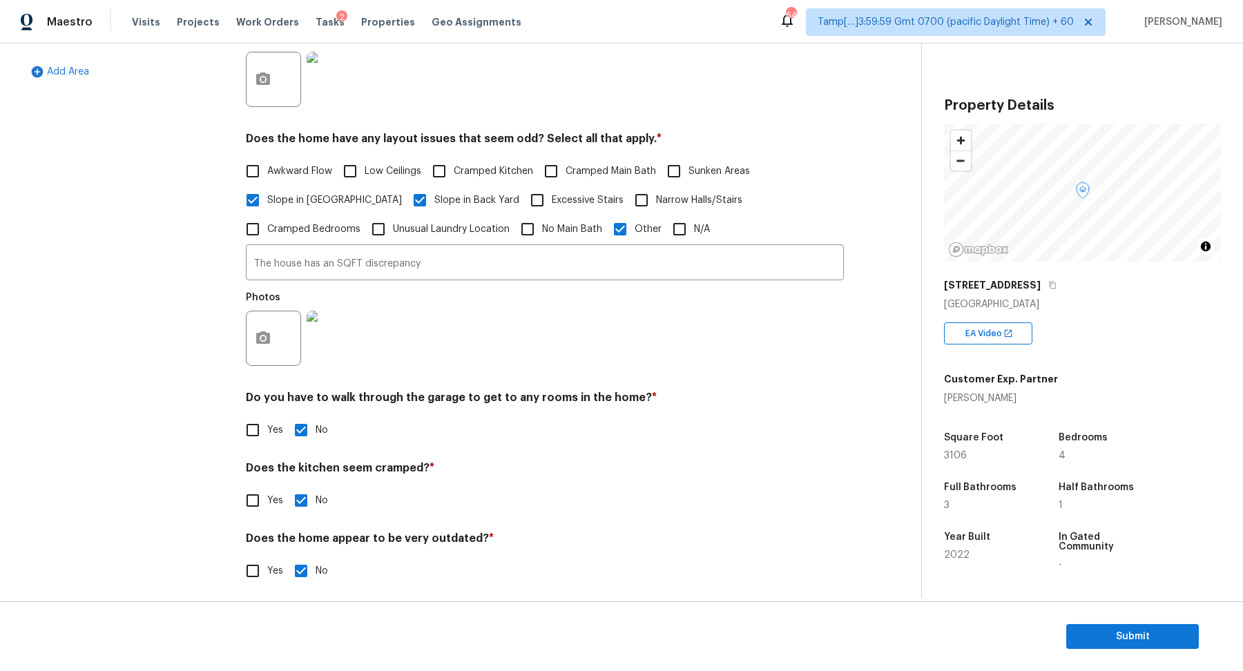
scroll to position [359, 0]
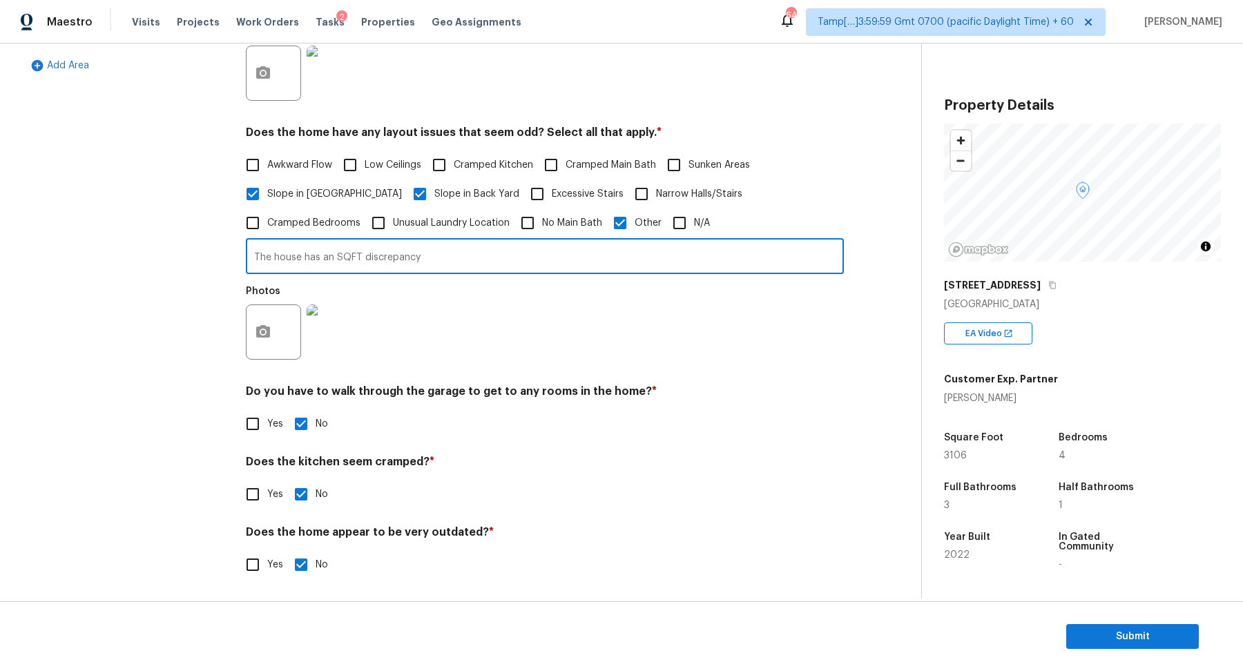
click at [342, 261] on input "The house has an SQFT discrepancy" at bounding box center [545, 258] width 598 height 32
type input "The house has a year-built discrepancy"
click at [1154, 642] on span "Submit" at bounding box center [1132, 636] width 110 height 17
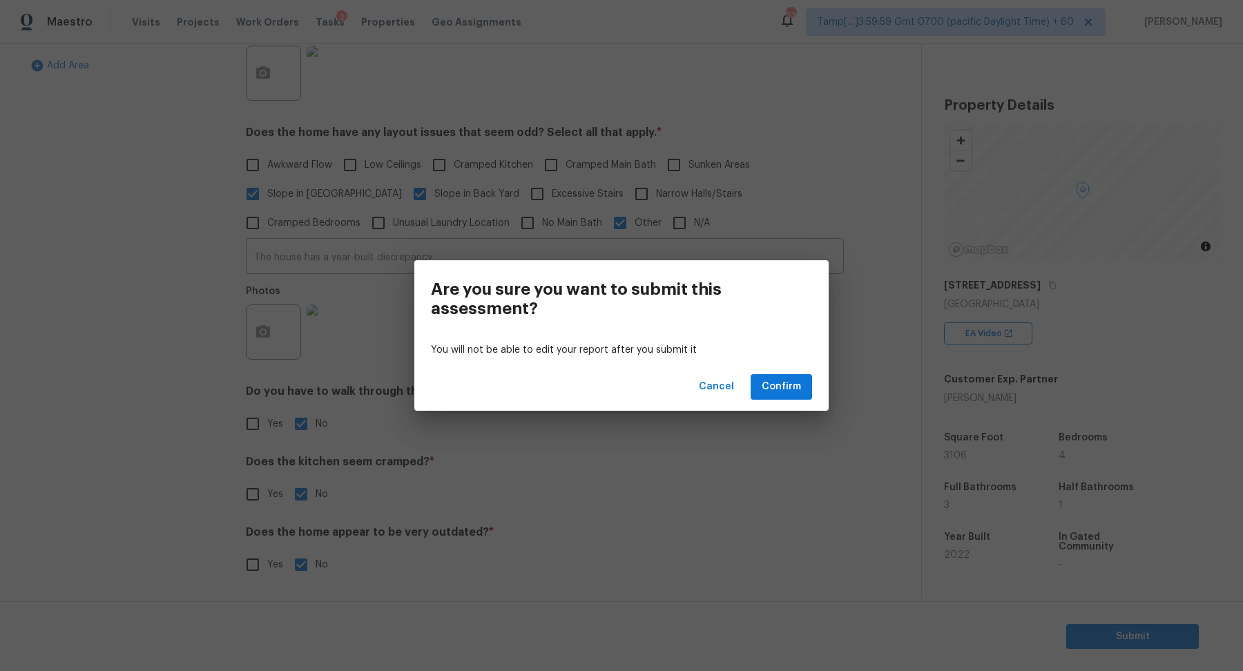
click at [796, 401] on div "Cancel Confirm" at bounding box center [621, 387] width 414 height 48
click at [796, 400] on div "Cancel Confirm" at bounding box center [621, 387] width 414 height 48
click at [800, 399] on button "Confirm" at bounding box center [781, 387] width 61 height 26
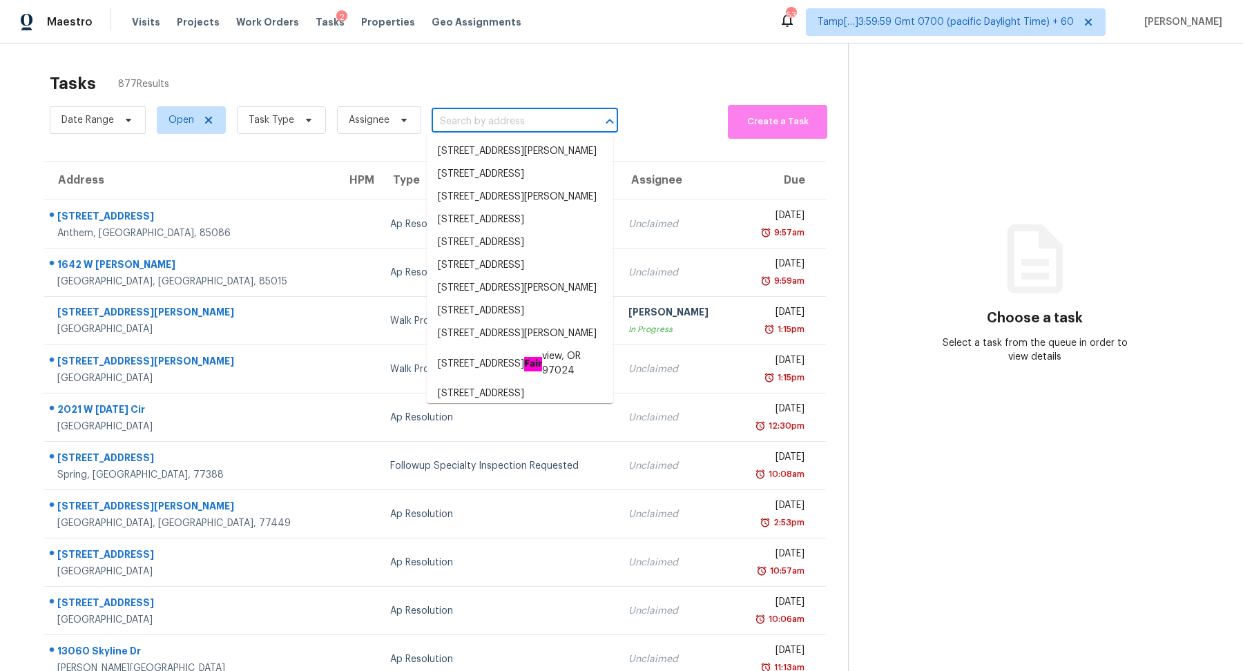
click at [469, 111] on input "text" at bounding box center [506, 121] width 148 height 21
paste input "26813 Cherry Willow Dr, Canyon Country, CA 91387"
type input "26813 Cherry Willow Dr, Canyon Country, CA 91387"
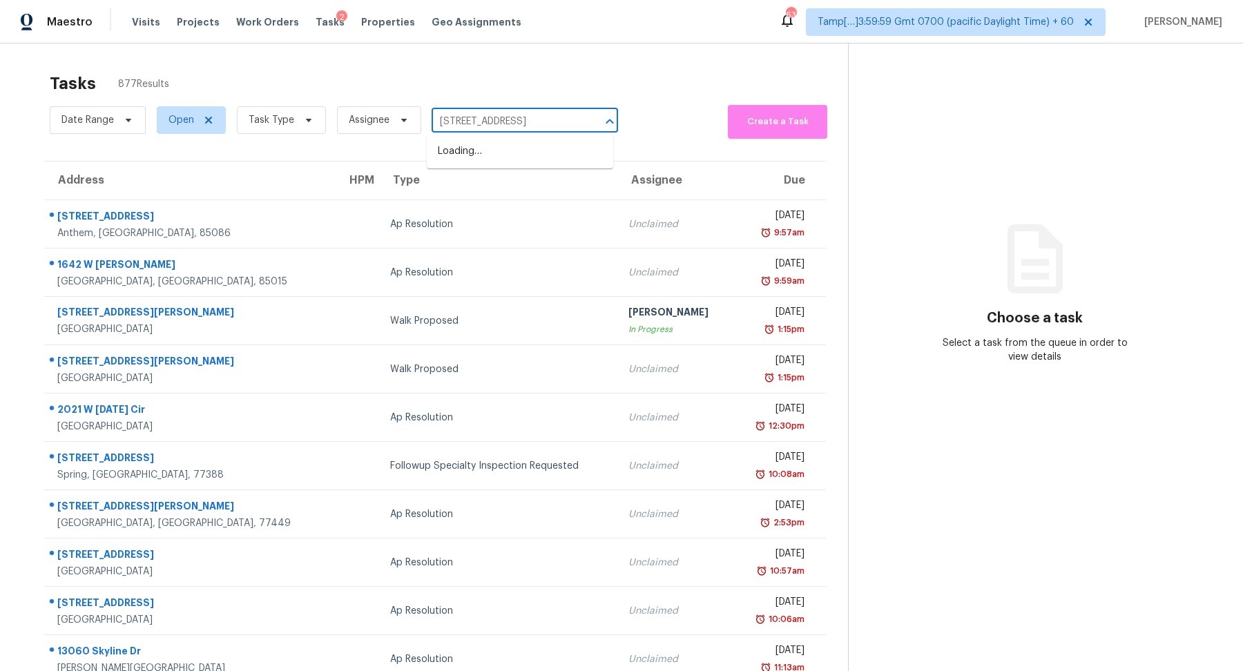
scroll to position [0, 90]
click at [513, 144] on li "26813 Cherry Willow Dr, Canyon Country, CA 91387" at bounding box center [520, 151] width 186 height 23
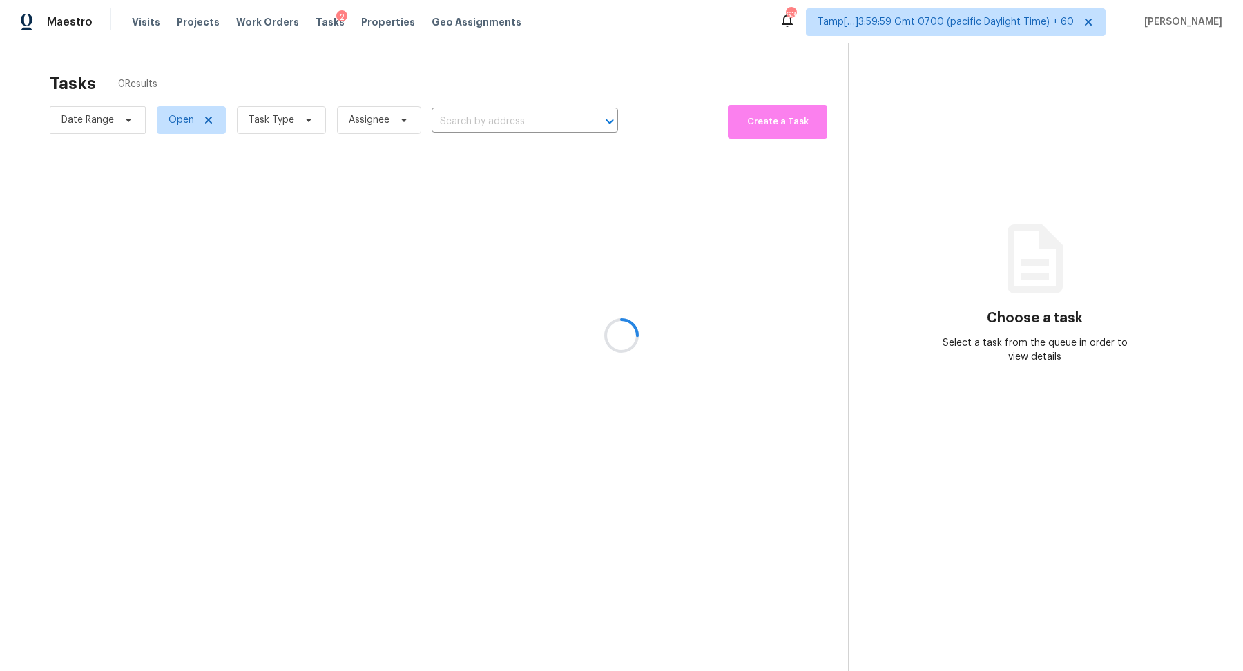
type input "26813 Cherry Willow Dr, Canyon Country, CA 91387"
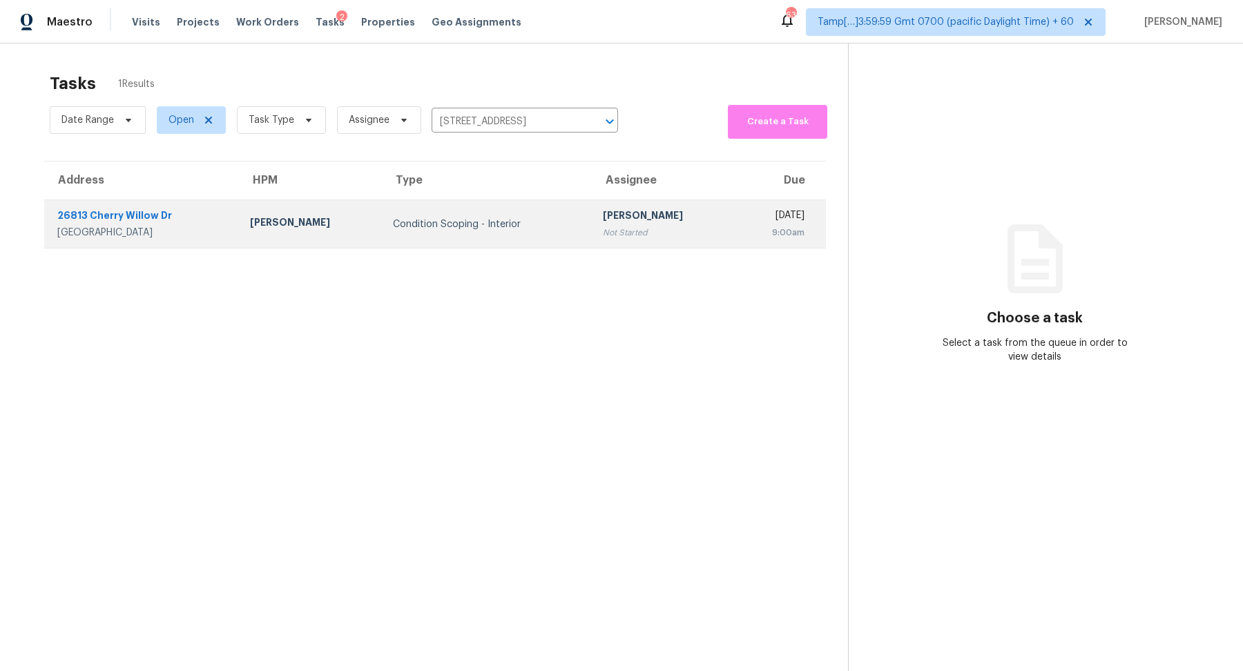
click at [419, 242] on td "Condition Scoping - Interior" at bounding box center [487, 224] width 210 height 48
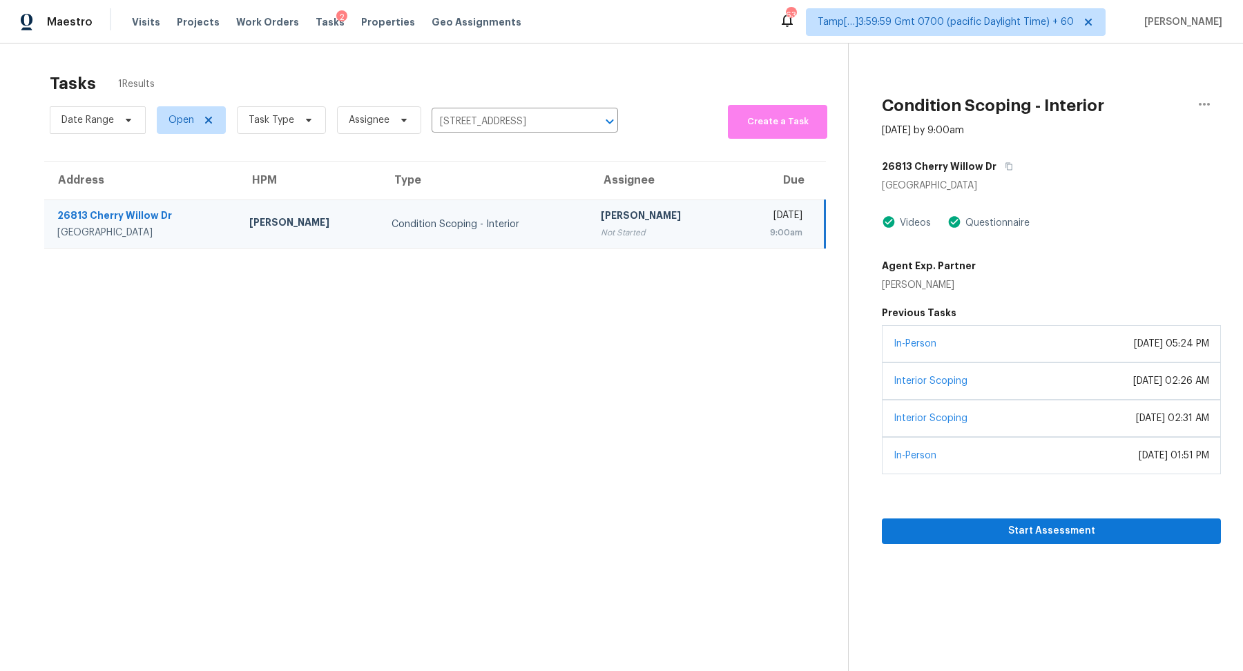
click at [1032, 506] on div "Start Assessment" at bounding box center [1051, 509] width 339 height 70
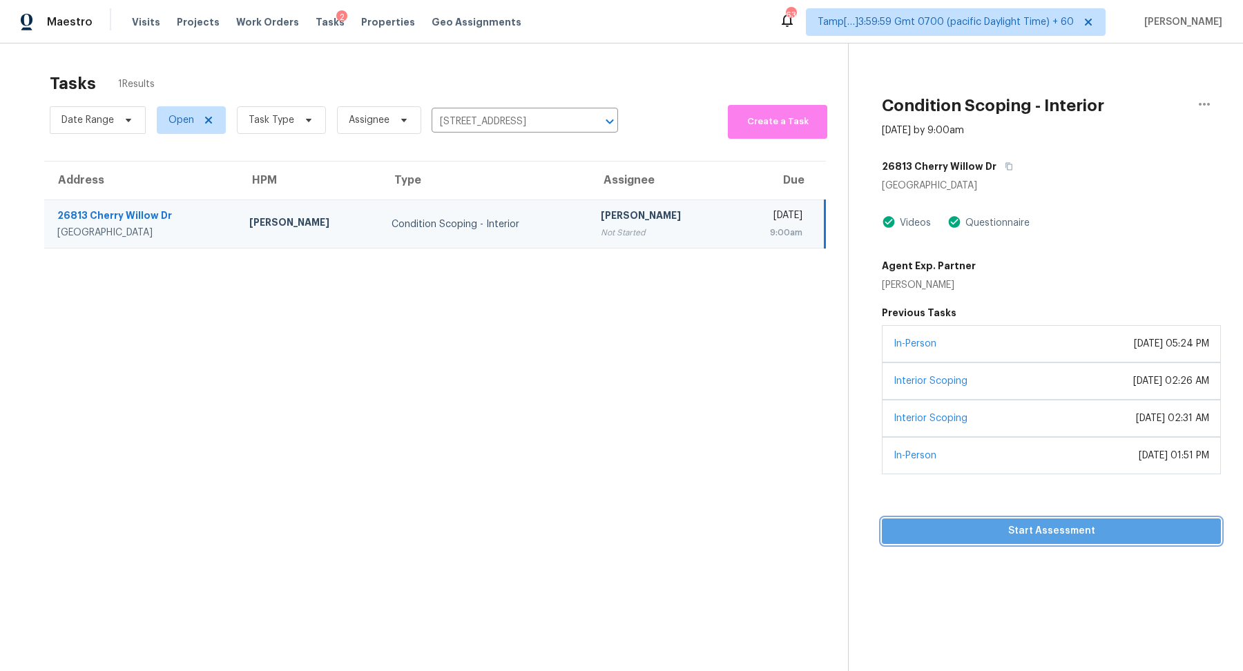
click at [1033, 519] on button "Start Assessment" at bounding box center [1051, 532] width 339 height 26
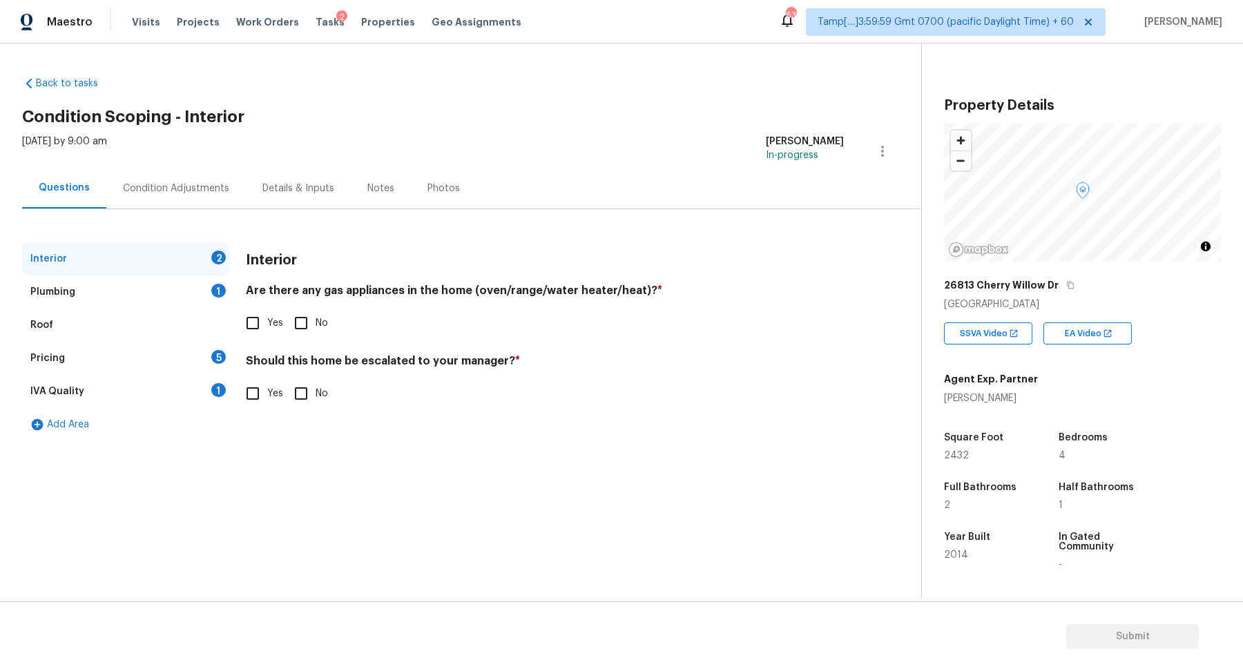
click at [218, 182] on div "Condition Adjustments" at bounding box center [176, 189] width 106 height 14
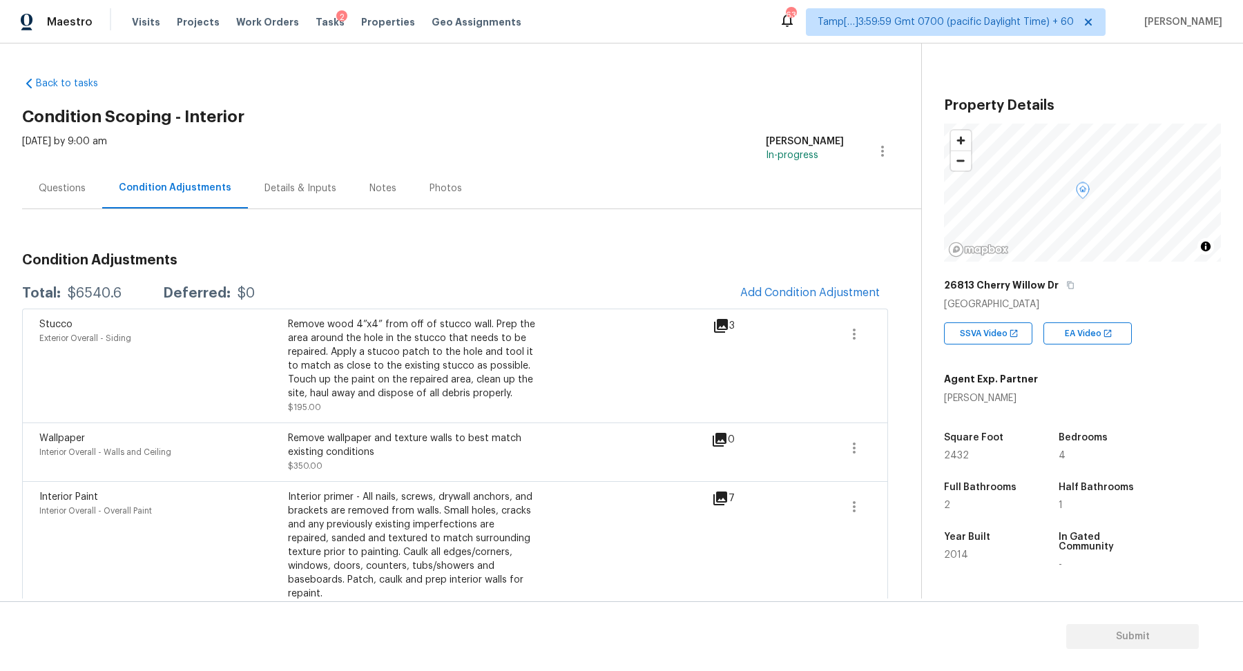
scroll to position [310, 0]
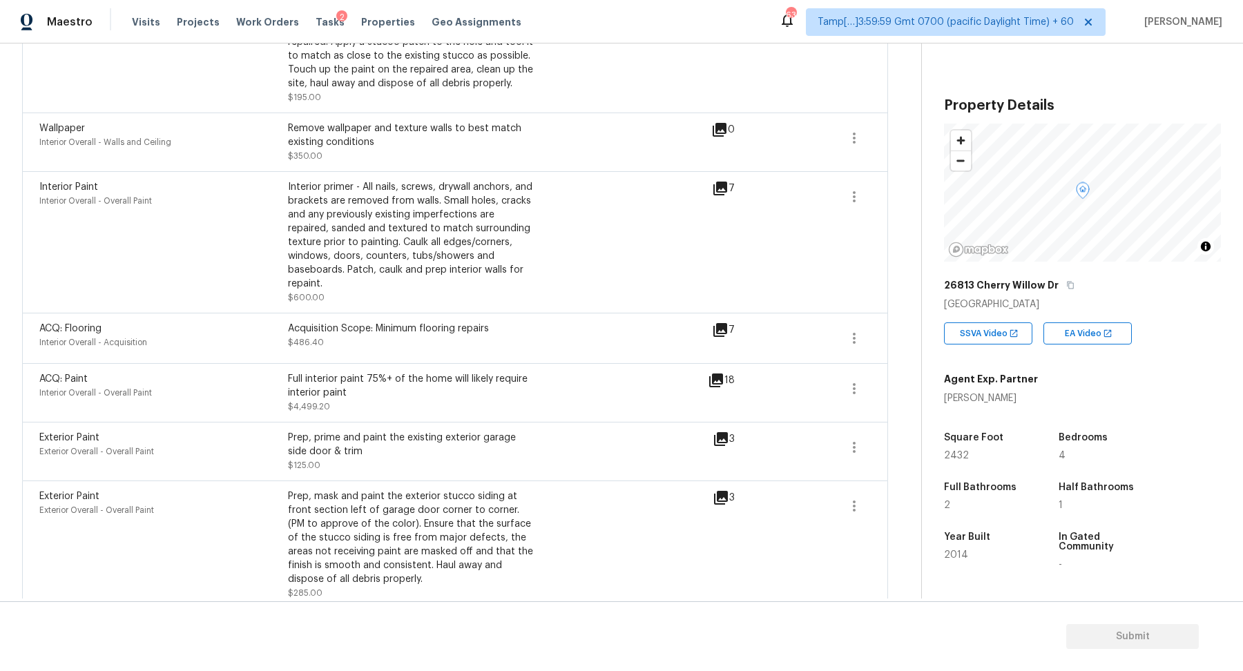
click at [722, 374] on icon at bounding box center [716, 381] width 14 height 14
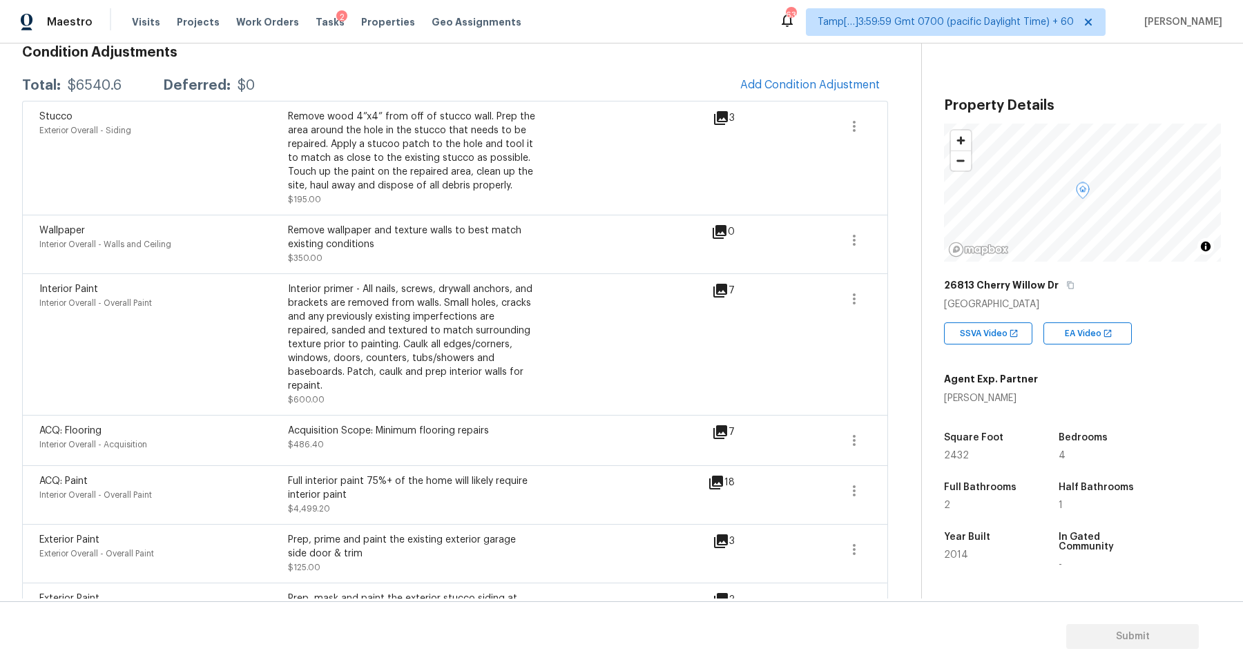
scroll to position [182, 0]
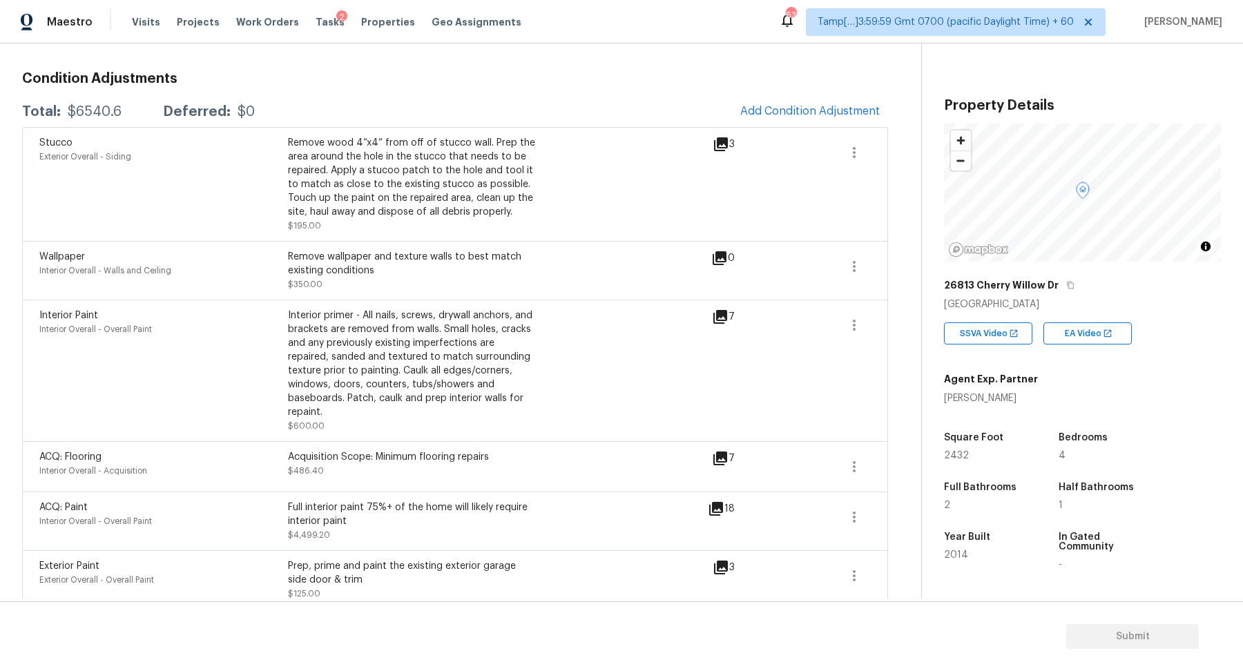
click at [726, 315] on icon at bounding box center [720, 317] width 14 height 14
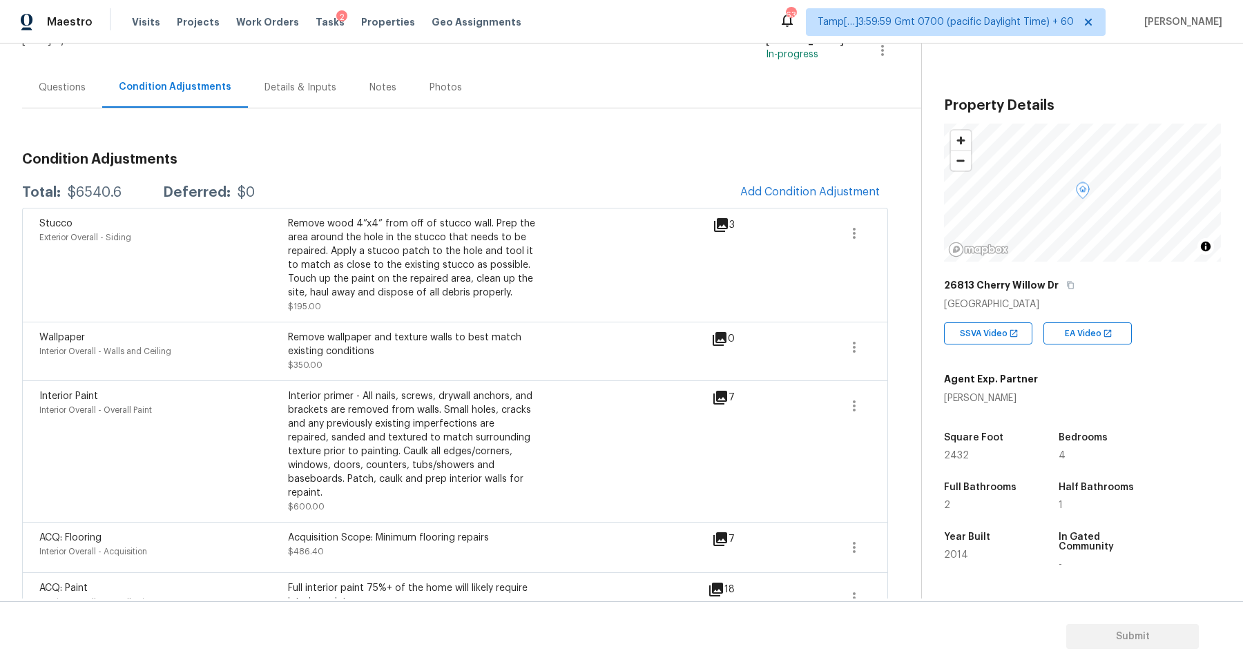
scroll to position [41, 0]
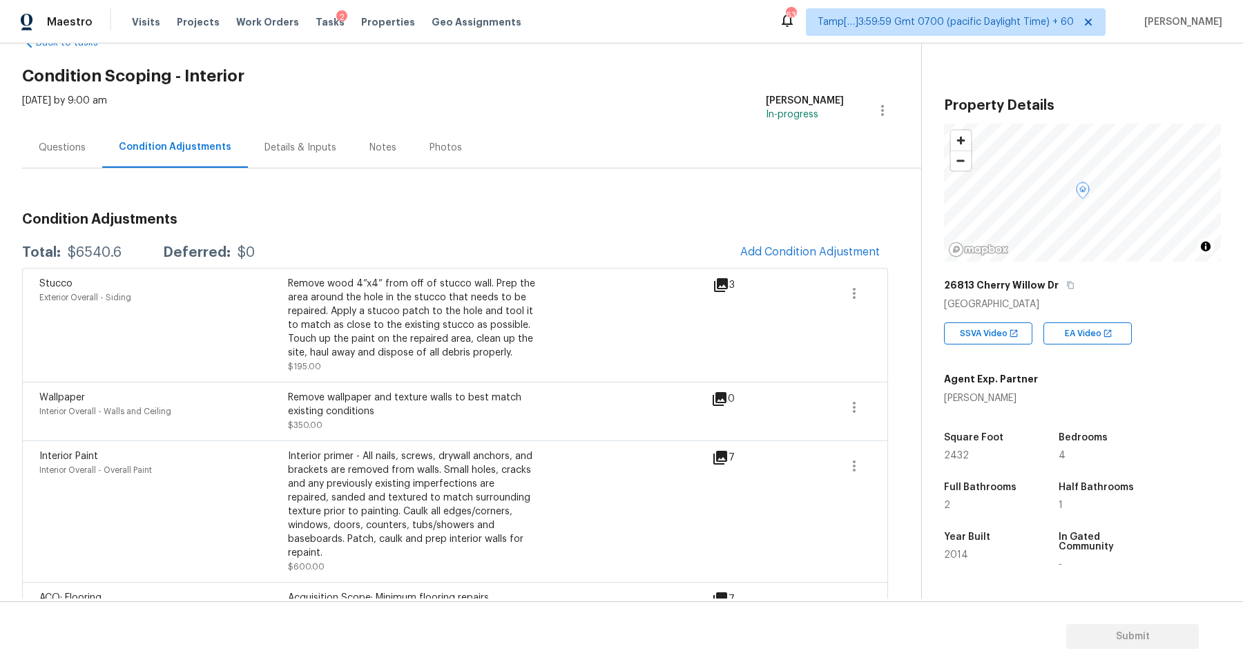
click at [61, 150] on div "Questions" at bounding box center [62, 148] width 47 height 14
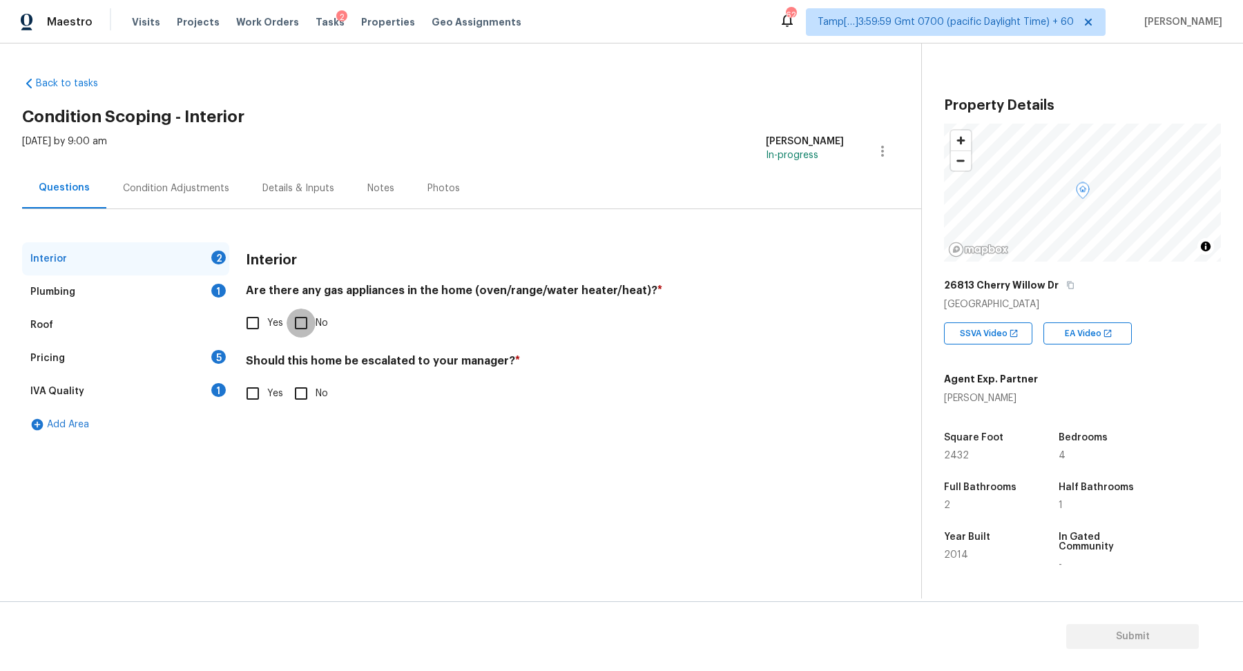
click at [310, 320] on input "No" at bounding box center [301, 323] width 29 height 29
checkbox input "true"
click at [290, 380] on input "No" at bounding box center [301, 393] width 29 height 29
checkbox input "true"
click at [251, 318] on input "Yes" at bounding box center [252, 323] width 29 height 29
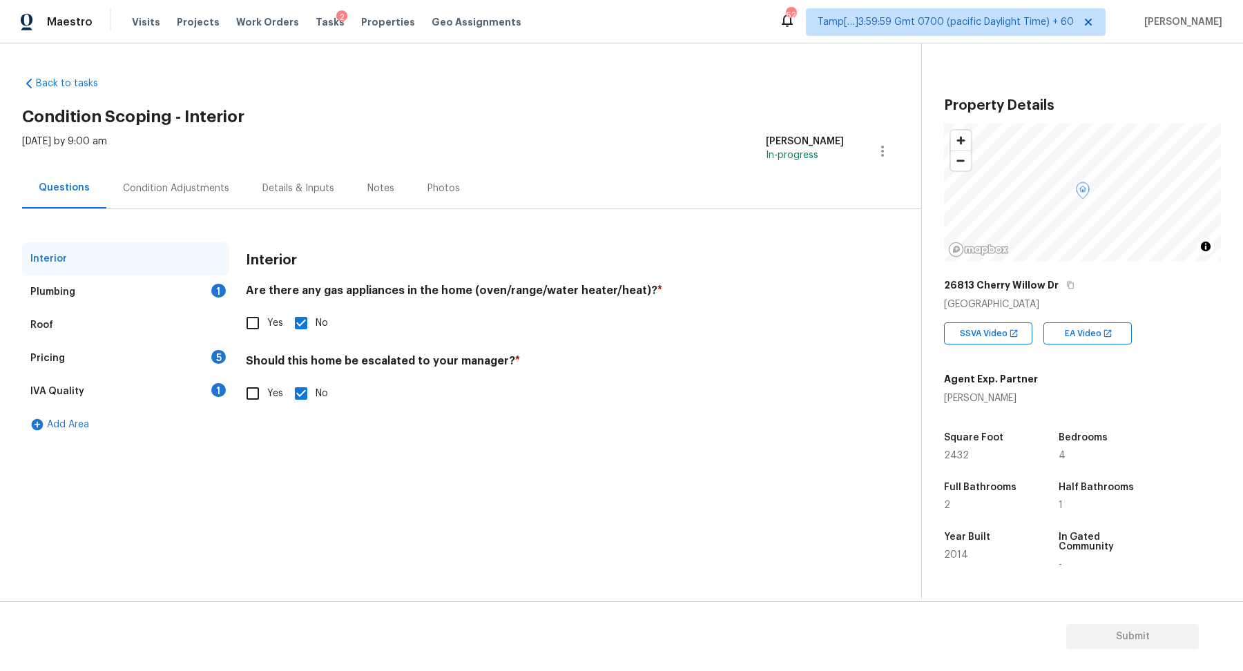
checkbox input "true"
checkbox input "false"
click at [187, 302] on div "Plumbing 1" at bounding box center [125, 291] width 207 height 33
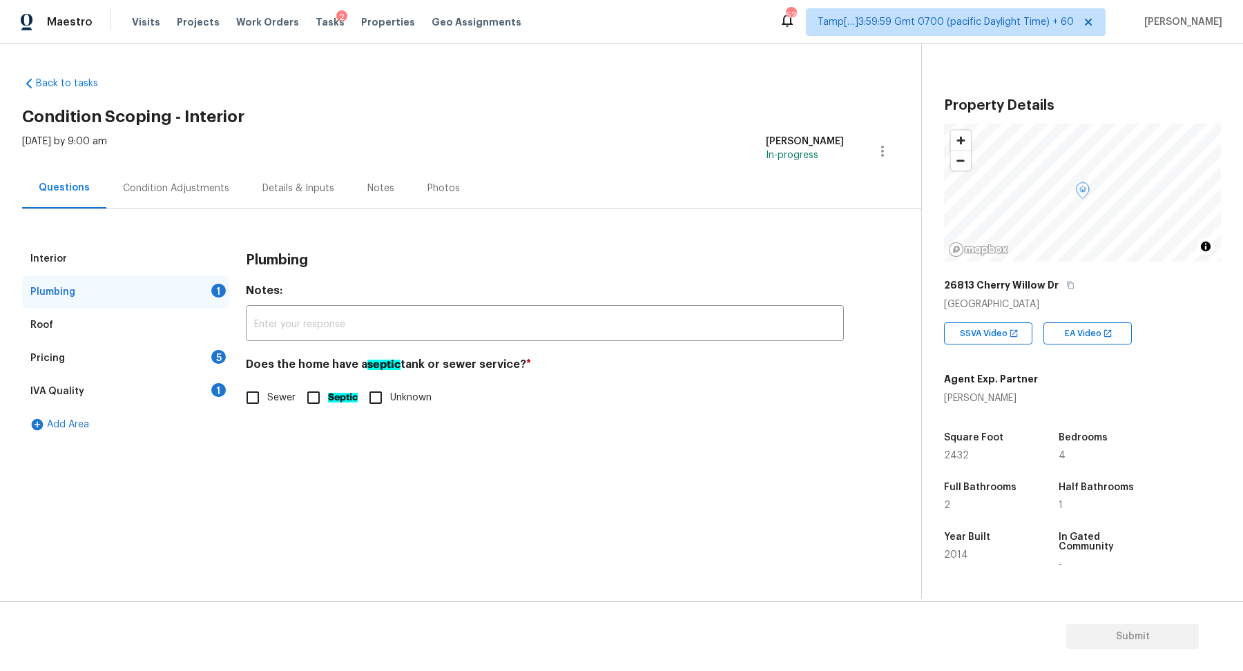
click at [271, 398] on span "Sewer" at bounding box center [281, 398] width 28 height 14
click at [267, 398] on input "Sewer" at bounding box center [252, 397] width 29 height 29
checkbox input "true"
click at [198, 361] on div "Pricing 5" at bounding box center [125, 358] width 207 height 33
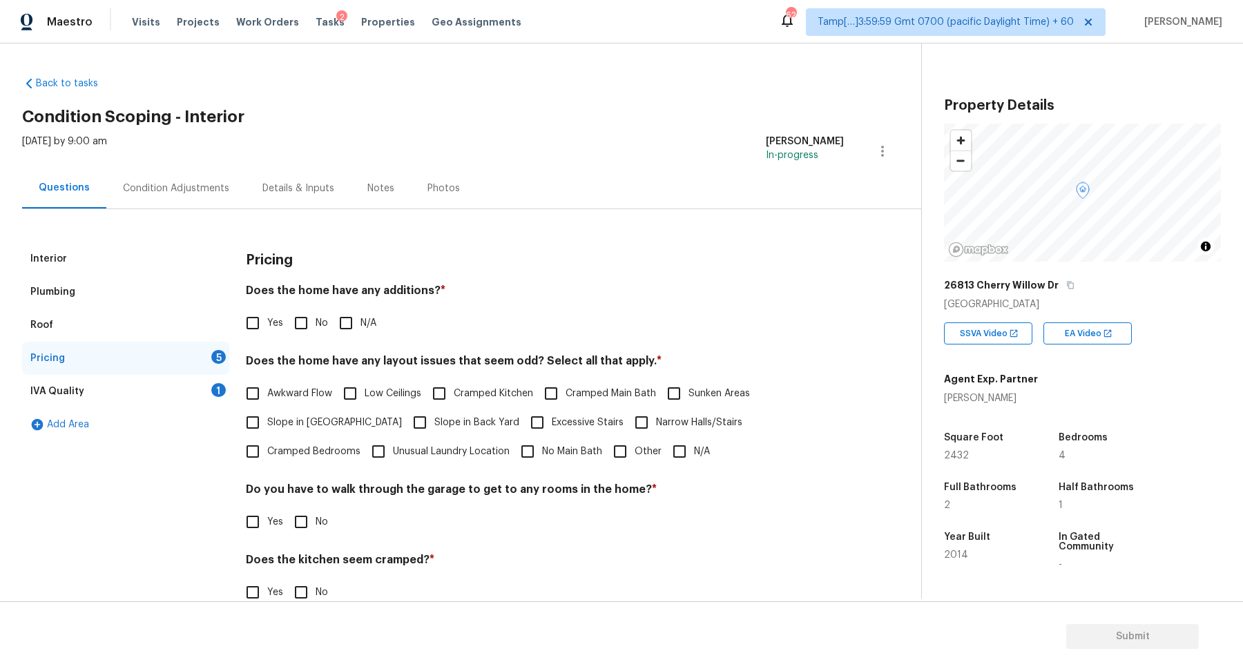
click at [322, 315] on label "No" at bounding box center [307, 323] width 41 height 29
click at [316, 315] on input "No" at bounding box center [301, 323] width 29 height 29
checkbox input "true"
click at [296, 421] on span "Slope in Front Yard" at bounding box center [334, 423] width 135 height 14
click at [267, 421] on input "Slope in Front Yard" at bounding box center [252, 422] width 29 height 29
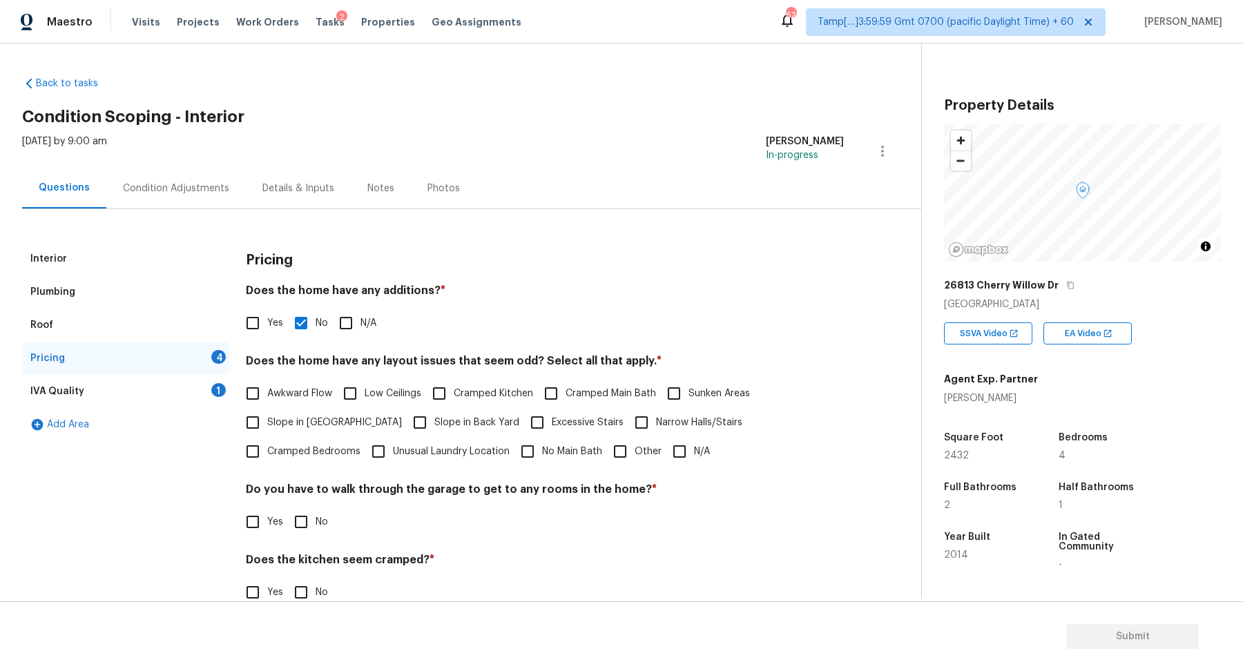
checkbox input "true"
click at [434, 421] on span "Slope in Back Yard" at bounding box center [476, 424] width 85 height 14
click at [418, 421] on input "Slope in Back Yard" at bounding box center [419, 423] width 29 height 29
checkbox input "true"
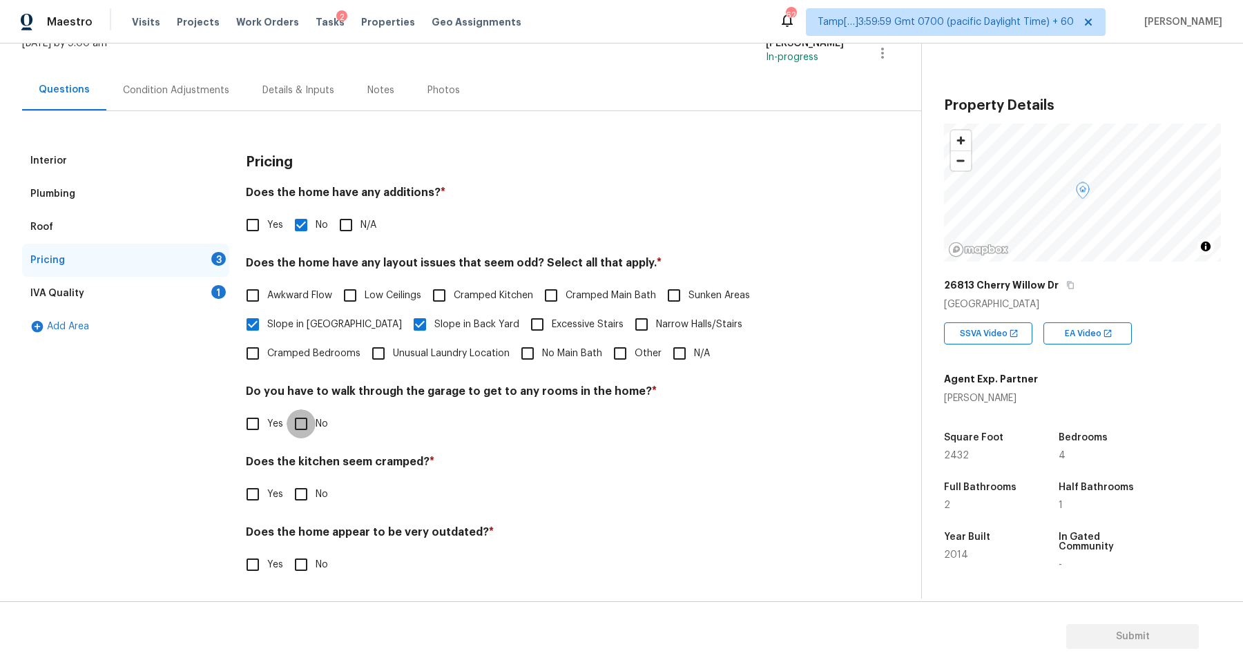
click at [313, 432] on input "No" at bounding box center [301, 423] width 29 height 29
checkbox input "true"
click at [287, 480] on input "No" at bounding box center [301, 494] width 29 height 29
checkbox input "true"
click at [287, 552] on input "No" at bounding box center [301, 566] width 29 height 29
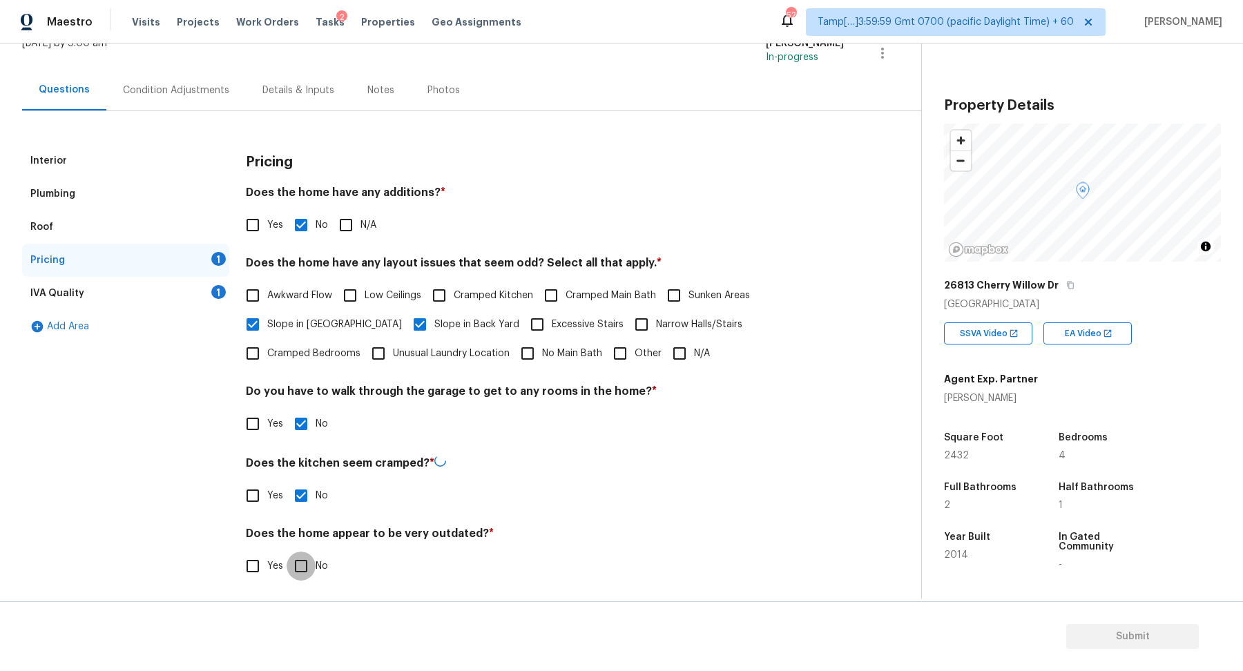
checkbox input "true"
click at [200, 310] on div "Add Area" at bounding box center [125, 326] width 207 height 33
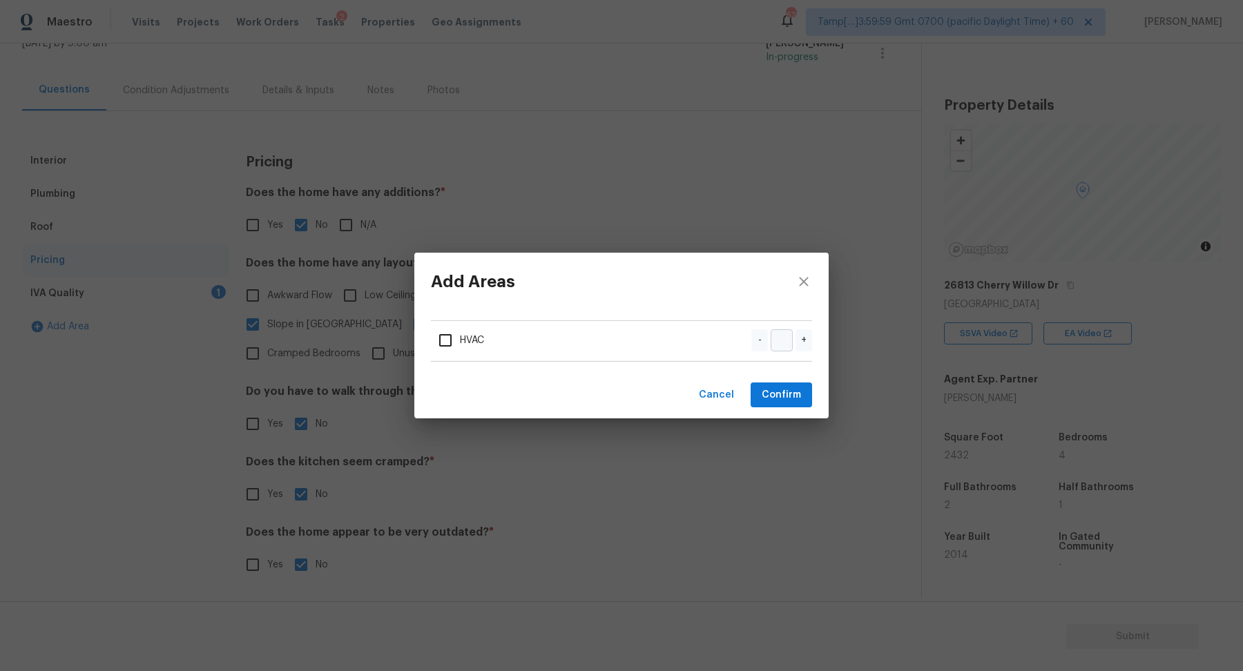
click at [207, 300] on div "Add Areas HVAC - + Cancel Confirm" at bounding box center [621, 335] width 1243 height 671
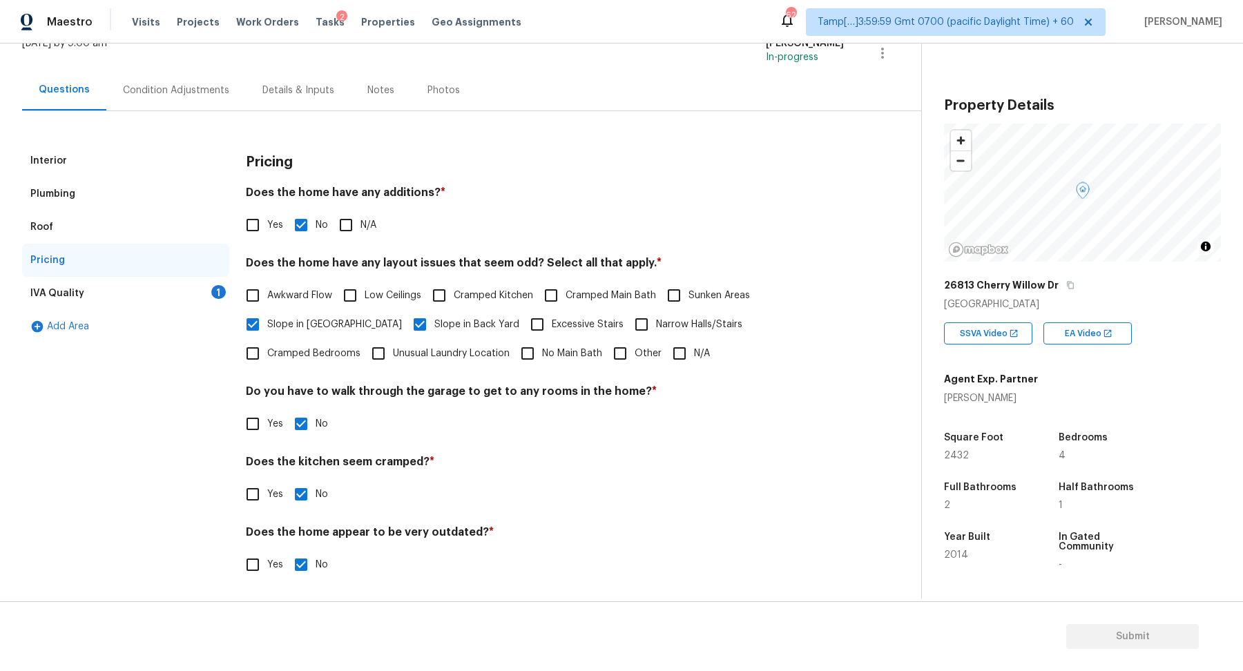
click at [196, 298] on div "IVA Quality 1" at bounding box center [125, 293] width 207 height 33
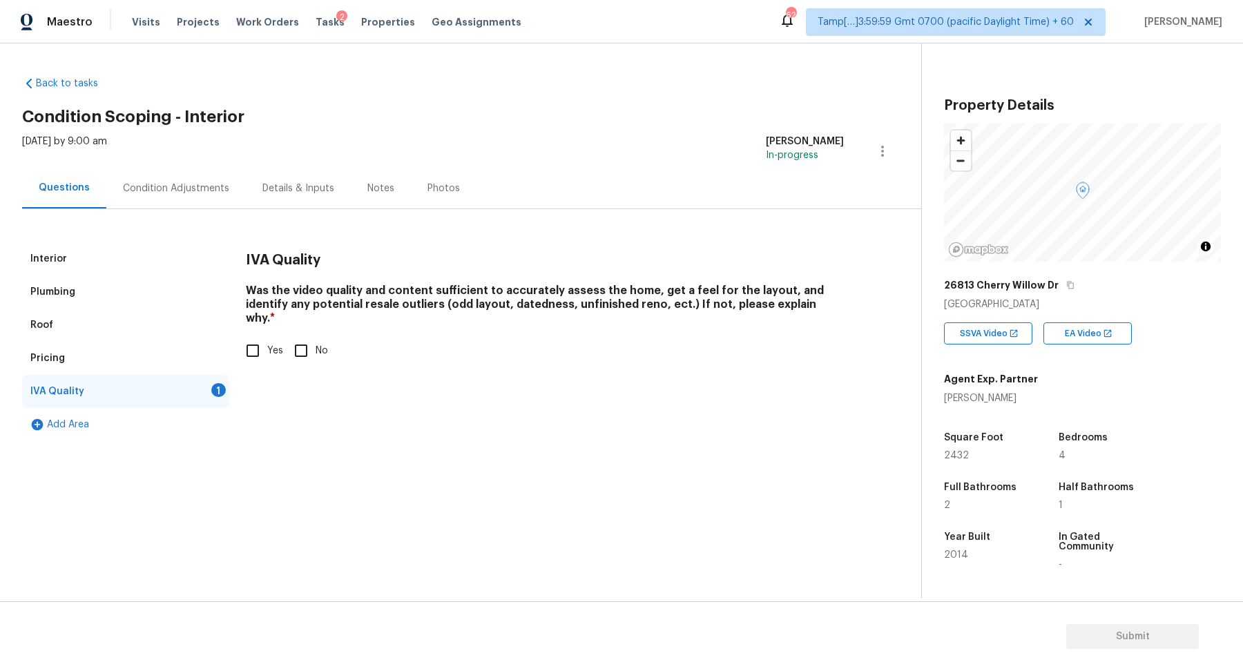
click at [252, 346] on input "Yes" at bounding box center [252, 350] width 29 height 29
checkbox input "true"
click at [135, 182] on div "Condition Adjustments" at bounding box center [176, 189] width 106 height 14
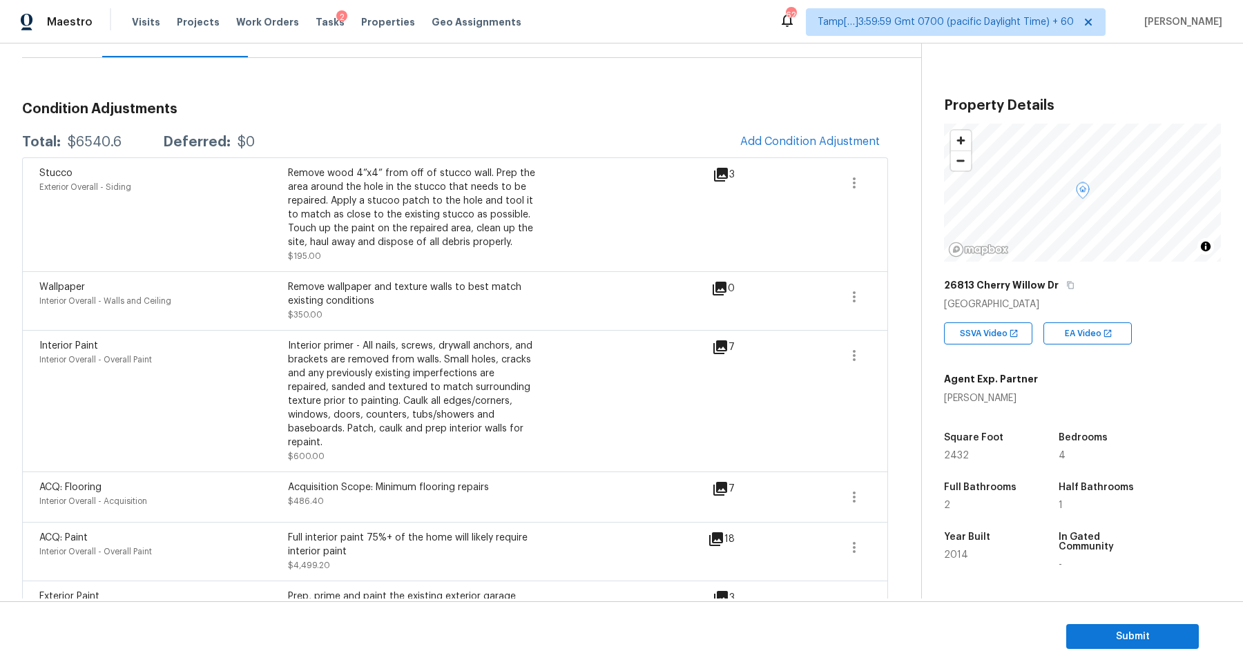
scroll to position [32, 0]
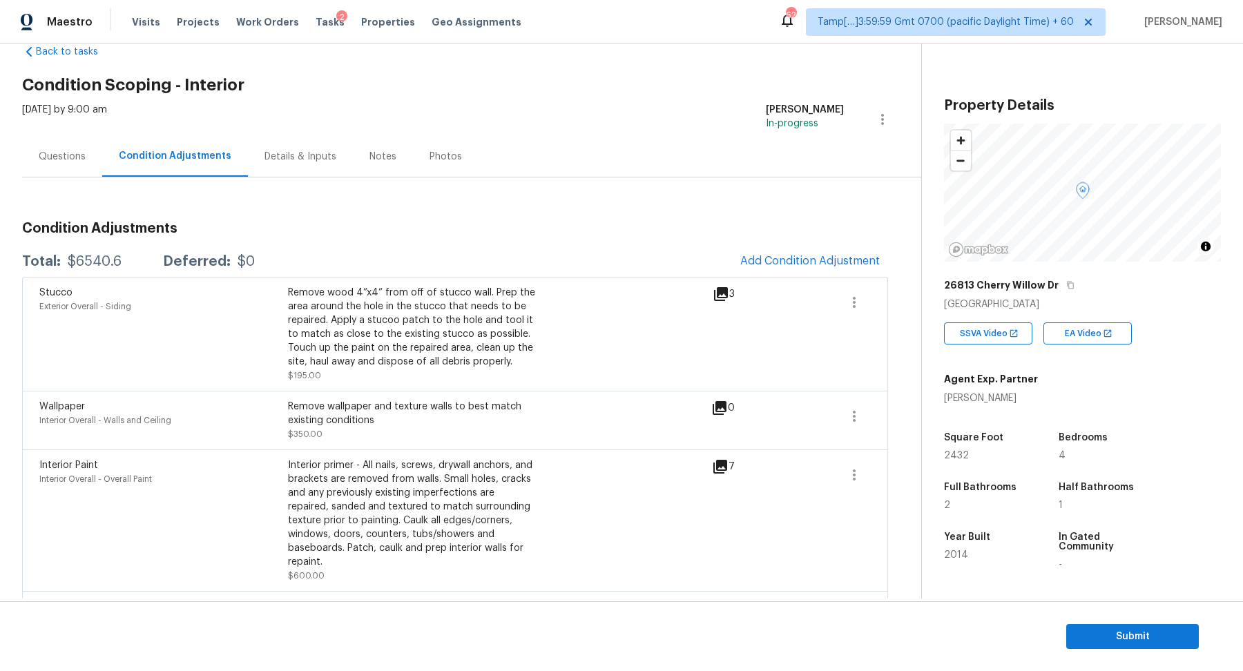
click at [104, 260] on div "$6540.6" at bounding box center [95, 262] width 54 height 14
copy div "$6540.6"
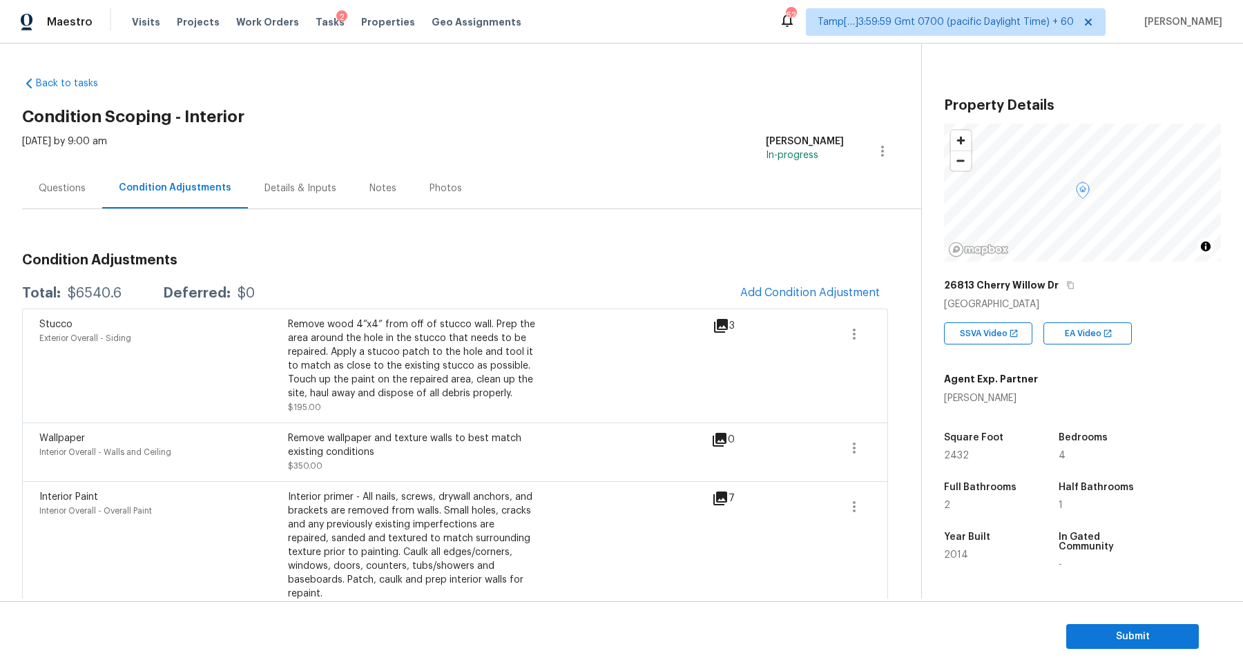
click at [72, 217] on div "Condition Adjustments Total: $6540.6 Deferred: $0 Add Condition Adjustment Stuc…" at bounding box center [455, 564] width 866 height 710
click at [73, 204] on div "Questions" at bounding box center [62, 188] width 80 height 41
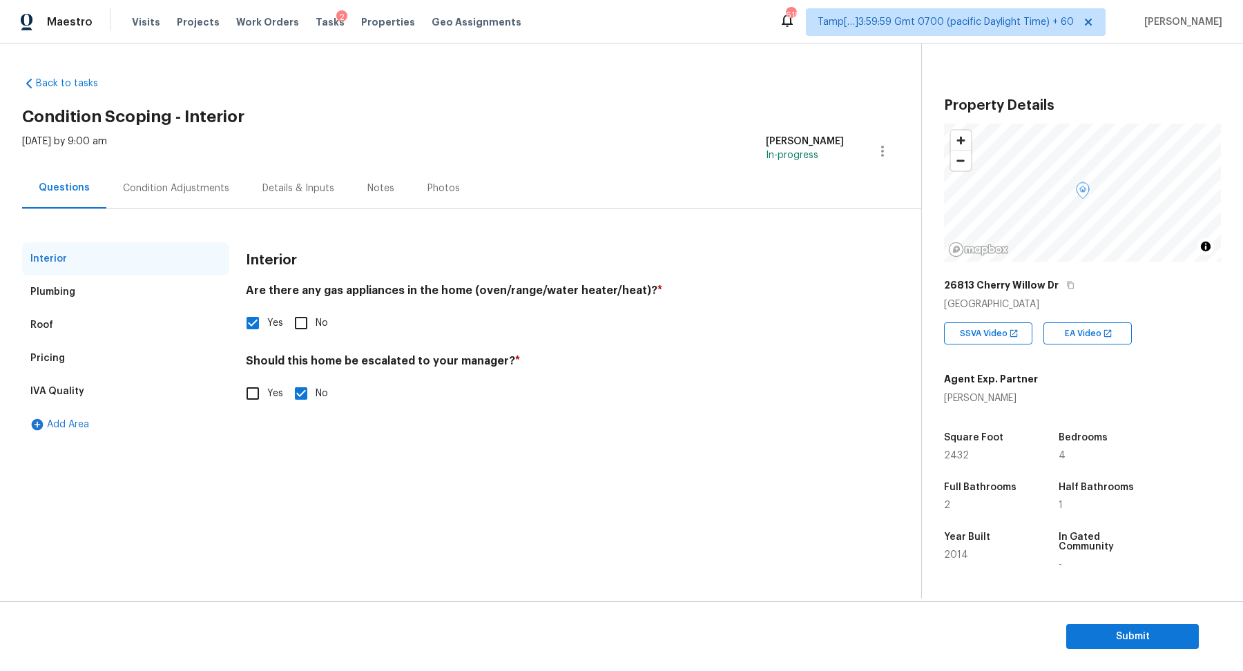
click at [191, 188] on div "Condition Adjustments" at bounding box center [176, 189] width 106 height 14
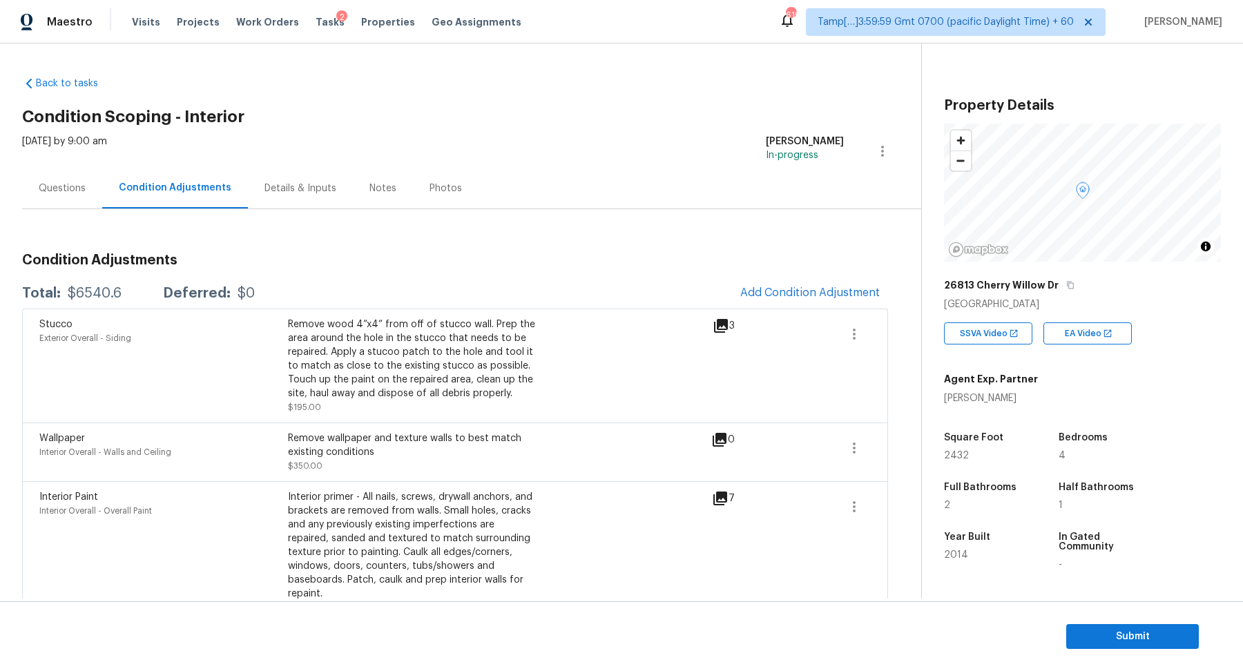
click at [99, 302] on div "Total: $6540.6 Deferred: $0 Add Condition Adjustment" at bounding box center [455, 293] width 866 height 30
click at [105, 293] on div "$6540.6" at bounding box center [95, 294] width 54 height 14
copy div "$6540.6"
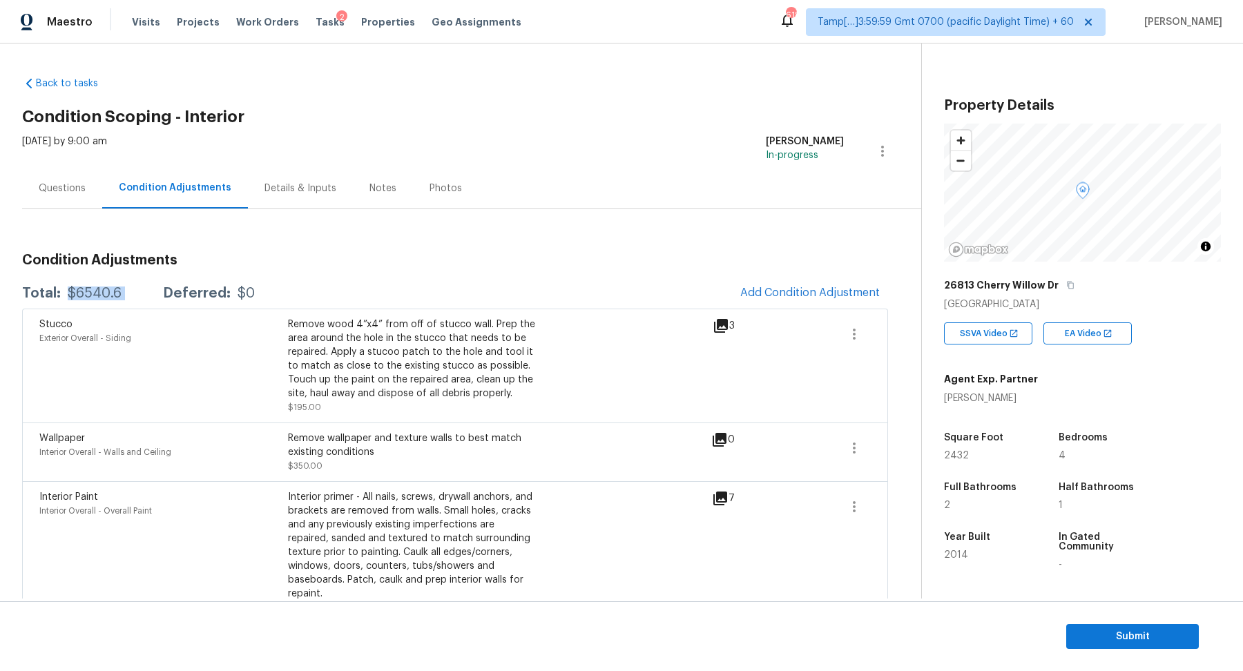
copy div "$6540.6"
click at [53, 191] on div "Questions" at bounding box center [62, 189] width 47 height 14
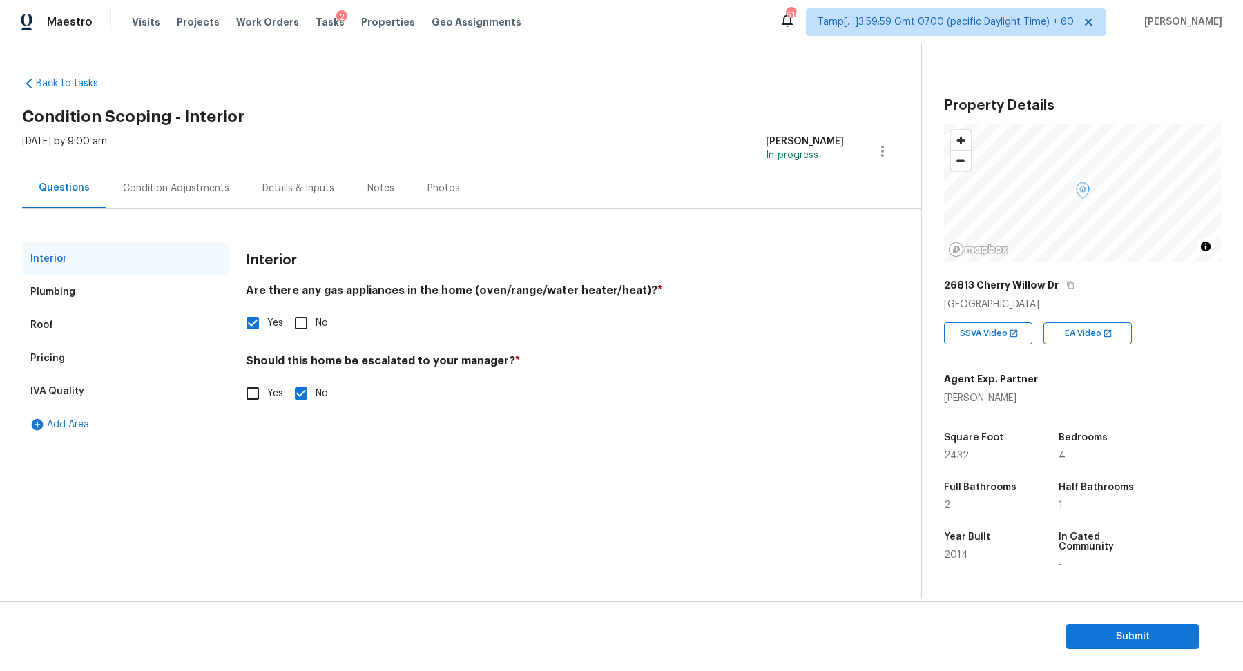
click at [70, 342] on div "Pricing" at bounding box center [125, 358] width 207 height 33
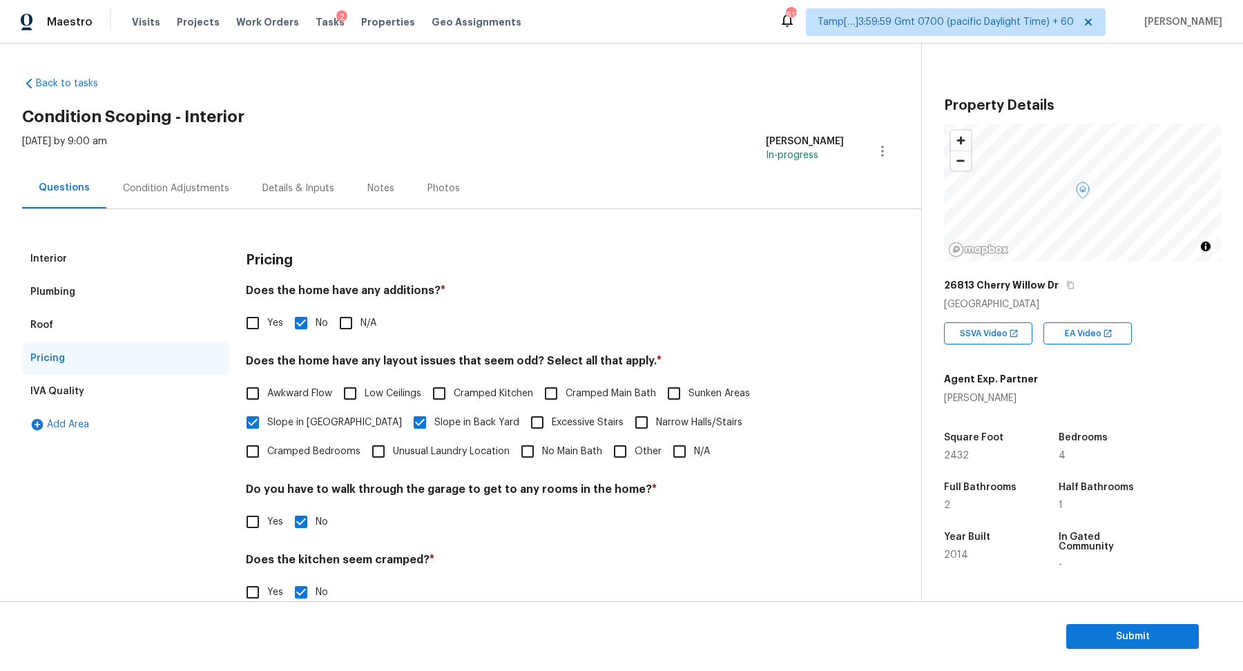
scroll to position [98, 0]
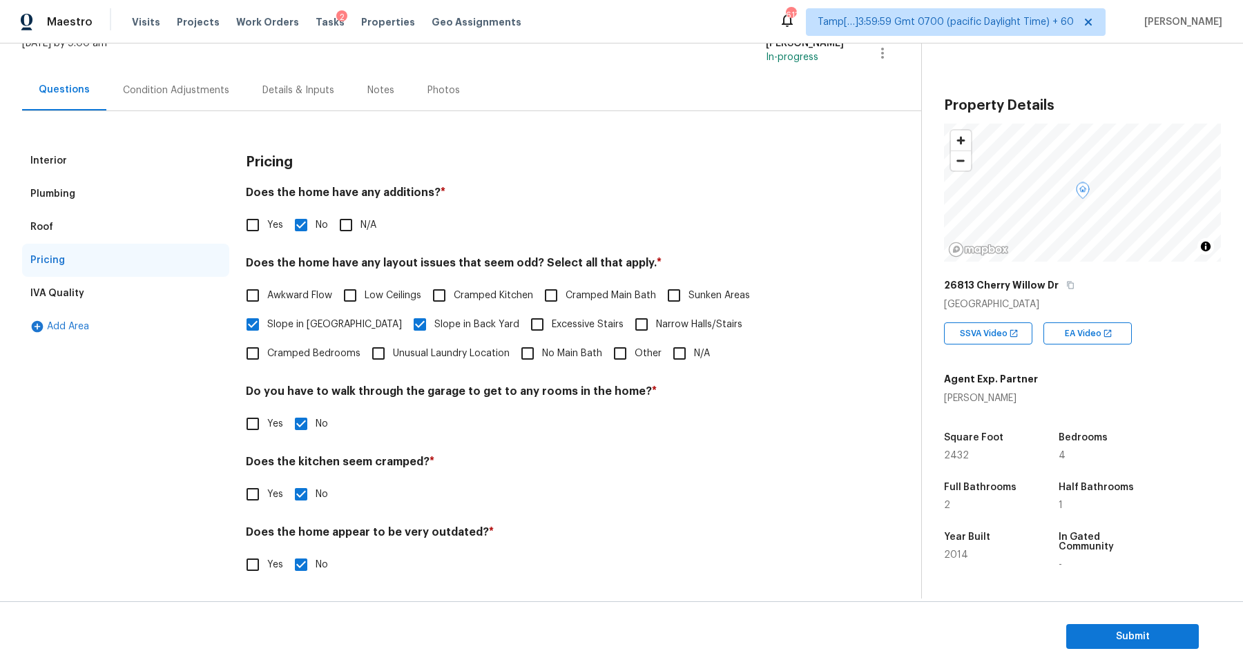
click at [195, 95] on div "Condition Adjustments" at bounding box center [176, 91] width 106 height 14
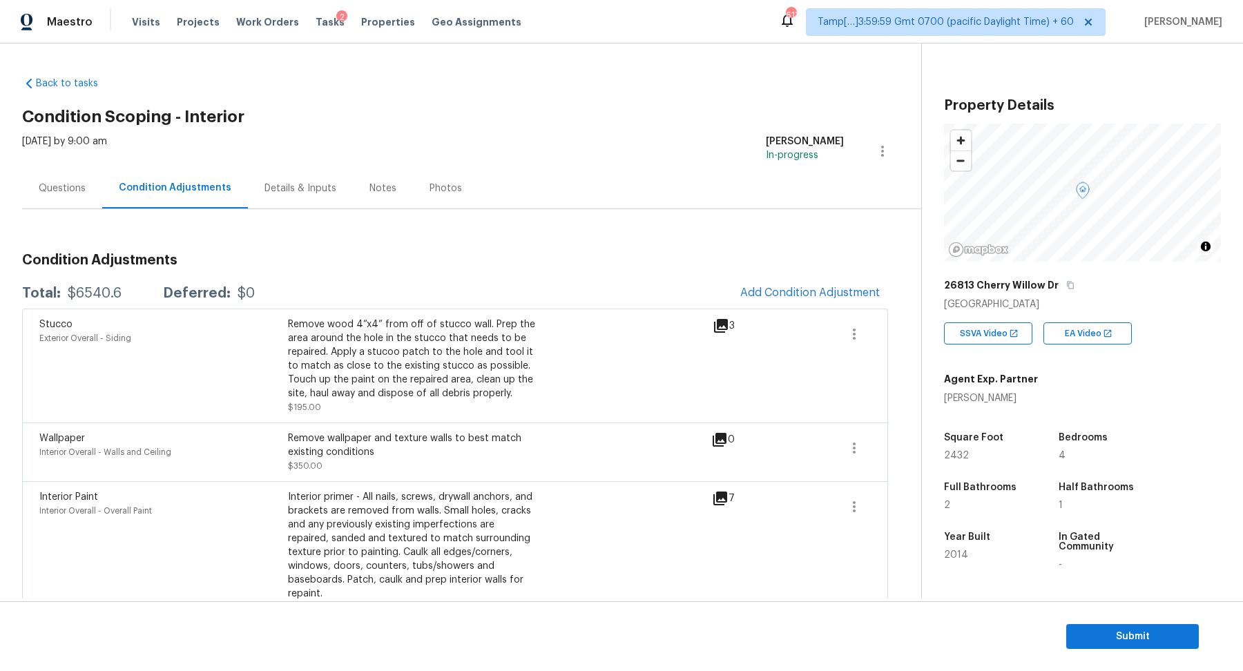
click at [82, 290] on div "$6540.6" at bounding box center [95, 294] width 54 height 14
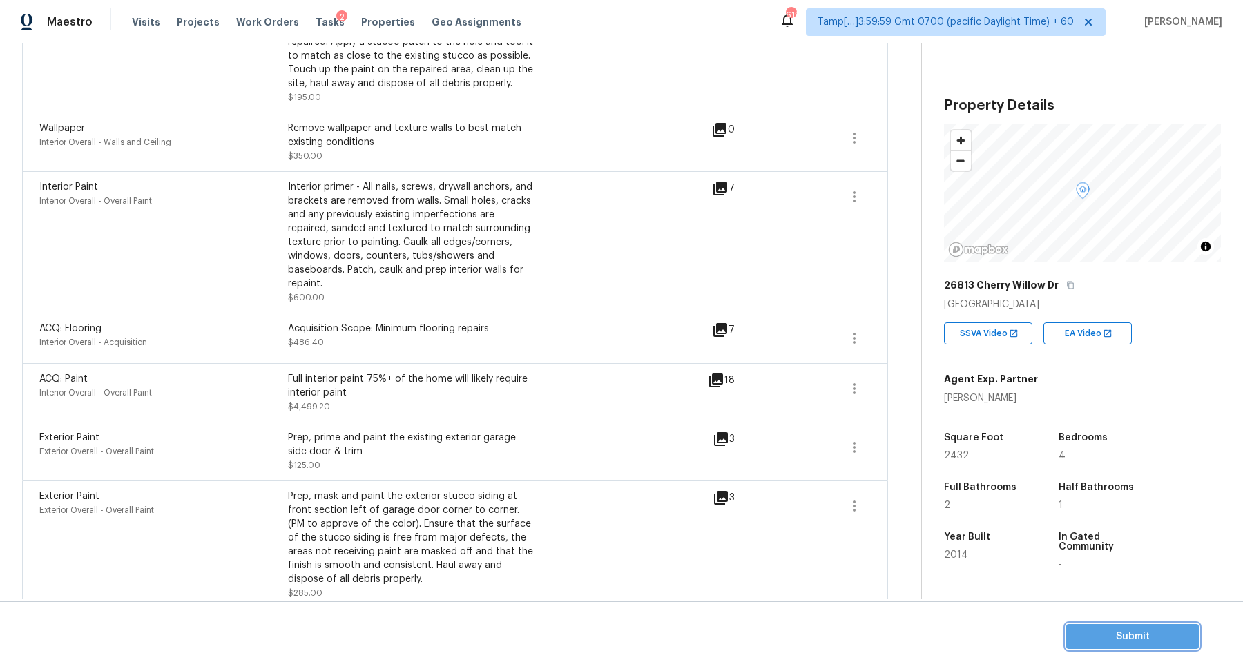
click at [1098, 648] on button "Submit" at bounding box center [1132, 637] width 133 height 26
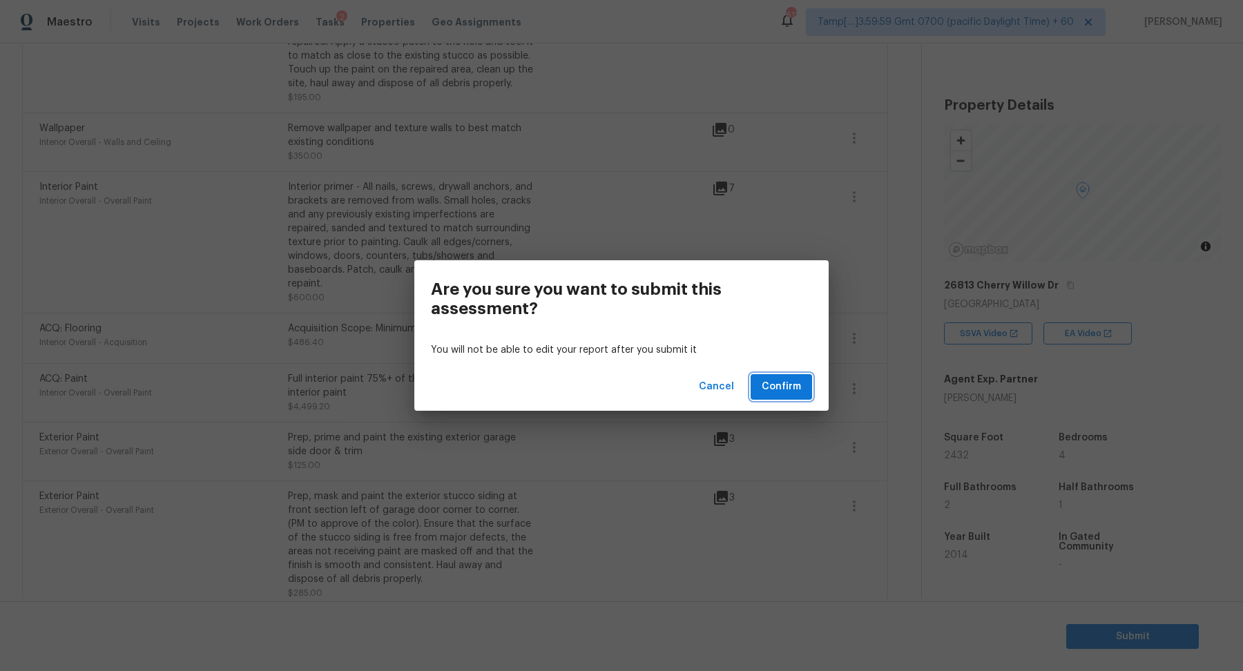
click at [779, 381] on span "Confirm" at bounding box center [781, 386] width 39 height 17
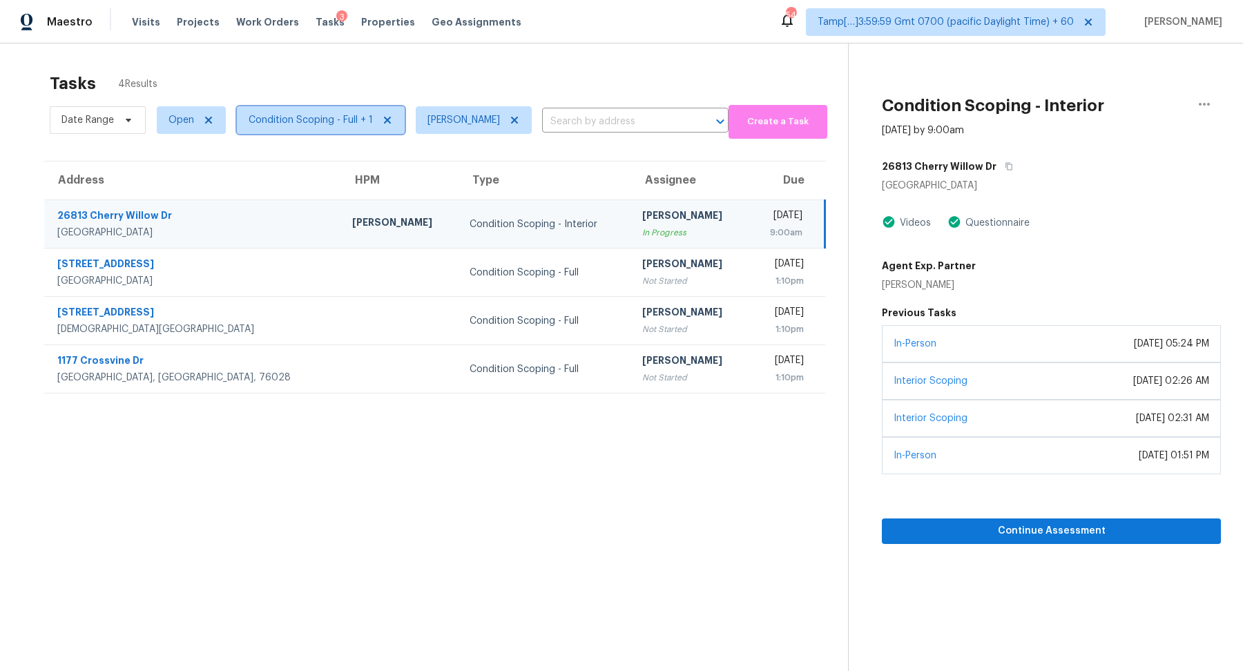
click at [350, 119] on span "Condition Scoping - Full + 1" at bounding box center [311, 120] width 124 height 14
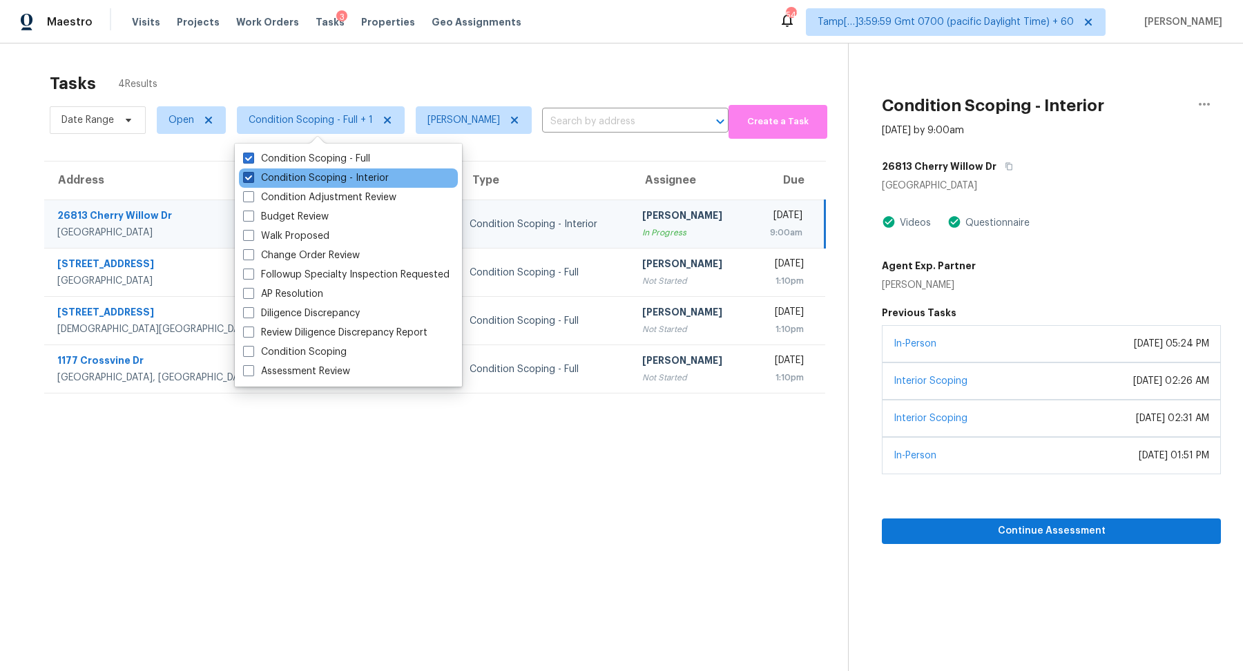
click at [362, 180] on label "Condition Scoping - Interior" at bounding box center [316, 178] width 146 height 14
click at [252, 180] on input "Condition Scoping - Interior" at bounding box center [247, 175] width 9 height 9
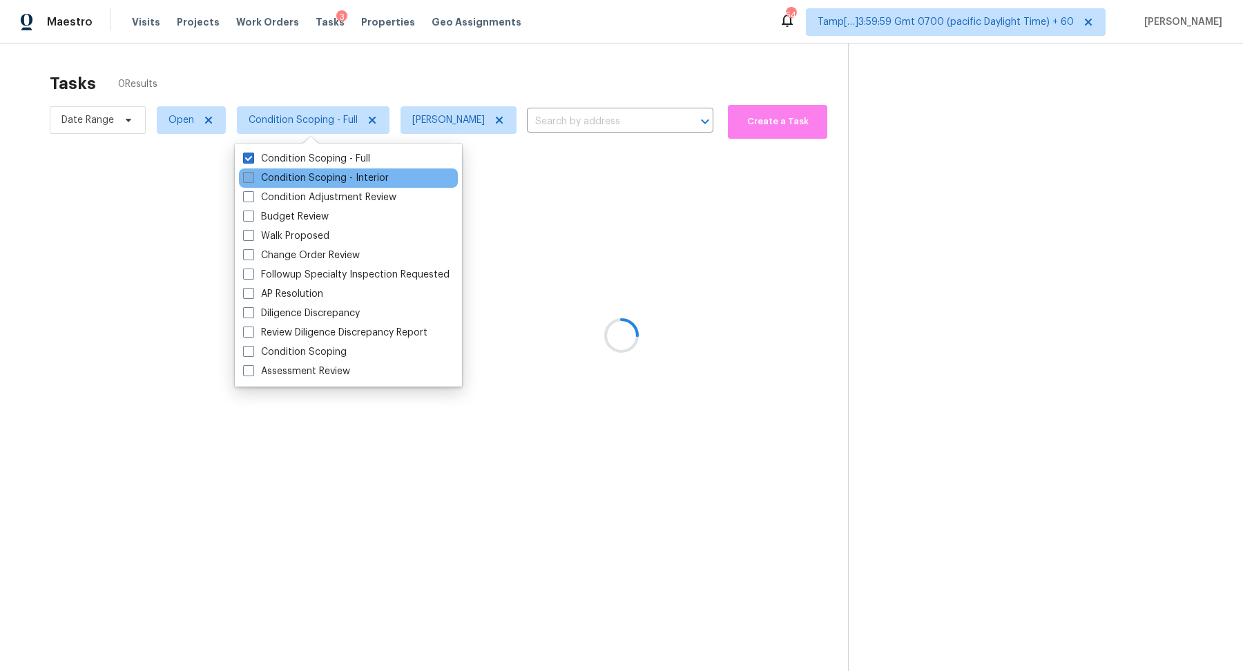
click at [362, 180] on label "Condition Scoping - Interior" at bounding box center [316, 178] width 146 height 14
click at [252, 180] on input "Condition Scoping - Interior" at bounding box center [247, 175] width 9 height 9
checkbox input "true"
click at [498, 59] on div at bounding box center [621, 335] width 1243 height 671
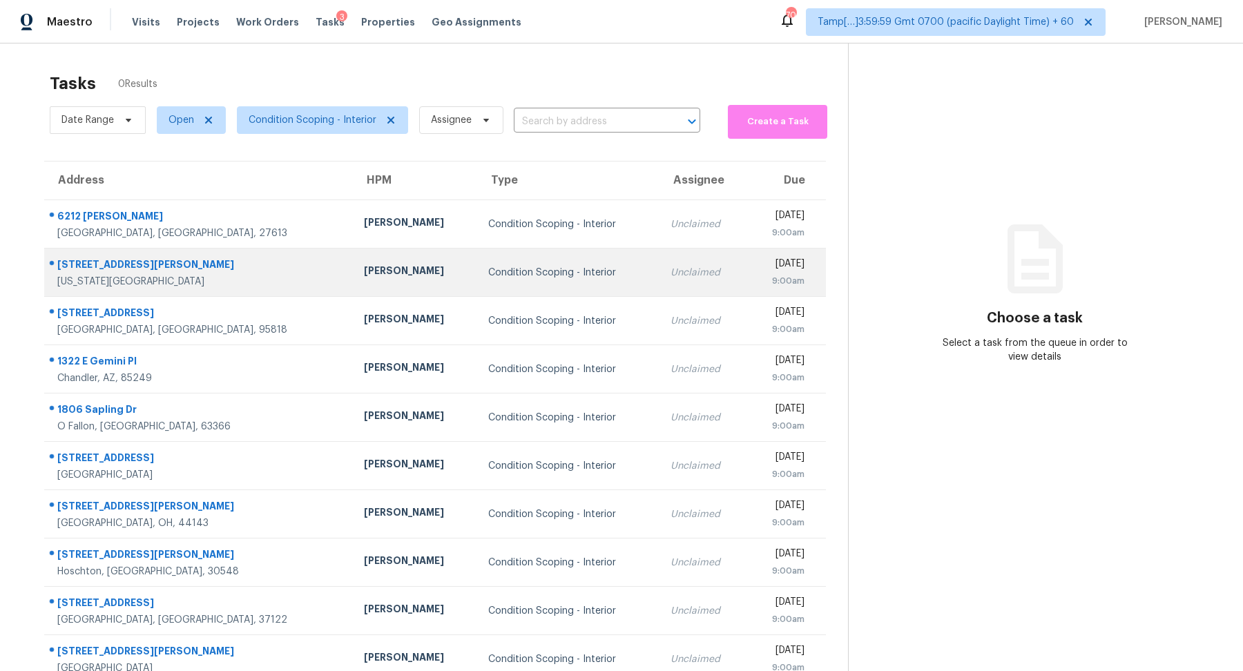
click at [488, 266] on div "Condition Scoping - Interior" at bounding box center [568, 273] width 160 height 14
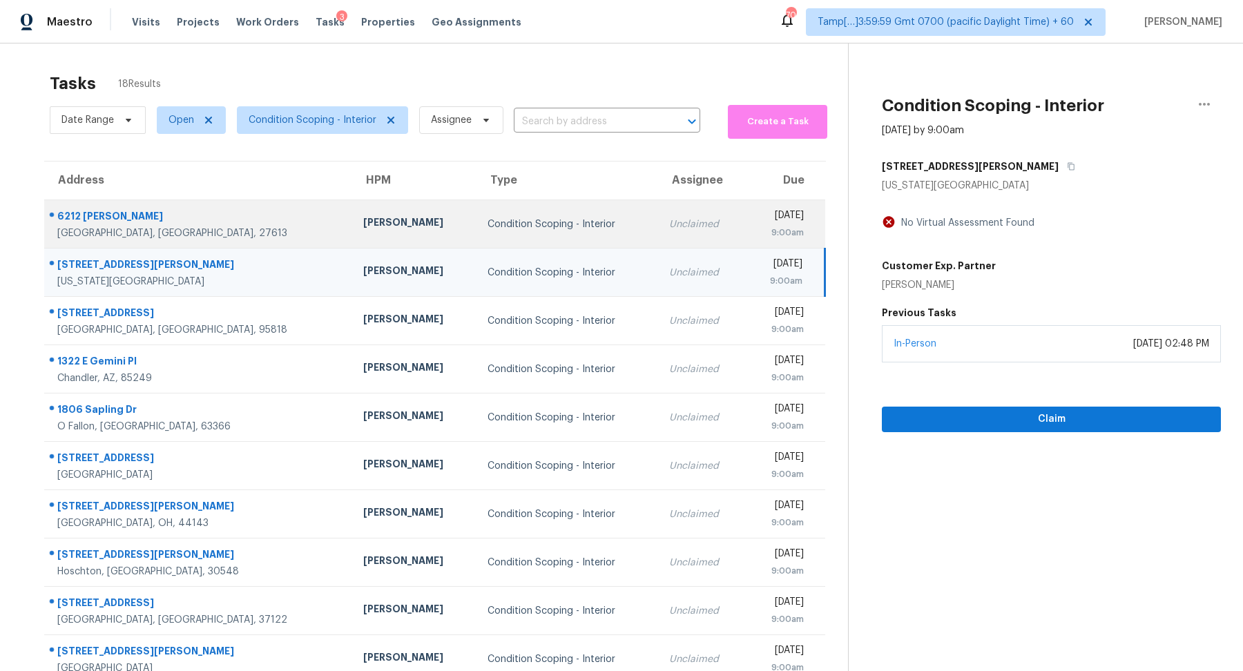
click at [529, 217] on div "Condition Scoping - Interior" at bounding box center [566, 224] width 159 height 14
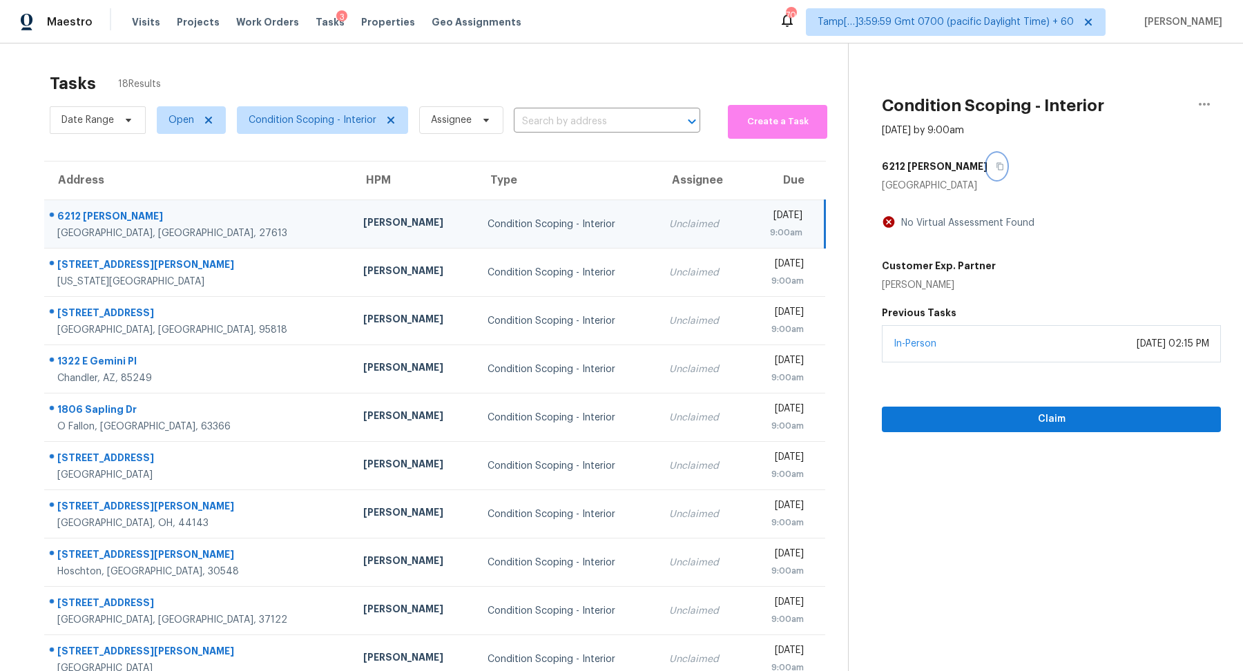
click at [987, 161] on button "button" at bounding box center [996, 166] width 19 height 25
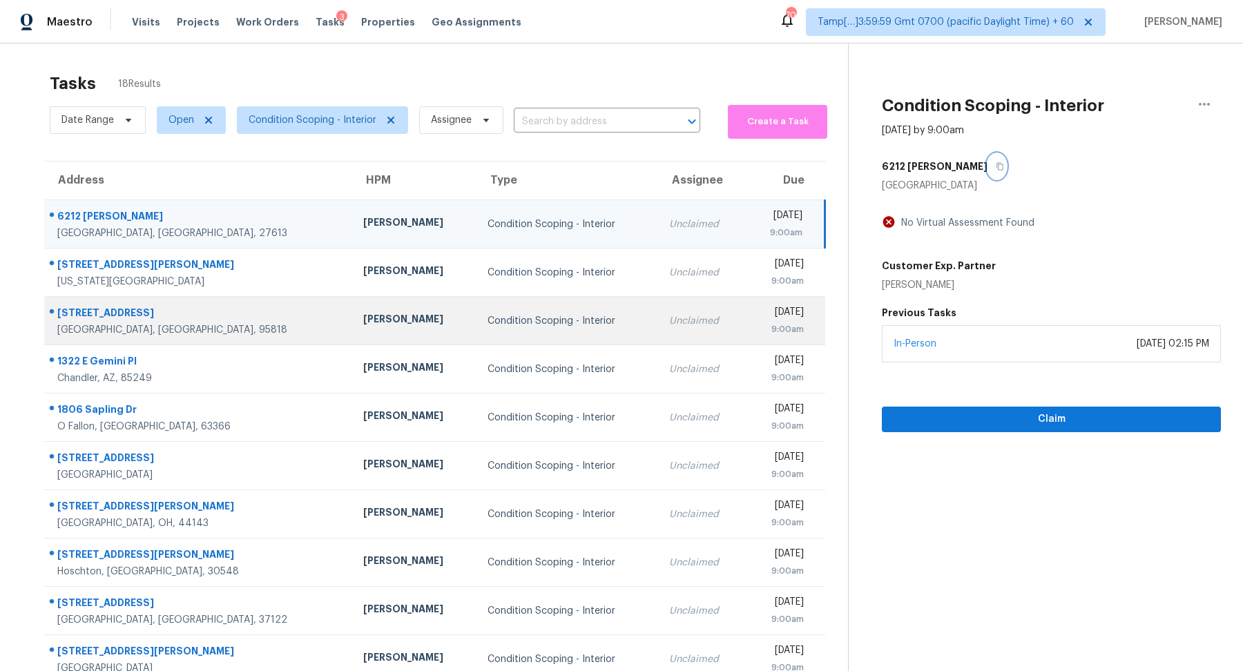
scroll to position [48, 0]
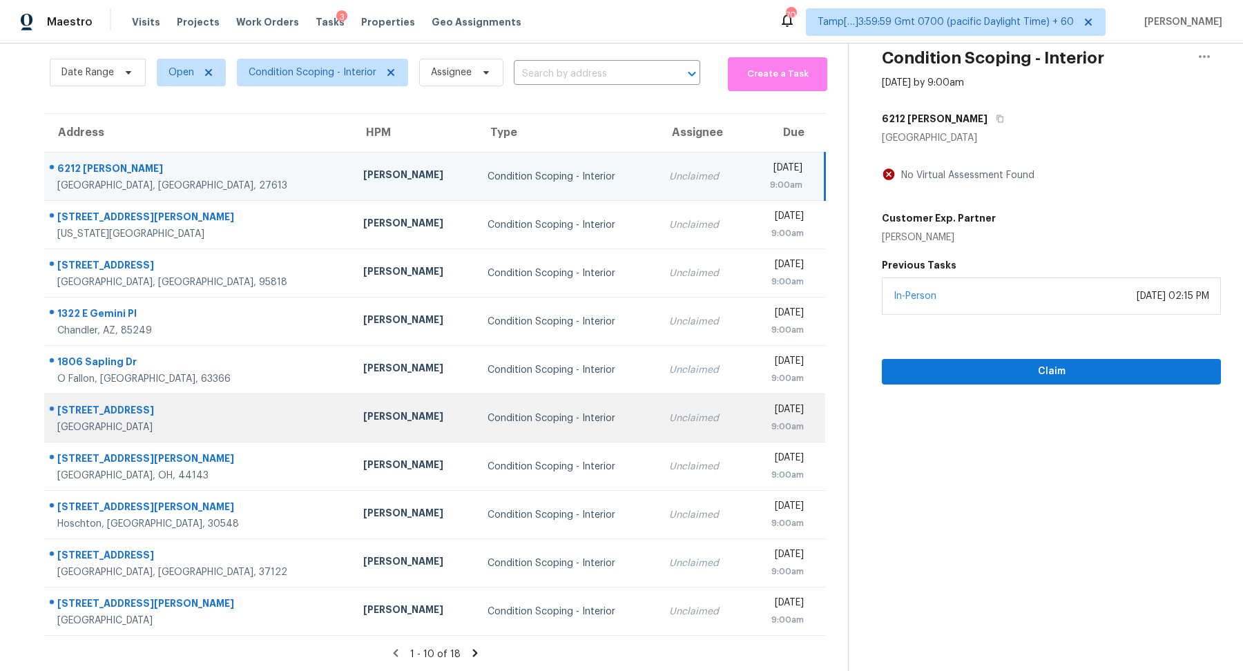
click at [510, 424] on td "Condition Scoping - Interior" at bounding box center [567, 418] width 182 height 48
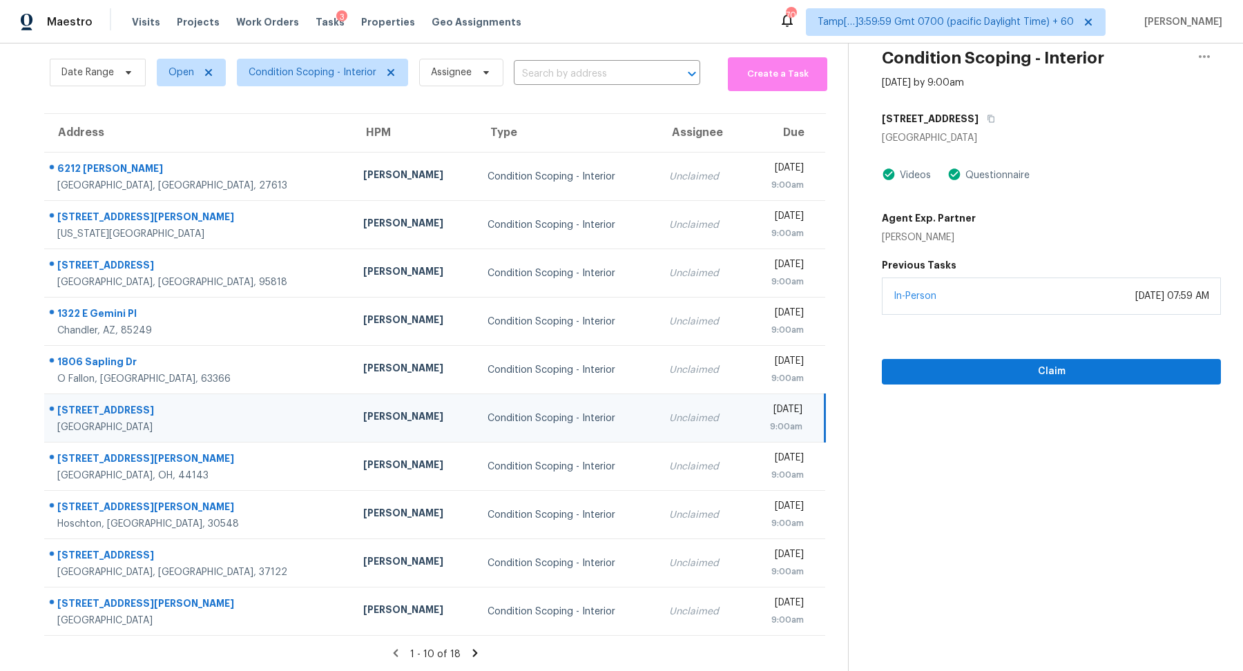
click at [469, 650] on icon at bounding box center [475, 653] width 12 height 12
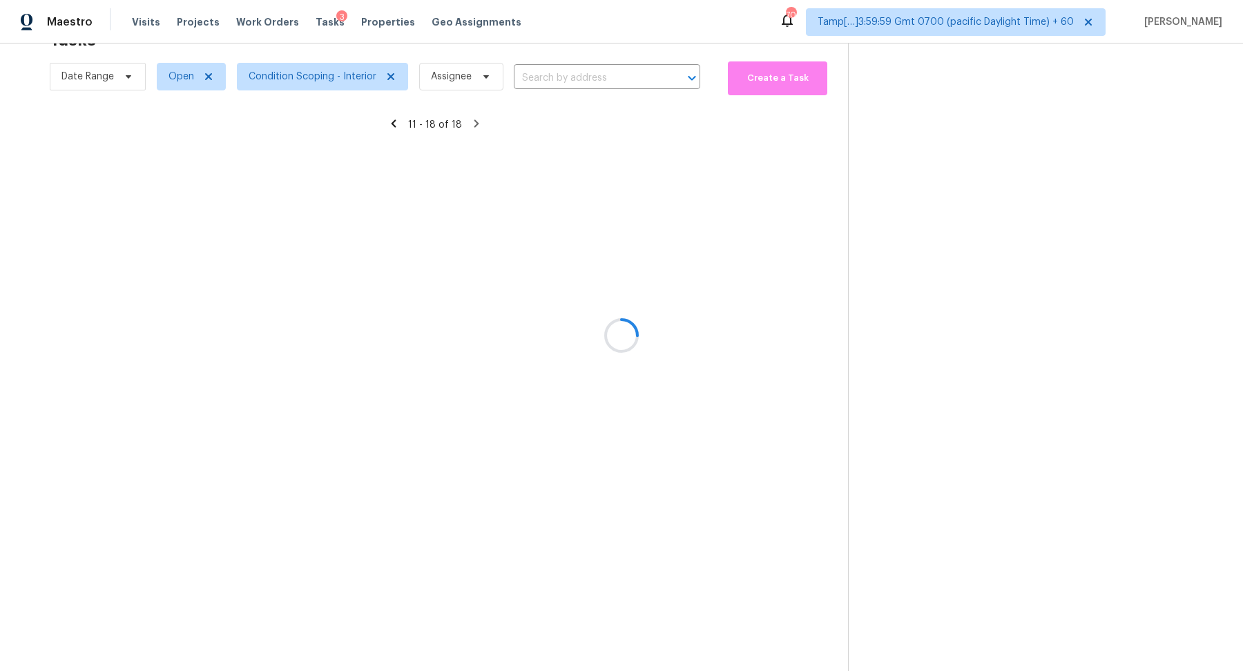
scroll to position [43, 0]
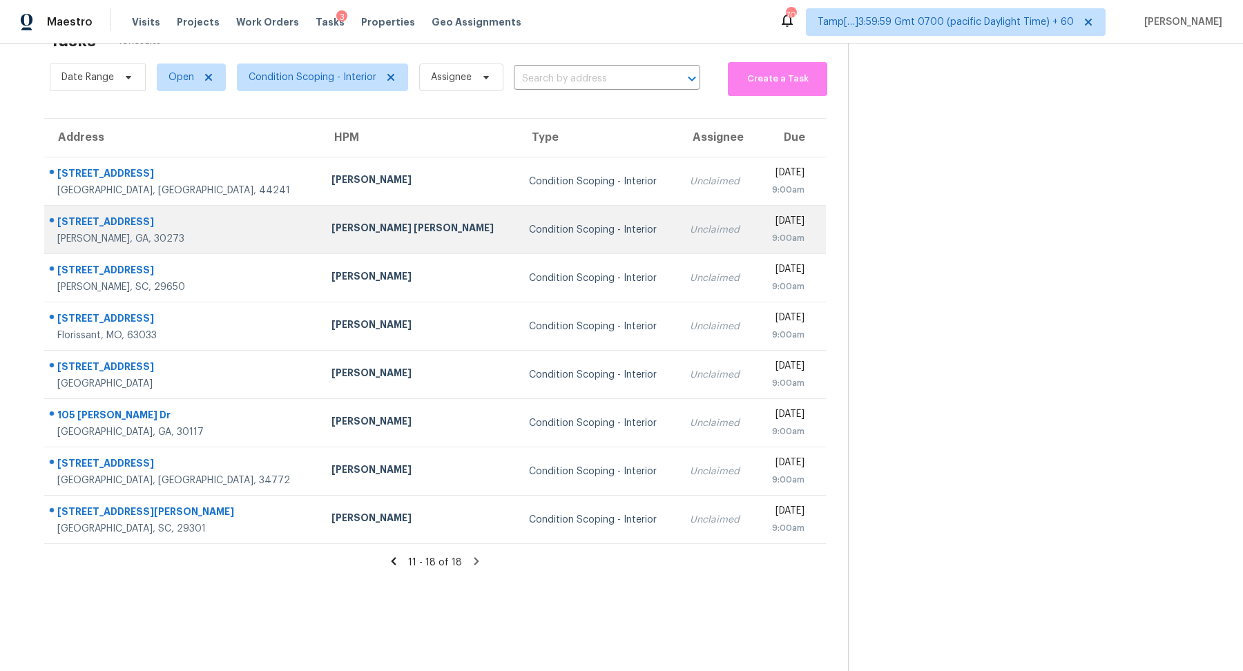
click at [518, 240] on td "Condition Scoping - Interior" at bounding box center [598, 230] width 161 height 48
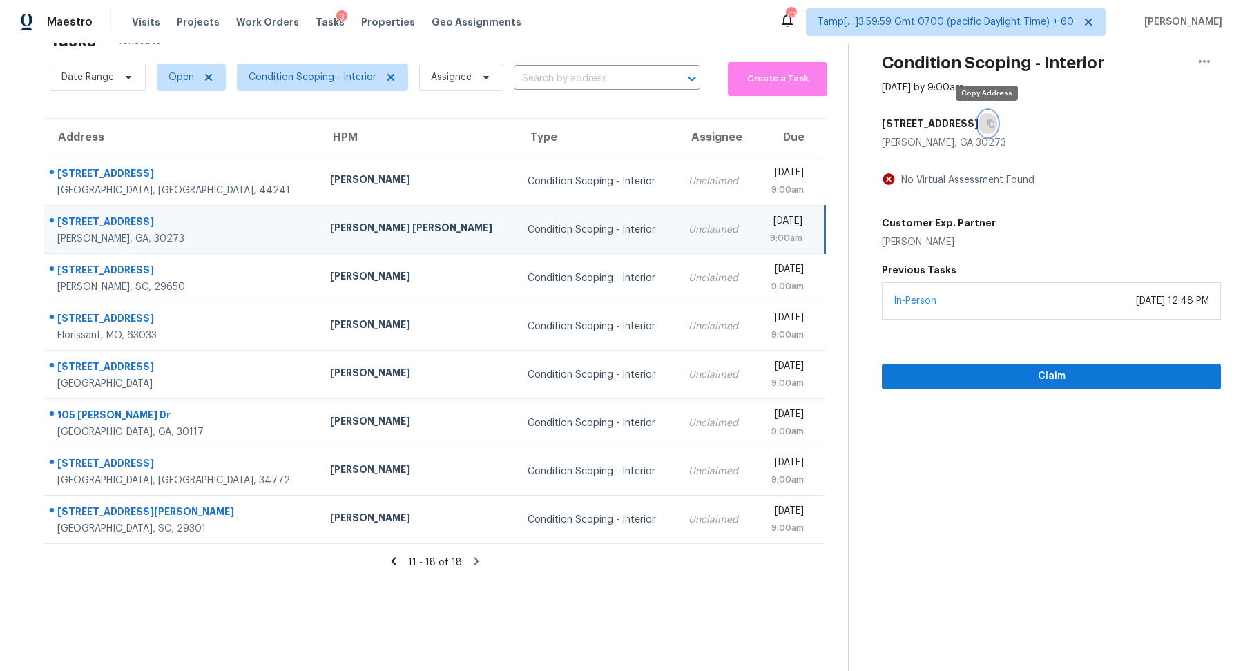
click at [987, 120] on icon "button" at bounding box center [991, 123] width 8 height 8
